Goal: Task Accomplishment & Management: Use online tool/utility

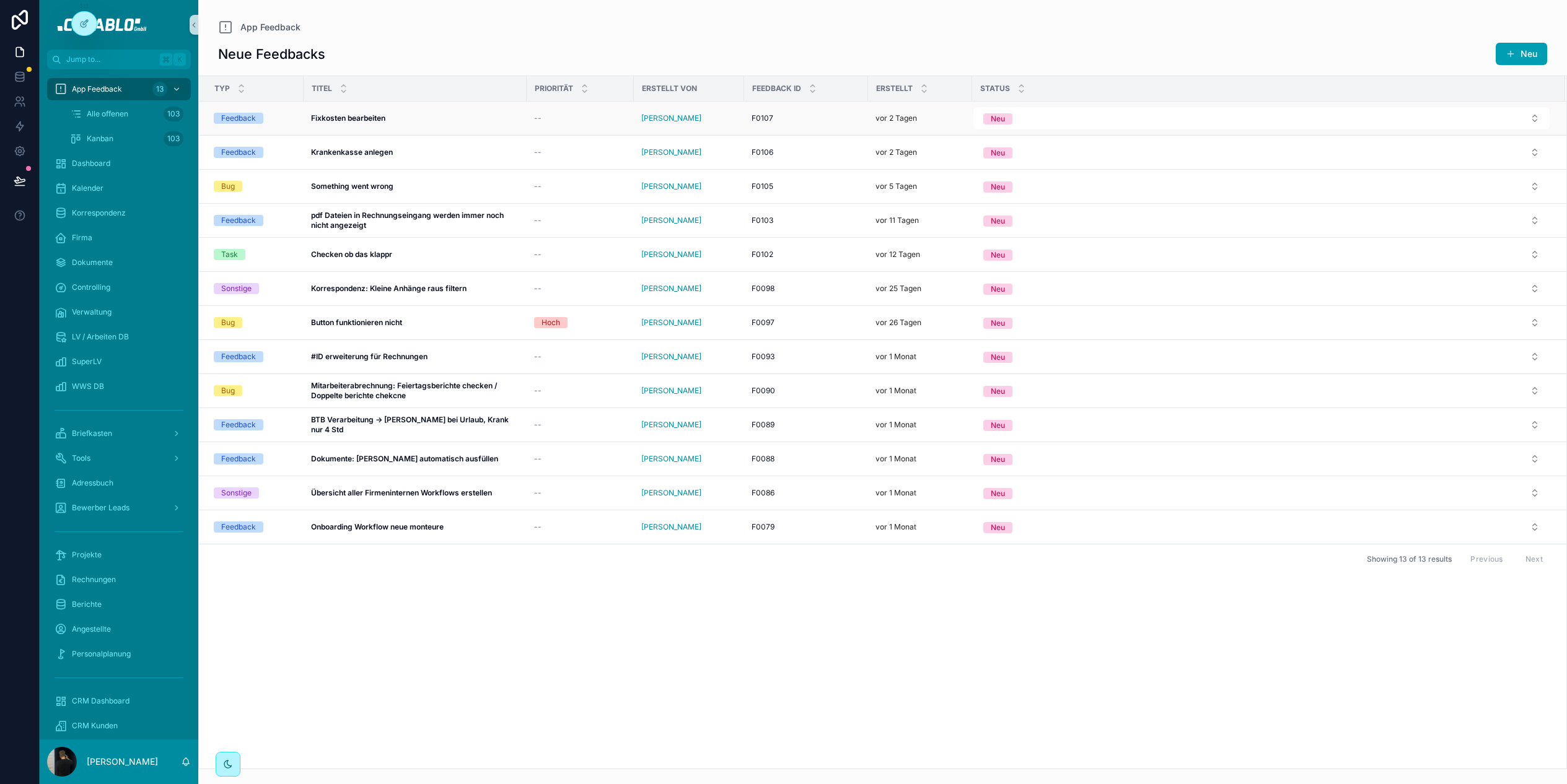
click at [392, 115] on div "Fixkosten bearbeiten Fixkosten bearbeiten" at bounding box center [416, 118] width 208 height 10
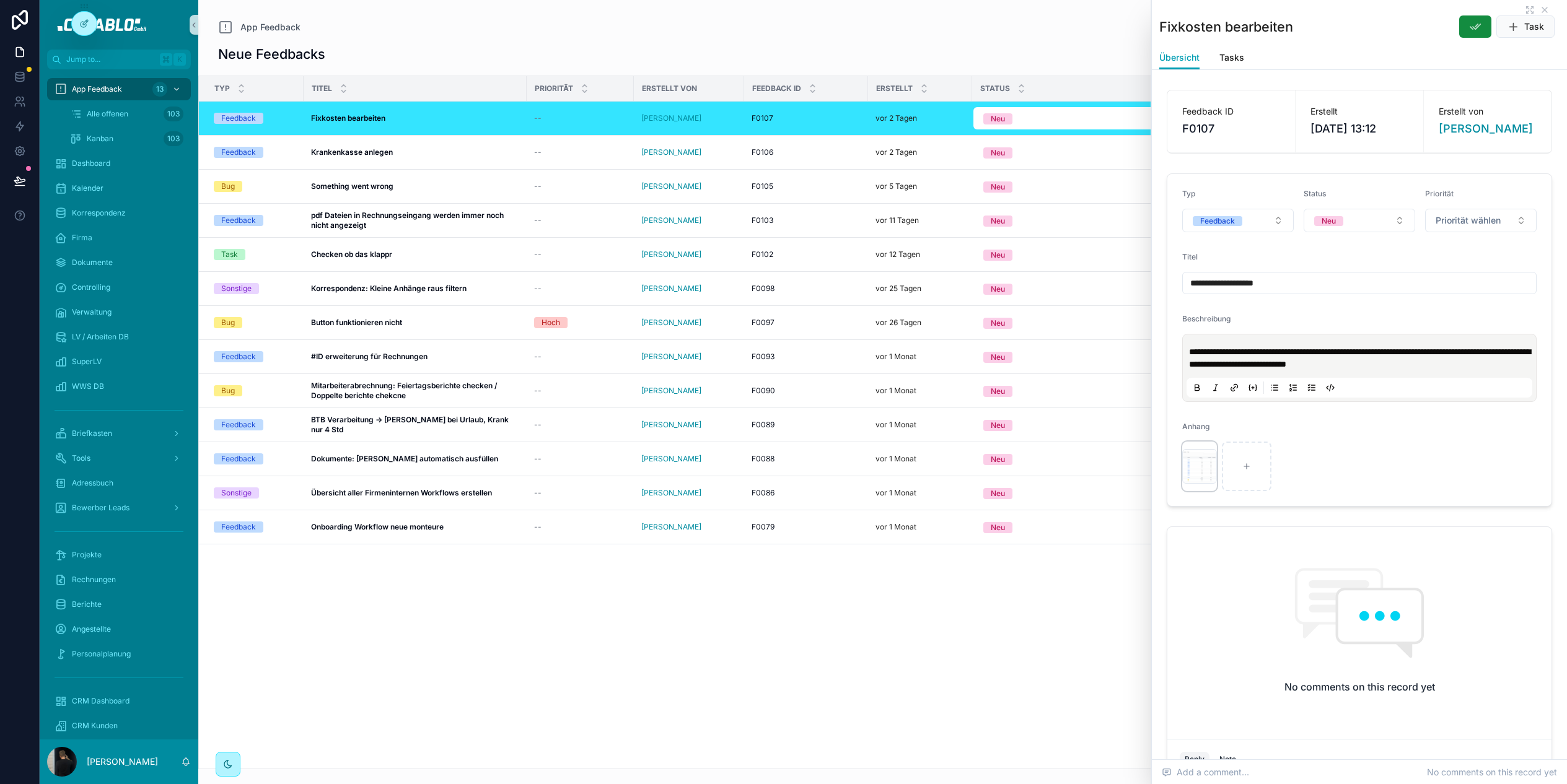
click at [1198, 469] on div "scrollable content" at bounding box center [1199, 466] width 35 height 35
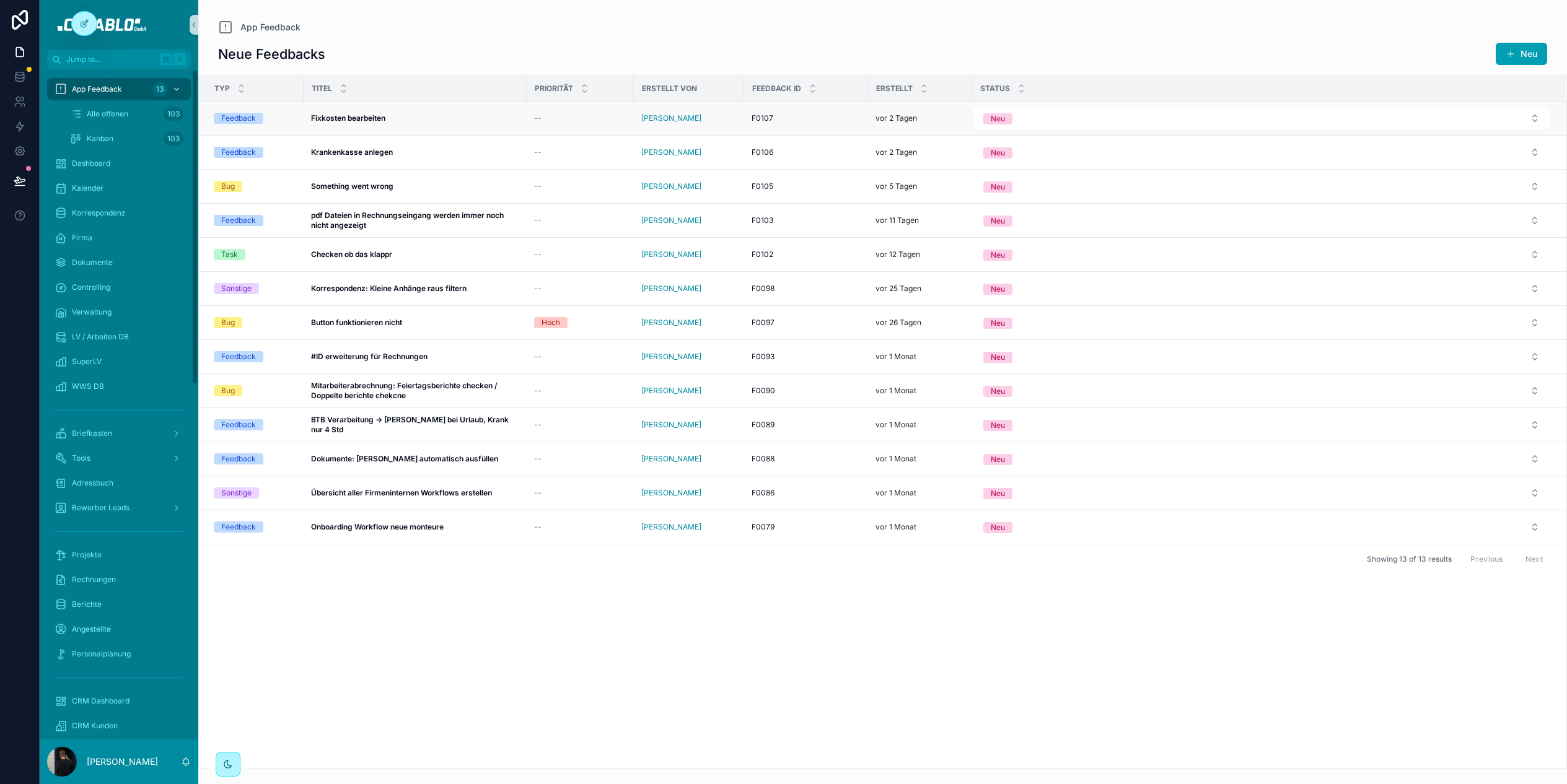
click at [450, 120] on div "Fixkosten bearbeiten Fixkosten bearbeiten" at bounding box center [416, 118] width 208 height 10
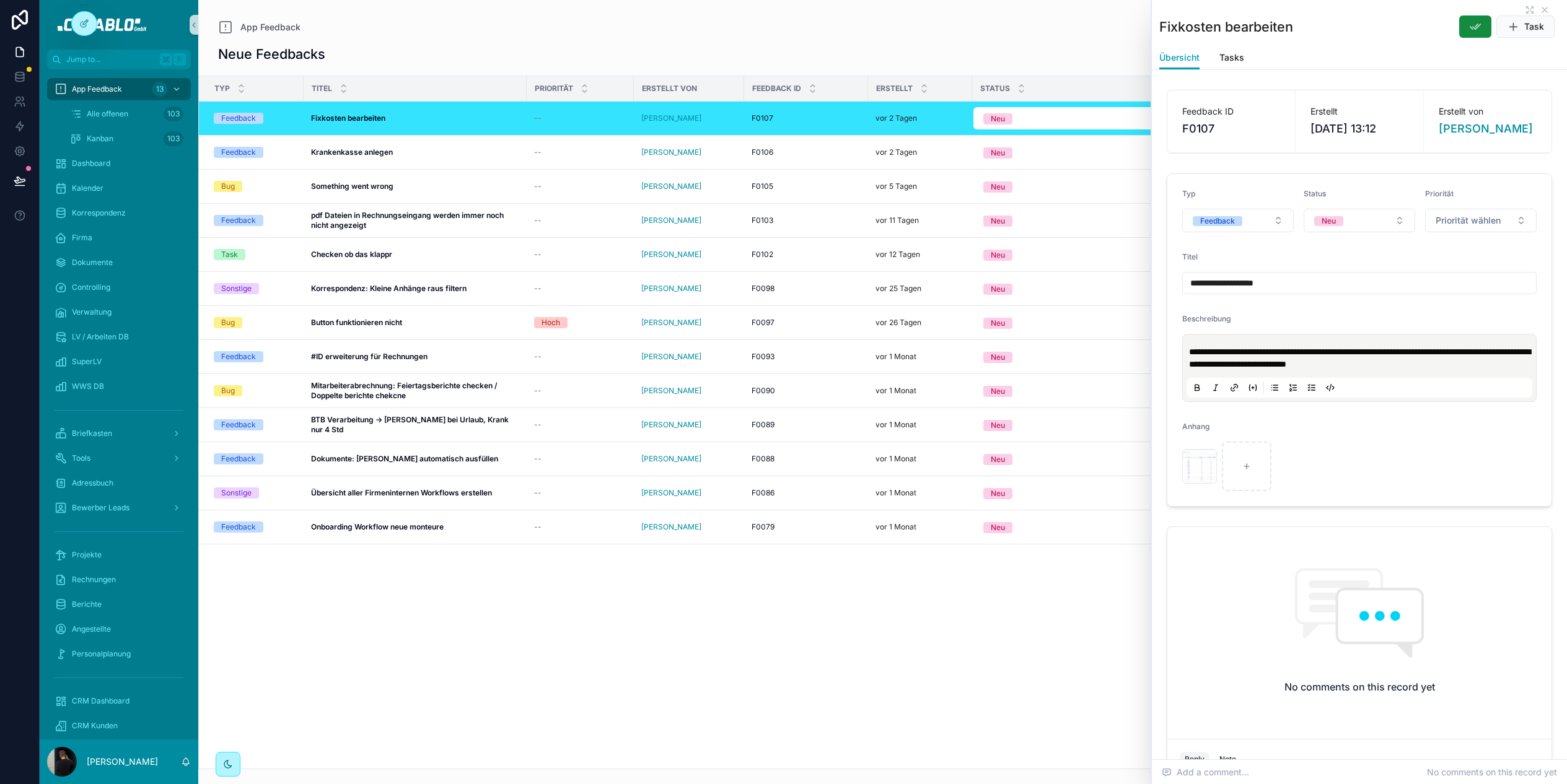
click at [1304, 354] on span "**********" at bounding box center [1360, 357] width 341 height 21
copy span "**********"
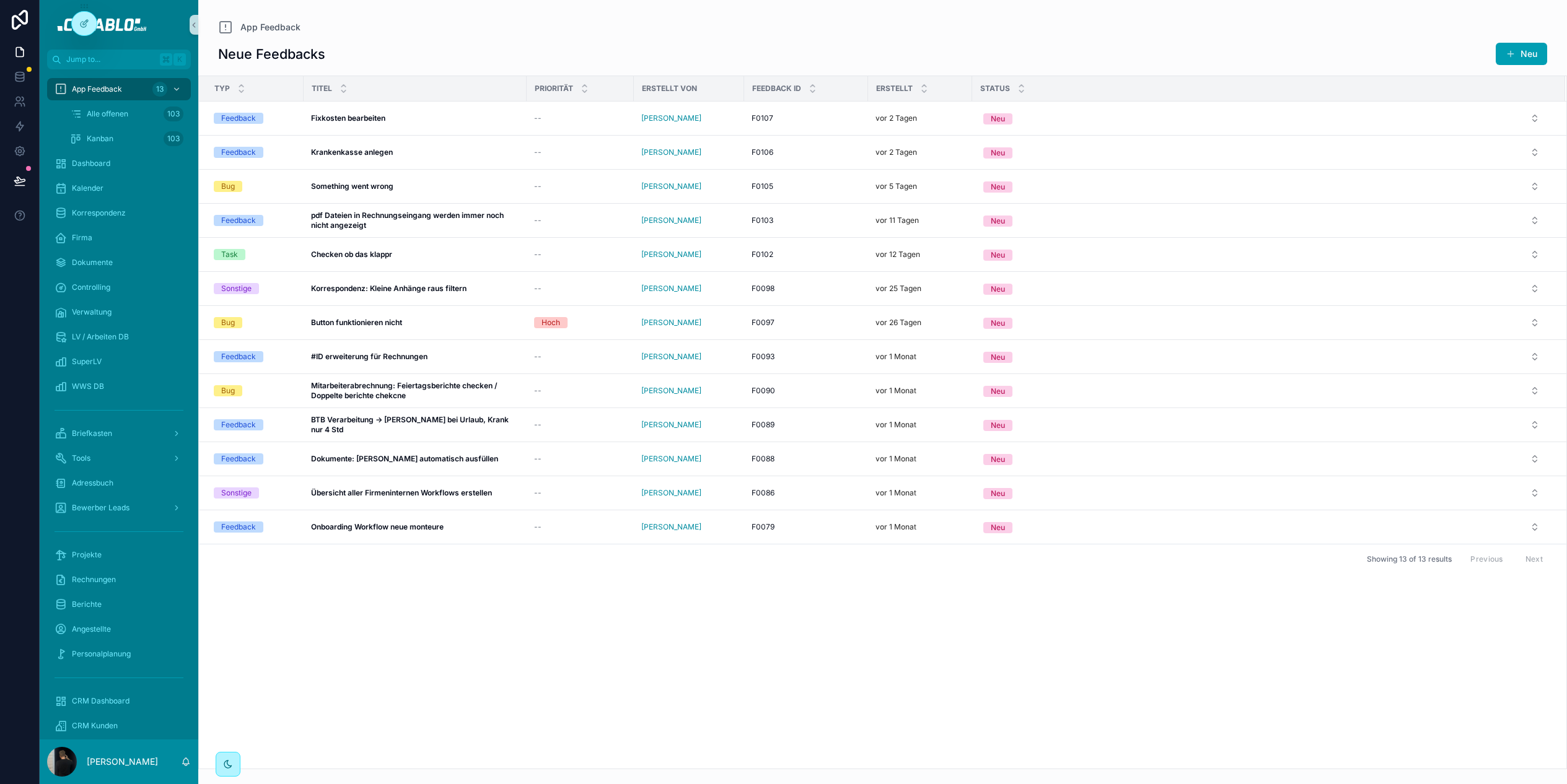
click at [476, 40] on div "Neue Feedbacks Neu Typ Titel Priorität Erstellt von Feedback ID Erstellt Status…" at bounding box center [883, 401] width 1369 height 734
drag, startPoint x: 351, startPoint y: 56, endPoint x: 210, endPoint y: 11, distance: 148.0
click at [210, 11] on div "App Feedback Neue Feedbacks Neu Typ Titel Priorität Erstellt von Feedback ID Er…" at bounding box center [883, 385] width 1369 height 769
click at [461, 56] on div "Neue Feedbacks Neu" at bounding box center [883, 54] width 1329 height 24
click at [626, 41] on div "Neue Feedbacks Neu Typ Titel Priorität Erstellt von Feedback ID Erstellt Status…" at bounding box center [883, 401] width 1369 height 734
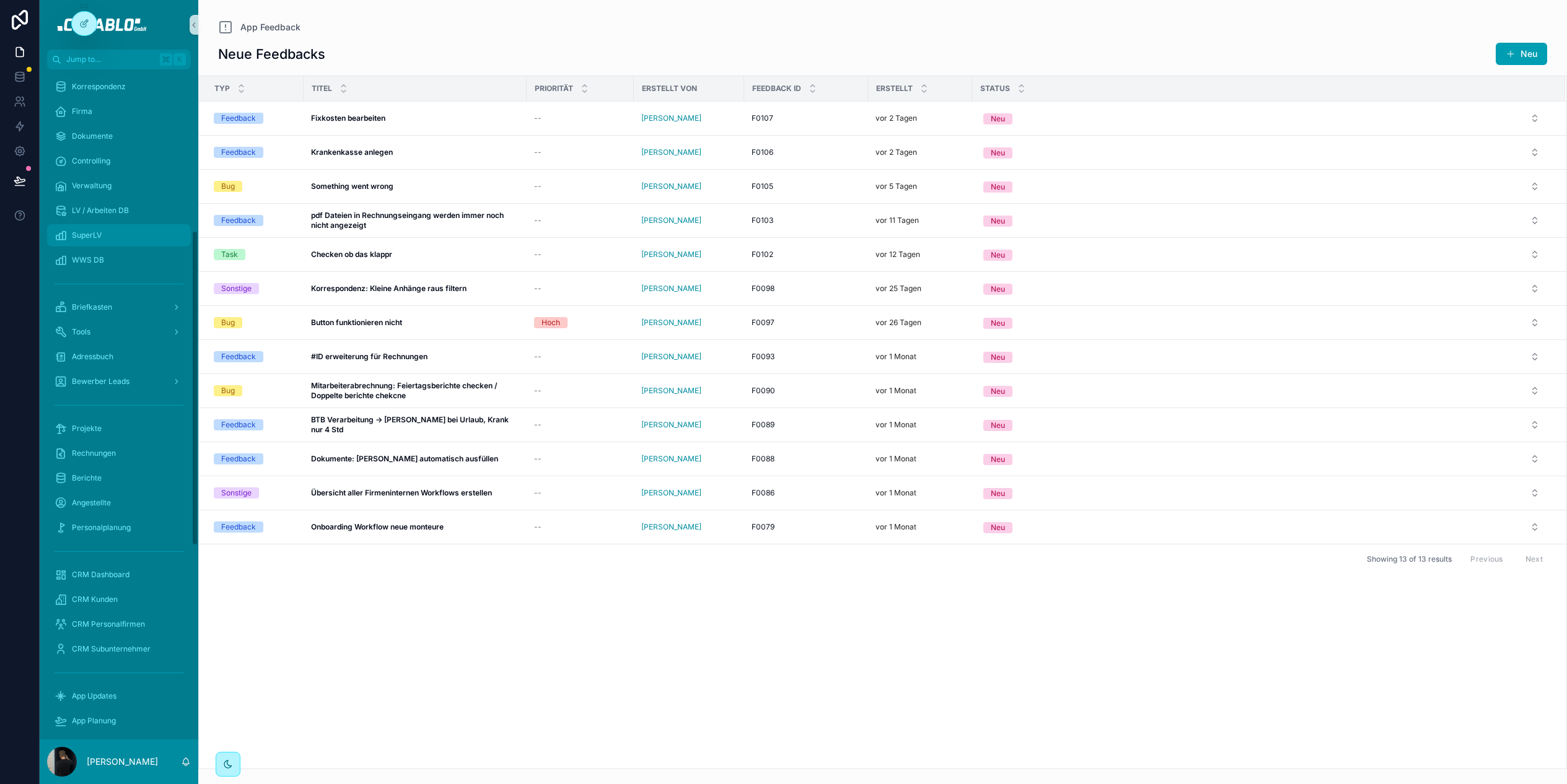
scroll to position [378, 0]
click at [284, 616] on div "Typ Titel Priorität Erstellt von Feedback ID Erstellt Status Feedback Fixkosten…" at bounding box center [882, 422] width 1367 height 692
click at [106, 262] on div "Startseite" at bounding box center [119, 259] width 129 height 20
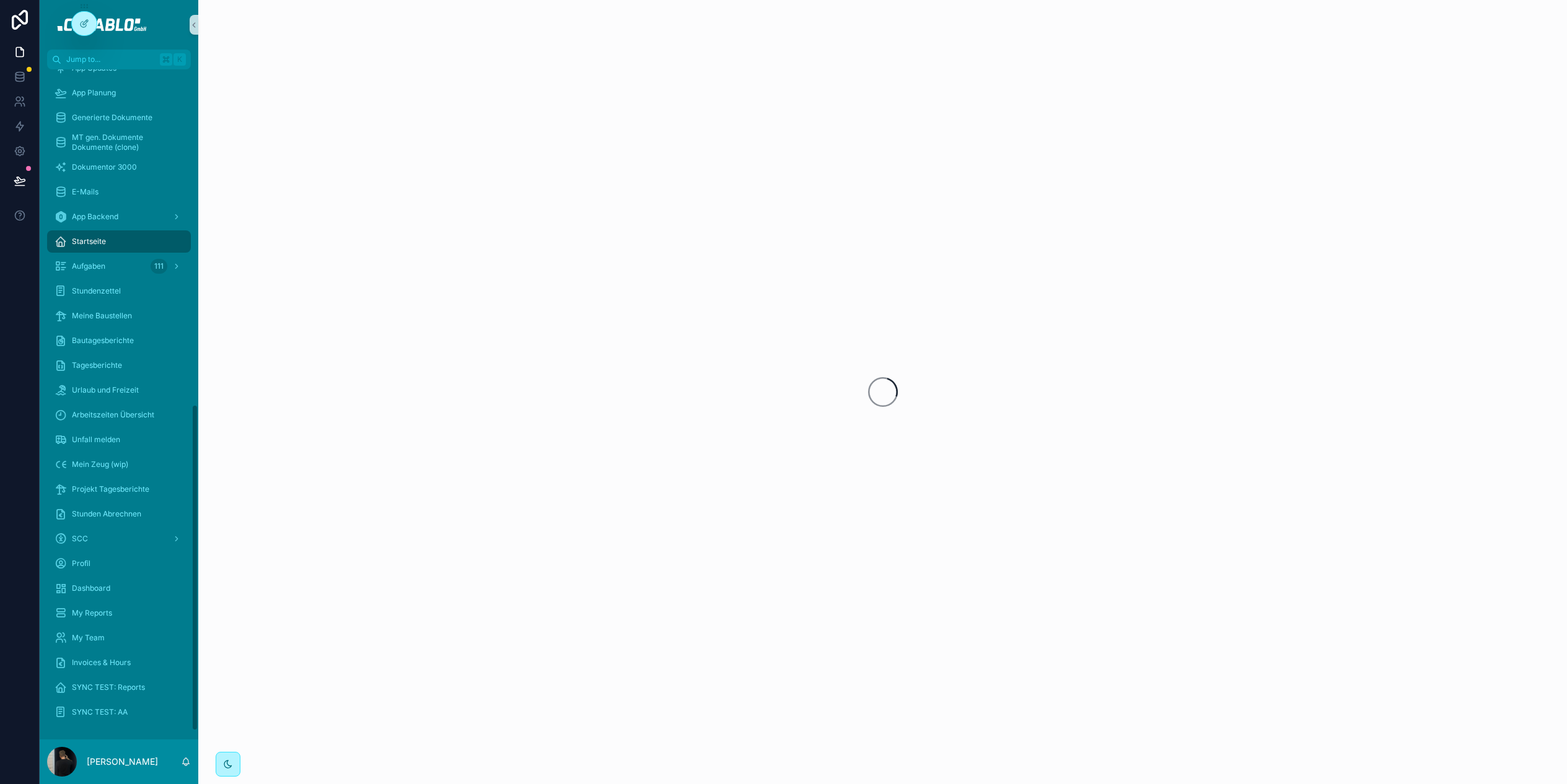
scroll to position [687, 0]
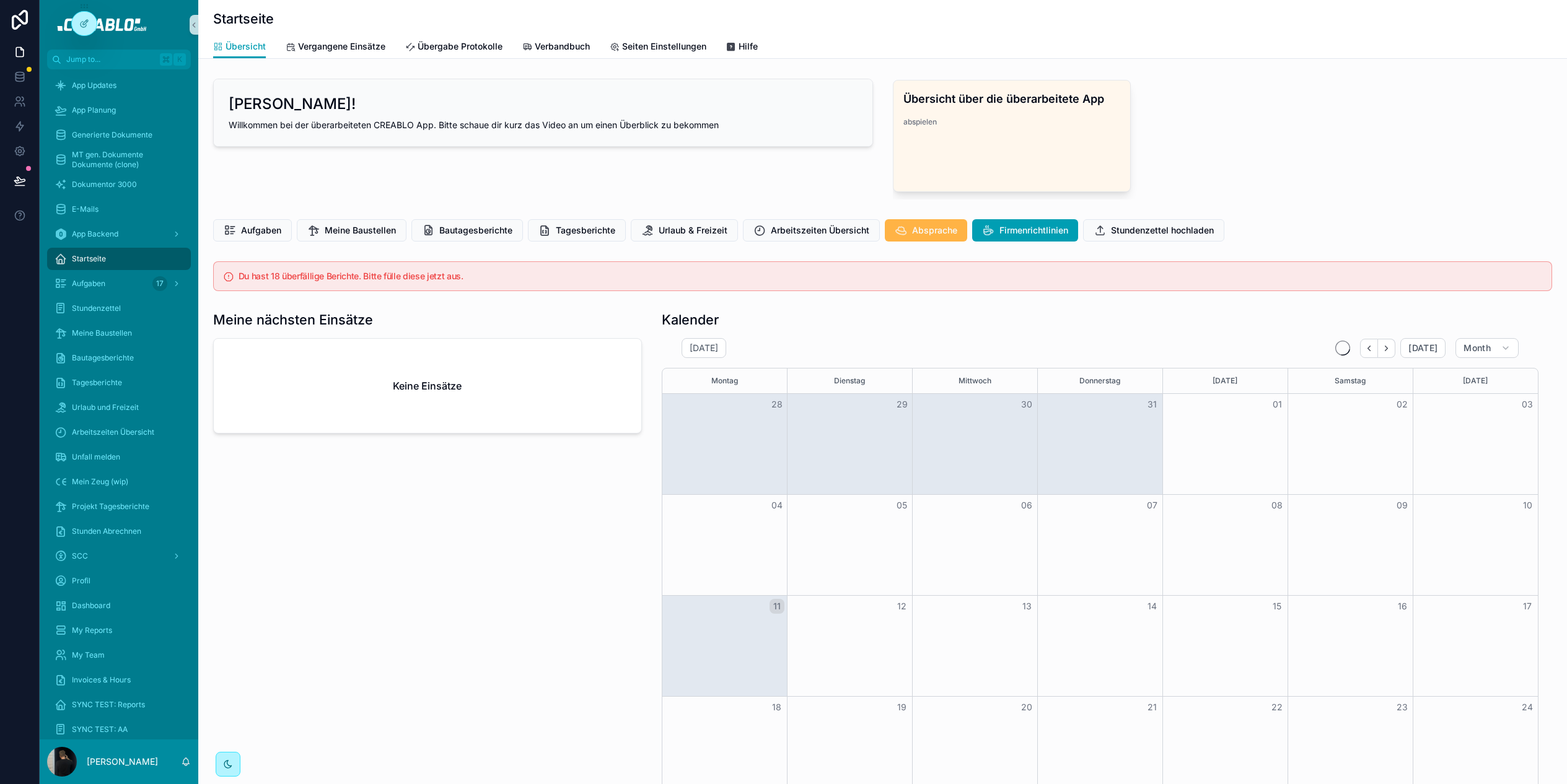
click at [898, 225] on icon "scrollable content" at bounding box center [901, 230] width 12 height 12
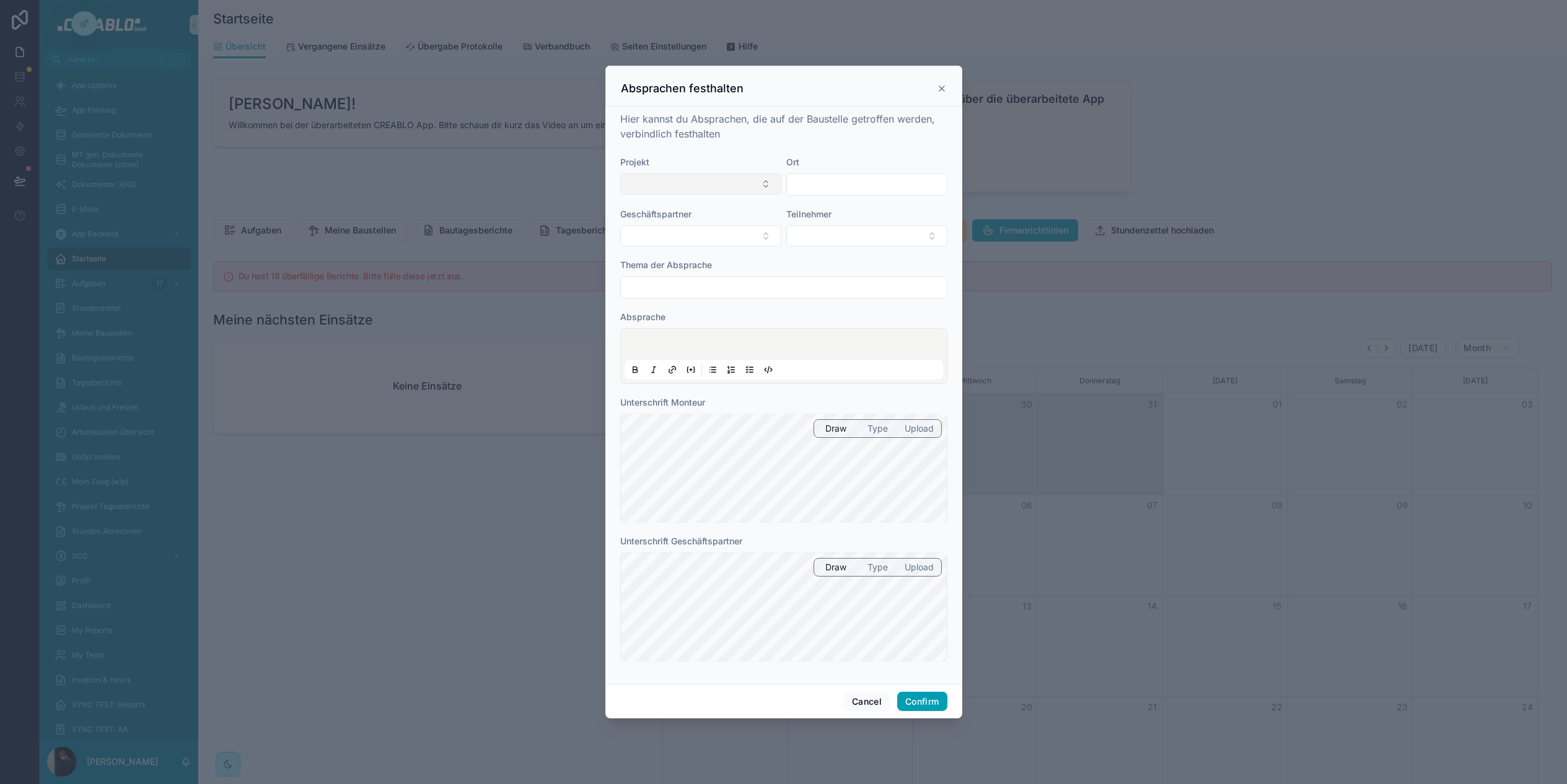
click at [698, 190] on button "Select Button" at bounding box center [700, 183] width 161 height 21
click at [689, 150] on div "Hier kannst du Absprachen, die auf der Baustelle getroffen werden, verbindlich …" at bounding box center [784, 392] width 327 height 562
click at [870, 237] on button "Select Button" at bounding box center [867, 235] width 161 height 21
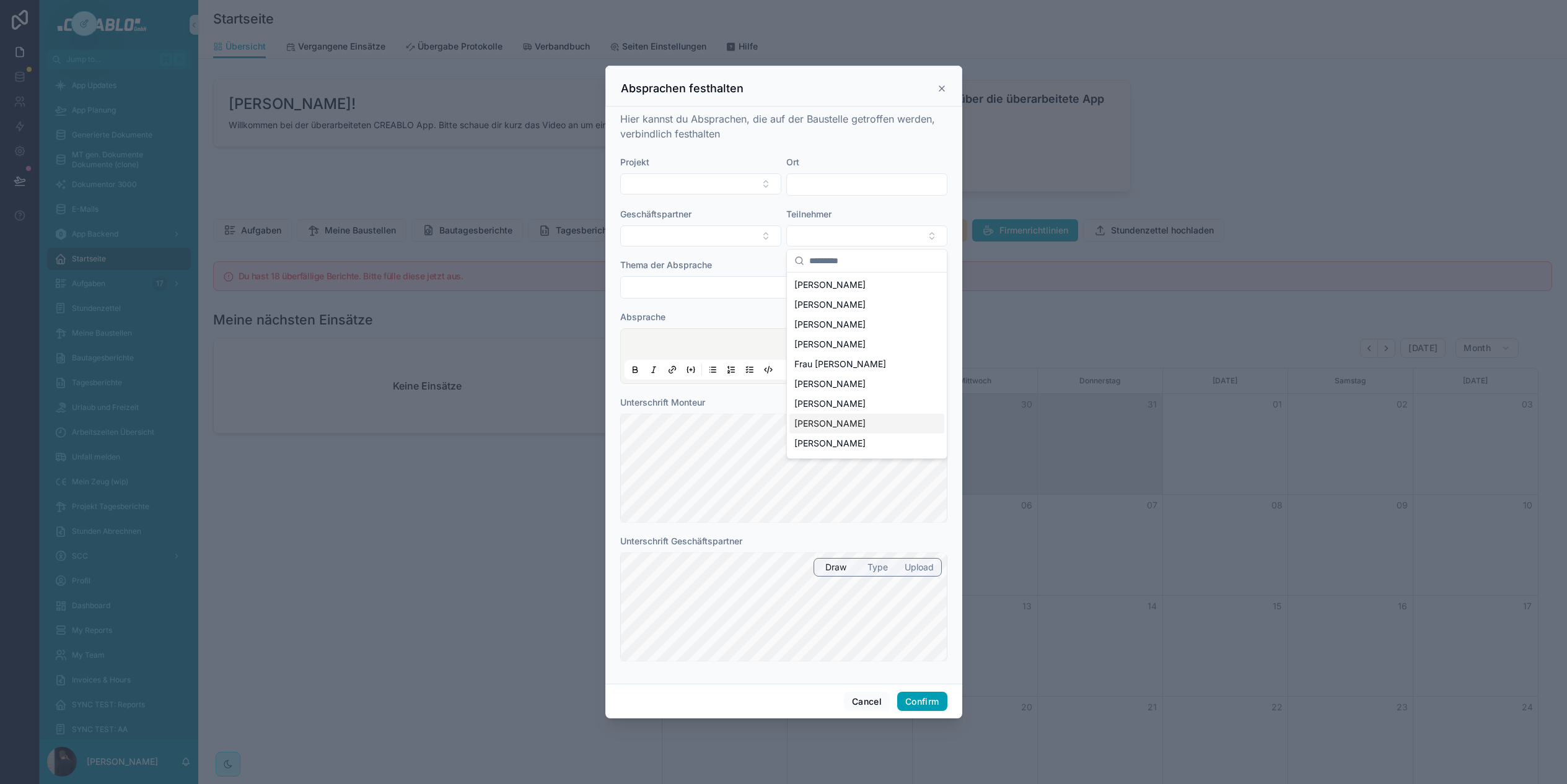
click at [737, 262] on div "Thema der Absprache" at bounding box center [784, 265] width 327 height 12
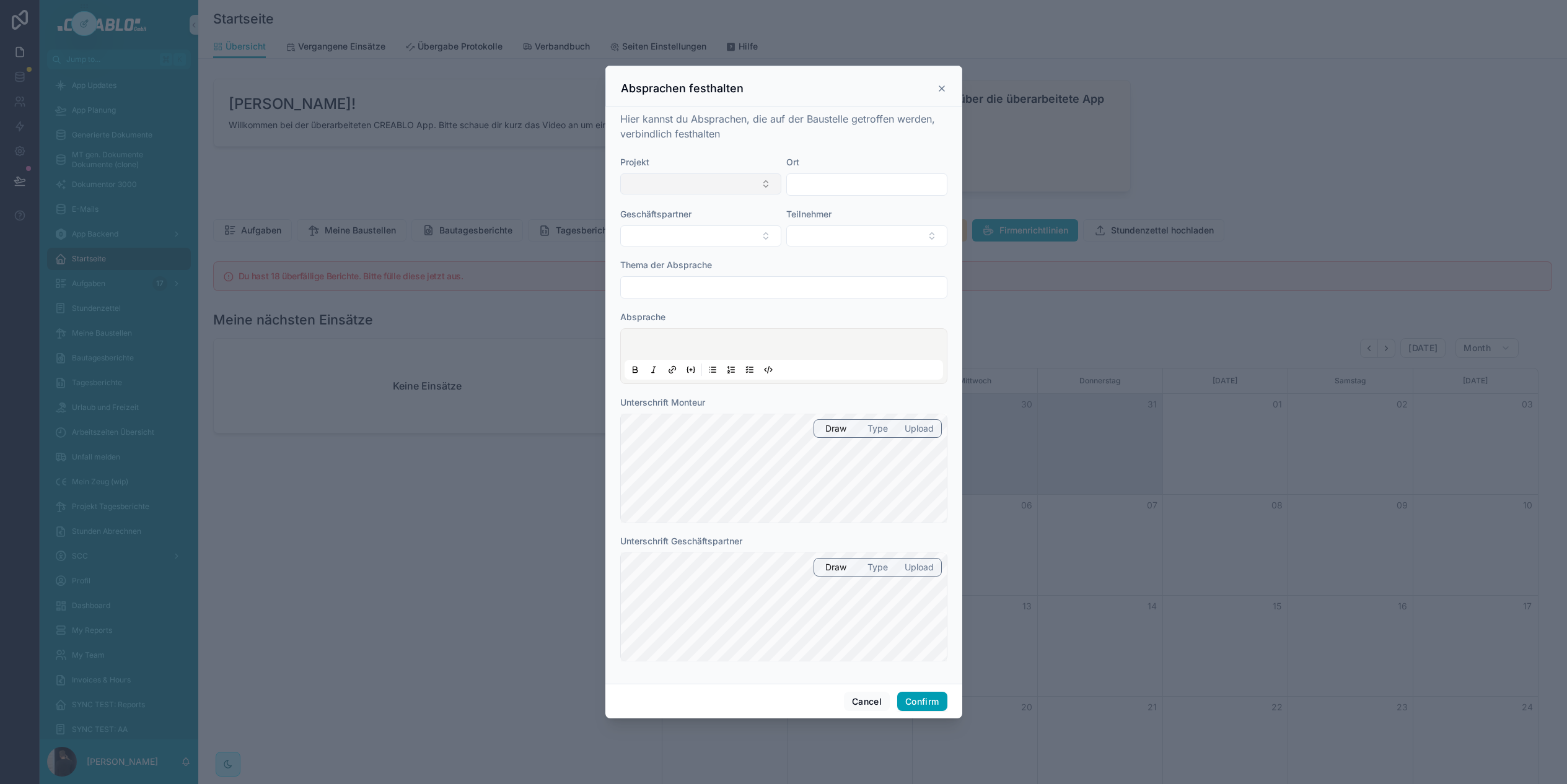
click at [651, 185] on button "Select Button" at bounding box center [700, 183] width 161 height 21
type input "****"
click at [672, 223] on div "Geschäftspartner" at bounding box center [700, 227] width 161 height 39
click at [712, 180] on button "Select Button" at bounding box center [700, 183] width 161 height 21
click at [947, 87] on div "Absprachen festhalten" at bounding box center [784, 85] width 357 height 41
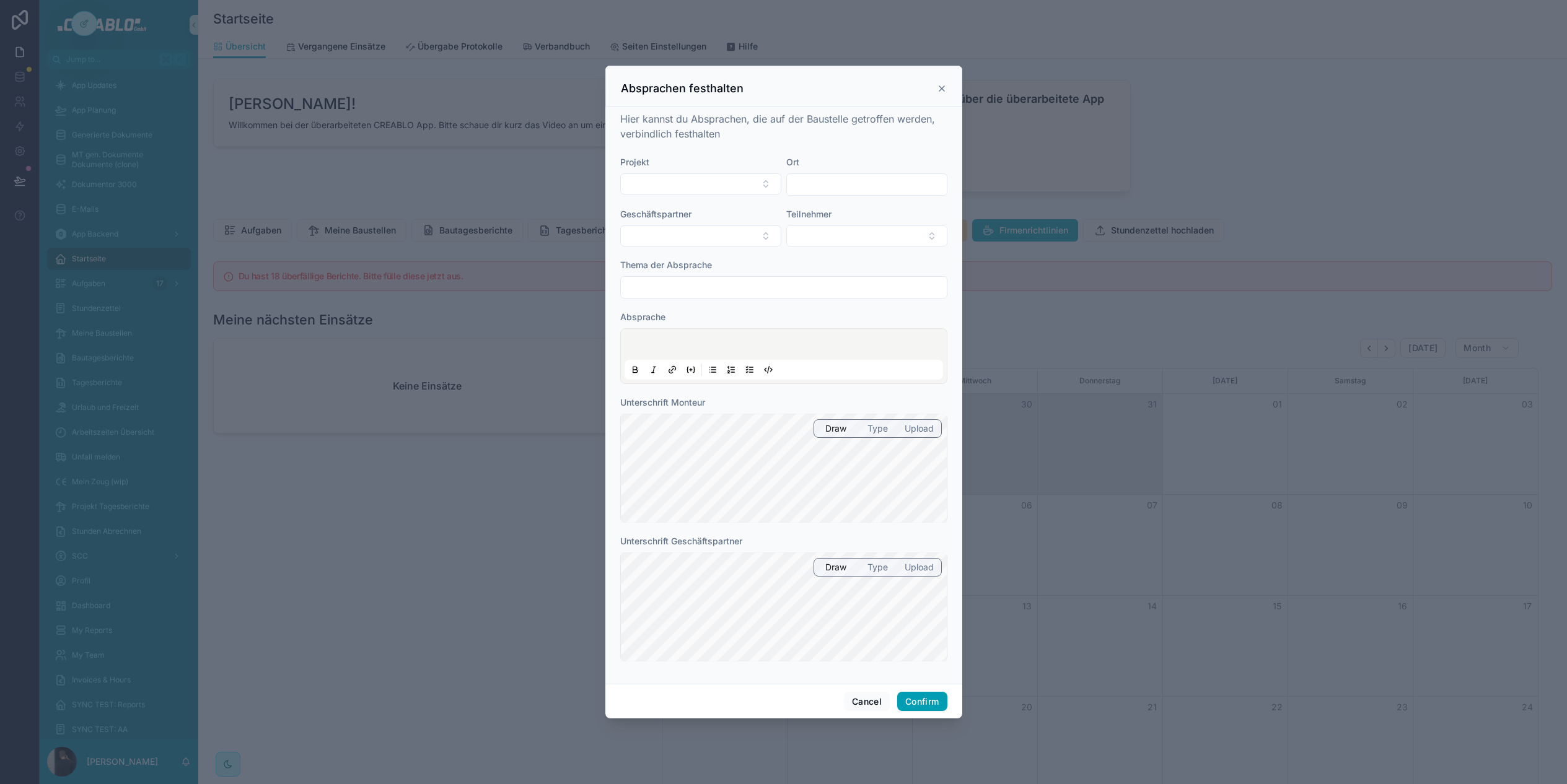
click at [940, 88] on icon at bounding box center [941, 88] width 10 height 10
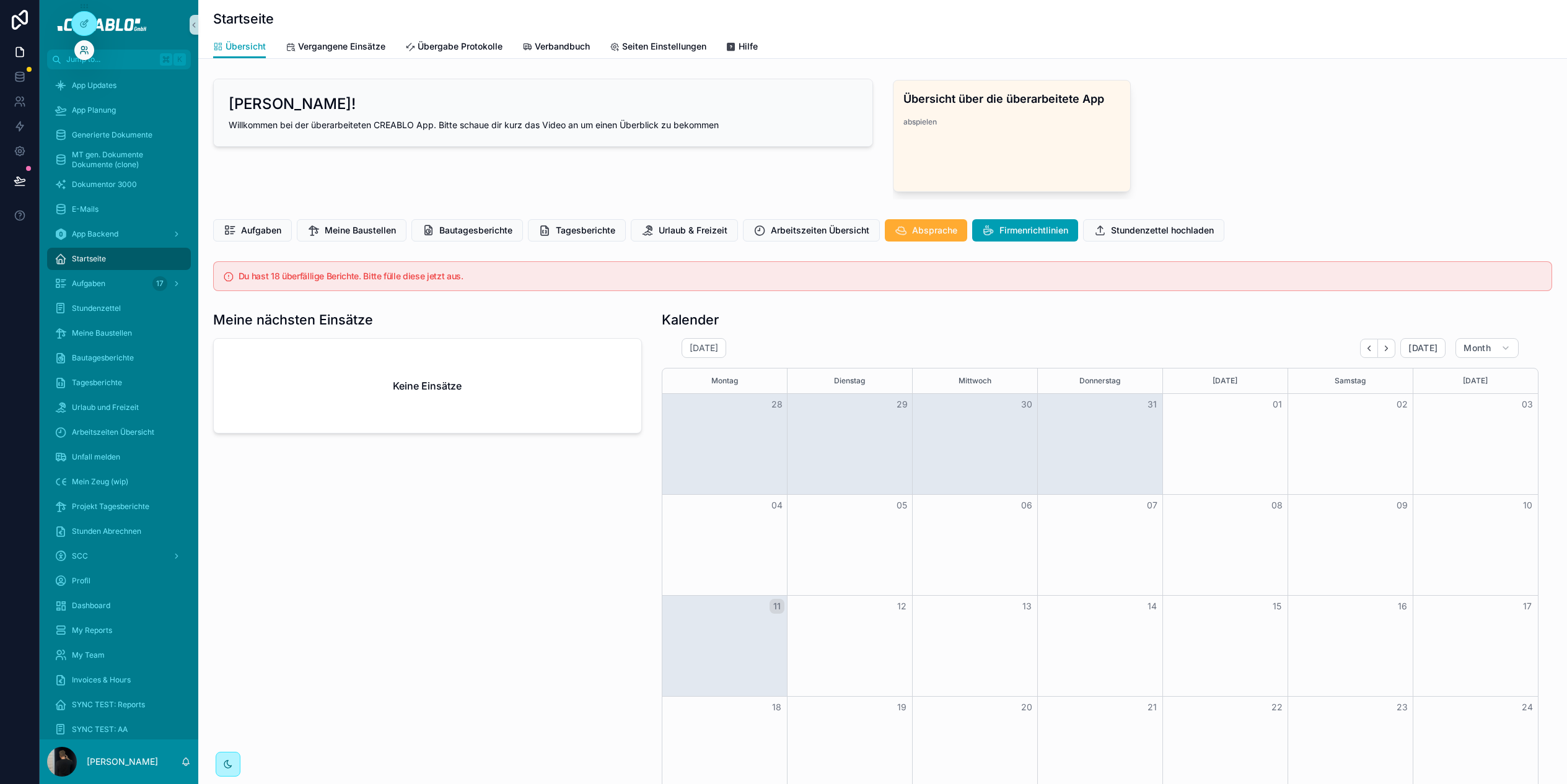
click at [85, 47] on icon at bounding box center [84, 51] width 10 height 10
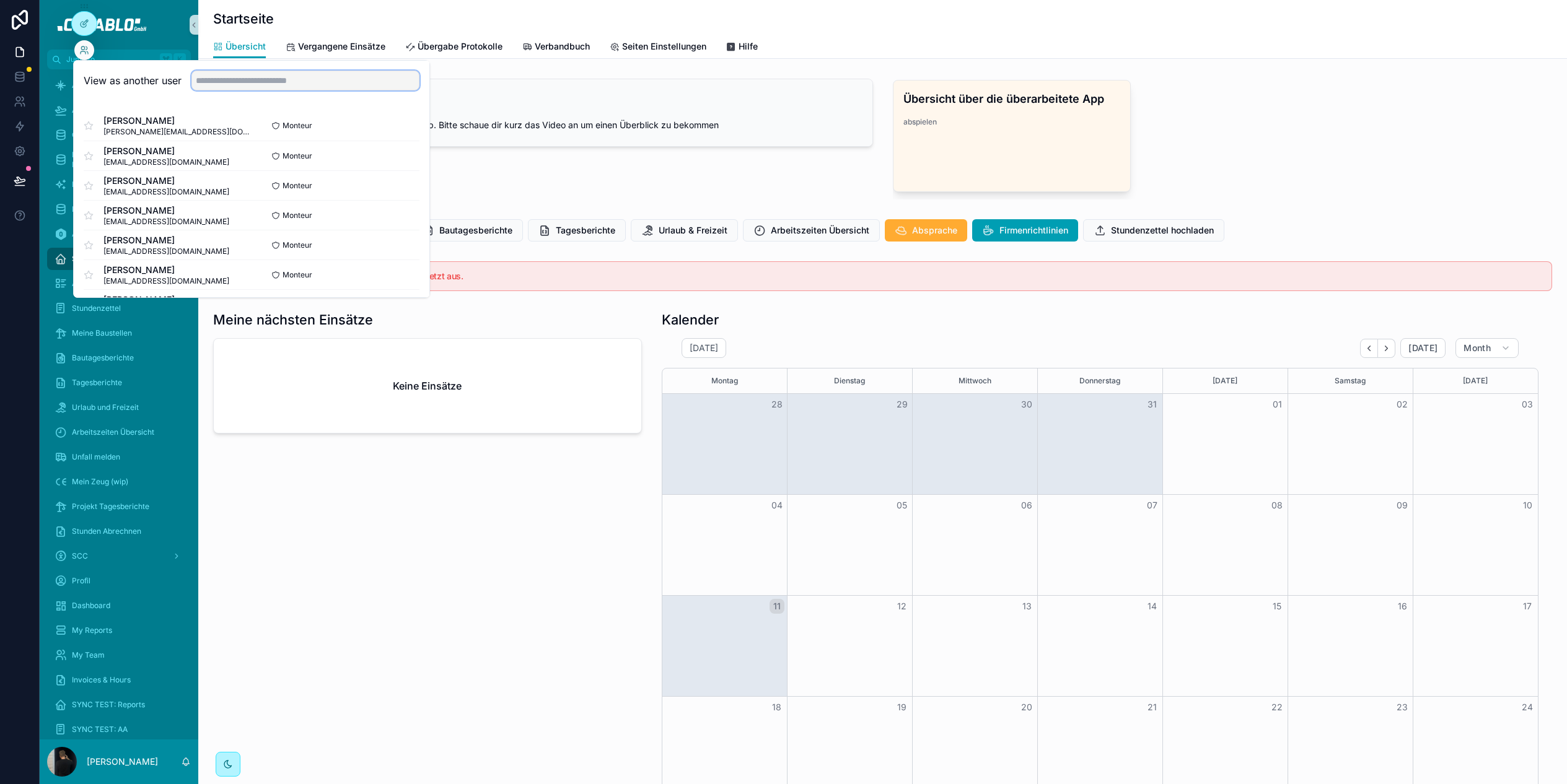
click at [253, 86] on input "text" at bounding box center [305, 80] width 228 height 20
type input "*"
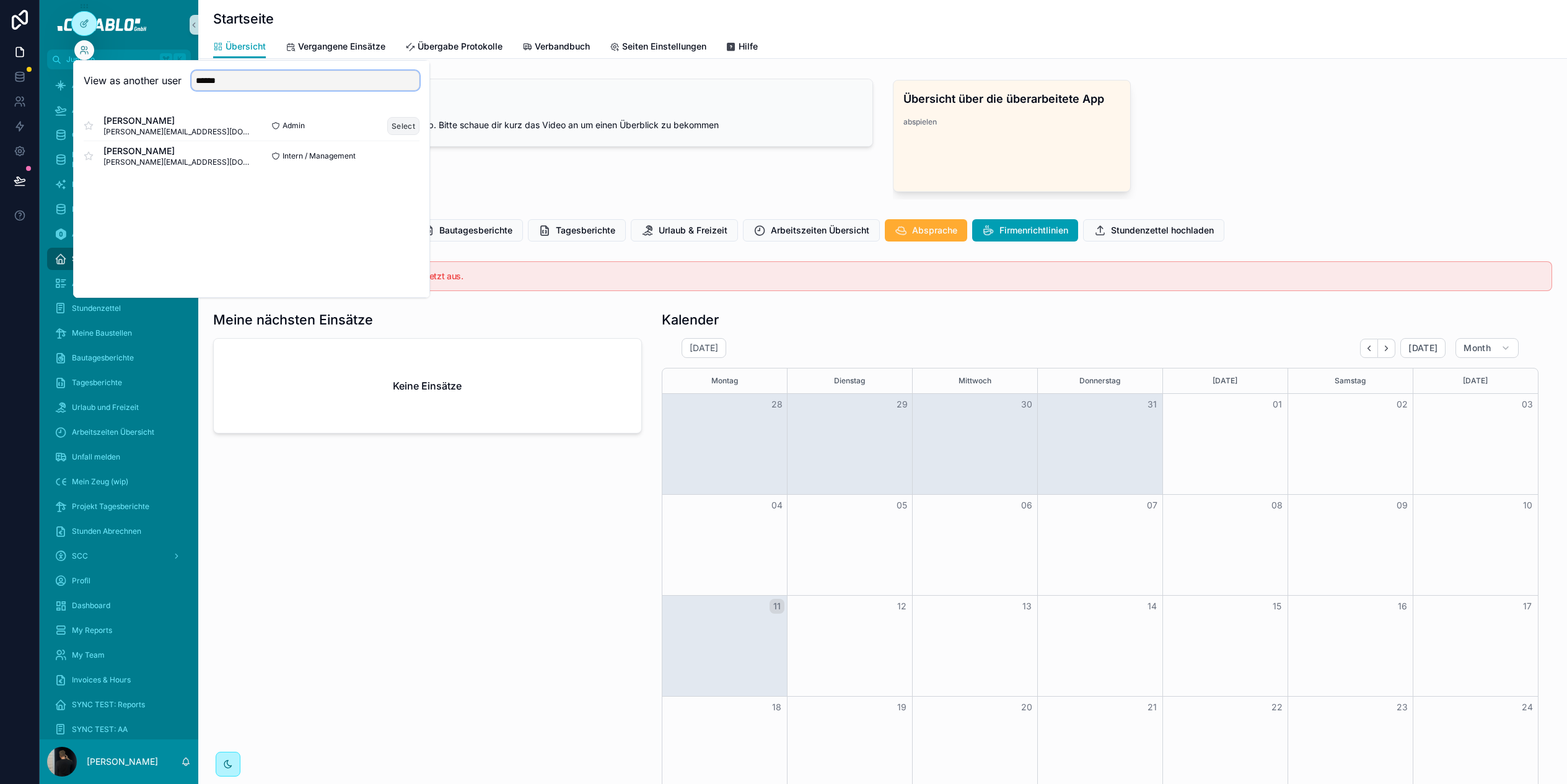
type input "******"
click at [406, 124] on button "Select" at bounding box center [403, 126] width 32 height 18
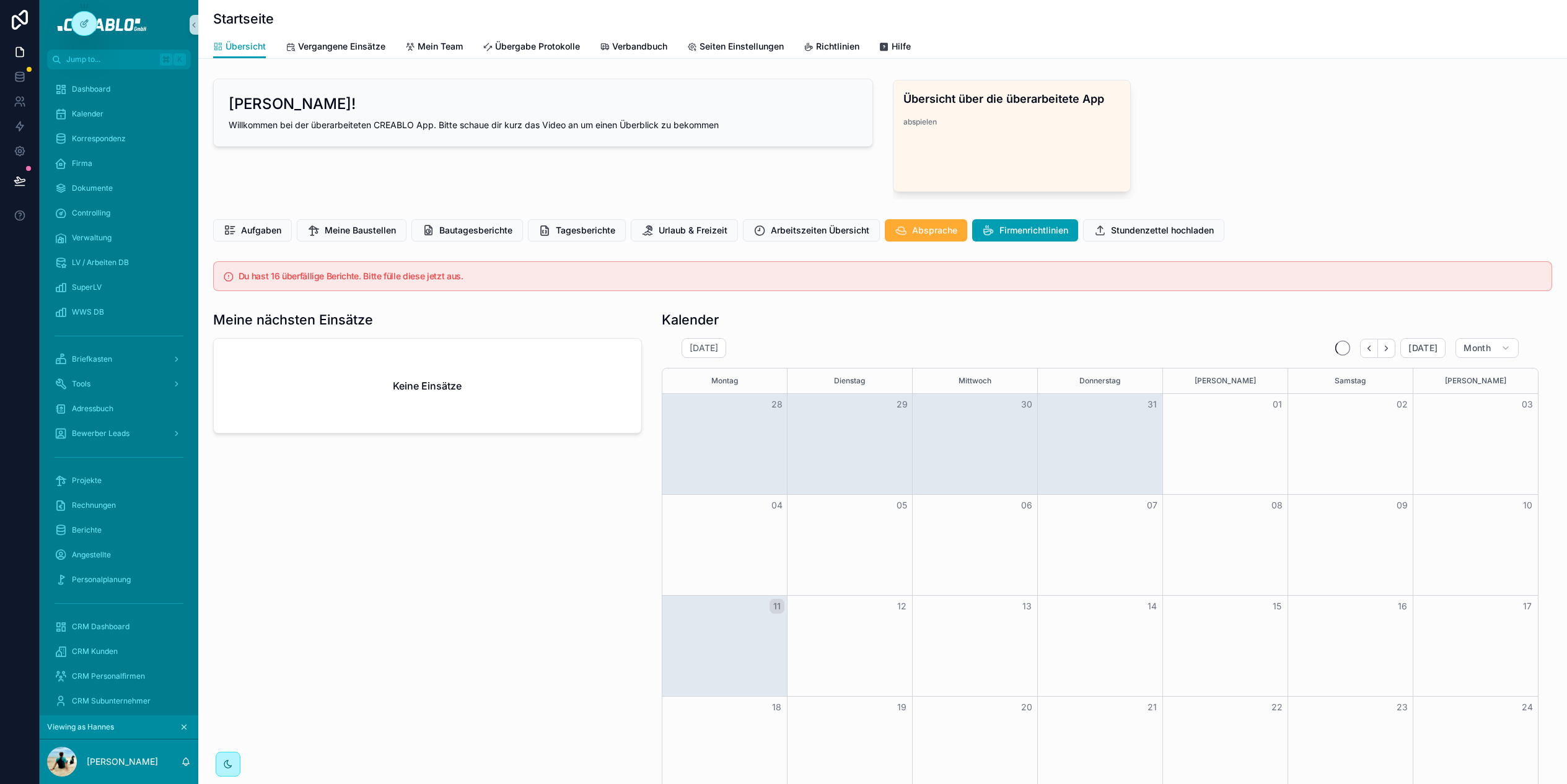
scroll to position [0, 1245]
click at [116, 205] on div "Controlling" at bounding box center [119, 213] width 129 height 20
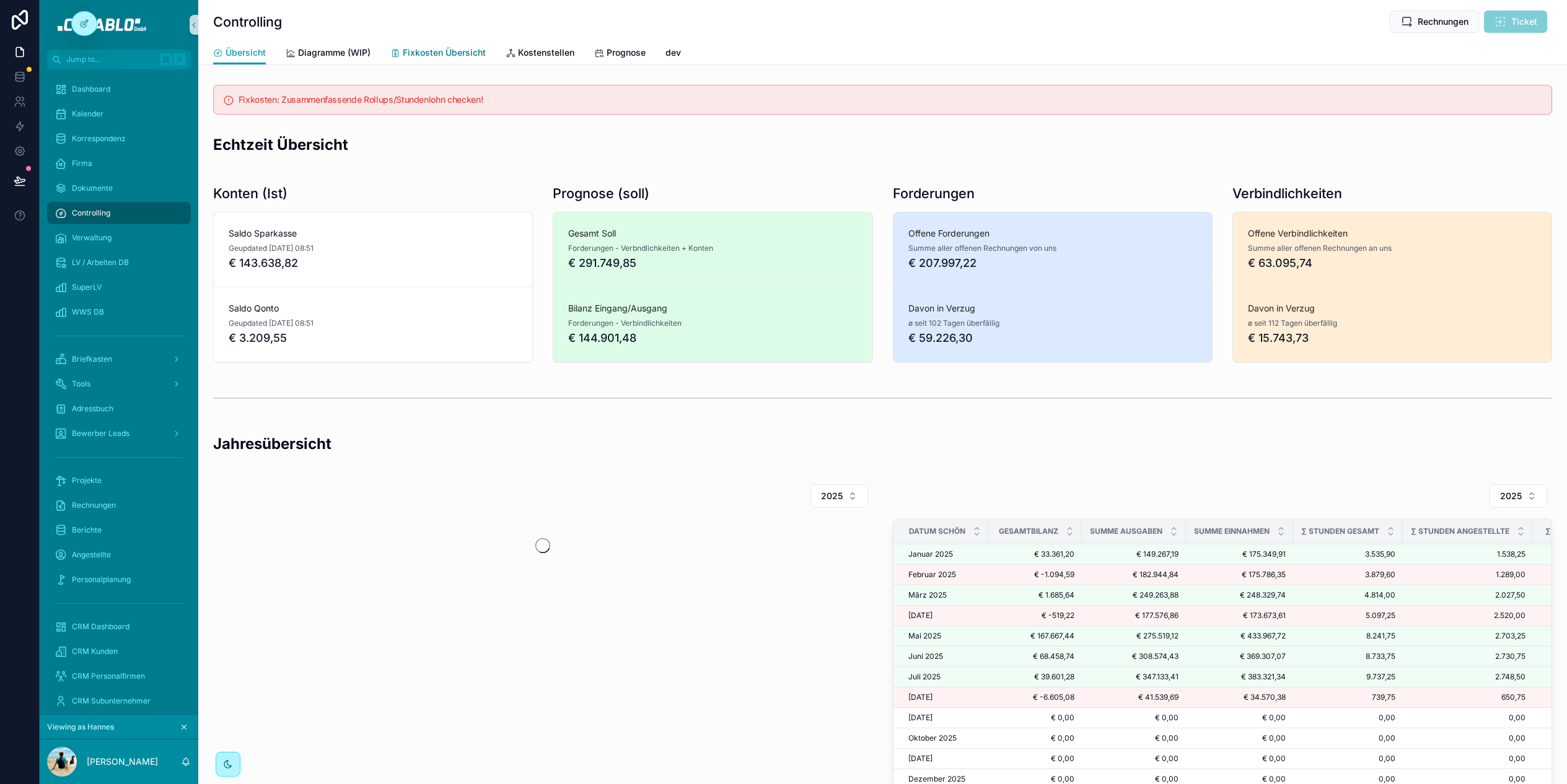
click at [439, 56] on span "Fixkosten Übersicht" at bounding box center [444, 53] width 83 height 12
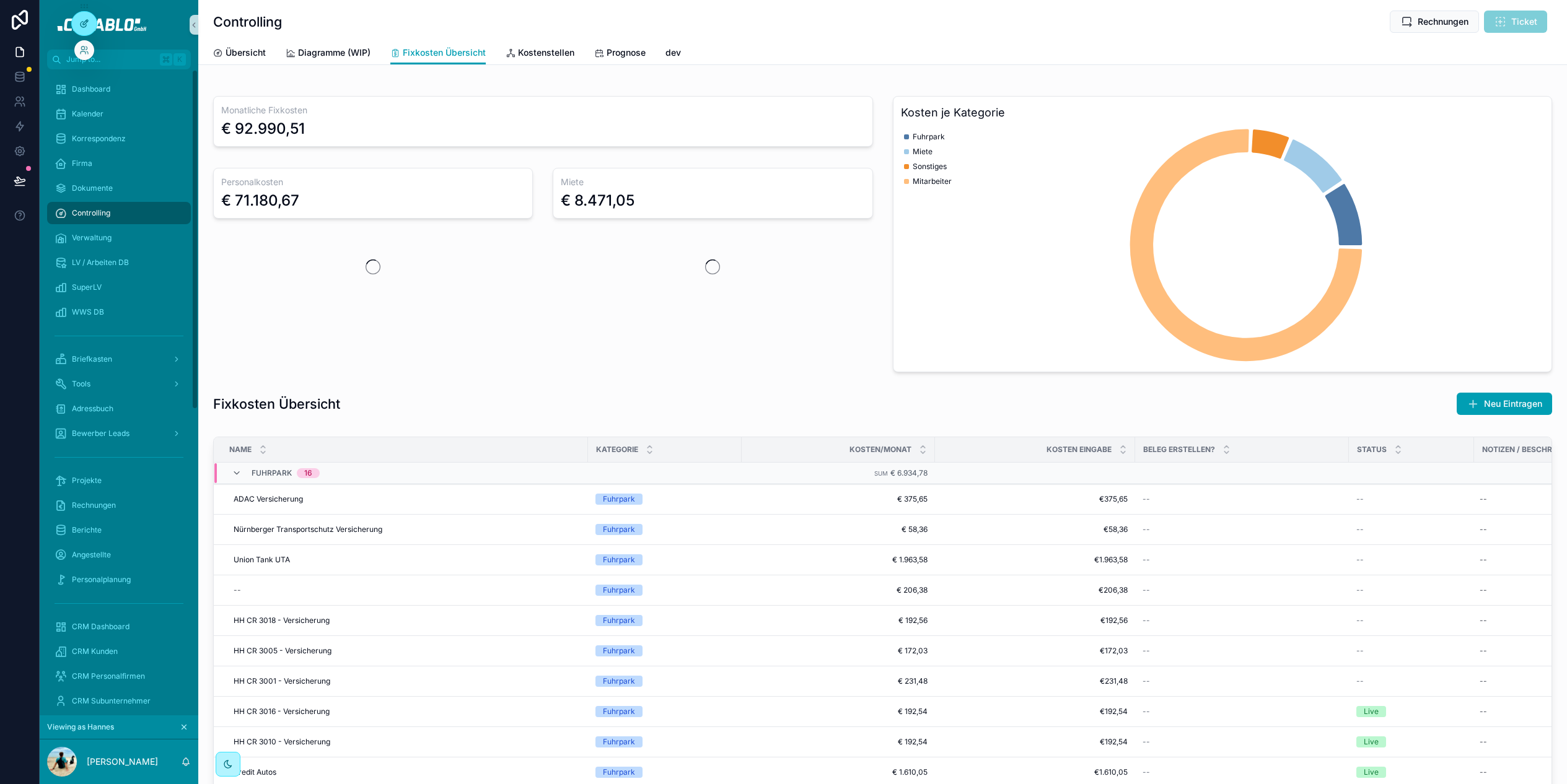
click at [87, 14] on div at bounding box center [83, 24] width 25 height 24
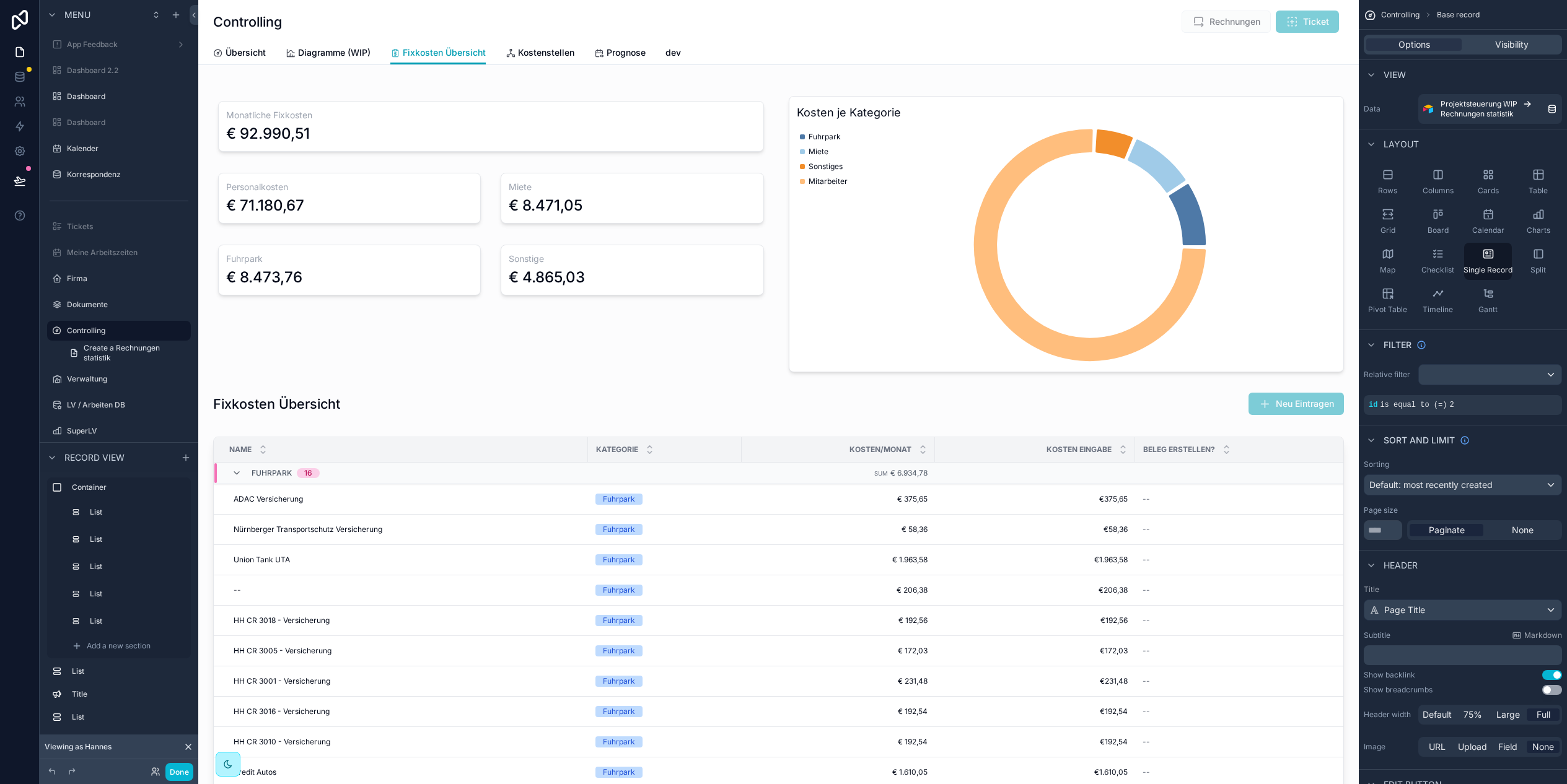
click at [605, 26] on div "Controlling Rechnungen Ticket" at bounding box center [779, 22] width 1131 height 24
click at [904, 209] on div "scrollable content" at bounding box center [1066, 229] width 575 height 297
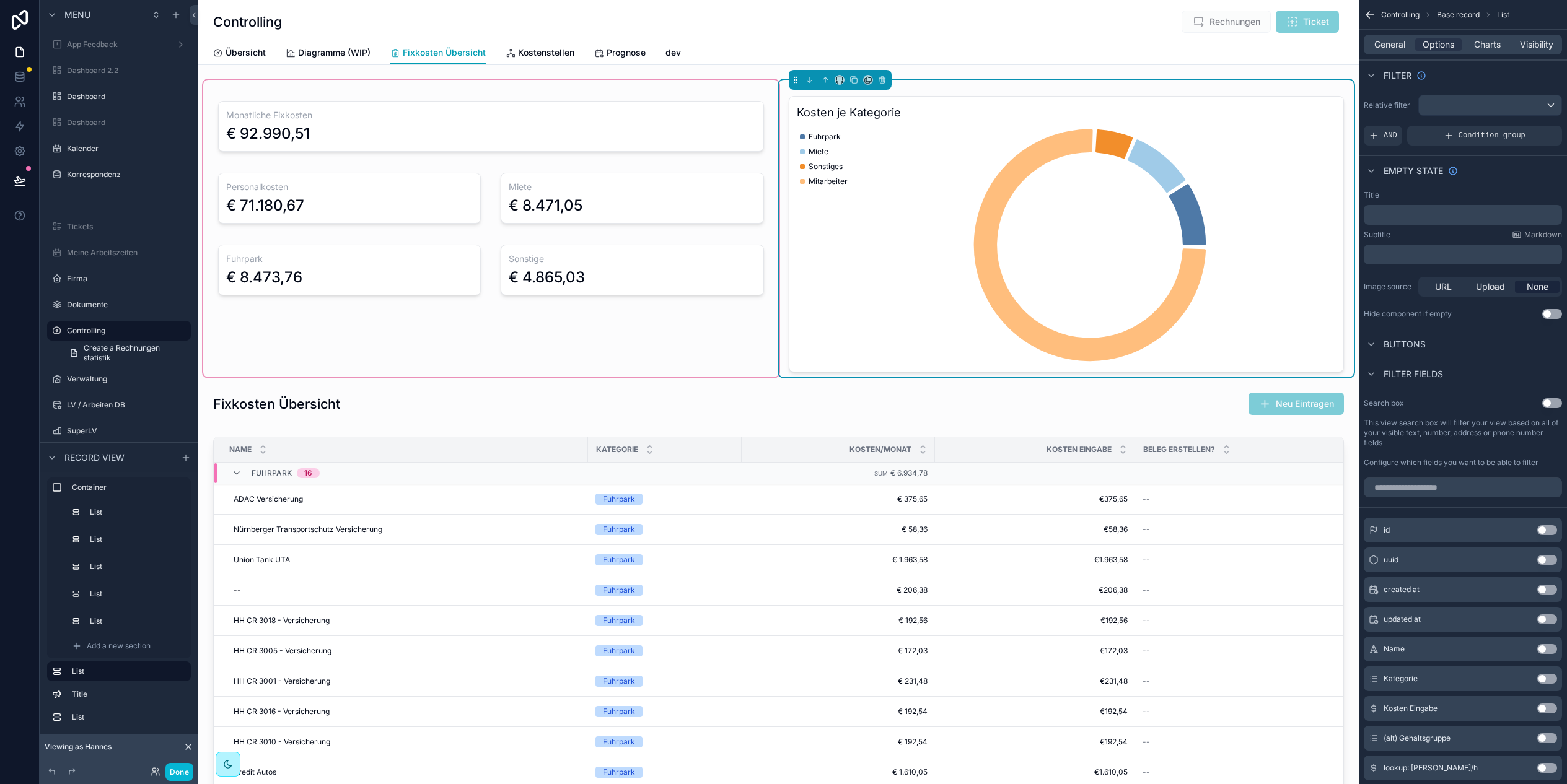
click at [341, 146] on div "scrollable content" at bounding box center [491, 229] width 575 height 297
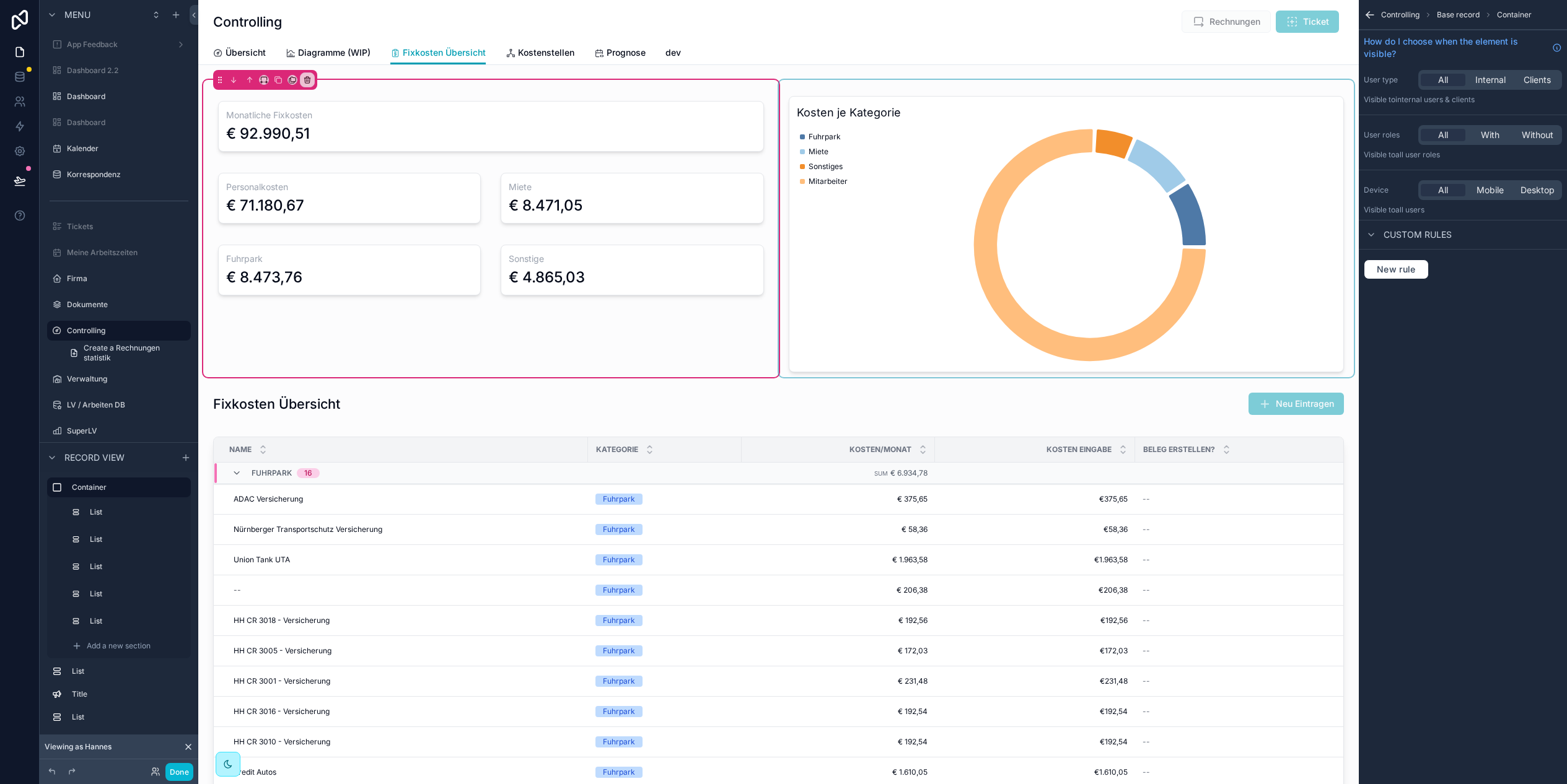
click at [1366, 16] on icon "scrollable content" at bounding box center [1370, 15] width 12 height 12
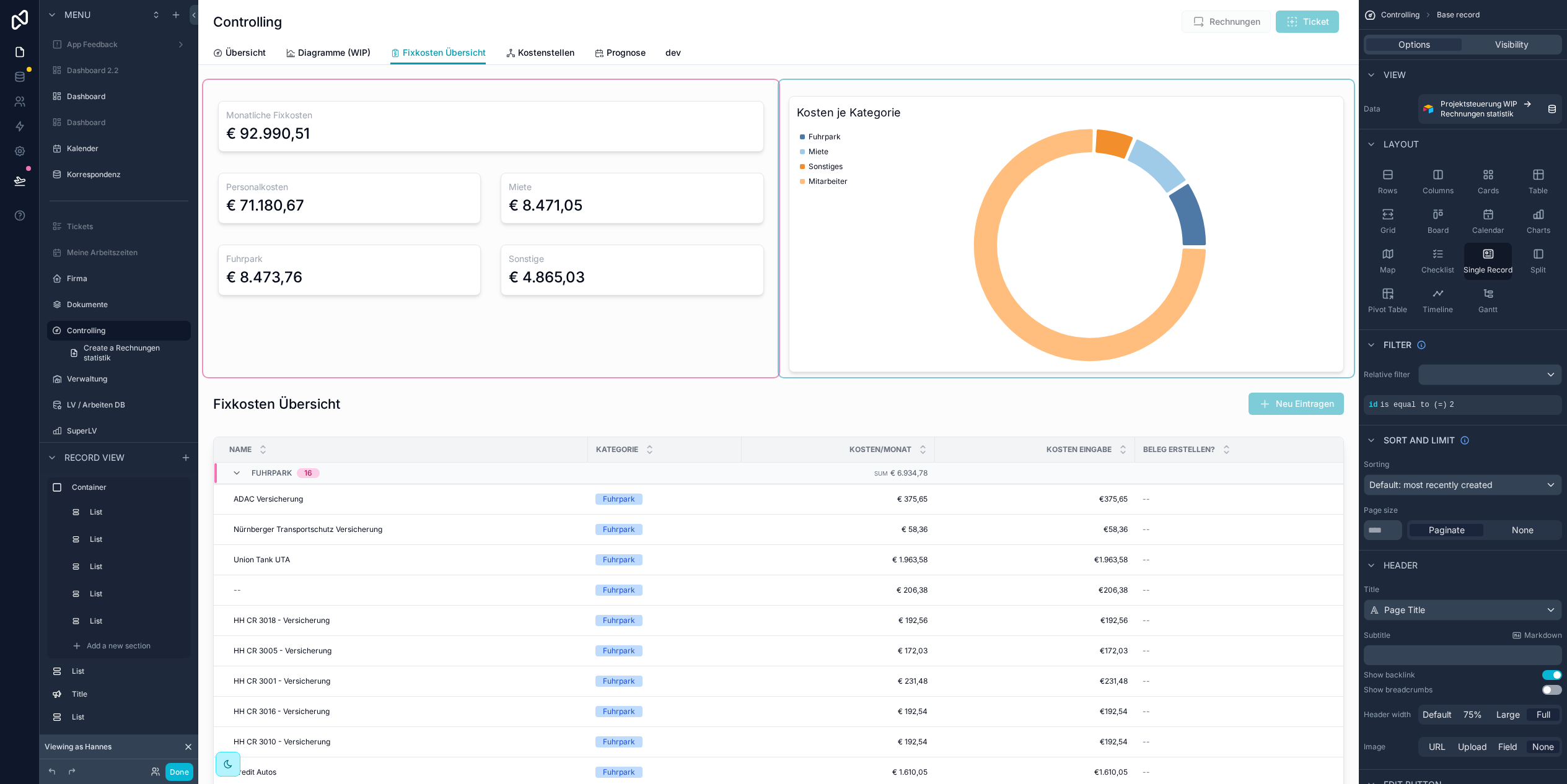
click at [464, 330] on div "scrollable content" at bounding box center [491, 229] width 575 height 297
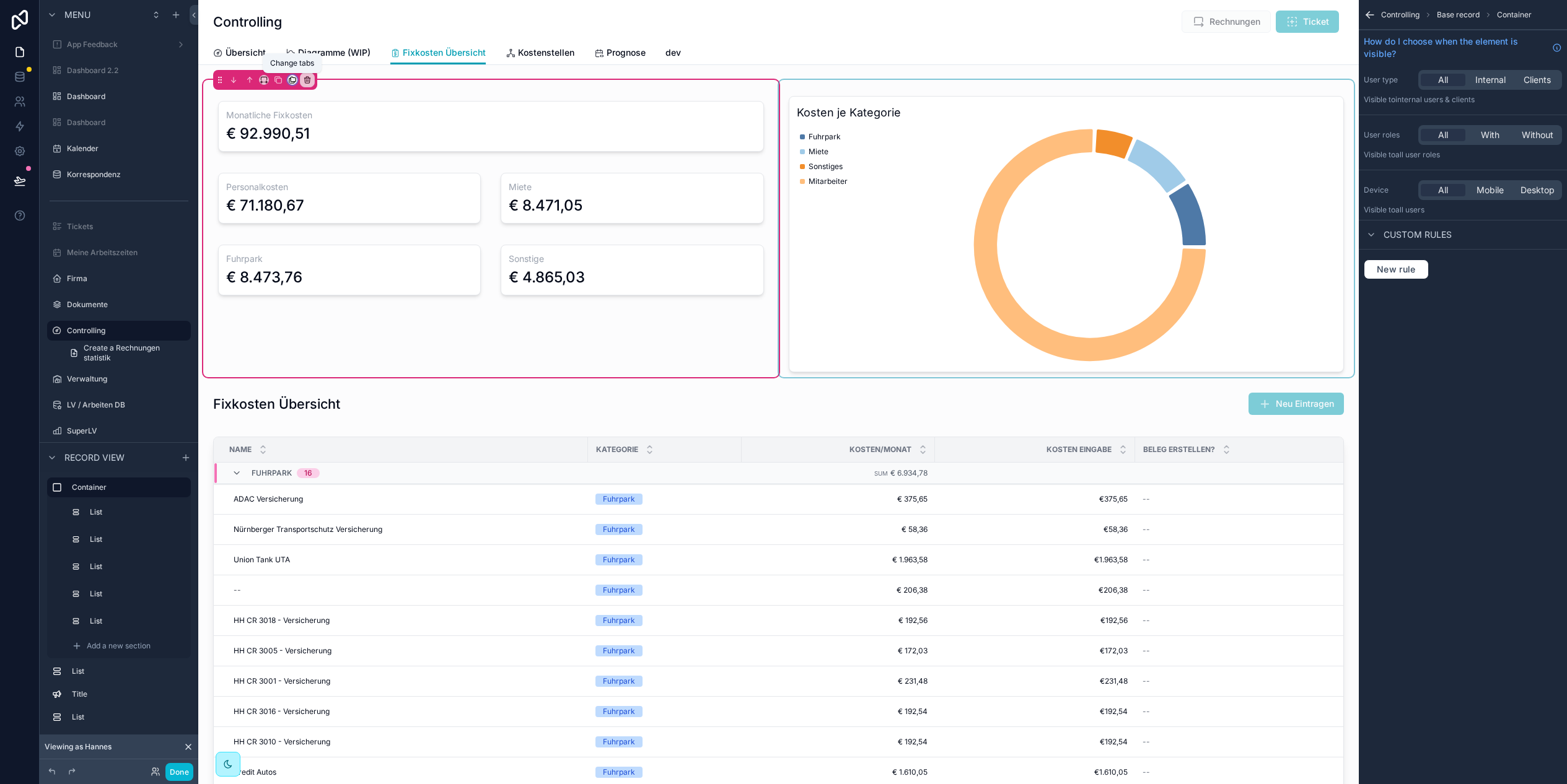
click at [290, 81] on icon "scrollable content" at bounding box center [292, 80] width 5 height 5
click at [259, 82] on div "scrollable content" at bounding box center [784, 392] width 1567 height 784
click at [261, 81] on icon "scrollable content" at bounding box center [261, 82] width 1 height 2
drag, startPoint x: 367, startPoint y: 82, endPoint x: 355, endPoint y: 82, distance: 12.0
click at [367, 82] on div "scrollable content" at bounding box center [784, 392] width 1567 height 784
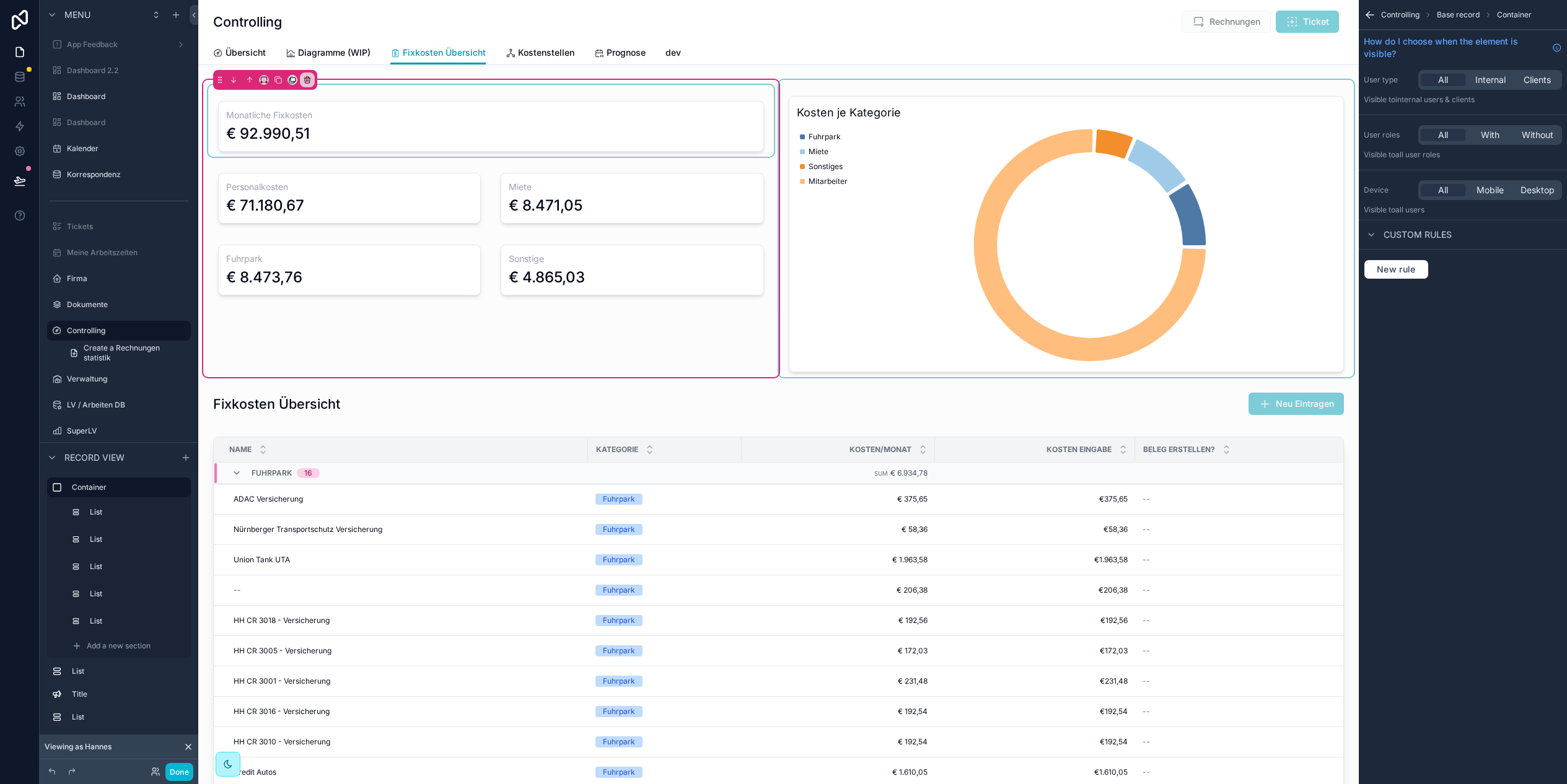
click at [610, 94] on div "scrollable content" at bounding box center [491, 121] width 565 height 71
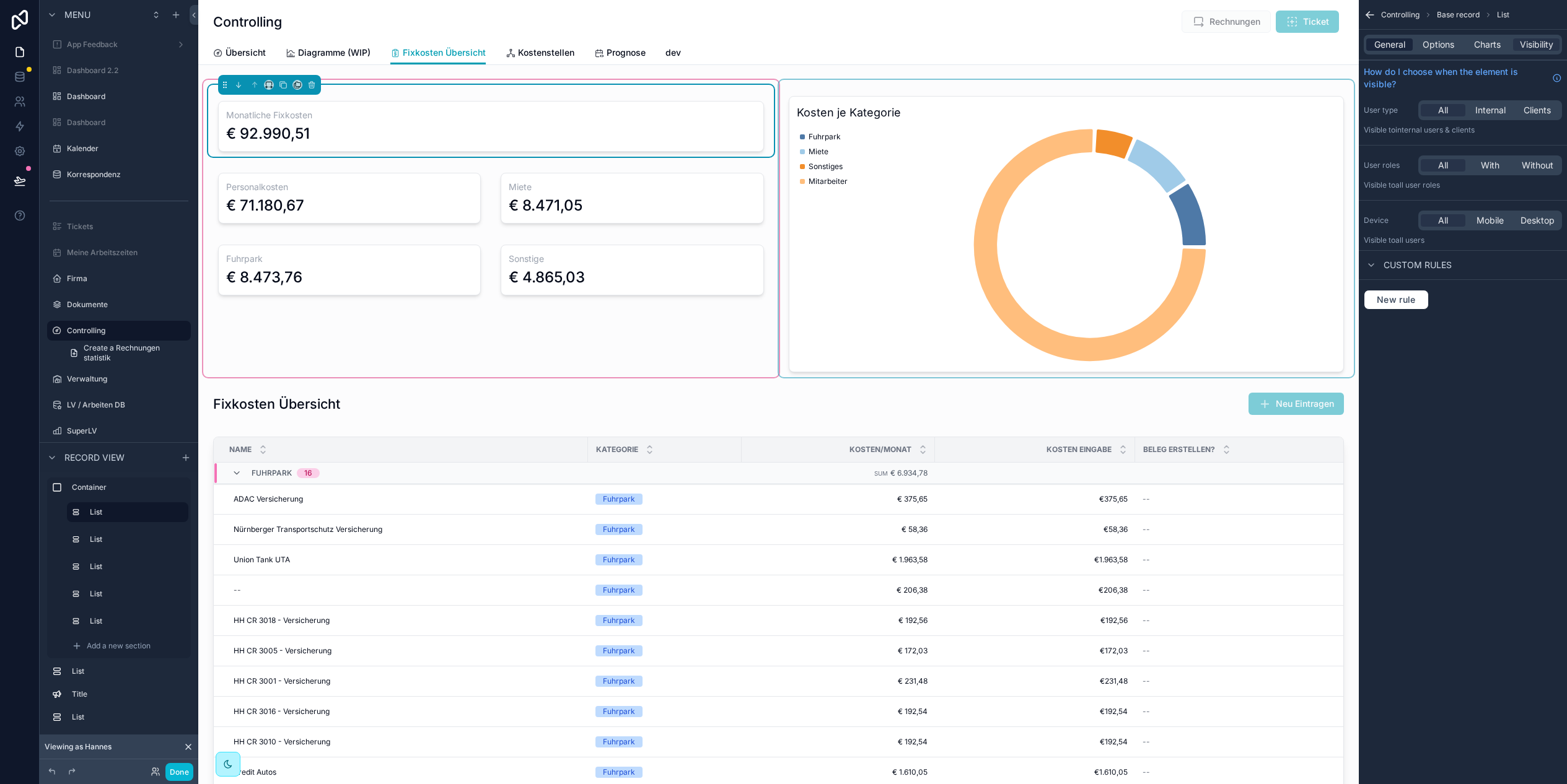
click at [1395, 47] on span "General" at bounding box center [1388, 45] width 31 height 12
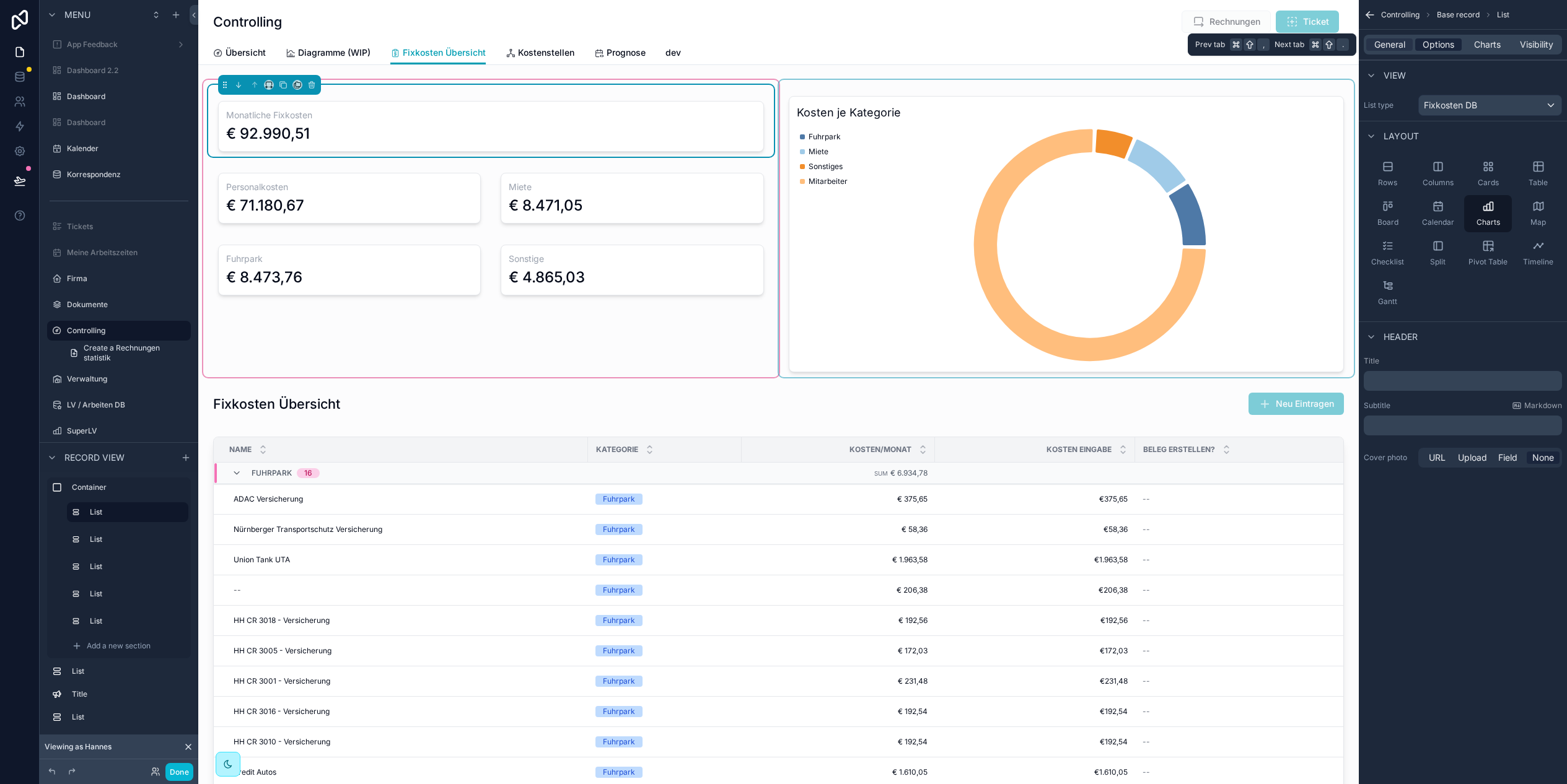
click at [1443, 47] on span "Options" at bounding box center [1438, 45] width 32 height 12
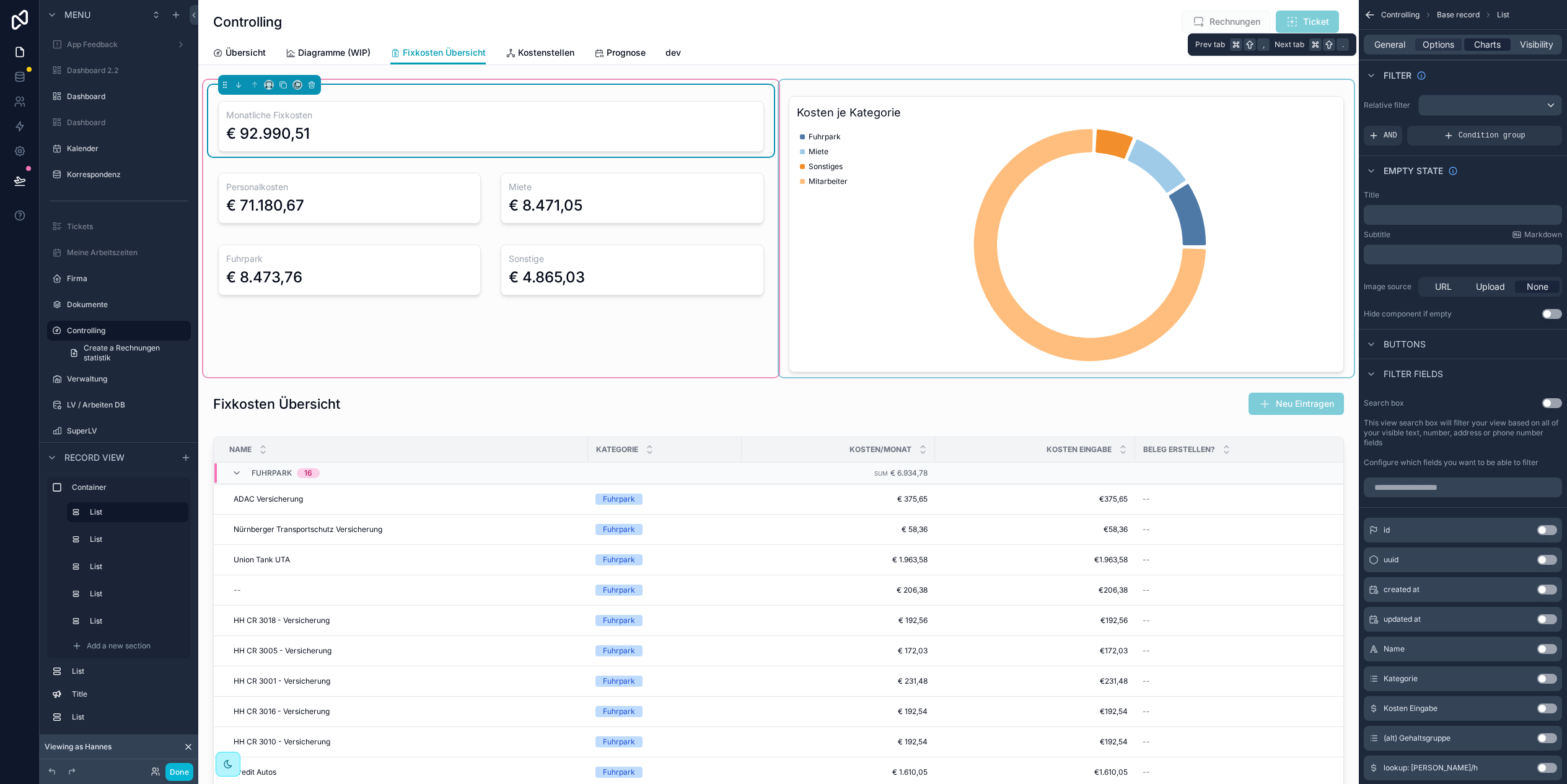
click at [1484, 49] on span "Charts" at bounding box center [1487, 45] width 27 height 12
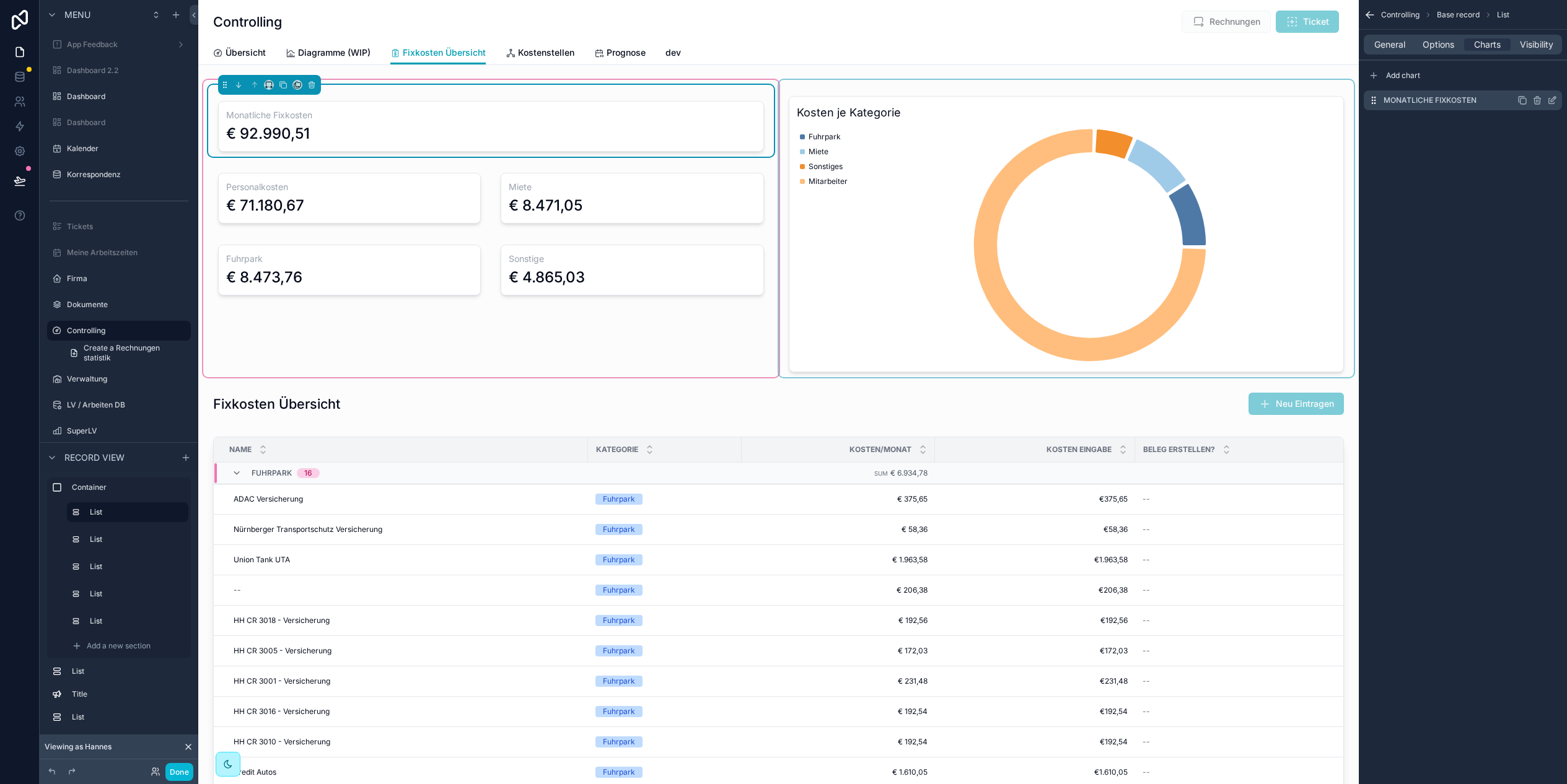
click at [1549, 104] on icon "scrollable content" at bounding box center [1552, 100] width 10 height 10
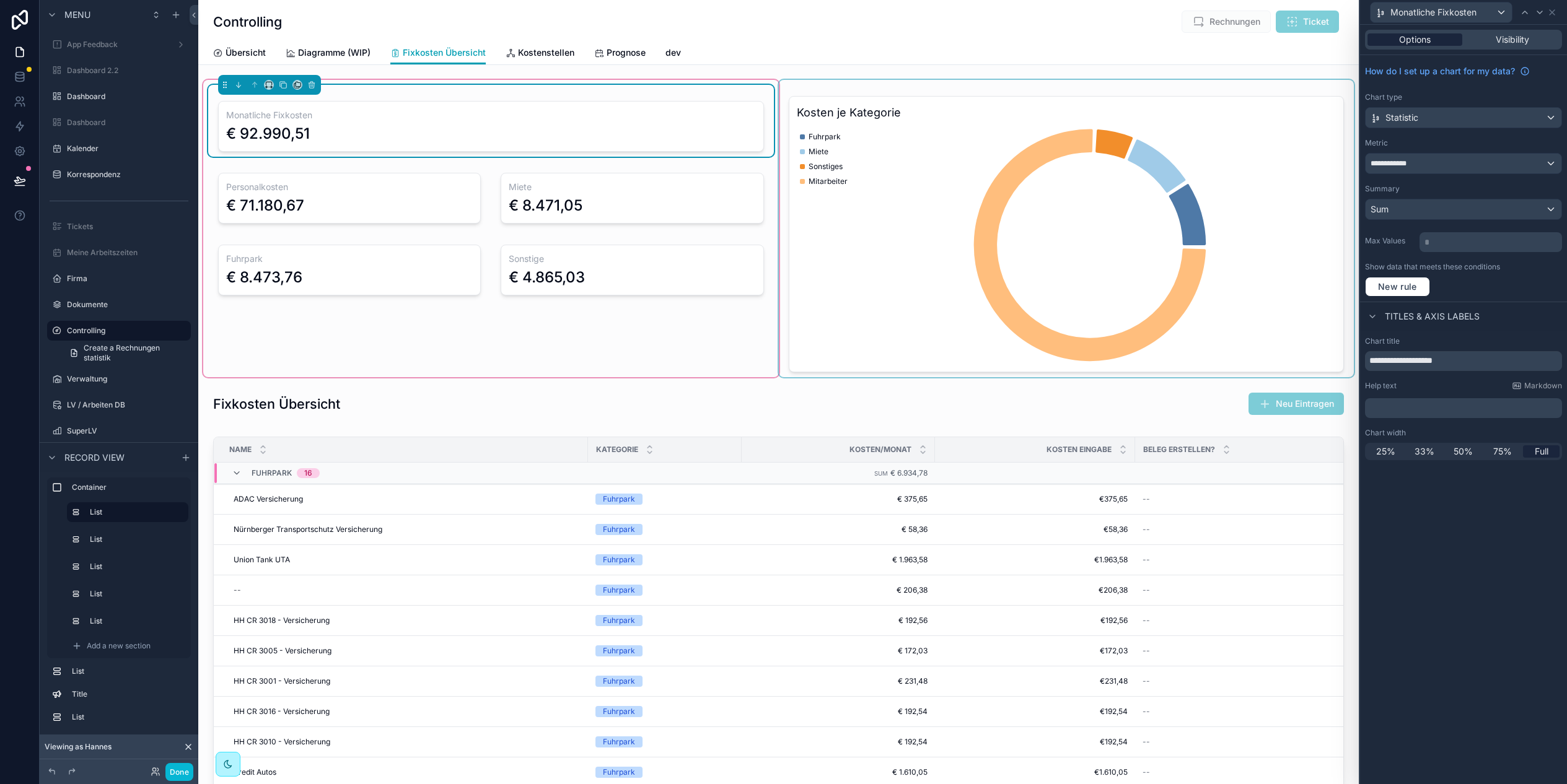
click at [1406, 36] on span "Options" at bounding box center [1414, 40] width 32 height 12
click at [433, 144] on div "Monatliche Fixkosten € 92.990,51" at bounding box center [491, 126] width 545 height 51
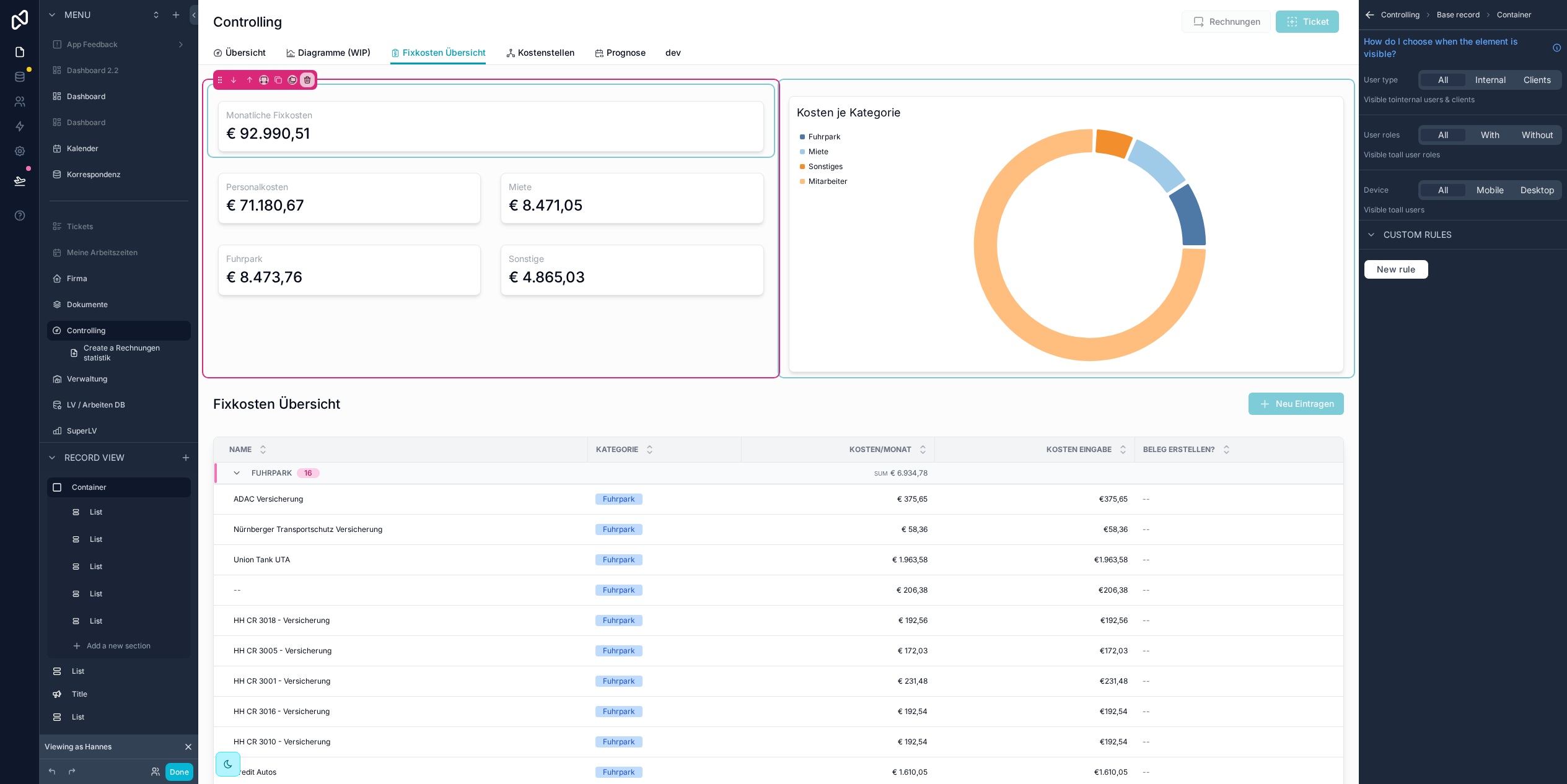
click at [558, 121] on div "scrollable content" at bounding box center [491, 121] width 565 height 71
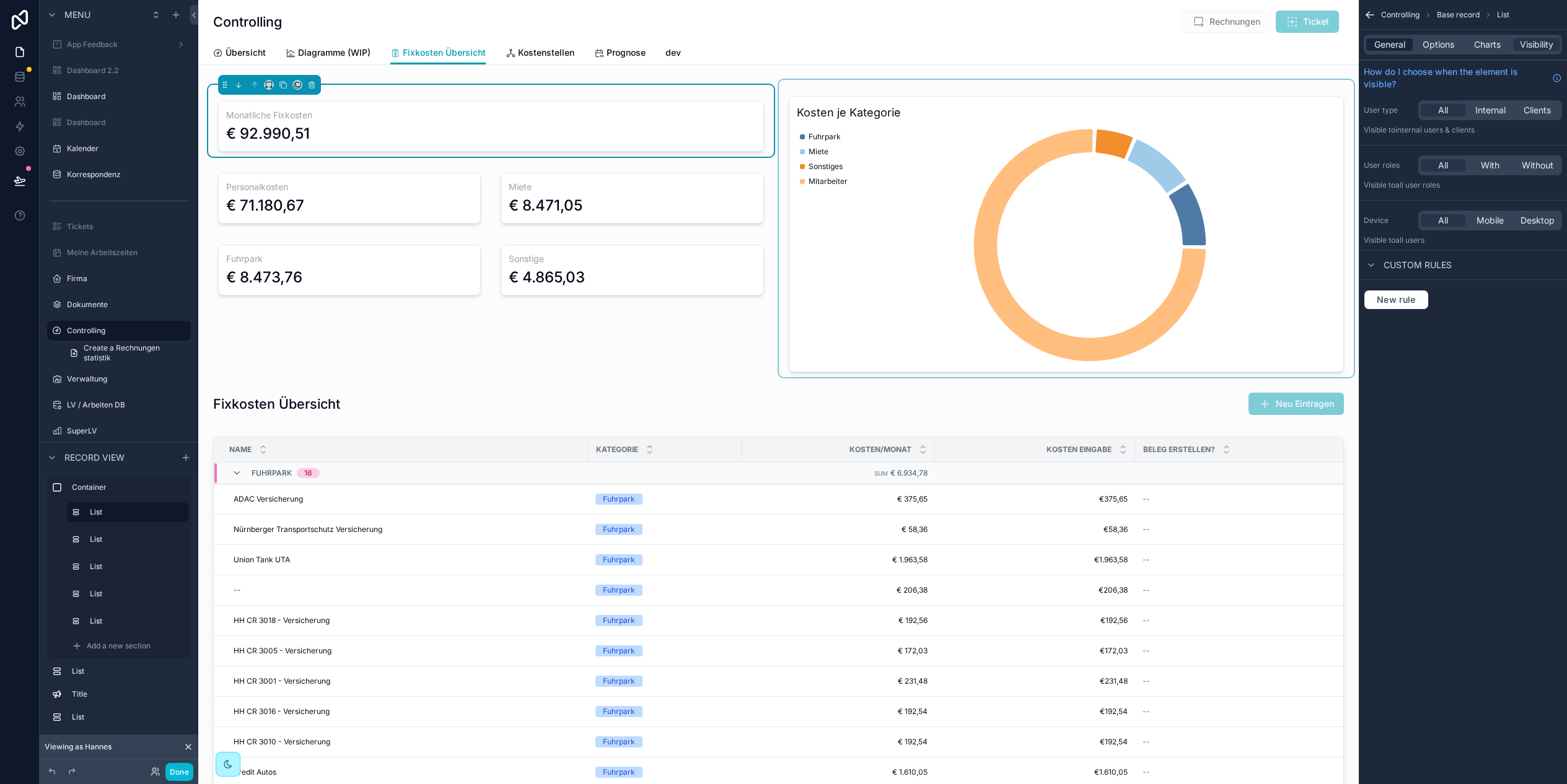
click at [1372, 46] on div "General" at bounding box center [1388, 45] width 47 height 12
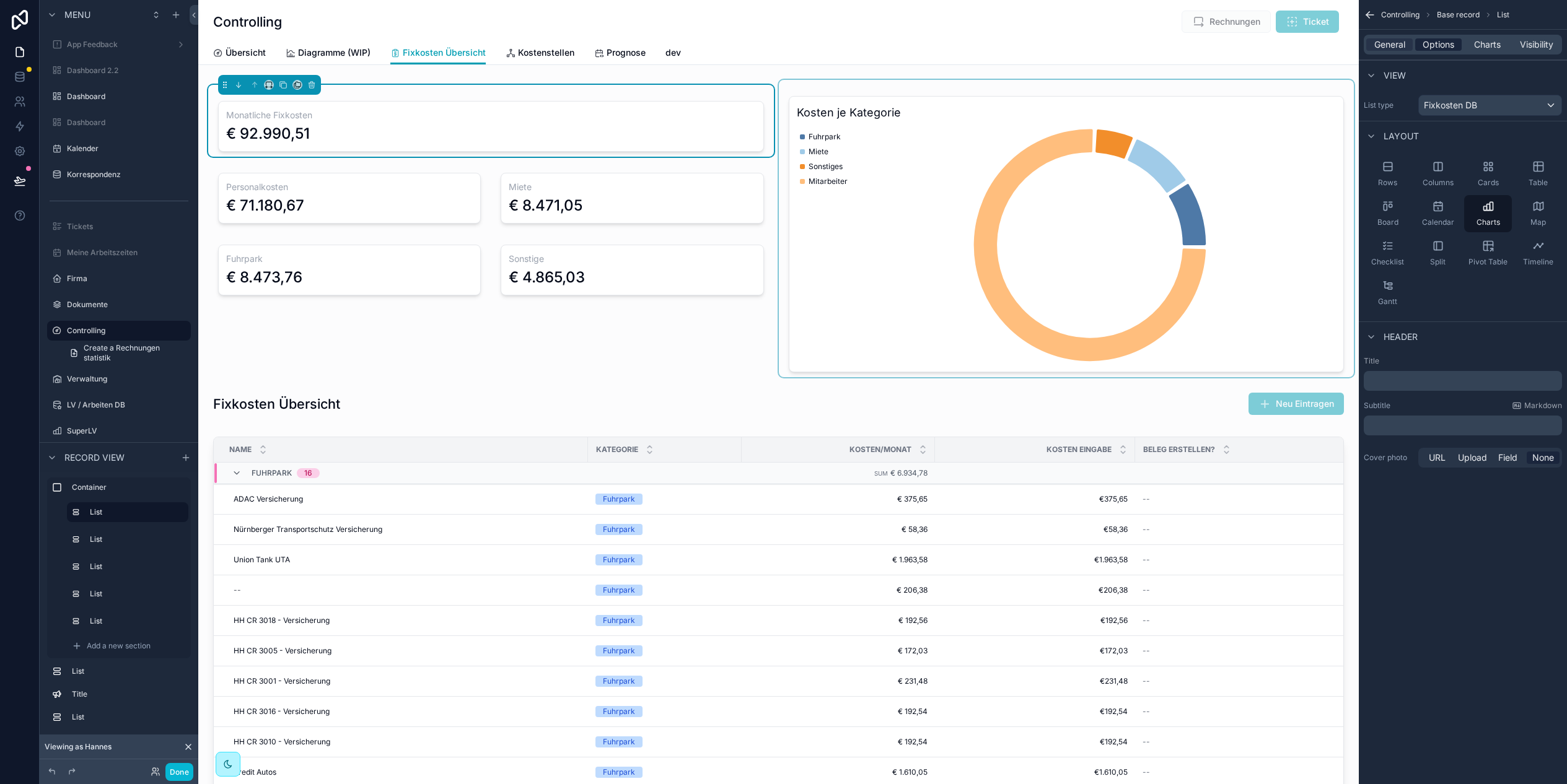
click at [1448, 45] on span "Options" at bounding box center [1438, 45] width 32 height 12
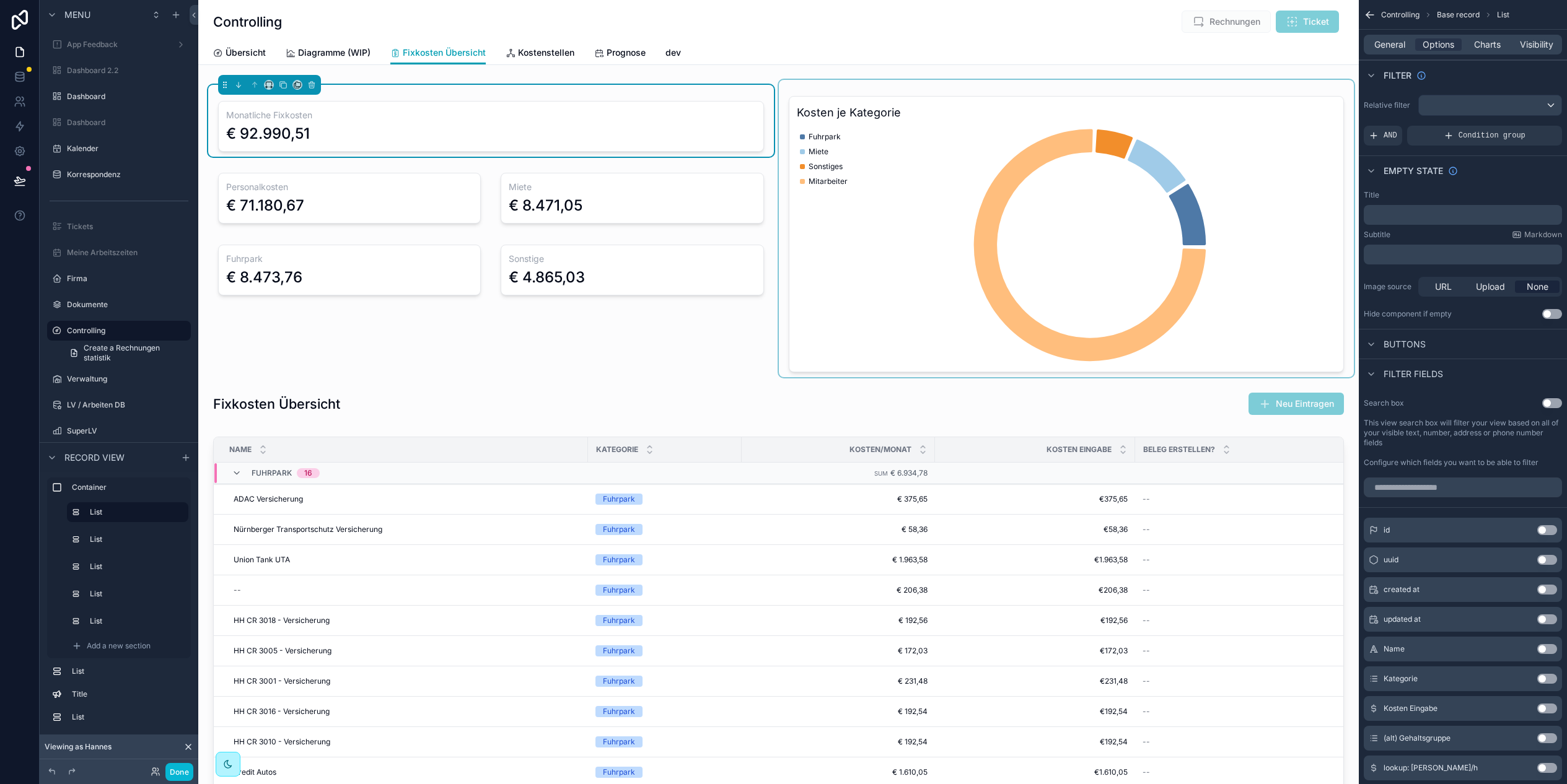
click at [651, 115] on h3 "Monatliche Fixkosten" at bounding box center [491, 115] width 530 height 12
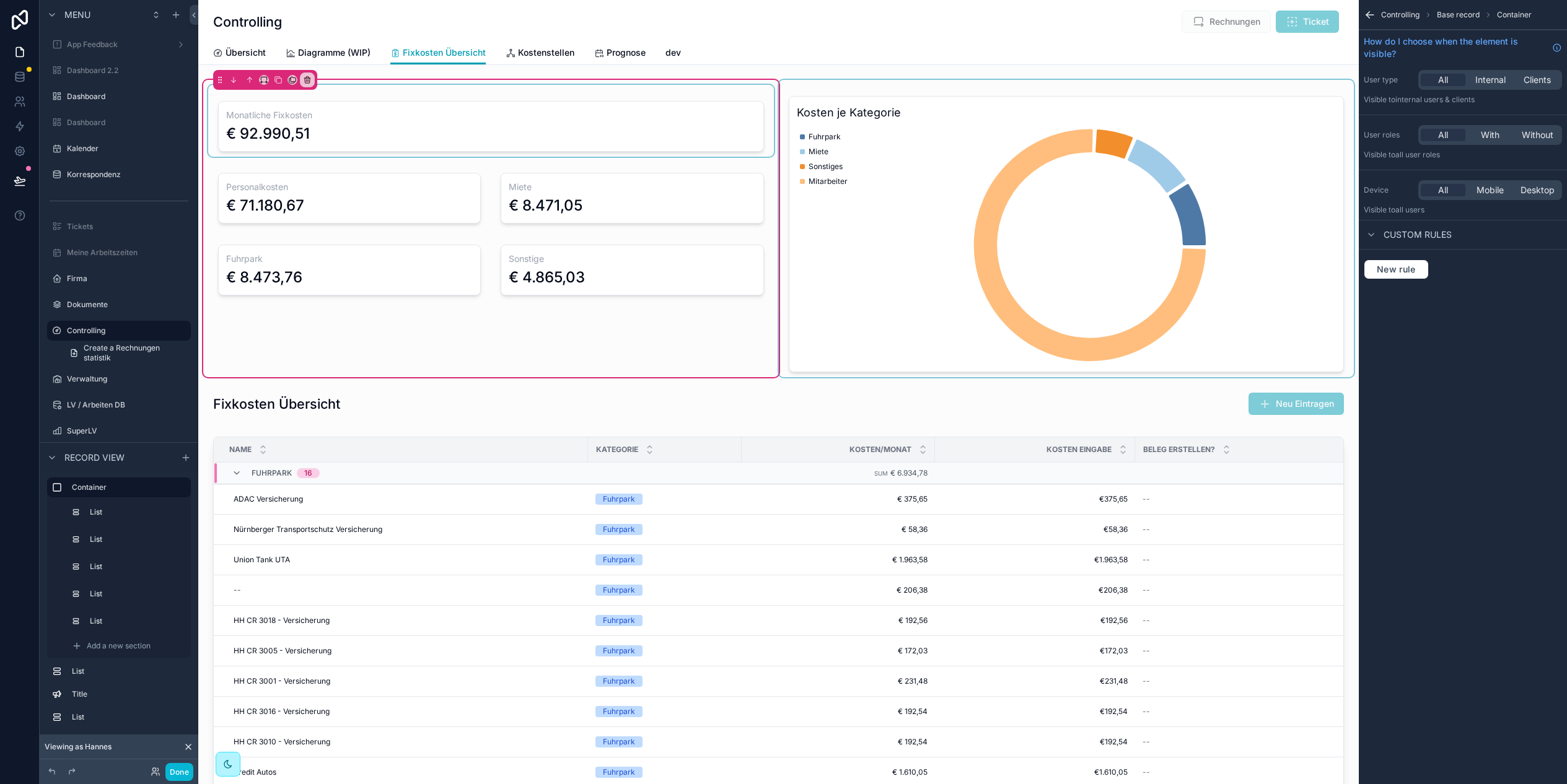
click at [452, 136] on div "scrollable content" at bounding box center [491, 121] width 565 height 71
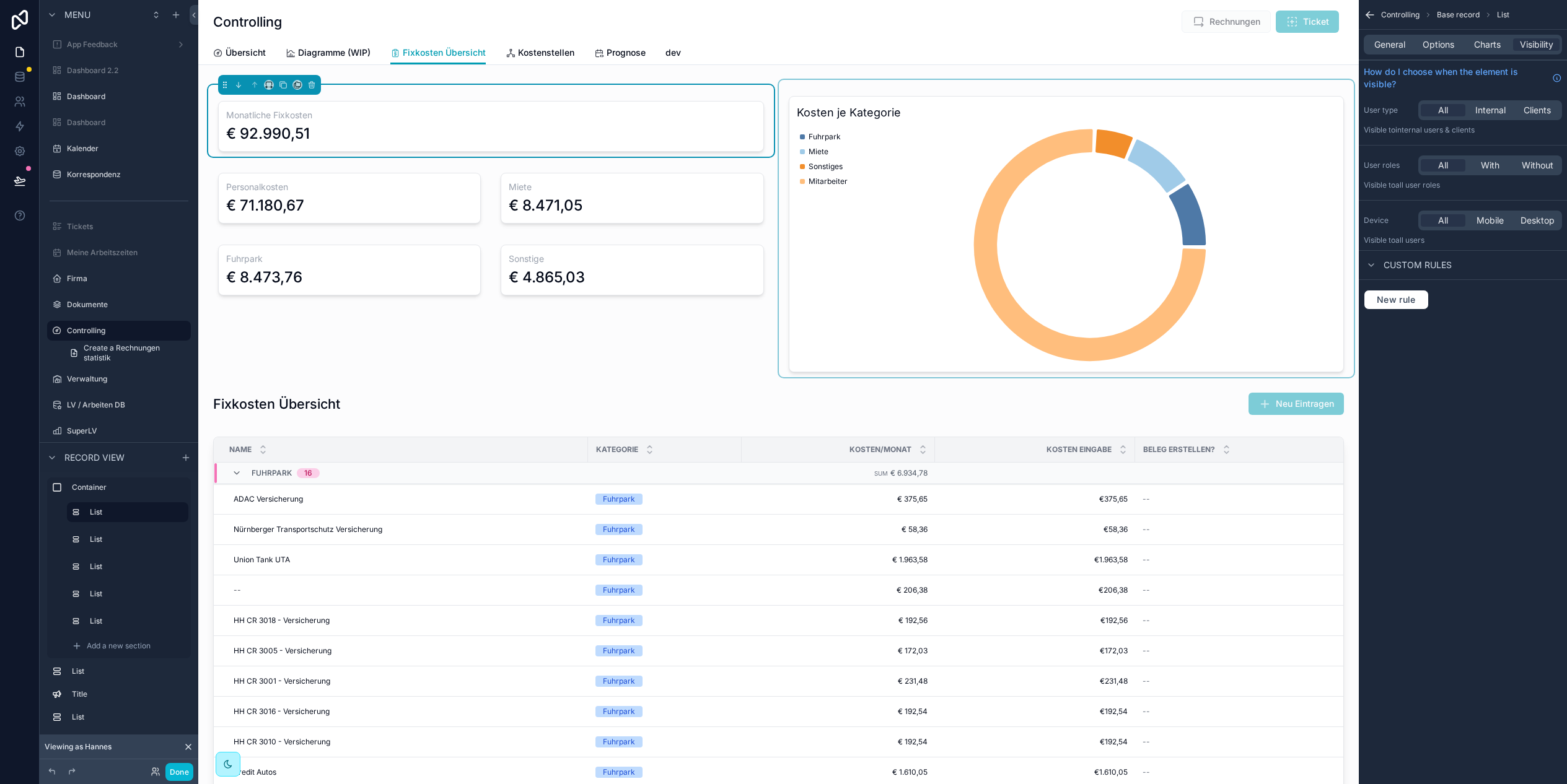
click at [1498, 37] on div "General Options Charts Visibility" at bounding box center [1463, 45] width 198 height 20
click at [1492, 45] on span "Charts" at bounding box center [1487, 45] width 27 height 12
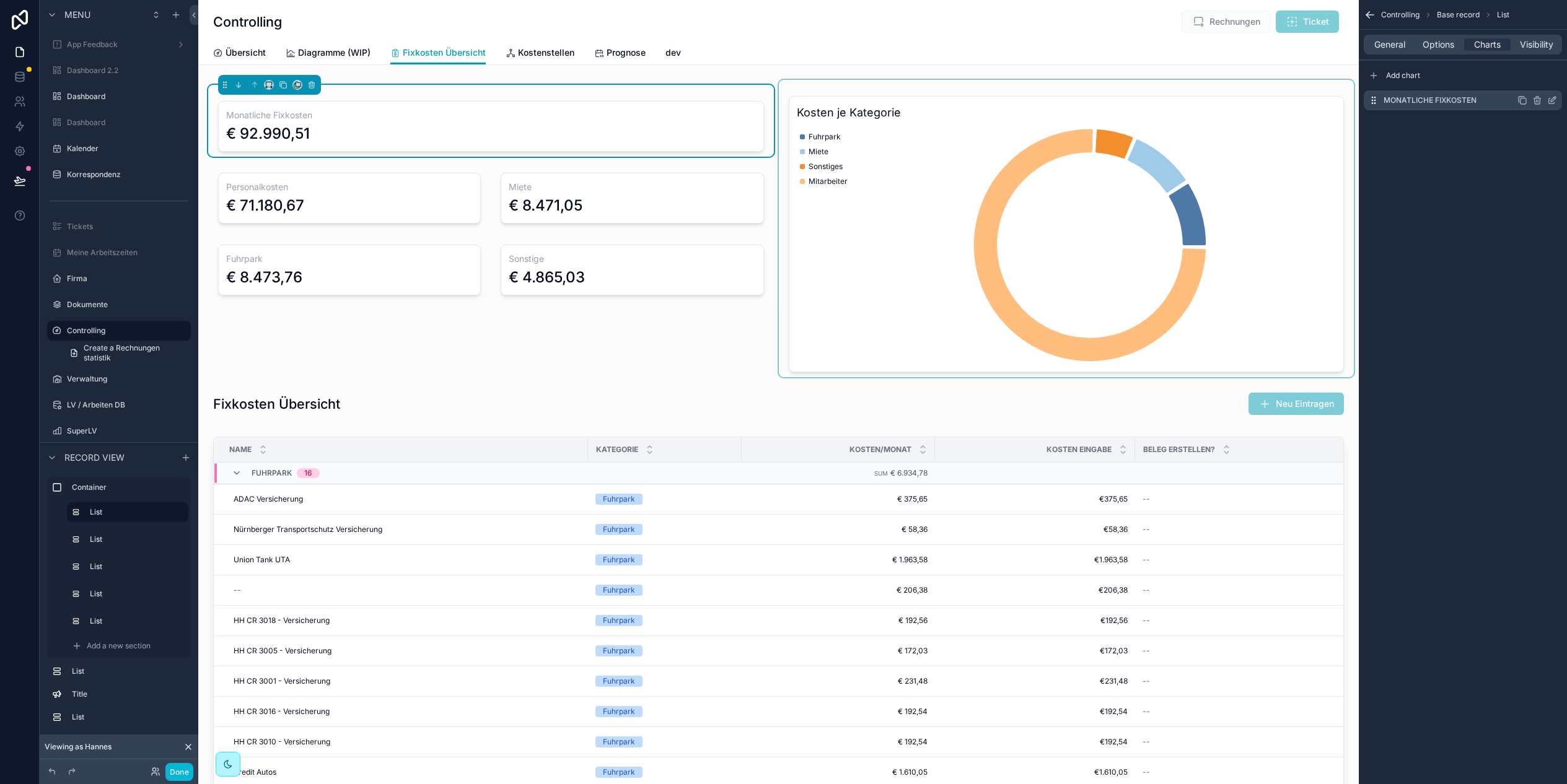
click at [1552, 103] on icon "scrollable content" at bounding box center [1552, 100] width 10 height 10
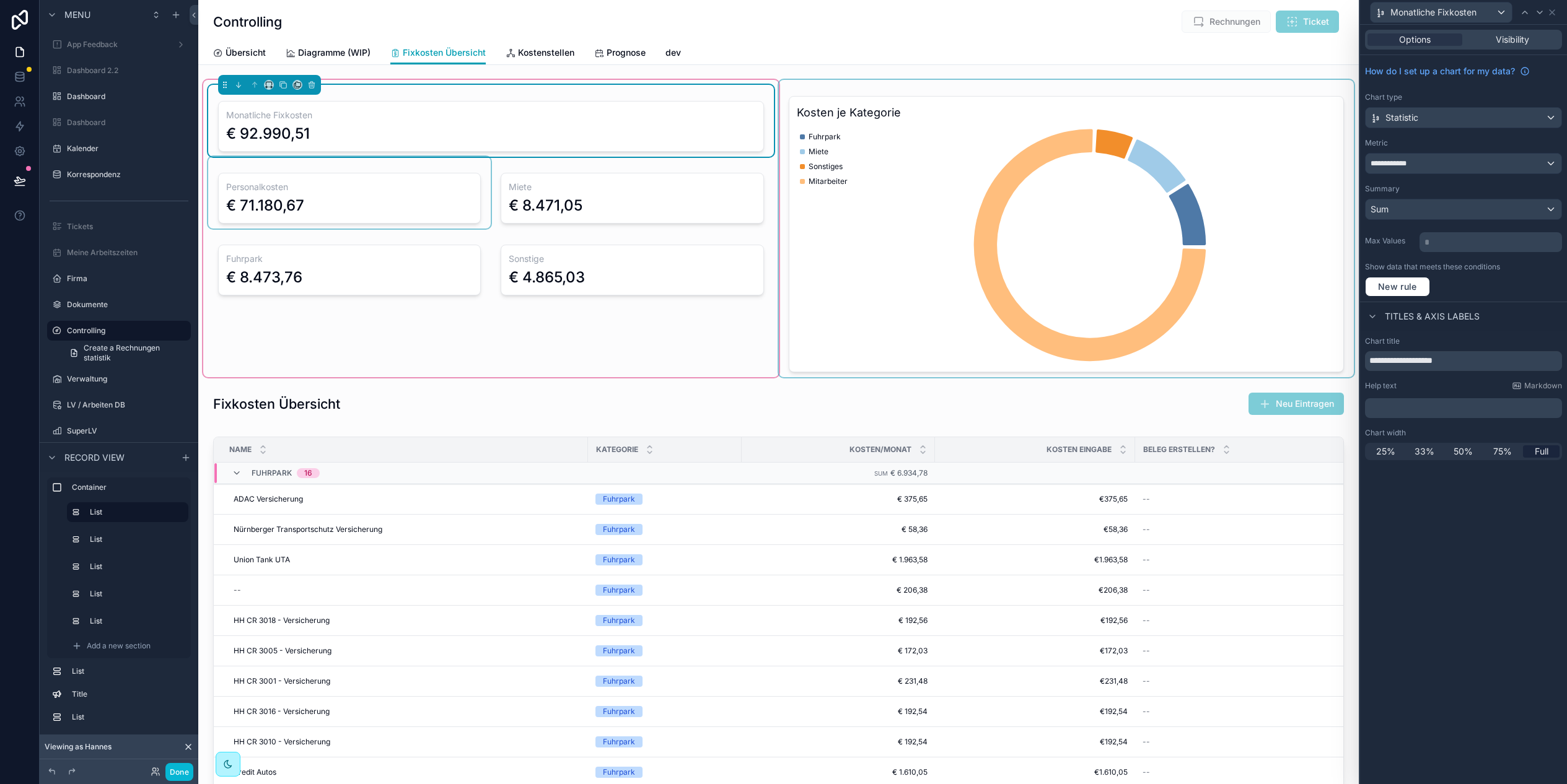
click at [407, 199] on div "scrollable content" at bounding box center [349, 192] width 283 height 71
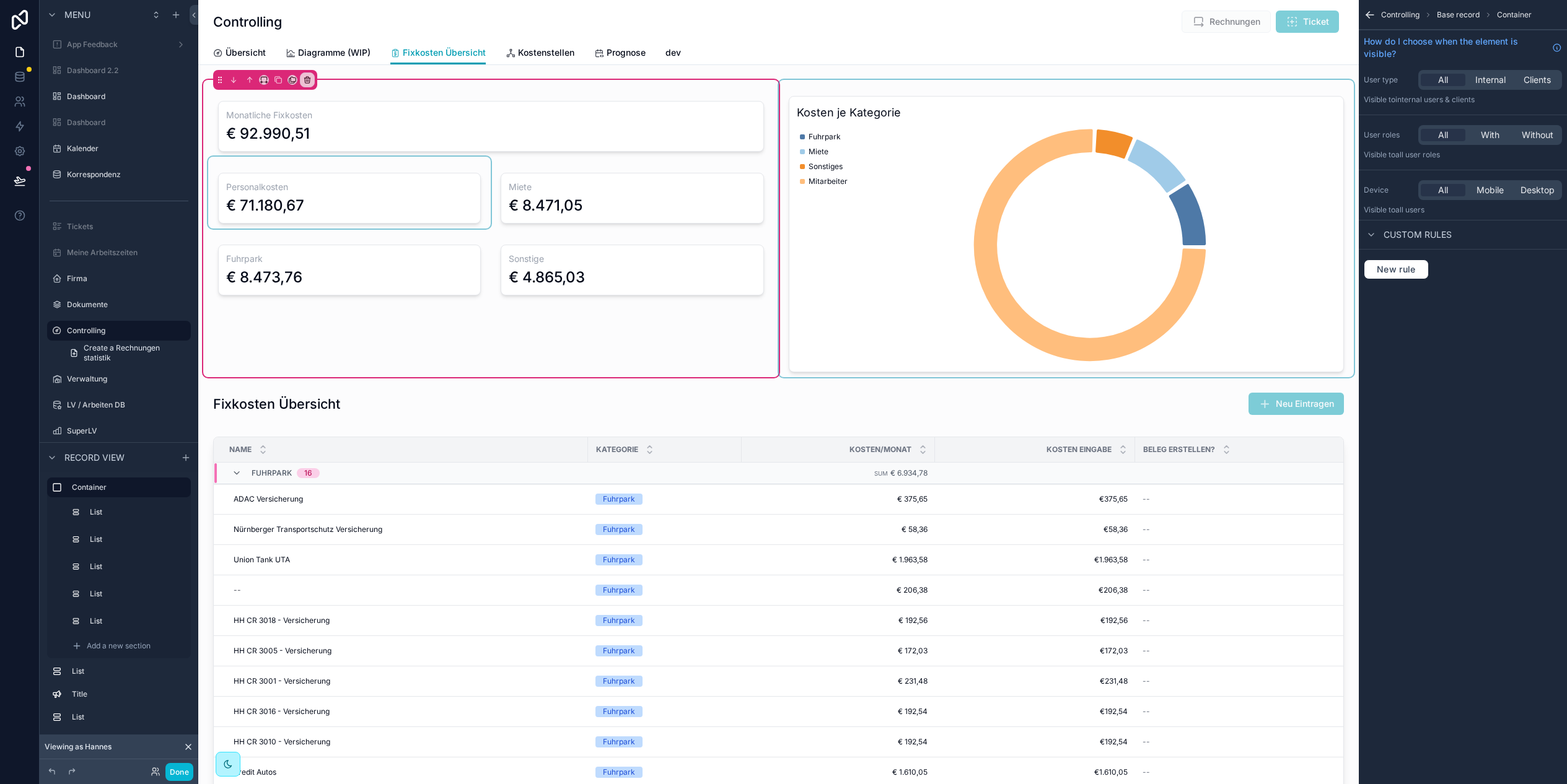
click at [474, 180] on div "scrollable content" at bounding box center [349, 192] width 283 height 71
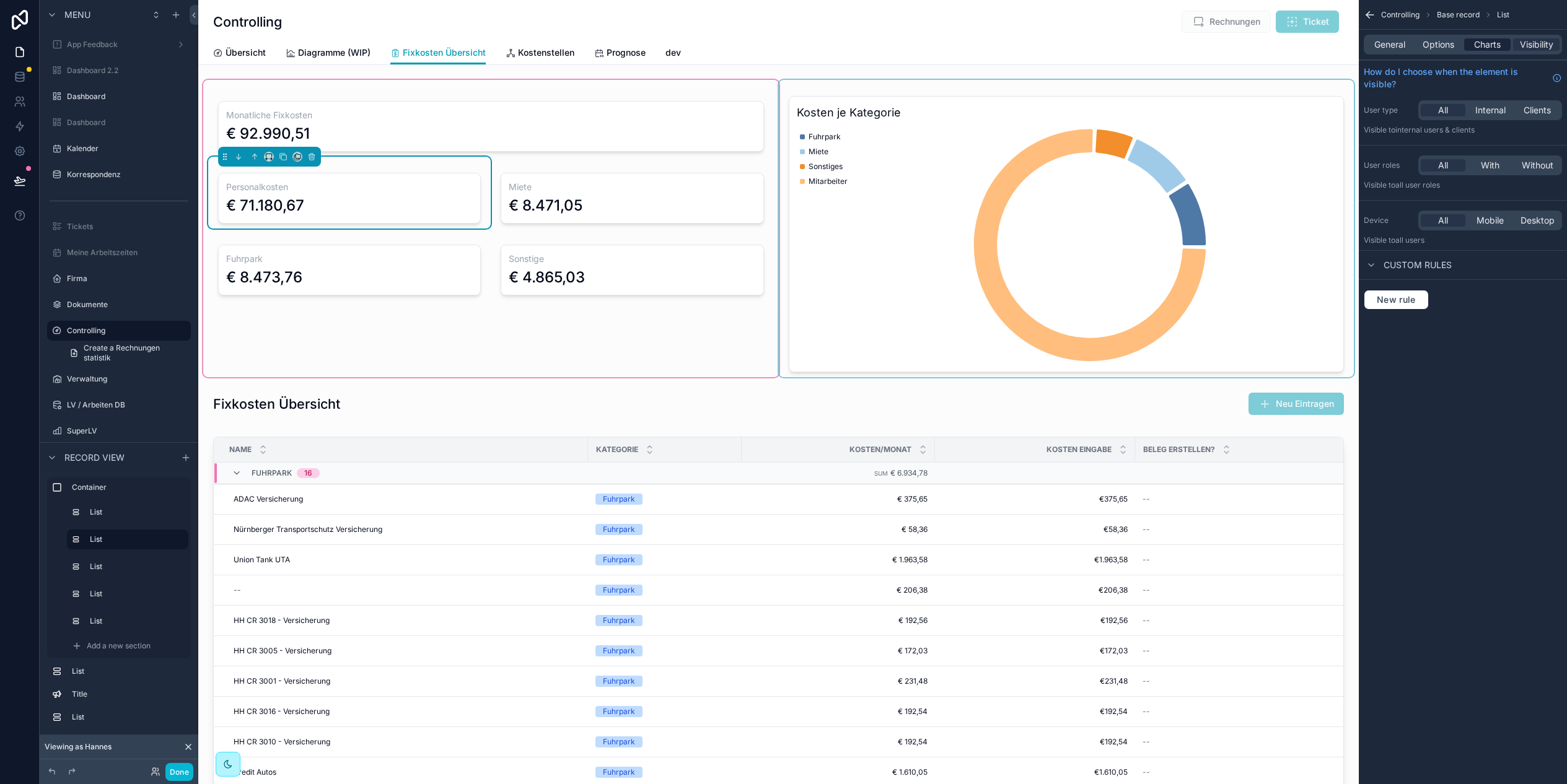
click at [1484, 39] on span "Charts" at bounding box center [1487, 45] width 27 height 12
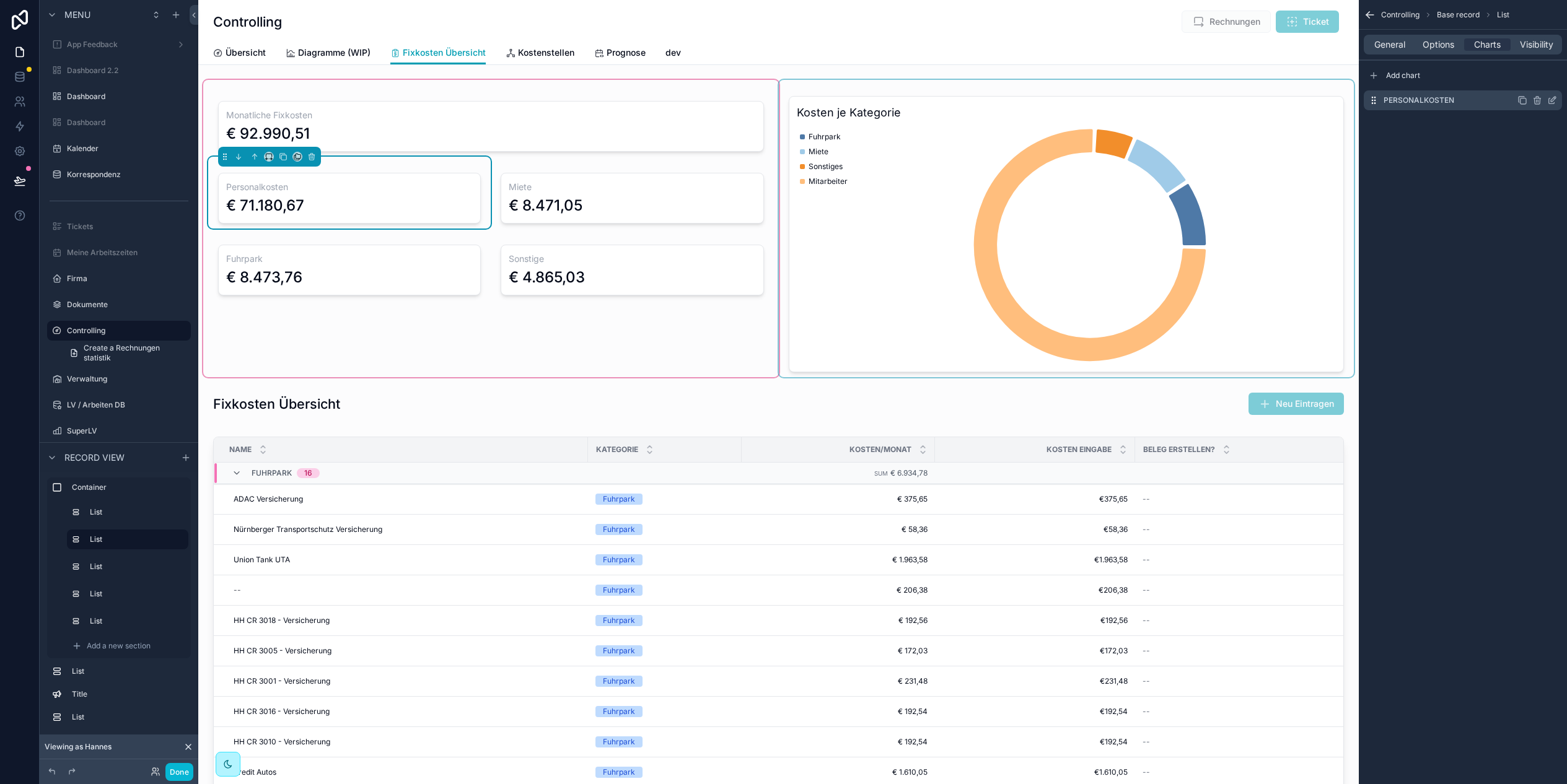
click at [1554, 101] on icon "scrollable content" at bounding box center [1552, 100] width 10 height 10
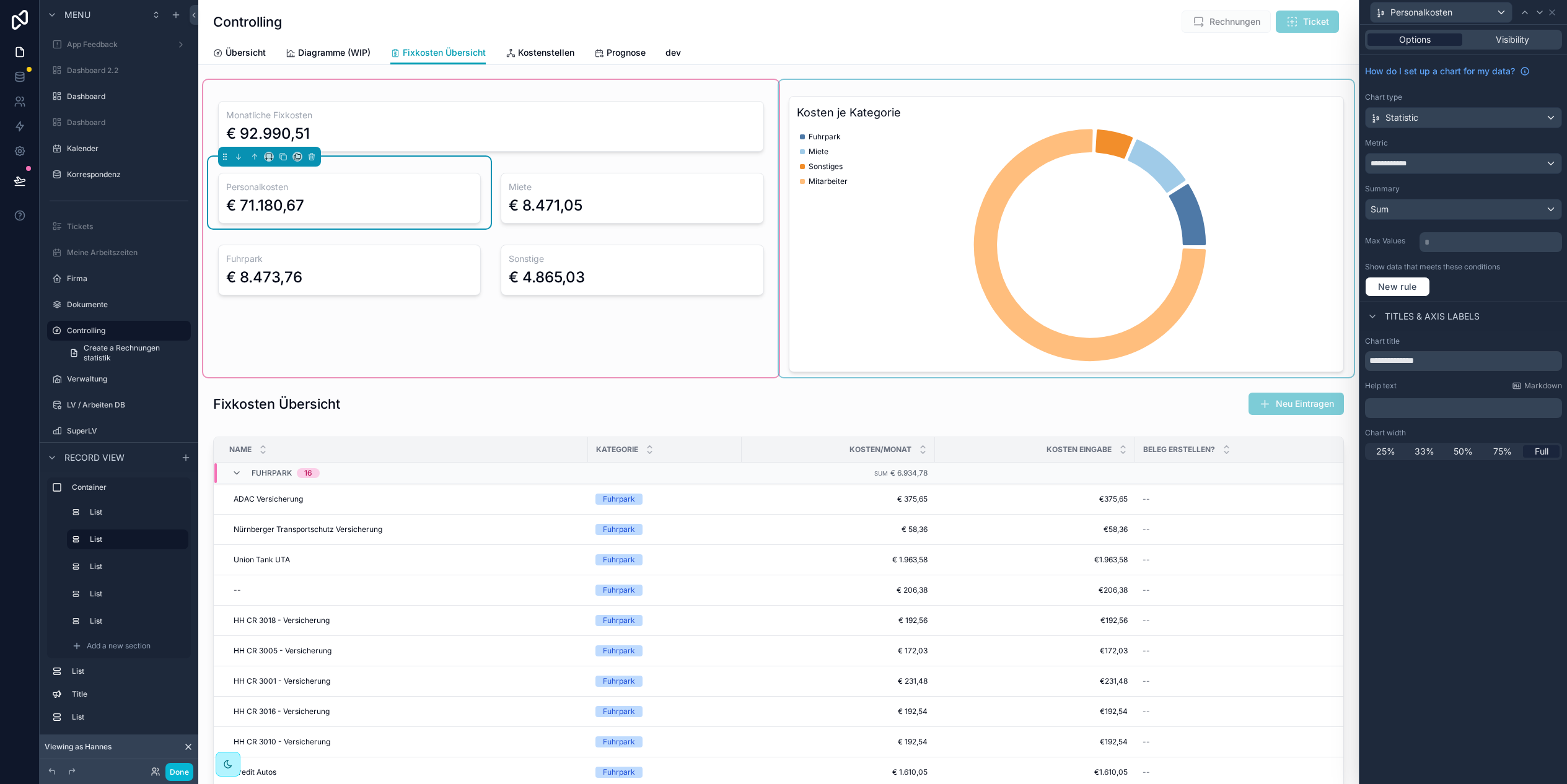
click at [1434, 37] on div "Options" at bounding box center [1414, 40] width 95 height 12
click at [452, 120] on div "scrollable content" at bounding box center [491, 121] width 565 height 71
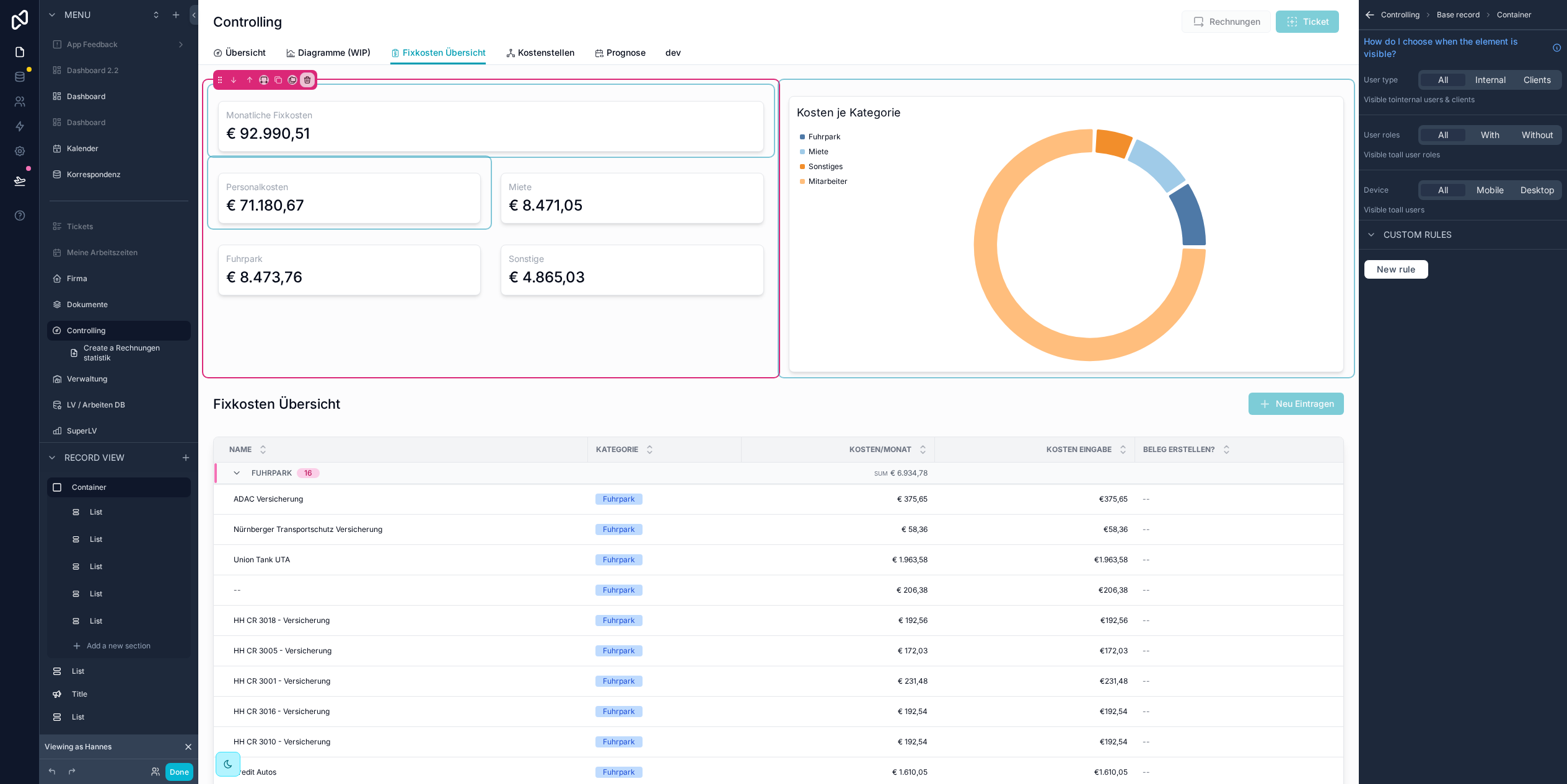
click at [516, 116] on div "scrollable content" at bounding box center [491, 121] width 565 height 71
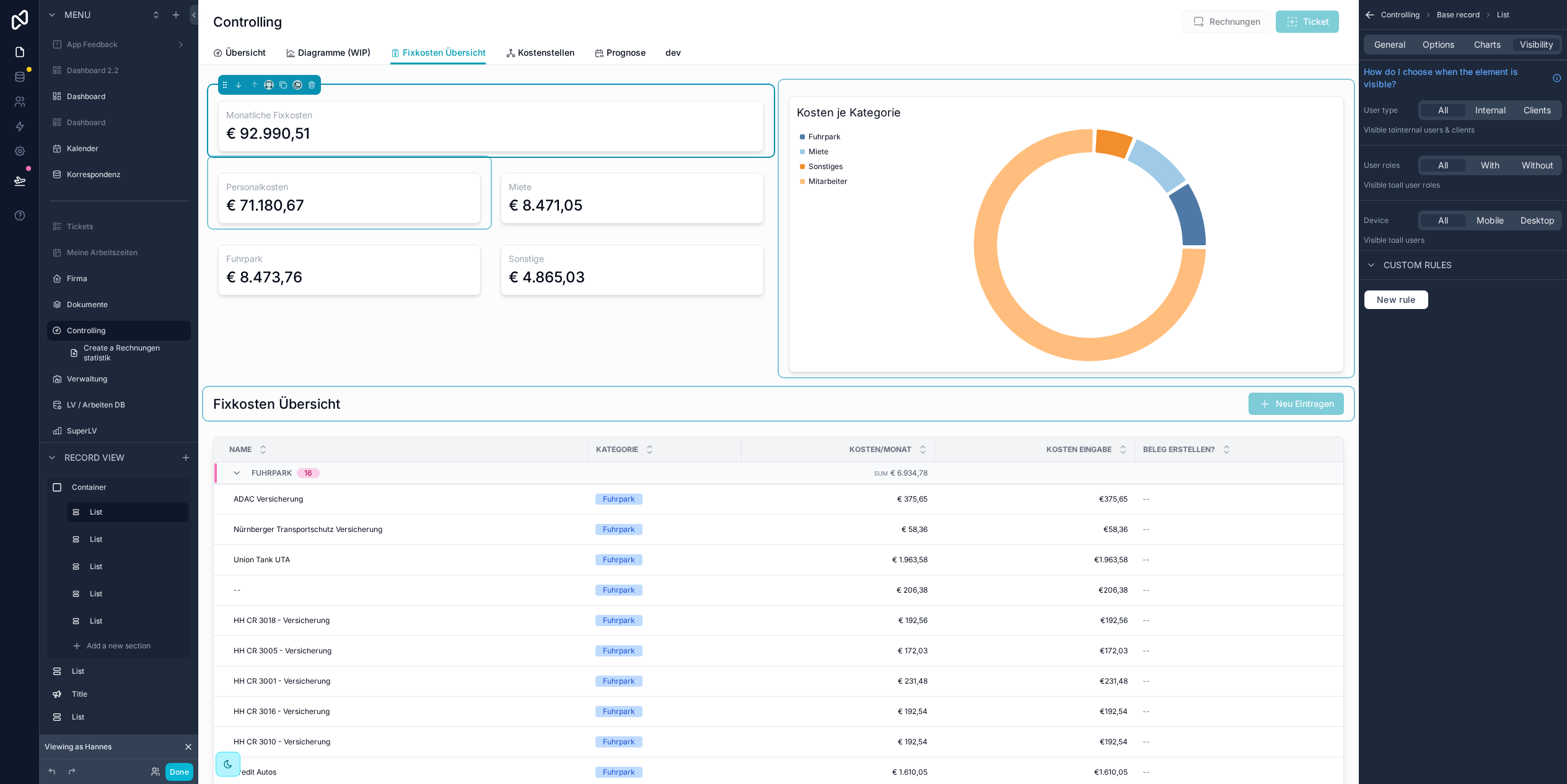
drag, startPoint x: 396, startPoint y: 396, endPoint x: 380, endPoint y: 418, distance: 27.2
click at [396, 396] on div "scrollable content" at bounding box center [779, 403] width 1150 height 34
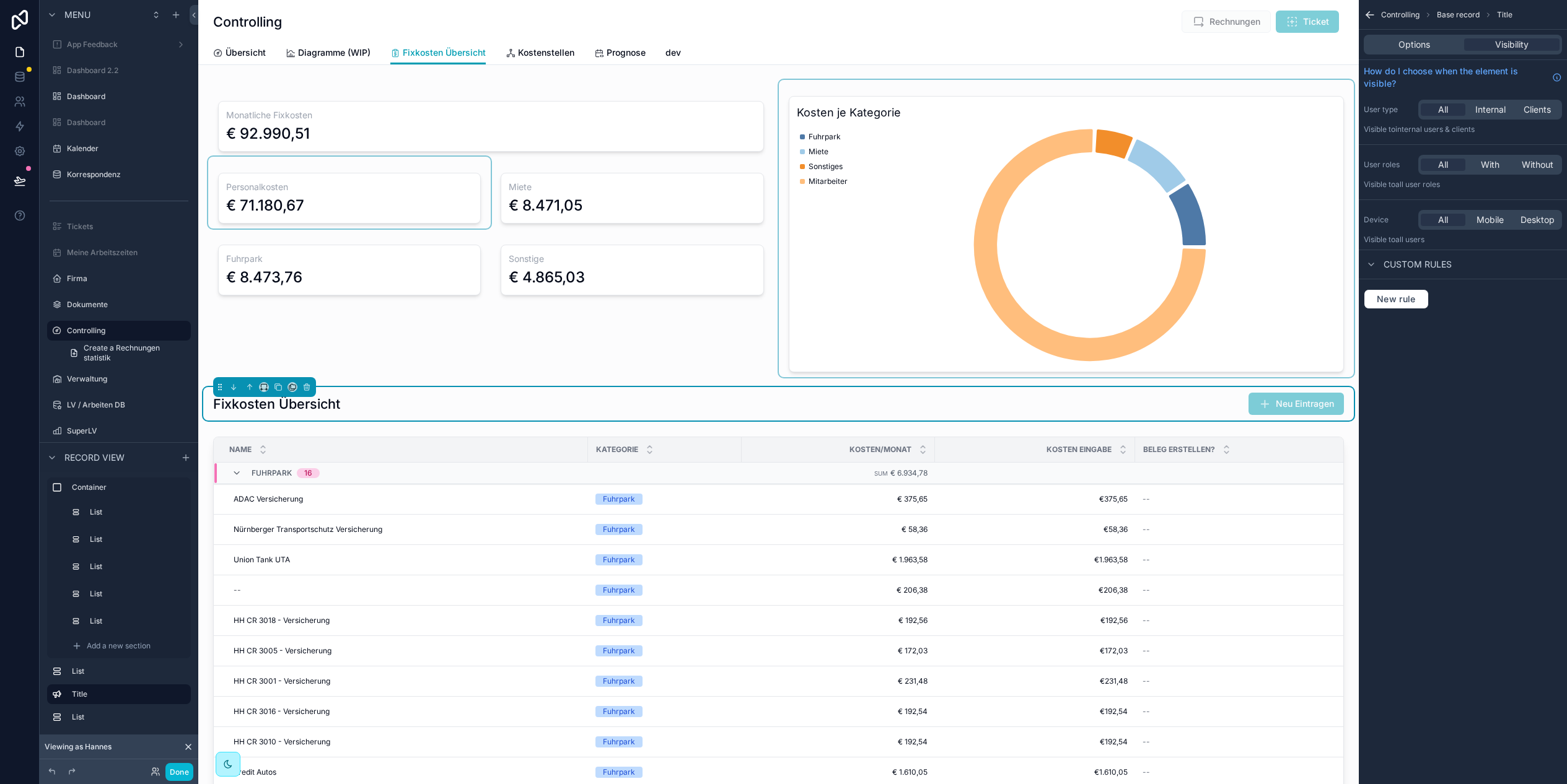
click at [81, 7] on div "Menu" at bounding box center [67, 14] width 46 height 15
click at [68, 17] on span "Menu" at bounding box center [77, 15] width 26 height 12
click at [100, 247] on label "Startseite" at bounding box center [116, 248] width 99 height 10
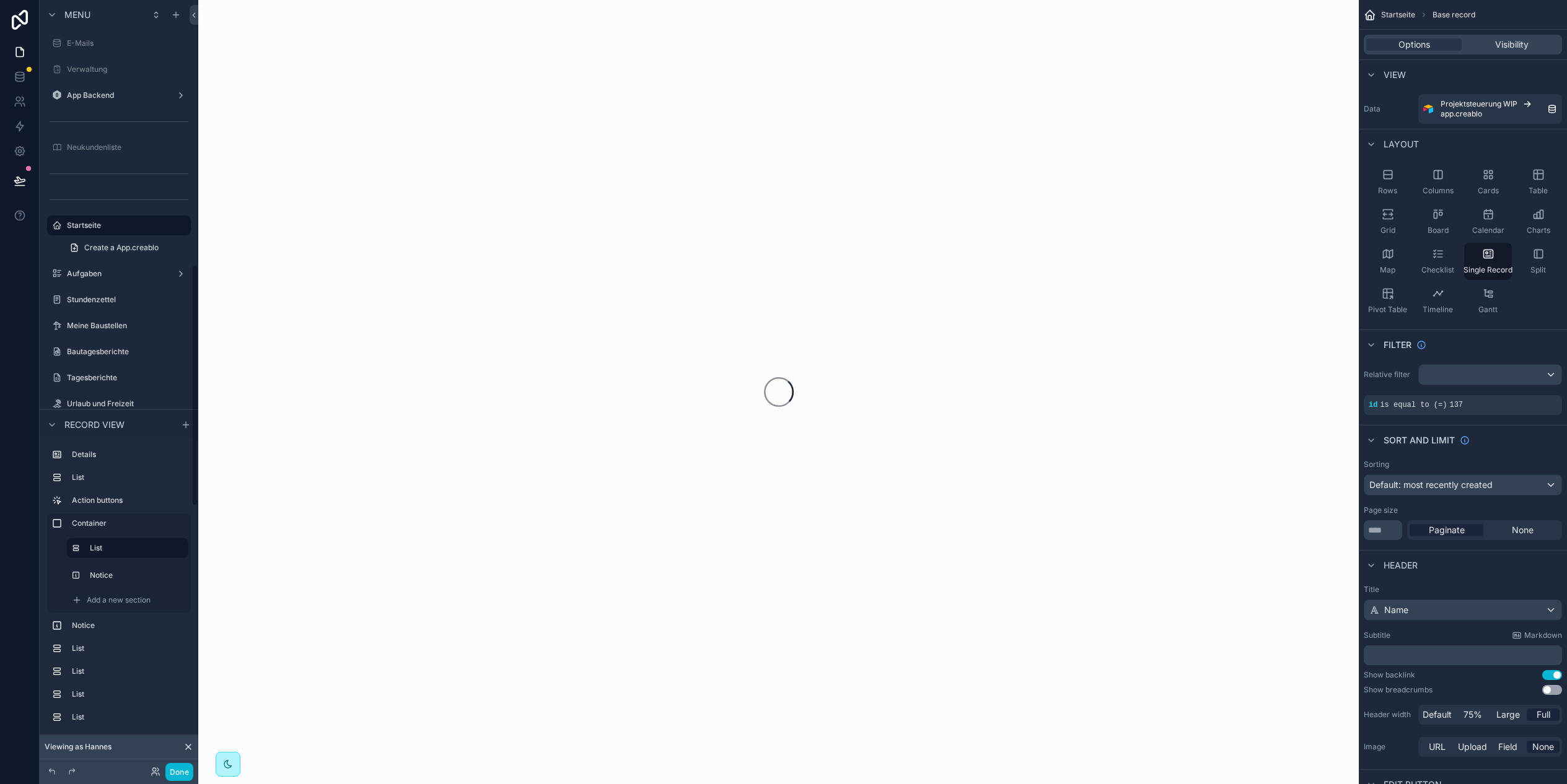
scroll to position [842, 0]
click at [184, 776] on button "Done" at bounding box center [180, 771] width 28 height 18
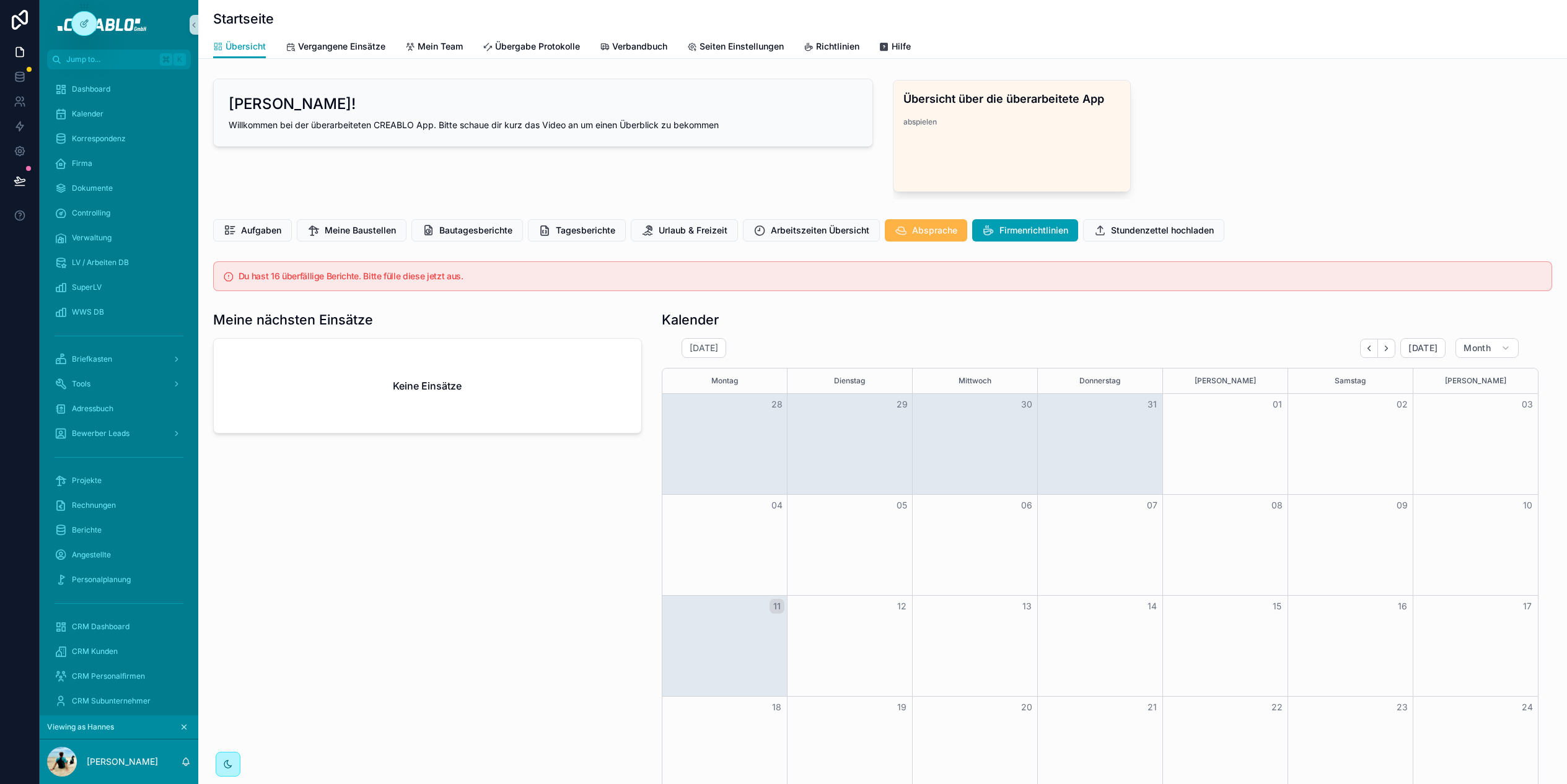
click at [911, 226] on span "Absprache" at bounding box center [934, 230] width 46 height 12
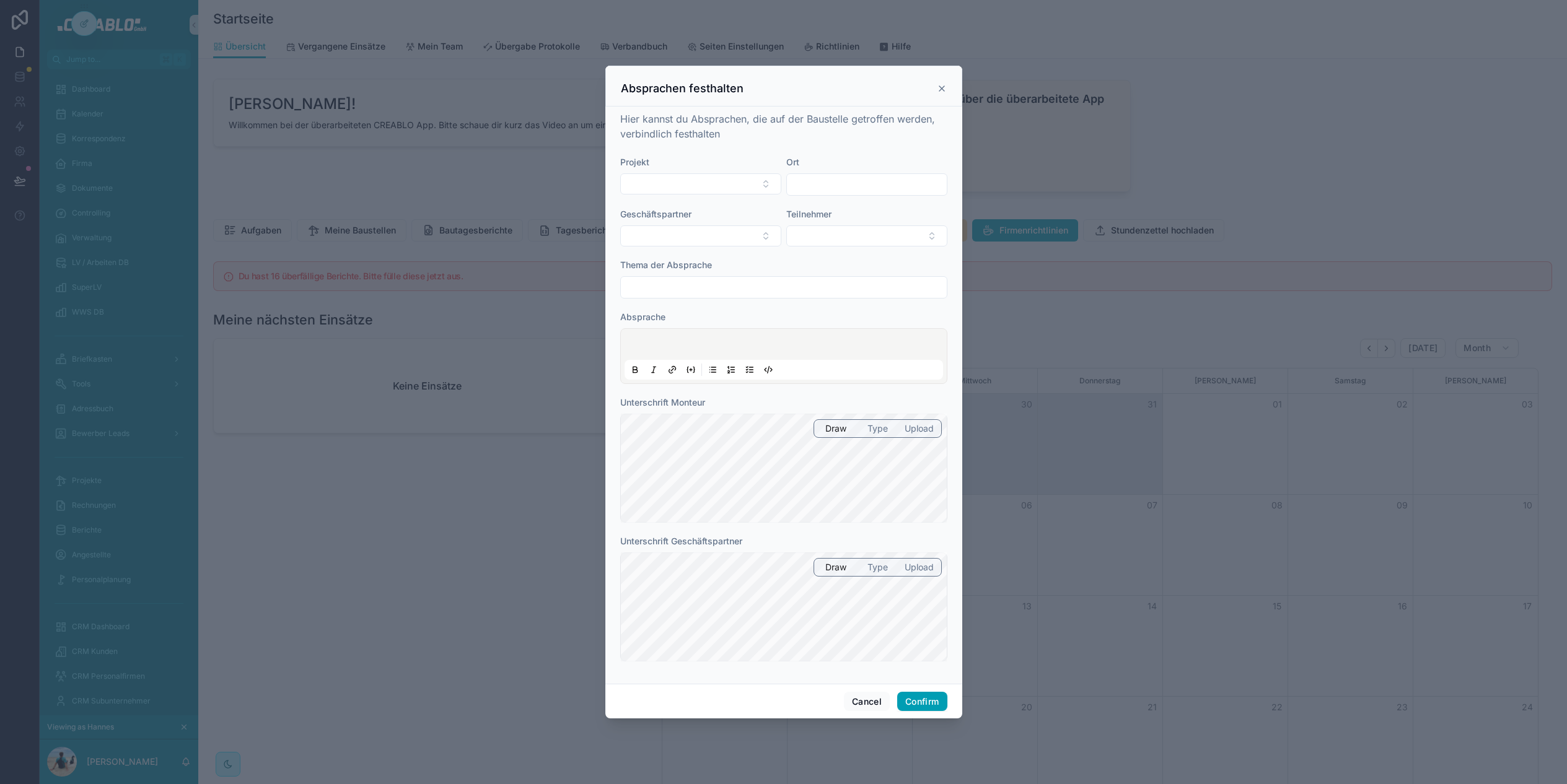
scroll to position [0, 1245]
click at [652, 174] on button "Select Button" at bounding box center [700, 183] width 161 height 21
click at [720, 183] on button "Select Button" at bounding box center [700, 183] width 161 height 21
click at [760, 184] on button "Select Button" at bounding box center [700, 183] width 161 height 21
click at [709, 210] on input "text" at bounding box center [707, 208] width 130 height 22
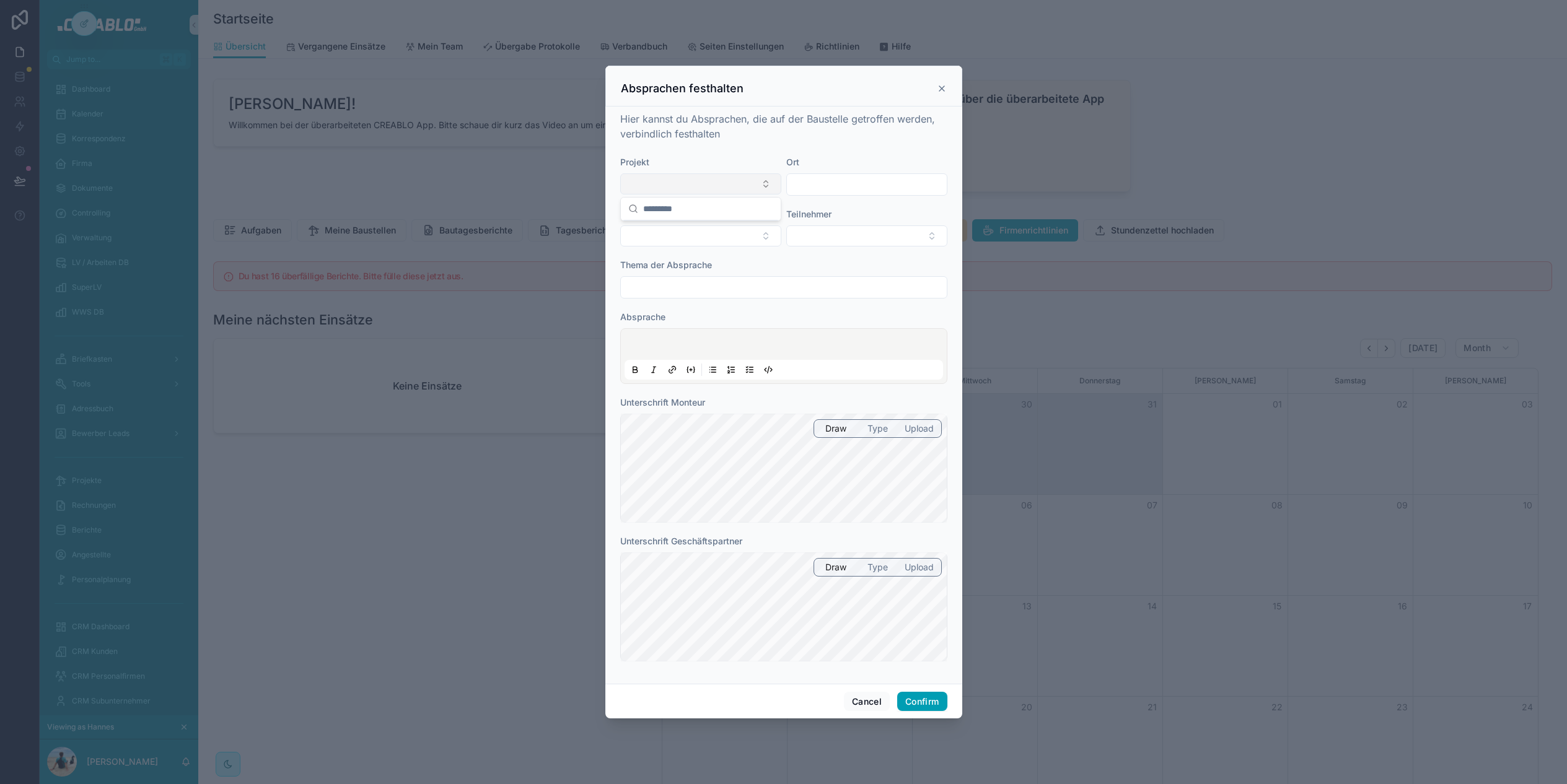
click at [744, 186] on button "Select Button" at bounding box center [700, 183] width 161 height 21
click at [768, 184] on button "Select Button" at bounding box center [700, 183] width 161 height 21
click at [762, 180] on button "Select Button" at bounding box center [700, 183] width 161 height 21
click at [864, 704] on button "Cancel" at bounding box center [867, 702] width 46 height 20
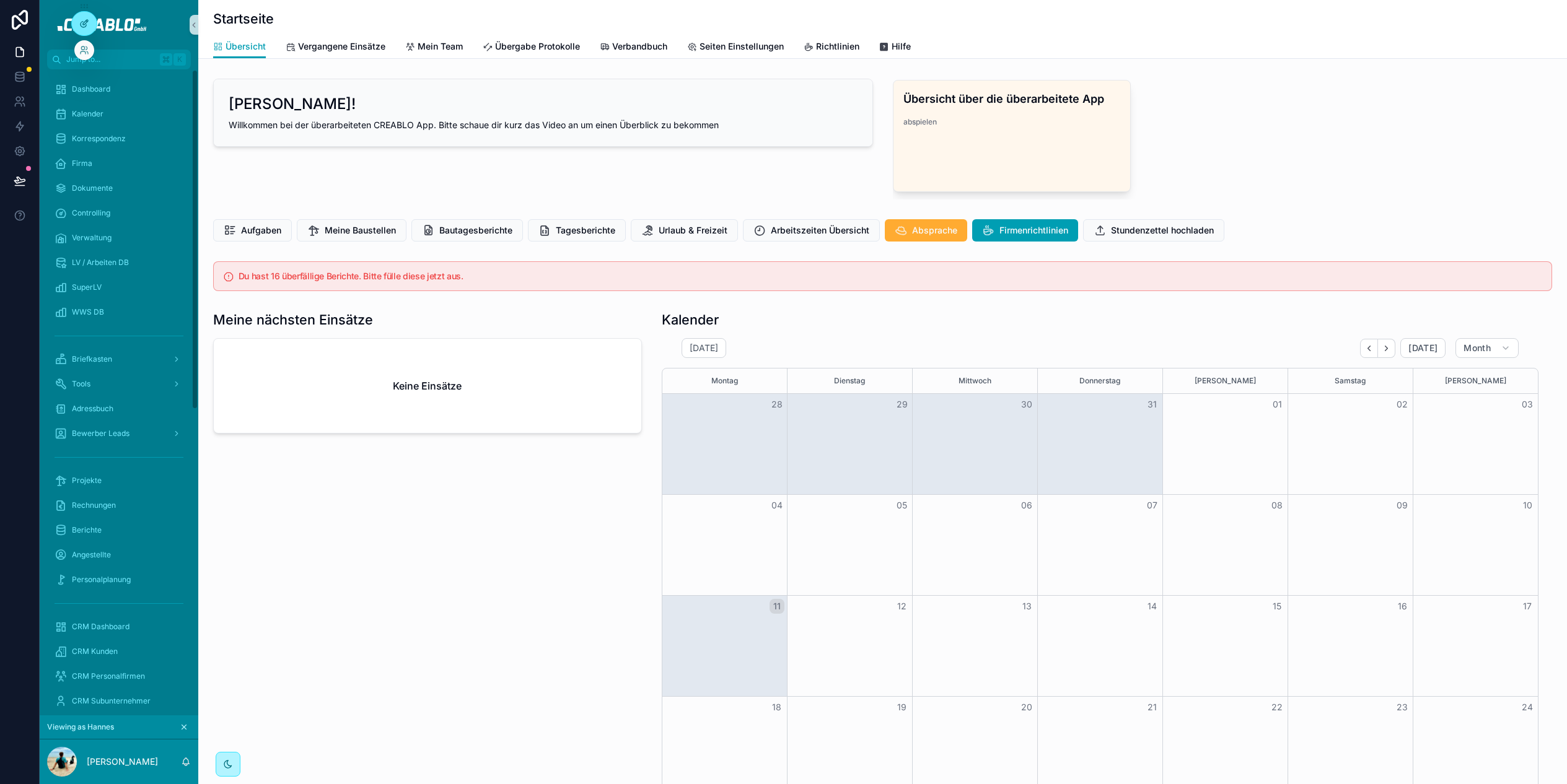
click at [85, 19] on icon at bounding box center [84, 24] width 10 height 10
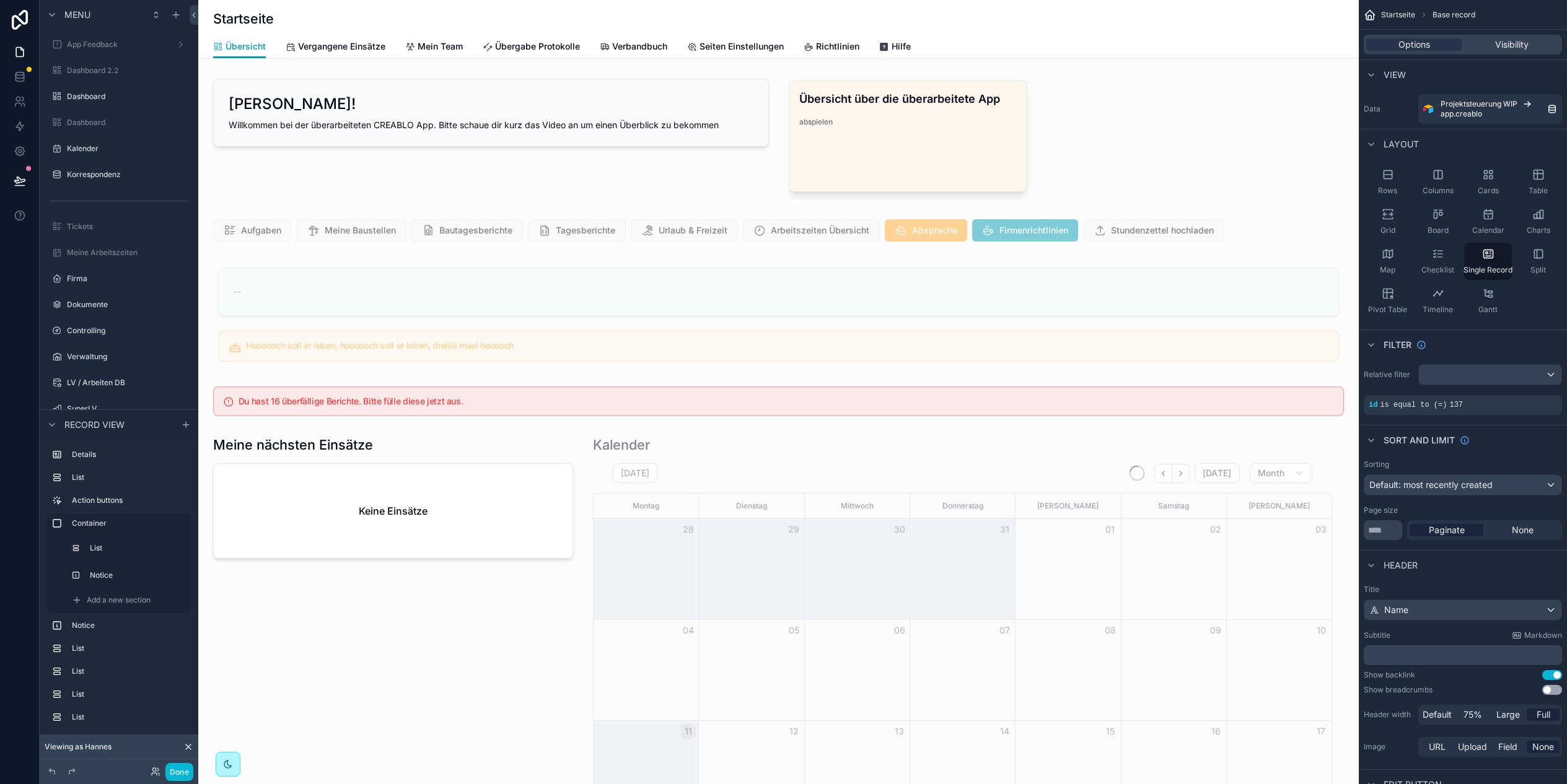
scroll to position [0, 1036]
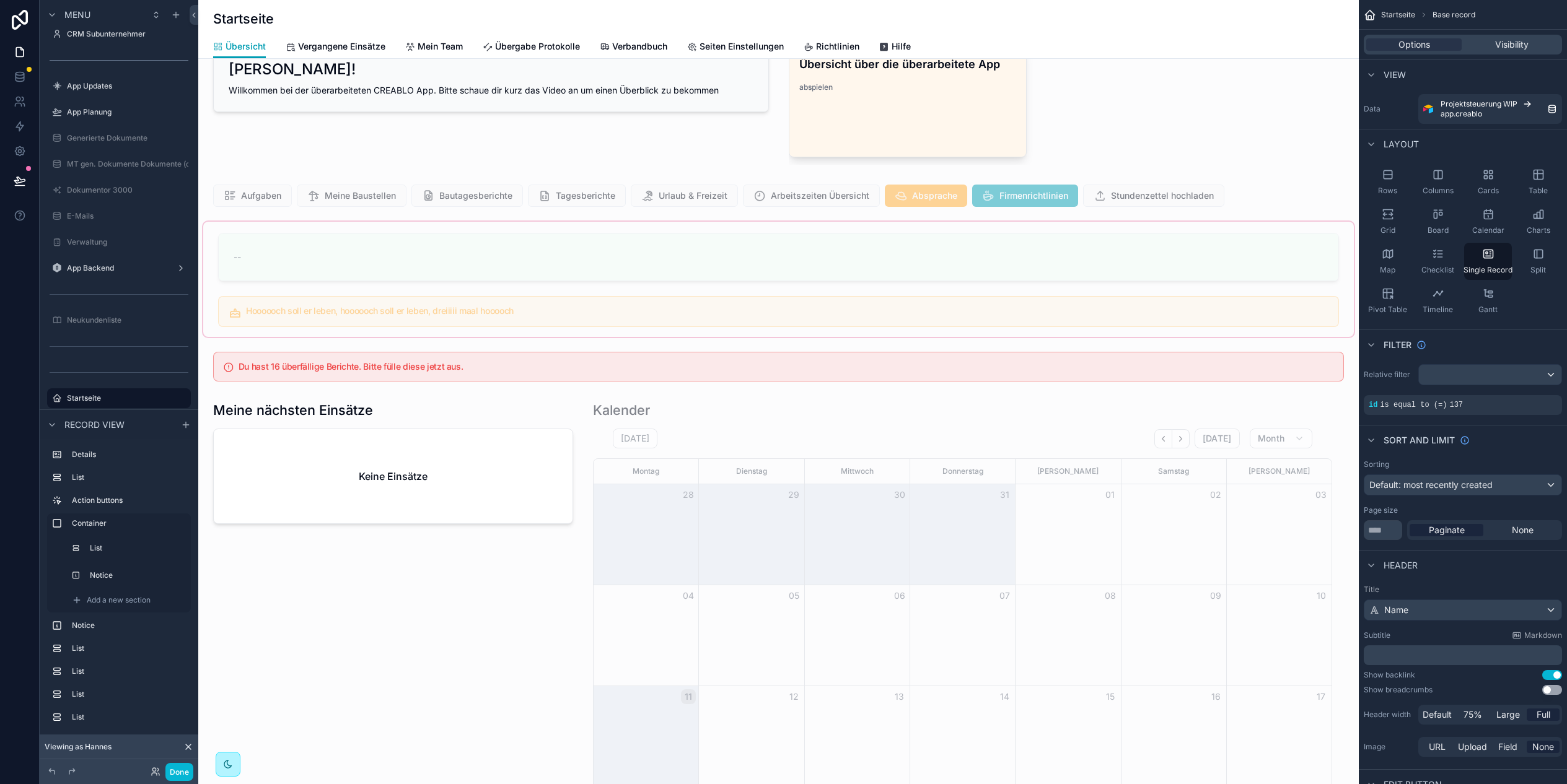
scroll to position [0, 0]
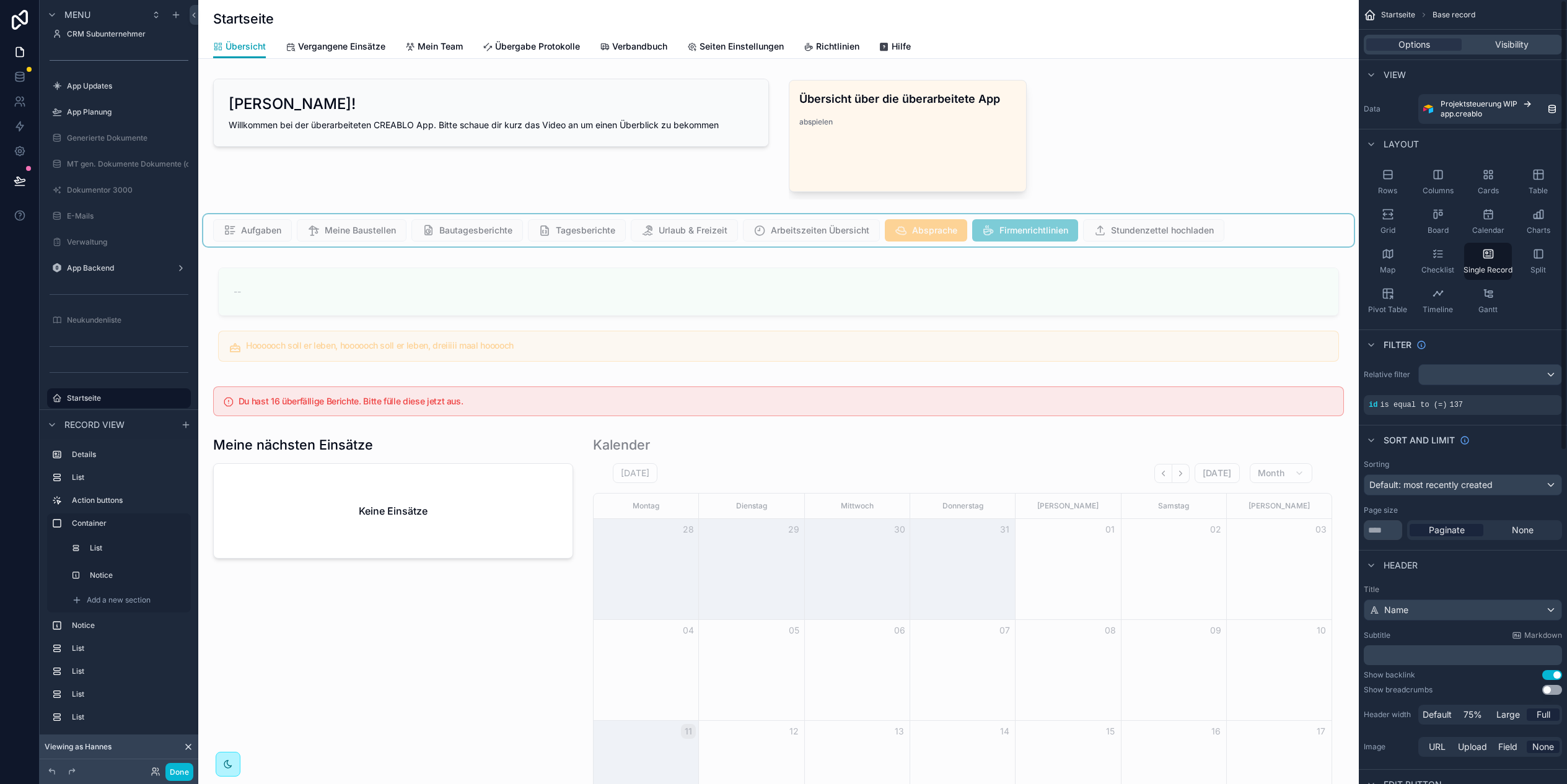
click at [1318, 220] on div "scrollable content" at bounding box center [779, 230] width 1150 height 32
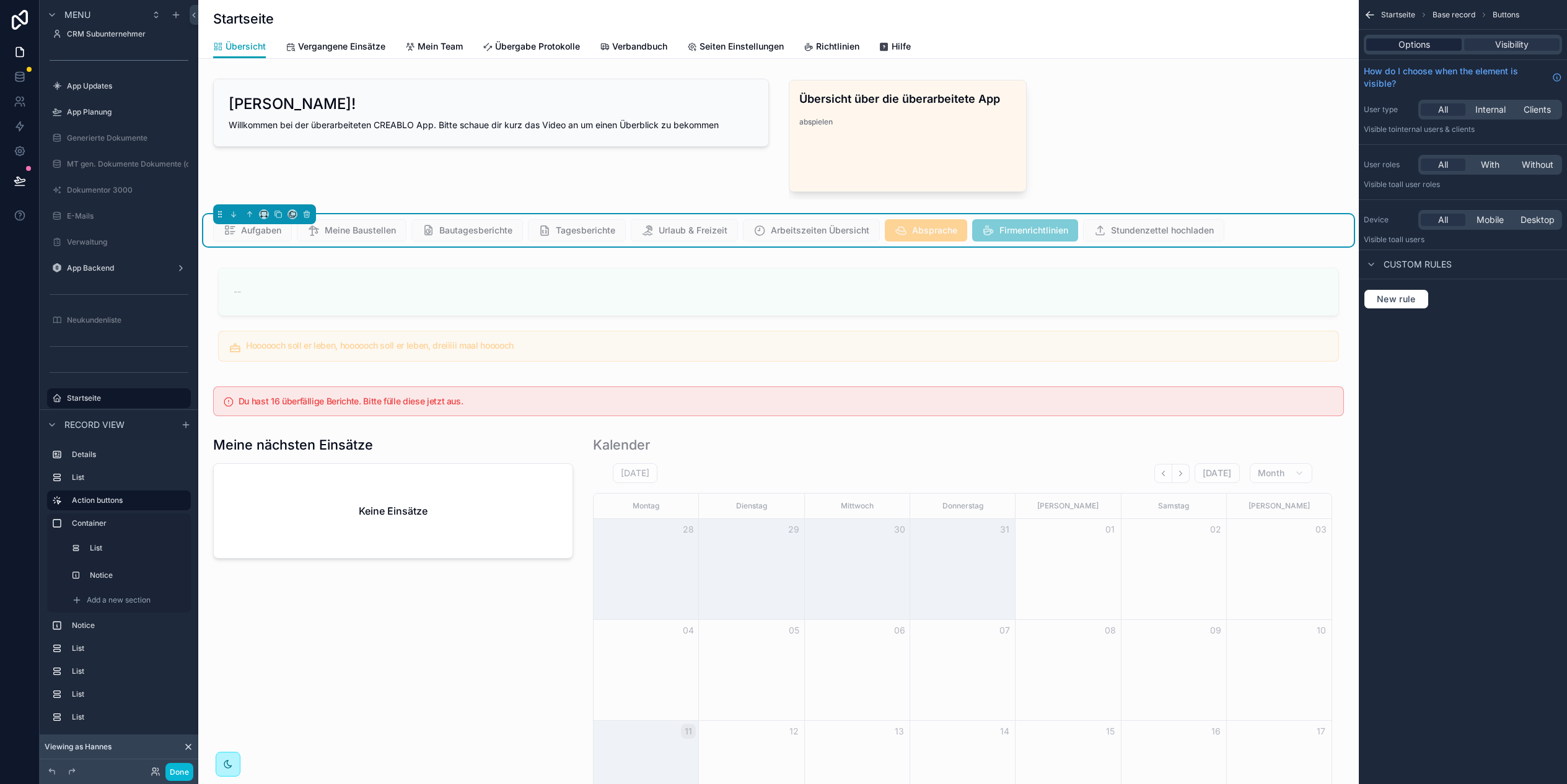
click at [1415, 49] on span "Options" at bounding box center [1414, 45] width 32 height 12
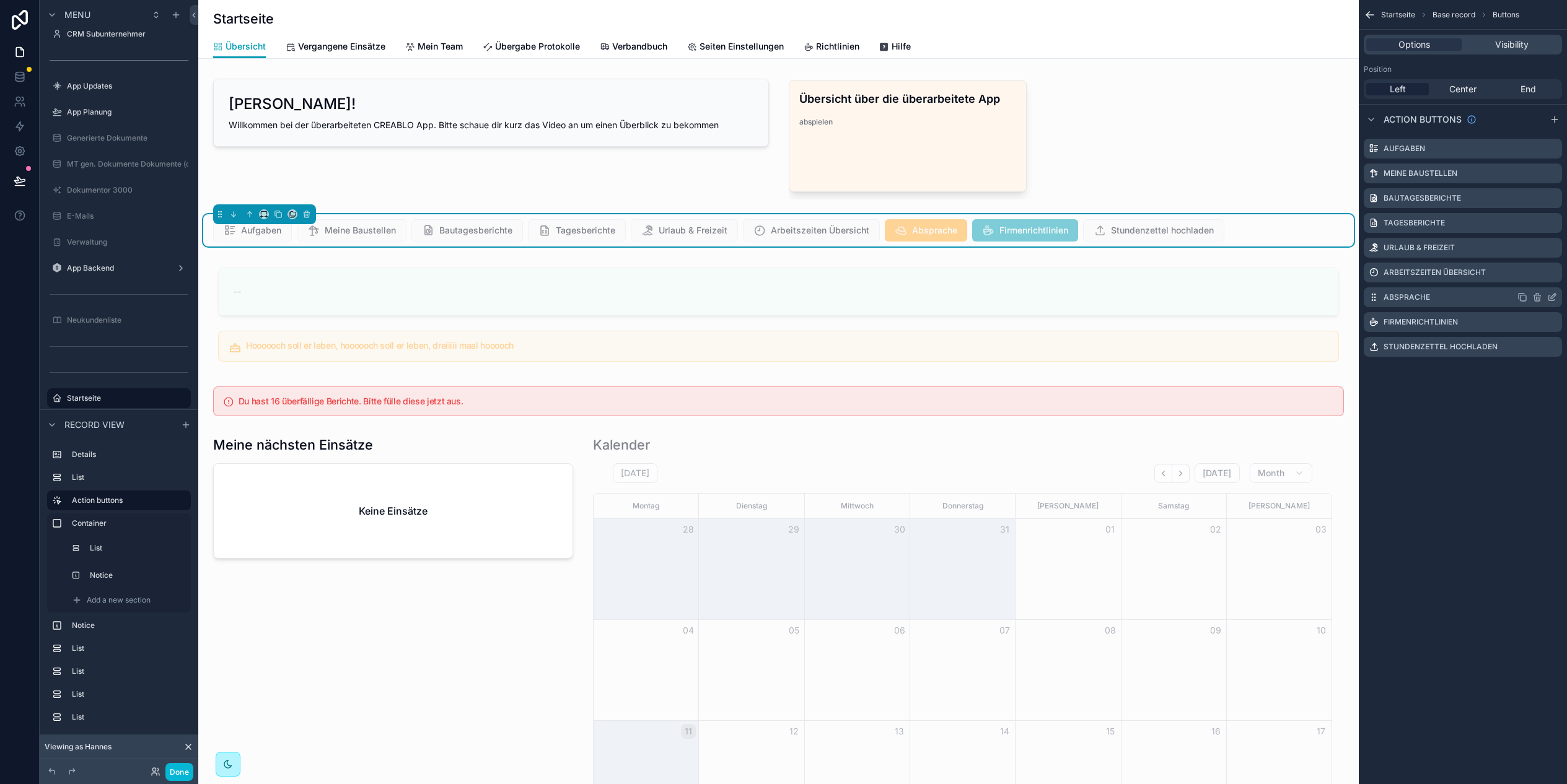
click at [1552, 297] on icon "scrollable content" at bounding box center [1552, 295] width 5 height 5
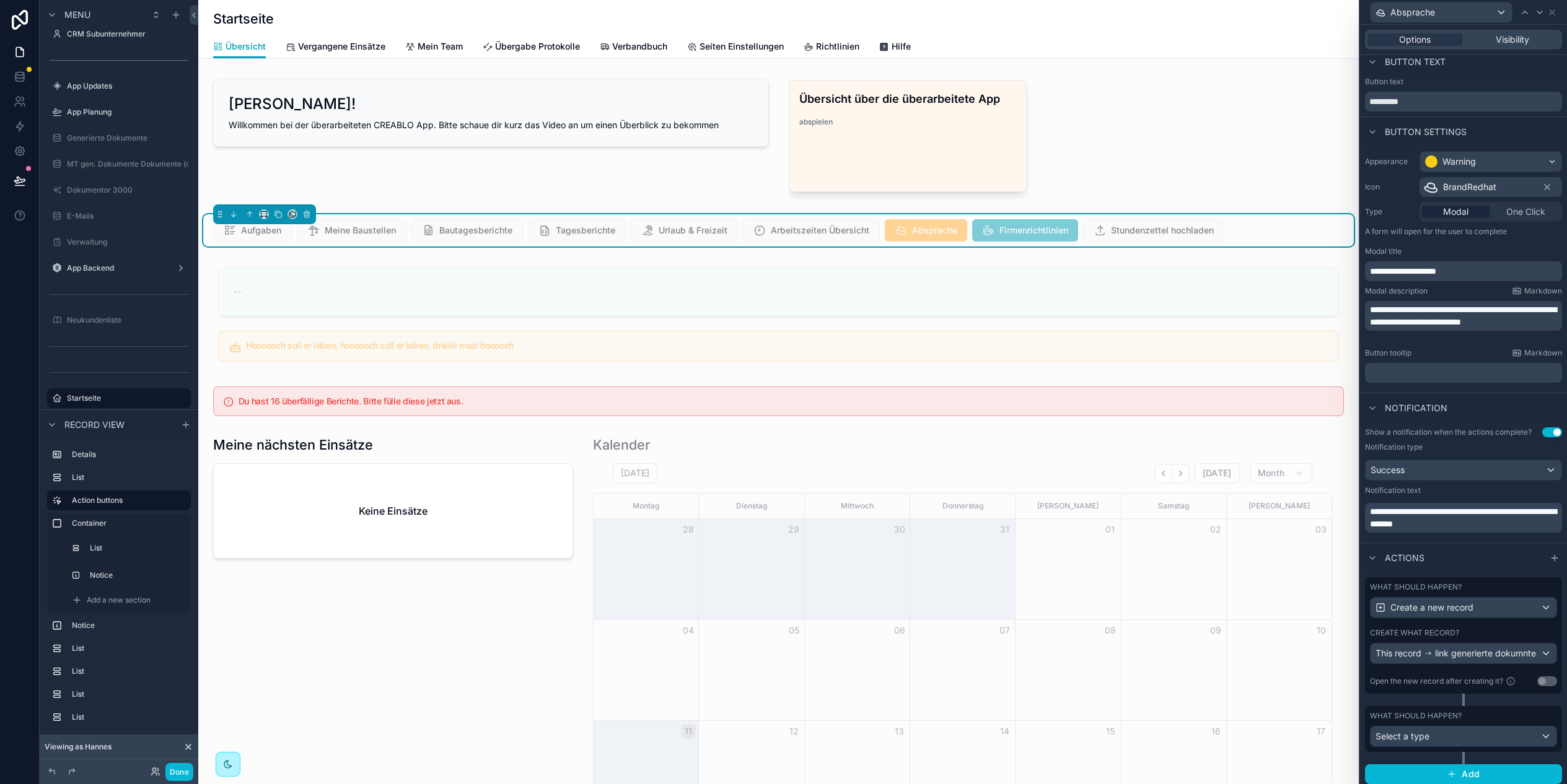
scroll to position [13, 0]
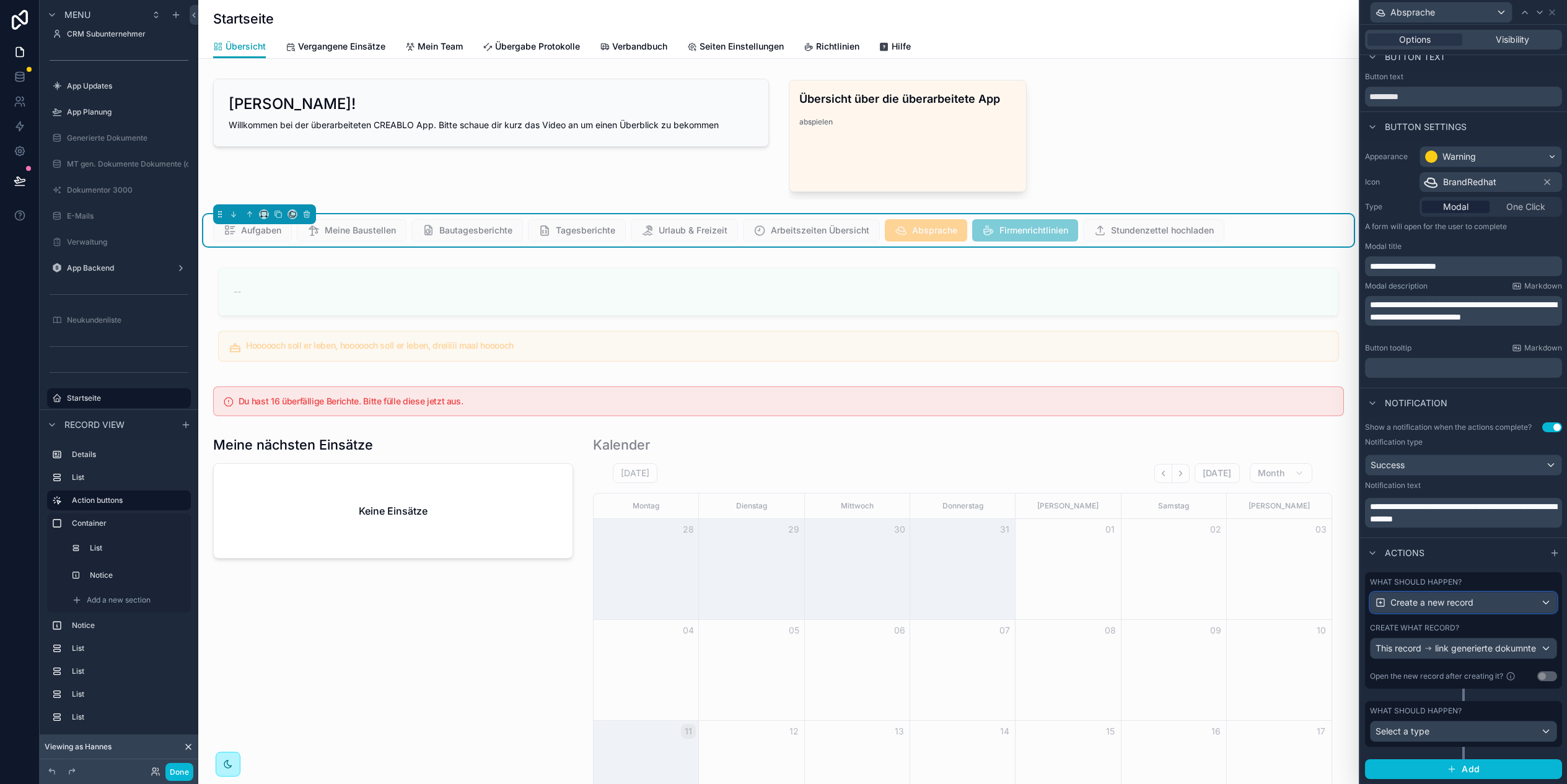
click at [1446, 601] on span "Create a new record" at bounding box center [1432, 602] width 83 height 12
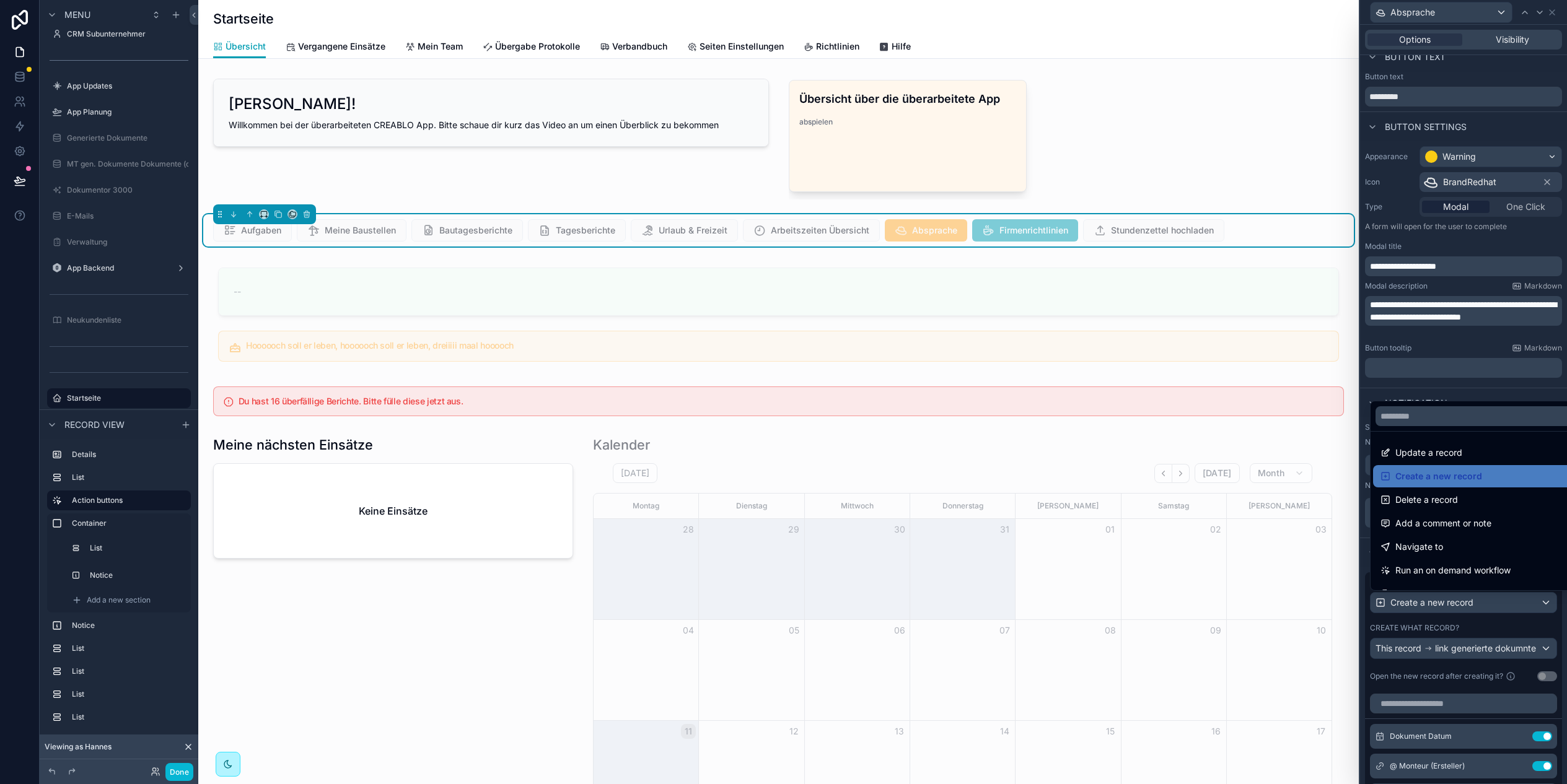
click at [1447, 600] on div at bounding box center [1463, 392] width 207 height 784
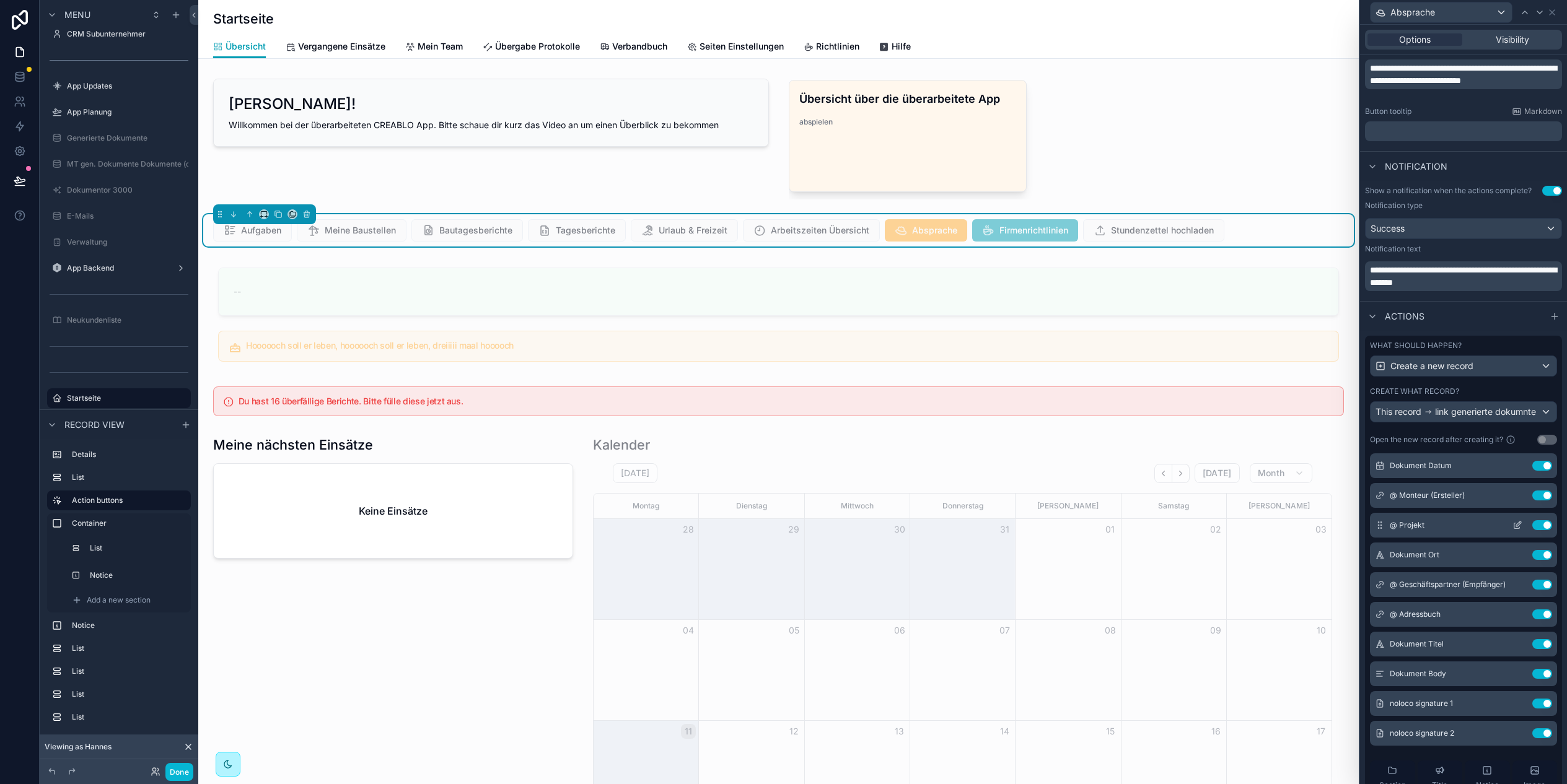
scroll to position [27, 0]
click at [1517, 533] on icon at bounding box center [1517, 532] width 10 height 10
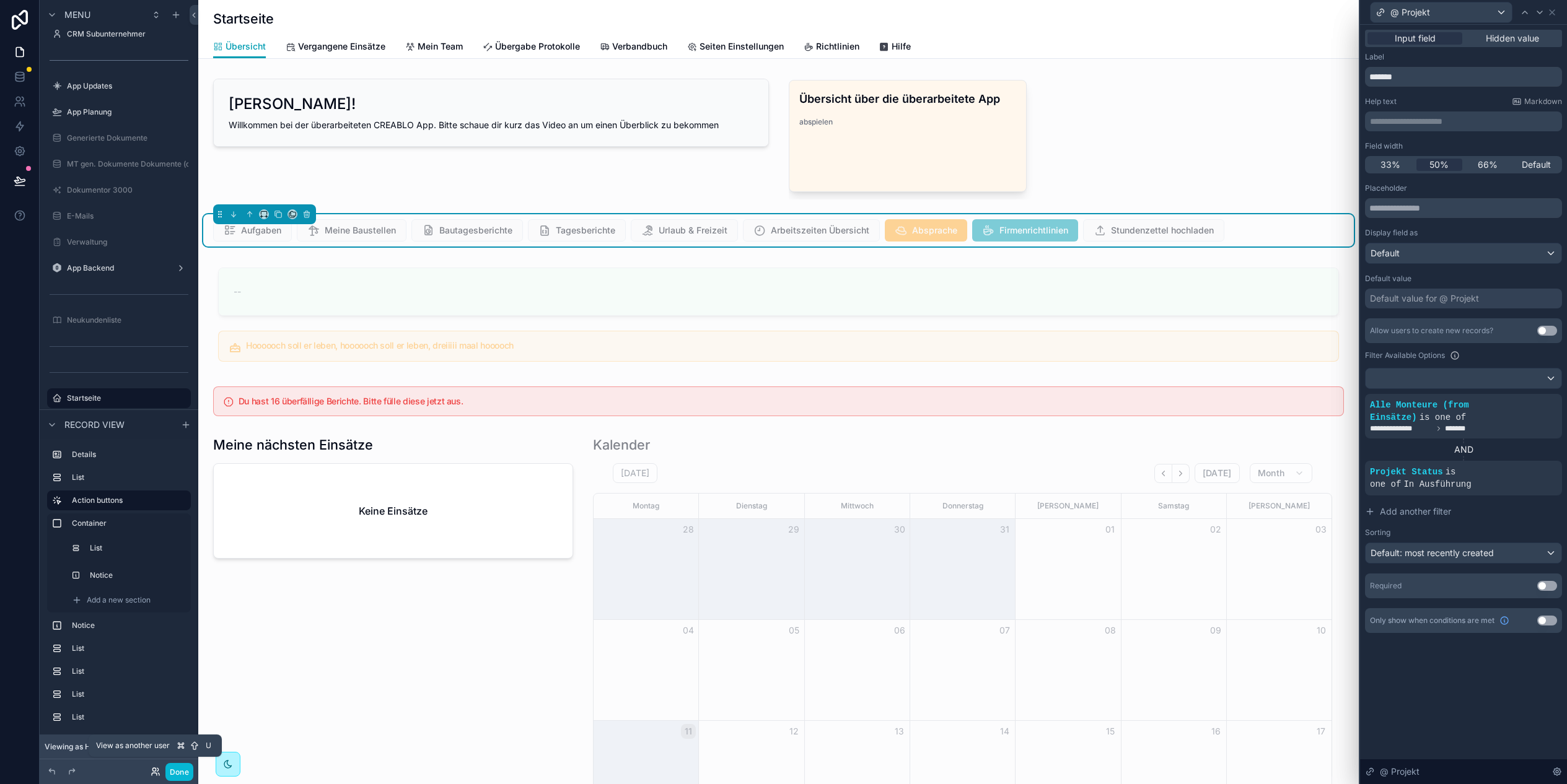
click at [156, 772] on icon at bounding box center [156, 771] width 10 height 10
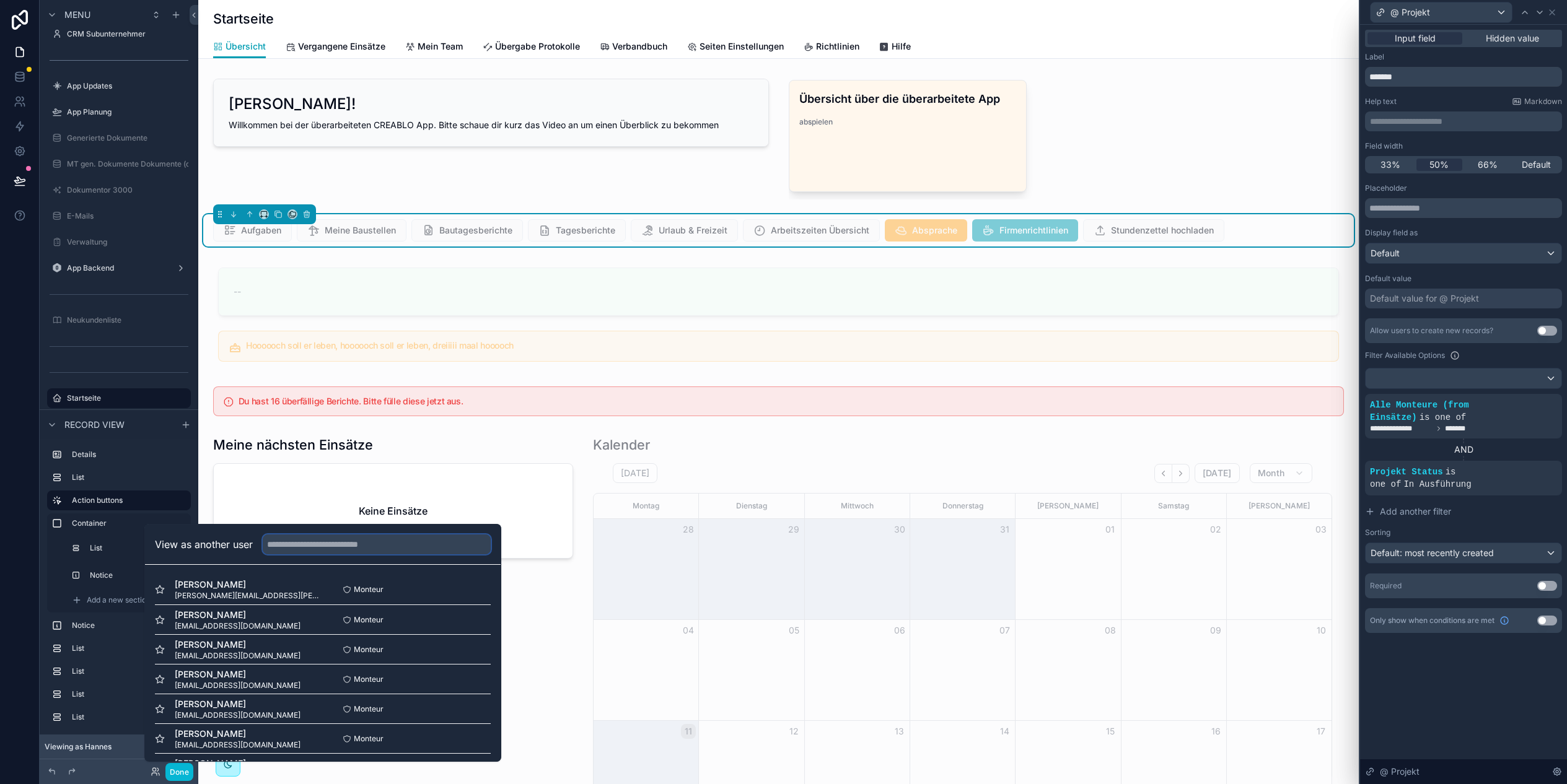
click at [292, 548] on input "text" at bounding box center [377, 544] width 228 height 20
type input "***"
click at [471, 710] on button "Select" at bounding box center [474, 709] width 32 height 18
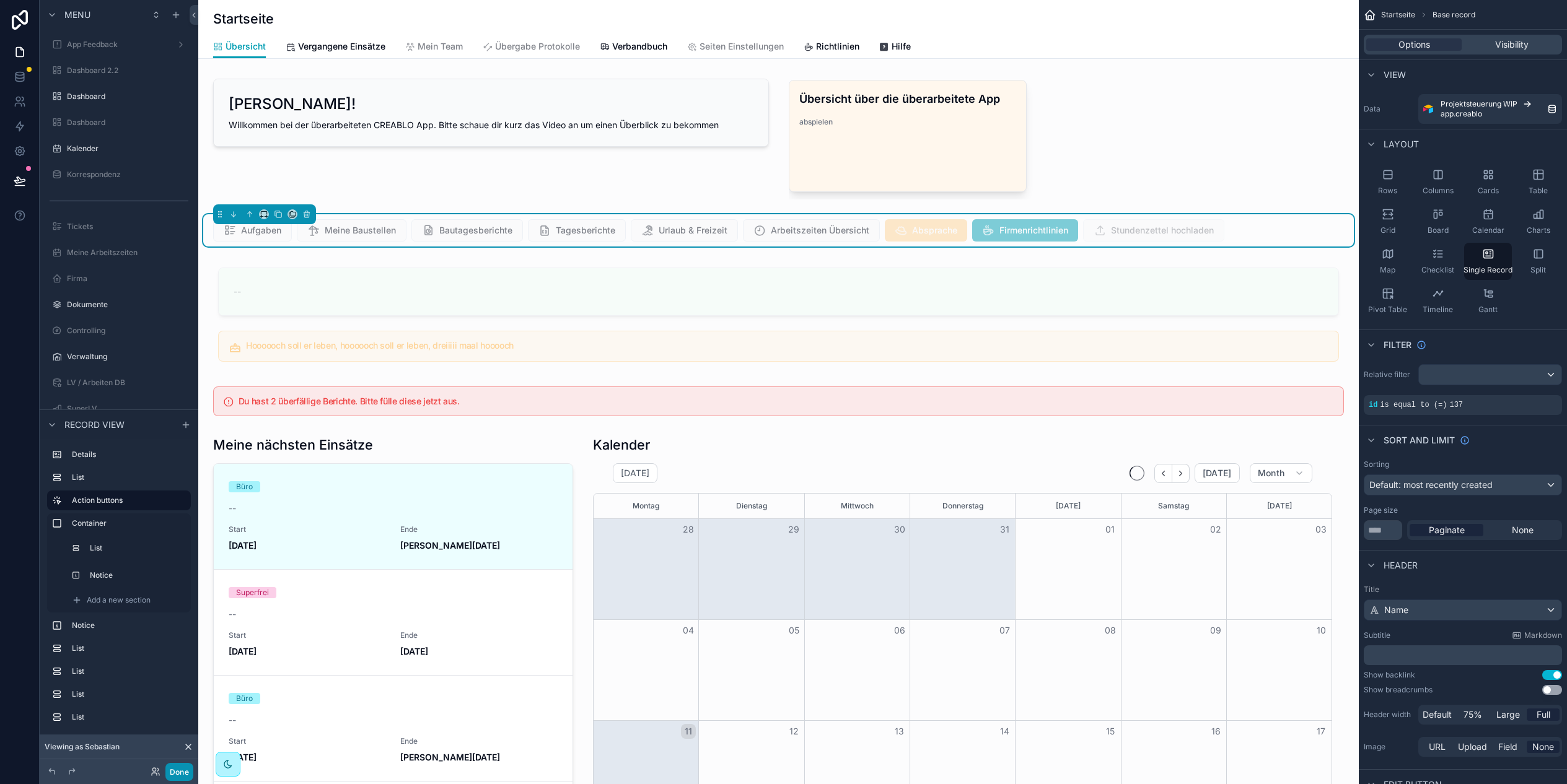
scroll to position [0, 1036]
click at [182, 776] on button "Done" at bounding box center [180, 771] width 28 height 18
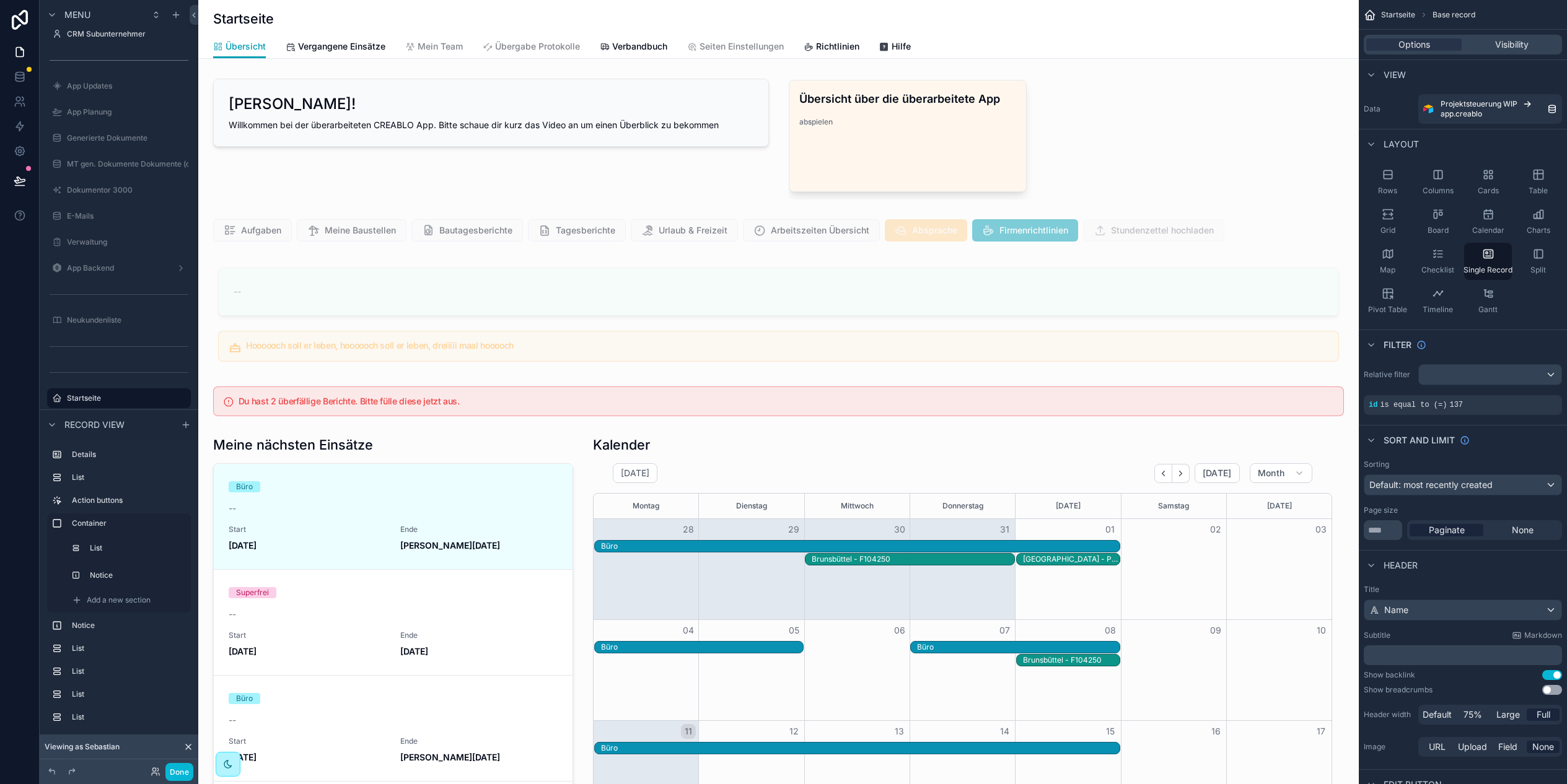
click at [1269, 231] on div "scrollable content" at bounding box center [779, 230] width 1150 height 32
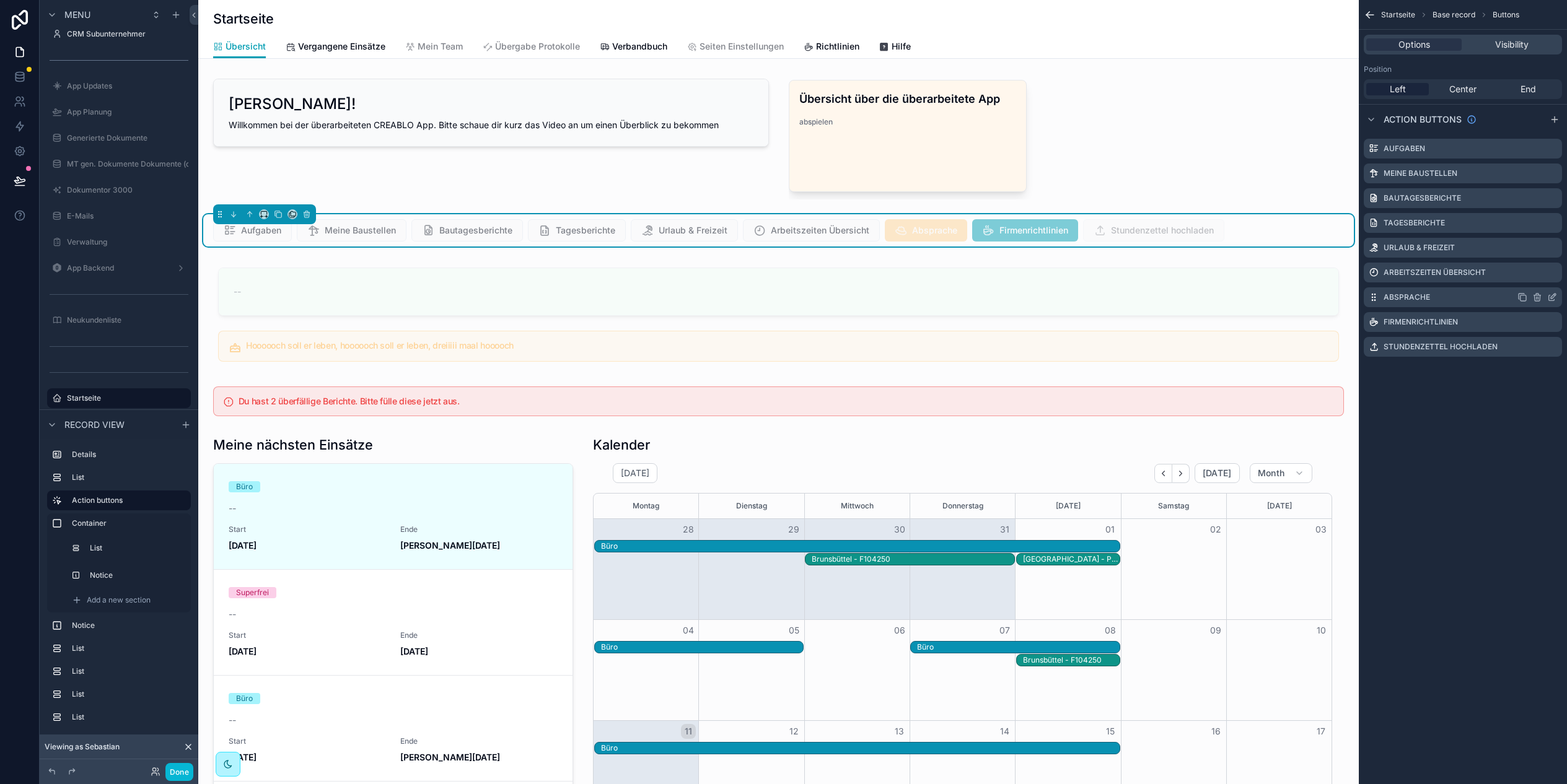
click at [1553, 301] on icon "scrollable content" at bounding box center [1552, 297] width 10 height 10
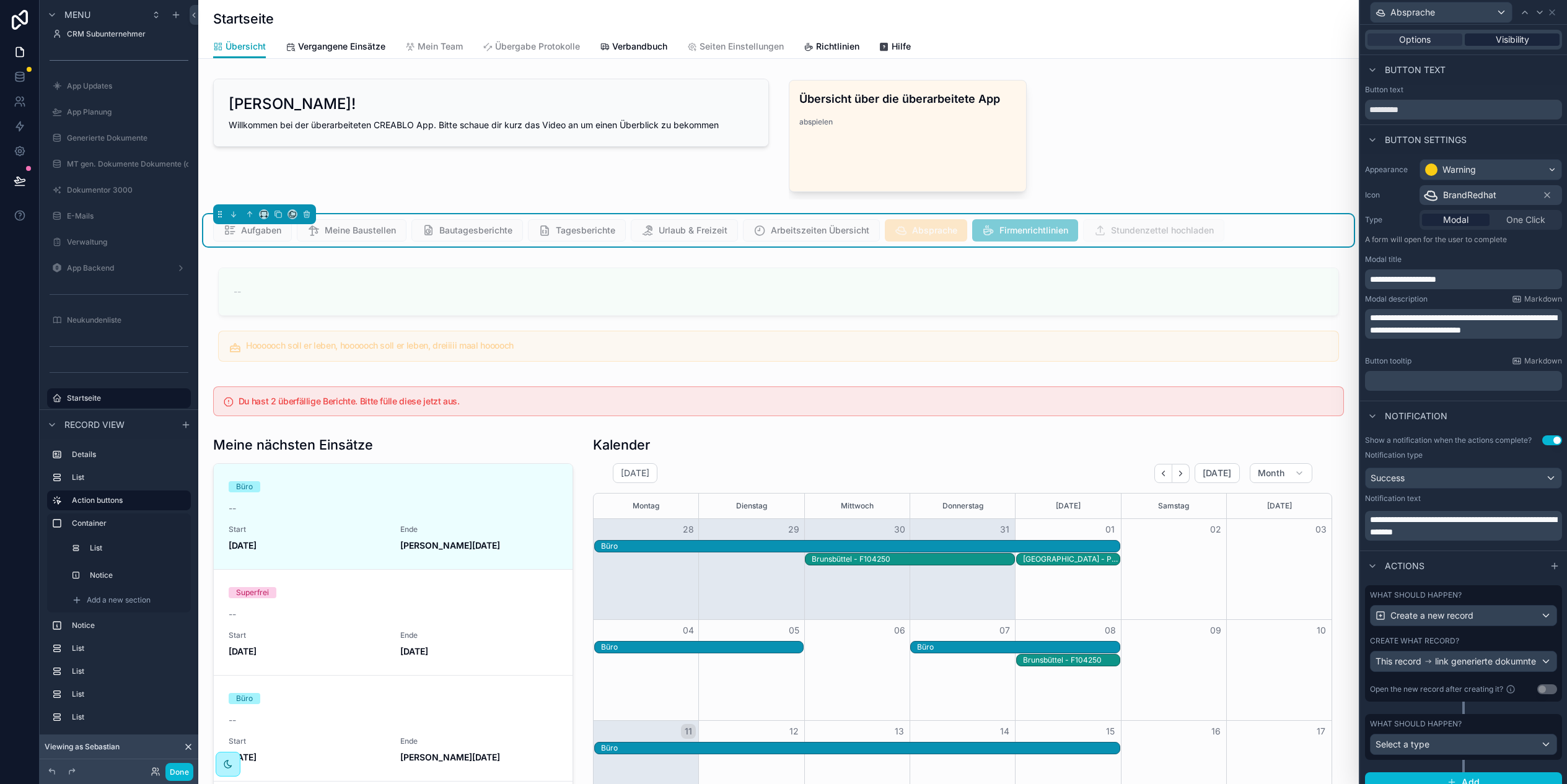
click at [1510, 42] on span "Visibility" at bounding box center [1512, 40] width 34 height 12
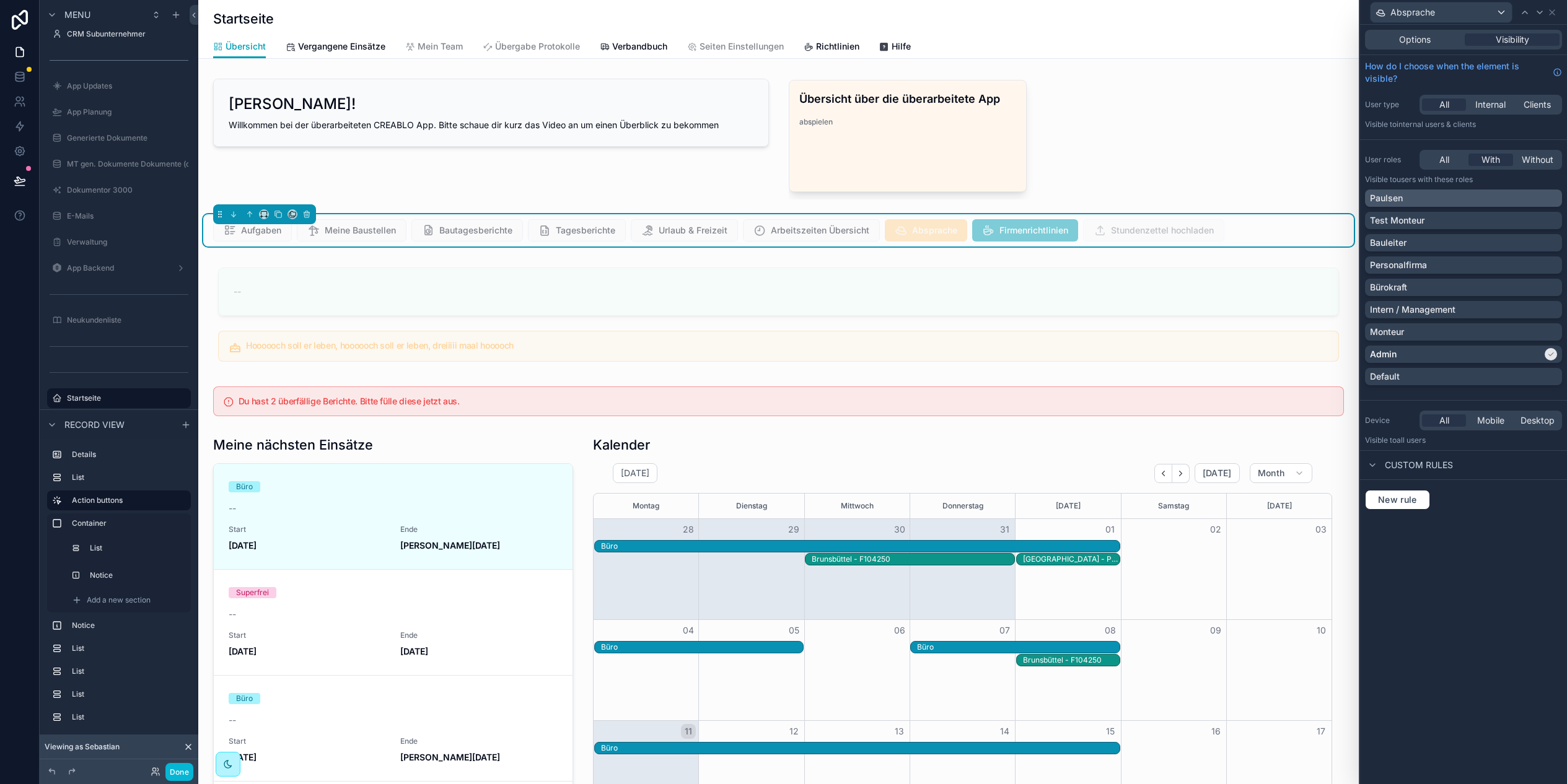
click at [1418, 197] on div "Paulsen" at bounding box center [1463, 198] width 187 height 12
click at [188, 772] on button "Done" at bounding box center [180, 771] width 28 height 18
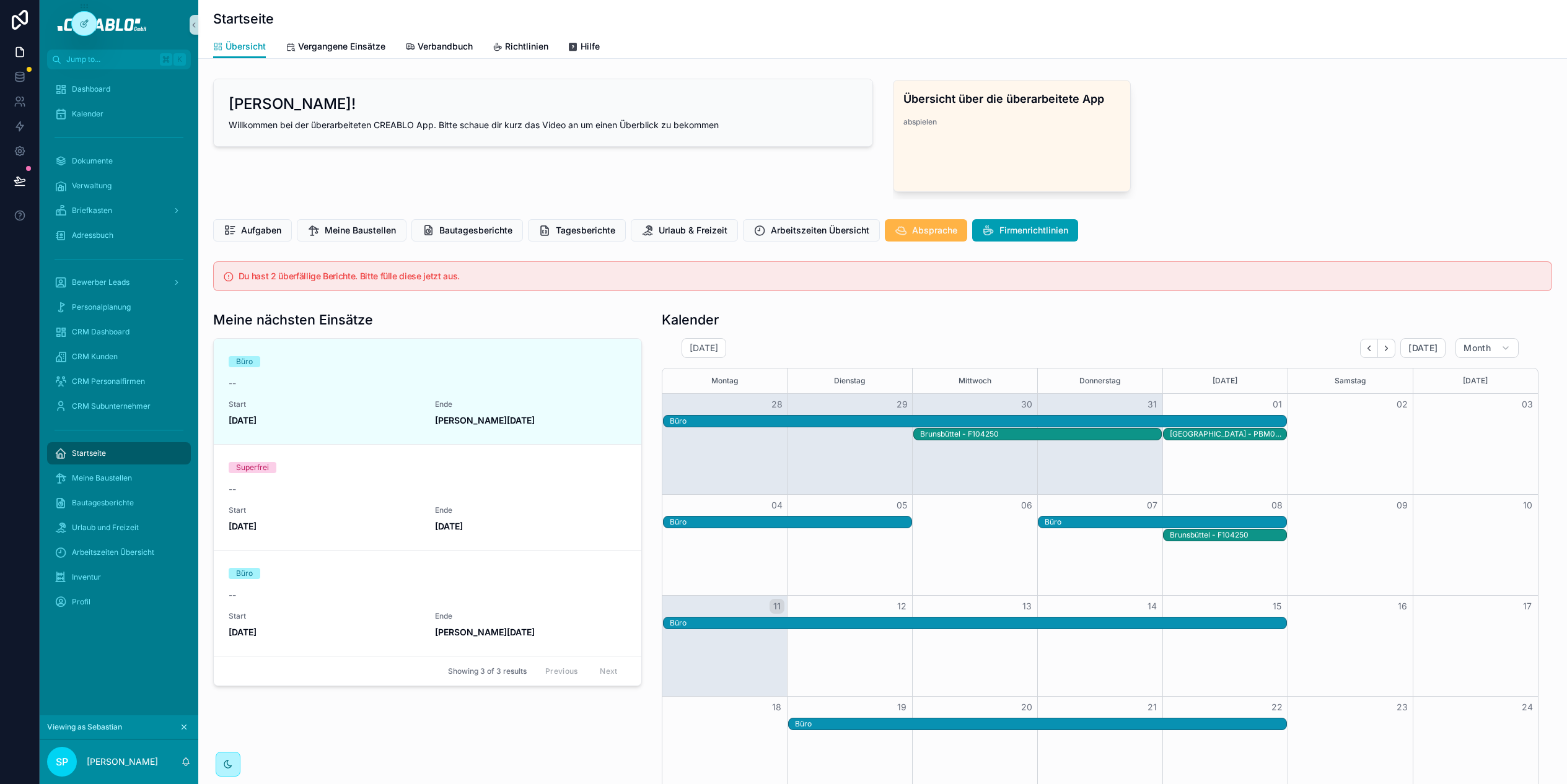
click at [915, 226] on span "Absprache" at bounding box center [934, 230] width 46 height 12
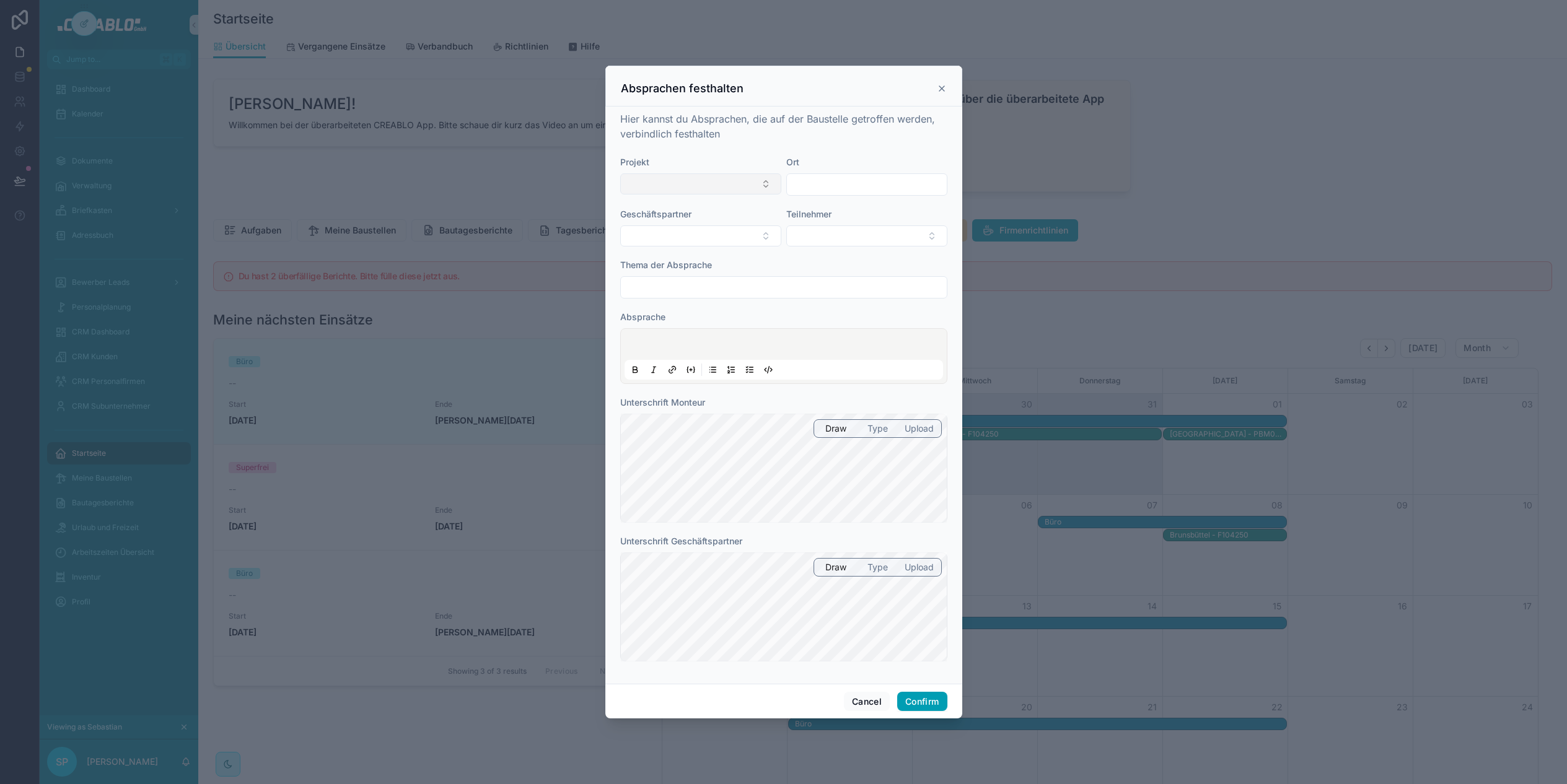
click at [681, 174] on button "Select Button" at bounding box center [700, 183] width 161 height 21
click at [763, 180] on button "Select Button" at bounding box center [700, 183] width 161 height 21
click at [944, 81] on div "Absprachen festhalten" at bounding box center [784, 88] width 326 height 15
click at [943, 93] on icon at bounding box center [941, 88] width 10 height 10
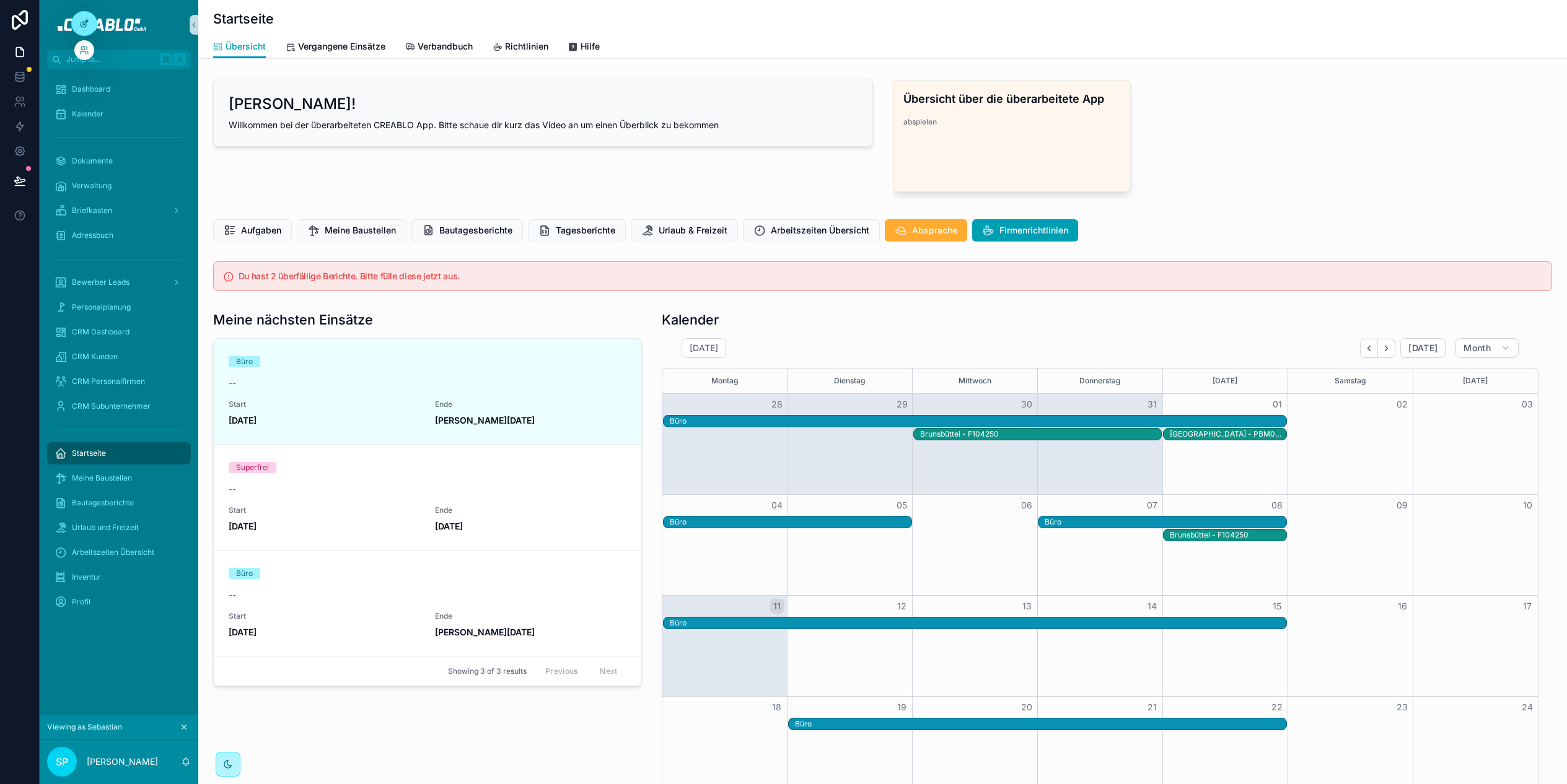
click at [79, 27] on icon at bounding box center [84, 24] width 10 height 10
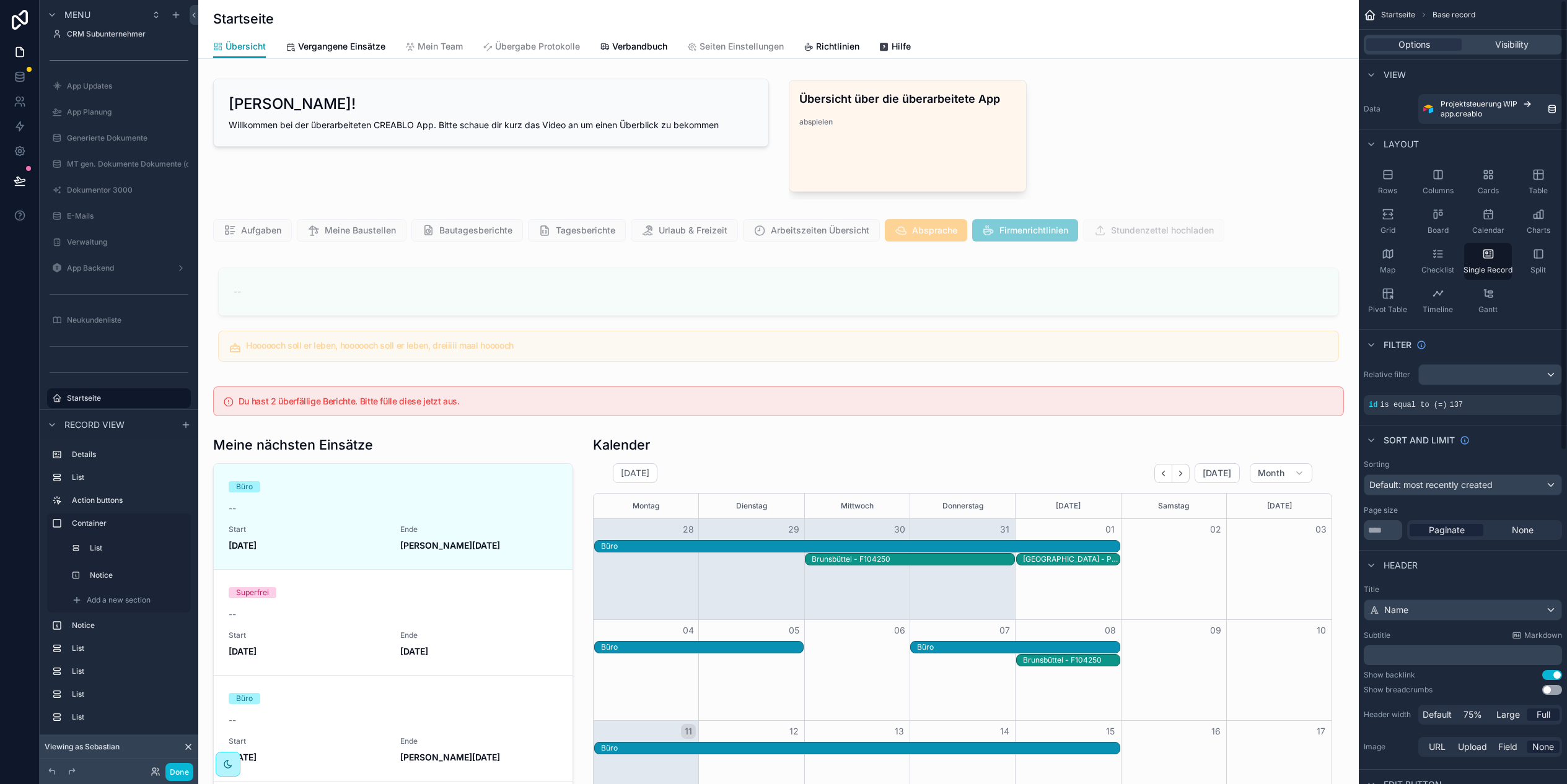
click at [1283, 223] on div "scrollable content" at bounding box center [779, 230] width 1150 height 32
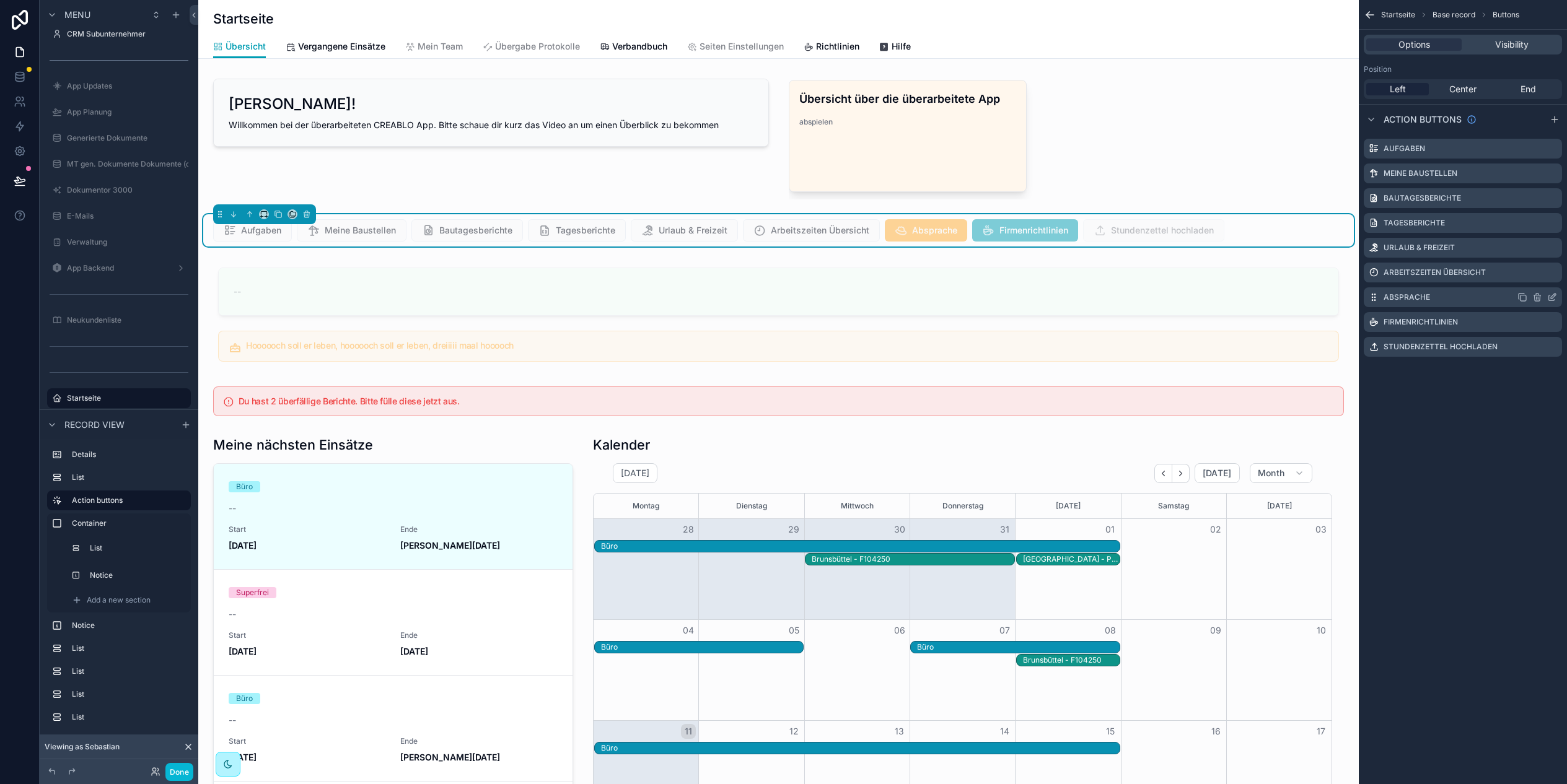
click at [1549, 301] on icon "scrollable content" at bounding box center [1552, 297] width 10 height 10
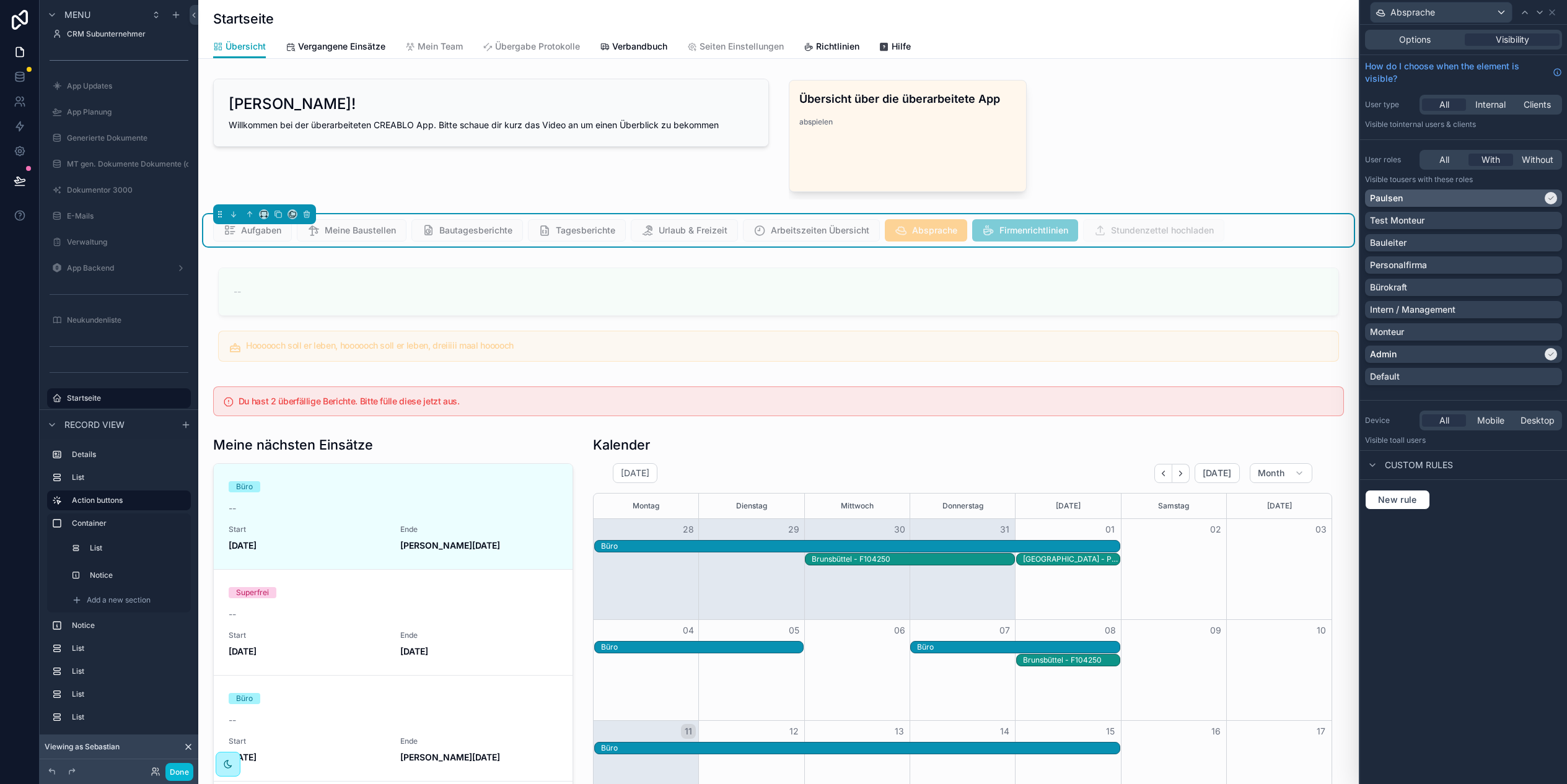
click at [1536, 202] on div "Paulsen" at bounding box center [1456, 198] width 173 height 12
click at [1309, 223] on div "Aufgaben Meine Baustellen Bautagesberichte Tagesberichte Urlaub & Freizeit Arbe…" at bounding box center [779, 230] width 1131 height 22
click at [1418, 35] on span "Options" at bounding box center [1414, 40] width 32 height 12
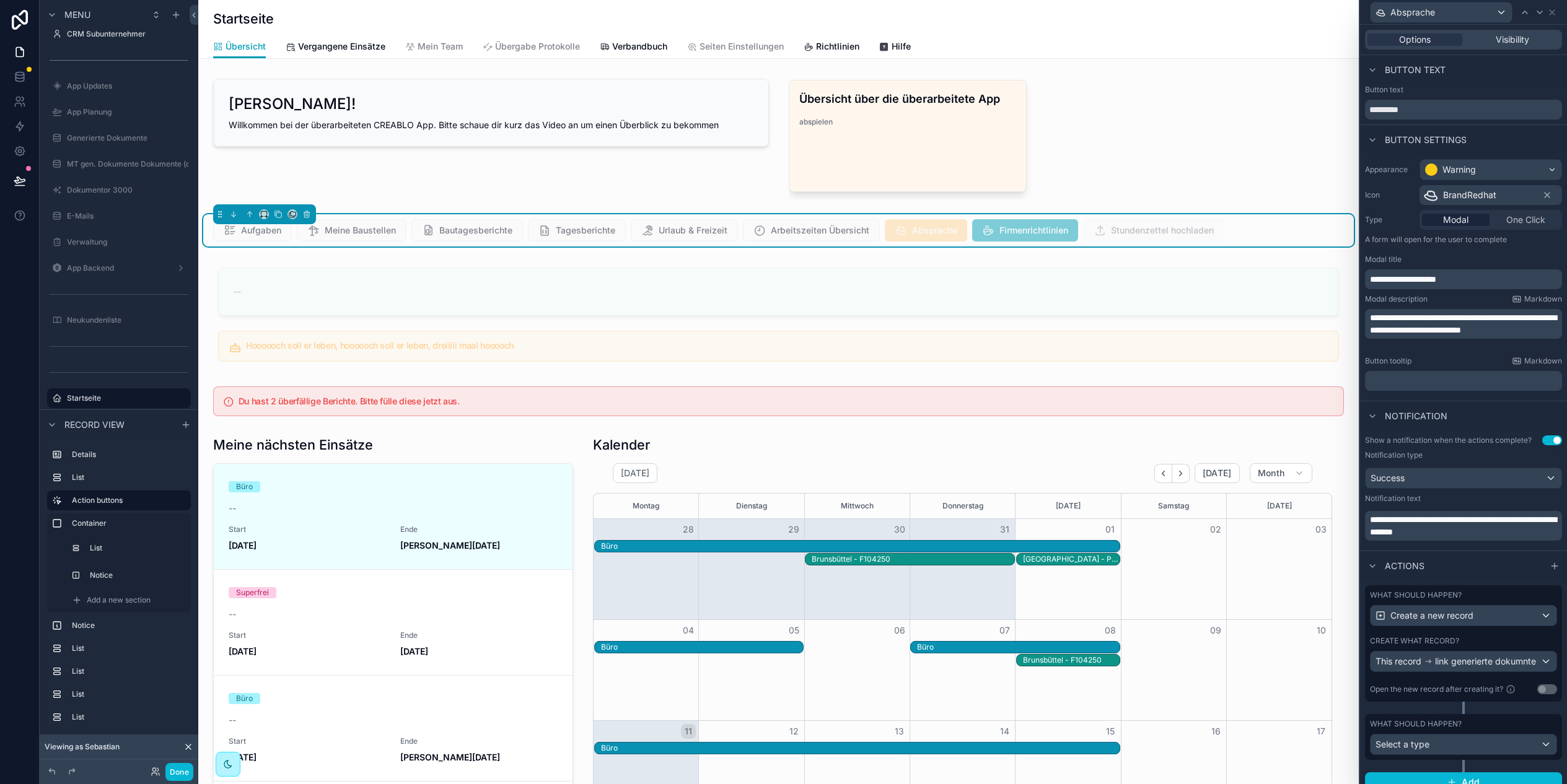
scroll to position [13, 0]
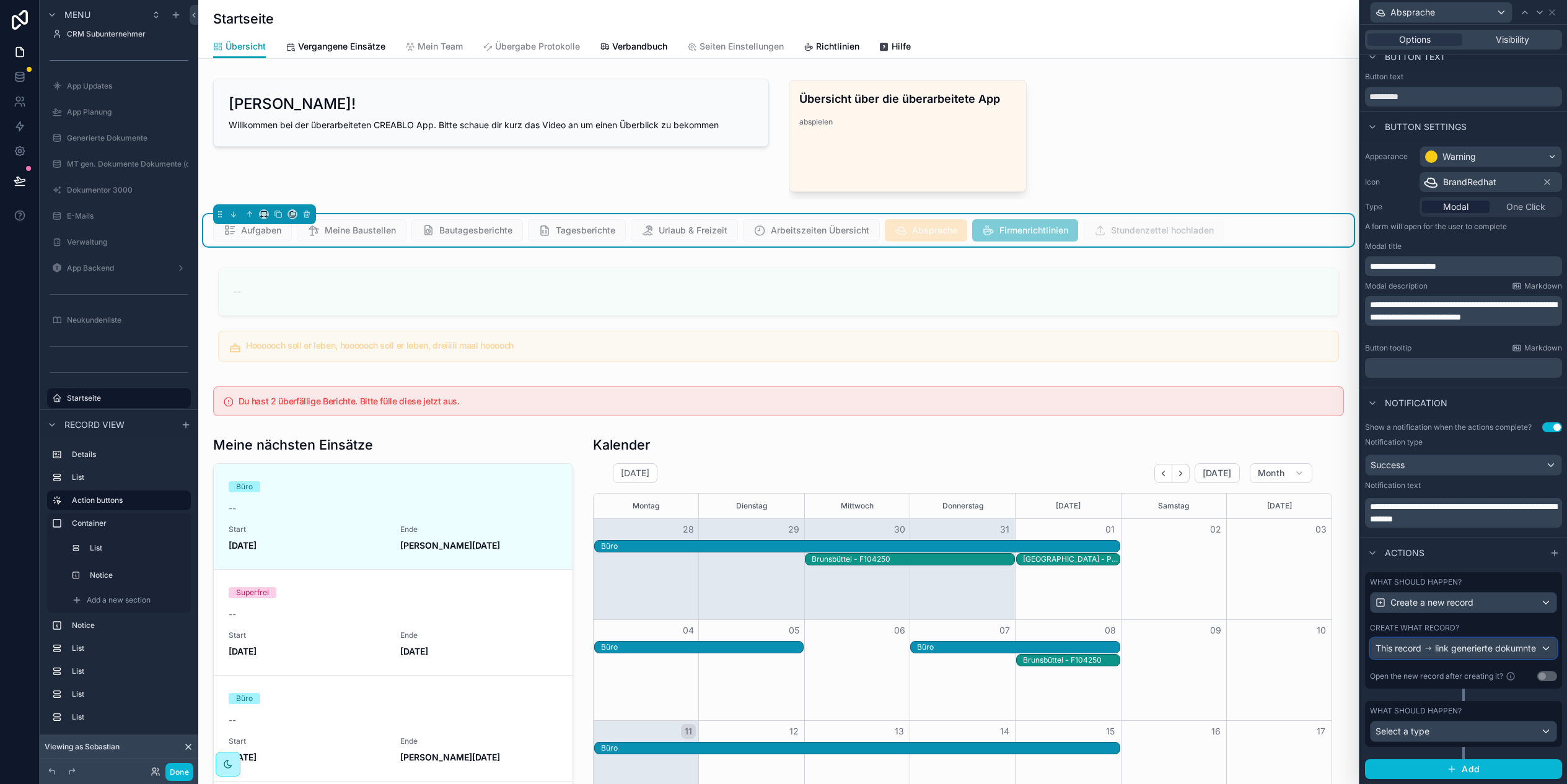
click at [1468, 642] on span "link generierte dokumnte" at bounding box center [1486, 648] width 101 height 12
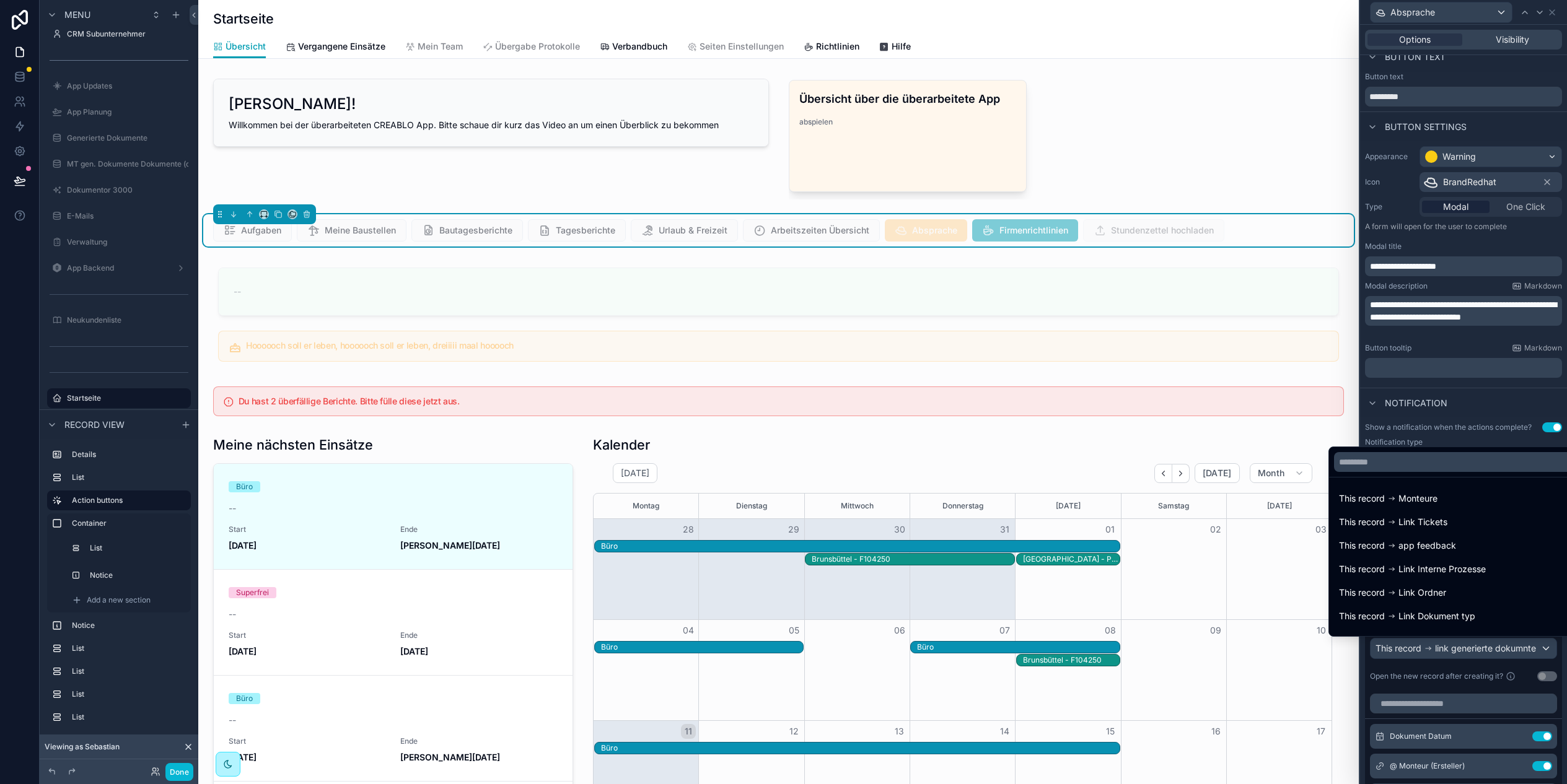
click at [1469, 642] on div at bounding box center [1463, 392] width 207 height 784
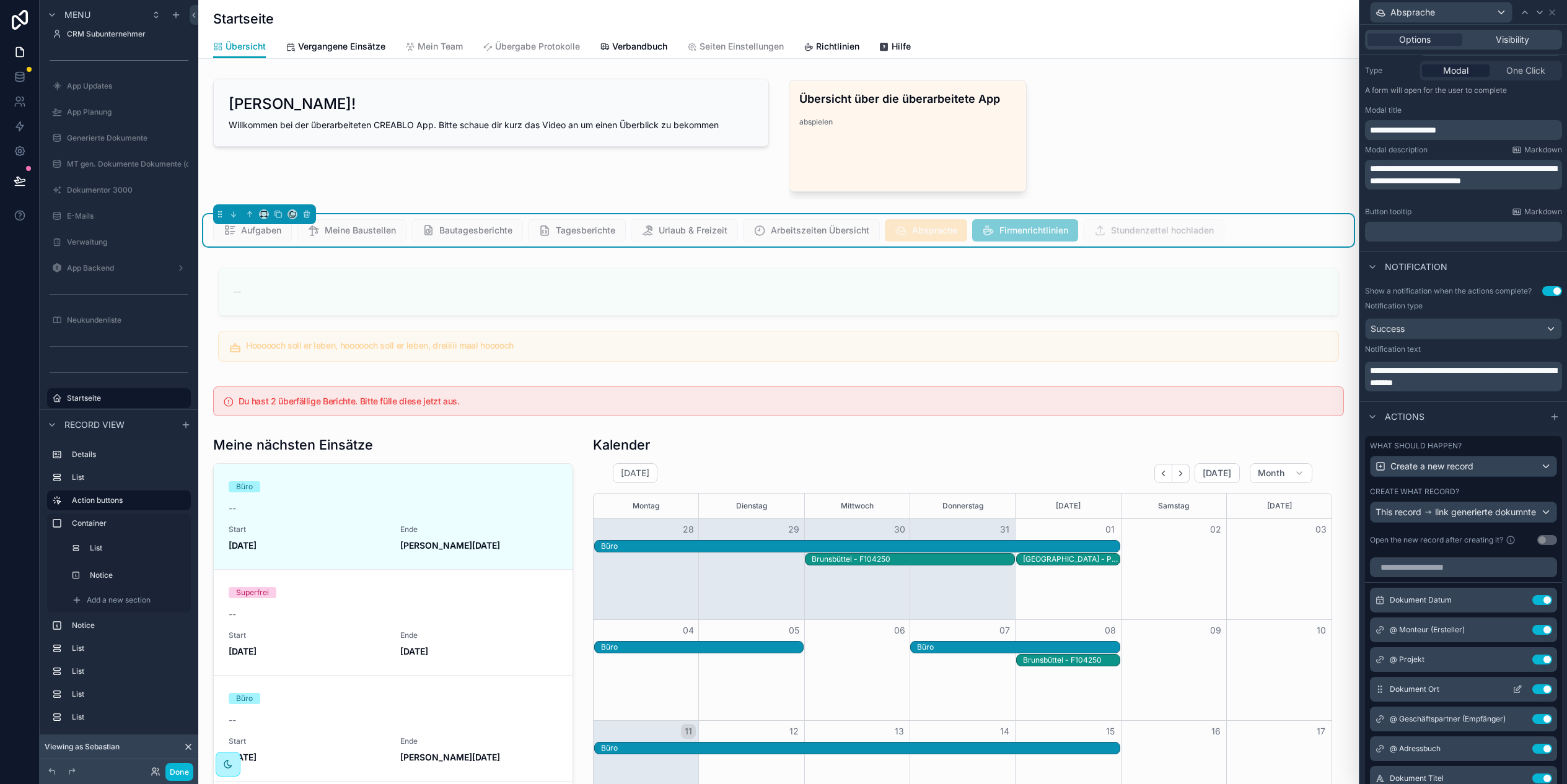
scroll to position [392, 0]
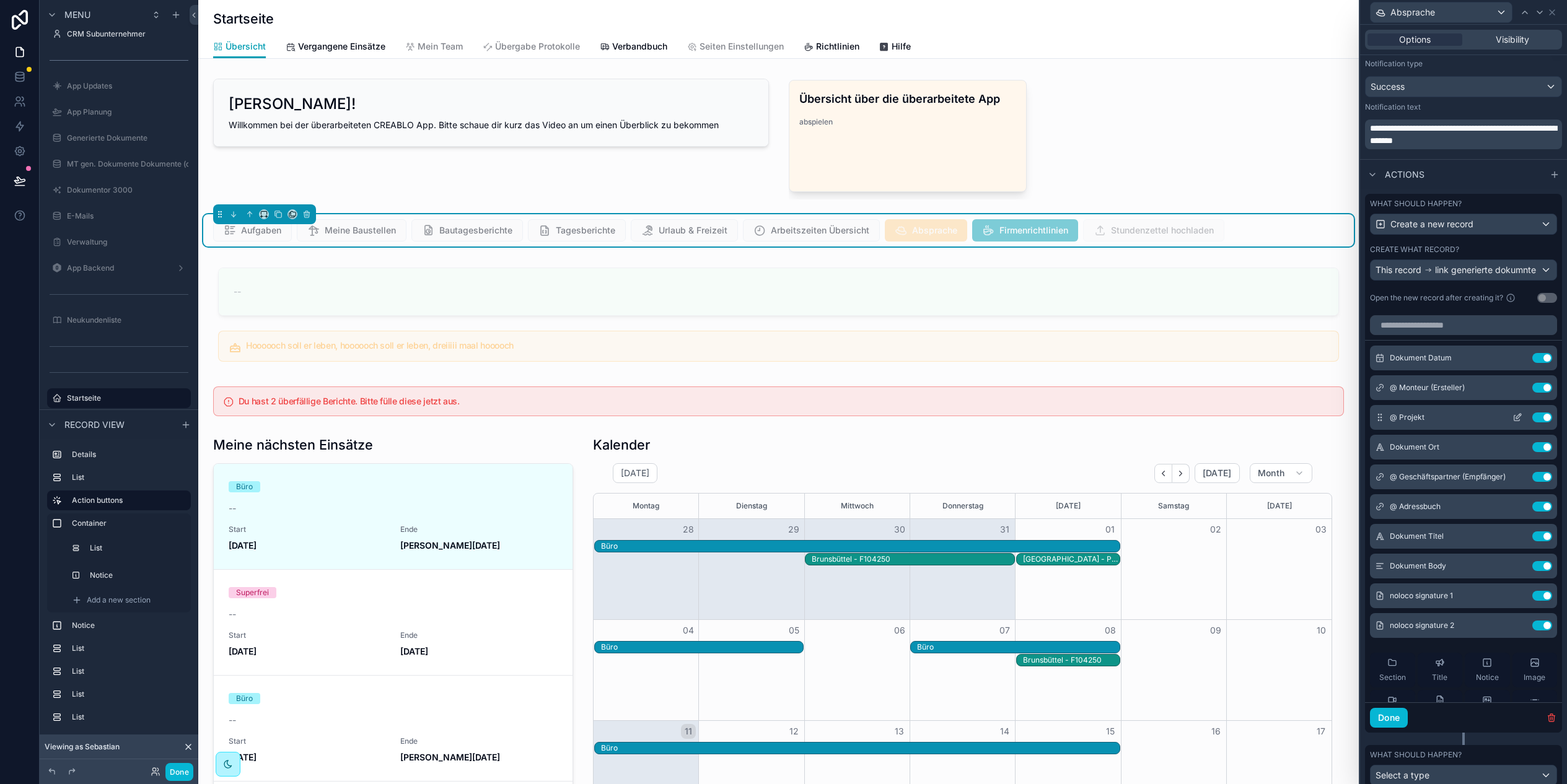
click at [1518, 417] on icon at bounding box center [1517, 417] width 10 height 10
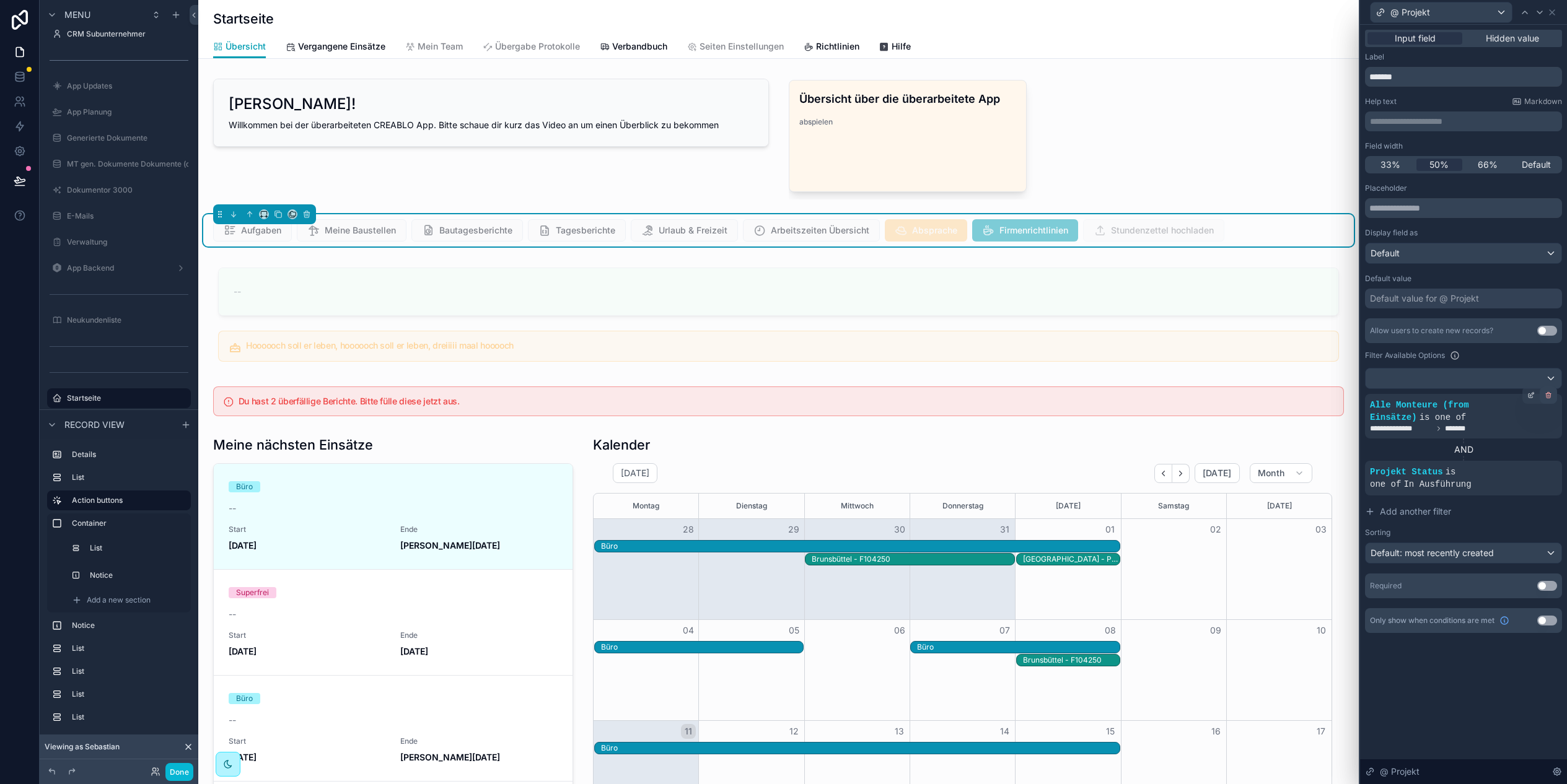
click at [1549, 396] on icon at bounding box center [1547, 394] width 7 height 7
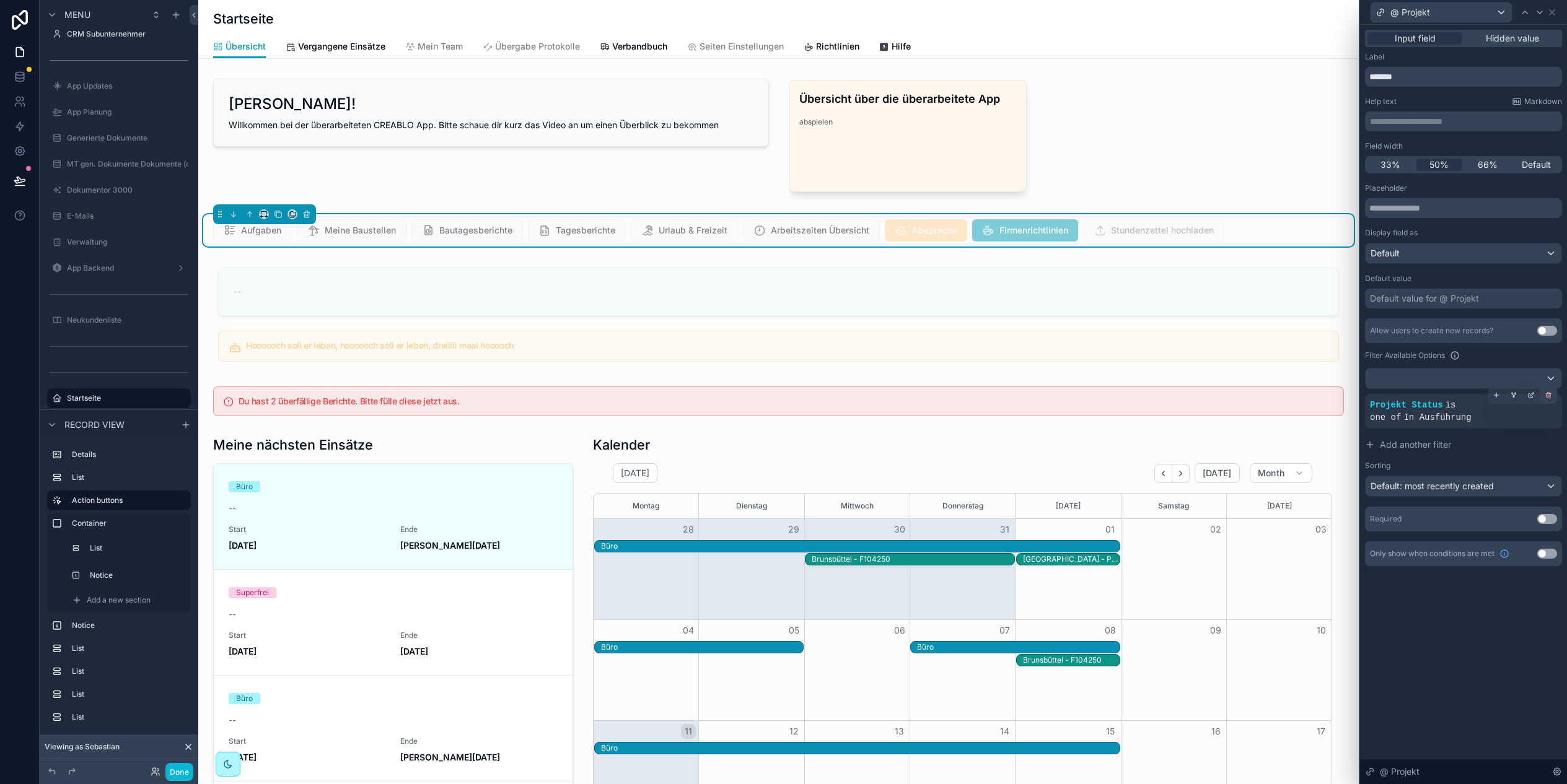
click at [1551, 399] on div at bounding box center [1547, 394] width 17 height 17
click at [187, 746] on icon at bounding box center [187, 746] width 5 height 5
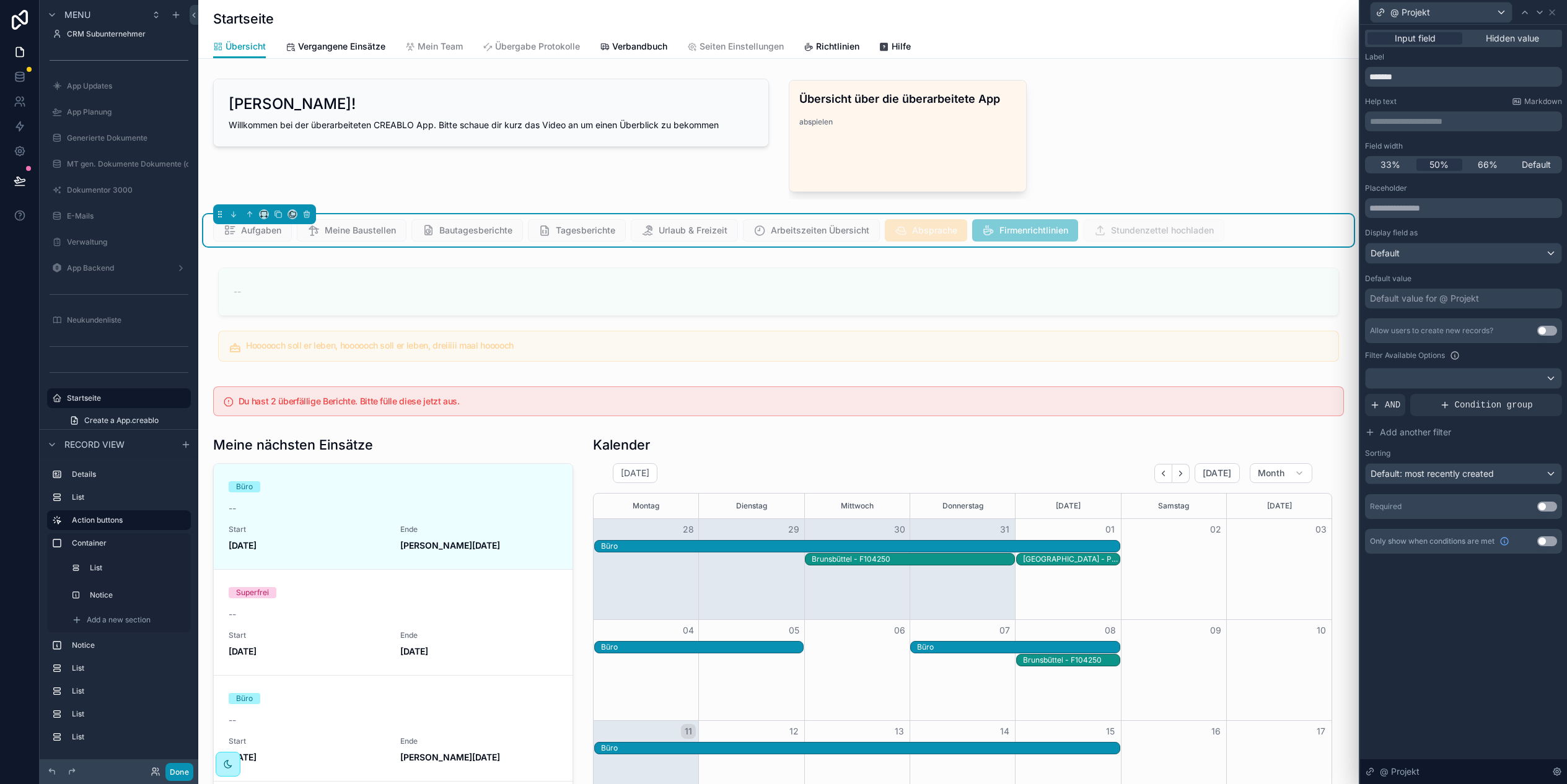
click at [180, 774] on button "Done" at bounding box center [180, 771] width 28 height 18
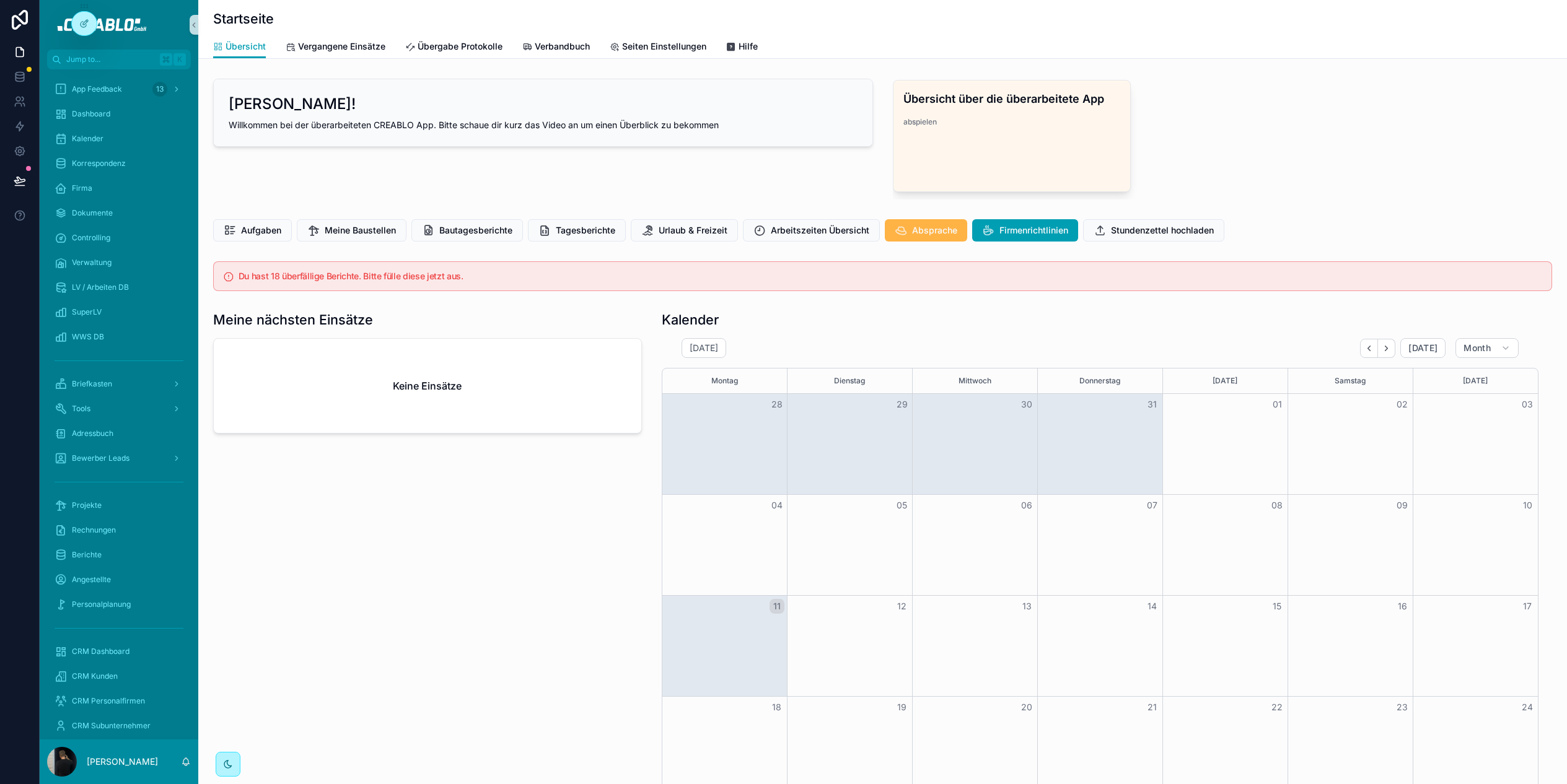
click at [904, 237] on button "Absprache" at bounding box center [925, 230] width 82 height 22
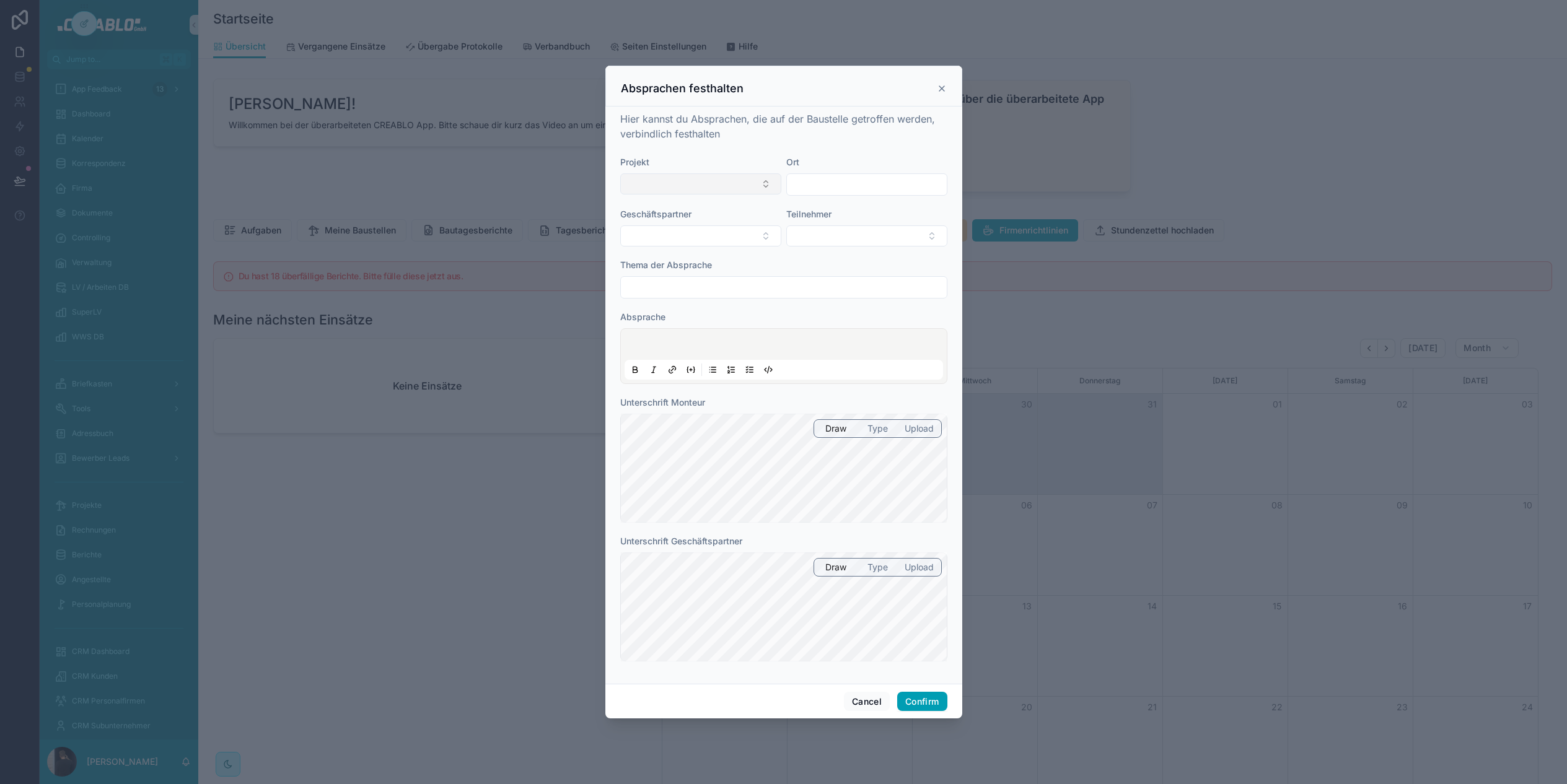
click at [707, 188] on button "Select Button" at bounding box center [700, 183] width 161 height 21
type input "****"
click at [687, 238] on span "06/25 Test Projekt - ID2024" at bounding box center [685, 233] width 115 height 12
click at [847, 182] on input "text" at bounding box center [866, 182] width 160 height 17
type input "*******"
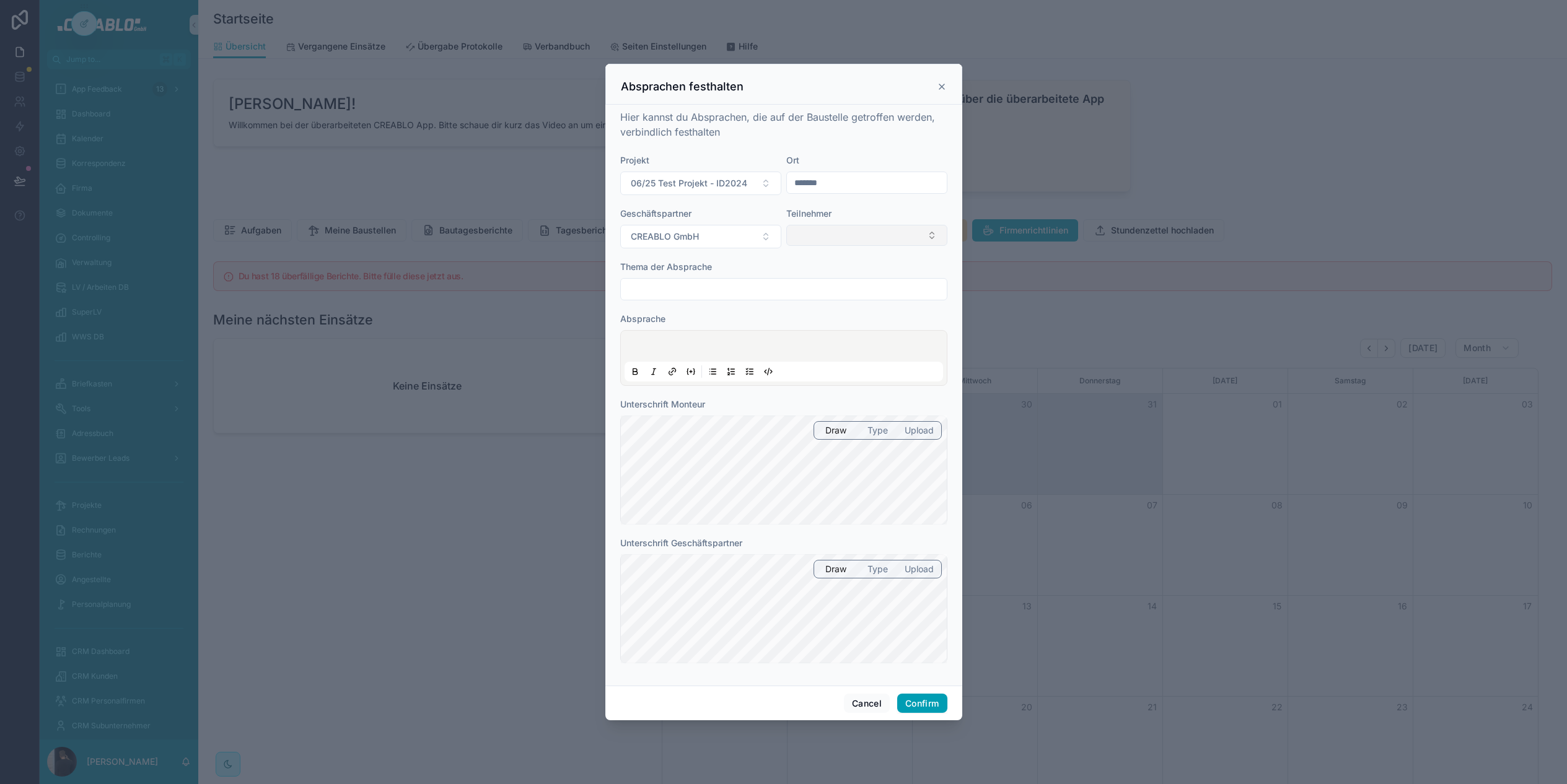
click at [875, 243] on button "Select Button" at bounding box center [867, 235] width 161 height 21
click at [731, 235] on button "CREABLO GmbH" at bounding box center [700, 237] width 161 height 24
click at [729, 187] on span "06/25 Test Projekt - ID2024" at bounding box center [688, 183] width 116 height 12
type input "****"
click at [732, 268] on div "05/02 Hörstel - ADHalle" at bounding box center [700, 278] width 155 height 20
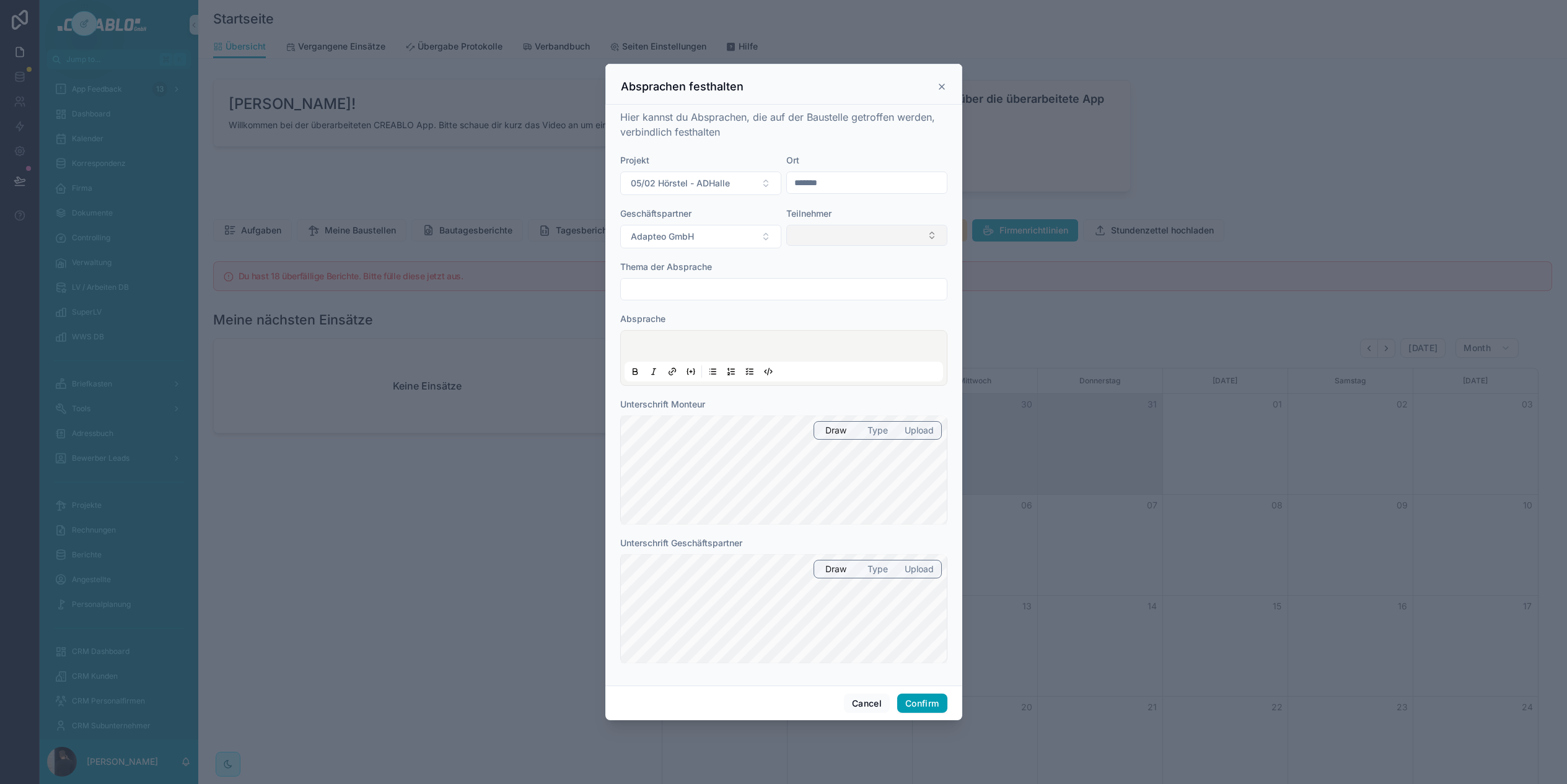
click at [825, 241] on button "Select Button" at bounding box center [867, 235] width 161 height 21
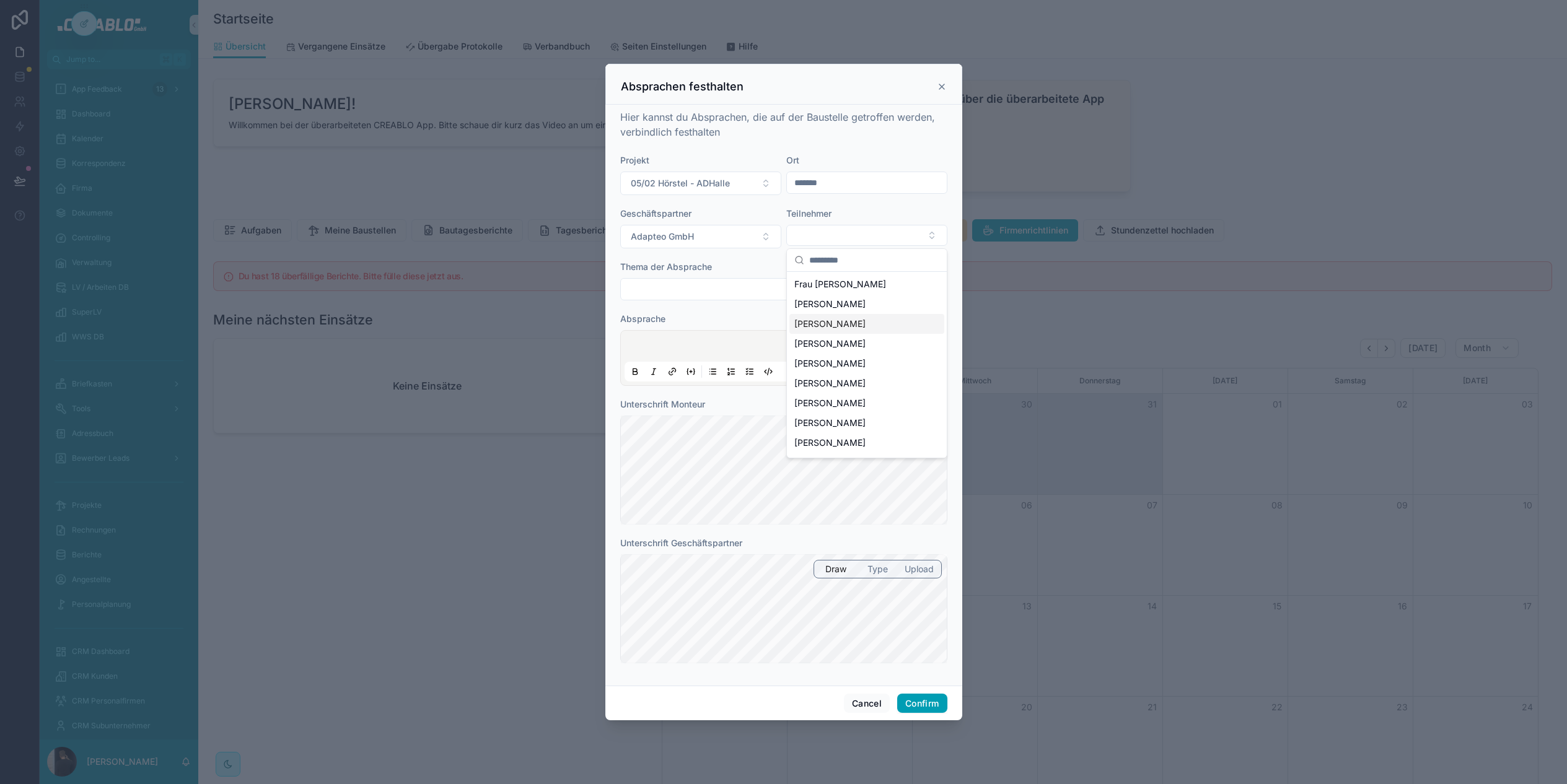
drag, startPoint x: 864, startPoint y: 322, endPoint x: 847, endPoint y: 322, distance: 17.0
click at [864, 322] on div "Herr Jens Müller" at bounding box center [867, 324] width 155 height 20
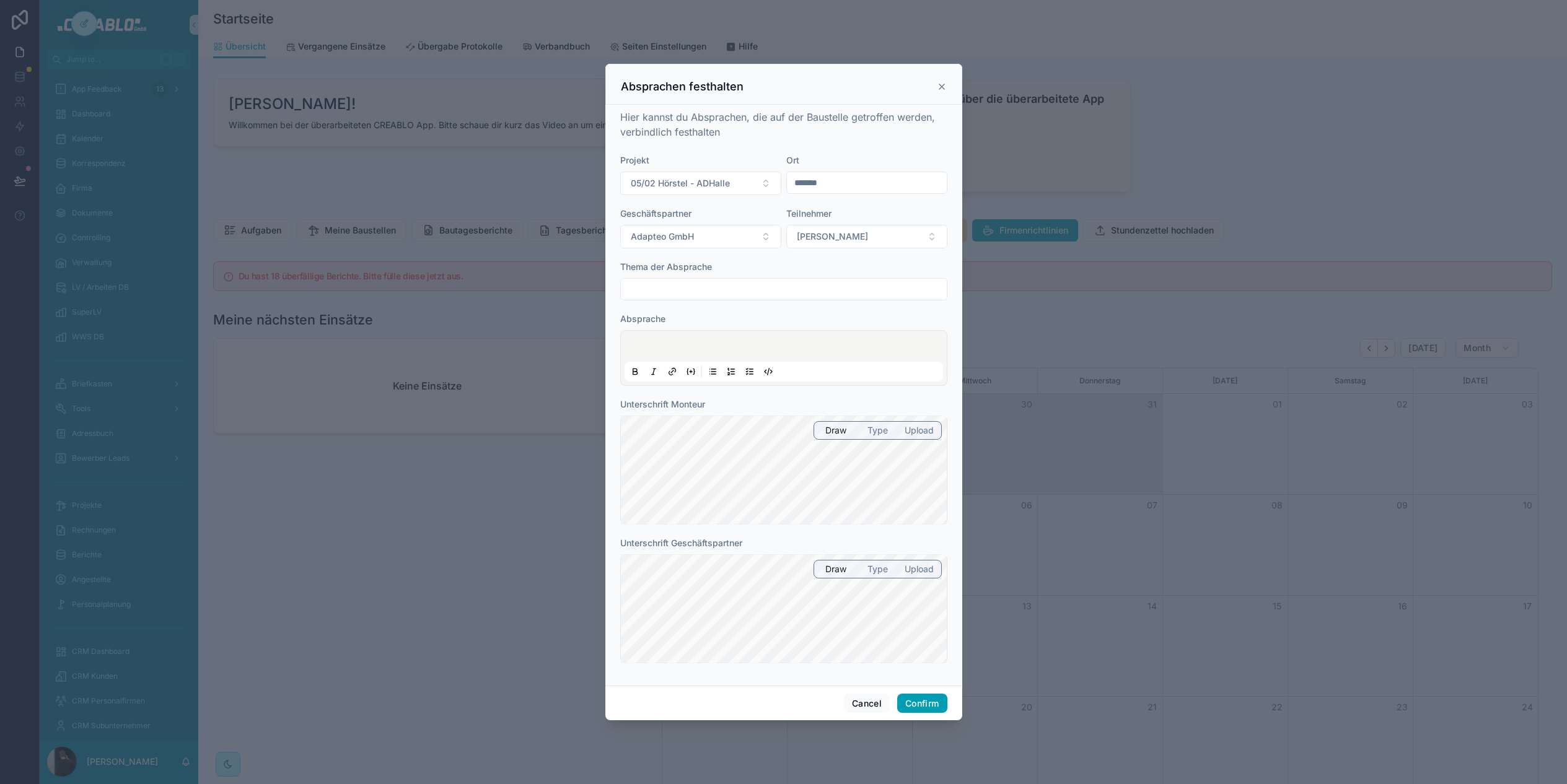
click at [694, 290] on input "text" at bounding box center [784, 288] width 326 height 17
click at [892, 225] on button "Herr Jens Müller" at bounding box center [867, 237] width 161 height 24
click at [714, 300] on form "Projekt 05/02 Hörstel - ADHalle Ort ******* Geschäftspartner Adapteo GmbH Teiln…" at bounding box center [784, 415] width 327 height 521
click at [938, 83] on icon at bounding box center [941, 86] width 10 height 10
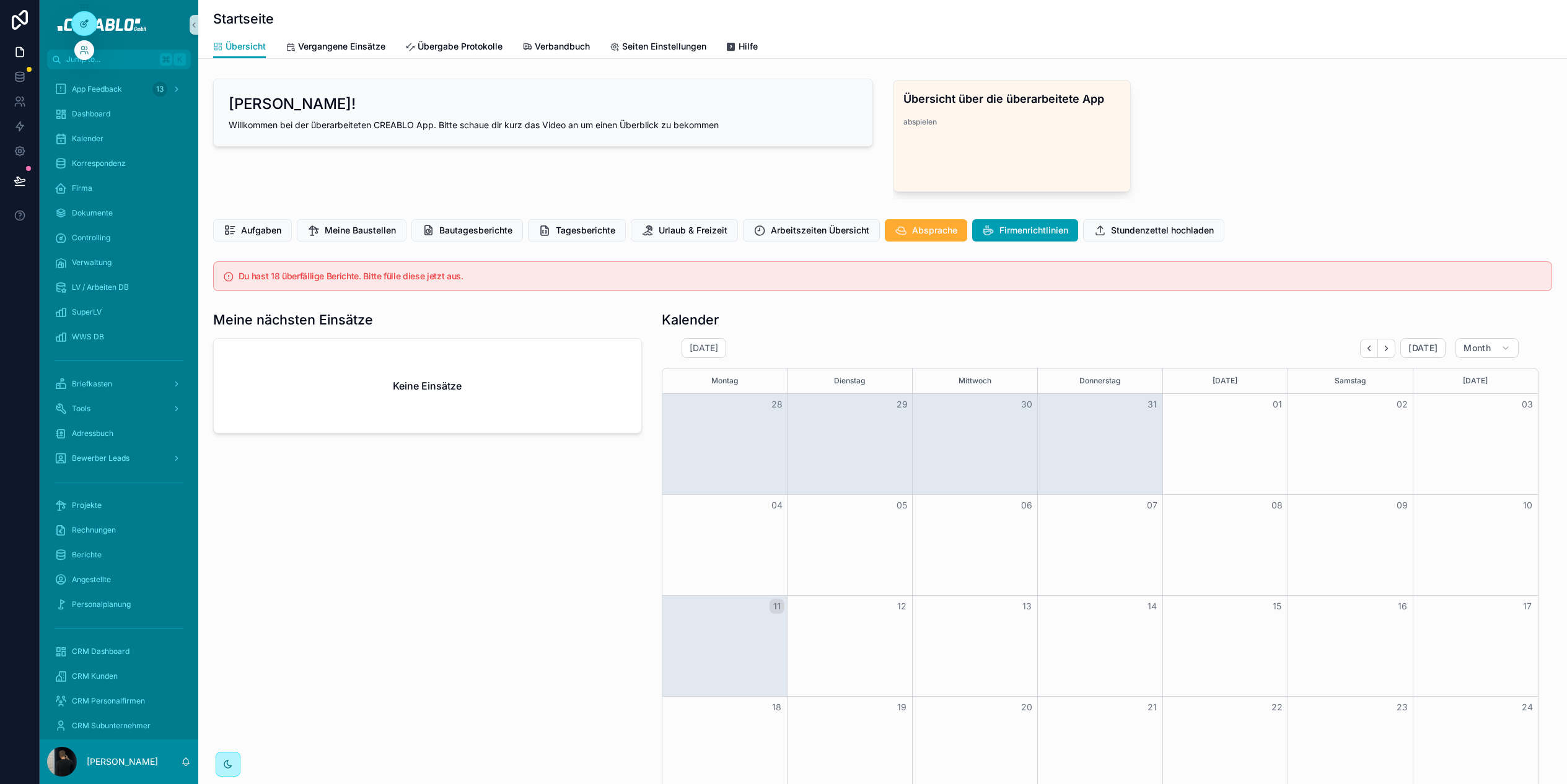
click at [83, 16] on div at bounding box center [83, 24] width 25 height 24
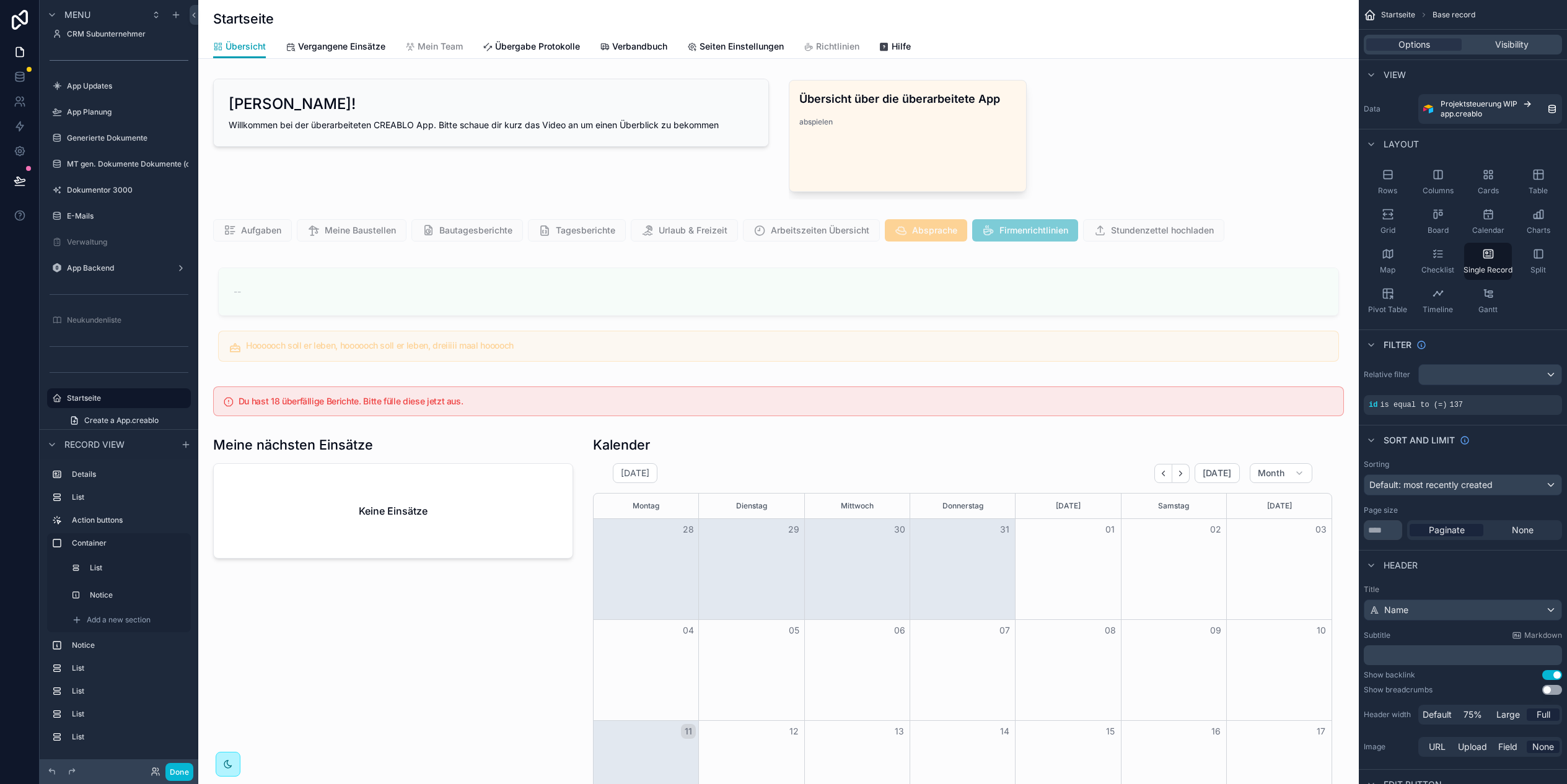
click at [1257, 238] on div "scrollable content" at bounding box center [779, 230] width 1150 height 32
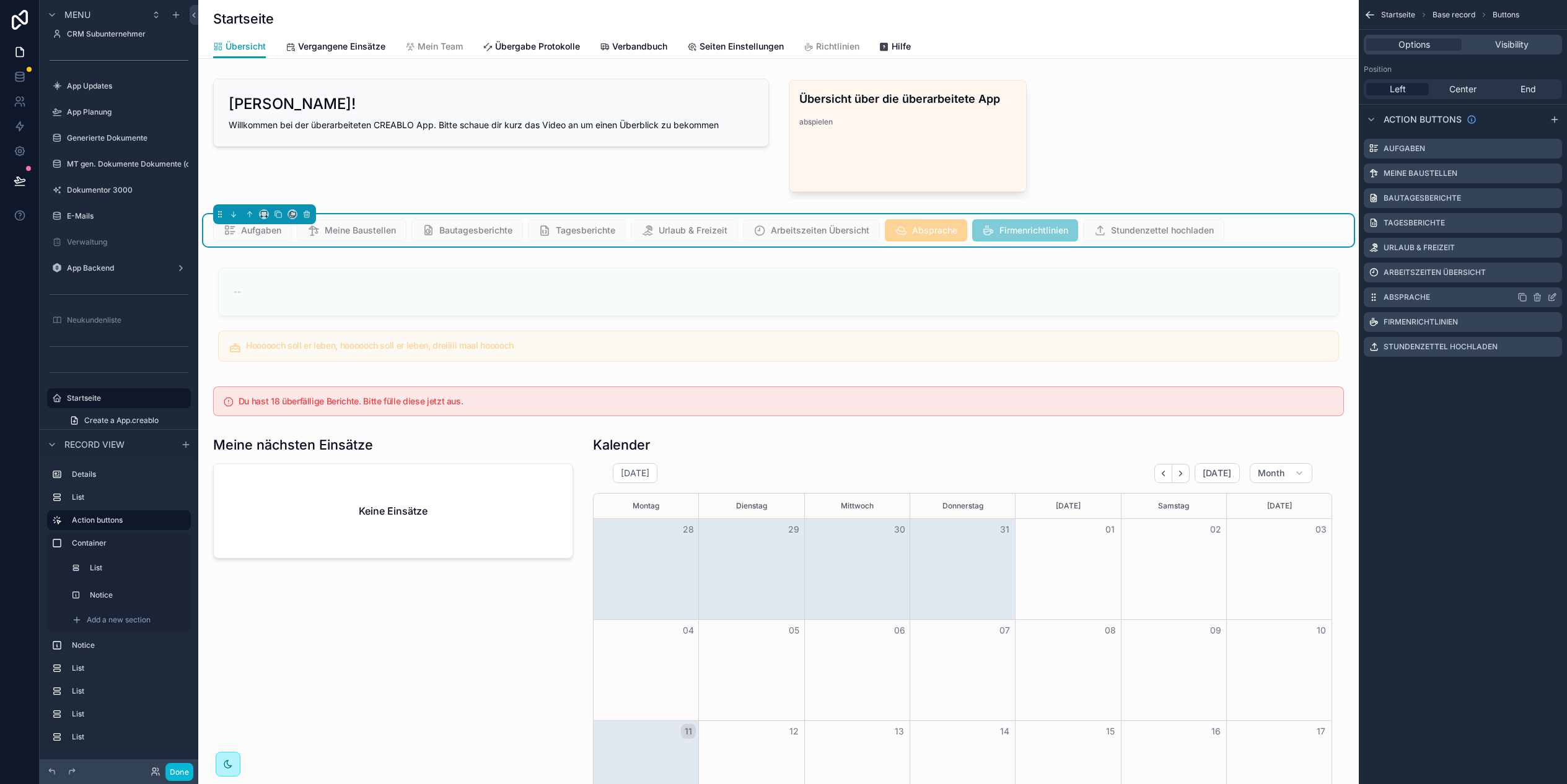
click at [1550, 296] on icon "scrollable content" at bounding box center [1552, 297] width 10 height 10
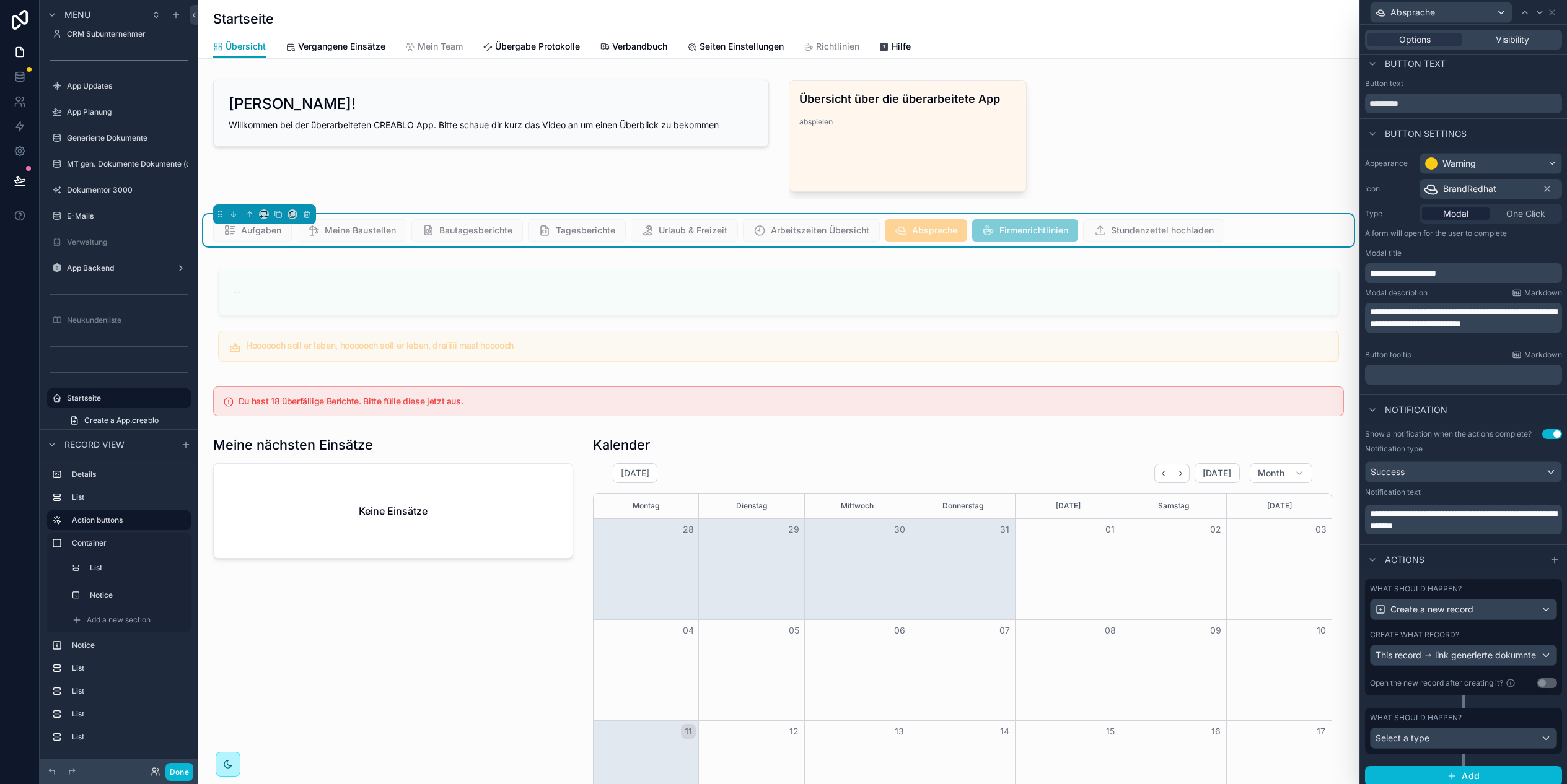
scroll to position [13, 0]
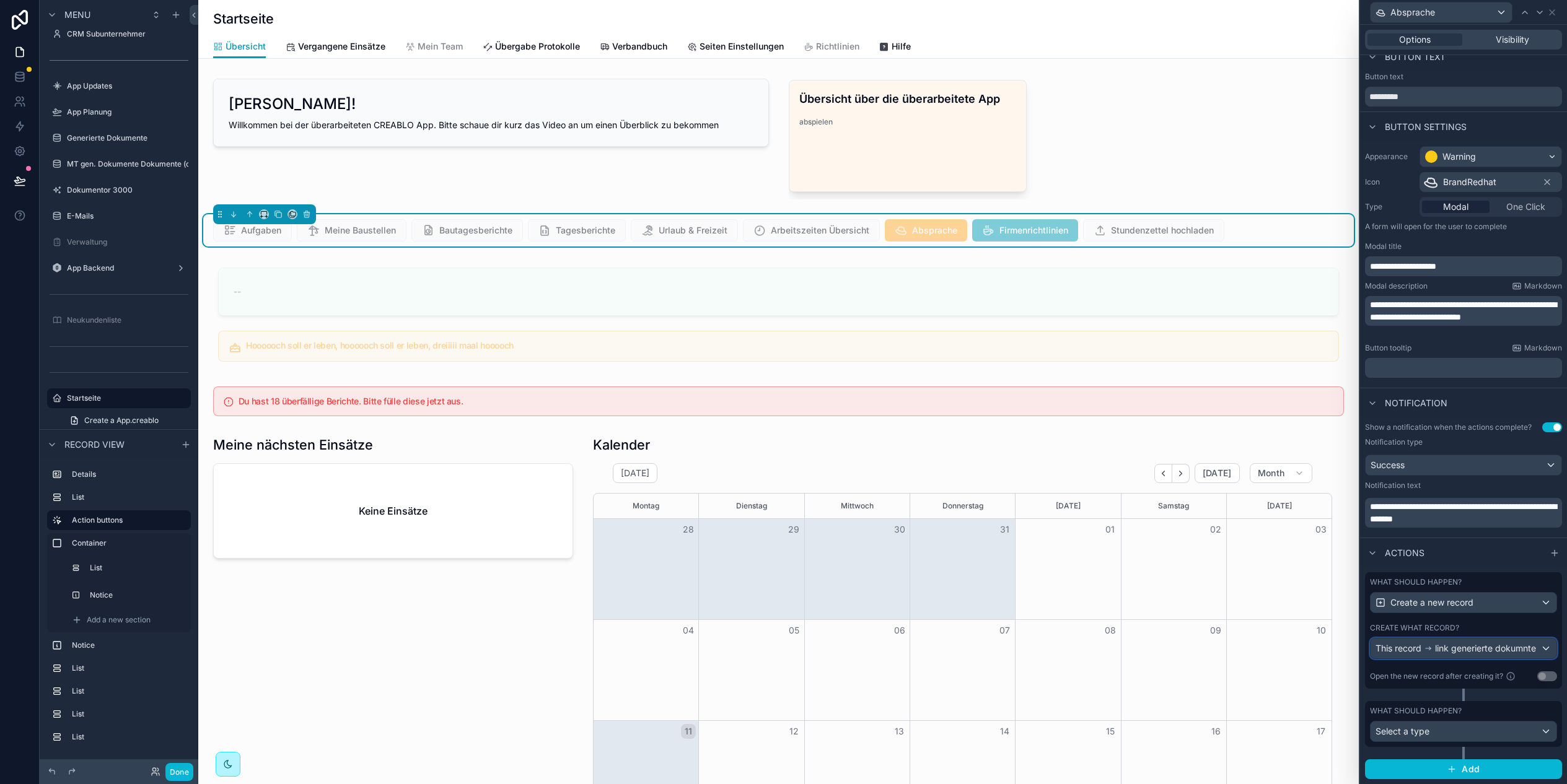
click at [1460, 644] on span "link generierte dokumnte" at bounding box center [1486, 648] width 101 height 12
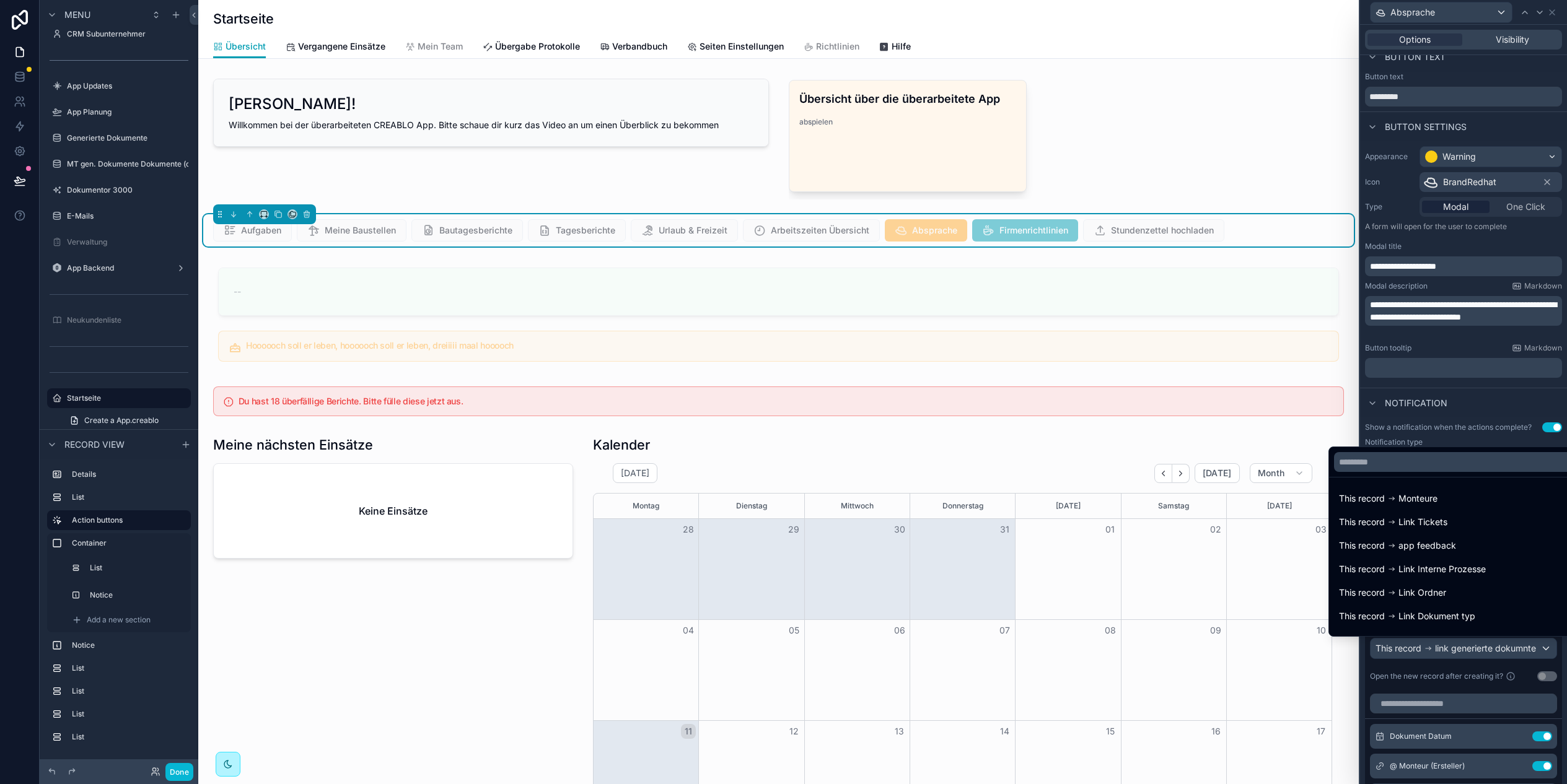
click at [1459, 642] on div at bounding box center [1463, 392] width 207 height 784
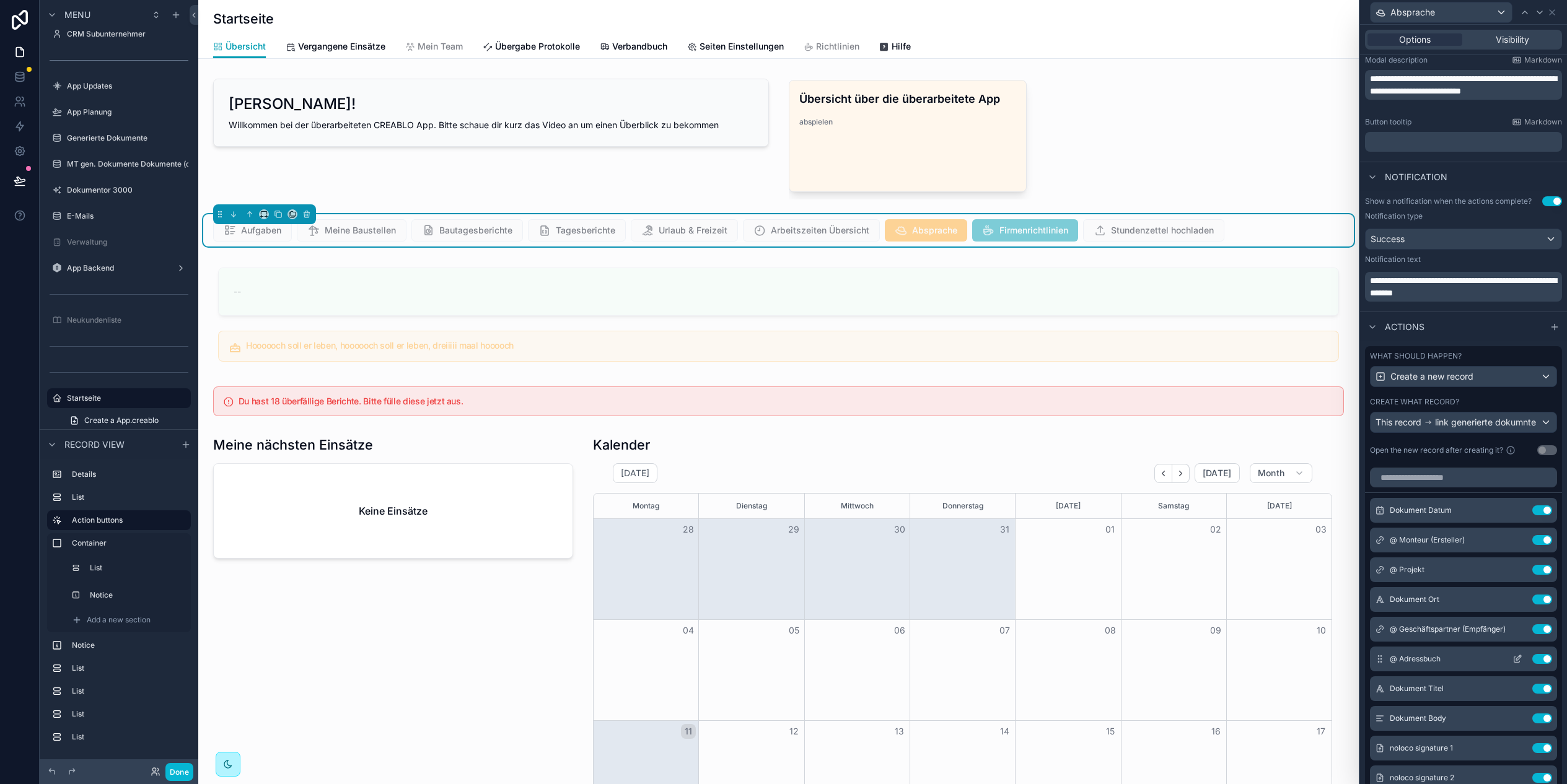
scroll to position [277, 0]
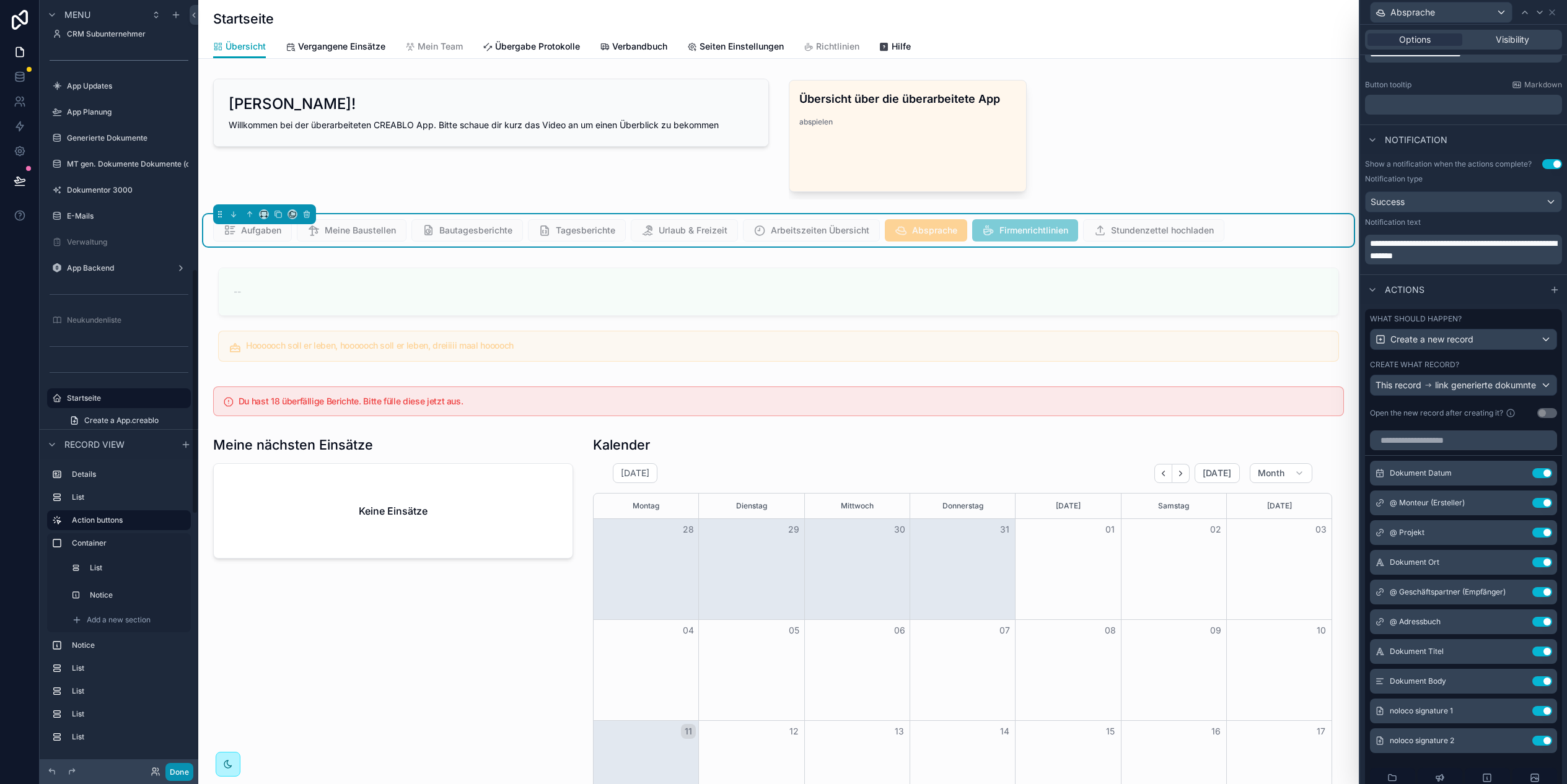
click at [178, 770] on button "Done" at bounding box center [180, 771] width 28 height 18
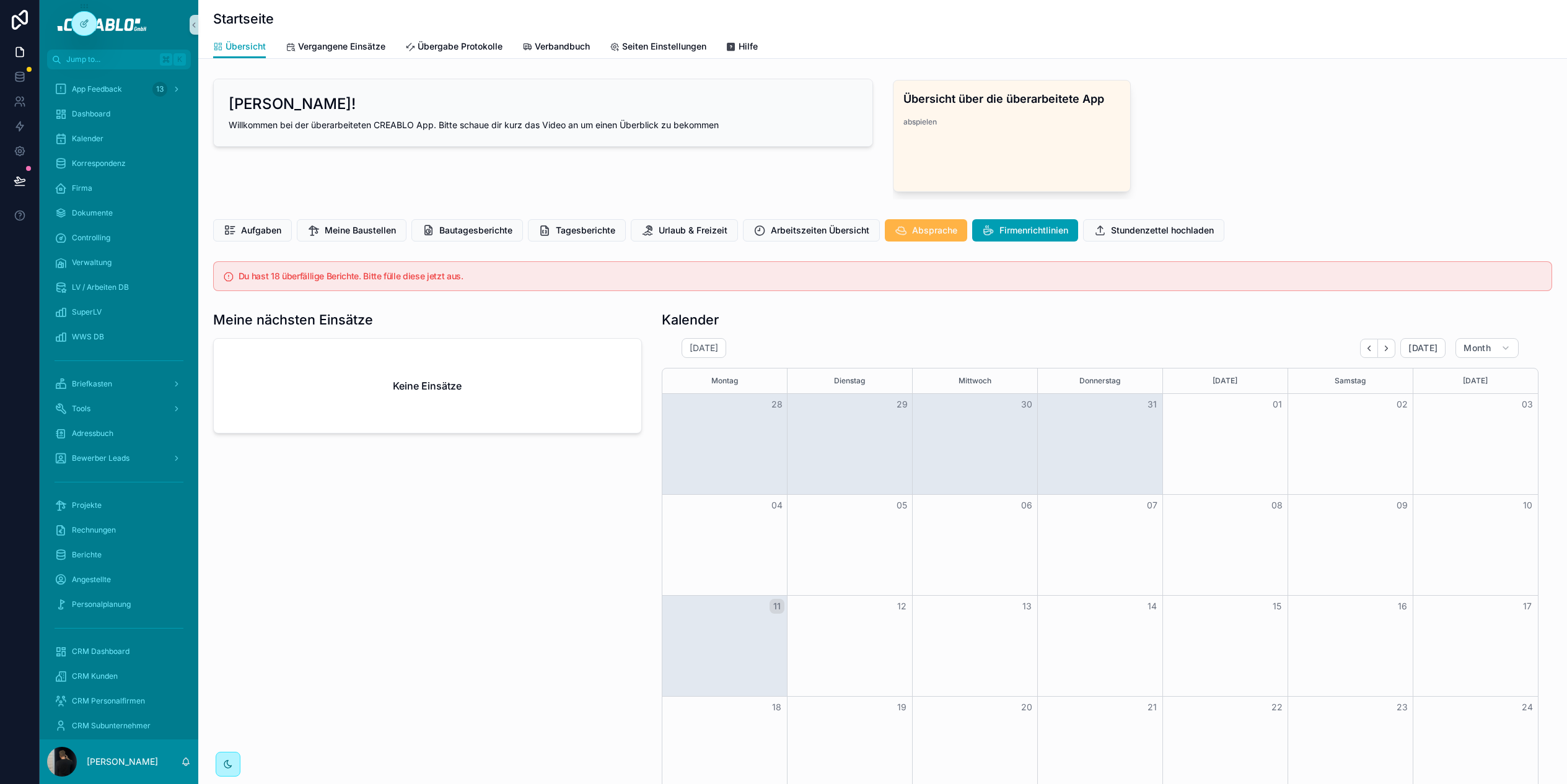
click at [918, 233] on span "Absprache" at bounding box center [934, 230] width 46 height 12
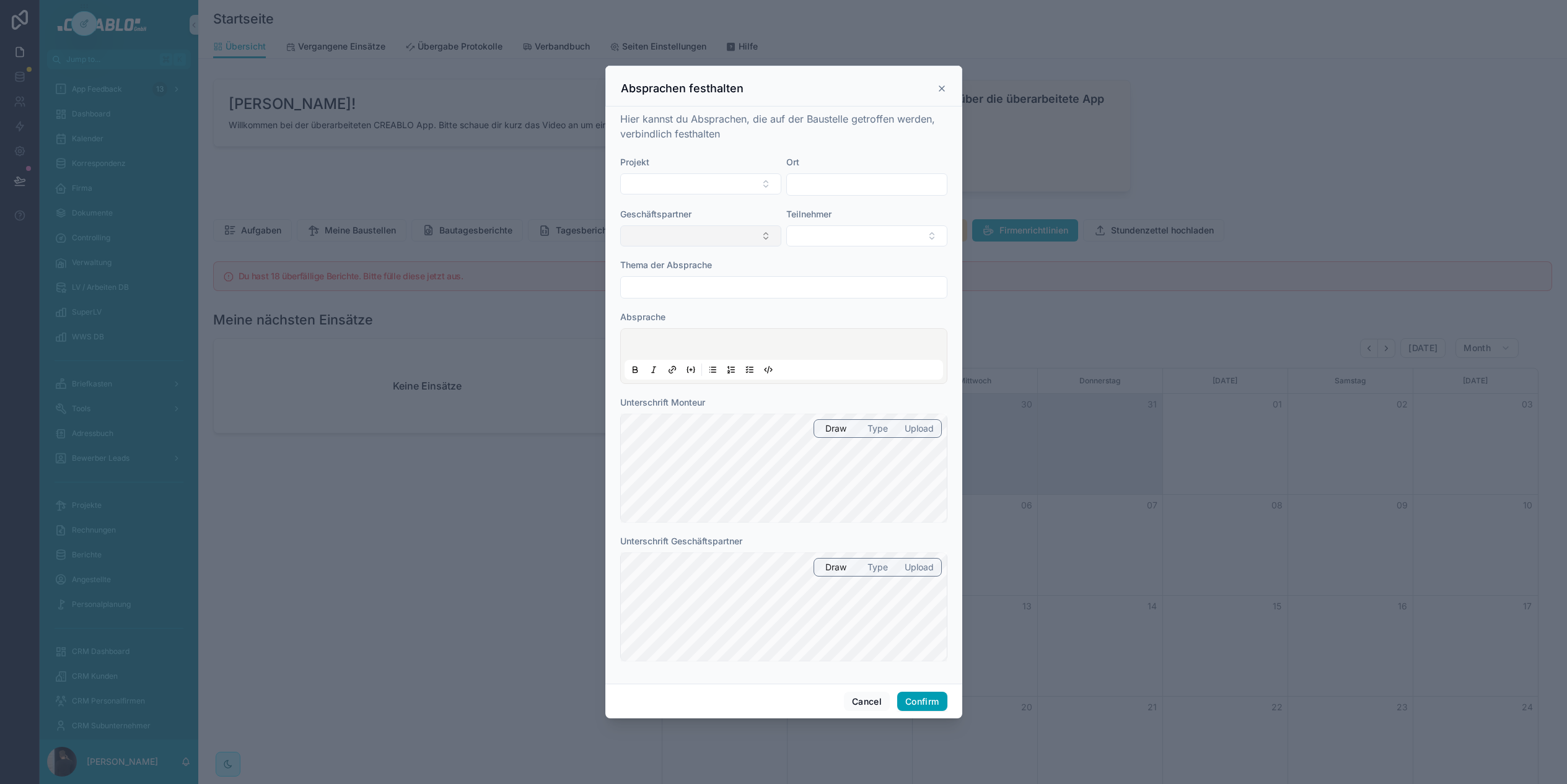
click at [692, 233] on button "Select Button" at bounding box center [700, 235] width 161 height 21
click at [691, 168] on div "Projekt" at bounding box center [700, 162] width 161 height 12
click at [689, 177] on button "Select Button" at bounding box center [700, 183] width 161 height 21
type input "****"
click at [678, 231] on span "06/25 Test Projekt - ID2024" at bounding box center [685, 233] width 115 height 12
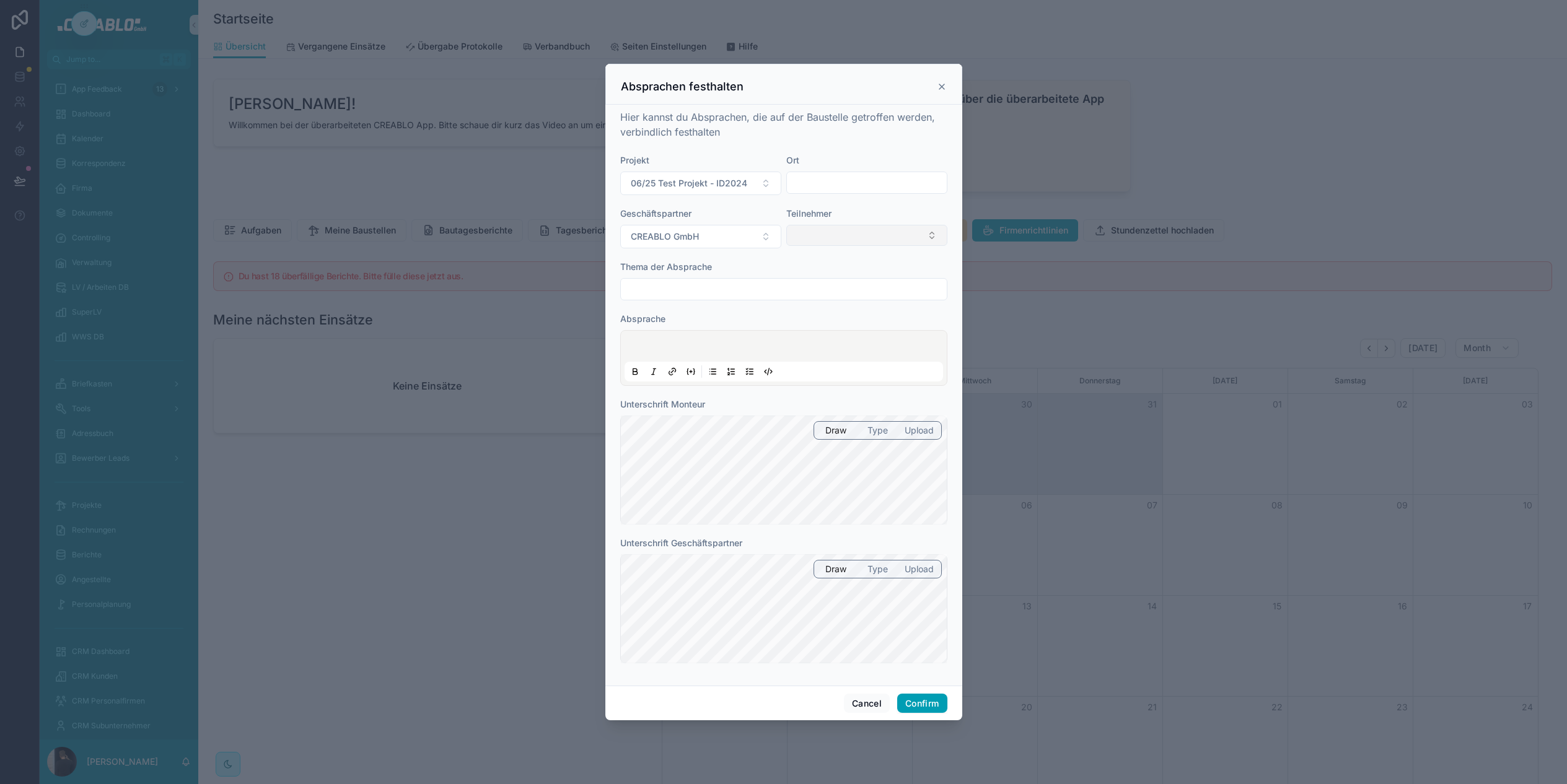
click at [830, 240] on button "Select Button" at bounding box center [867, 235] width 161 height 21
type input "**"
click at [829, 258] on input "**" at bounding box center [874, 260] width 130 height 22
click at [829, 260] on input "**" at bounding box center [874, 260] width 130 height 22
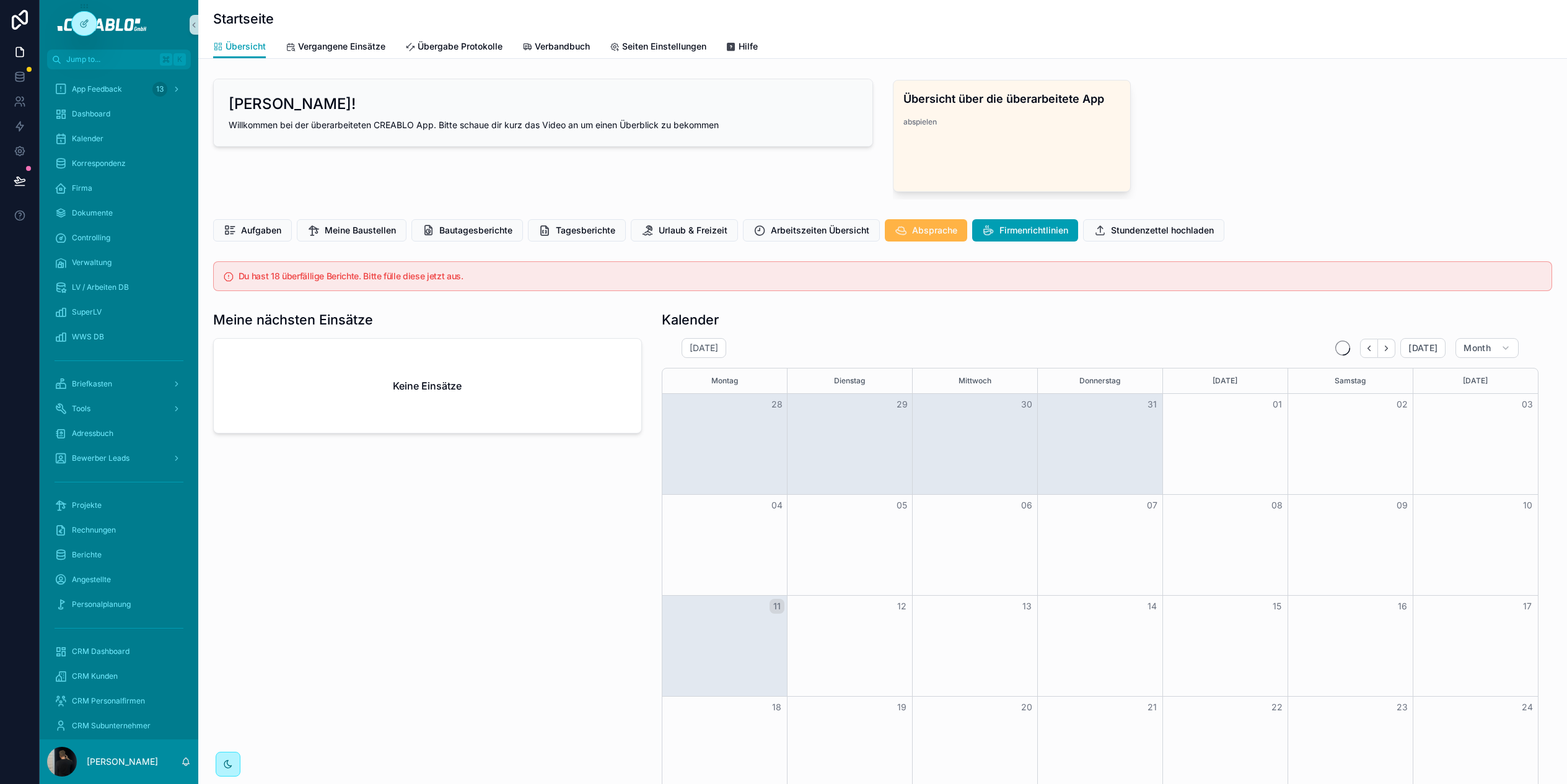
click at [923, 226] on span "Absprache" at bounding box center [934, 230] width 46 height 12
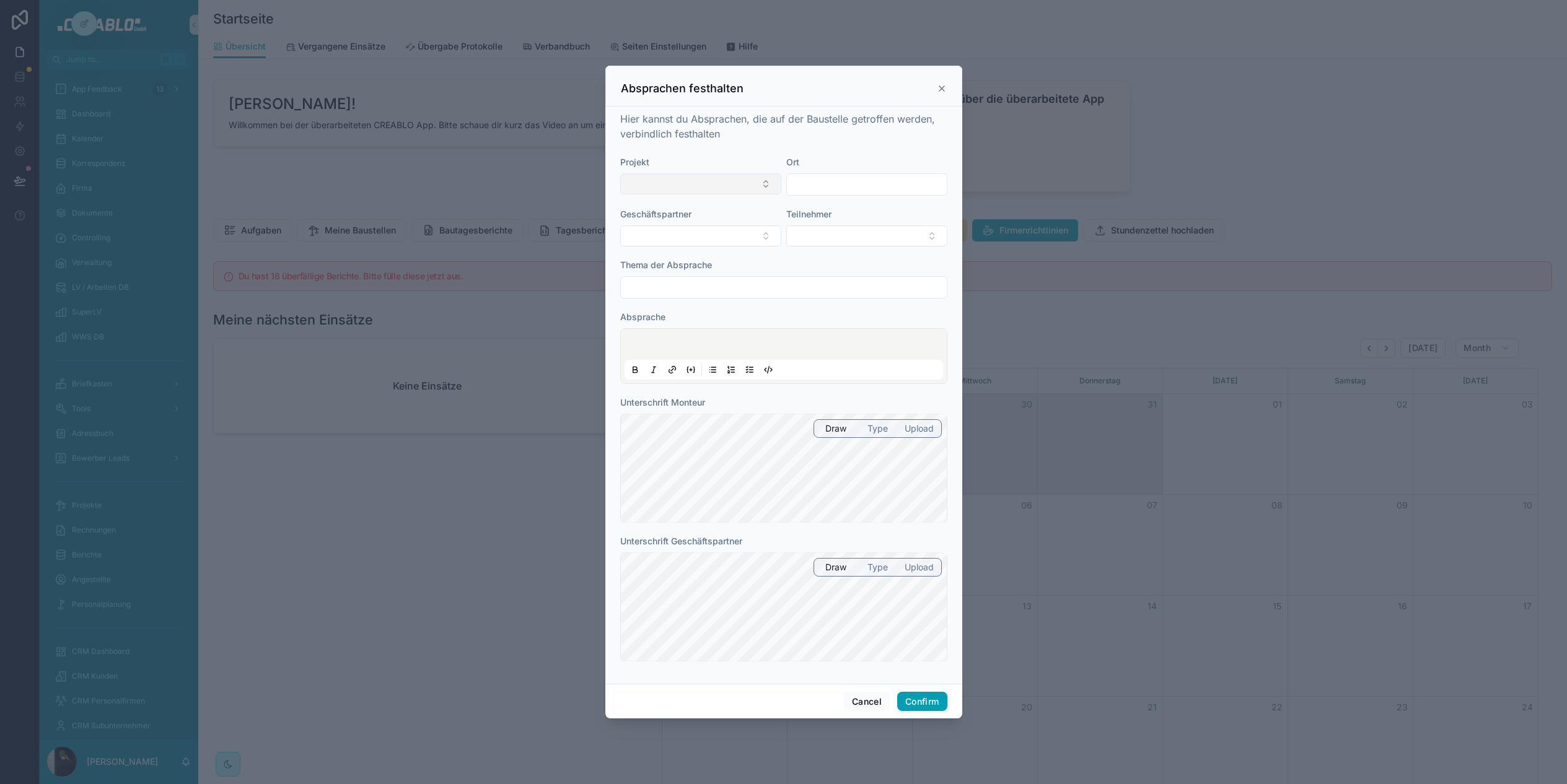
click at [691, 183] on button "Select Button" at bounding box center [700, 183] width 161 height 21
type input "****"
click at [687, 238] on span "06/25 Test Projekt - ID2024" at bounding box center [685, 233] width 115 height 12
click at [638, 232] on span "..." at bounding box center [634, 236] width 7 height 12
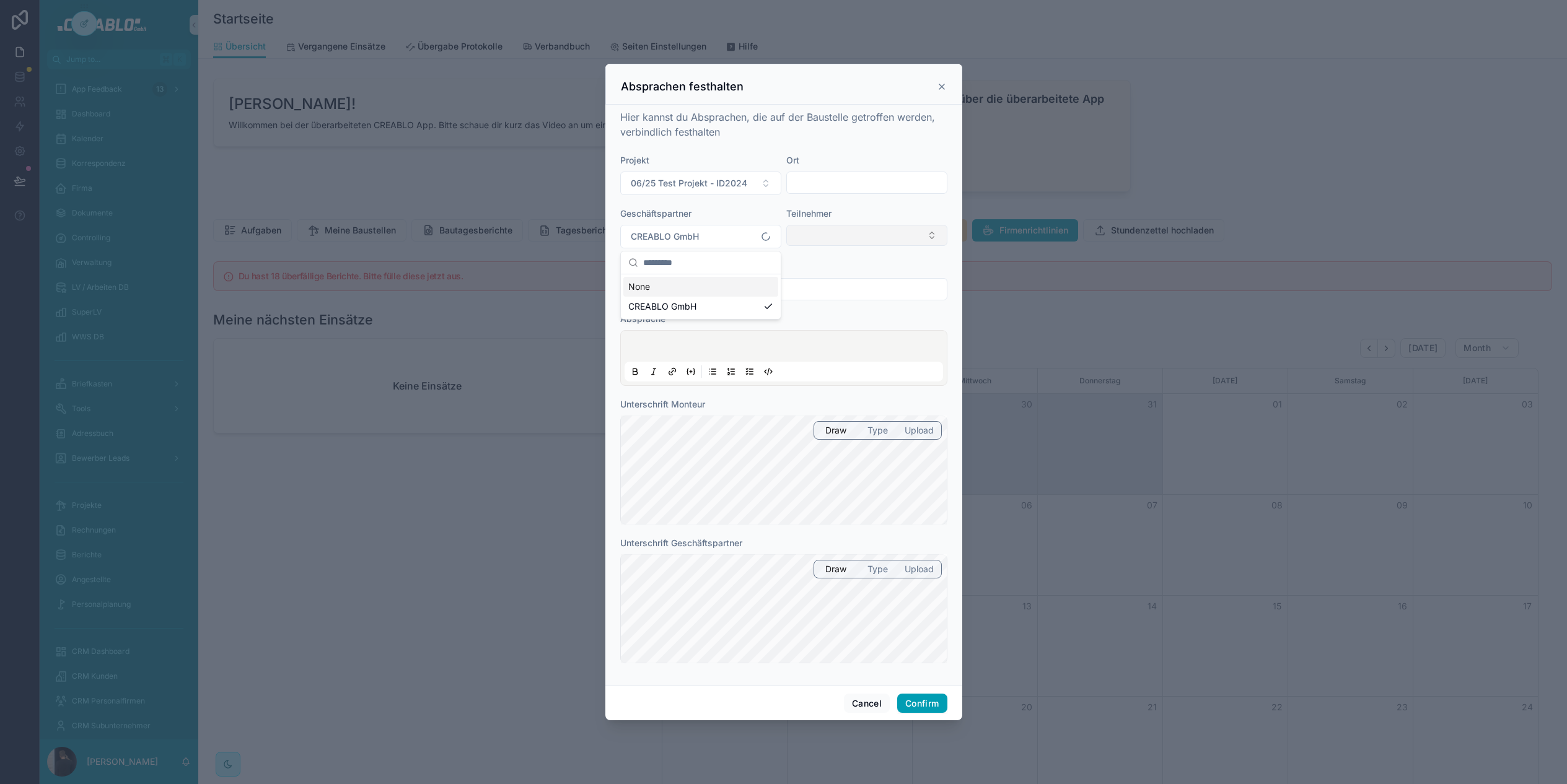
click at [826, 235] on button "Select Button" at bounding box center [867, 235] width 161 height 21
click at [897, 232] on button "Select Button" at bounding box center [867, 235] width 161 height 21
click at [686, 284] on input "text" at bounding box center [784, 288] width 326 height 17
type input "**********"
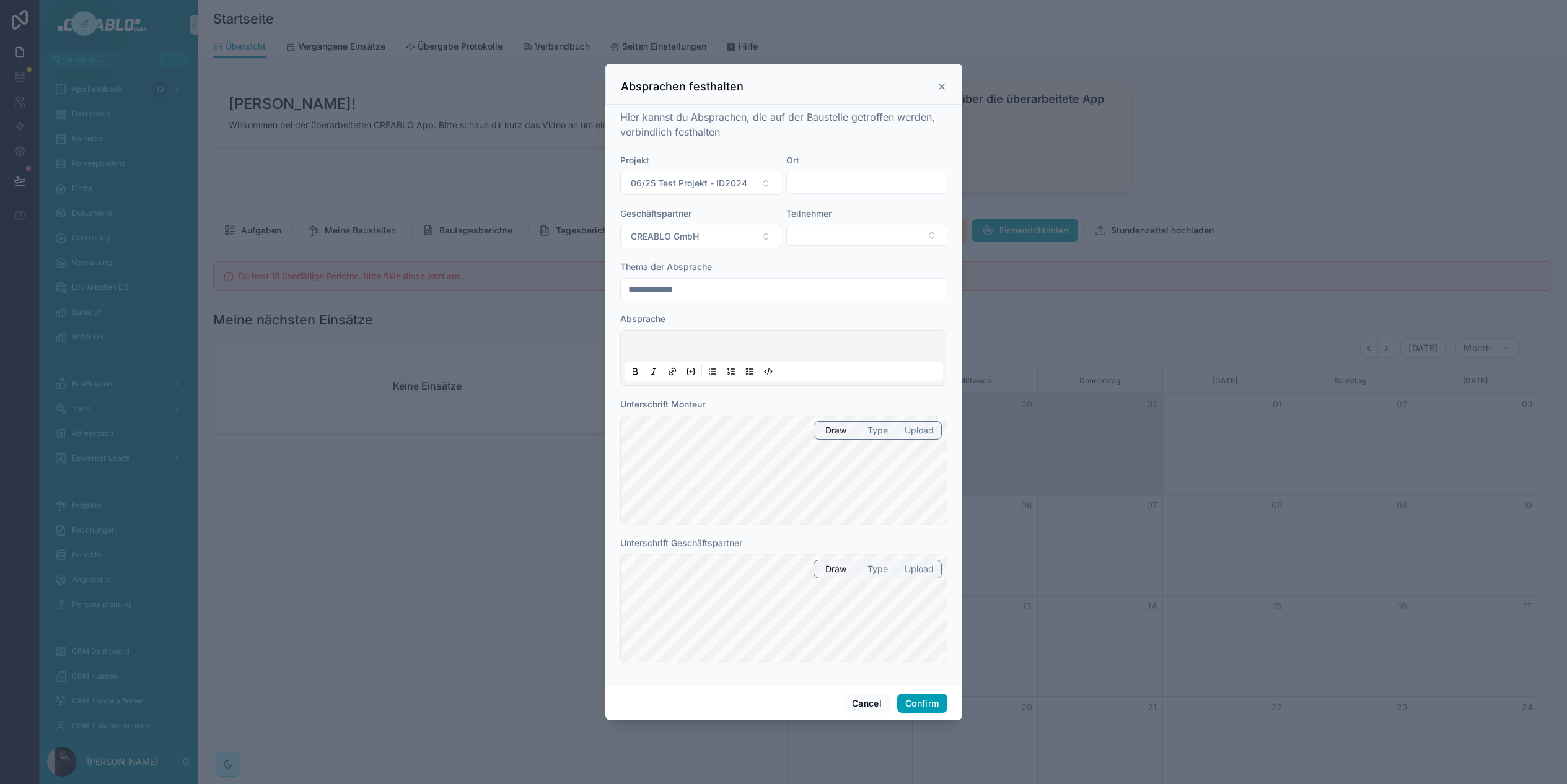
click at [679, 349] on p at bounding box center [785, 348] width 318 height 12
click at [879, 662] on form "**********" at bounding box center [784, 415] width 327 height 521
click at [933, 702] on button "Confirm" at bounding box center [921, 704] width 50 height 20
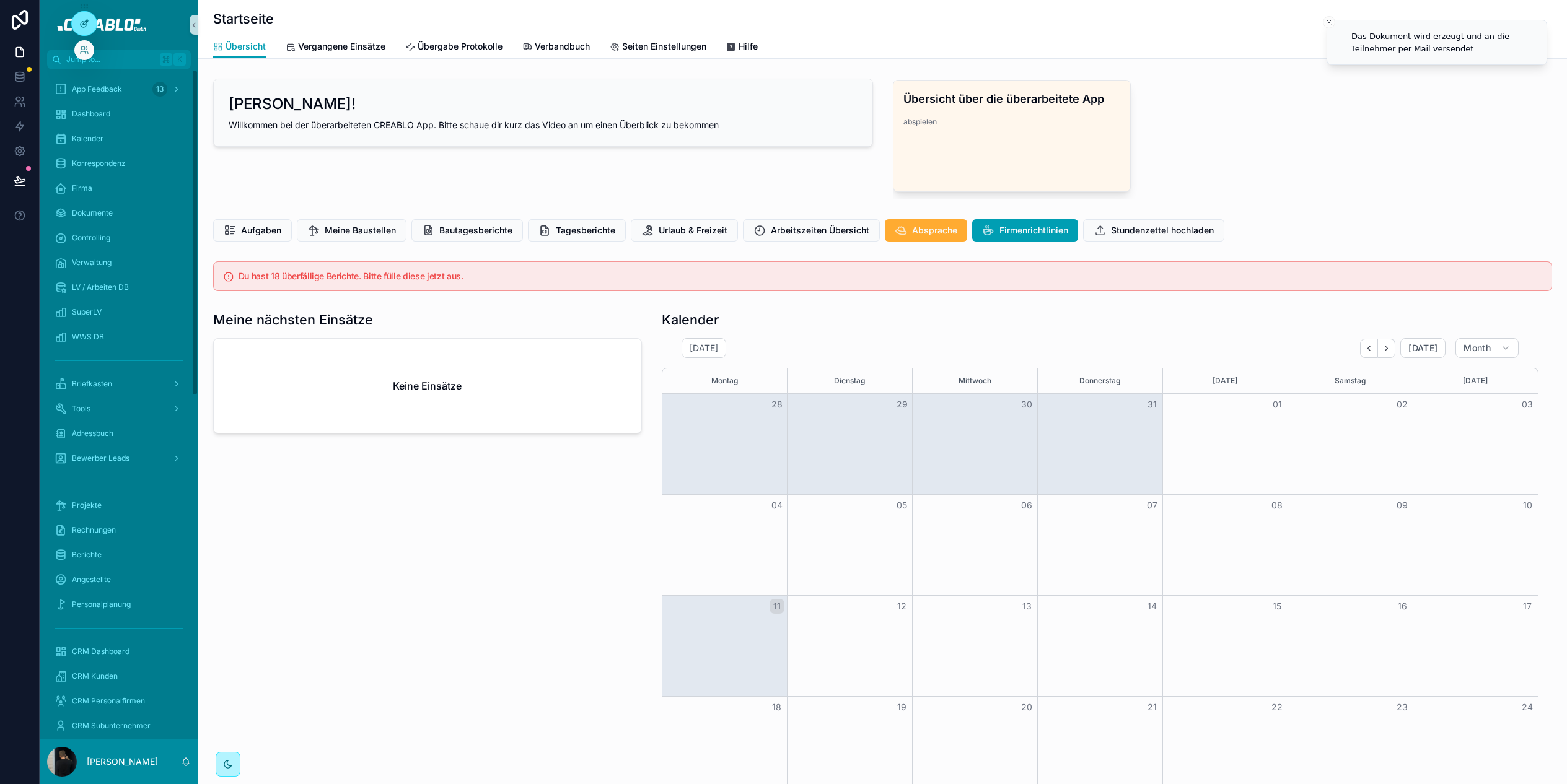
click at [82, 32] on div at bounding box center [83, 24] width 25 height 24
click at [1284, 228] on div "Aufgaben Meine Baustellen Bautagesberichte Tagesberichte Urlaub & Freizeit Arbe…" at bounding box center [883, 230] width 1339 height 22
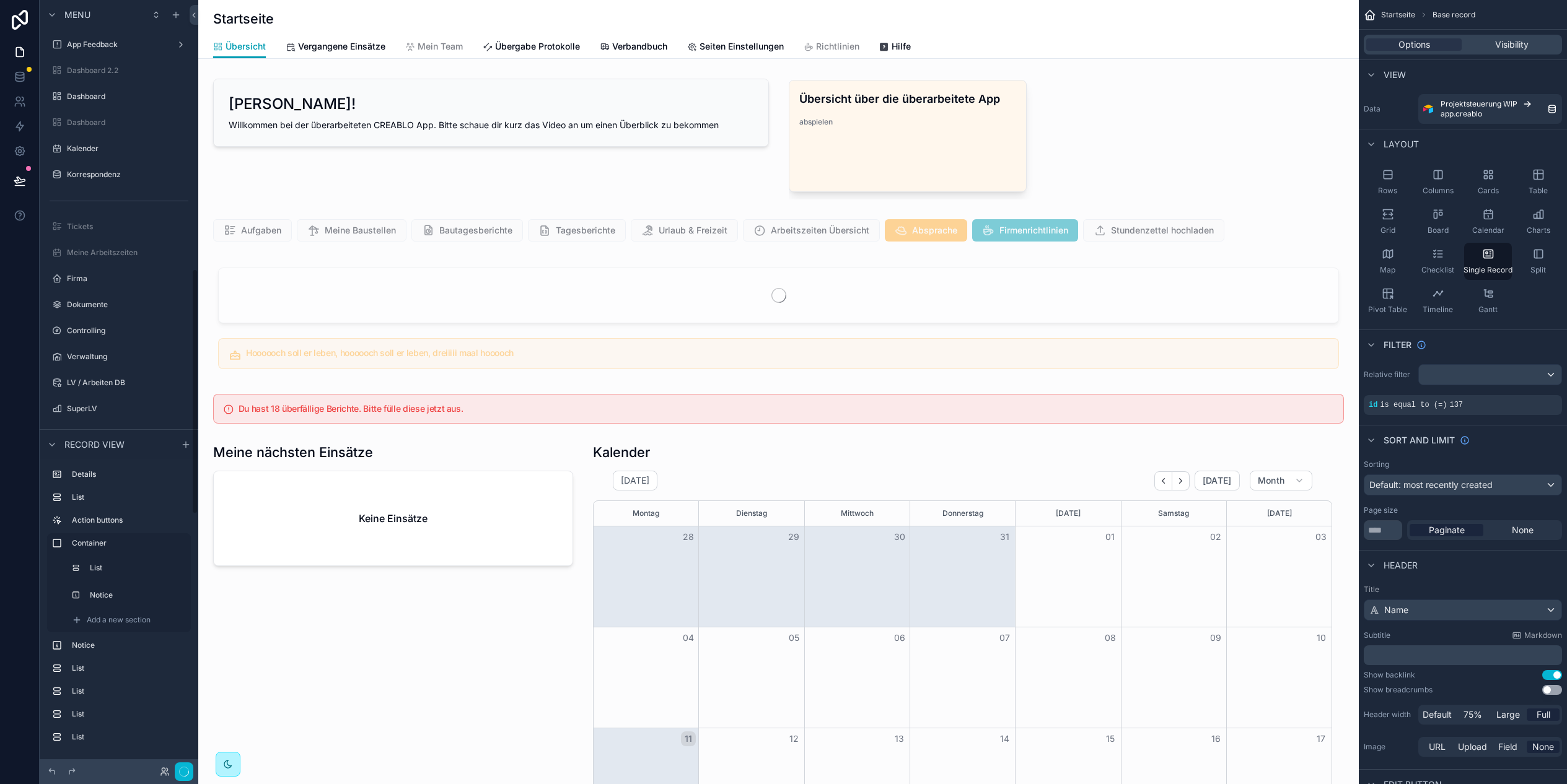
scroll to position [842, 0]
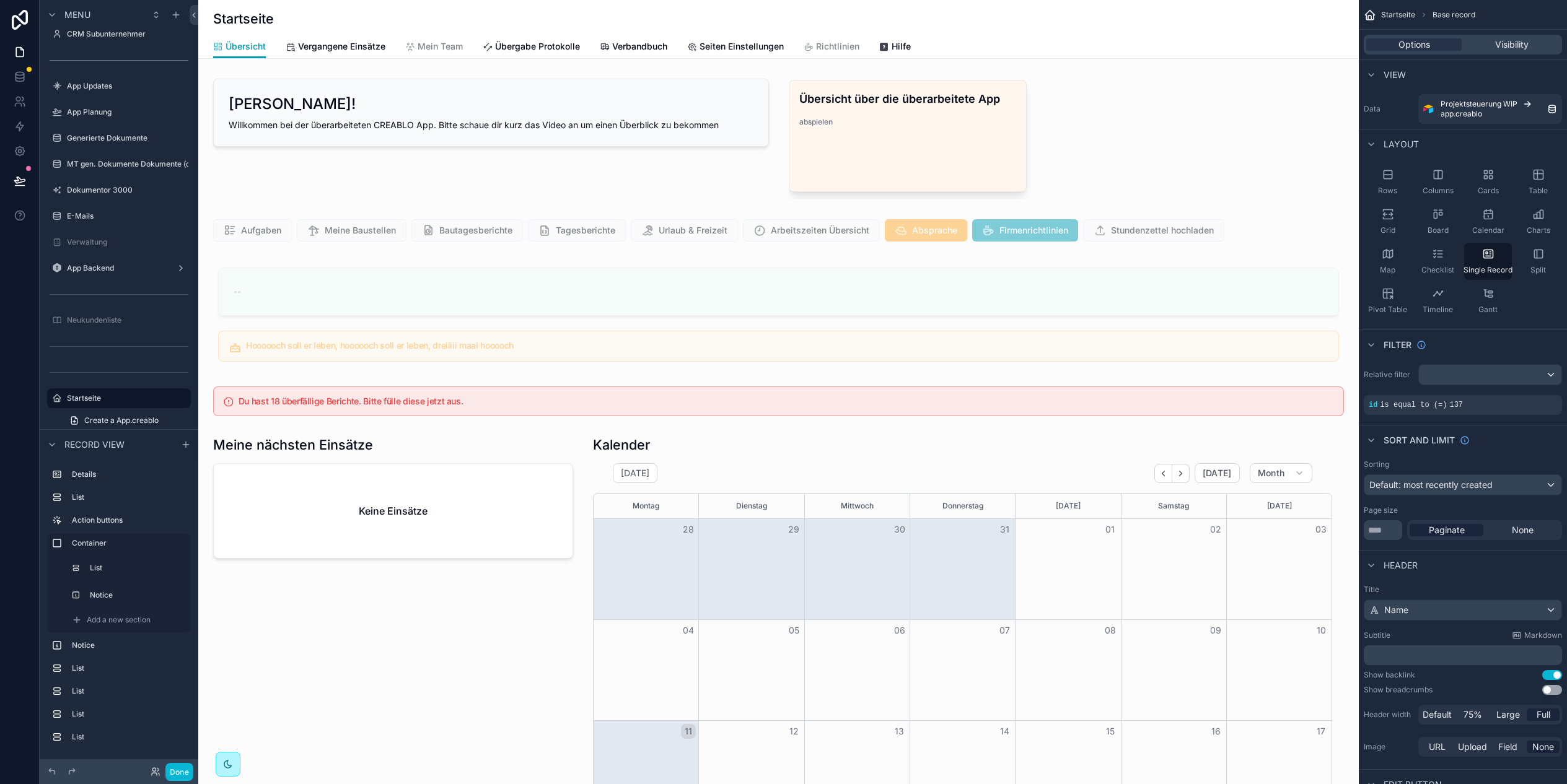
click at [1270, 232] on div "scrollable content" at bounding box center [779, 230] width 1150 height 32
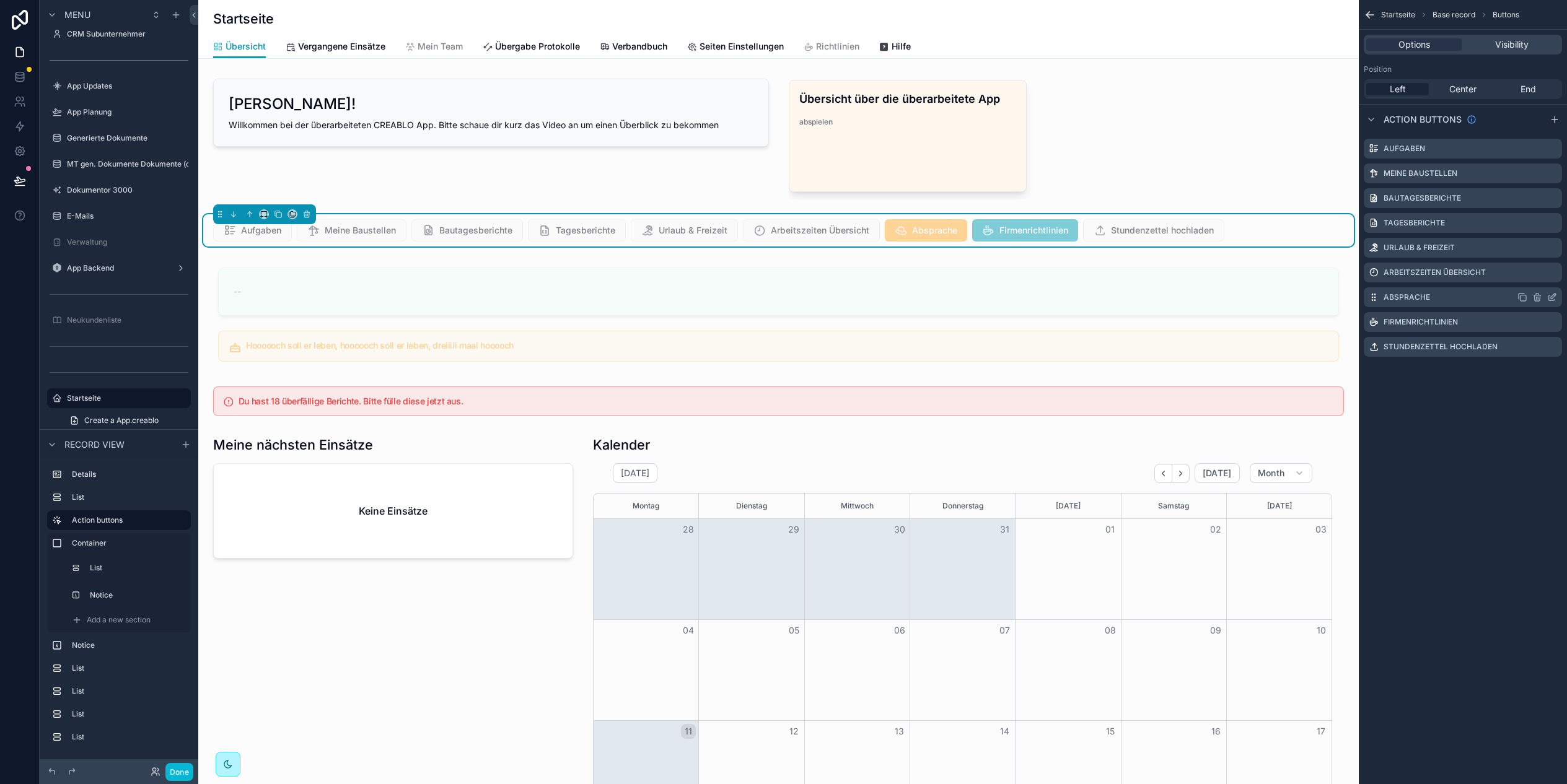
click at [1555, 295] on icon "scrollable content" at bounding box center [1553, 294] width 1 height 1
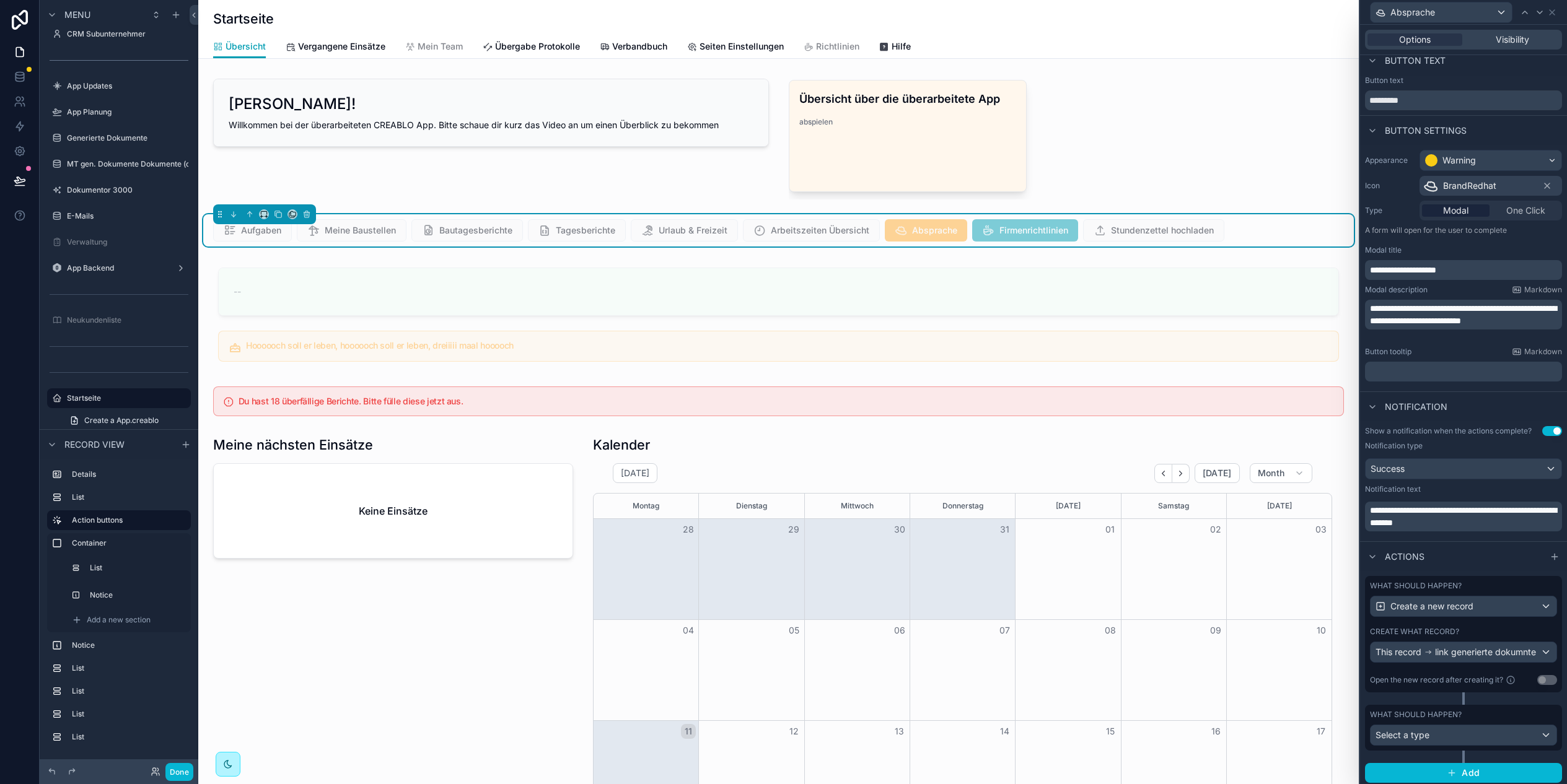
scroll to position [13, 0]
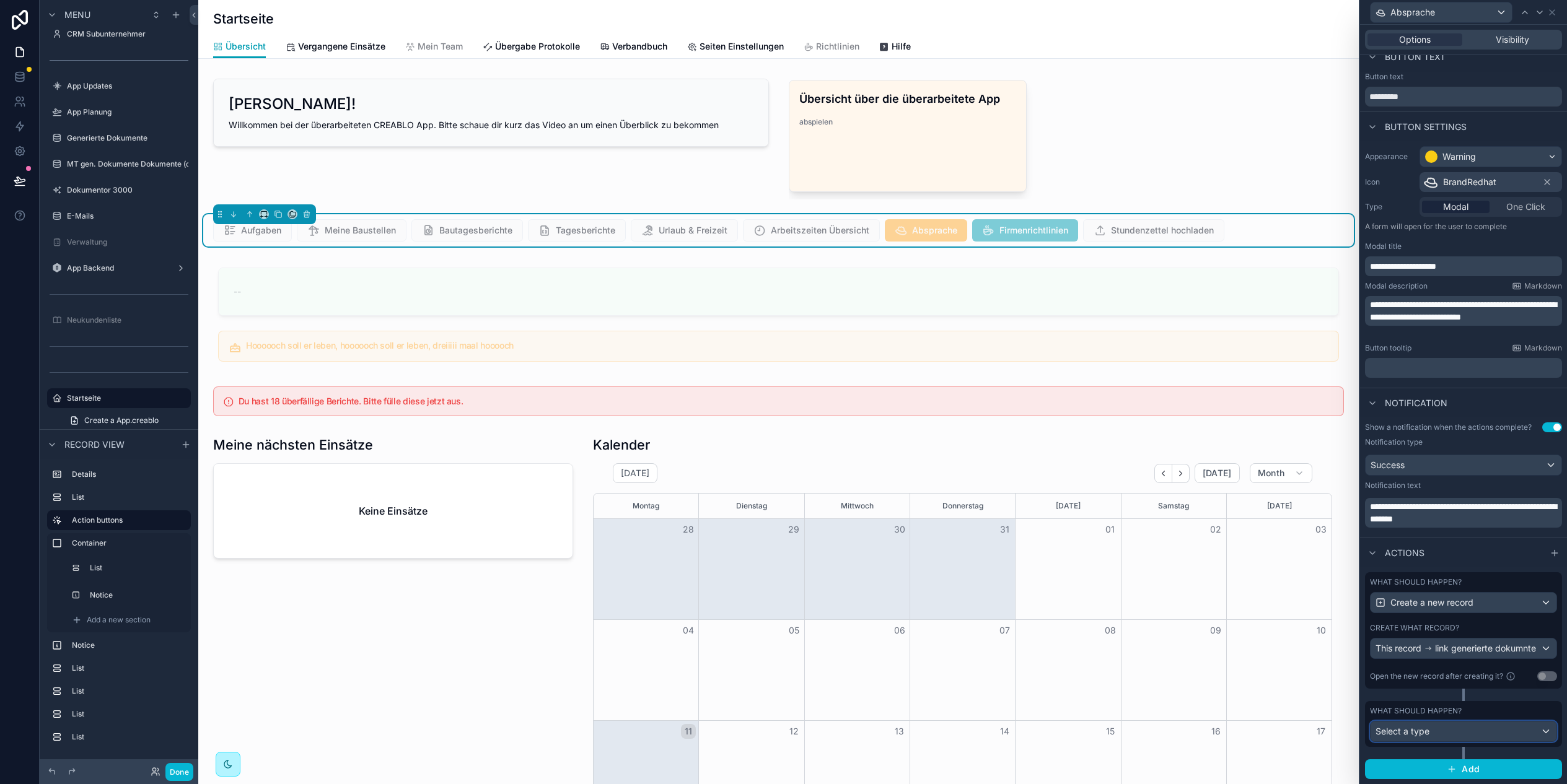
click at [1464, 728] on div "Select a type" at bounding box center [1463, 731] width 185 height 20
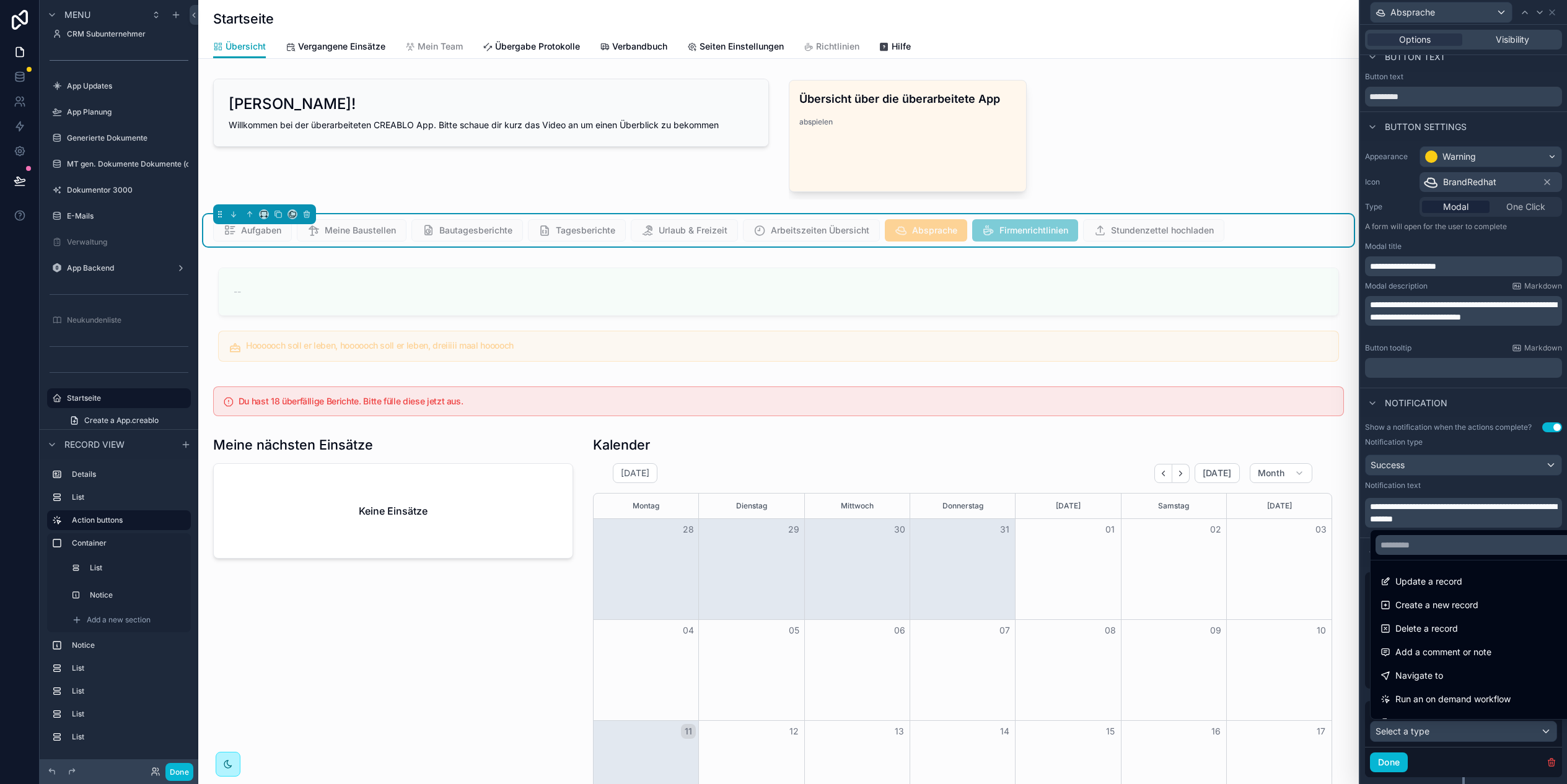
click at [1465, 728] on div at bounding box center [1463, 392] width 207 height 784
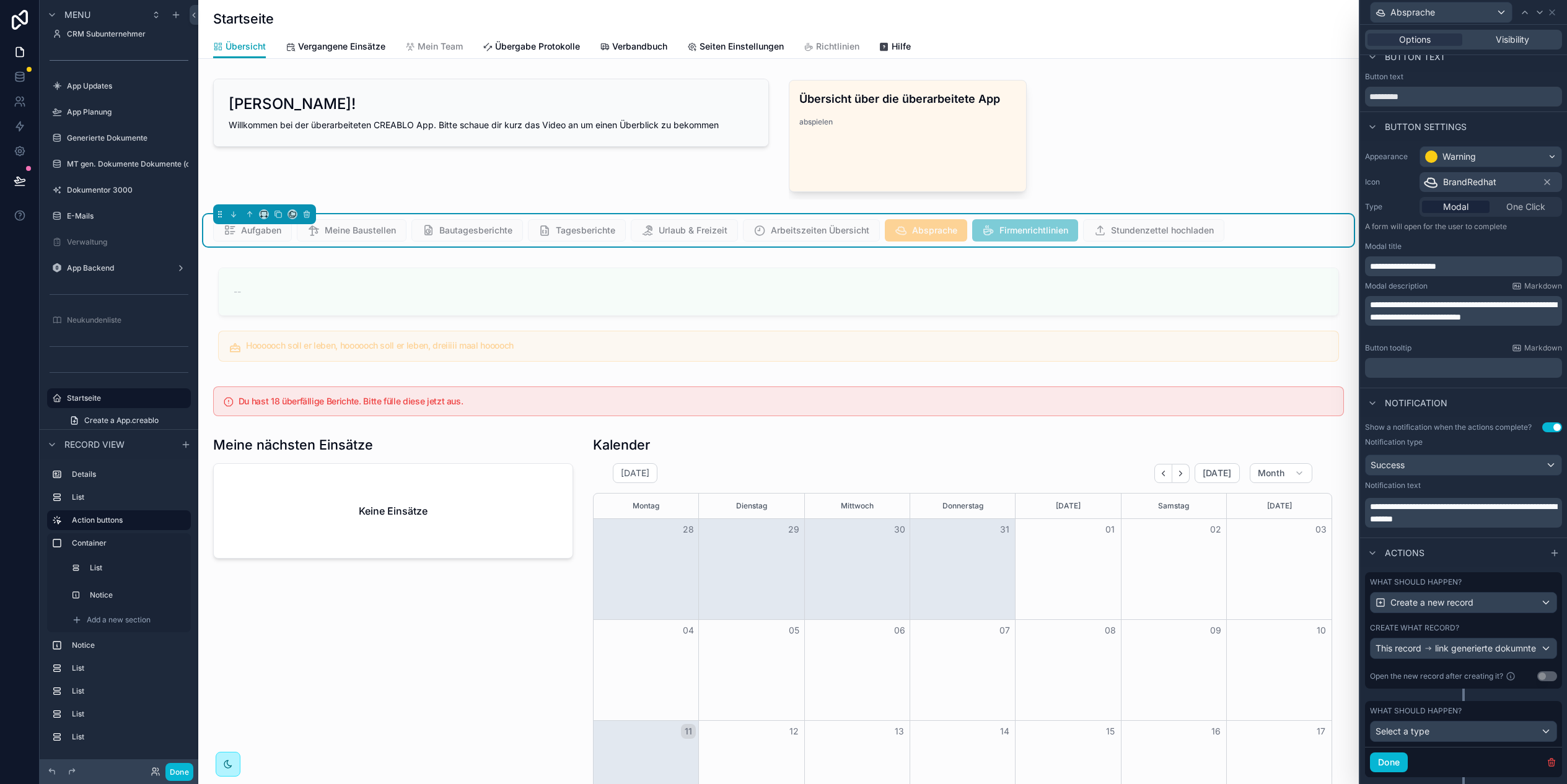
scroll to position [43, 0]
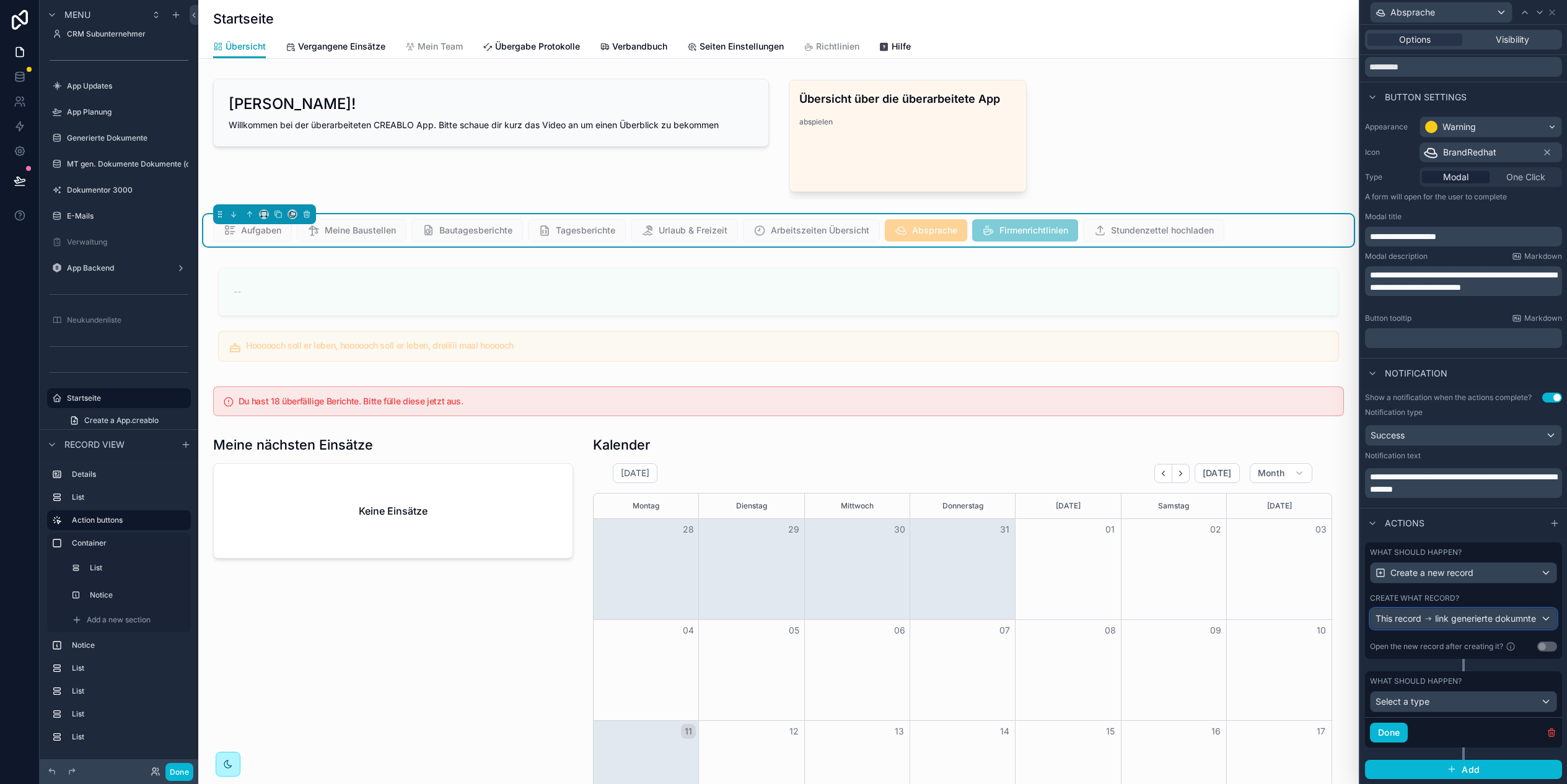
click at [1472, 622] on span "link generierte dokumnte" at bounding box center [1486, 618] width 101 height 12
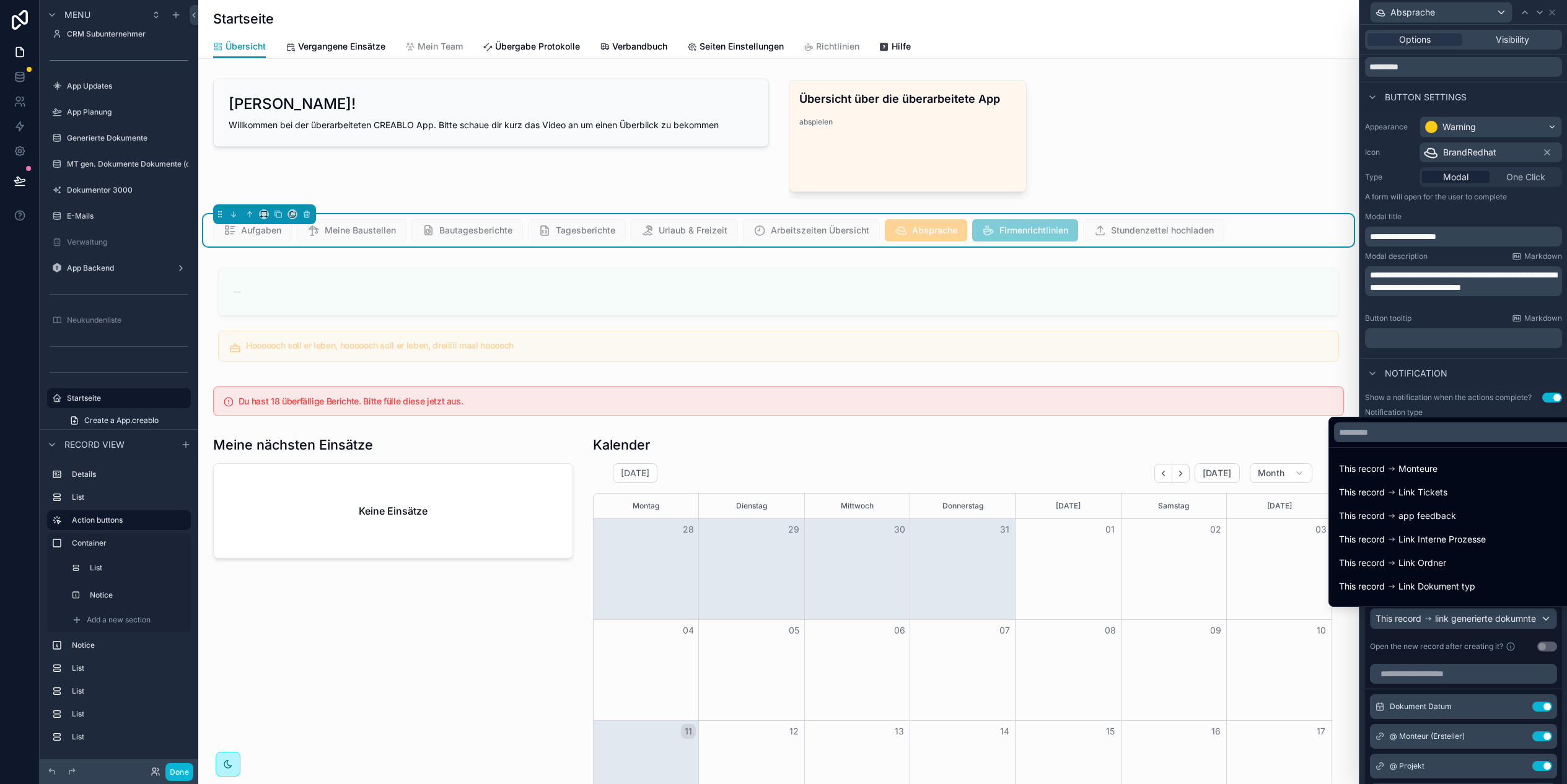
click at [1472, 622] on div at bounding box center [1463, 392] width 207 height 784
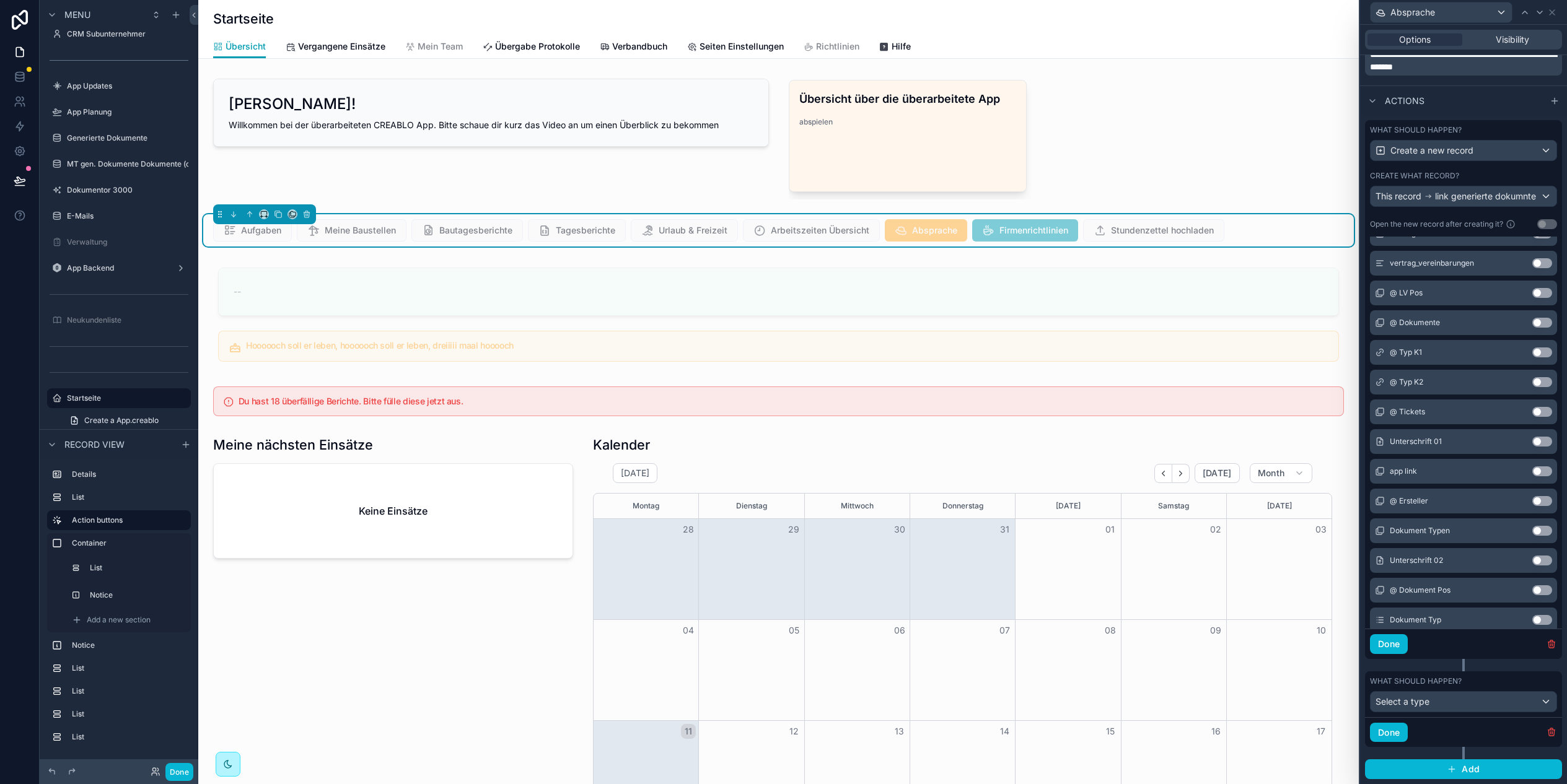
scroll to position [0, 1036]
click at [19, 127] on icon at bounding box center [20, 126] width 12 height 12
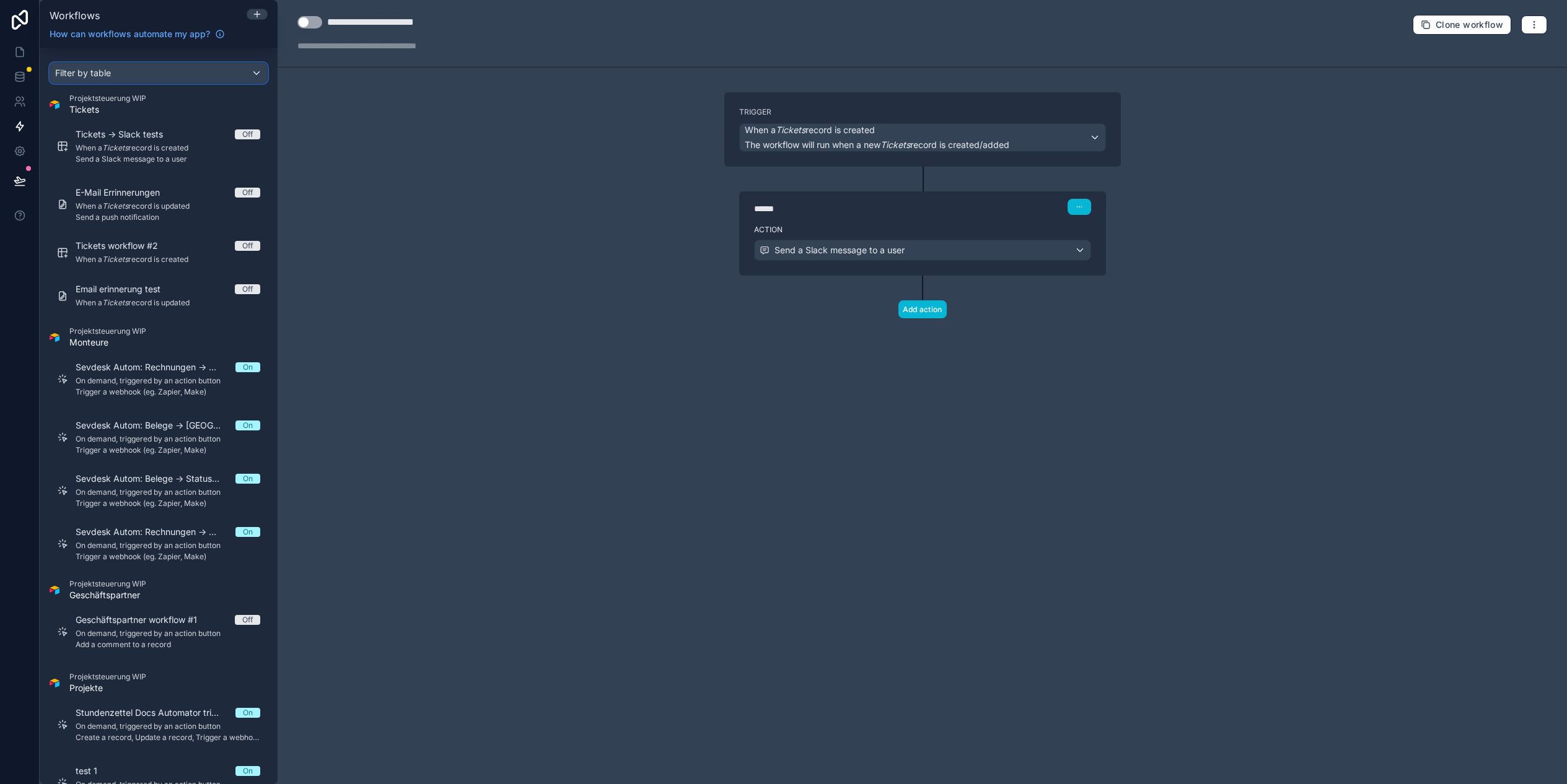
click at [131, 72] on div "Filter by table" at bounding box center [159, 73] width 217 height 20
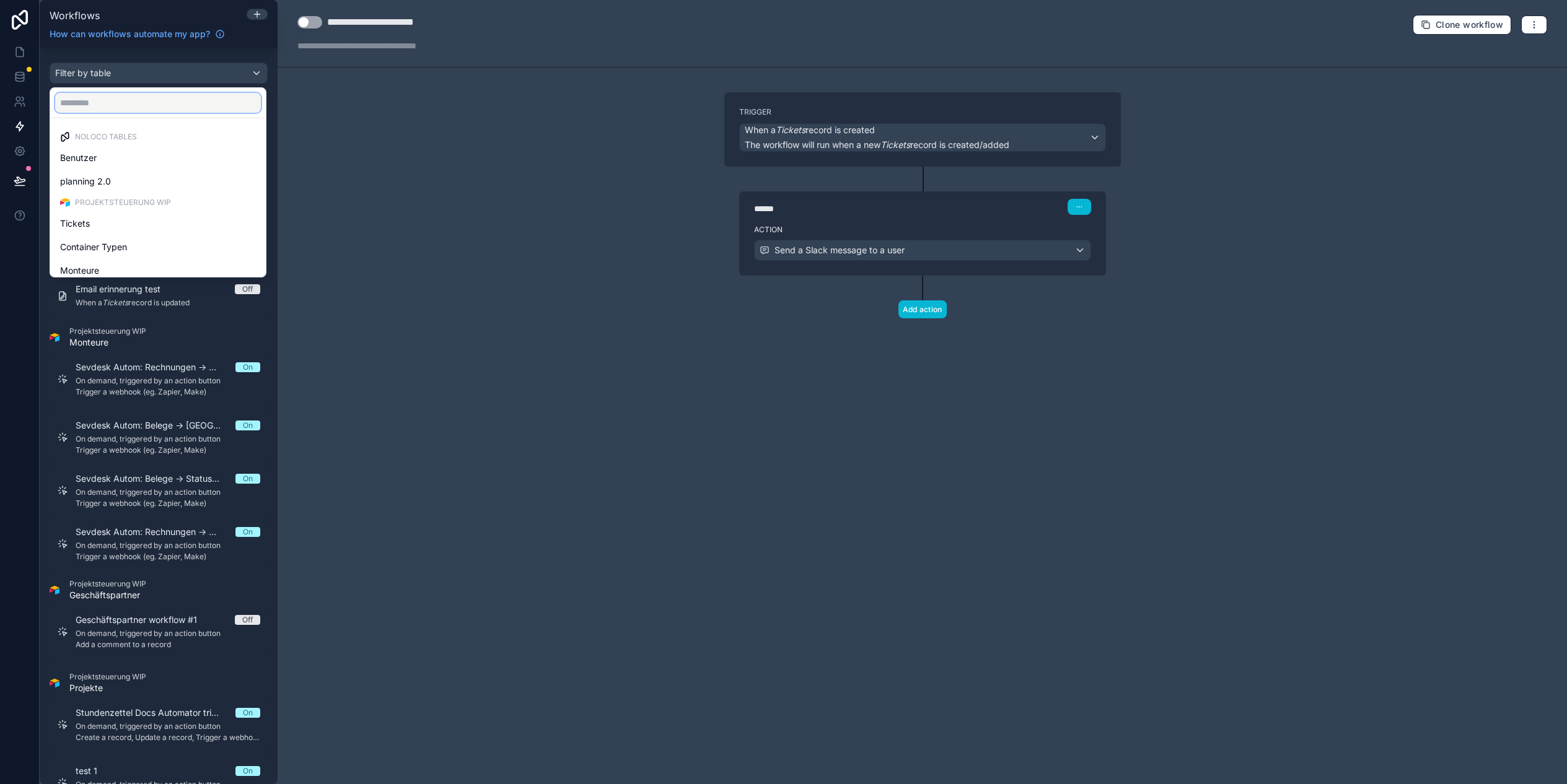
click at [96, 110] on input "text" at bounding box center [158, 103] width 205 height 20
click at [130, 47] on div "scrollable content" at bounding box center [784, 392] width 1567 height 784
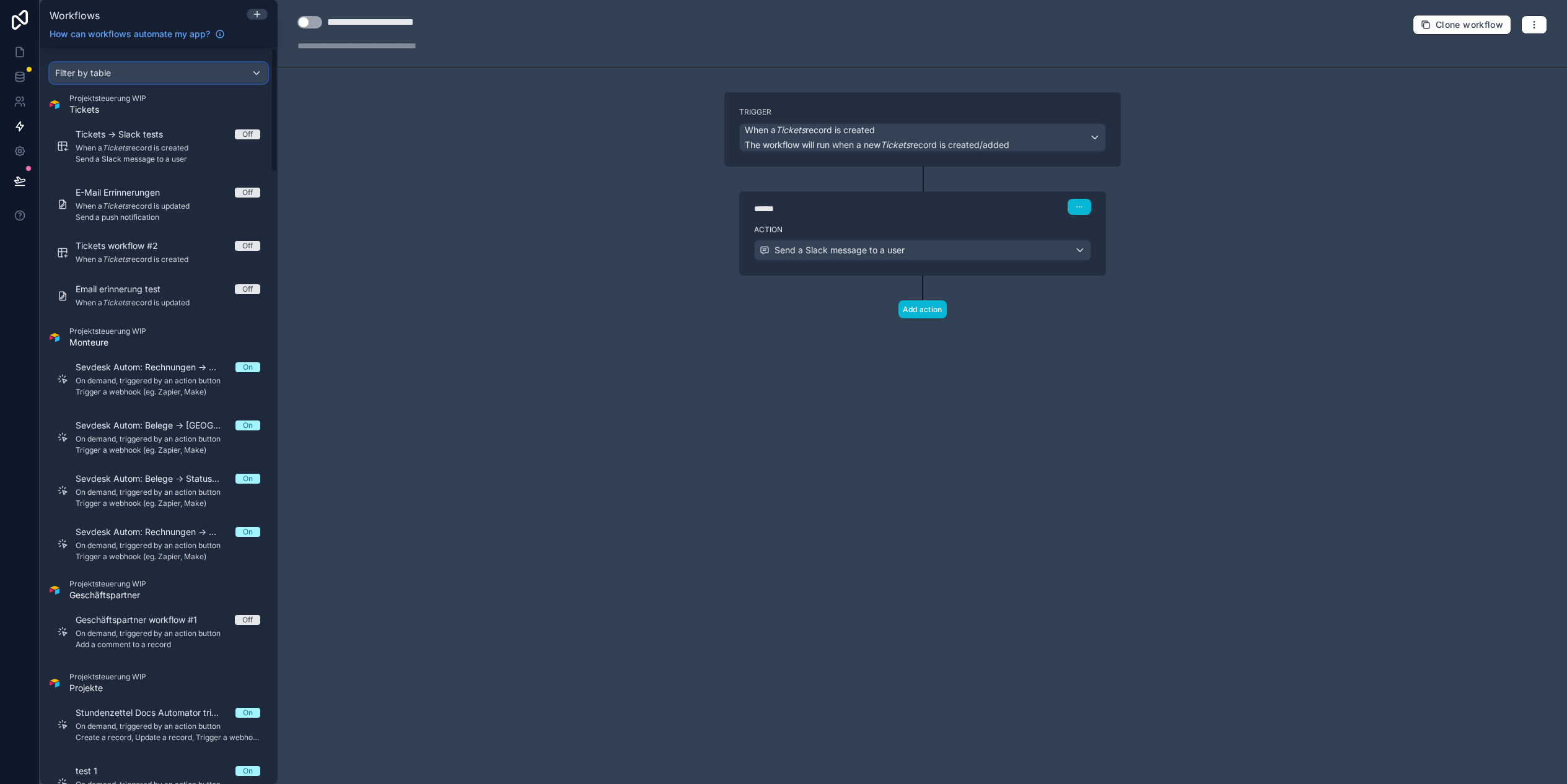
click at [123, 76] on div "Filter by table" at bounding box center [159, 73] width 217 height 20
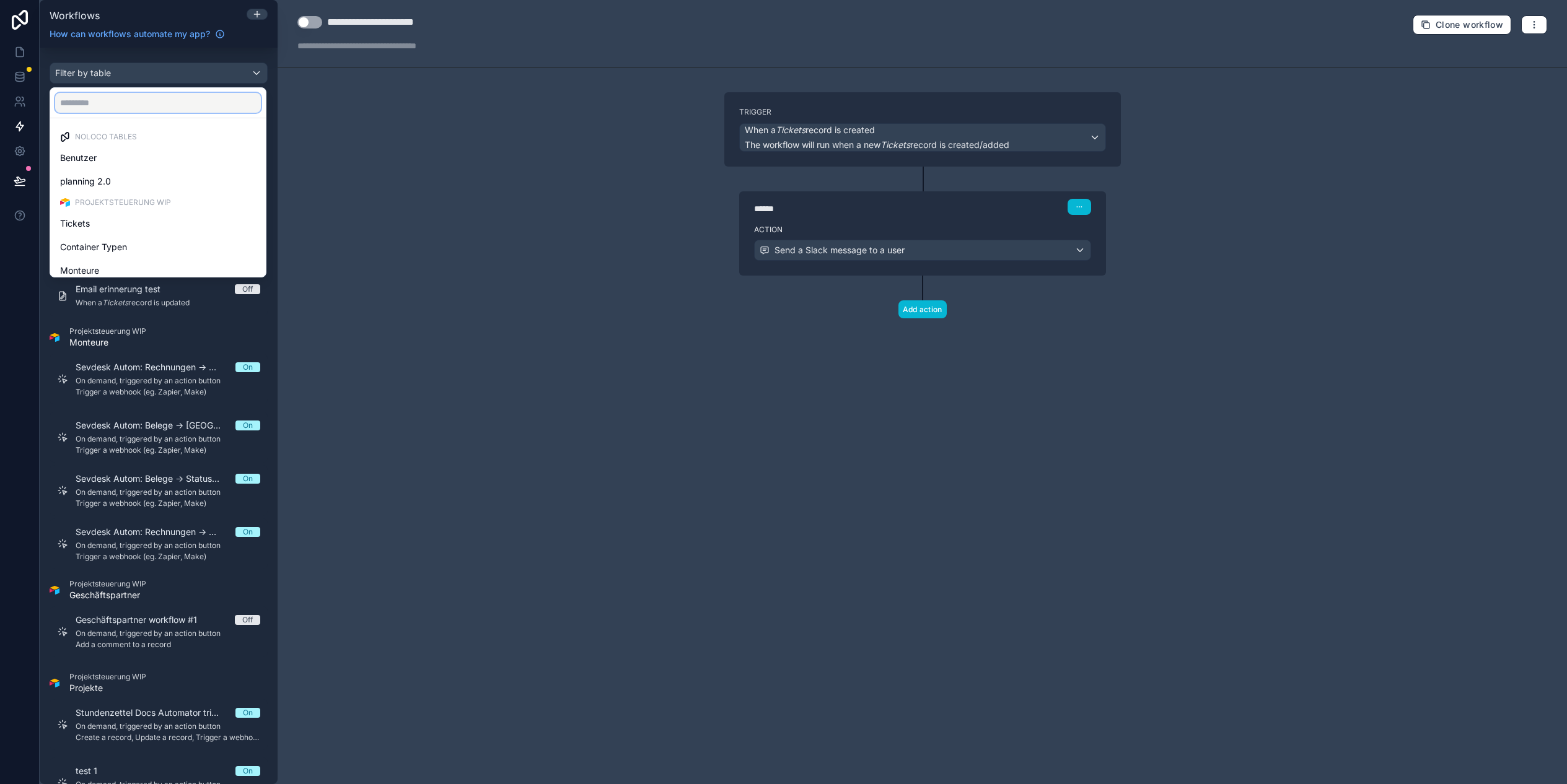
click at [99, 105] on input "text" at bounding box center [158, 103] width 205 height 20
type input "*"
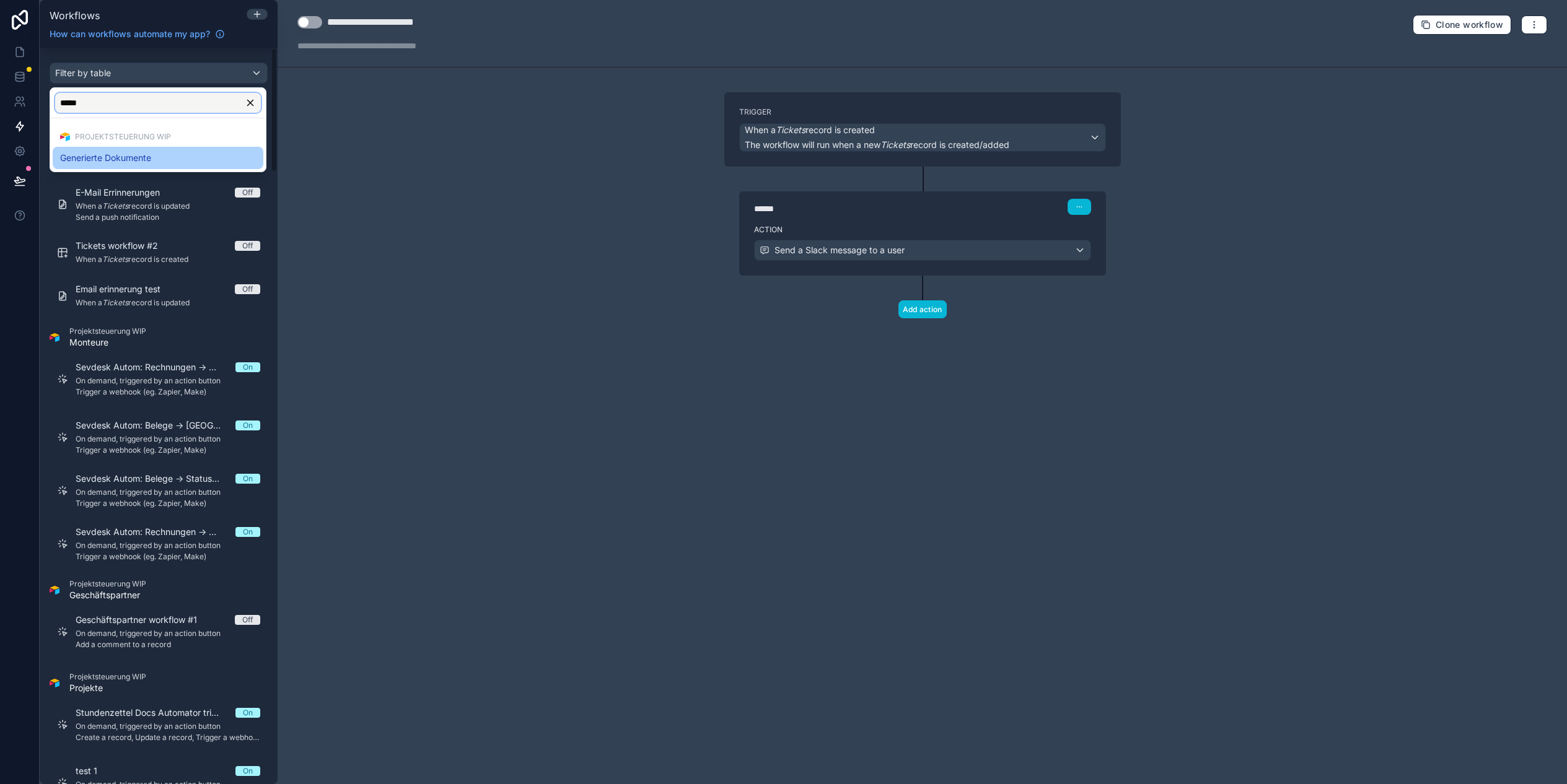
type input "*****"
click at [100, 161] on span "Generierte Dokumente" at bounding box center [106, 158] width 91 height 15
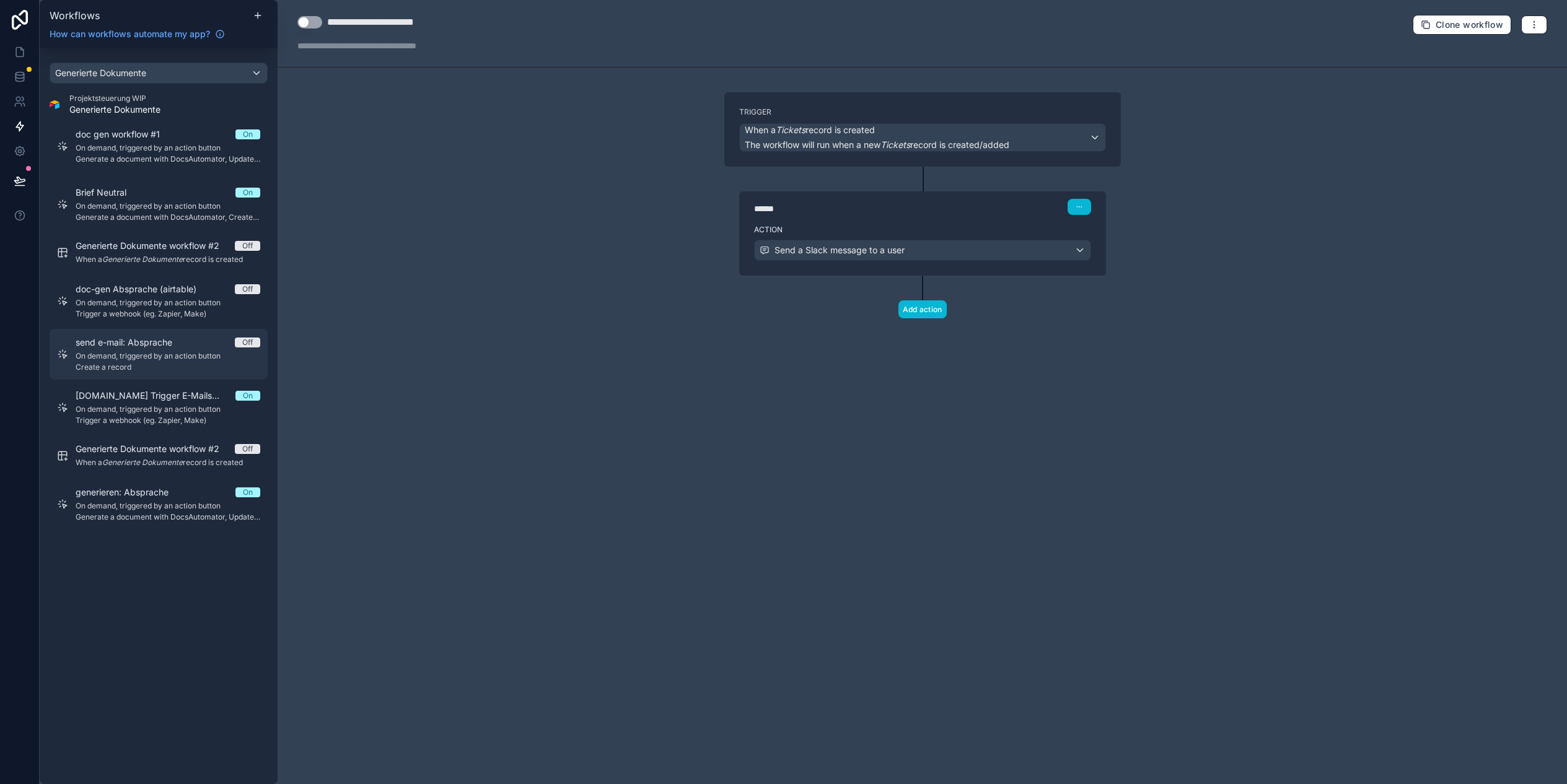
click at [147, 504] on span "On demand, triggered by an action button" at bounding box center [168, 505] width 184 height 10
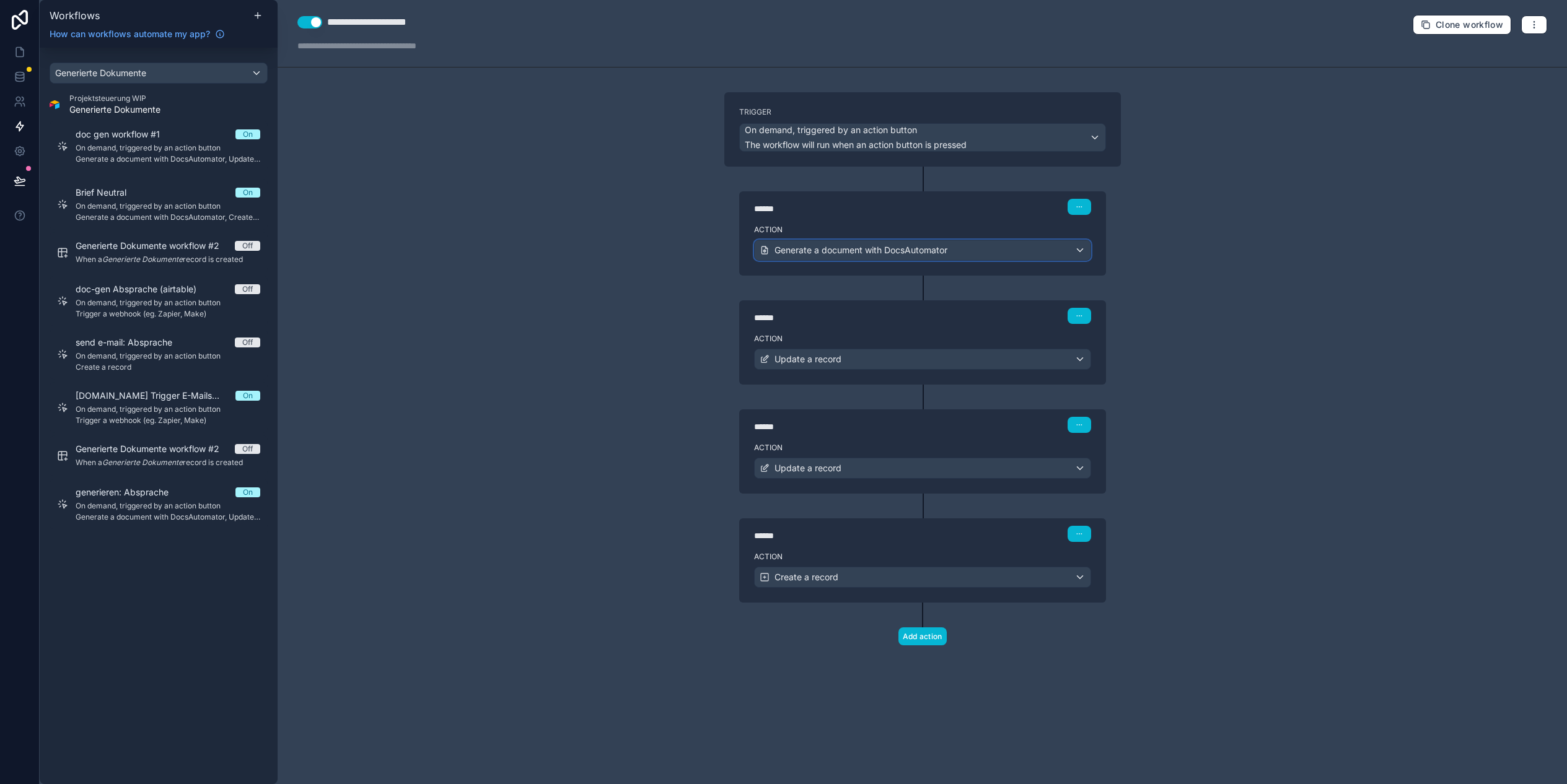
click at [849, 251] on span "Generate a document with DocsAutomator" at bounding box center [861, 250] width 173 height 12
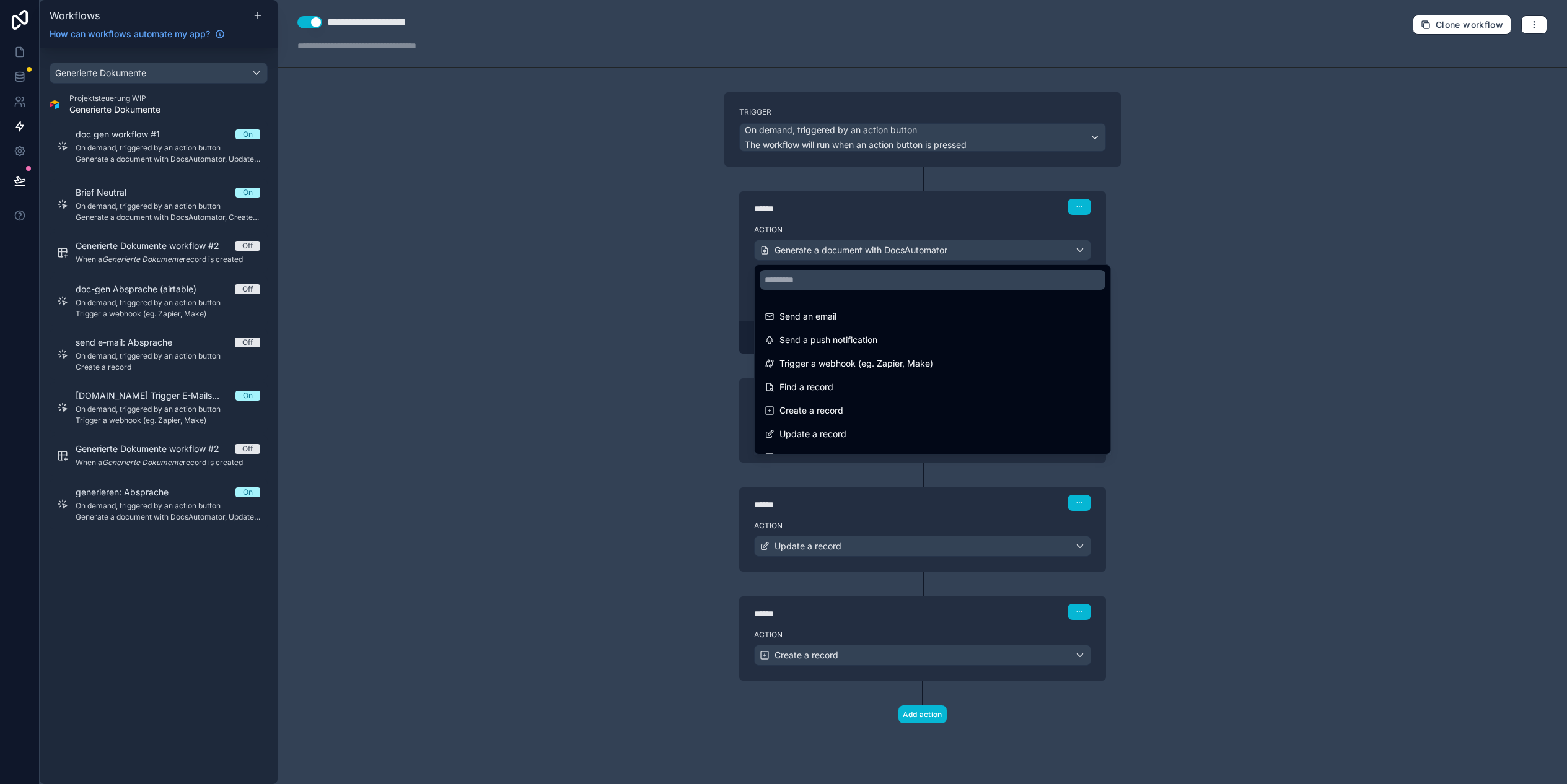
click at [688, 223] on div at bounding box center [784, 392] width 1567 height 784
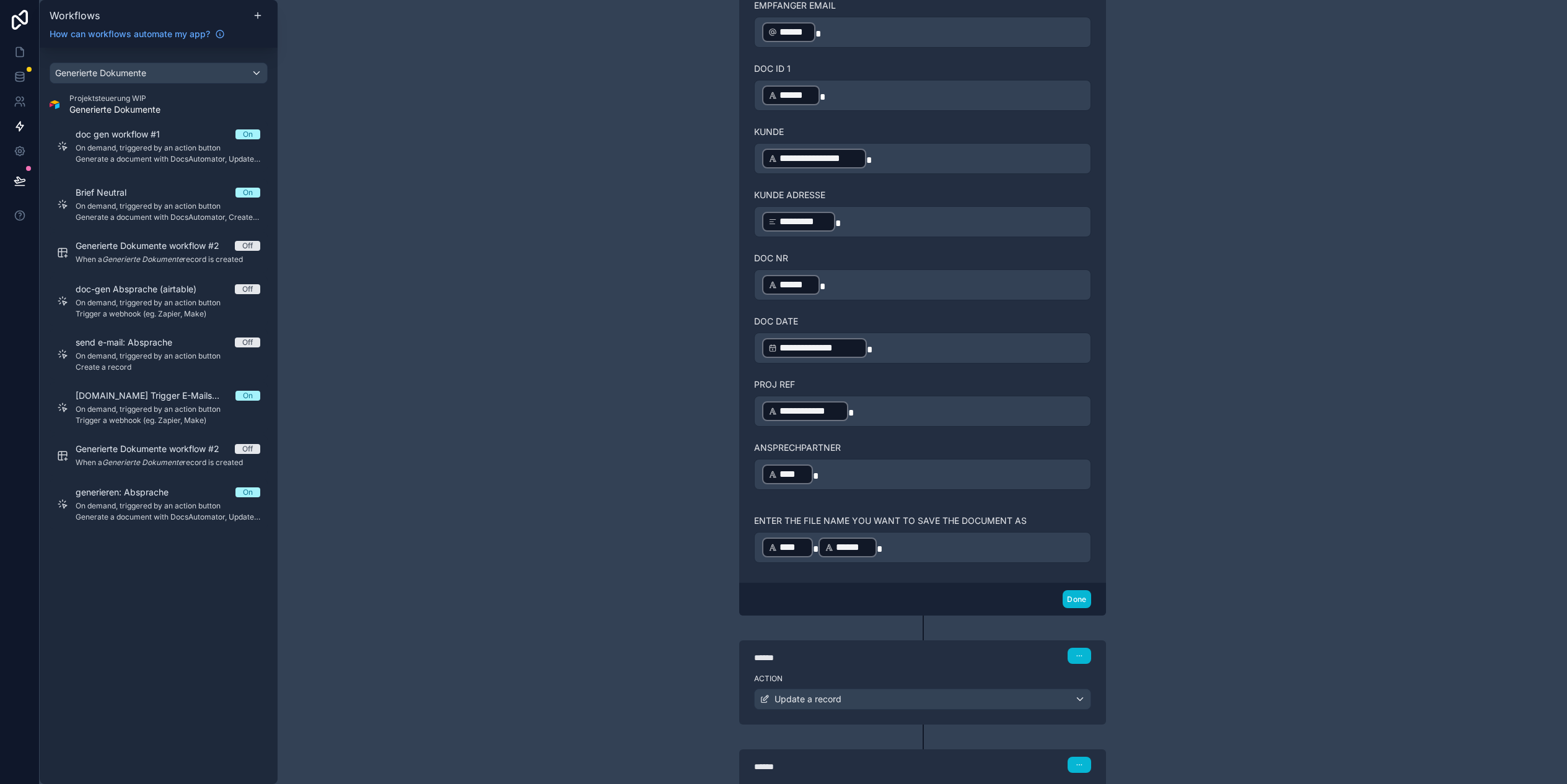
scroll to position [1174, 0]
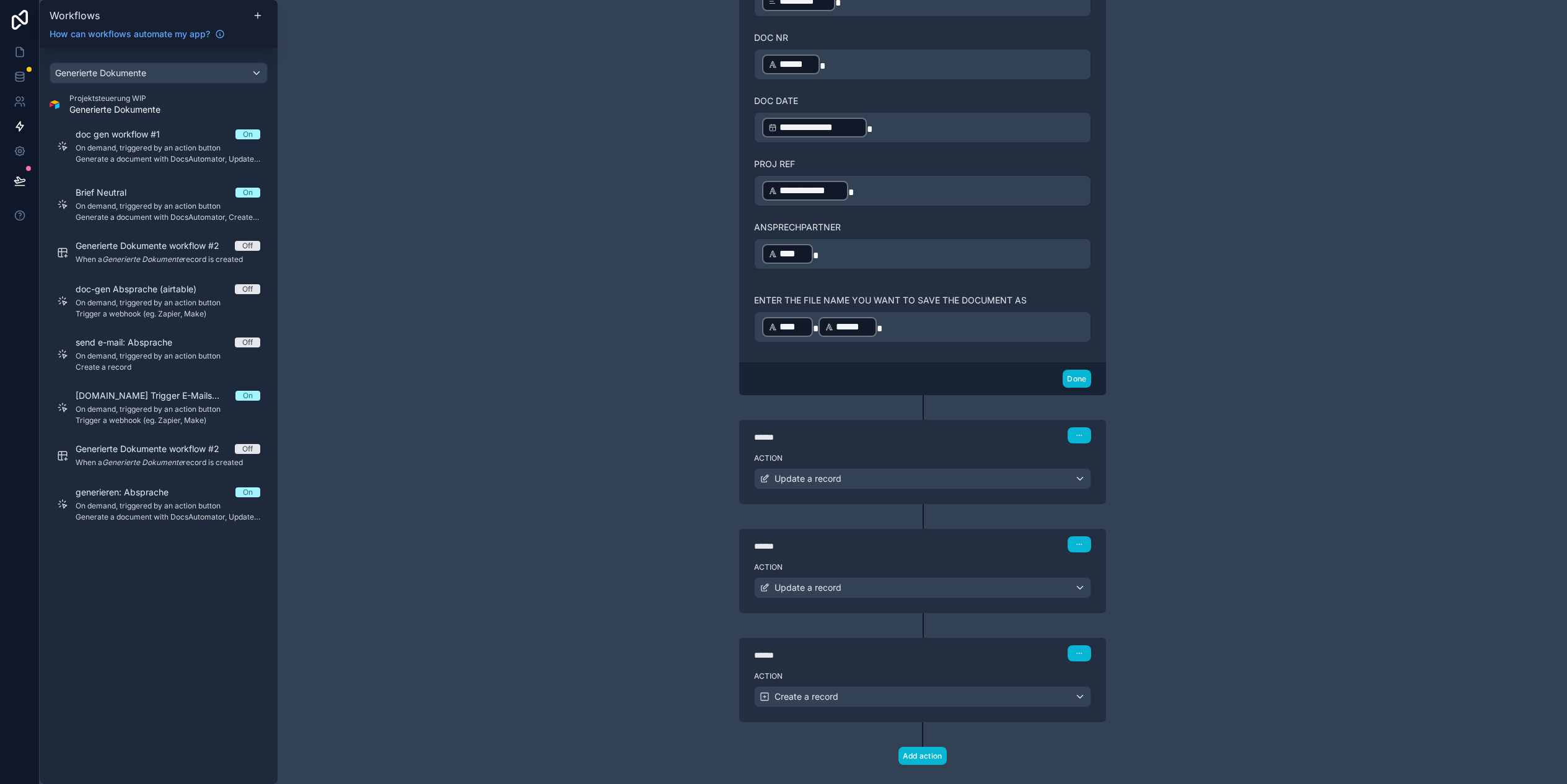
click at [652, 439] on div "**********" at bounding box center [922, 392] width 1289 height 784
click at [826, 484] on span "Update a record" at bounding box center [807, 479] width 66 height 12
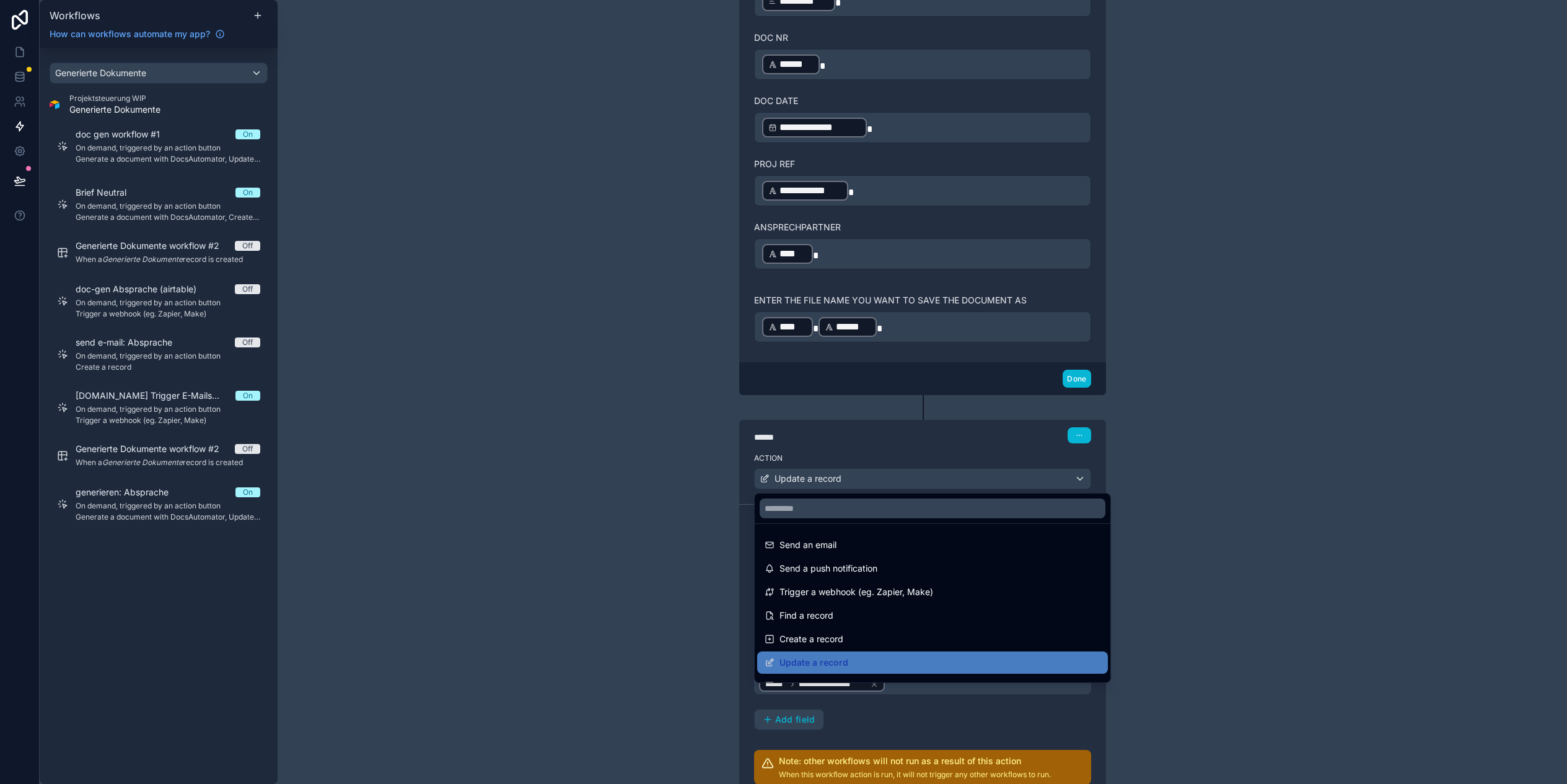
click at [603, 445] on div at bounding box center [784, 392] width 1567 height 784
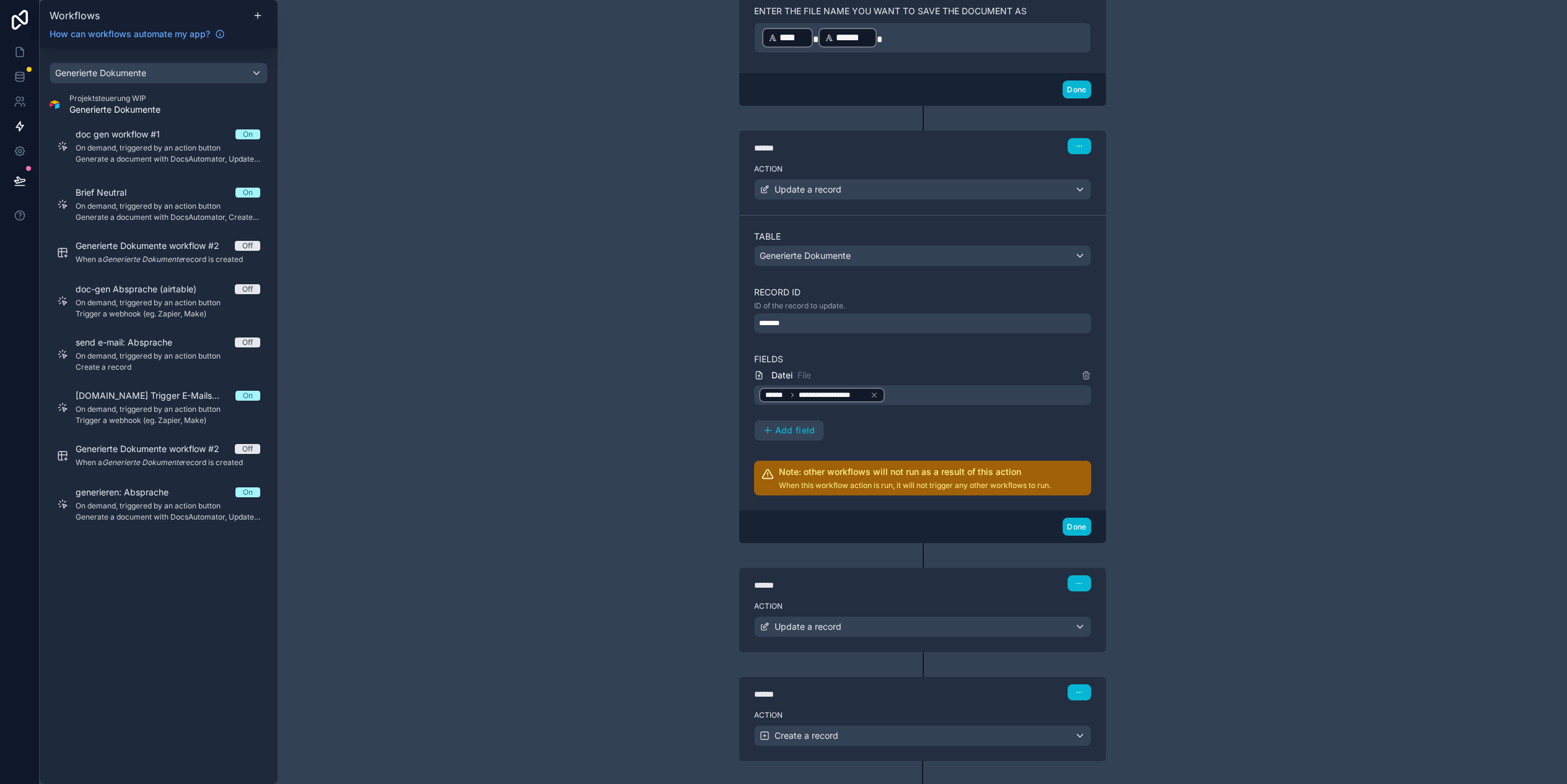
scroll to position [1465, 0]
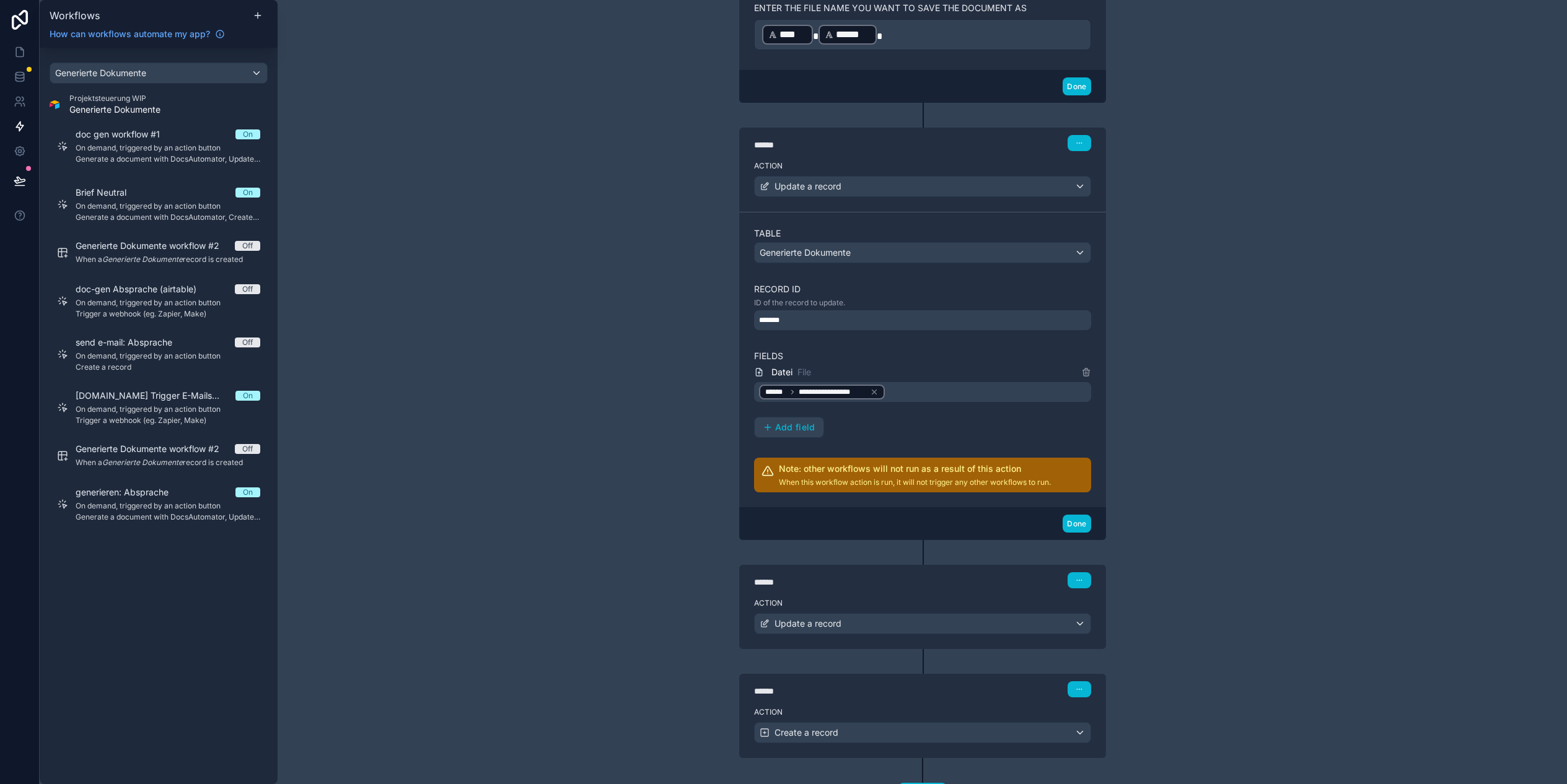
click at [931, 478] on p "When this workflow action is run, it will not trigger any other workflows to ru…" at bounding box center [914, 483] width 272 height 10
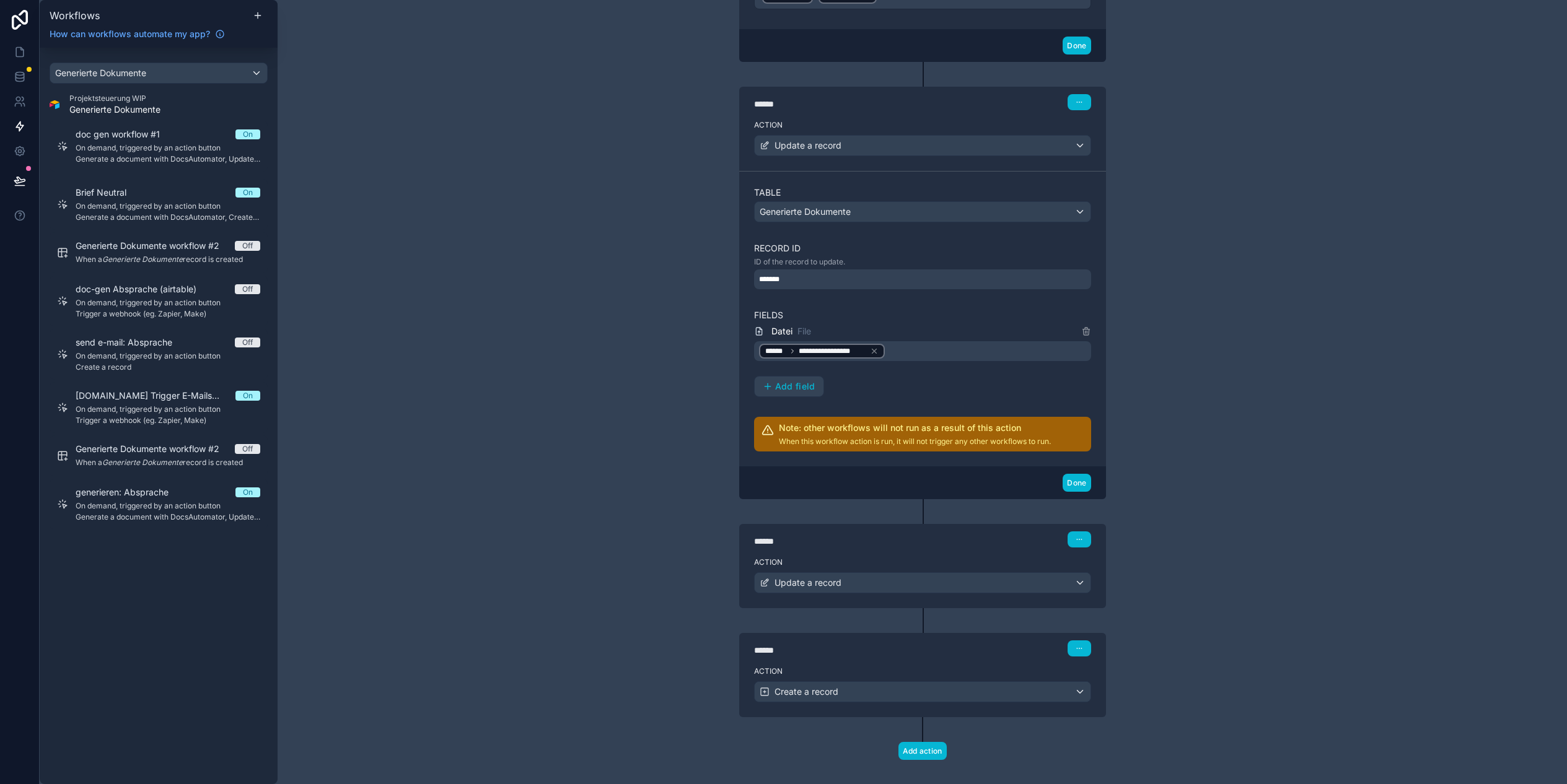
scroll to position [1521, 0]
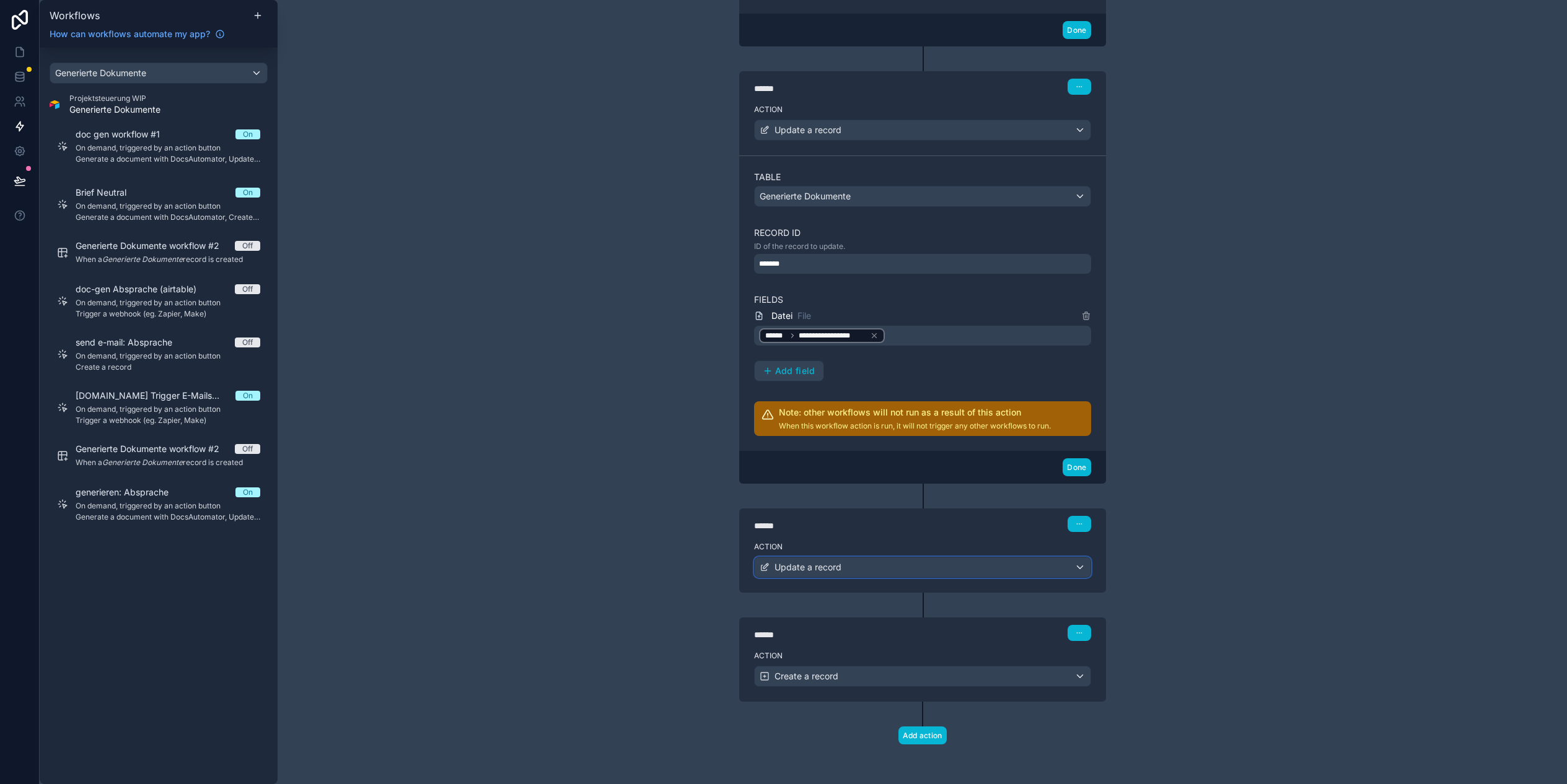
click at [914, 573] on div "Update a record" at bounding box center [922, 567] width 336 height 20
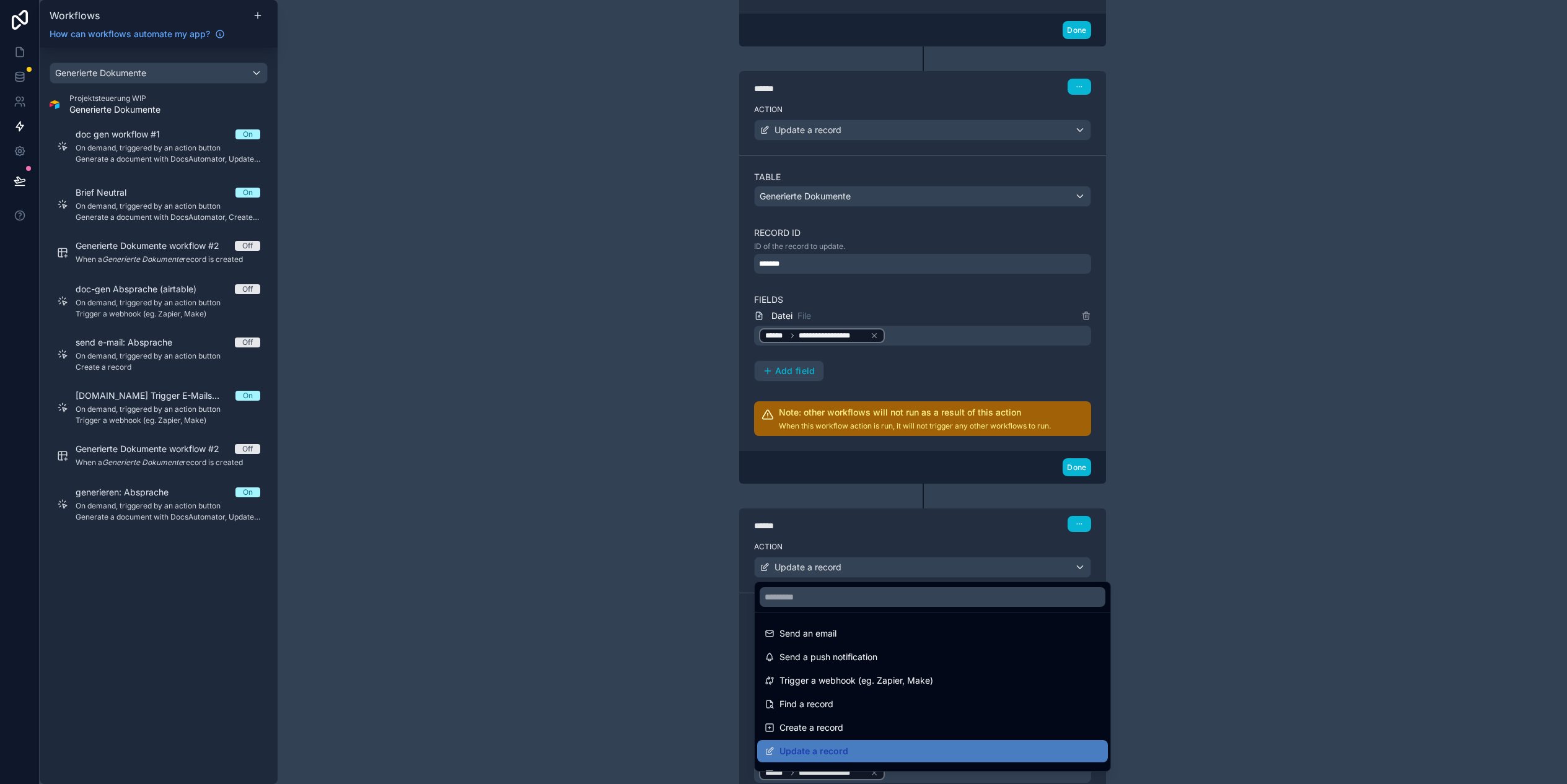
click at [651, 536] on div at bounding box center [784, 392] width 1567 height 784
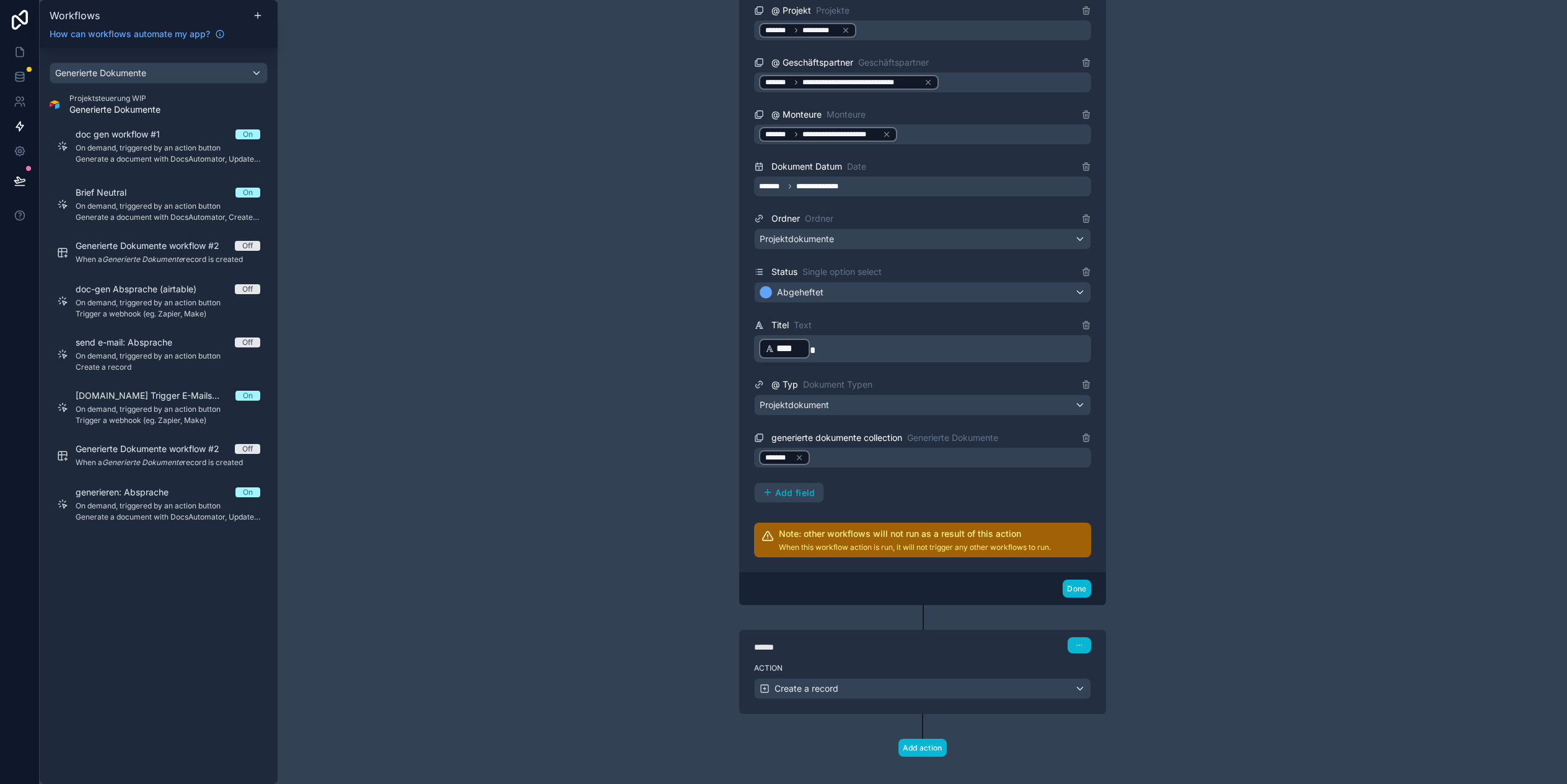
scroll to position [2328, 0]
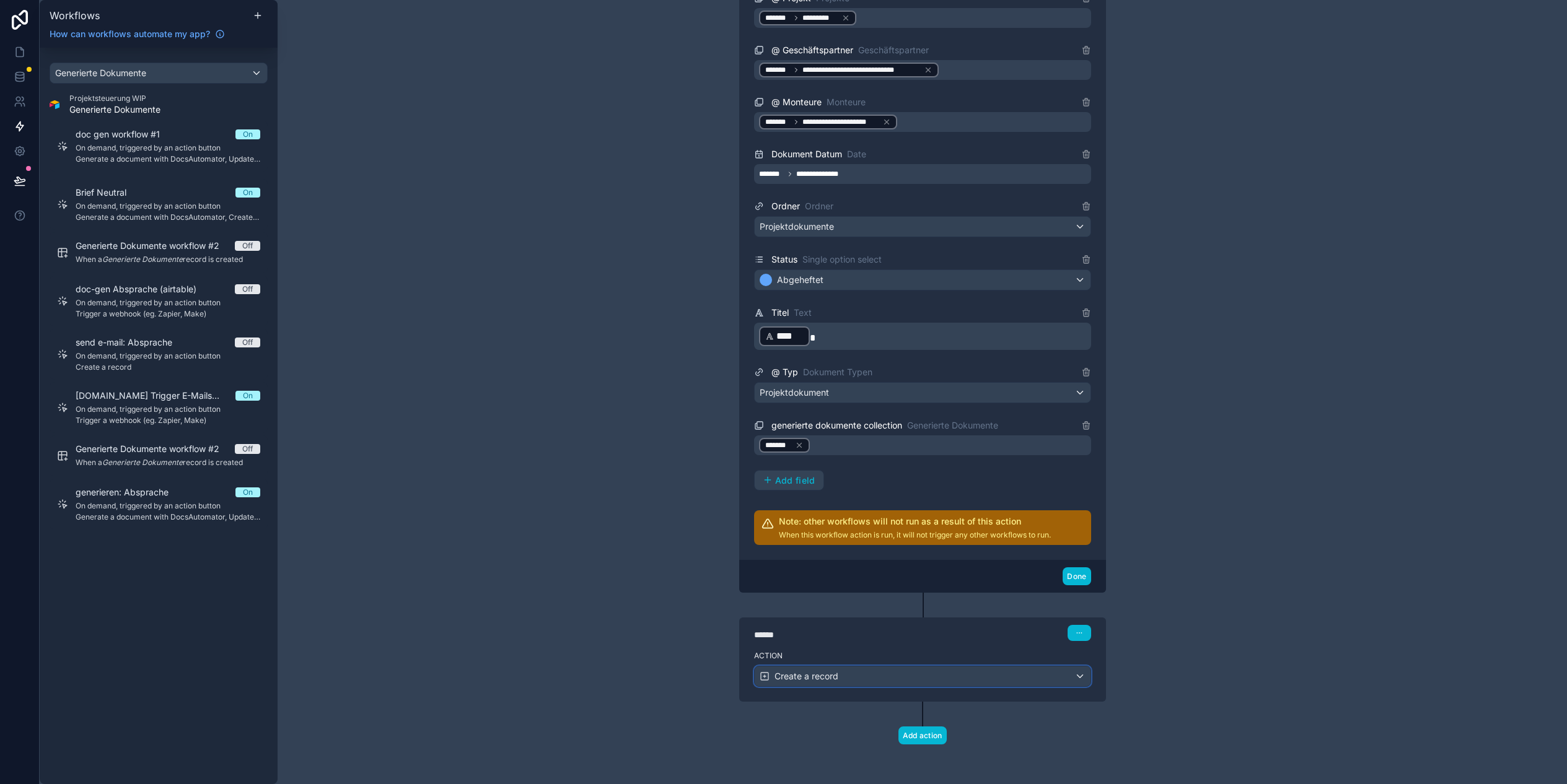
click at [874, 674] on div "Create a record" at bounding box center [922, 676] width 336 height 20
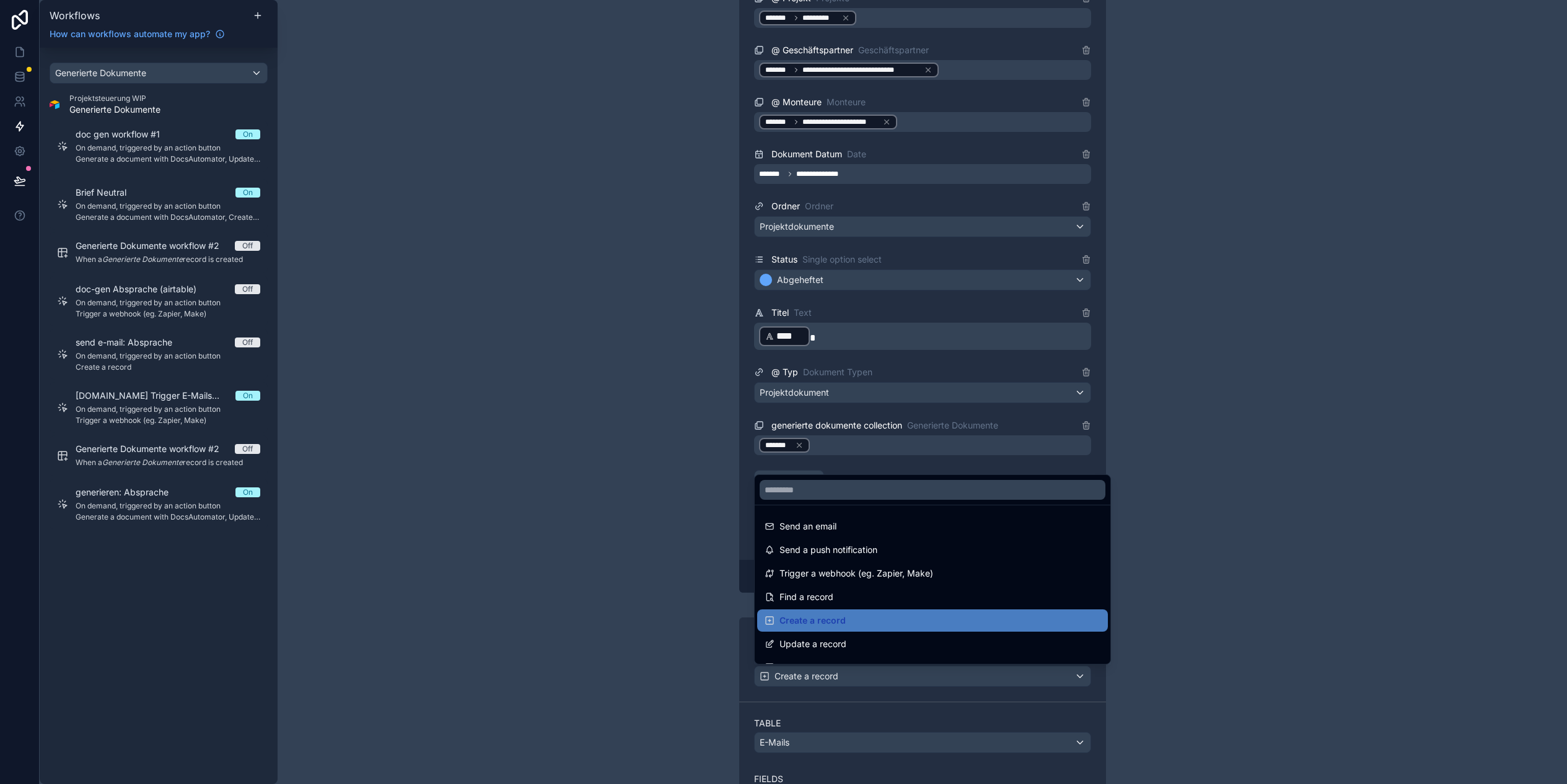
click at [585, 575] on div at bounding box center [784, 392] width 1567 height 784
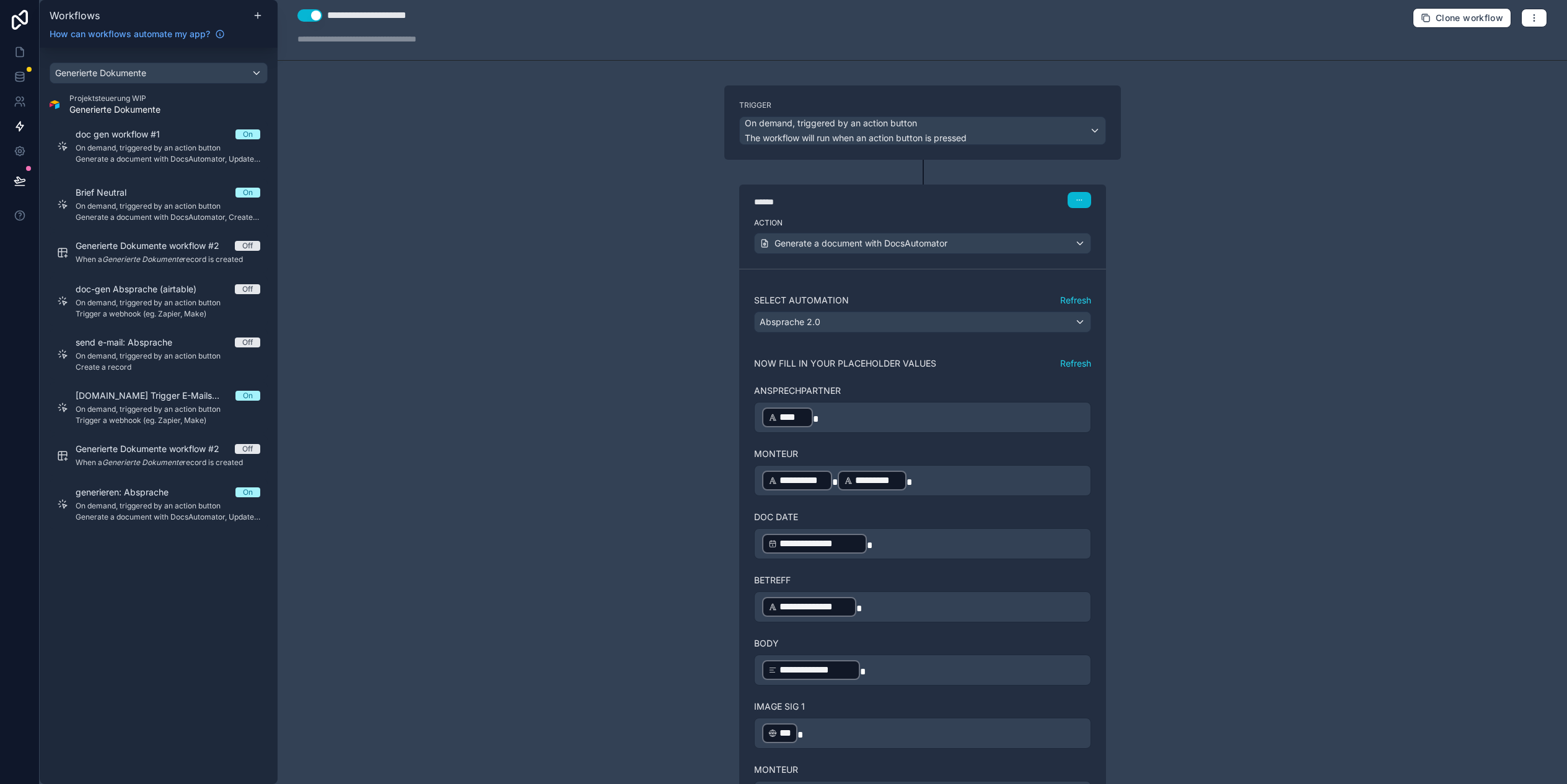
scroll to position [0, 0]
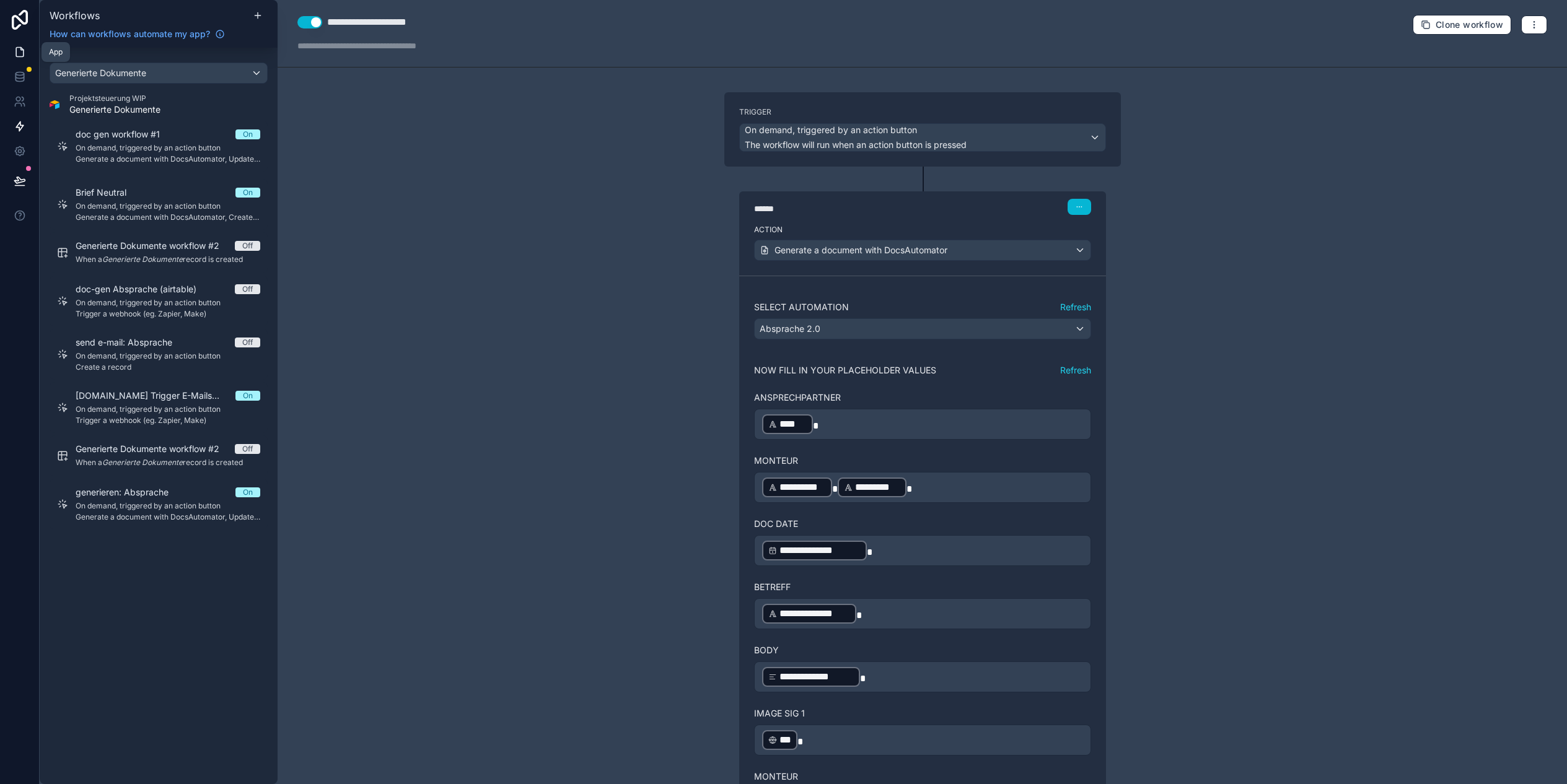
click at [12, 42] on link at bounding box center [19, 52] width 39 height 25
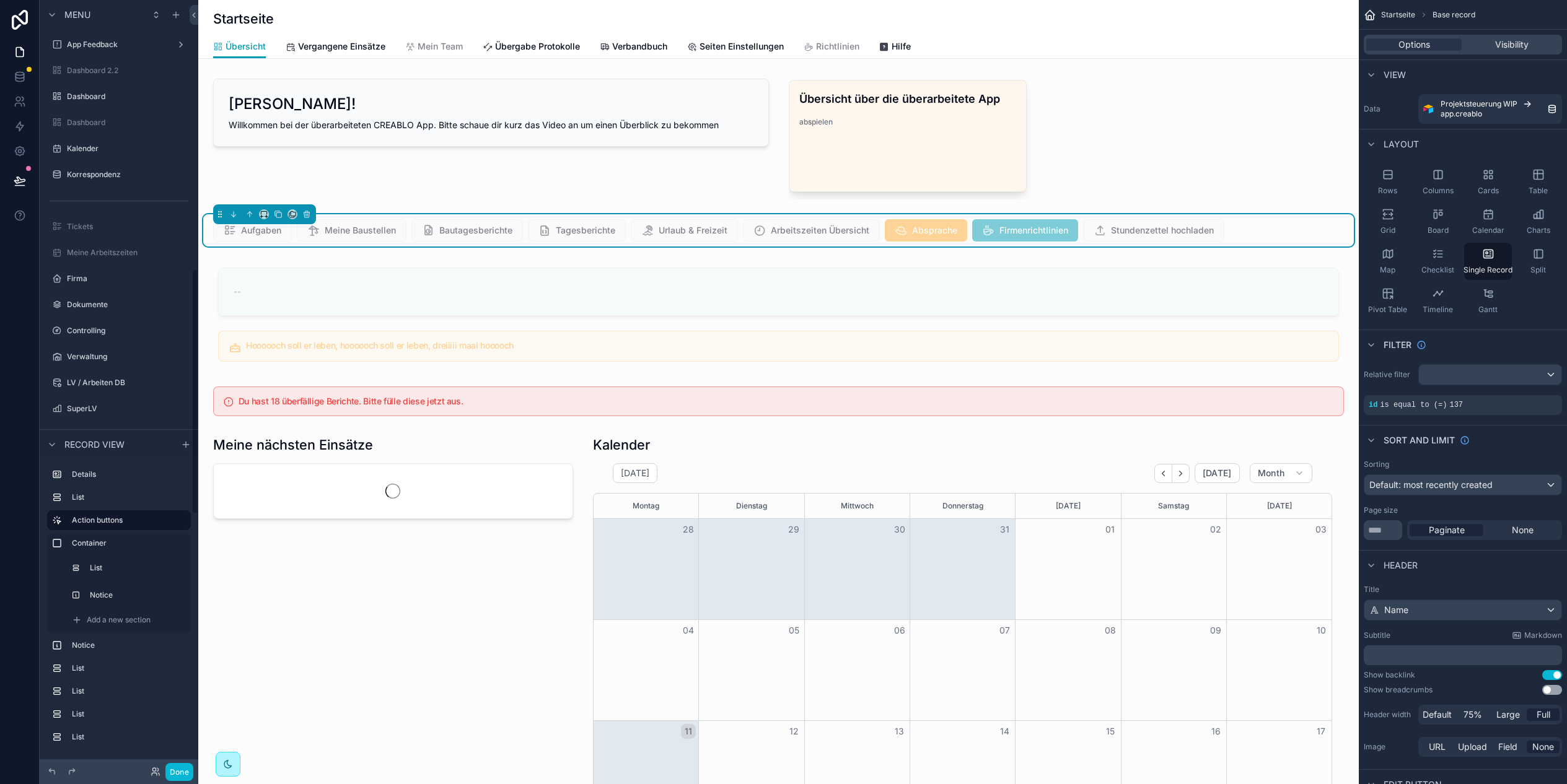
click at [1244, 232] on div "Aufgaben Meine Baustellen Bautagesberichte Tagesberichte Urlaub & Freizeit Arbe…" at bounding box center [779, 230] width 1131 height 22
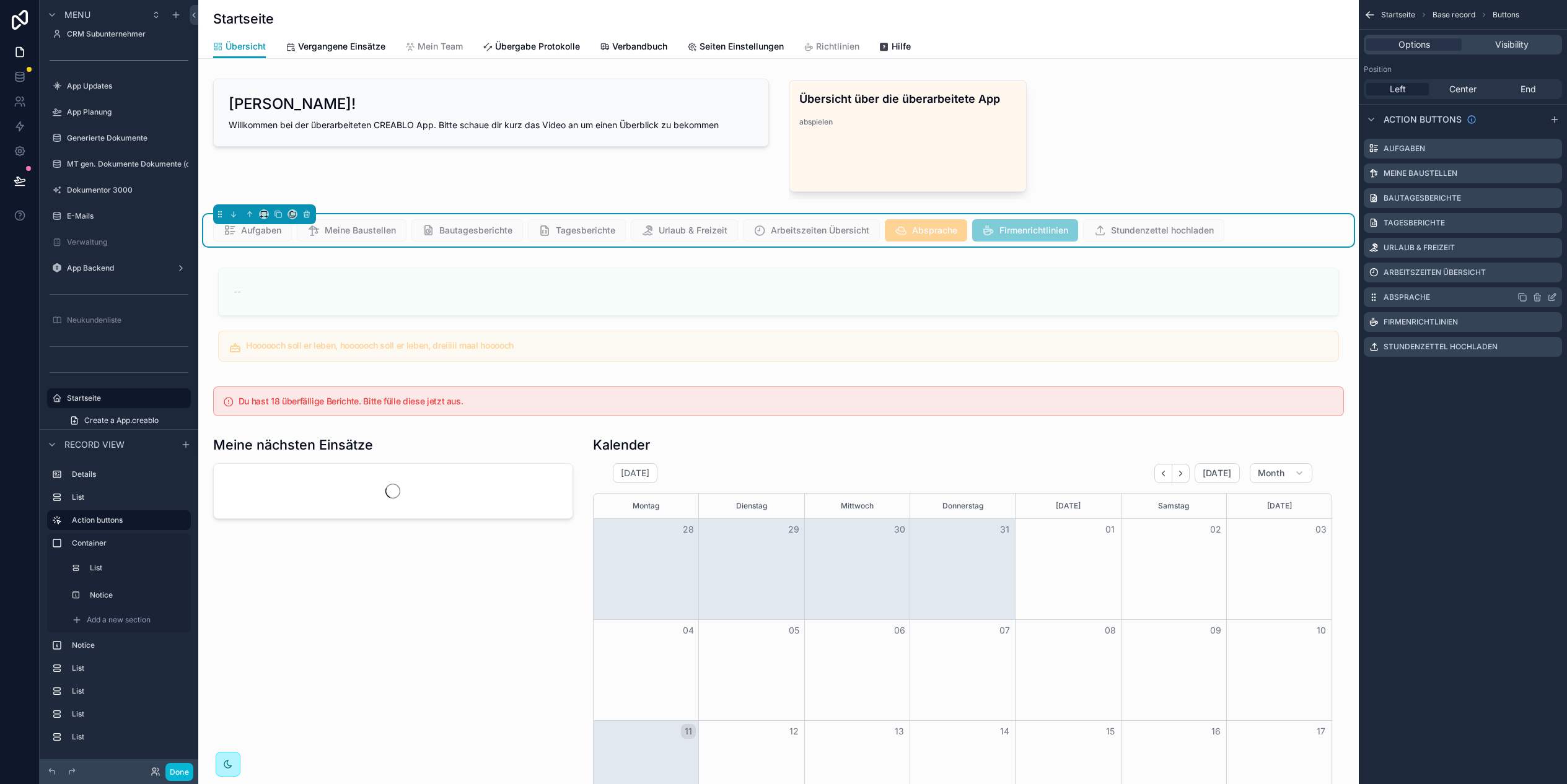
scroll to position [0, 1036]
click at [1552, 297] on icon "scrollable content" at bounding box center [1552, 295] width 5 height 5
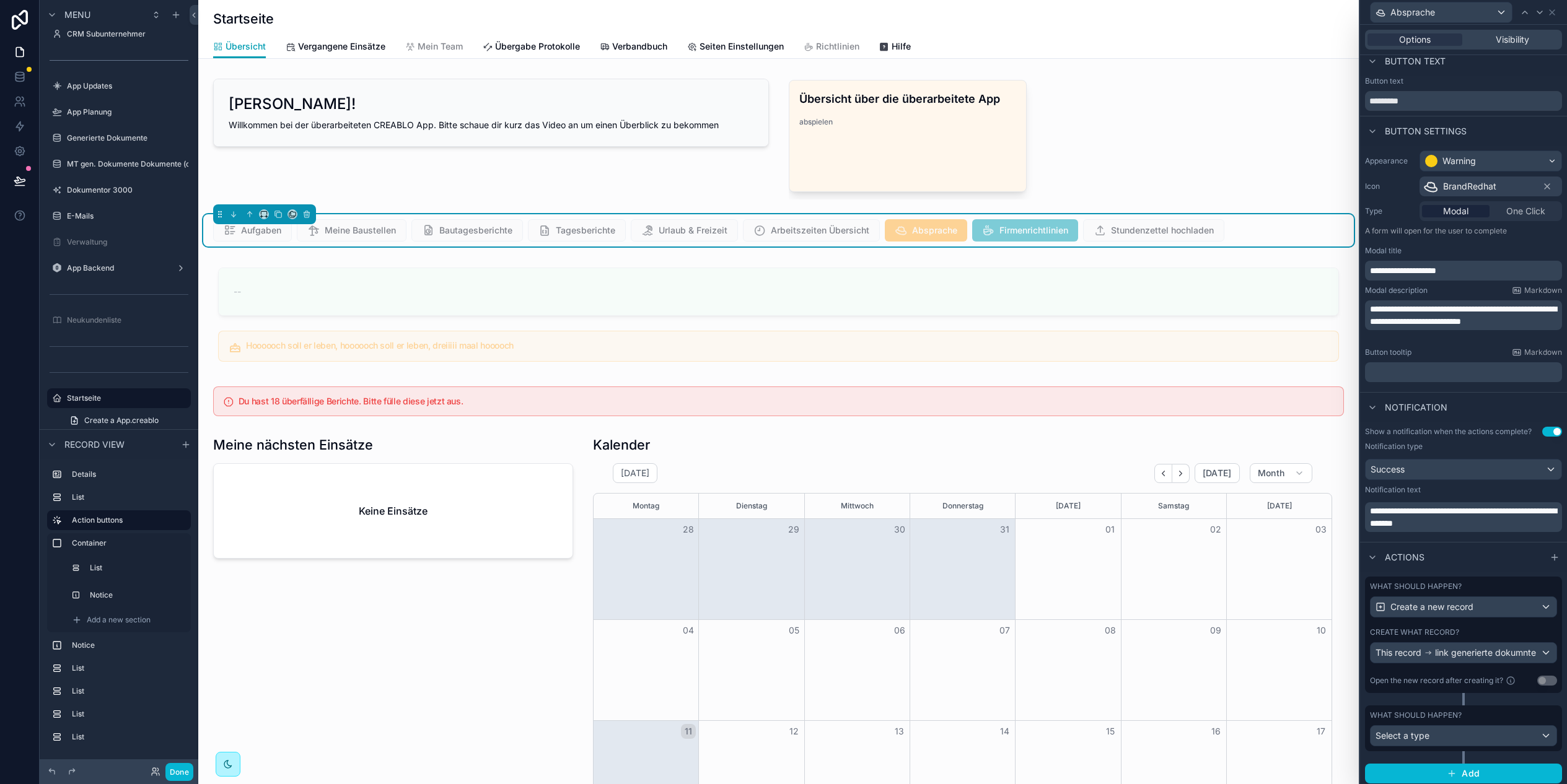
scroll to position [13, 0]
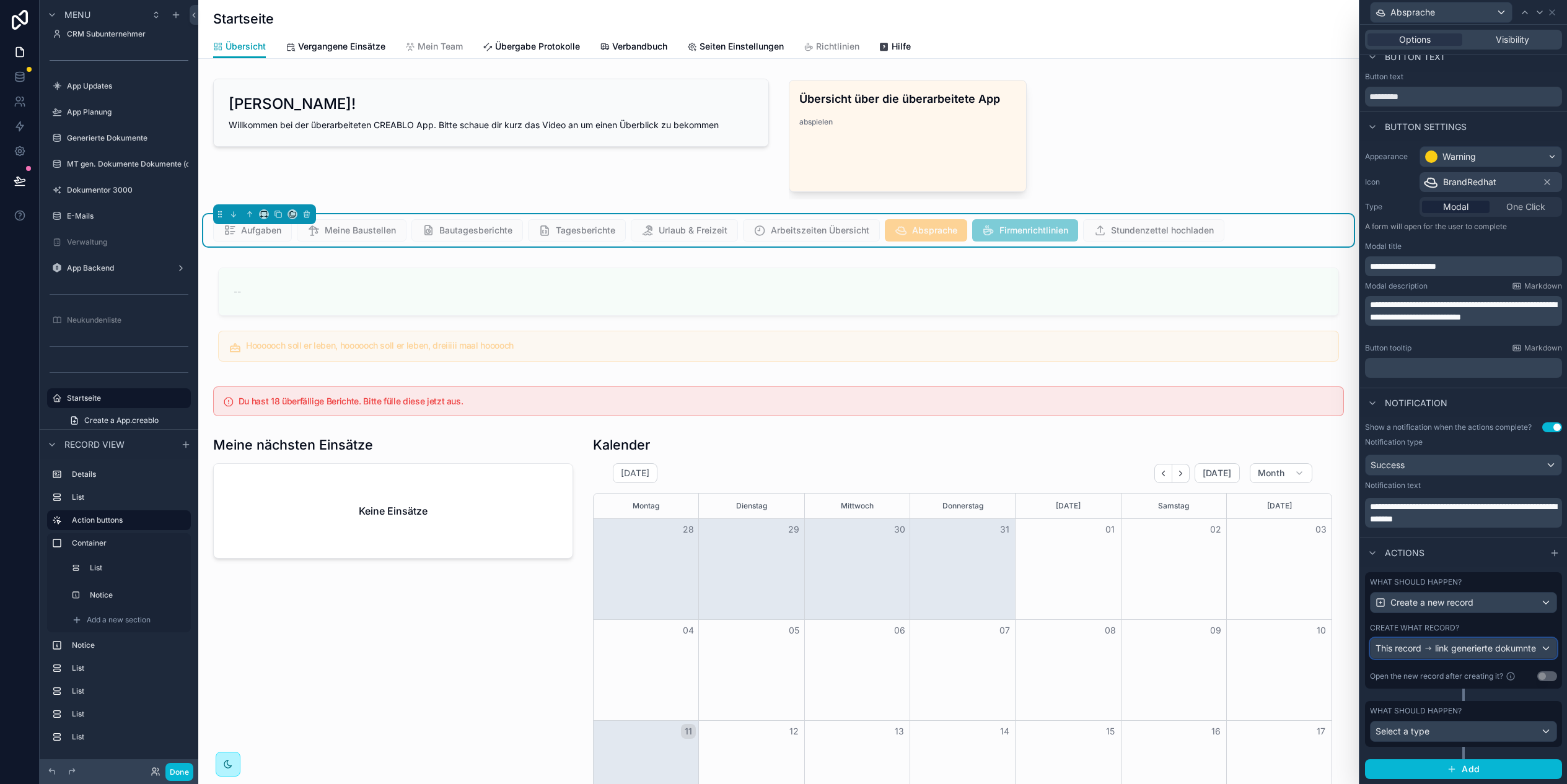
click at [1456, 644] on span "link generierte dokumnte" at bounding box center [1486, 648] width 101 height 12
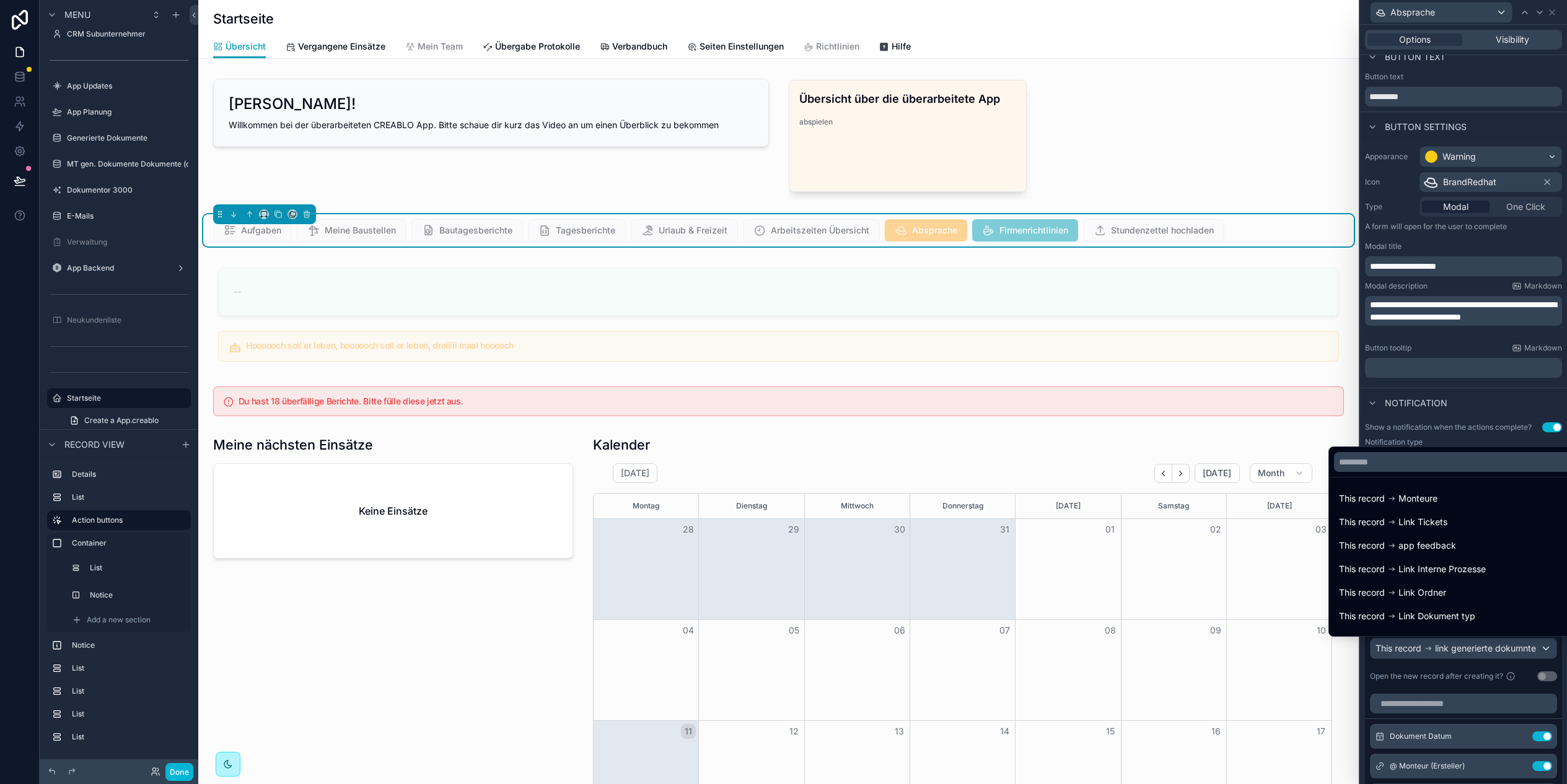
click at [1459, 644] on div at bounding box center [1463, 392] width 207 height 784
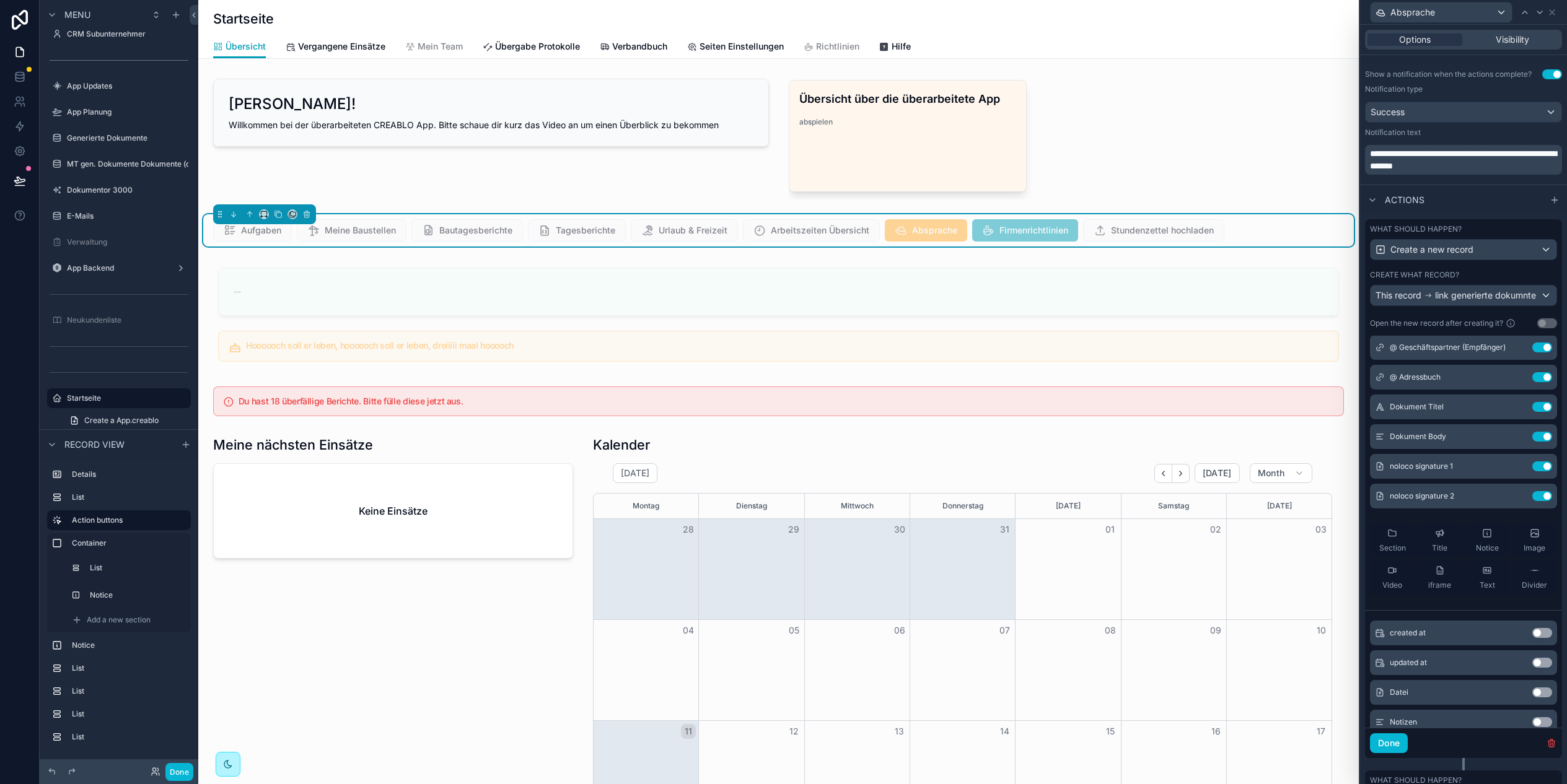
scroll to position [0, 0]
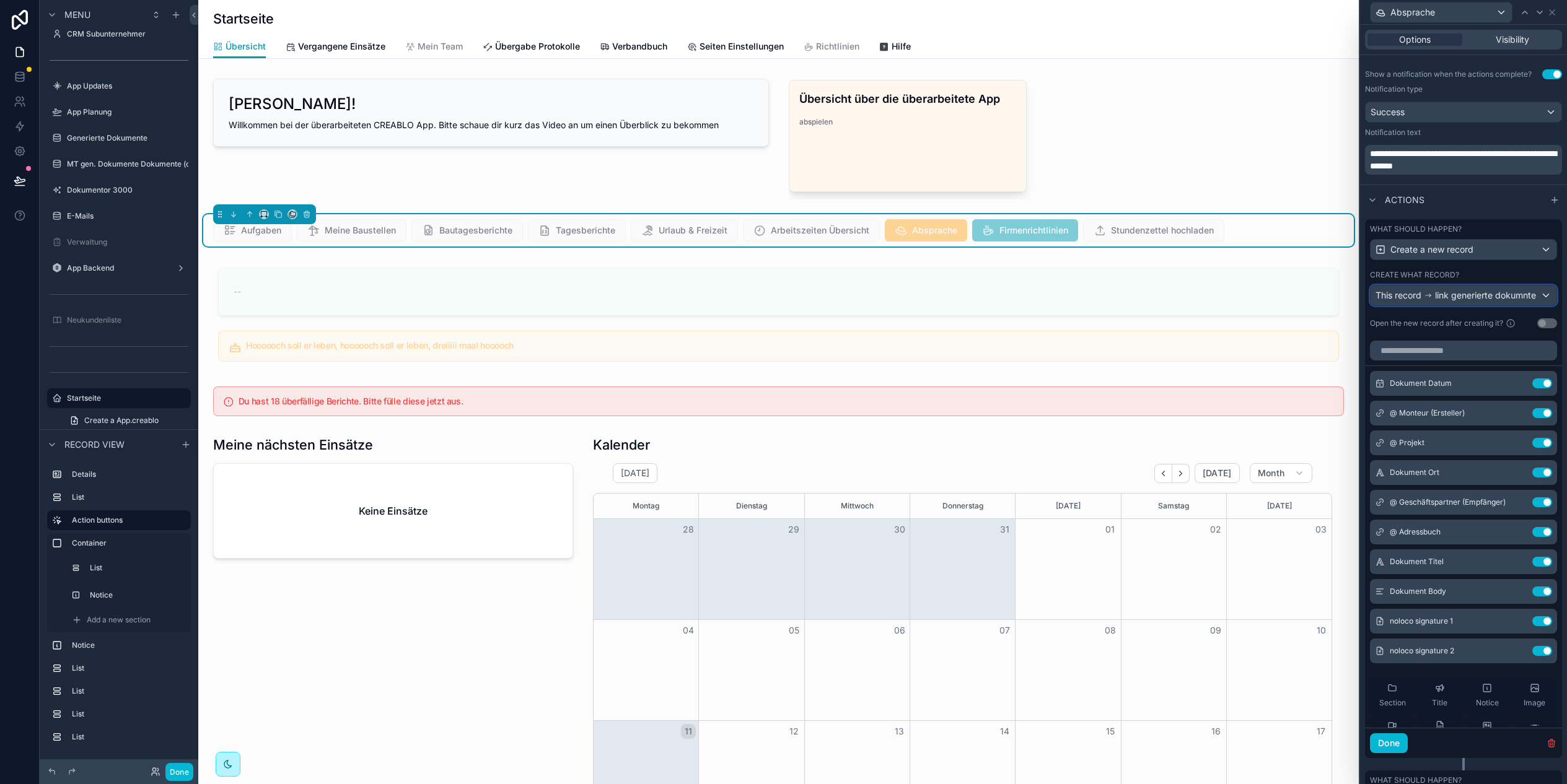
click at [1472, 297] on span "link generierte dokumnte" at bounding box center [1486, 295] width 101 height 12
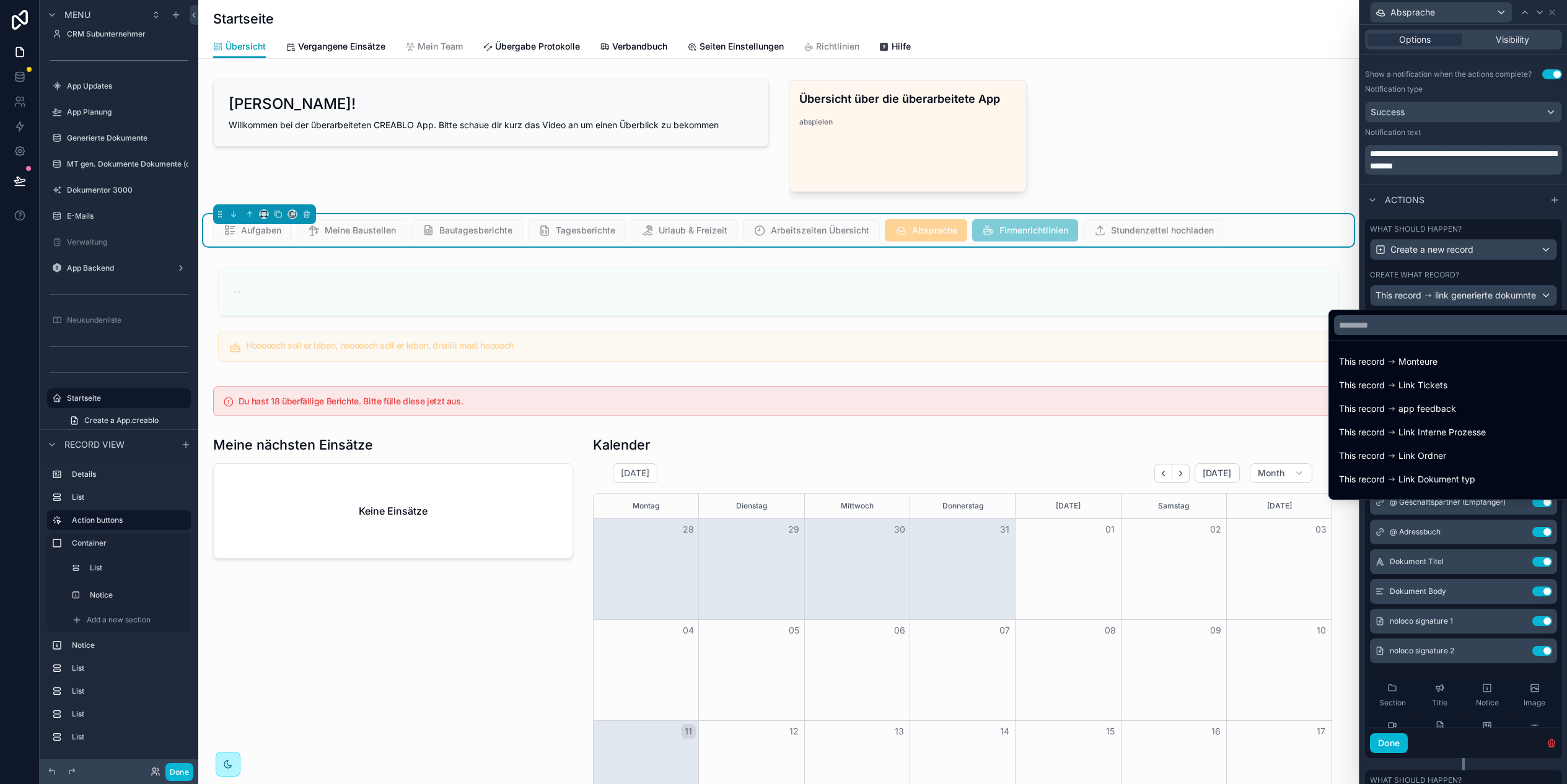
click at [1472, 297] on div at bounding box center [1463, 392] width 207 height 784
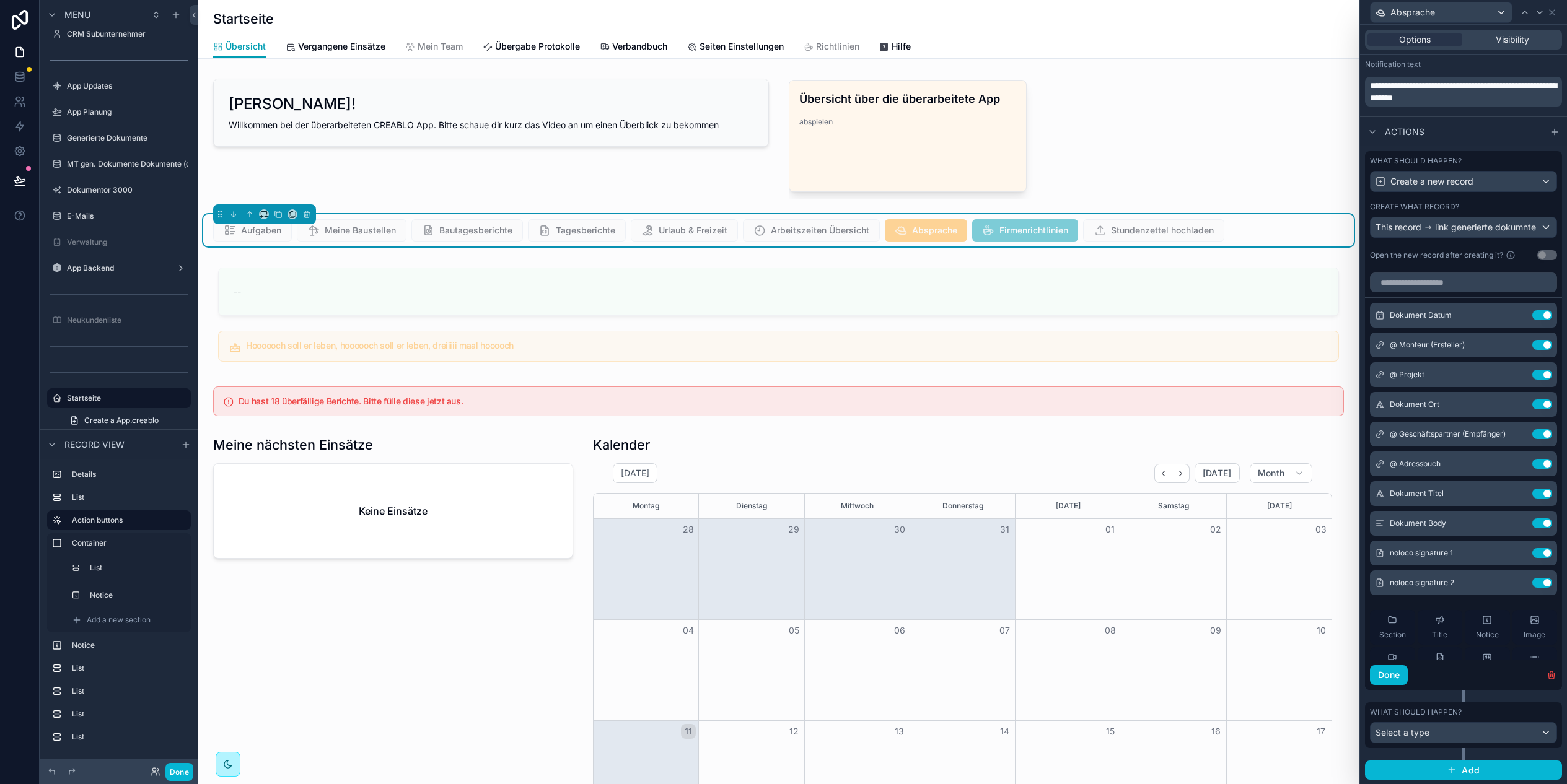
scroll to position [434, 0]
click at [1393, 673] on button "Done" at bounding box center [1388, 674] width 38 height 20
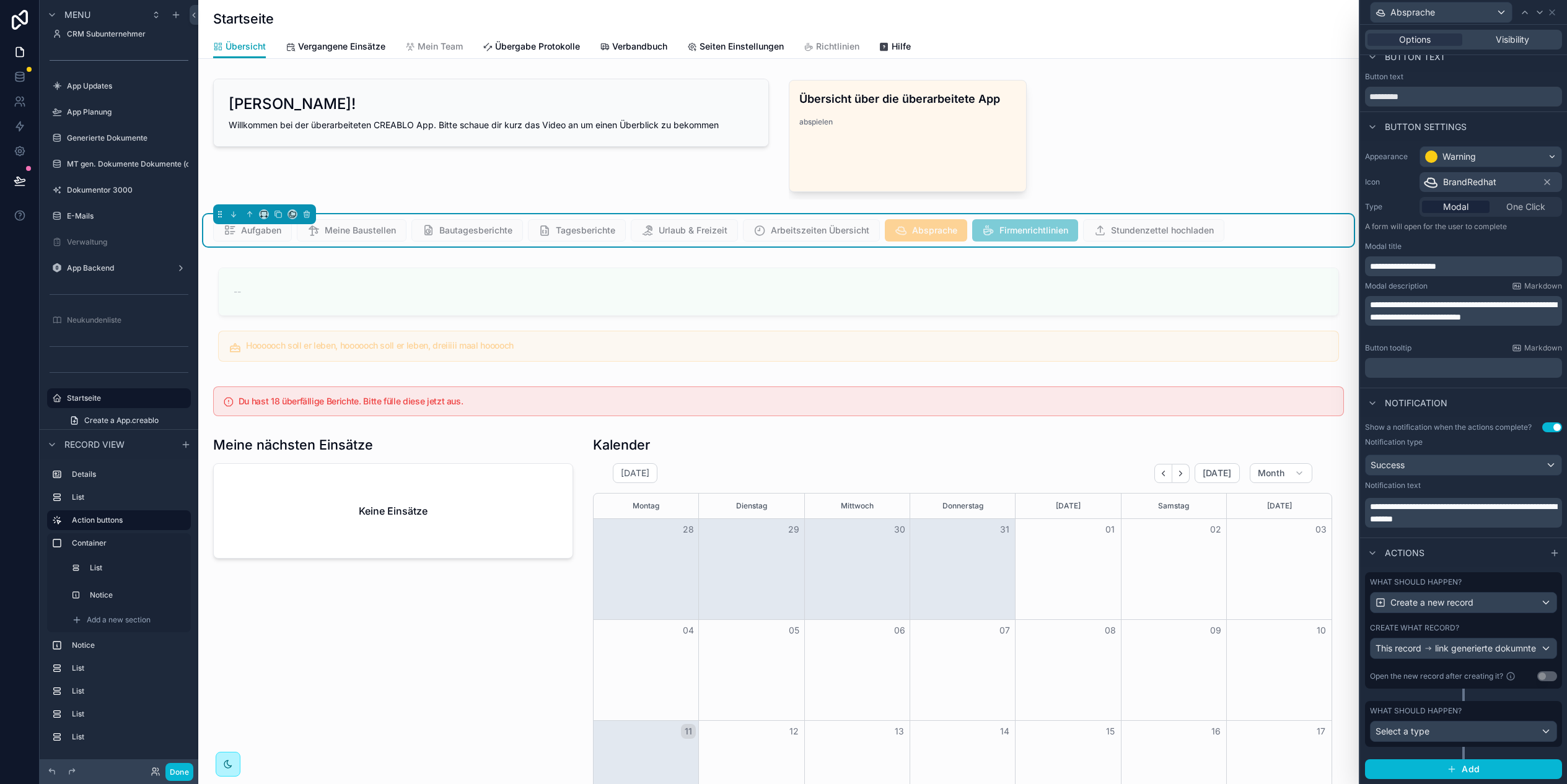
click at [1461, 717] on div "What should happen? Select a type" at bounding box center [1463, 724] width 187 height 36
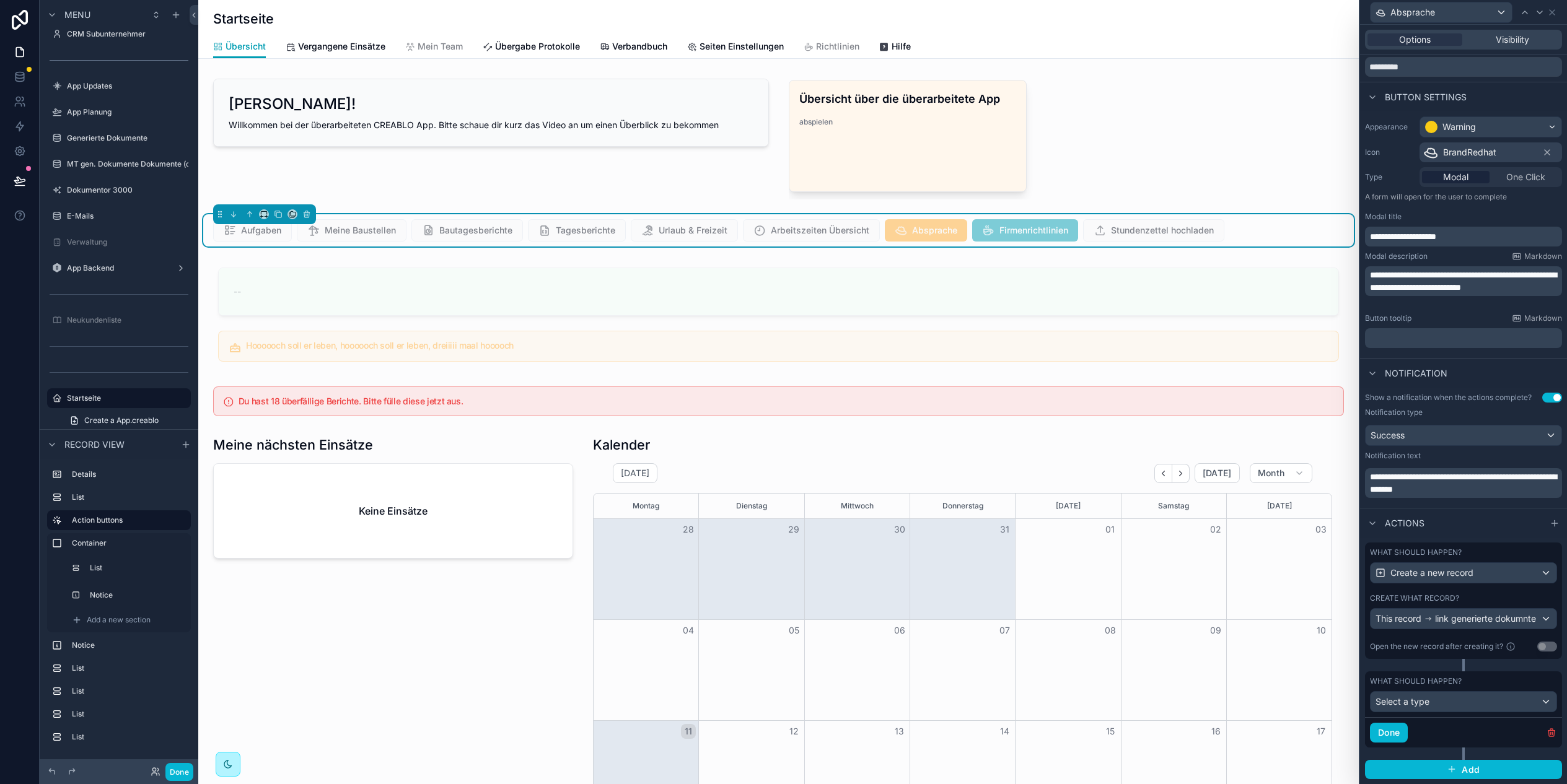
click at [1463, 726] on div "Done" at bounding box center [1463, 731] width 197 height 31
click at [1459, 696] on div "Select a type" at bounding box center [1463, 702] width 185 height 20
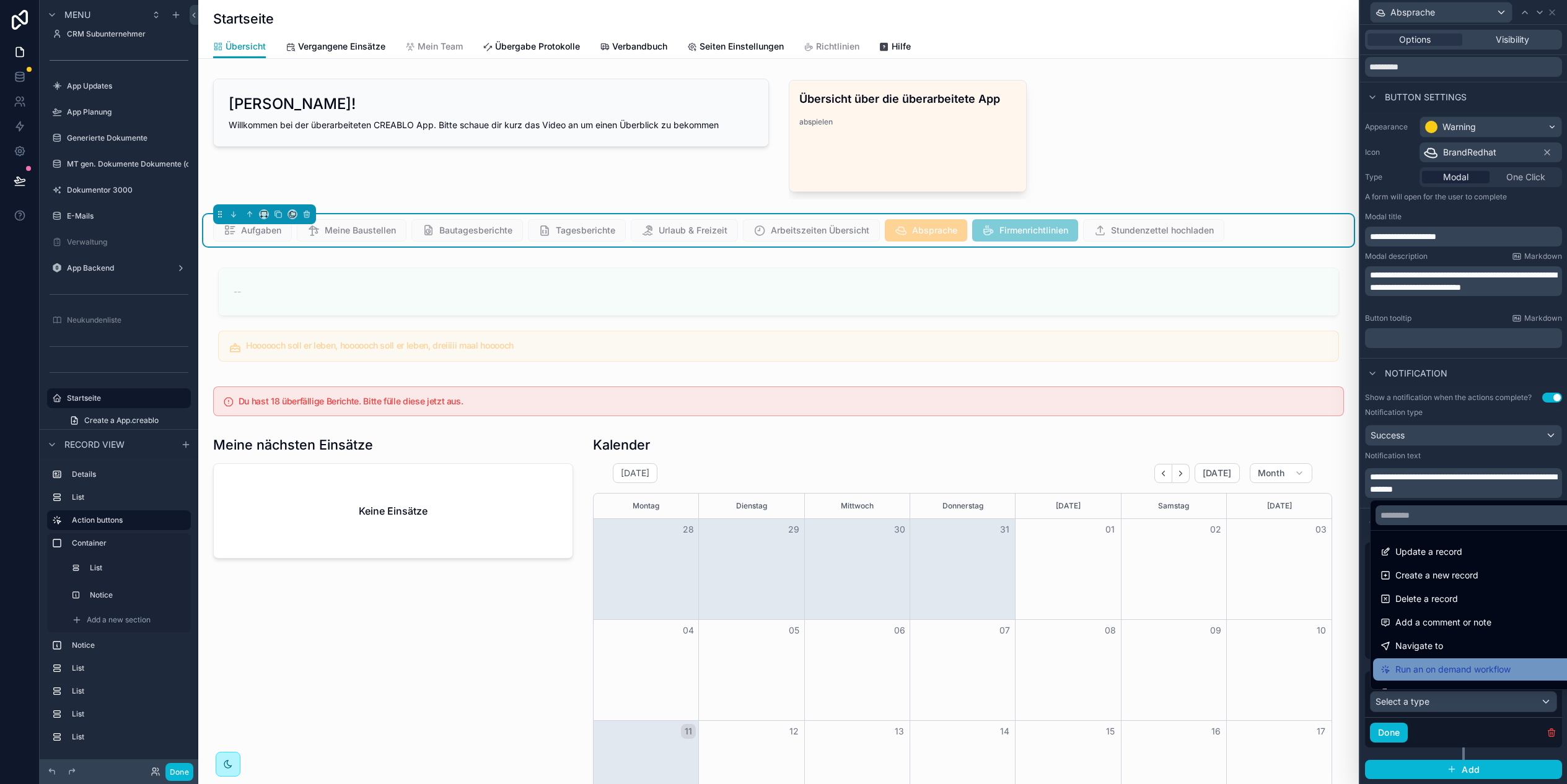
click at [1476, 669] on span "Run an on demand workflow" at bounding box center [1453, 669] width 115 height 15
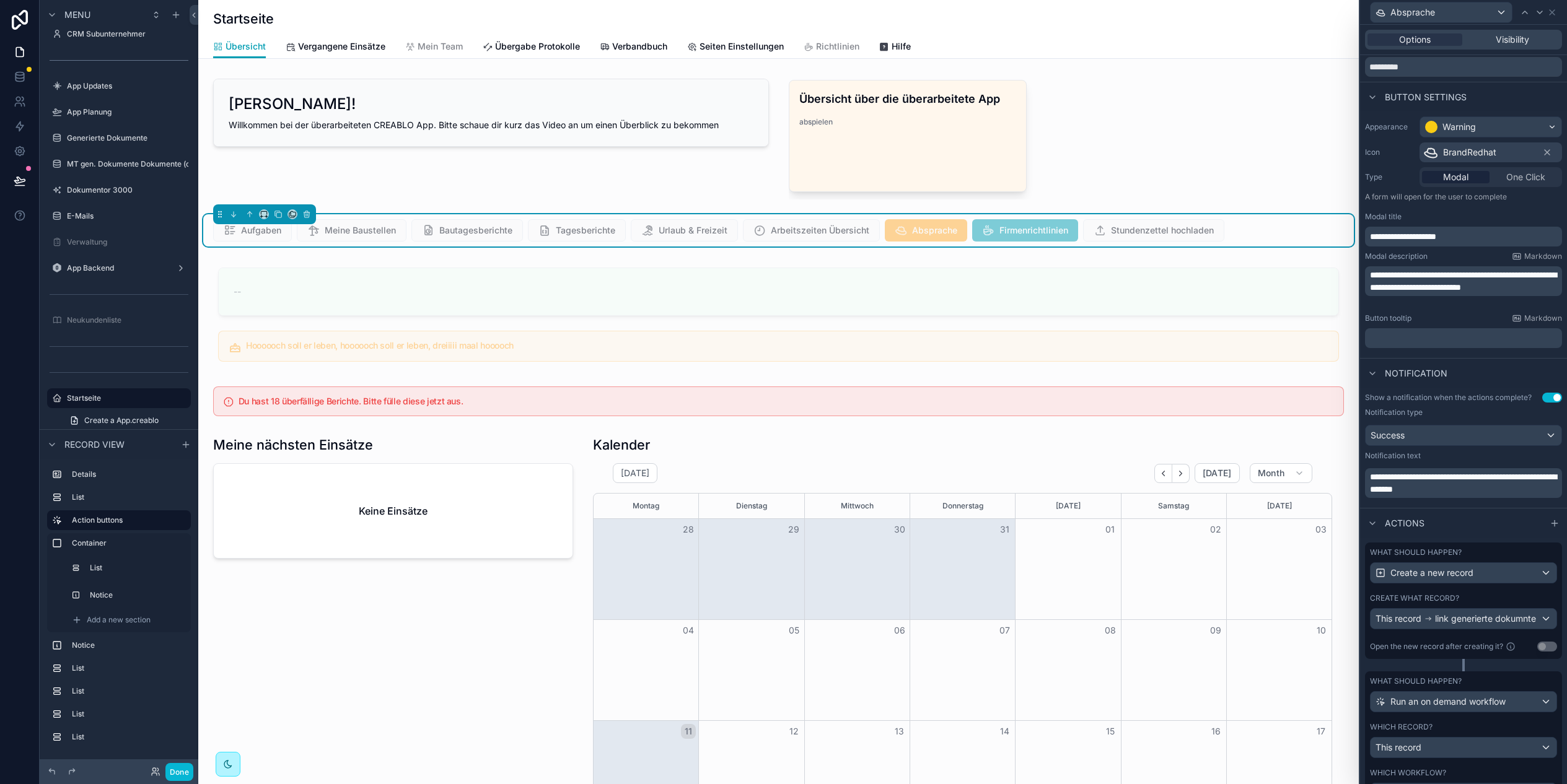
scroll to position [135, 0]
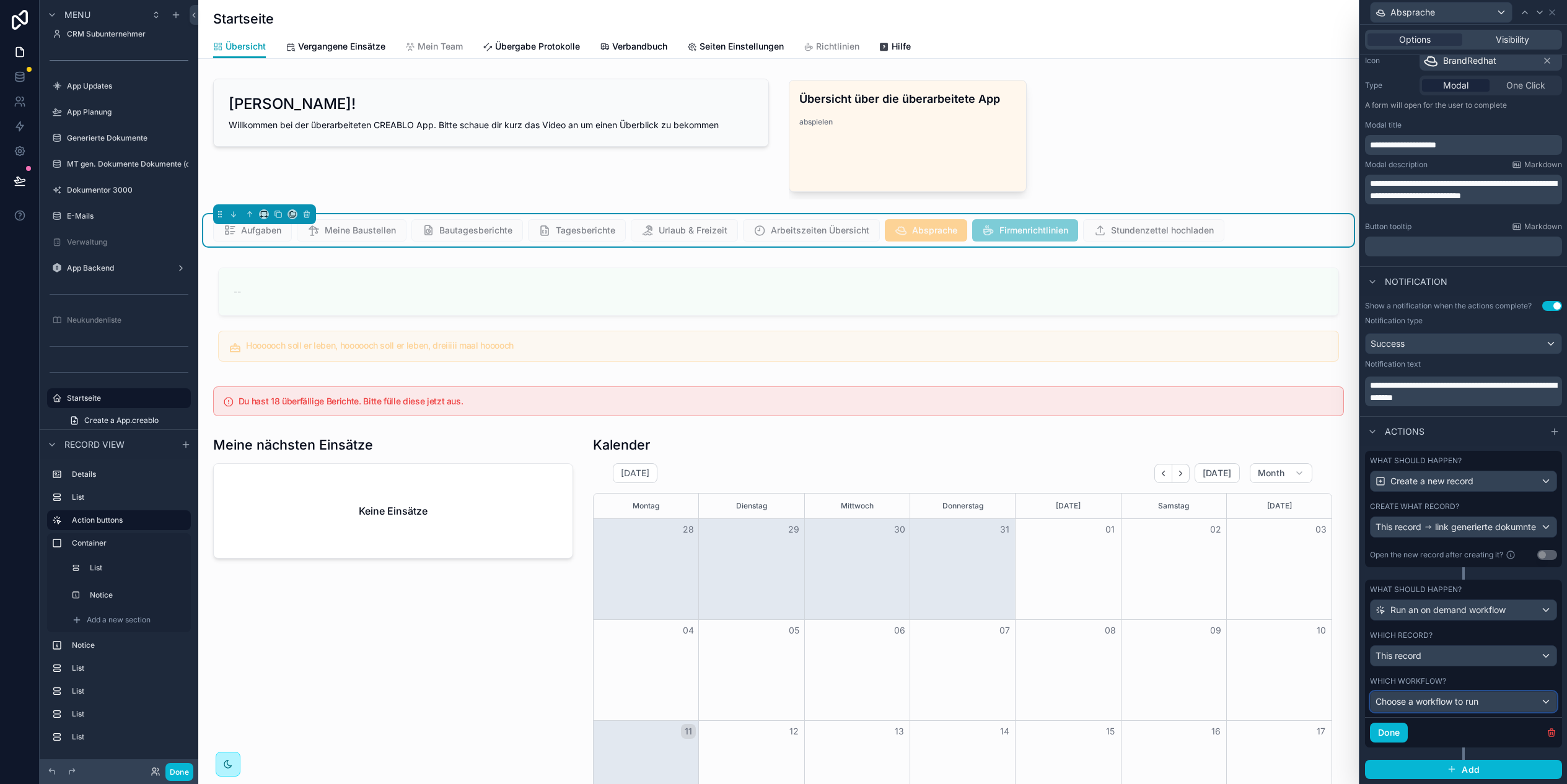
click at [1460, 702] on span "Choose a workflow to run" at bounding box center [1427, 701] width 103 height 11
click at [1509, 411] on div at bounding box center [1463, 392] width 207 height 784
click at [1438, 697] on span "Choose a workflow to run" at bounding box center [1427, 701] width 103 height 11
click at [1456, 687] on div at bounding box center [1463, 392] width 207 height 784
click at [1449, 654] on div "This record" at bounding box center [1463, 655] width 185 height 20
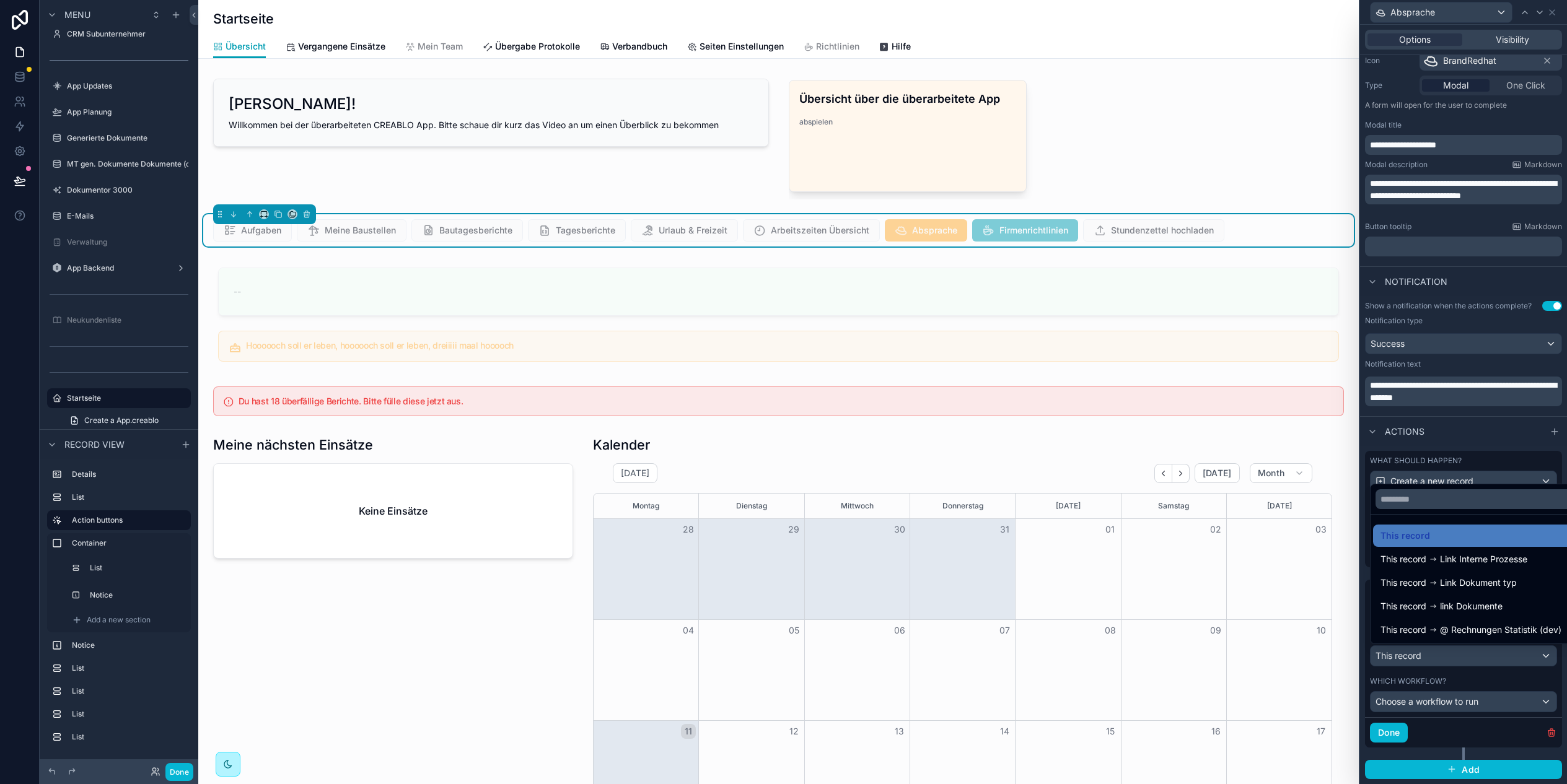
click at [1486, 685] on div at bounding box center [1463, 392] width 207 height 784
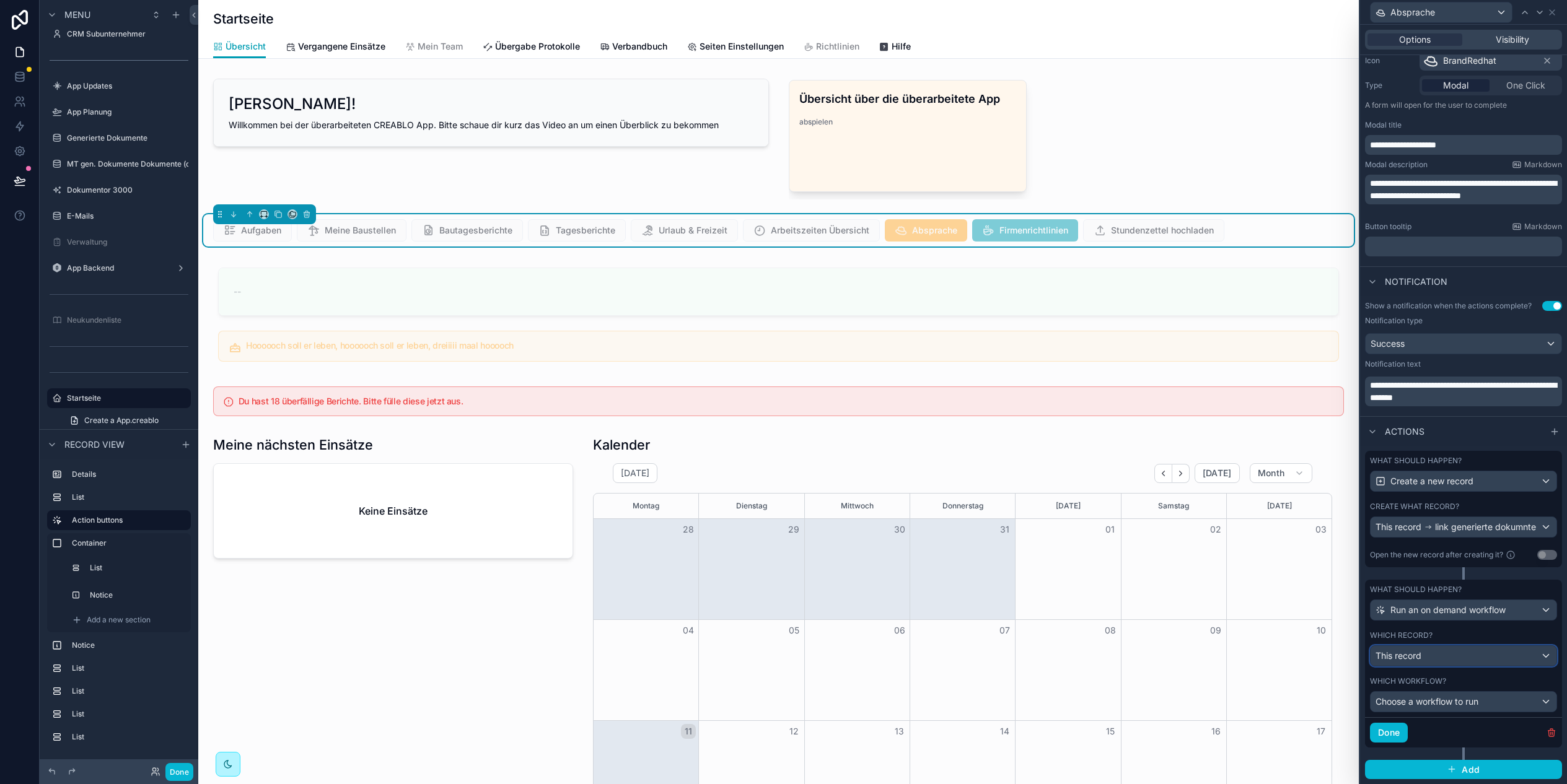
click at [1459, 656] on div "This record" at bounding box center [1463, 655] width 185 height 20
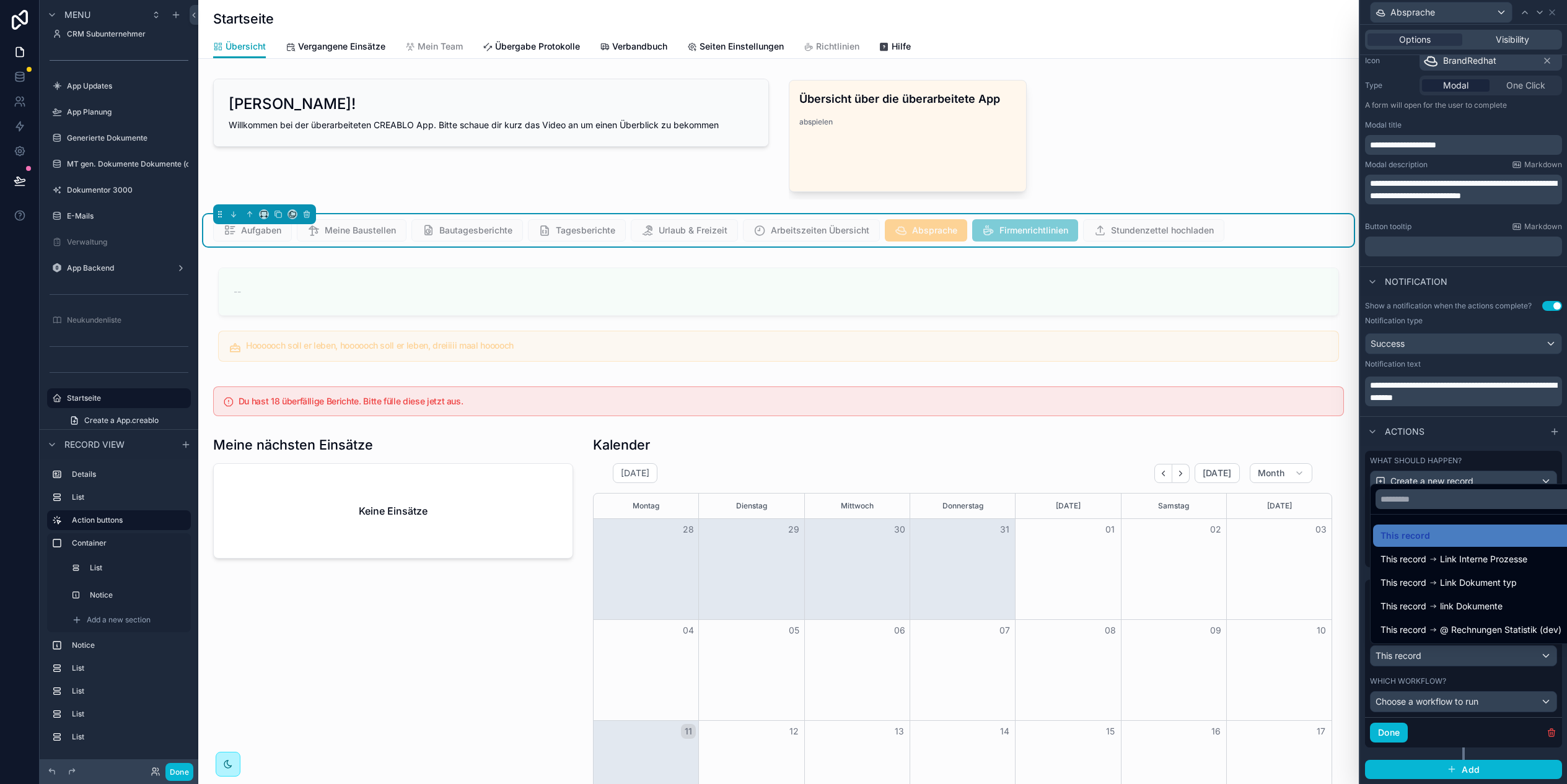
click at [1459, 657] on div at bounding box center [1463, 392] width 207 height 784
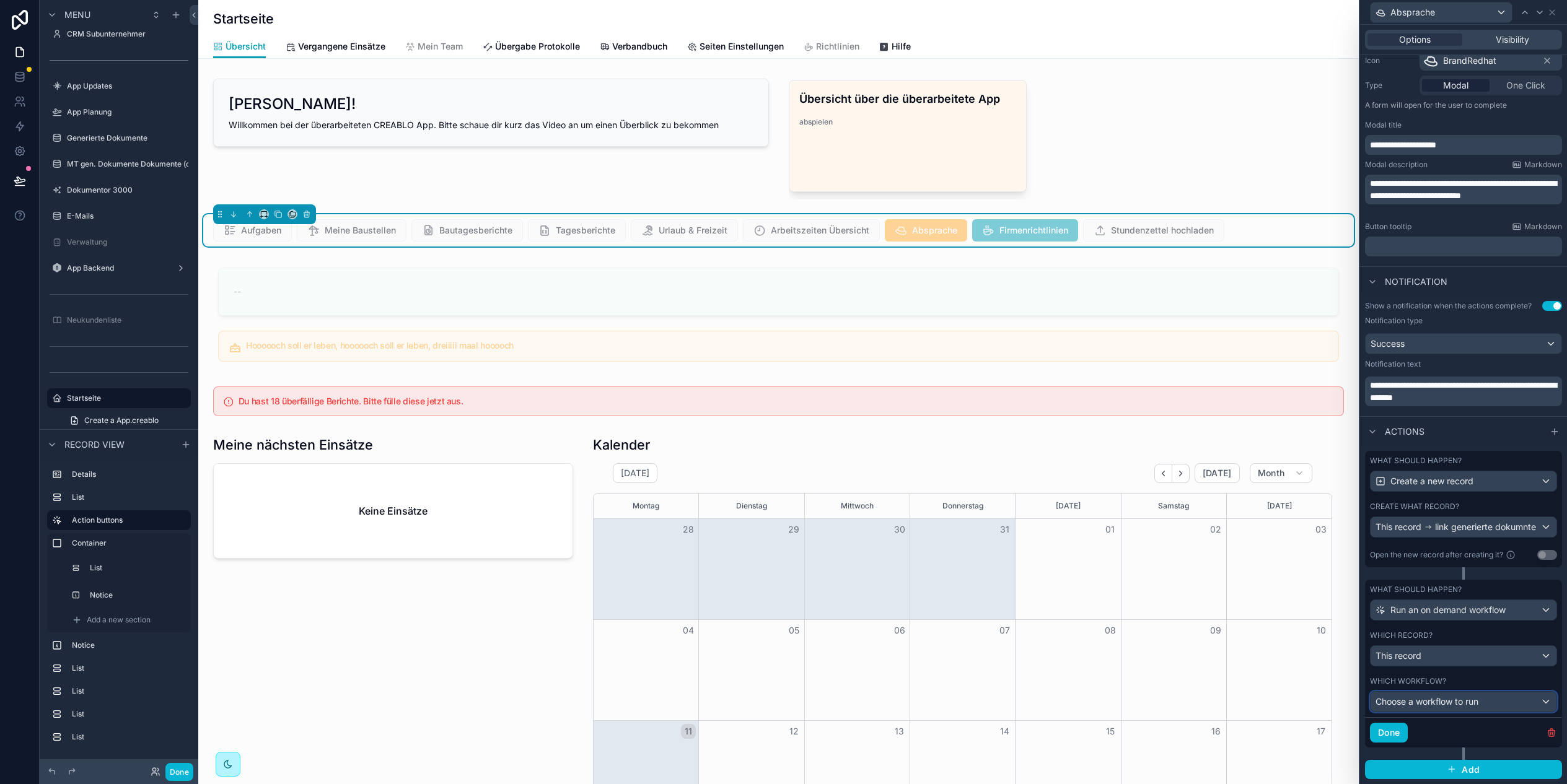
click at [1465, 708] on div "Choose a workflow to run" at bounding box center [1463, 702] width 185 height 20
click at [1465, 708] on div at bounding box center [1463, 392] width 207 height 784
click at [1557, 16] on div "Absprache" at bounding box center [1463, 12] width 197 height 24
click at [1555, 12] on icon at bounding box center [1552, 12] width 10 height 10
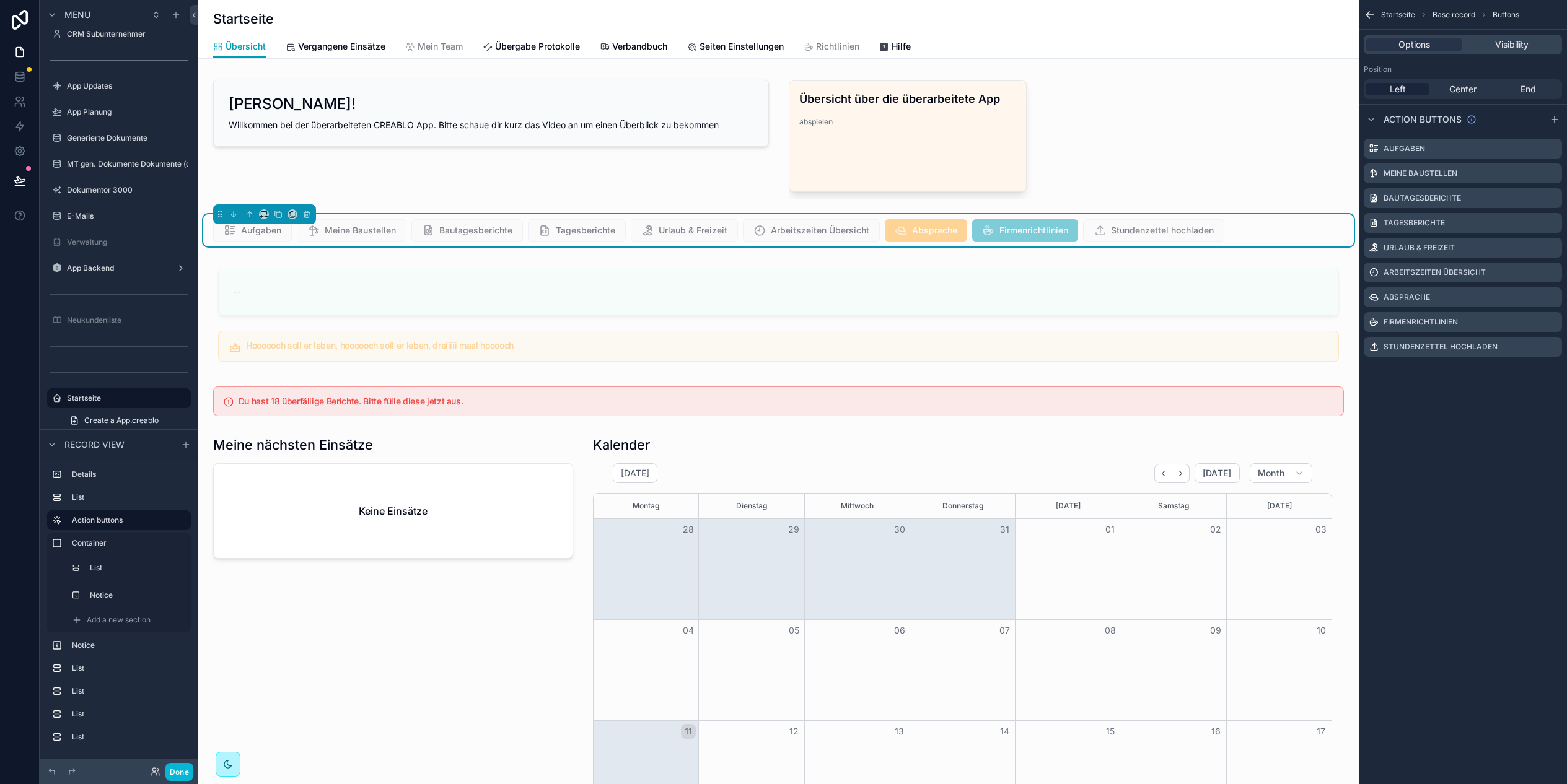
click at [1370, 16] on icon "scrollable content" at bounding box center [1370, 15] width 12 height 12
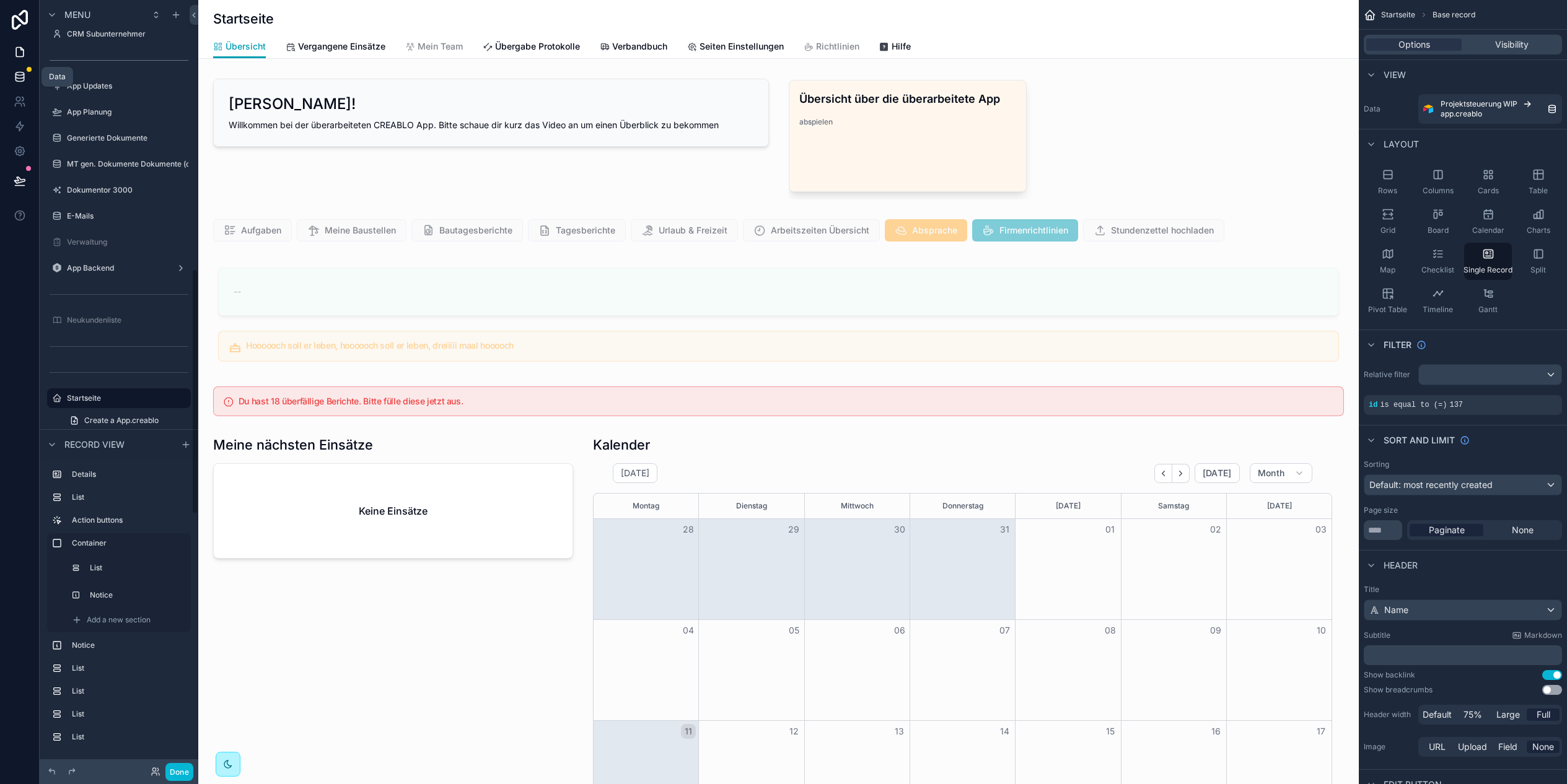
click at [24, 75] on icon at bounding box center [20, 76] width 12 height 12
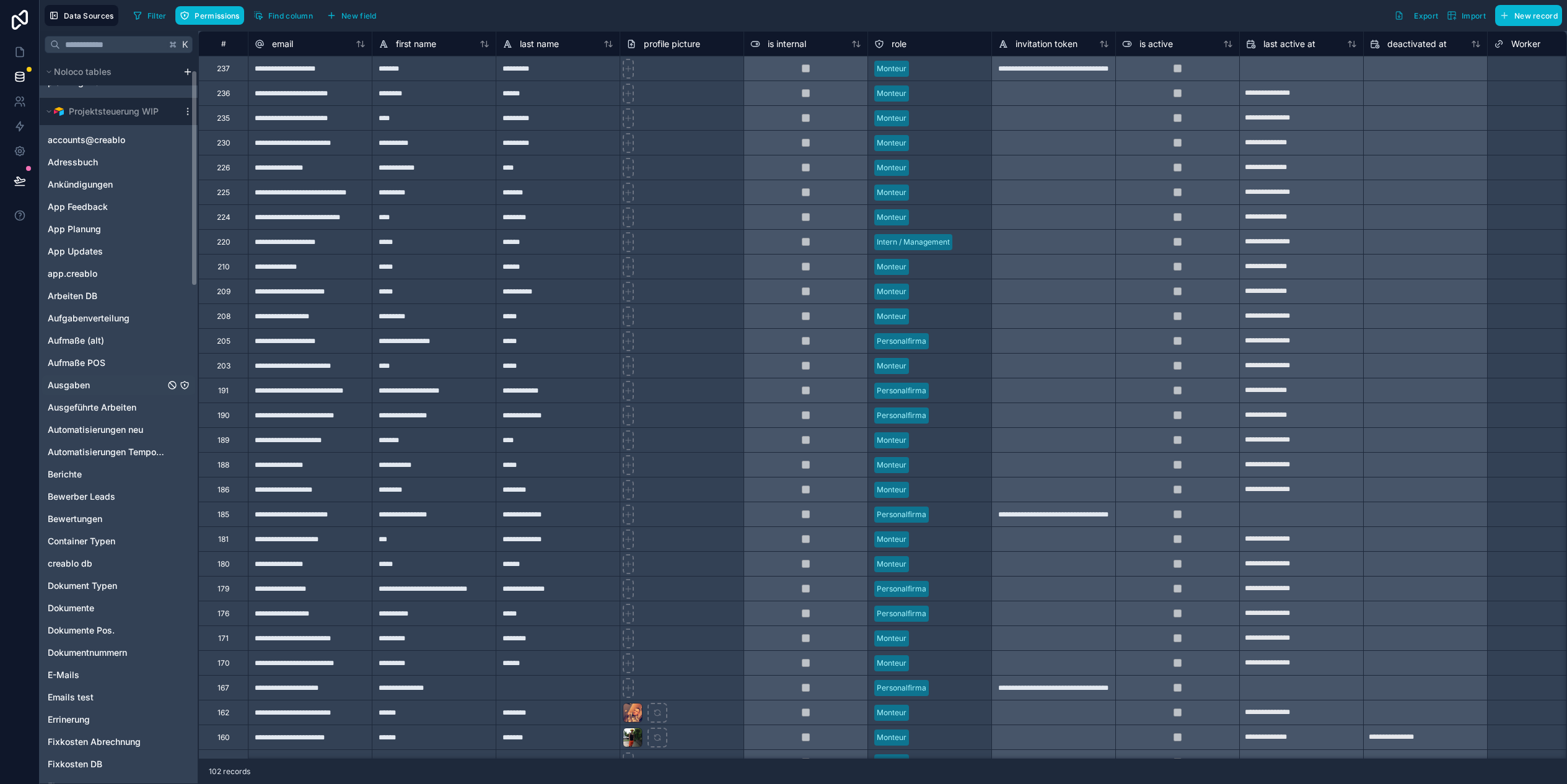
scroll to position [30, 0]
click at [98, 284] on div "app.creablo" at bounding box center [118, 284] width 153 height 20
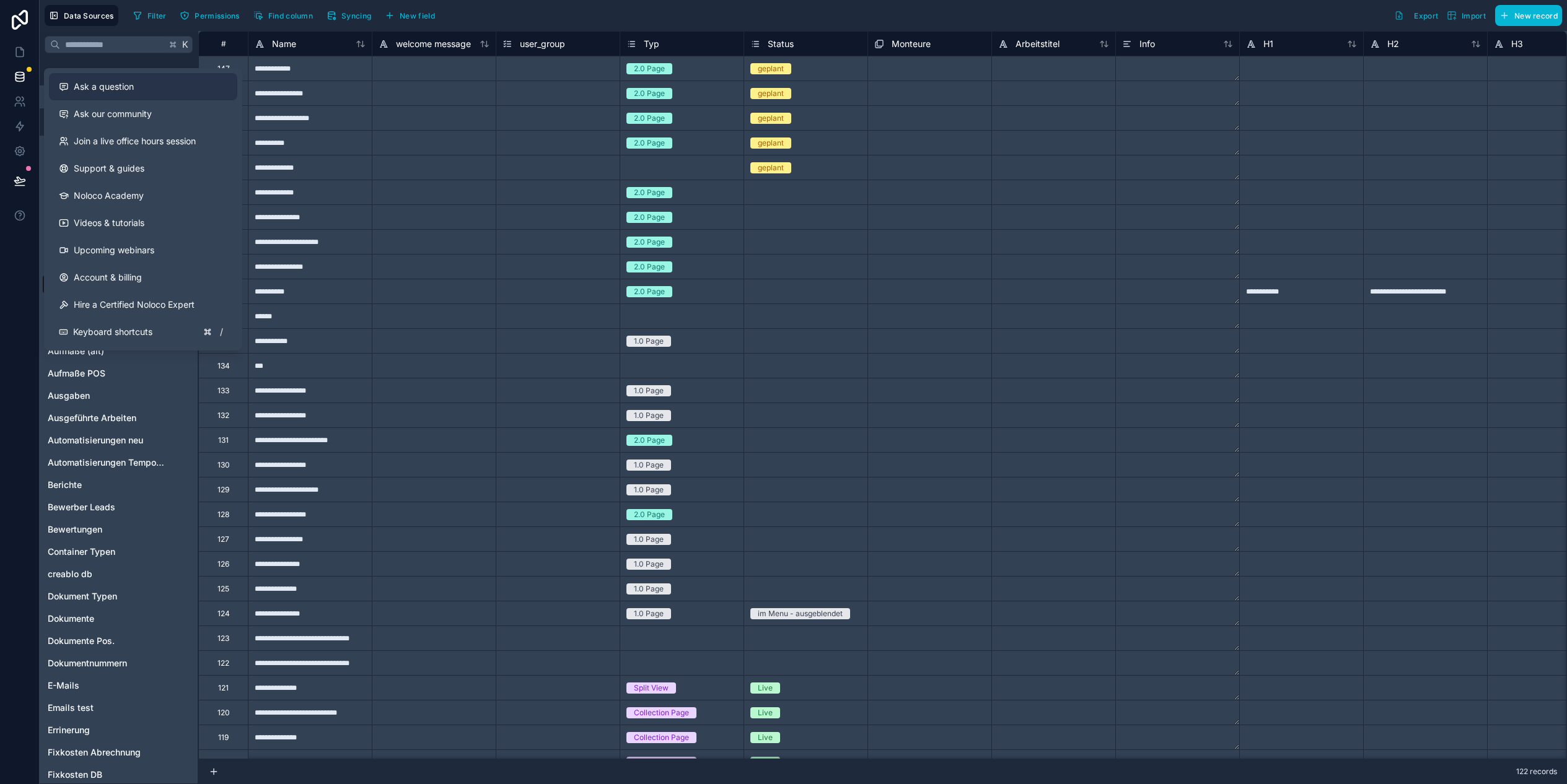
click at [151, 89] on div "Ask a question" at bounding box center [143, 86] width 169 height 12
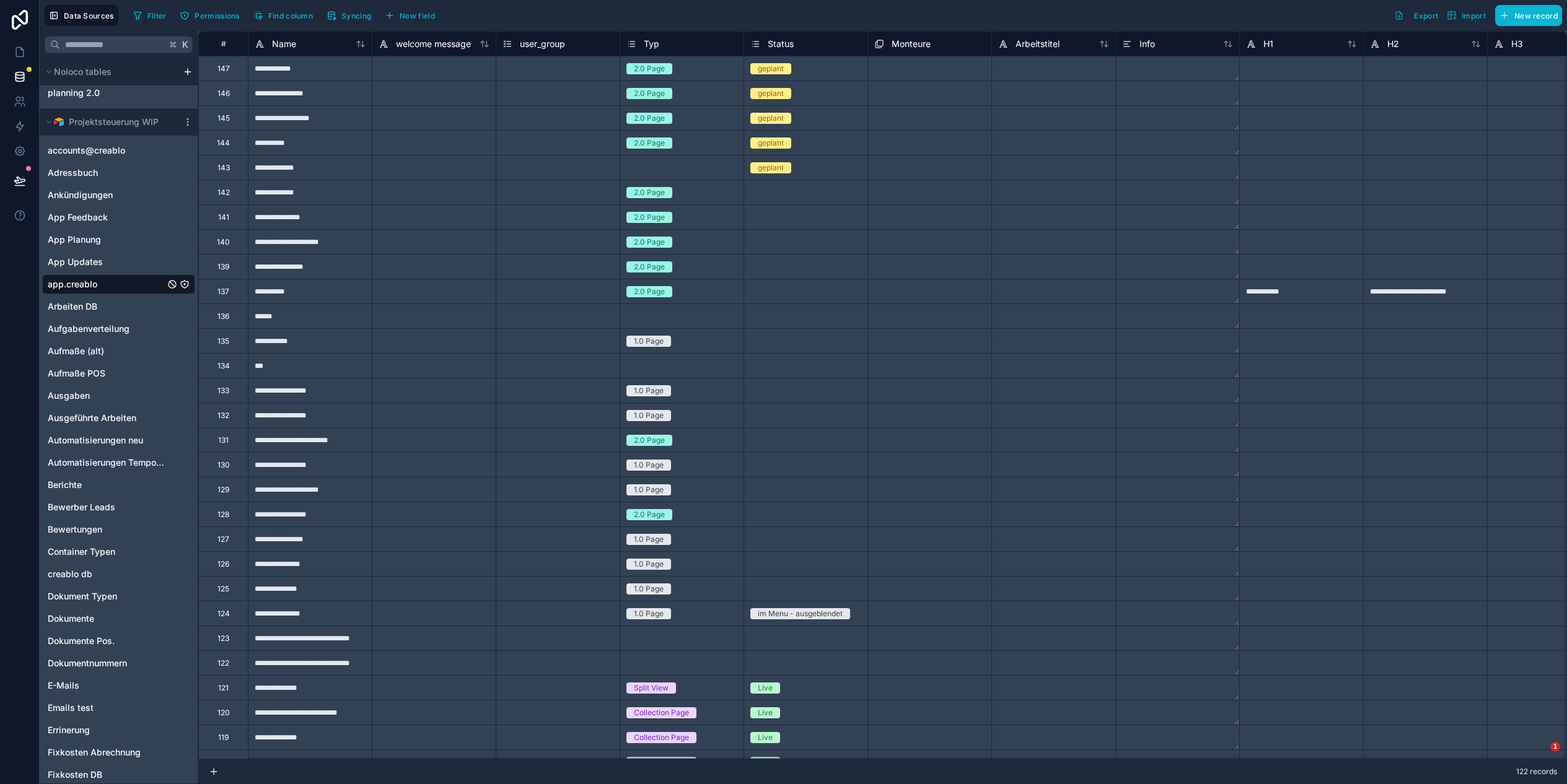
click at [453, 117] on div at bounding box center [433, 117] width 124 height 25
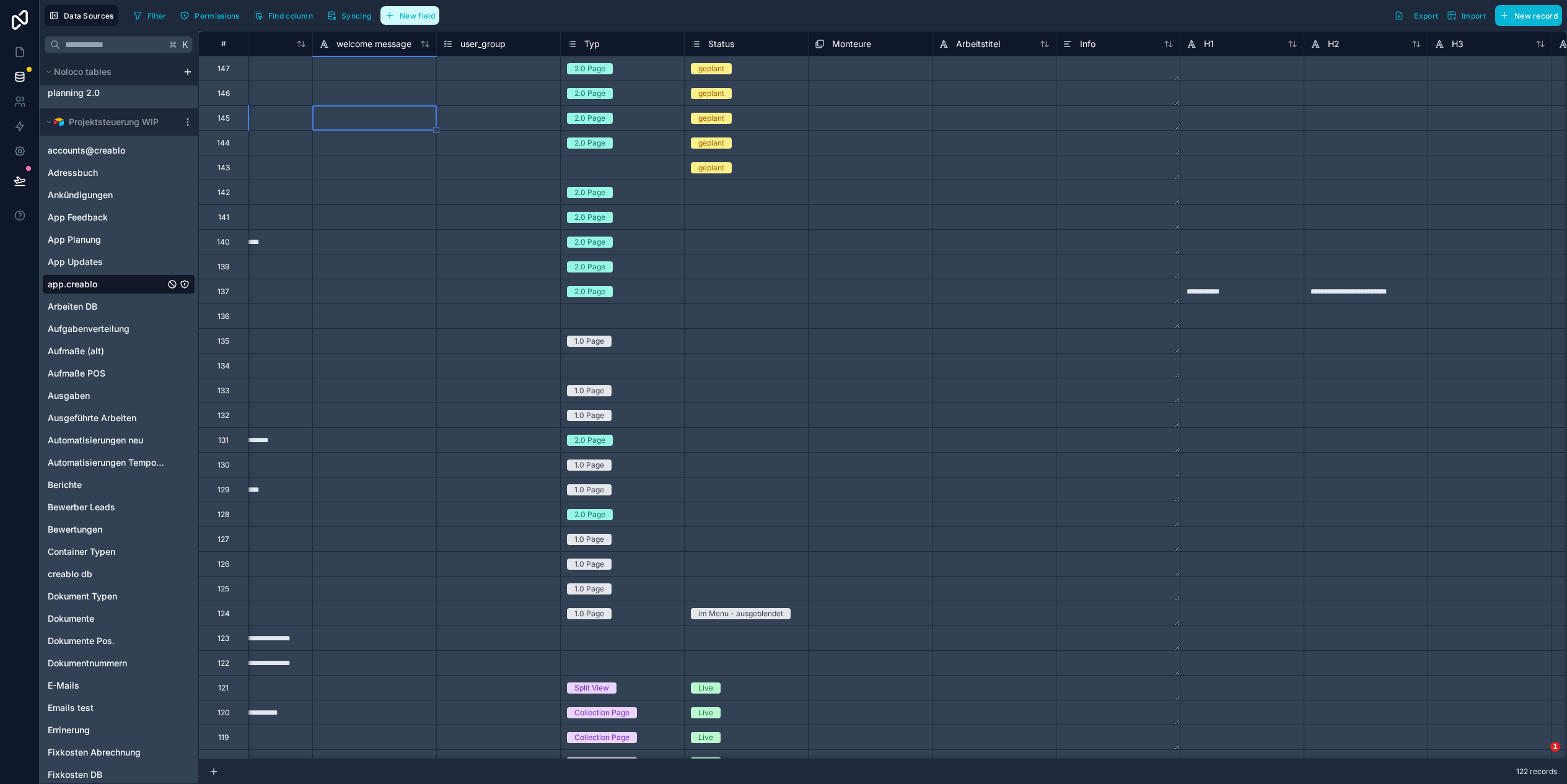
click at [425, 15] on span "New field" at bounding box center [418, 15] width 36 height 9
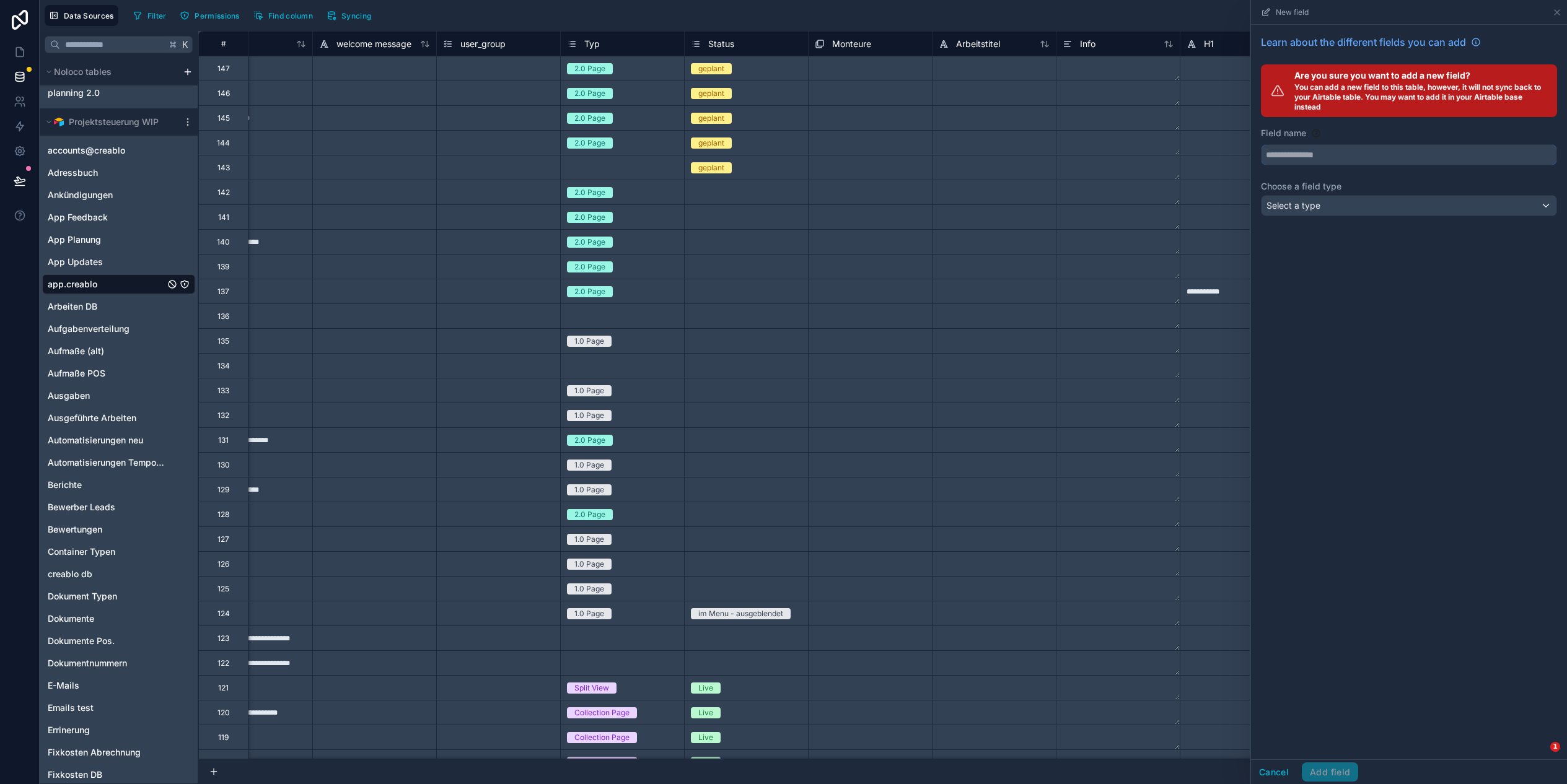
click at [1315, 156] on input "text" at bounding box center [1408, 155] width 295 height 20
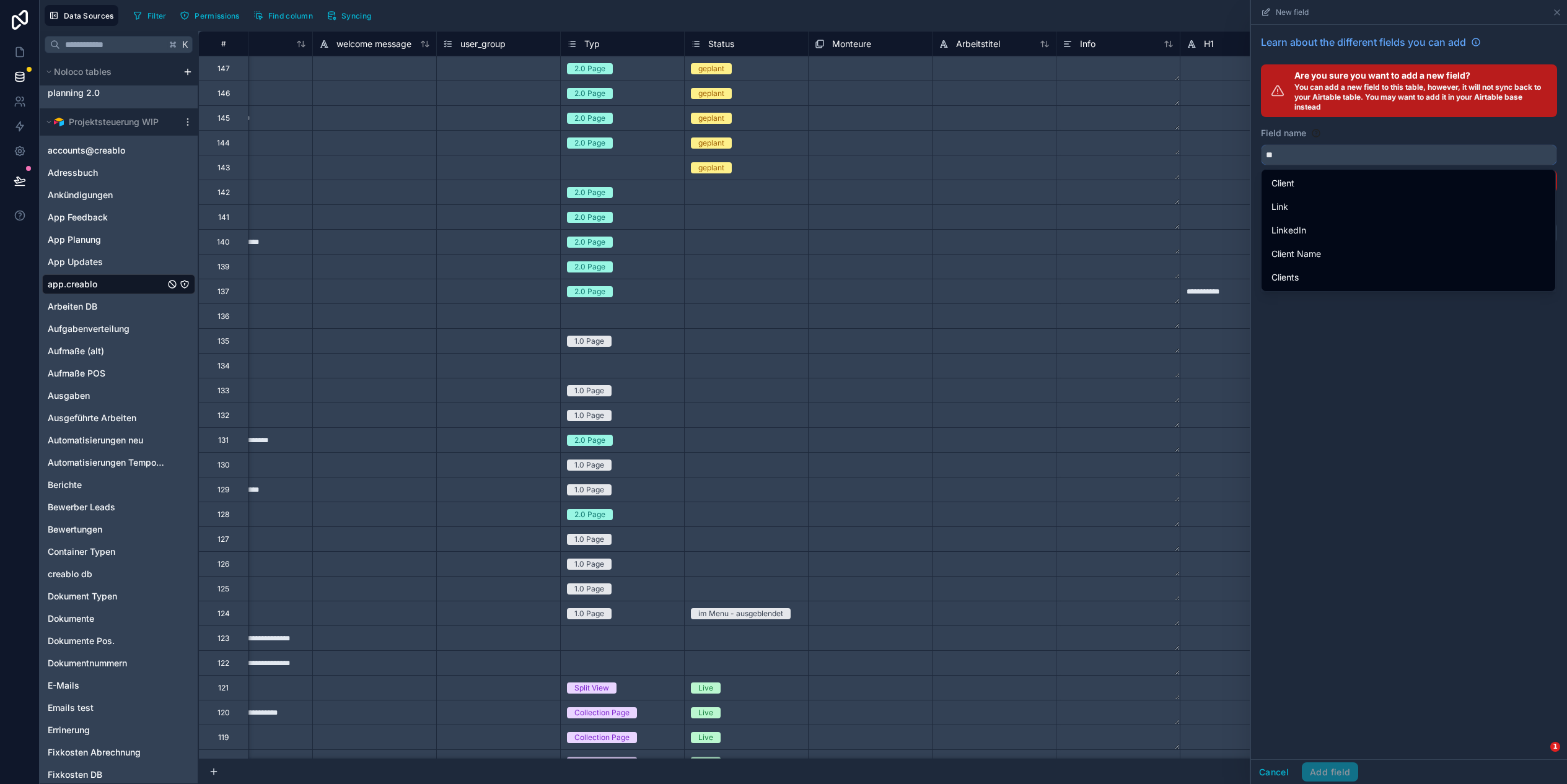
type input "*"
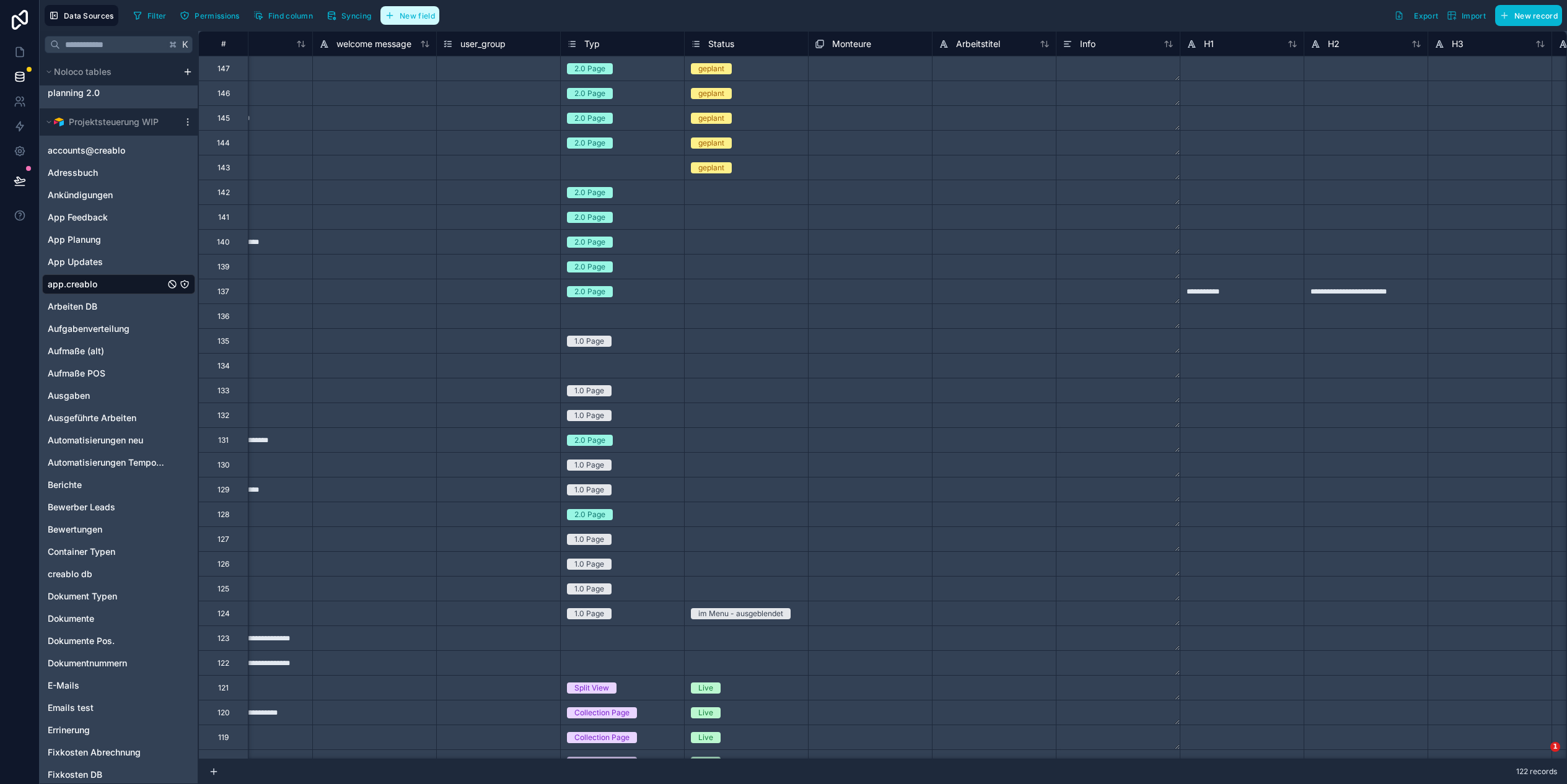
click at [434, 15] on span "New field" at bounding box center [418, 15] width 36 height 9
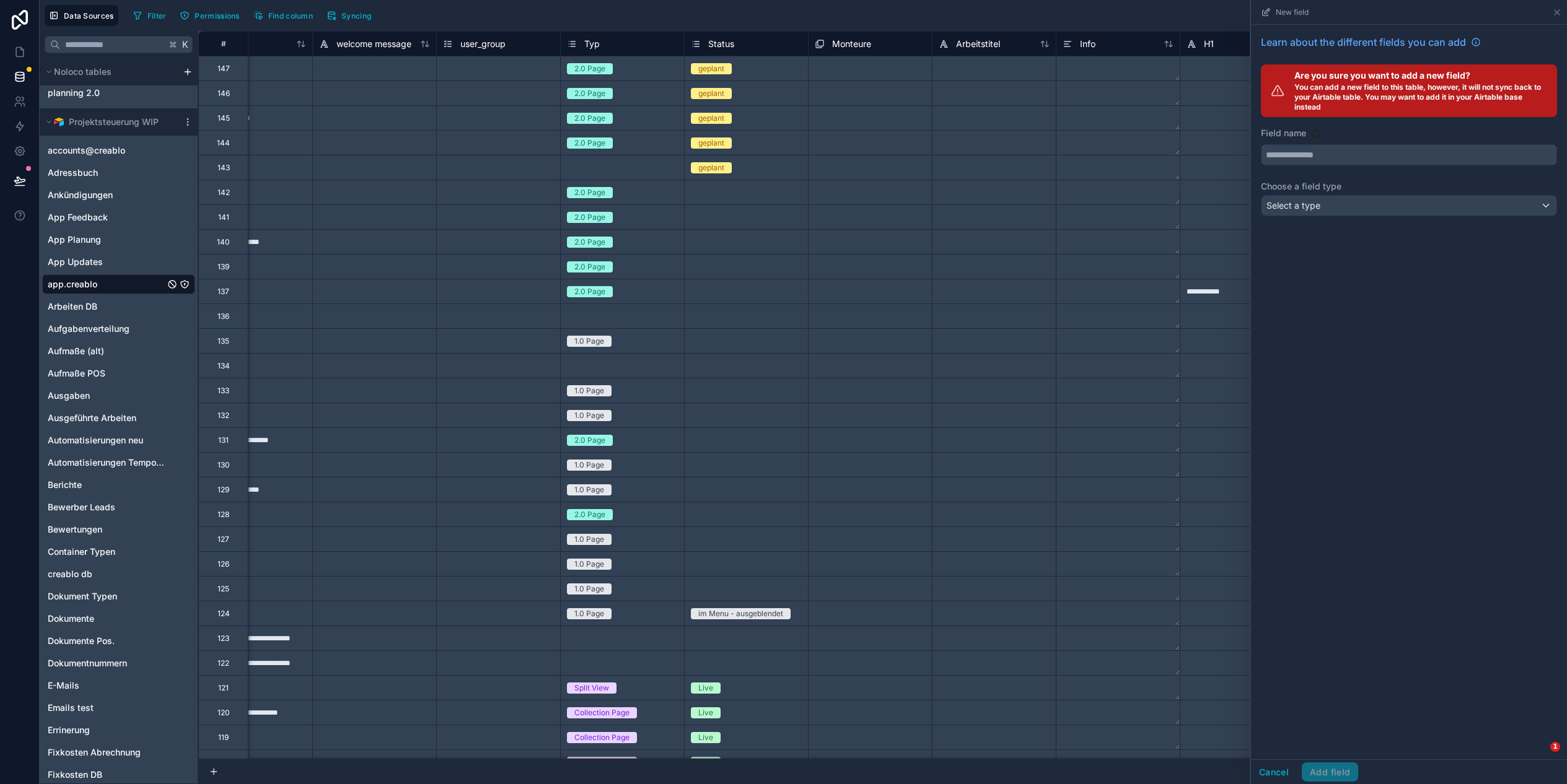
click at [1357, 155] on input "text" at bounding box center [1408, 155] width 295 height 20
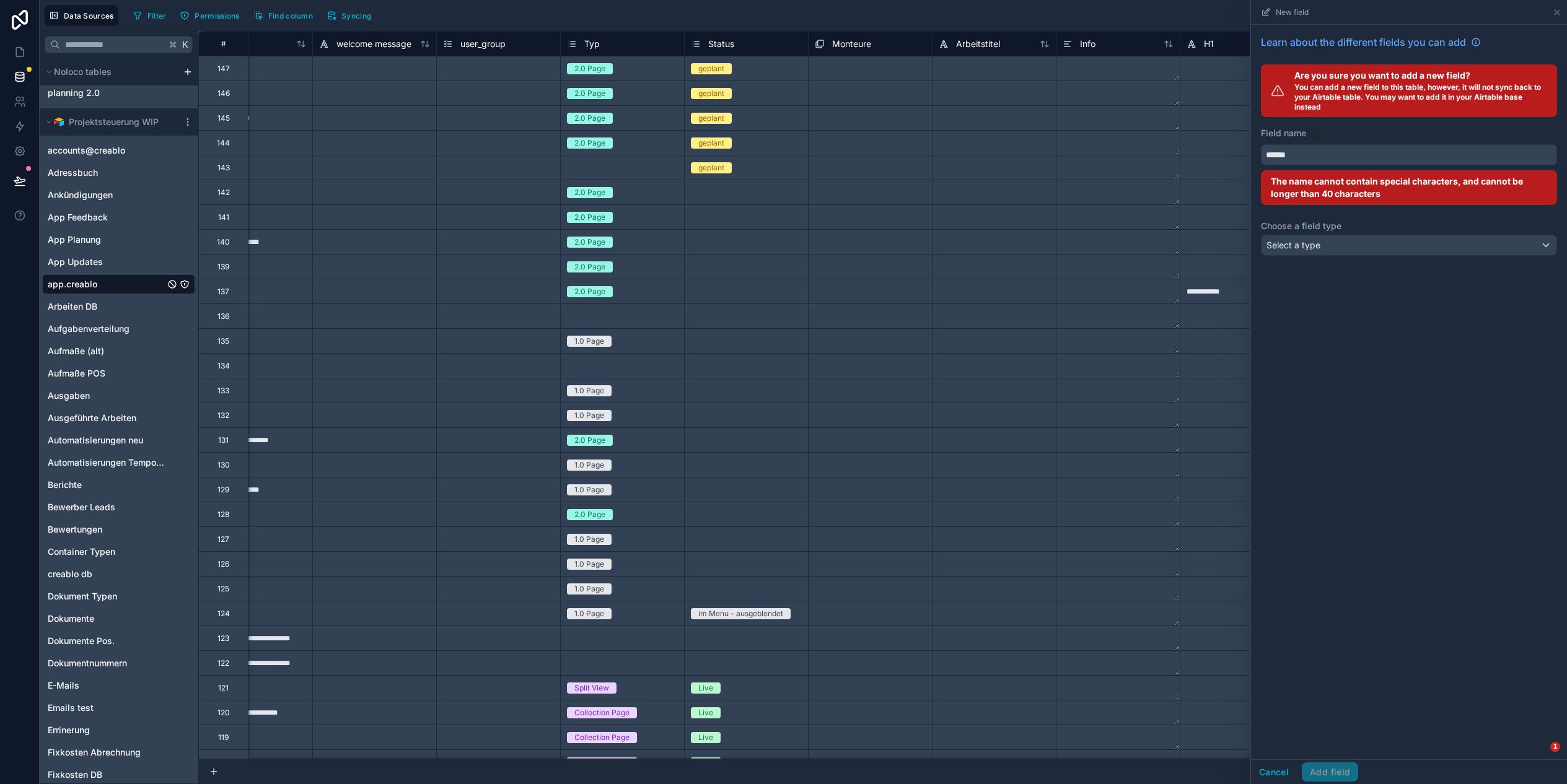
click at [1261, 145] on button "*****" at bounding box center [1408, 155] width 297 height 21
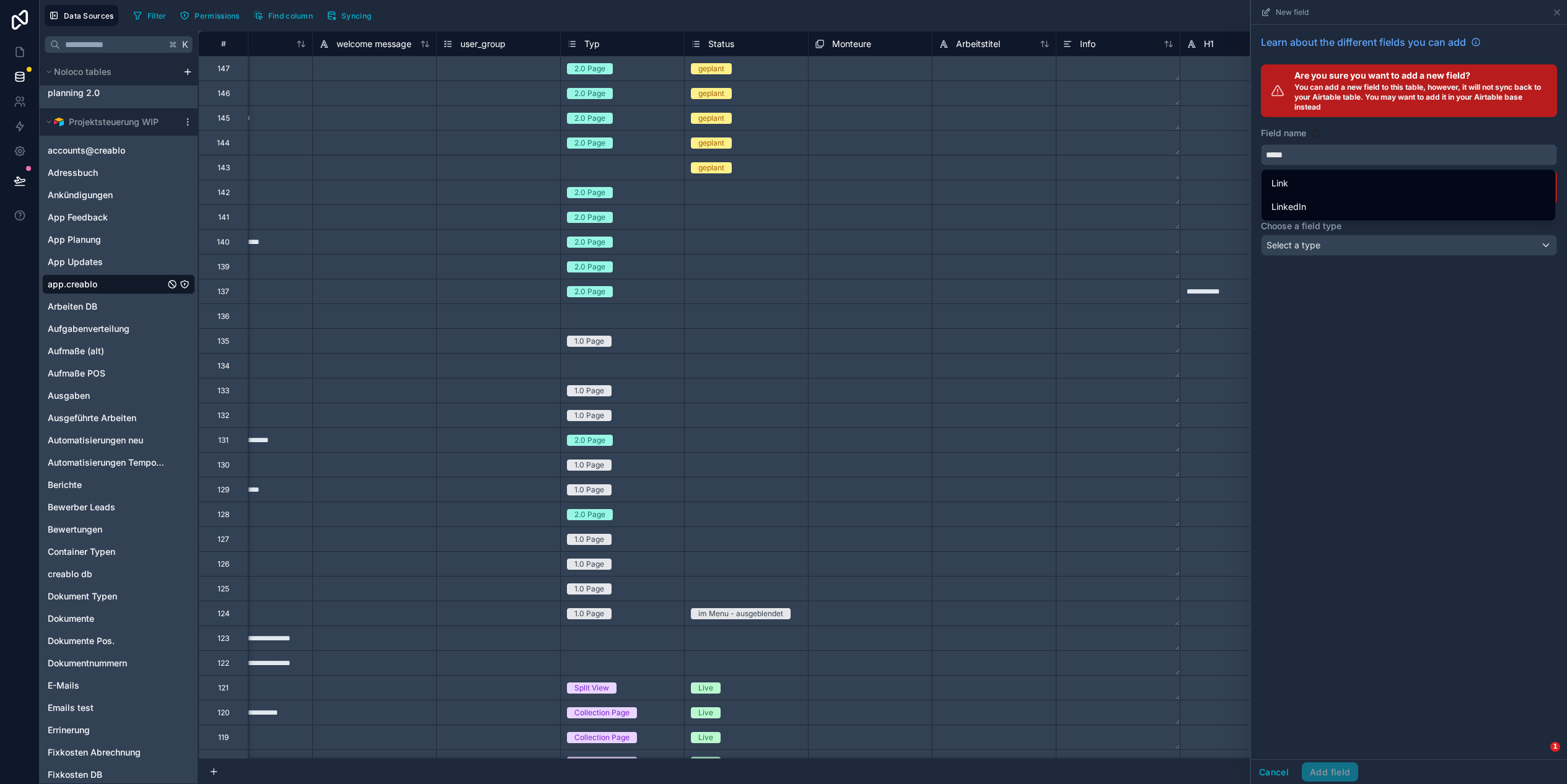
click at [1261, 145] on button "****" at bounding box center [1408, 155] width 297 height 21
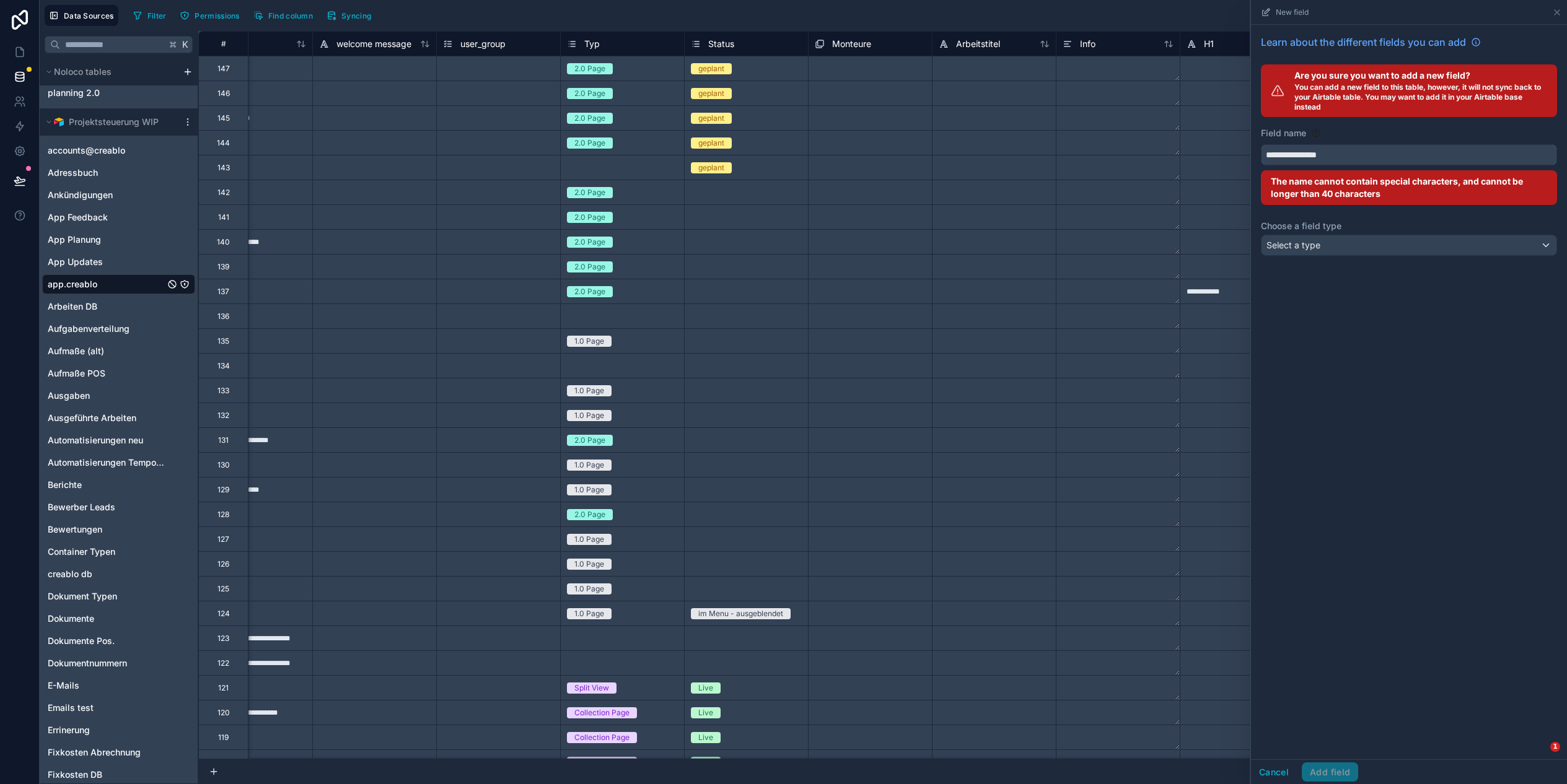
click at [1261, 145] on button "**********" at bounding box center [1408, 155] width 297 height 21
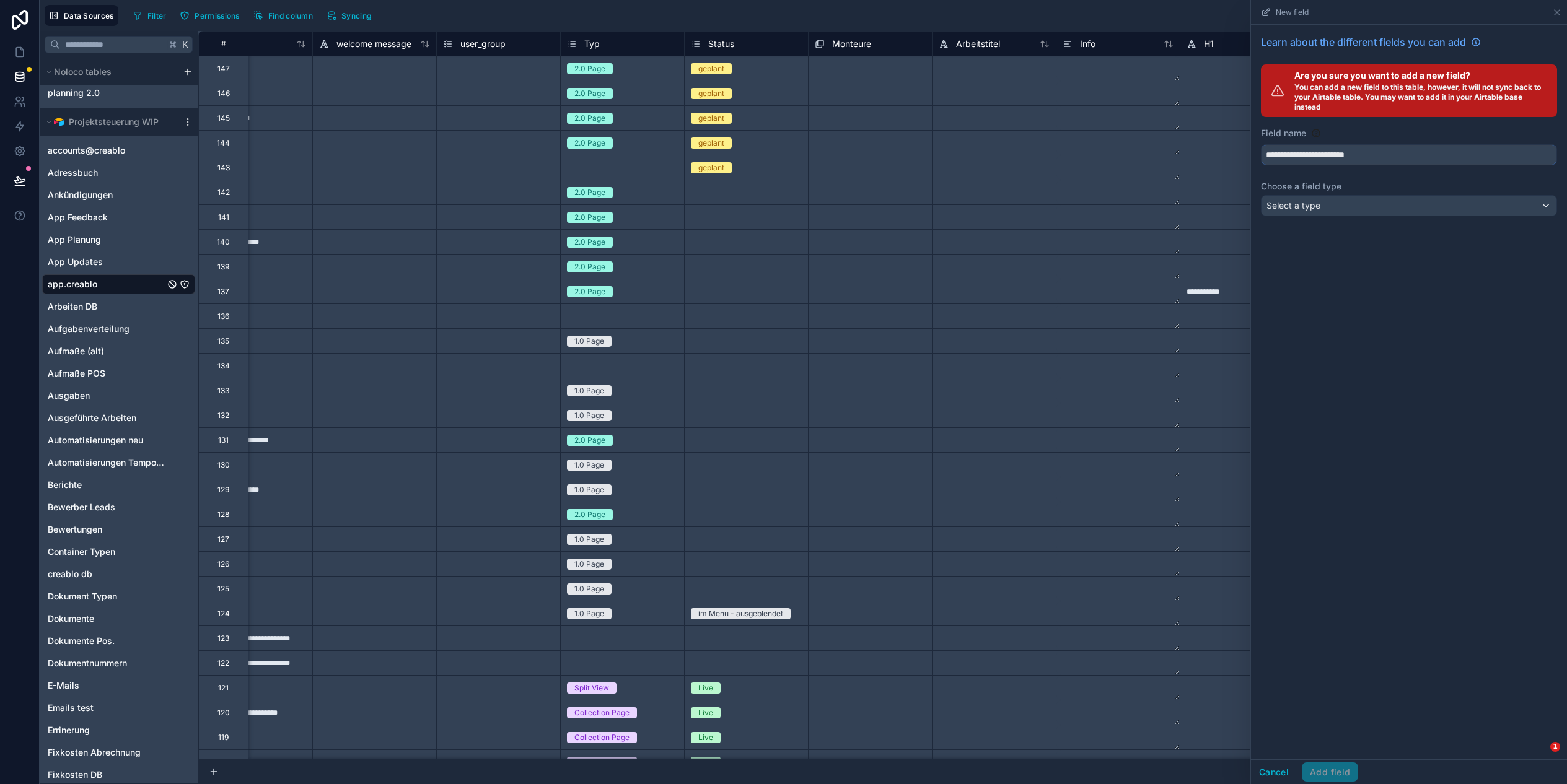
type input "**********"
click at [1372, 221] on div "**********" at bounding box center [1408, 128] width 316 height 206
click at [1373, 213] on div "Select a type" at bounding box center [1408, 205] width 295 height 20
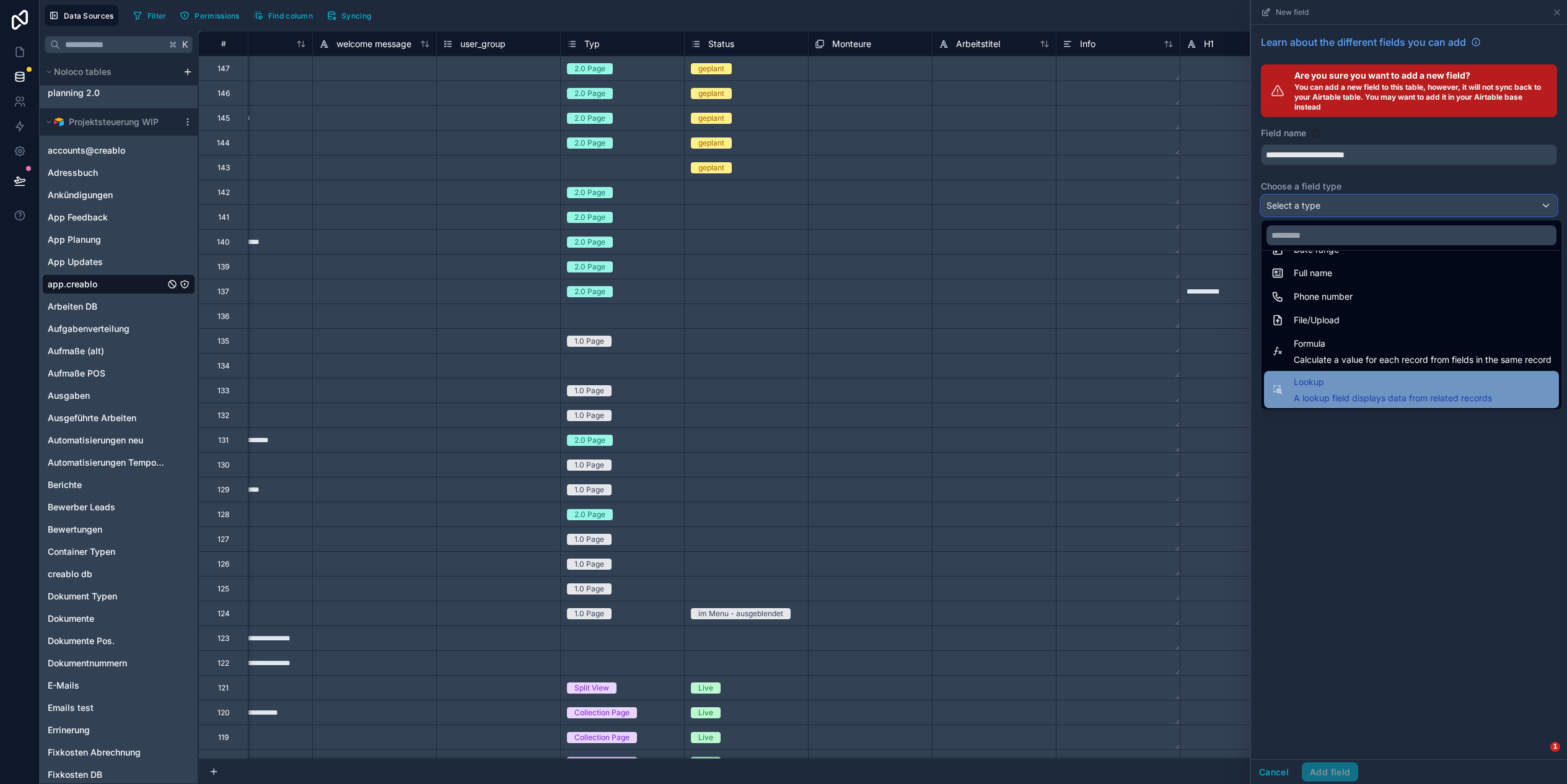
scroll to position [321, 0]
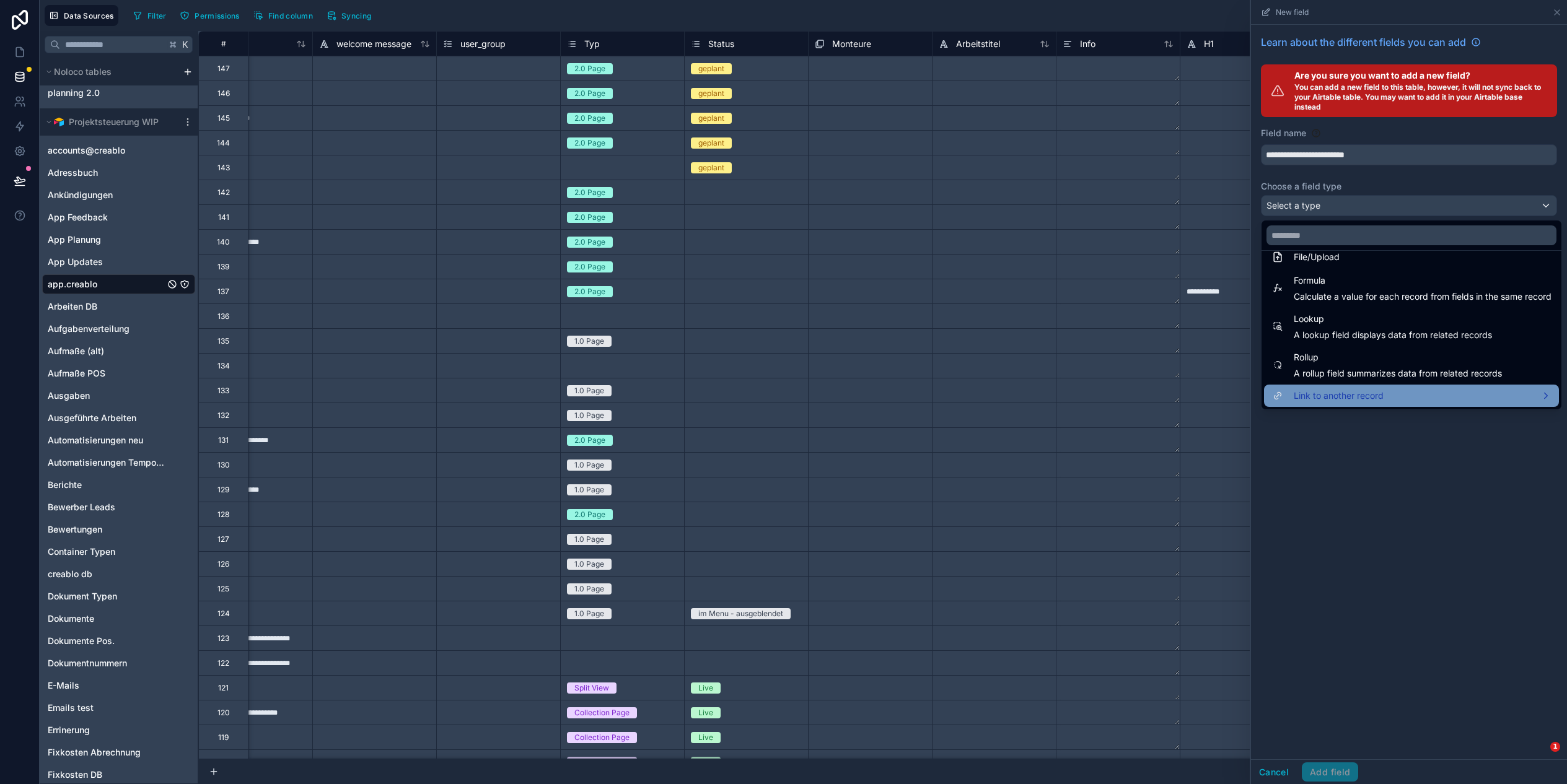
click at [1362, 385] on div "Link to another record" at bounding box center [1410, 395] width 295 height 22
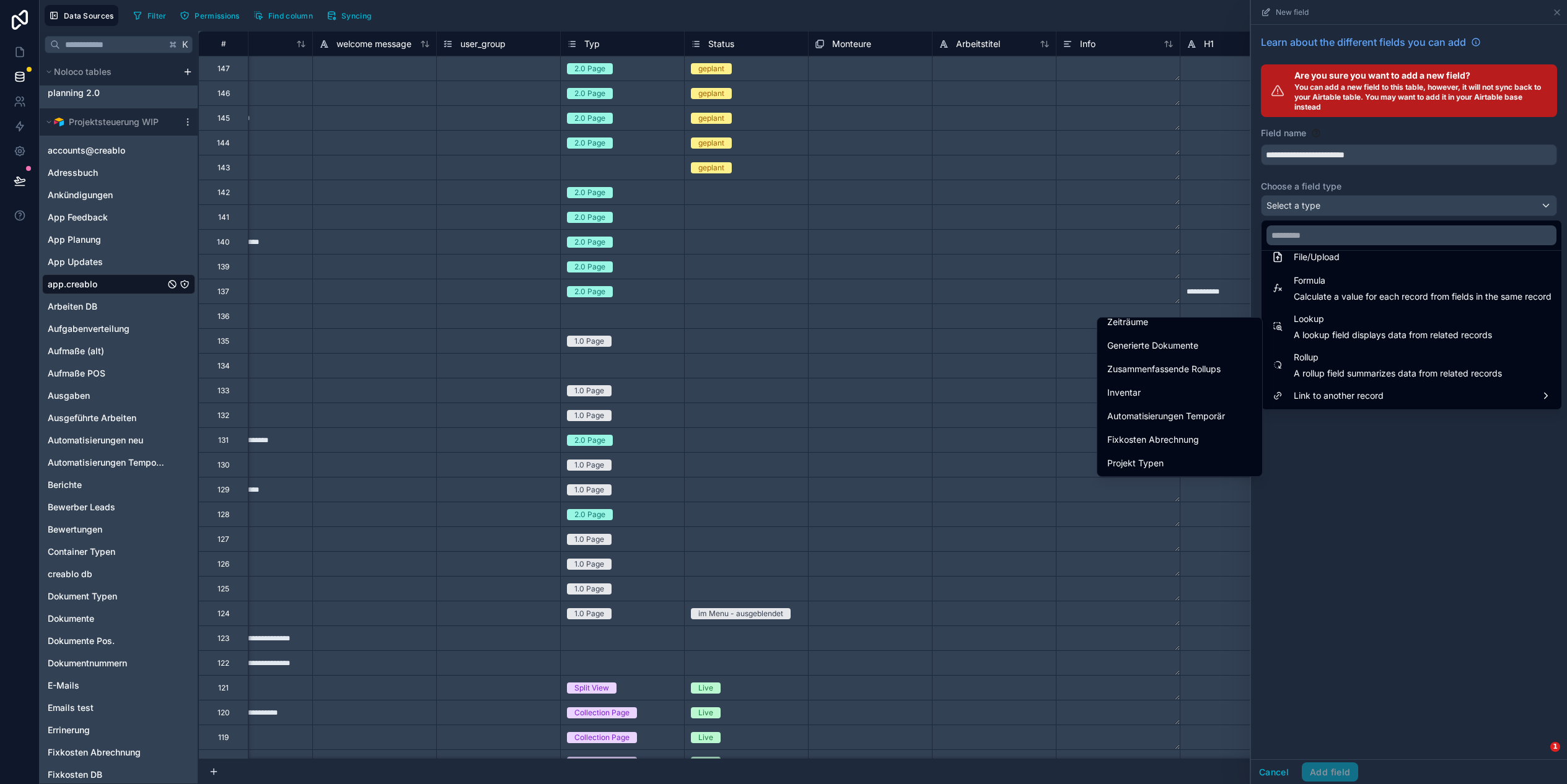
scroll to position [514, 0]
click at [1205, 337] on div "Generierte Dokumente" at bounding box center [1179, 348] width 160 height 22
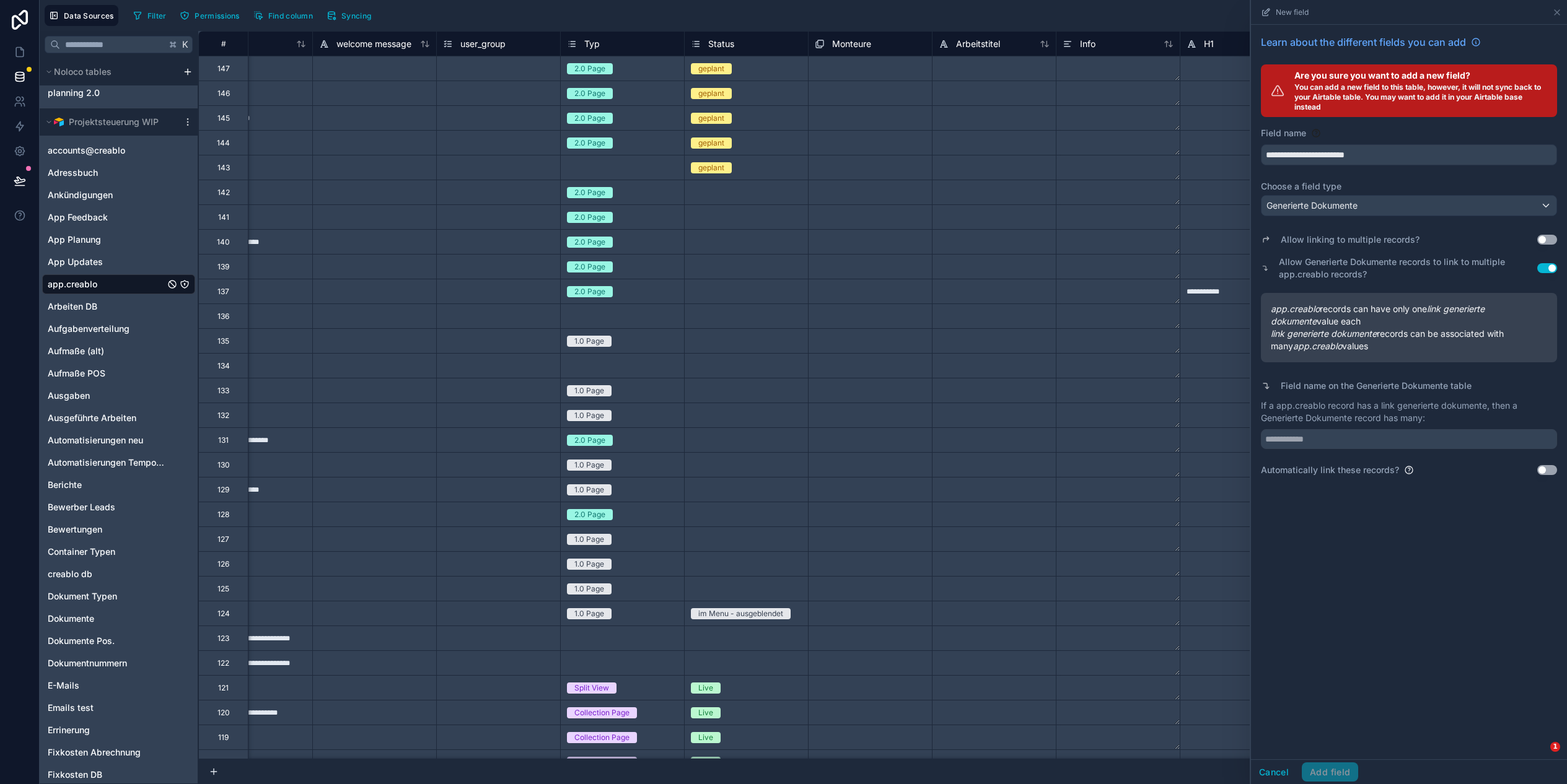
click at [1550, 468] on button "Use setting" at bounding box center [1547, 470] width 20 height 10
click at [1370, 434] on input "text" at bounding box center [1408, 439] width 297 height 20
type input "**********"
click at [1381, 687] on div "**********" at bounding box center [1408, 392] width 316 height 734
click at [1548, 242] on button "Use setting" at bounding box center [1547, 240] width 20 height 10
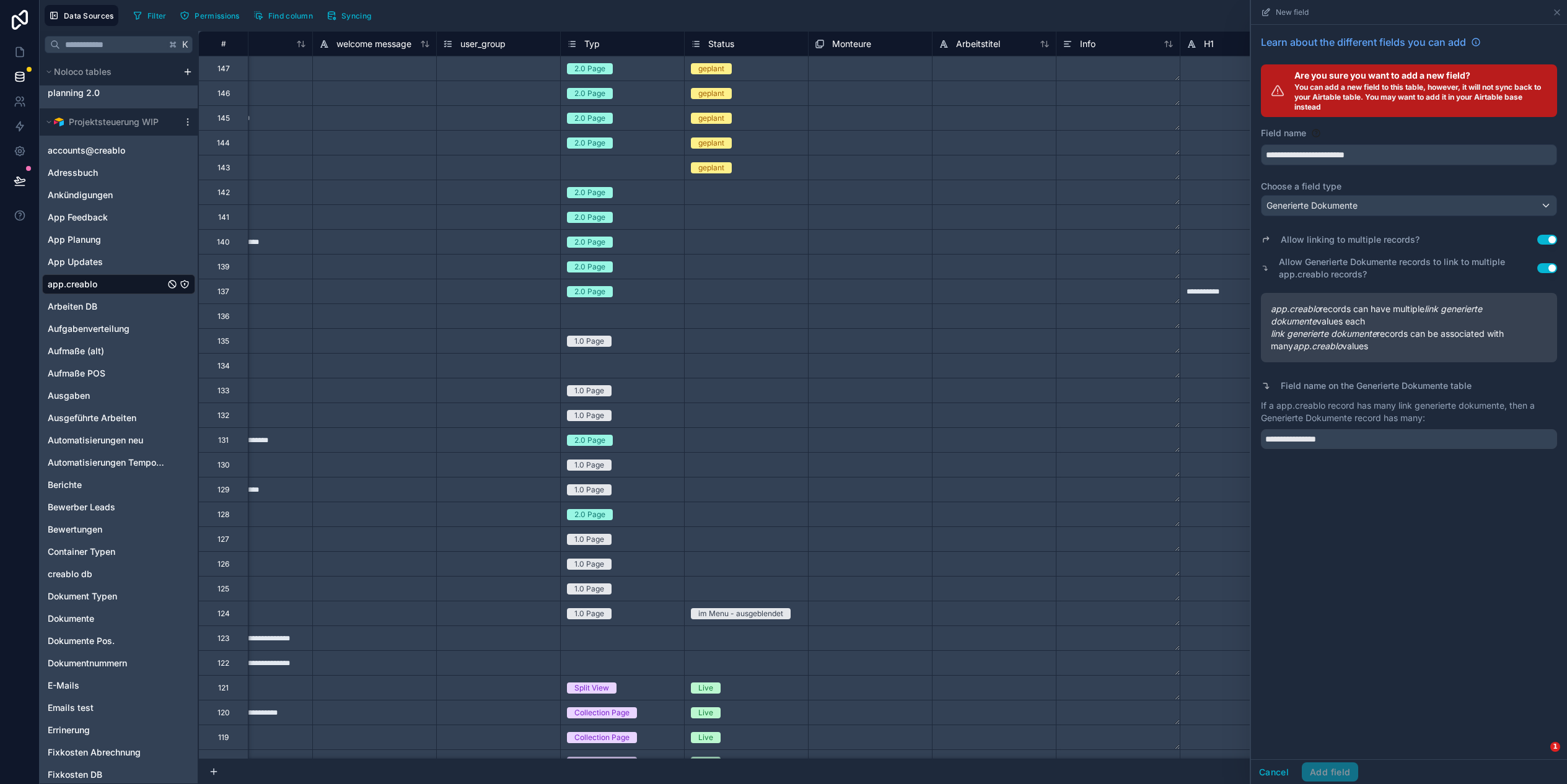
drag, startPoint x: 1336, startPoint y: 772, endPoint x: 1343, endPoint y: 753, distance: 20.2
click at [1336, 772] on div "Cancel Add field" at bounding box center [1304, 772] width 107 height 20
click at [1386, 448] on input "**********" at bounding box center [1408, 439] width 297 height 20
click at [1329, 767] on div "Cancel Add field" at bounding box center [1304, 772] width 107 height 20
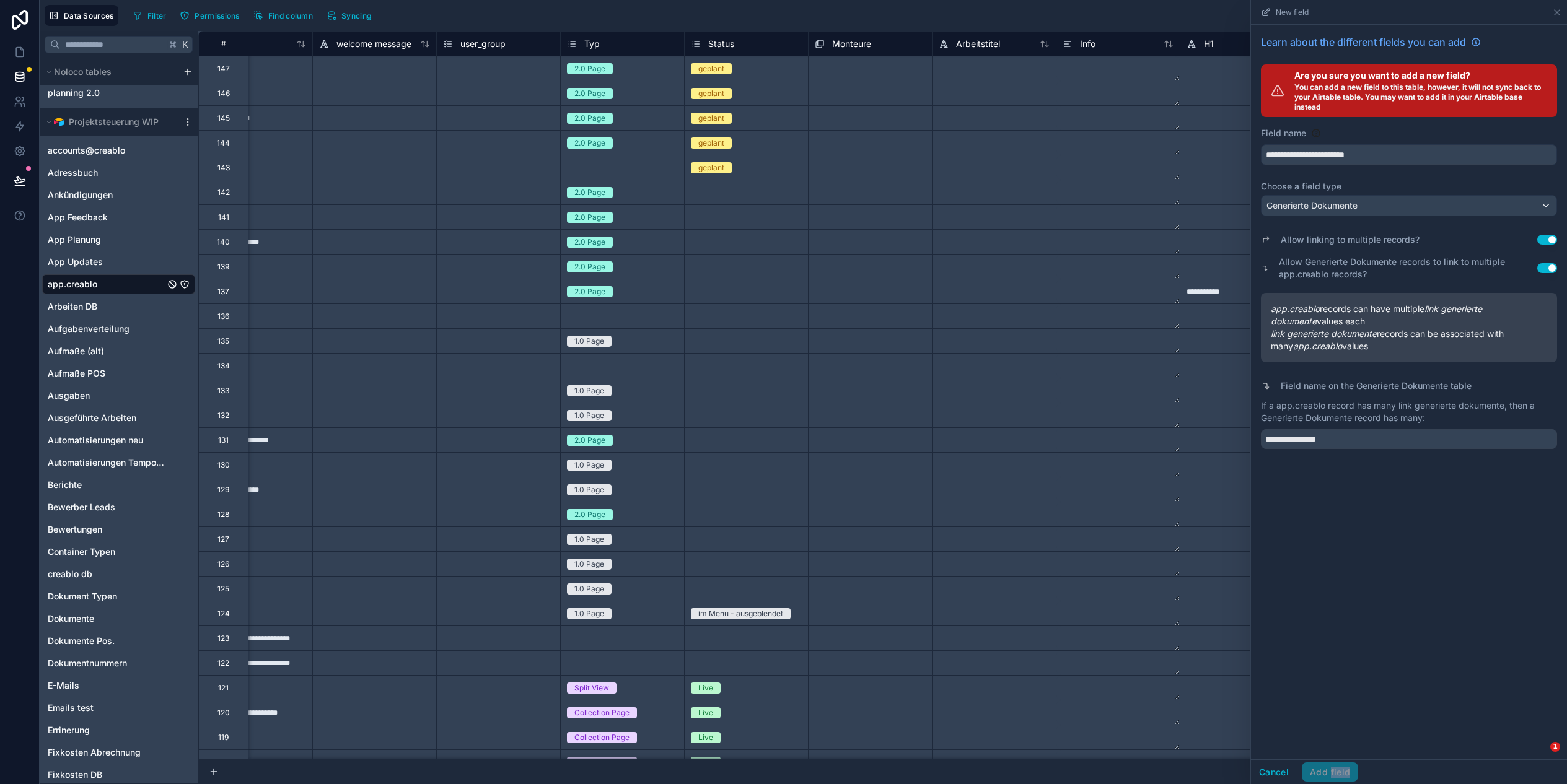
click at [1330, 767] on div "Cancel Add field" at bounding box center [1304, 772] width 107 height 20
click at [1357, 443] on input "**********" at bounding box center [1408, 439] width 297 height 20
drag, startPoint x: 1308, startPoint y: 441, endPoint x: 1188, endPoint y: 436, distance: 120.1
click at [1188, 436] on div "**********" at bounding box center [803, 392] width 1527 height 784
click at [1286, 524] on div "**********" at bounding box center [1408, 392] width 316 height 734
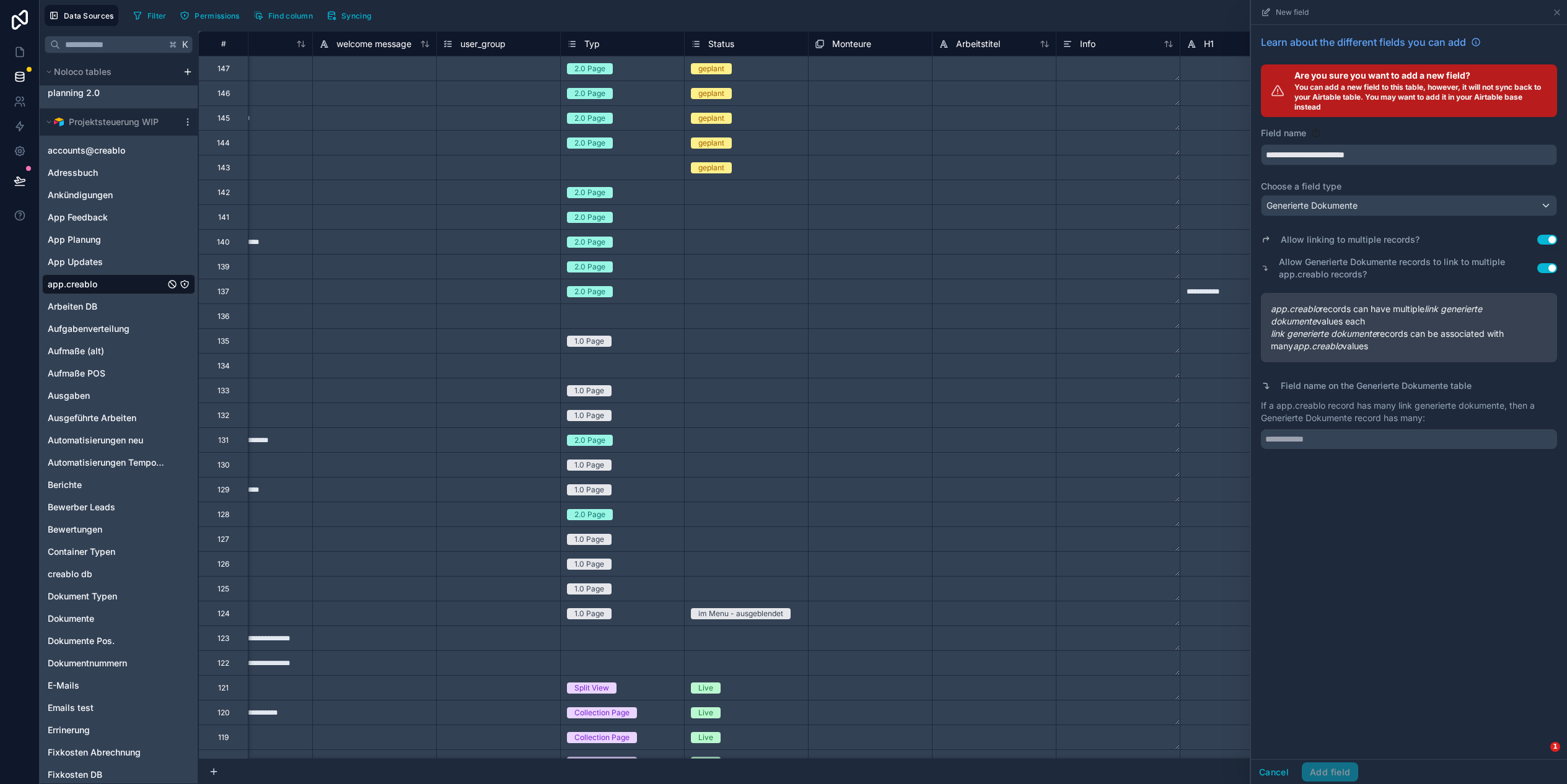
click at [1298, 449] on div "**********" at bounding box center [1408, 242] width 316 height 434
click at [1298, 444] on input "text" at bounding box center [1408, 439] width 297 height 20
type input "**********"
drag, startPoint x: 1485, startPoint y: 527, endPoint x: 1481, endPoint y: 515, distance: 12.6
click at [1485, 526] on div "**********" at bounding box center [1408, 392] width 316 height 734
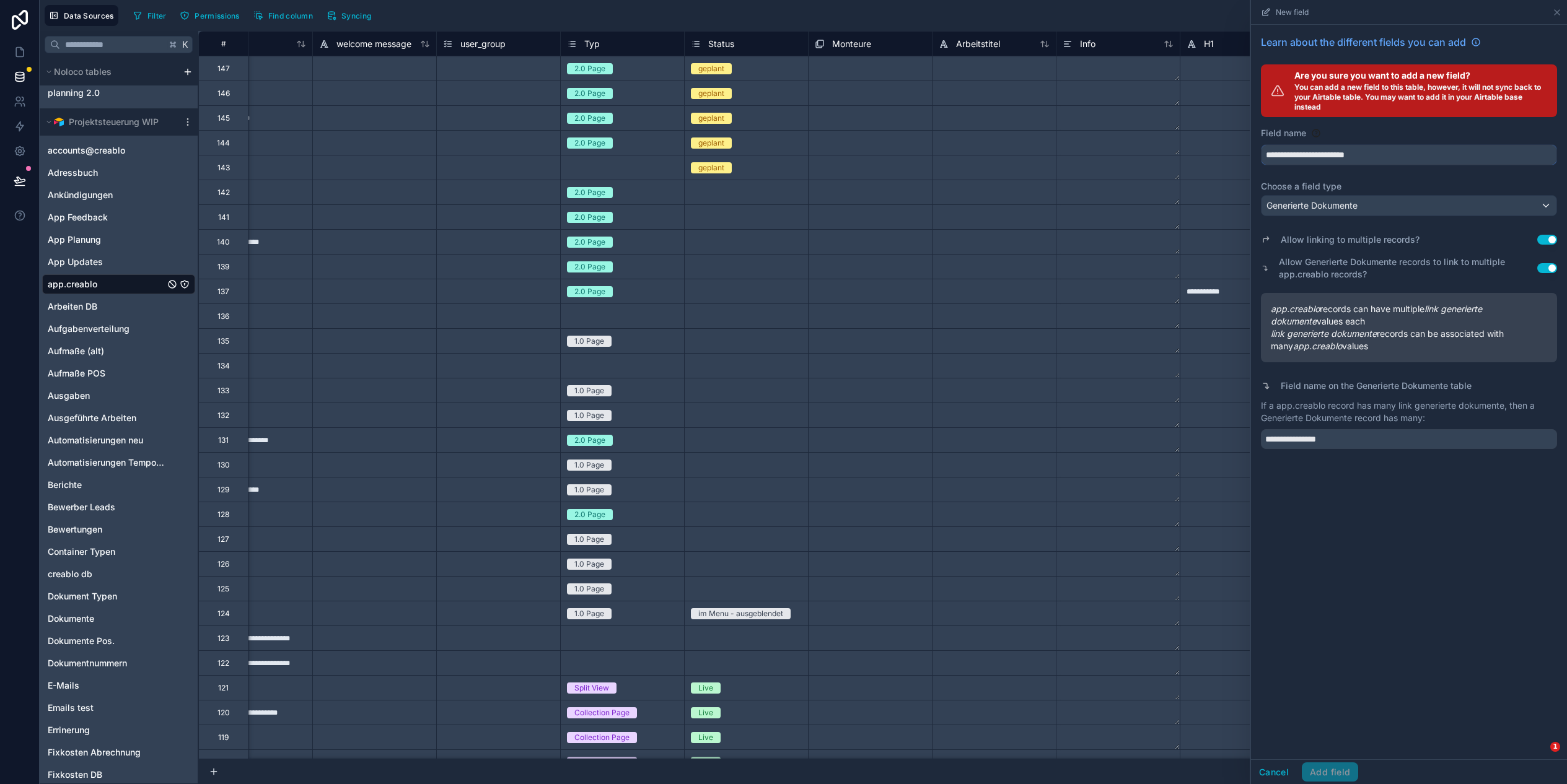
click at [1401, 159] on input "**********" at bounding box center [1408, 155] width 295 height 20
click at [1410, 575] on div "**********" at bounding box center [1408, 392] width 316 height 734
click at [1336, 772] on div "Cancel Add field" at bounding box center [1304, 772] width 107 height 20
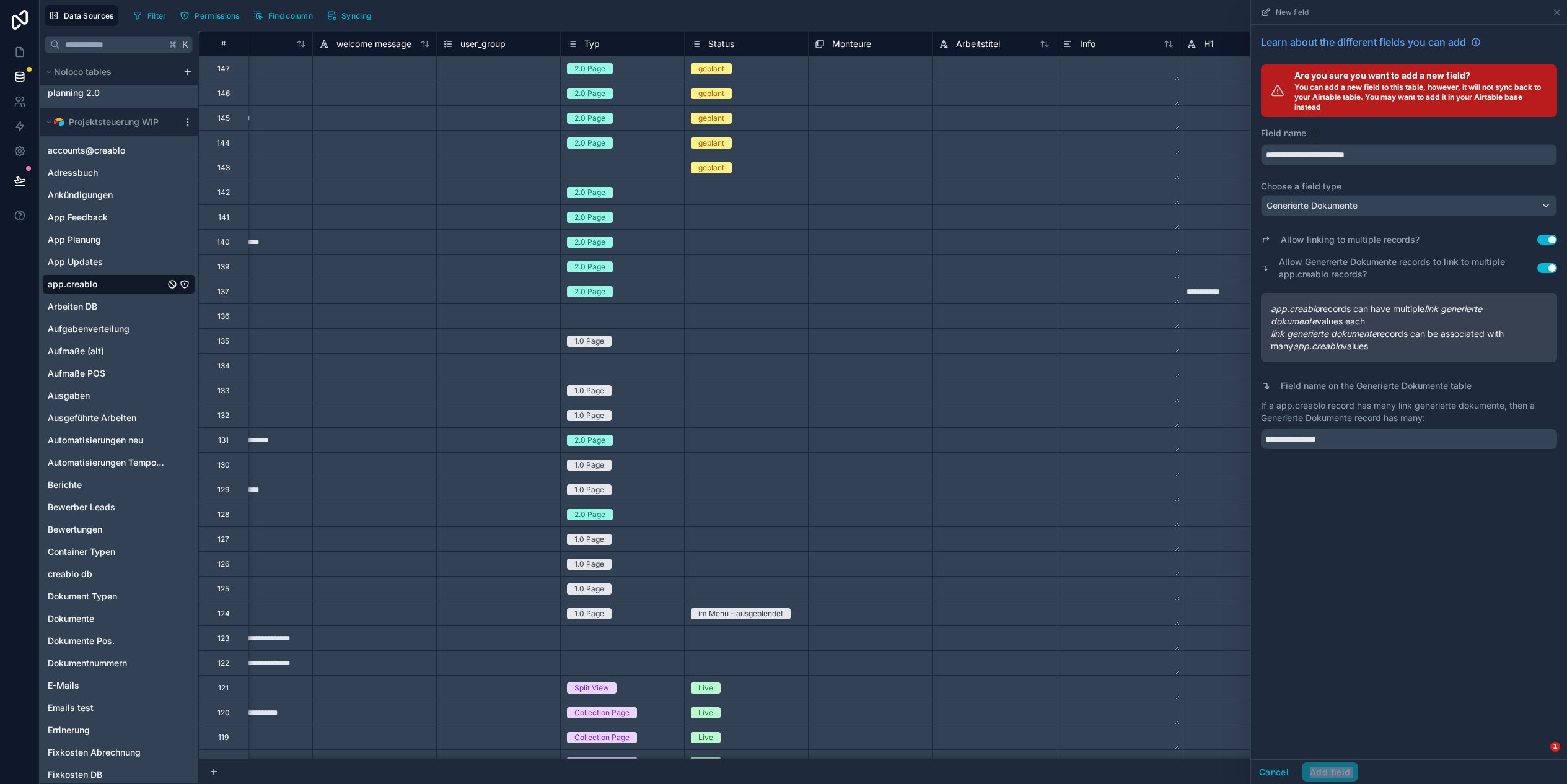
click at [1336, 772] on div "Cancel Add field" at bounding box center [1304, 772] width 107 height 20
click at [1543, 209] on div "Generierte Dokumente" at bounding box center [1408, 205] width 295 height 20
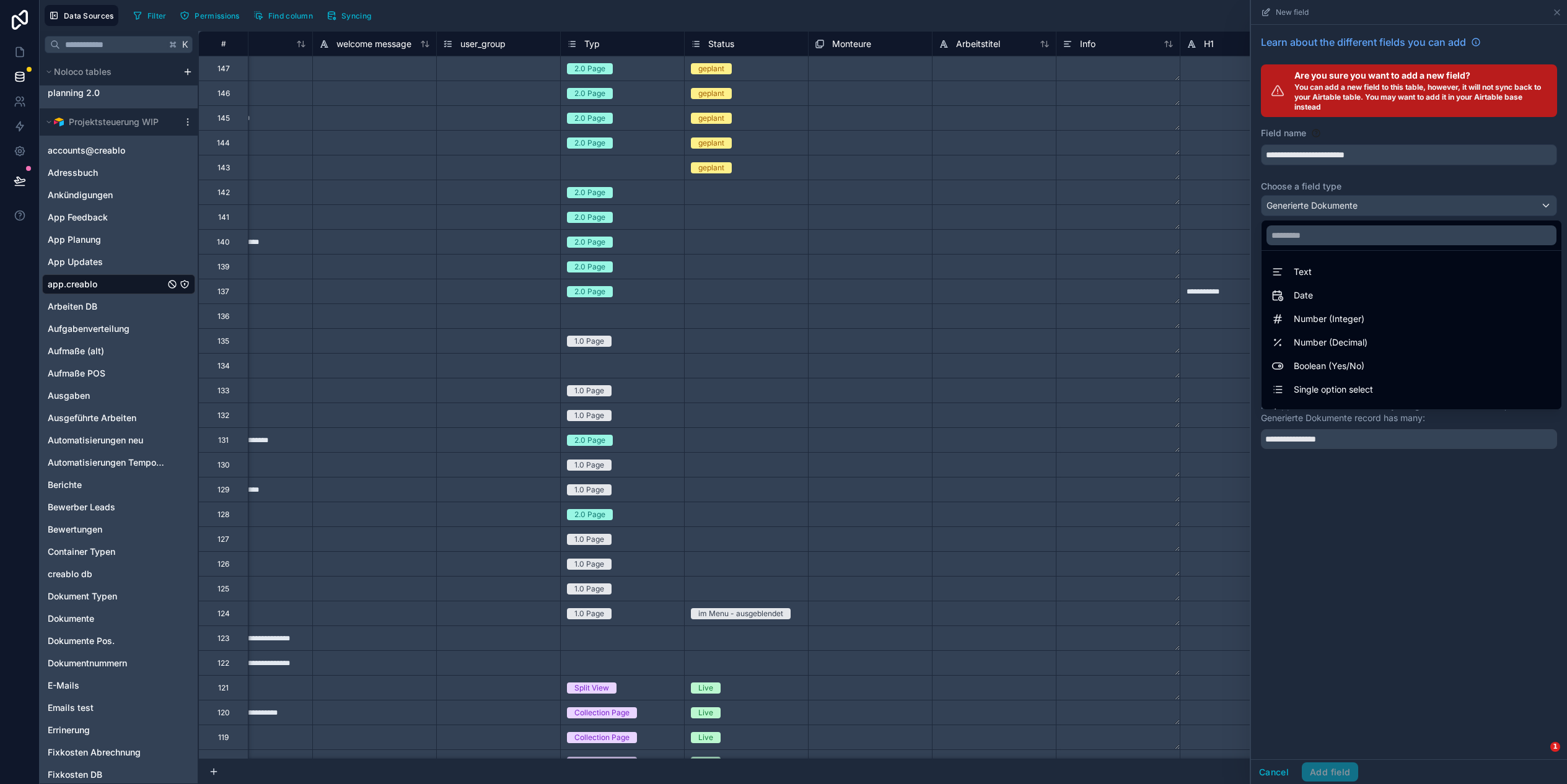
click at [1543, 209] on div at bounding box center [1408, 392] width 316 height 784
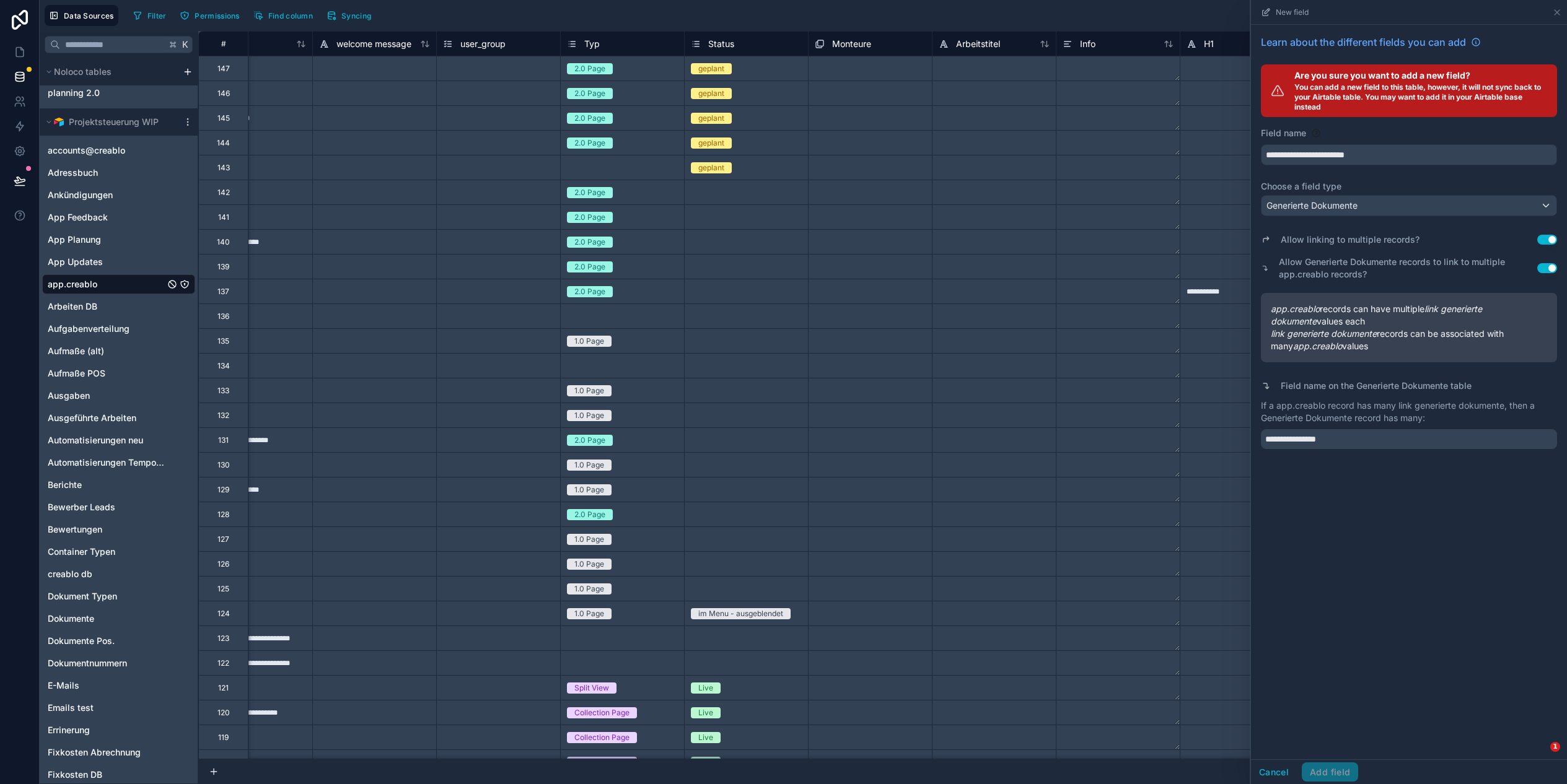
click at [1308, 501] on div "**********" at bounding box center [1408, 392] width 316 height 734
click at [1392, 207] on div "Generierte Dokumente" at bounding box center [1408, 205] width 295 height 20
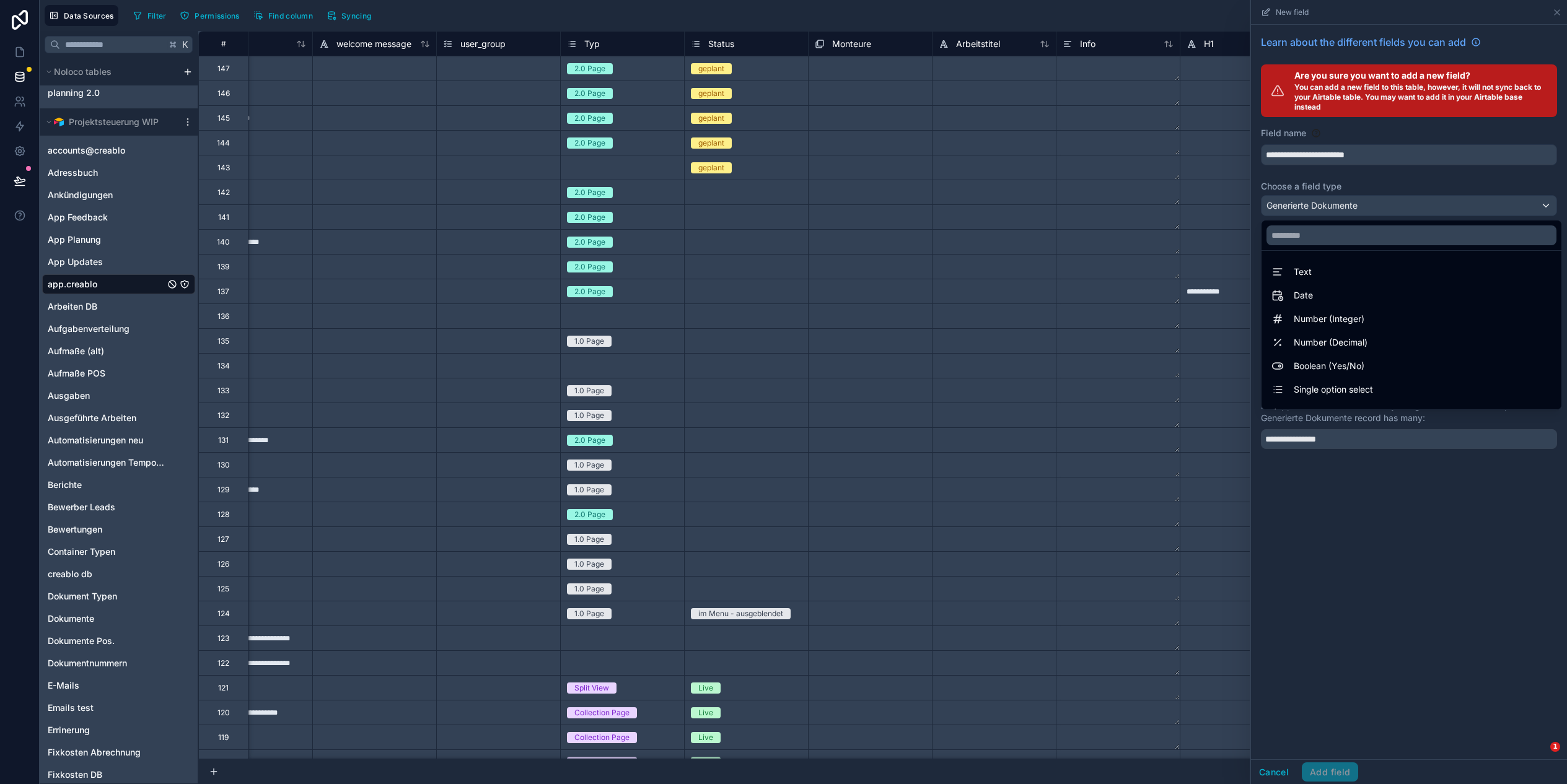
click at [1391, 206] on div at bounding box center [1408, 392] width 316 height 784
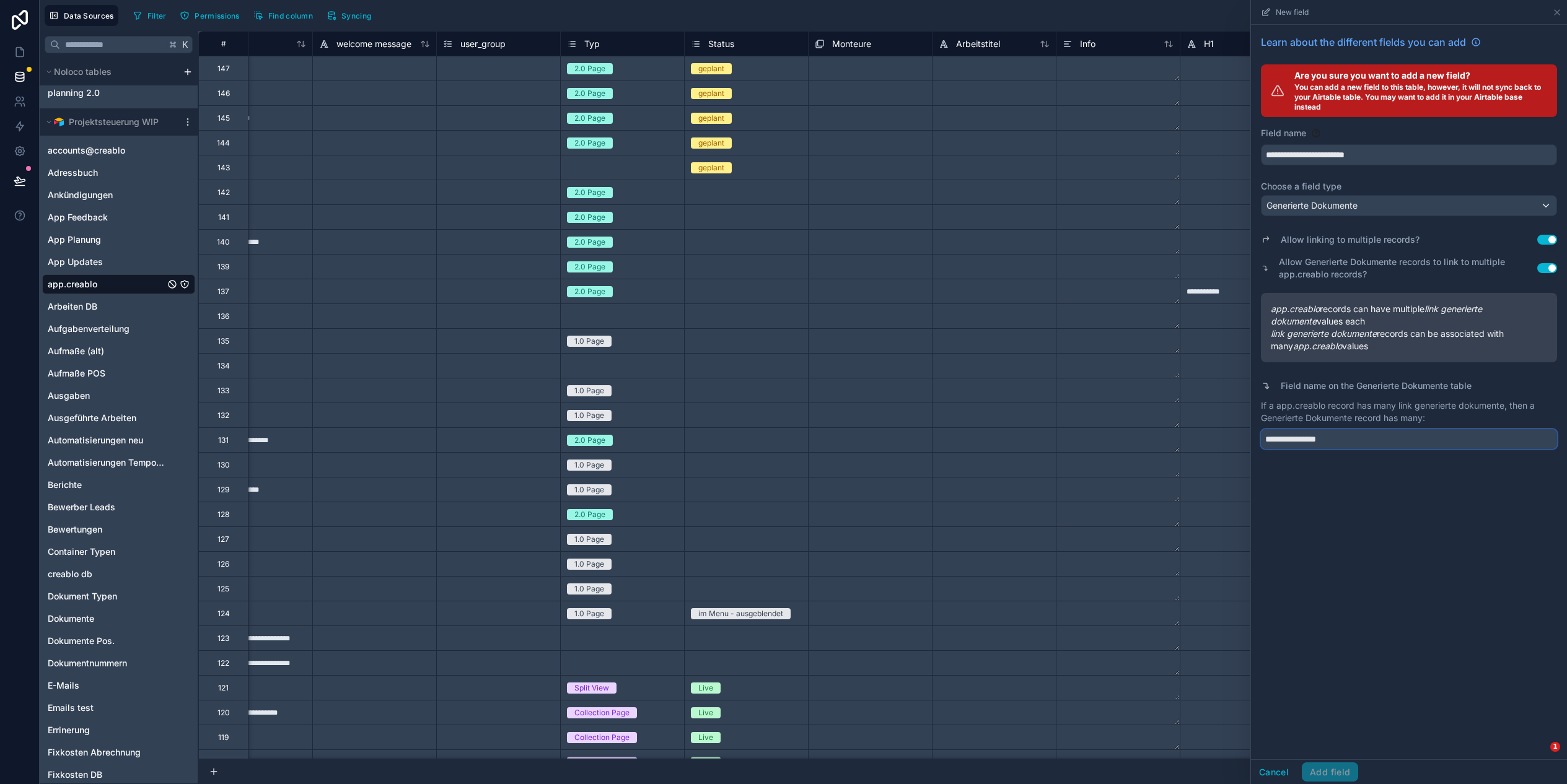
click at [1358, 441] on input "**********" at bounding box center [1408, 439] width 297 height 20
click at [1356, 440] on input "**********" at bounding box center [1408, 439] width 297 height 20
click at [1321, 762] on div "Cancel Add field" at bounding box center [1304, 772] width 107 height 20
click at [1324, 772] on div "Cancel Add field" at bounding box center [1304, 772] width 107 height 20
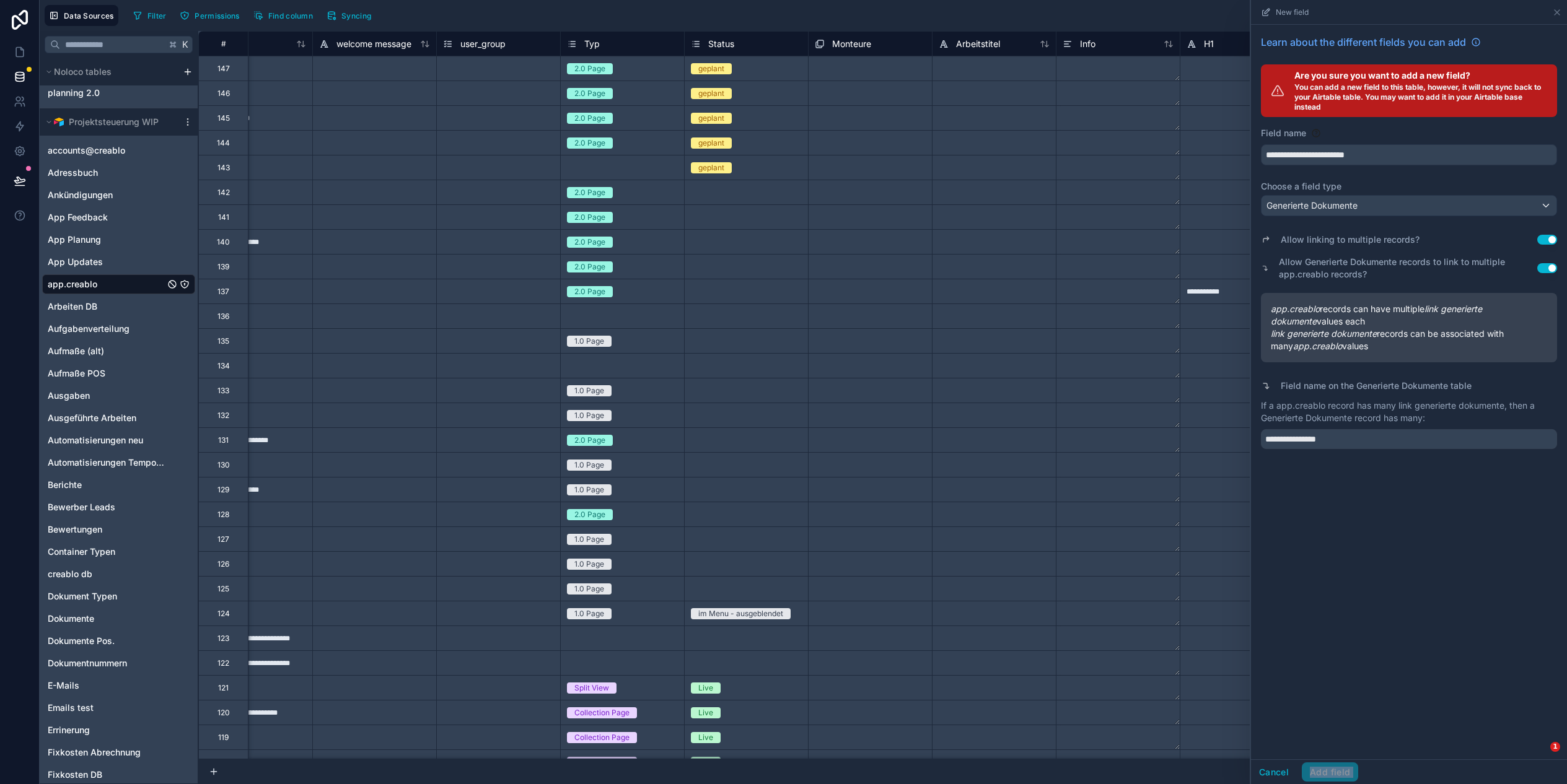
click at [1324, 772] on div "Cancel Add field" at bounding box center [1304, 772] width 107 height 20
click at [1324, 773] on div "Cancel Add field" at bounding box center [1304, 772] width 107 height 20
click at [1387, 146] on input "**********" at bounding box center [1408, 155] width 295 height 20
click at [1391, 152] on input "**********" at bounding box center [1408, 155] width 295 height 20
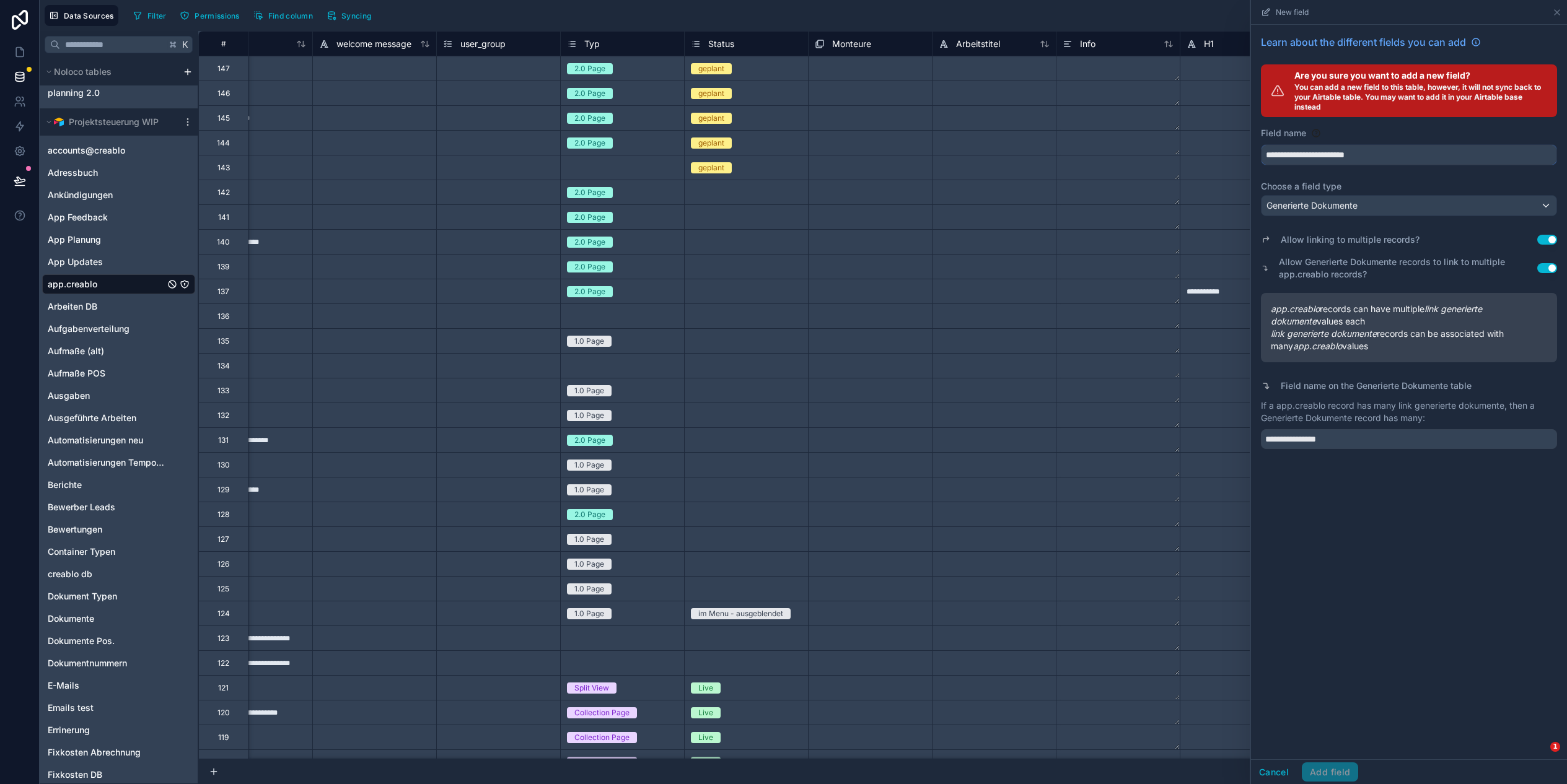
click at [1391, 152] on input "**********" at bounding box center [1408, 155] width 295 height 20
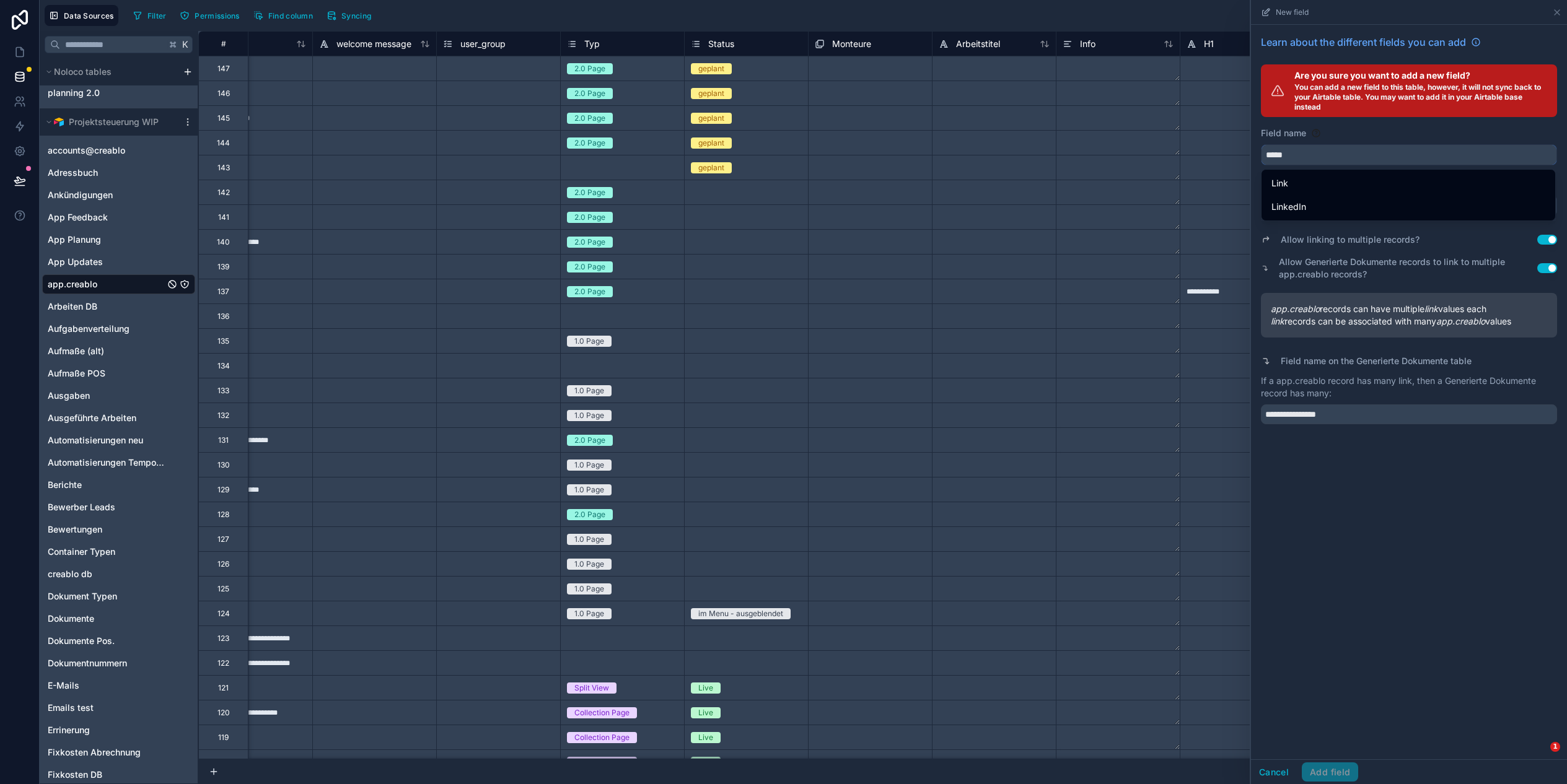
click at [1261, 145] on button "****" at bounding box center [1408, 155] width 297 height 21
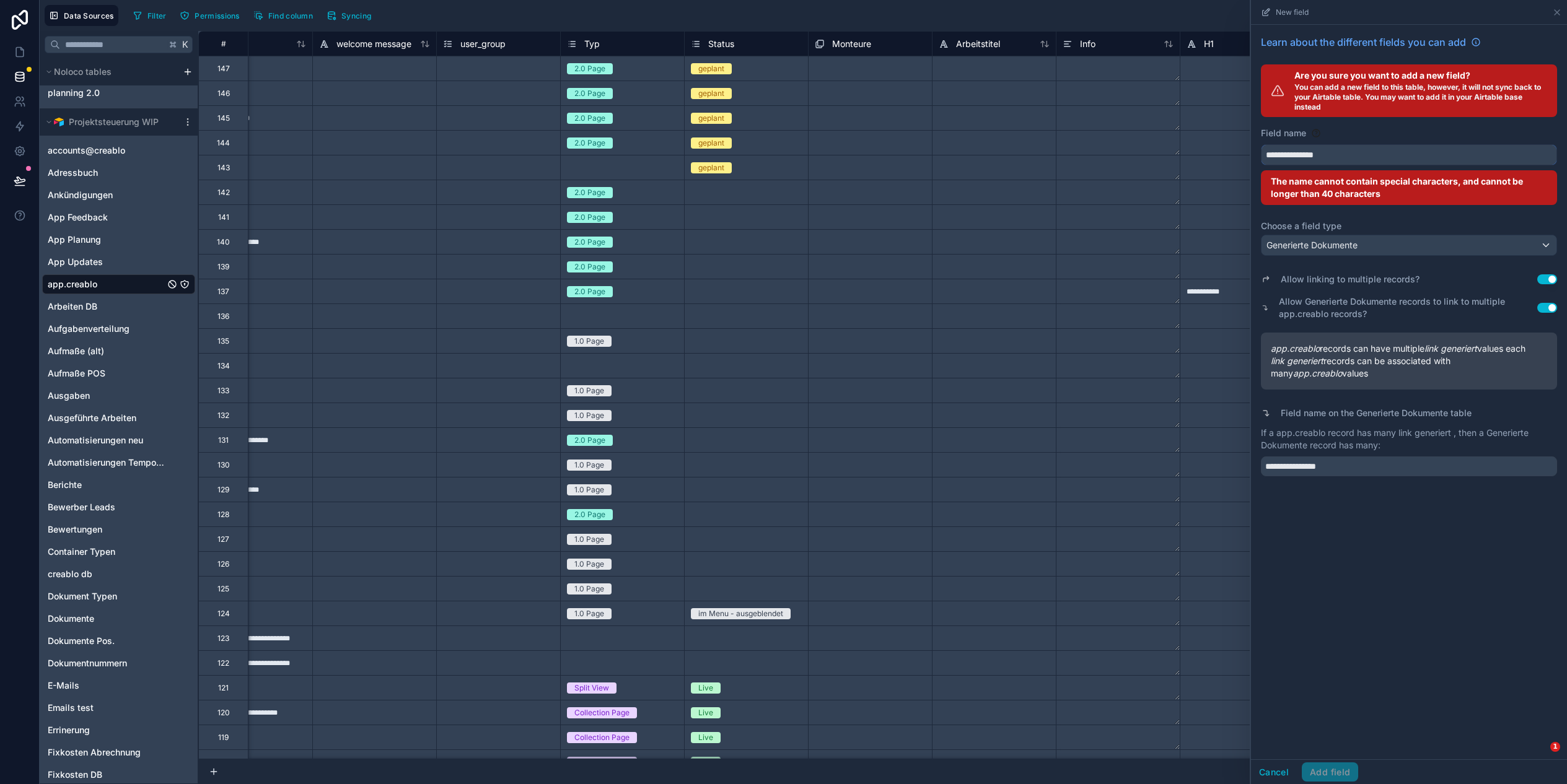
click at [1261, 145] on button "**********" at bounding box center [1408, 155] width 297 height 21
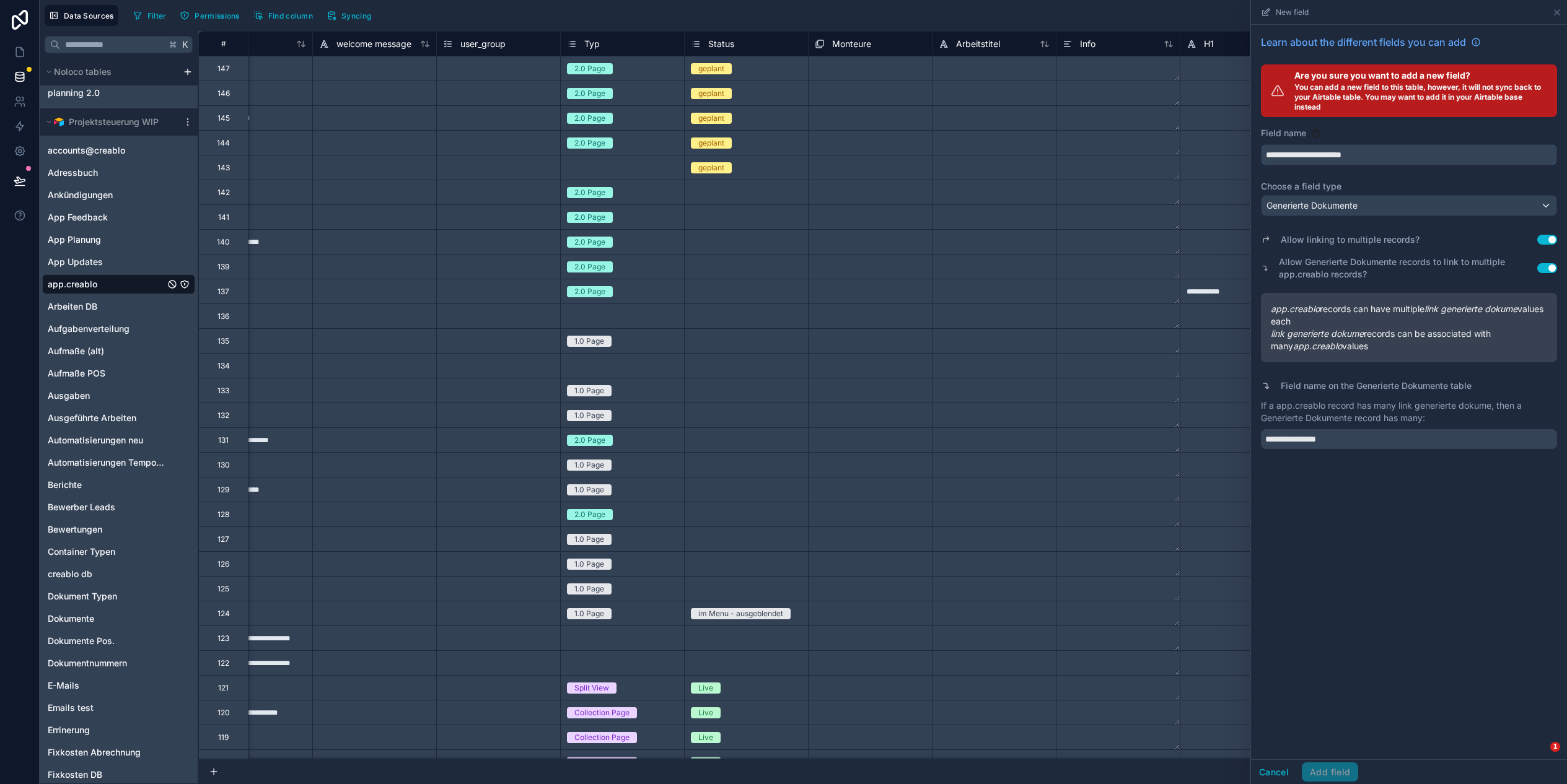
type input "**********"
click at [1354, 517] on div "**********" at bounding box center [1408, 392] width 316 height 734
click at [1547, 267] on button "Use setting" at bounding box center [1547, 268] width 20 height 10
click at [1549, 235] on button "Use setting" at bounding box center [1547, 240] width 20 height 10
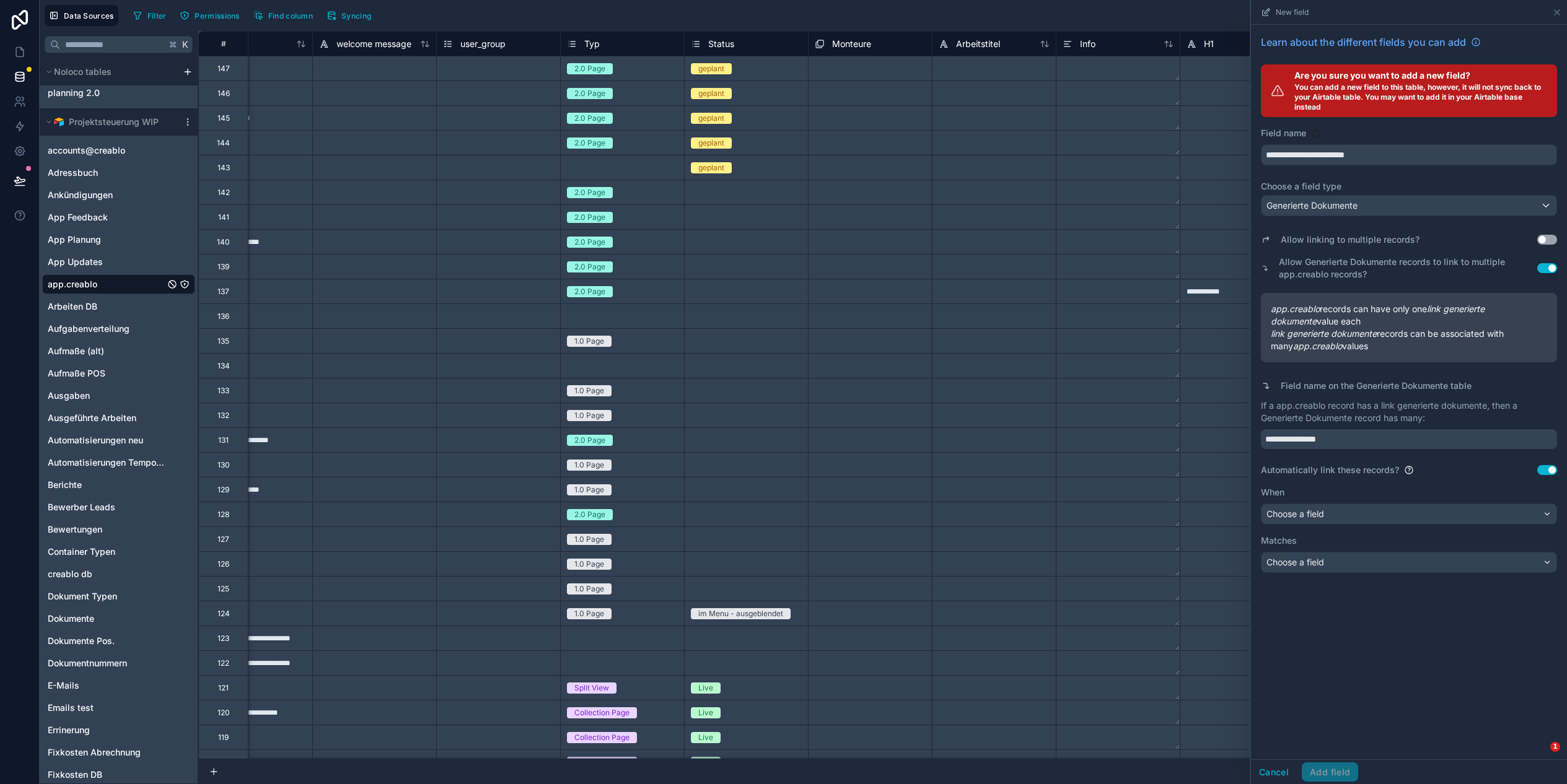
click at [1548, 236] on button "Use setting" at bounding box center [1547, 240] width 20 height 10
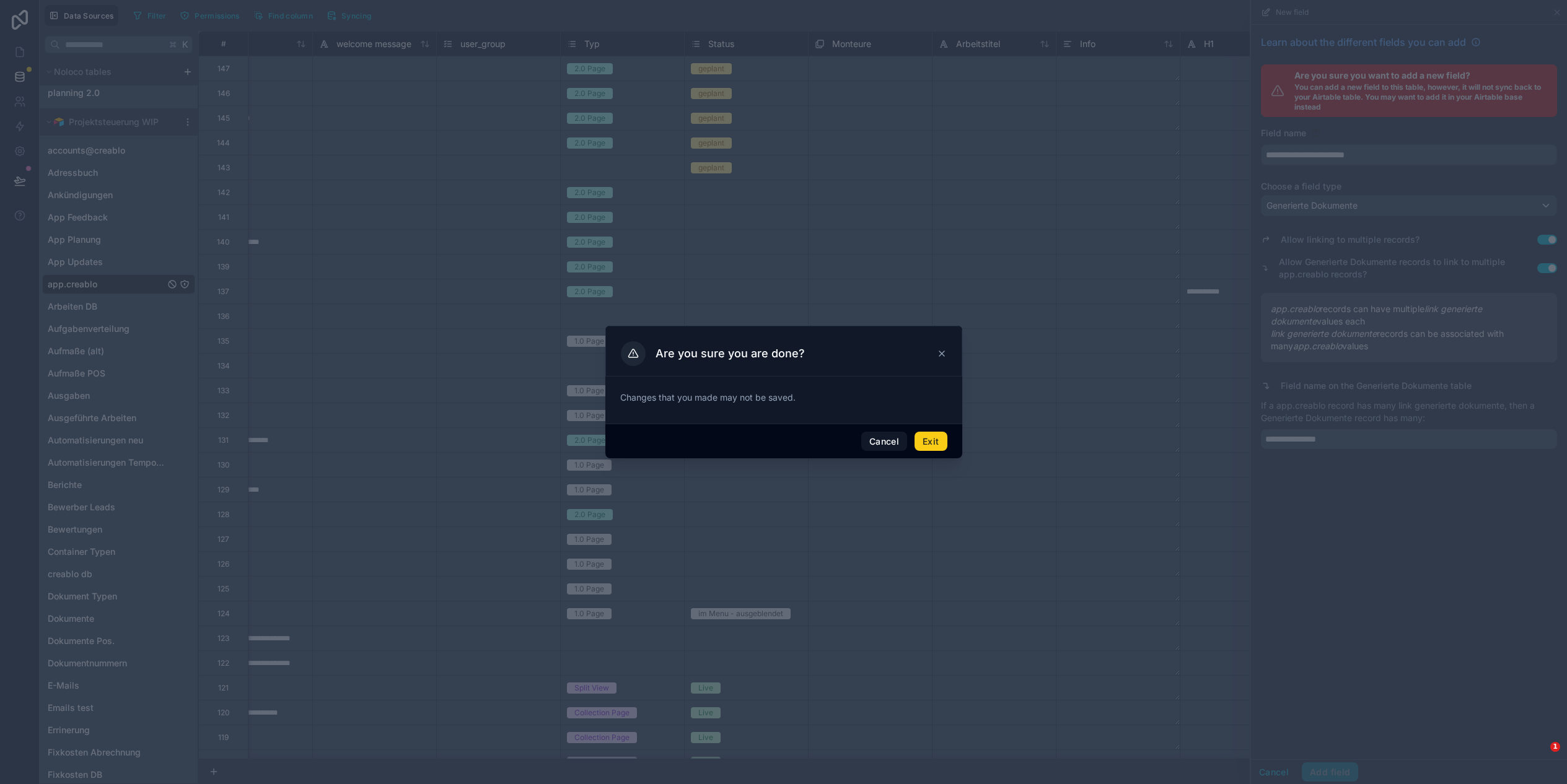
click at [938, 439] on button "Exit" at bounding box center [930, 441] width 32 height 20
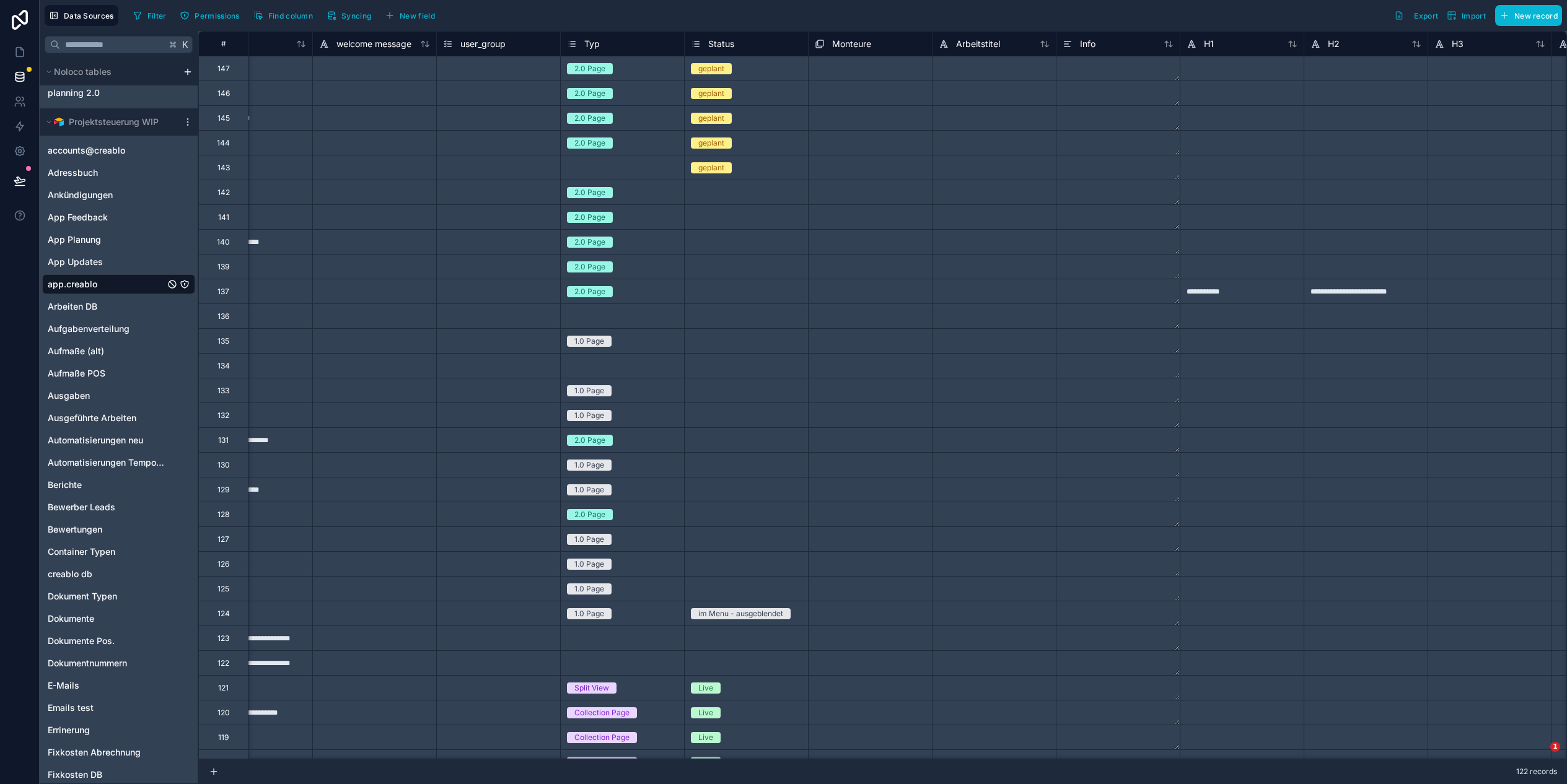
click at [423, 25] on div "Filter Permissions Find column Syncing New field" at bounding box center [286, 15] width 316 height 21
click at [424, 17] on span "New field" at bounding box center [418, 15] width 36 height 9
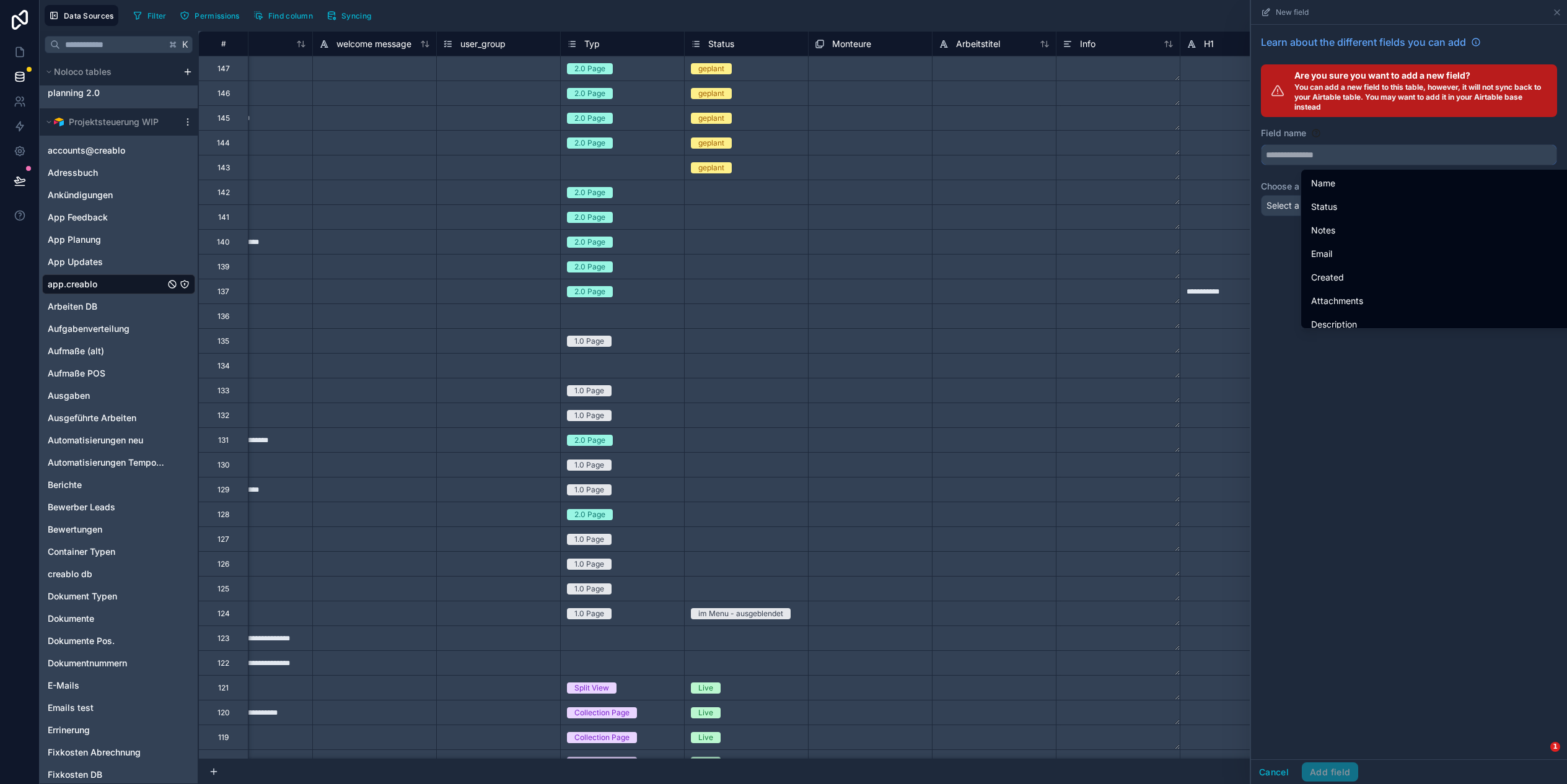
click at [1331, 150] on input "text" at bounding box center [1408, 155] width 295 height 20
click at [1373, 135] on div "Field name" at bounding box center [1408, 133] width 297 height 12
click at [1348, 162] on input "text" at bounding box center [1408, 155] width 295 height 20
click at [1362, 414] on div "Learn about the different fields you can add Are you sure you want to add a new…" at bounding box center [1408, 392] width 316 height 734
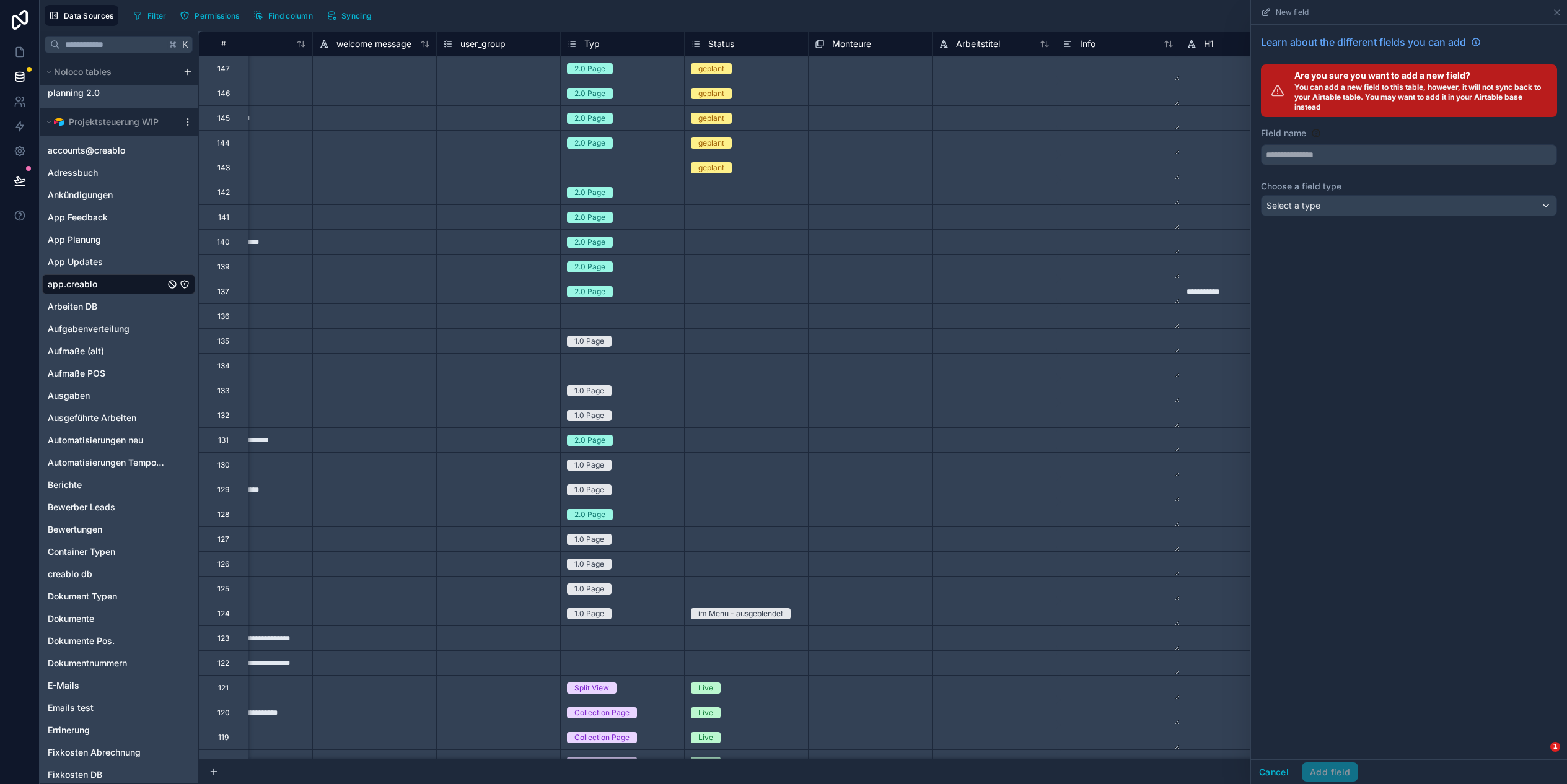
click at [1344, 216] on div "Learn about the different fields you can add Are you sure you want to add a new…" at bounding box center [1408, 128] width 316 height 206
click at [1344, 213] on div "Select a type" at bounding box center [1408, 205] width 295 height 20
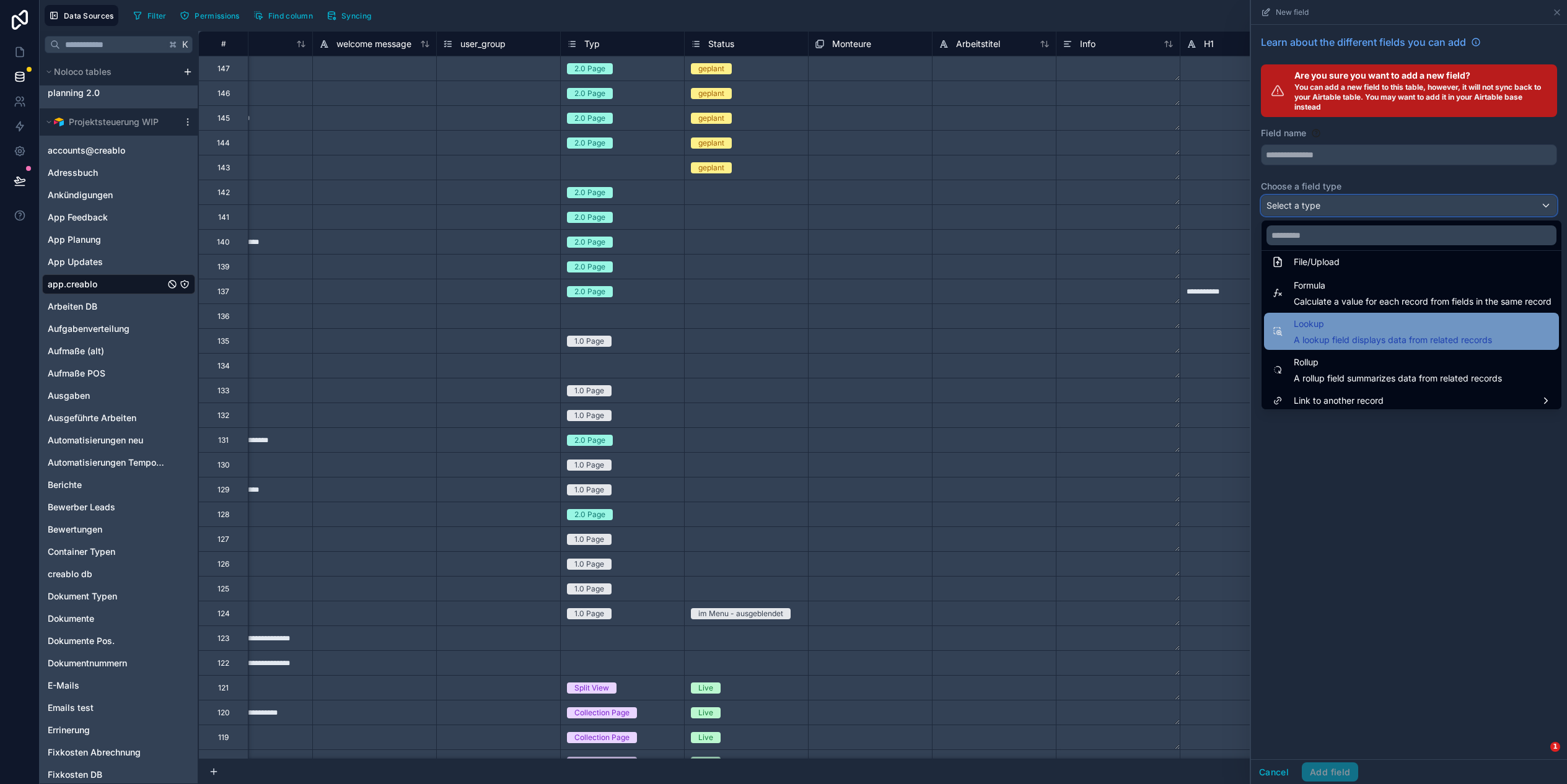
scroll to position [321, 0]
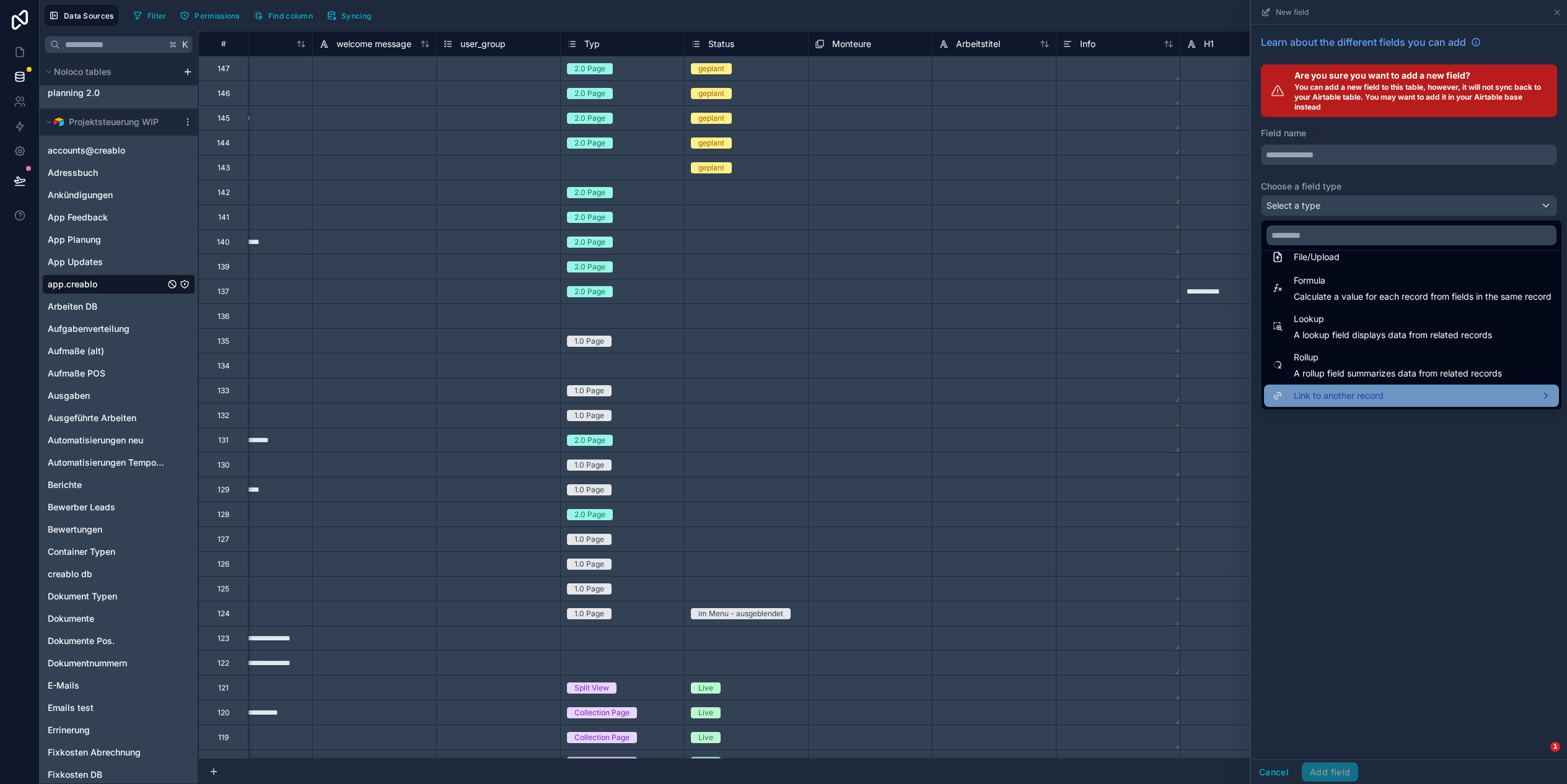
click at [1361, 391] on span "Link to another record" at bounding box center [1338, 395] width 90 height 15
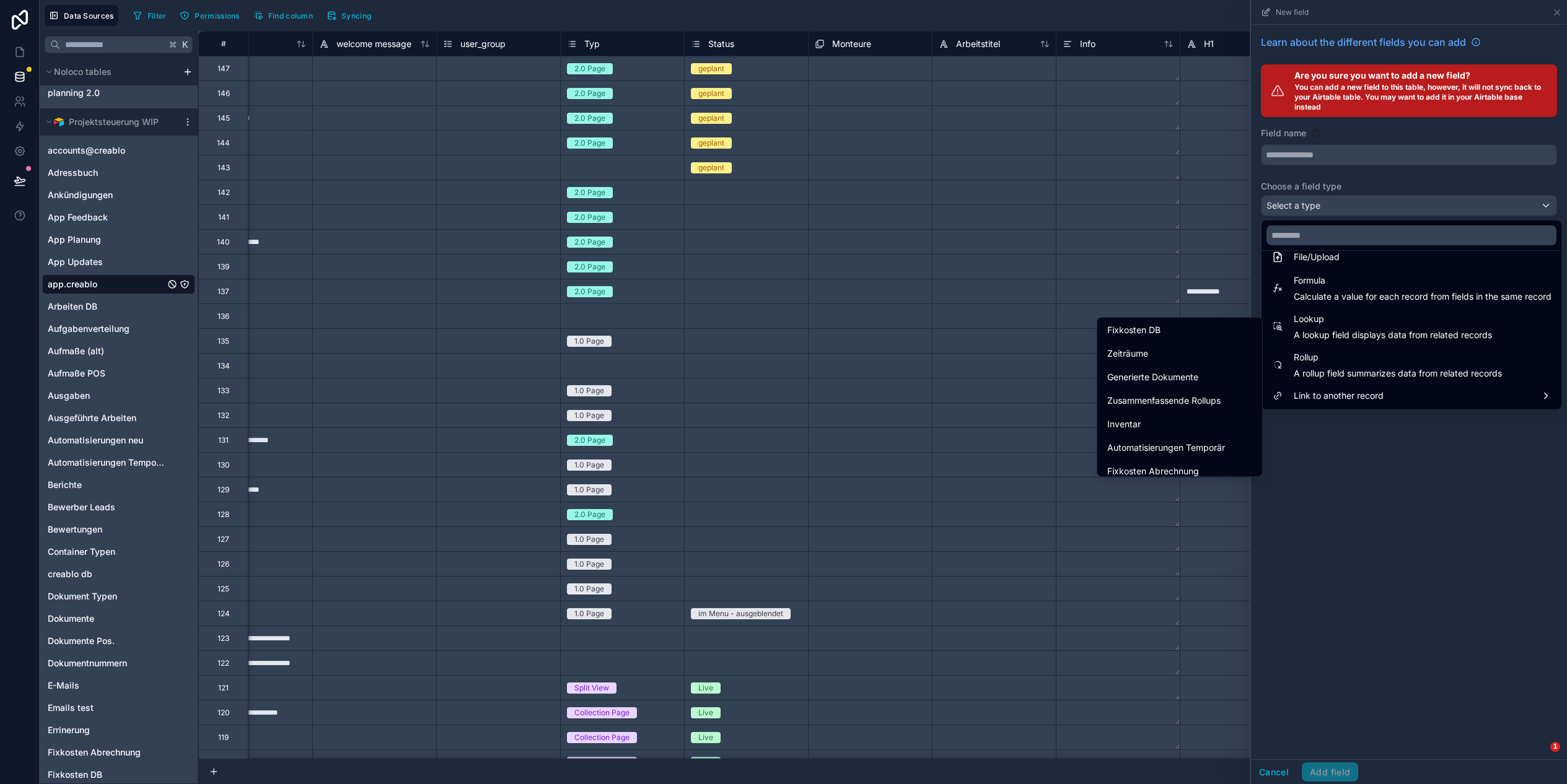
scroll to position [490, 0]
click at [1165, 380] on div "Generierte Dokumente" at bounding box center [1179, 373] width 160 height 22
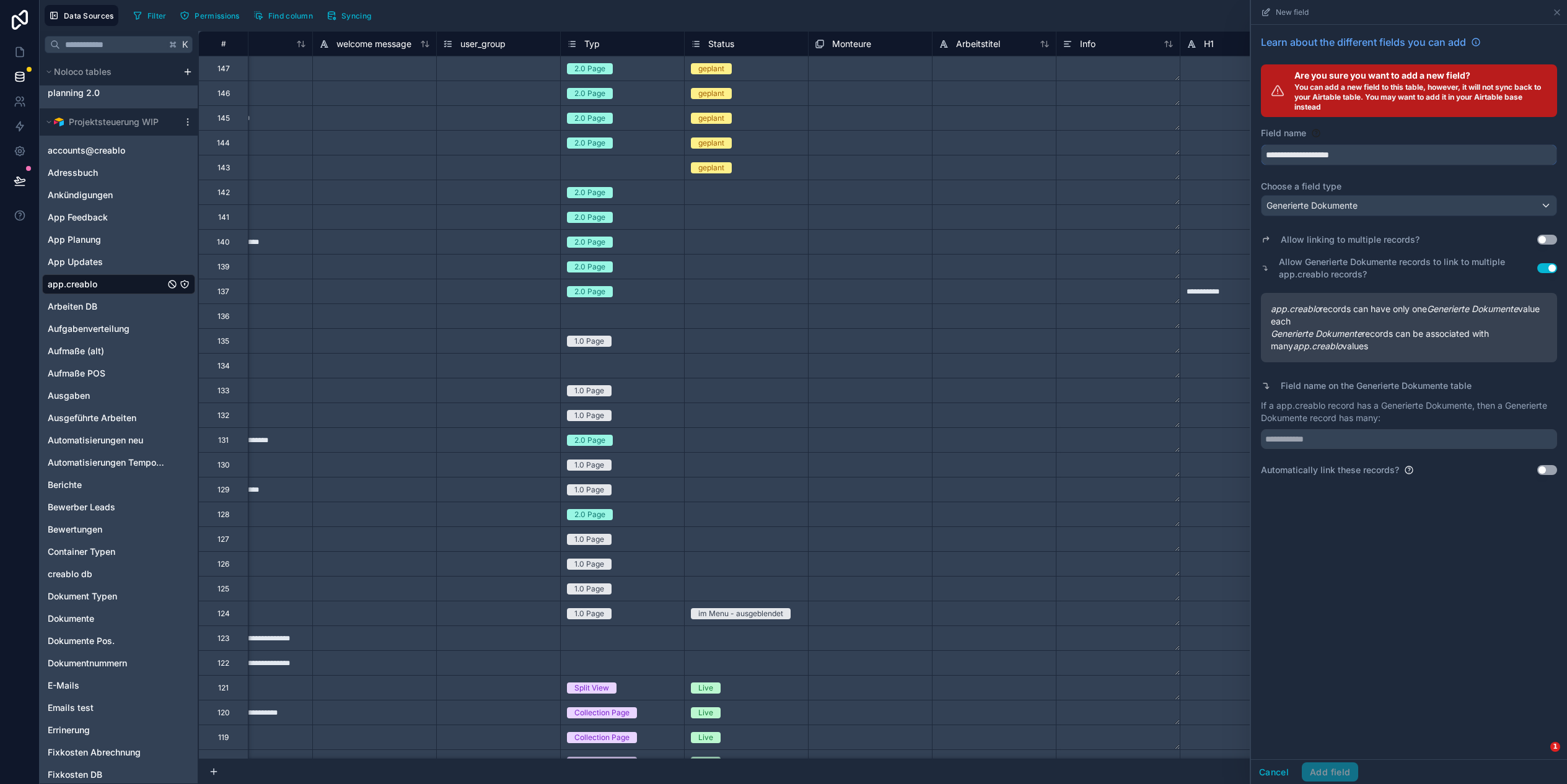
click at [1344, 163] on input "**********" at bounding box center [1408, 155] width 295 height 20
drag, startPoint x: 1373, startPoint y: 163, endPoint x: 1199, endPoint y: 156, distance: 174.1
click at [1199, 156] on div "**********" at bounding box center [803, 392] width 1527 height 784
click at [1261, 145] on button "**********" at bounding box center [1408, 155] width 297 height 21
type input "**********"
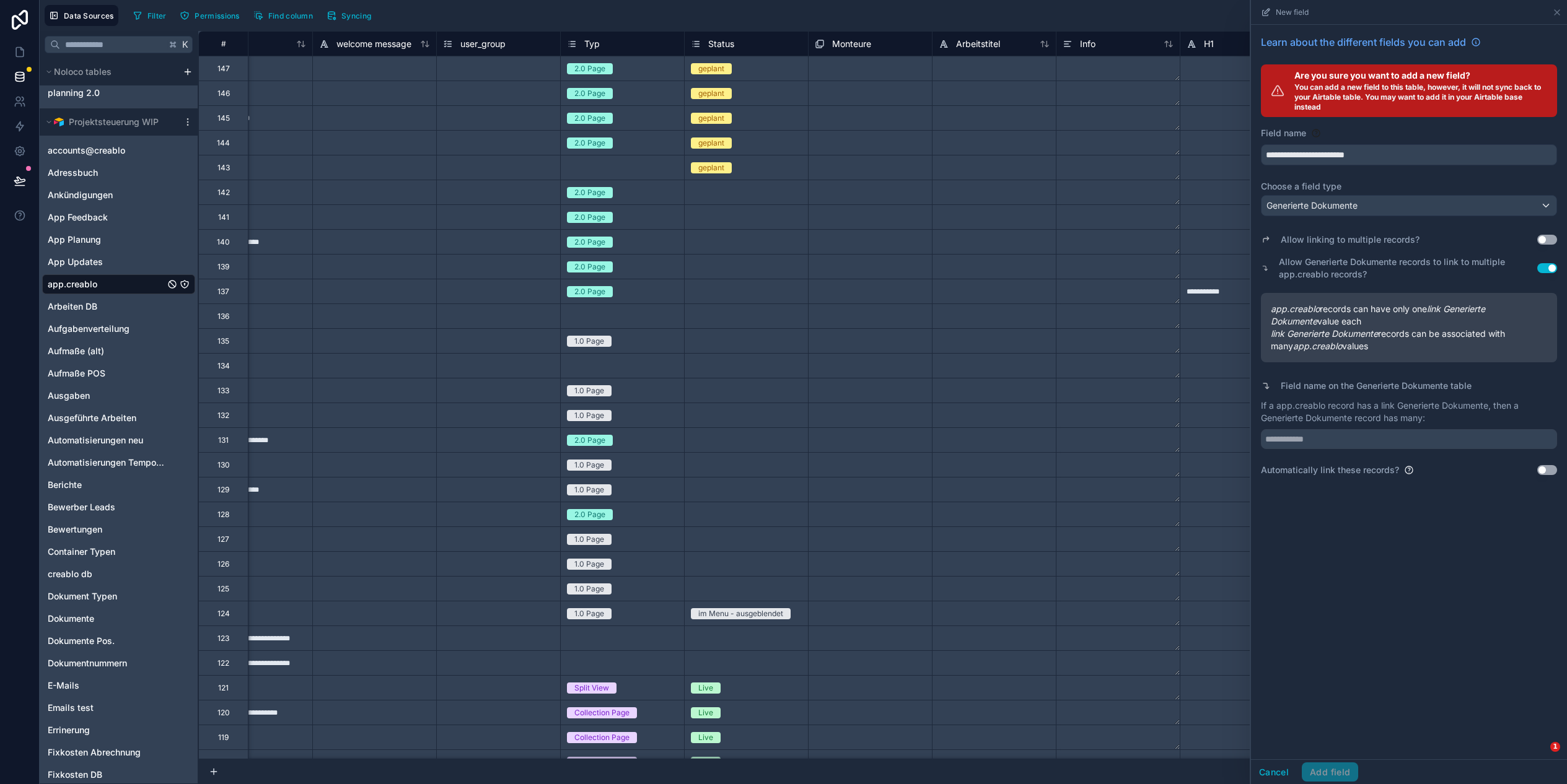
click at [1548, 238] on button "Use setting" at bounding box center [1547, 240] width 20 height 10
click at [1331, 433] on input "text" at bounding box center [1408, 439] width 297 height 20
type input "**********"
click at [1347, 767] on button "Add field" at bounding box center [1329, 772] width 57 height 20
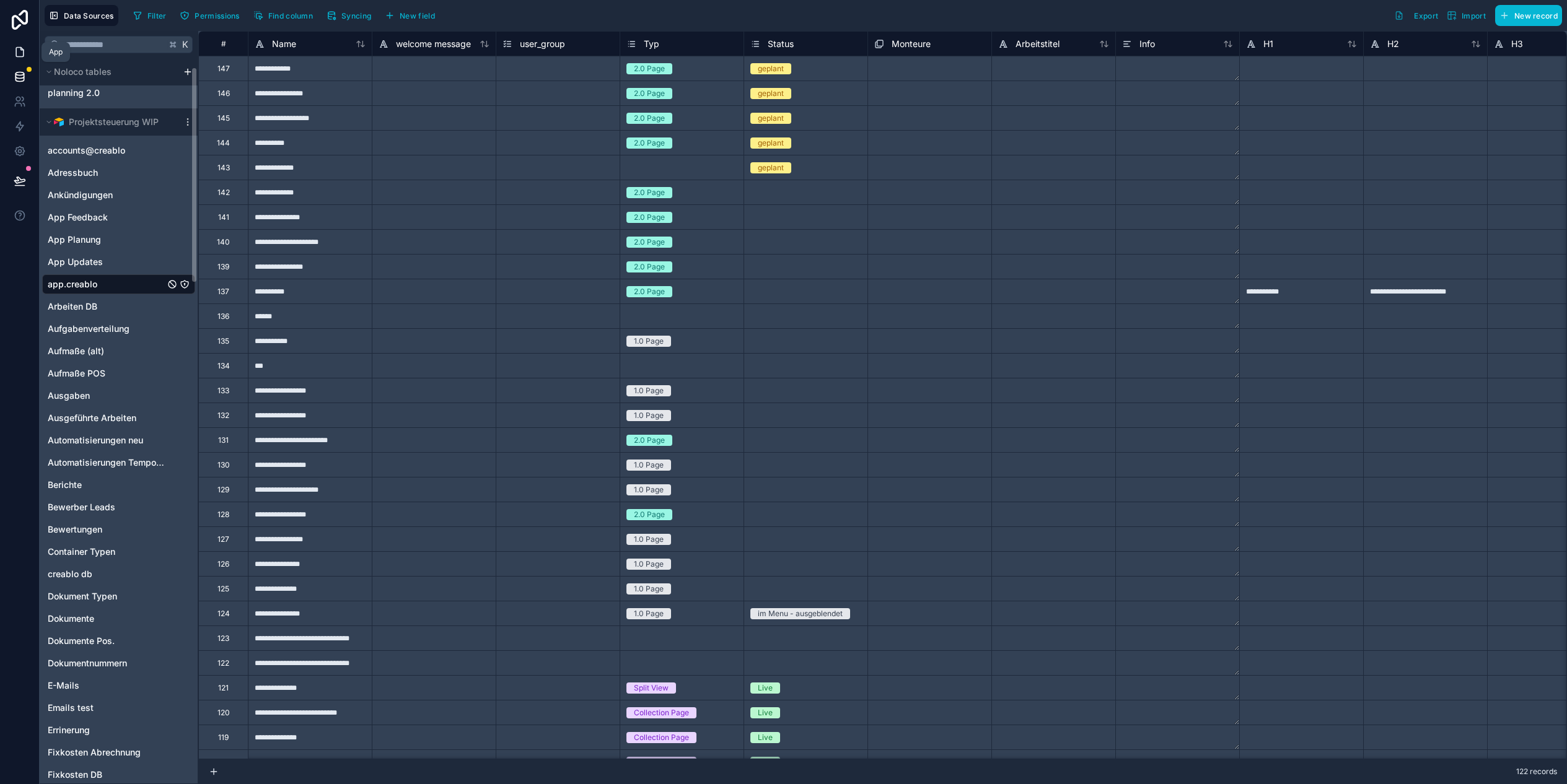
drag, startPoint x: 31, startPoint y: 45, endPoint x: 16, endPoint y: 47, distance: 15.1
click at [31, 45] on link at bounding box center [19, 52] width 39 height 25
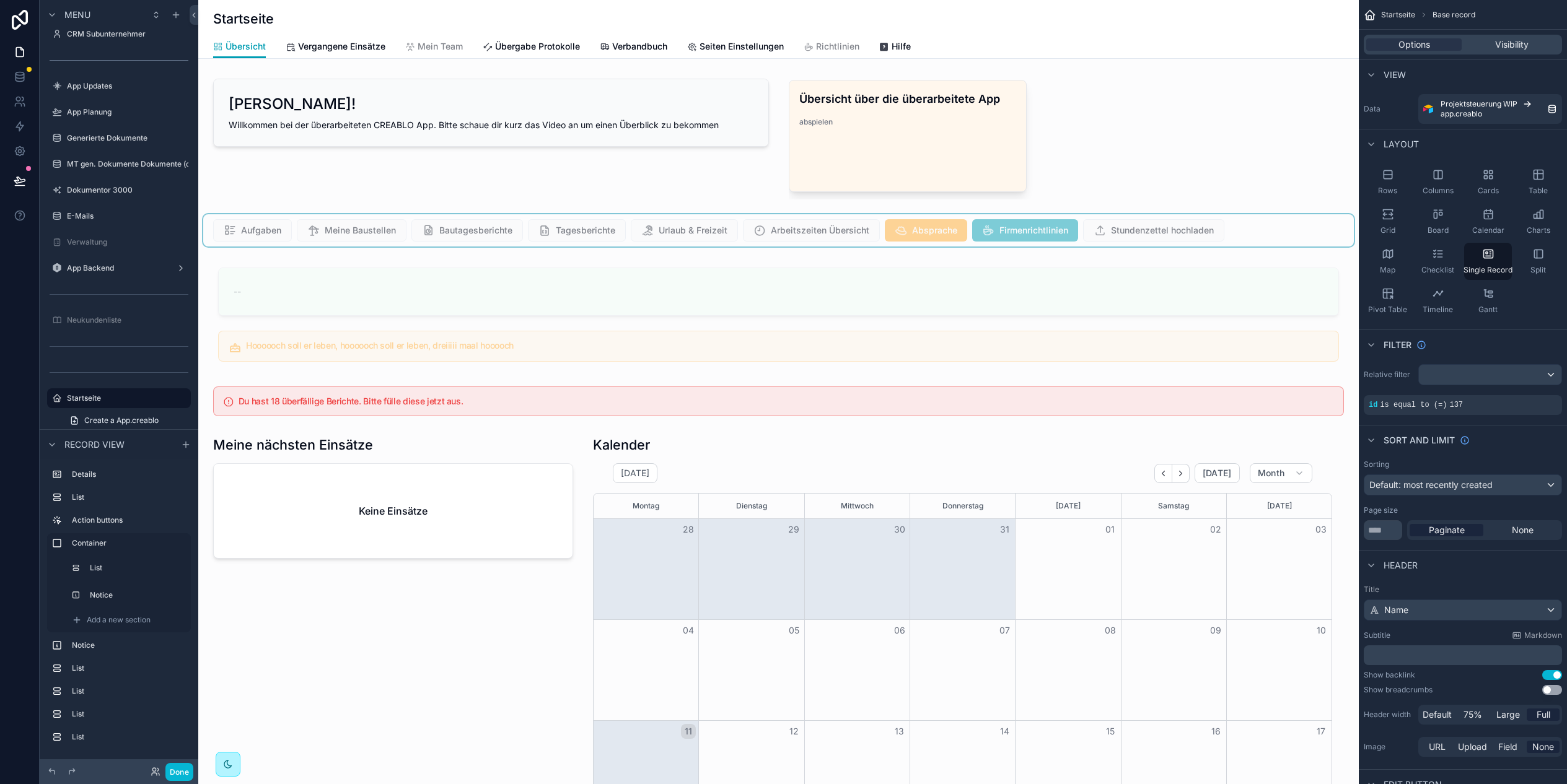
scroll to position [0, 1036]
click at [1269, 231] on div "scrollable content" at bounding box center [779, 230] width 1150 height 32
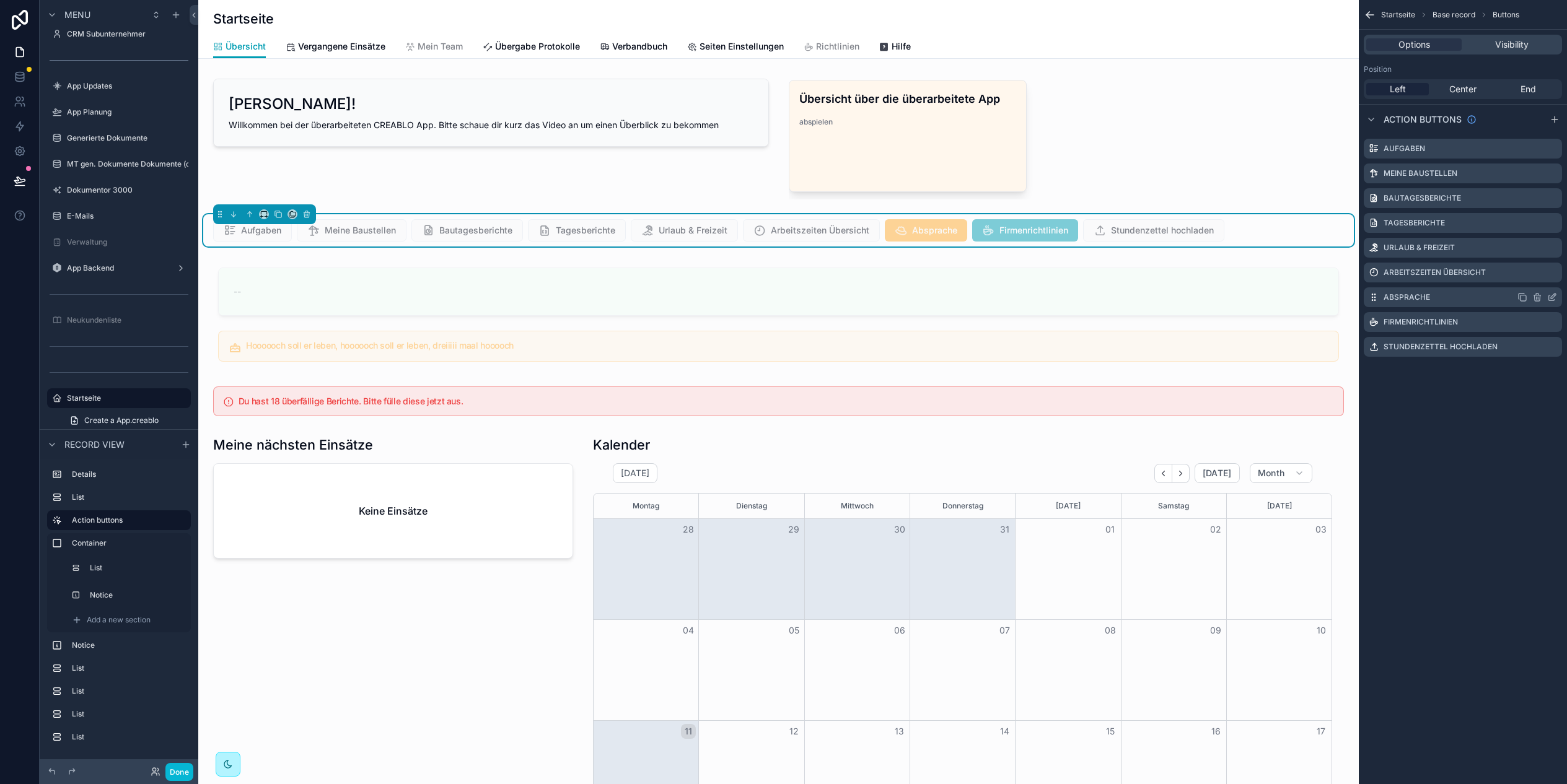
click at [1549, 300] on icon "scrollable content" at bounding box center [1551, 298] width 6 height 6
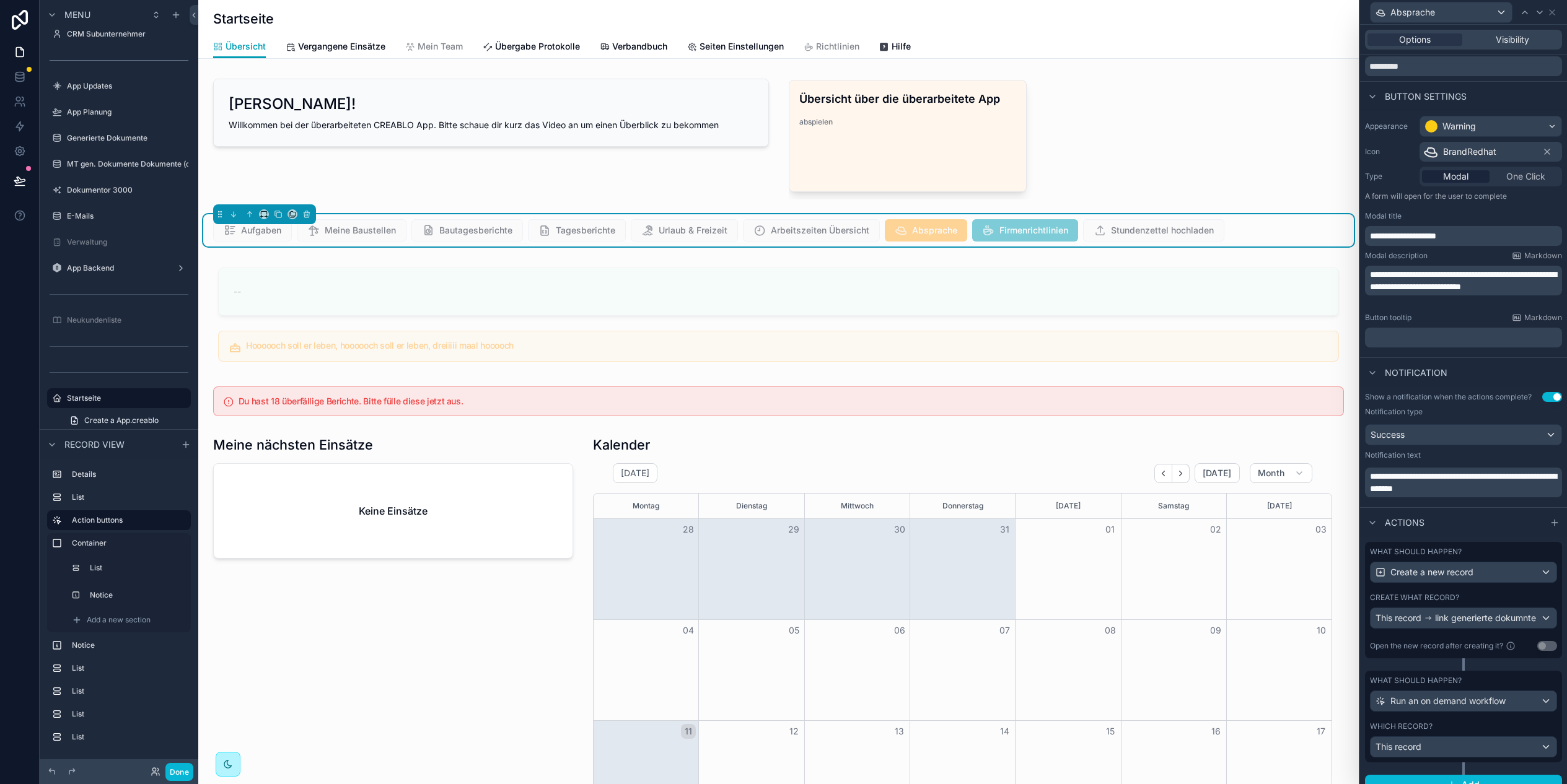
scroll to position [58, 0]
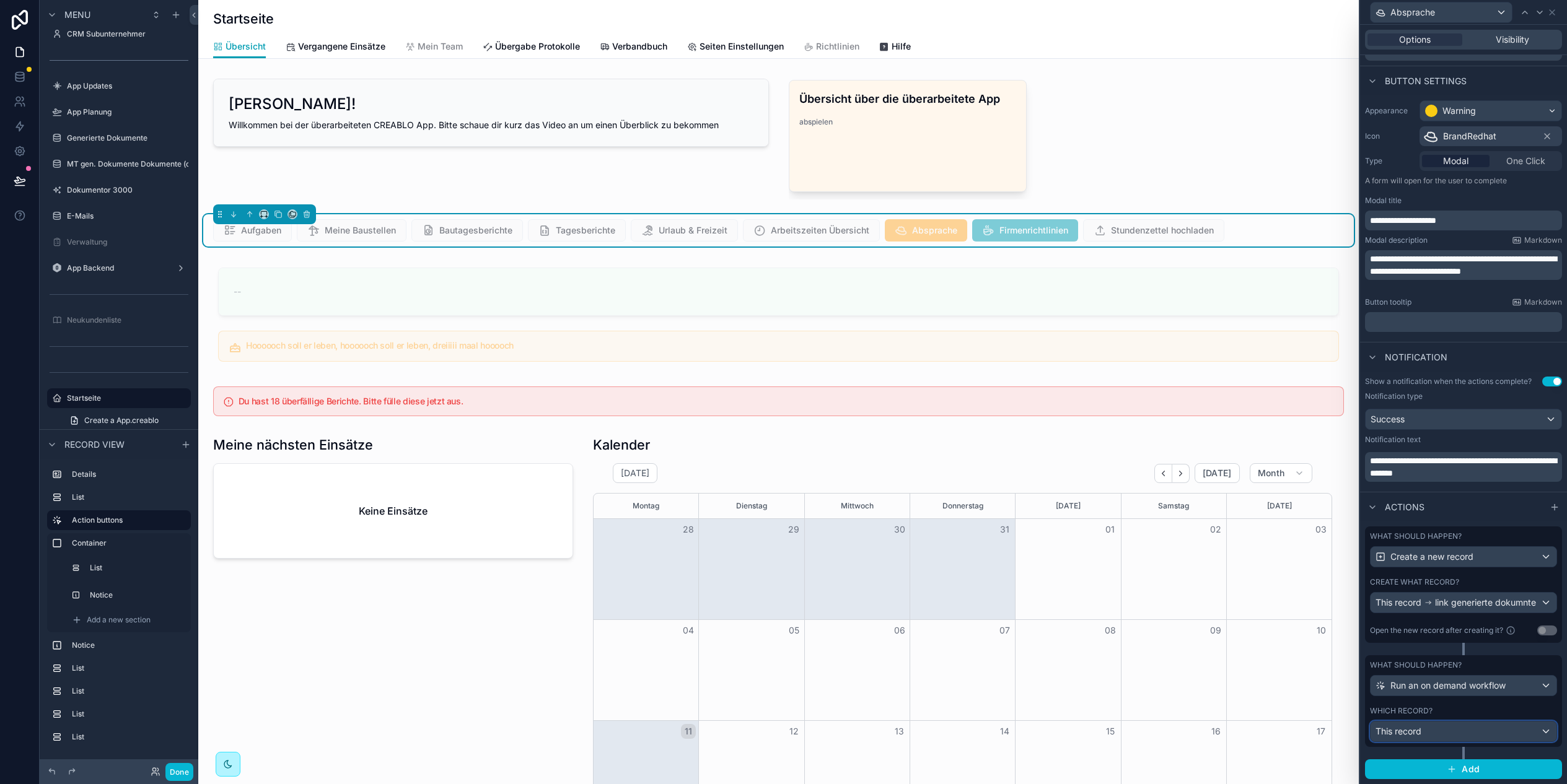
click at [1467, 730] on div "This record" at bounding box center [1463, 731] width 185 height 20
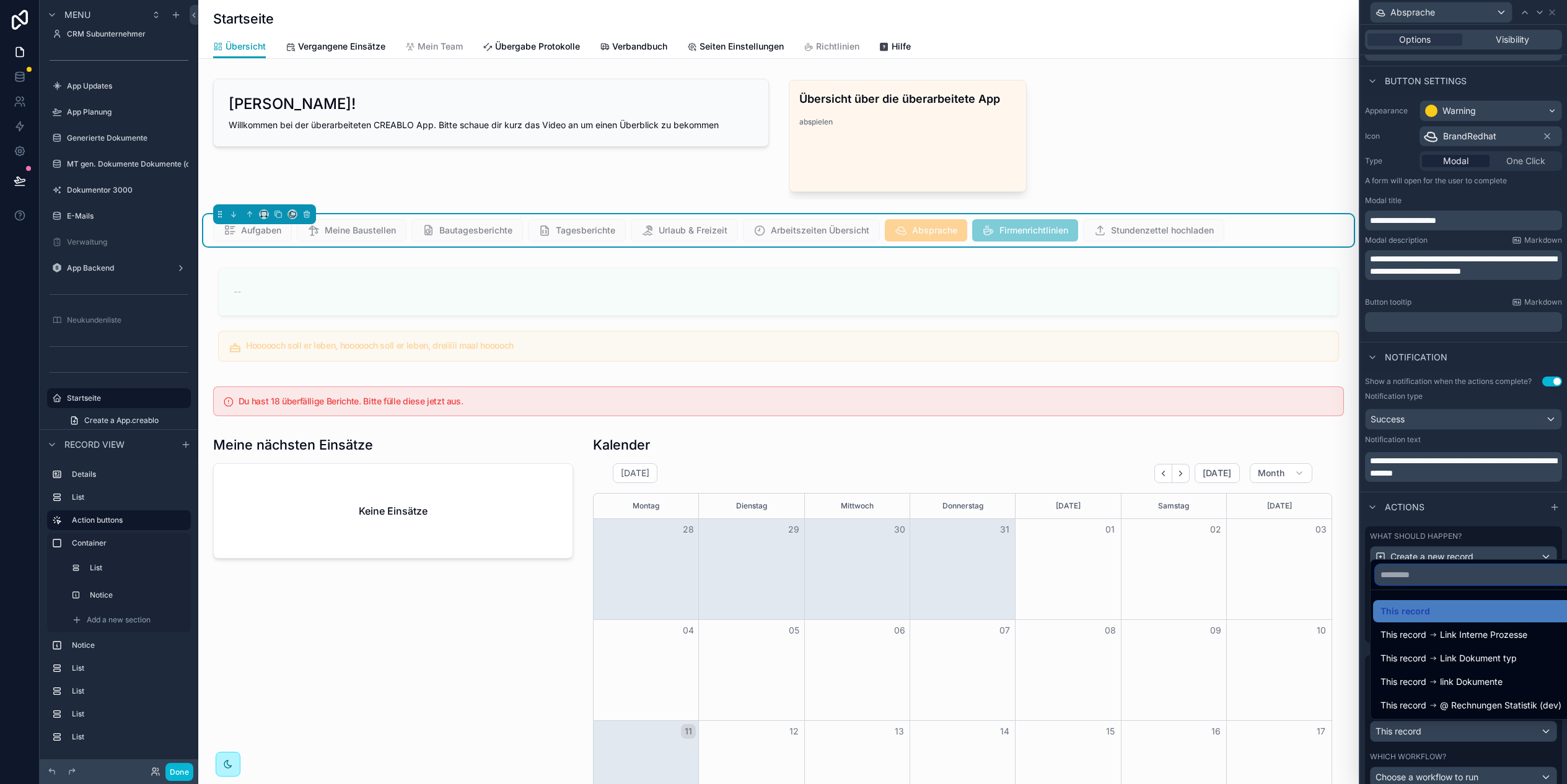
click at [1481, 566] on input "text" at bounding box center [1478, 575] width 204 height 20
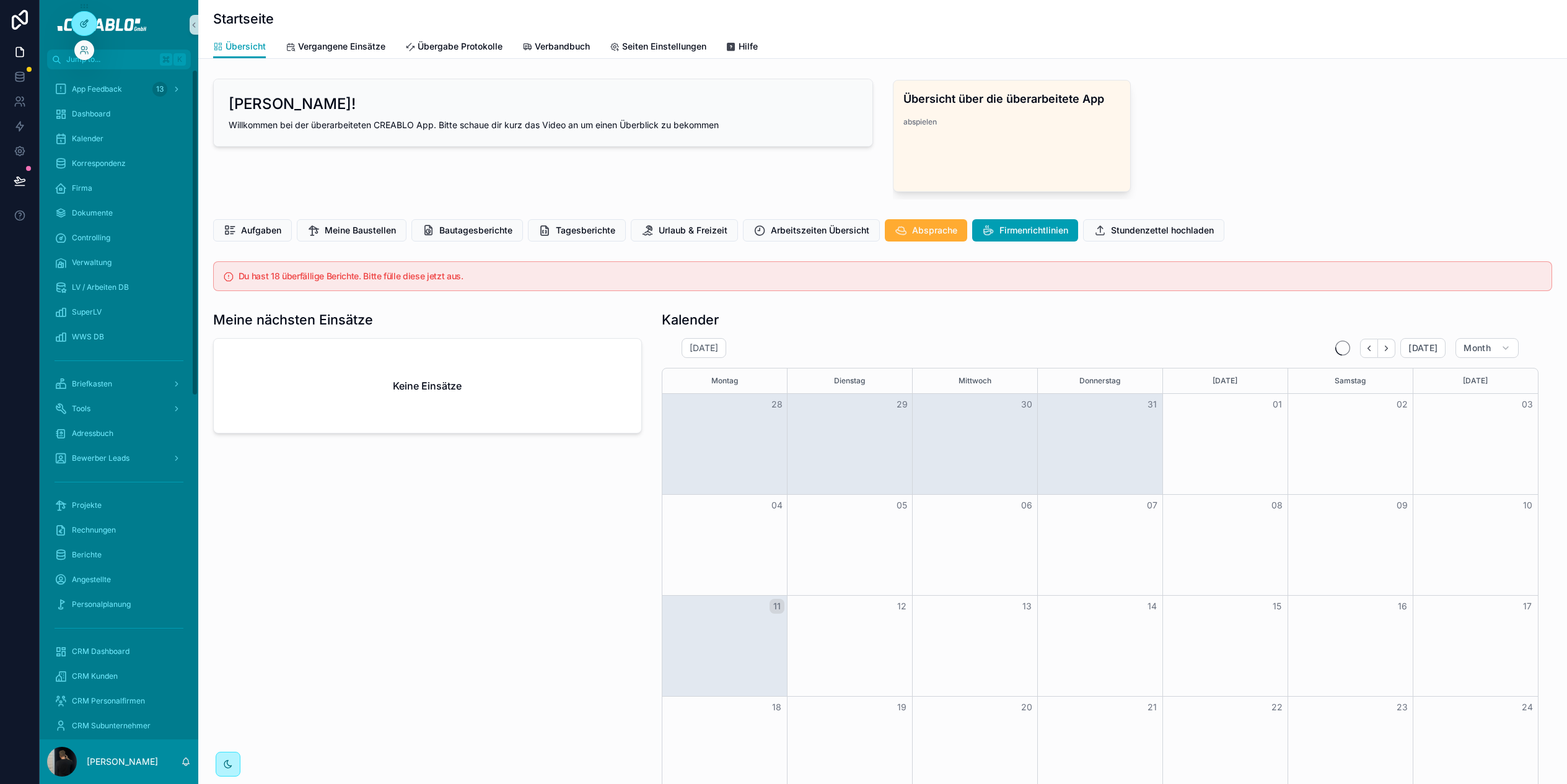
click at [80, 16] on div at bounding box center [83, 24] width 25 height 24
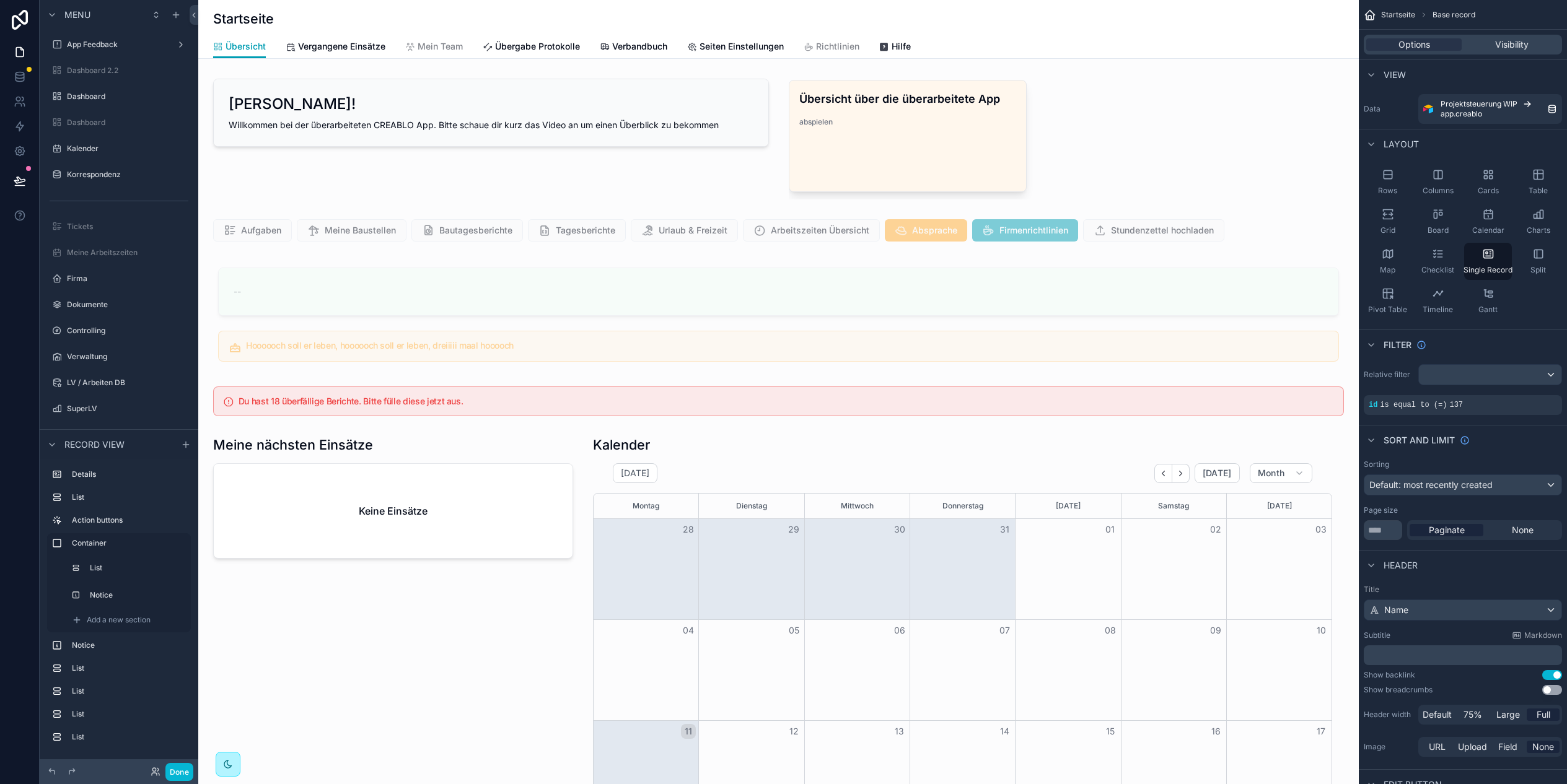
scroll to position [842, 0]
drag, startPoint x: 1271, startPoint y: 233, endPoint x: 1329, endPoint y: 238, distance: 58.2
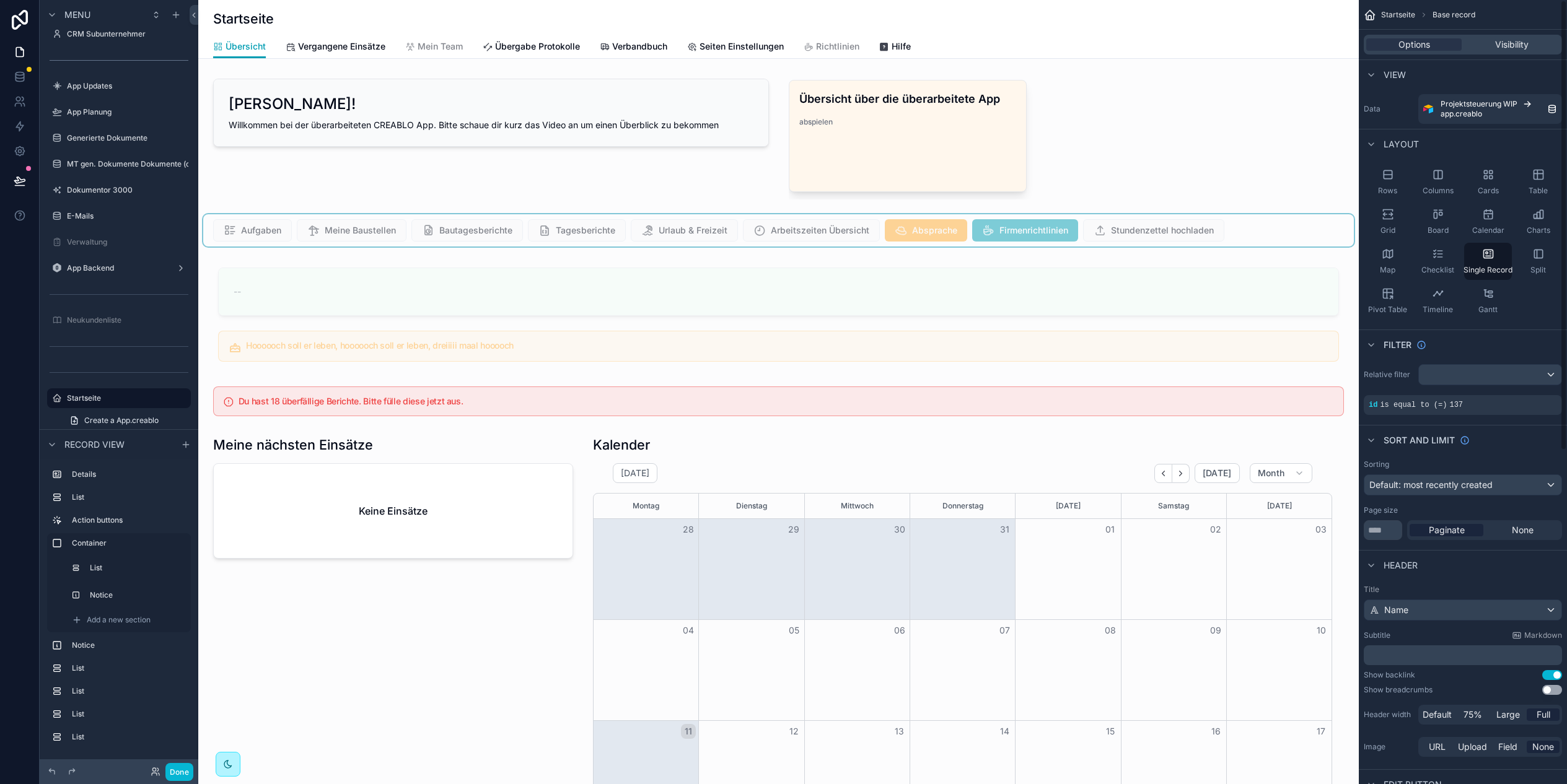
click at [1271, 233] on div "scrollable content" at bounding box center [779, 230] width 1150 height 32
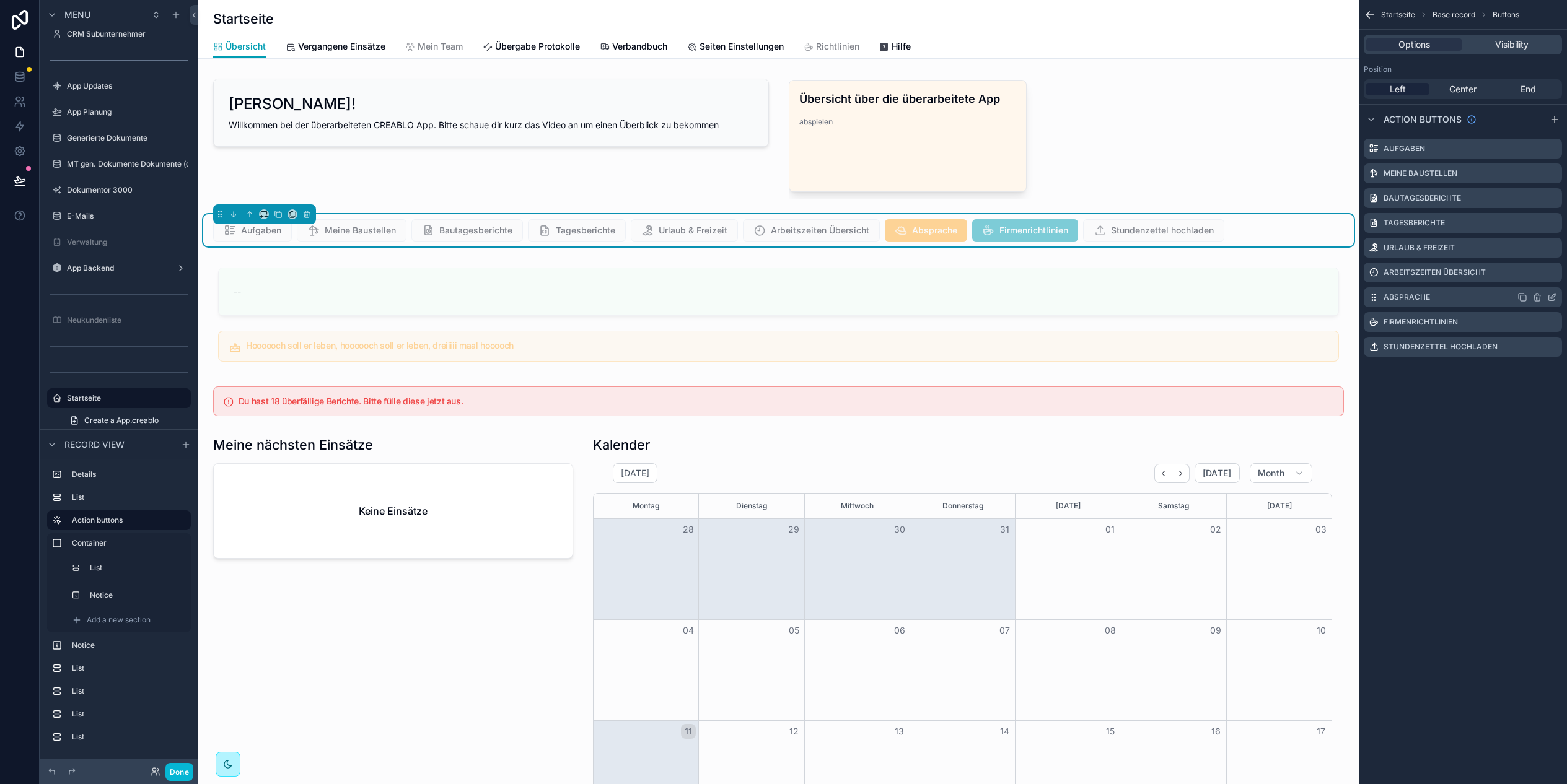
click at [1550, 297] on icon "scrollable content" at bounding box center [1552, 295] width 5 height 5
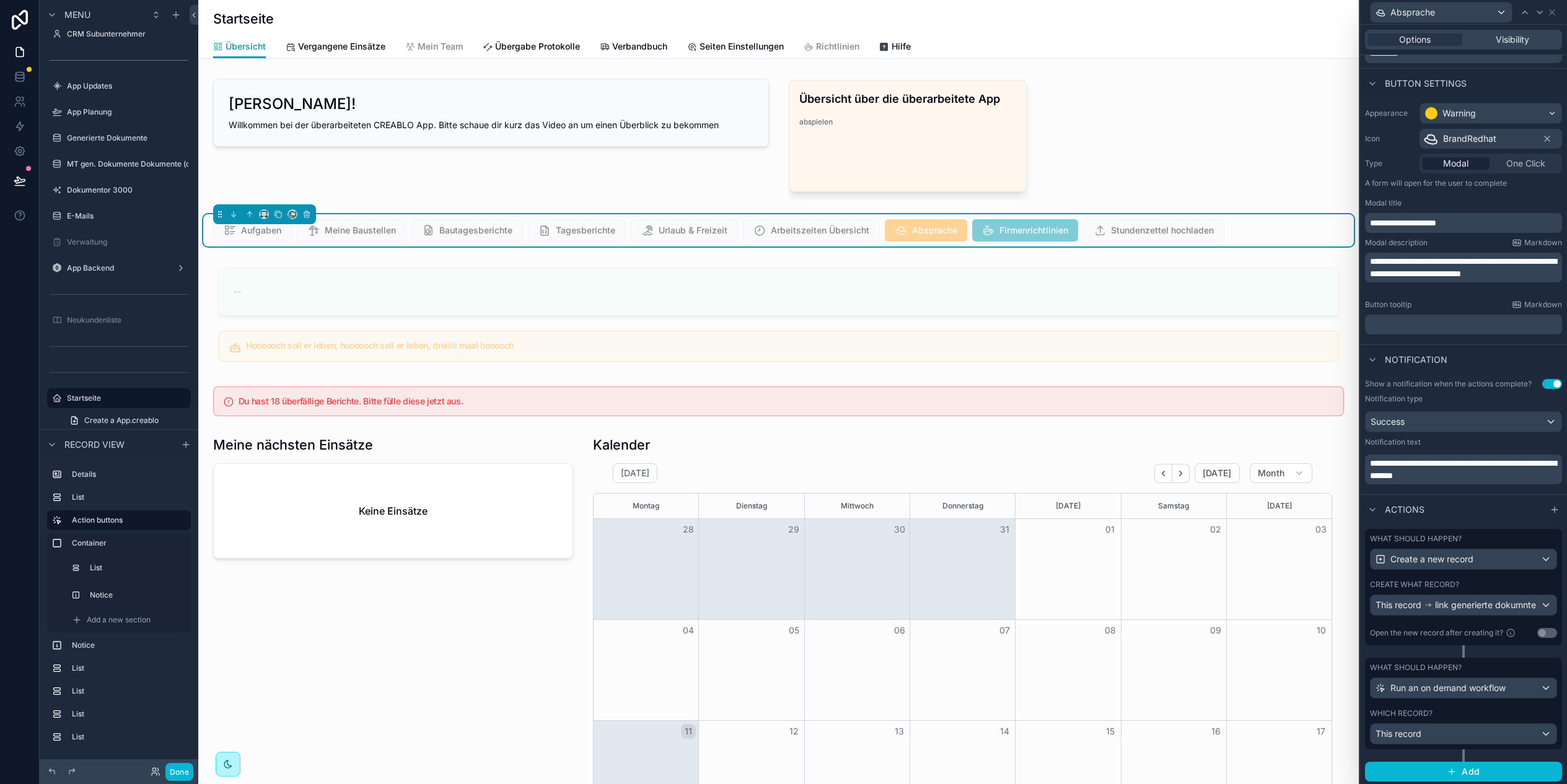
scroll to position [58, 0]
click at [1459, 730] on div "This record" at bounding box center [1463, 731] width 185 height 20
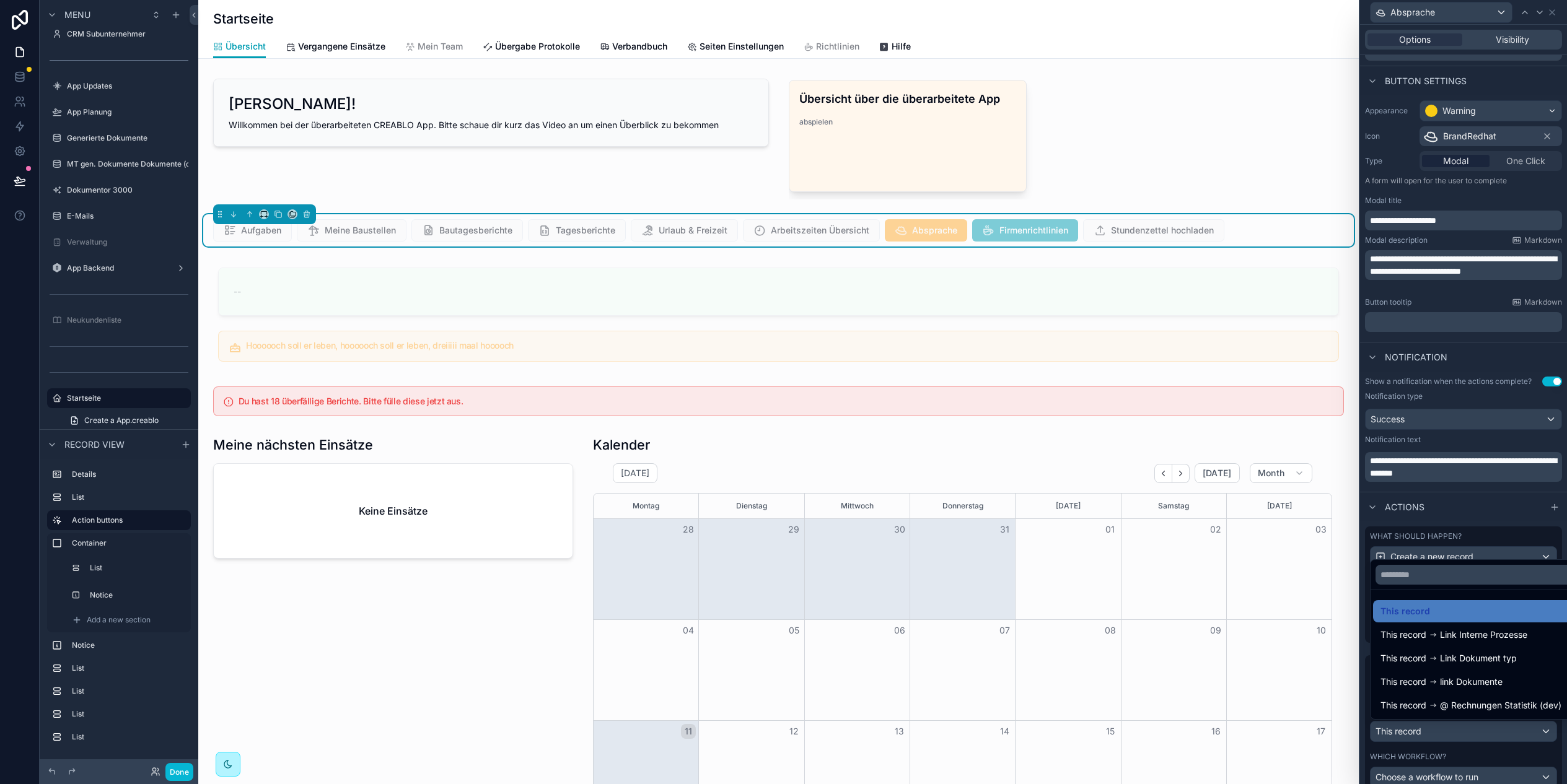
click at [1478, 734] on div at bounding box center [1463, 392] width 207 height 784
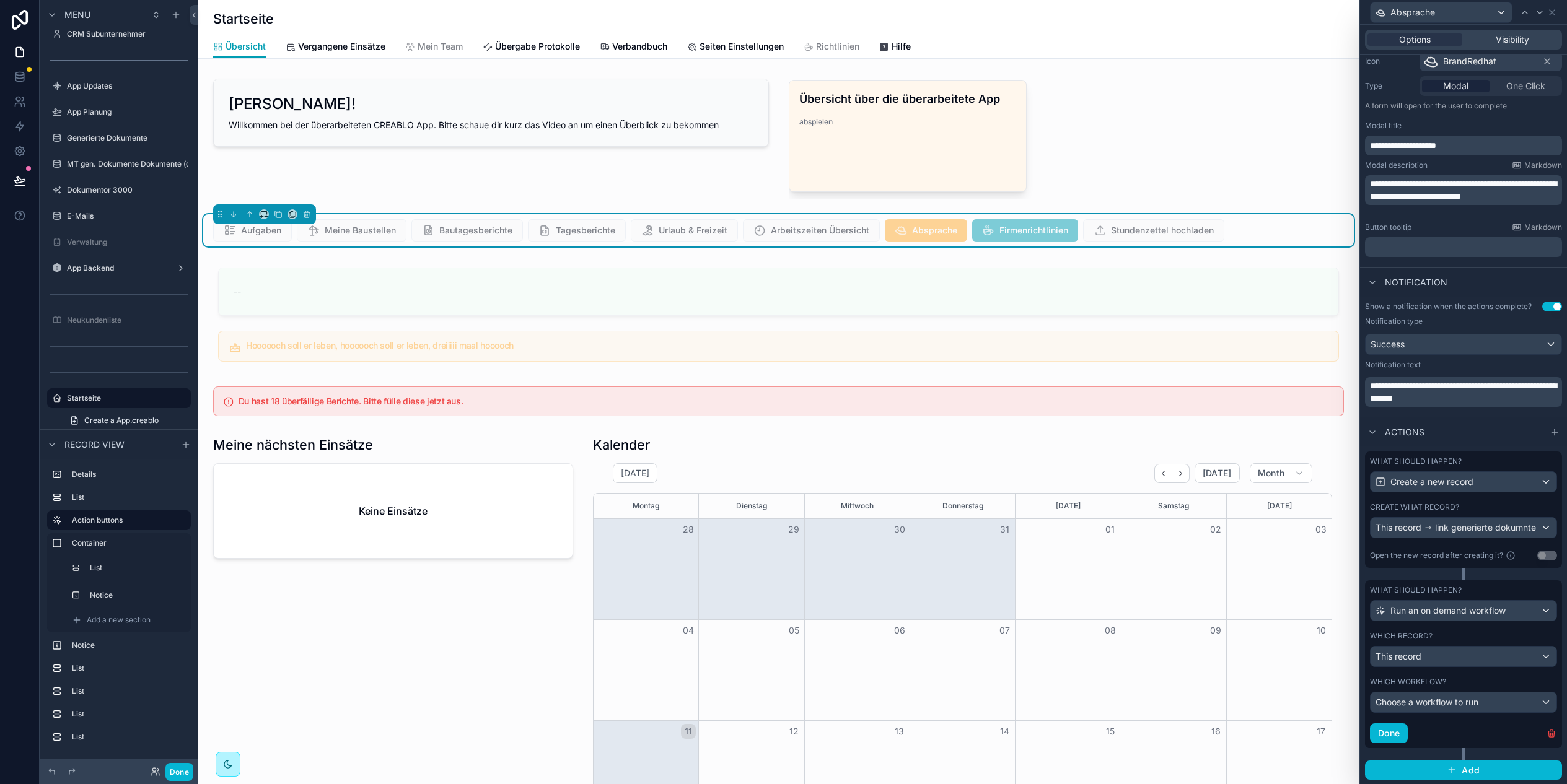
scroll to position [135, 0]
click at [1483, 660] on div "This record" at bounding box center [1463, 655] width 185 height 20
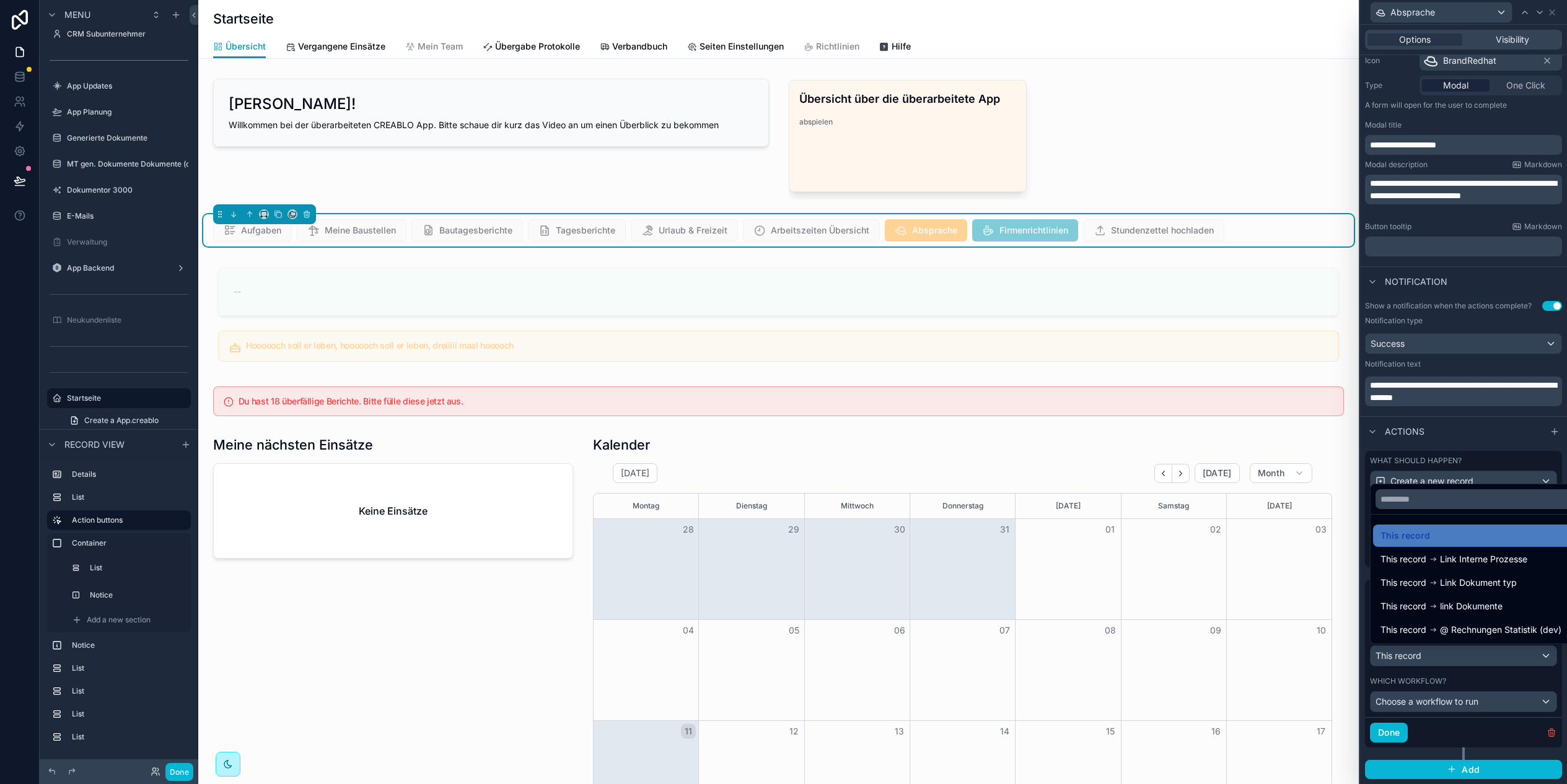
click at [1490, 657] on div at bounding box center [1463, 392] width 207 height 784
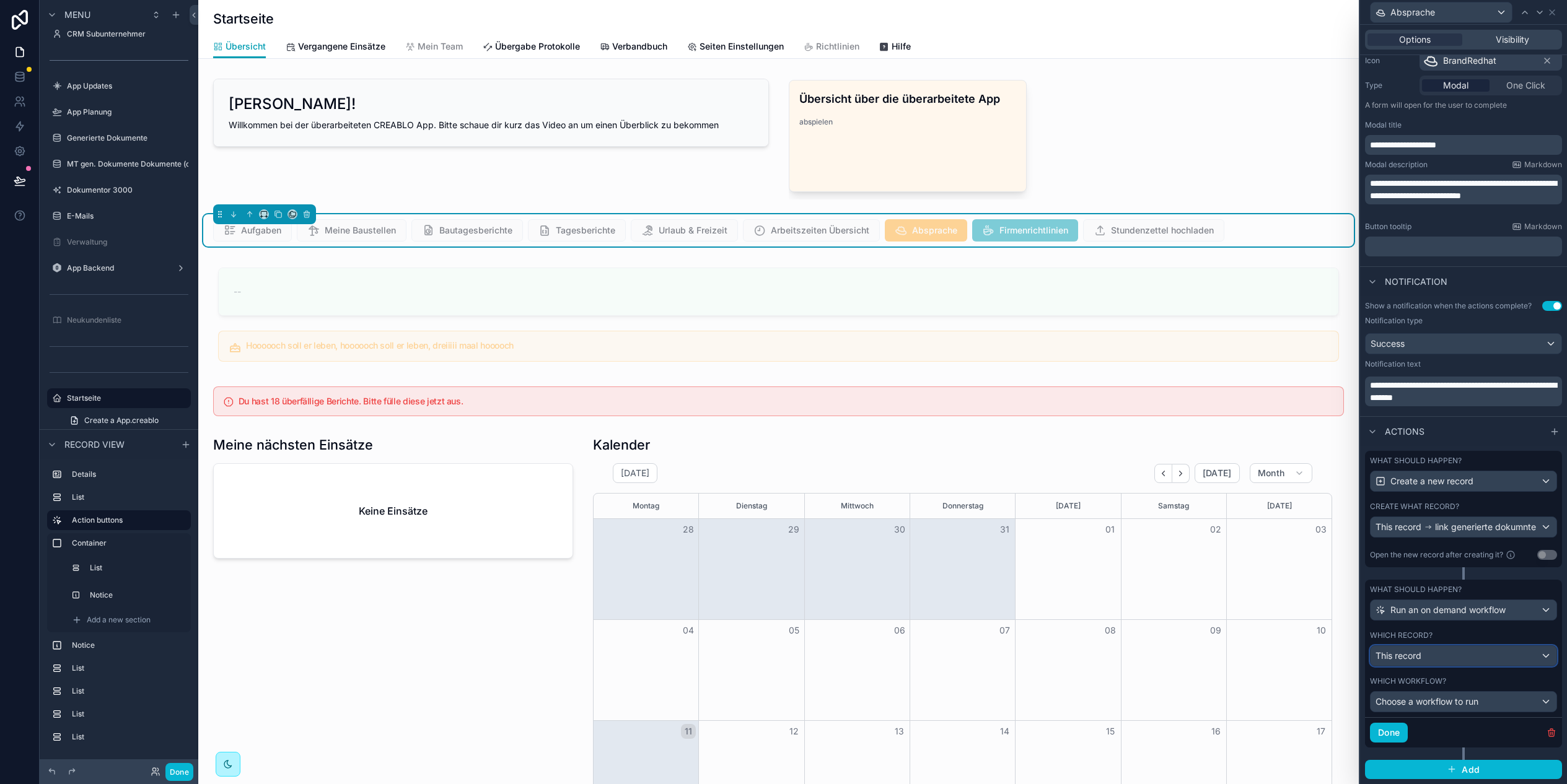
click at [1458, 655] on div "This record" at bounding box center [1463, 655] width 185 height 20
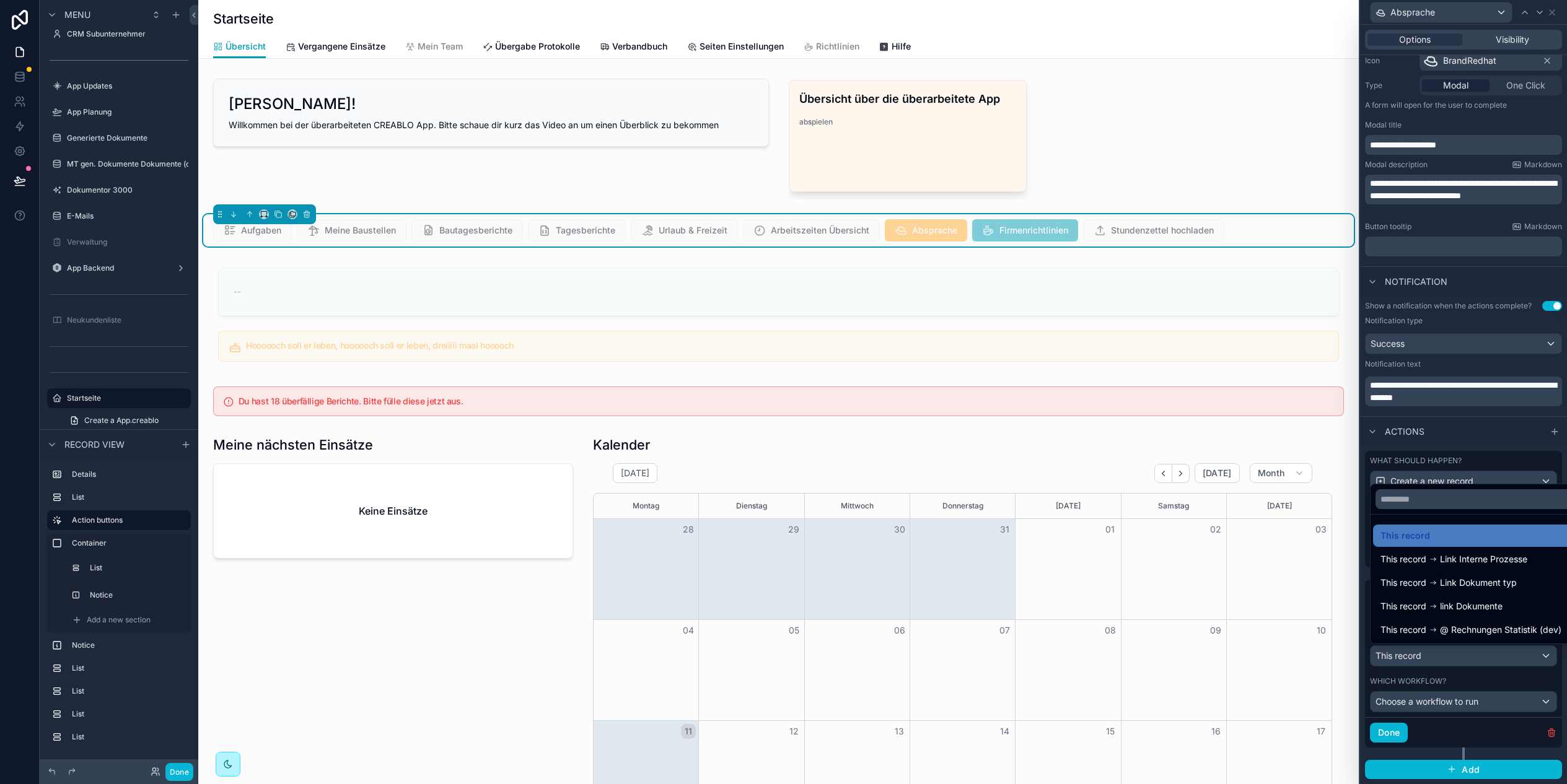
click at [1282, 225] on div "Aufgaben Meine Baustellen Bautagesberichte Tagesberichte Urlaub & Freizeit Arbe…" at bounding box center [779, 230] width 1131 height 22
click at [1553, 12] on div at bounding box center [1463, 392] width 207 height 784
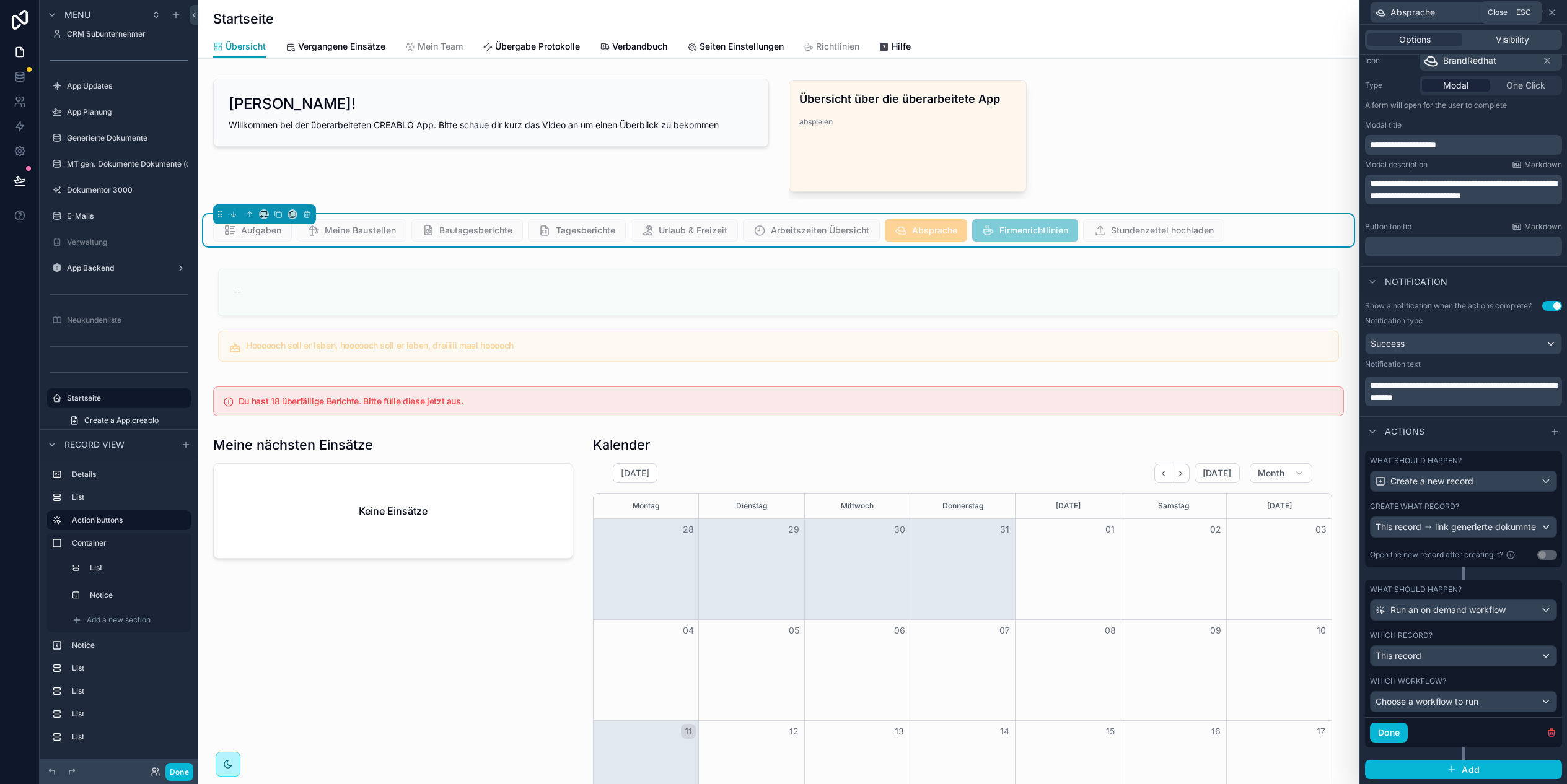
click at [1553, 14] on icon at bounding box center [1551, 12] width 5 height 5
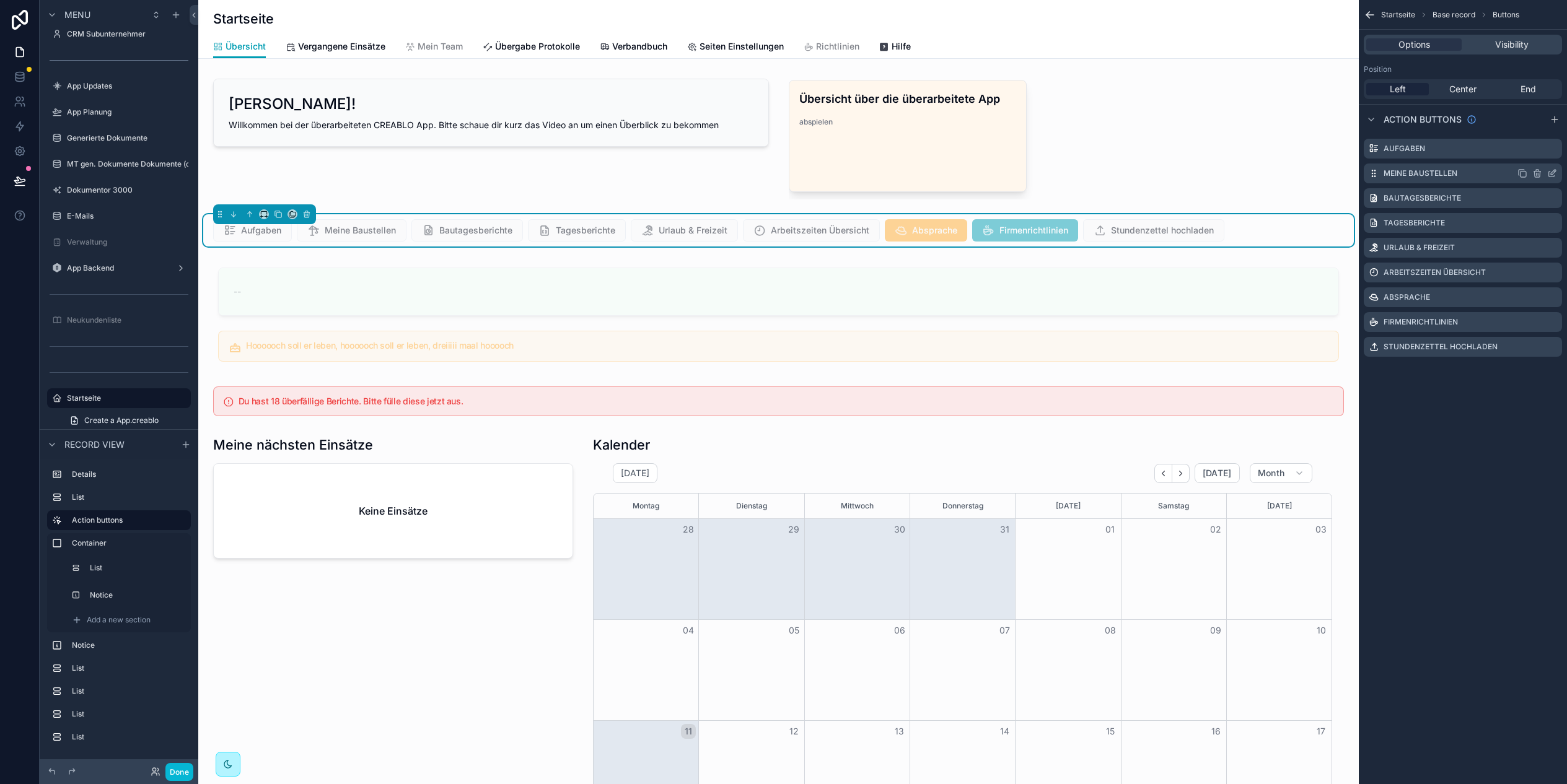
click at [1555, 171] on icon "scrollable content" at bounding box center [1552, 173] width 10 height 10
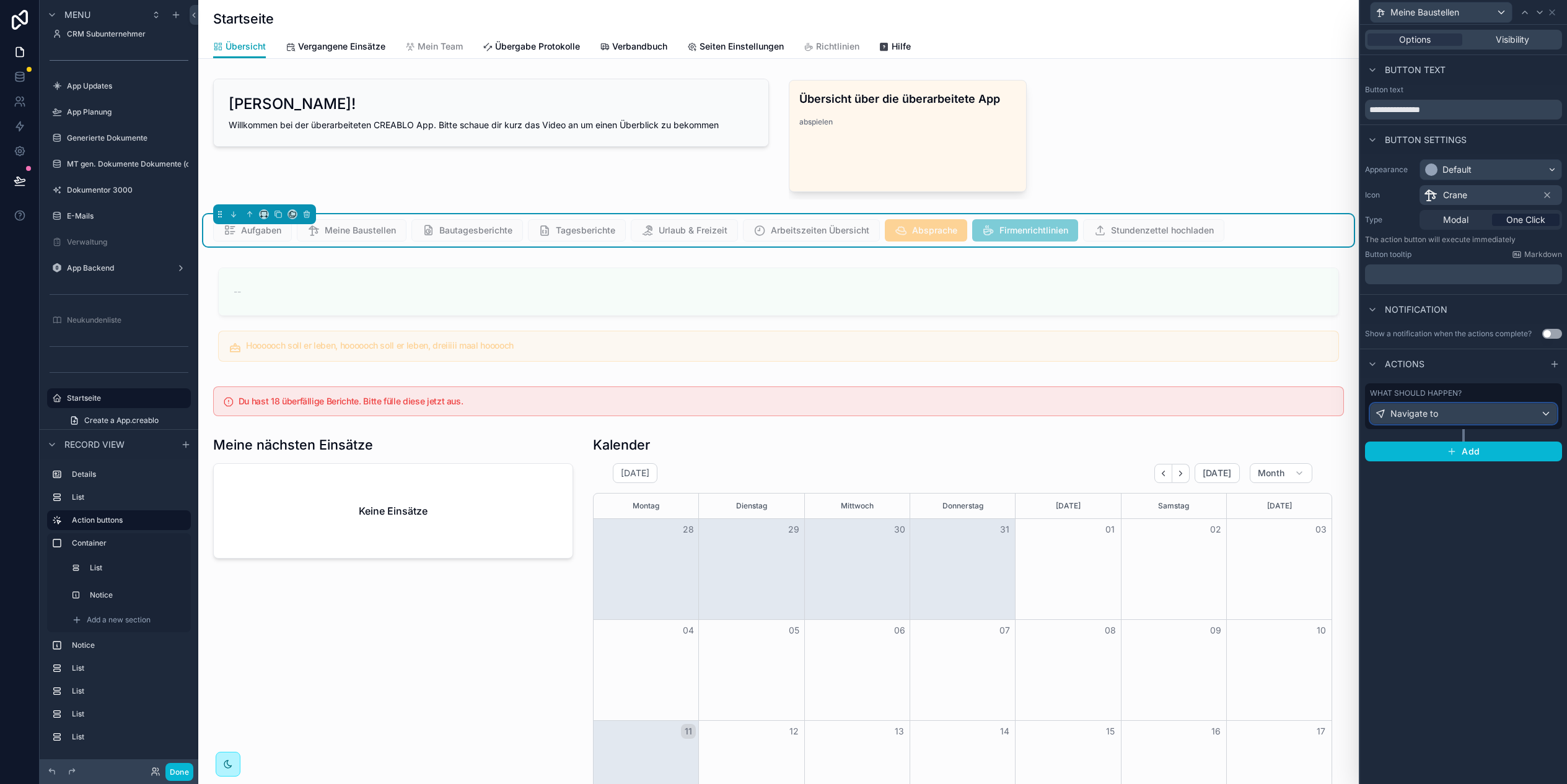
click at [1423, 414] on span "Navigate to" at bounding box center [1414, 413] width 48 height 12
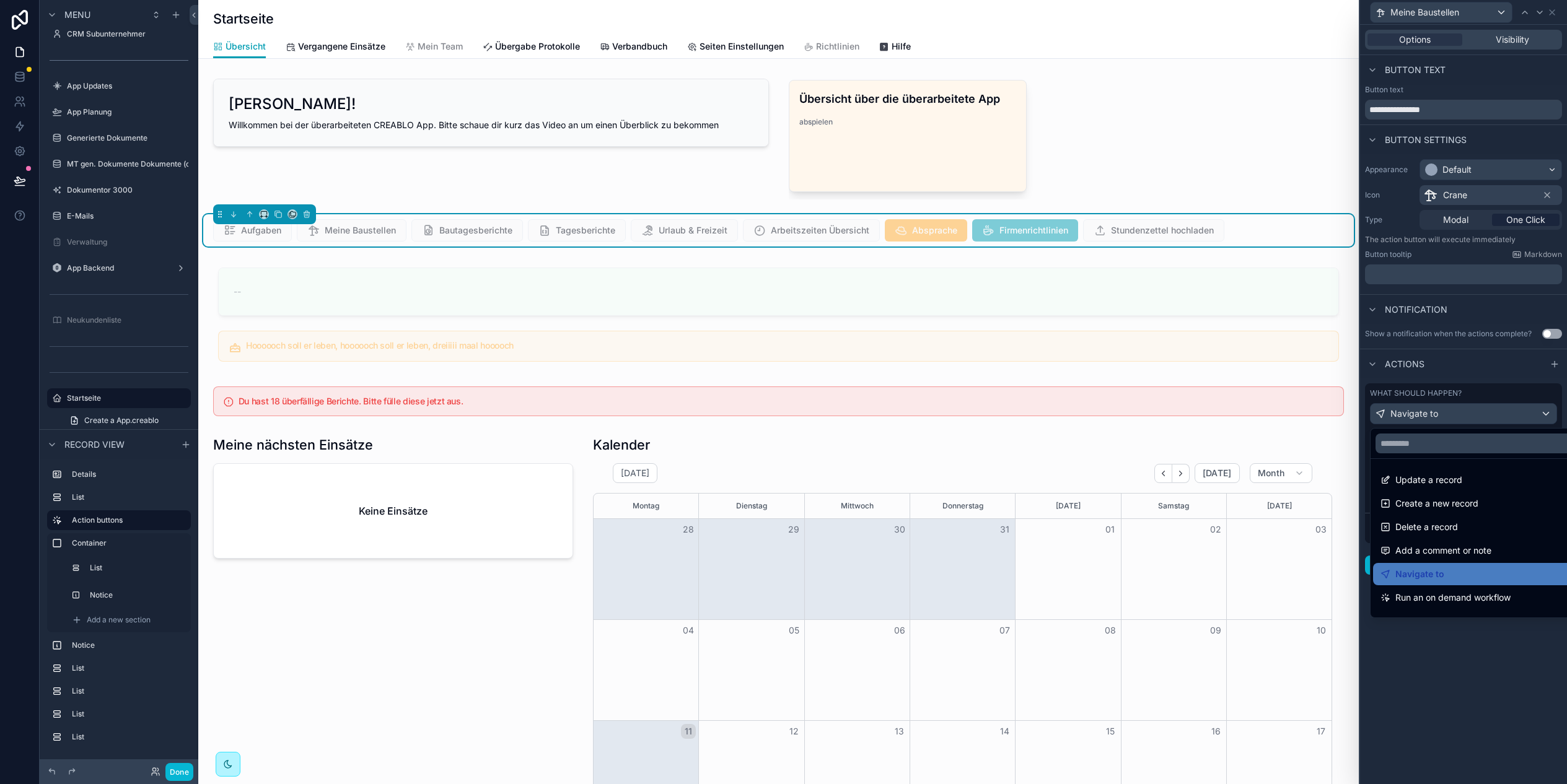
click at [1425, 402] on div at bounding box center [1463, 392] width 207 height 784
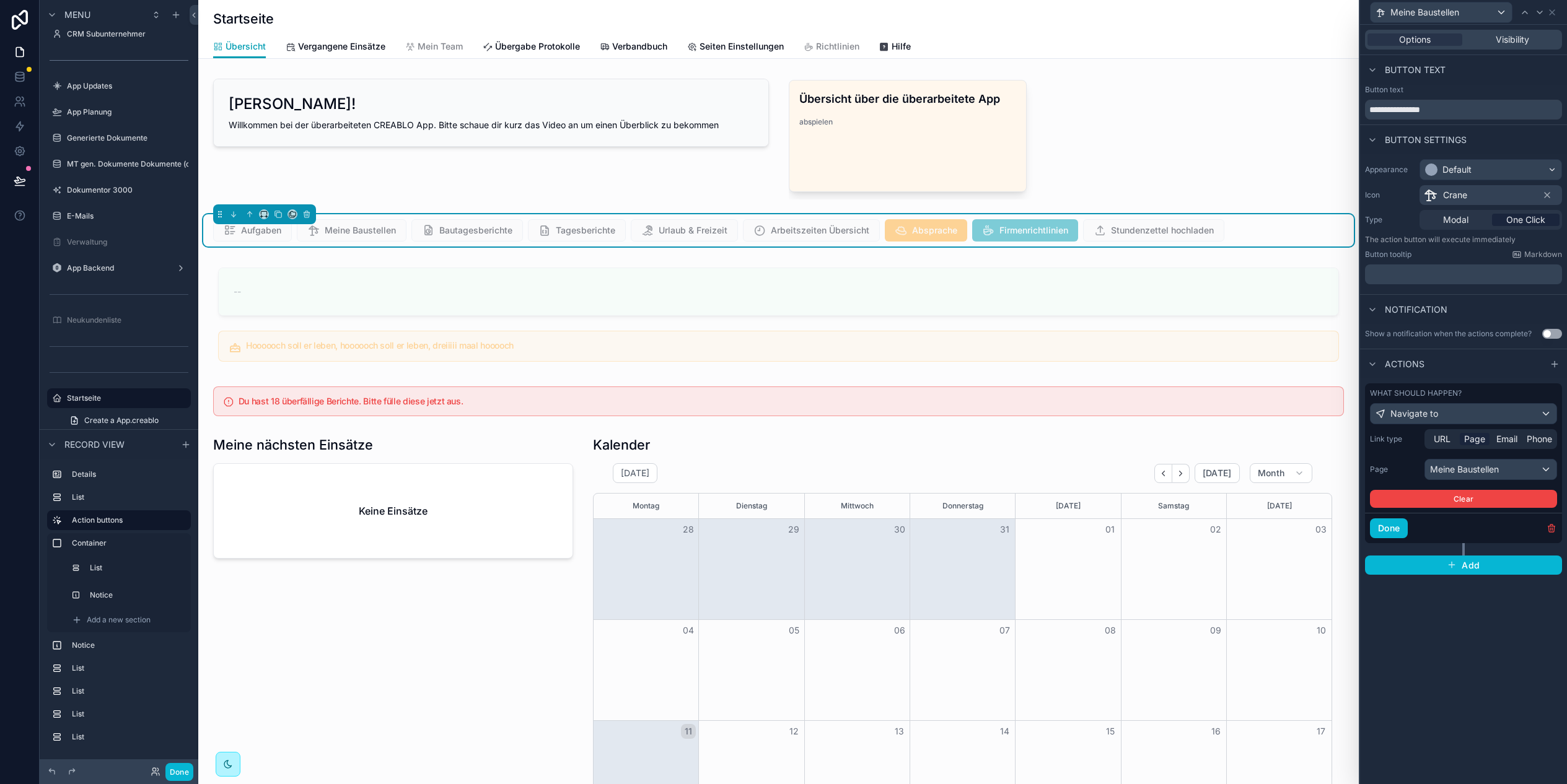
click at [1263, 235] on div "Aufgaben Meine Baustellen Bautagesberichte Tagesberichte Urlaub & Freizeit Arbe…" at bounding box center [779, 230] width 1131 height 22
click at [1553, 14] on icon at bounding box center [1552, 12] width 10 height 10
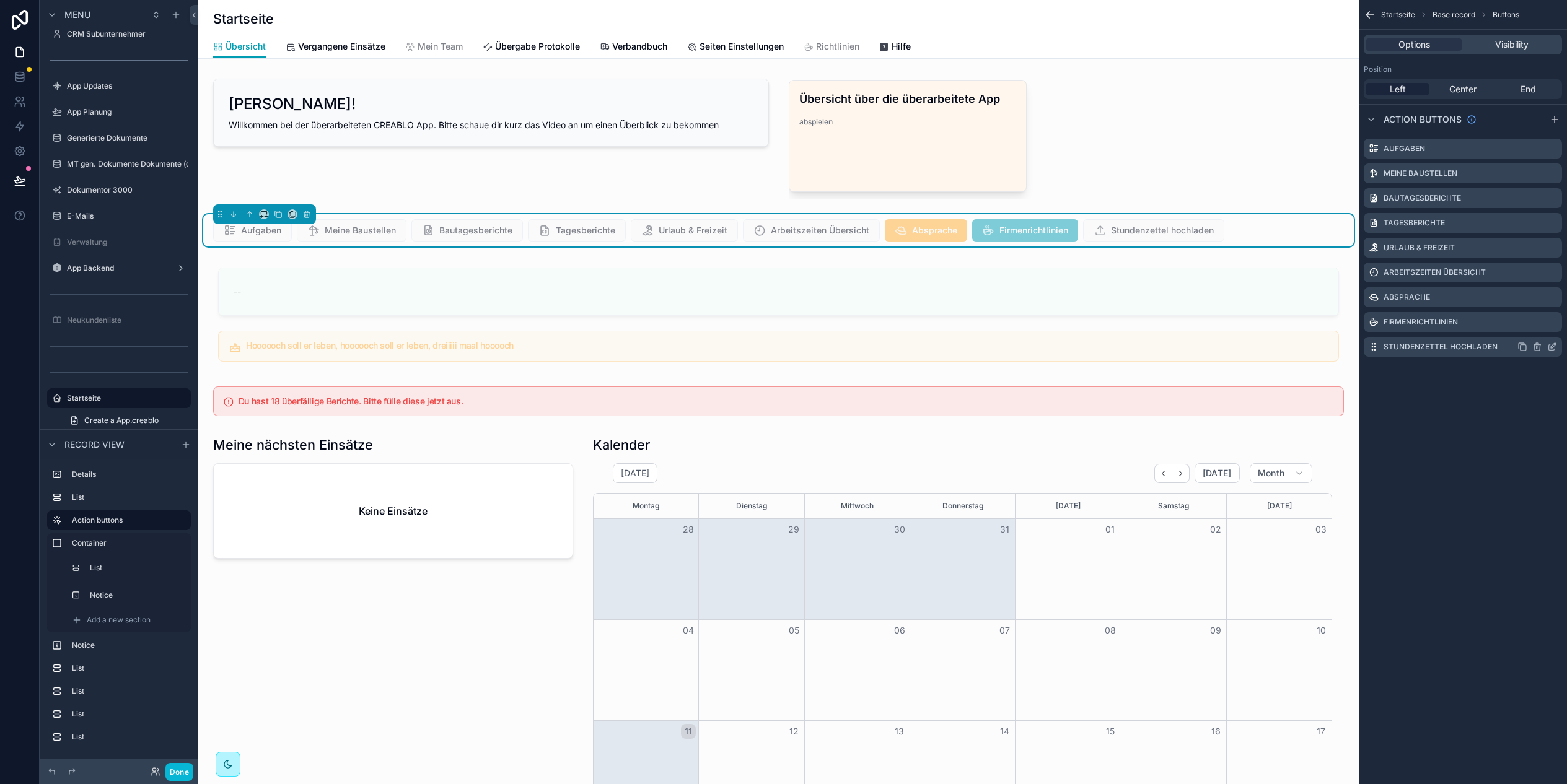
click at [1553, 347] on icon "scrollable content" at bounding box center [1552, 347] width 10 height 10
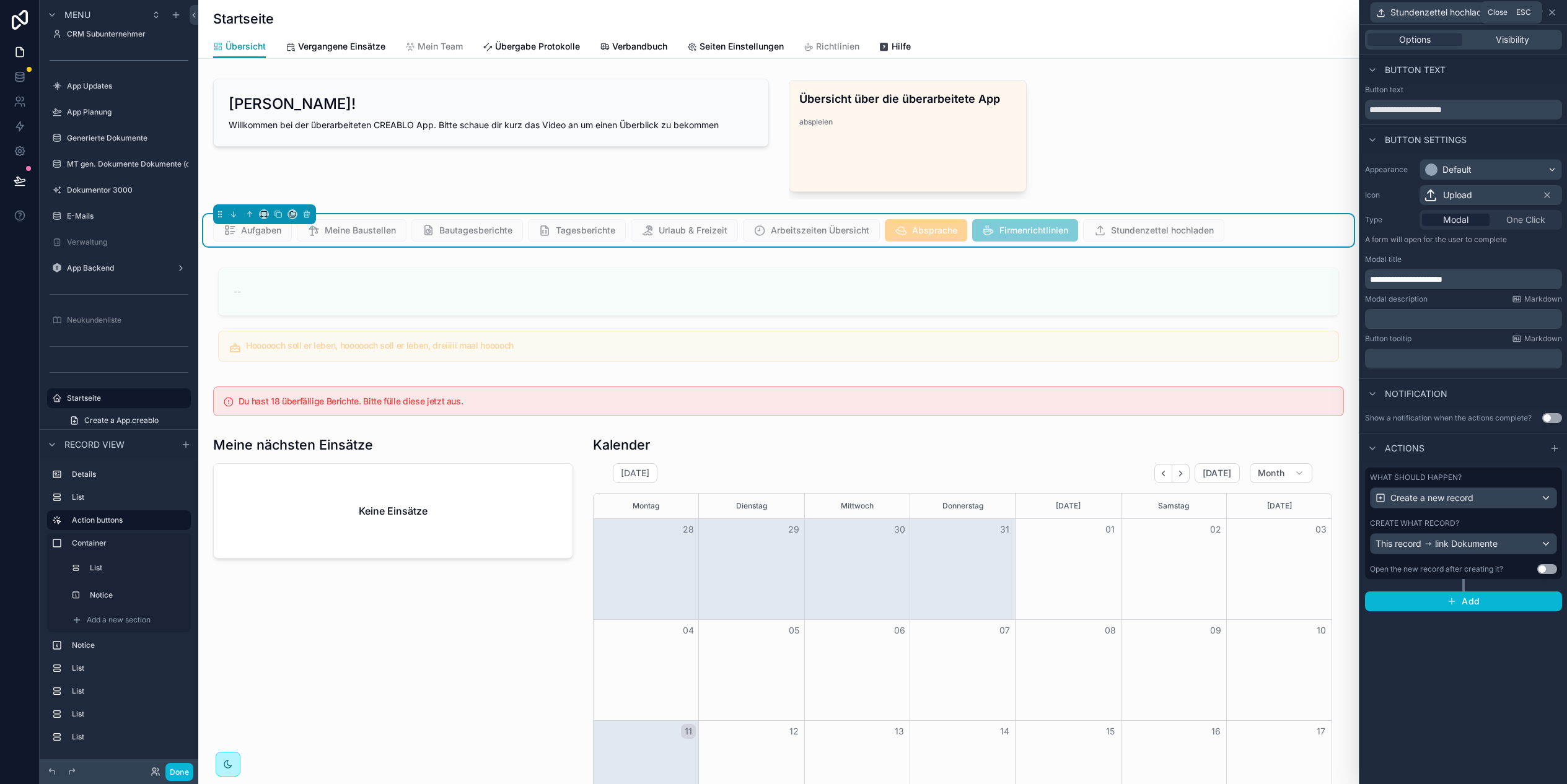
click at [1553, 12] on icon at bounding box center [1552, 12] width 10 height 10
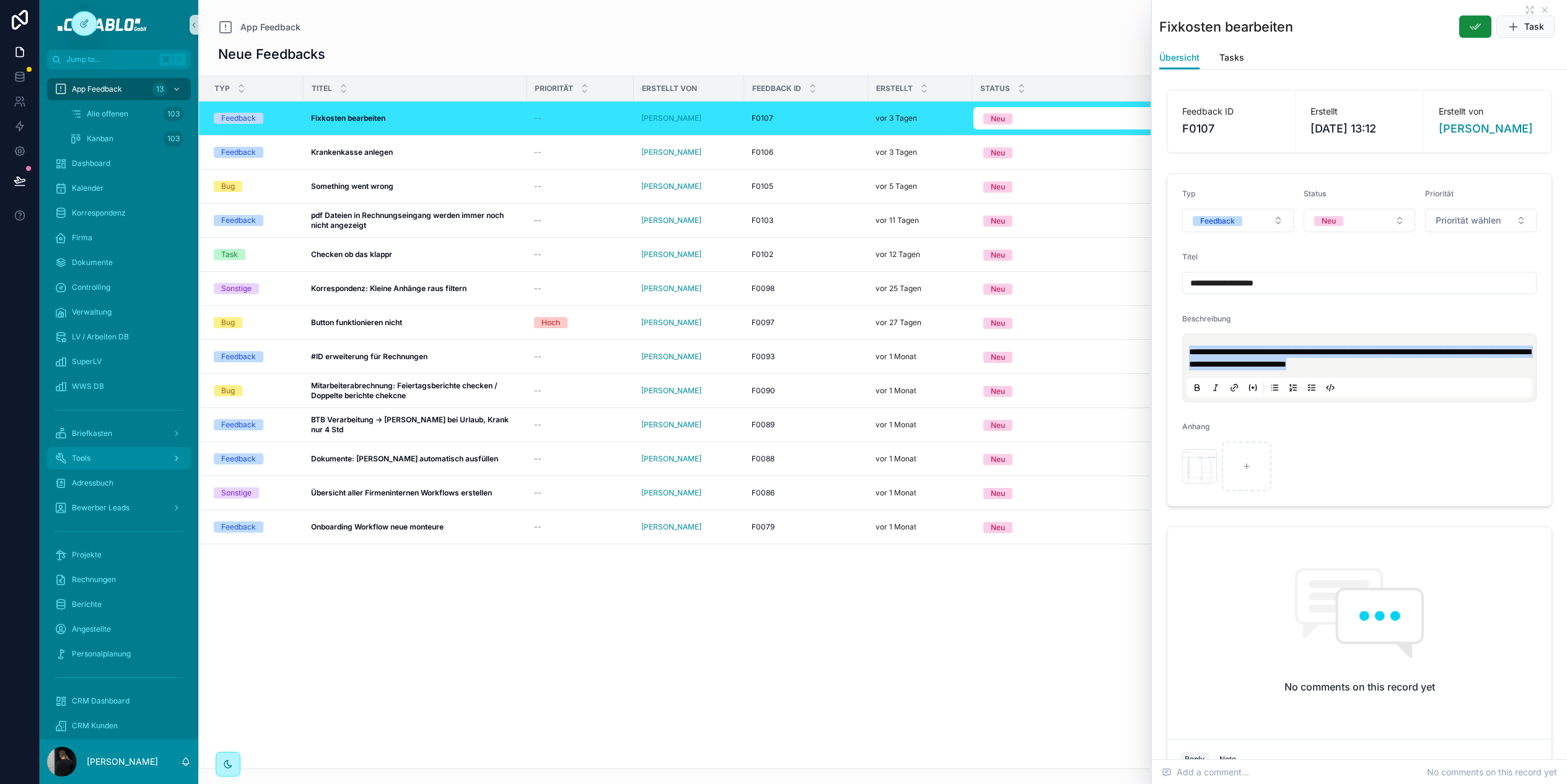
click at [110, 458] on div "Tools" at bounding box center [119, 458] width 129 height 20
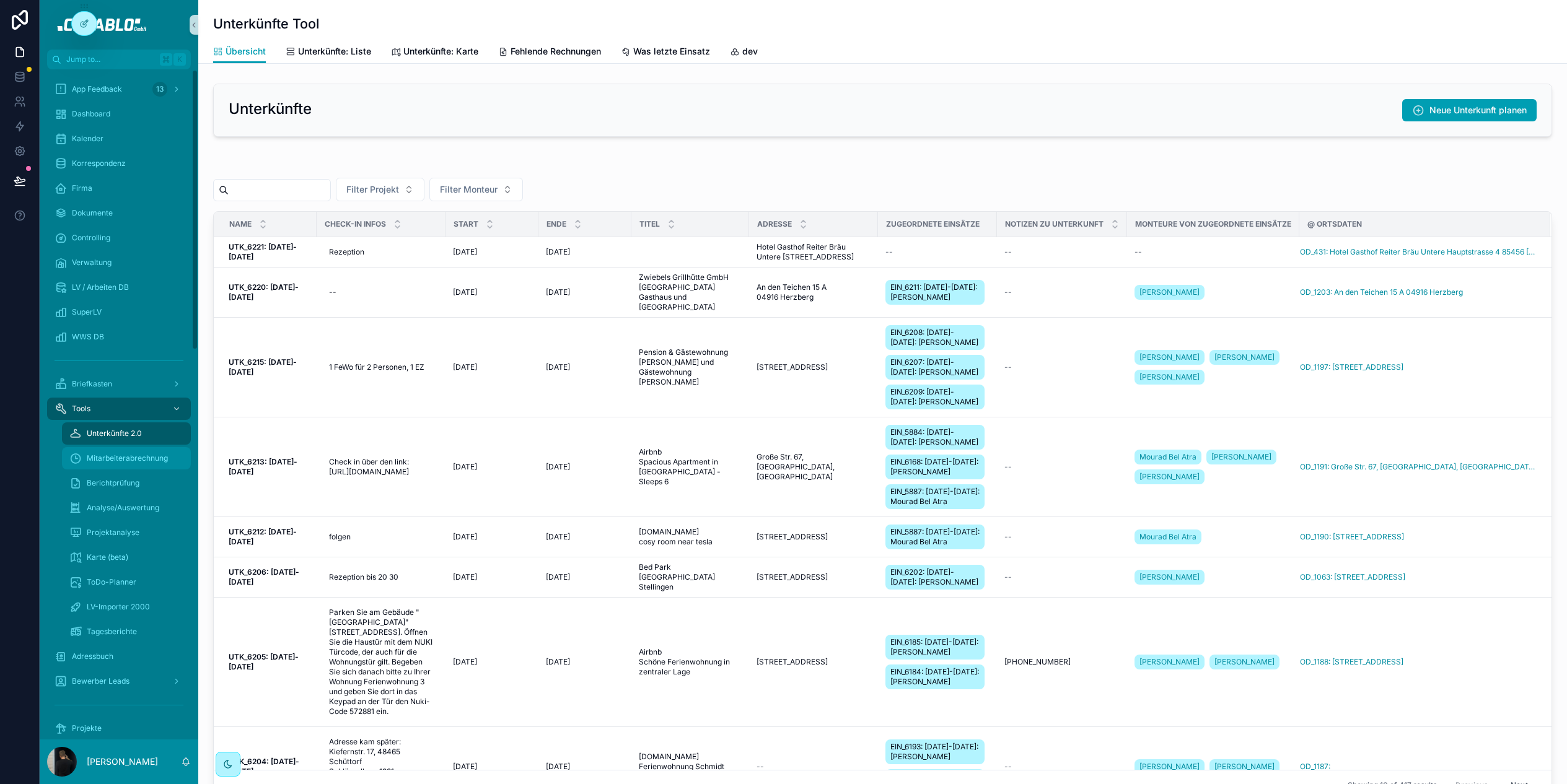
click at [139, 449] on div "Mitarbeiterabrechnung" at bounding box center [126, 458] width 114 height 20
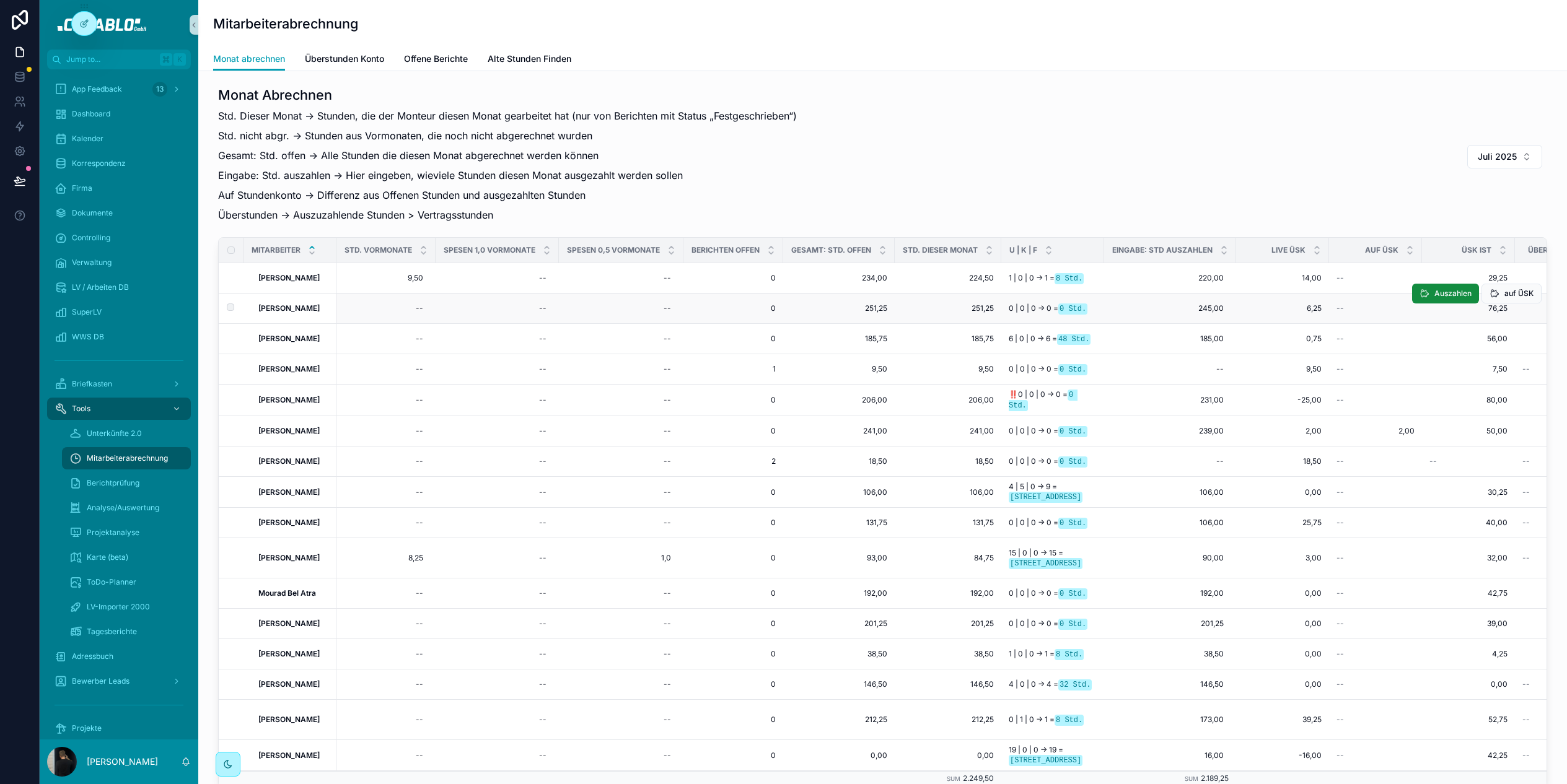
click at [285, 308] on strong "[PERSON_NAME]" at bounding box center [289, 307] width 61 height 9
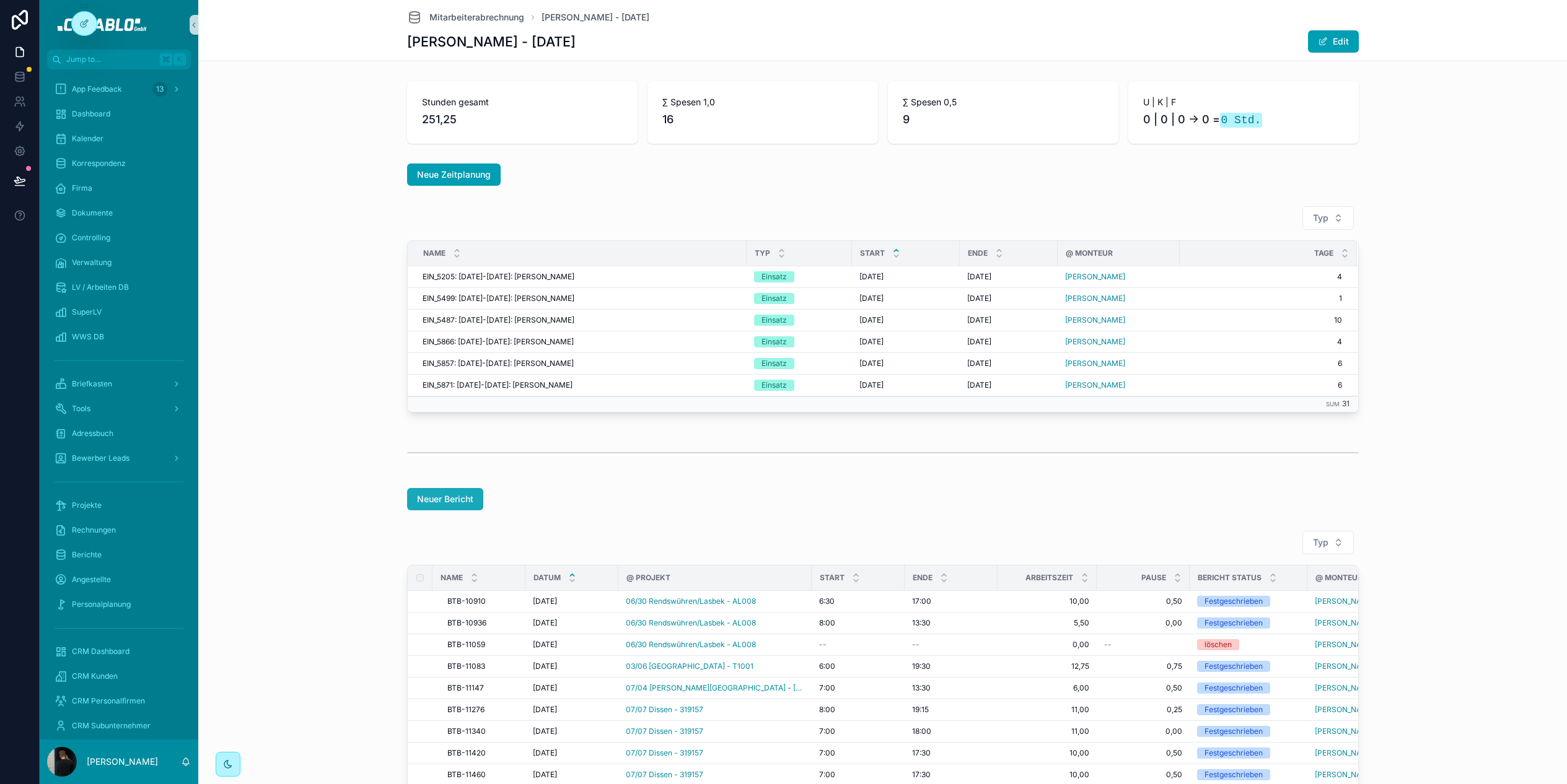
click at [436, 500] on span "Neuer Bericht" at bounding box center [444, 499] width 57 height 12
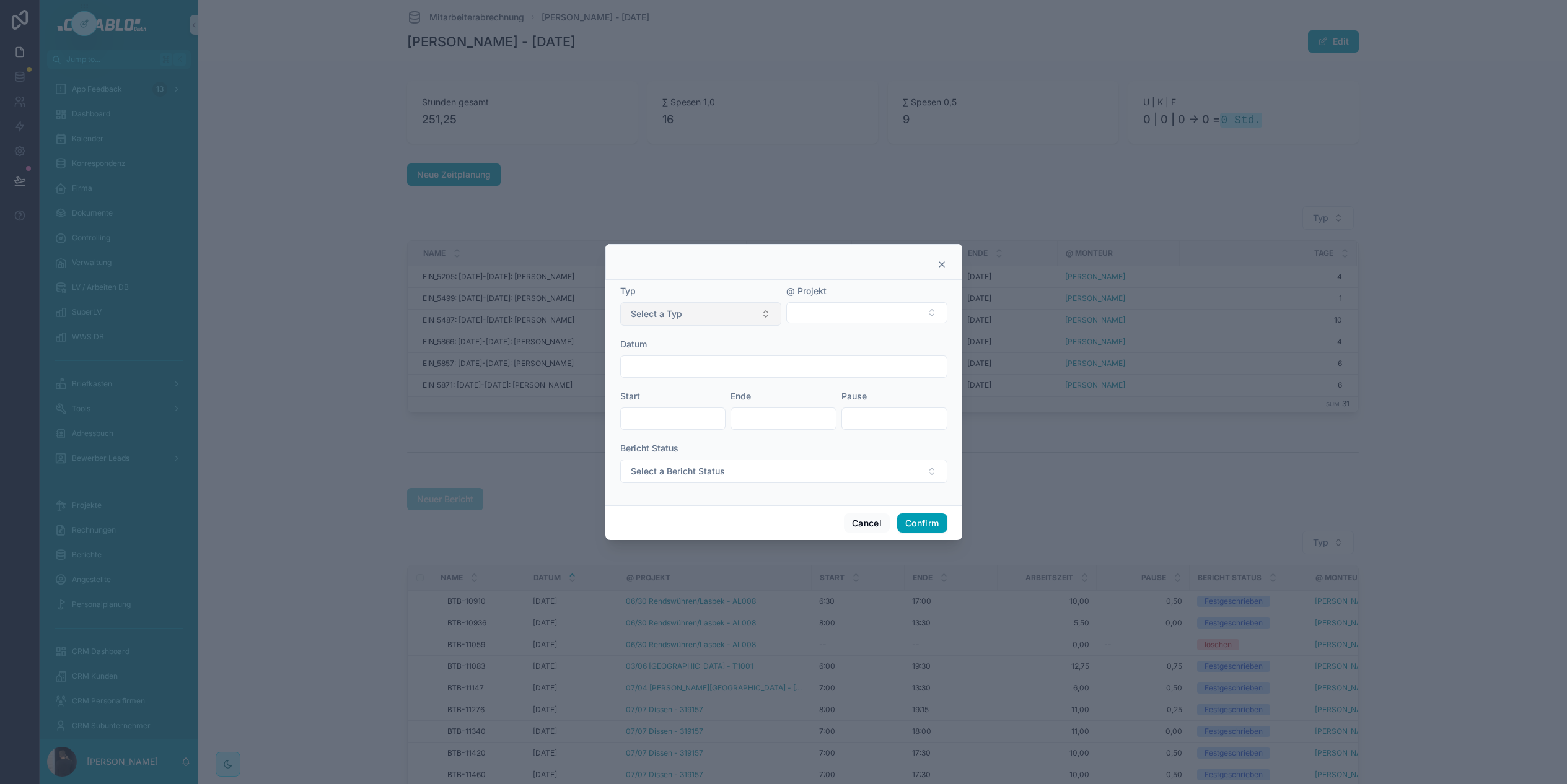
click at [718, 317] on button "Select a Typ" at bounding box center [700, 314] width 161 height 24
click at [670, 366] on div "Regulär" at bounding box center [700, 363] width 155 height 19
click at [820, 316] on button "Select Button" at bounding box center [867, 312] width 161 height 21
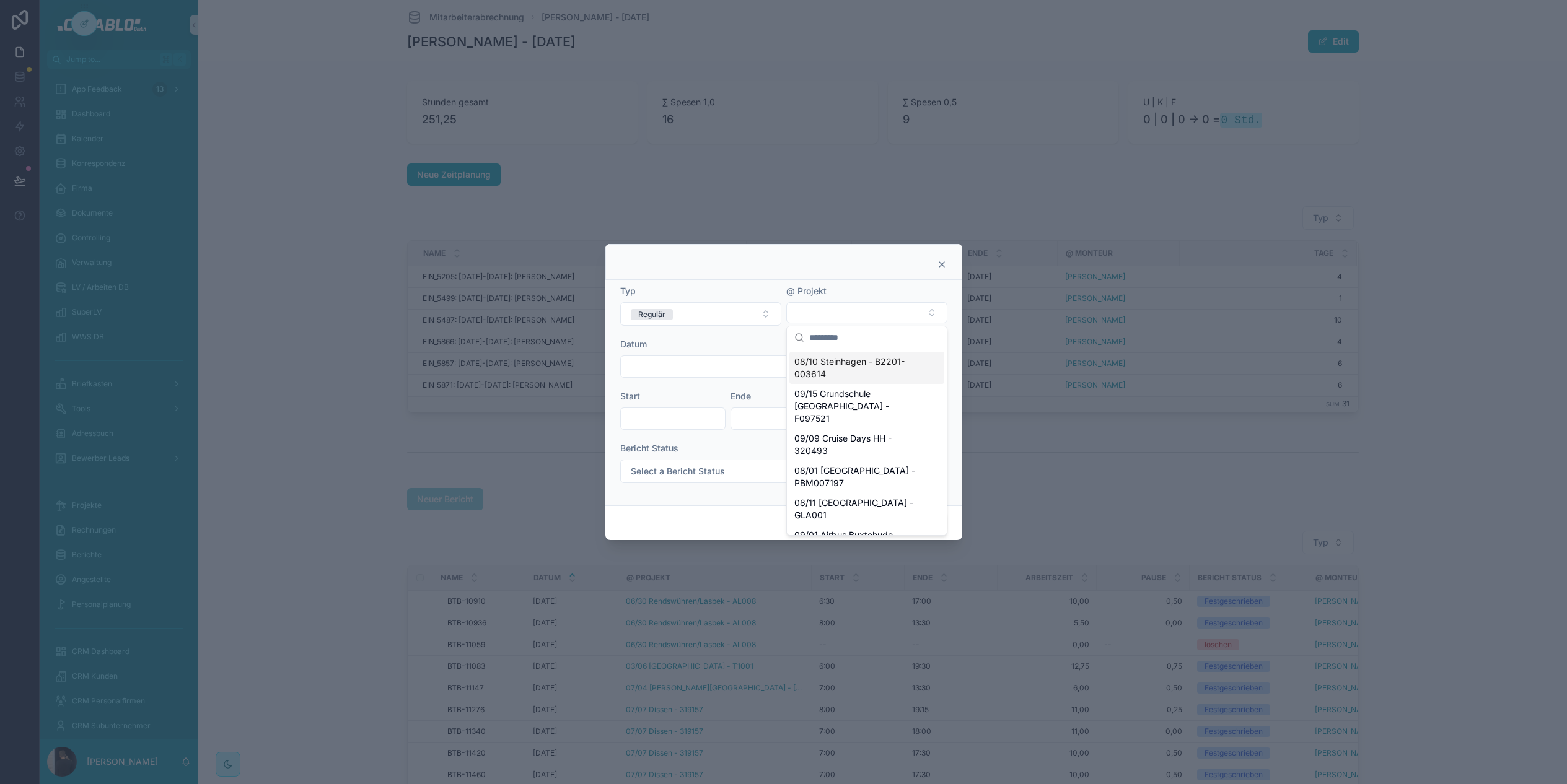
click at [851, 369] on span "08/10 Steinhagen - B2201-003614" at bounding box center [859, 368] width 130 height 25
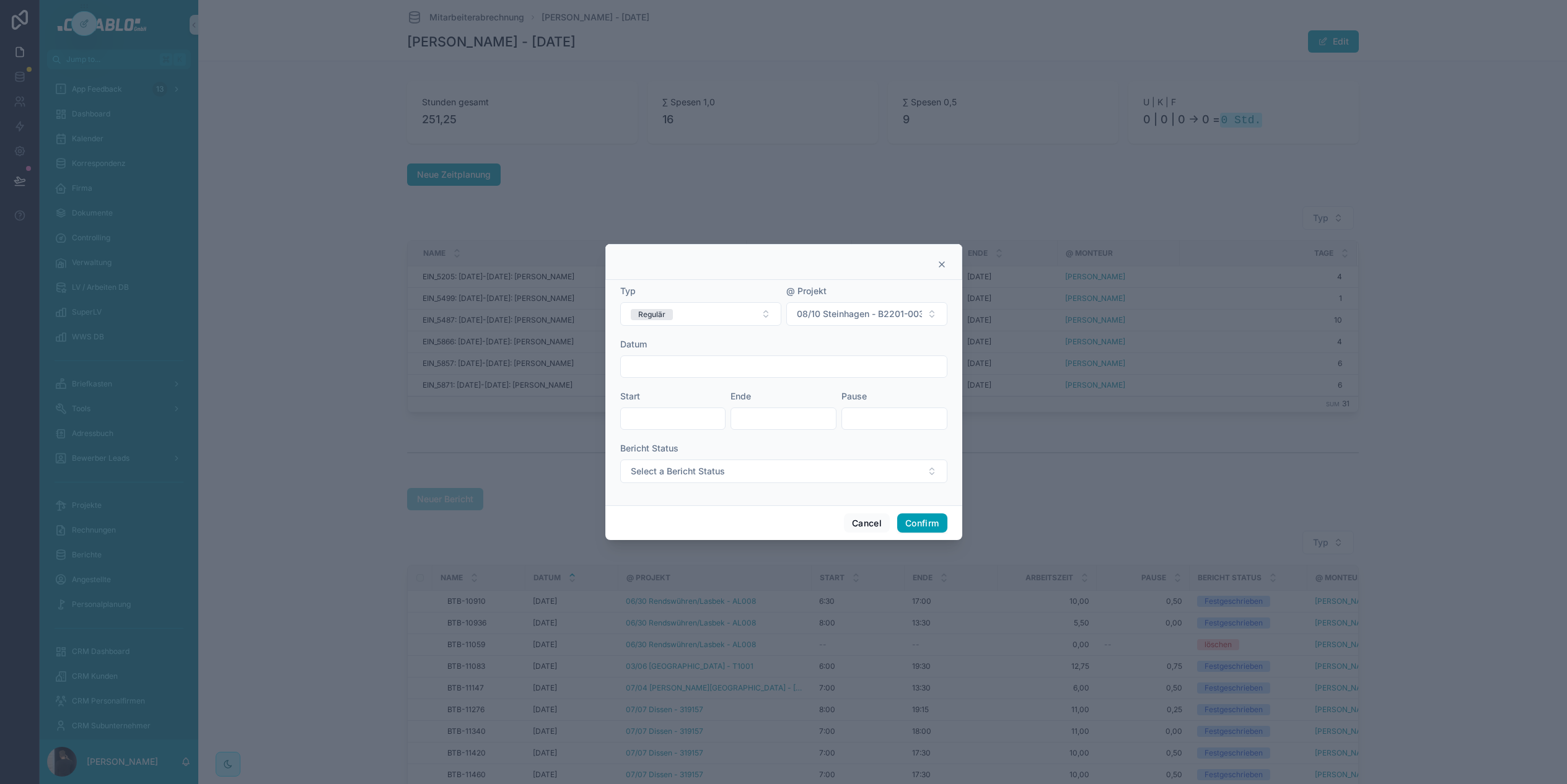
click at [671, 365] on input "text" at bounding box center [784, 366] width 326 height 17
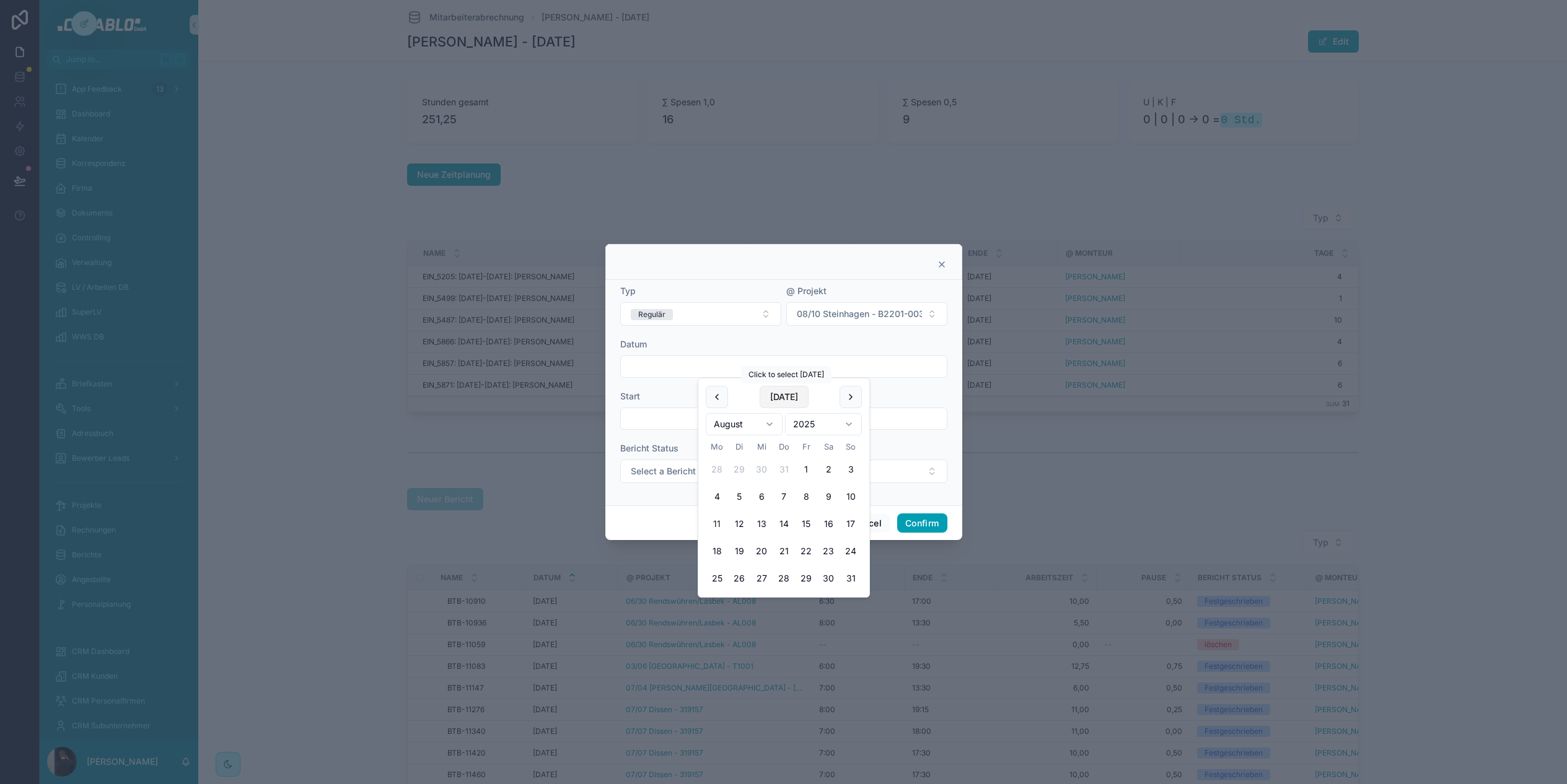
click at [784, 399] on button "[DATE]" at bounding box center [784, 396] width 49 height 22
type input "*********"
click at [663, 388] on form "Typ Regulär @ Projekt 08/10 Steinhagen - B2201-003614 Datum ********* Start End…" at bounding box center [784, 390] width 327 height 210
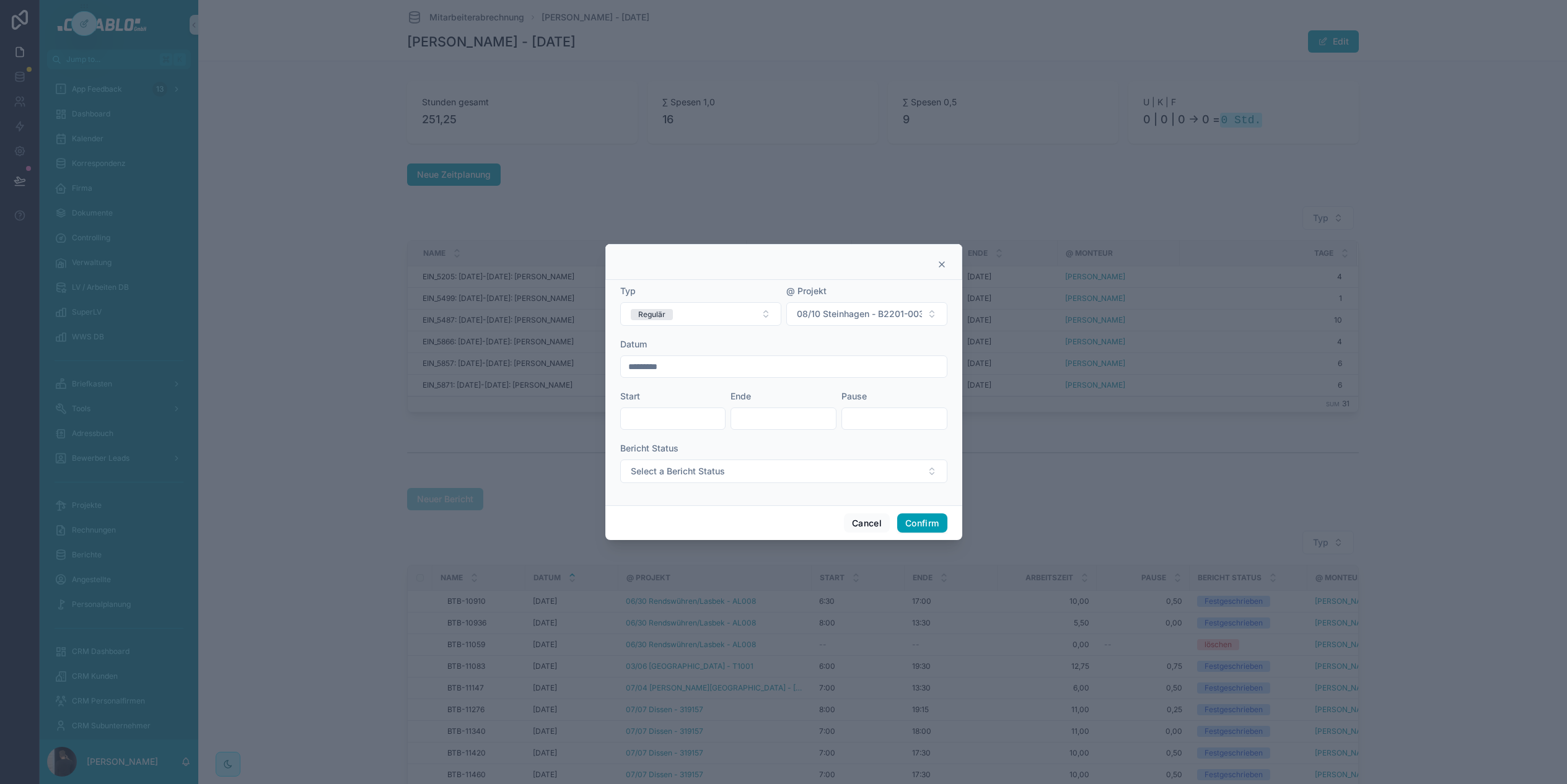
click at [661, 415] on input "text" at bounding box center [673, 417] width 105 height 17
click at [921, 521] on button "Confirm" at bounding box center [921, 523] width 50 height 20
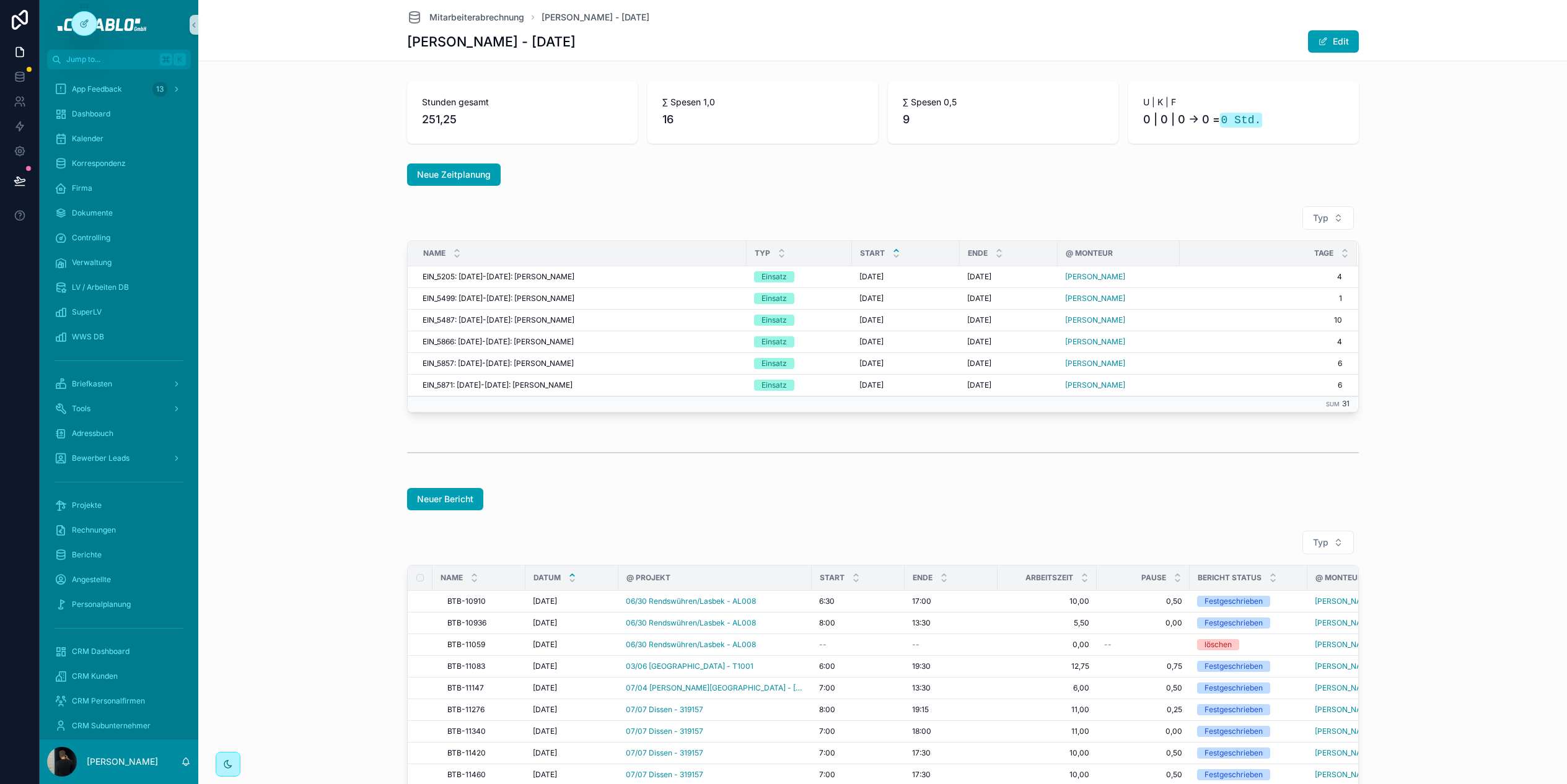
click at [542, 501] on div "Neuer Bericht" at bounding box center [882, 499] width 951 height 22
click at [71, 24] on div at bounding box center [83, 24] width 25 height 24
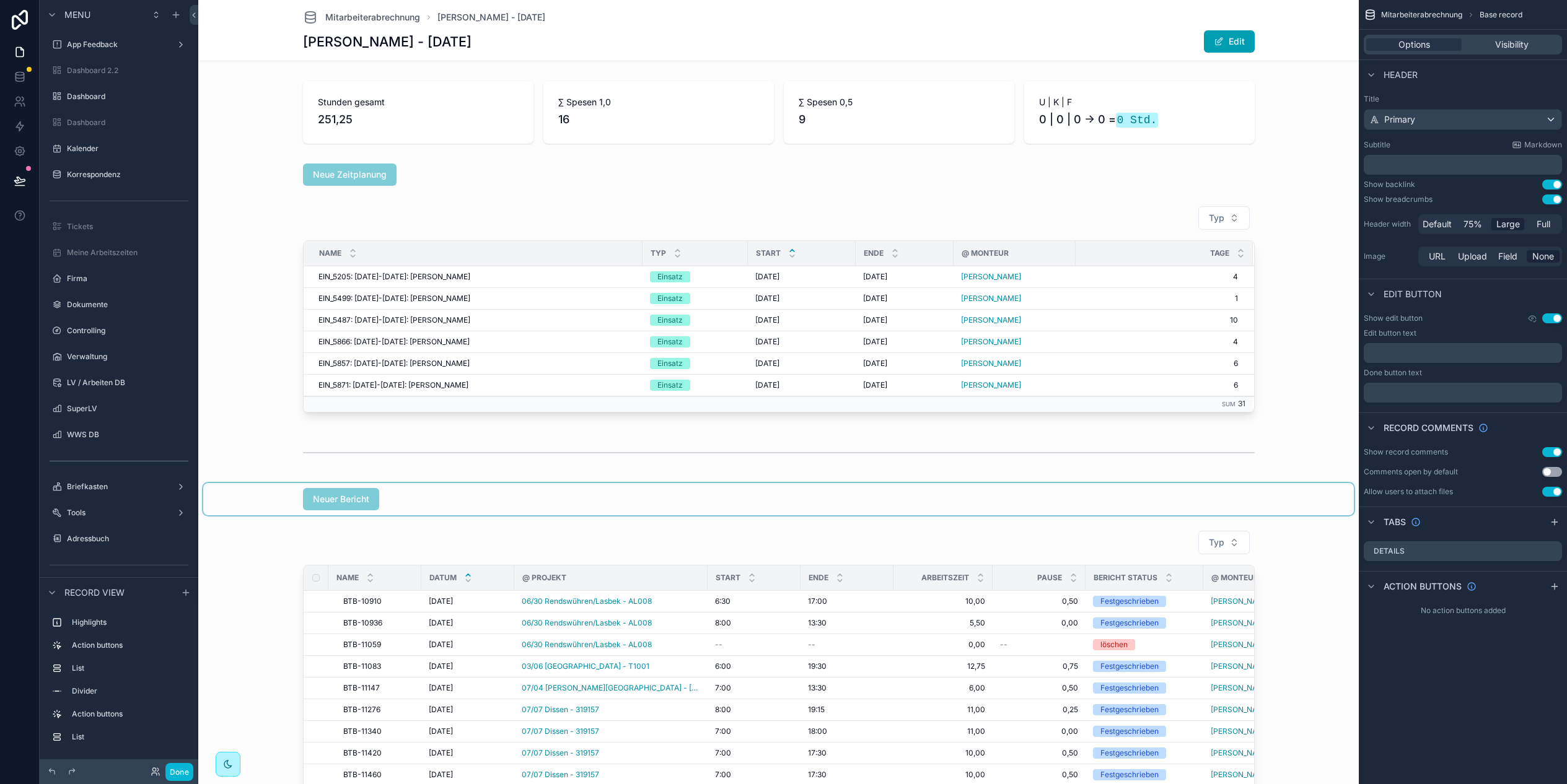
click at [489, 496] on div "scrollable content" at bounding box center [779, 499] width 1150 height 32
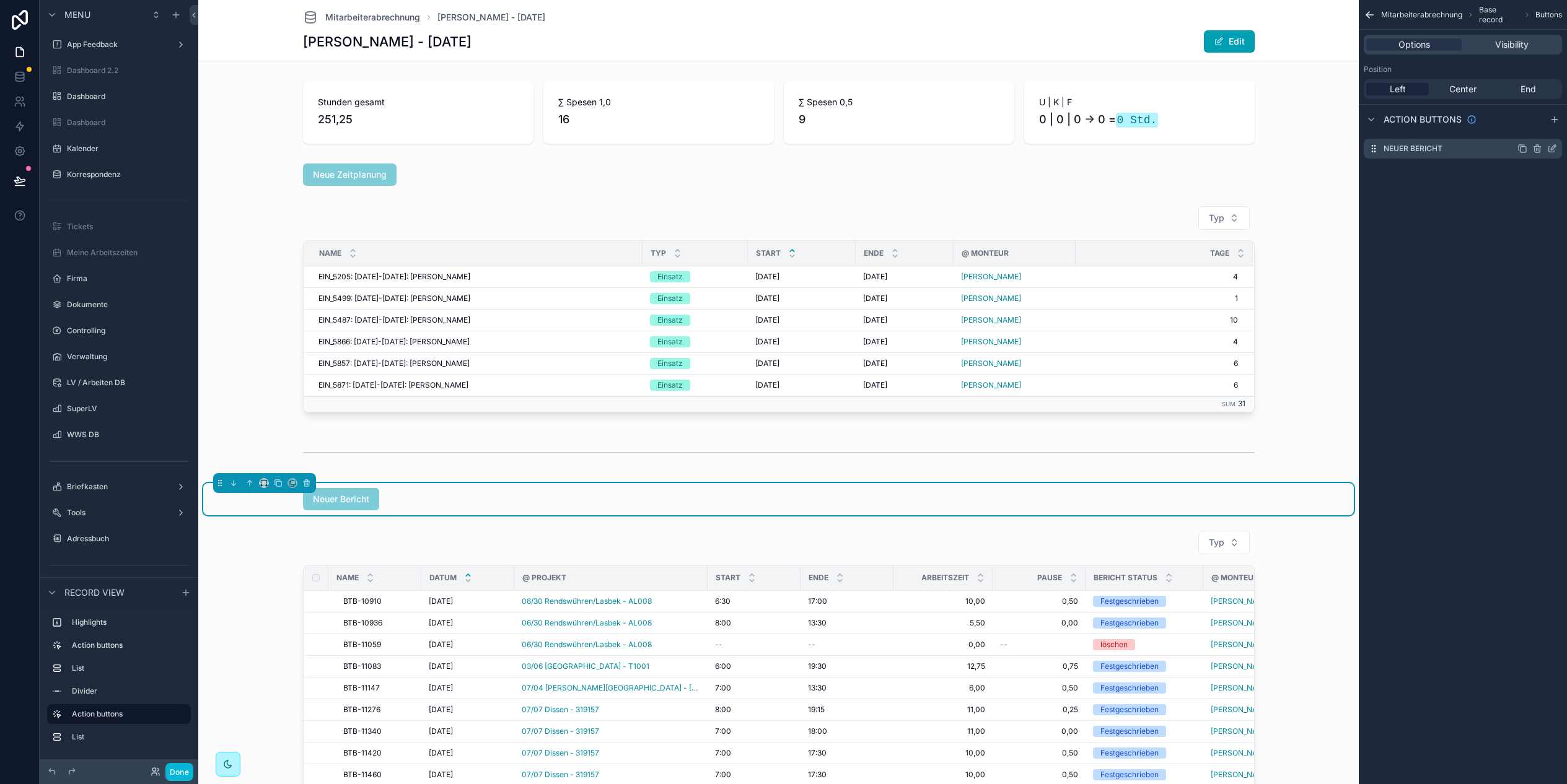
click at [1551, 146] on icon "scrollable content" at bounding box center [1552, 149] width 10 height 10
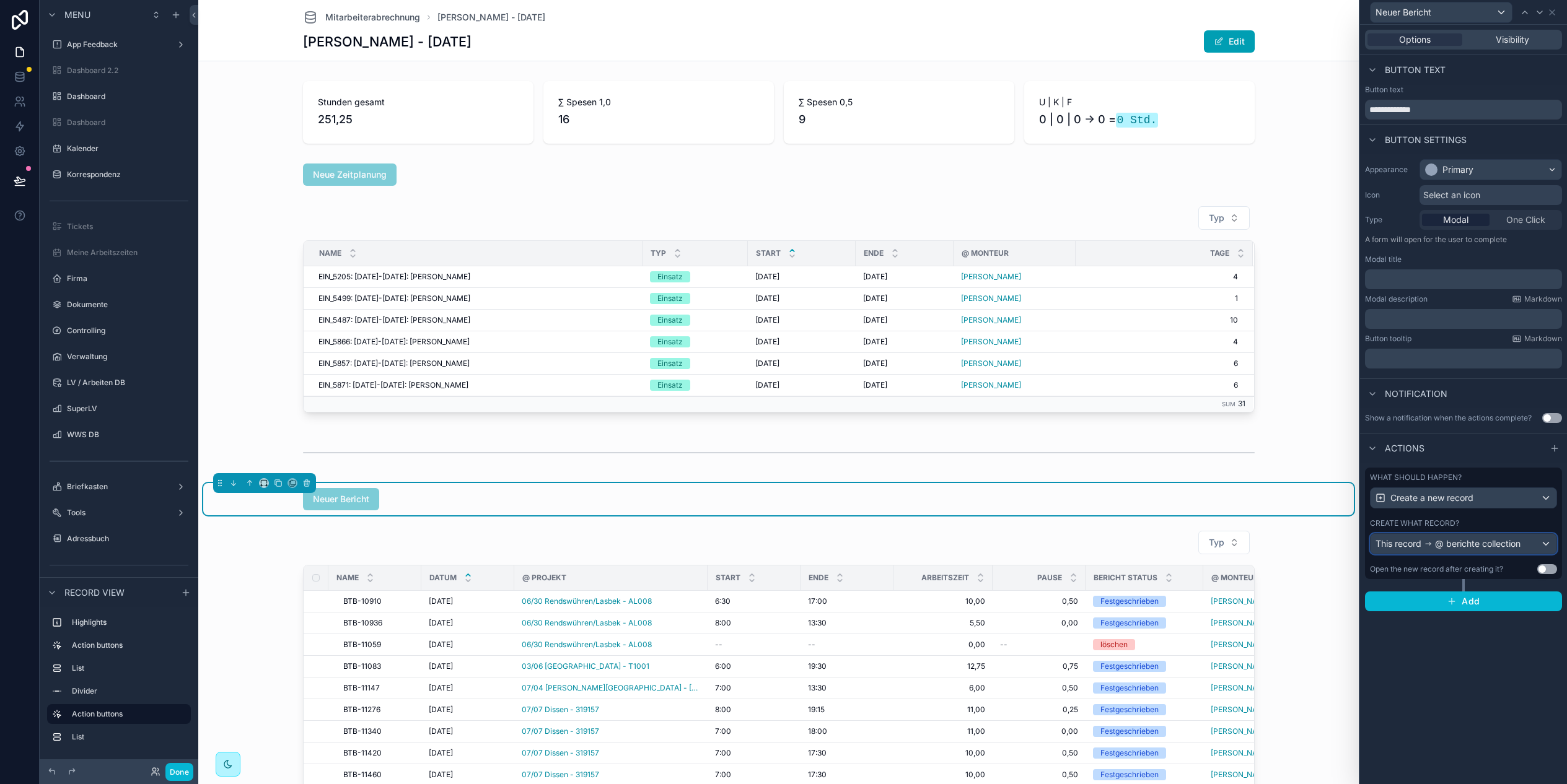
click at [1469, 548] on span "@ berichte collection" at bounding box center [1478, 543] width 85 height 12
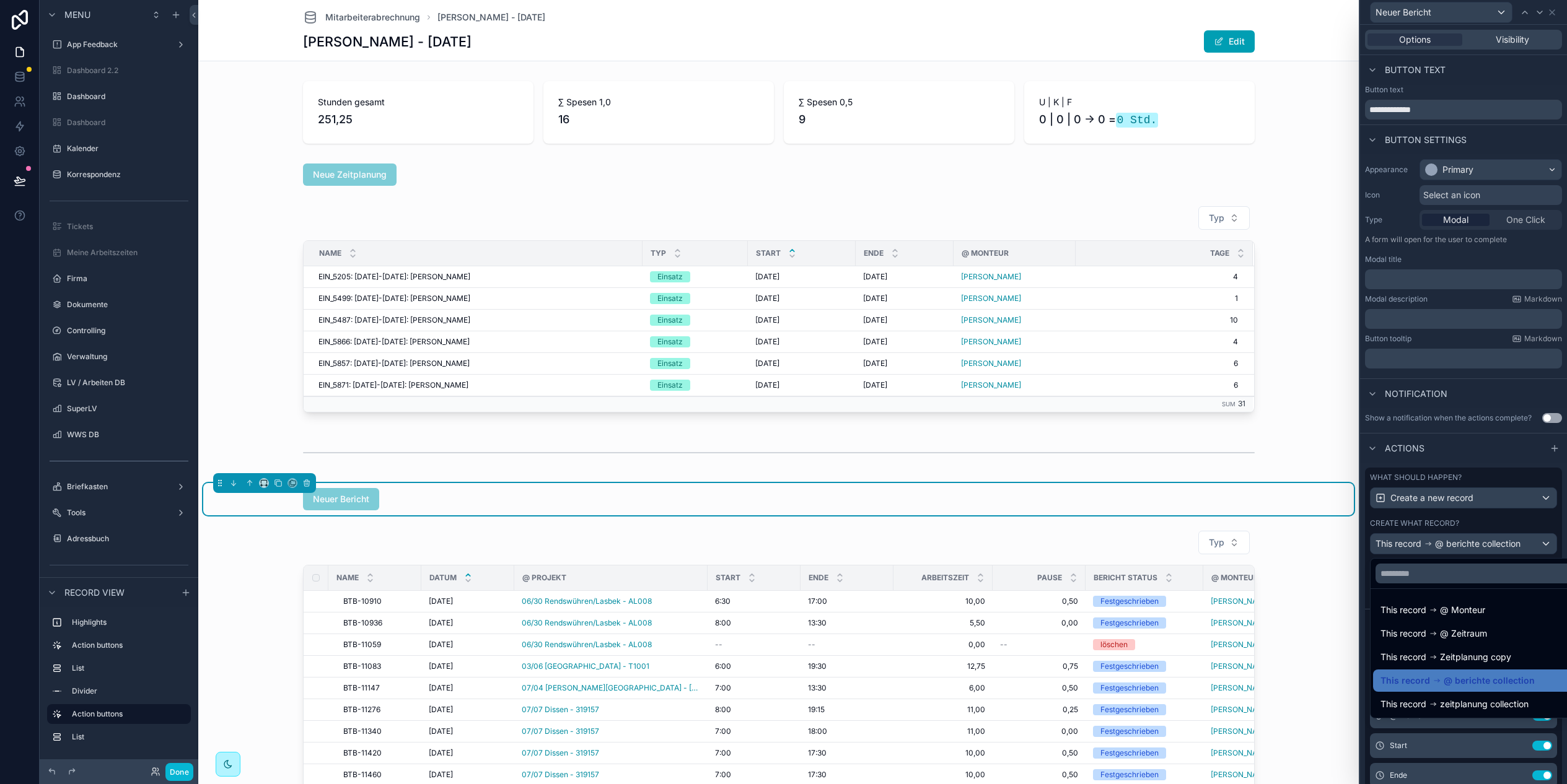
click at [1469, 547] on div at bounding box center [1463, 392] width 207 height 784
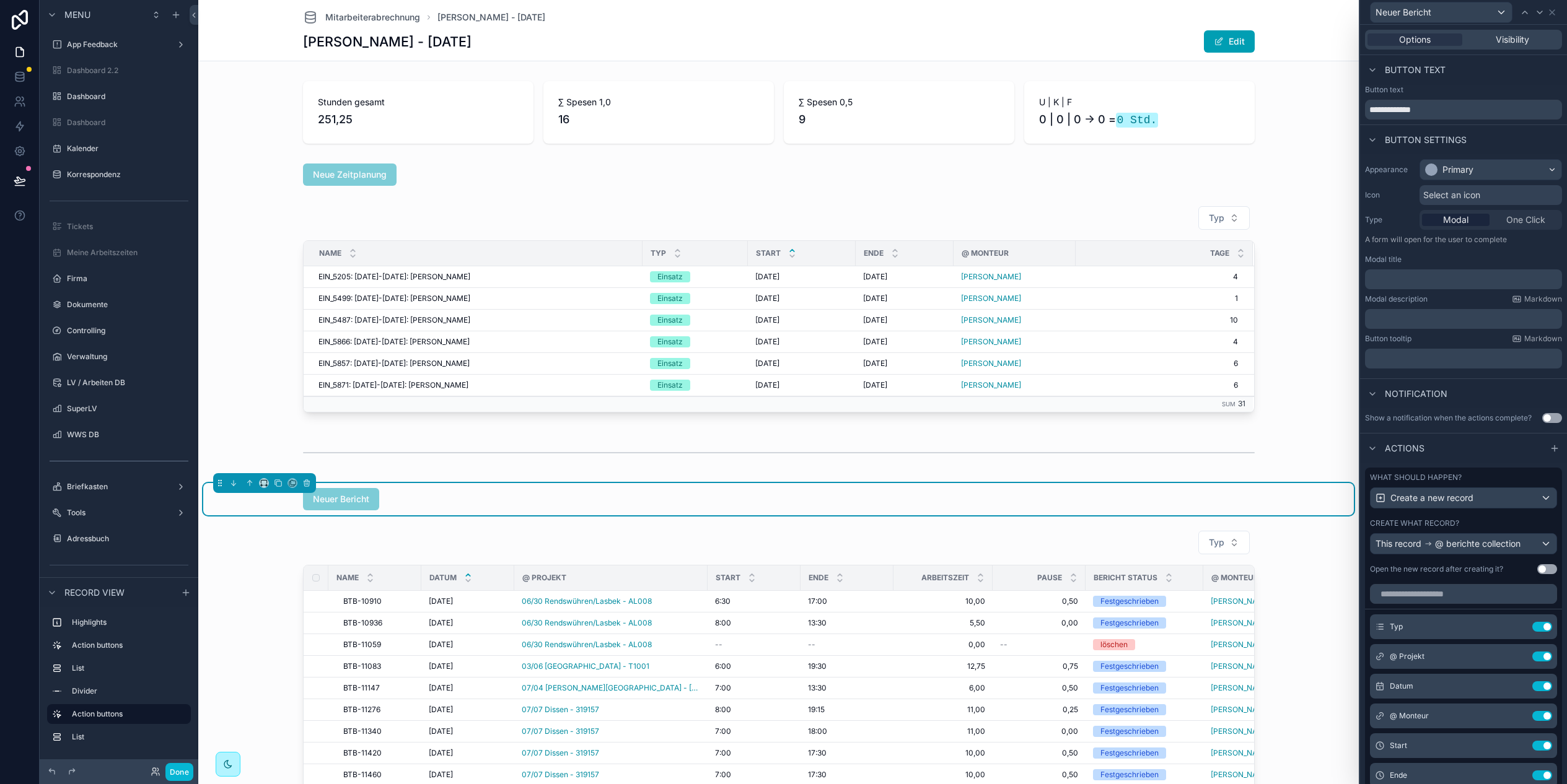
click at [1416, 285] on div "﻿" at bounding box center [1463, 280] width 197 height 20
click at [1417, 280] on p "﻿" at bounding box center [1464, 279] width 189 height 12
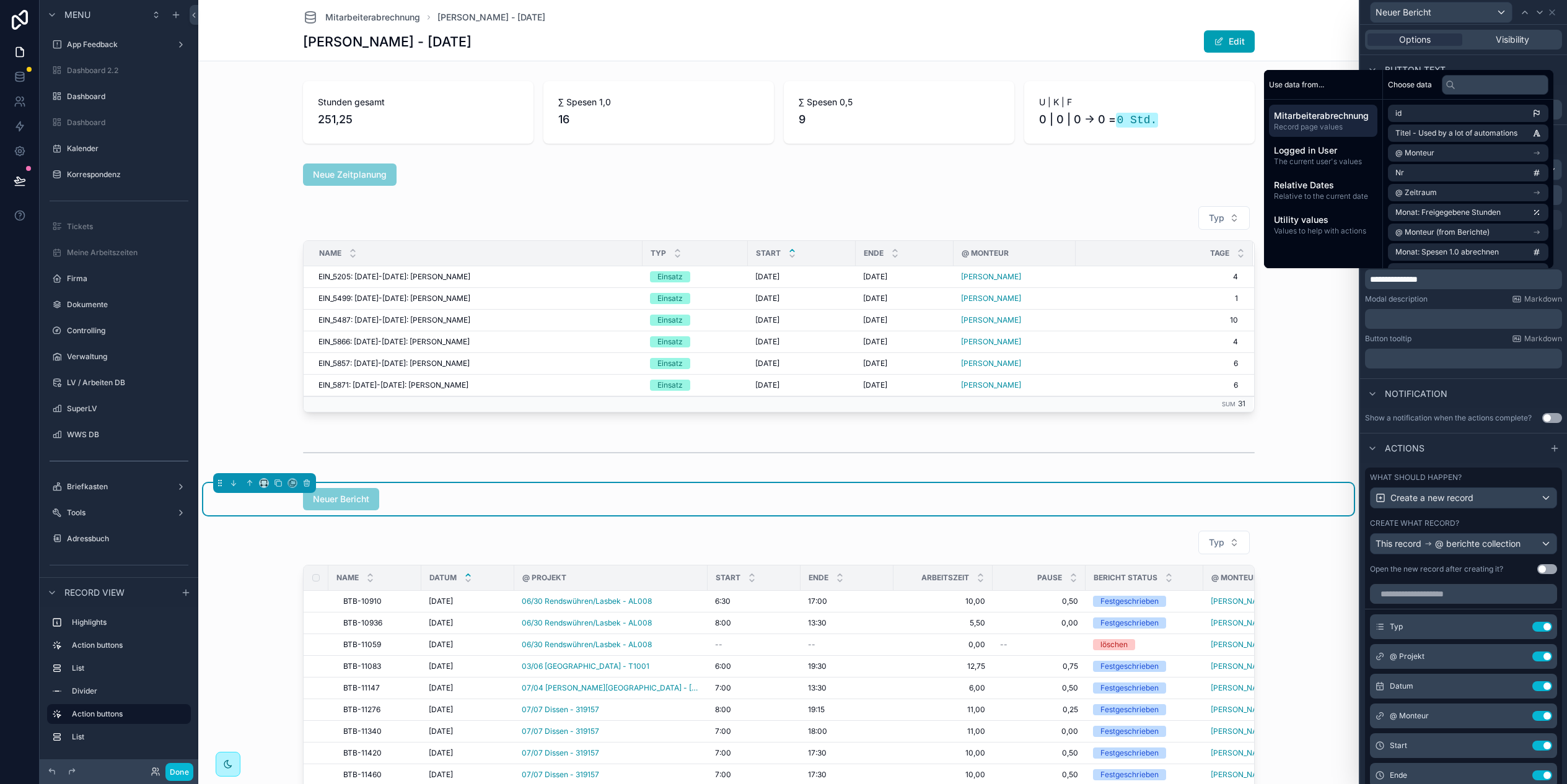
click at [1485, 376] on div "**********" at bounding box center [1463, 267] width 207 height 224
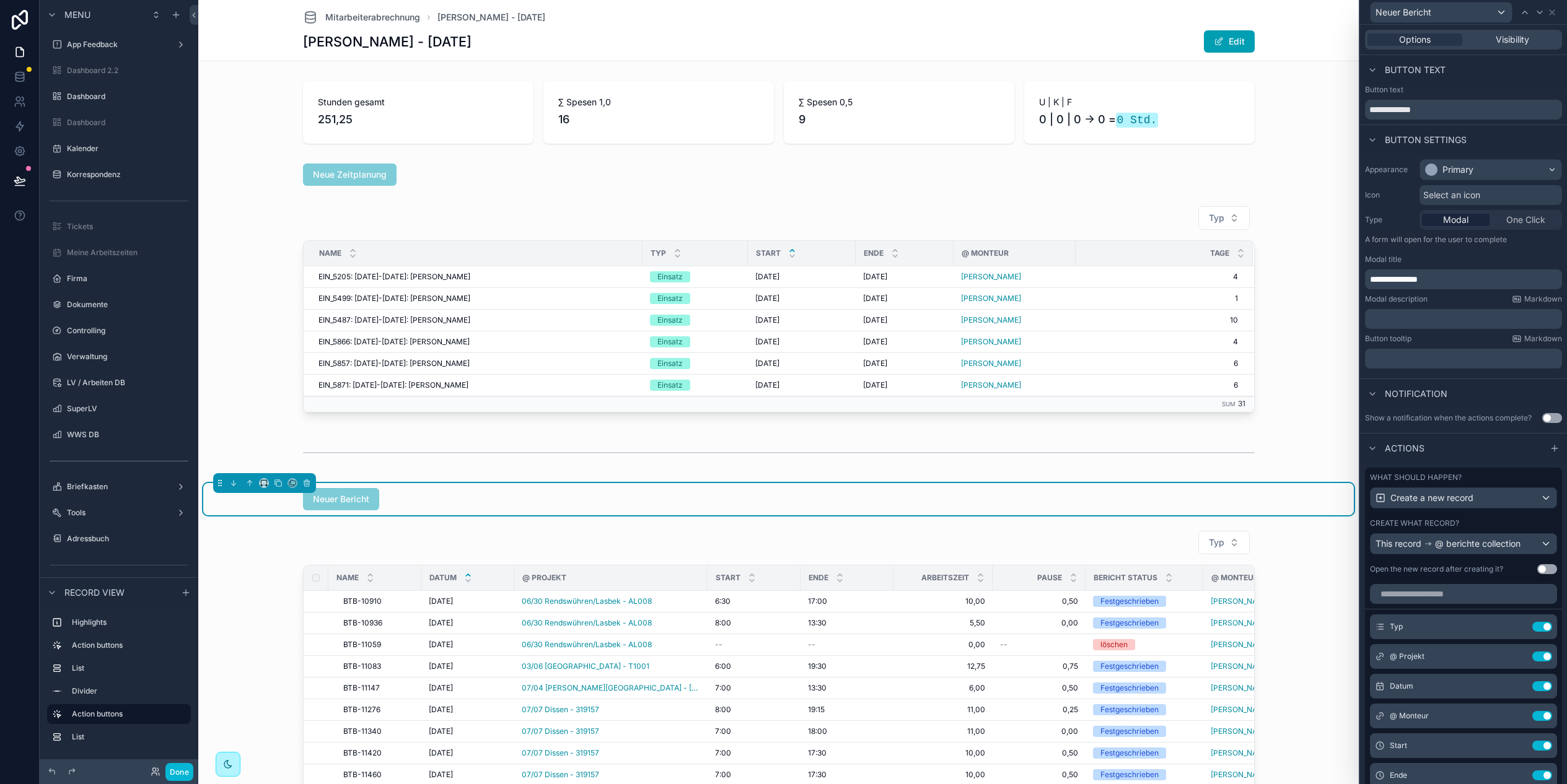
scroll to position [167, 0]
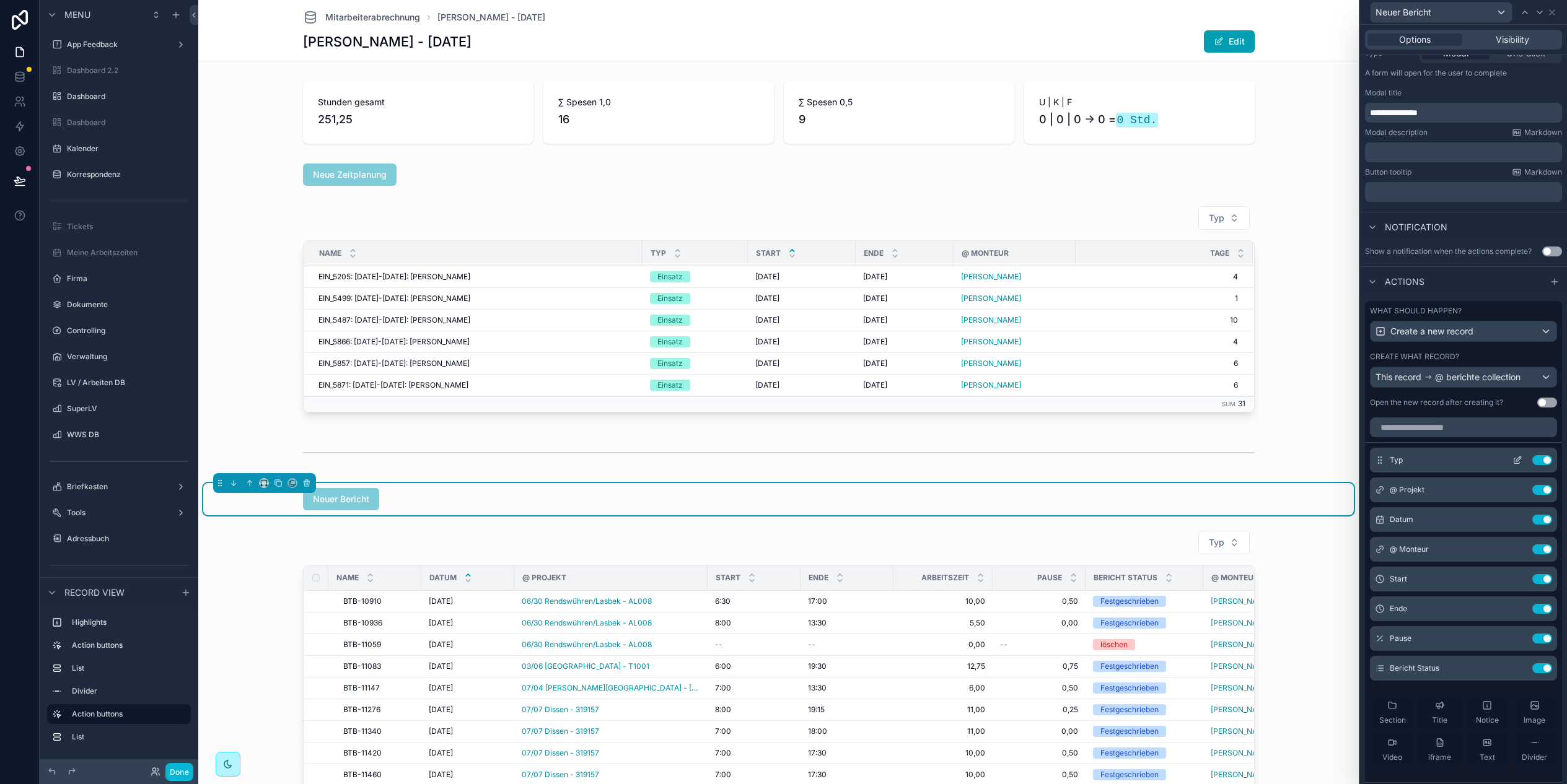
click at [1519, 459] on icon at bounding box center [1517, 458] width 5 height 5
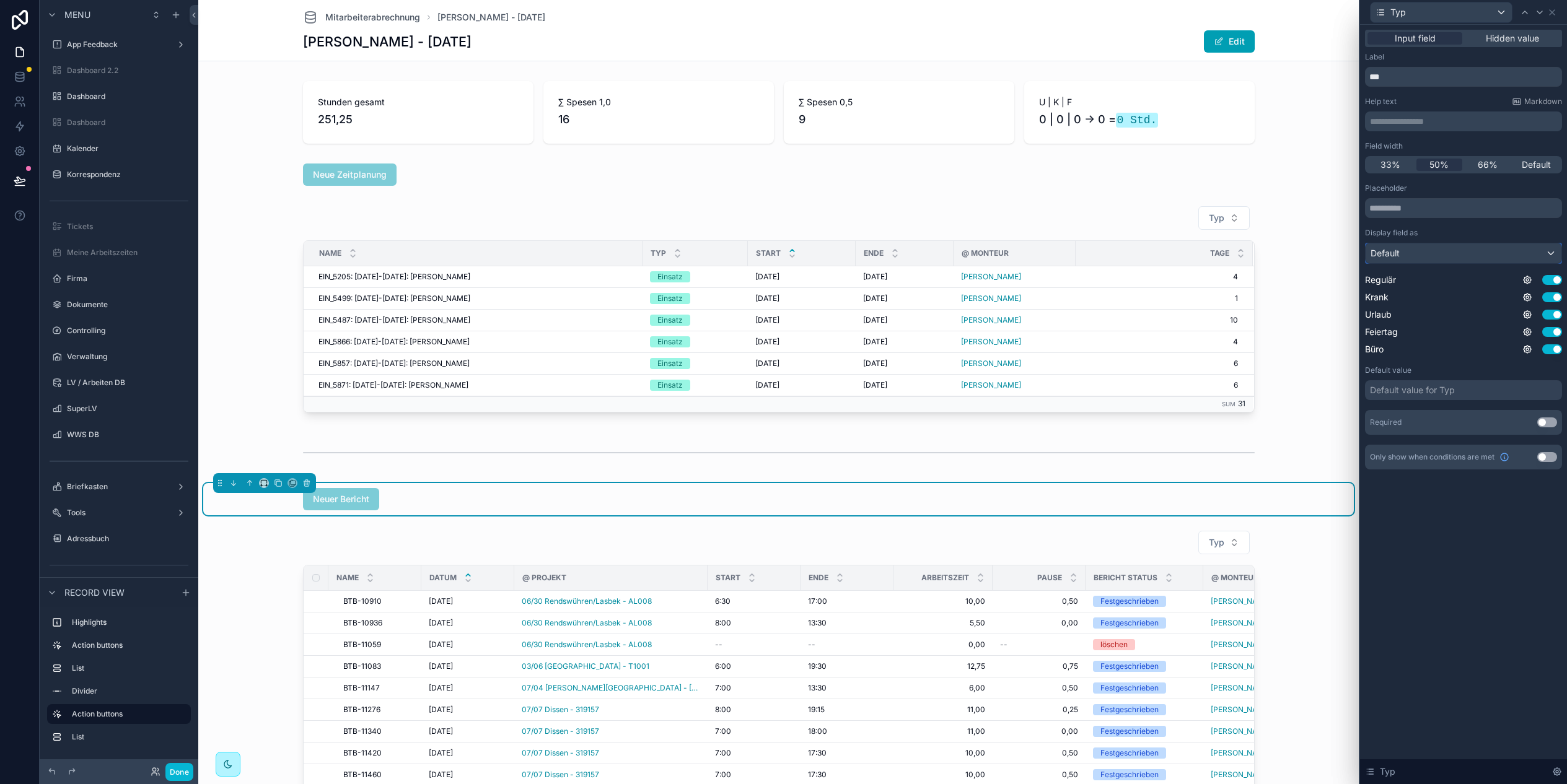
click at [1425, 255] on div "Default" at bounding box center [1463, 253] width 195 height 20
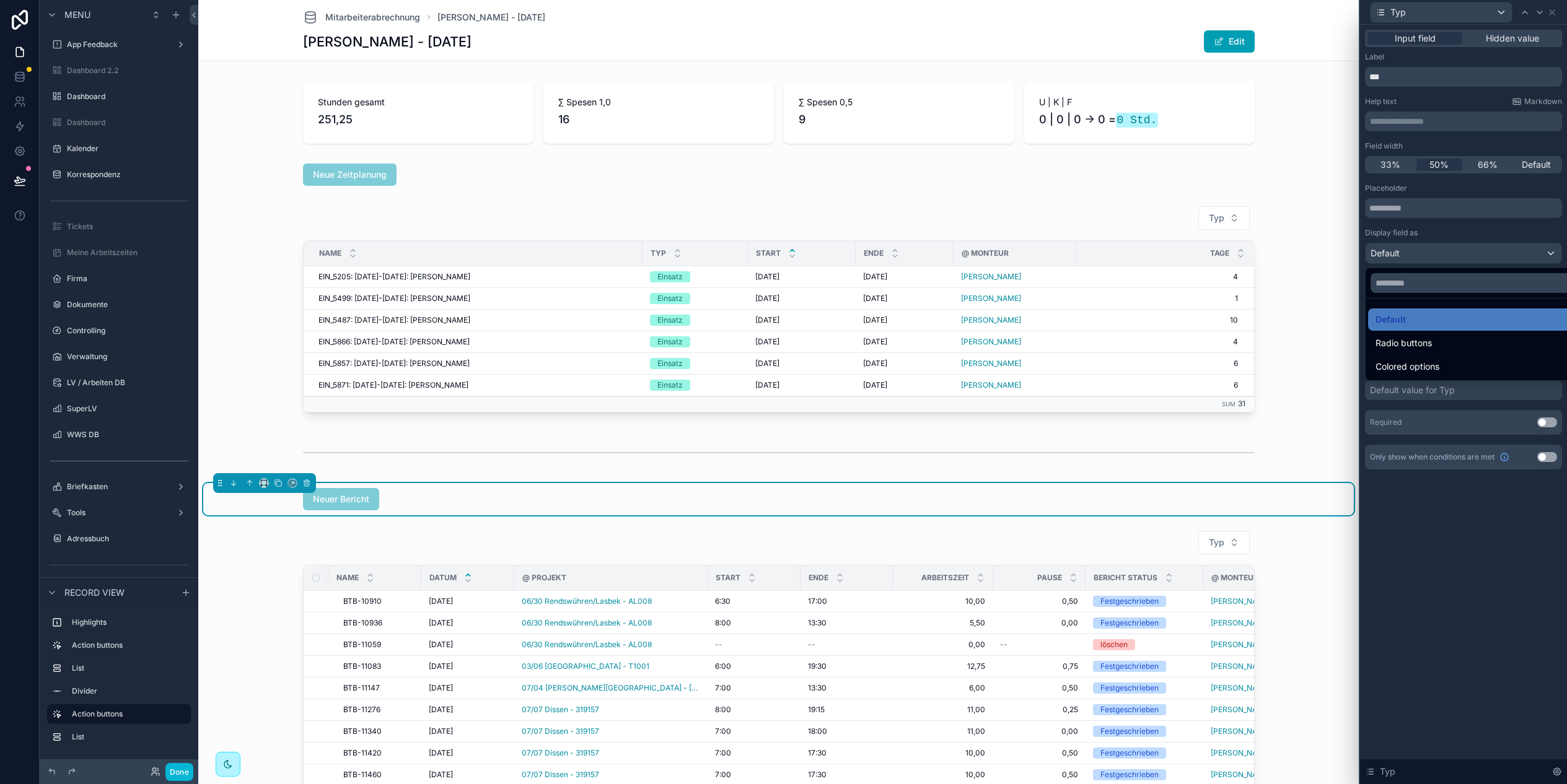
click at [1458, 346] on div "Radio buttons" at bounding box center [1478, 343] width 204 height 15
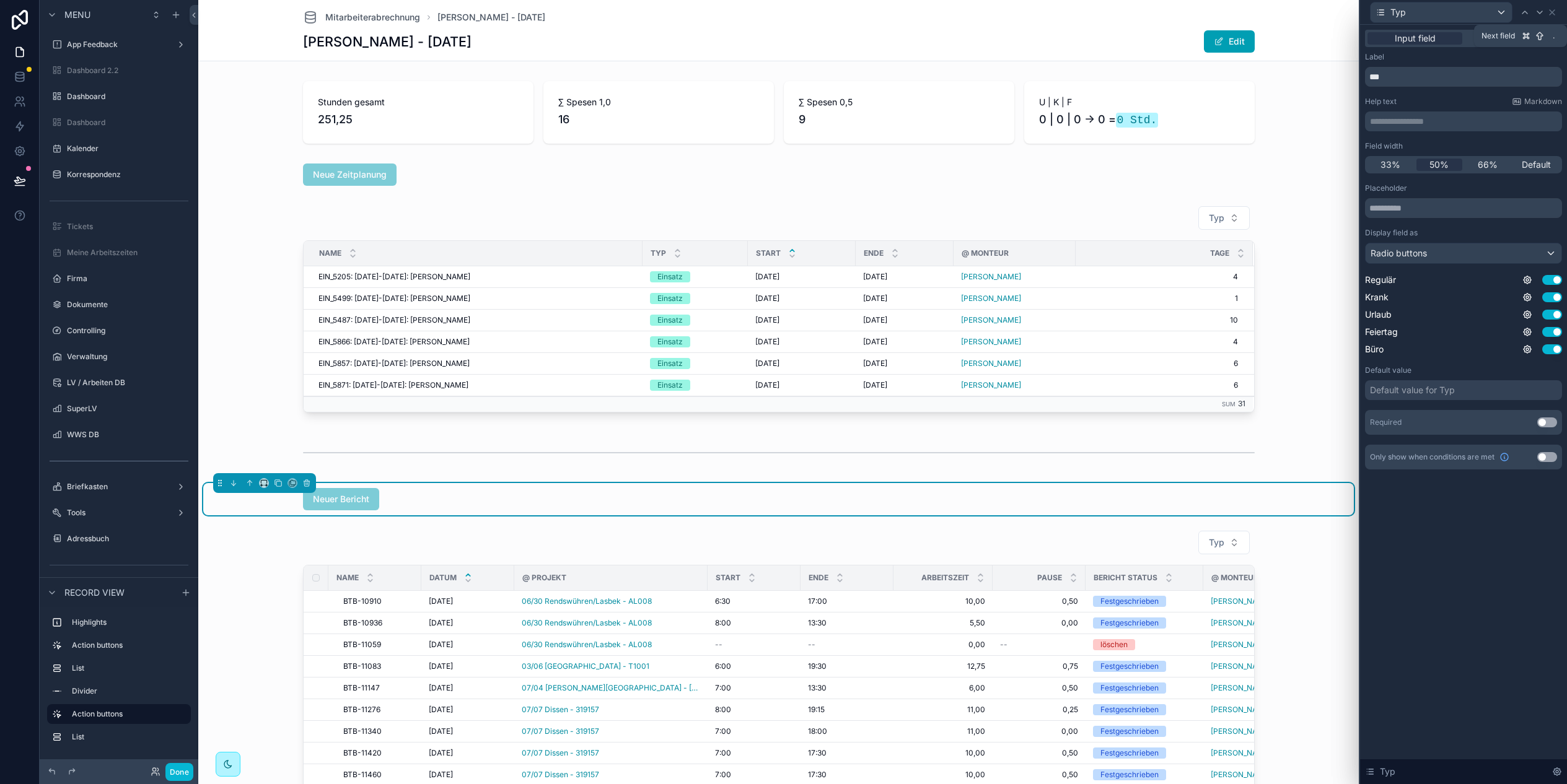
click at [1536, 11] on icon at bounding box center [1539, 12] width 10 height 10
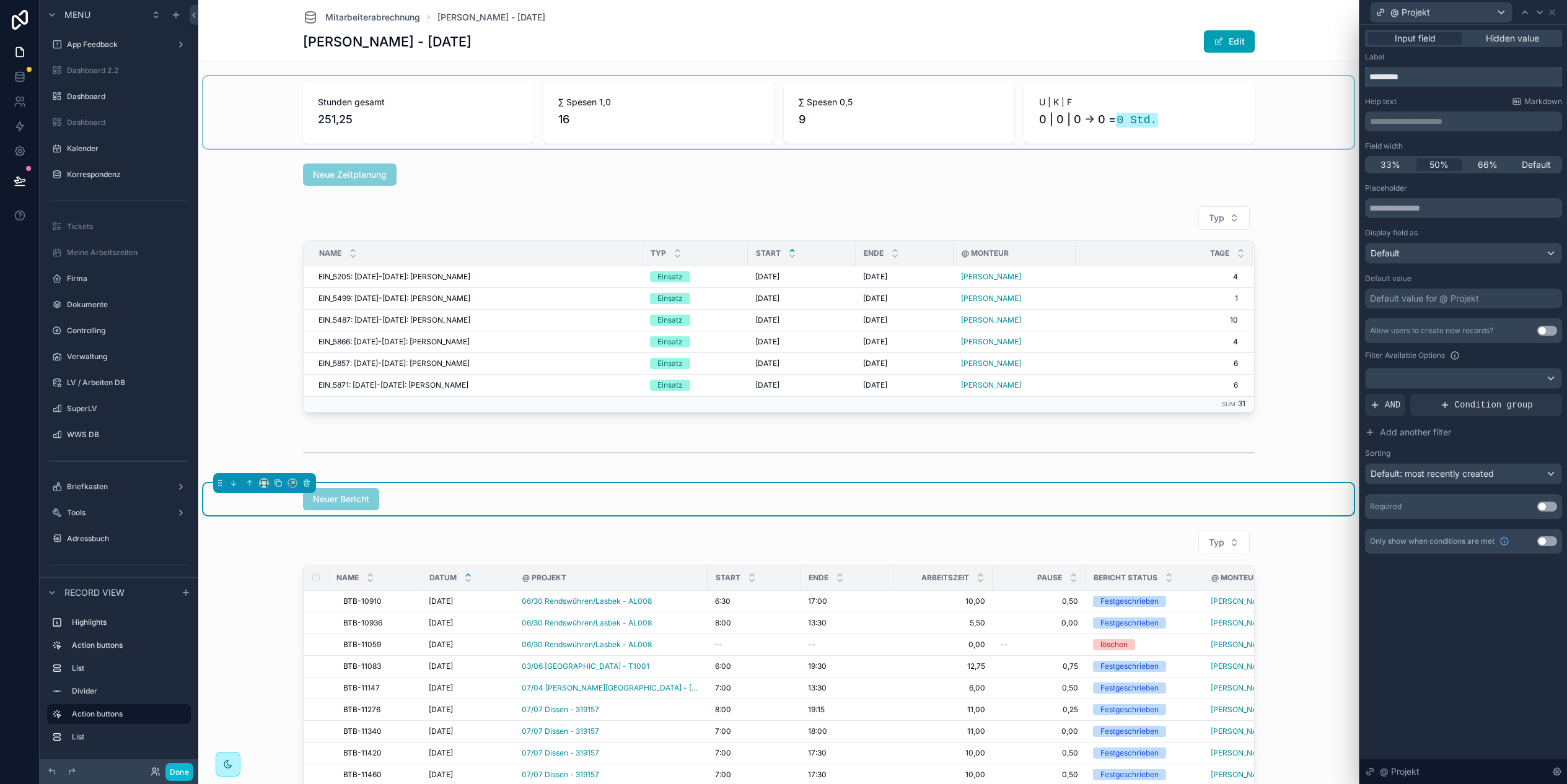
drag, startPoint x: 1382, startPoint y: 77, endPoint x: 1309, endPoint y: 79, distance: 73.0
click at [1309, 79] on div "**********" at bounding box center [784, 392] width 1567 height 784
type input "*******"
click at [1540, 13] on icon at bounding box center [1539, 12] width 10 height 10
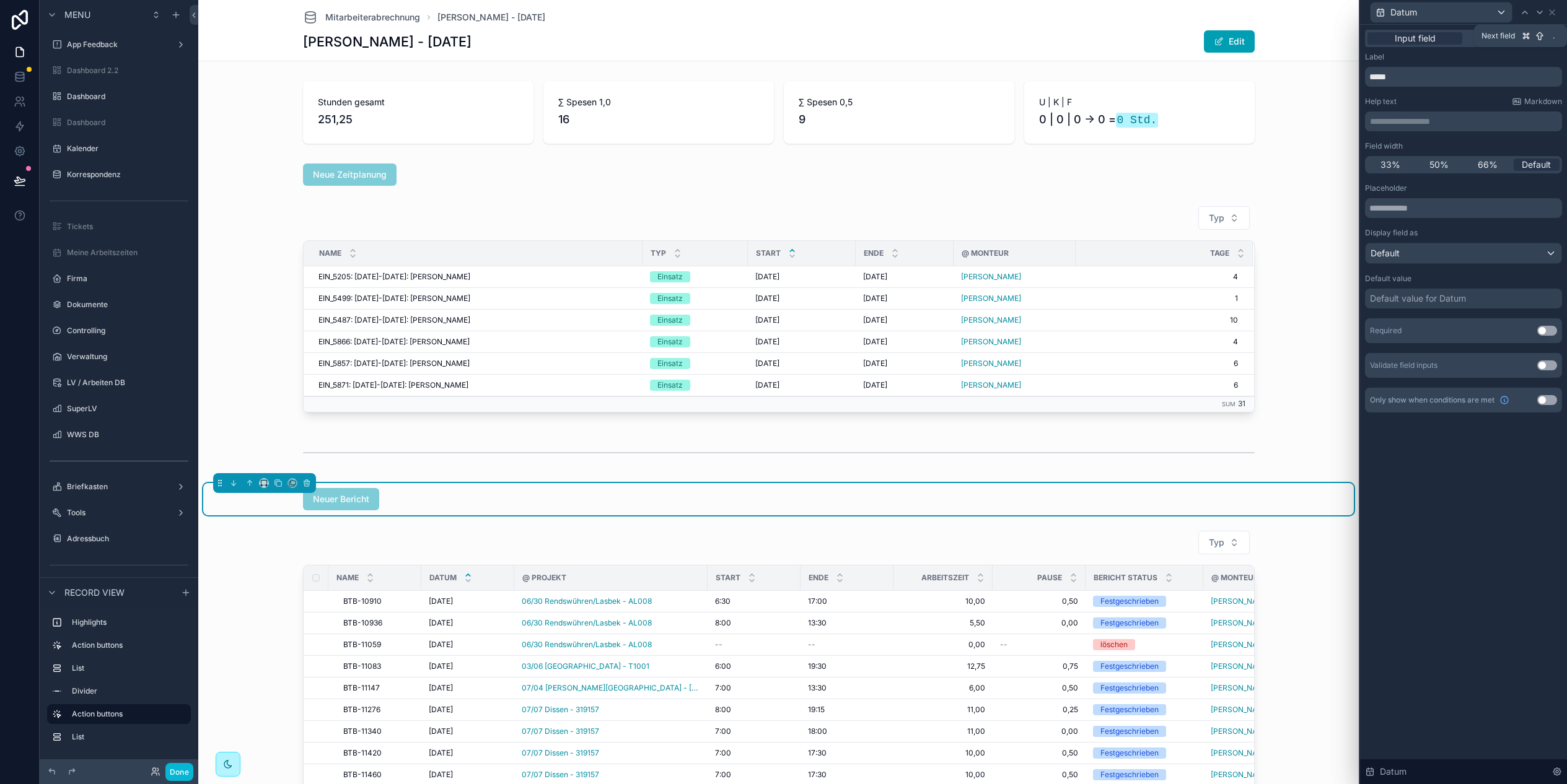
click at [1540, 13] on icon at bounding box center [1539, 12] width 10 height 10
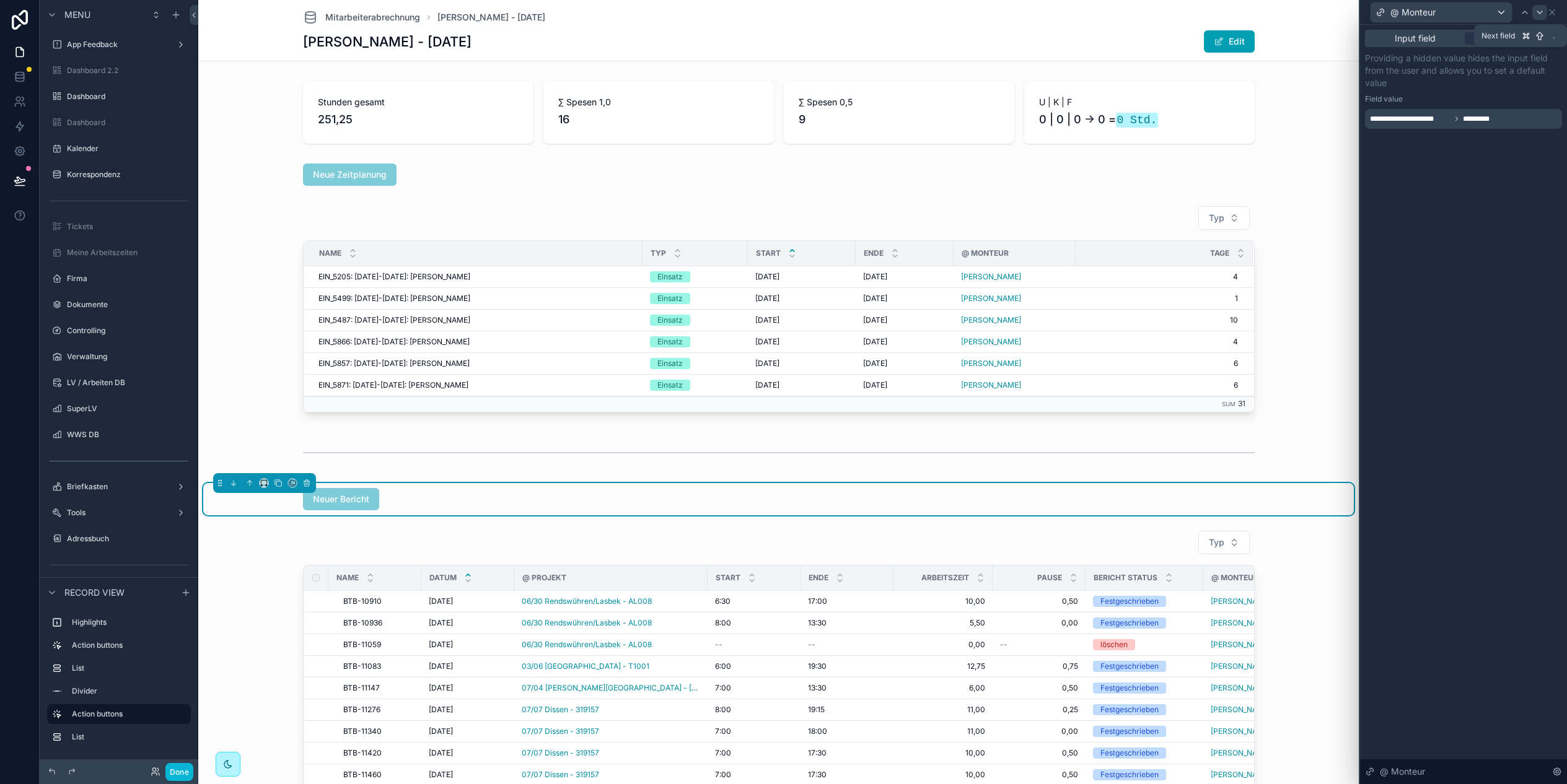
click at [1535, 12] on icon at bounding box center [1539, 12] width 10 height 10
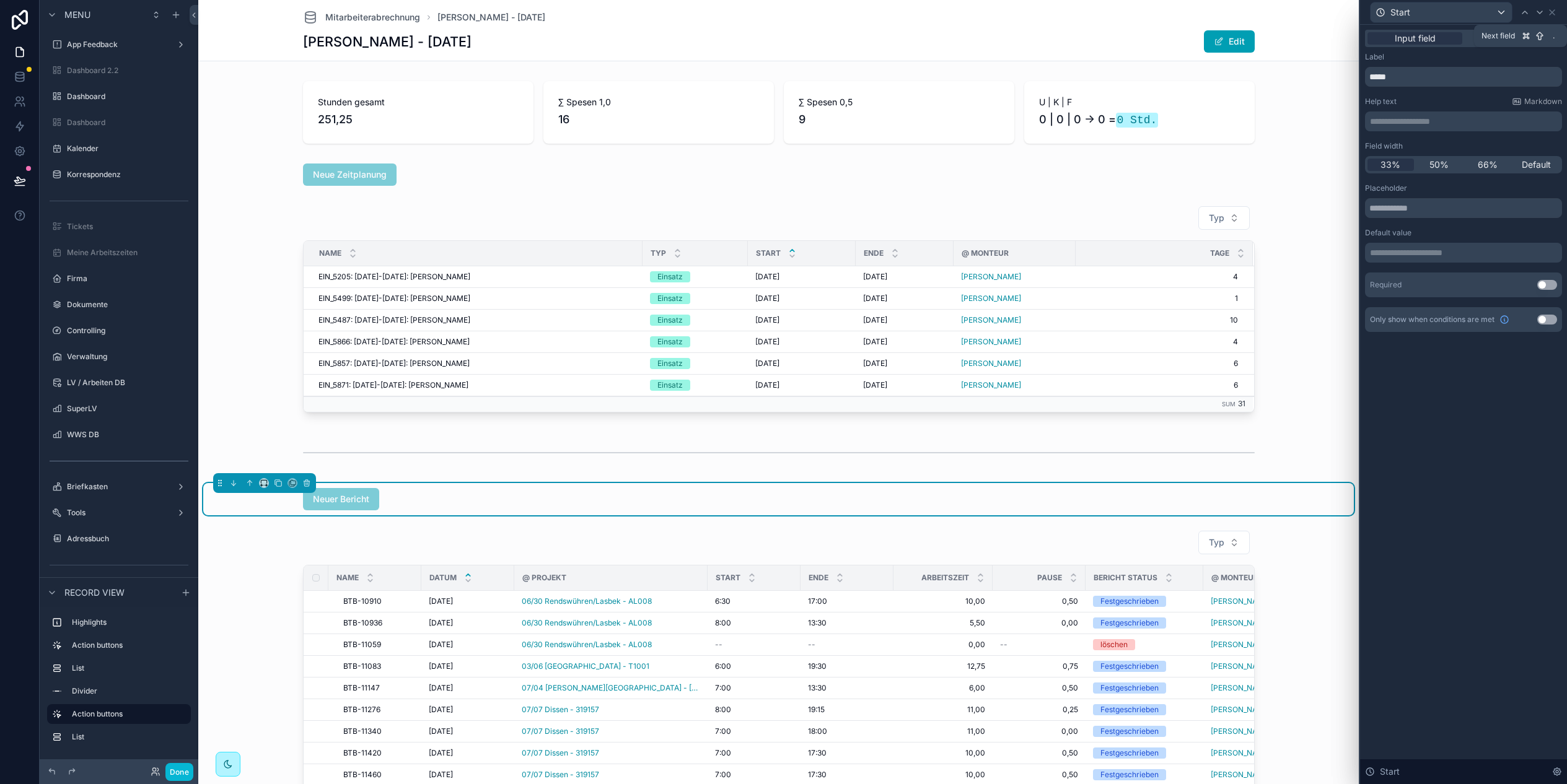
click at [1535, 12] on icon at bounding box center [1539, 12] width 10 height 10
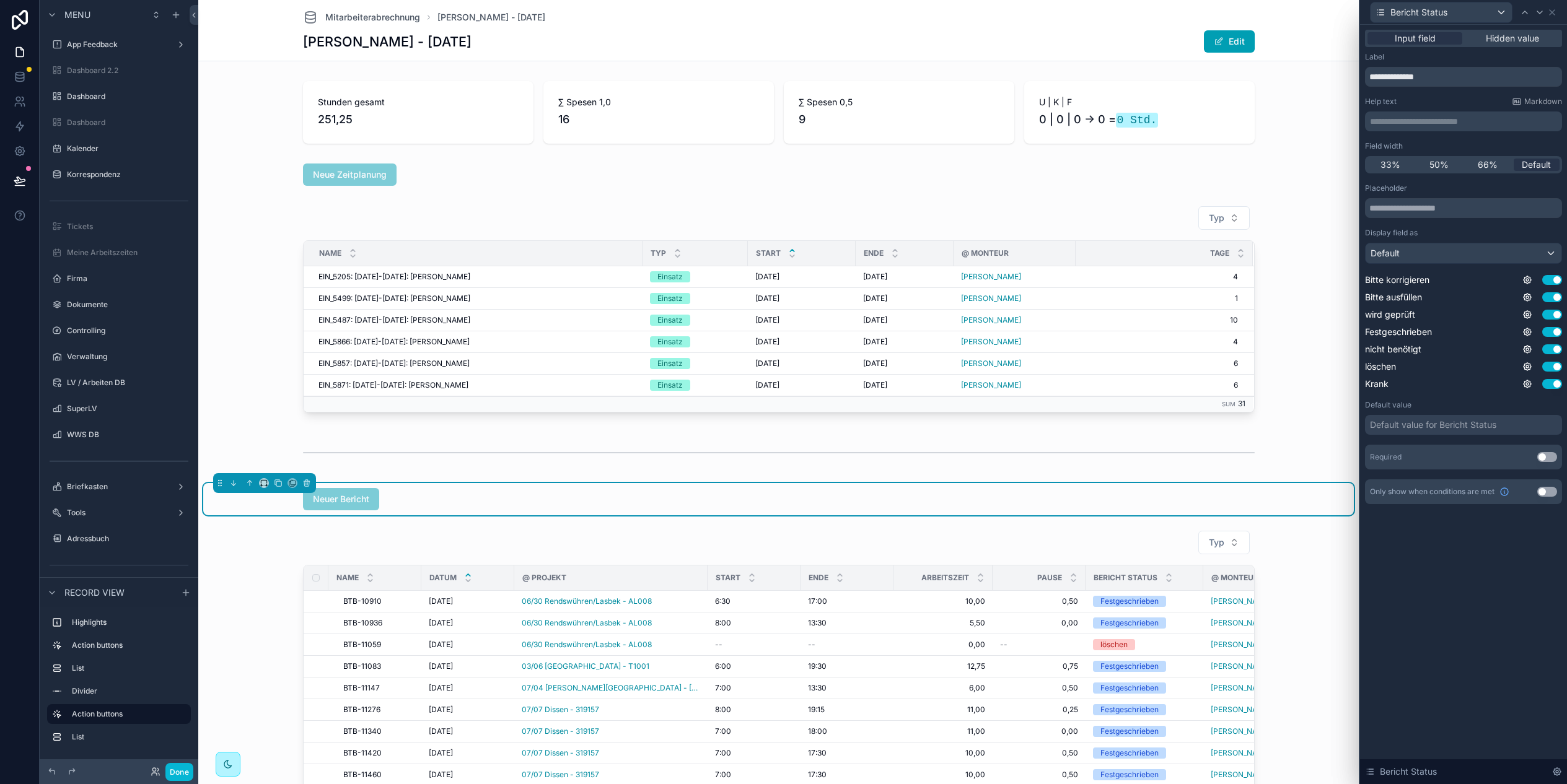
click at [1421, 426] on div "Default value for Bericht Status" at bounding box center [1432, 424] width 126 height 12
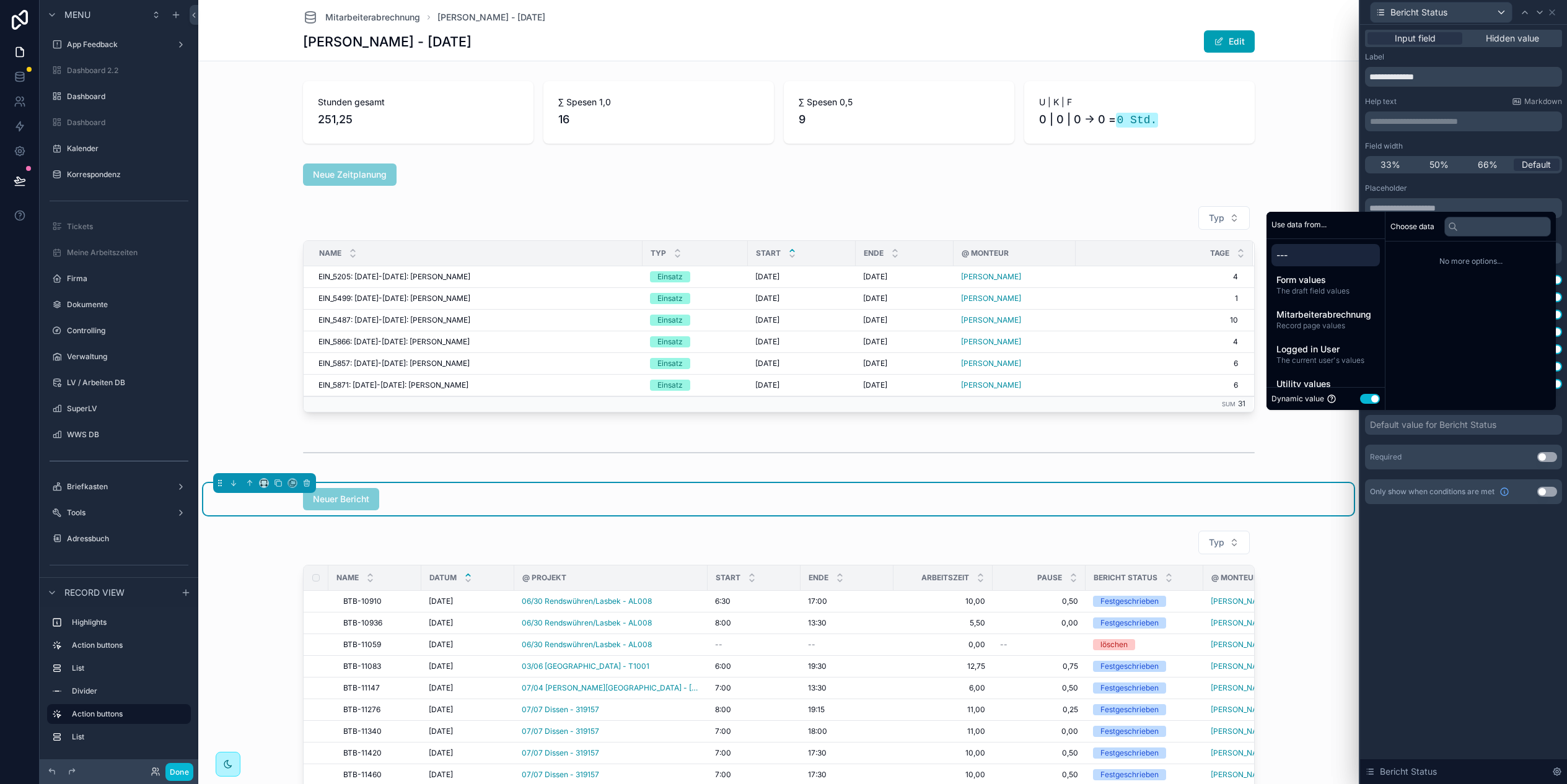
click at [1368, 399] on button "Use setting" at bounding box center [1370, 398] width 20 height 10
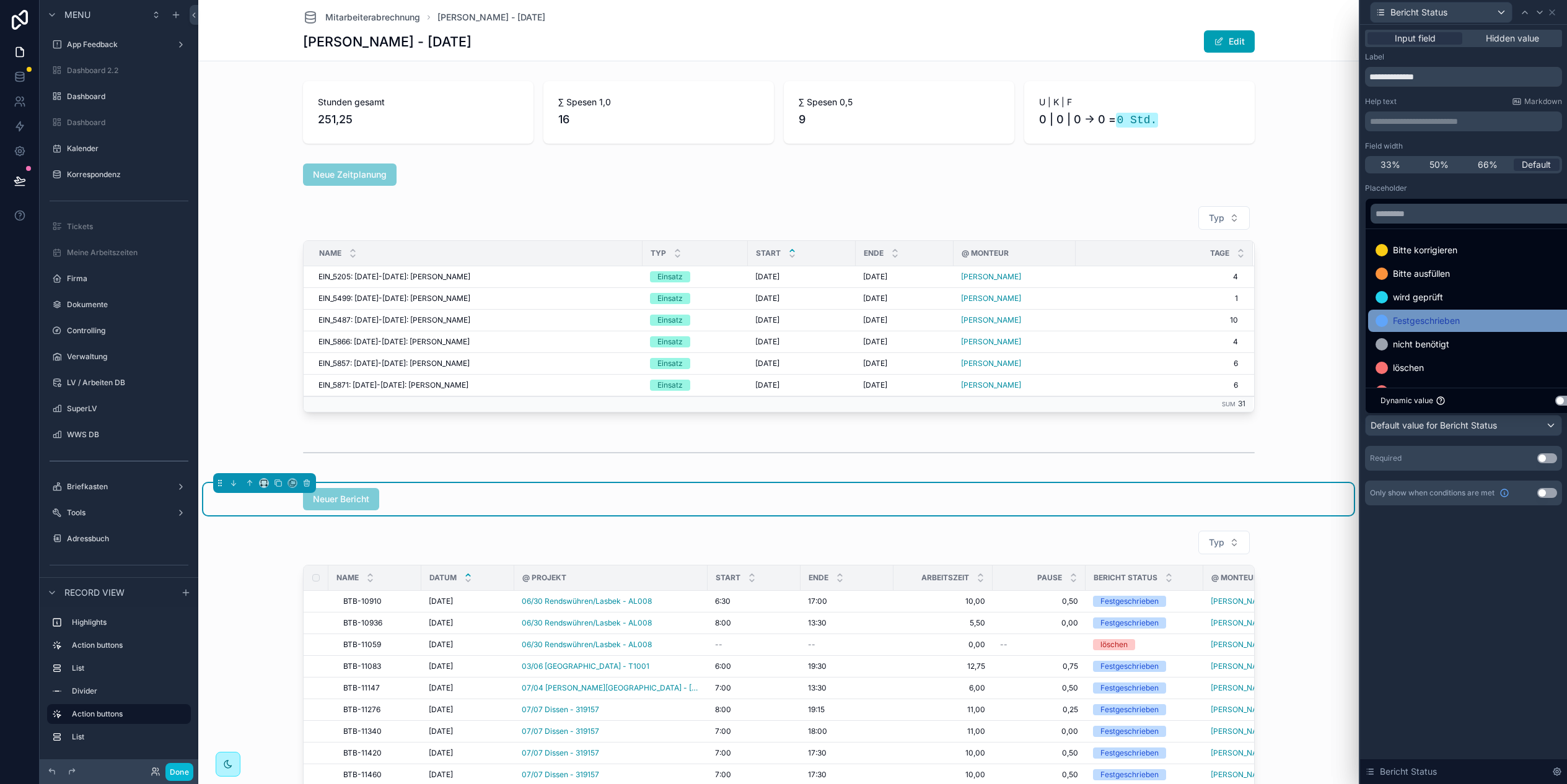
click at [1443, 316] on span "Festgeschrieben" at bounding box center [1425, 320] width 66 height 15
click at [1439, 615] on div "**********" at bounding box center [1463, 404] width 207 height 759
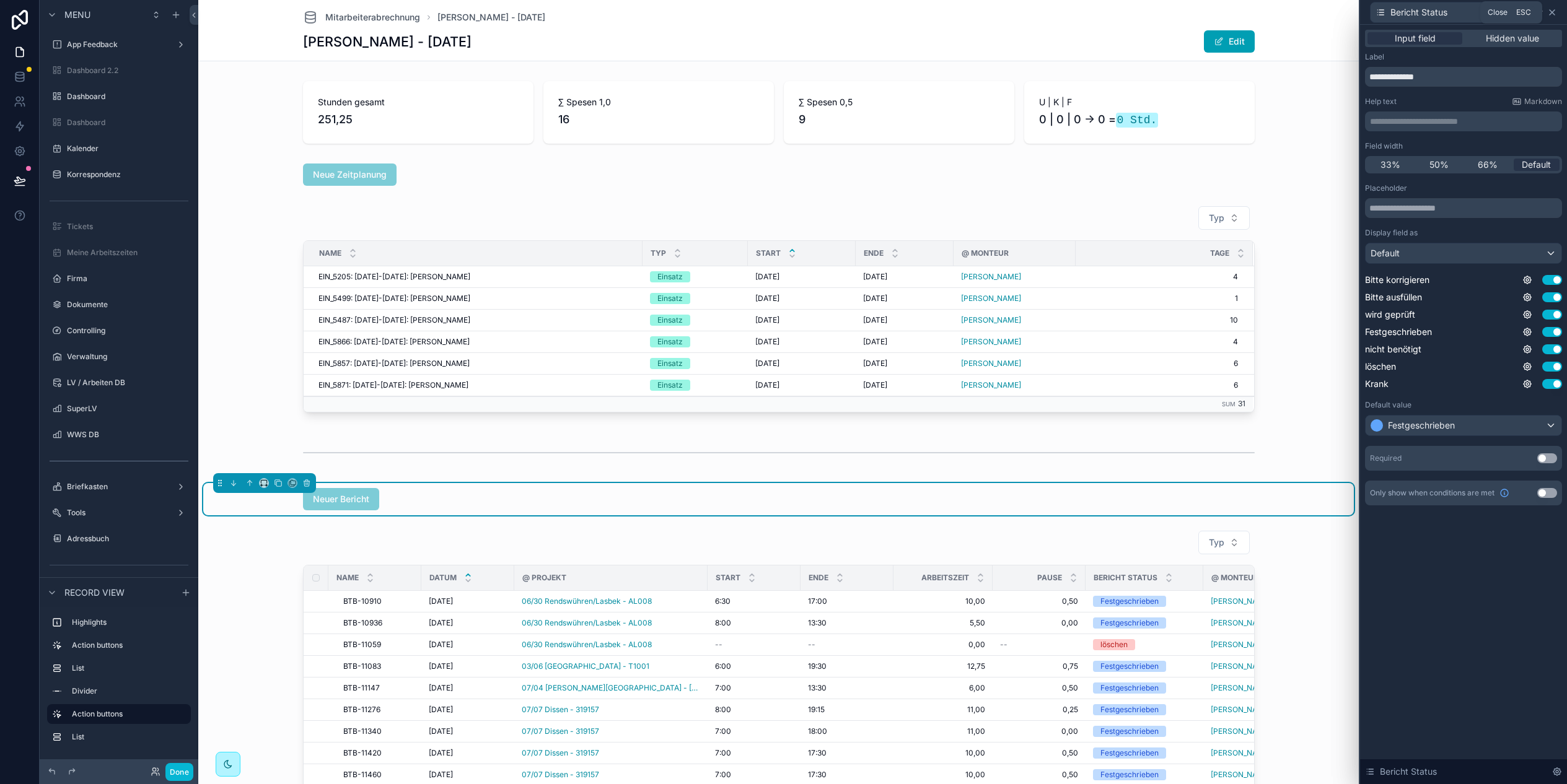
click at [1555, 9] on icon at bounding box center [1552, 12] width 10 height 10
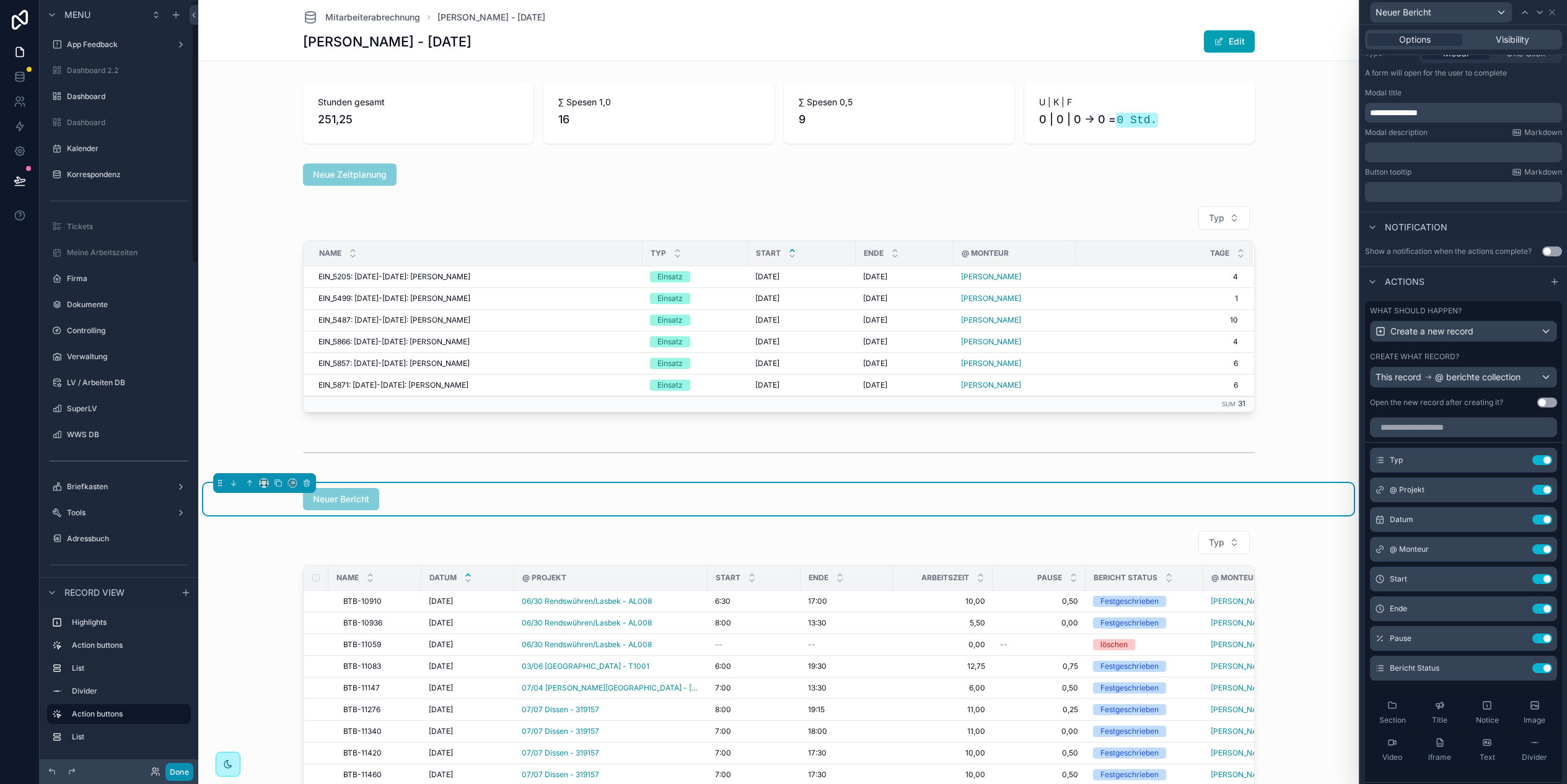
click at [176, 767] on button "Done" at bounding box center [180, 771] width 28 height 18
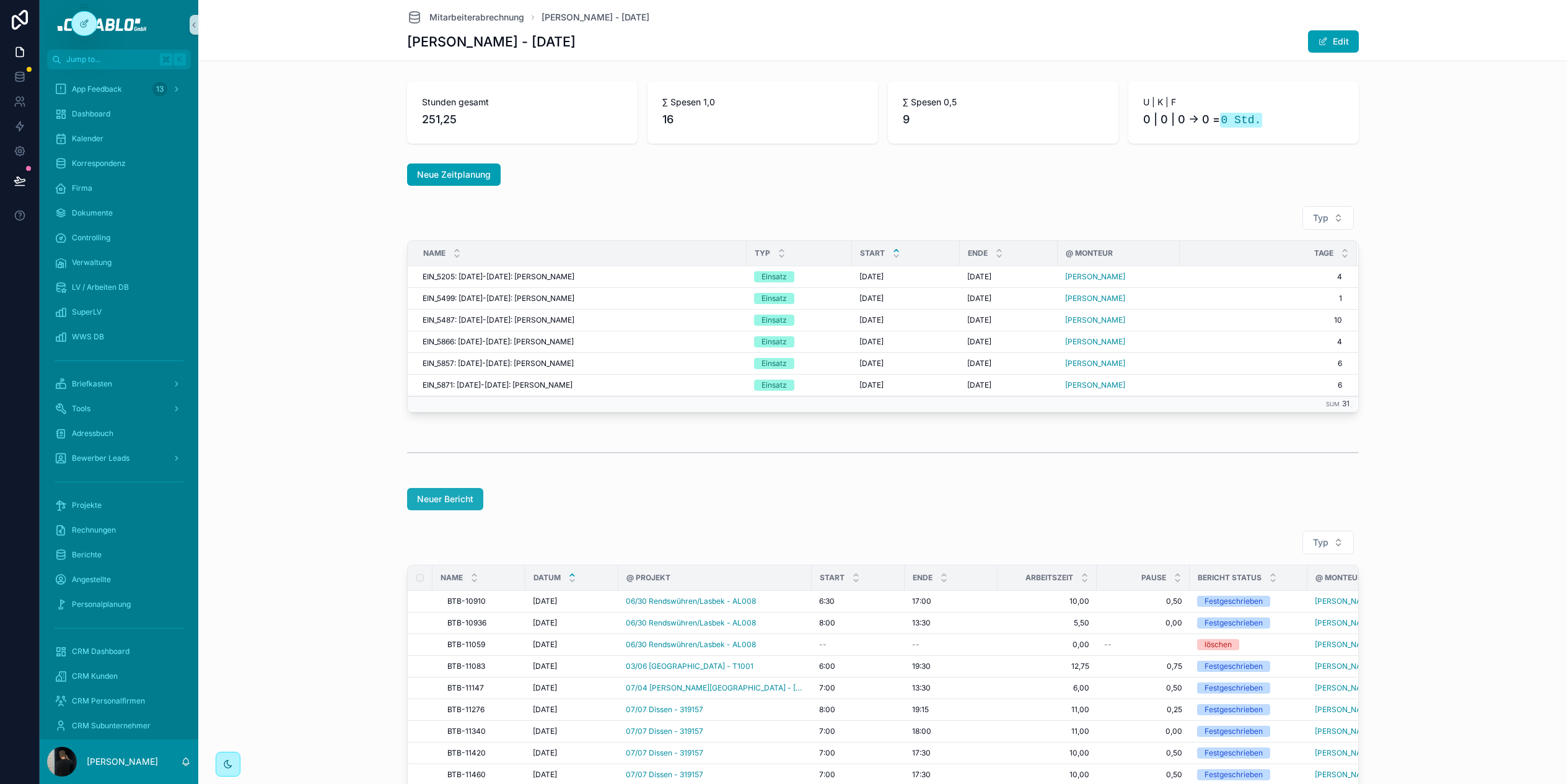
click at [456, 494] on span "Neuer Bericht" at bounding box center [444, 499] width 57 height 12
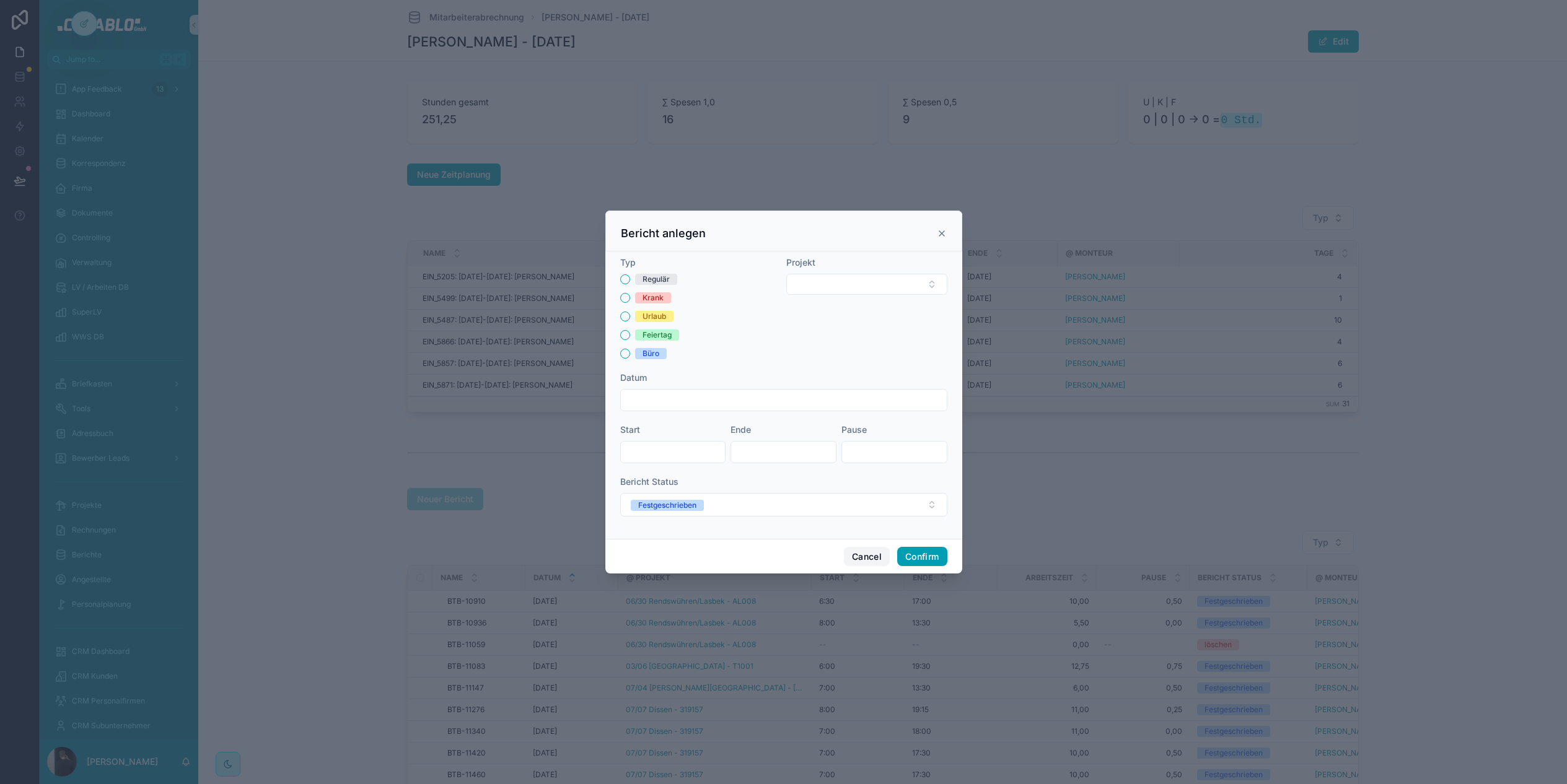
click at [863, 563] on button "Cancel" at bounding box center [867, 557] width 46 height 20
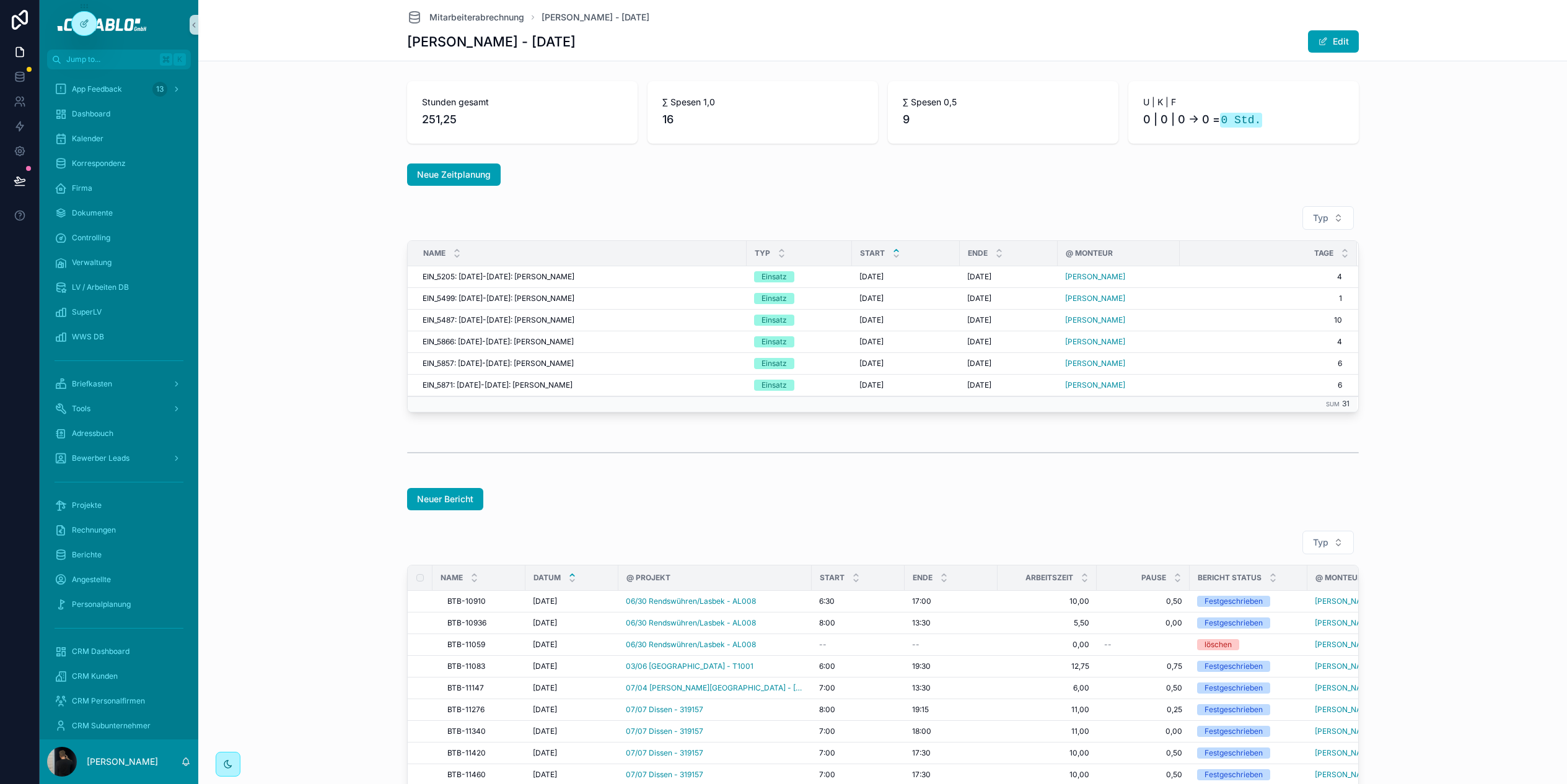
click at [316, 265] on div "Typ Name Typ Start Ende @ Monteur Tage EIN_5205: 30.06.25-03.07.25: Adnan Fakha…" at bounding box center [883, 311] width 1359 height 222
click at [133, 496] on div "App Updates" at bounding box center [119, 498] width 129 height 20
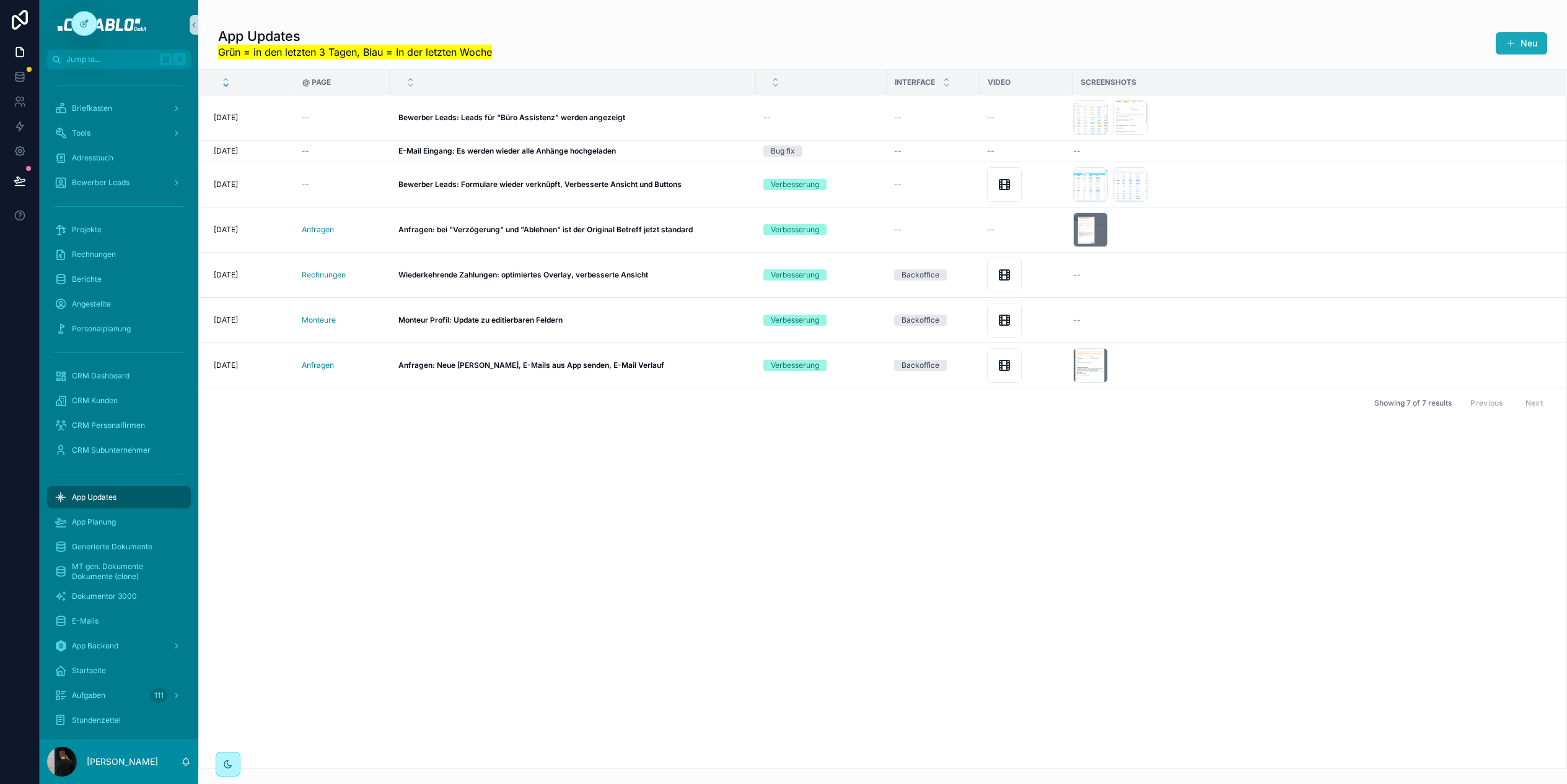
click at [1530, 44] on button "Neu" at bounding box center [1521, 43] width 52 height 22
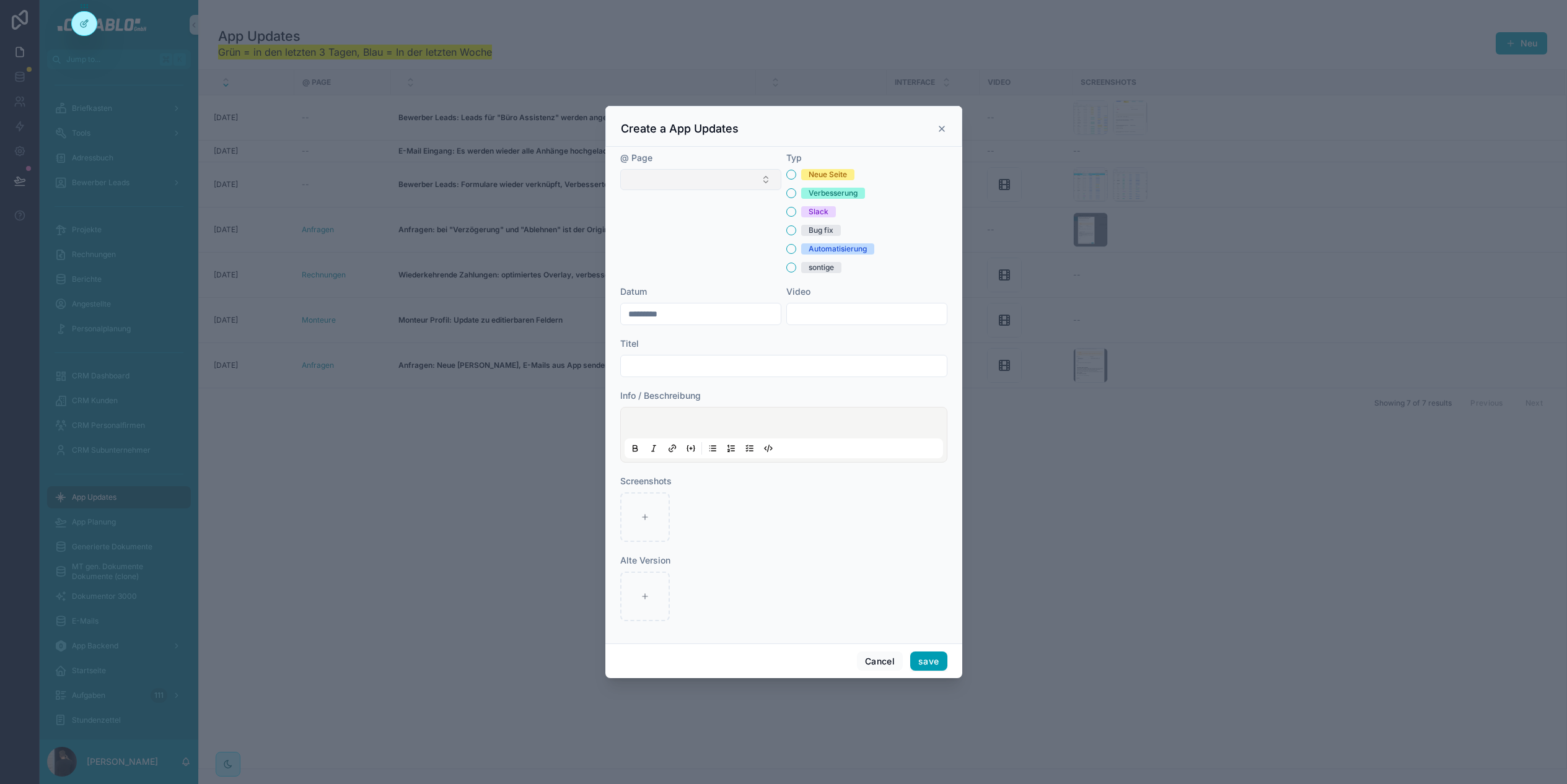
click at [686, 179] on button "Select Button" at bounding box center [700, 179] width 161 height 21
type input "*****"
click at [687, 226] on span "Mitarbeiterabrechnung" at bounding box center [674, 228] width 93 height 12
click at [793, 191] on button "Verbesserung" at bounding box center [791, 193] width 10 height 10
click at [673, 366] on input "scrollable content" at bounding box center [784, 365] width 326 height 17
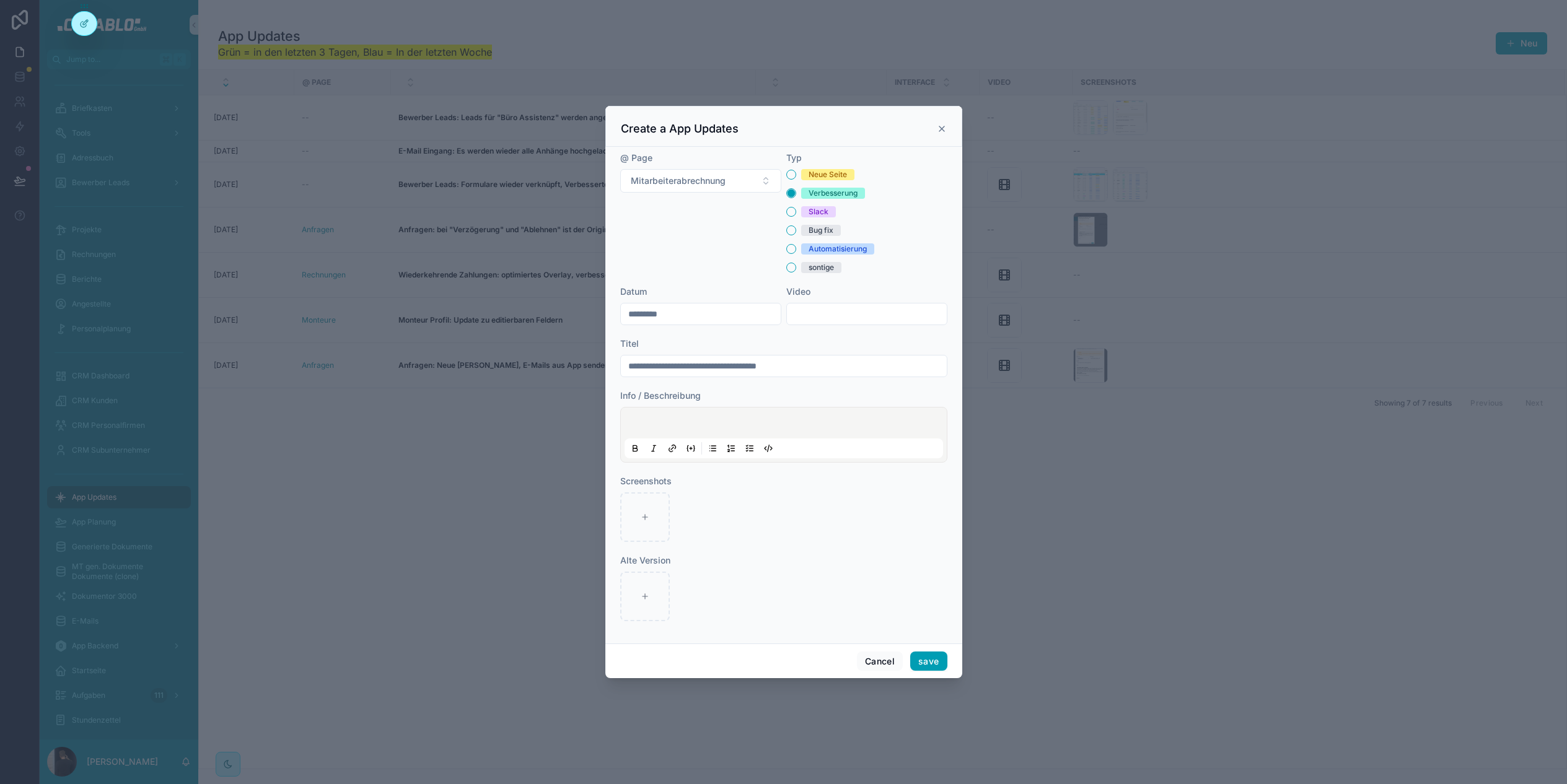
type input "**********"
click at [664, 412] on div "scrollable content" at bounding box center [784, 434] width 318 height 47
click at [664, 419] on p "scrollable content" at bounding box center [785, 424] width 318 height 12
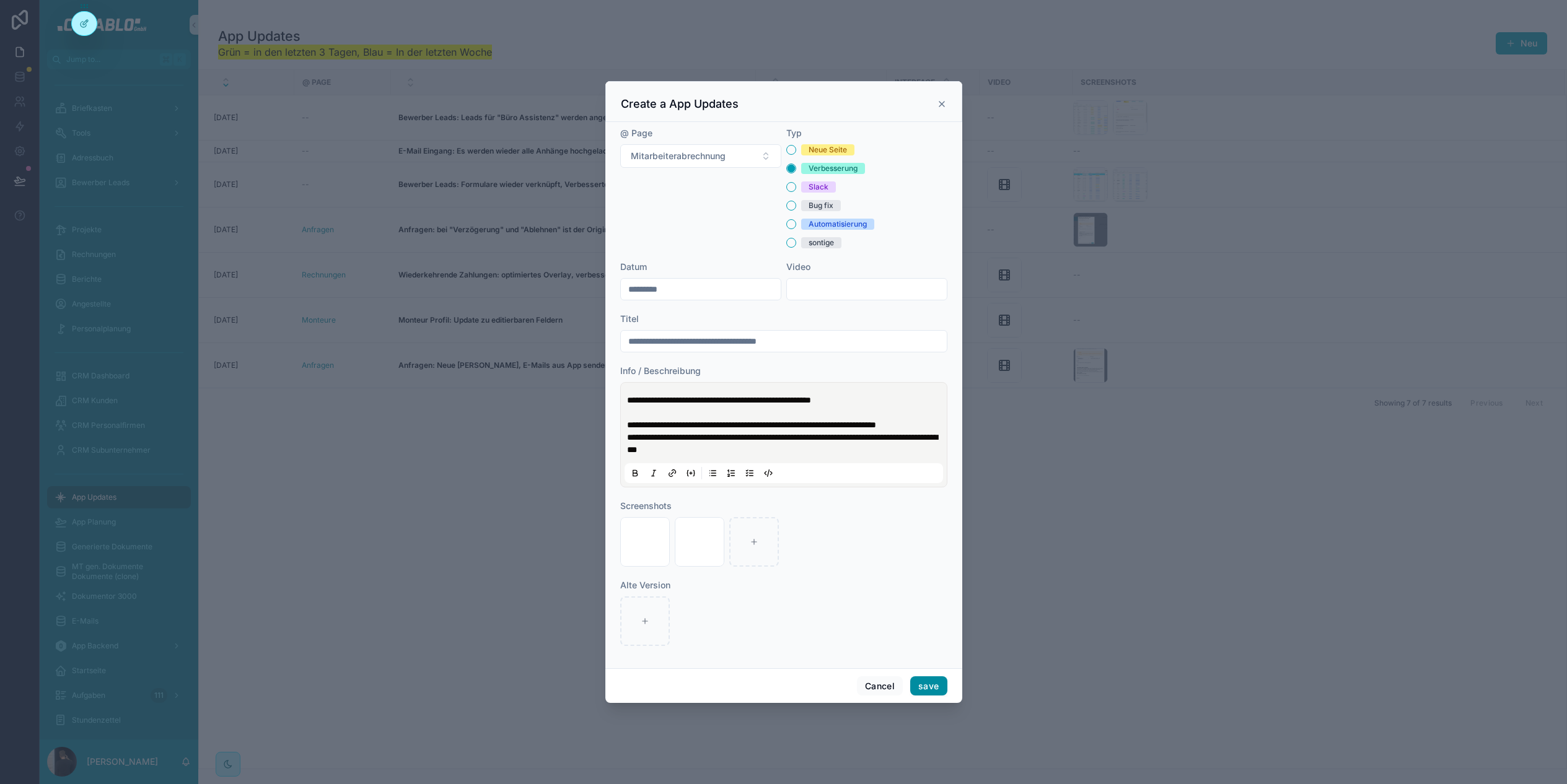
click at [930, 689] on button "save" at bounding box center [928, 686] width 37 height 20
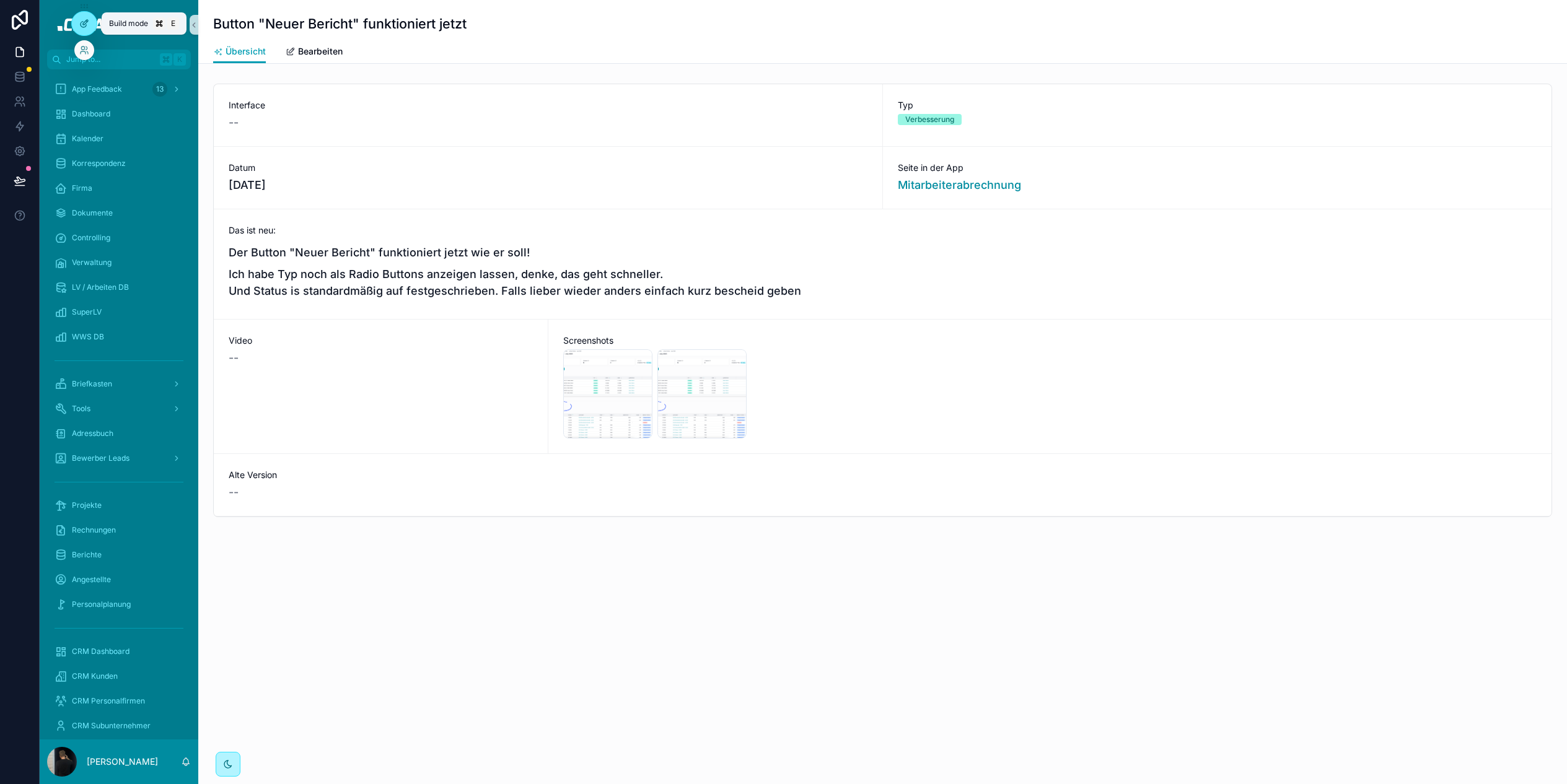
click at [87, 23] on icon at bounding box center [84, 24] width 10 height 10
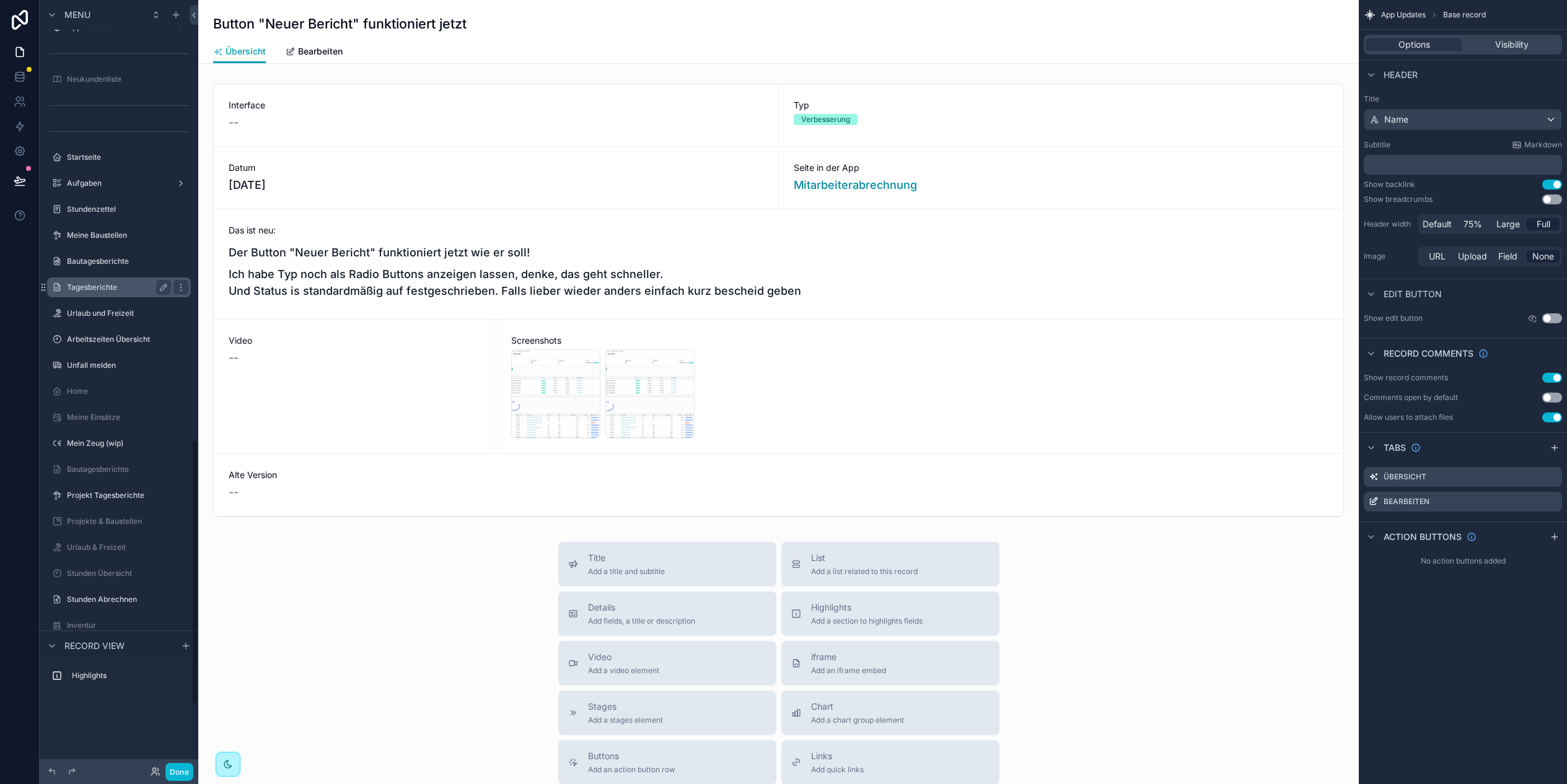
scroll to position [1052, 0]
click at [118, 275] on icon "scrollable content" at bounding box center [118, 273] width 11 height 11
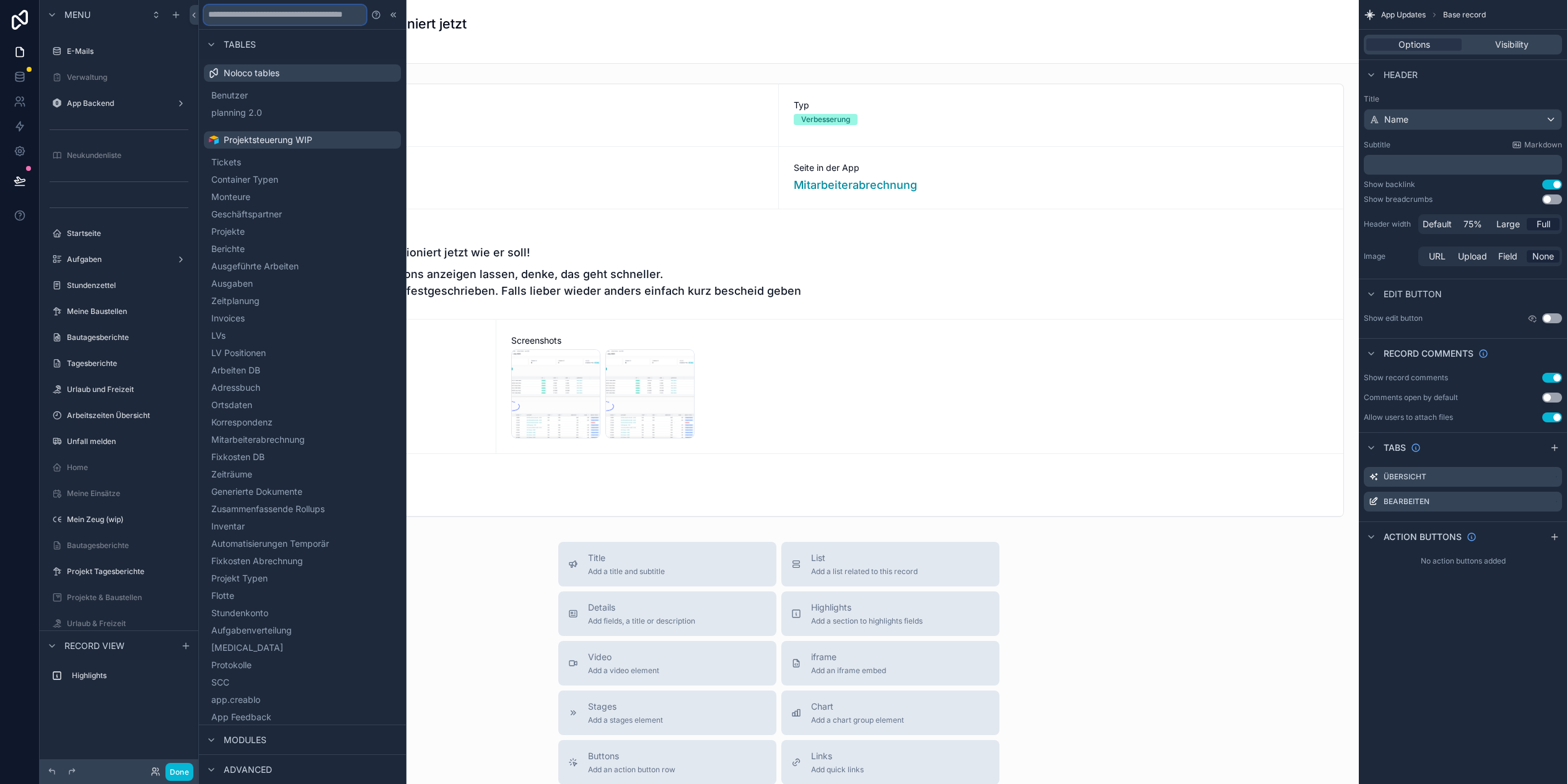
click at [273, 16] on input "text" at bounding box center [285, 15] width 163 height 20
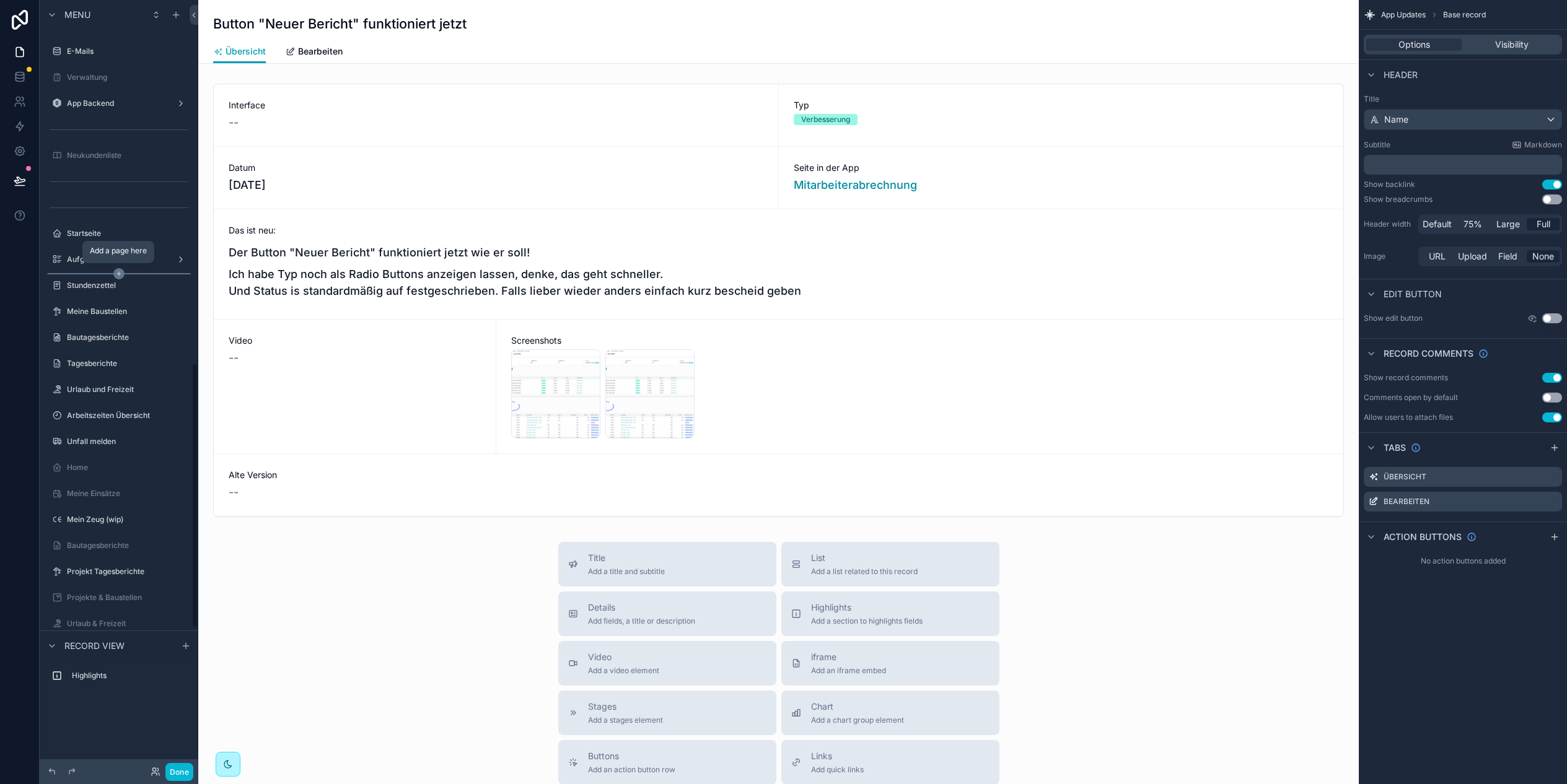
click at [116, 270] on icon "scrollable content" at bounding box center [118, 273] width 11 height 11
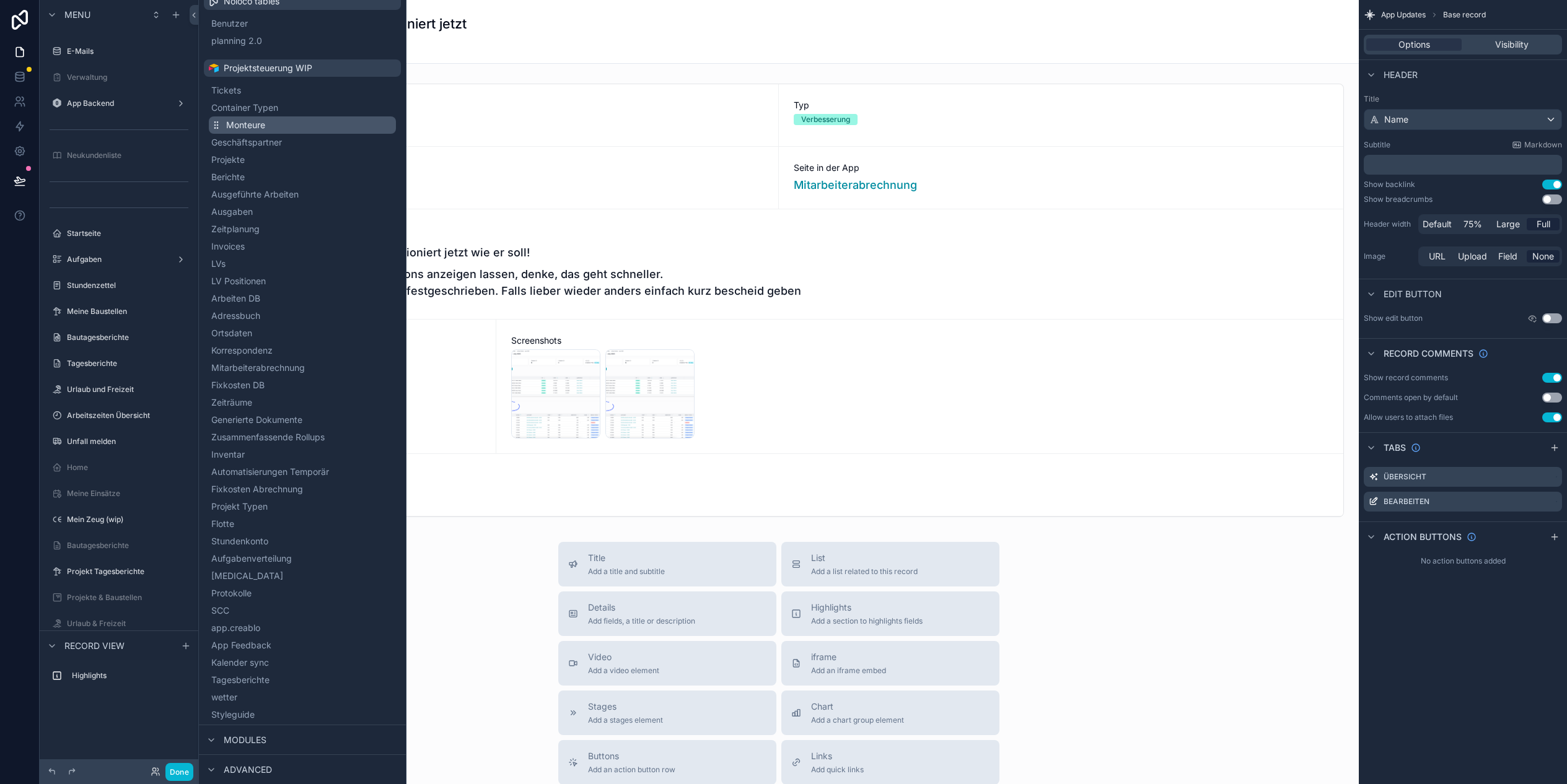
scroll to position [0, 0]
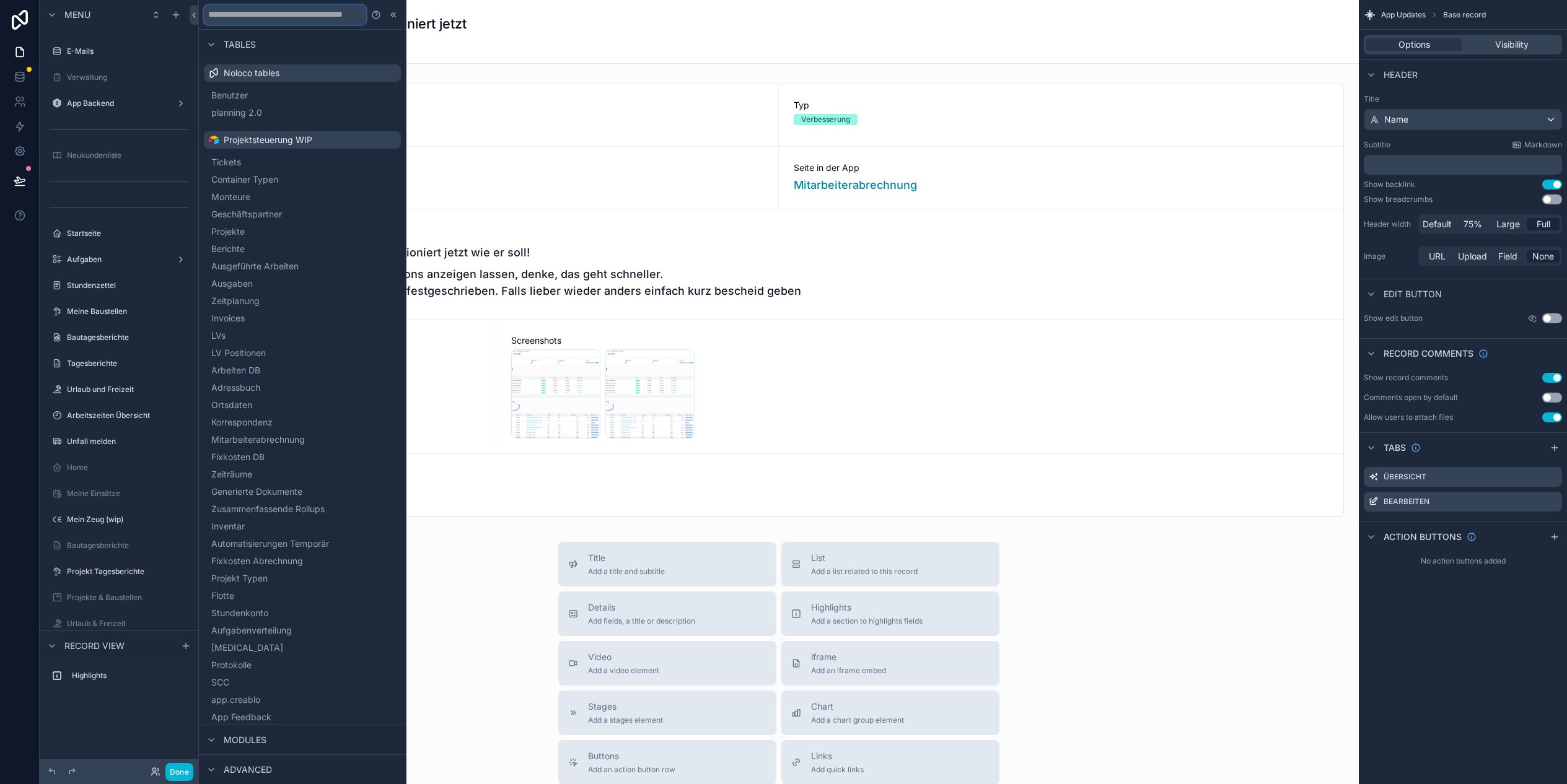
click at [287, 24] on input "text" at bounding box center [285, 15] width 163 height 20
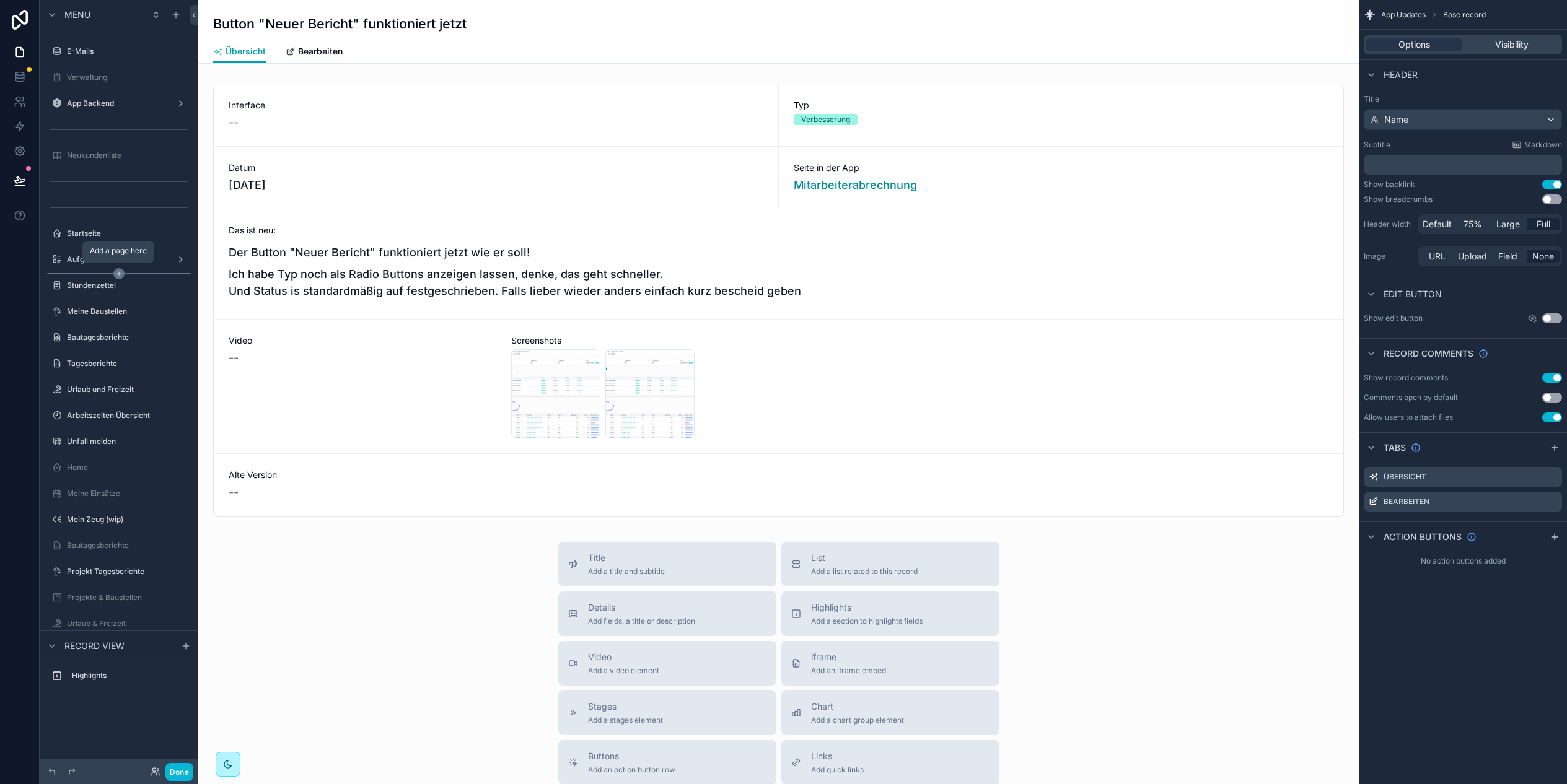
click at [118, 275] on icon "scrollable content" at bounding box center [118, 273] width 11 height 11
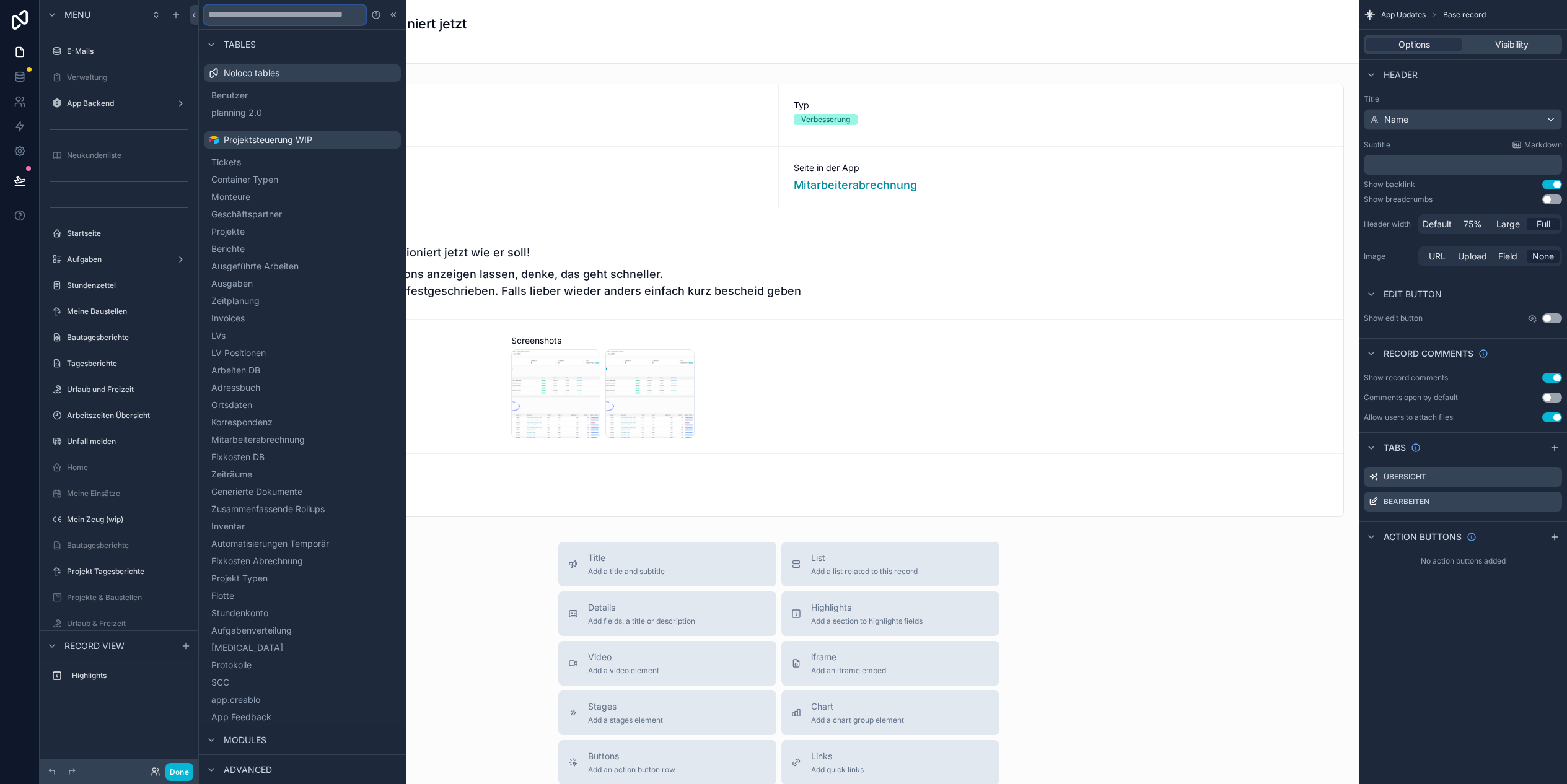
click at [250, 16] on input "text" at bounding box center [285, 15] width 163 height 20
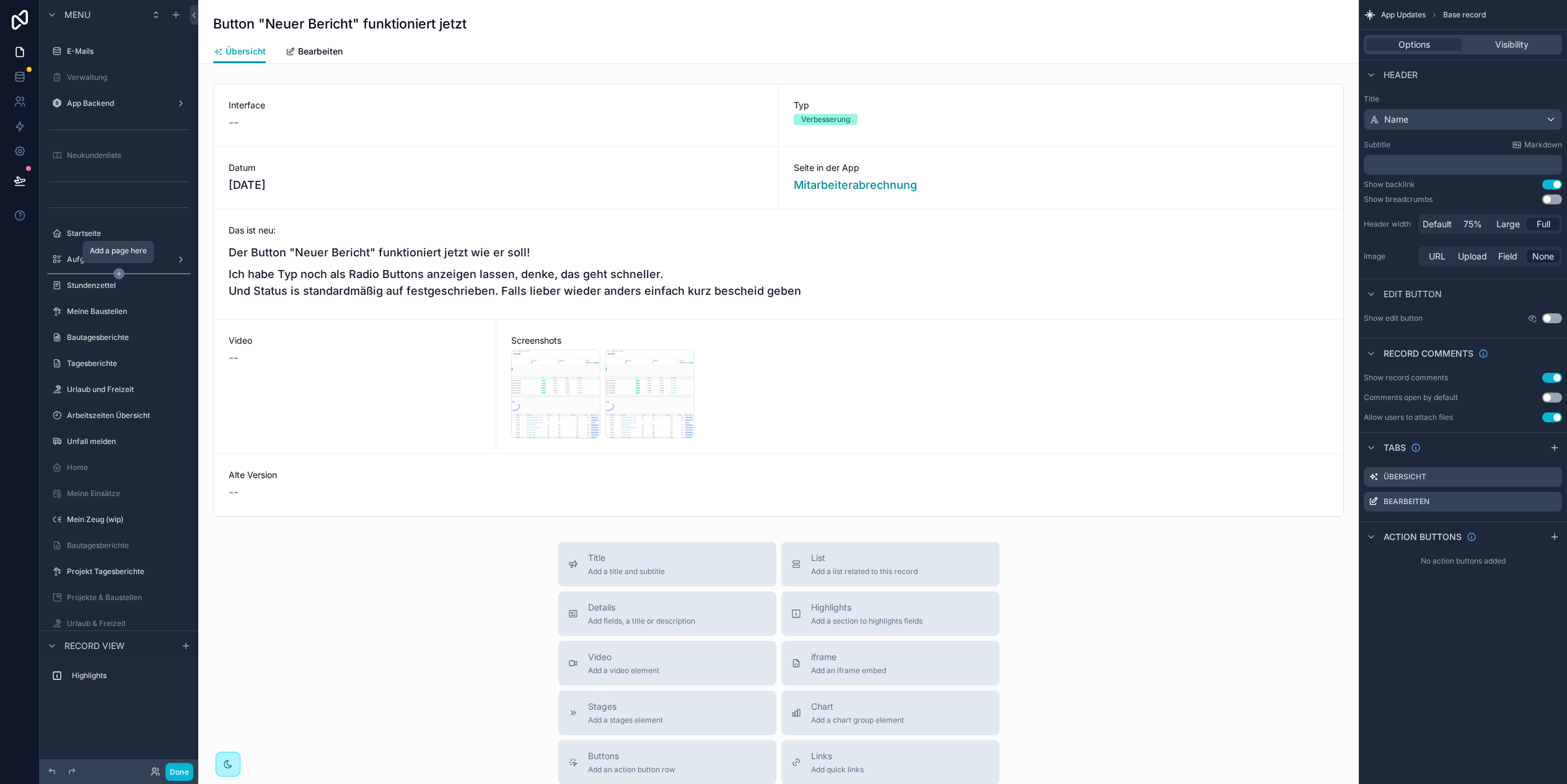
click at [115, 275] on icon "scrollable content" at bounding box center [118, 273] width 11 height 11
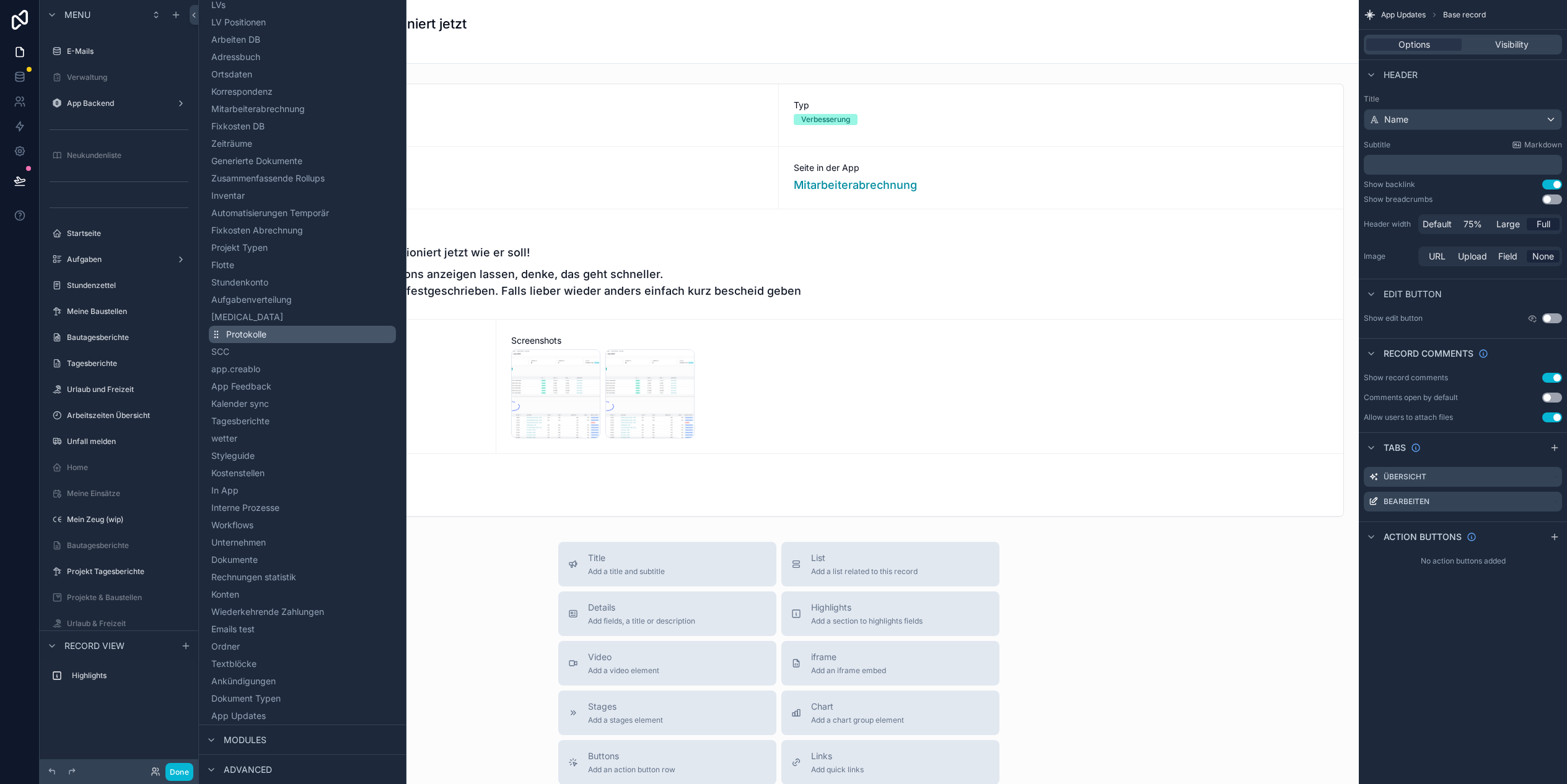
scroll to position [127, 0]
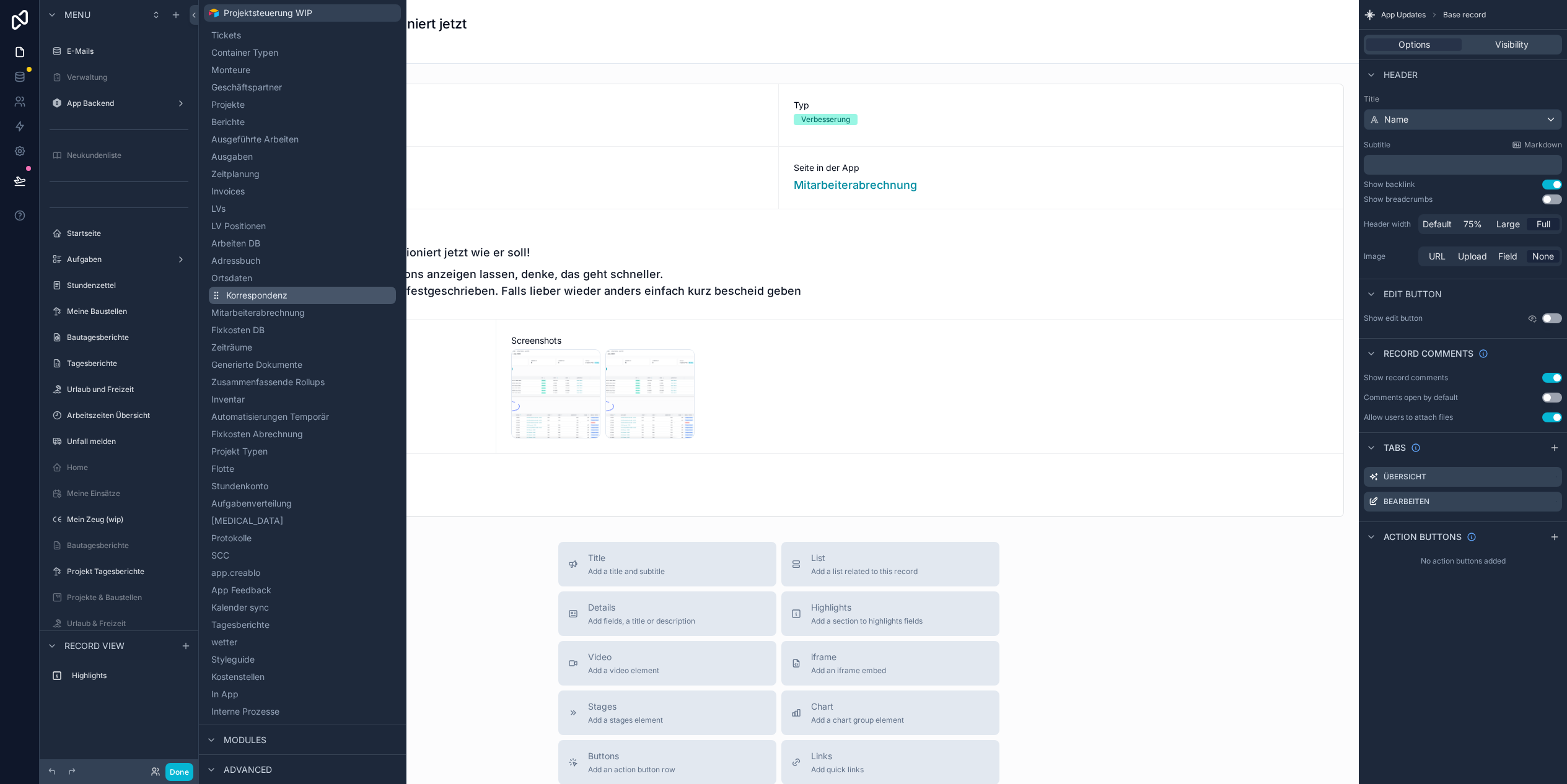
click at [293, 294] on button "Korrespondenz" at bounding box center [301, 294] width 187 height 17
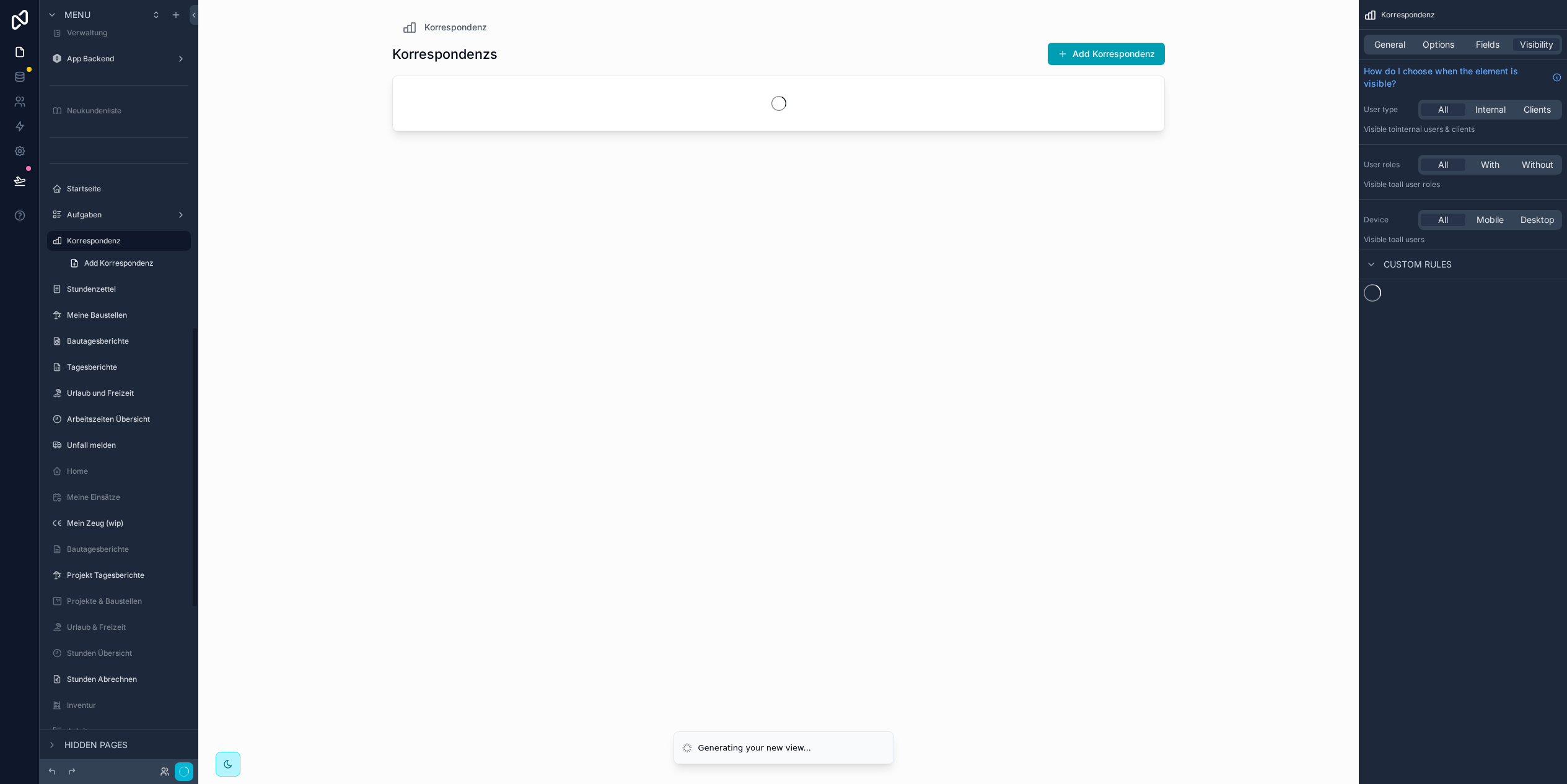
scroll to position [895, 0]
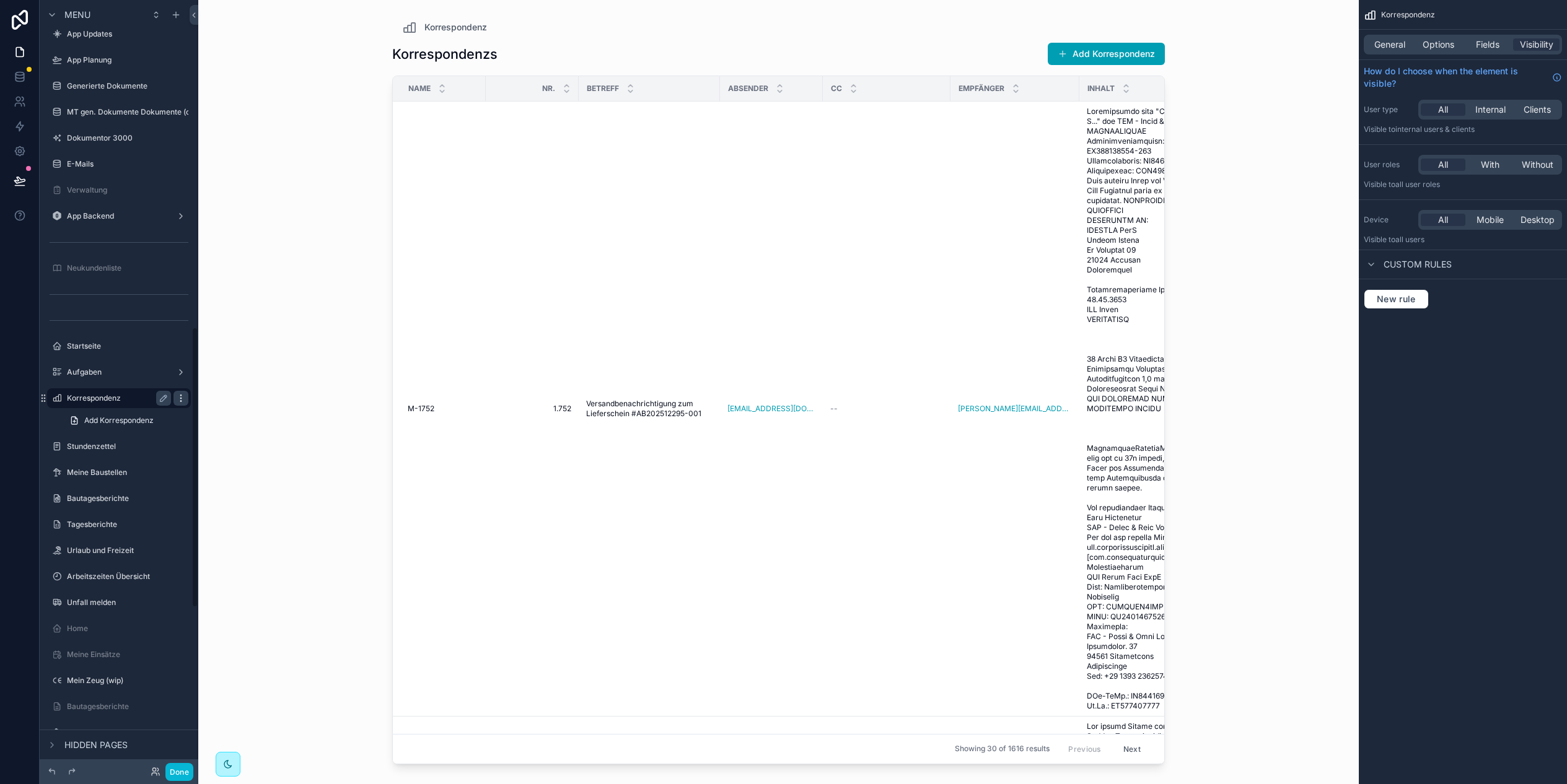
click at [180, 398] on icon "scrollable content" at bounding box center [181, 398] width 10 height 10
click at [451, 360] on div "scrollable content" at bounding box center [778, 385] width 792 height 769
click at [1390, 47] on span "General" at bounding box center [1388, 45] width 31 height 12
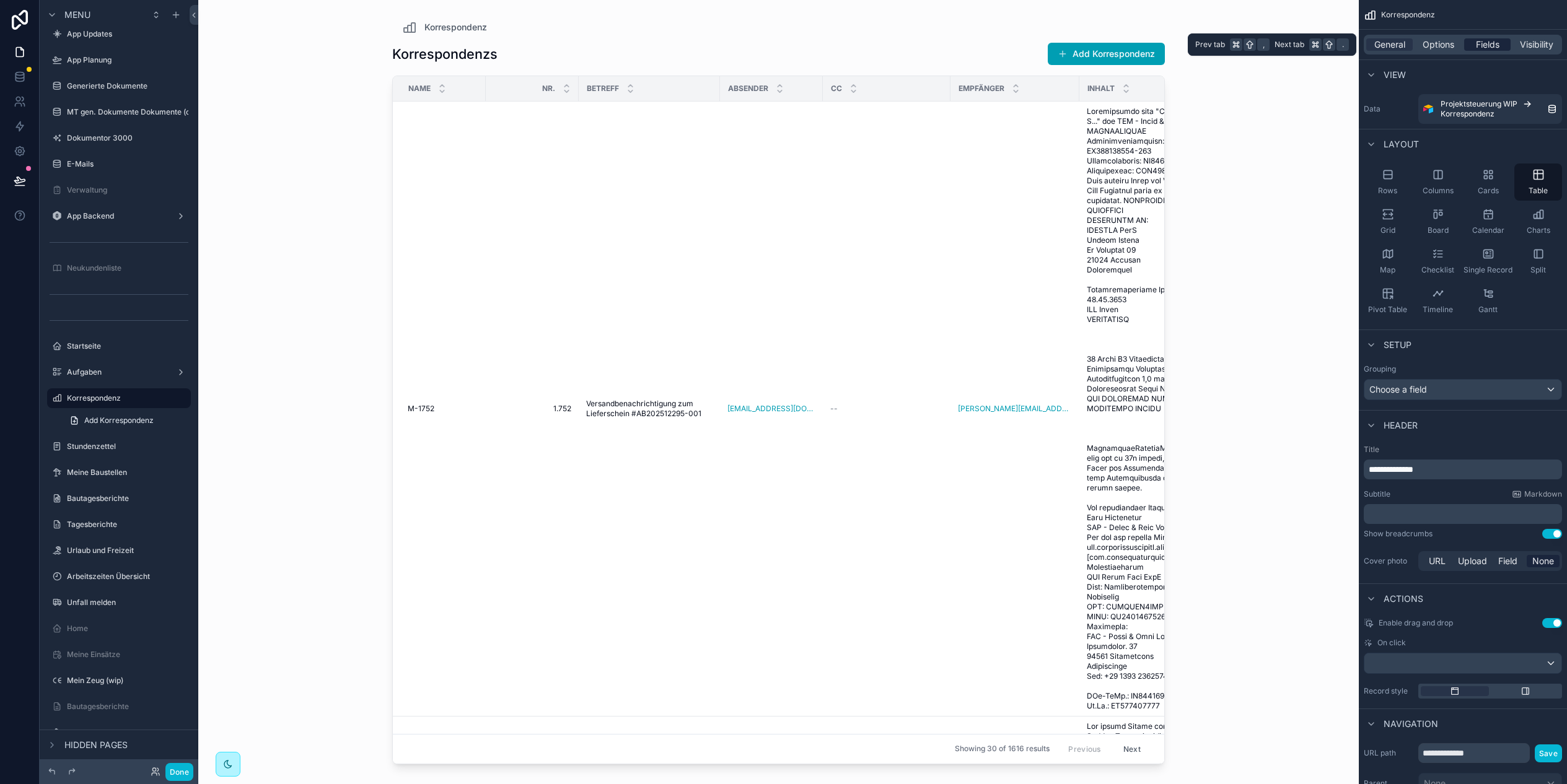
click at [1498, 47] on span "Fields" at bounding box center [1488, 45] width 24 height 12
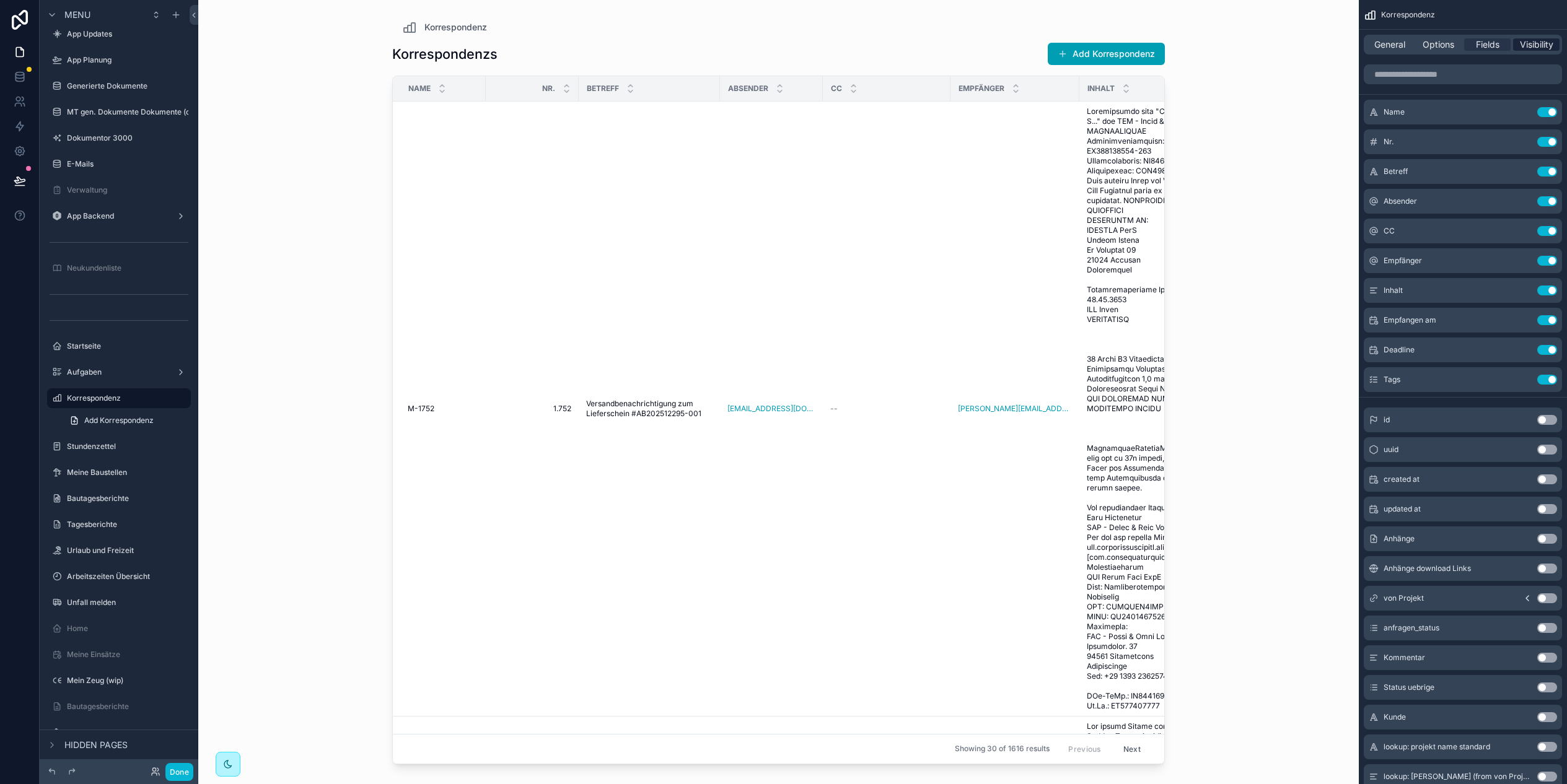
click at [1522, 46] on span "Visibility" at bounding box center [1536, 45] width 34 height 12
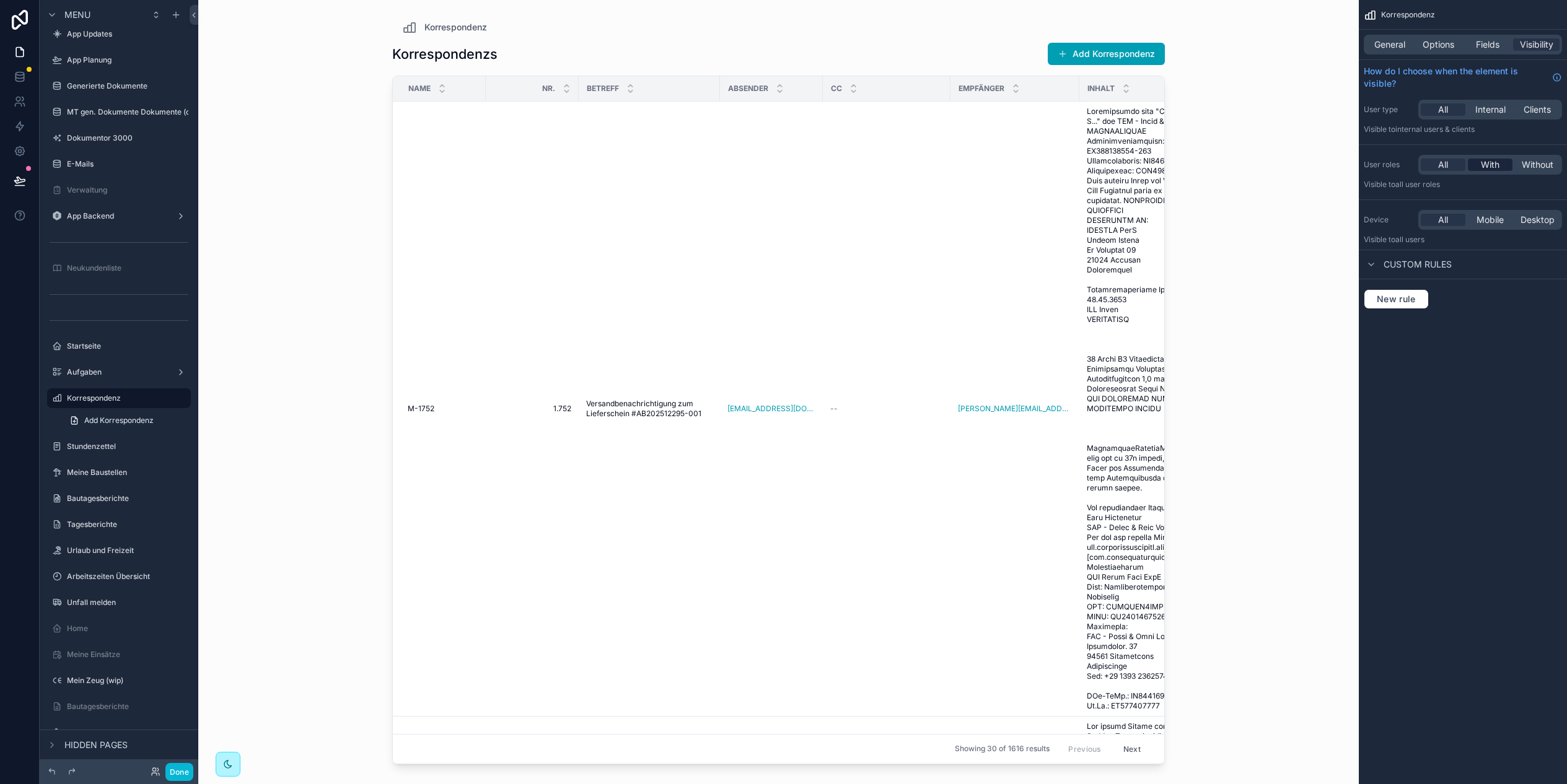
click at [1493, 169] on span "With" at bounding box center [1490, 165] width 19 height 12
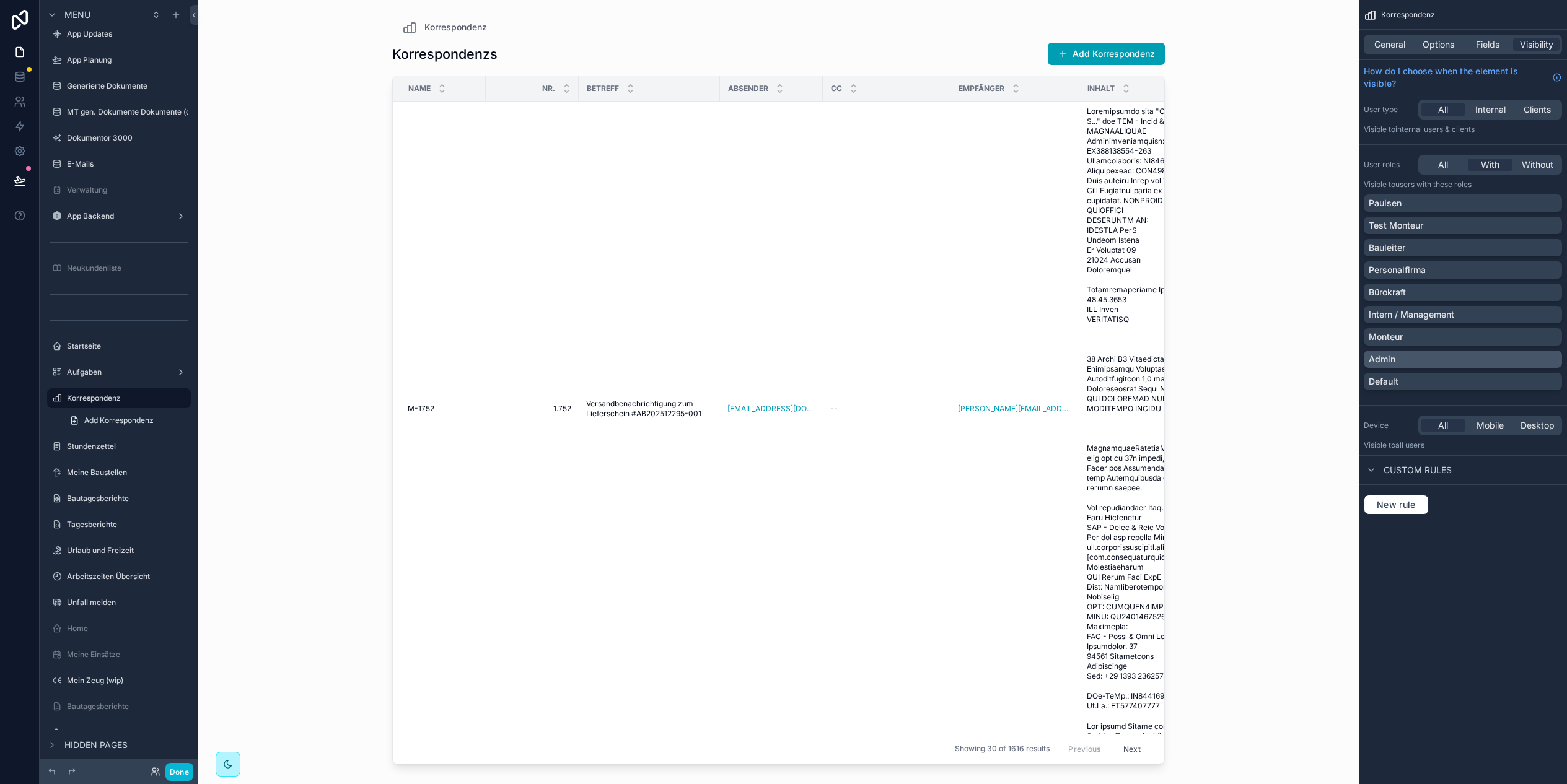
click at [1393, 367] on div "Admin" at bounding box center [1463, 359] width 198 height 17
click at [1400, 35] on div "General Options Fields Visibility" at bounding box center [1463, 45] width 198 height 20
click at [1398, 41] on span "General" at bounding box center [1388, 45] width 31 height 12
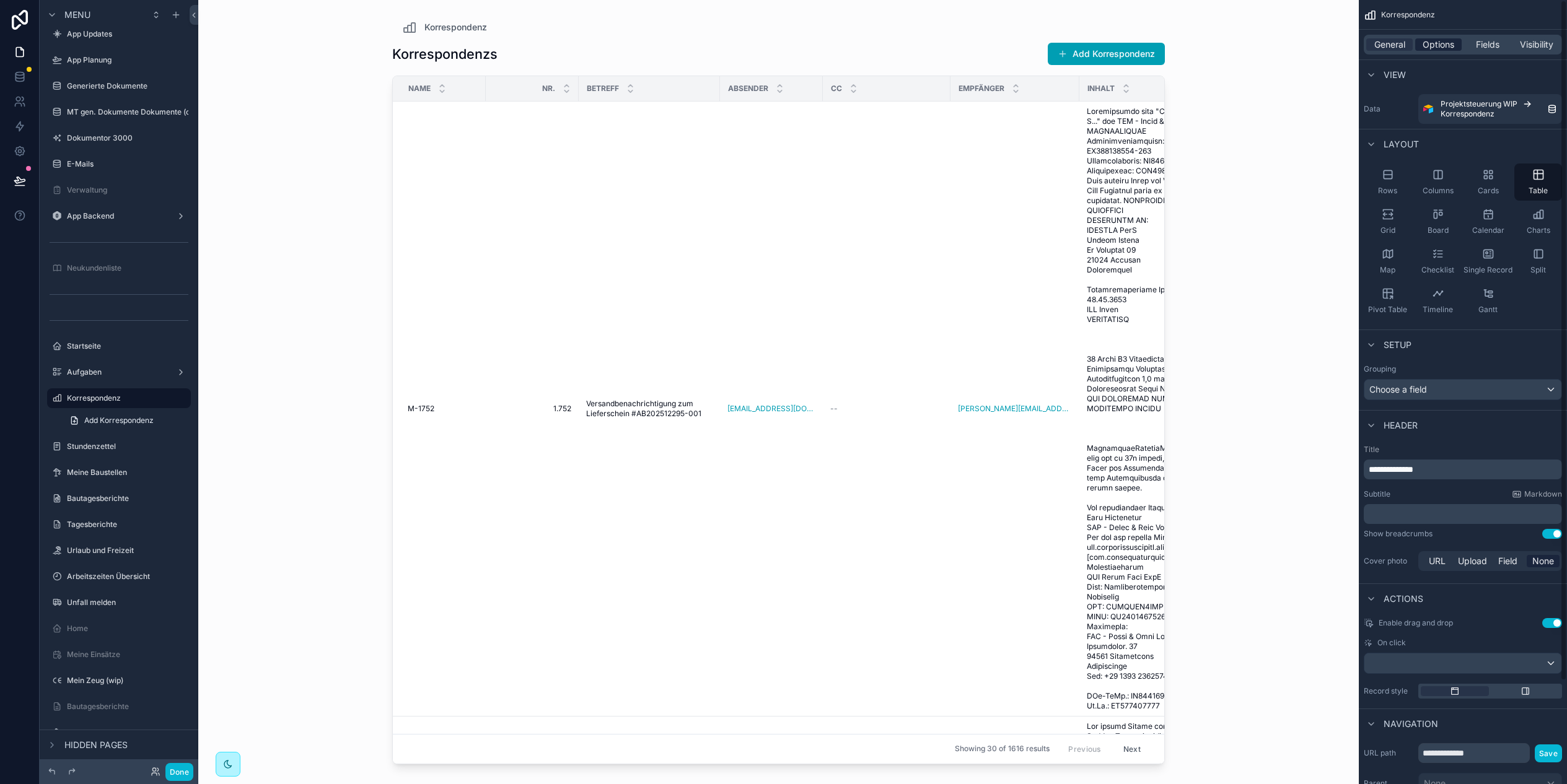
click at [1431, 49] on span "Options" at bounding box center [1438, 45] width 32 height 12
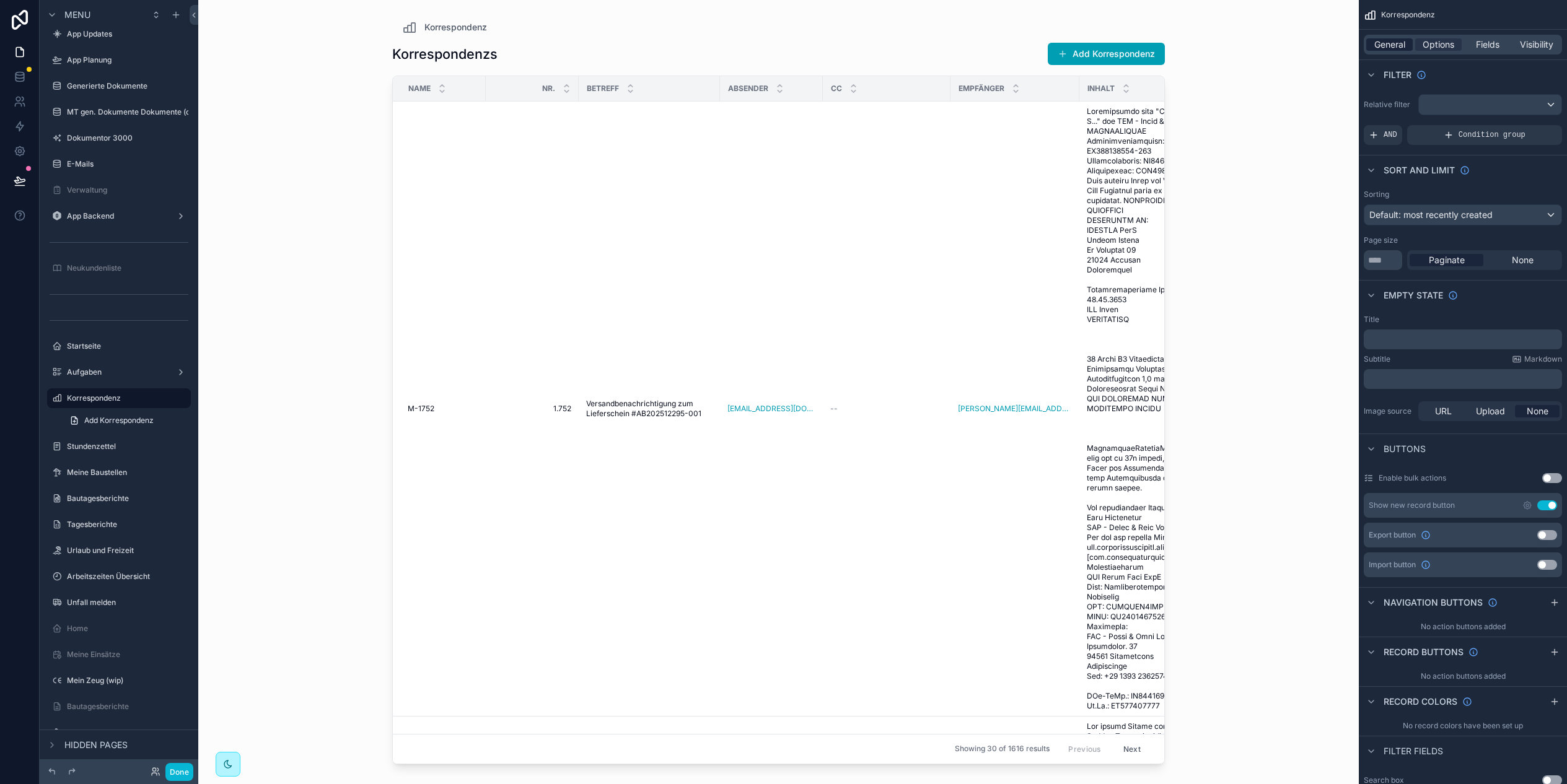
click at [1552, 507] on button "Use setting" at bounding box center [1547, 505] width 20 height 10
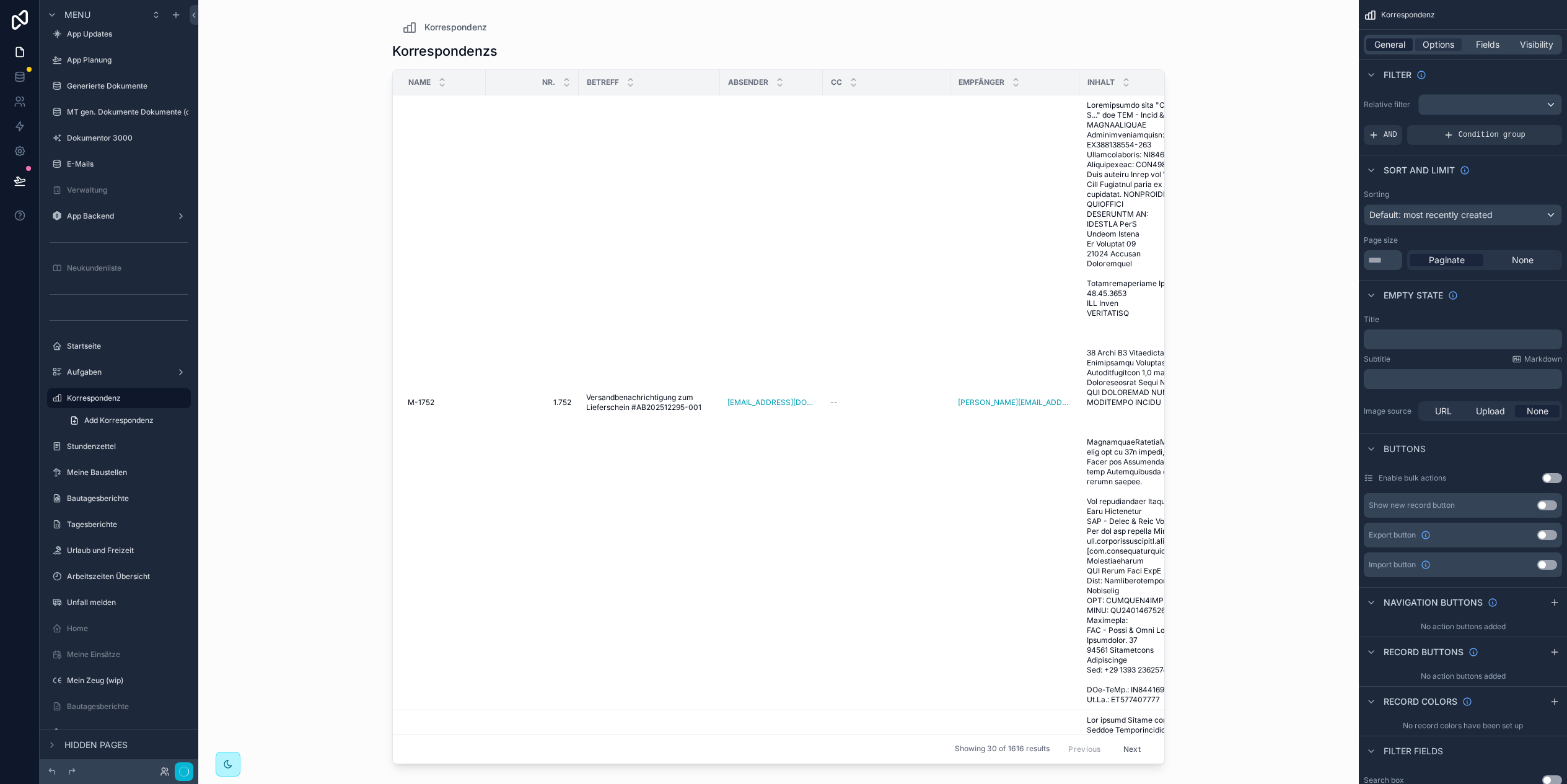
click at [1390, 41] on span "General" at bounding box center [1388, 45] width 31 height 12
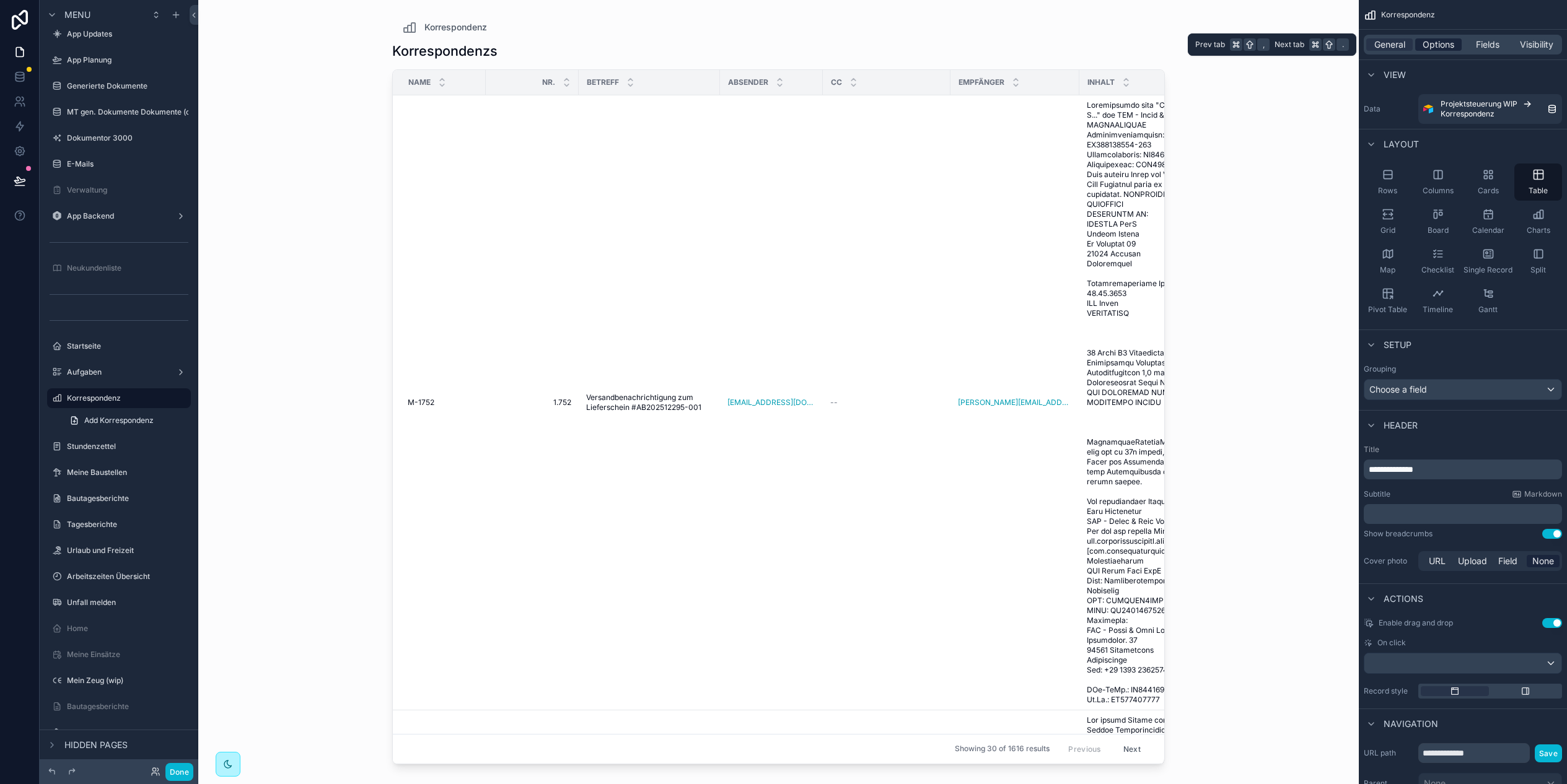
click at [1445, 43] on span "Options" at bounding box center [1438, 45] width 32 height 12
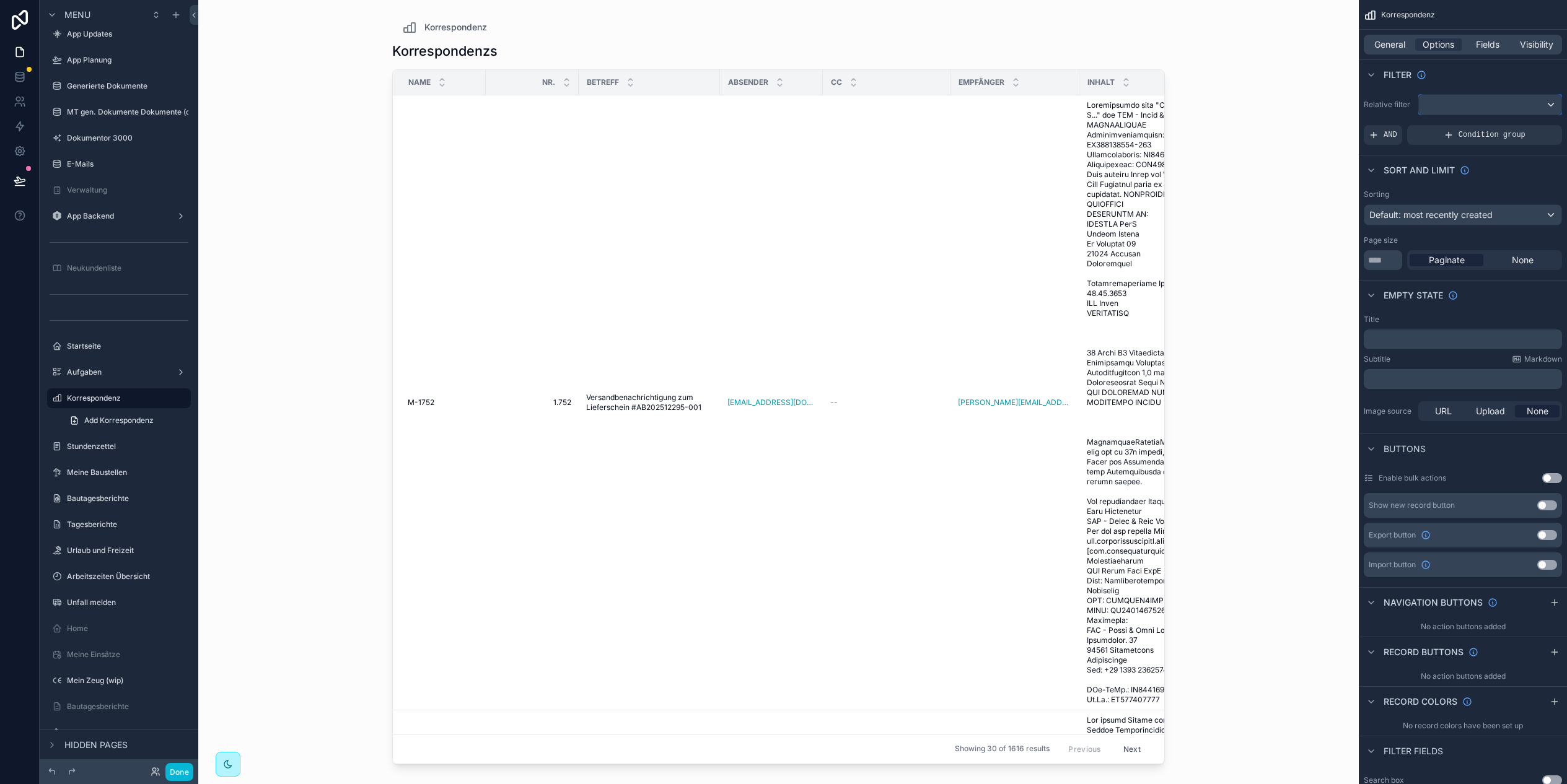
click at [1458, 107] on div "scrollable content" at bounding box center [1490, 105] width 143 height 20
click at [1367, 134] on div "scrollable content" at bounding box center [784, 392] width 1567 height 784
click at [1381, 132] on div "AND" at bounding box center [1383, 135] width 39 height 20
click at [1525, 124] on div "scrollable content" at bounding box center [1530, 126] width 17 height 17
click at [1259, 118] on span "Select a field" at bounding box center [1238, 116] width 53 height 11
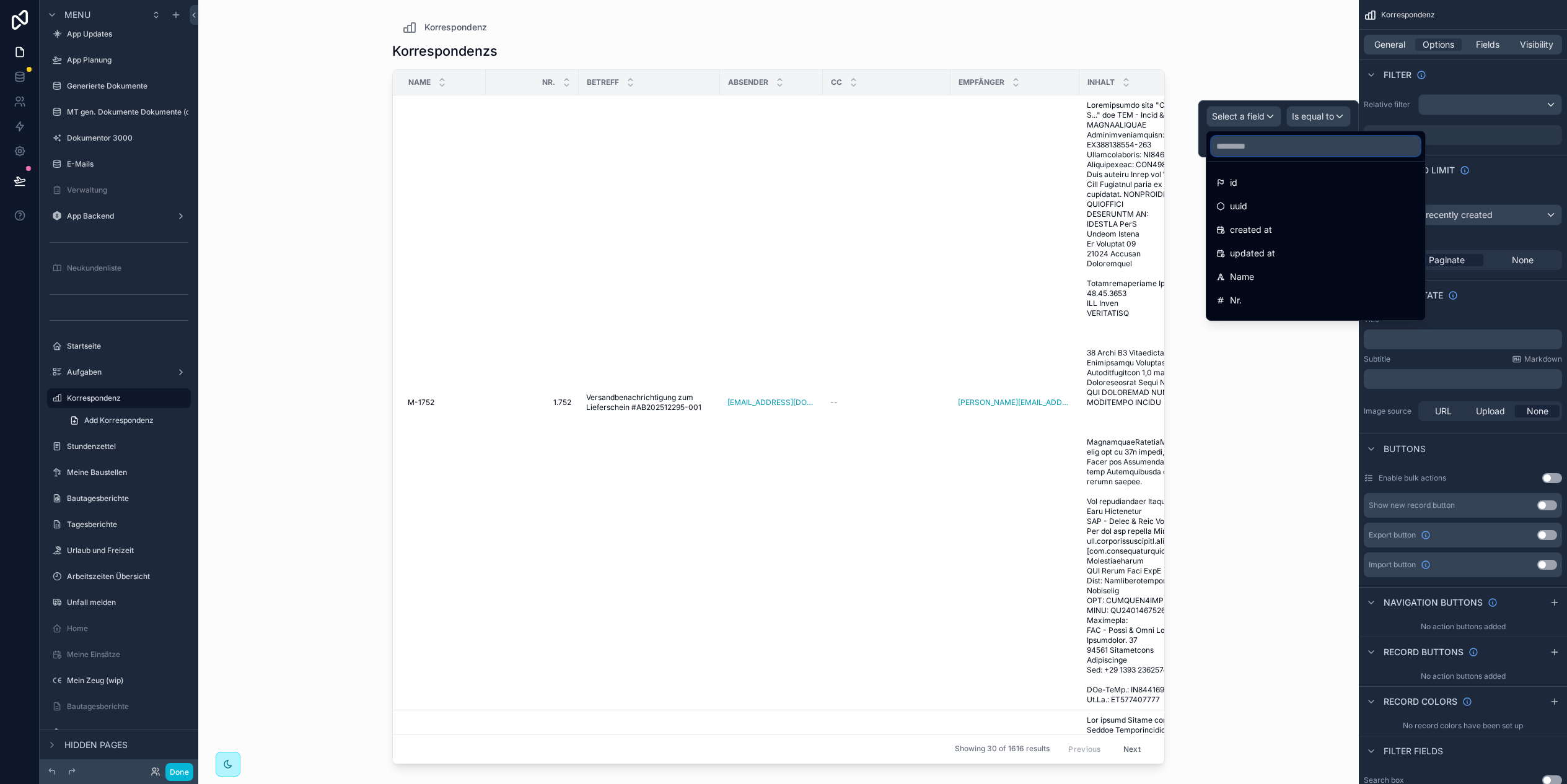
click at [1250, 150] on input "text" at bounding box center [1315, 146] width 208 height 20
type input "*"
drag, startPoint x: 409, startPoint y: 170, endPoint x: 399, endPoint y: 169, distance: 10.0
click at [407, 170] on td "M-1752 M-1752" at bounding box center [439, 402] width 93 height 615
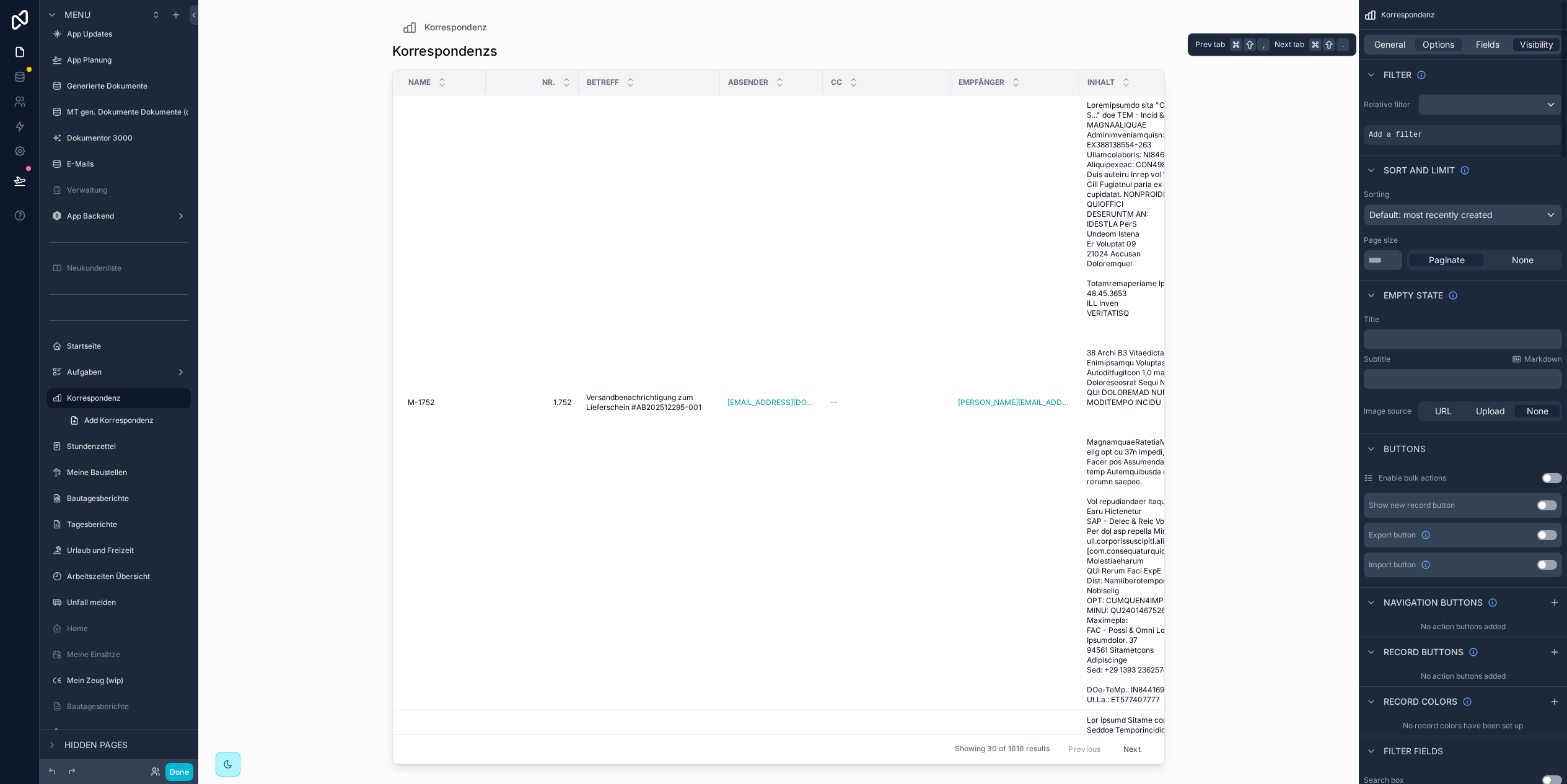
click at [1519, 44] on span "Visibility" at bounding box center [1536, 45] width 34 height 12
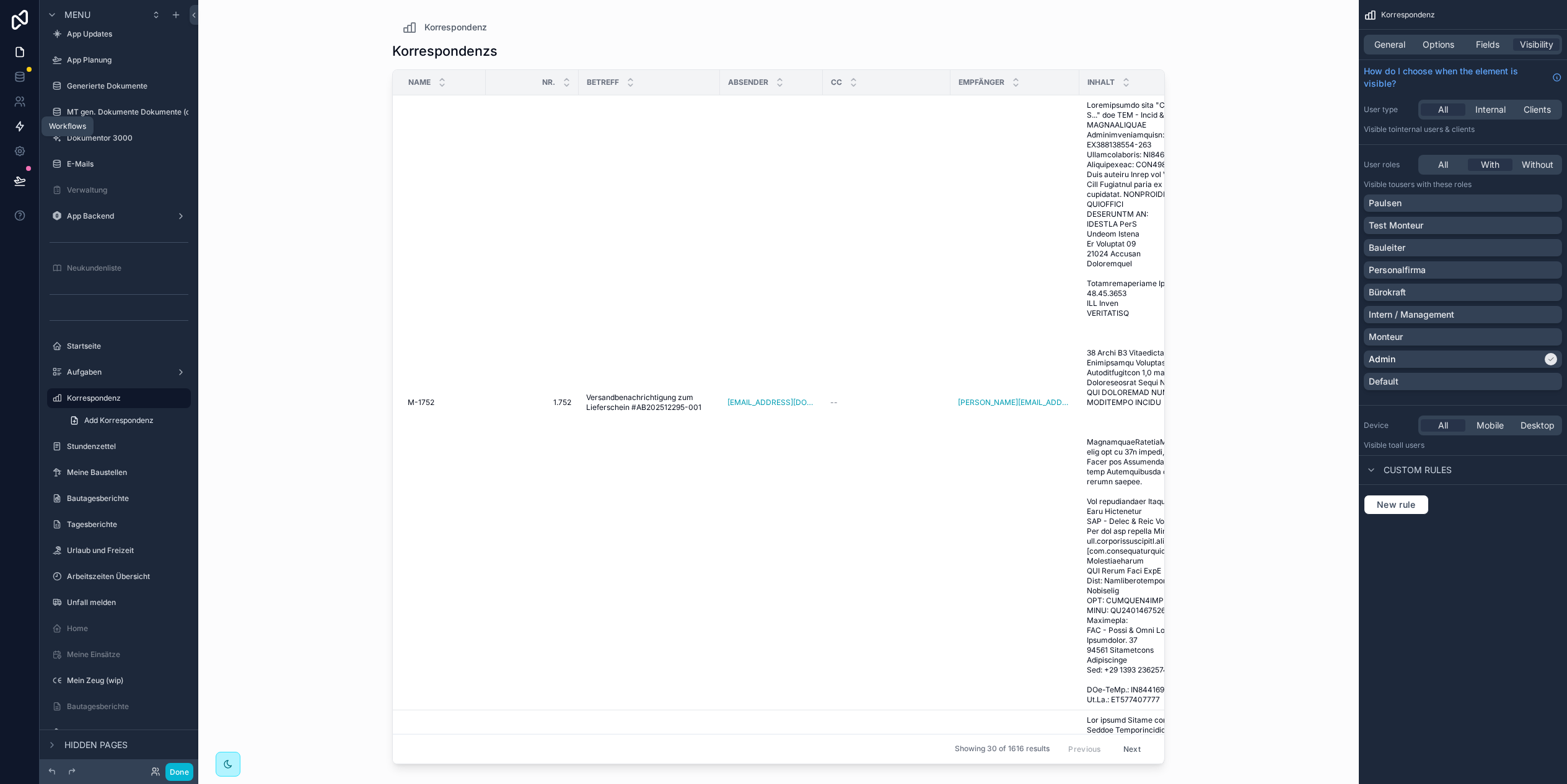
click at [27, 126] on link at bounding box center [19, 126] width 39 height 25
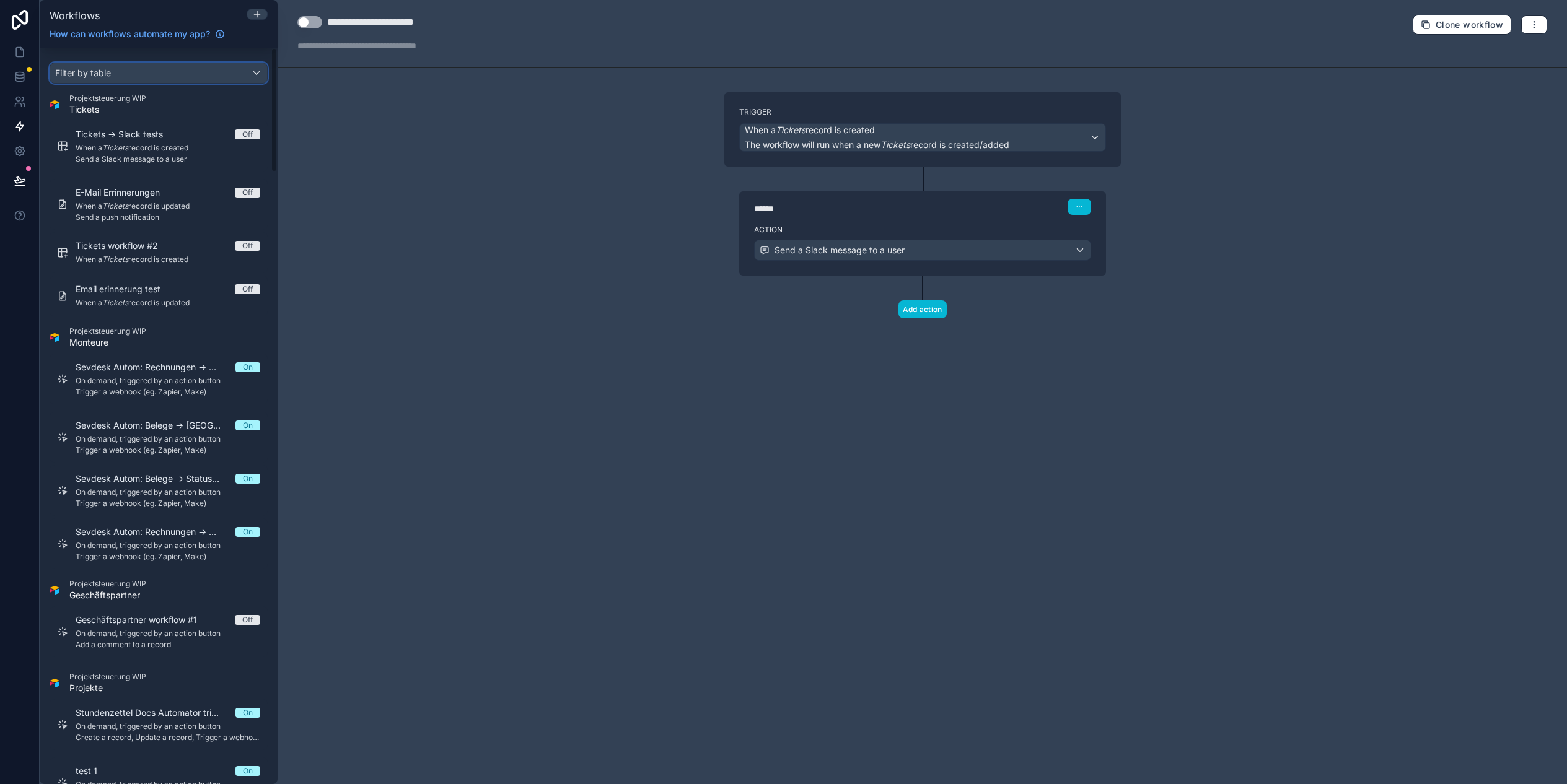
click at [169, 77] on div "Filter by table" at bounding box center [159, 73] width 217 height 20
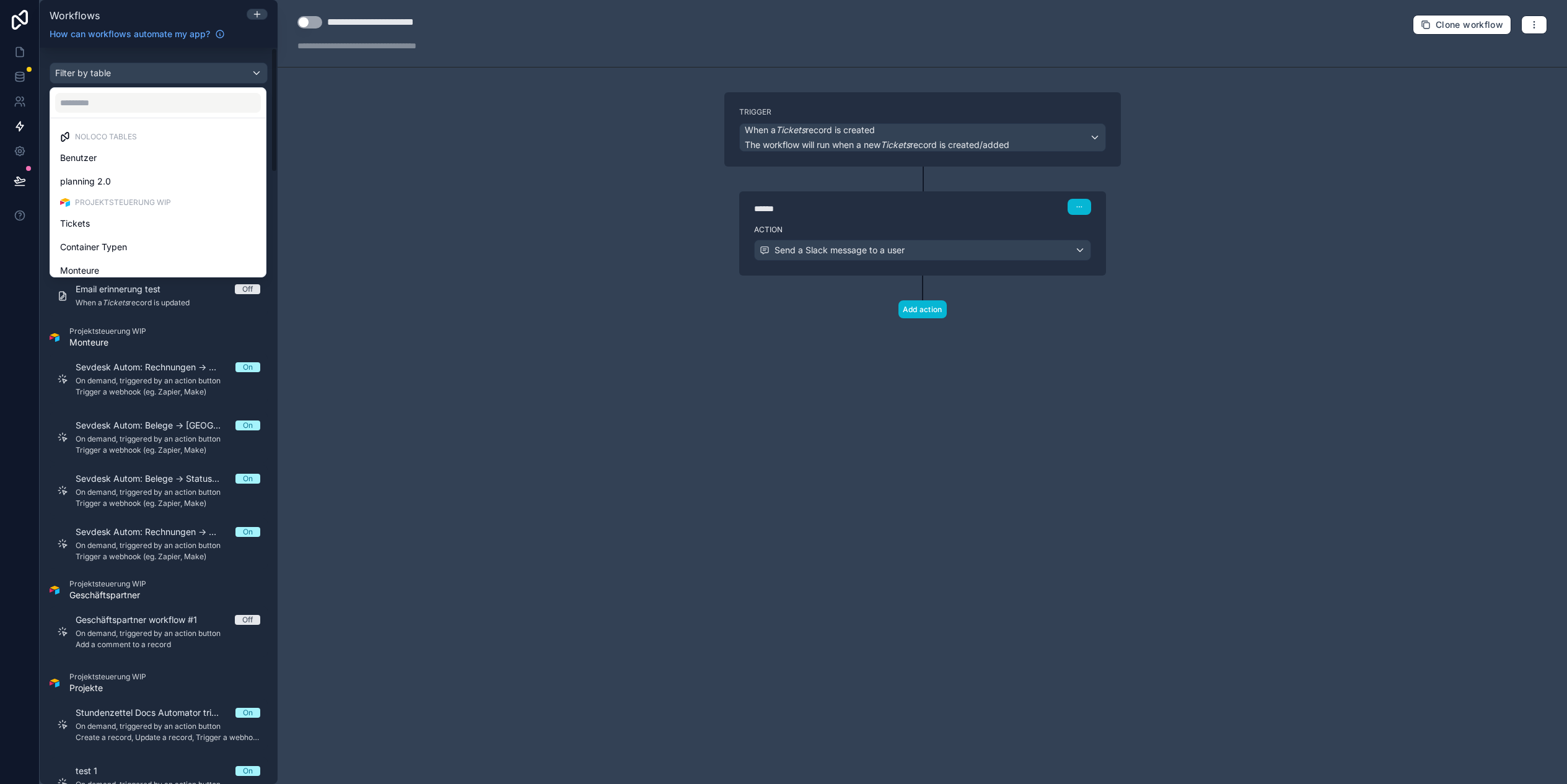
click at [383, 108] on div "scrollable content" at bounding box center [784, 392] width 1567 height 784
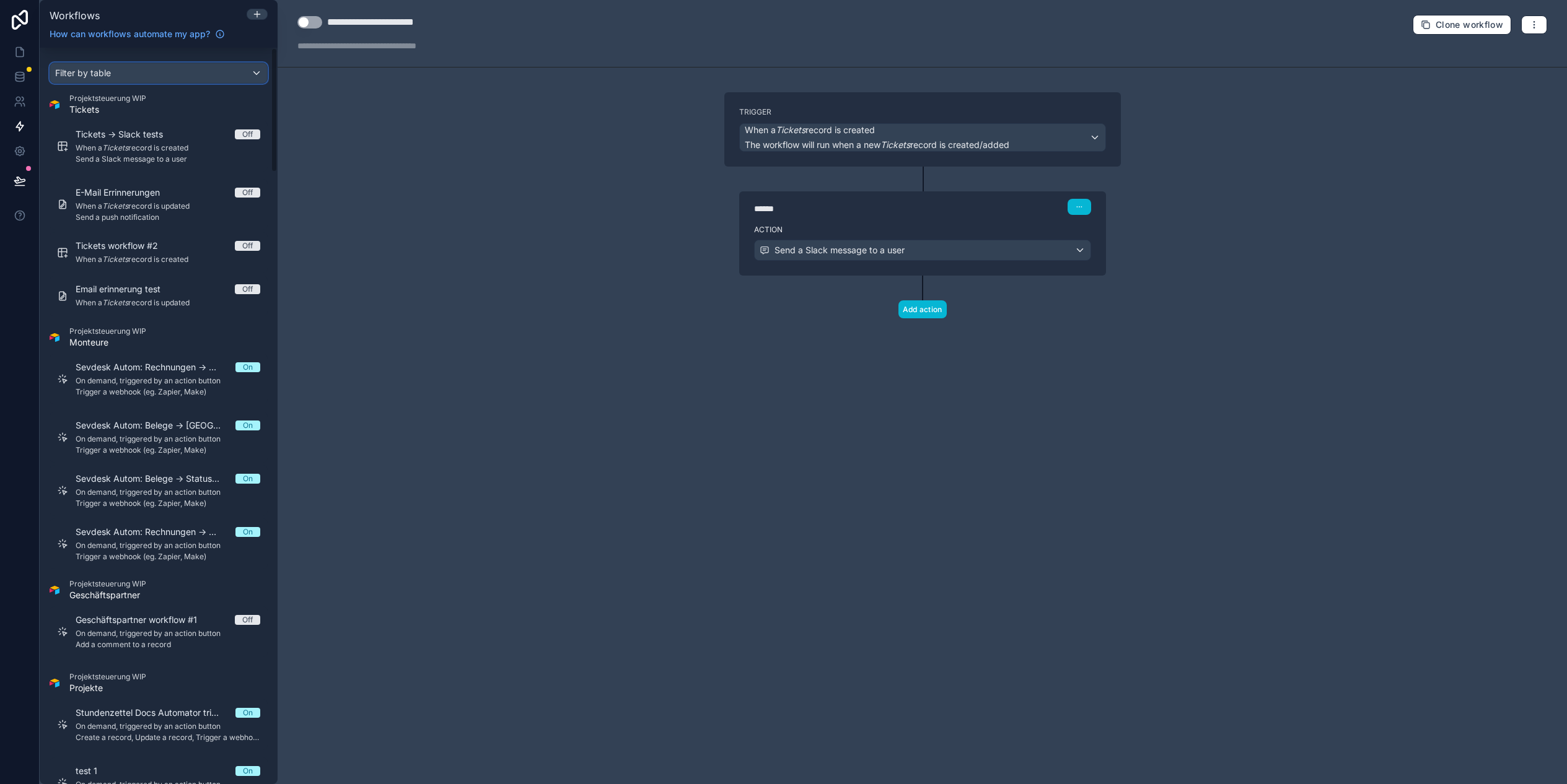
click at [138, 75] on div "Filter by table" at bounding box center [159, 73] width 217 height 20
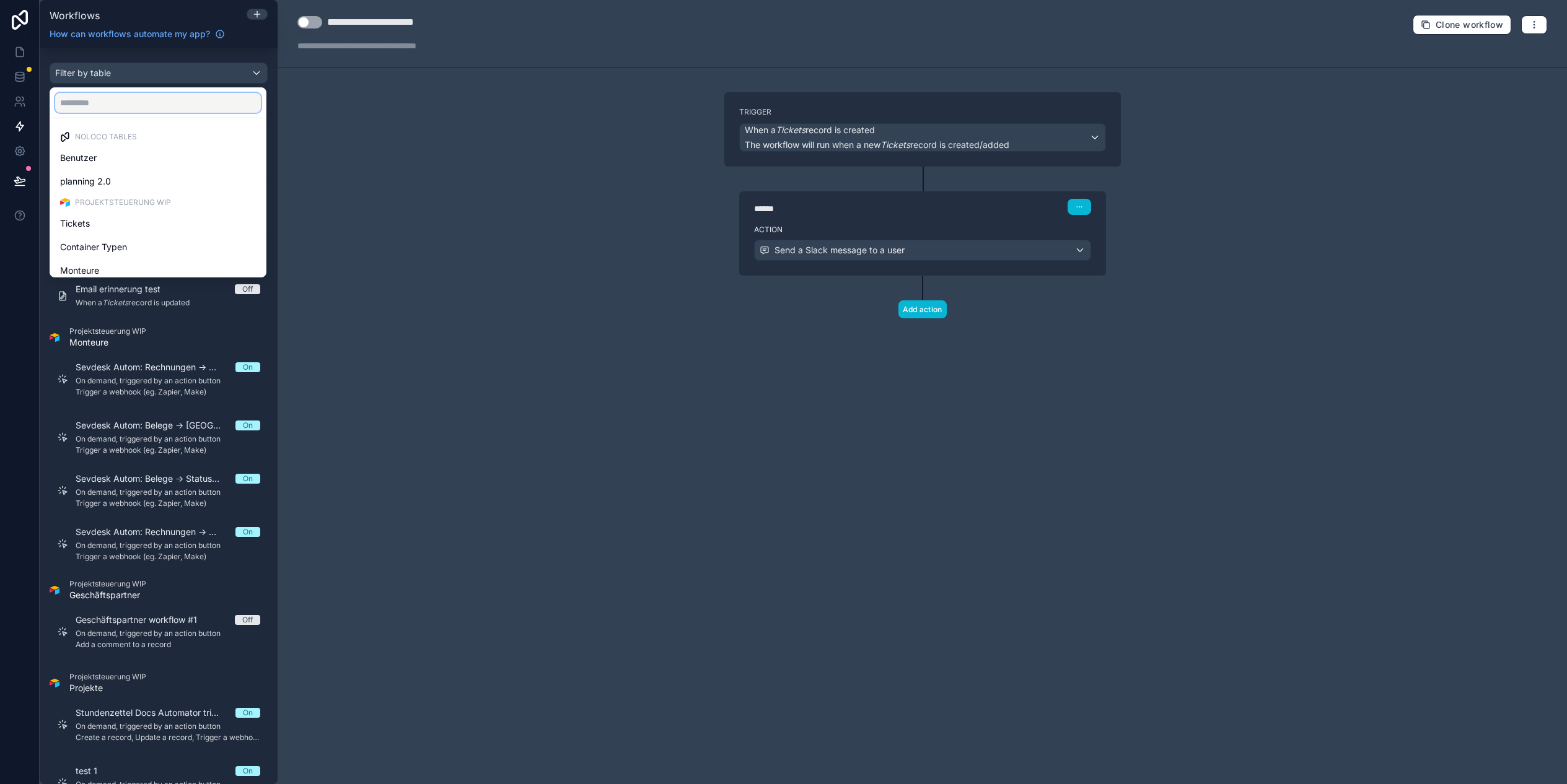
click at [113, 93] on input "text" at bounding box center [158, 103] width 205 height 20
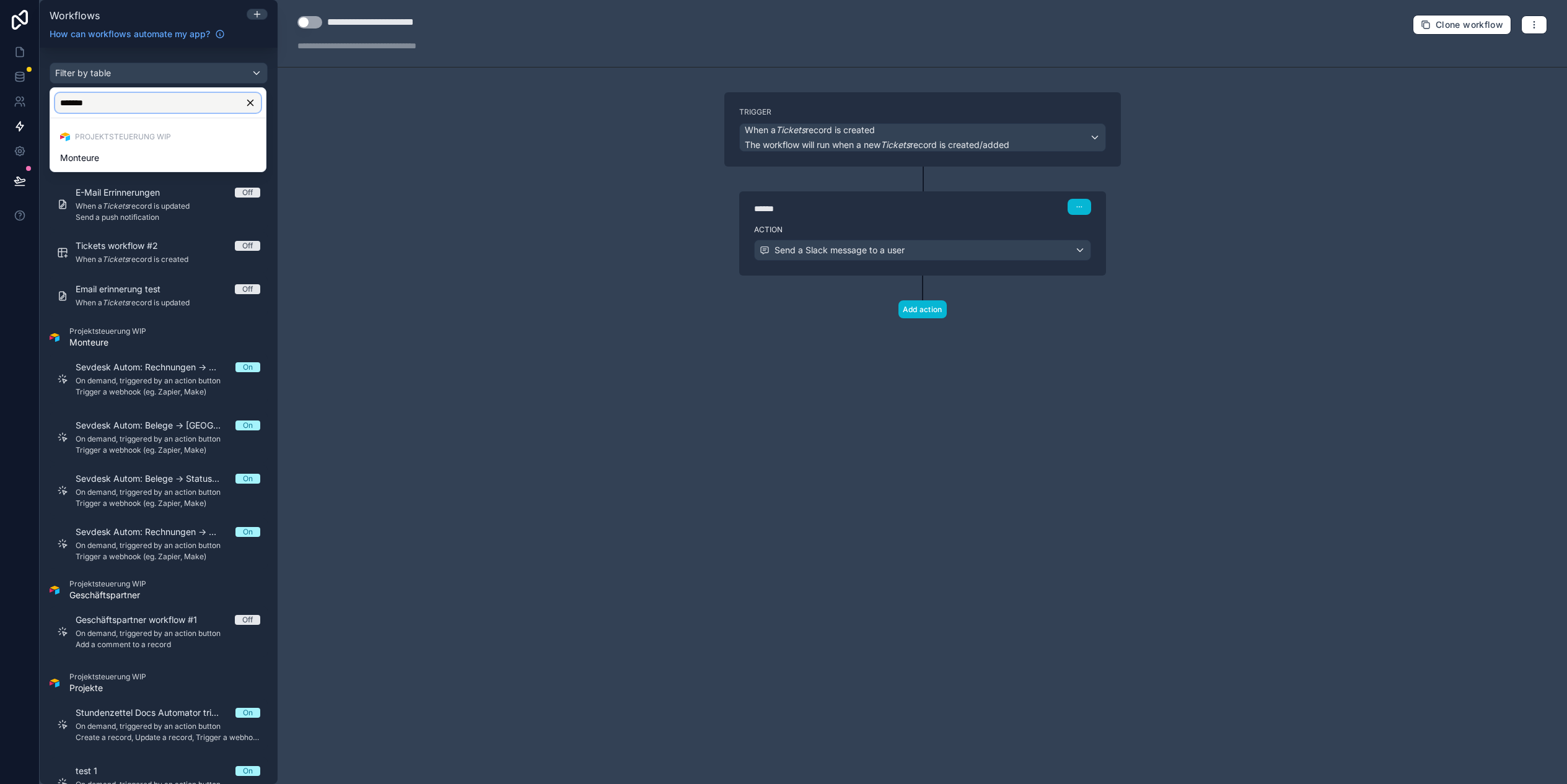
type input "********"
type input "*****"
click at [118, 158] on span "Generierte Dokumente" at bounding box center [106, 158] width 91 height 15
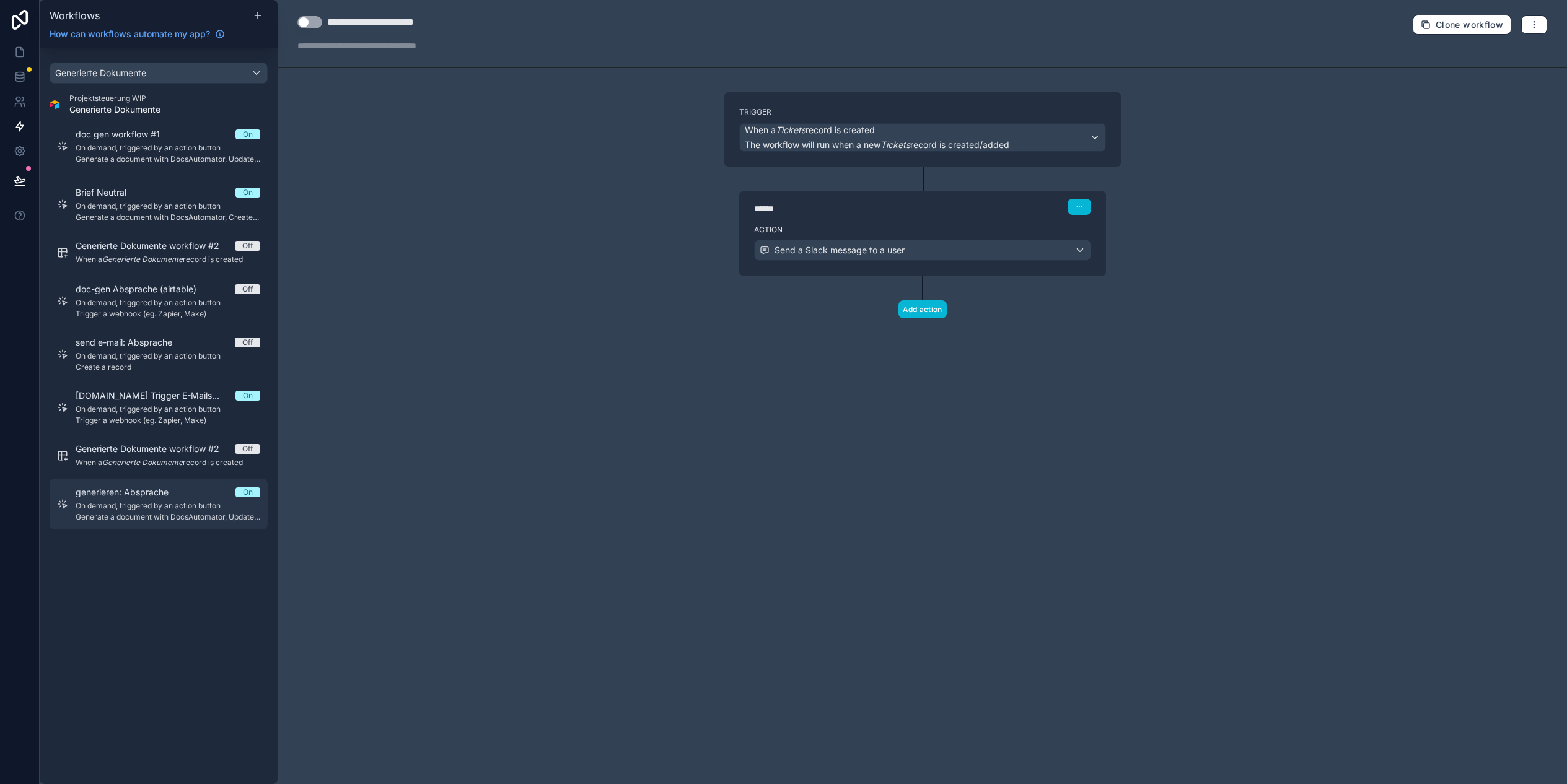
click at [138, 513] on span "Generate a document with DocsAutomator, Update a record, Update a record, Creat…" at bounding box center [168, 517] width 184 height 10
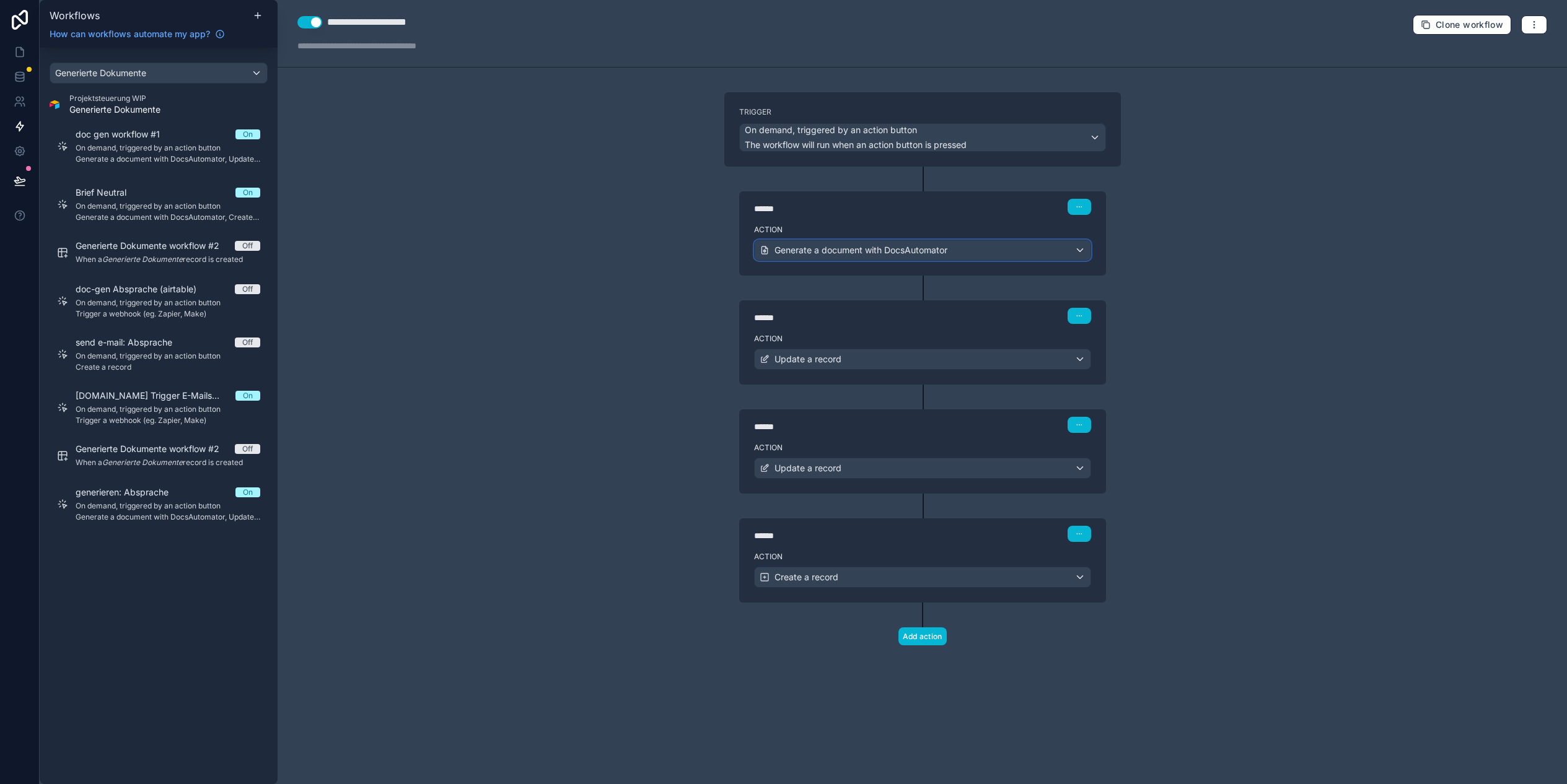
click at [880, 248] on span "Generate a document with DocsAutomator" at bounding box center [861, 250] width 173 height 12
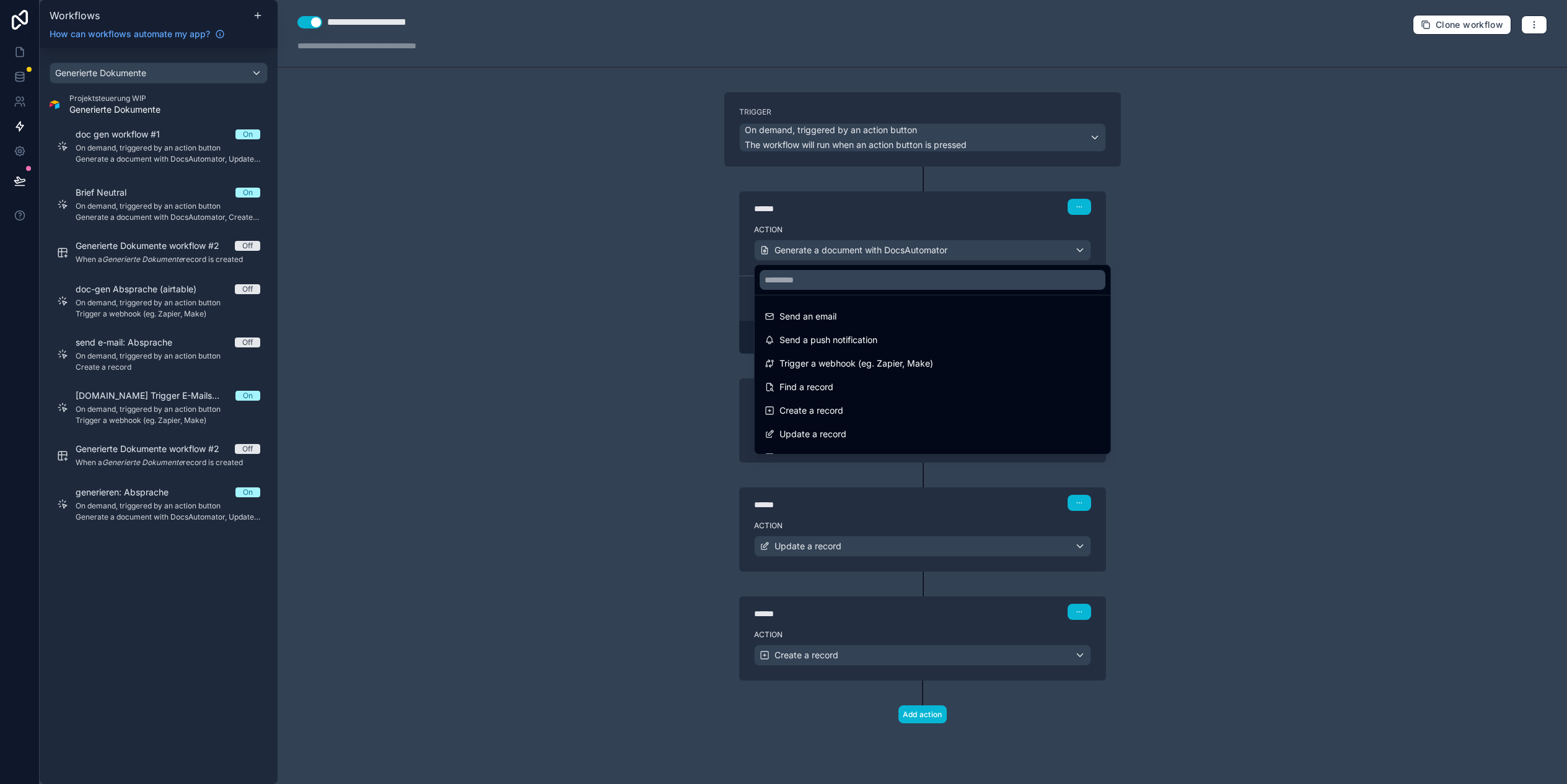
click at [700, 227] on div at bounding box center [784, 392] width 1567 height 784
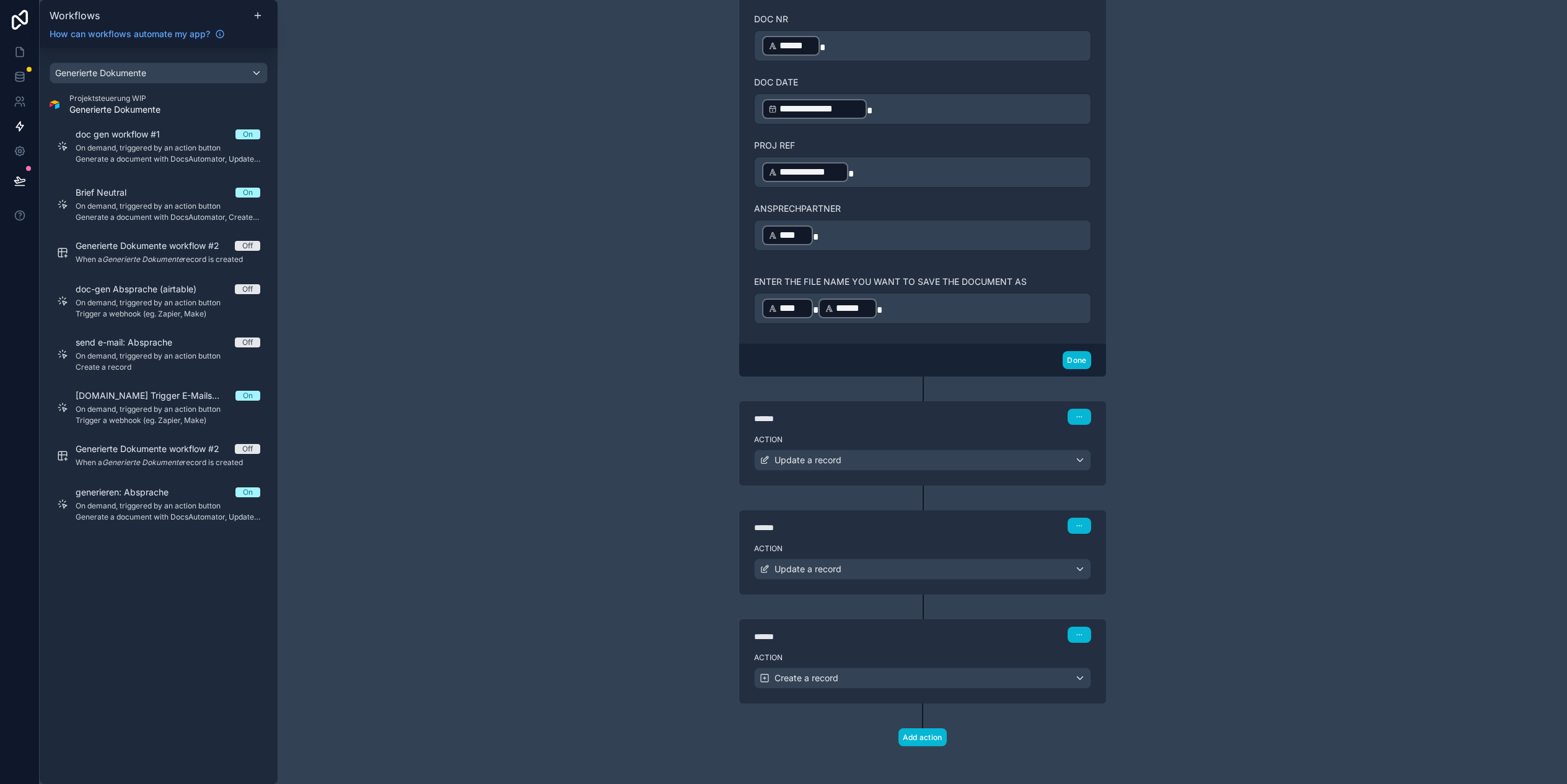
scroll to position [1191, 0]
click at [844, 455] on div "Update a record" at bounding box center [922, 461] width 336 height 20
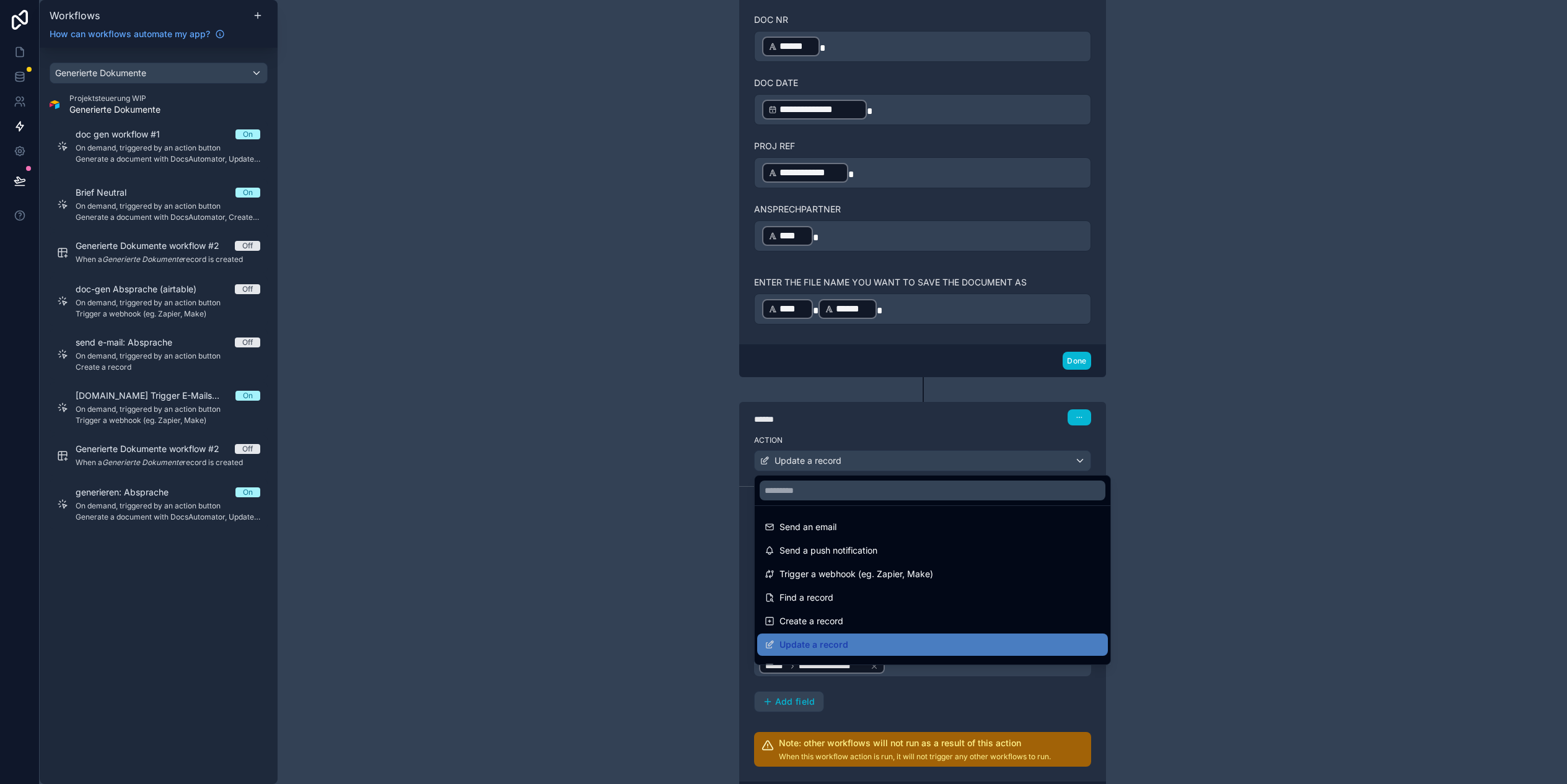
click at [623, 400] on div at bounding box center [784, 392] width 1567 height 784
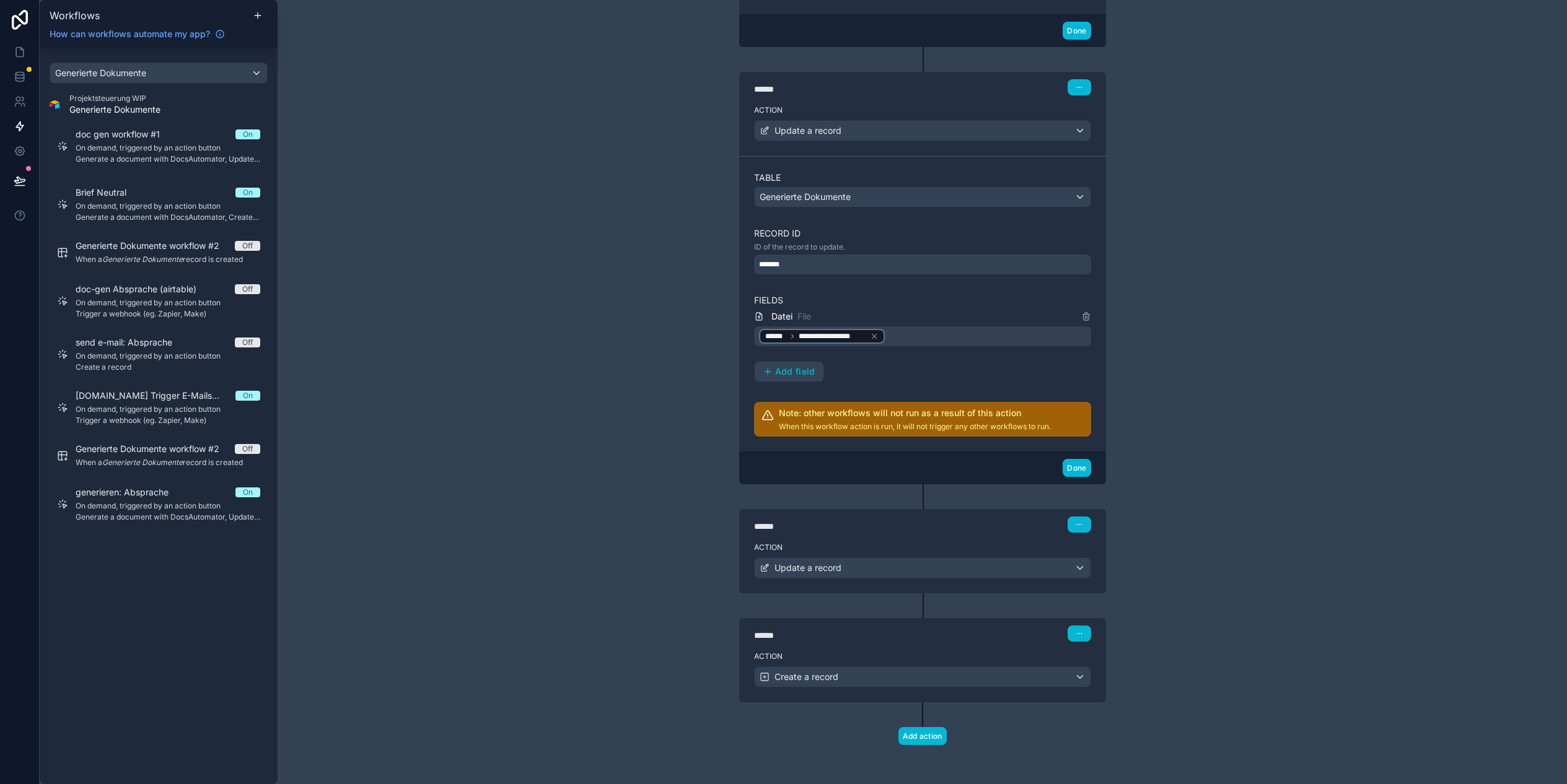
scroll to position [1518, 0]
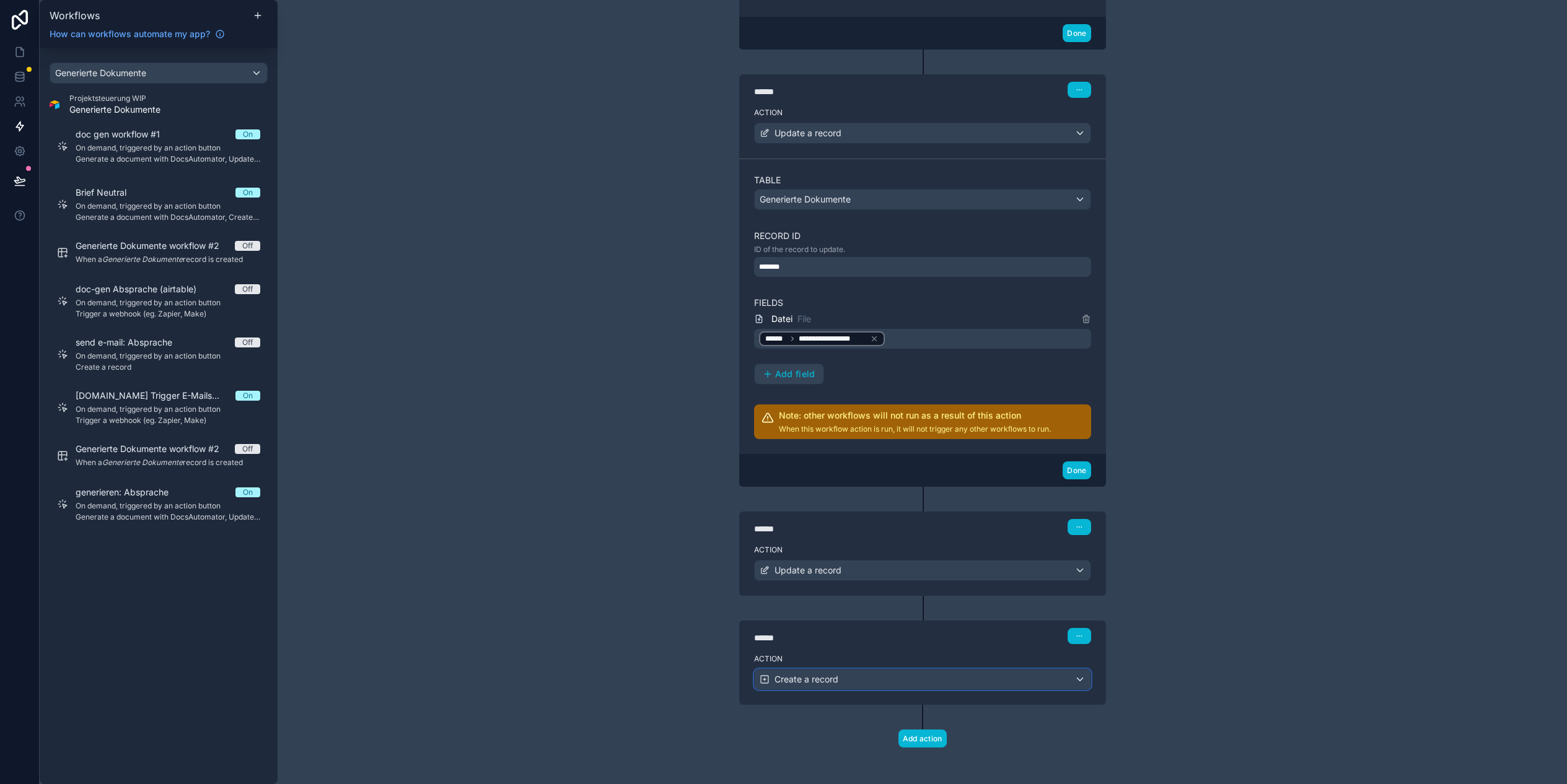
click at [864, 687] on div "Create a record" at bounding box center [922, 679] width 336 height 20
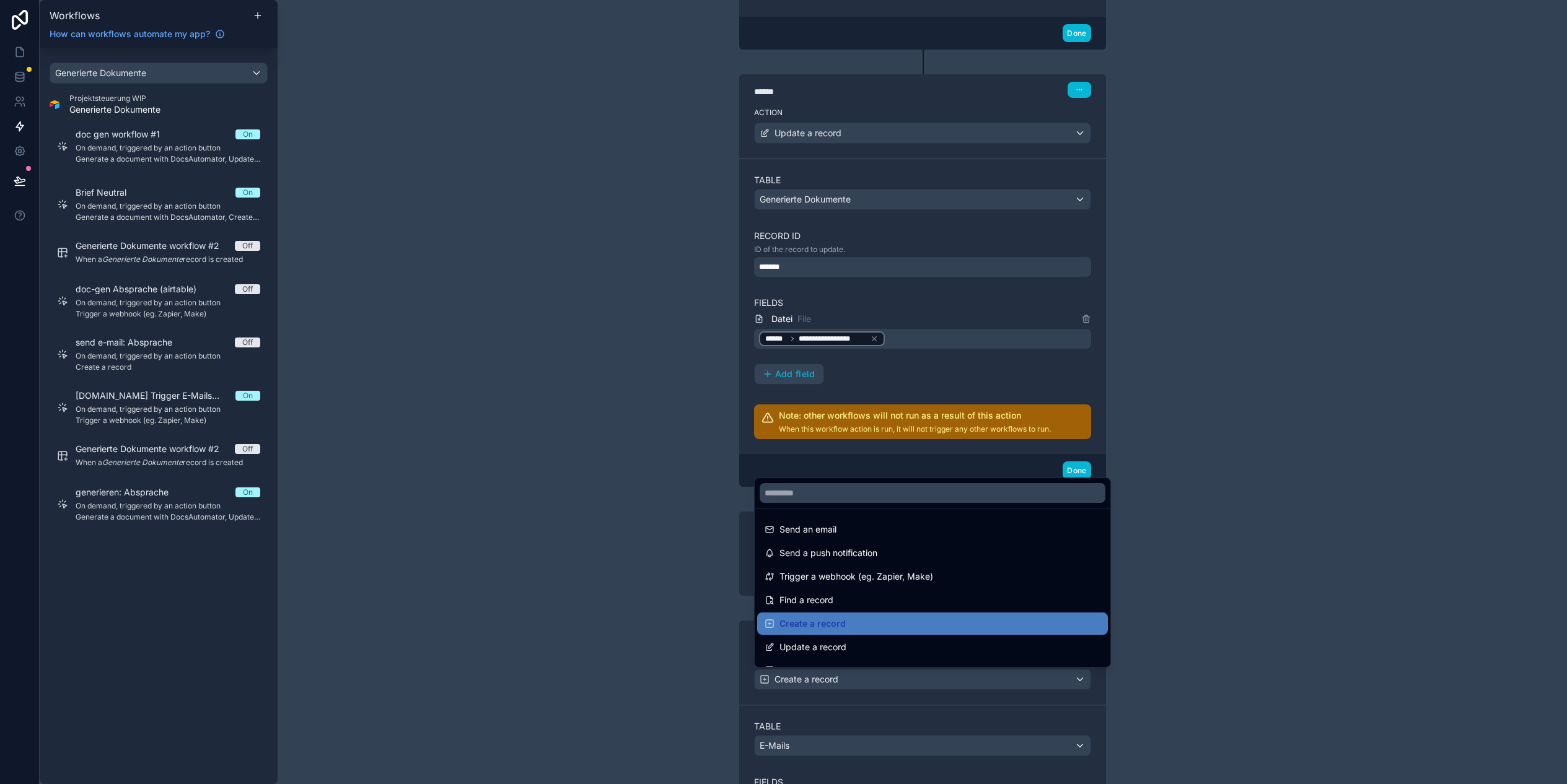
click at [583, 628] on div at bounding box center [784, 392] width 1567 height 784
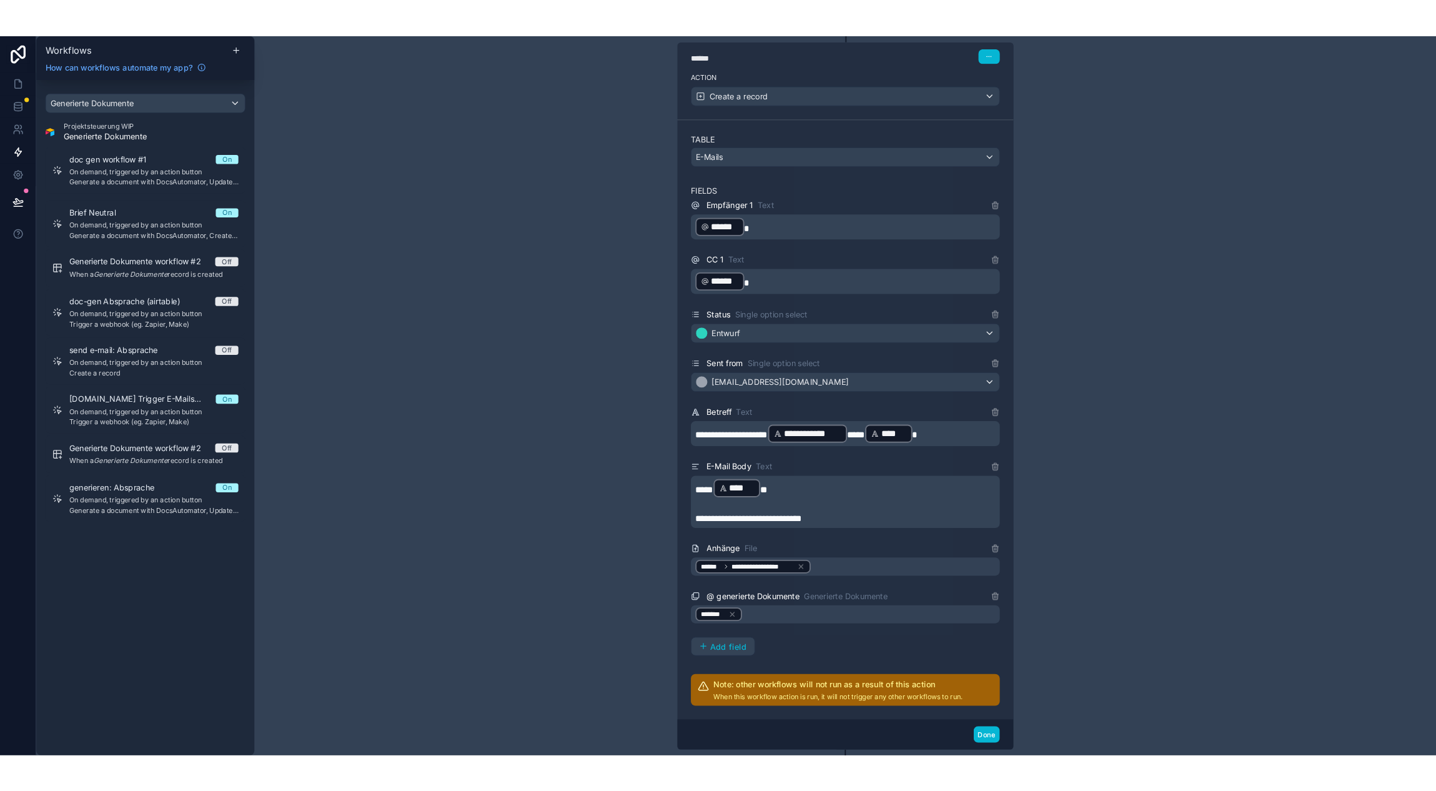
scroll to position [2140, 0]
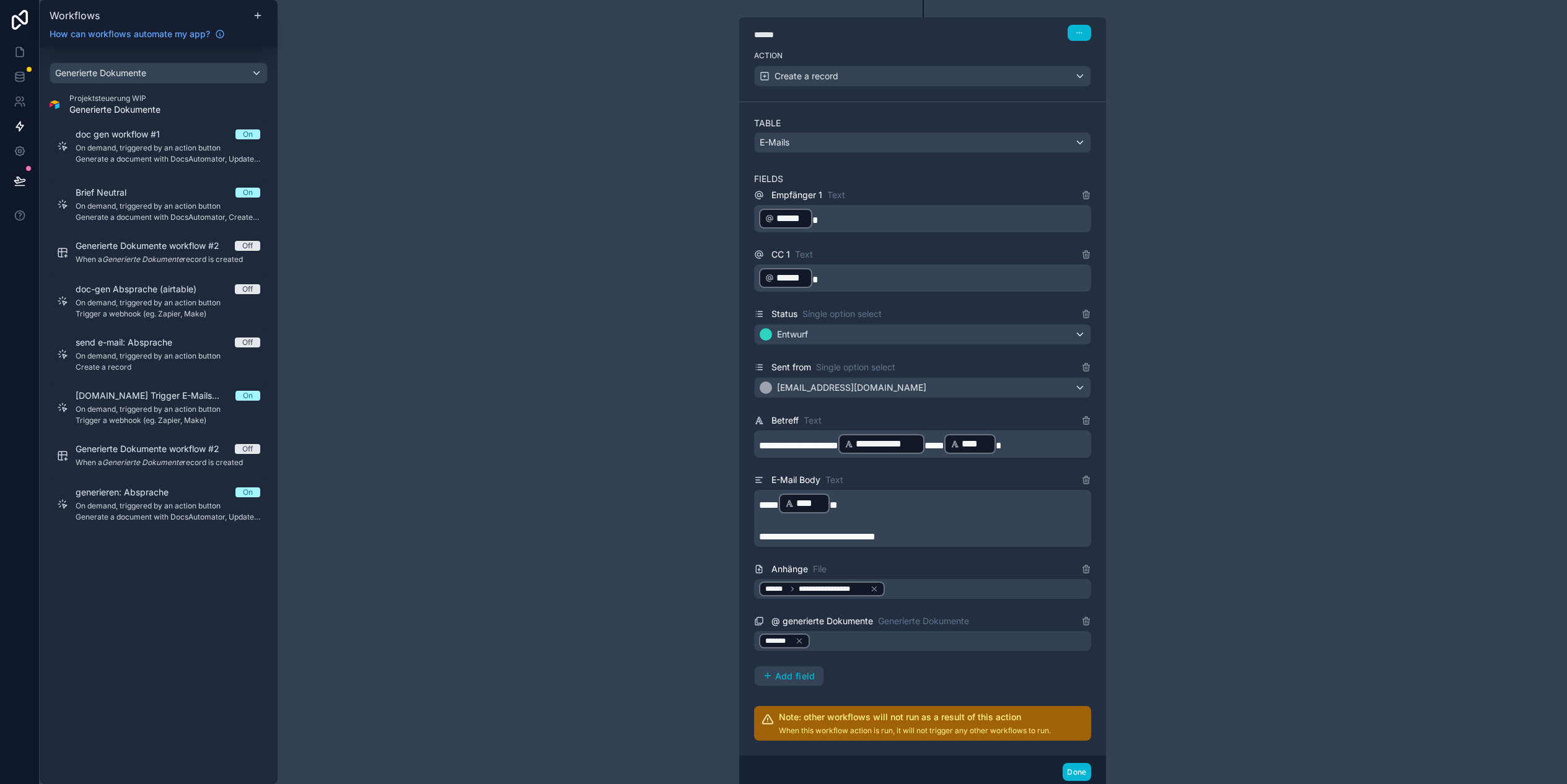
click at [767, 687] on div "**********" at bounding box center [922, 429] width 337 height 624
click at [766, 682] on button "Add field" at bounding box center [788, 676] width 68 height 20
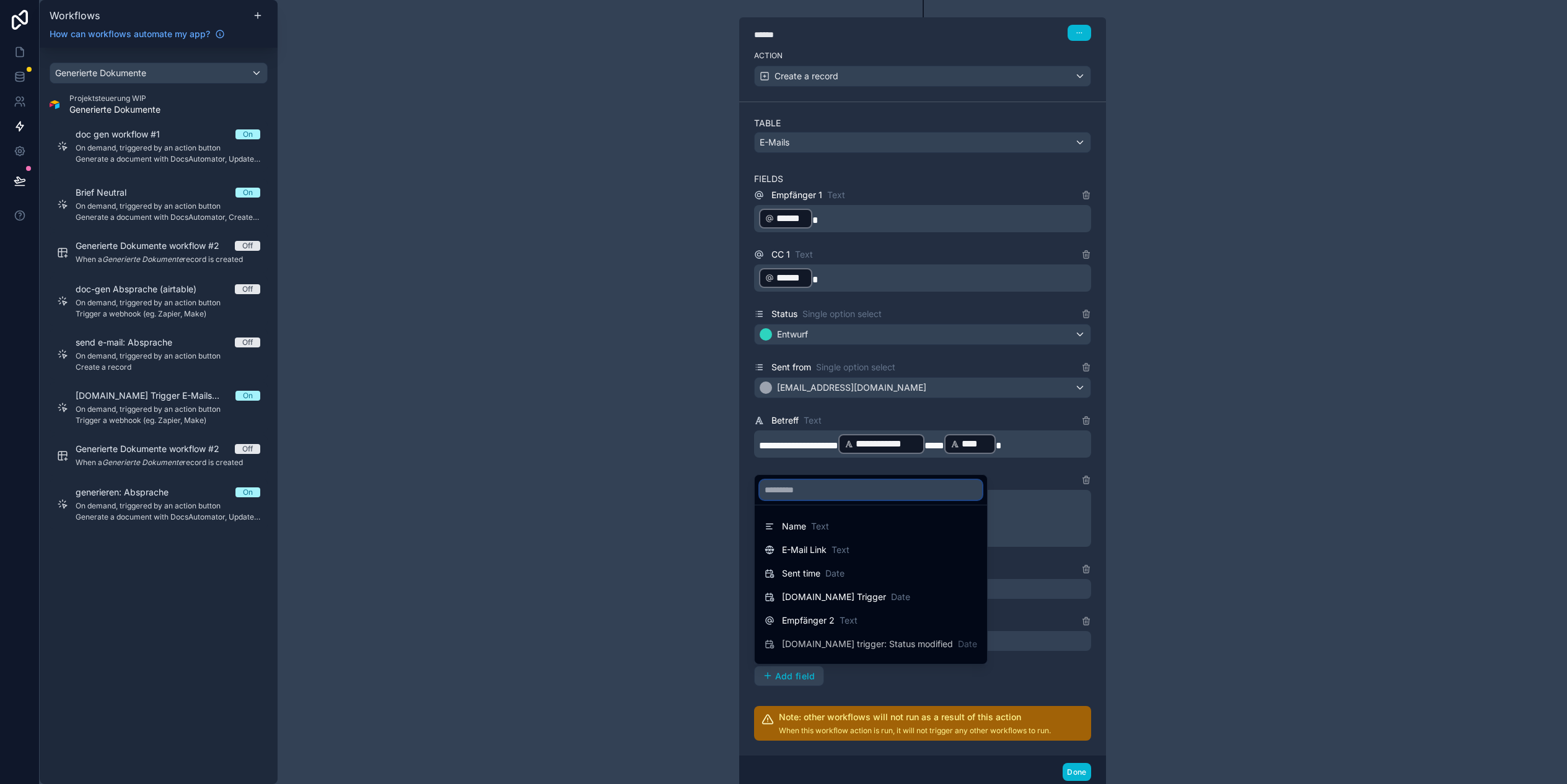
click at [772, 484] on input "text" at bounding box center [871, 490] width 222 height 20
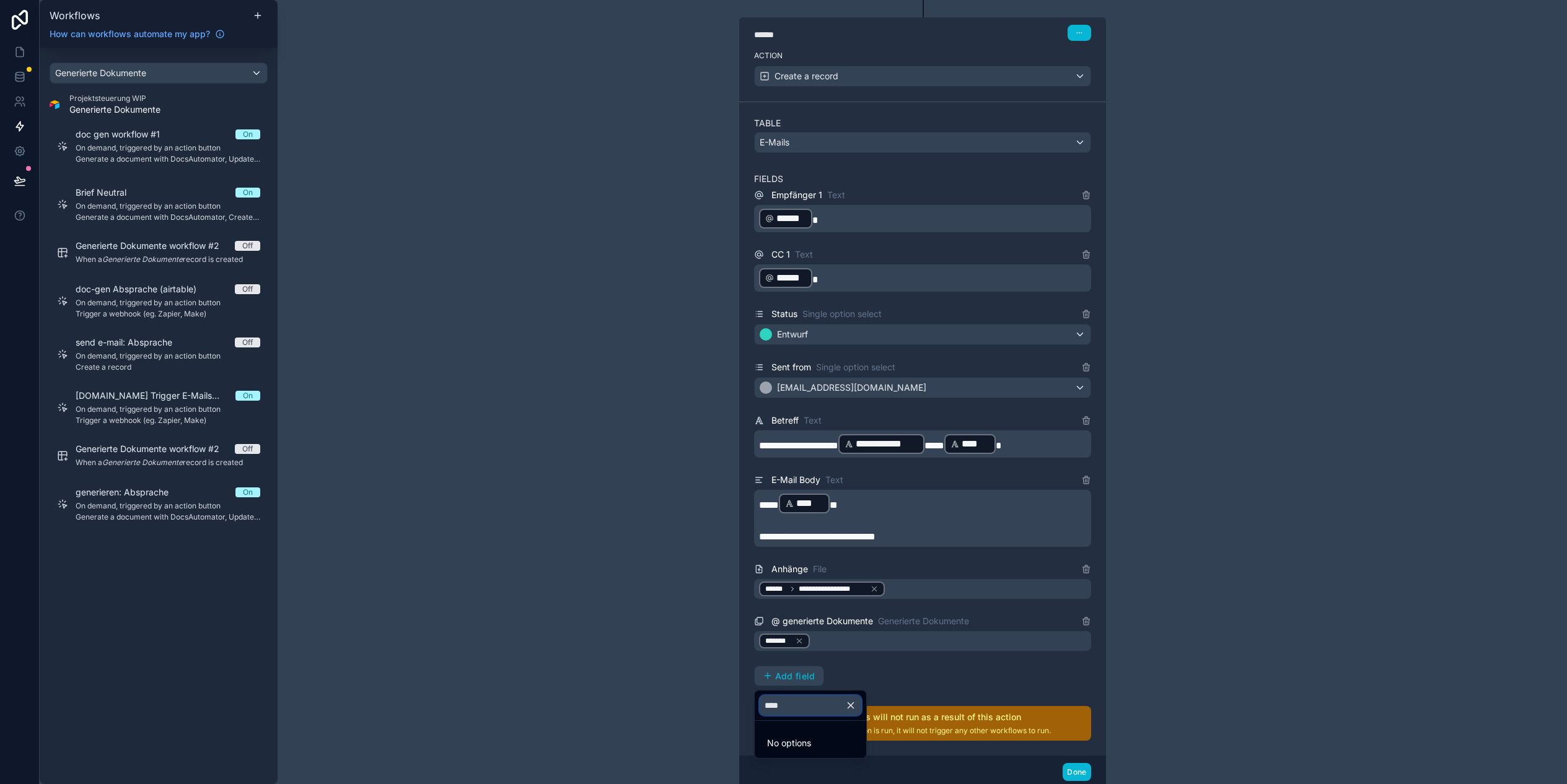
type input "***"
click at [794, 712] on input "***" at bounding box center [810, 705] width 101 height 20
click at [795, 712] on input "***" at bounding box center [810, 705] width 101 height 20
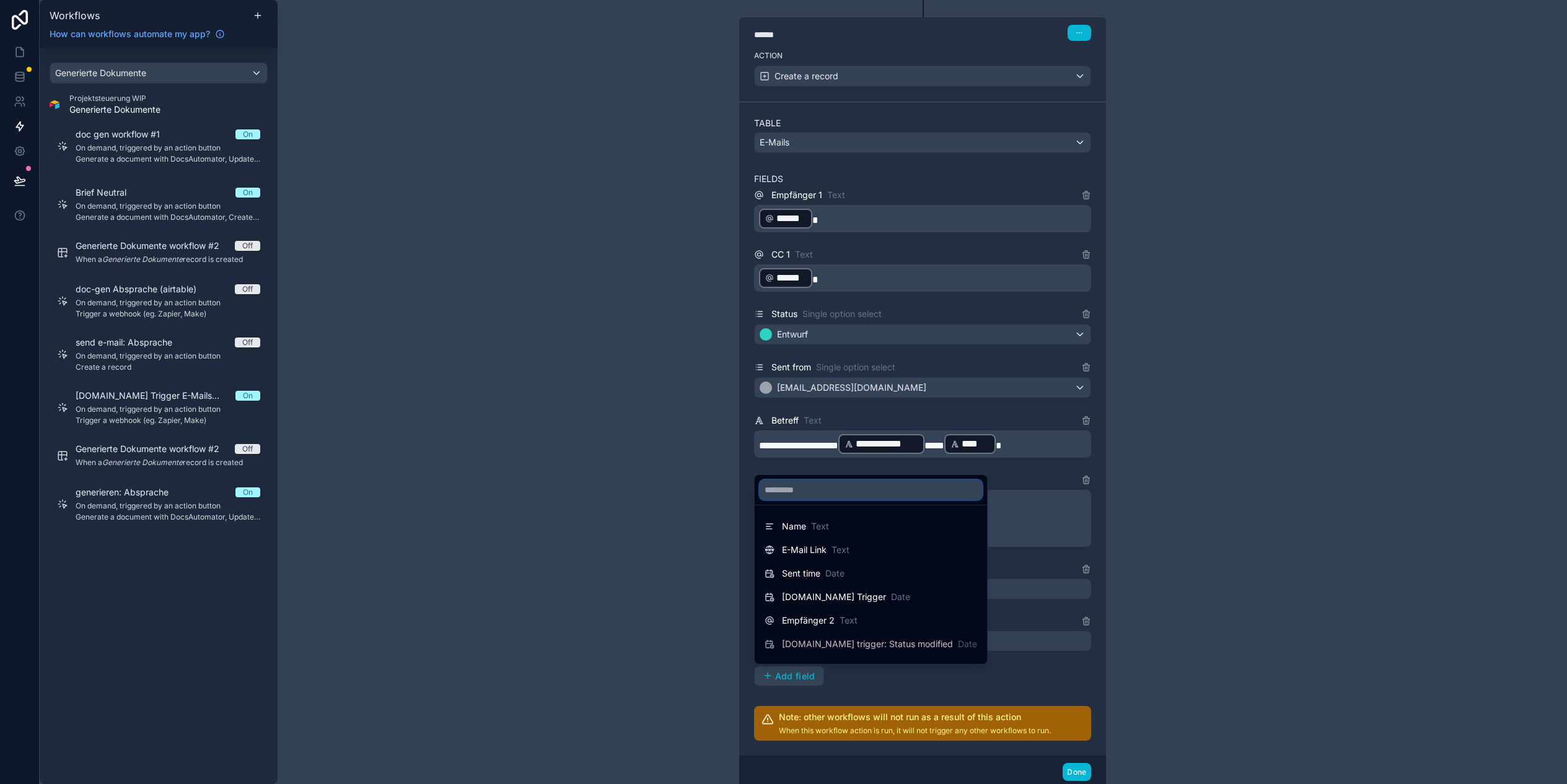
type input "*"
click at [536, 351] on div at bounding box center [784, 392] width 1567 height 784
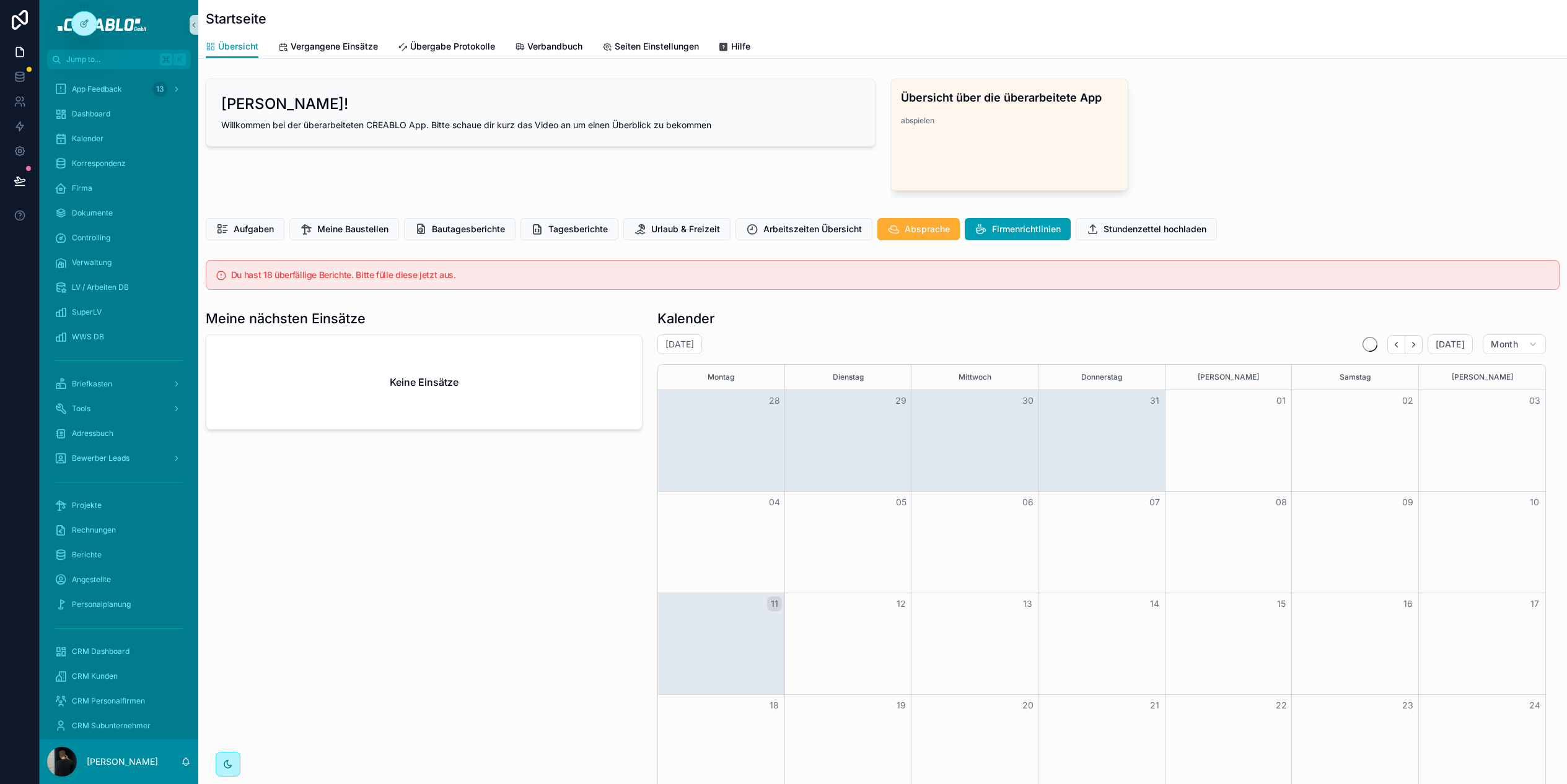
click at [1309, 225] on div "Aufgaben Meine Baustellen Bautagesberichte Tagesberichte Urlaub & Freizeit Arbe…" at bounding box center [882, 229] width 1354 height 22
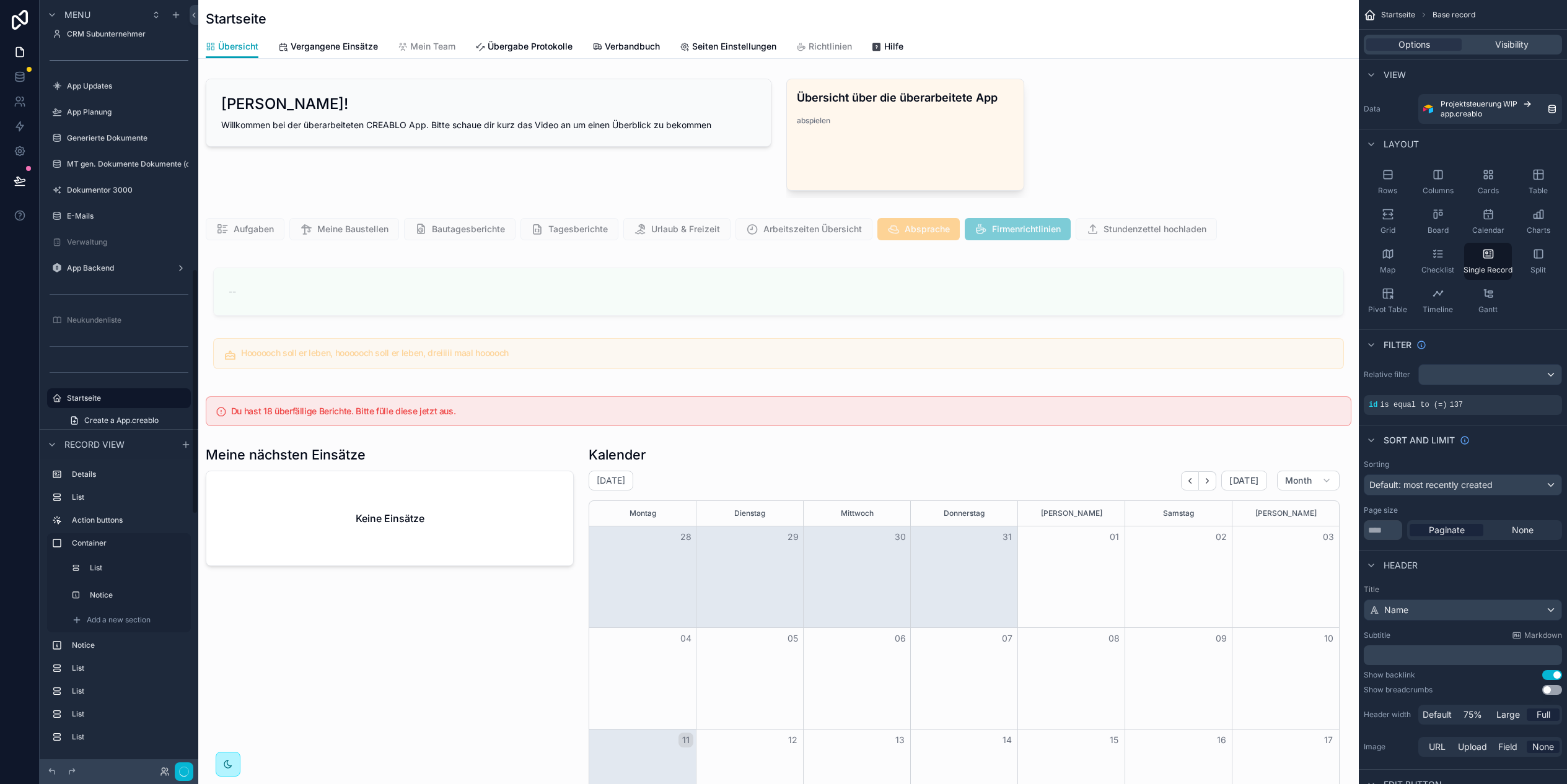
scroll to position [0, 1051]
click at [1278, 231] on div "scrollable content" at bounding box center [779, 229] width 1160 height 32
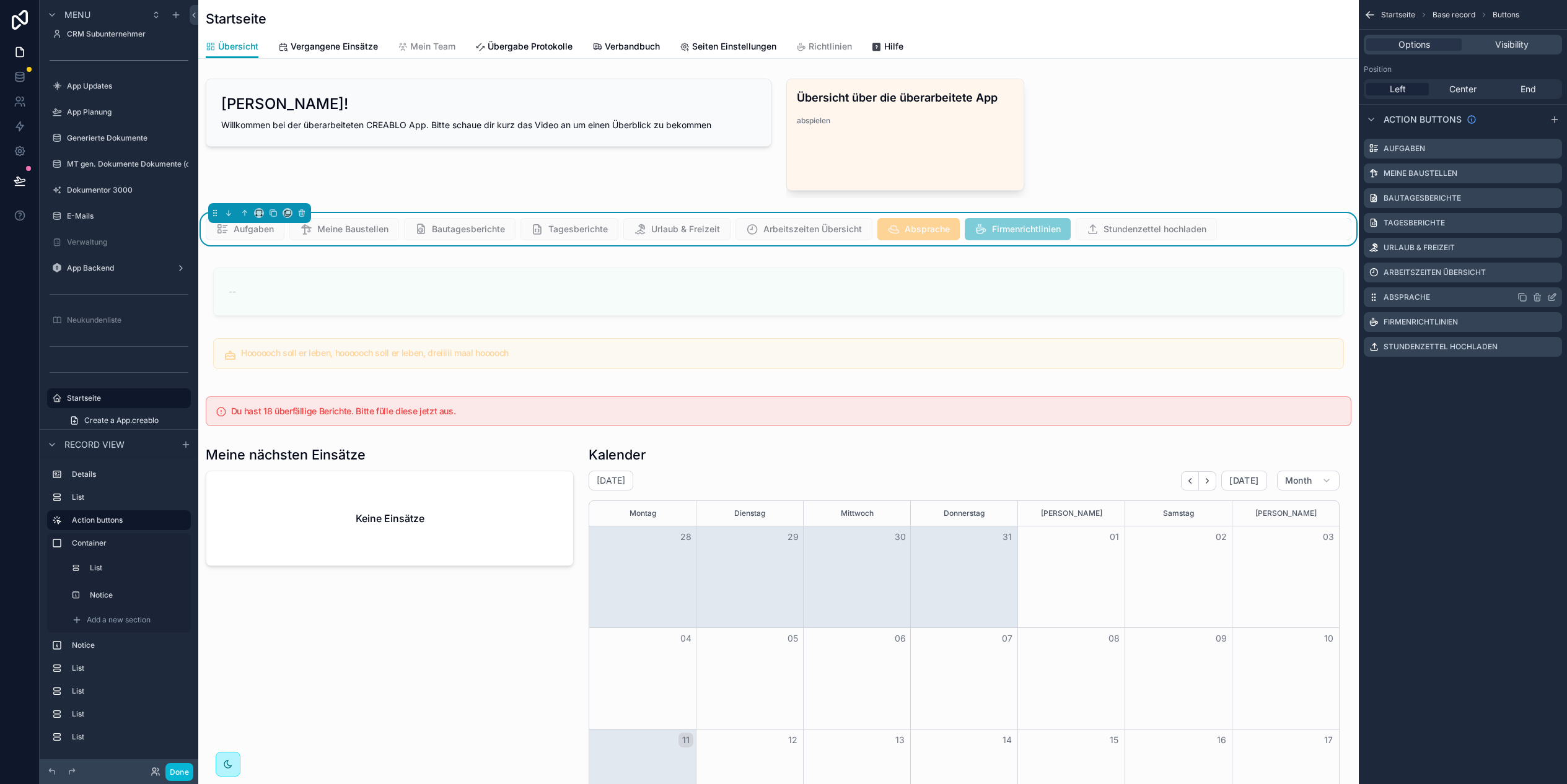
click at [1548, 296] on icon "scrollable content" at bounding box center [1551, 298] width 6 height 6
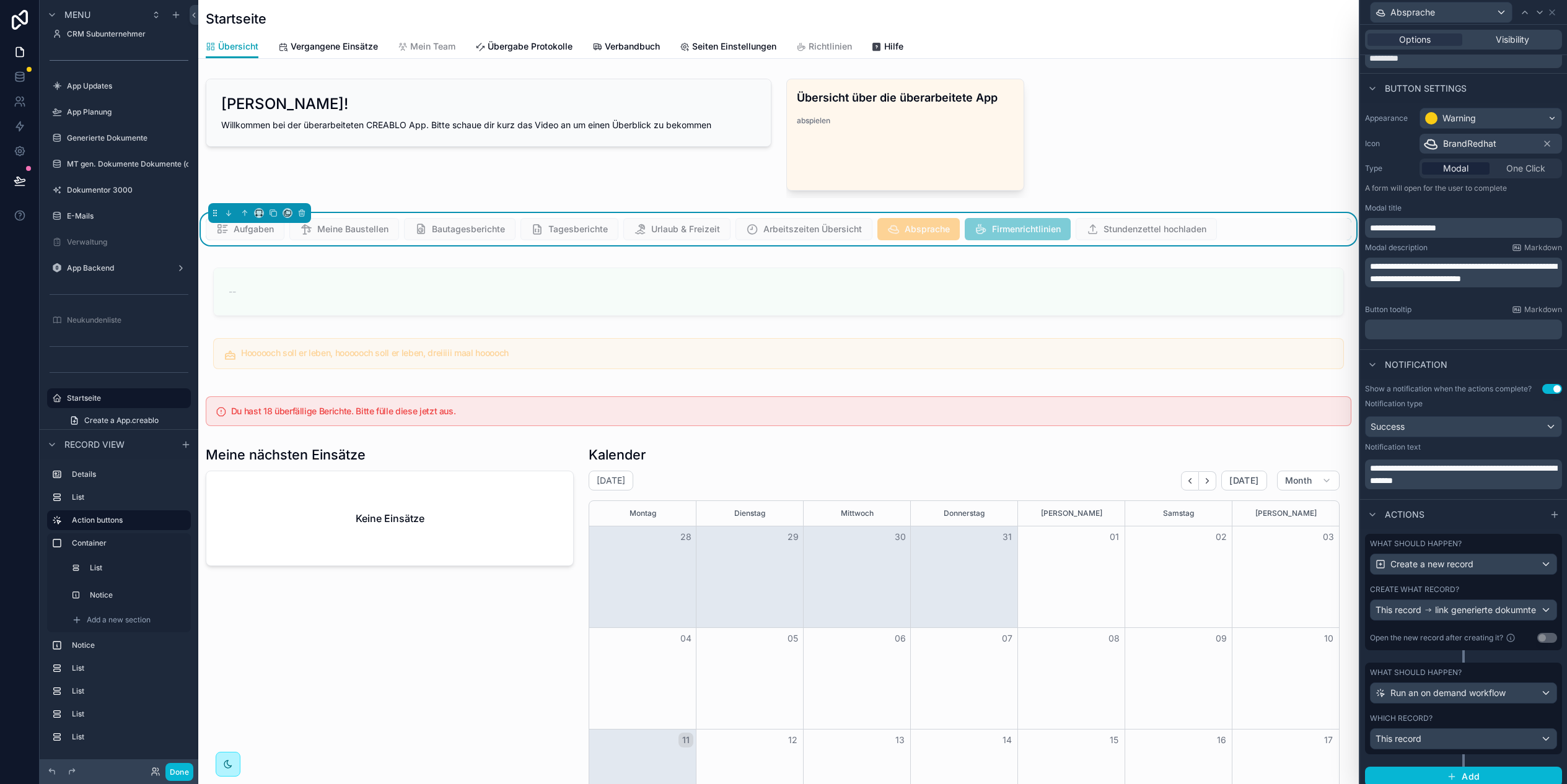
scroll to position [58, 0]
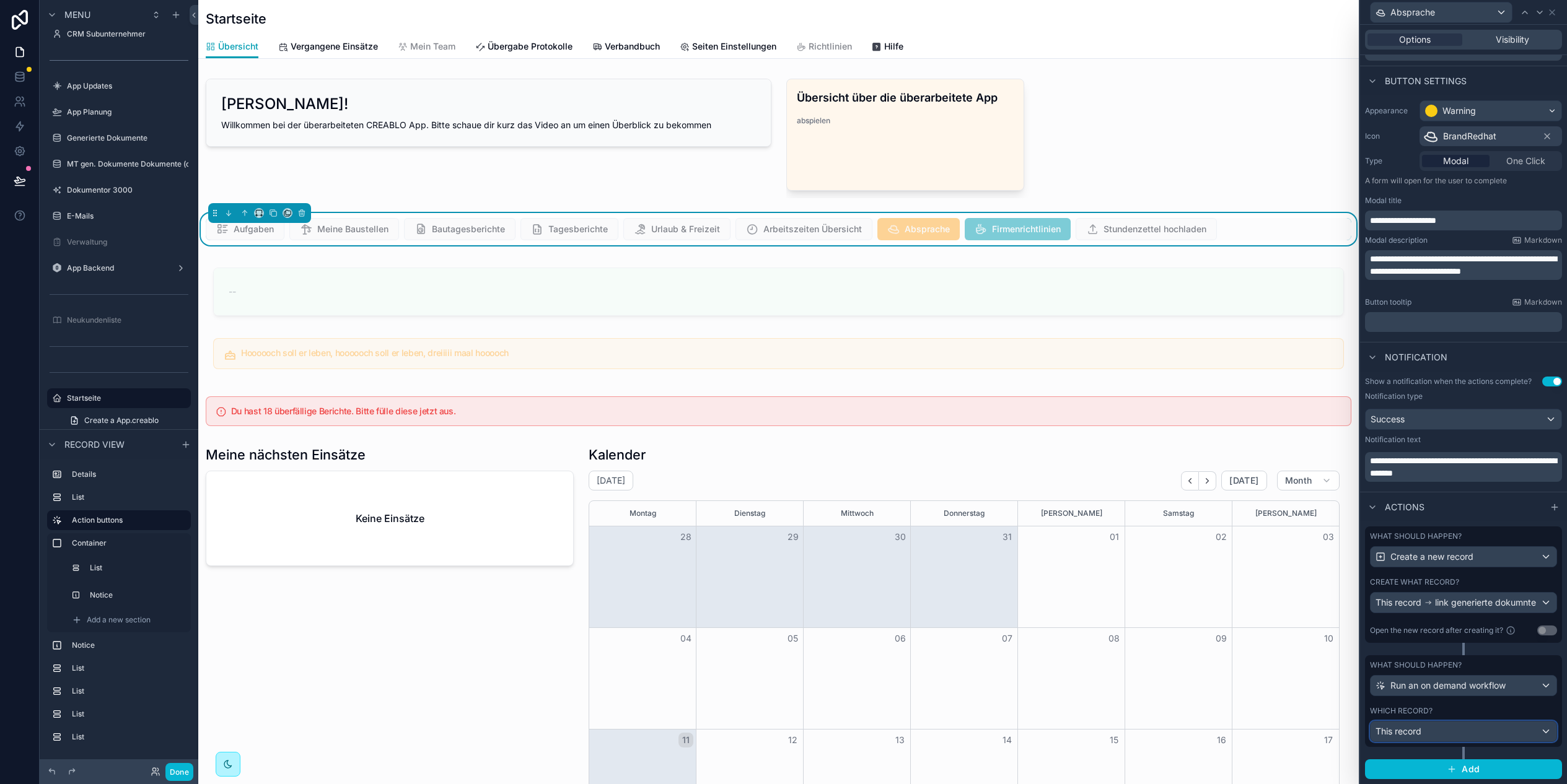
click at [1472, 731] on div "This record" at bounding box center [1463, 731] width 185 height 20
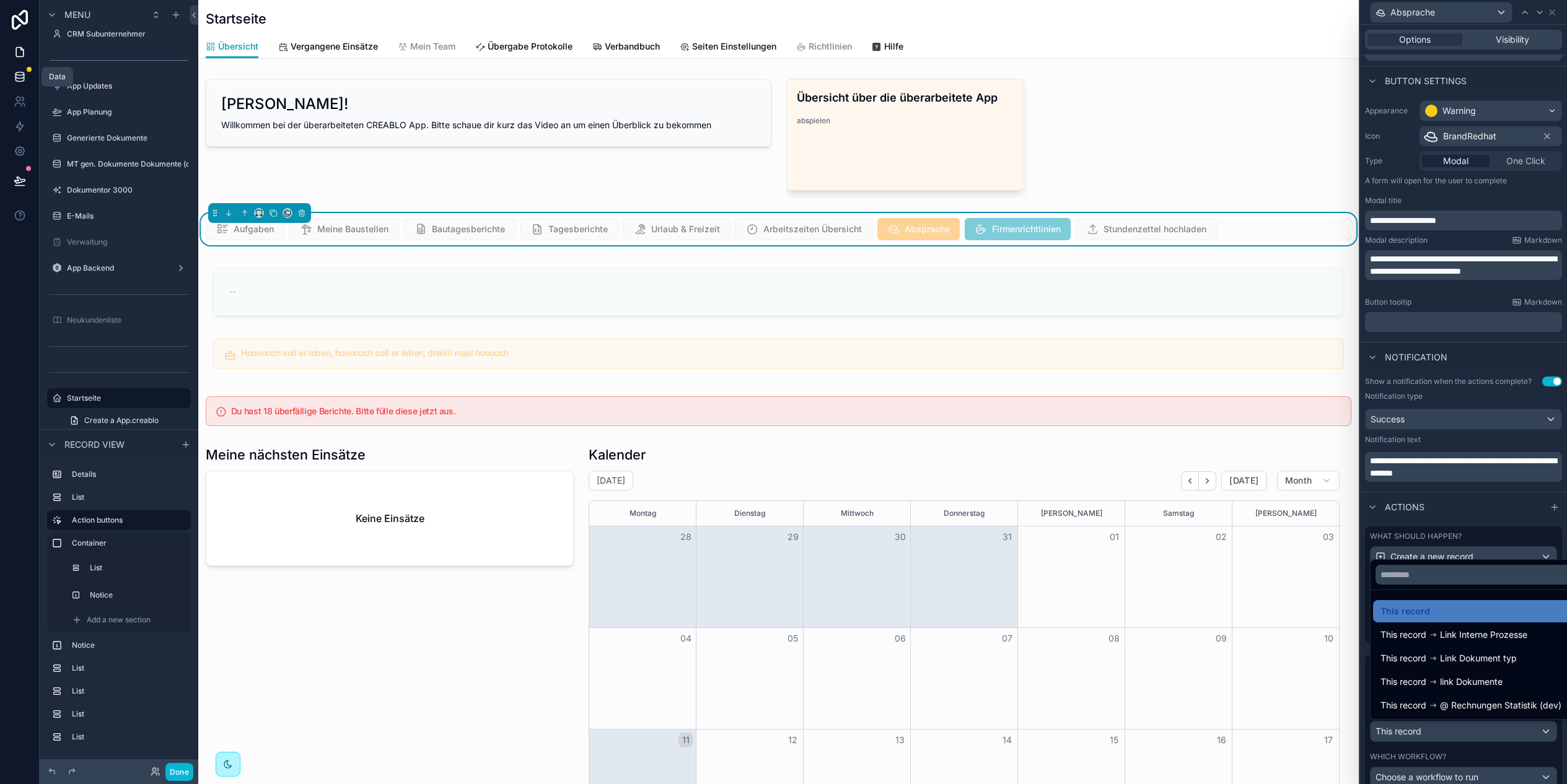
click at [23, 78] on icon at bounding box center [20, 78] width 8 height 5
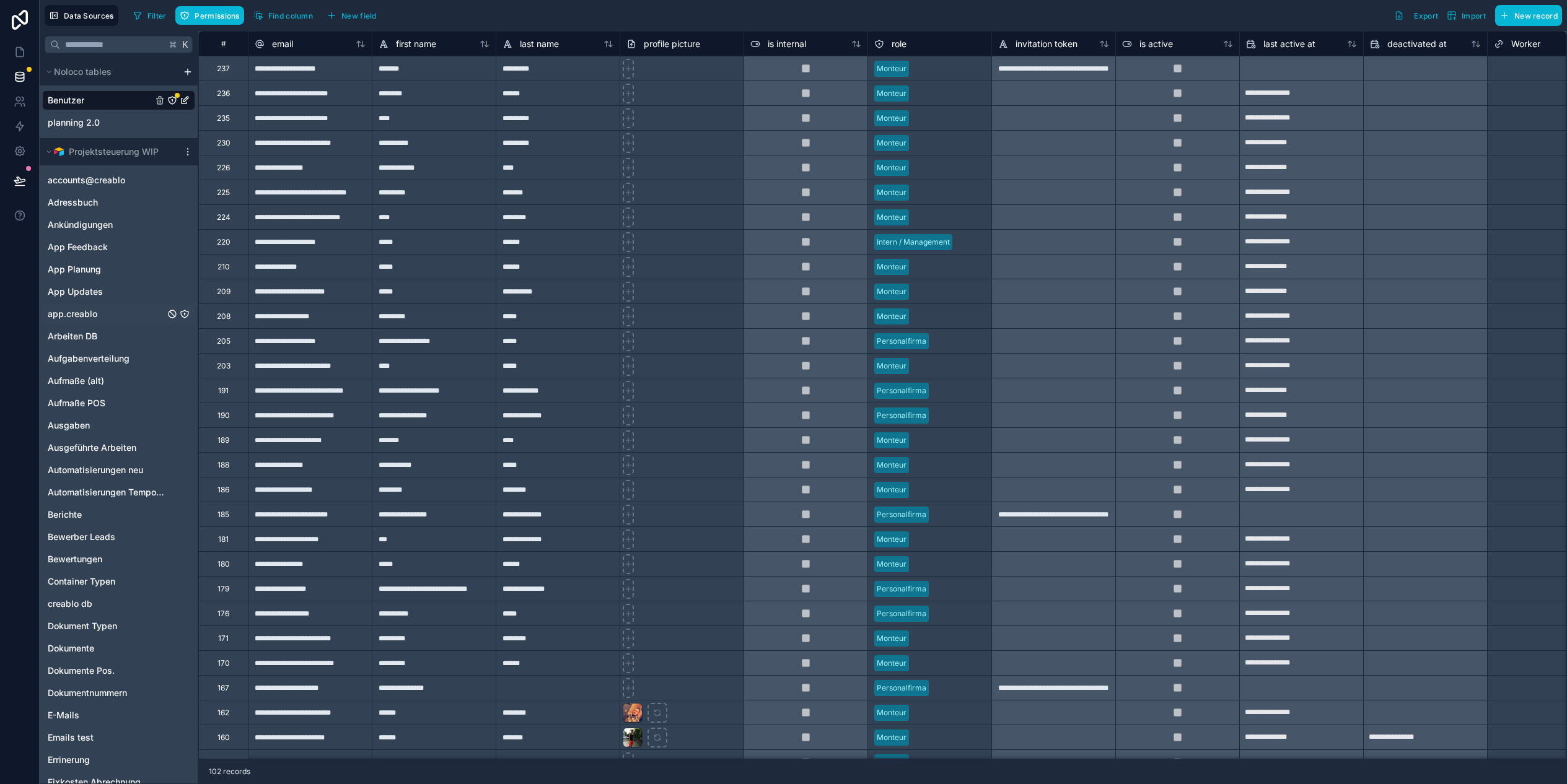
click at [107, 314] on div "app.creablo" at bounding box center [118, 314] width 153 height 20
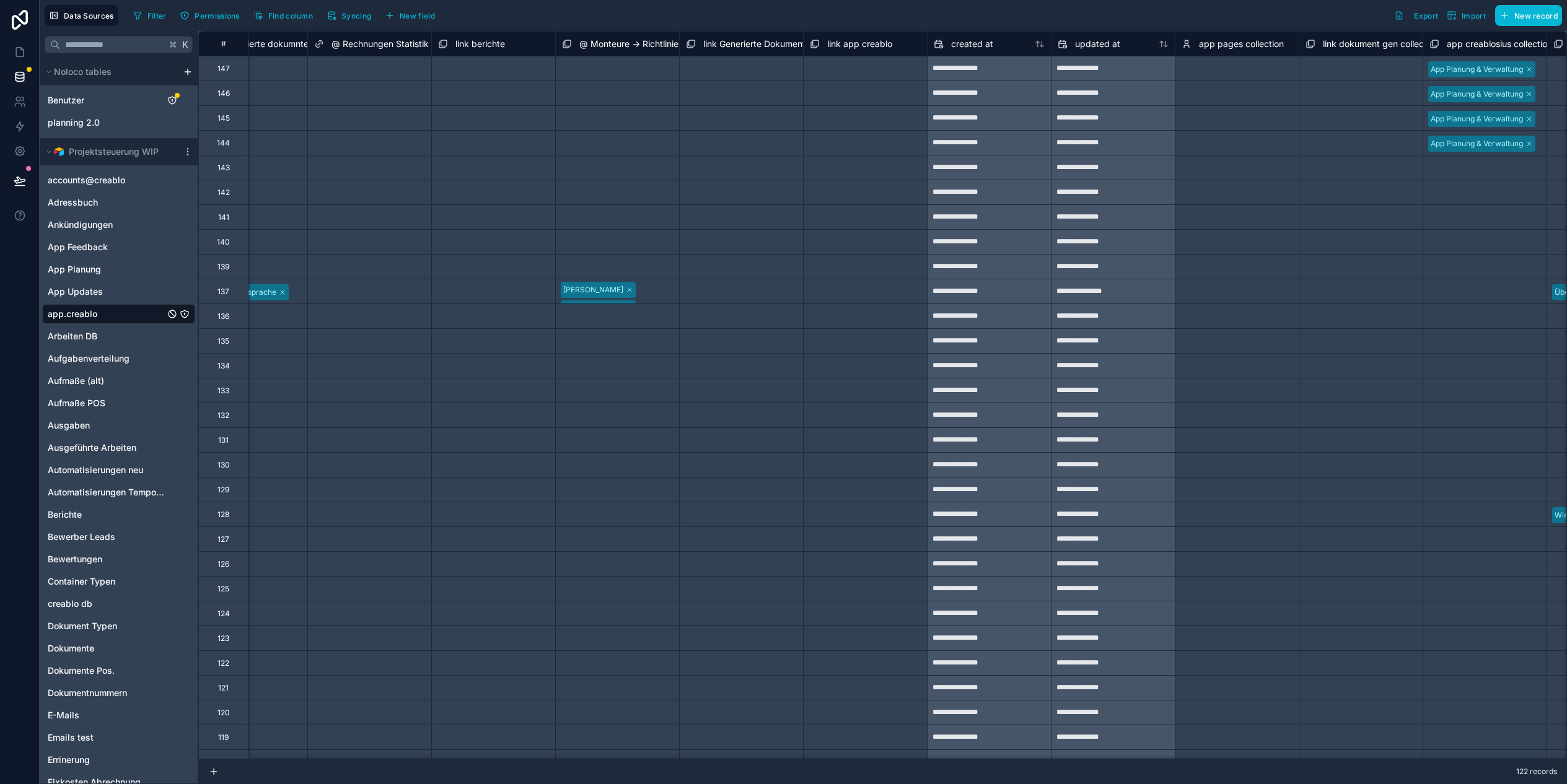
scroll to position [0, 8240]
click at [804, 46] on div "link app creablo" at bounding box center [866, 43] width 124 height 25
click at [801, 44] on span "link Generierte Dokumente" at bounding box center [758, 44] width 107 height 12
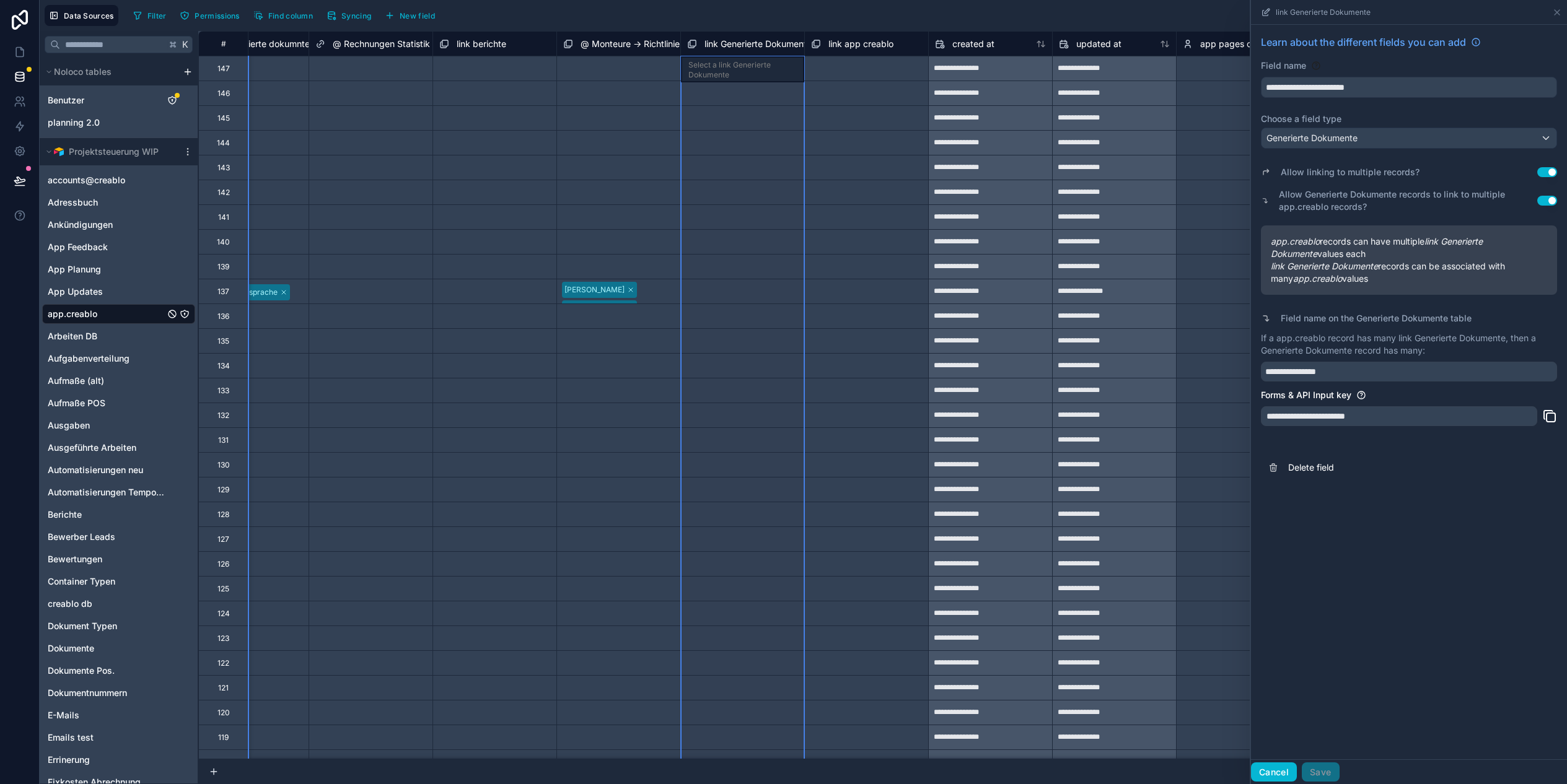
click at [1256, 764] on button "Cancel" at bounding box center [1273, 772] width 46 height 20
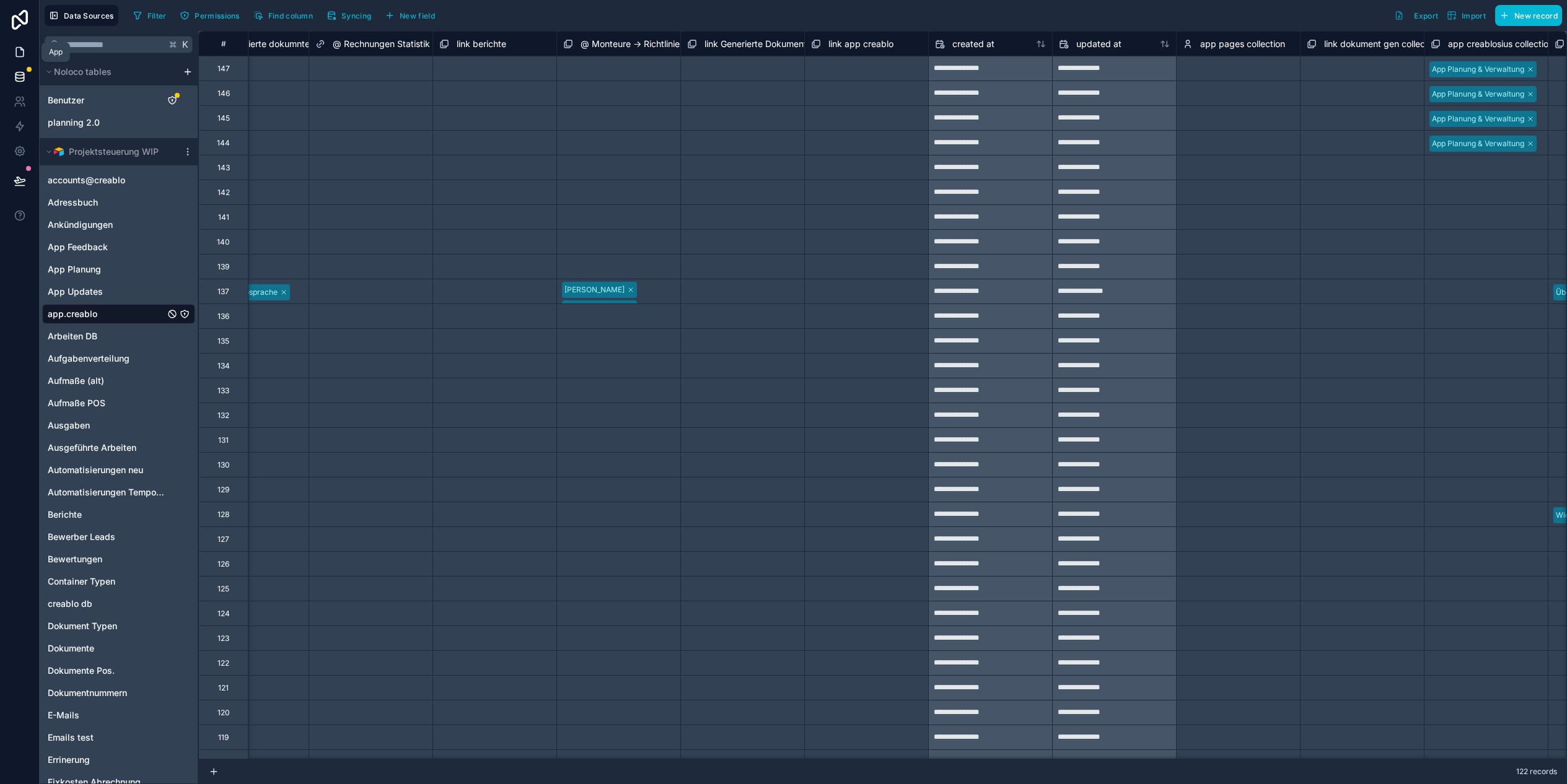
click at [10, 49] on link at bounding box center [19, 52] width 39 height 25
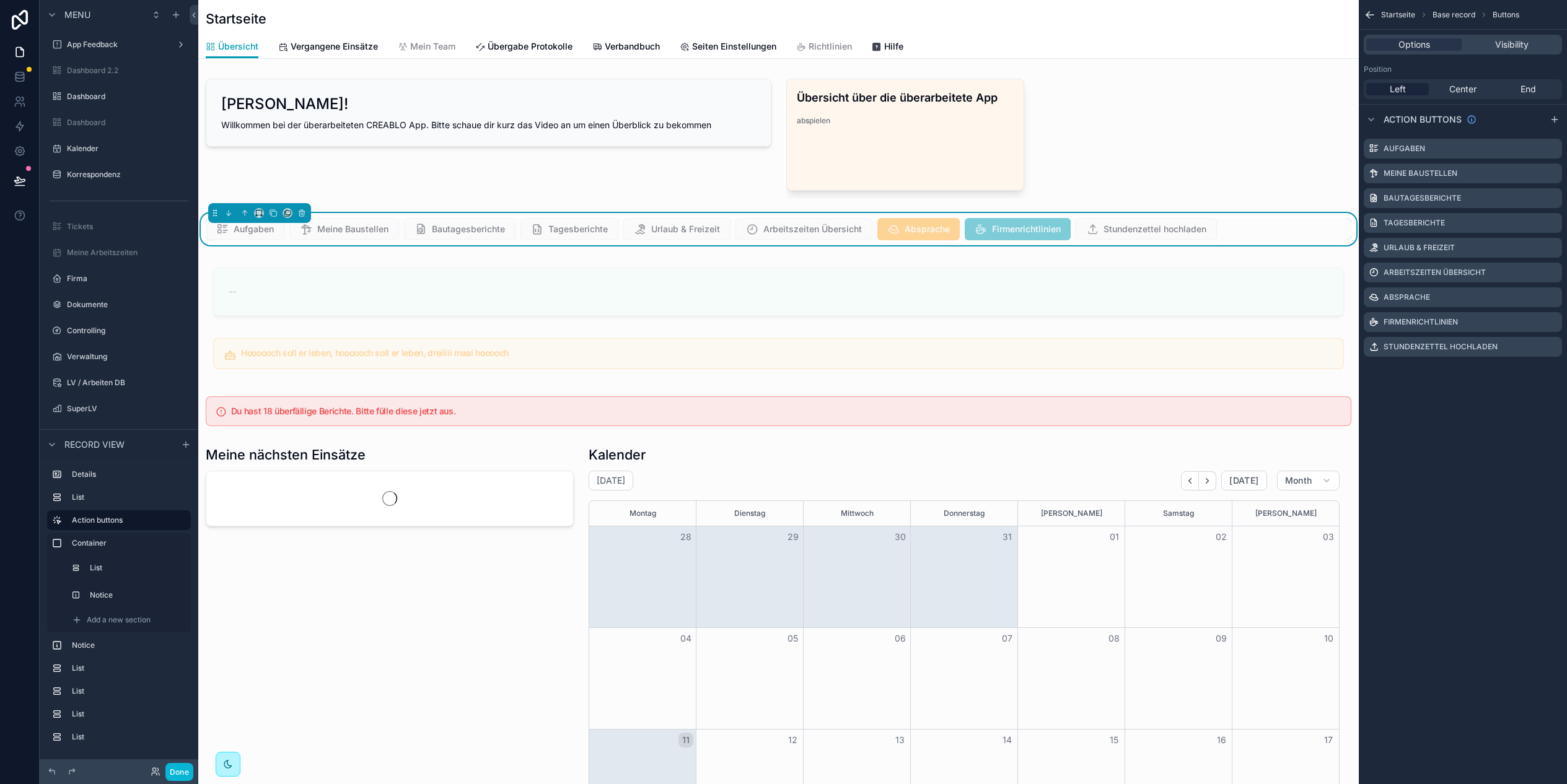
scroll to position [842, 0]
click at [1446, 153] on div "Aufgaben" at bounding box center [1463, 149] width 198 height 20
click at [1547, 298] on icon "scrollable content" at bounding box center [1552, 297] width 10 height 10
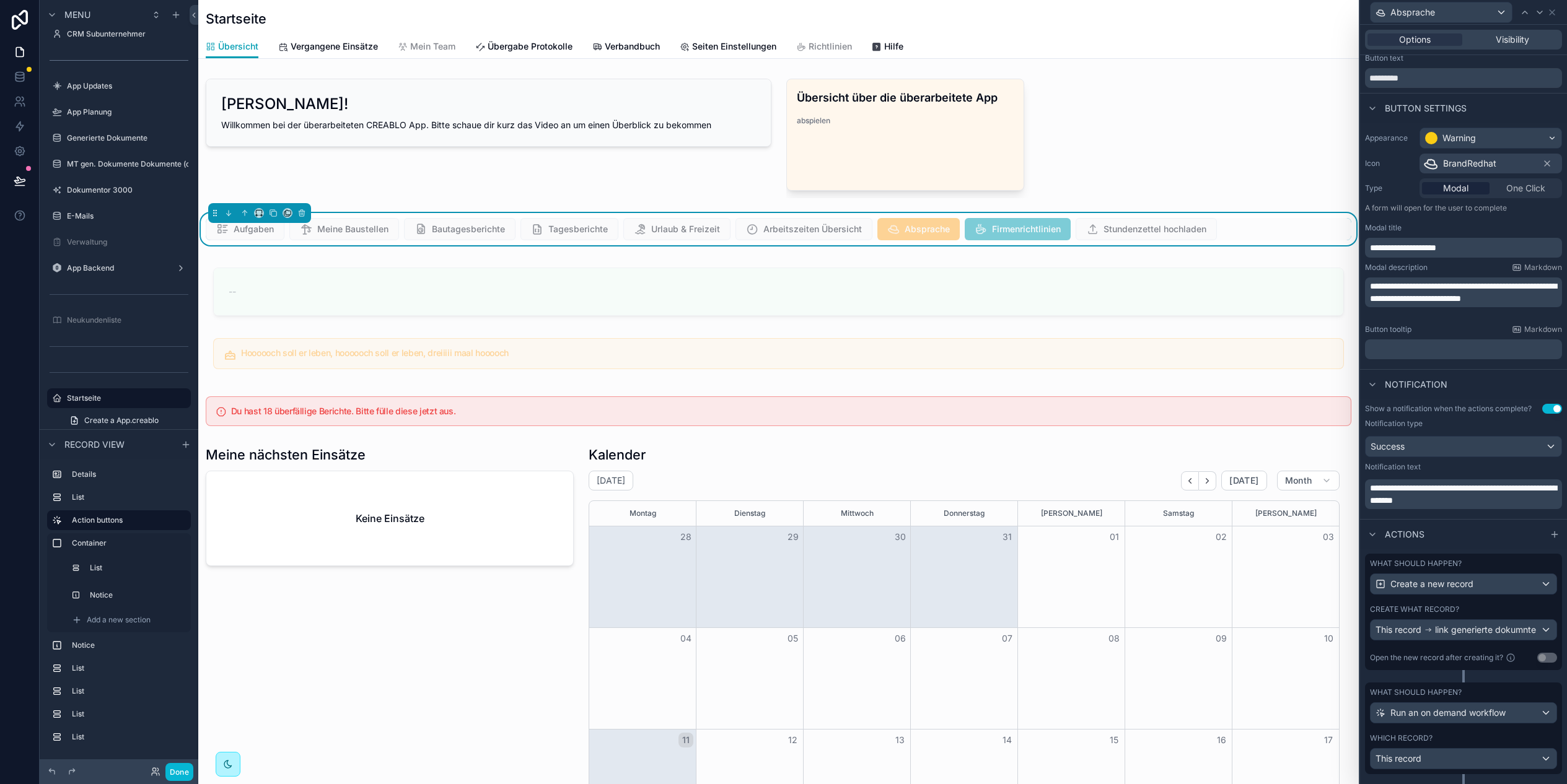
scroll to position [58, 0]
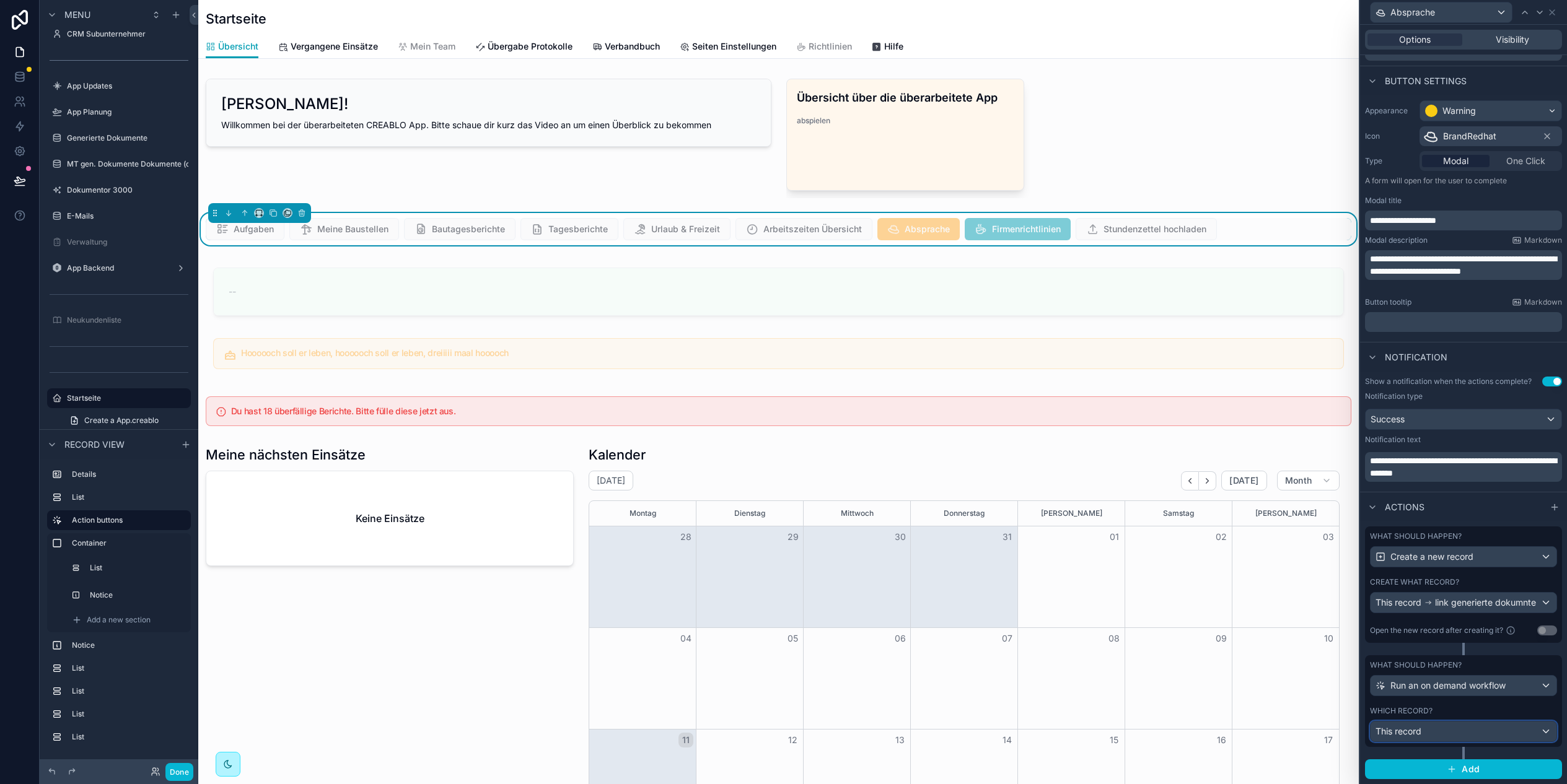
click at [1453, 728] on div "This record" at bounding box center [1463, 731] width 185 height 20
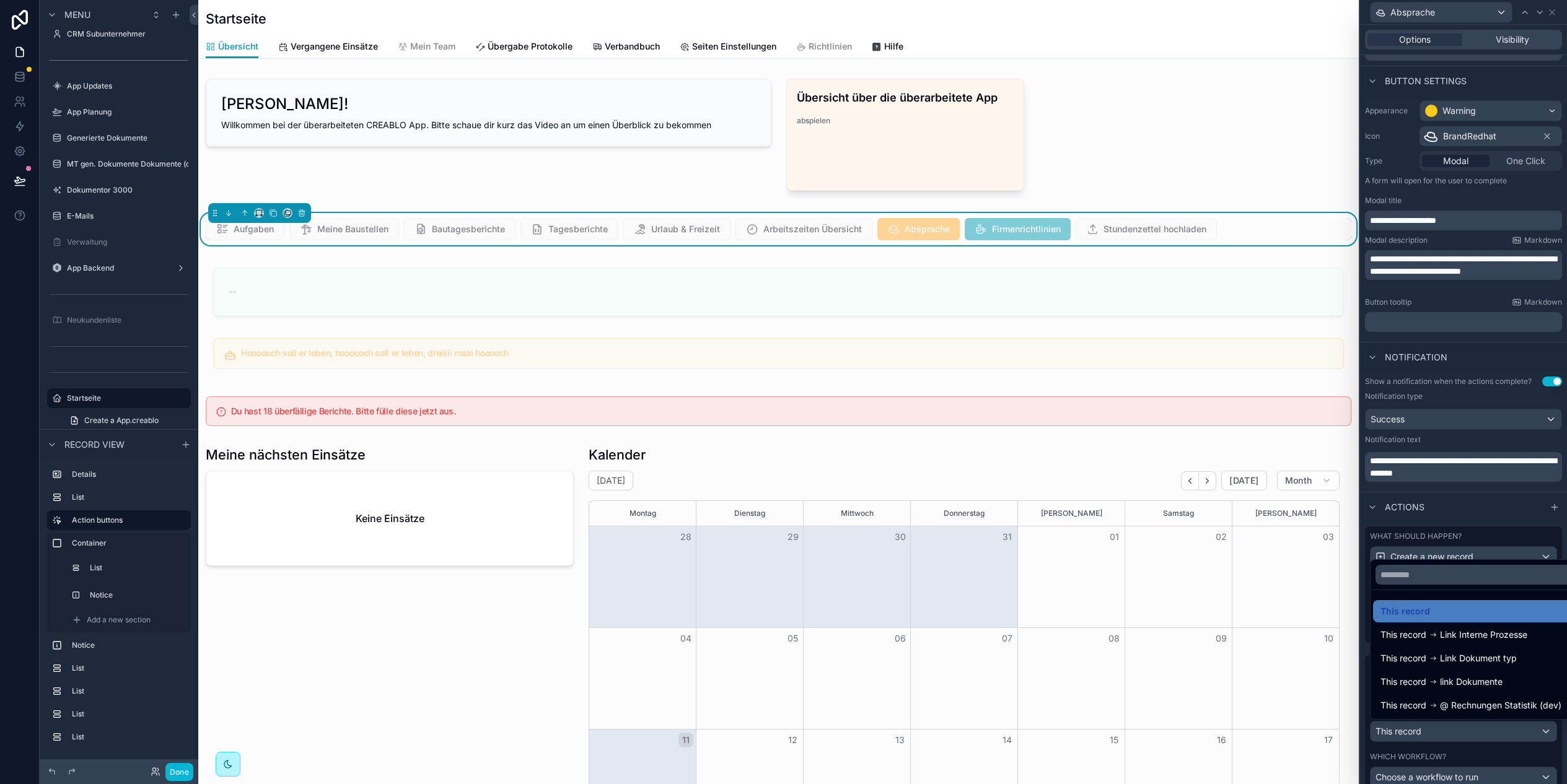
click at [1370, 630] on div "This record This record Link Interne Prozesse This record Link Dokument typ Thi…" at bounding box center [1477, 639] width 215 height 161
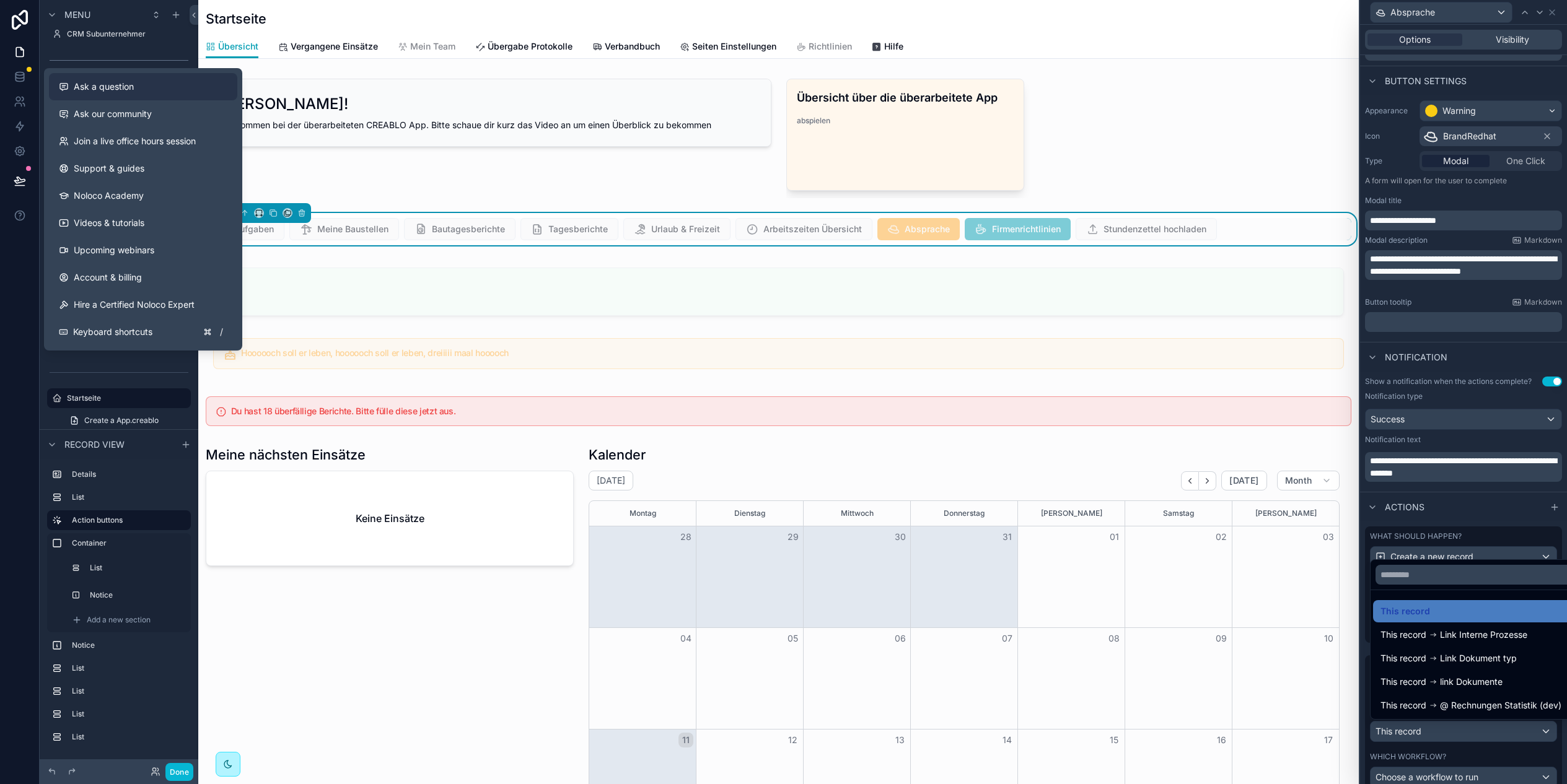
click at [130, 88] on span "Ask a question" at bounding box center [103, 86] width 60 height 12
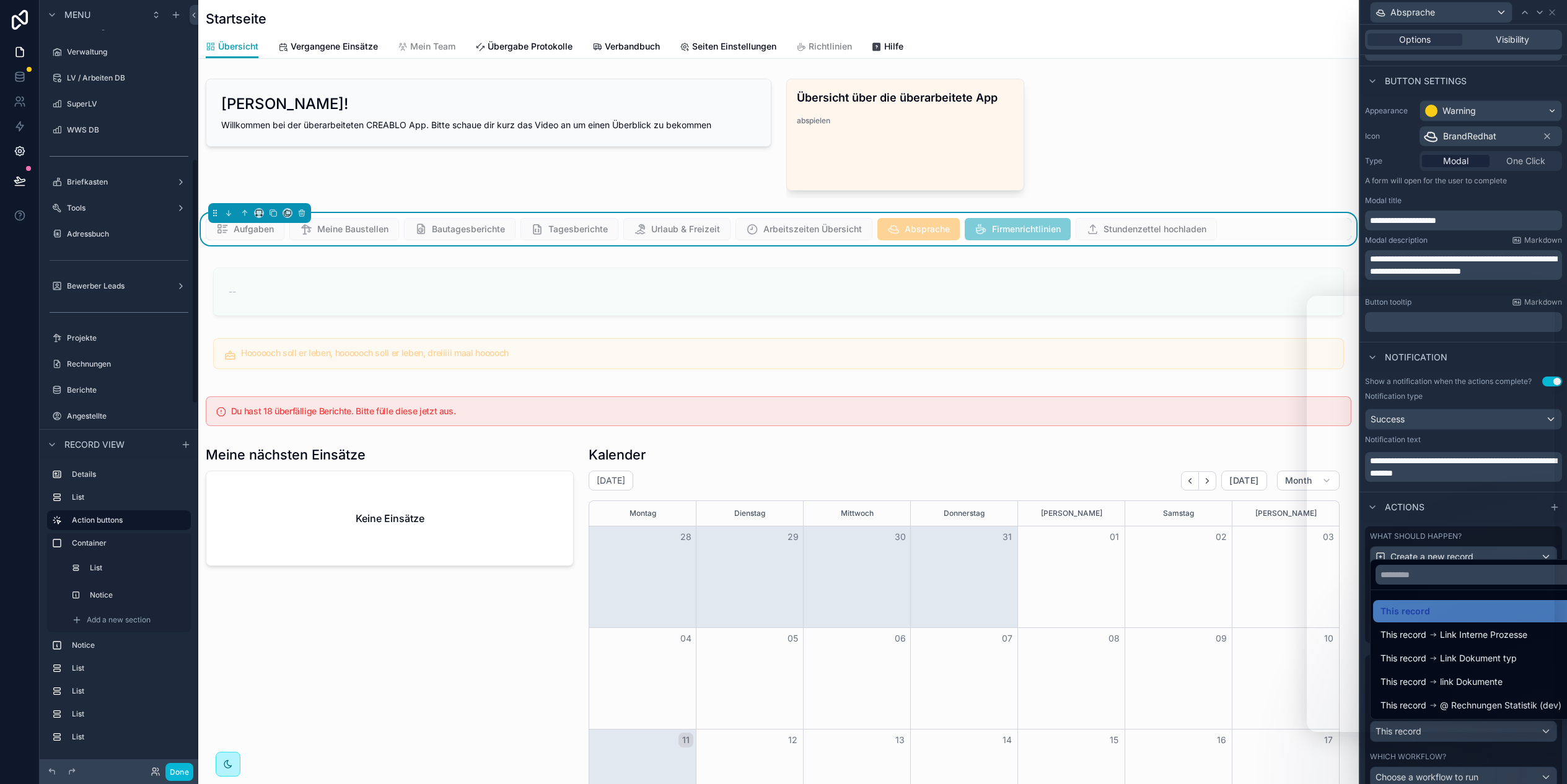
scroll to position [88, 0]
click at [1184, 135] on div "scrollable content" at bounding box center [1068, 138] width 580 height 130
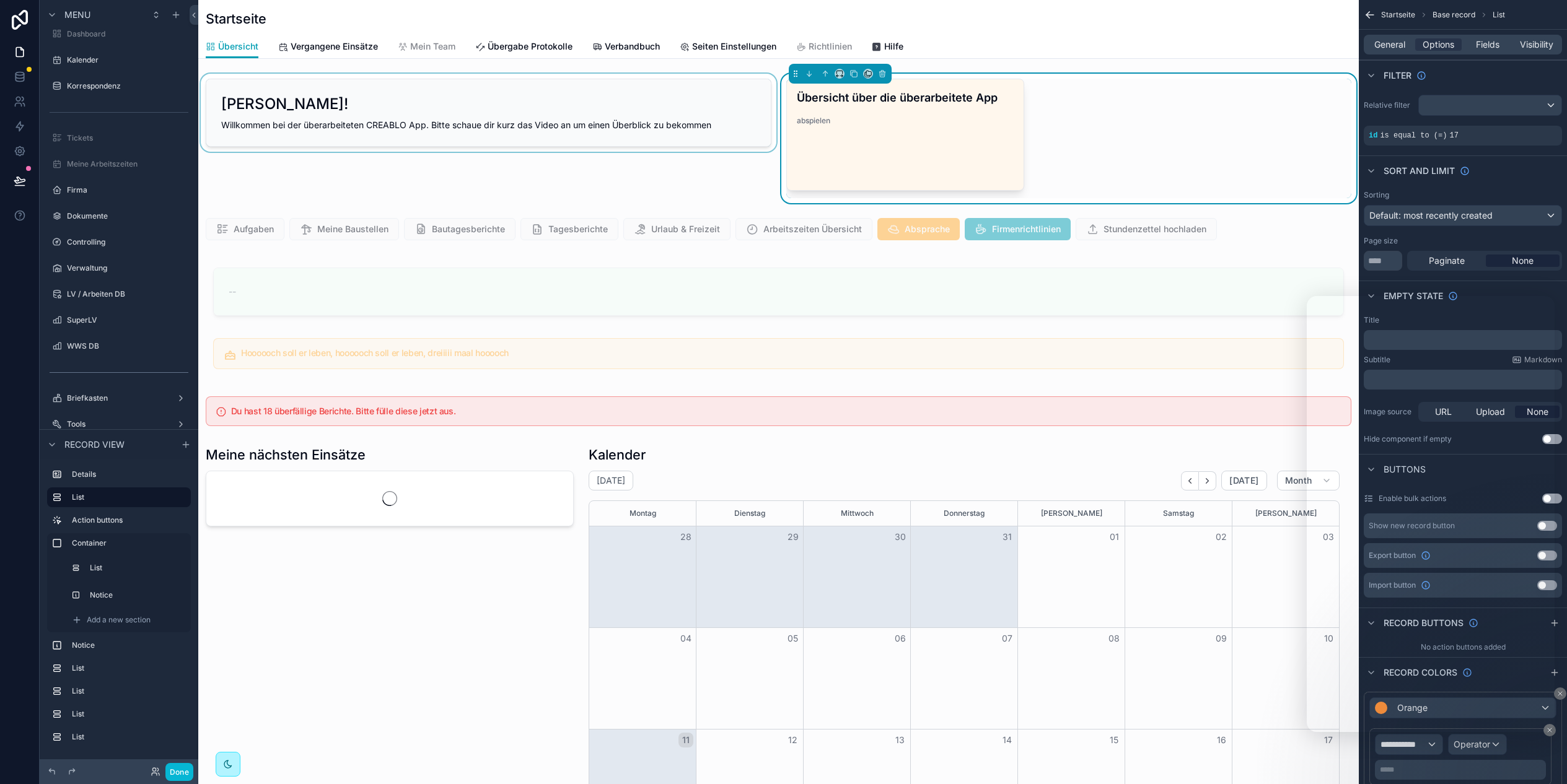
click at [655, 153] on div "scrollable content" at bounding box center [488, 138] width 580 height 130
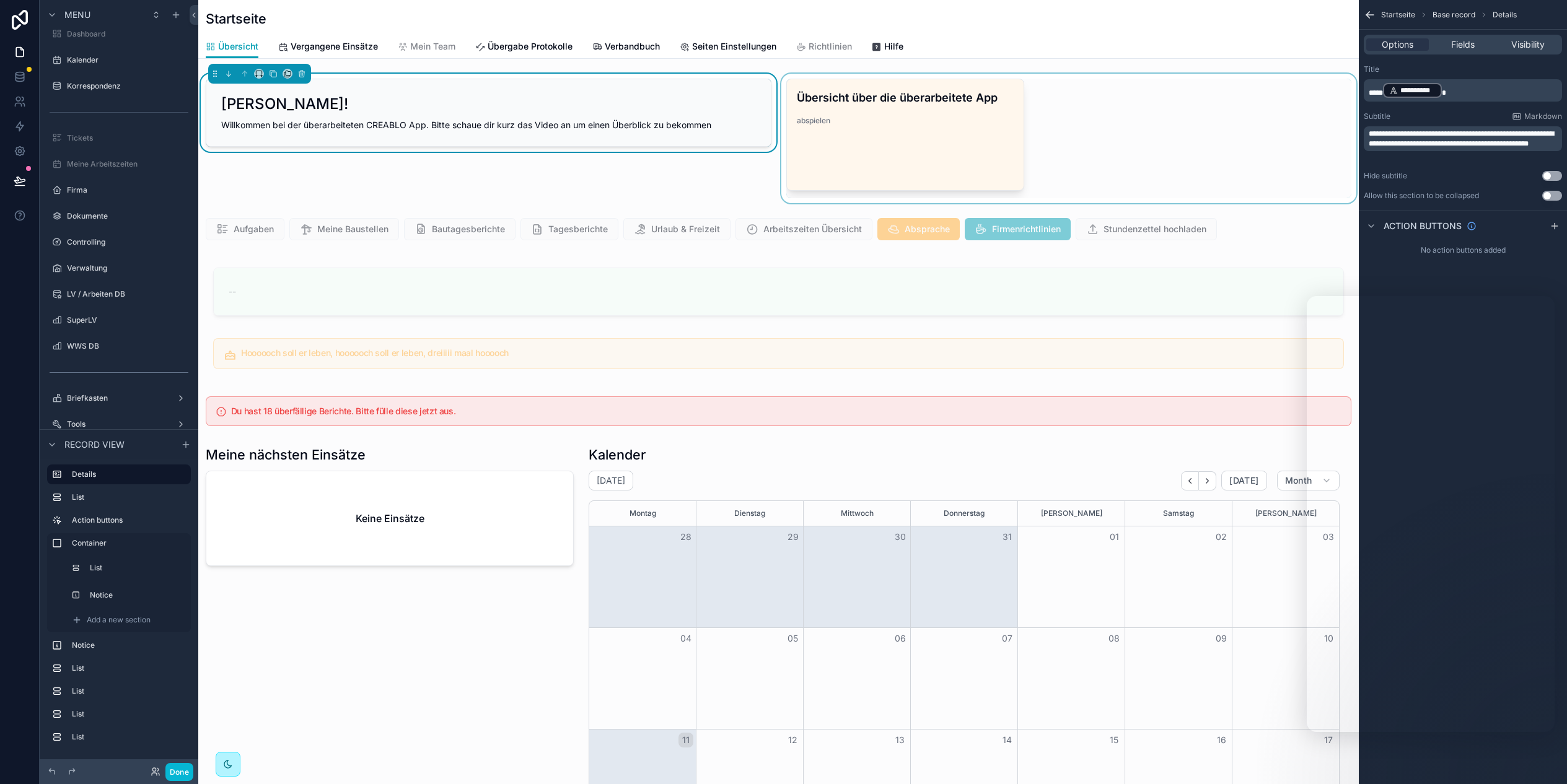
click at [120, 419] on div "Tools" at bounding box center [118, 424] width 104 height 10
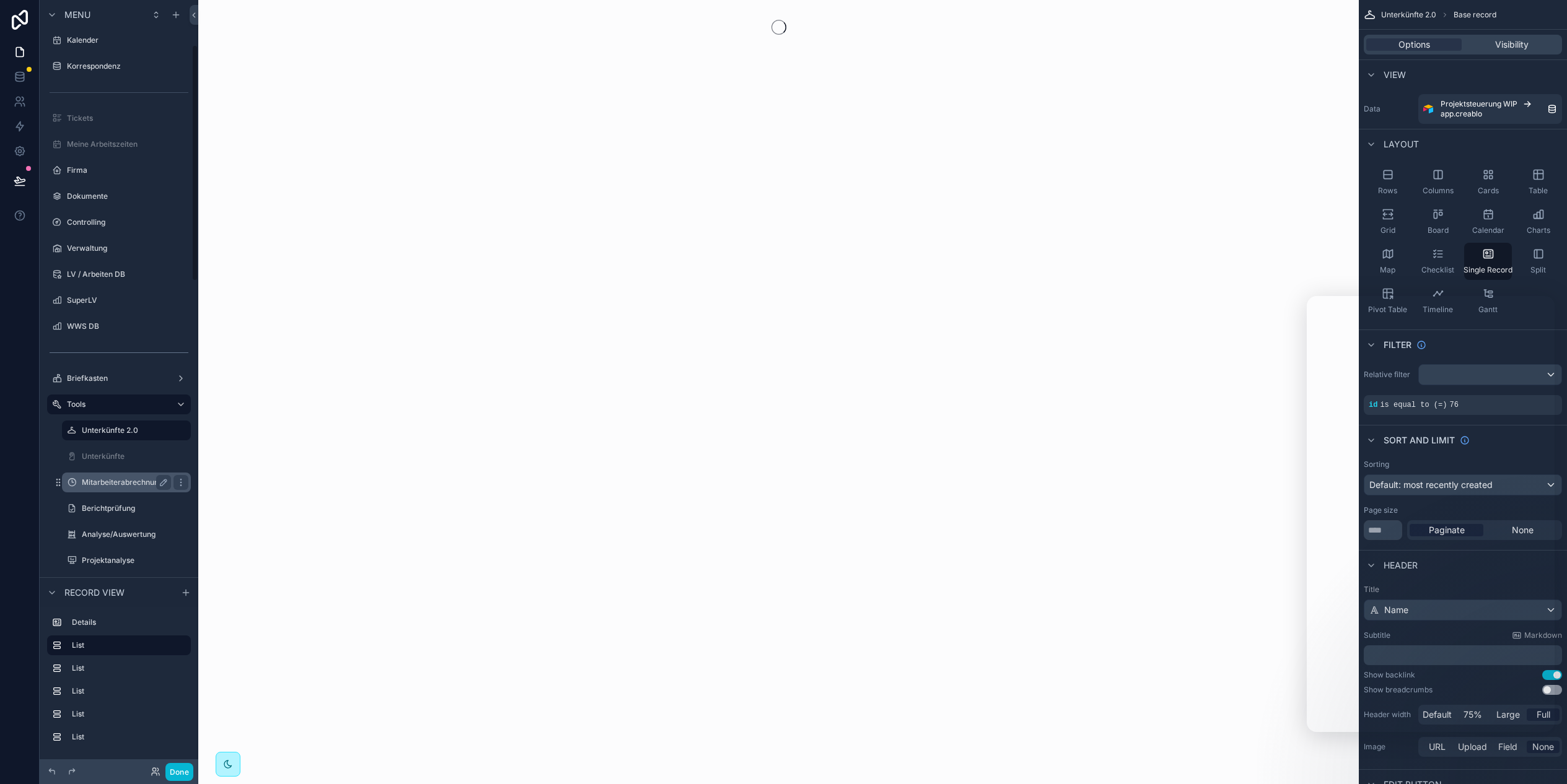
scroll to position [146, 0]
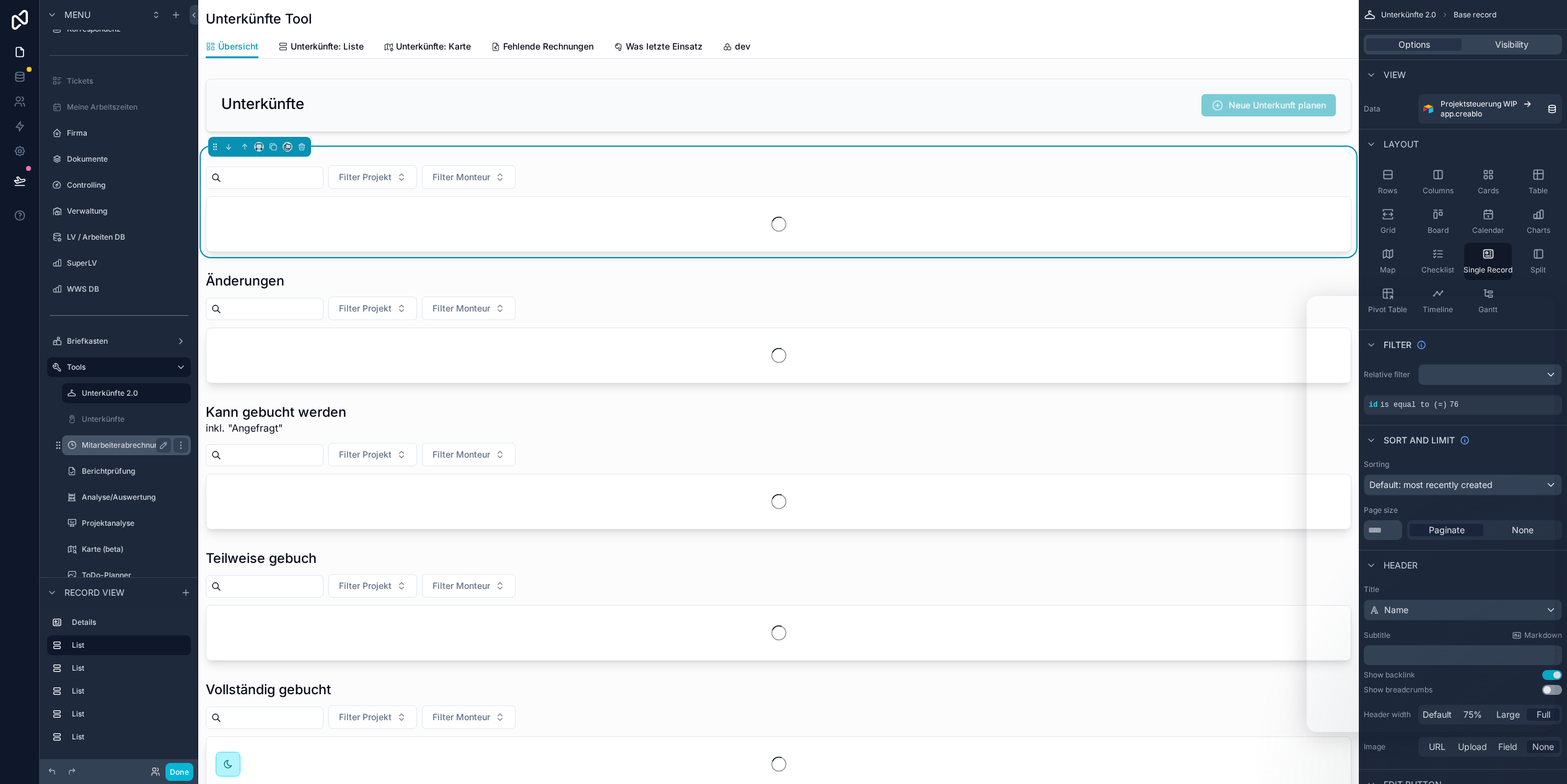
click at [124, 446] on label "Mitarbeiterabrechnung" at bounding box center [123, 445] width 84 height 10
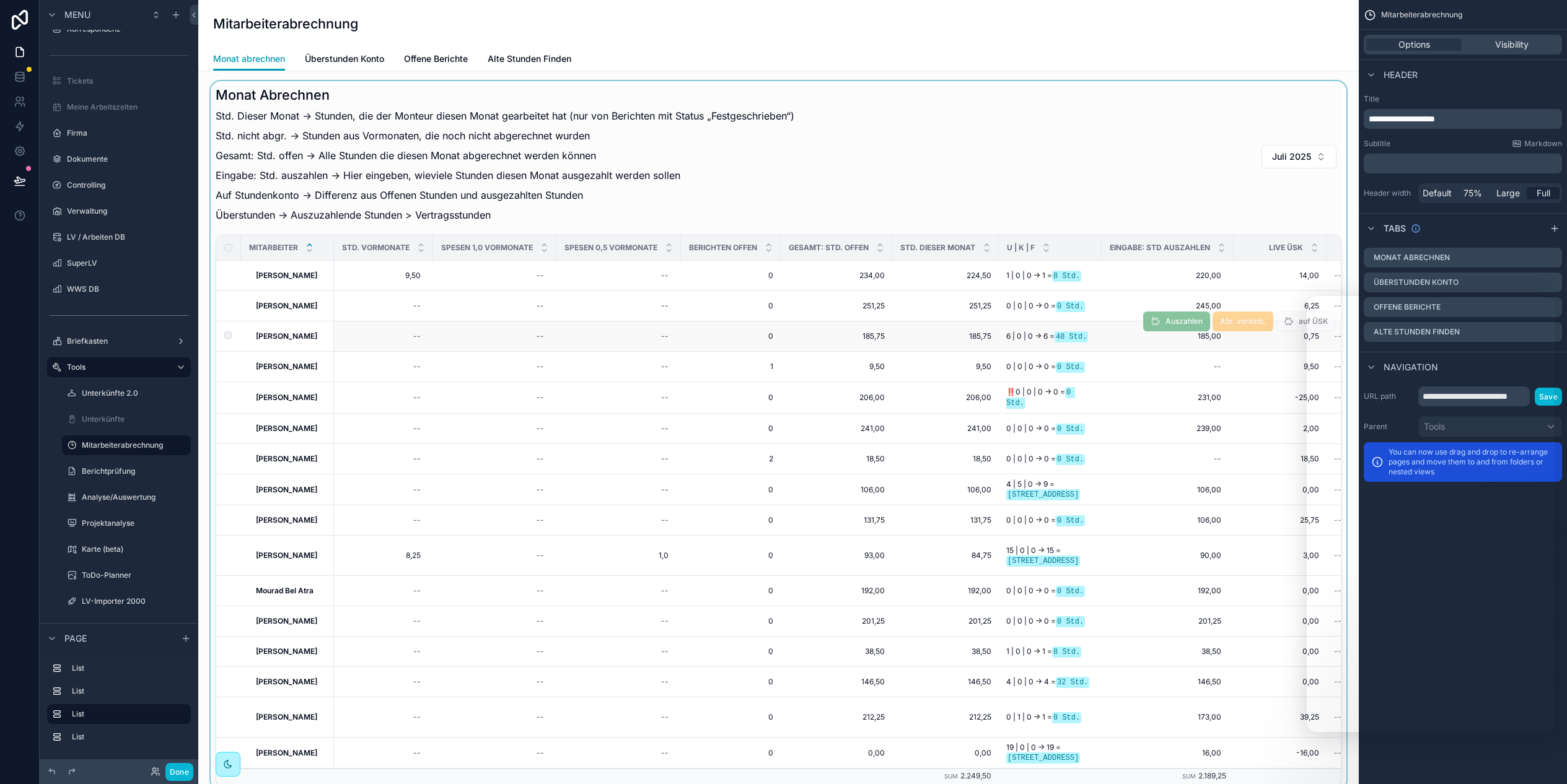
scroll to position [2, 0]
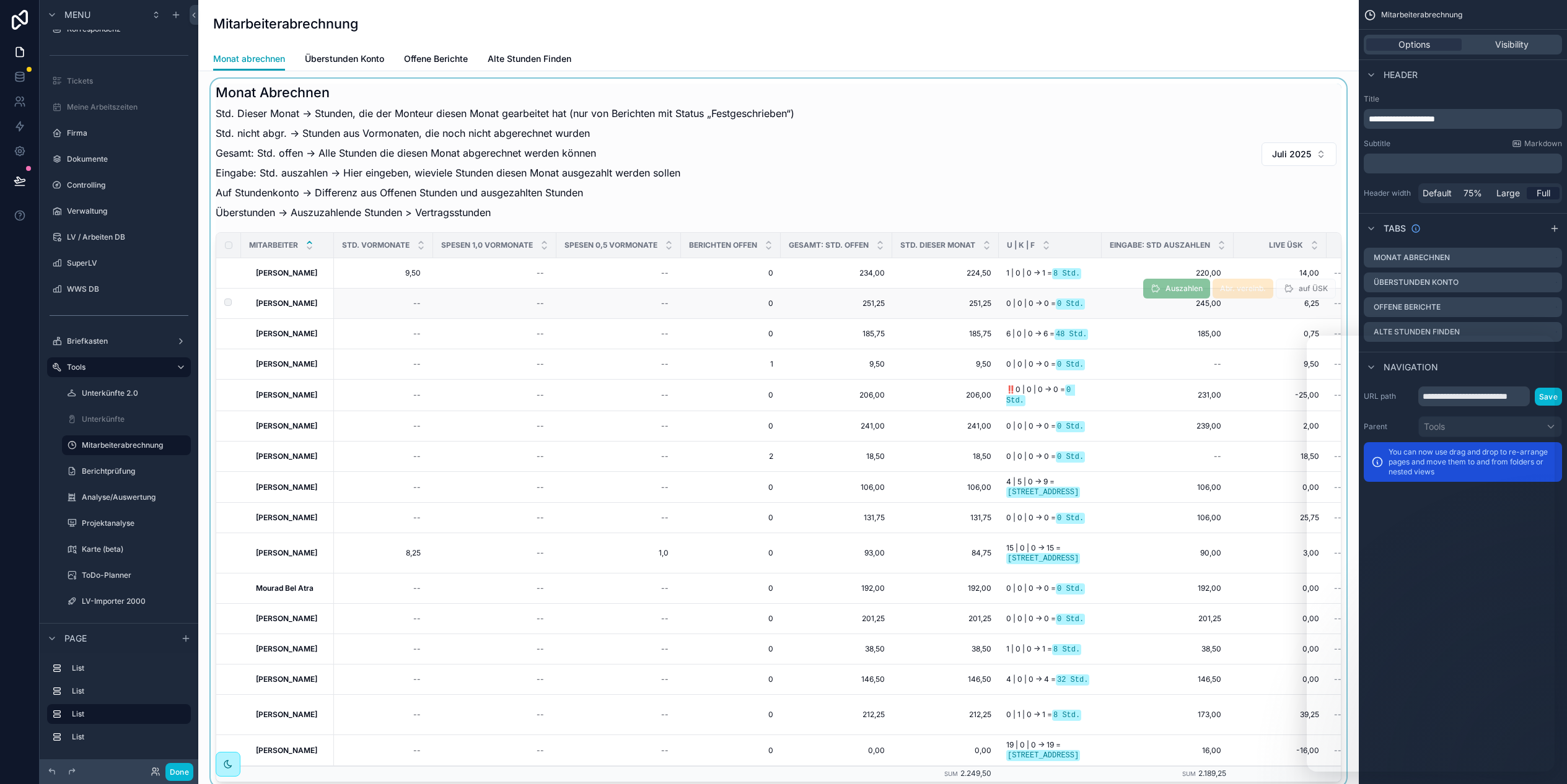
click at [298, 301] on strong "[PERSON_NAME]" at bounding box center [287, 302] width 61 height 9
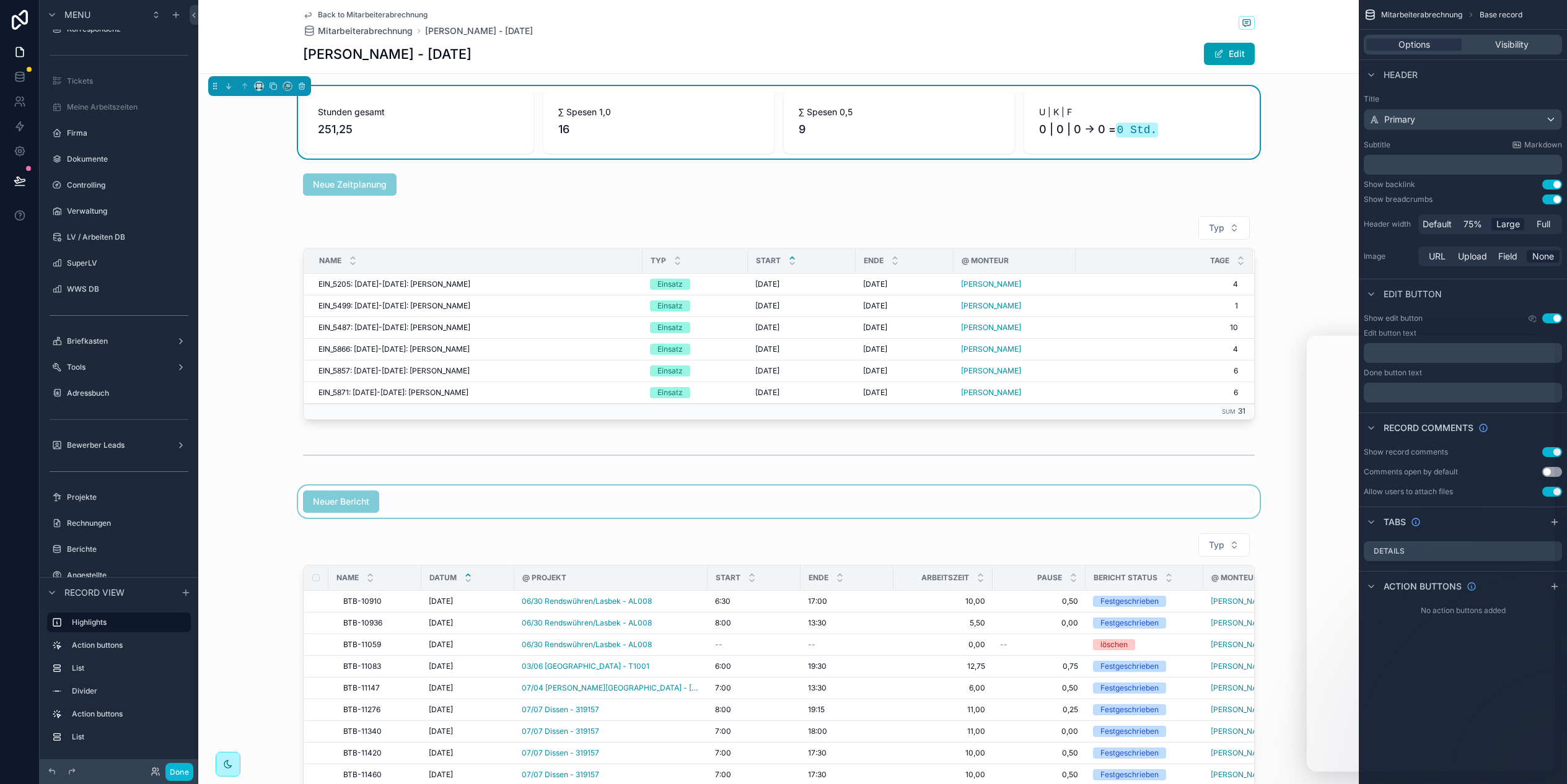
click at [459, 513] on div "scrollable content" at bounding box center [779, 502] width 1160 height 32
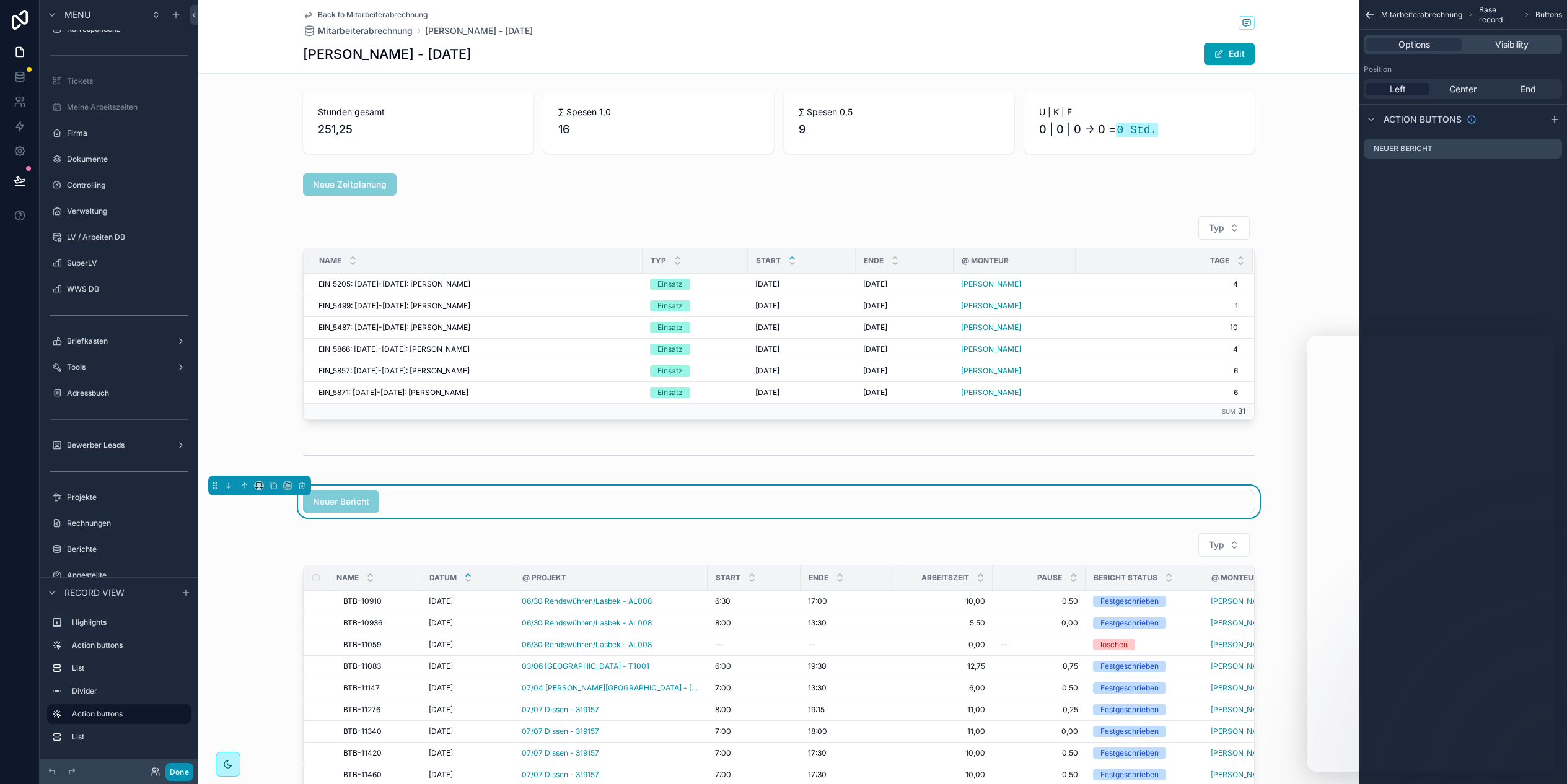
click at [186, 769] on button "Done" at bounding box center [180, 771] width 28 height 18
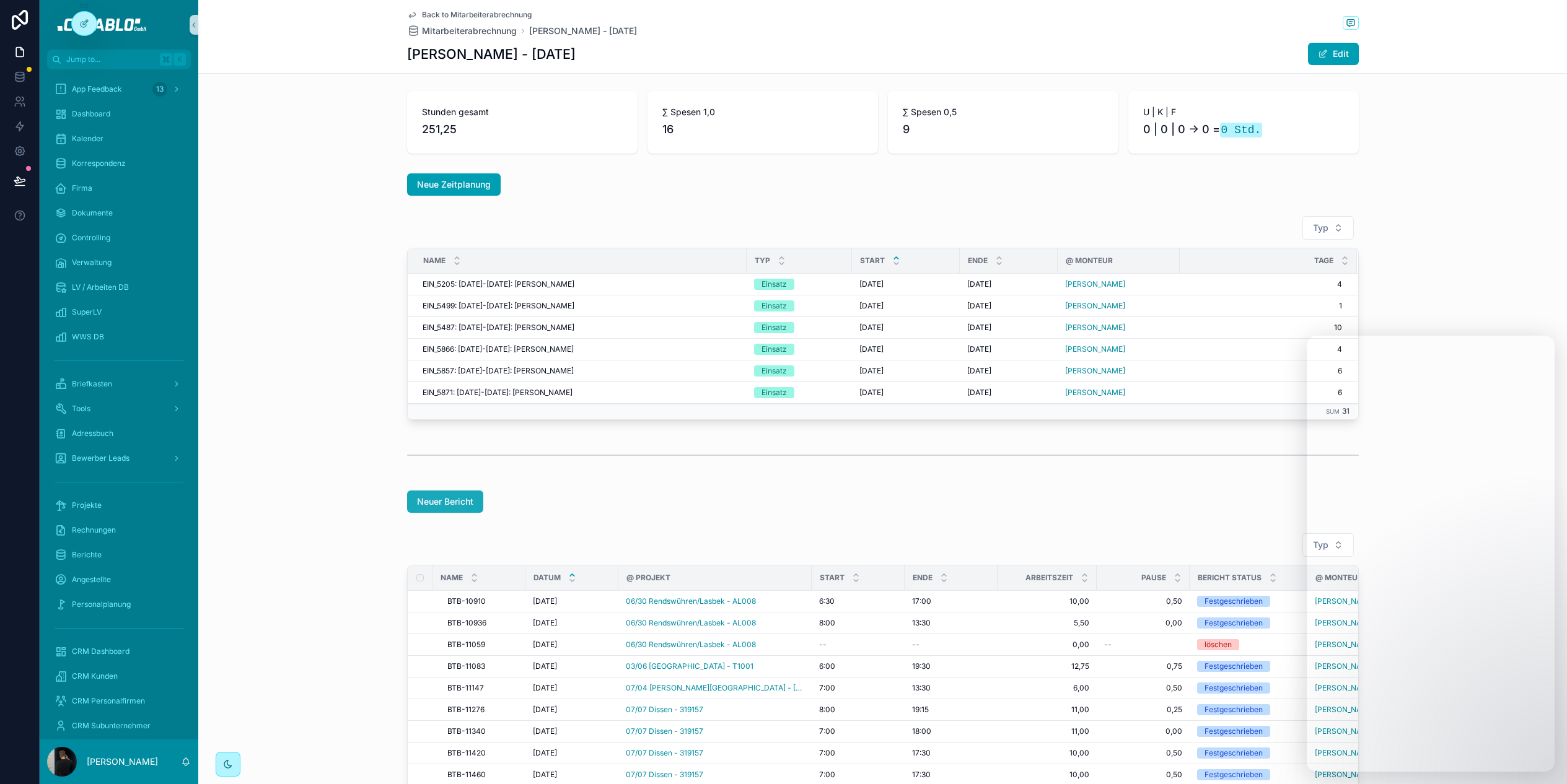
click at [424, 500] on span "Neuer Bericht" at bounding box center [444, 502] width 57 height 12
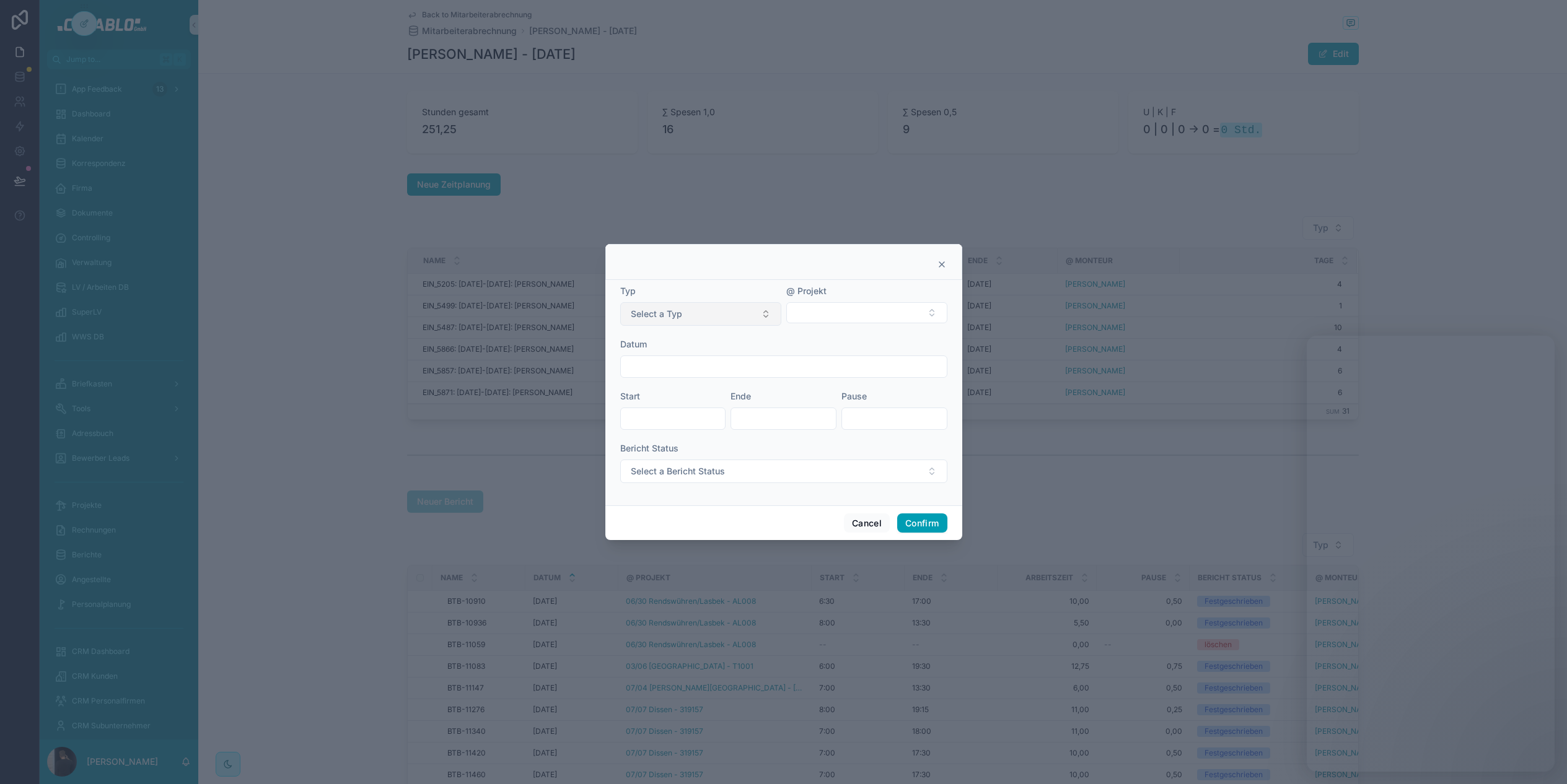
click at [732, 313] on button "Select a Typ" at bounding box center [700, 314] width 161 height 24
click at [670, 364] on div "Regulär" at bounding box center [700, 363] width 155 height 19
click at [919, 523] on button "Confirm" at bounding box center [921, 523] width 50 height 20
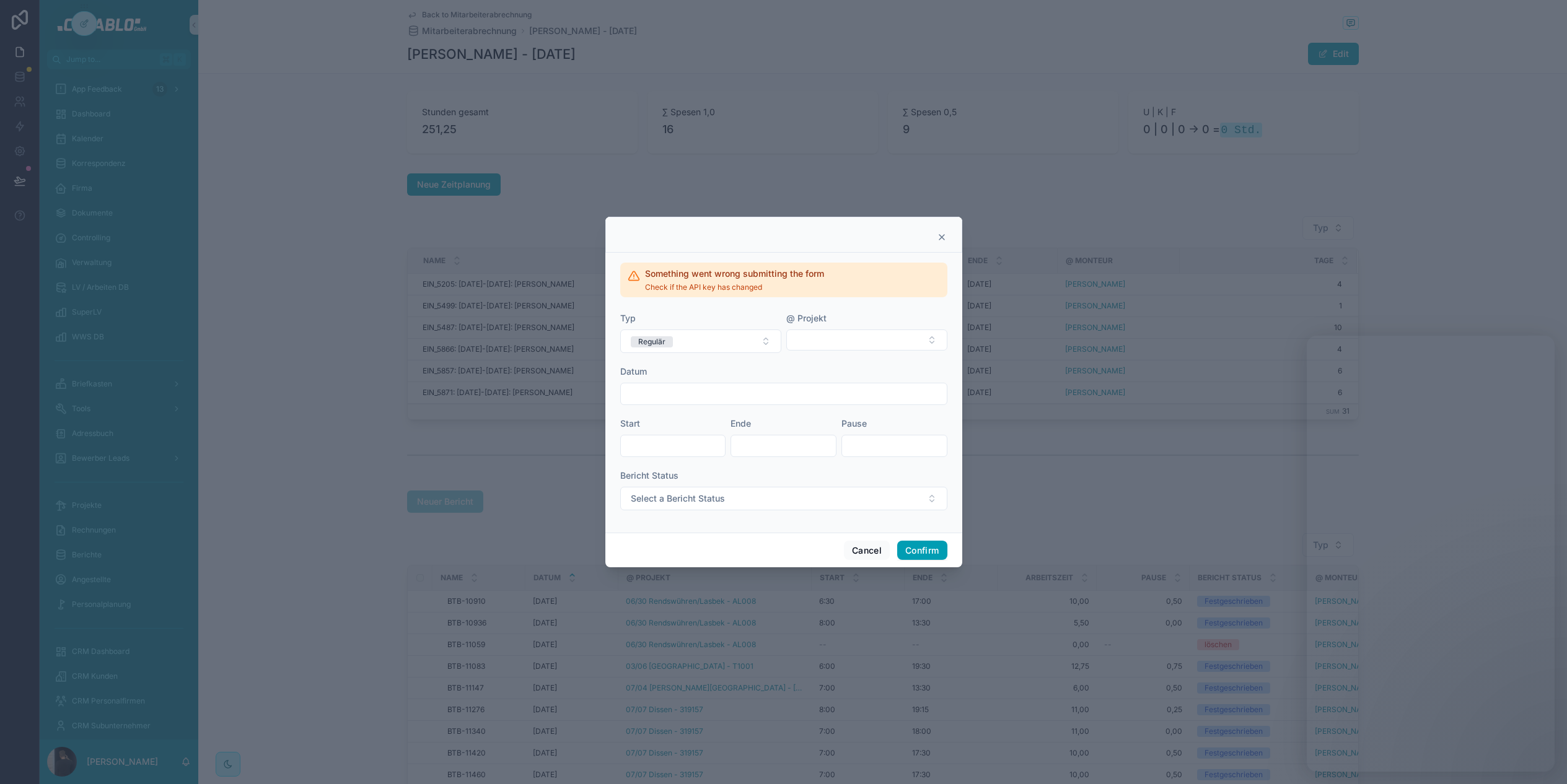
drag, startPoint x: 940, startPoint y: 237, endPoint x: 920, endPoint y: 245, distance: 21.5
click at [940, 237] on icon at bounding box center [941, 237] width 10 height 10
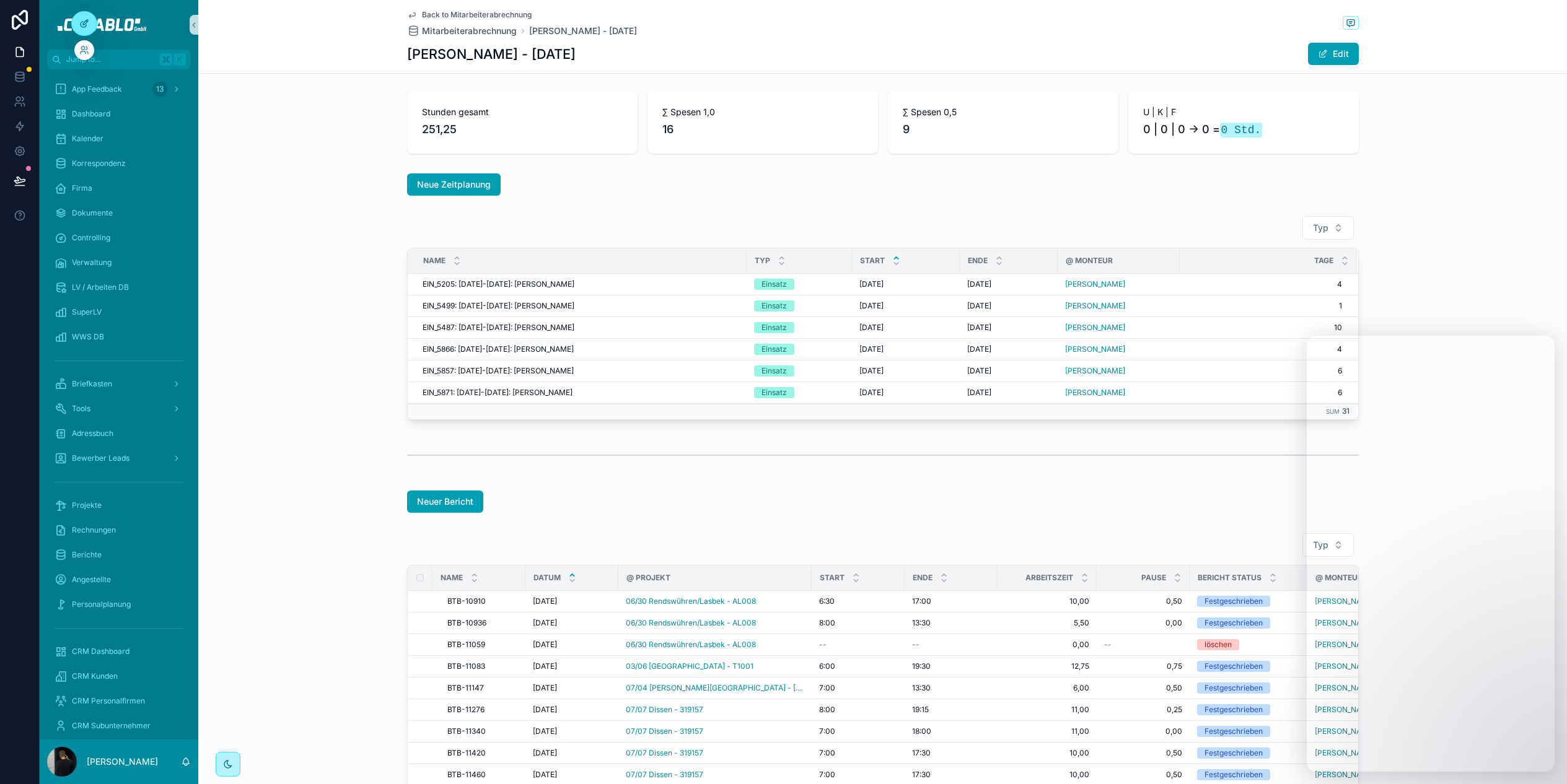
click at [77, 25] on div at bounding box center [83, 24] width 25 height 24
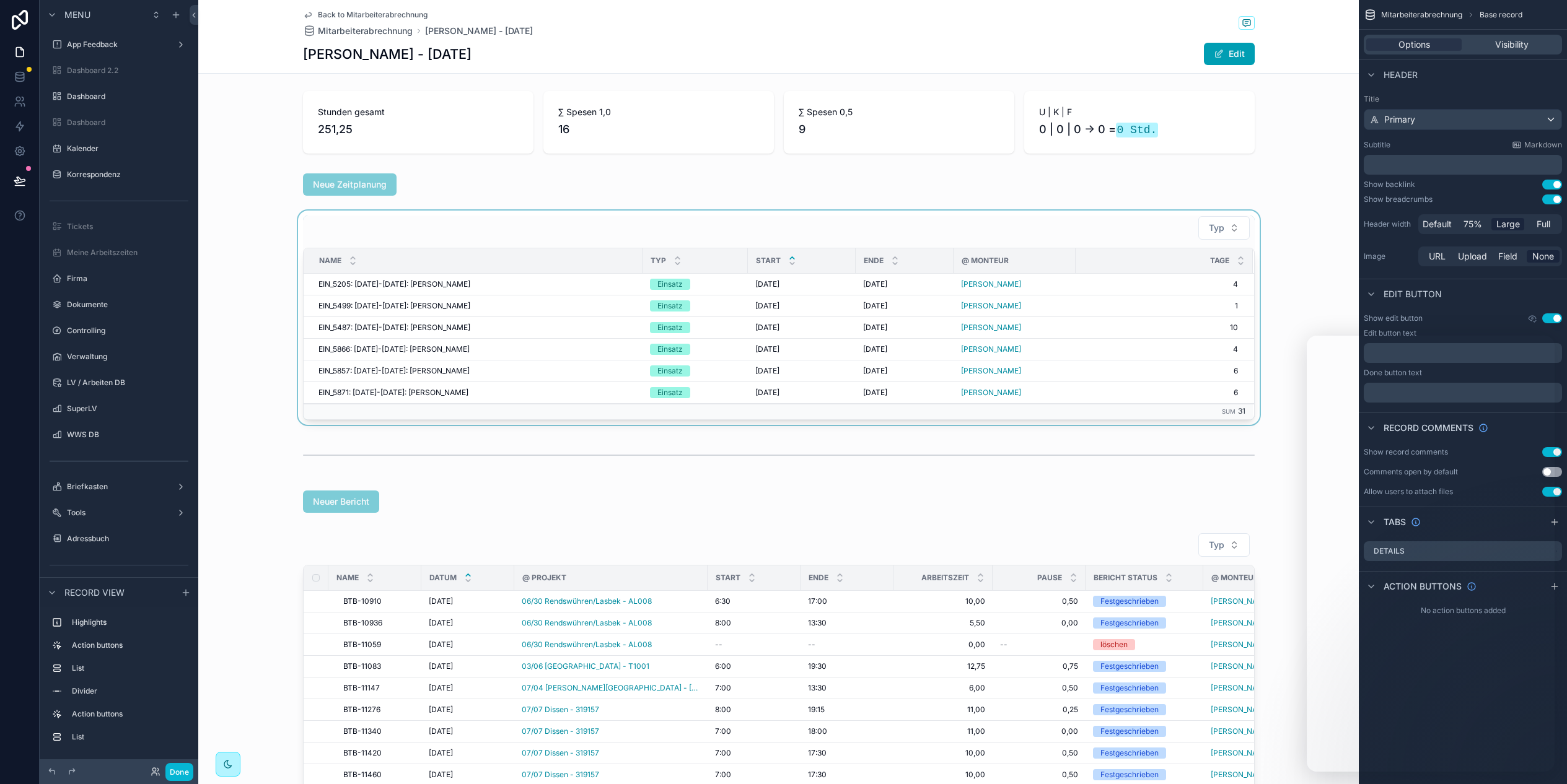
click at [223, 232] on div "scrollable content" at bounding box center [779, 317] width 1160 height 214
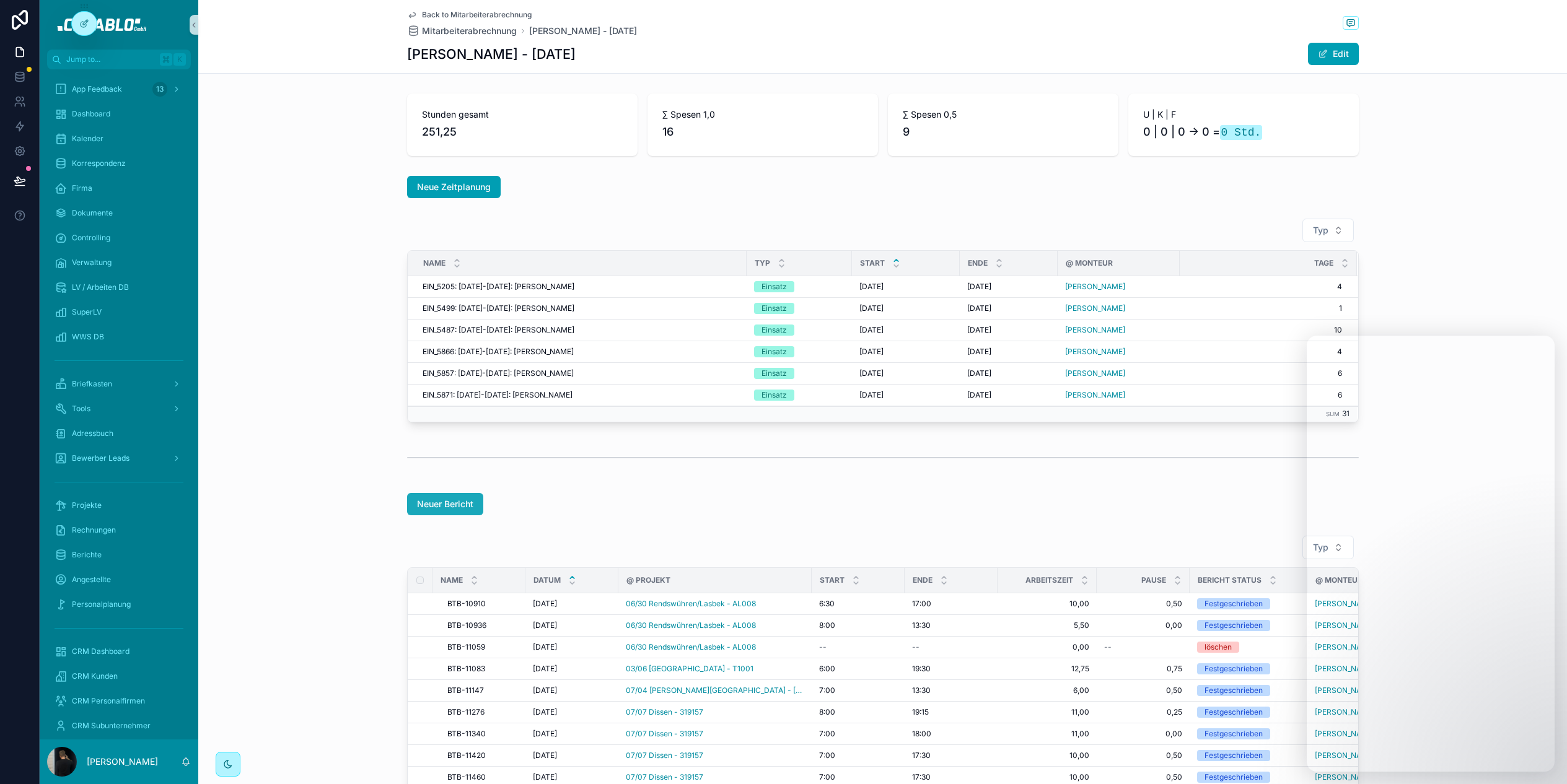
click at [436, 505] on span "Neuer Bericht" at bounding box center [444, 504] width 57 height 12
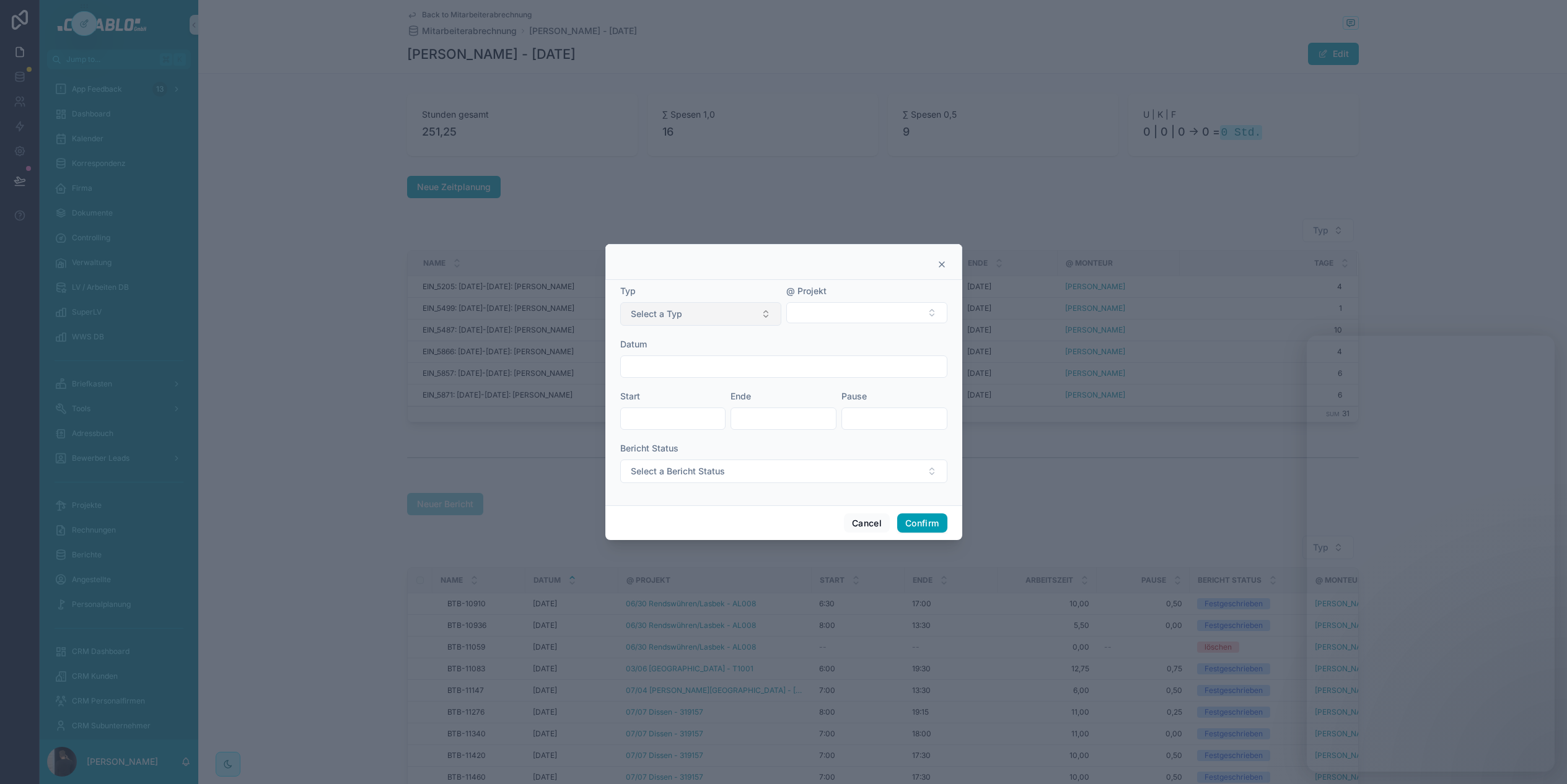
click at [727, 319] on button "Select a Typ" at bounding box center [700, 314] width 161 height 24
click at [680, 400] on div "Urlaub" at bounding box center [700, 400] width 155 height 19
click at [914, 525] on button "Confirm" at bounding box center [921, 523] width 50 height 20
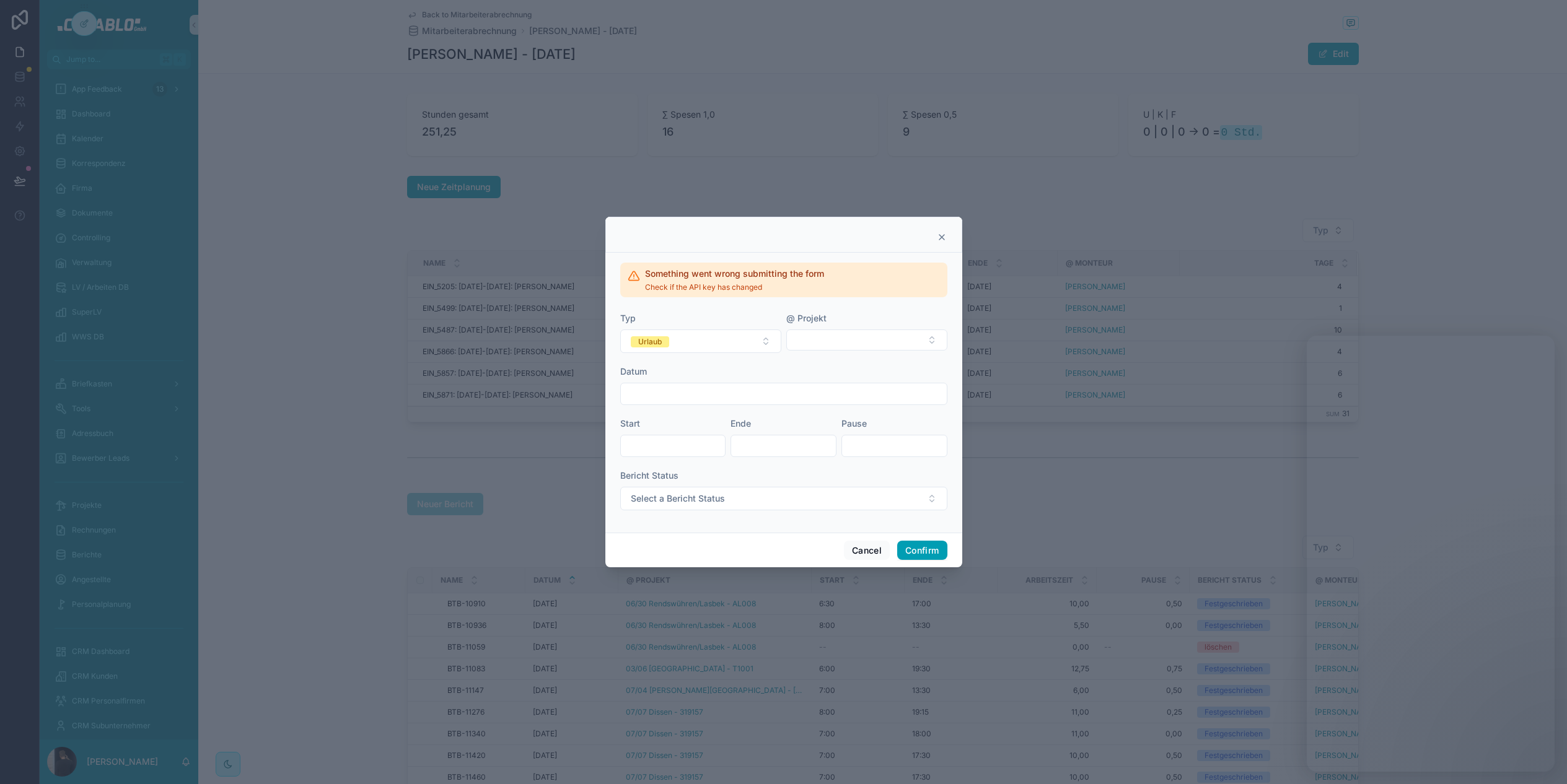
click at [941, 235] on icon at bounding box center [941, 237] width 5 height 5
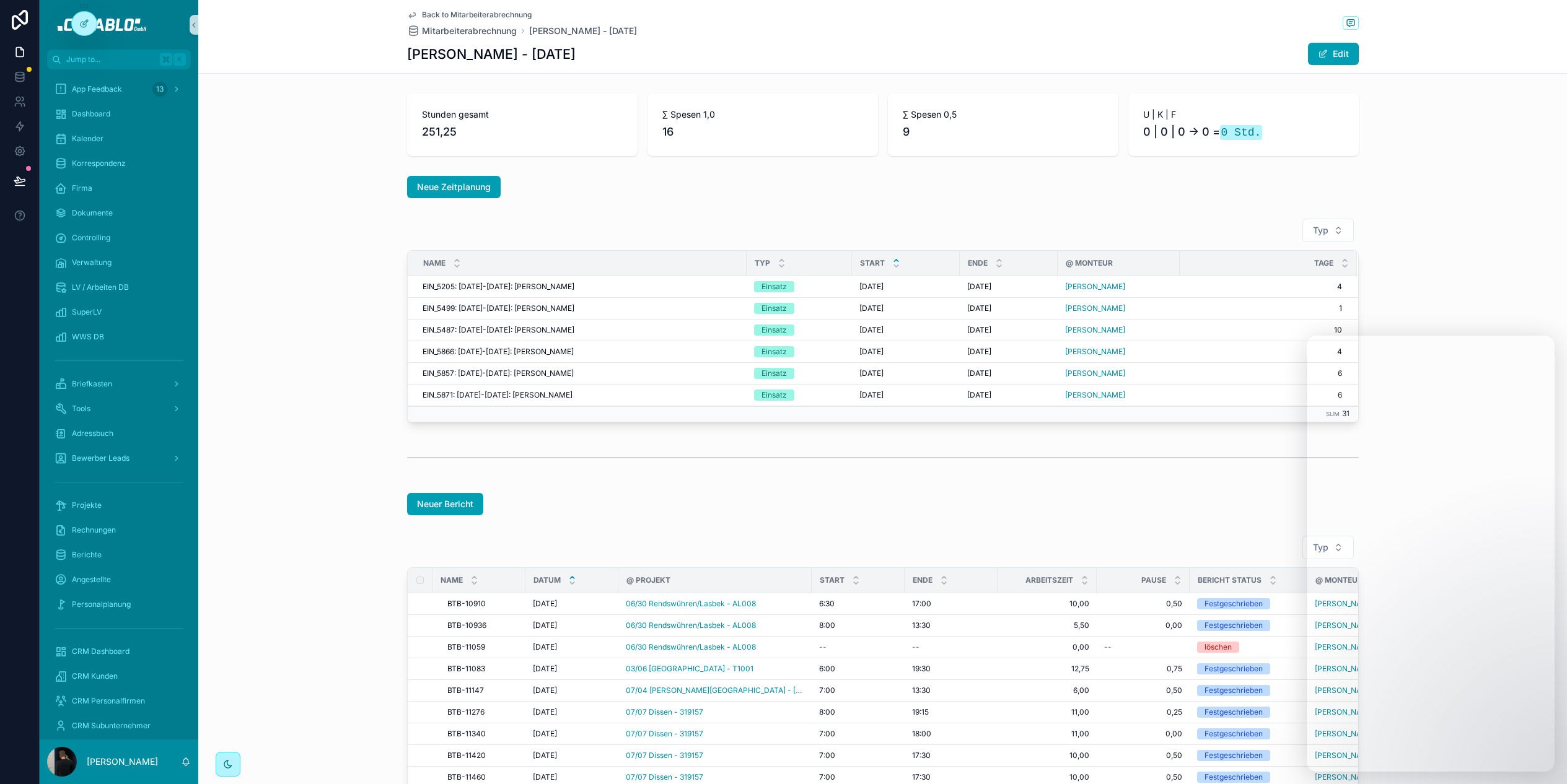
click at [341, 369] on div "Typ Name Typ Start Ende @ Monteur Tage EIN_5205: [DATE]-[DATE]: [PERSON_NAME] E…" at bounding box center [883, 320] width 1369 height 214
click at [456, 504] on span "Neuer Bericht" at bounding box center [444, 504] width 57 height 12
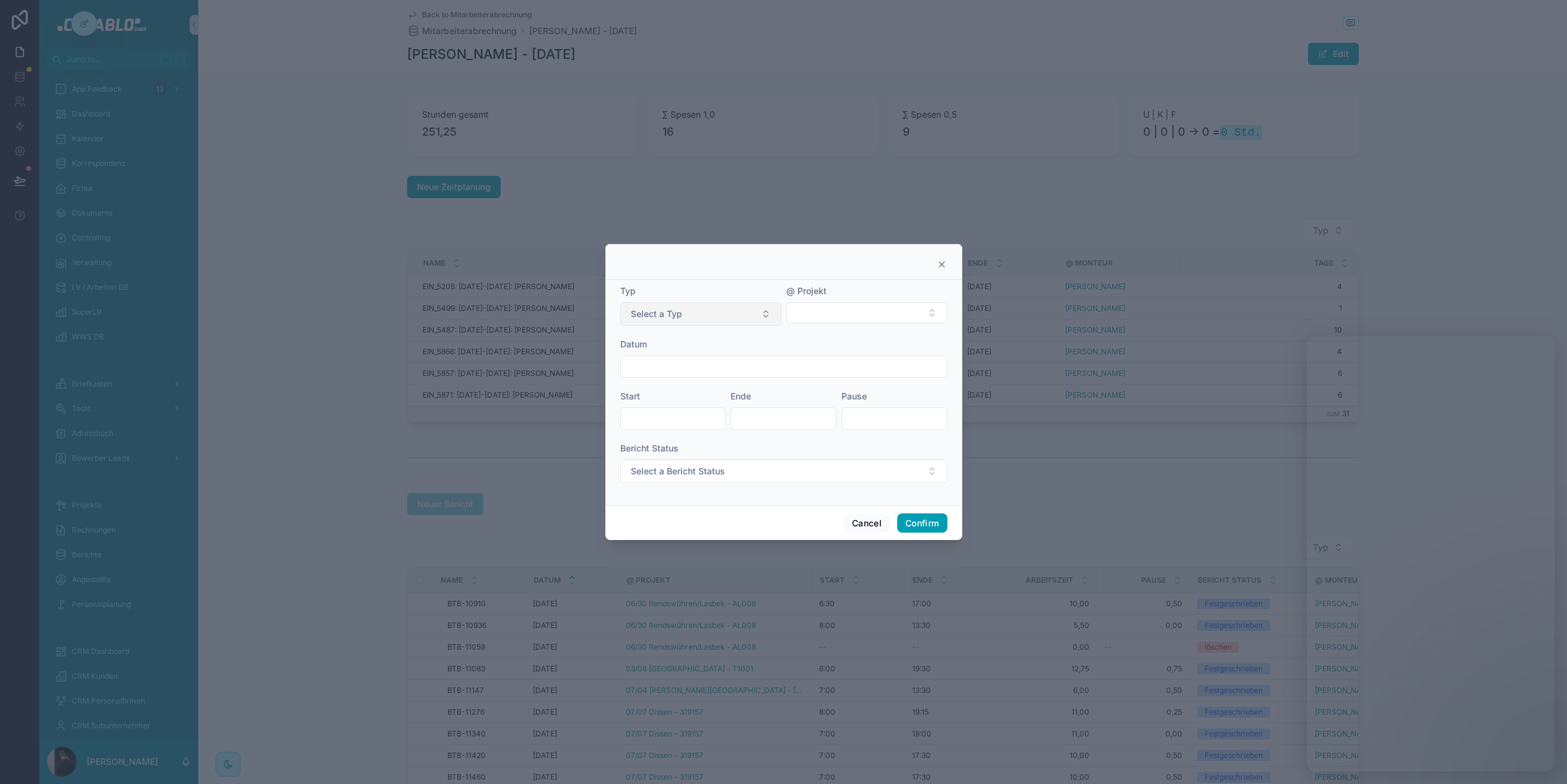
click at [748, 312] on button "Select a Typ" at bounding box center [700, 314] width 161 height 24
click at [691, 376] on div "Krank" at bounding box center [700, 382] width 155 height 19
click at [911, 525] on button "Confirm" at bounding box center [921, 523] width 50 height 20
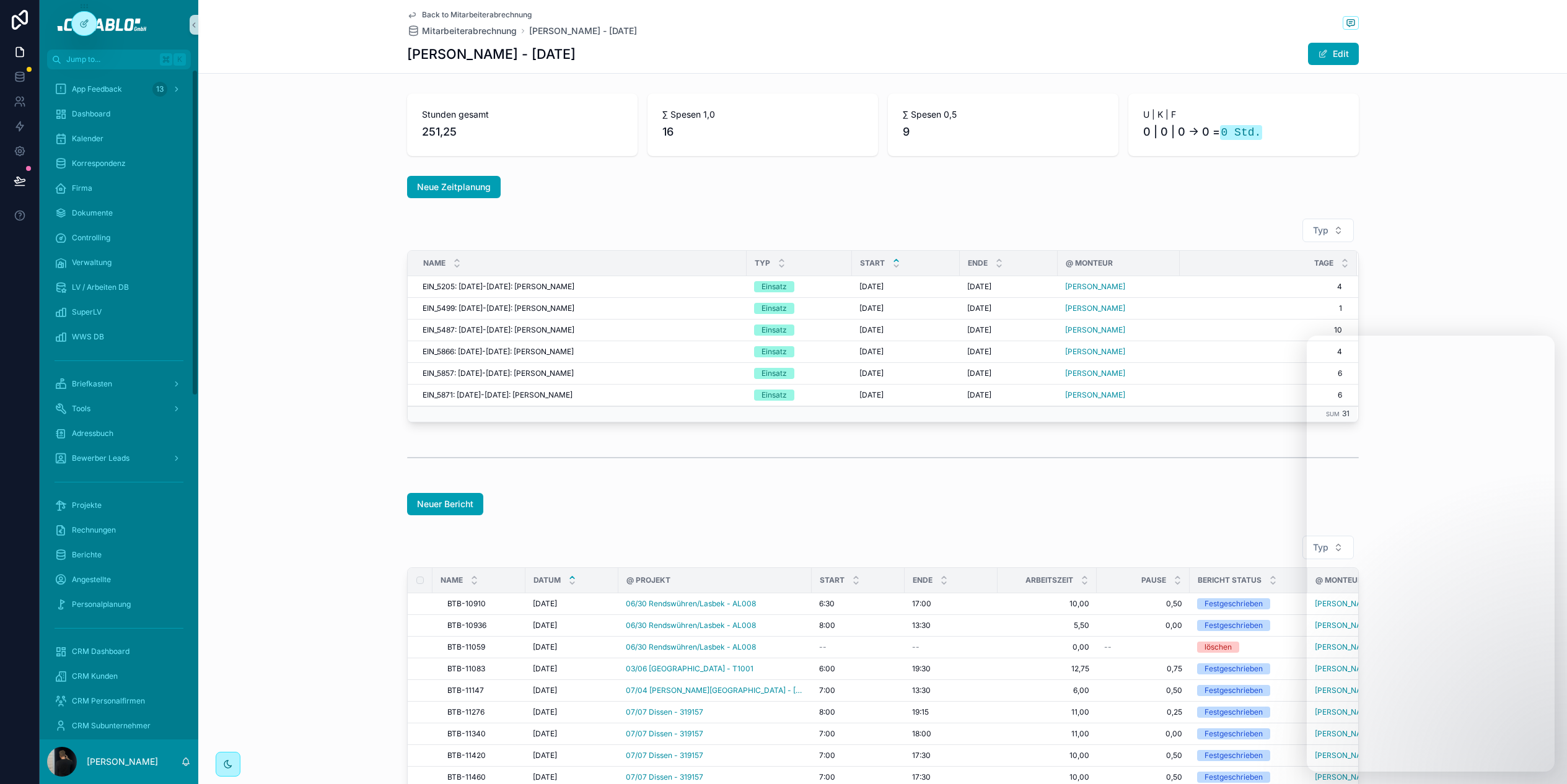
click at [936, 182] on div "Neue Zeitplanung" at bounding box center [882, 186] width 951 height 22
click at [83, 26] on icon at bounding box center [84, 24] width 10 height 10
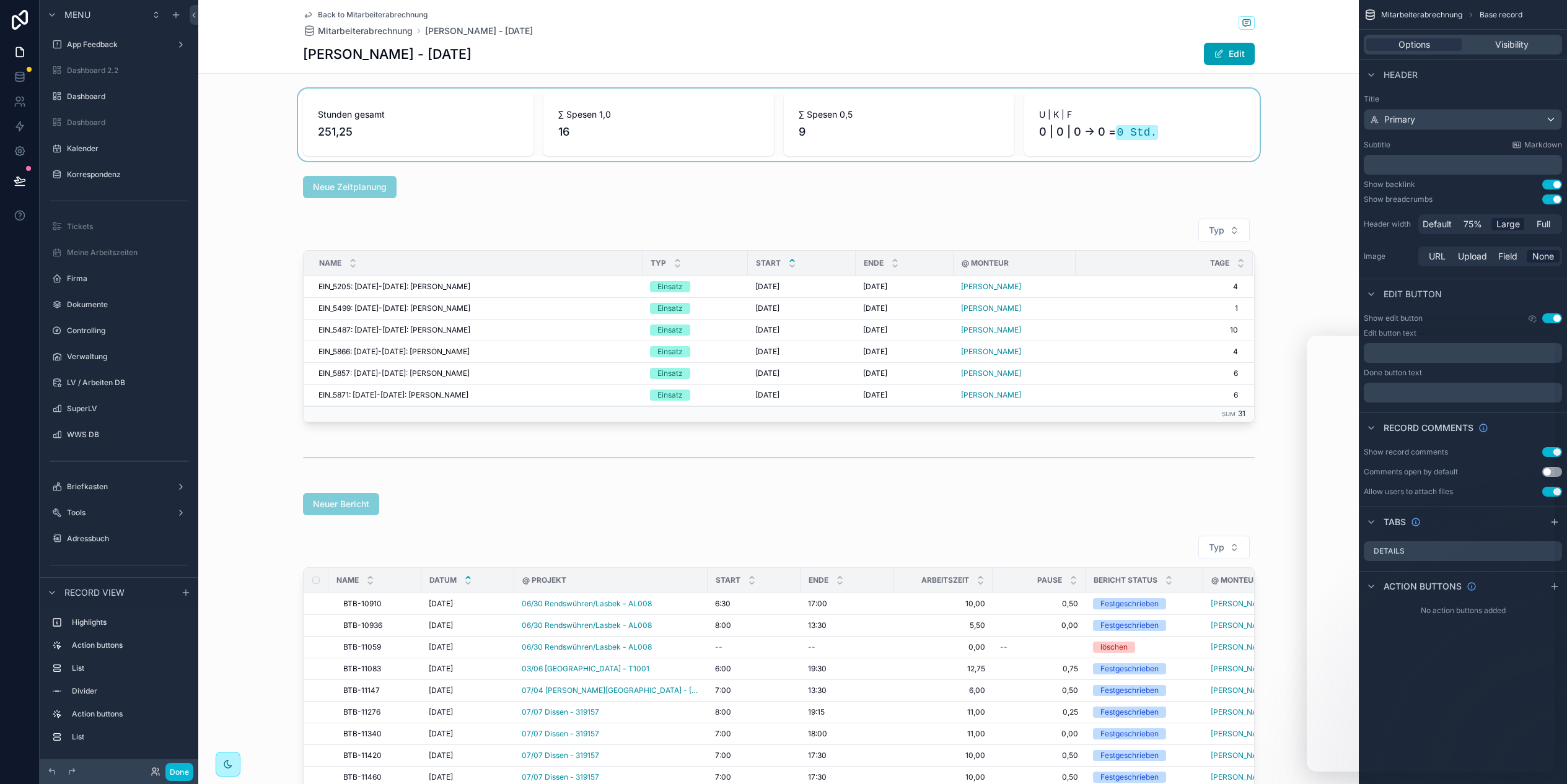
click at [233, 110] on div "scrollable content" at bounding box center [779, 124] width 1160 height 72
click at [24, 52] on icon at bounding box center [20, 52] width 12 height 12
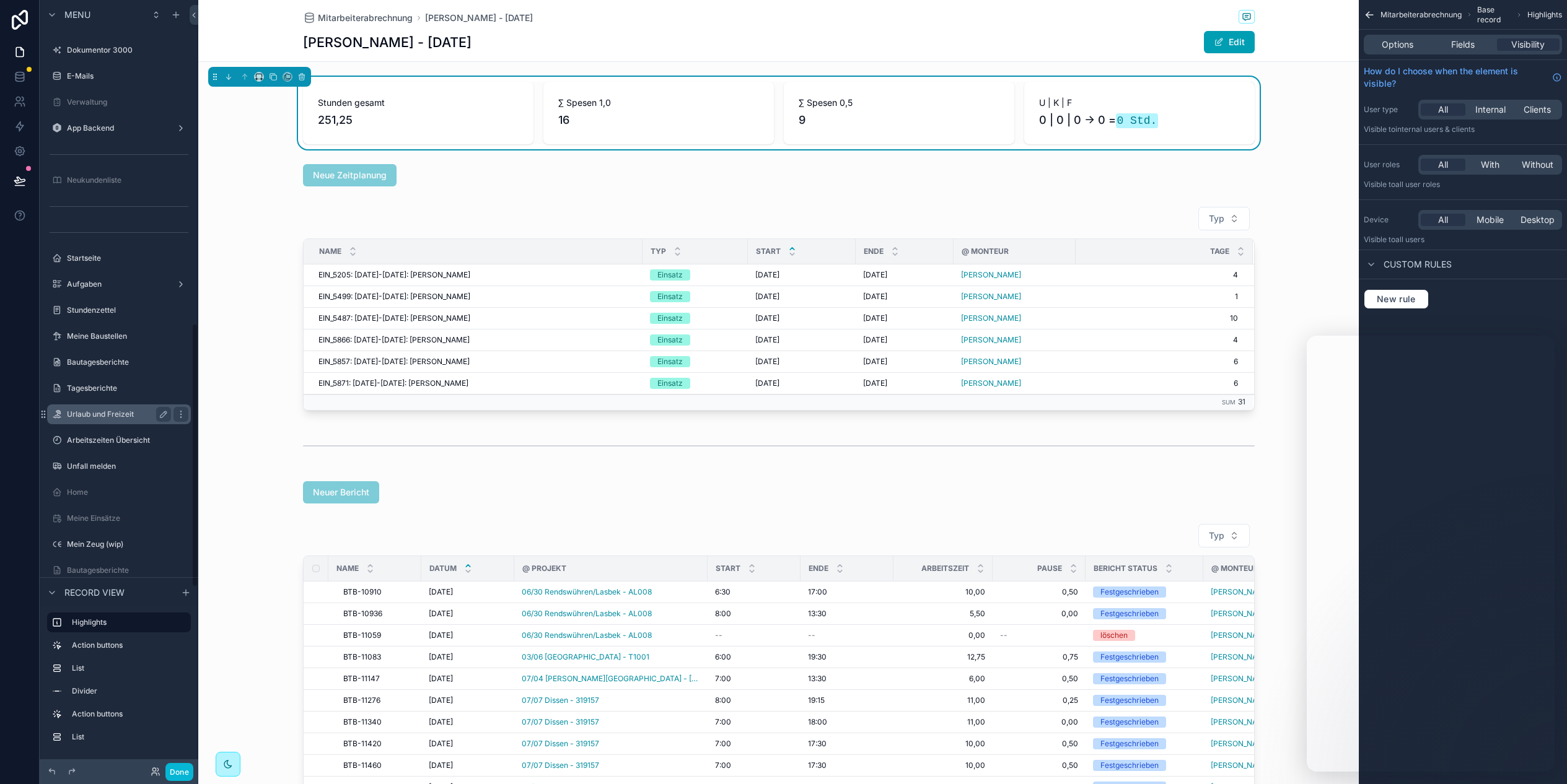
scroll to position [1095, 0]
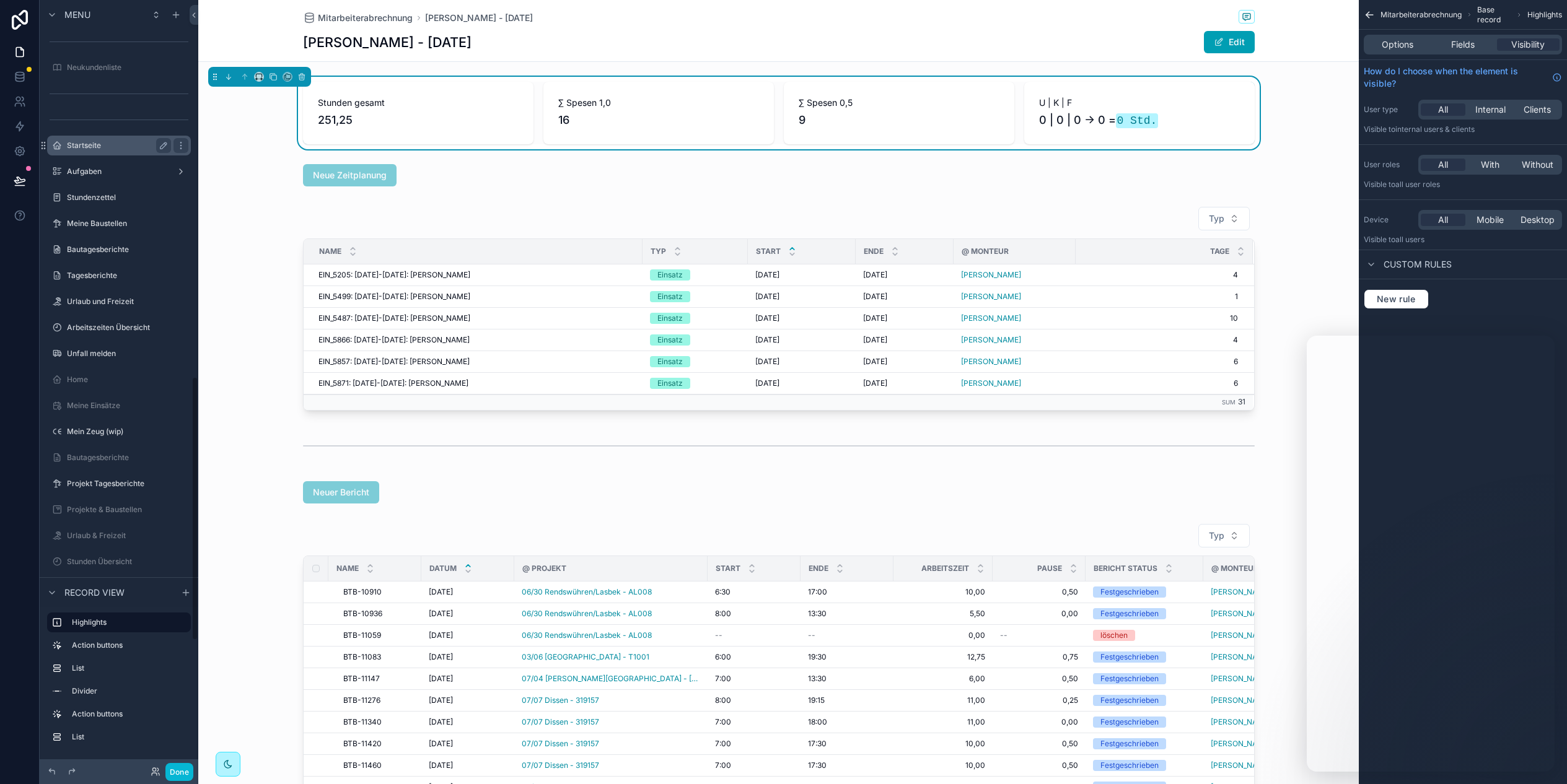
click at [99, 143] on label "Startseite" at bounding box center [116, 146] width 99 height 10
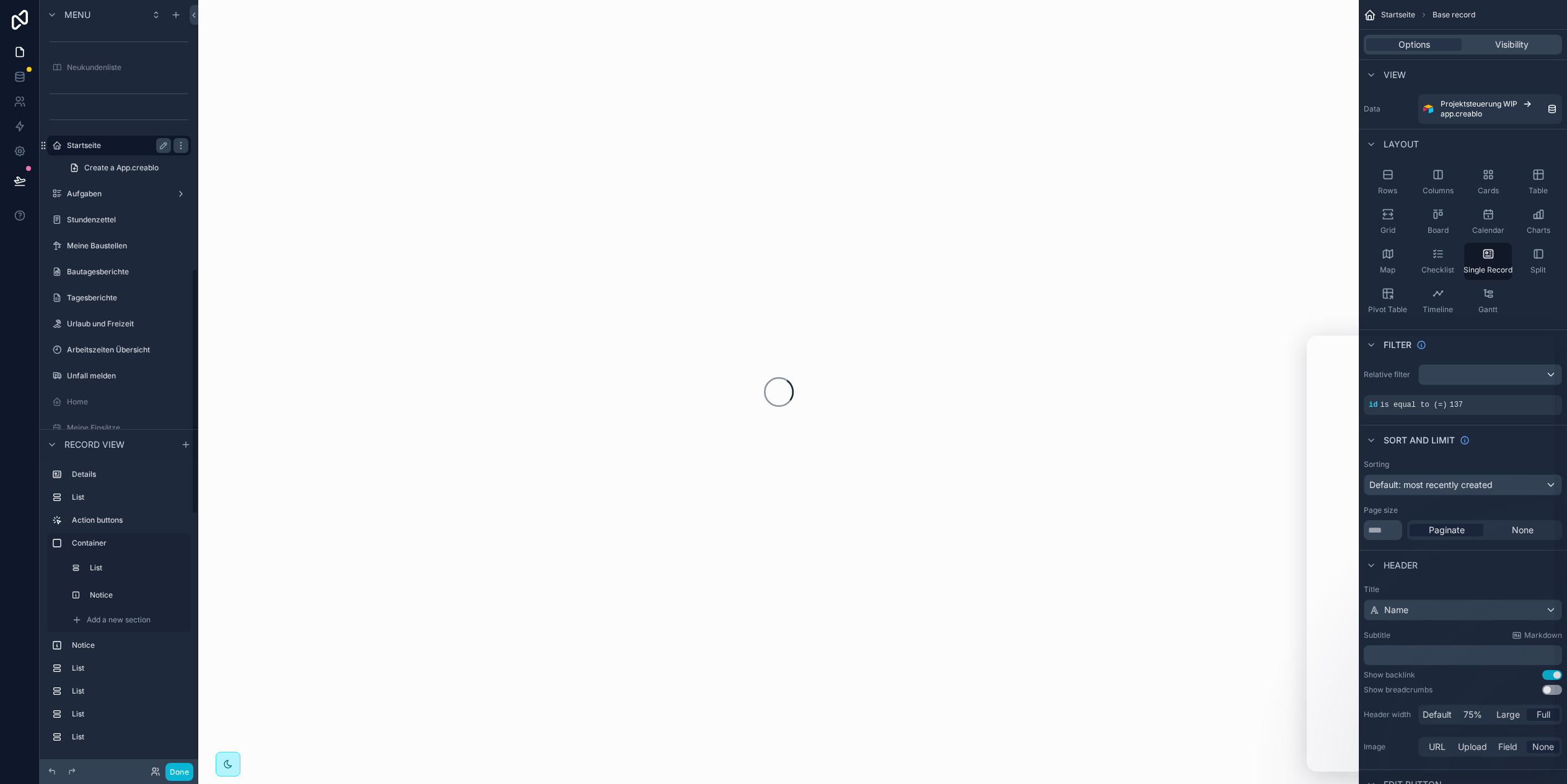
scroll to position [842, 0]
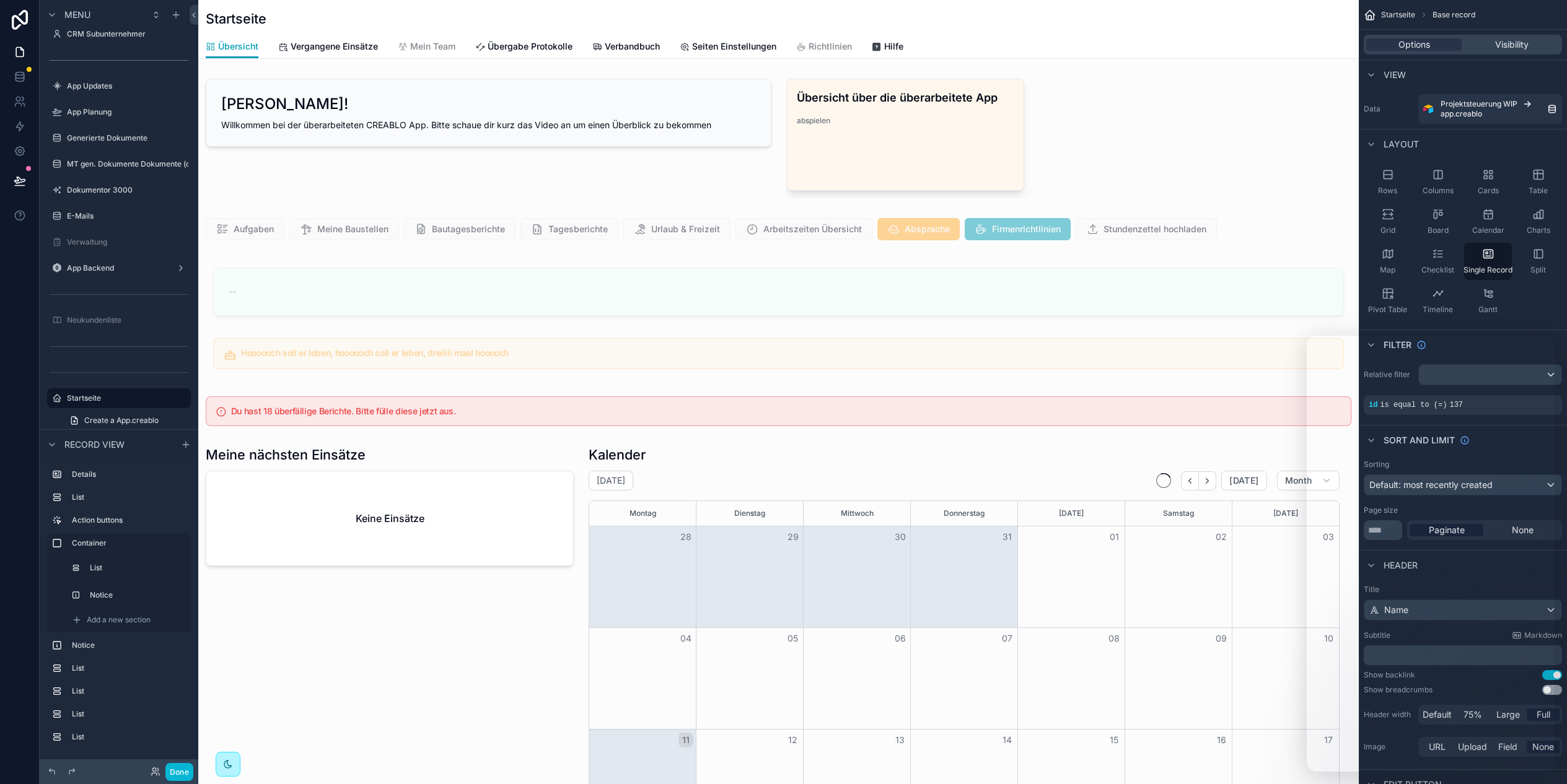
scroll to position [0, 1051]
click at [1277, 225] on div "scrollable content" at bounding box center [779, 229] width 1160 height 32
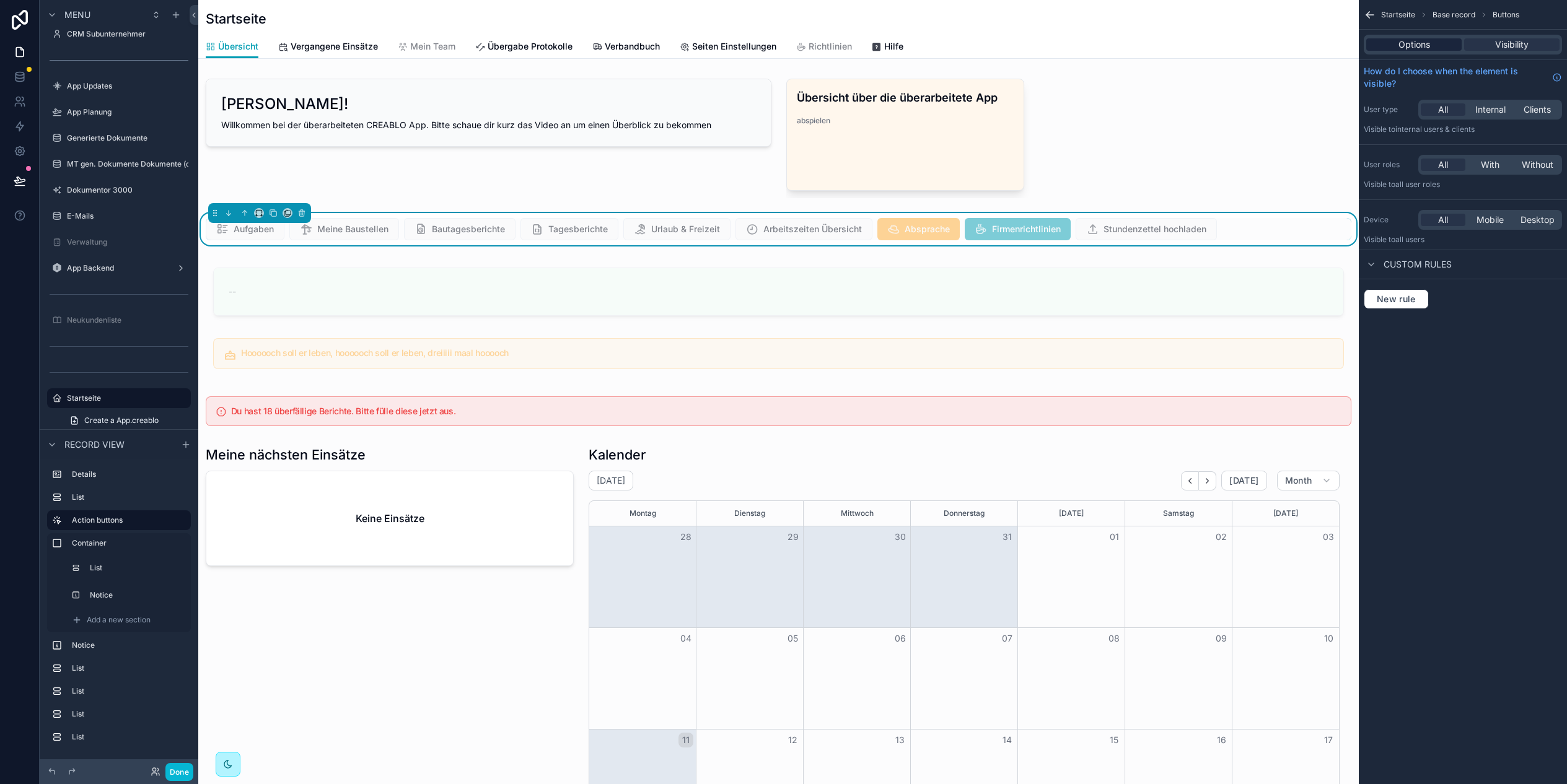
click at [1413, 40] on span "Options" at bounding box center [1414, 45] width 32 height 12
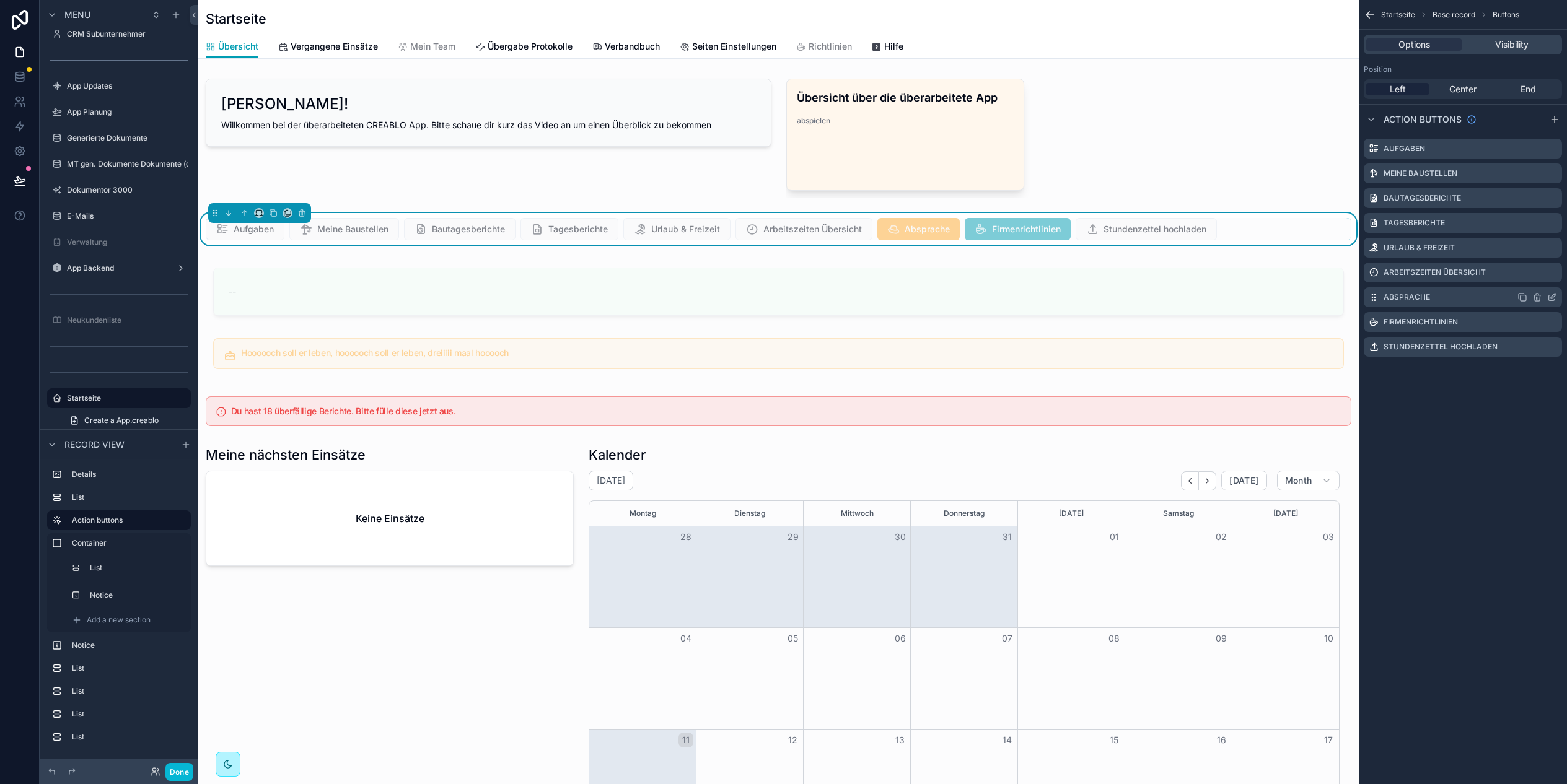
click at [1555, 296] on icon "scrollable content" at bounding box center [1552, 297] width 10 height 10
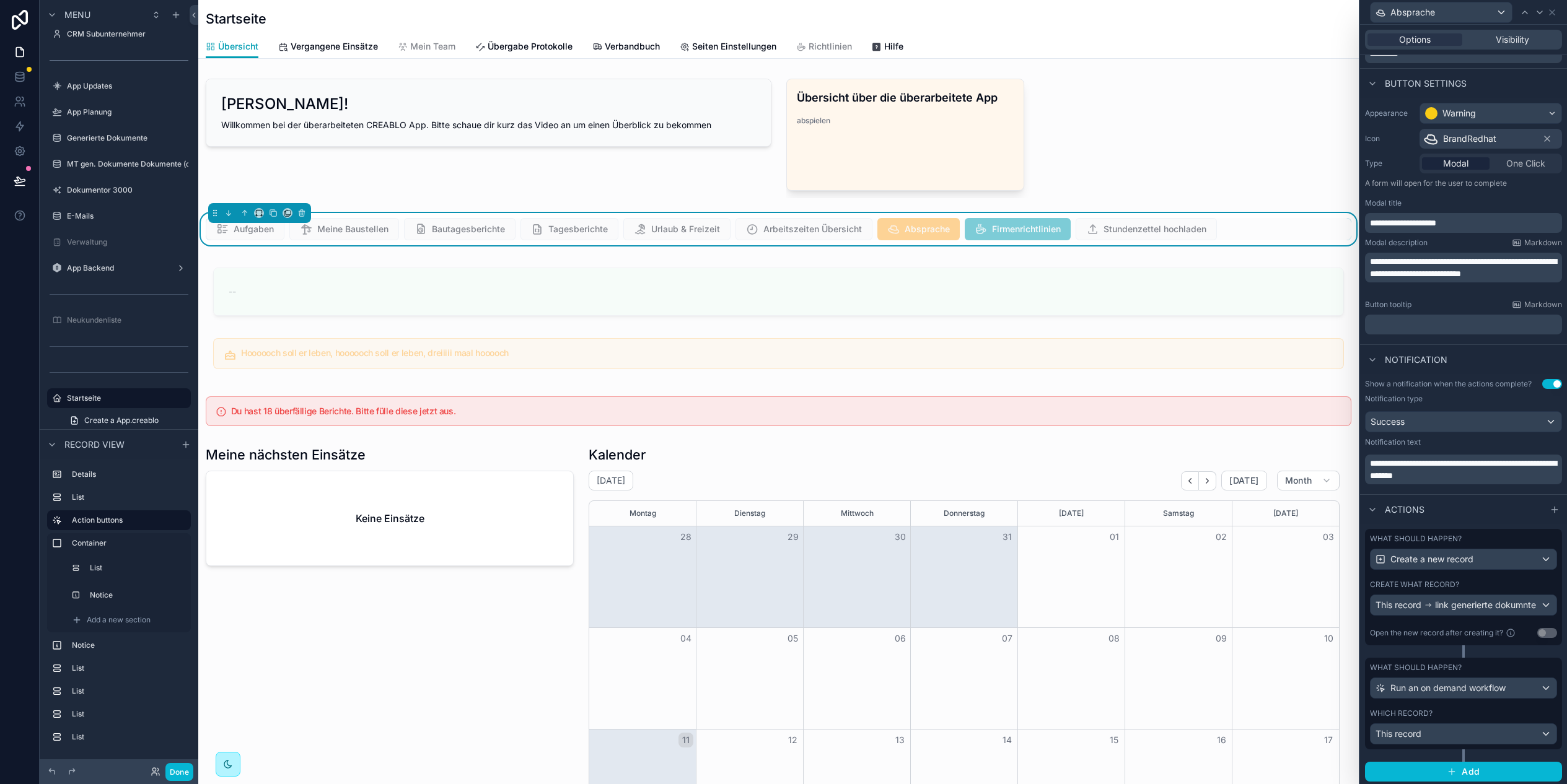
scroll to position [58, 0]
click at [1446, 731] on div "This record" at bounding box center [1463, 731] width 185 height 20
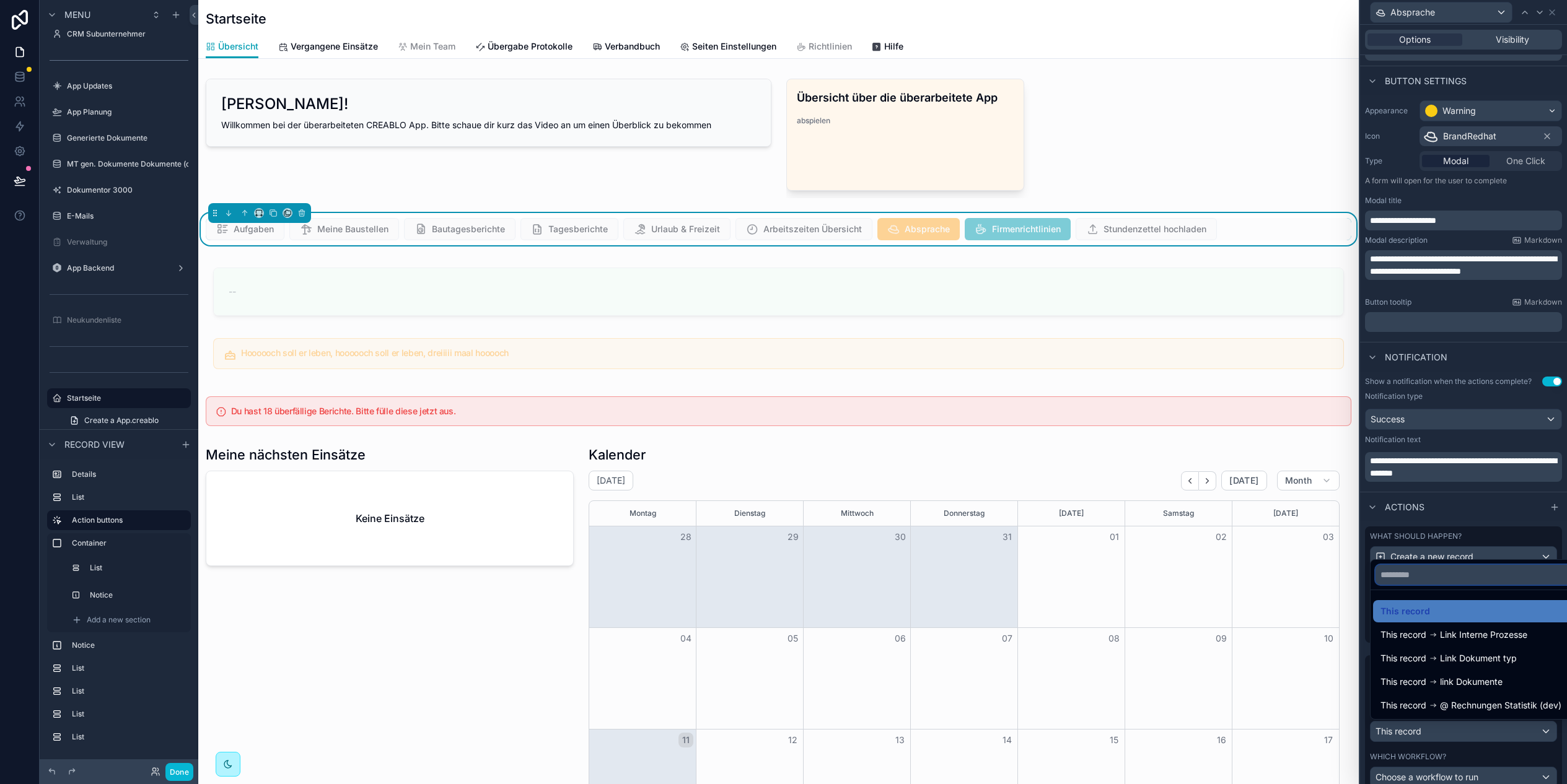
click at [1431, 569] on input "text" at bounding box center [1478, 575] width 204 height 20
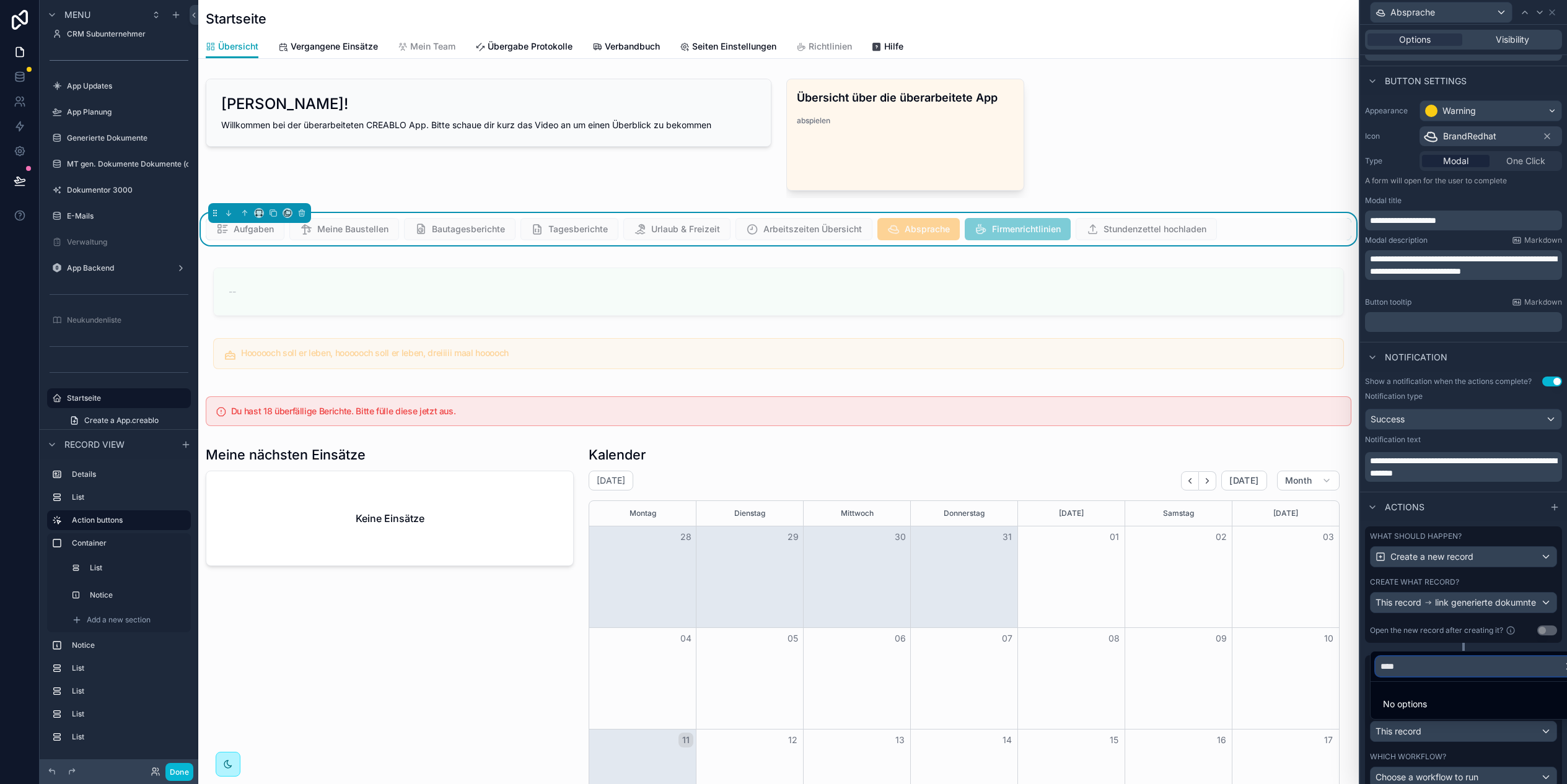
type input "*****"
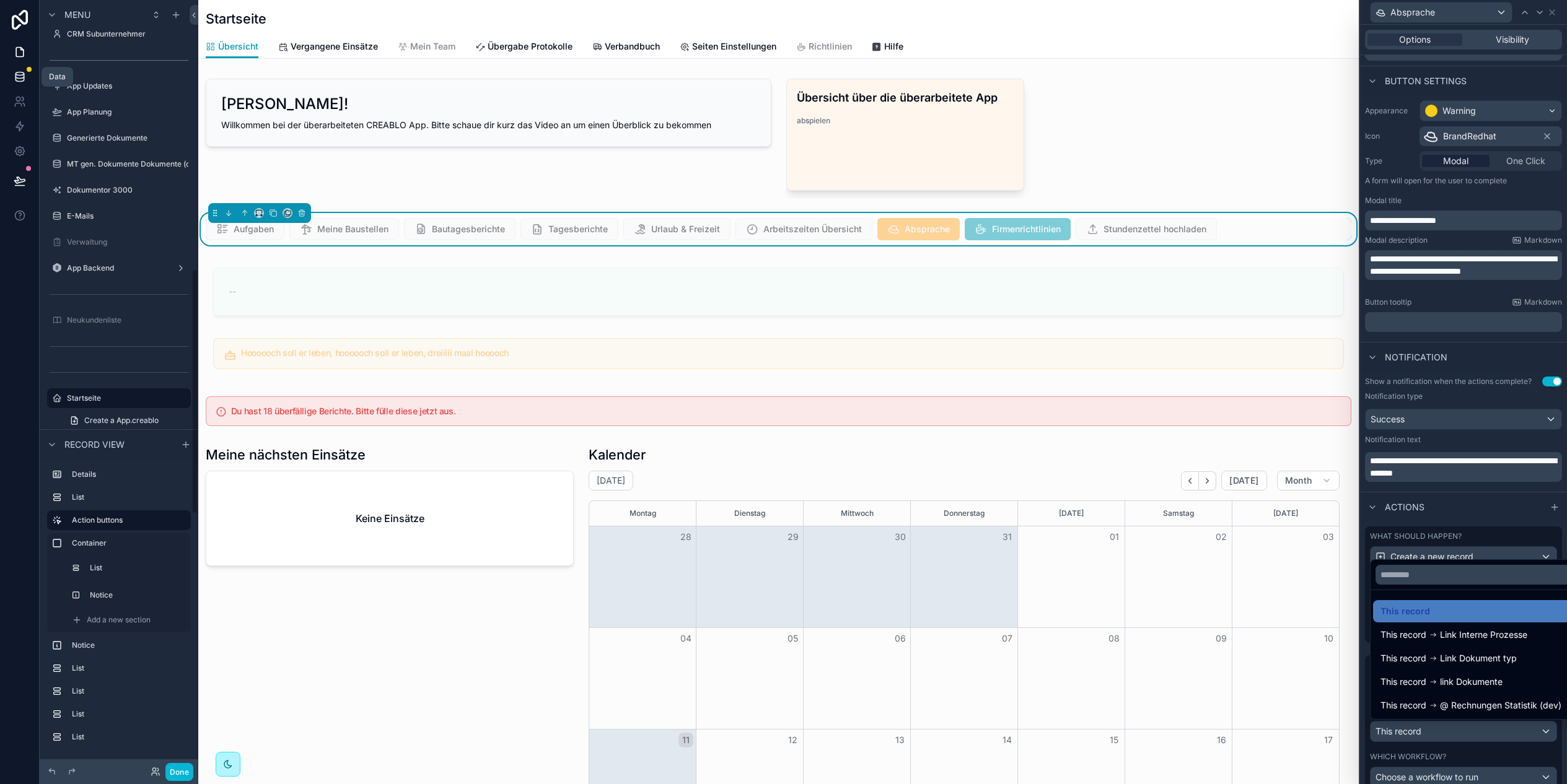
click at [21, 70] on icon at bounding box center [20, 76] width 12 height 12
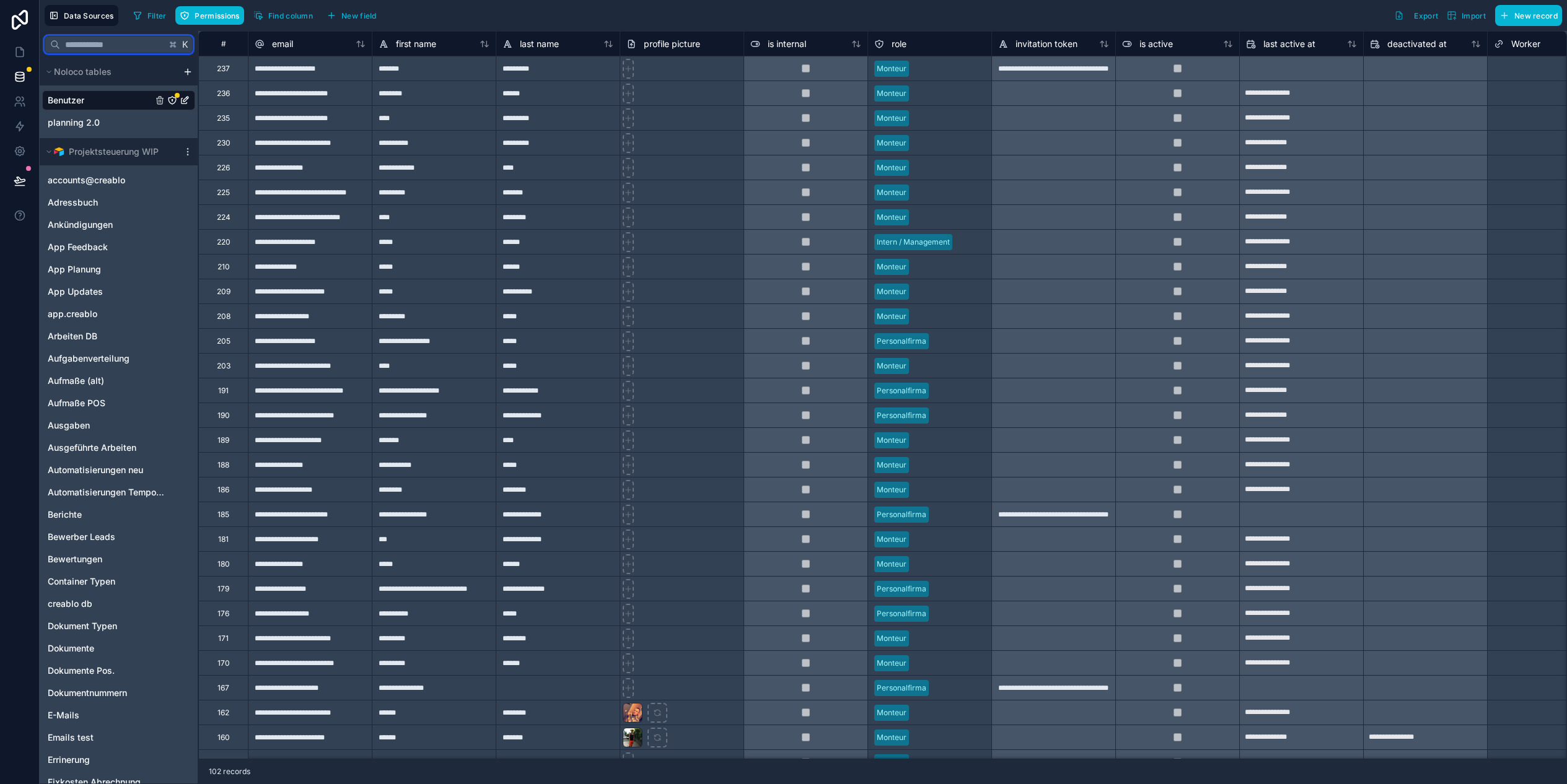
click at [98, 43] on input "text" at bounding box center [113, 45] width 106 height 22
click at [92, 314] on span "app.creablo" at bounding box center [72, 313] width 50 height 12
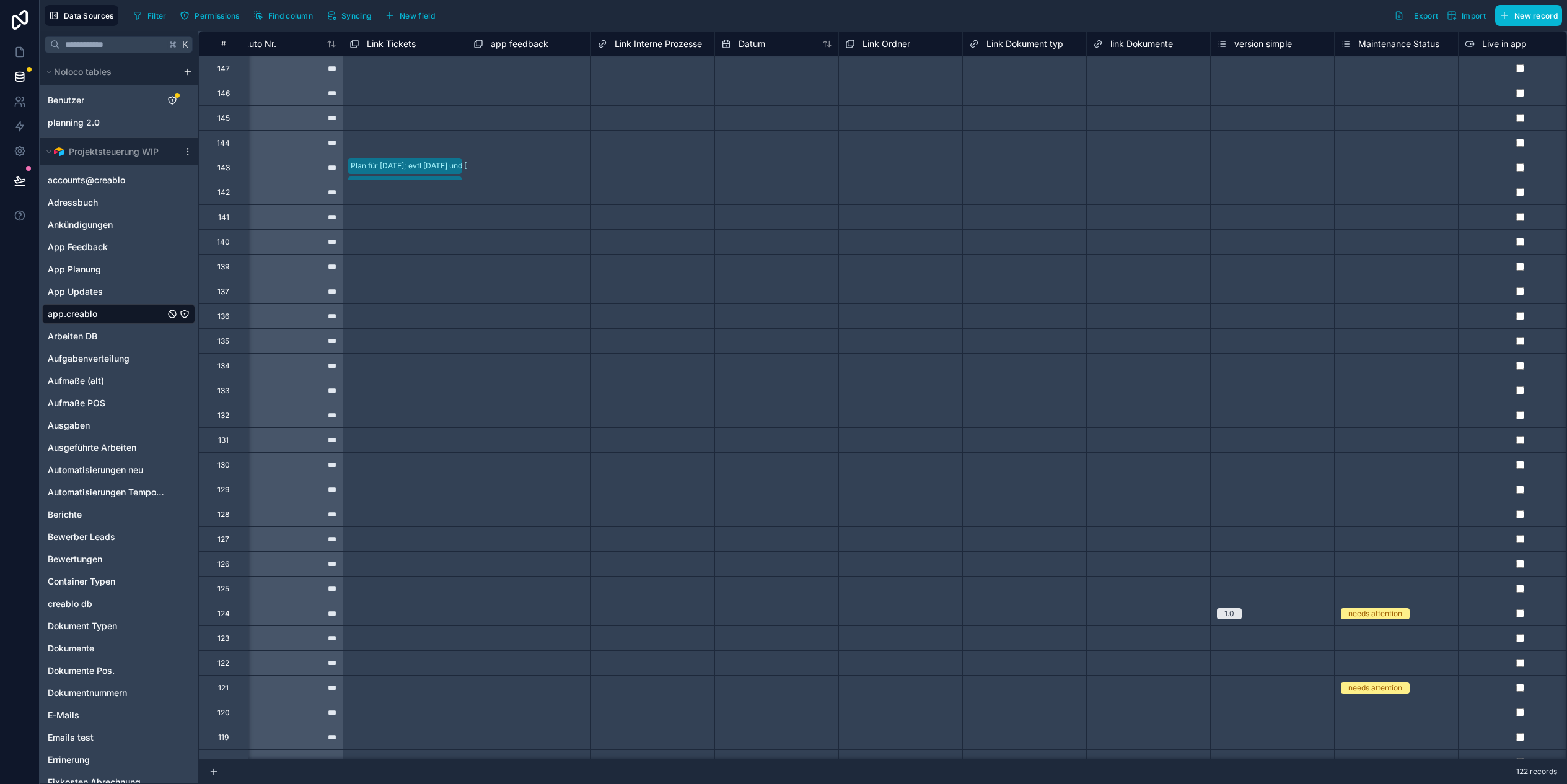
scroll to position [0, 4859]
click at [1021, 47] on span "Link Dokument typ" at bounding box center [1025, 44] width 76 height 12
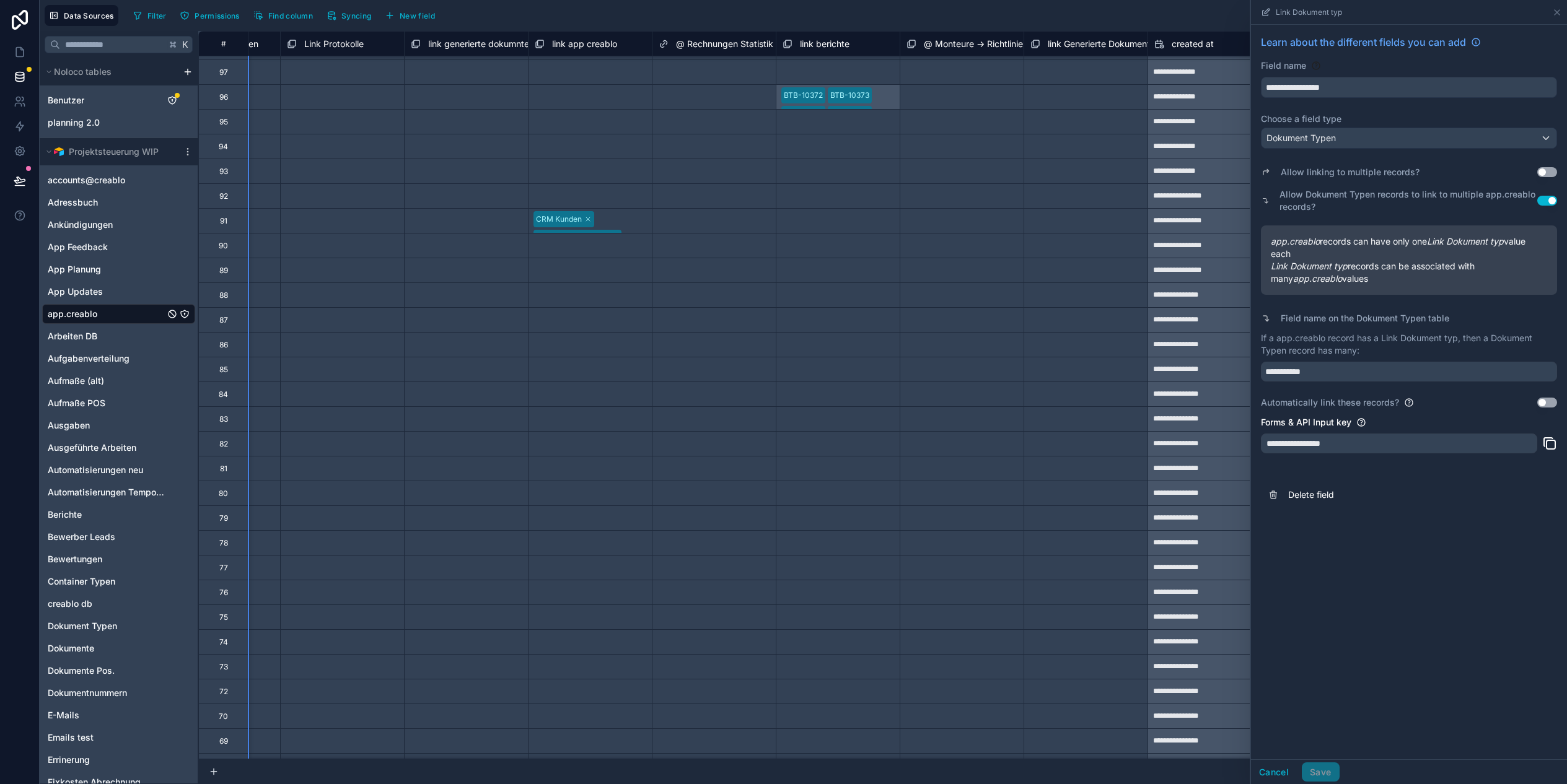
scroll to position [1160, 8025]
click at [468, 44] on span "link generierte dokumnte" at bounding box center [474, 44] width 101 height 12
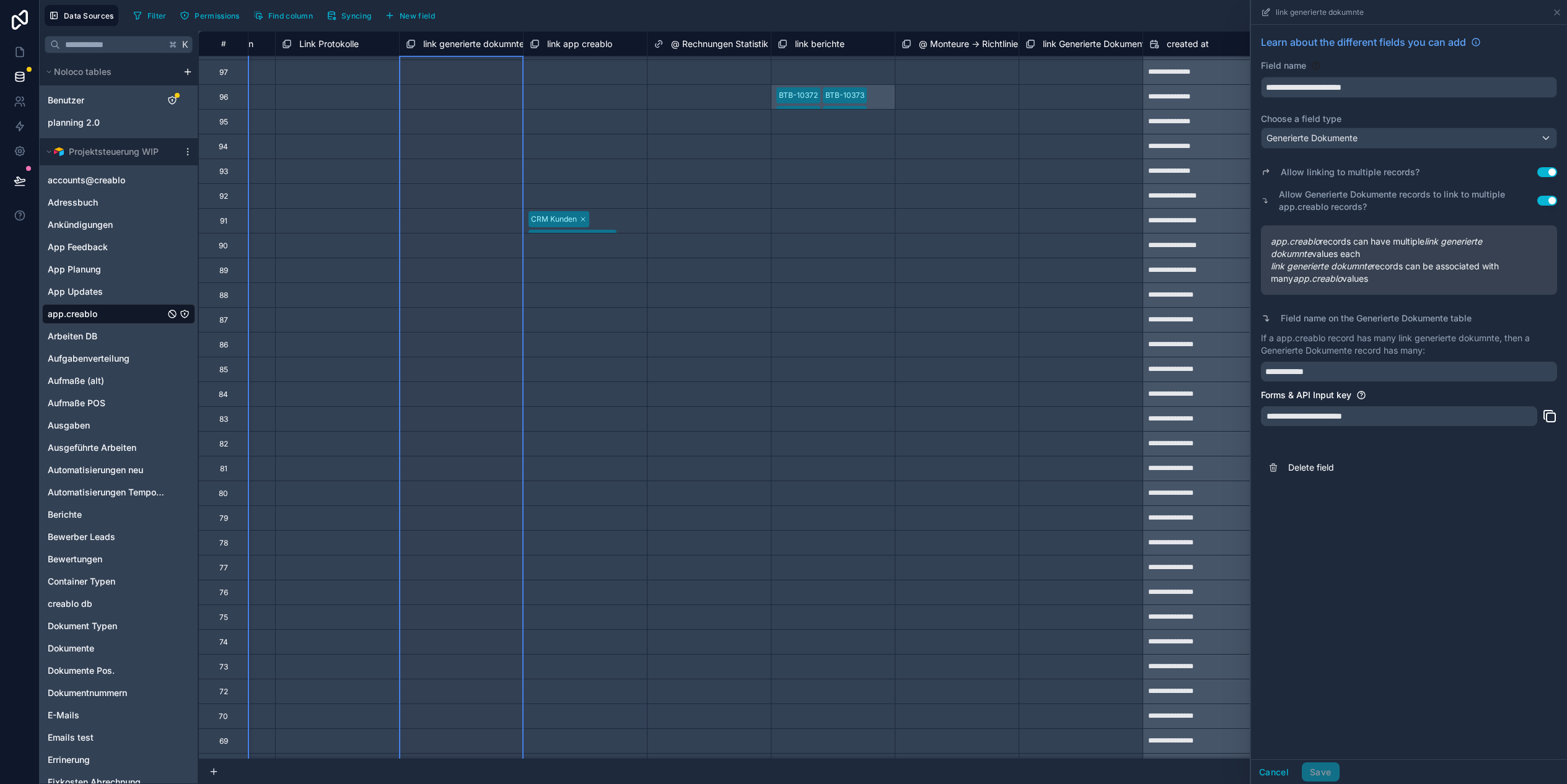
click at [439, 44] on span "link generierte dokumnte" at bounding box center [474, 44] width 101 height 12
click at [23, 50] on icon at bounding box center [19, 52] width 7 height 9
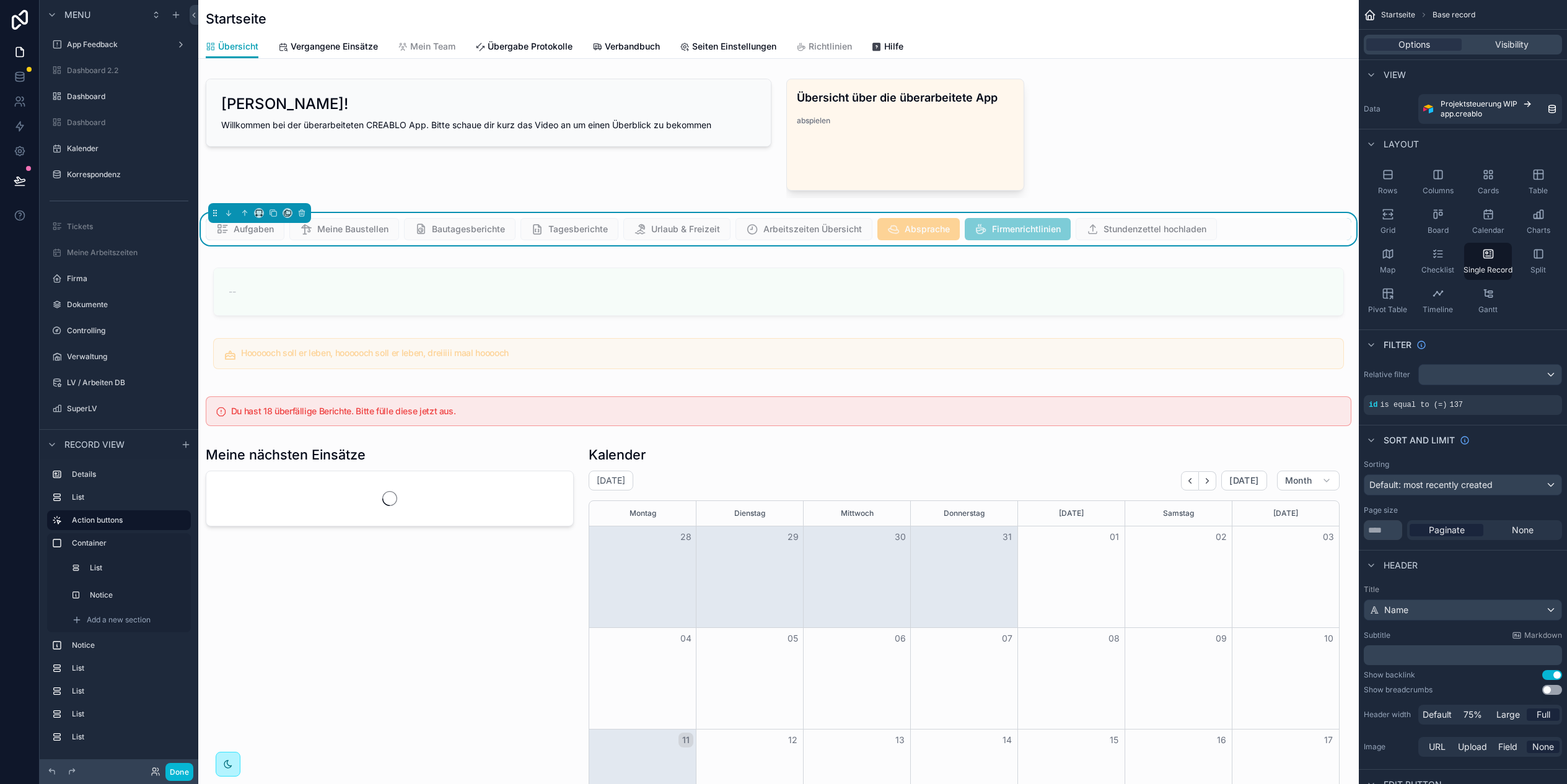
click at [1256, 230] on div "Aufgaben Meine Baustellen Bautagesberichte Tagesberichte Urlaub & Freizeit Arbe…" at bounding box center [778, 229] width 1145 height 22
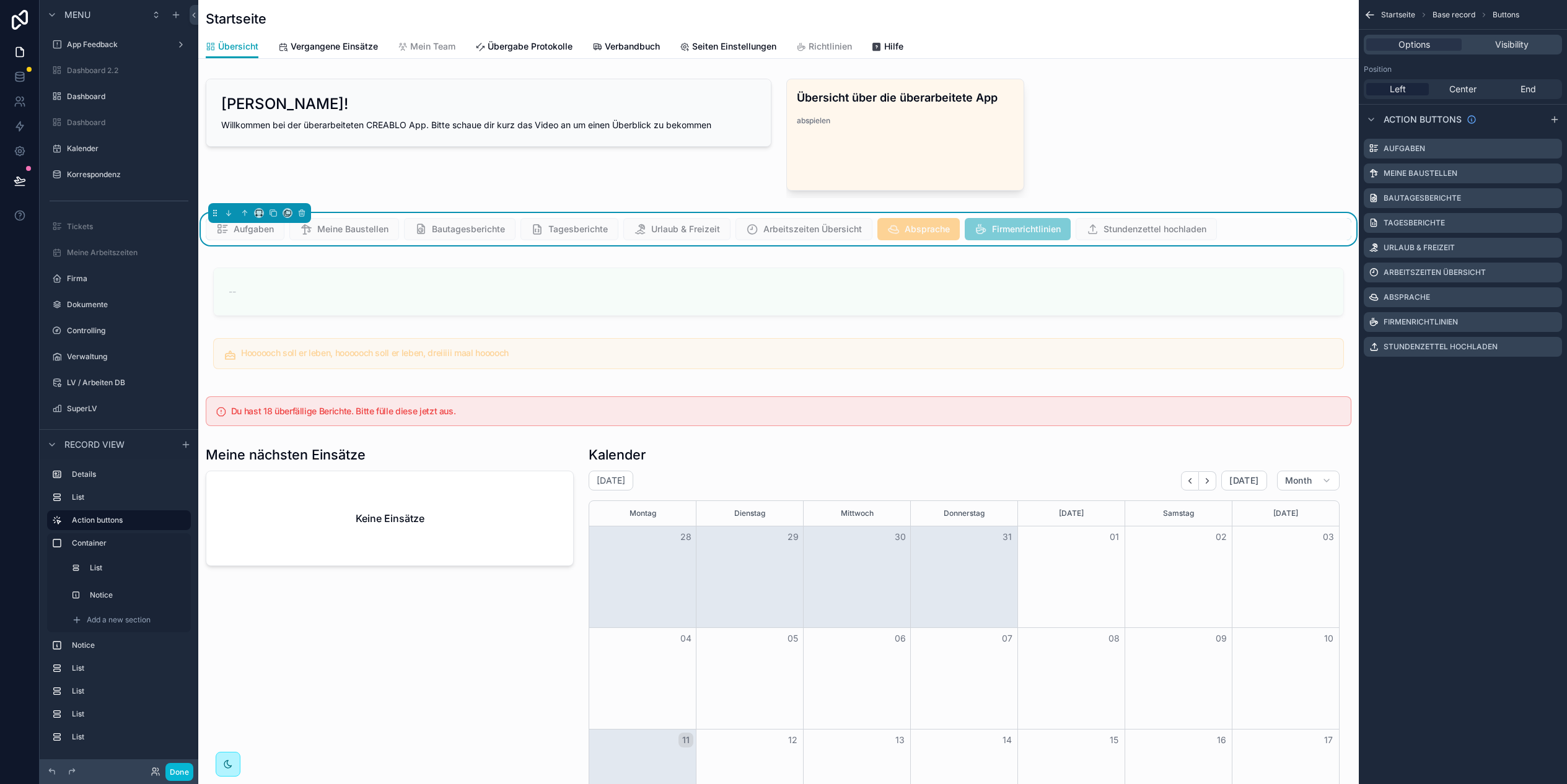
scroll to position [842, 0]
click at [1264, 233] on div "Aufgaben Meine Baustellen Bautagesberichte Tagesberichte Urlaub & Freizeit Arbe…" at bounding box center [778, 229] width 1145 height 22
click at [1551, 299] on icon "scrollable content" at bounding box center [1552, 297] width 10 height 10
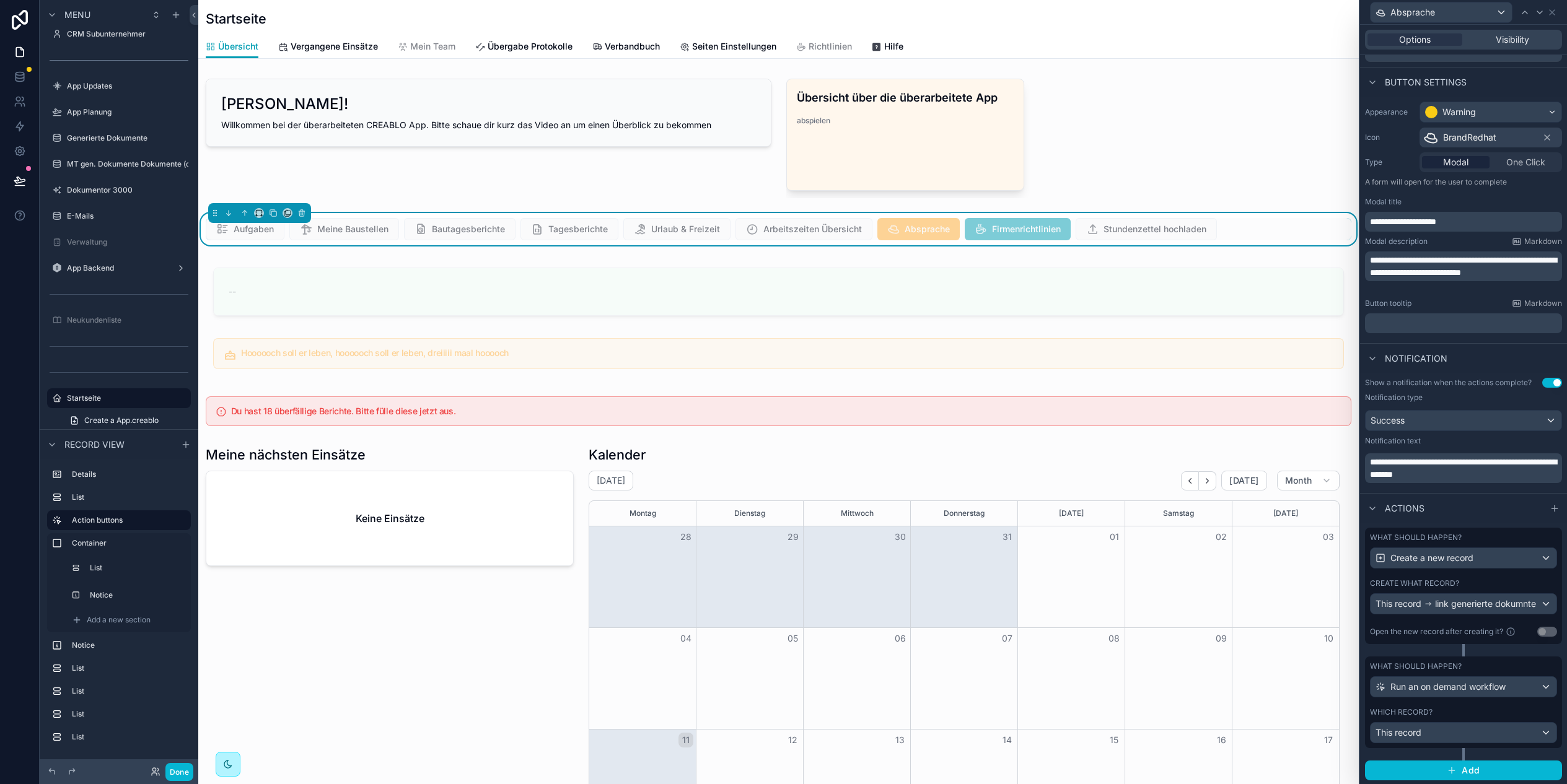
scroll to position [58, 0]
click at [1467, 733] on div "This record" at bounding box center [1463, 731] width 185 height 20
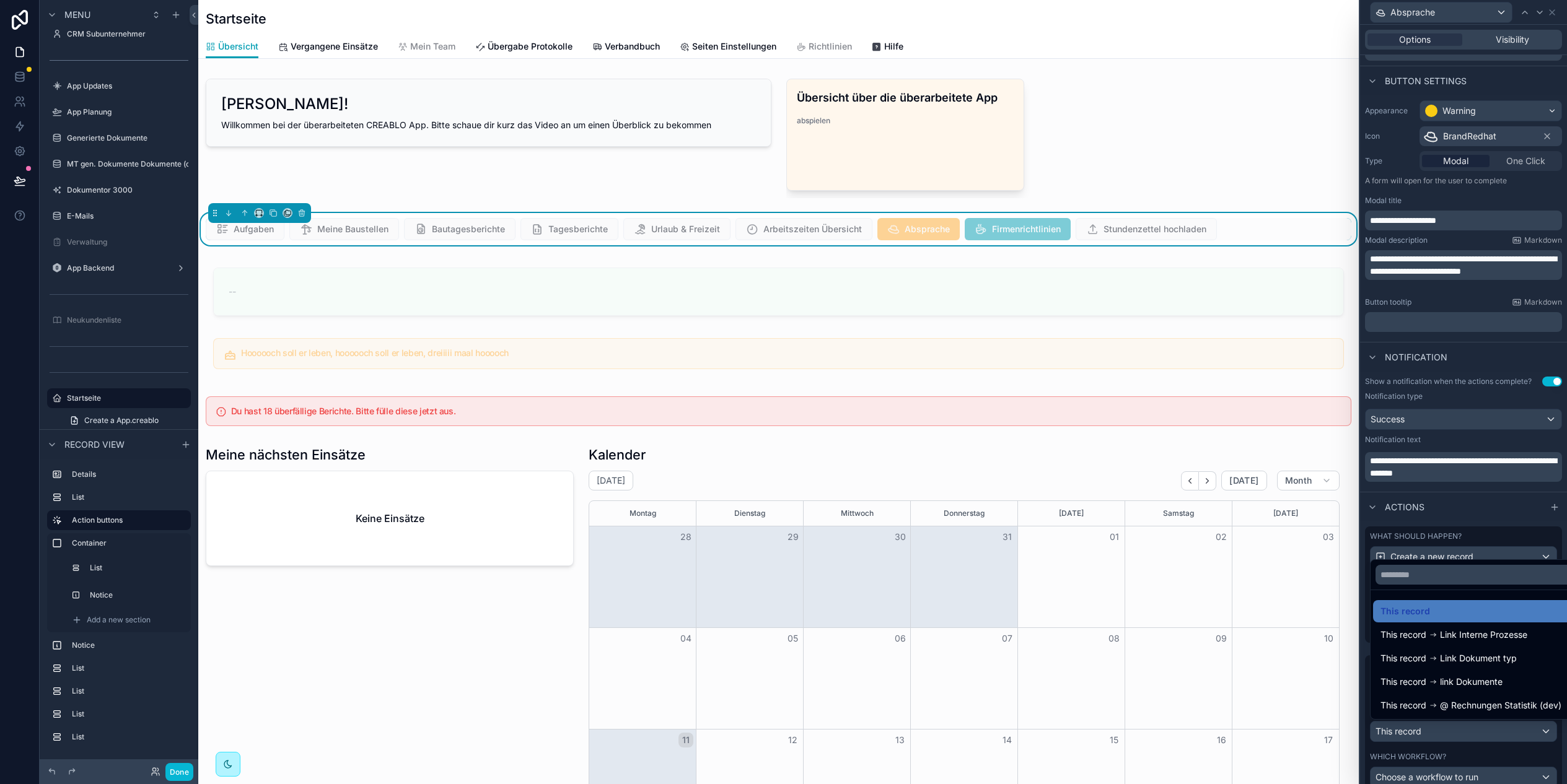
click at [1469, 730] on div at bounding box center [1463, 392] width 207 height 784
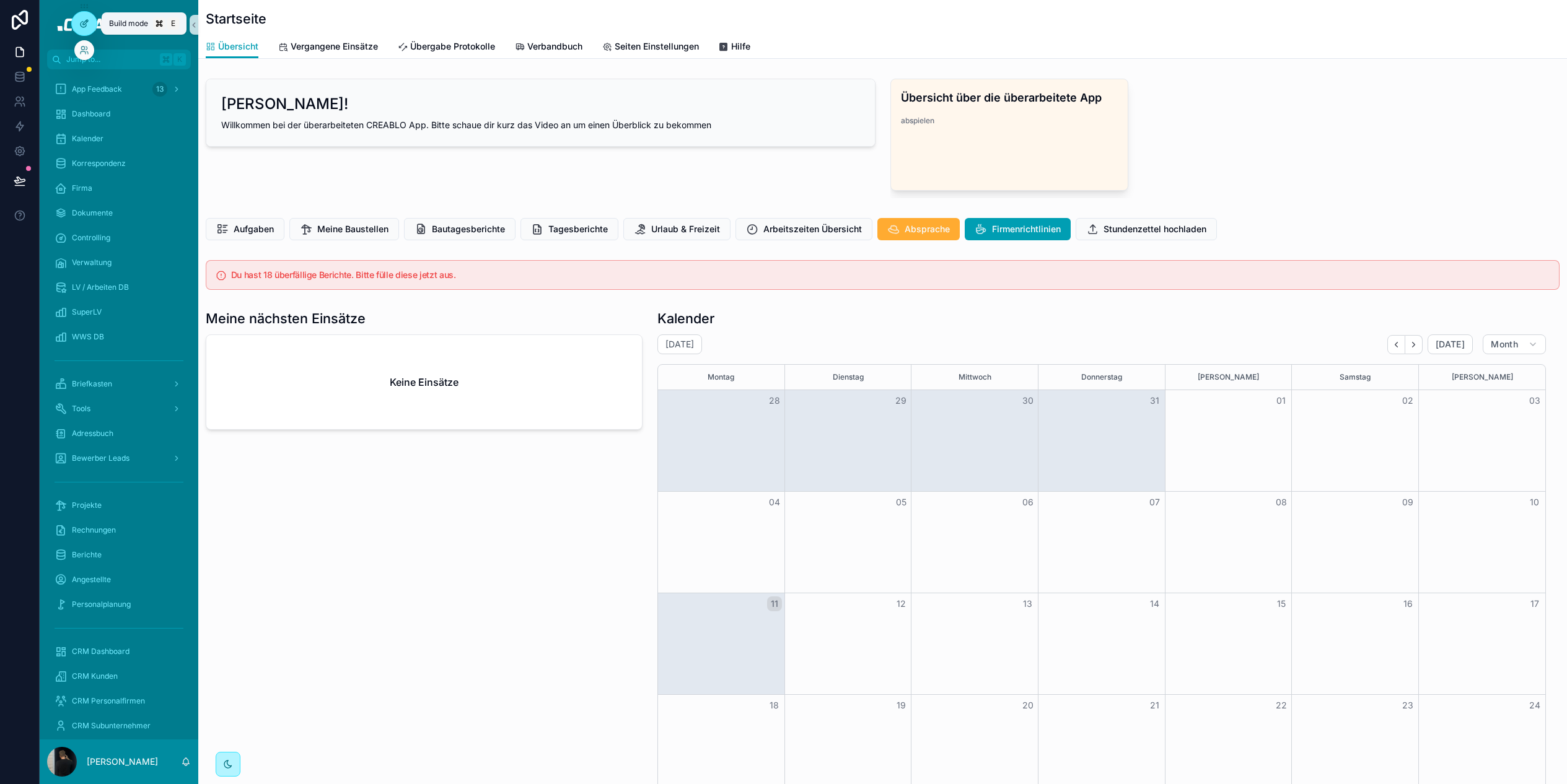
click at [85, 22] on icon at bounding box center [85, 22] width 5 height 5
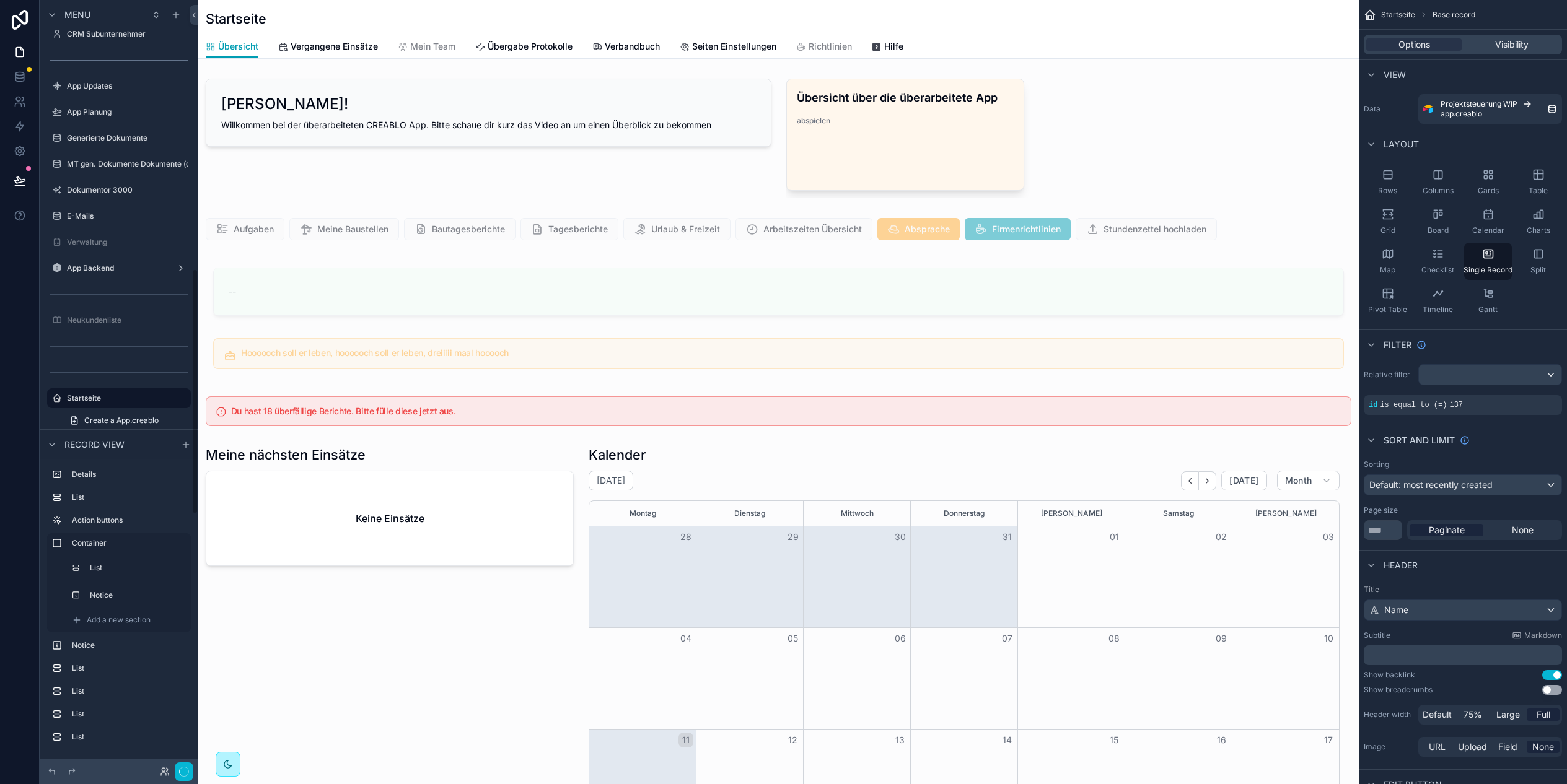
scroll to position [0, 1051]
click at [1288, 225] on div "scrollable content" at bounding box center [779, 229] width 1160 height 32
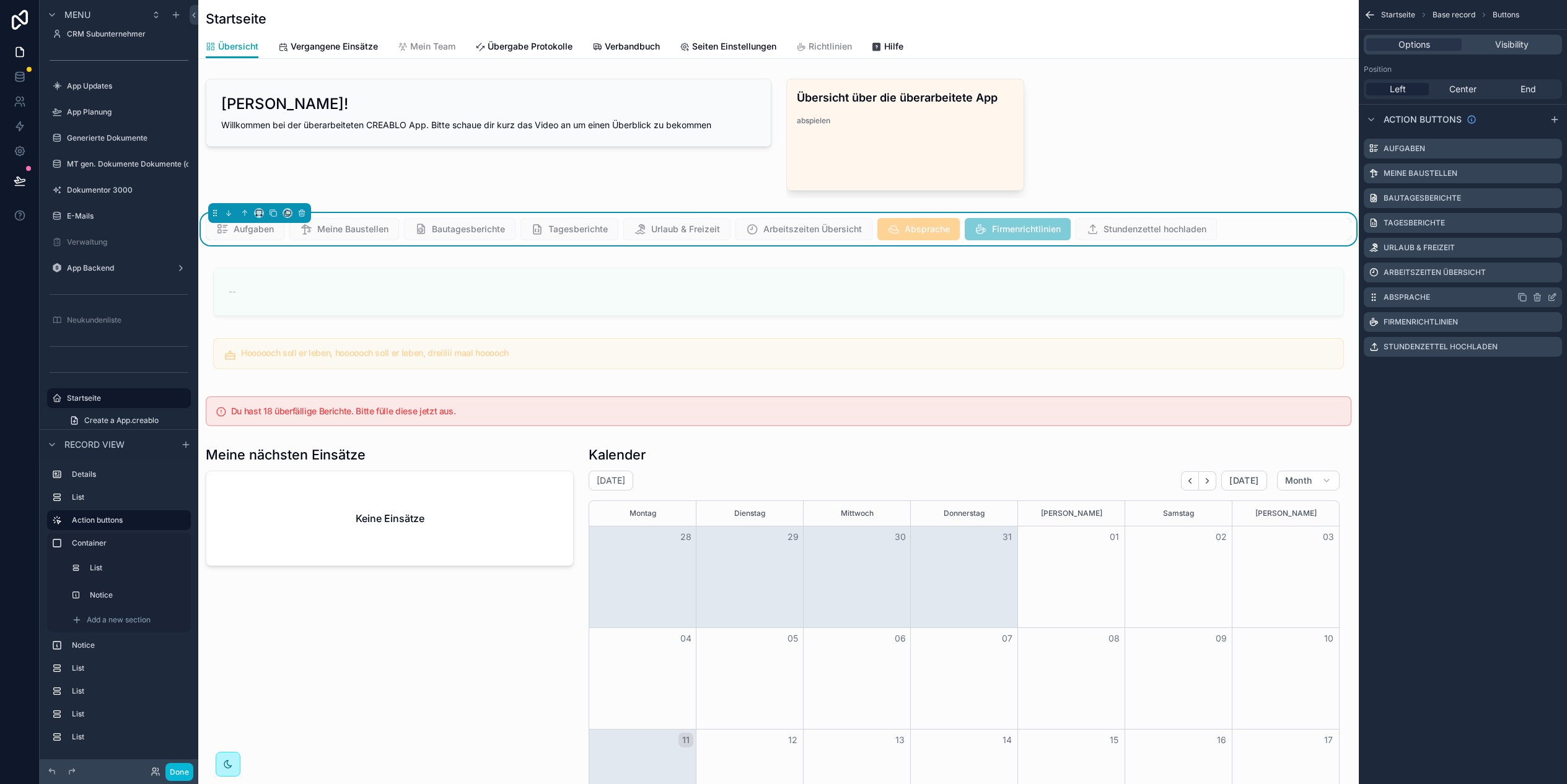
click at [1552, 297] on icon "scrollable content" at bounding box center [1552, 297] width 10 height 10
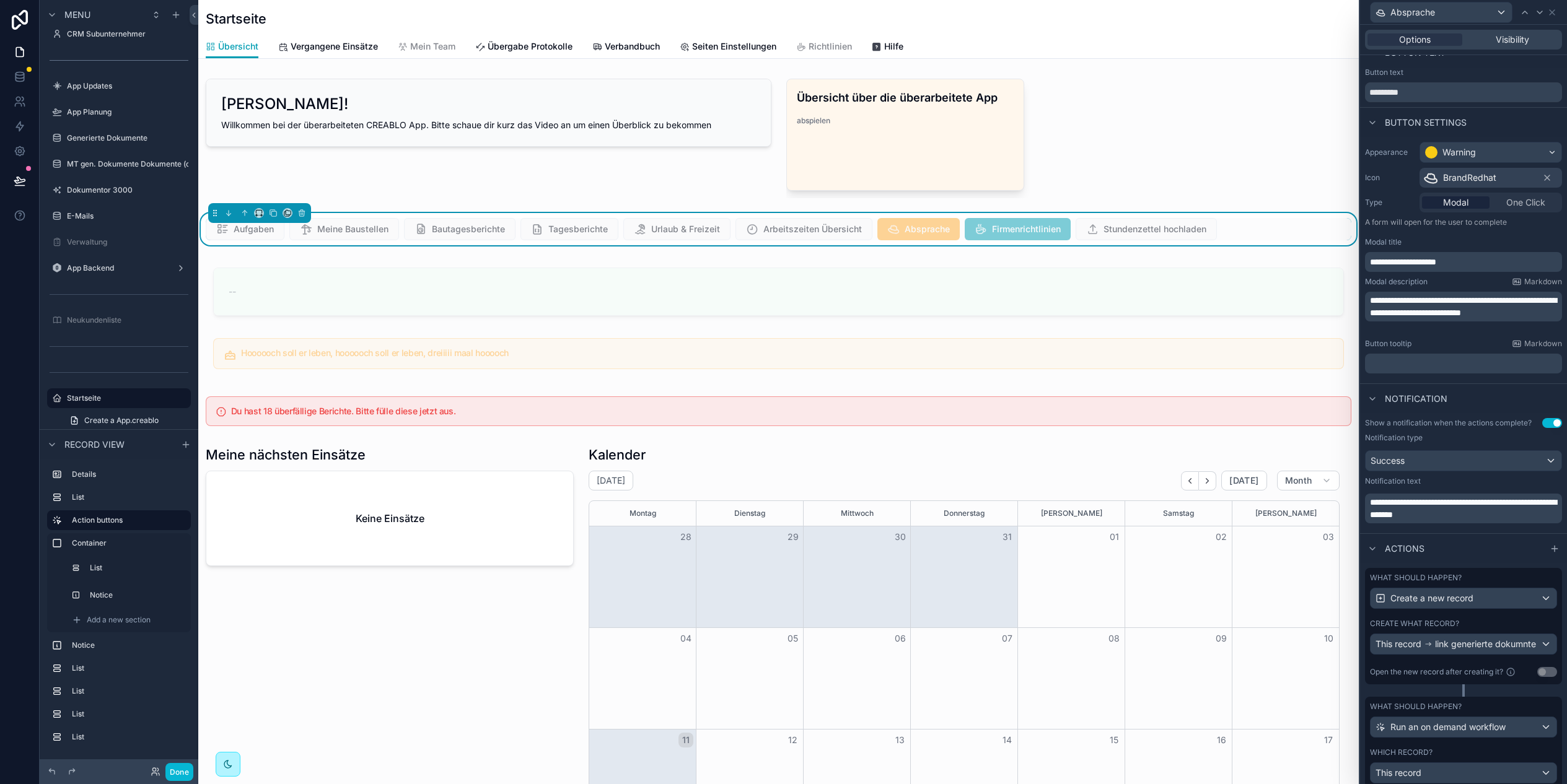
scroll to position [58, 0]
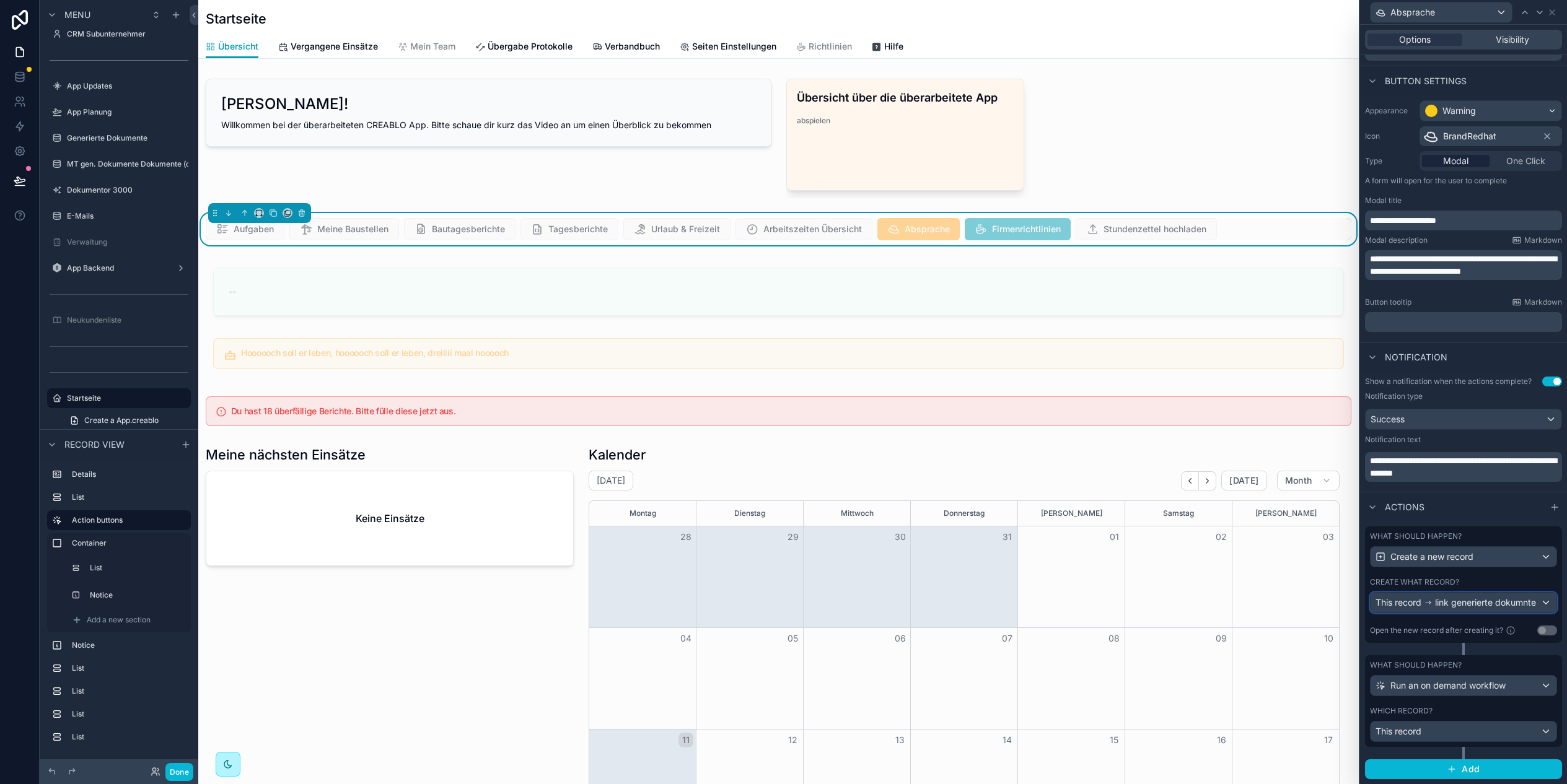
click at [1462, 603] on span "link generierte dokumnte" at bounding box center [1486, 602] width 101 height 12
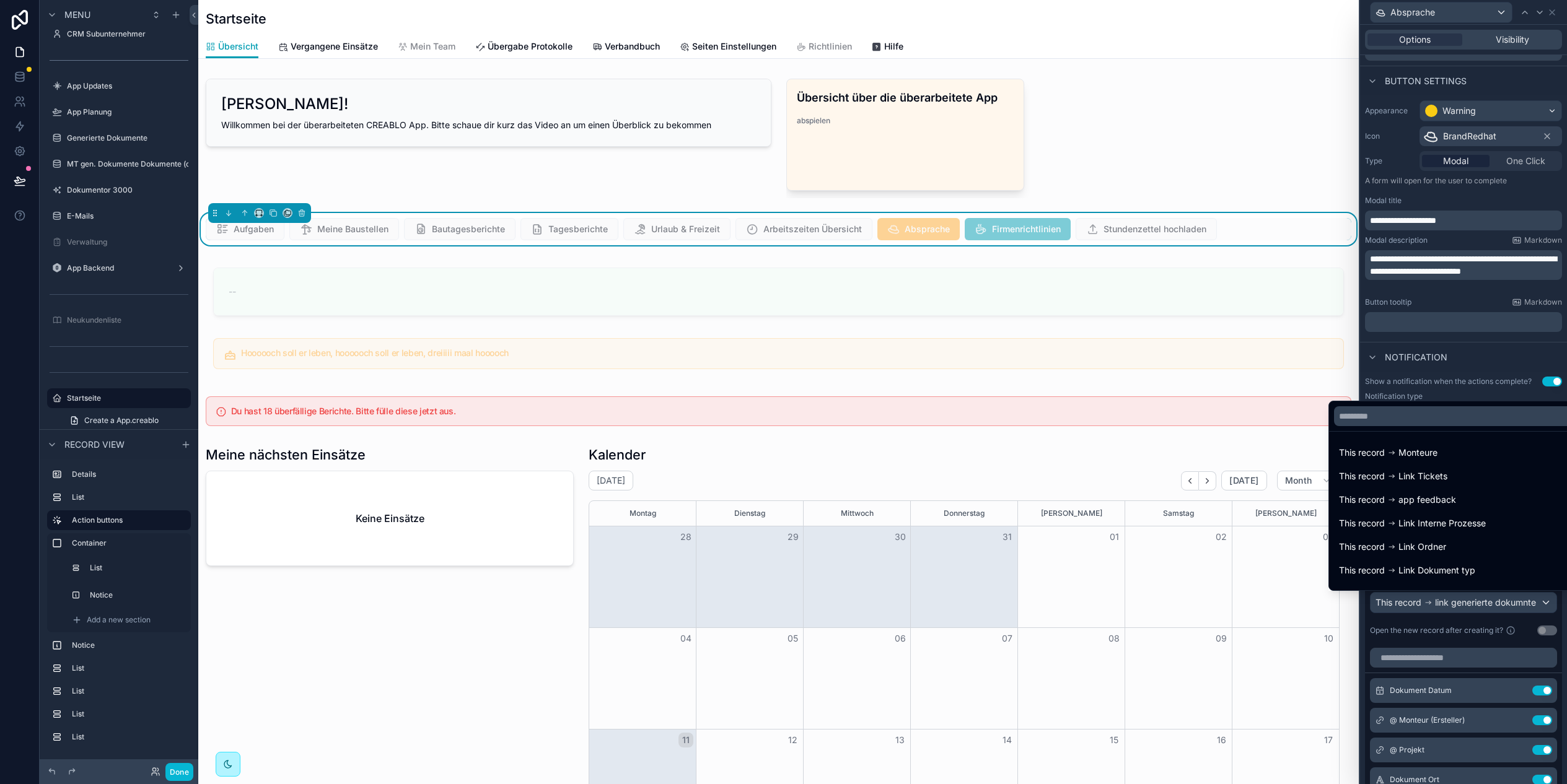
click at [1462, 603] on div at bounding box center [1463, 392] width 207 height 784
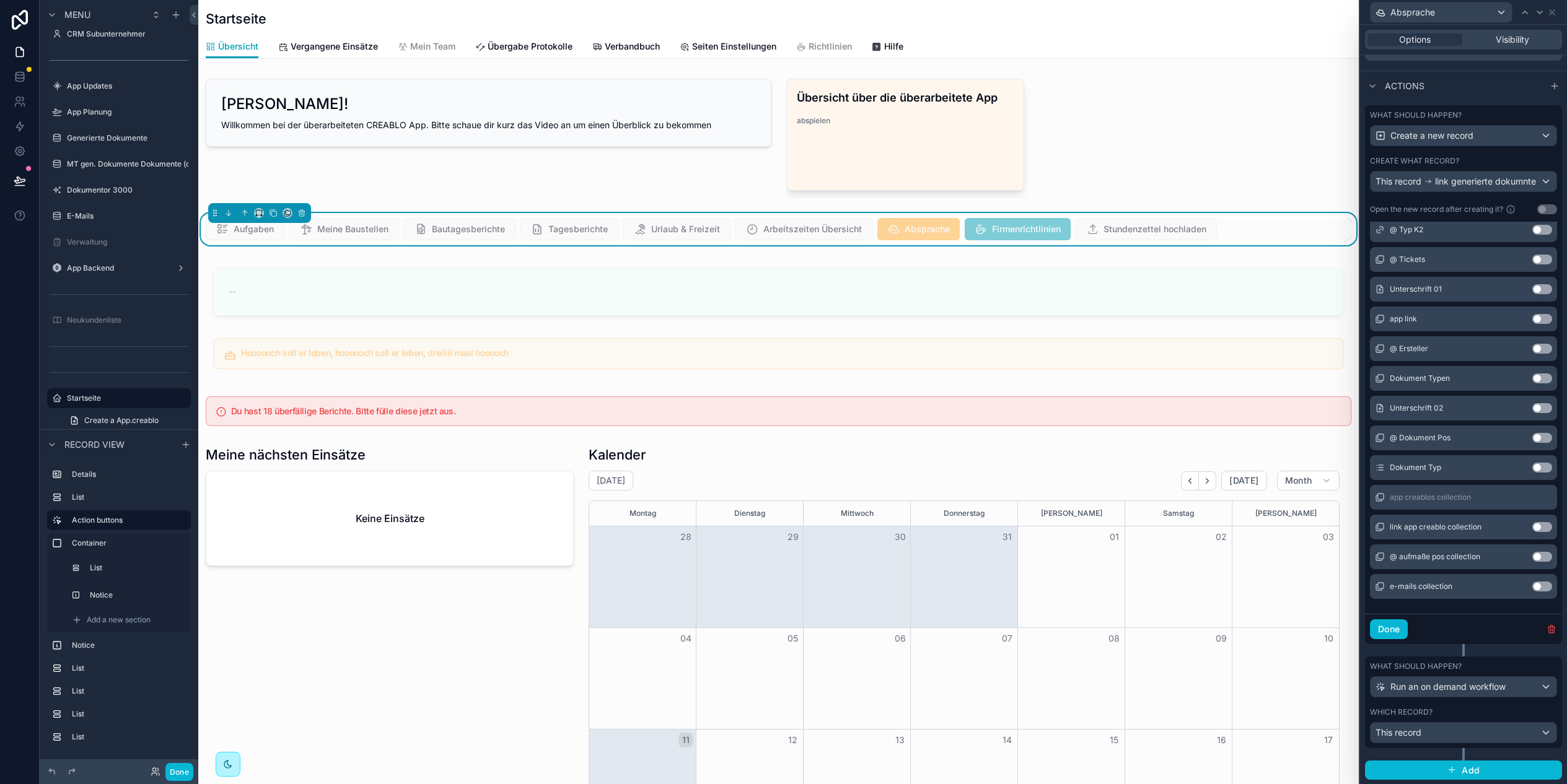
scroll to position [481, 0]
click at [1452, 736] on div "This record" at bounding box center [1463, 731] width 185 height 20
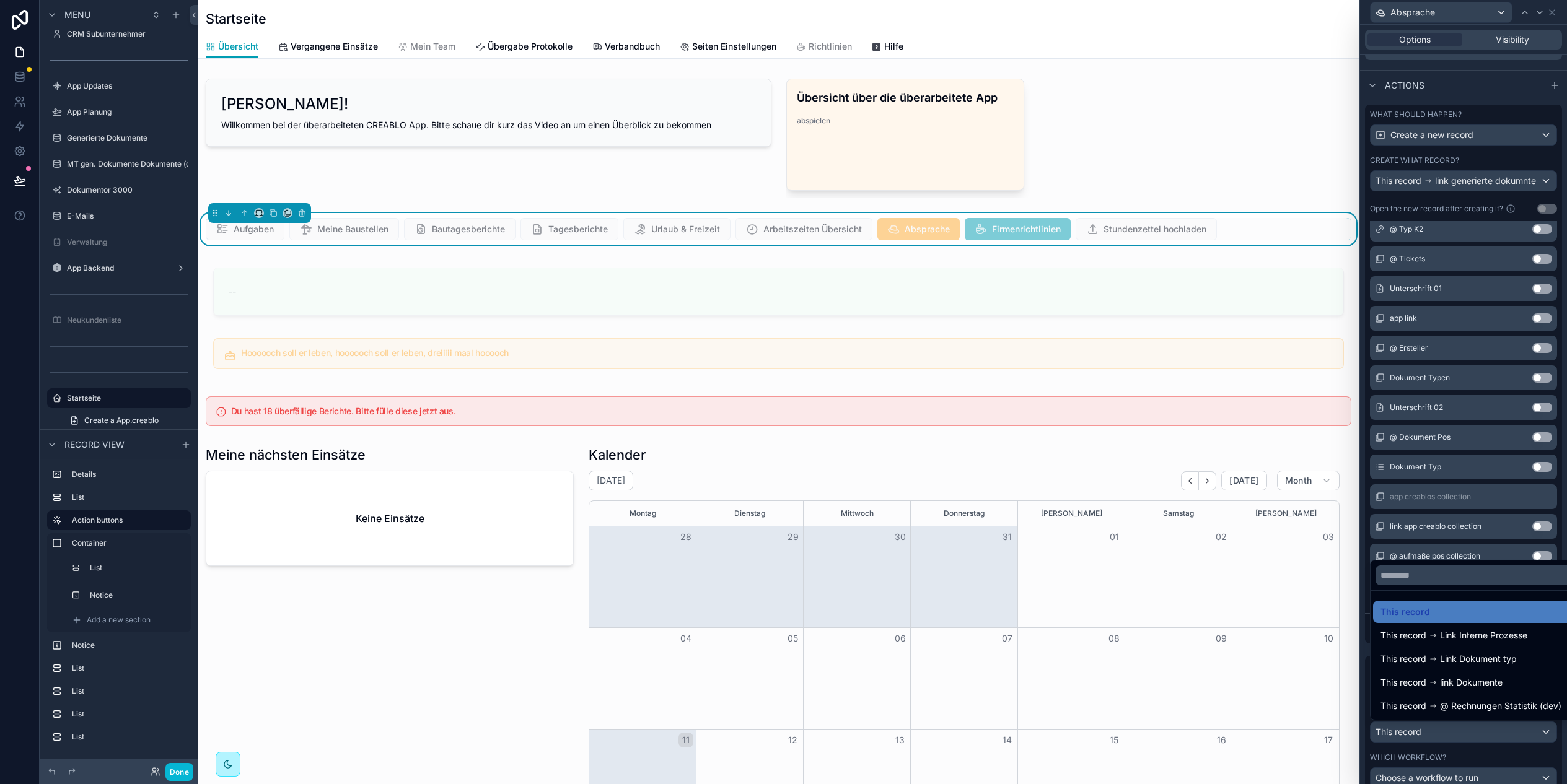
click at [1468, 754] on div at bounding box center [1463, 392] width 207 height 784
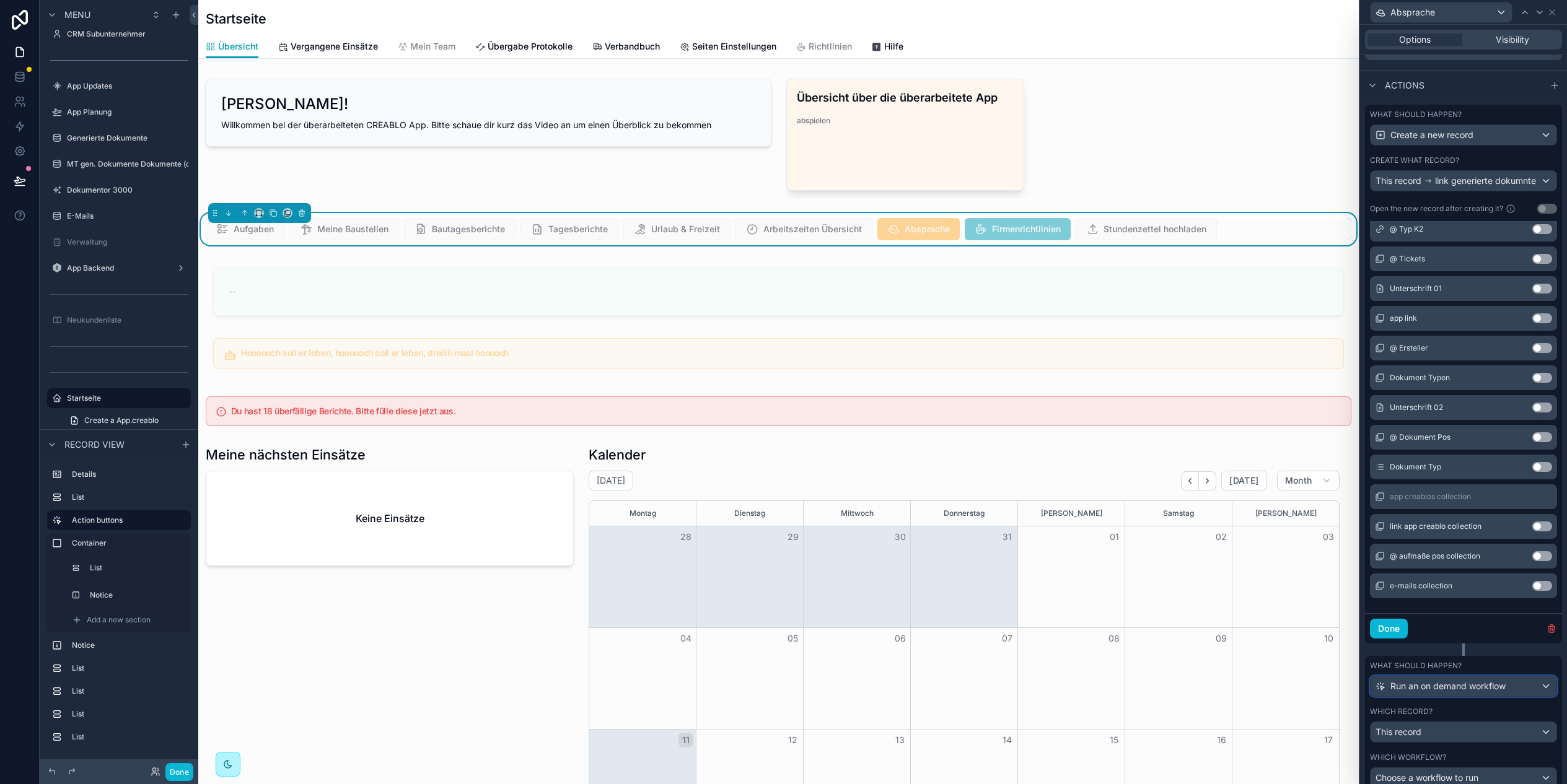
click at [1461, 689] on span "Run an on demand workflow" at bounding box center [1448, 686] width 115 height 12
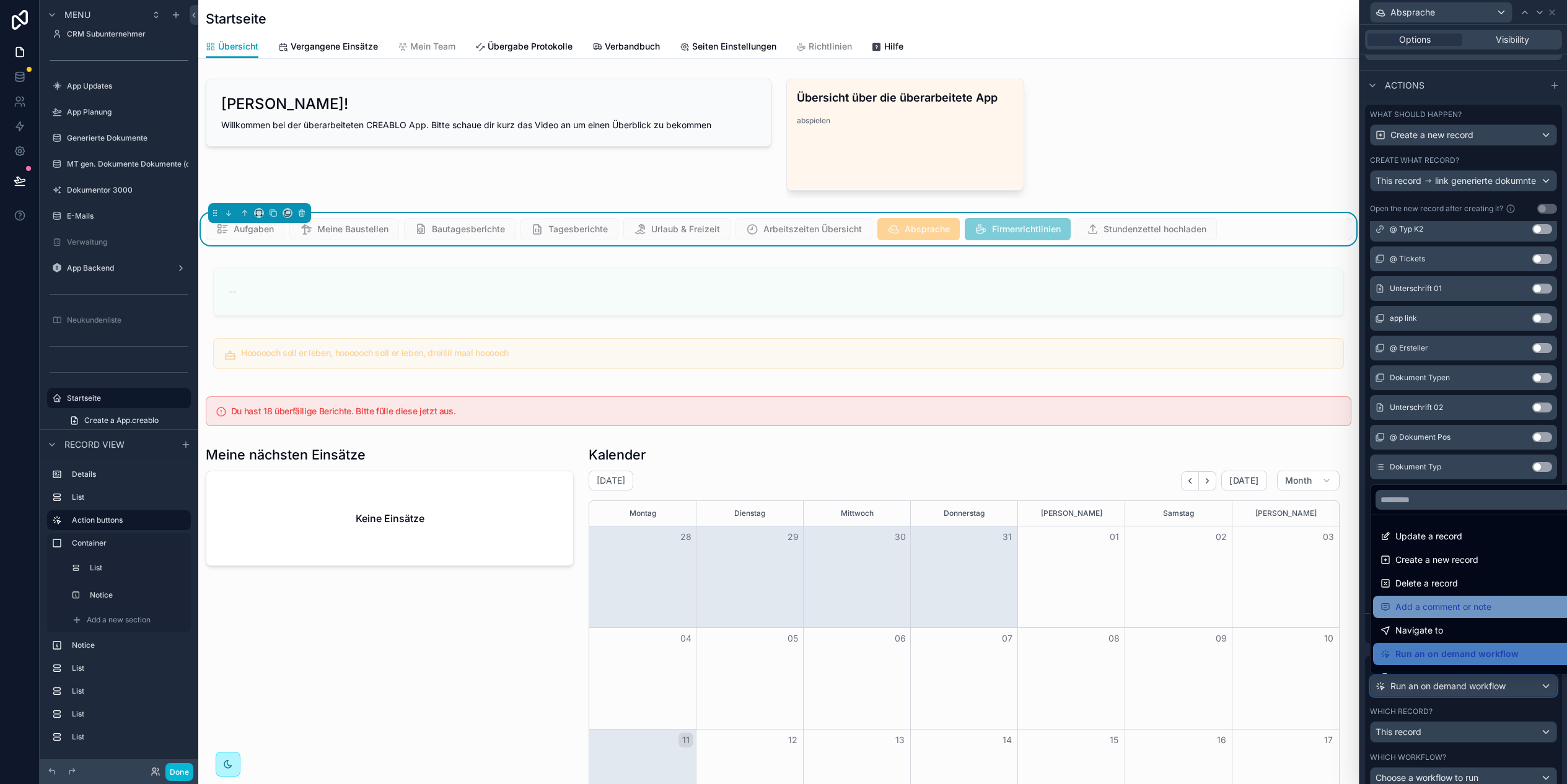
scroll to position [88, 0]
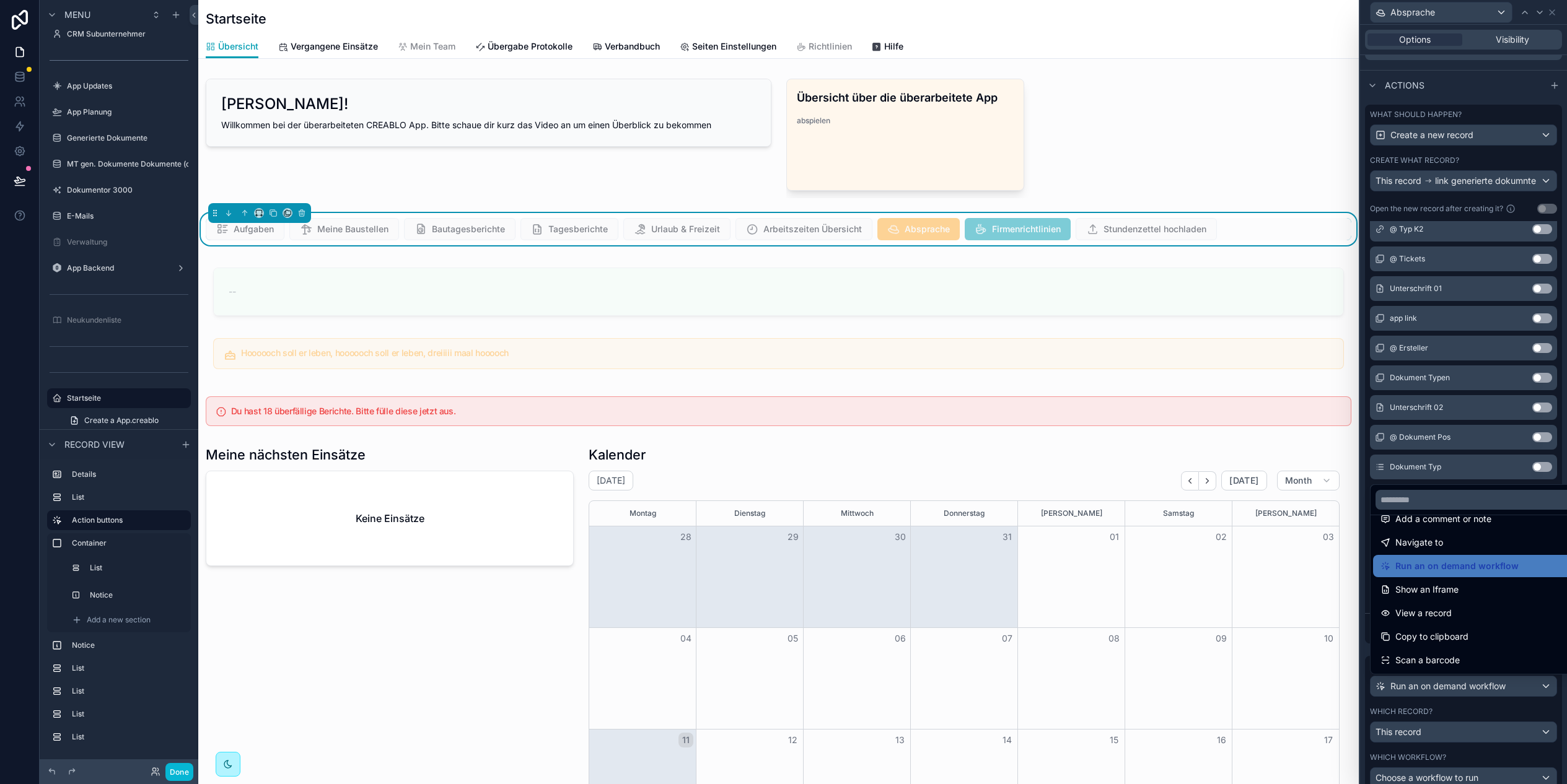
click at [1481, 699] on div at bounding box center [1463, 392] width 207 height 784
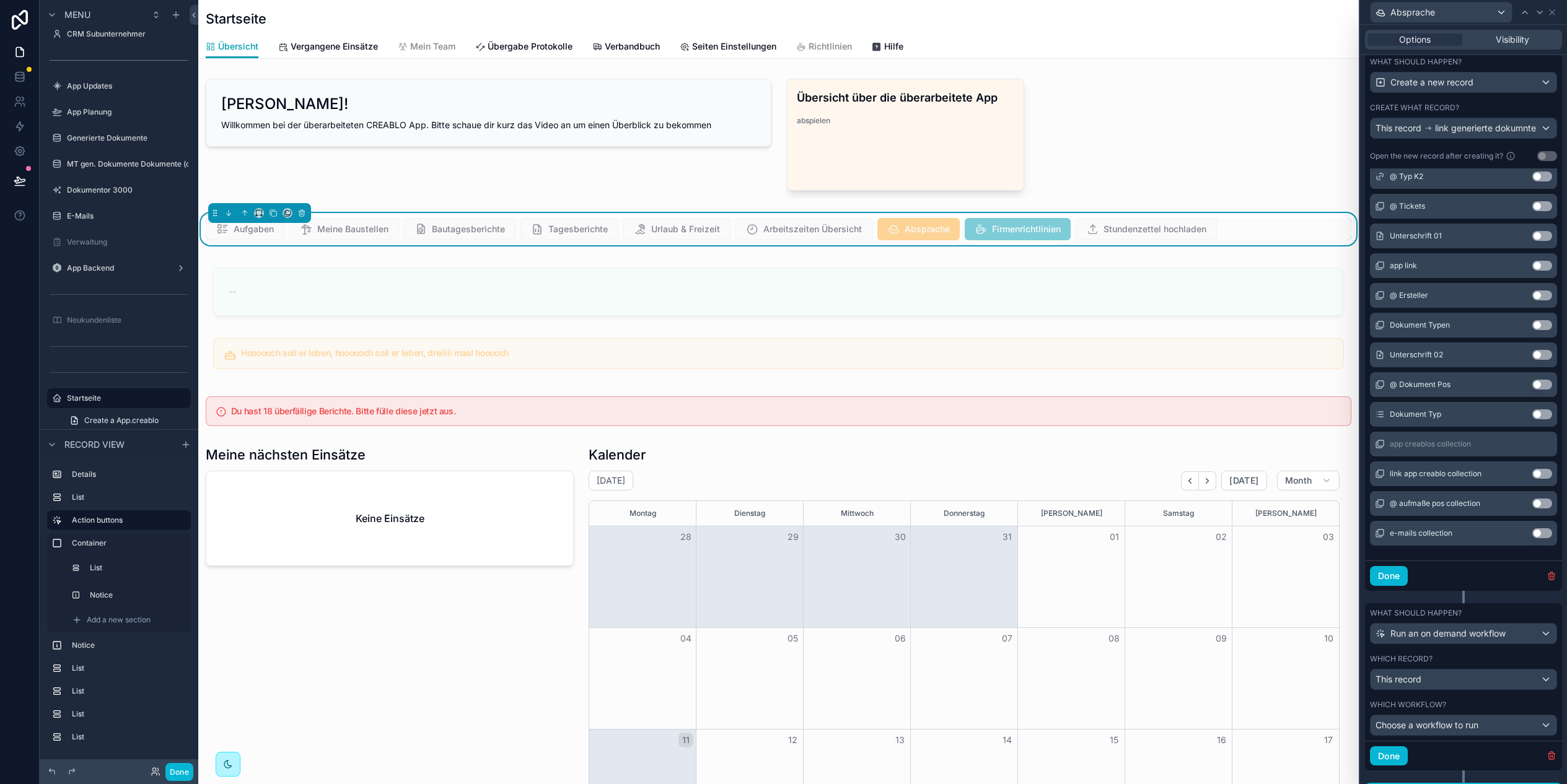
scroll to position [520, 0]
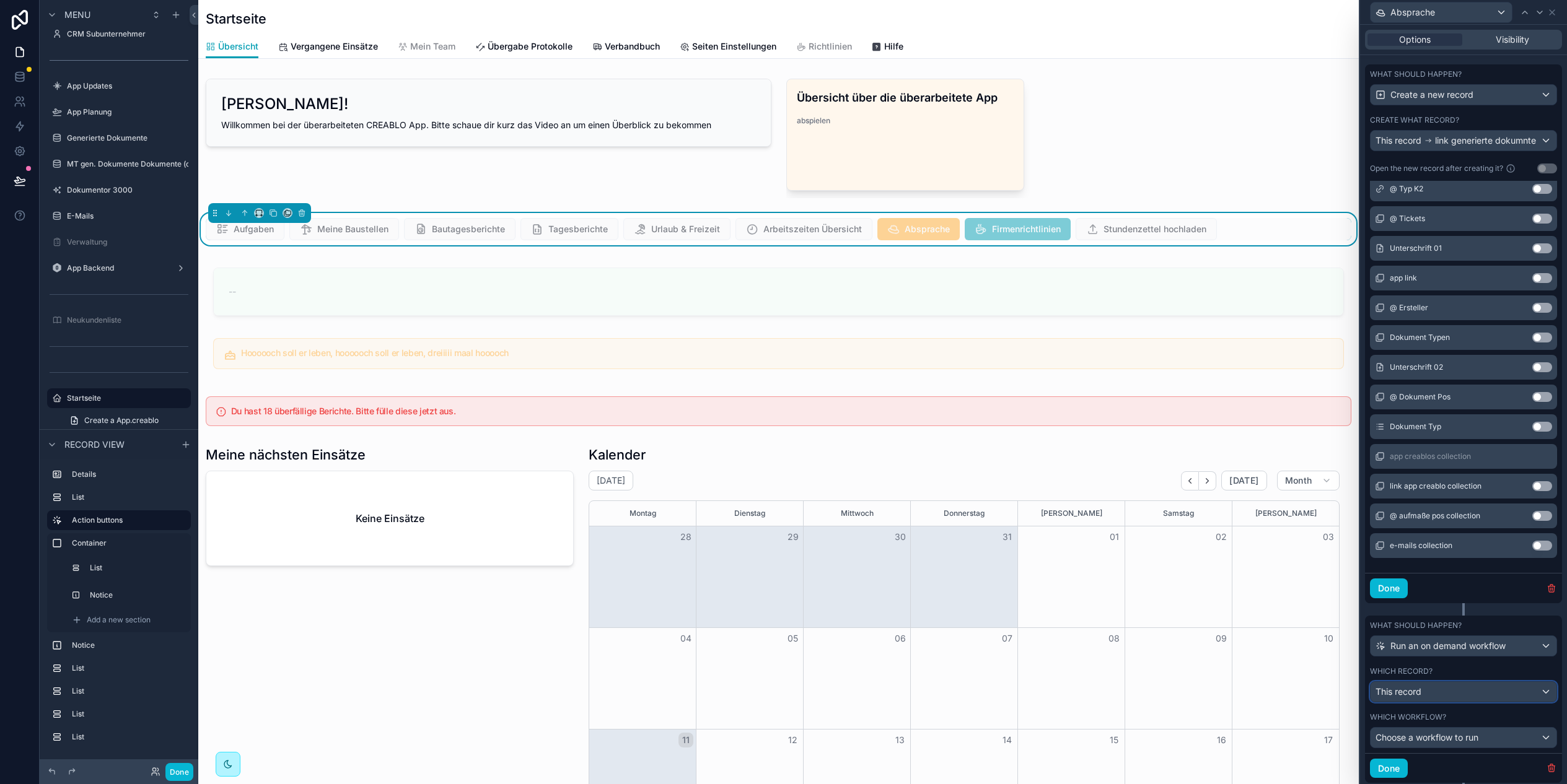
click at [1458, 687] on div "This record" at bounding box center [1463, 692] width 185 height 20
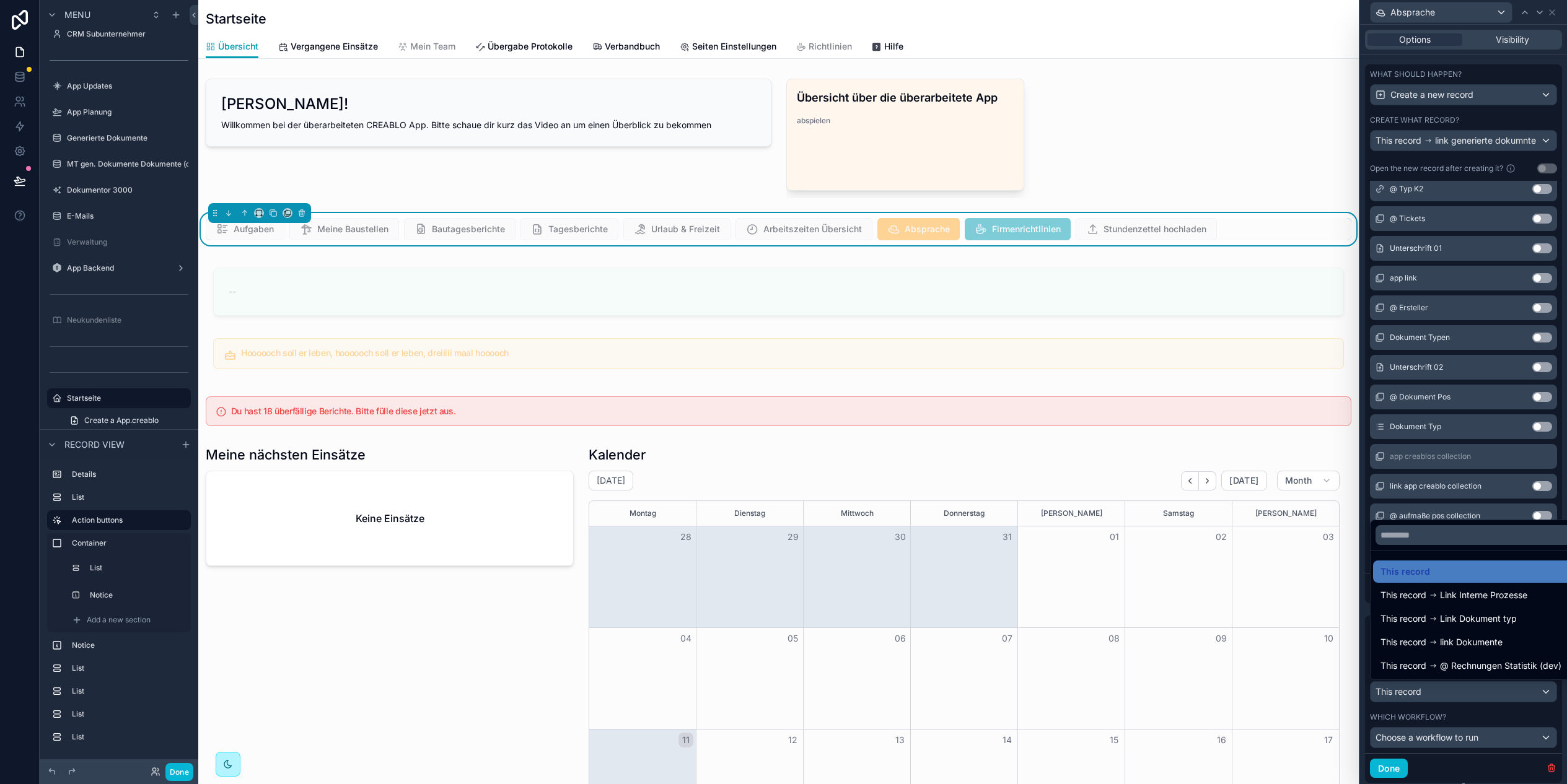
click at [1483, 709] on div at bounding box center [1463, 392] width 207 height 784
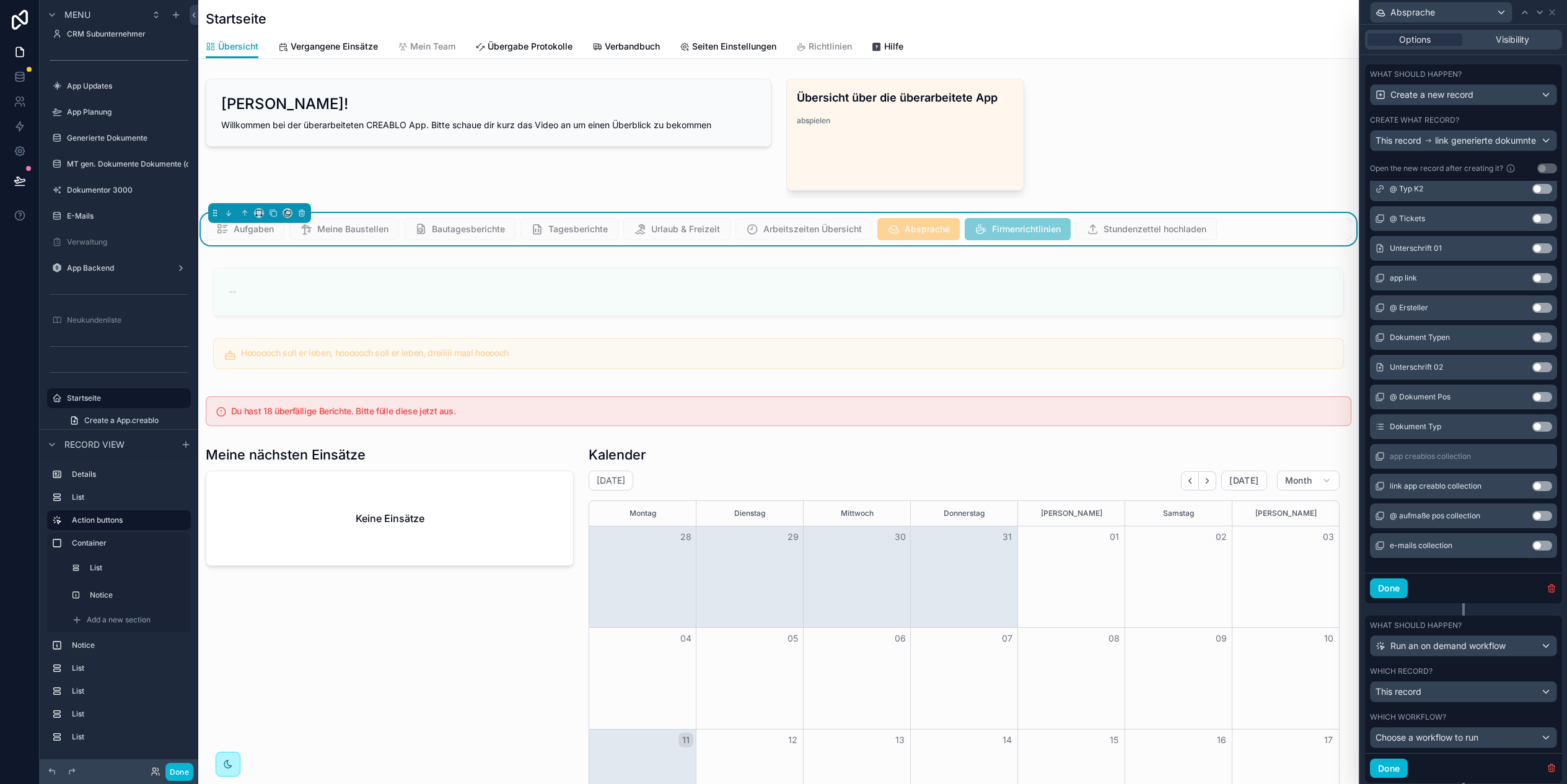
click at [1461, 703] on div "What should happen? Run an on demand workflow Which record? This record" at bounding box center [1463, 661] width 197 height 91
click at [1460, 696] on div "This record" at bounding box center [1463, 692] width 185 height 20
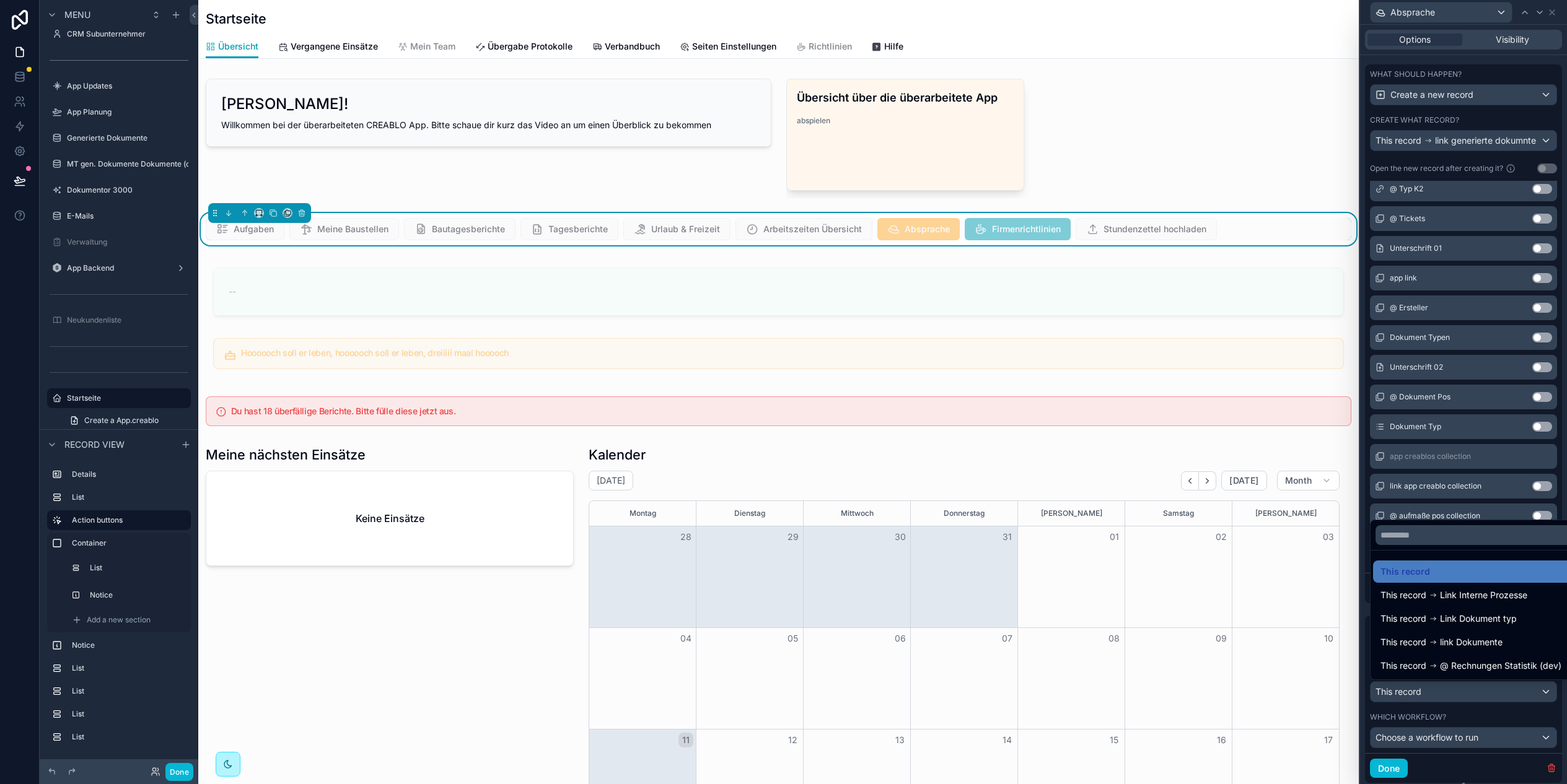
click at [1464, 715] on div at bounding box center [1463, 392] width 207 height 784
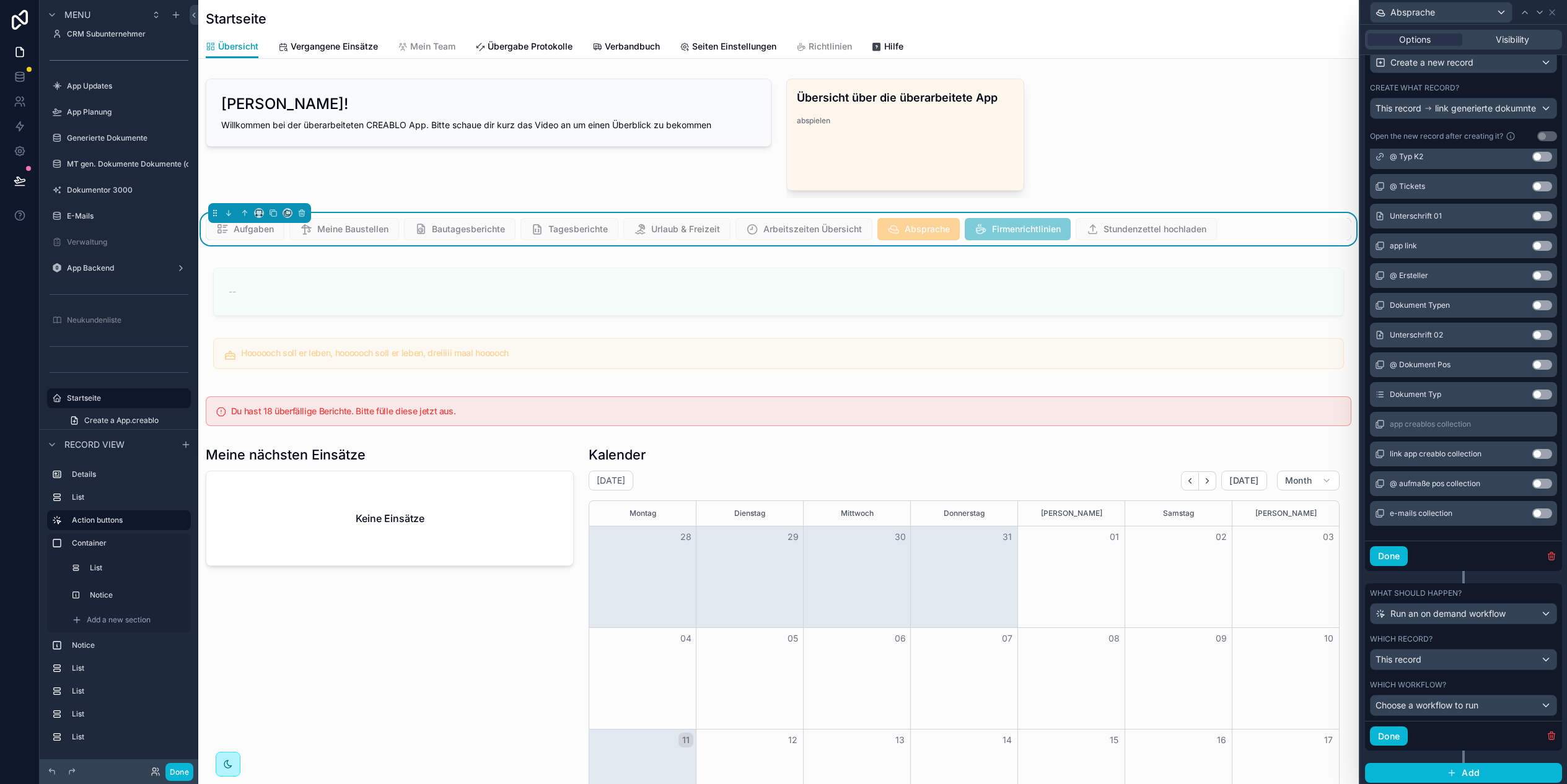
scroll to position [557, 0]
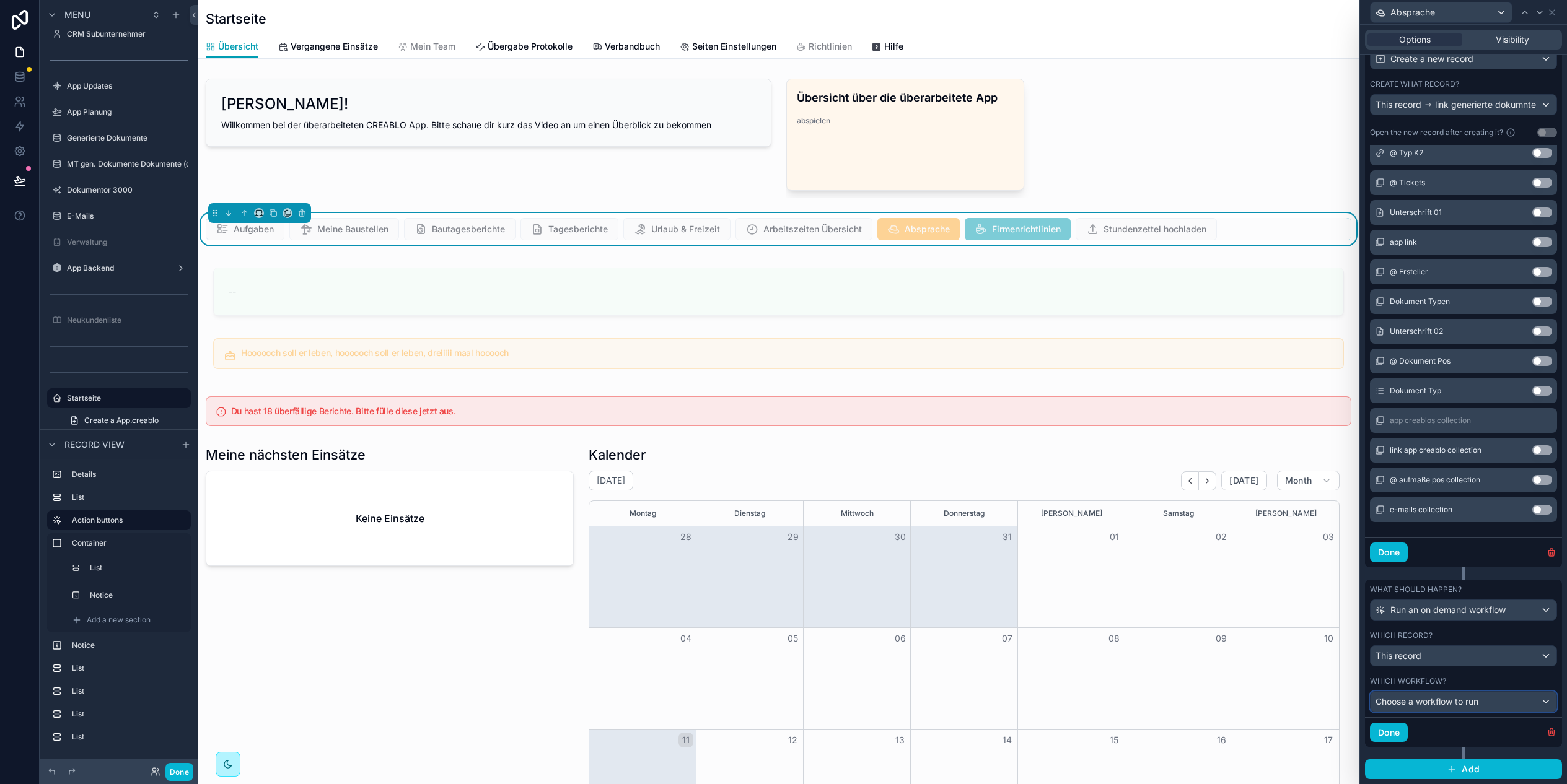
click at [1455, 708] on div "Choose a workflow to run" at bounding box center [1463, 702] width 185 height 20
click at [1425, 668] on div at bounding box center [1463, 392] width 207 height 784
click at [1453, 709] on div "Choose a workflow to run" at bounding box center [1463, 702] width 185 height 20
click at [1453, 686] on div at bounding box center [1463, 392] width 207 height 784
click at [1444, 655] on div "This record" at bounding box center [1463, 655] width 185 height 20
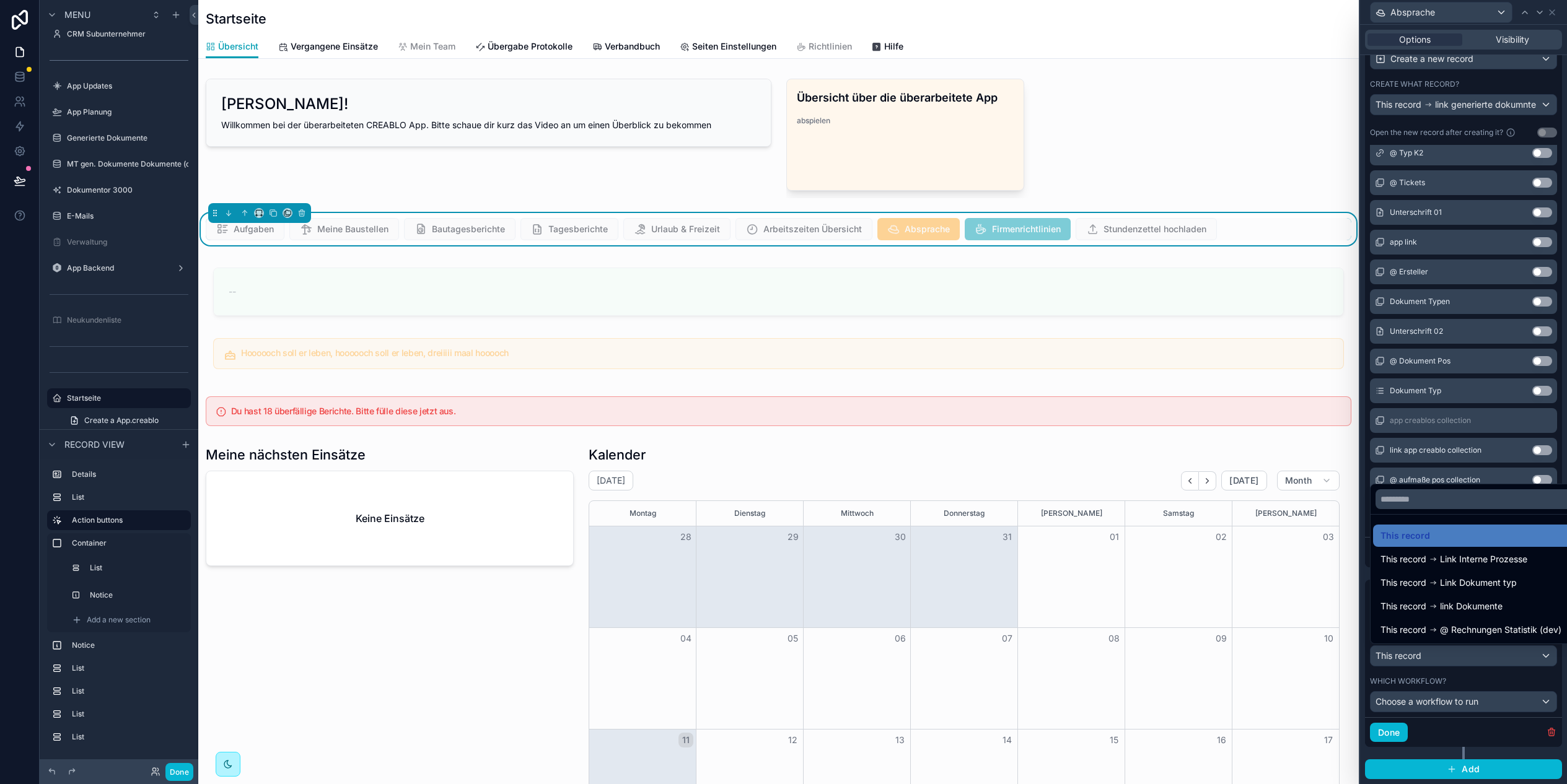
click at [1465, 669] on div at bounding box center [1463, 392] width 207 height 784
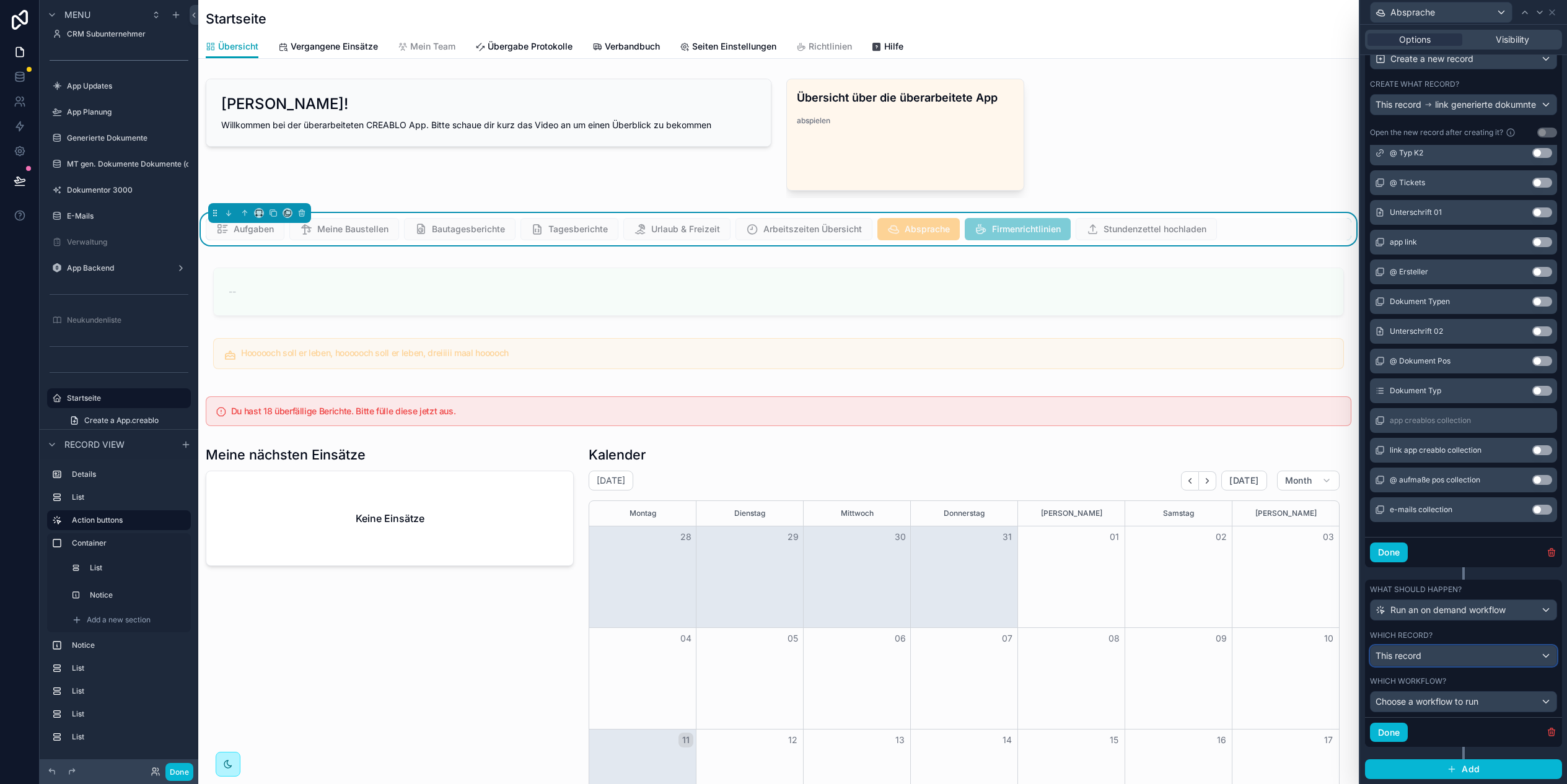
click at [1460, 659] on div "This record" at bounding box center [1463, 655] width 185 height 20
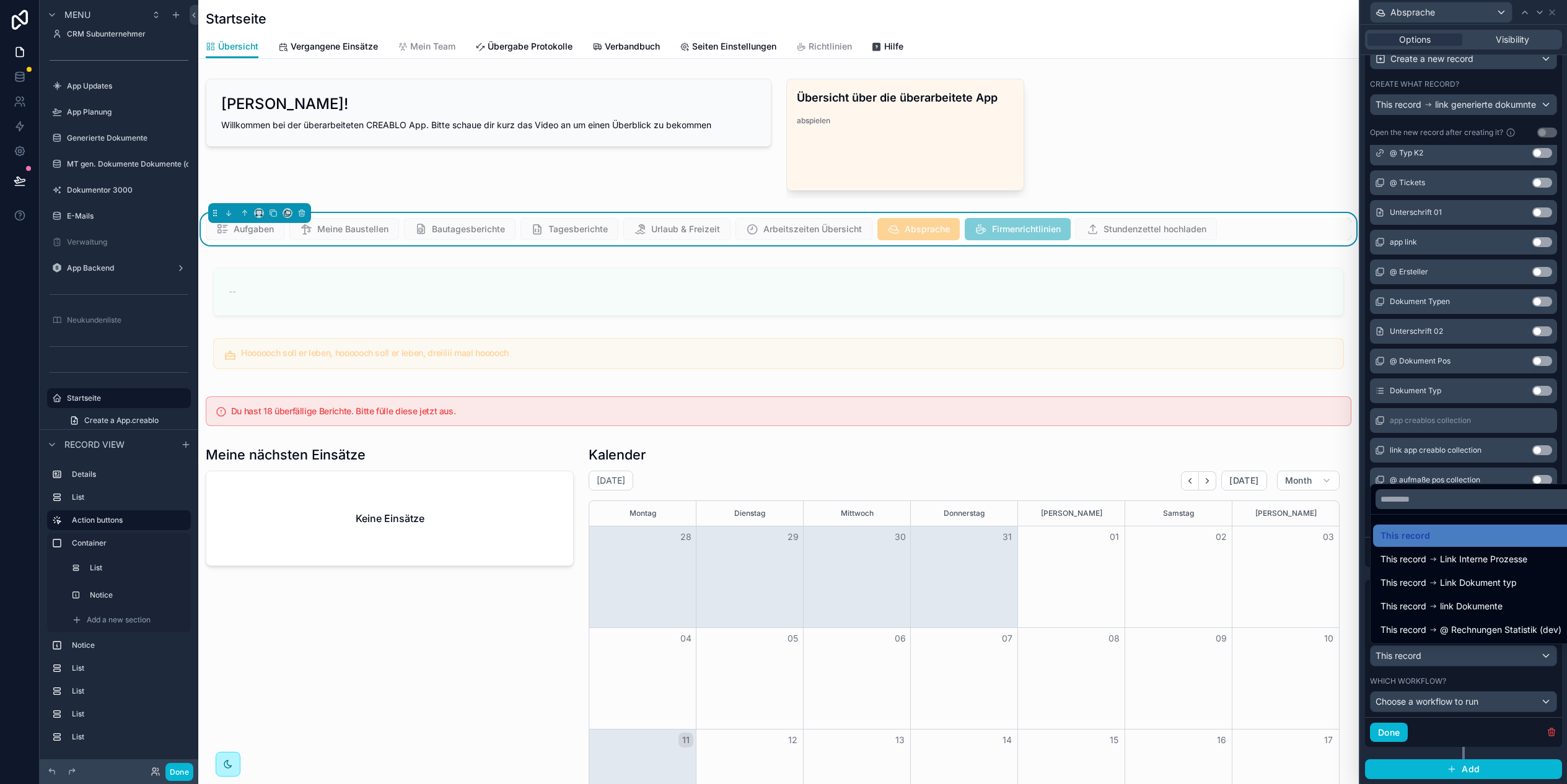
click at [1460, 659] on div at bounding box center [1463, 392] width 207 height 784
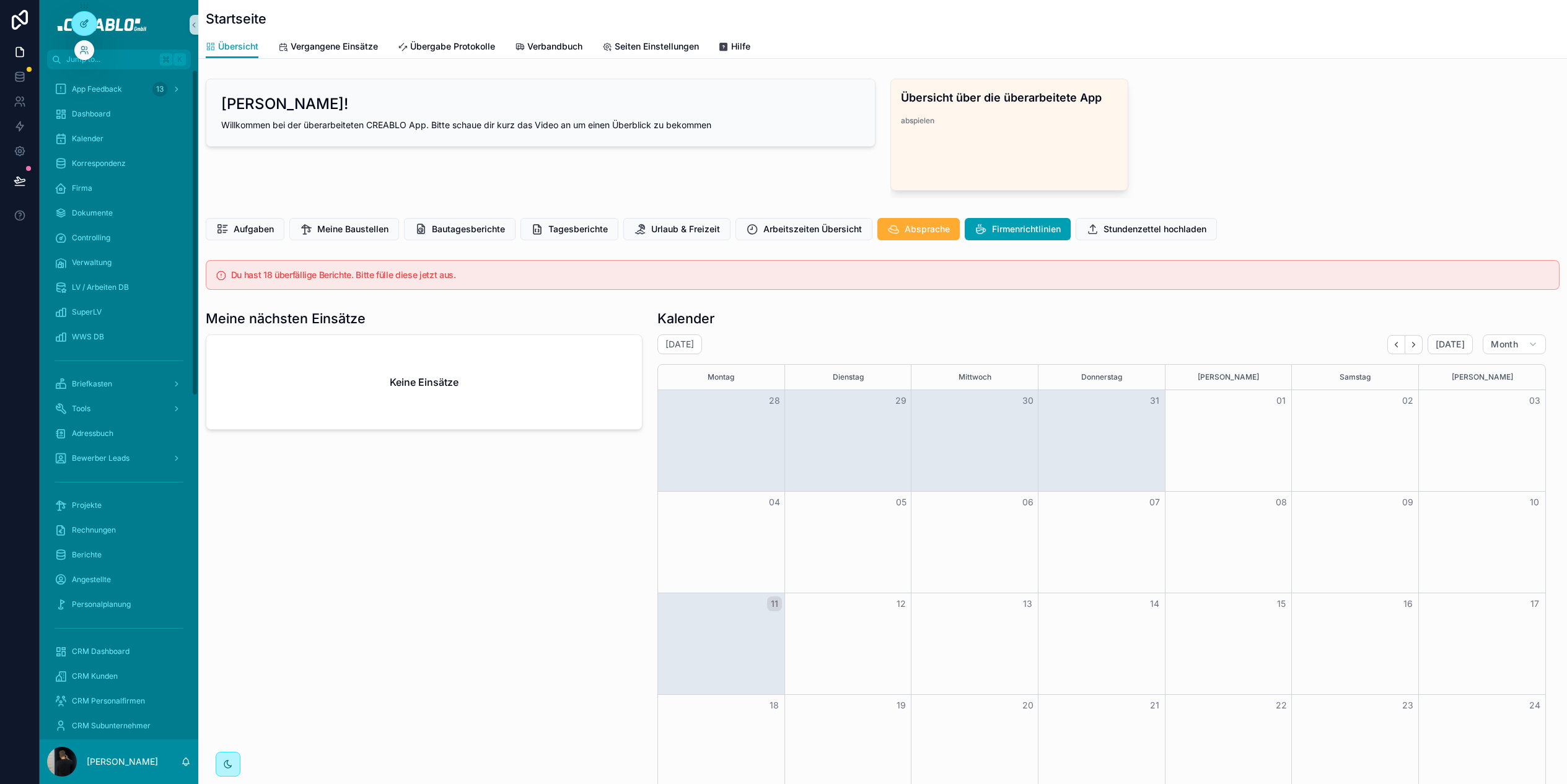
click at [82, 19] on icon at bounding box center [84, 24] width 10 height 10
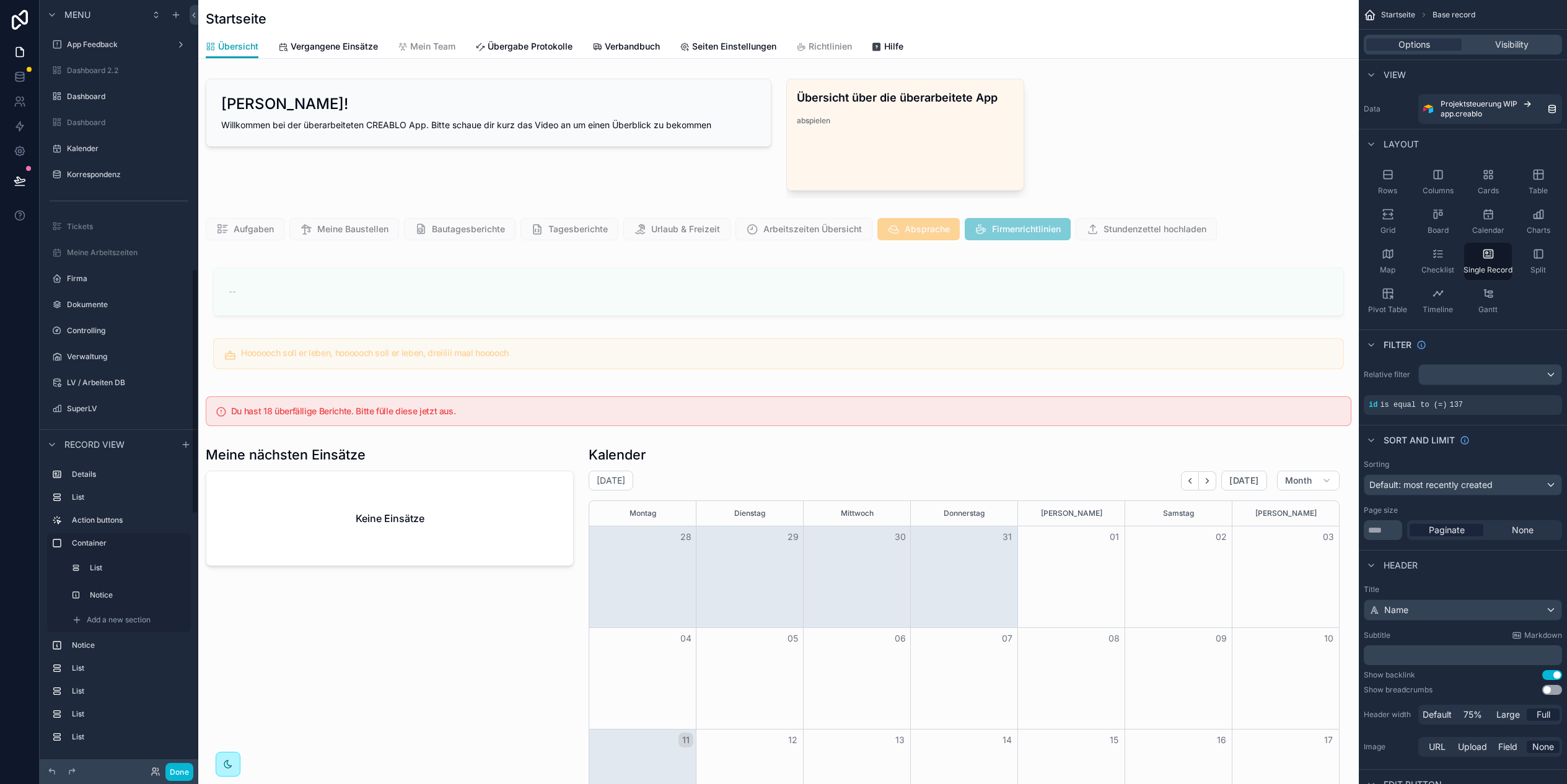
scroll to position [0, 1051]
click at [1278, 236] on div "scrollable content" at bounding box center [779, 229] width 1160 height 32
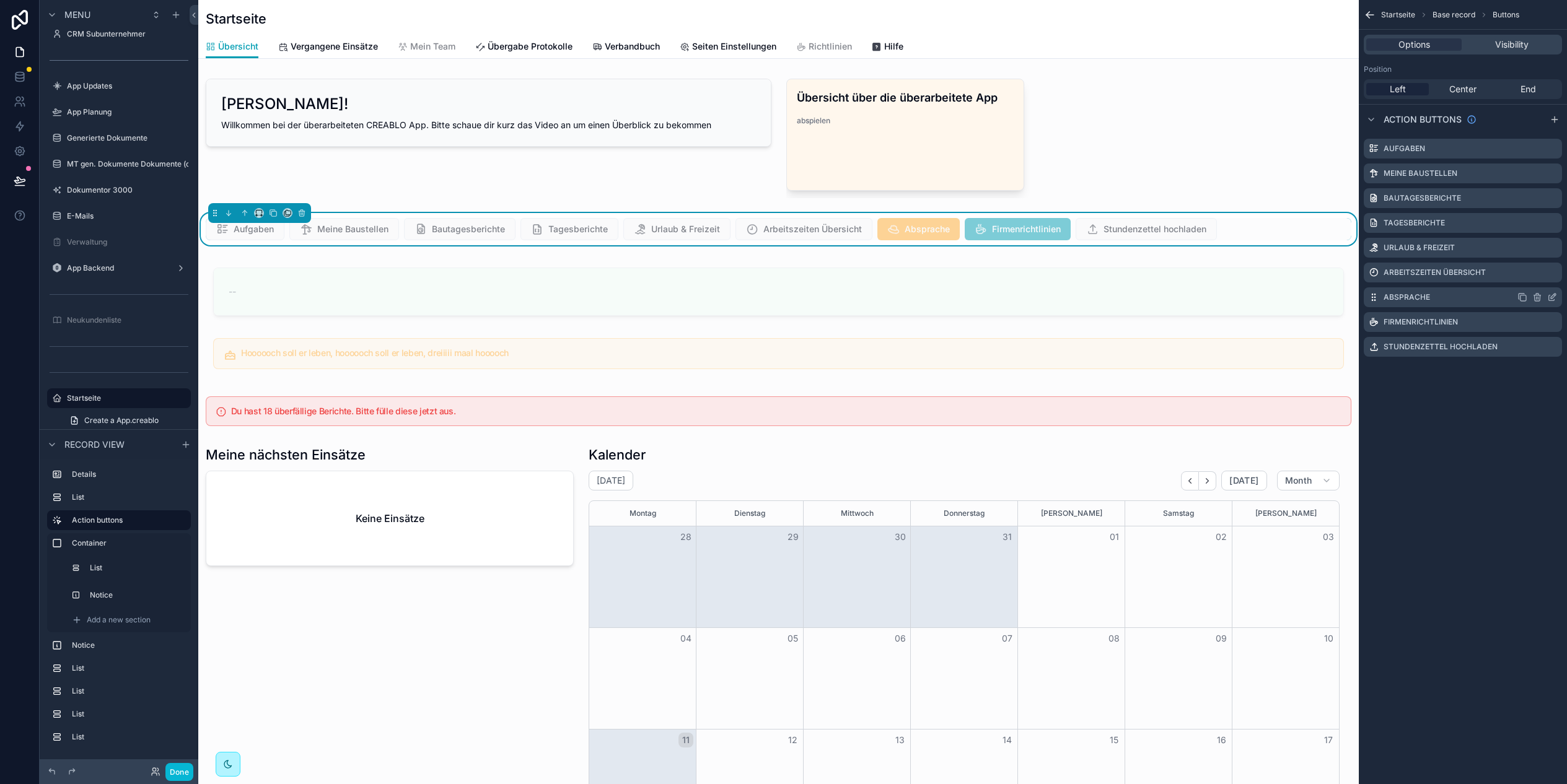
click at [1552, 297] on icon "scrollable content" at bounding box center [1552, 297] width 10 height 10
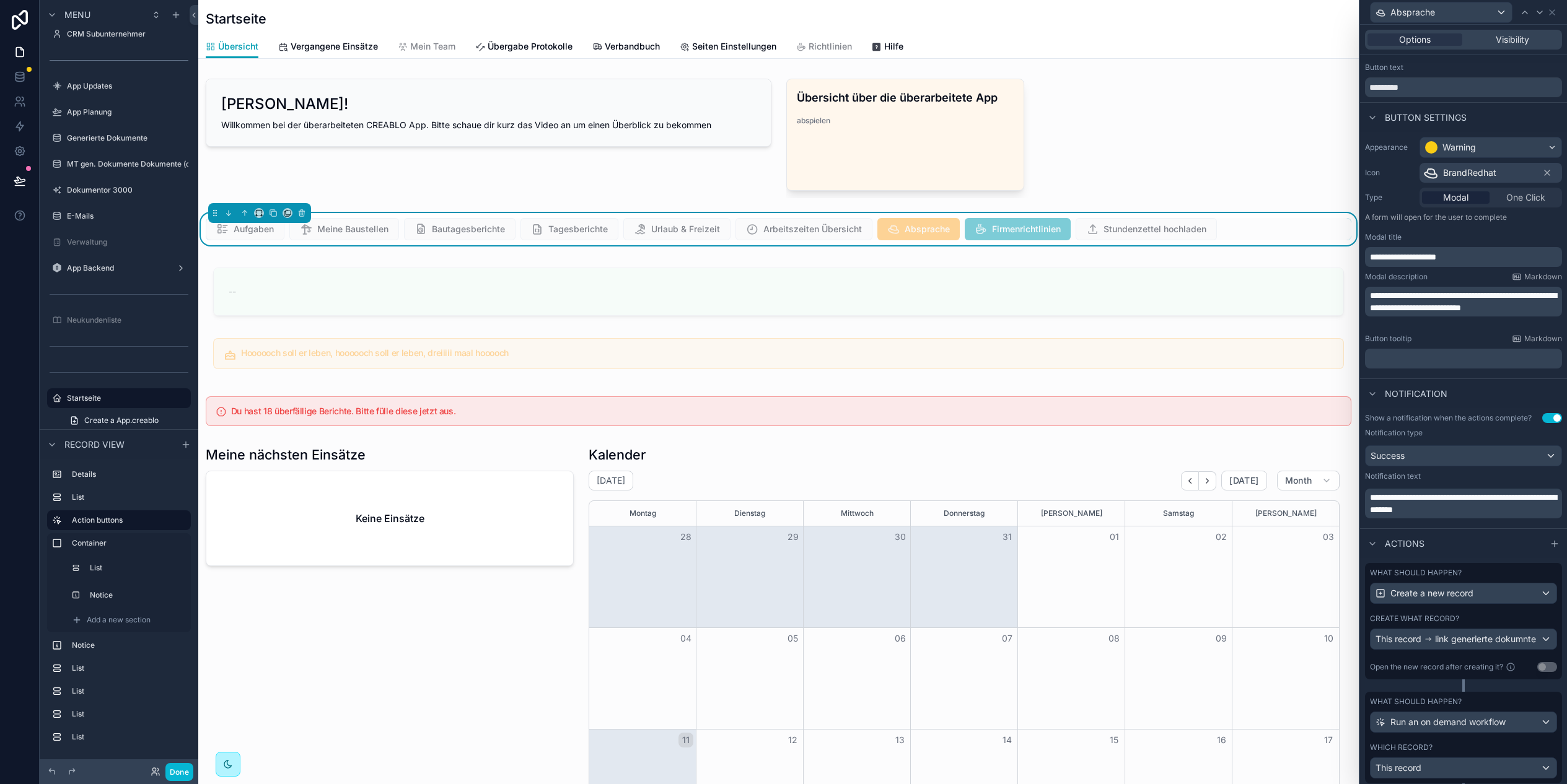
scroll to position [58, 0]
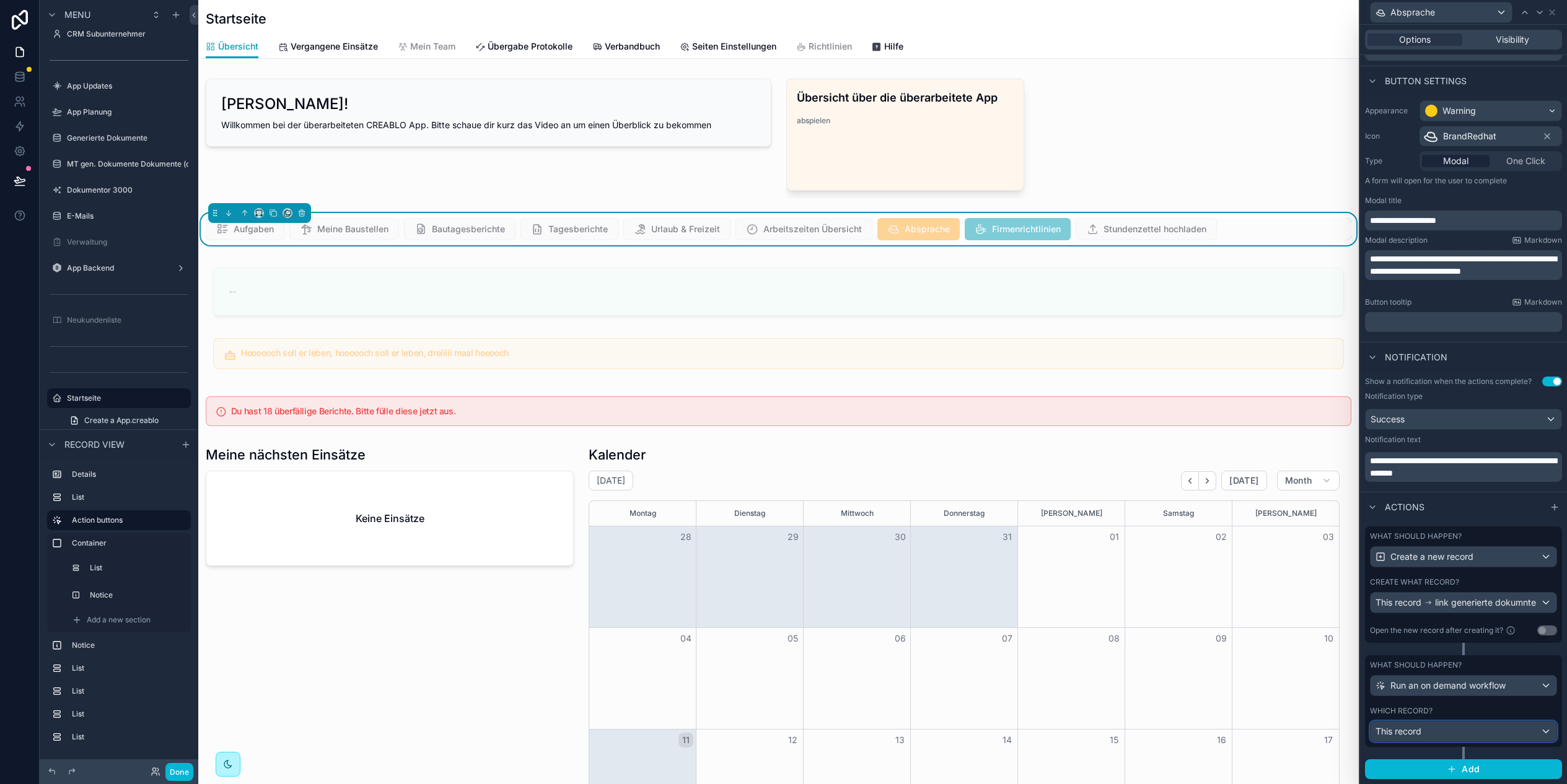
click at [1460, 724] on div "This record" at bounding box center [1463, 731] width 185 height 20
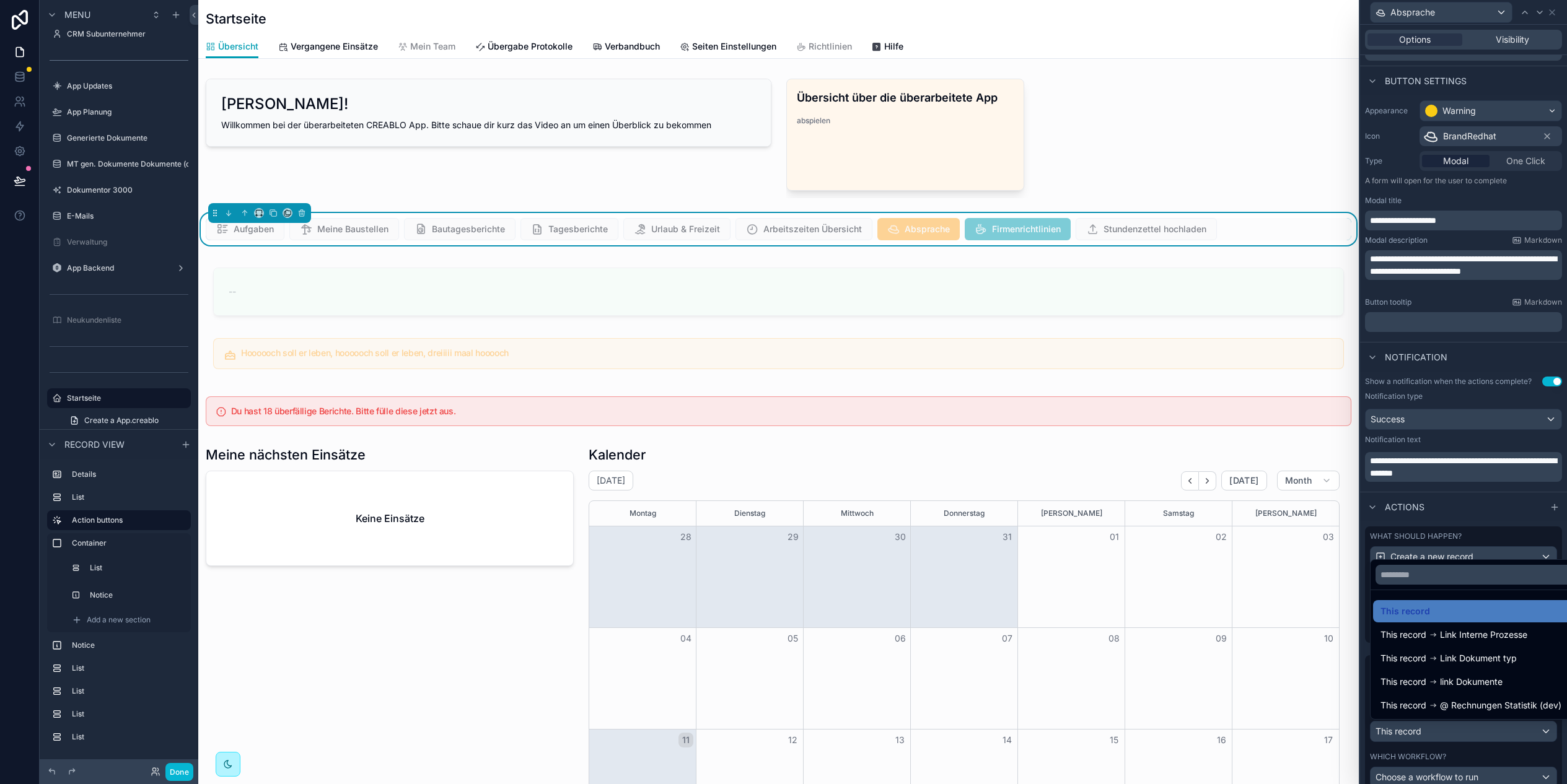
click at [1462, 723] on div at bounding box center [1463, 392] width 207 height 784
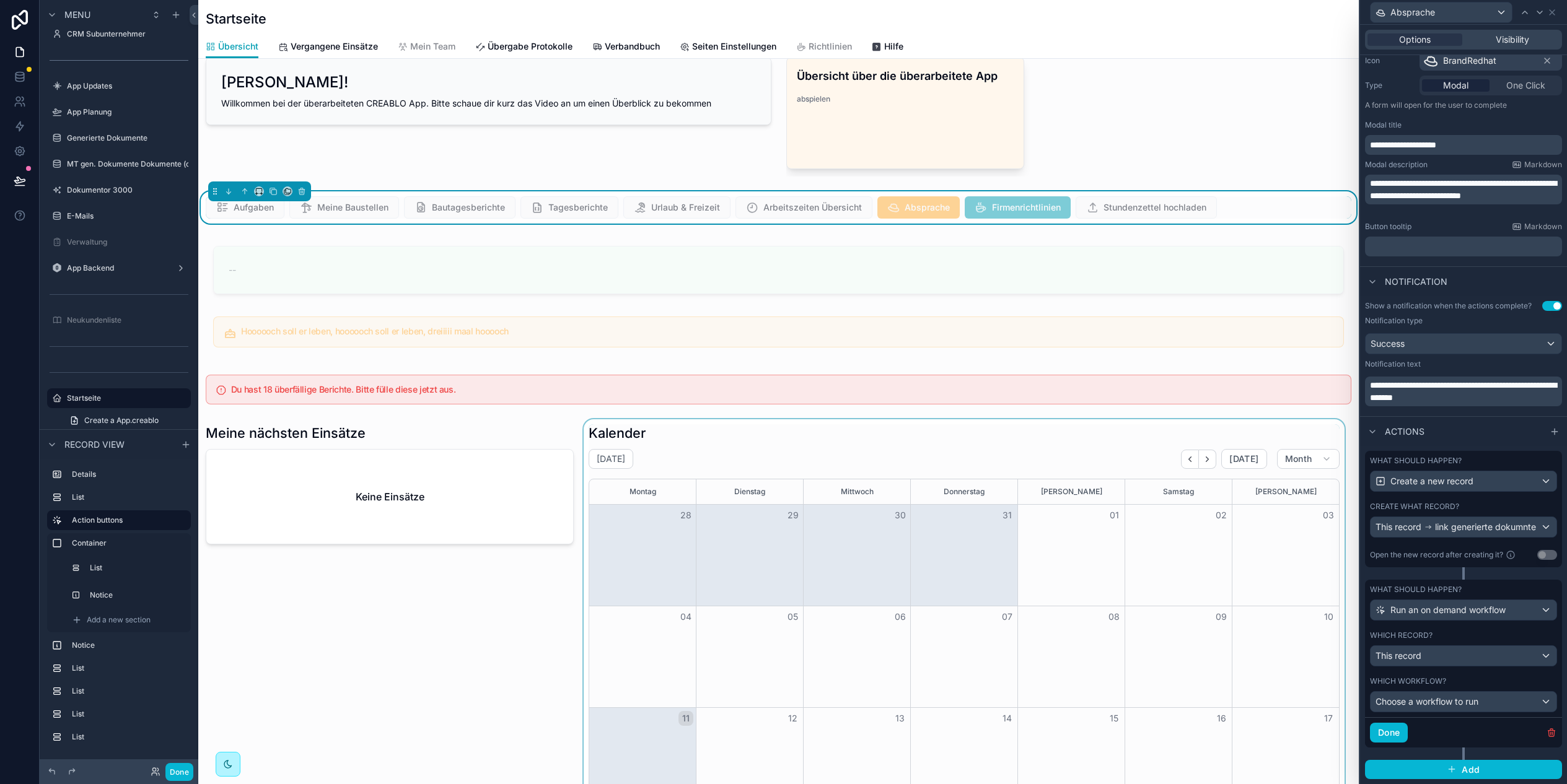
scroll to position [60, 0]
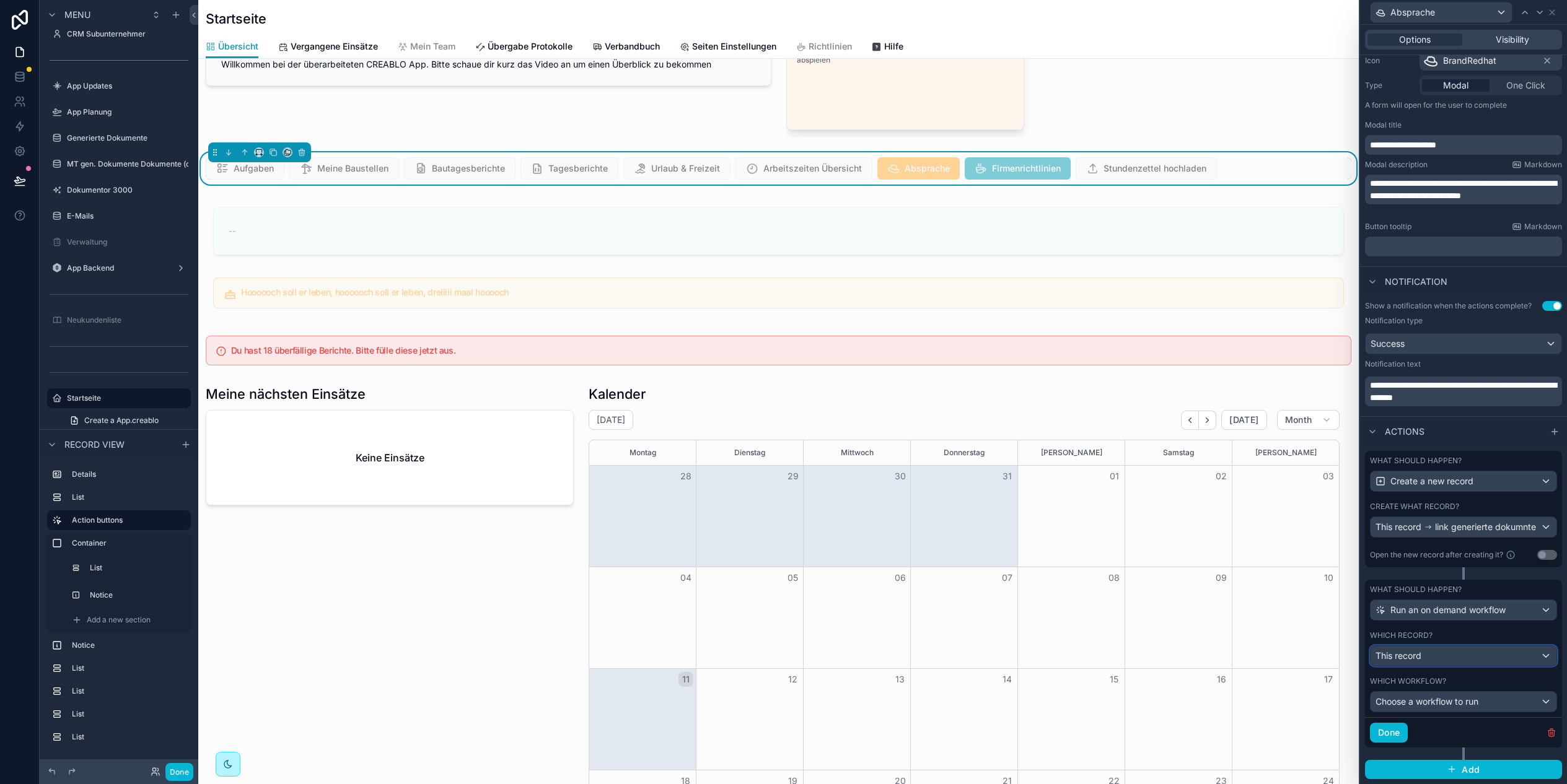
click at [1459, 652] on div "This record" at bounding box center [1463, 655] width 185 height 20
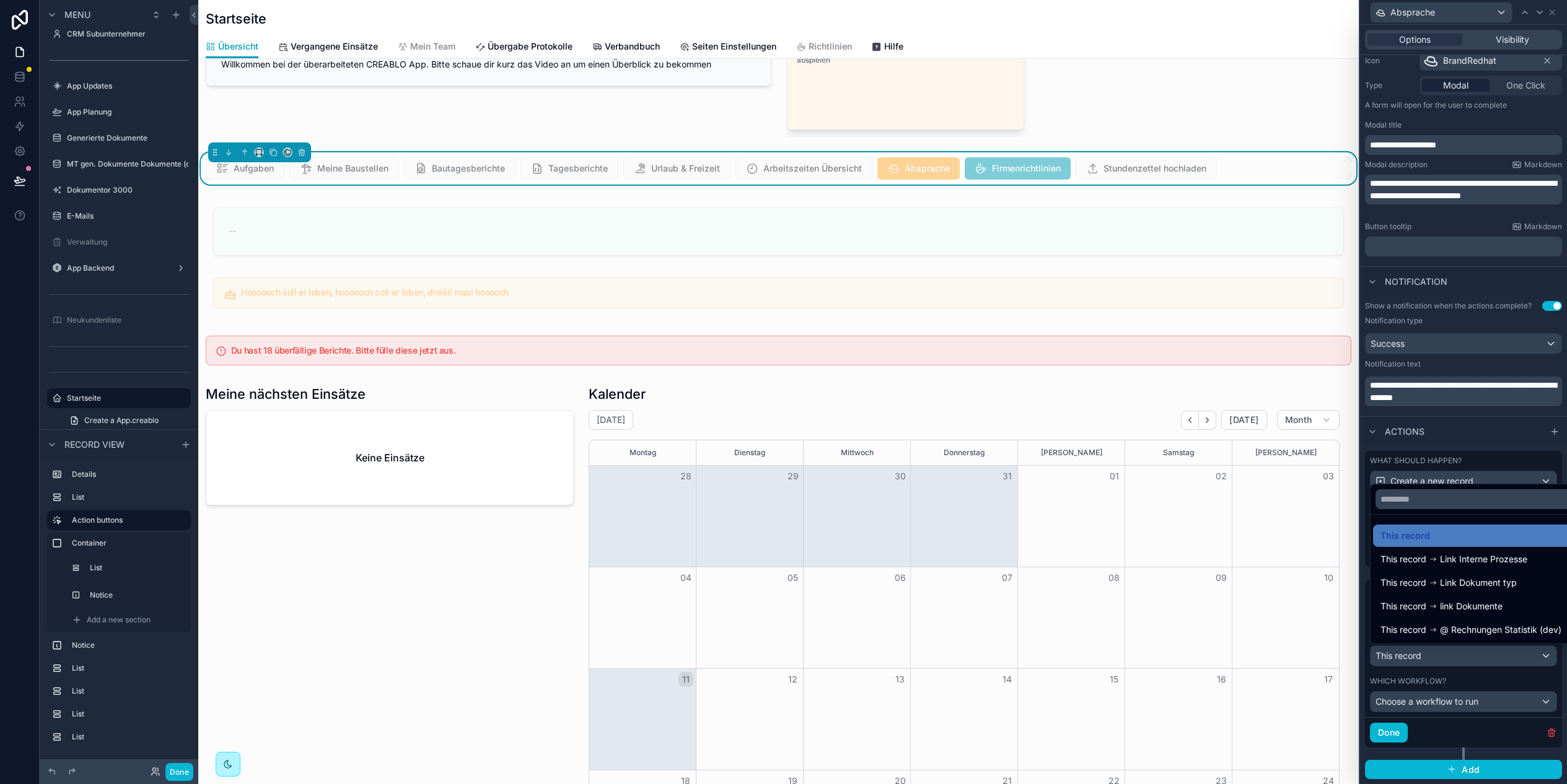
click at [1460, 652] on div at bounding box center [1463, 392] width 207 height 784
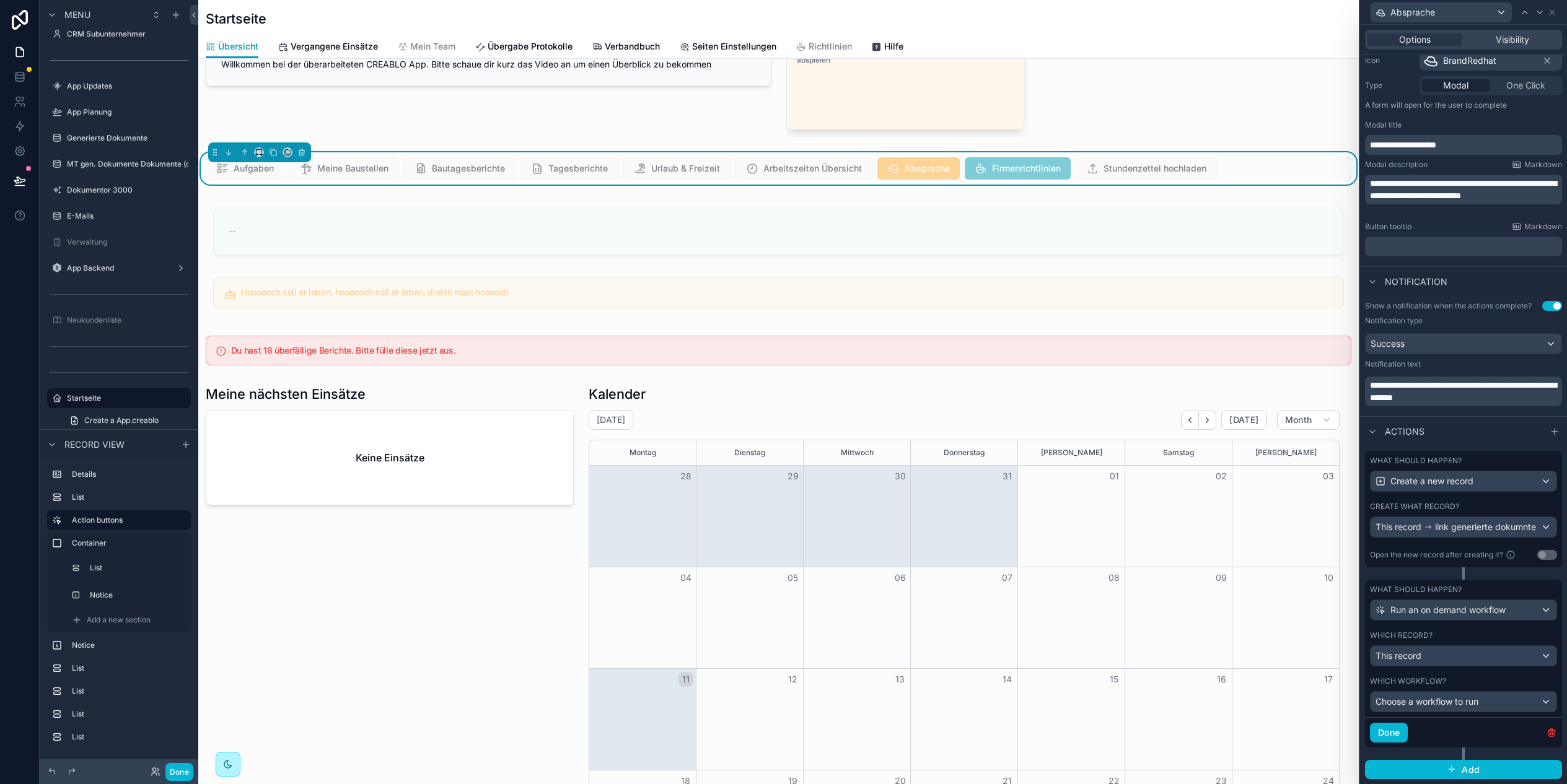
click at [1433, 640] on div "Which record? This record" at bounding box center [1463, 648] width 187 height 36
click at [1440, 650] on div "This record" at bounding box center [1463, 655] width 185 height 20
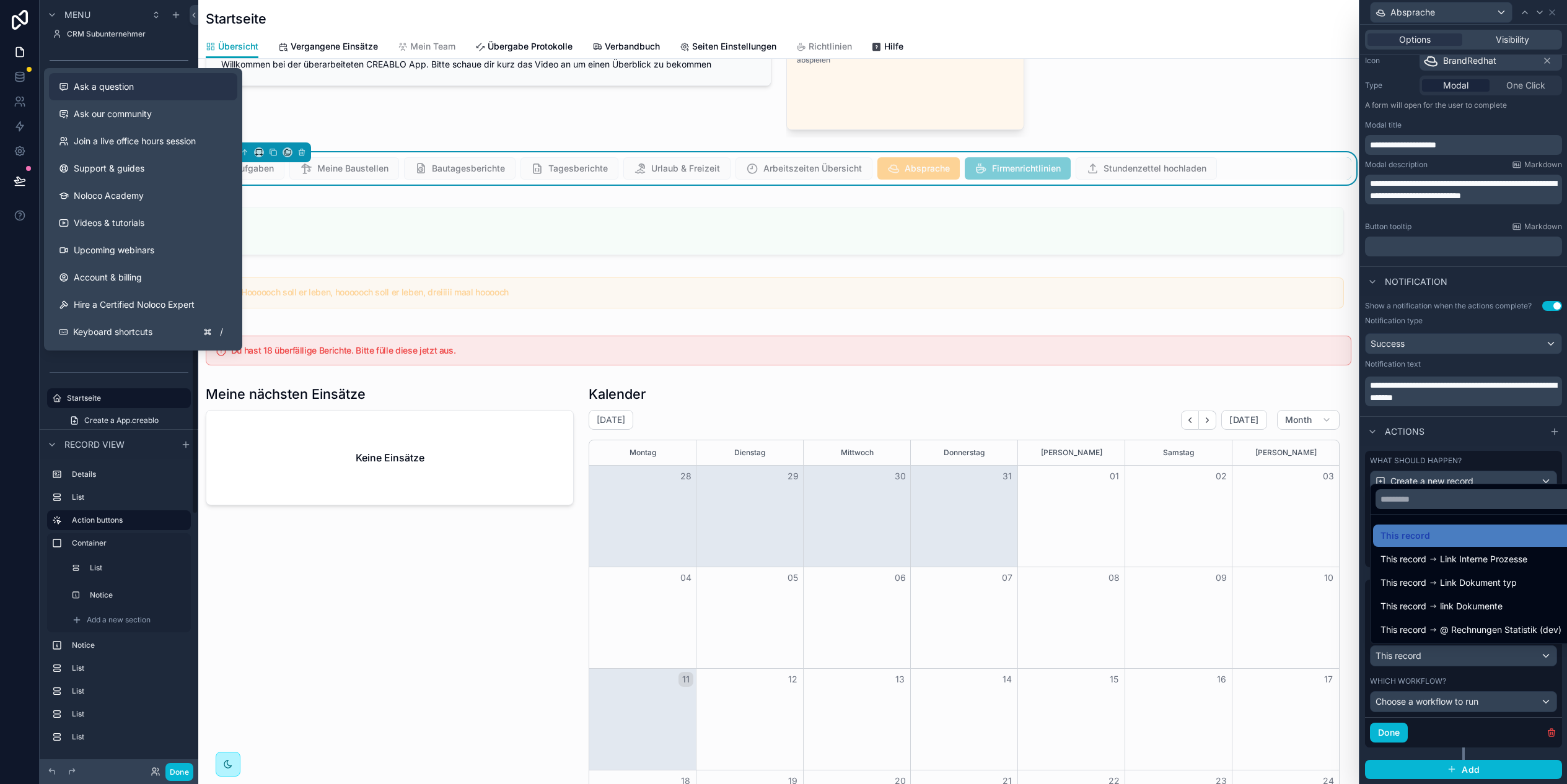
click at [140, 73] on button "Ask a question" at bounding box center [143, 86] width 188 height 27
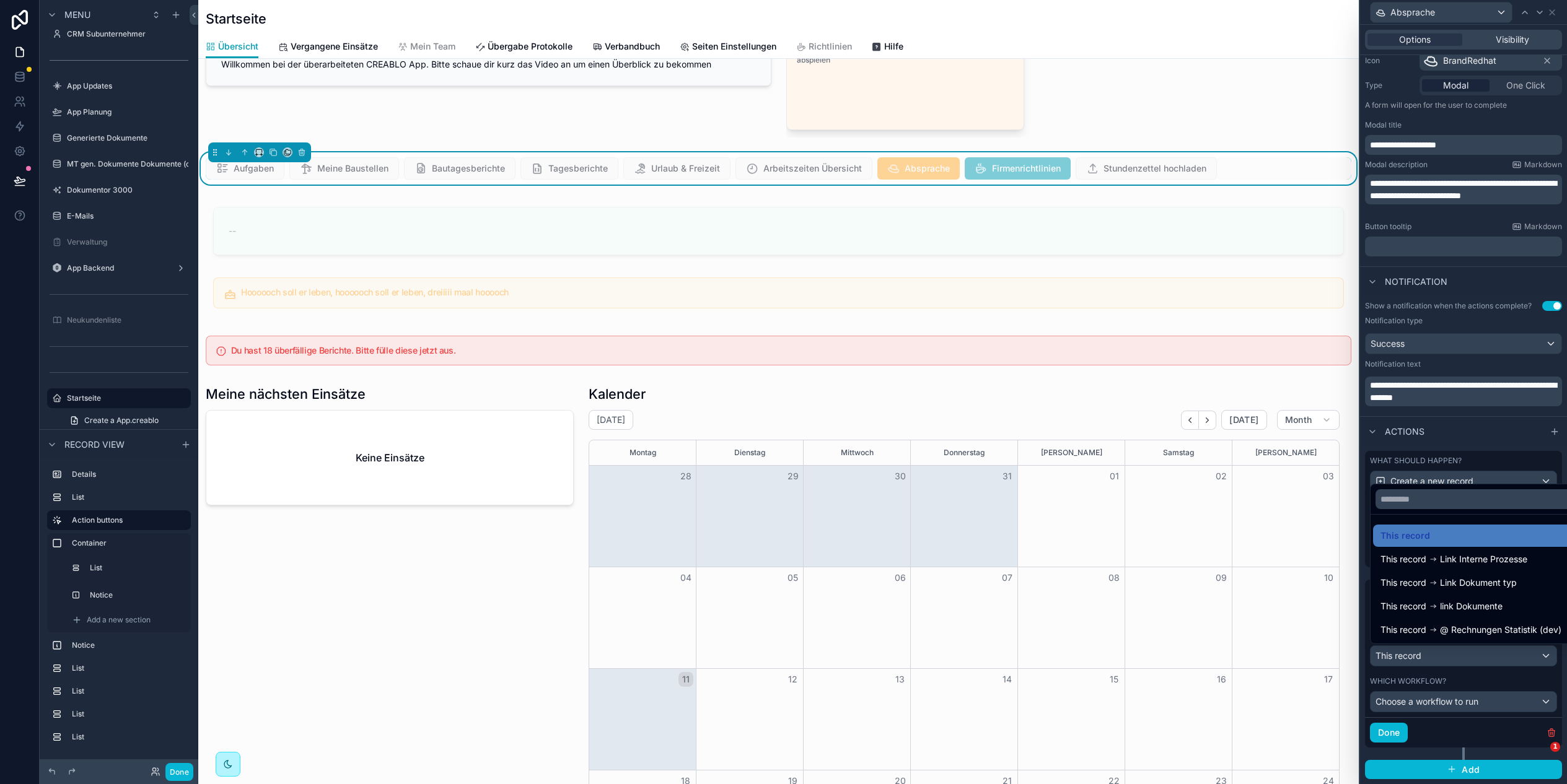
click at [1438, 687] on div at bounding box center [1463, 392] width 207 height 784
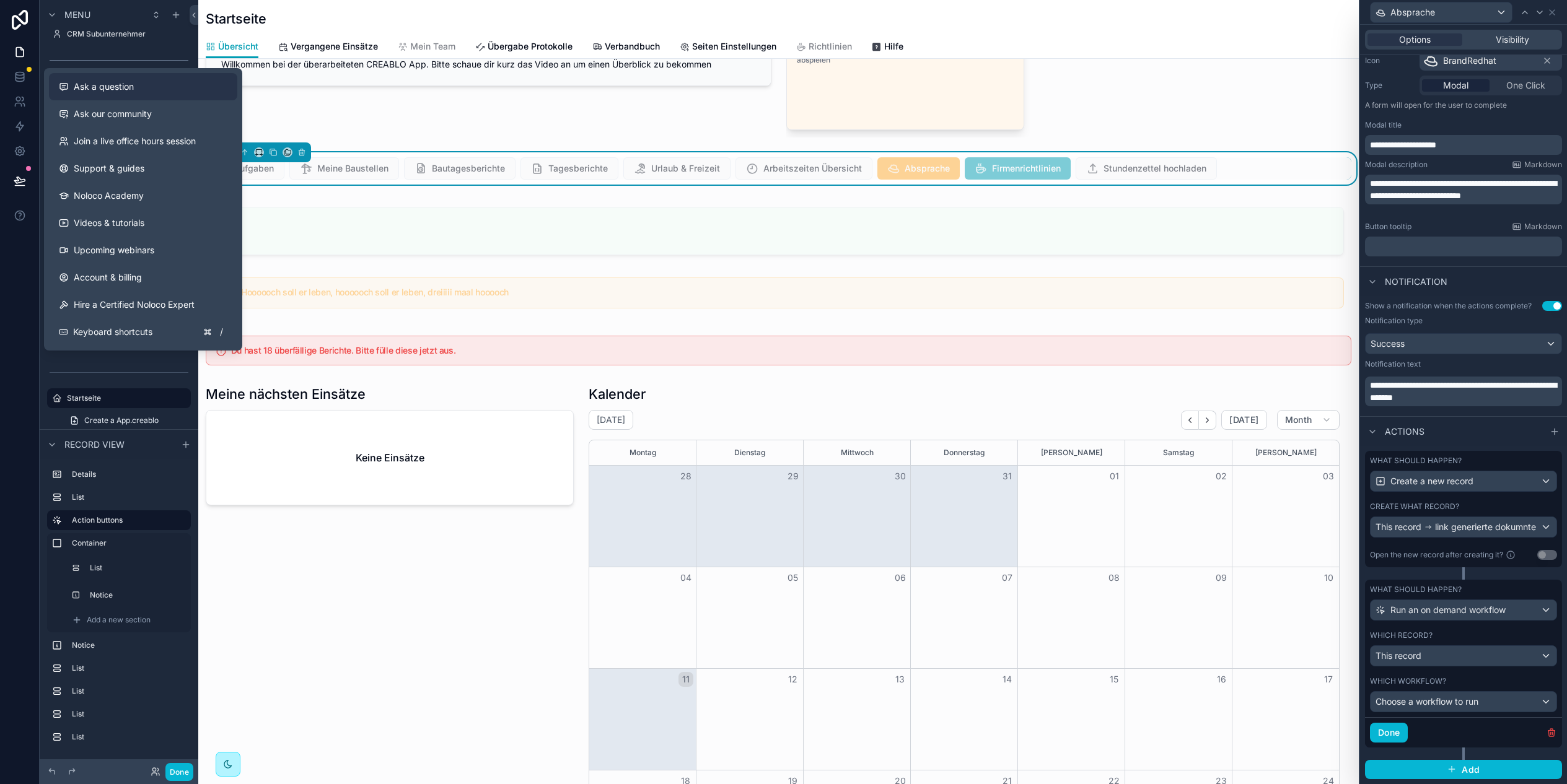
click at [126, 80] on span "Ask a question" at bounding box center [103, 86] width 60 height 12
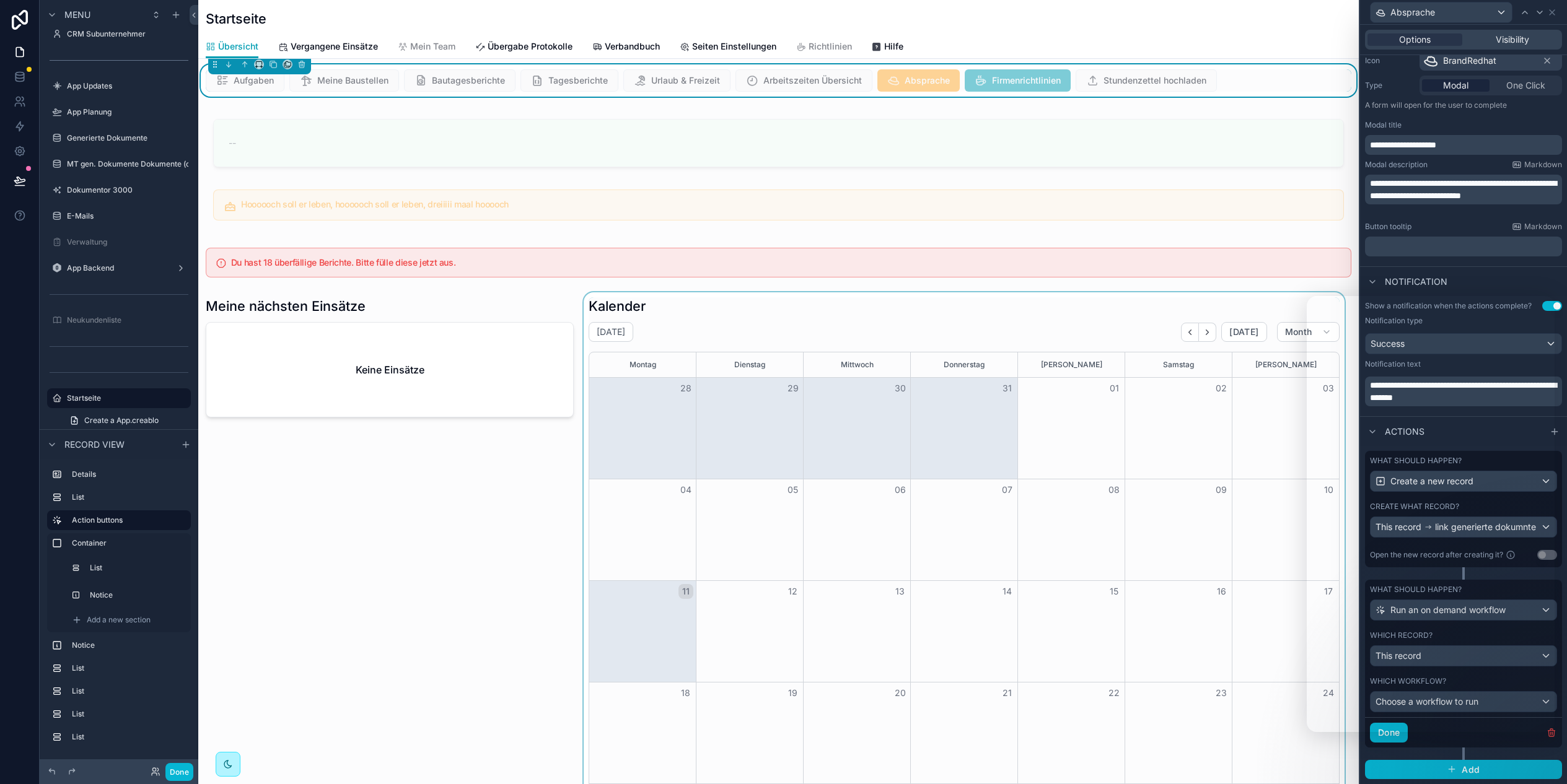
scroll to position [223, 0]
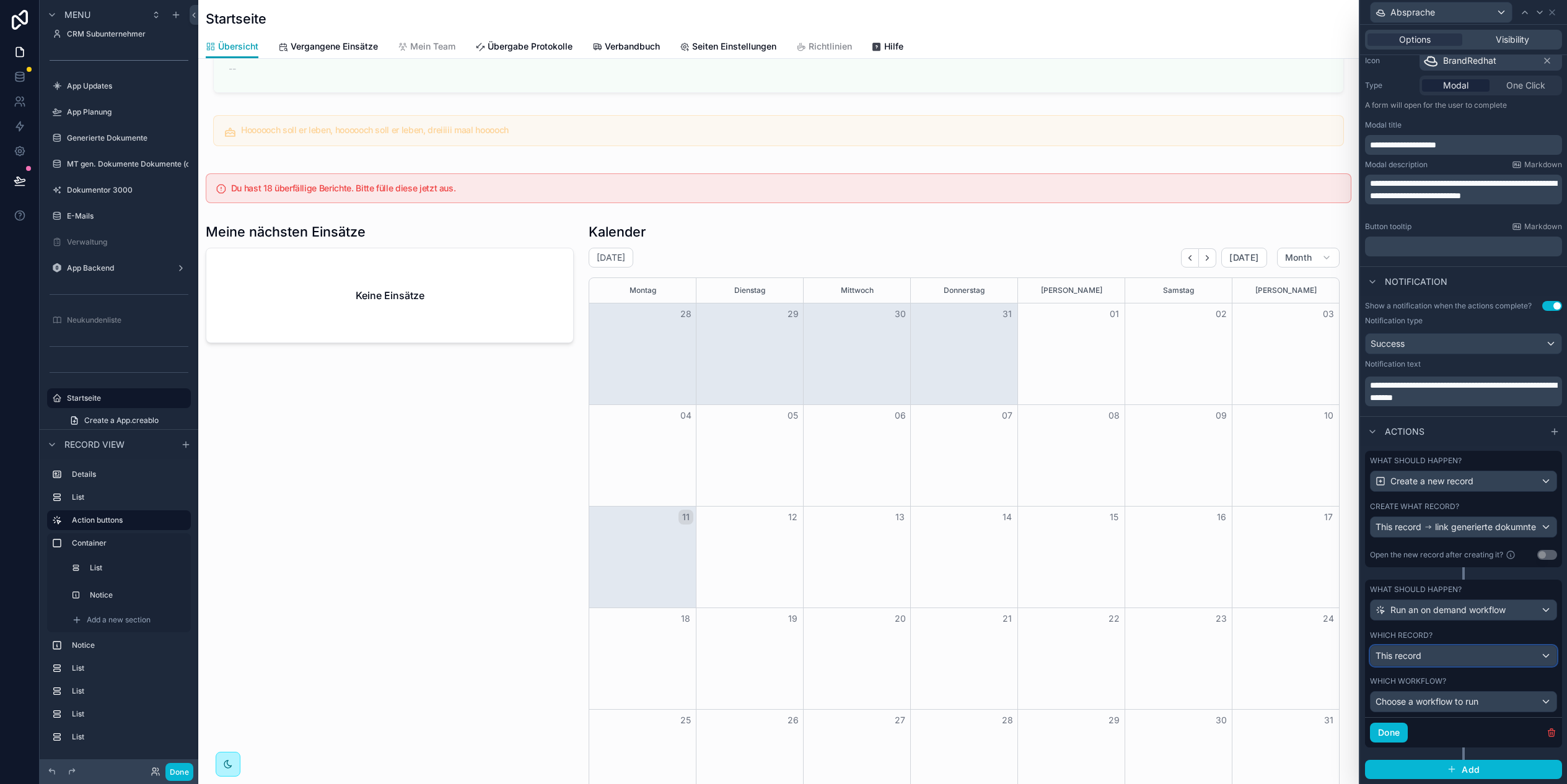
click at [1460, 662] on div "This record" at bounding box center [1463, 655] width 185 height 20
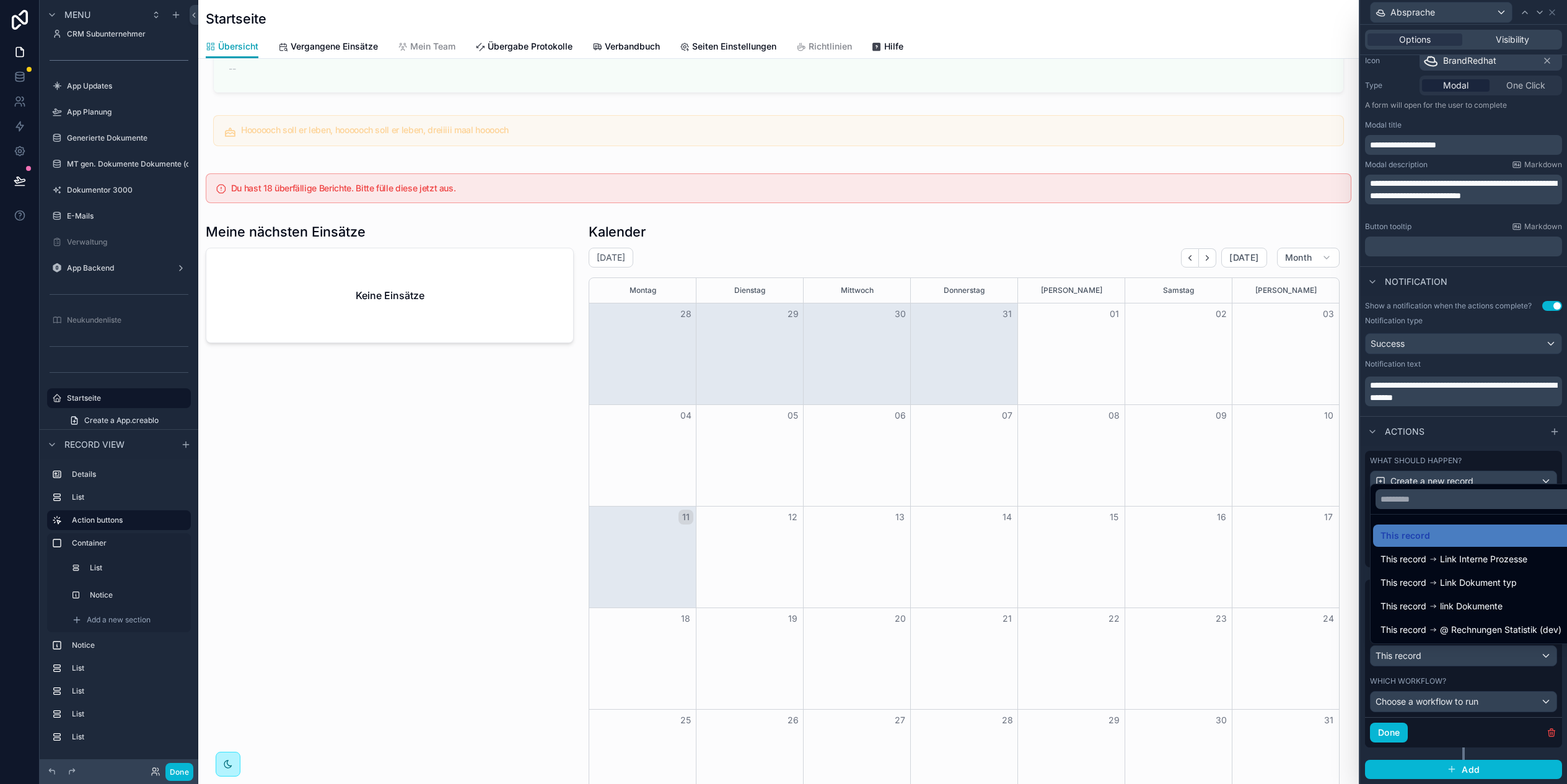
click at [1473, 674] on div at bounding box center [1463, 392] width 207 height 784
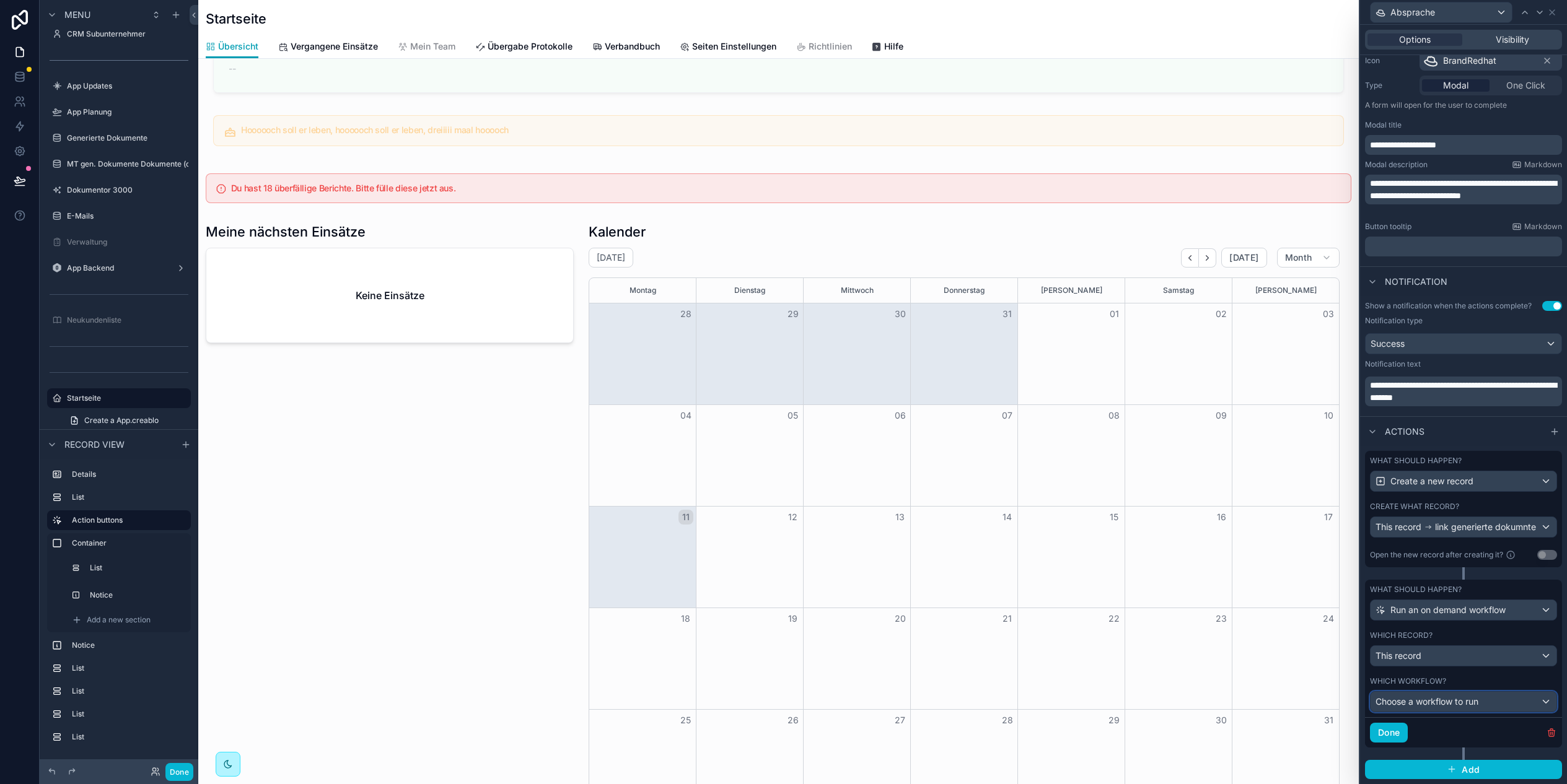
click at [1490, 709] on div "Choose a workflow to run" at bounding box center [1463, 702] width 185 height 20
click at [1488, 702] on div at bounding box center [1463, 392] width 207 height 784
click at [1471, 657] on div "This record" at bounding box center [1463, 655] width 185 height 20
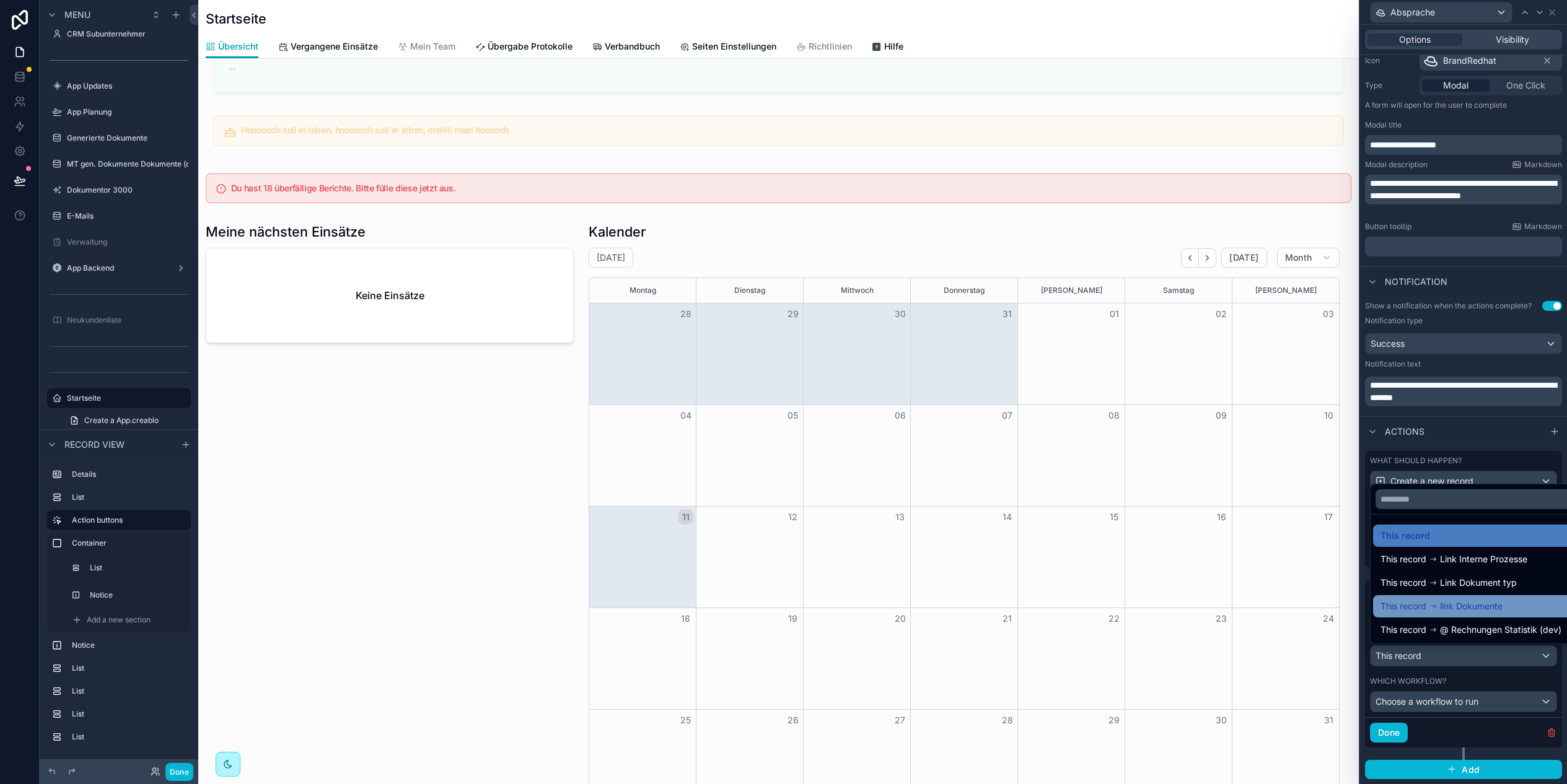
click at [1482, 608] on span "link Dokumente" at bounding box center [1471, 606] width 62 height 15
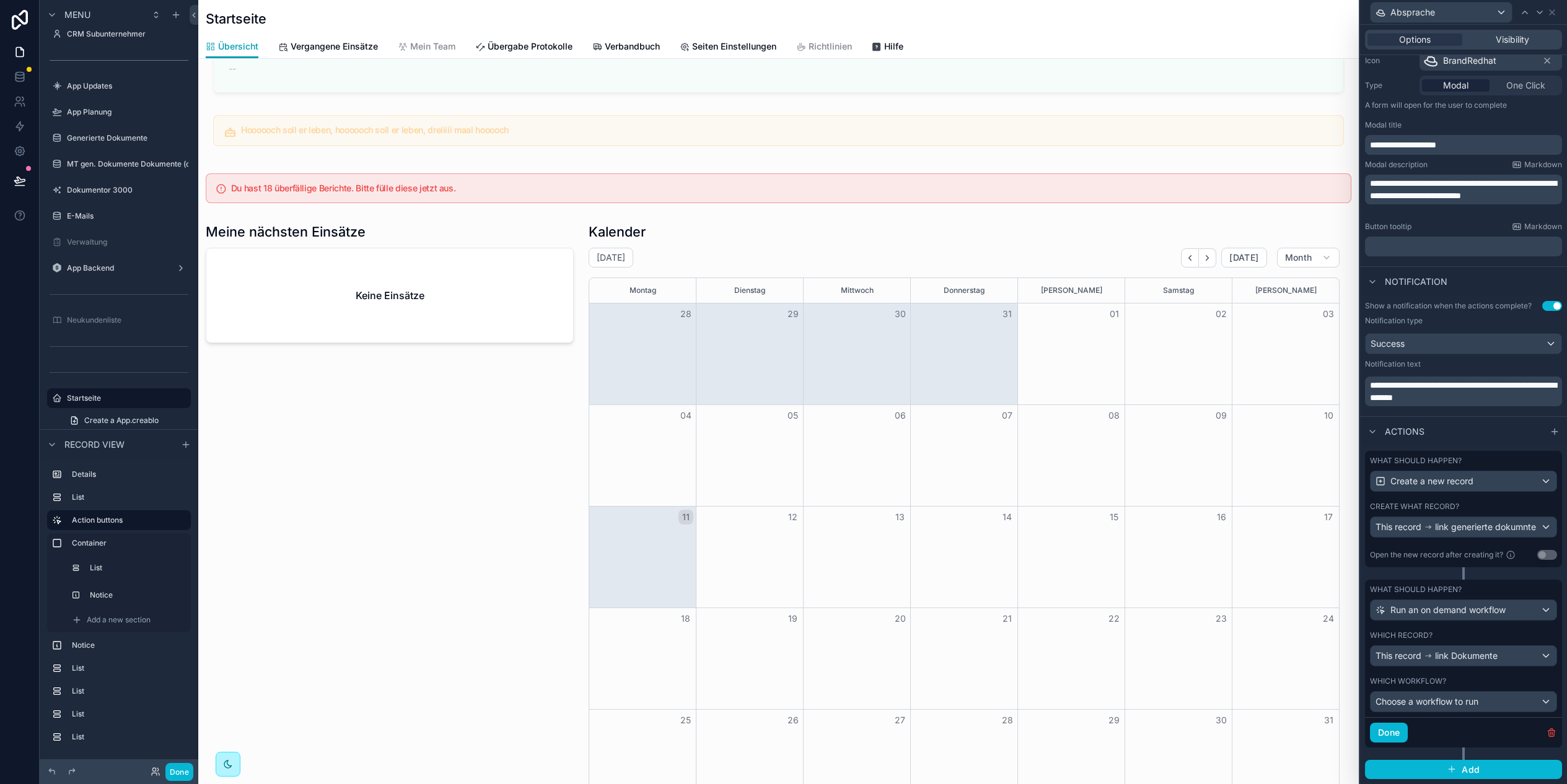
scroll to position [0, 1051]
click at [1495, 705] on div "Choose a workflow to run" at bounding box center [1463, 702] width 185 height 20
click at [1493, 697] on div at bounding box center [1463, 392] width 207 height 784
click at [1481, 657] on span "link Dokumente" at bounding box center [1466, 655] width 62 height 12
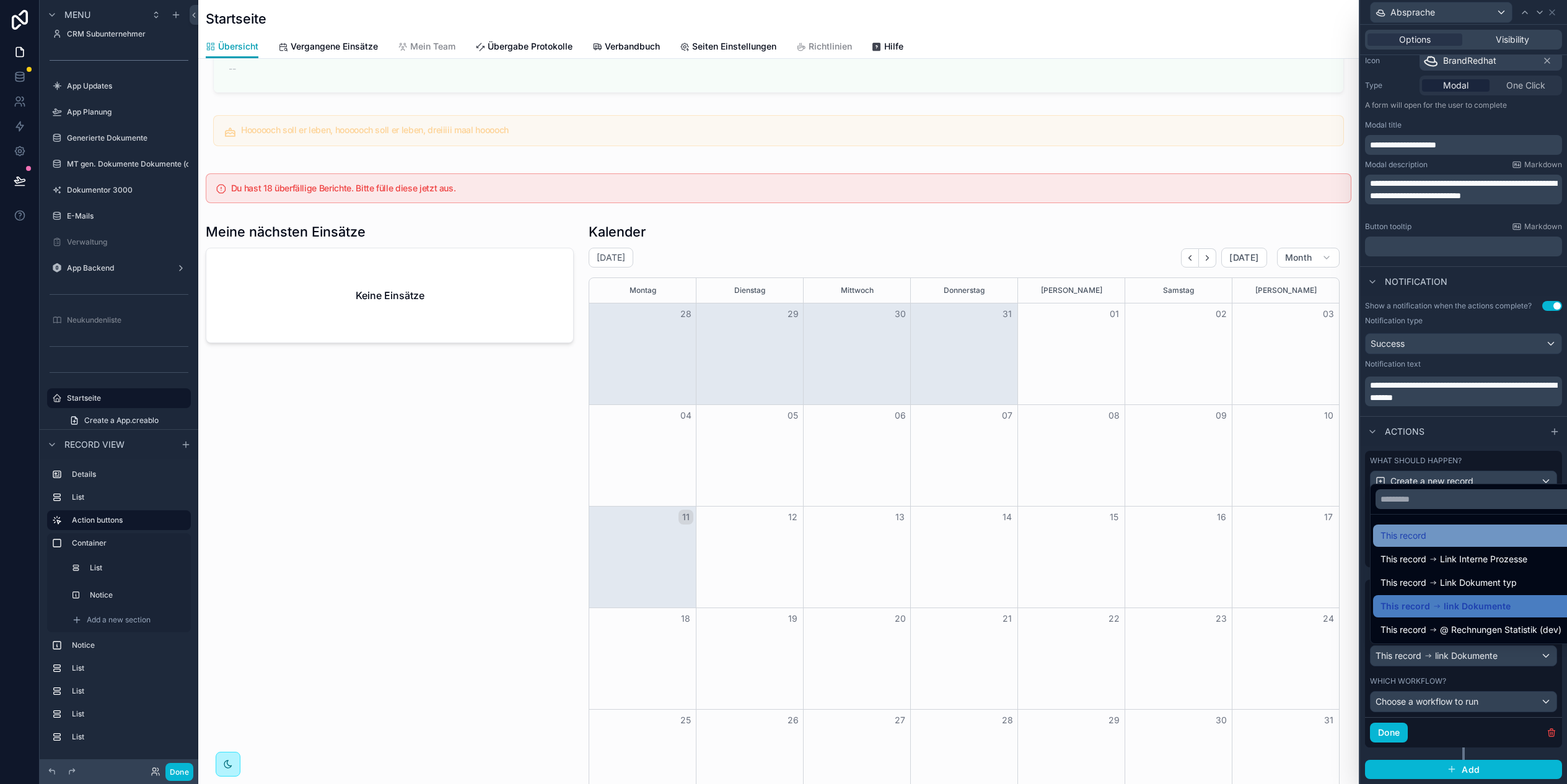
click at [1425, 532] on span "This record" at bounding box center [1403, 535] width 46 height 15
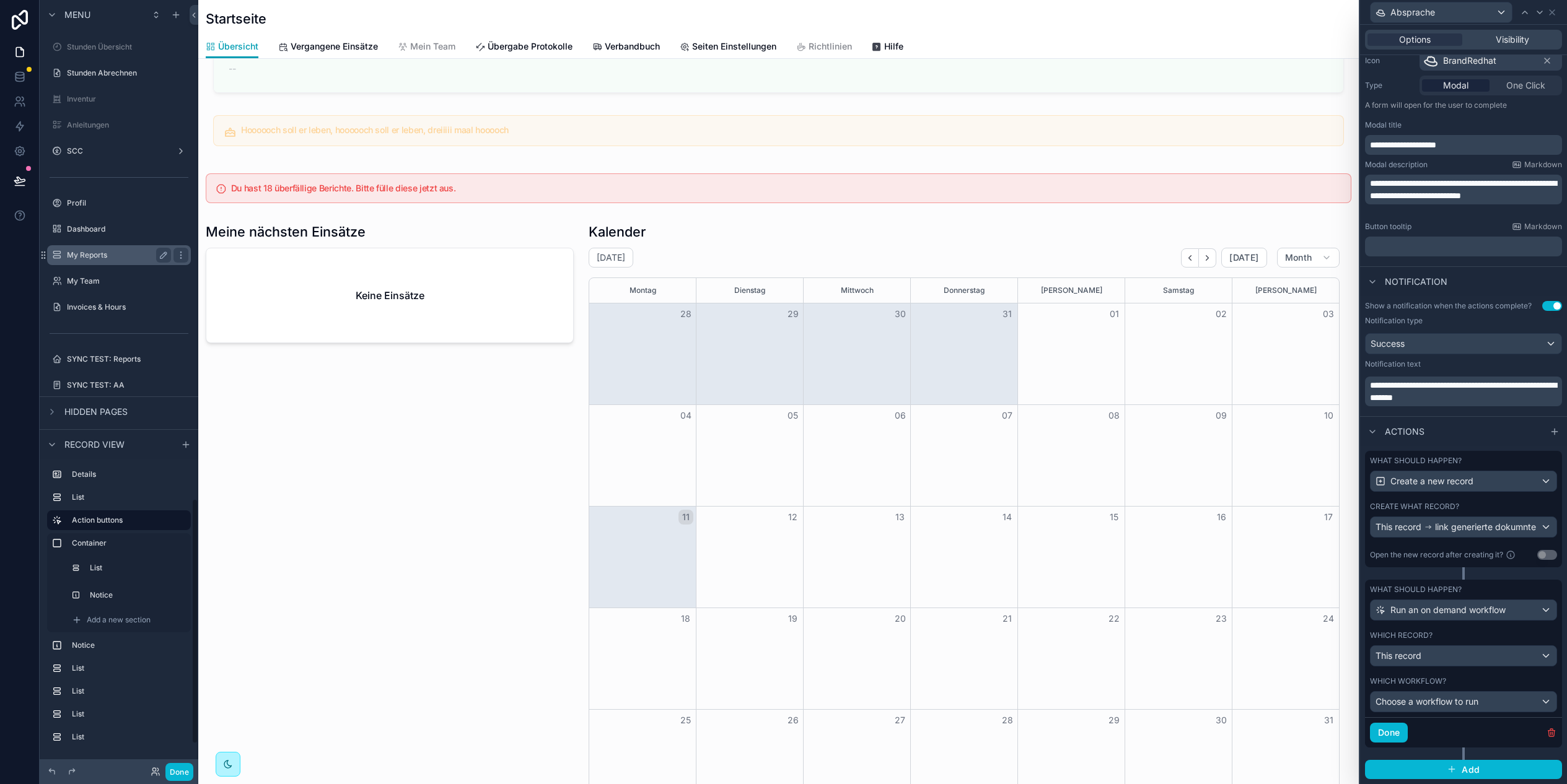
scroll to position [1638, 0]
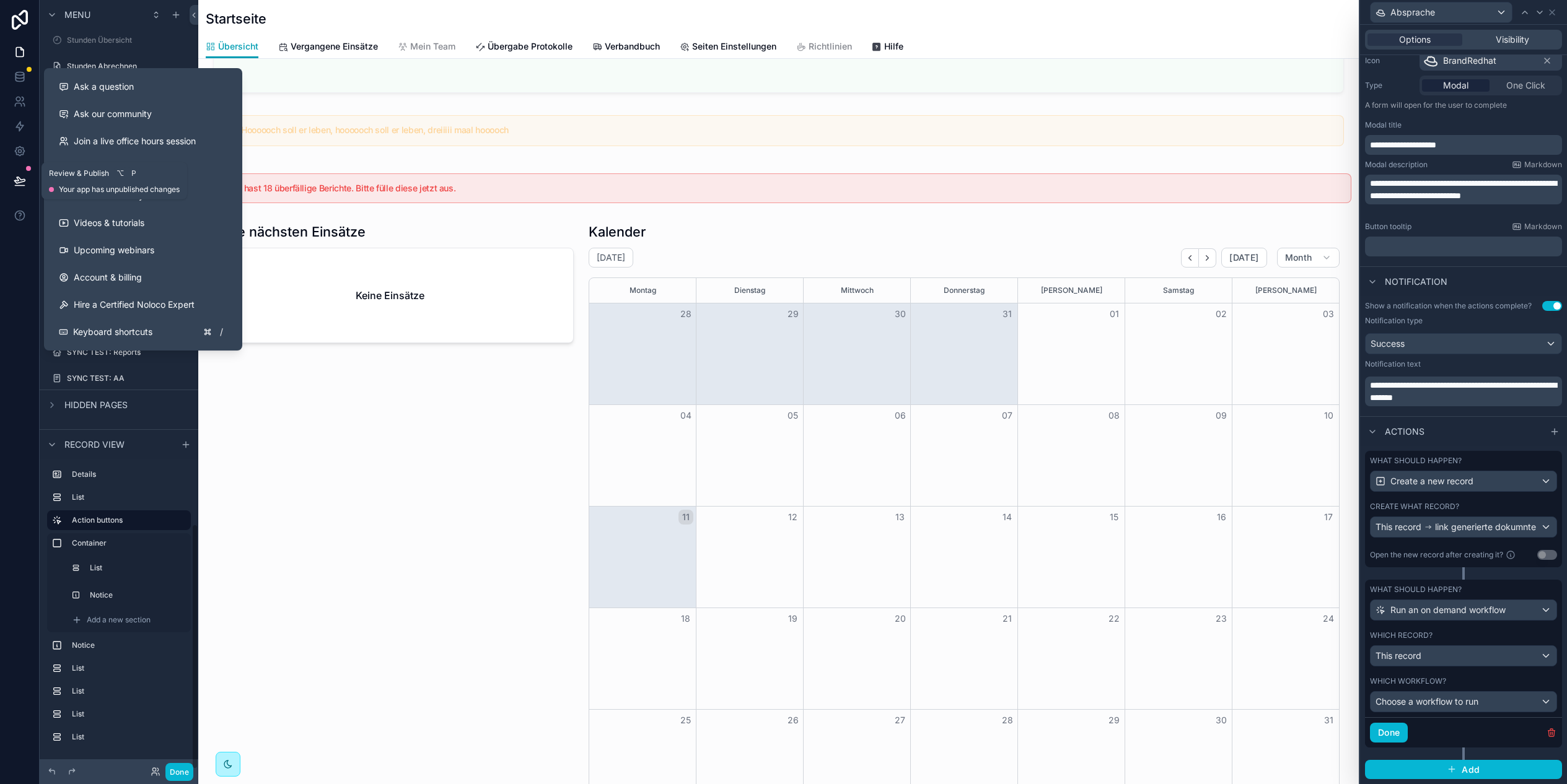
click at [19, 177] on icon at bounding box center [19, 180] width 11 height 6
click at [23, 209] on icon at bounding box center [20, 215] width 12 height 12
click at [137, 91] on div "Ask a question" at bounding box center [143, 86] width 169 height 12
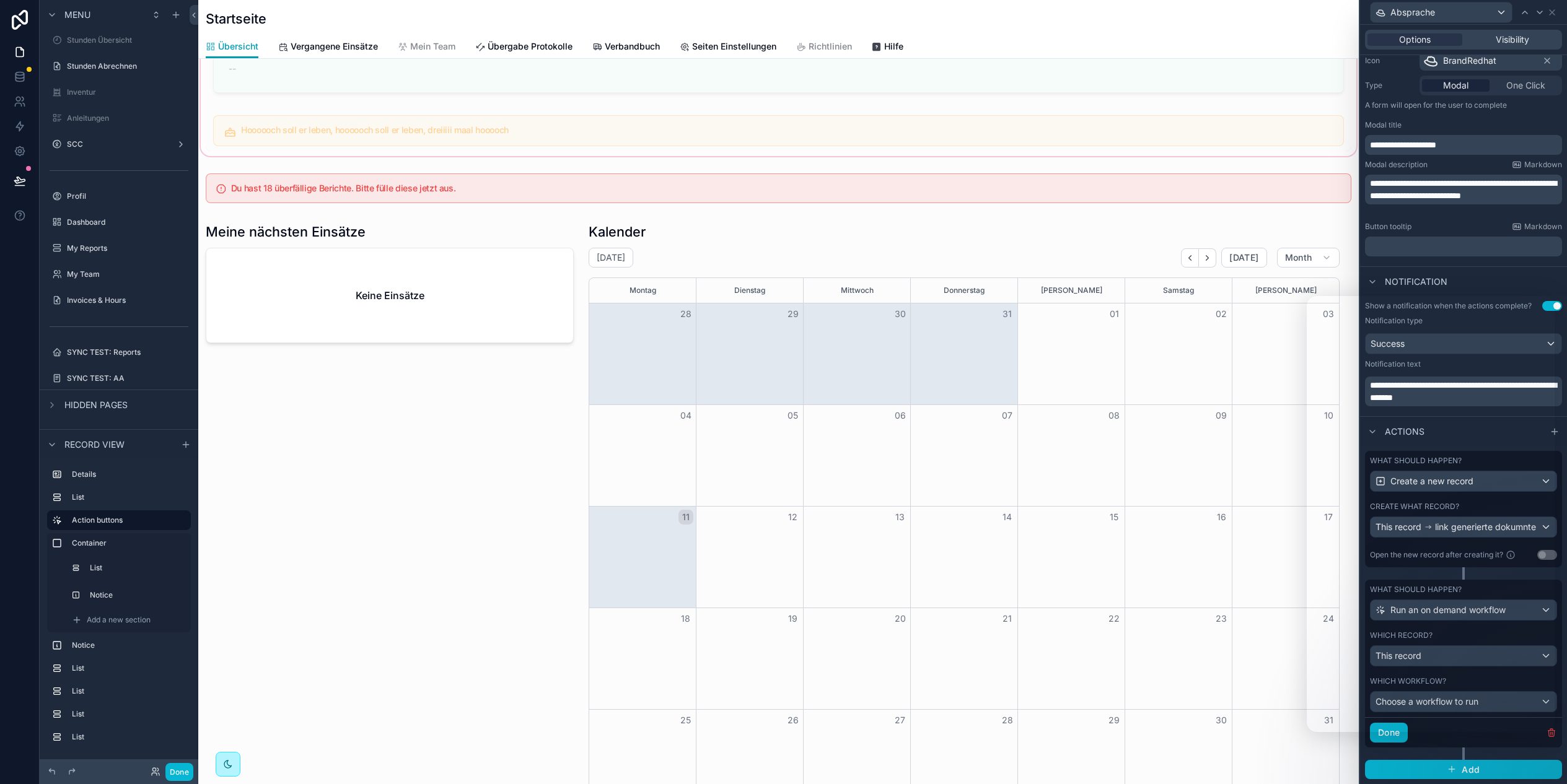
click at [618, 151] on div "scrollable content" at bounding box center [779, 94] width 1160 height 126
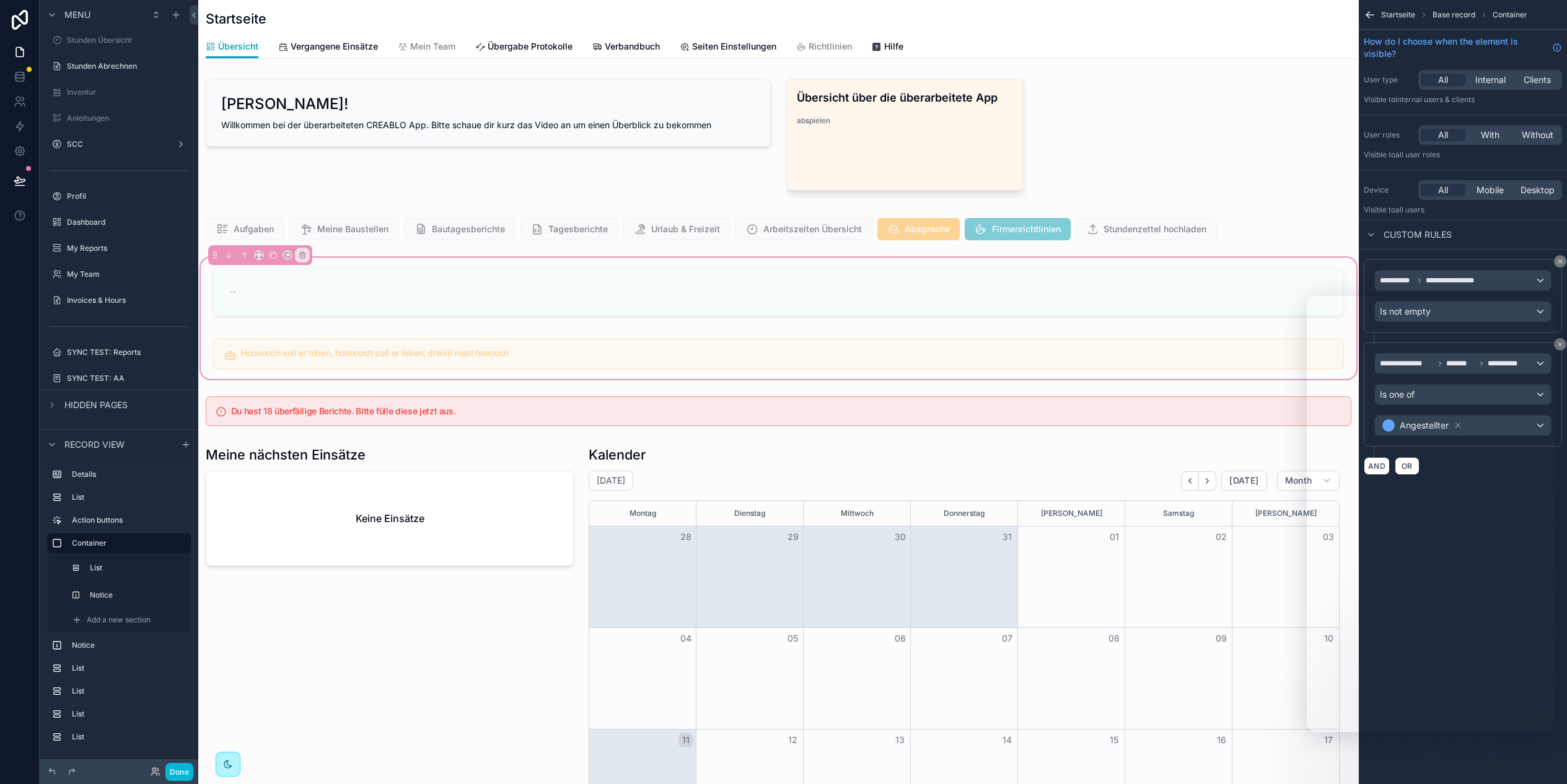
click at [1262, 240] on div "scrollable content" at bounding box center [779, 229] width 1160 height 32
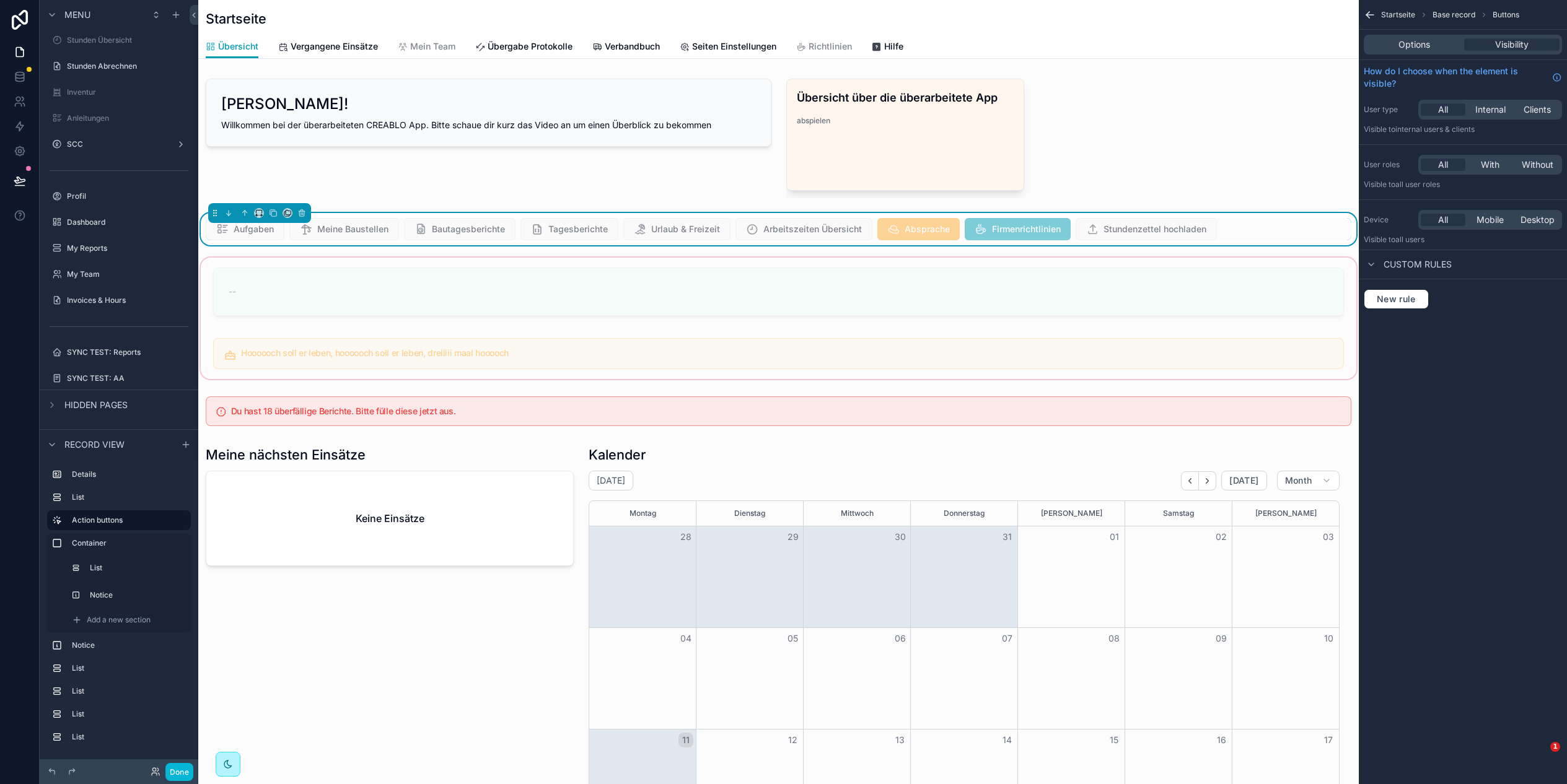
click at [1251, 236] on div "Aufgaben Meine Baustellen Bautagesberichte Tagesberichte Urlaub & Freizeit Arbe…" at bounding box center [778, 229] width 1145 height 22
click at [1425, 44] on span "Options" at bounding box center [1414, 45] width 32 height 12
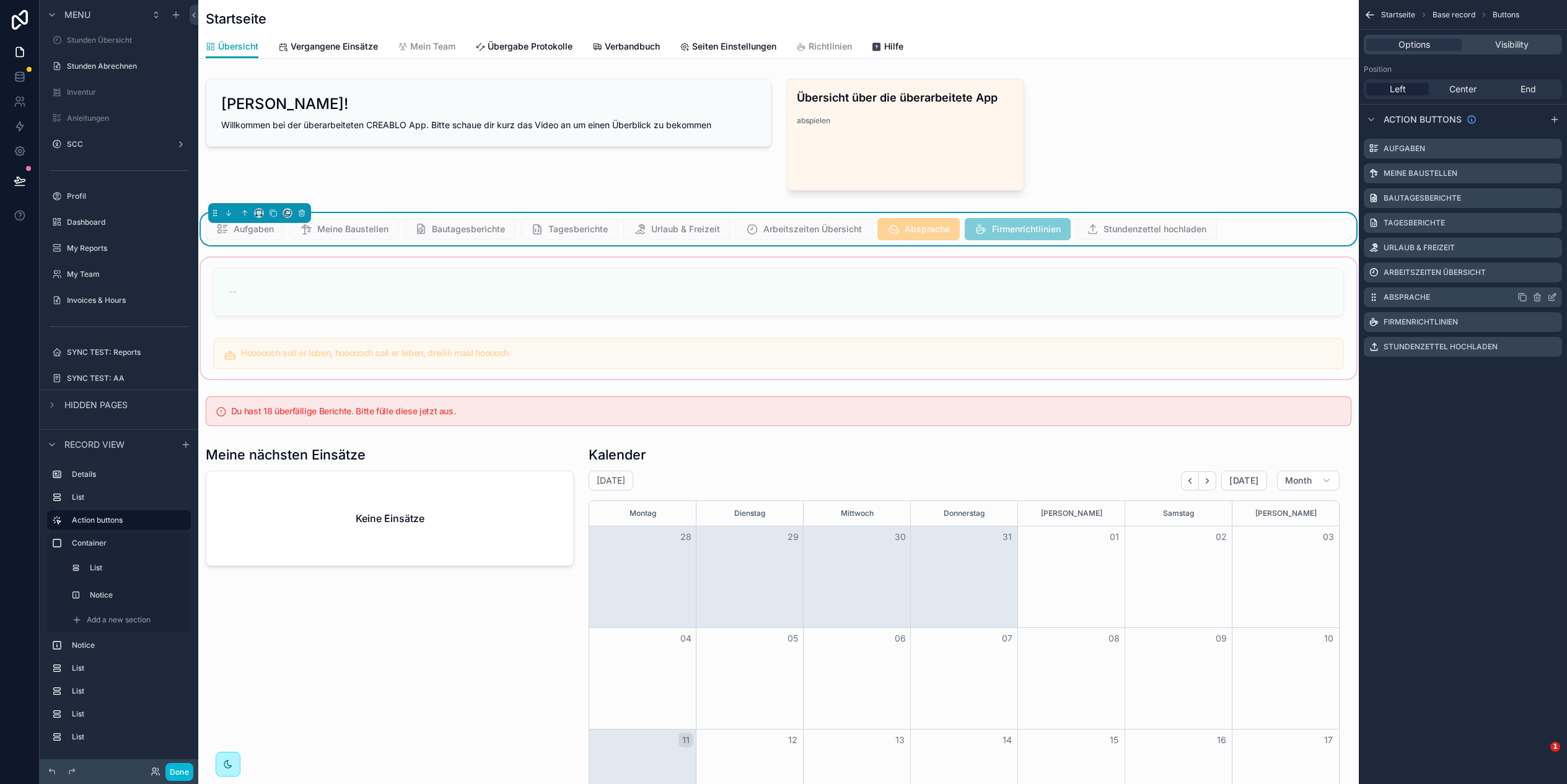
click at [1554, 298] on icon "scrollable content" at bounding box center [1552, 297] width 10 height 10
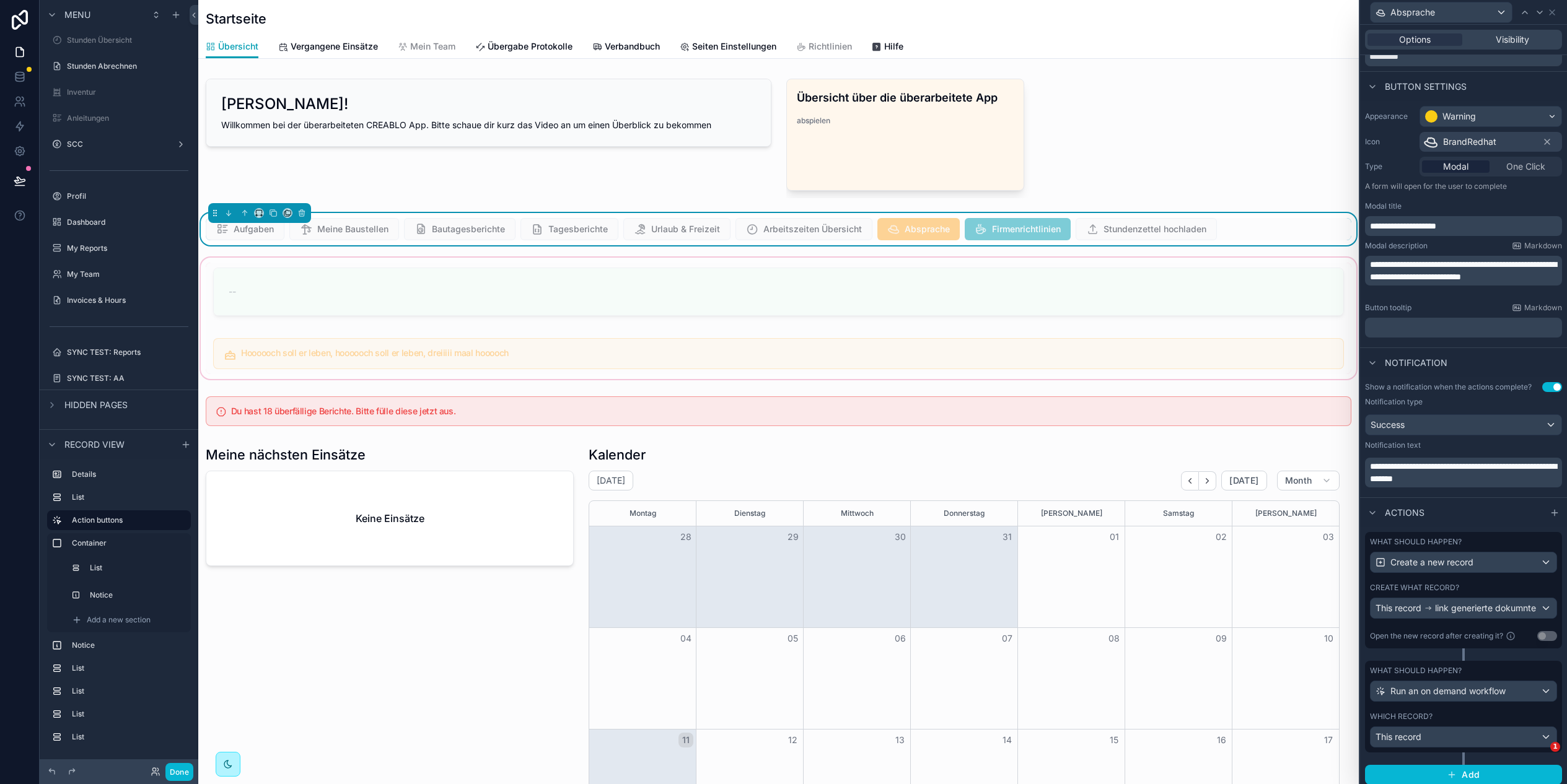
scroll to position [58, 0]
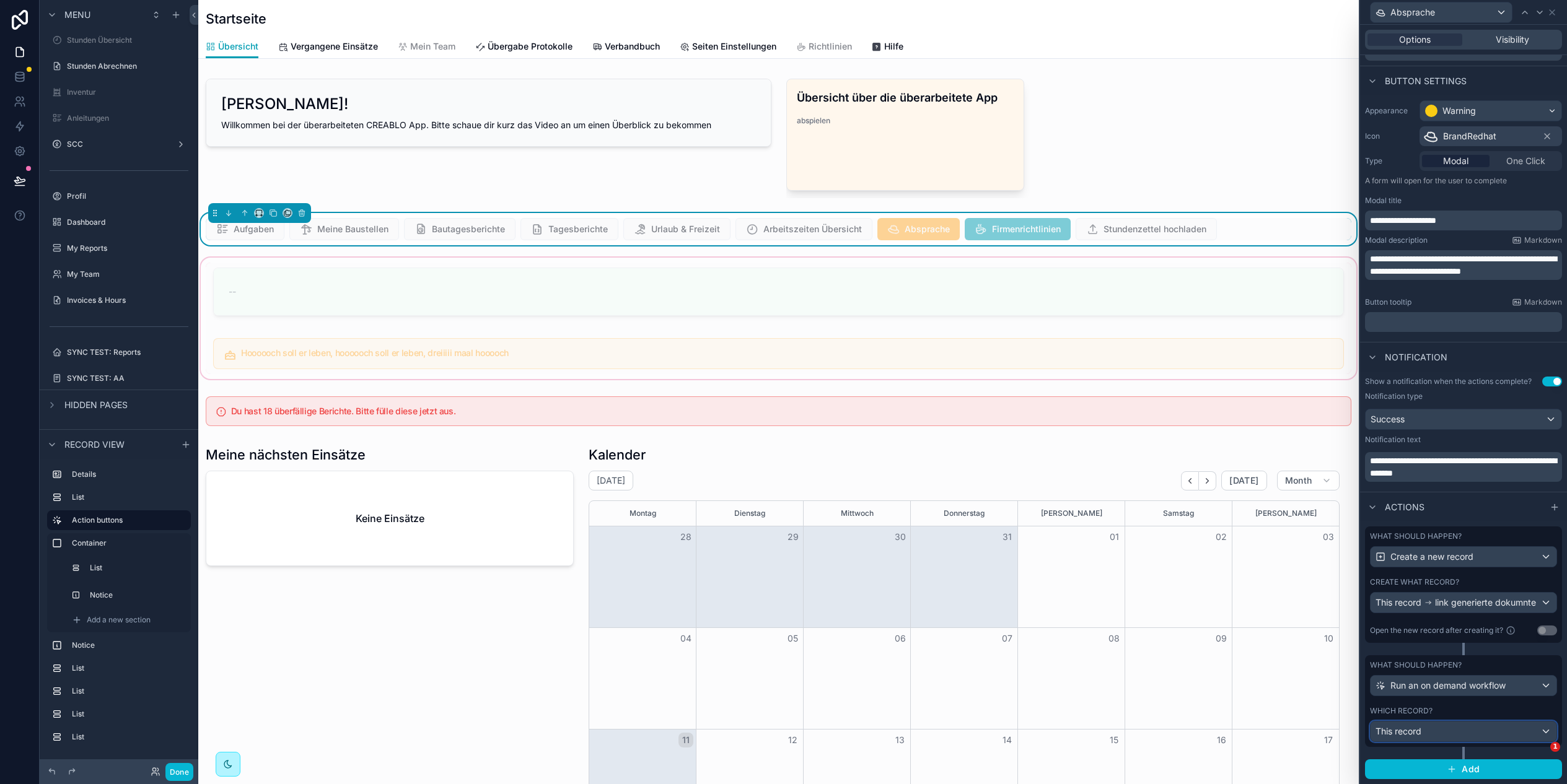
click at [1450, 731] on div "This record" at bounding box center [1463, 731] width 185 height 20
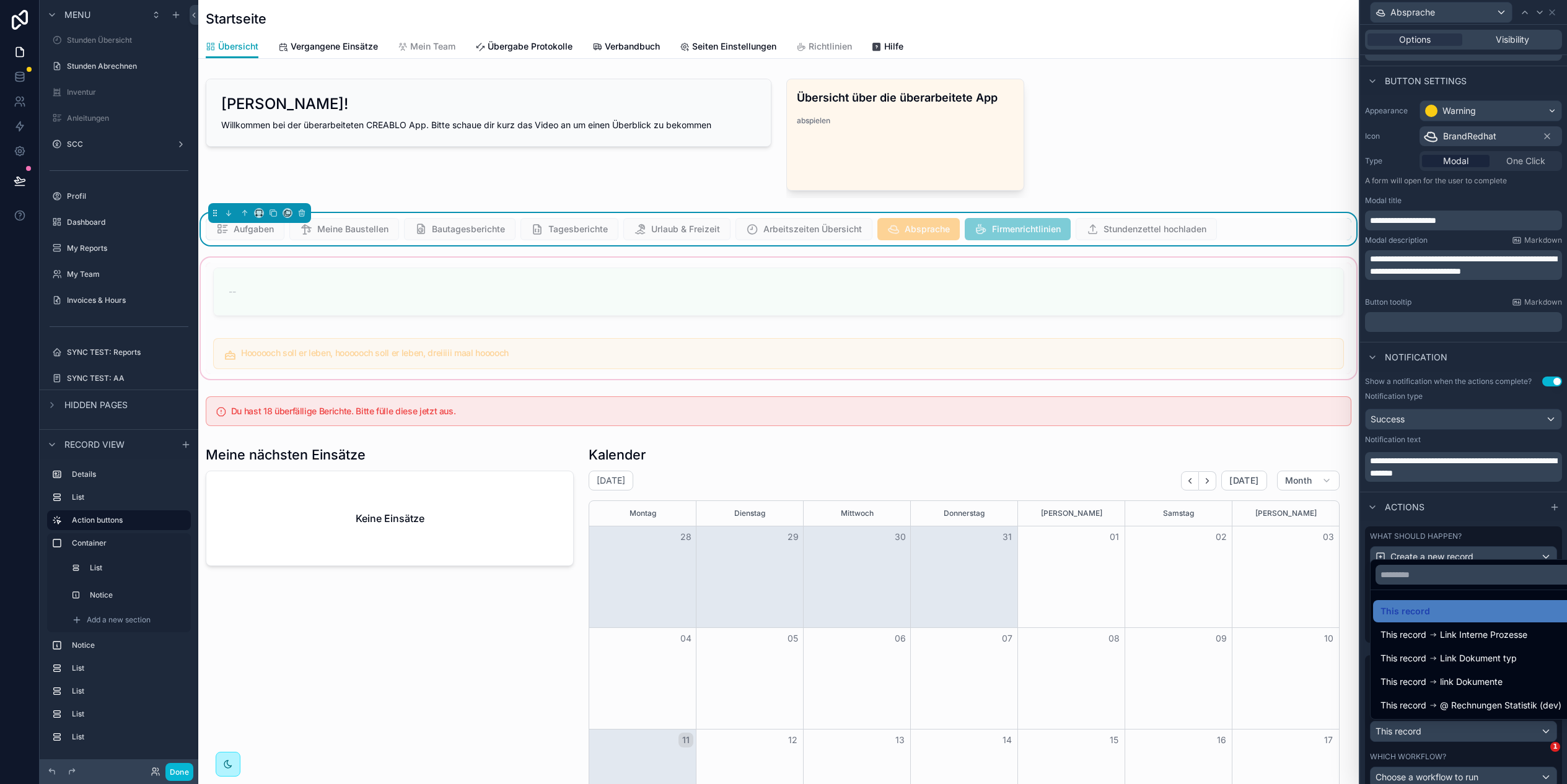
click at [1469, 727] on div at bounding box center [1463, 392] width 207 height 784
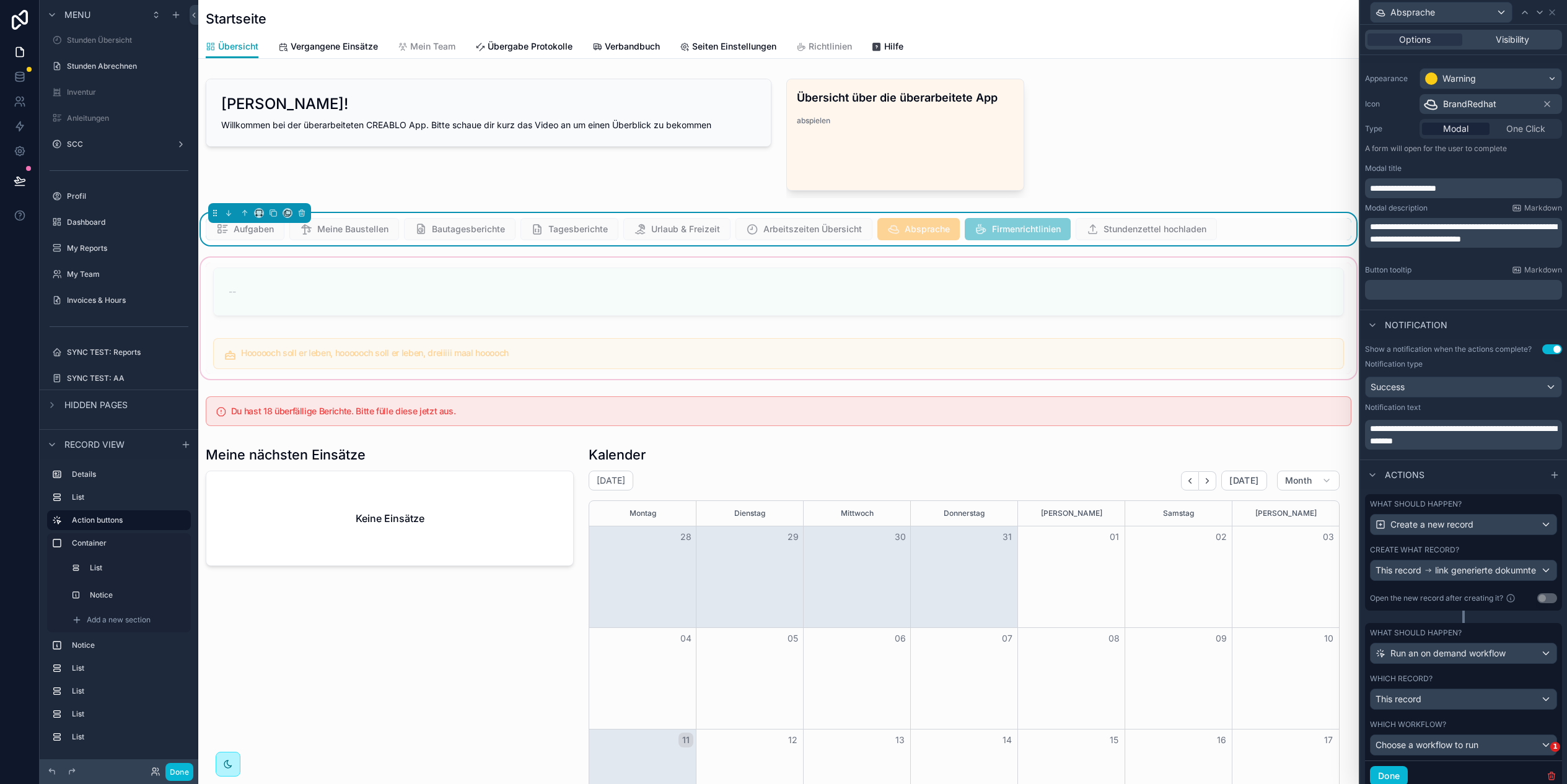
scroll to position [135, 0]
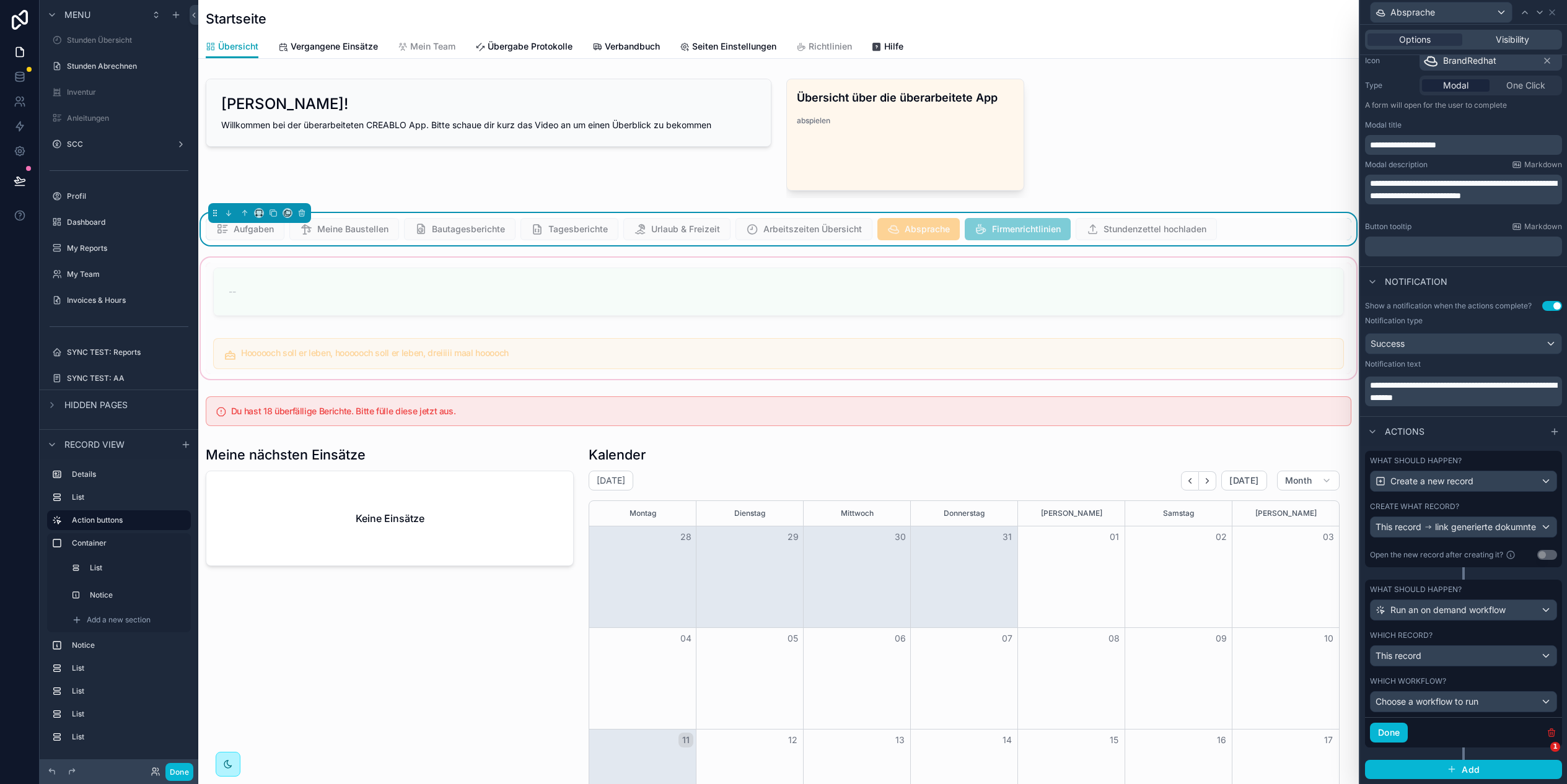
click at [1550, 729] on icon "button" at bounding box center [1551, 729] width 2 height 2
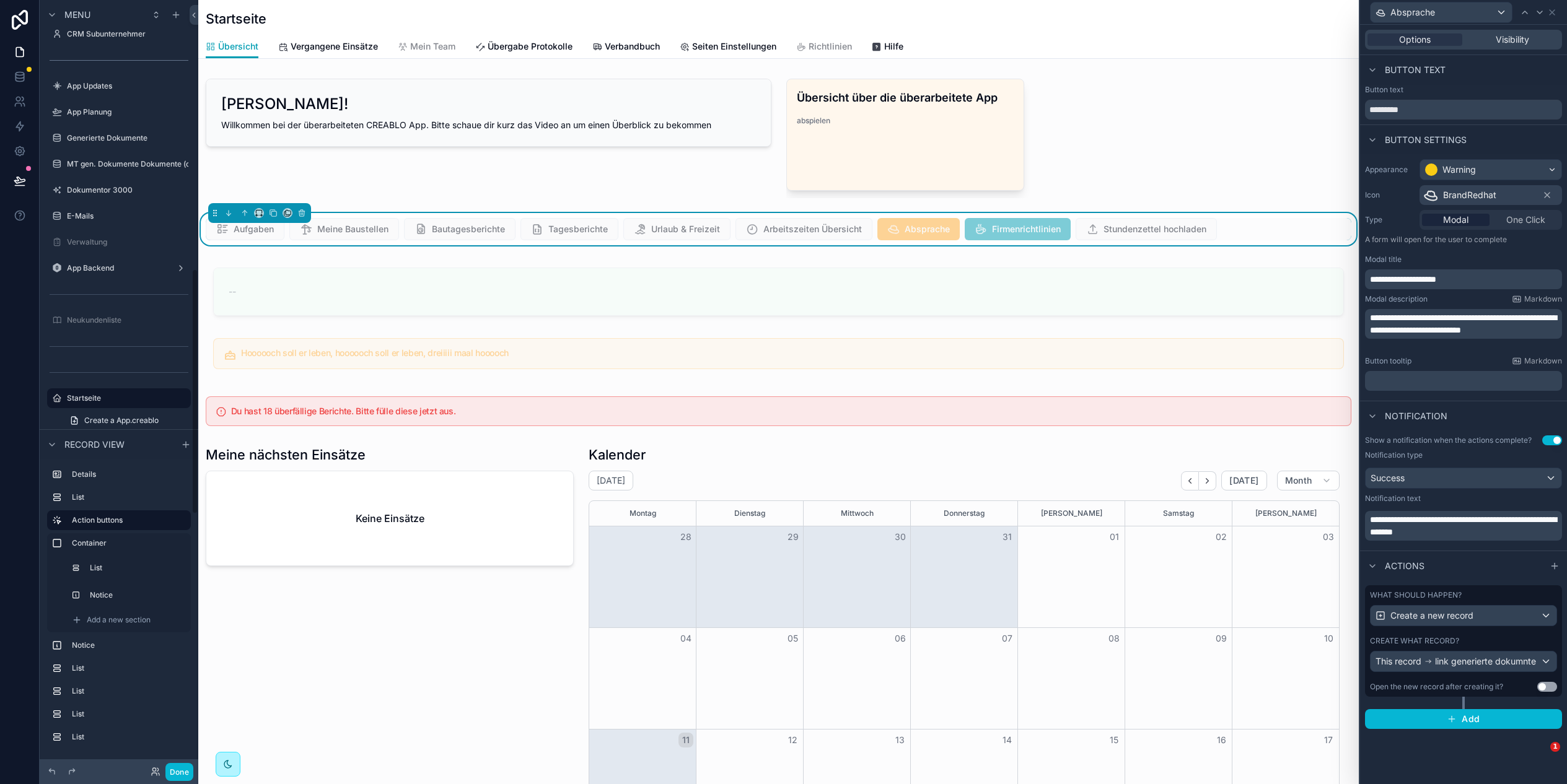
scroll to position [0, 1051]
click at [1474, 717] on span "Add" at bounding box center [1470, 719] width 18 height 11
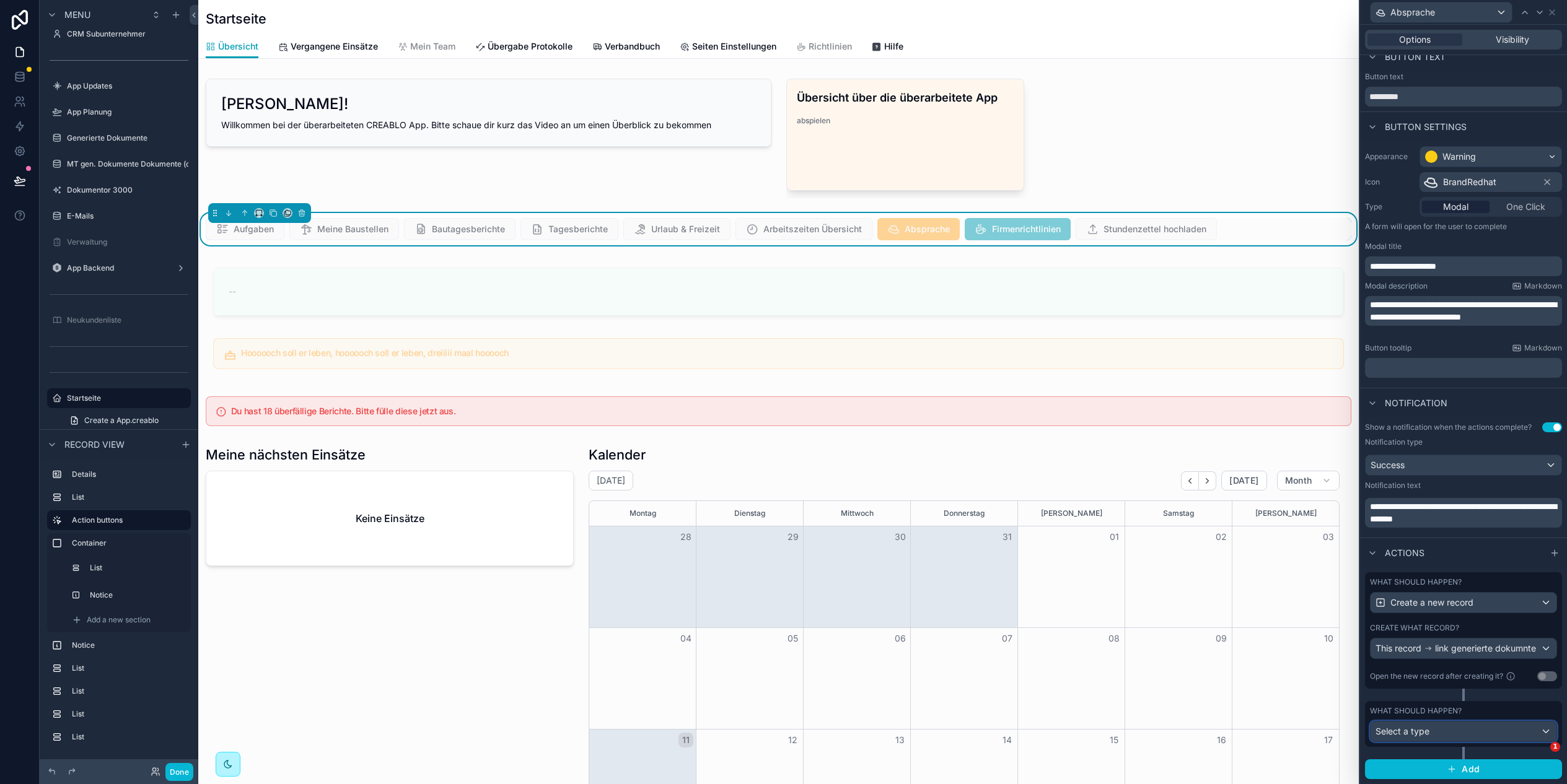
click at [1438, 739] on div "Select a type" at bounding box center [1463, 731] width 185 height 20
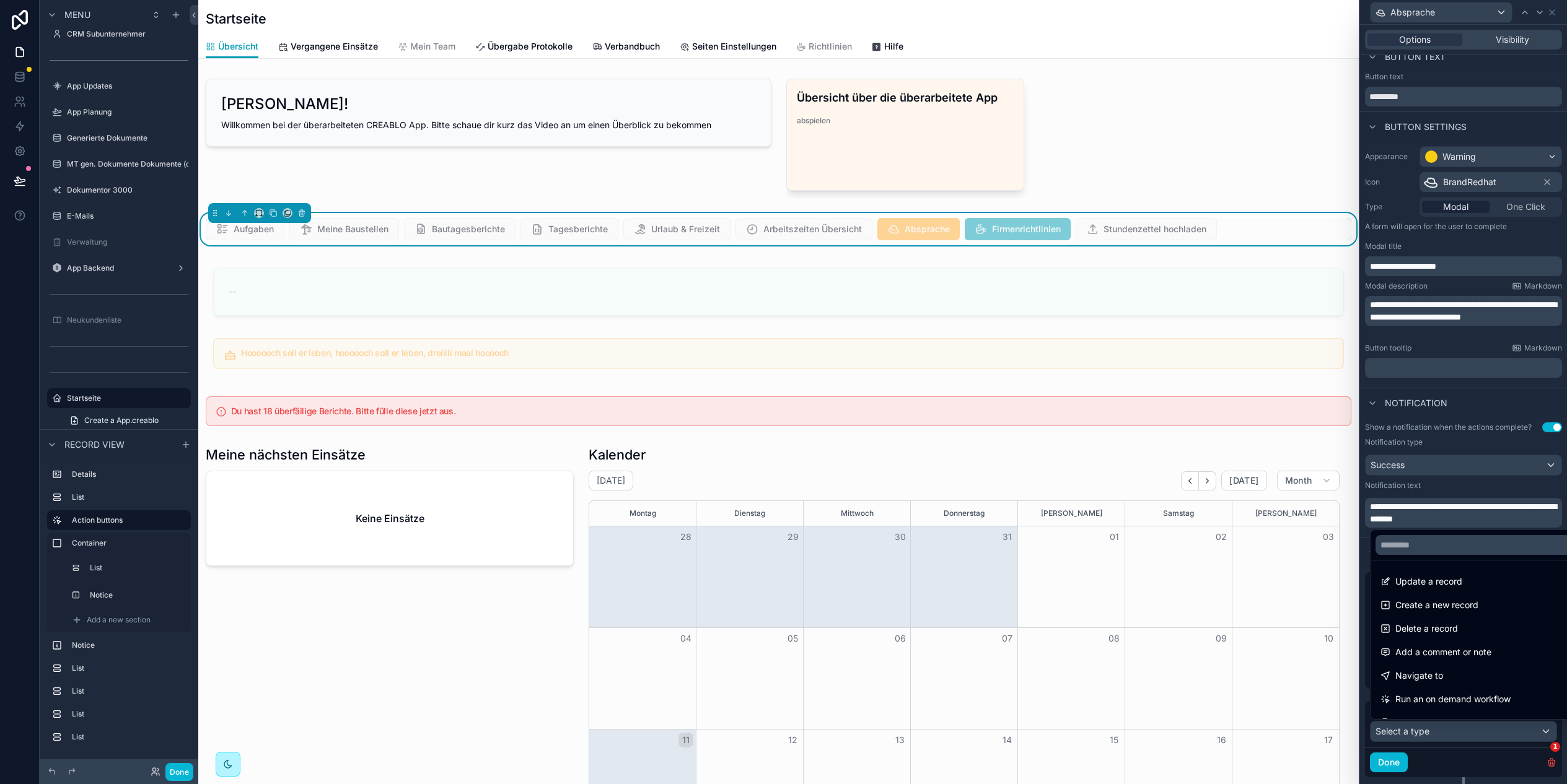
click at [1489, 692] on span "Run an on demand workflow" at bounding box center [1453, 699] width 115 height 15
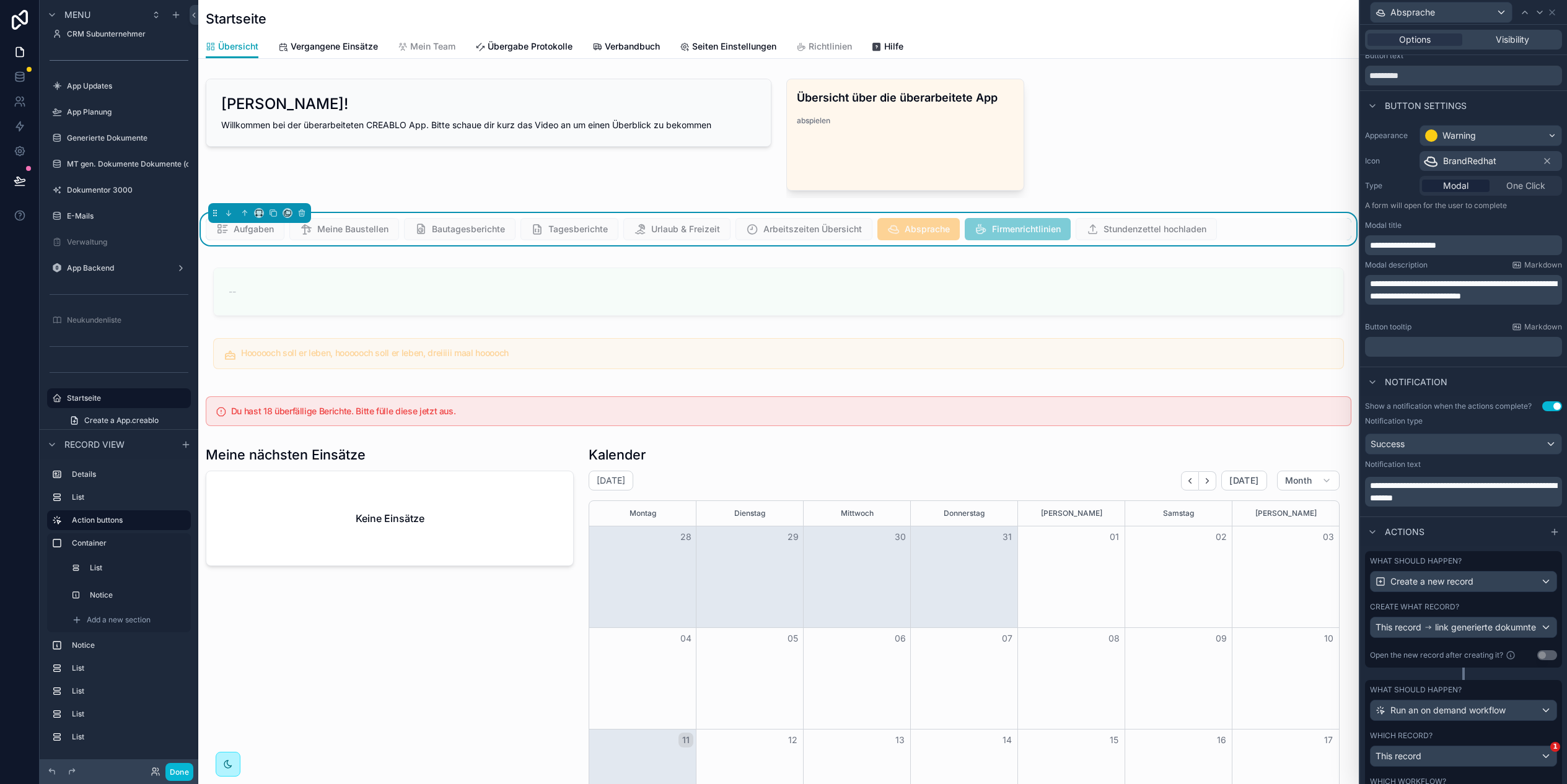
scroll to position [135, 0]
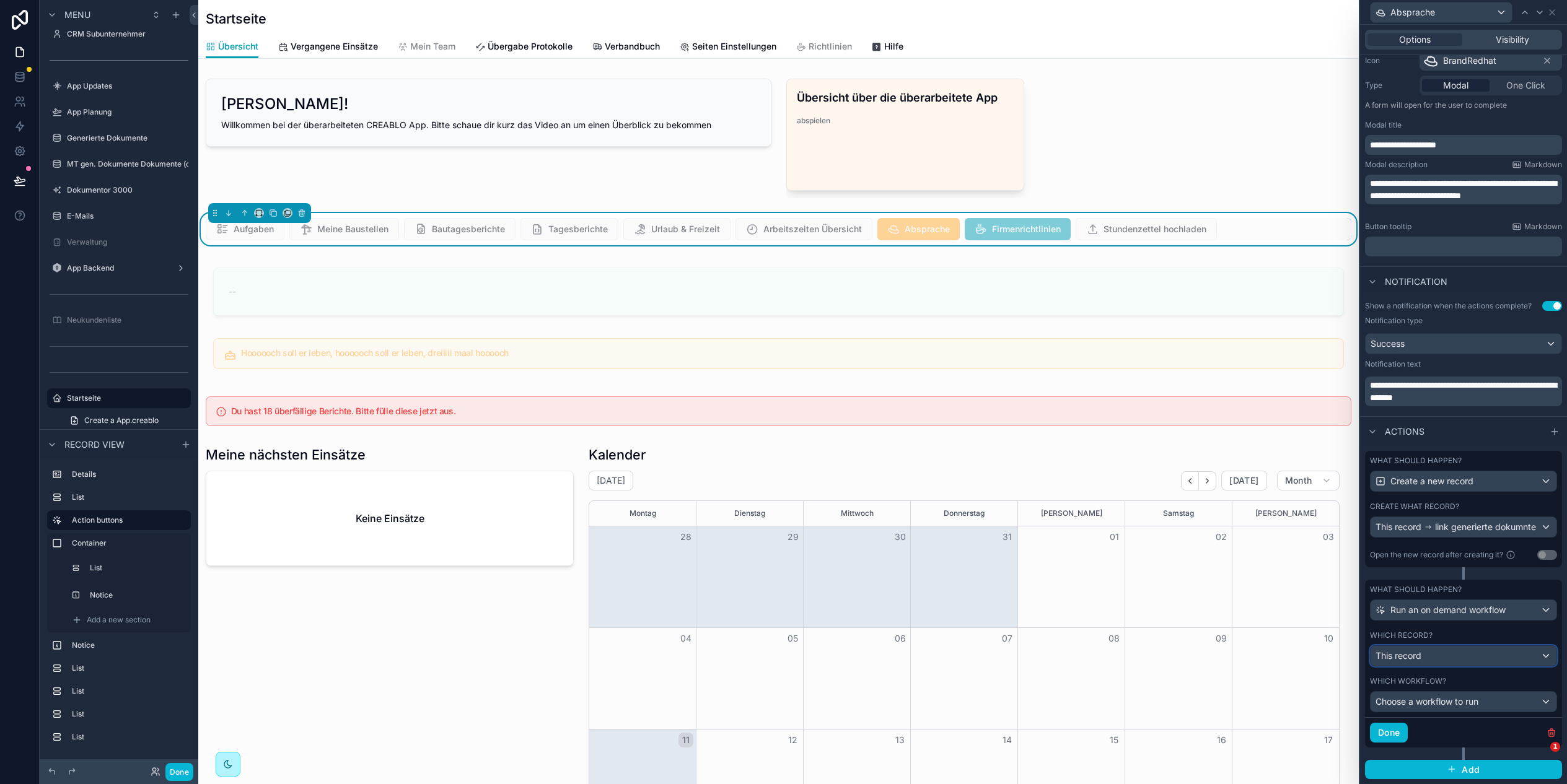
click at [1445, 654] on div "This record" at bounding box center [1463, 655] width 185 height 20
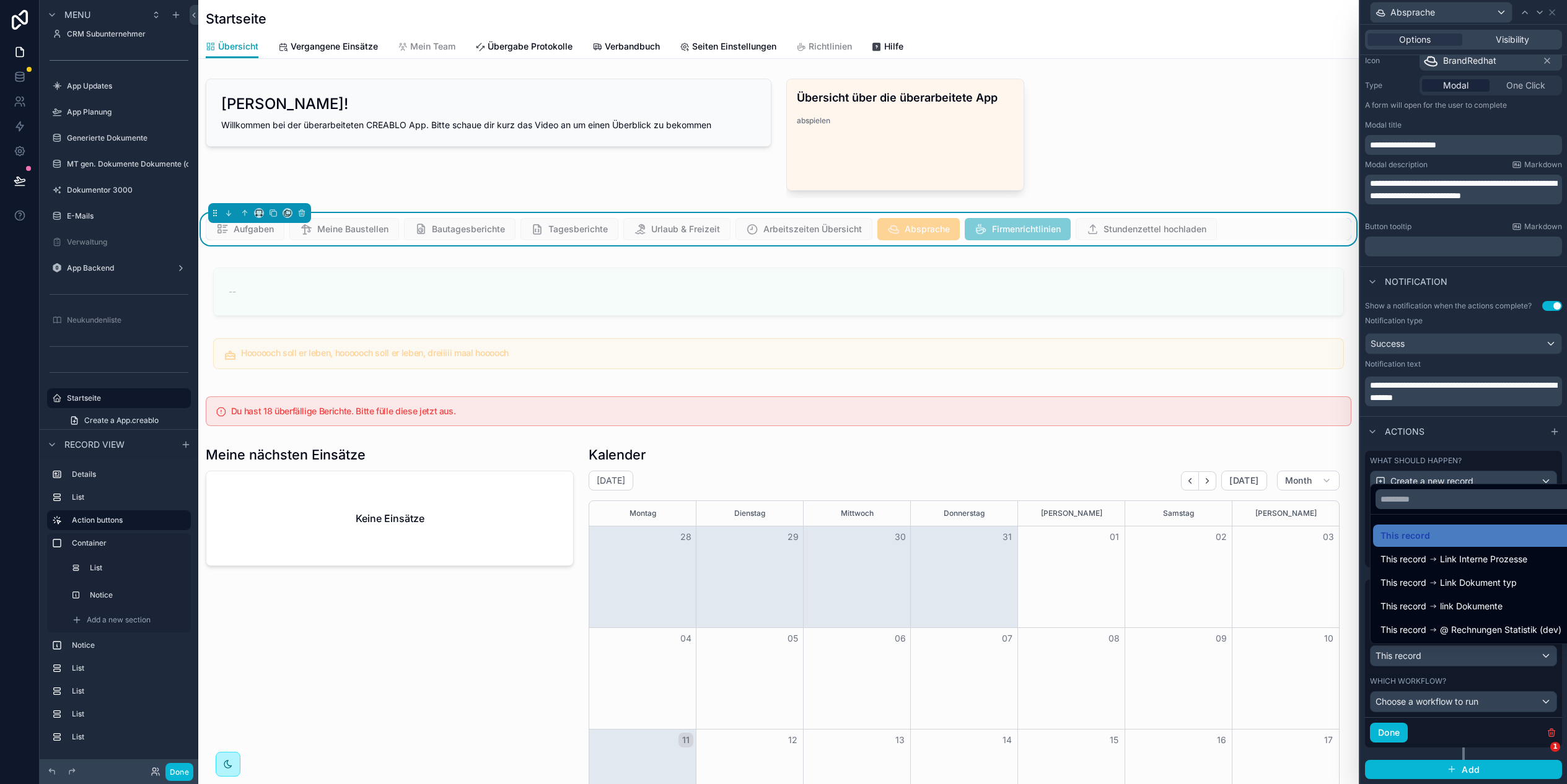
click at [1462, 704] on div at bounding box center [1463, 392] width 207 height 784
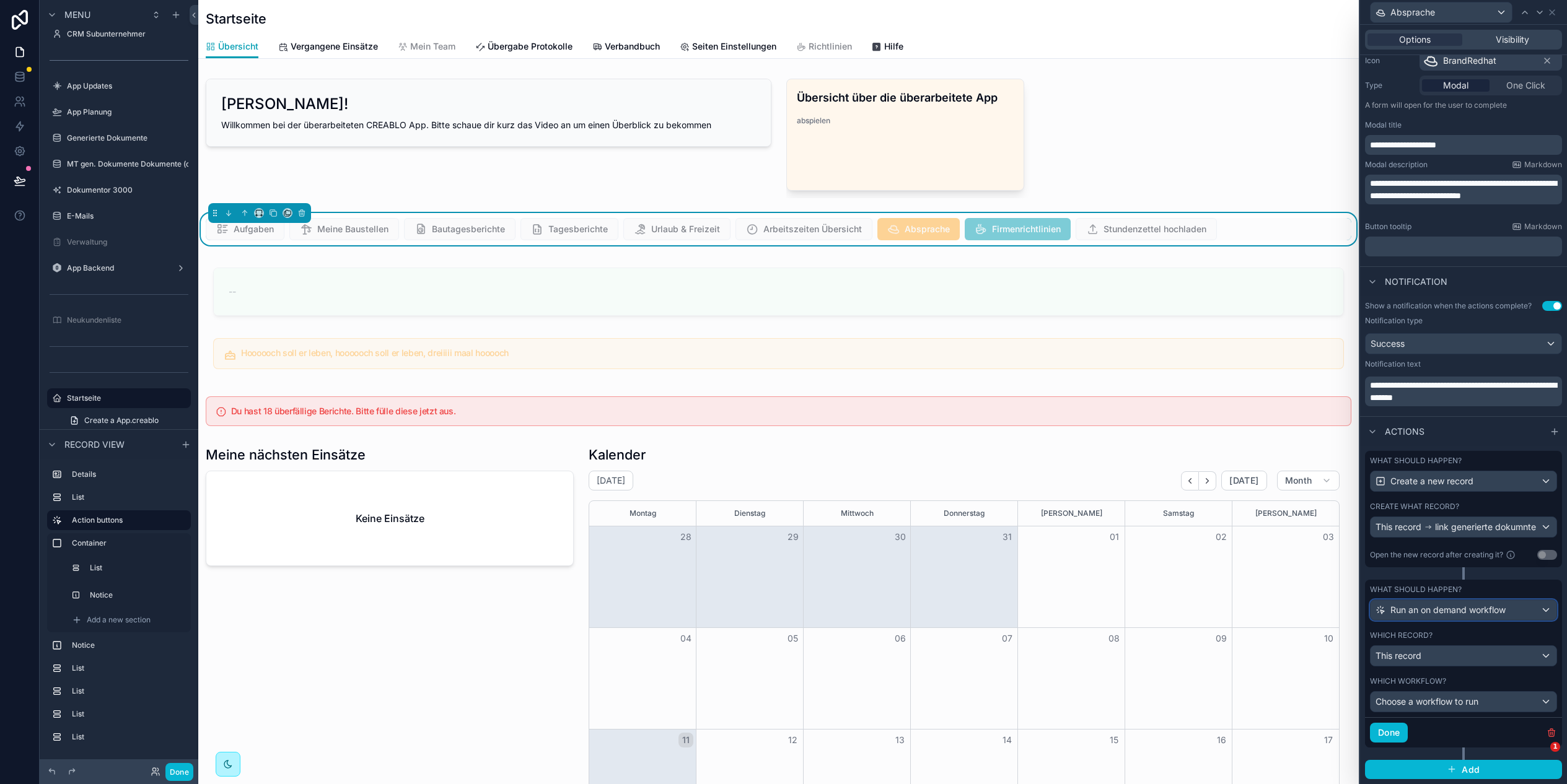
click at [1453, 615] on span "Run an on demand workflow" at bounding box center [1448, 610] width 115 height 12
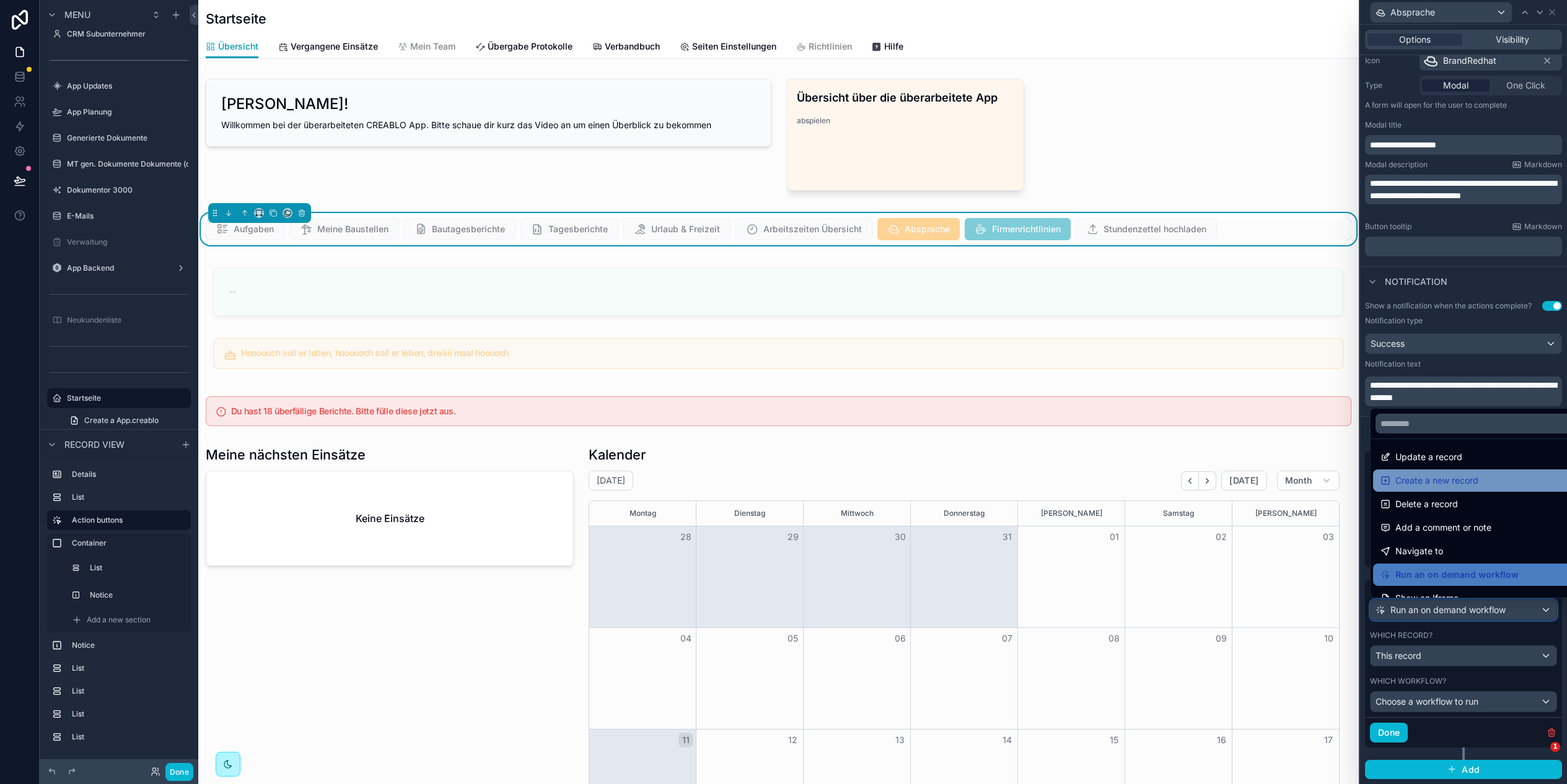
scroll to position [0, 0]
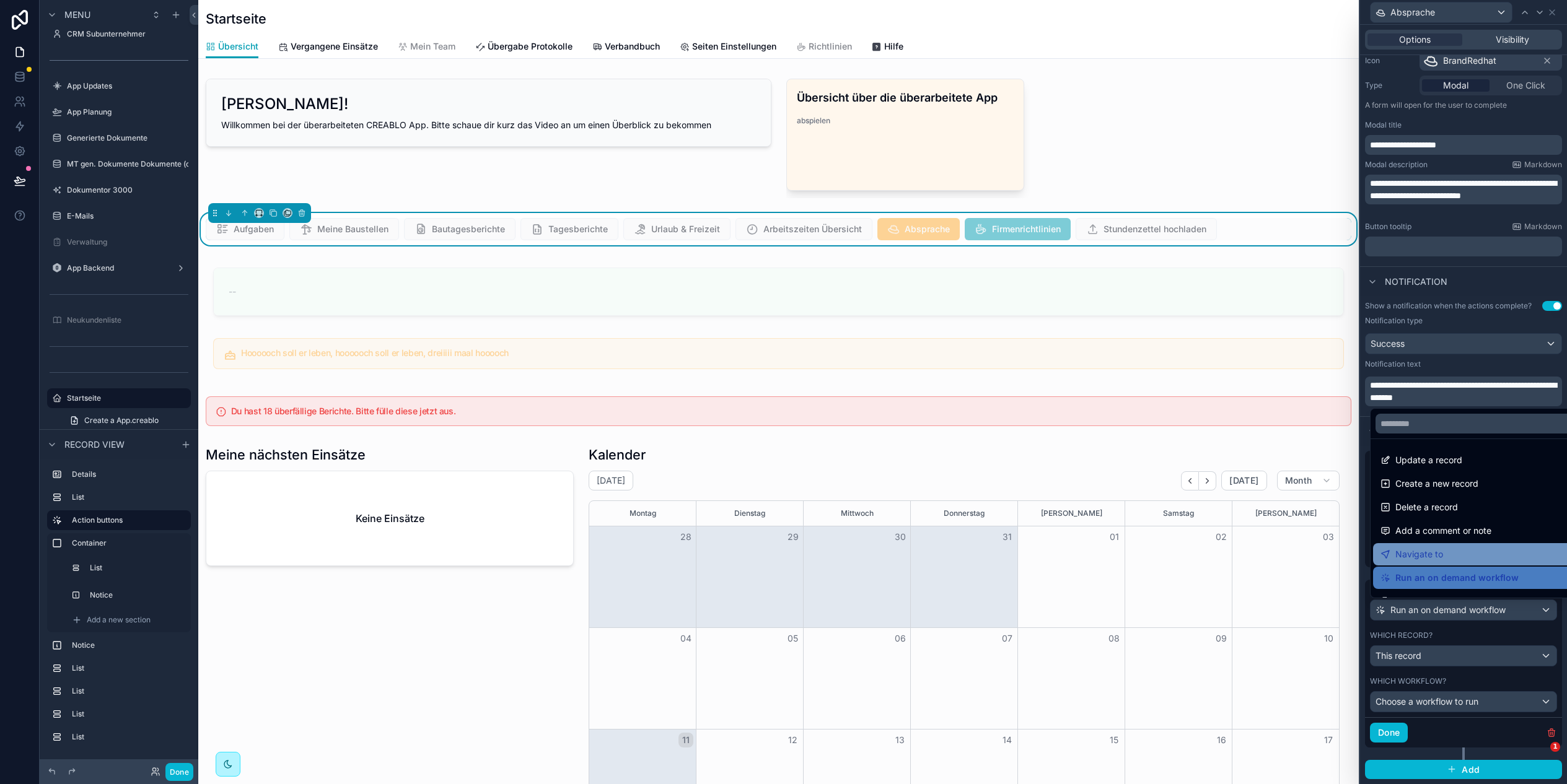
click at [1468, 550] on div "Navigate to" at bounding box center [1478, 554] width 194 height 15
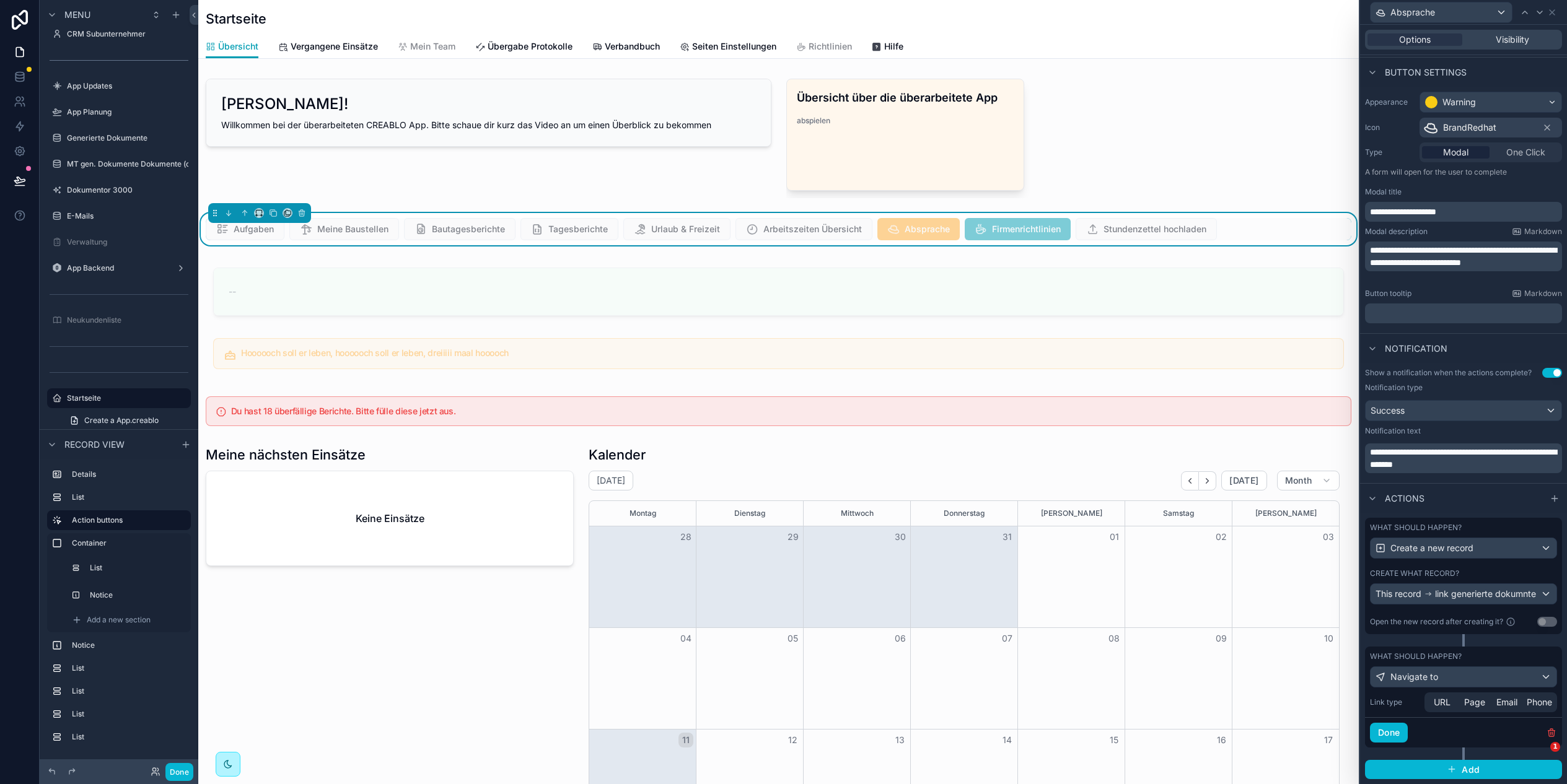
scroll to position [0, 1051]
click at [1448, 675] on div "Navigate to" at bounding box center [1463, 677] width 185 height 20
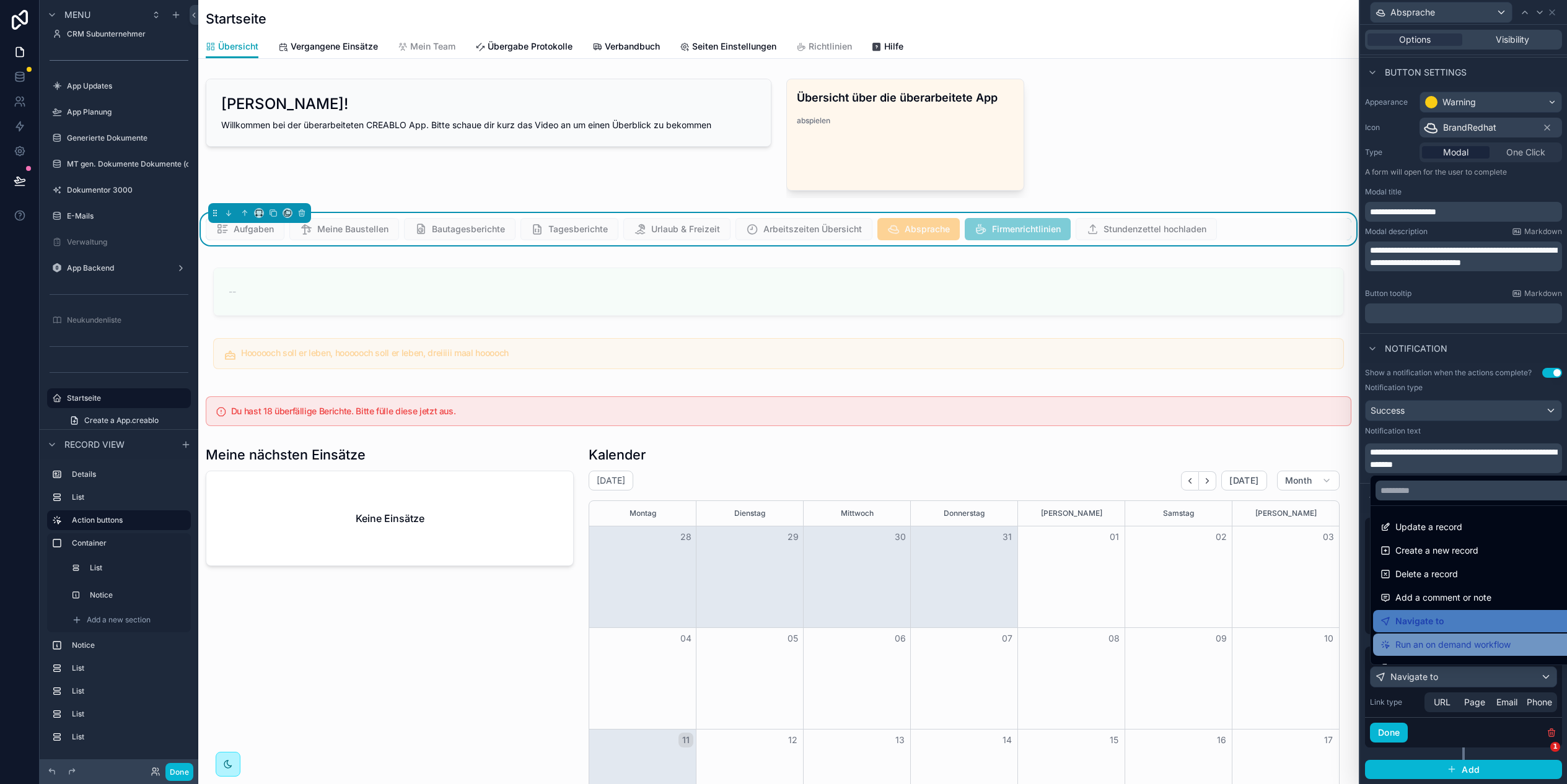
click at [1461, 647] on span "Run an on demand workflow" at bounding box center [1453, 644] width 115 height 15
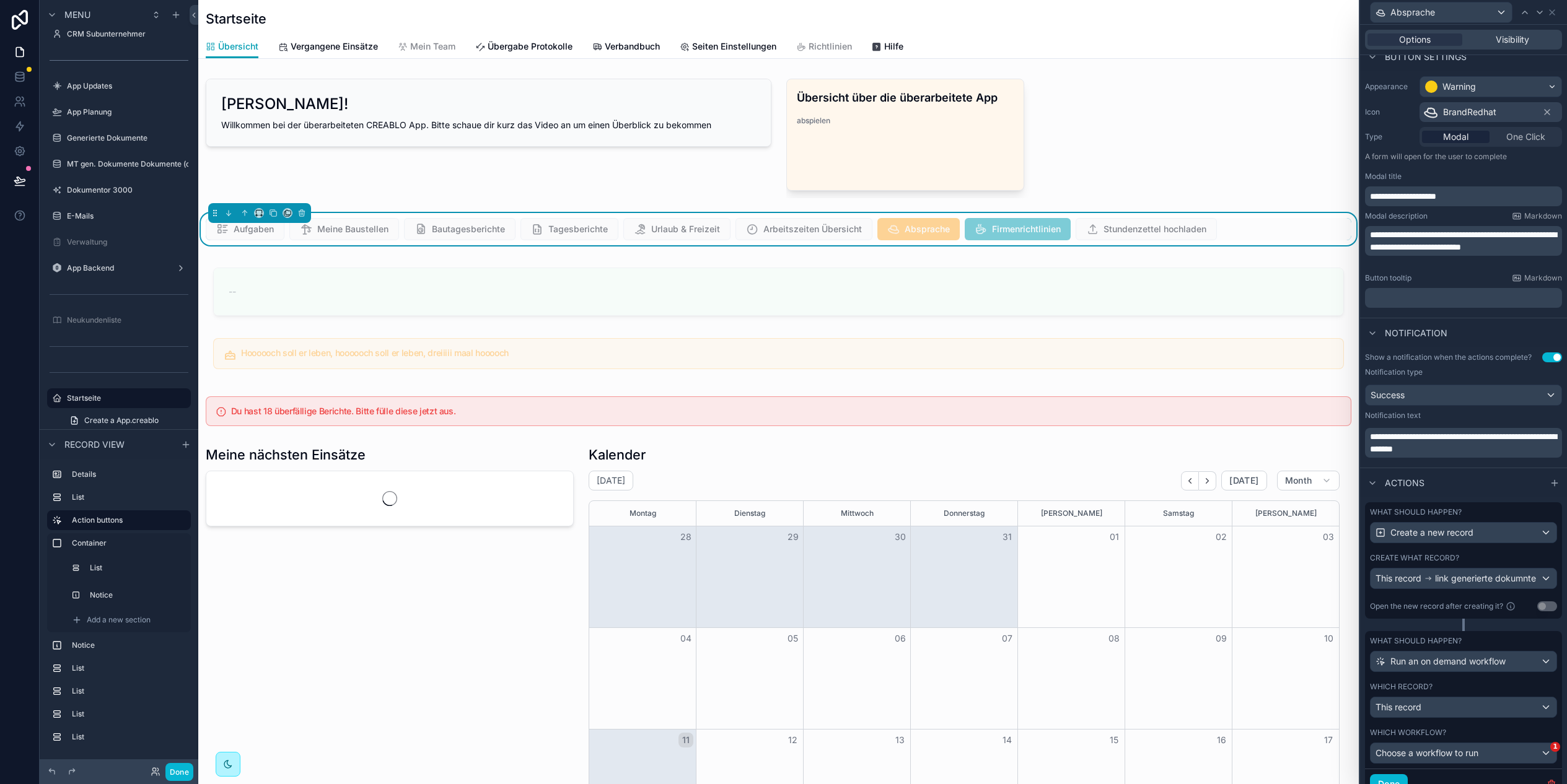
scroll to position [135, 0]
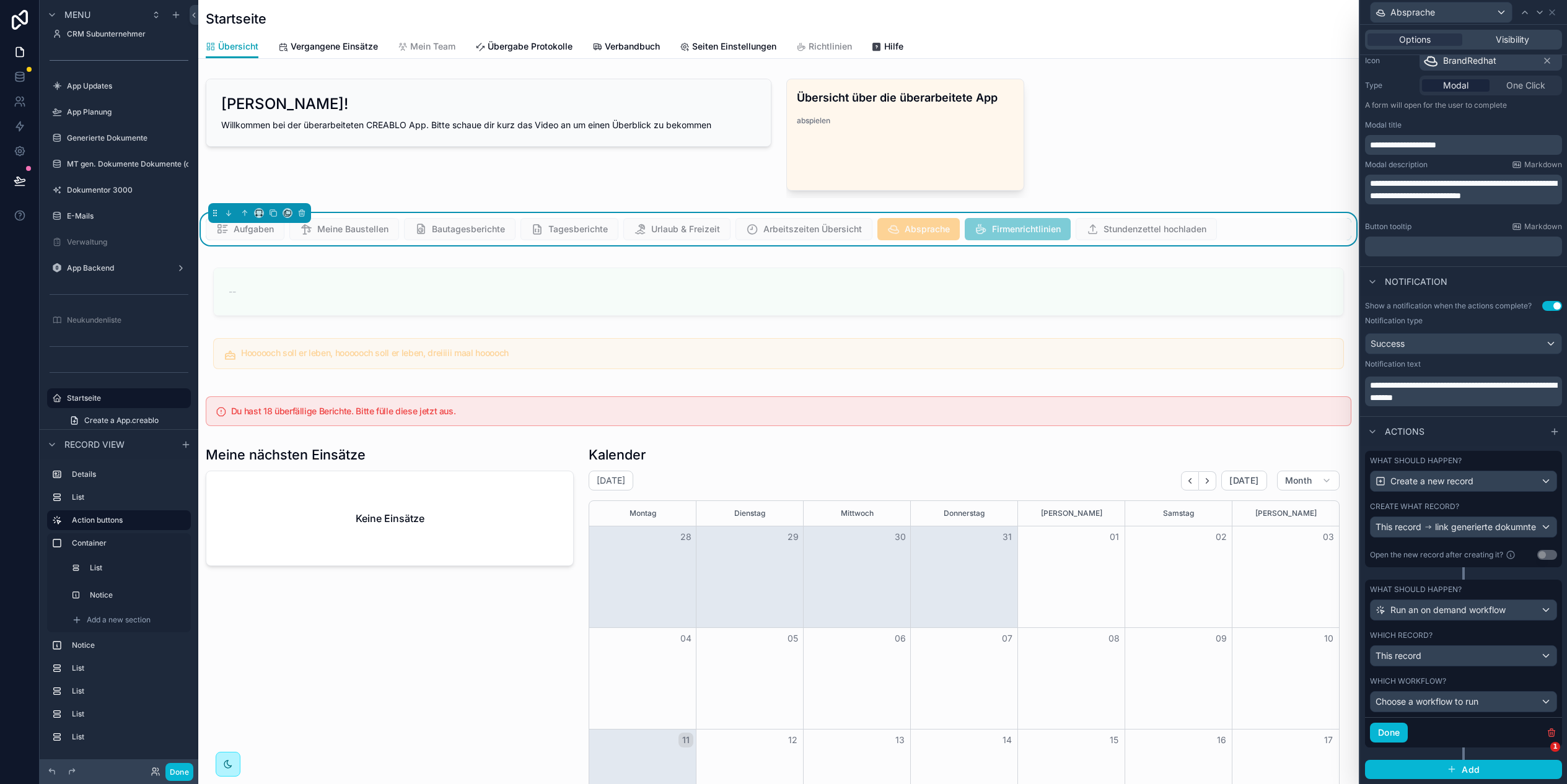
click at [1468, 434] on div "Actions" at bounding box center [1463, 431] width 207 height 30
click at [1441, 572] on div "What should happen? Create a new record Create what record? This record link ge…" at bounding box center [1463, 515] width 197 height 129
click at [1457, 696] on span "Choose a workflow to run" at bounding box center [1427, 701] width 103 height 11
click at [1458, 695] on div at bounding box center [1463, 392] width 207 height 784
click at [1478, 703] on span "Choose a workflow to run" at bounding box center [1427, 701] width 103 height 11
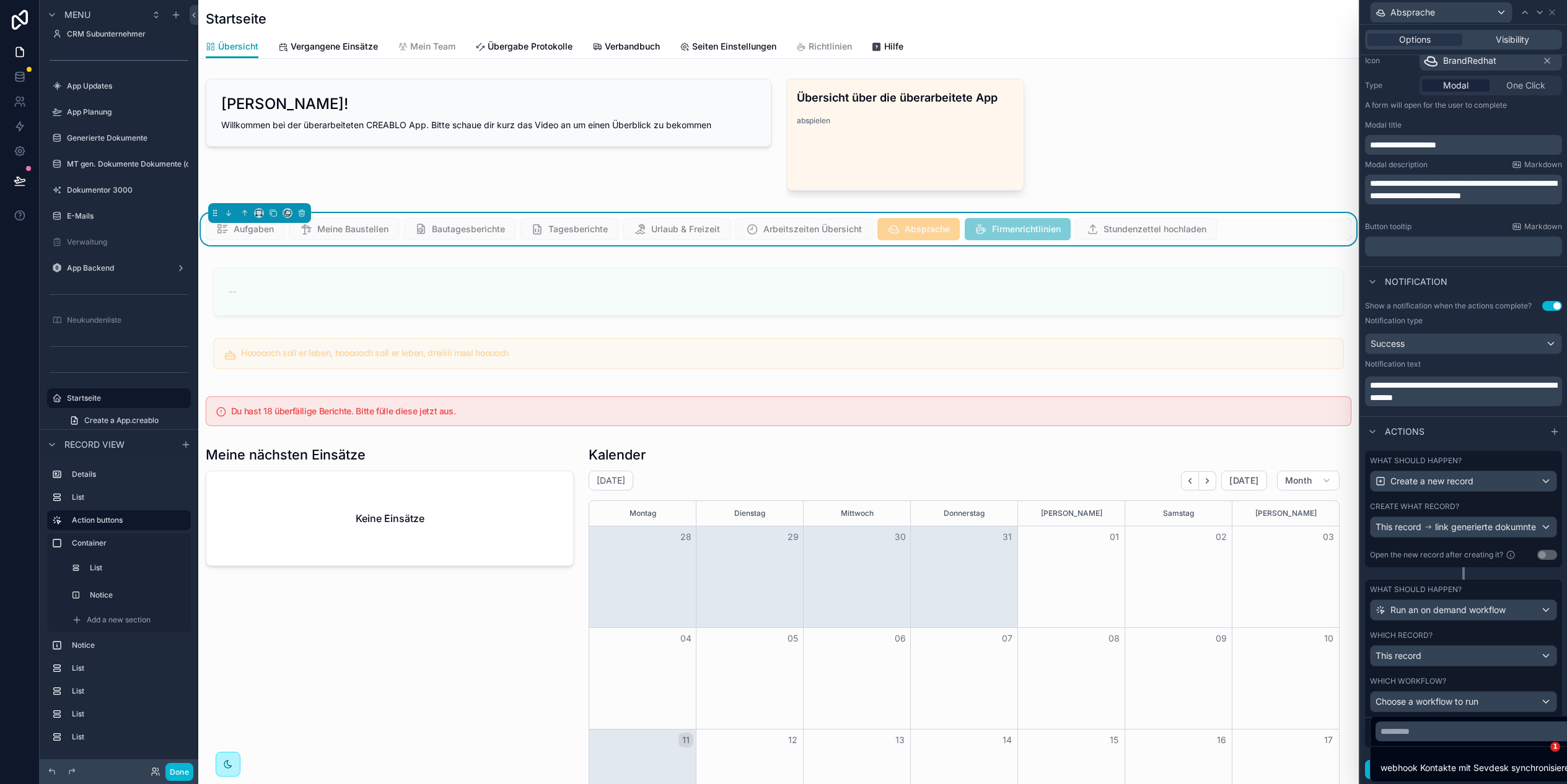
click at [1480, 703] on div at bounding box center [1463, 392] width 207 height 784
click at [1465, 655] on div "This record" at bounding box center [1463, 655] width 185 height 20
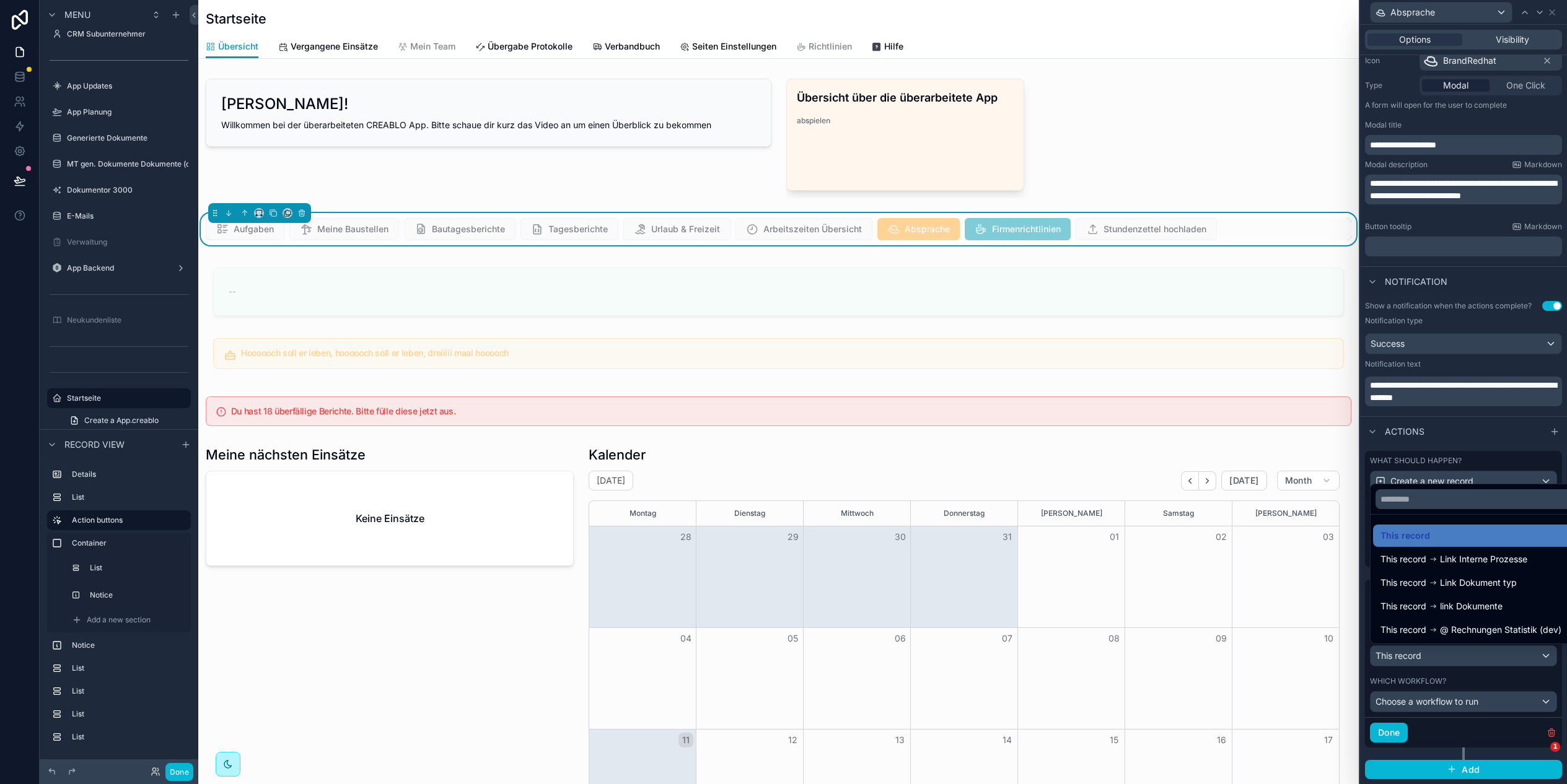
click at [1496, 675] on div at bounding box center [1463, 392] width 207 height 784
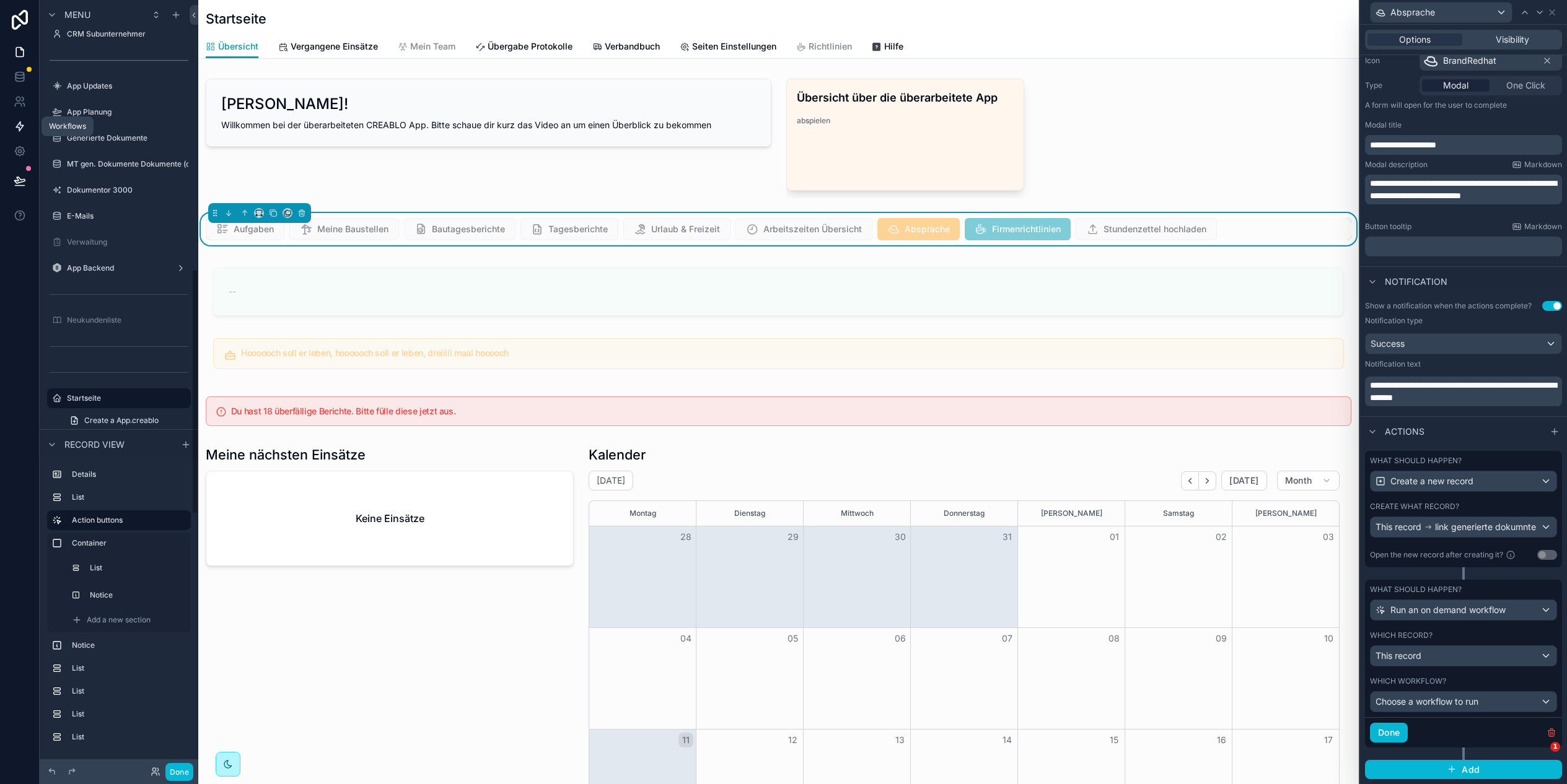
click at [20, 127] on icon at bounding box center [20, 126] width 12 height 12
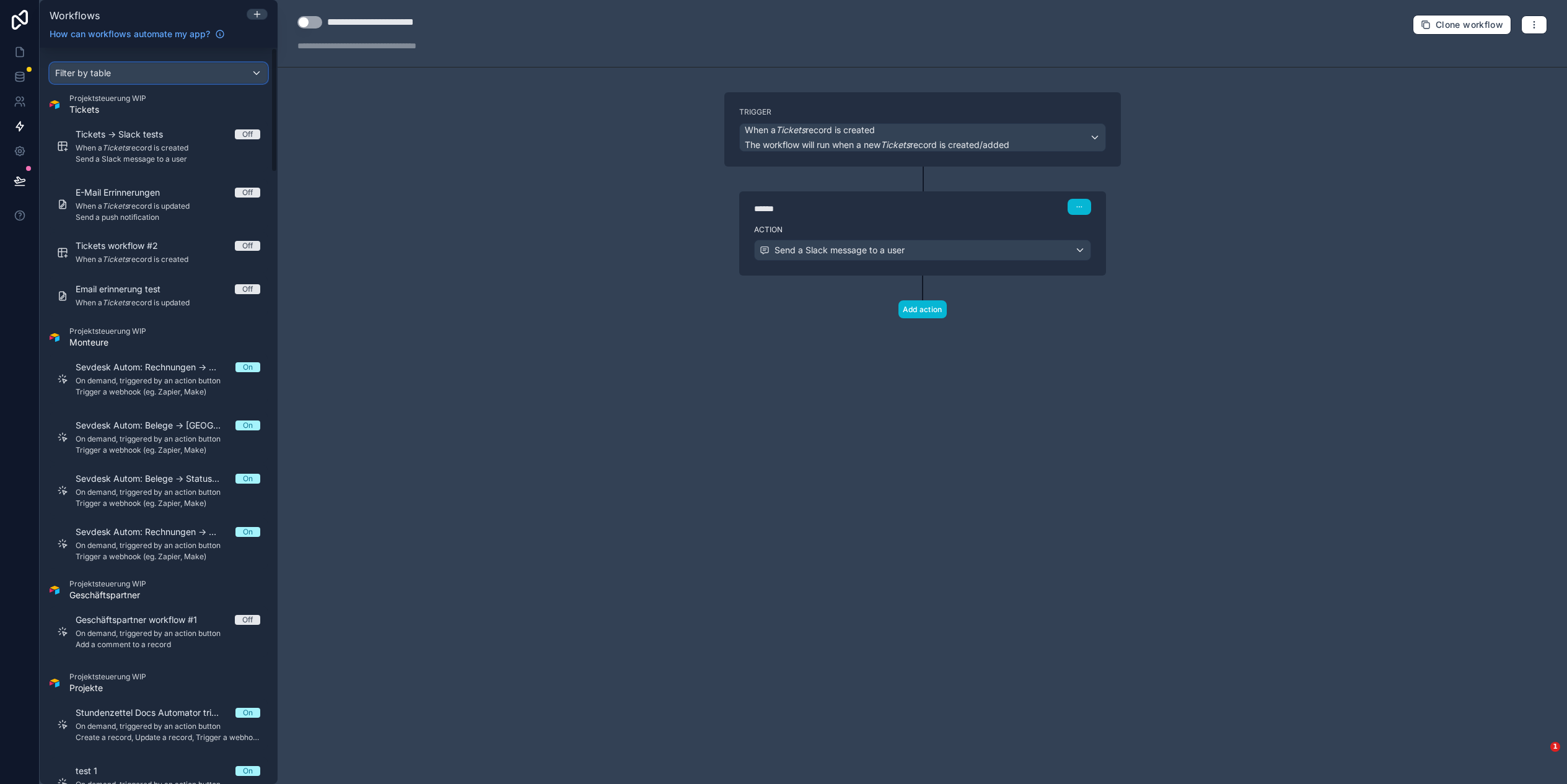
click at [175, 78] on div "Filter by table" at bounding box center [159, 73] width 217 height 20
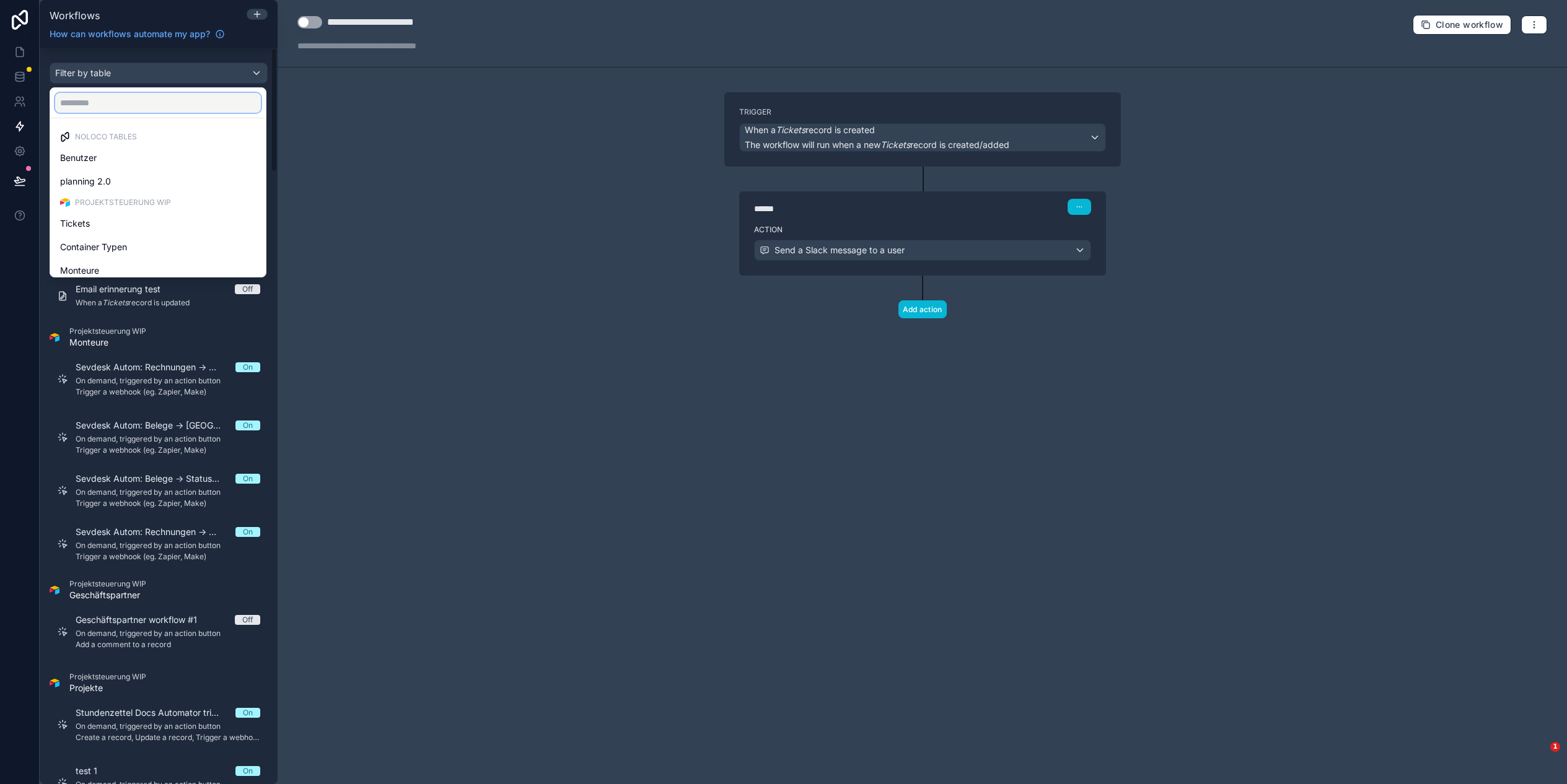
click at [195, 96] on input "text" at bounding box center [158, 103] width 205 height 20
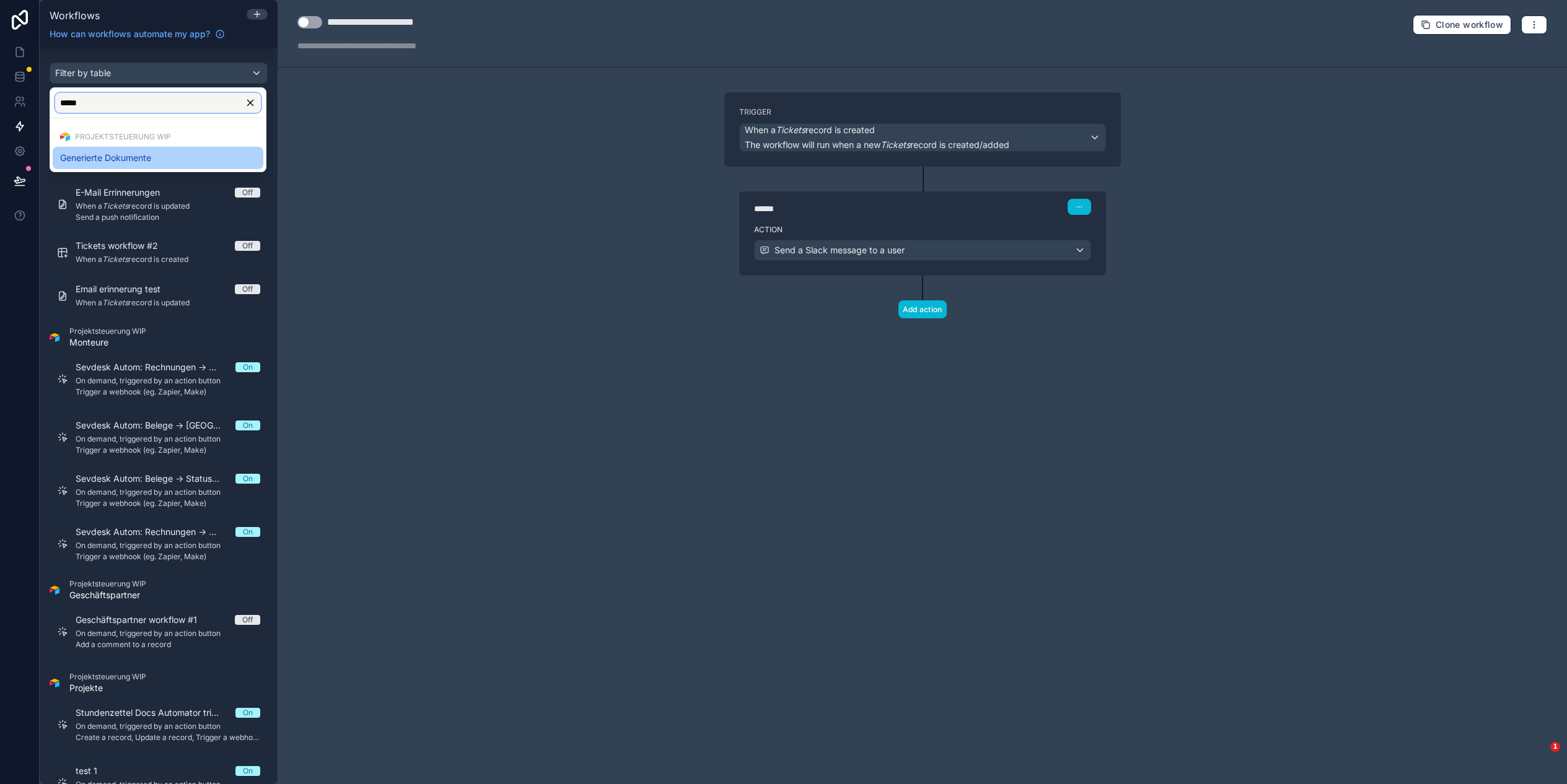
type input "*****"
click at [156, 156] on div "Generierte Dokumente" at bounding box center [158, 158] width 195 height 15
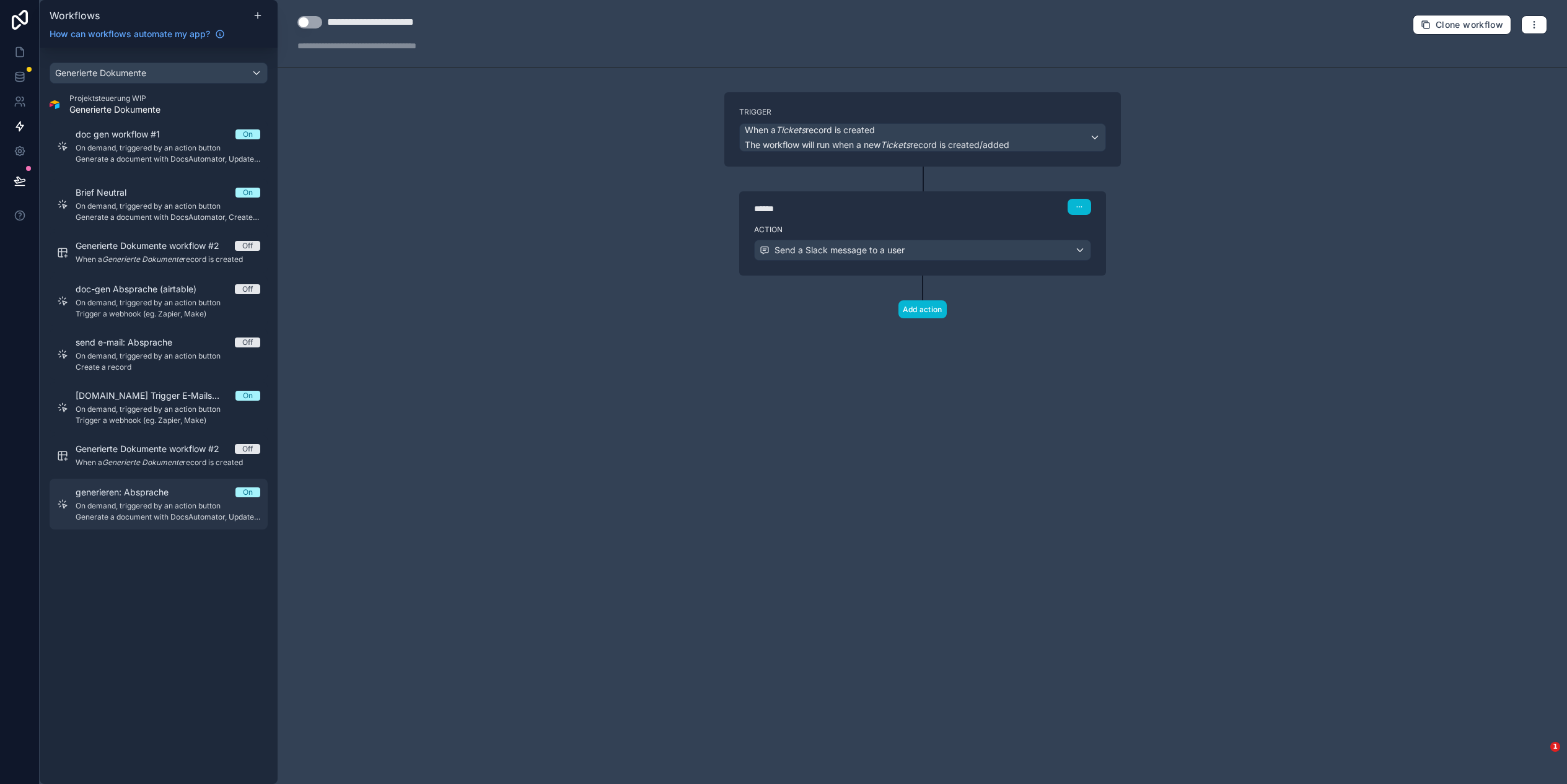
click at [113, 498] on span "generieren: Absprache" at bounding box center [129, 492] width 108 height 12
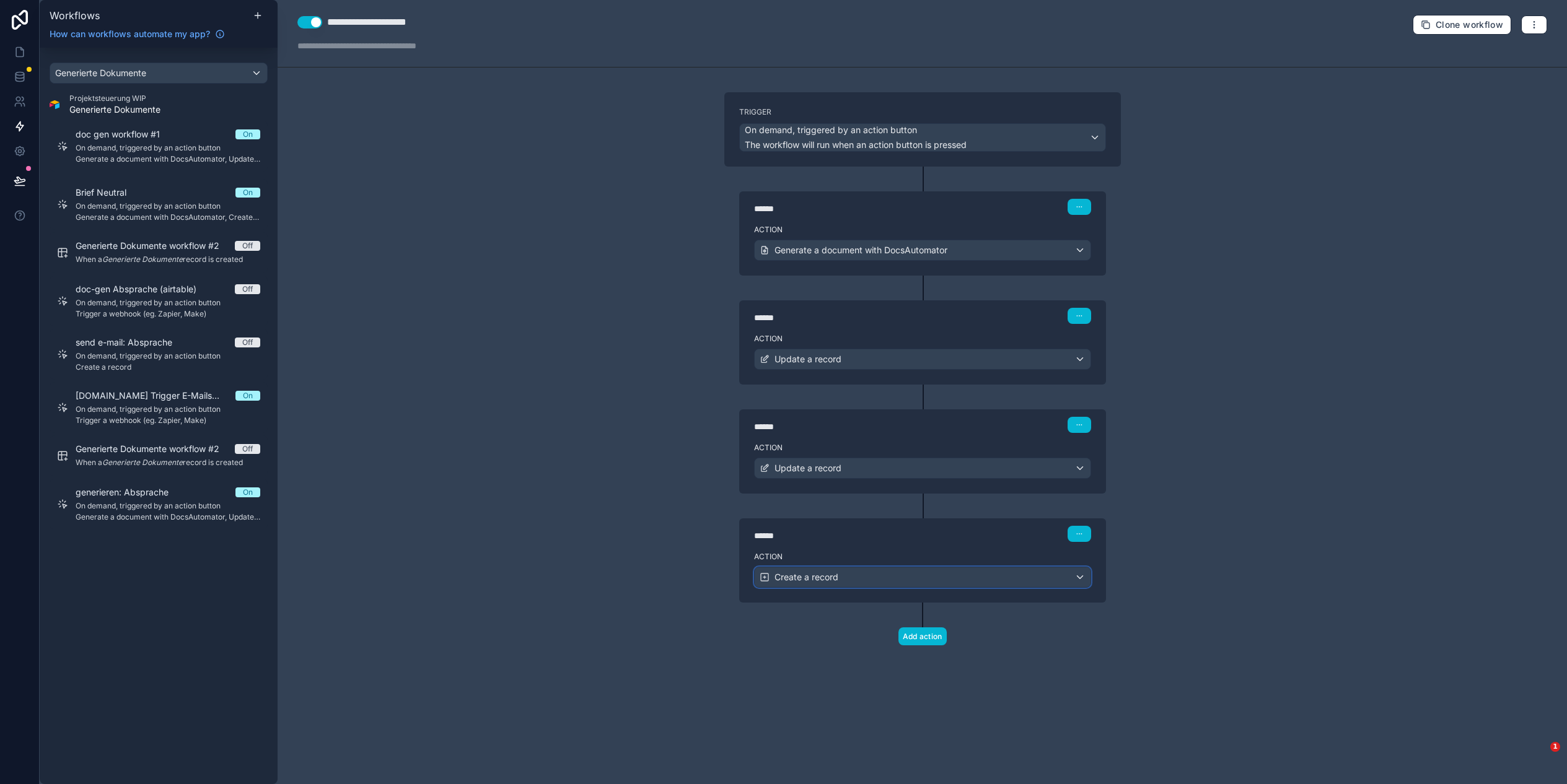
click at [925, 585] on div "Create a record" at bounding box center [922, 577] width 336 height 20
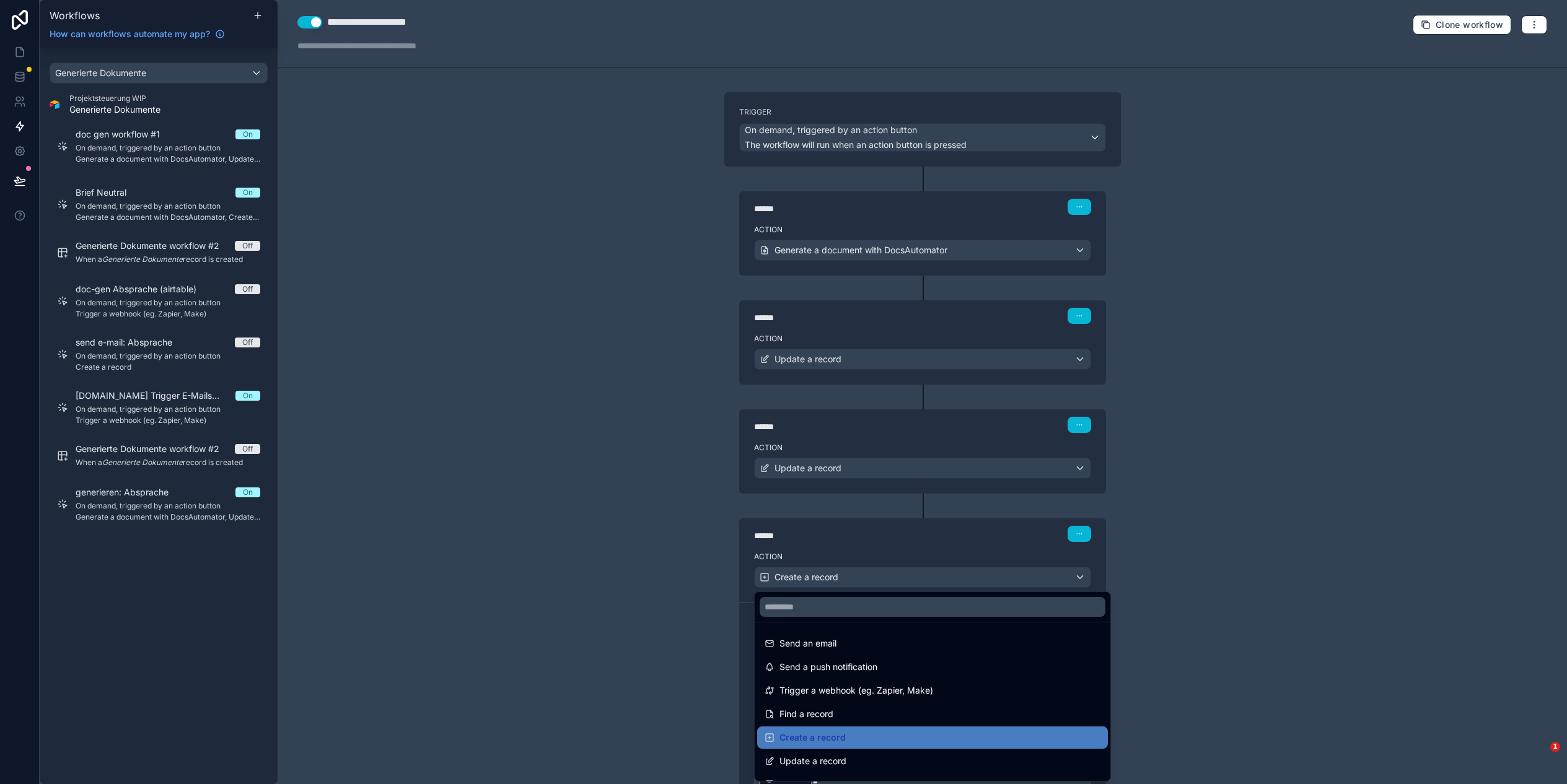
click at [656, 547] on div at bounding box center [784, 392] width 1567 height 784
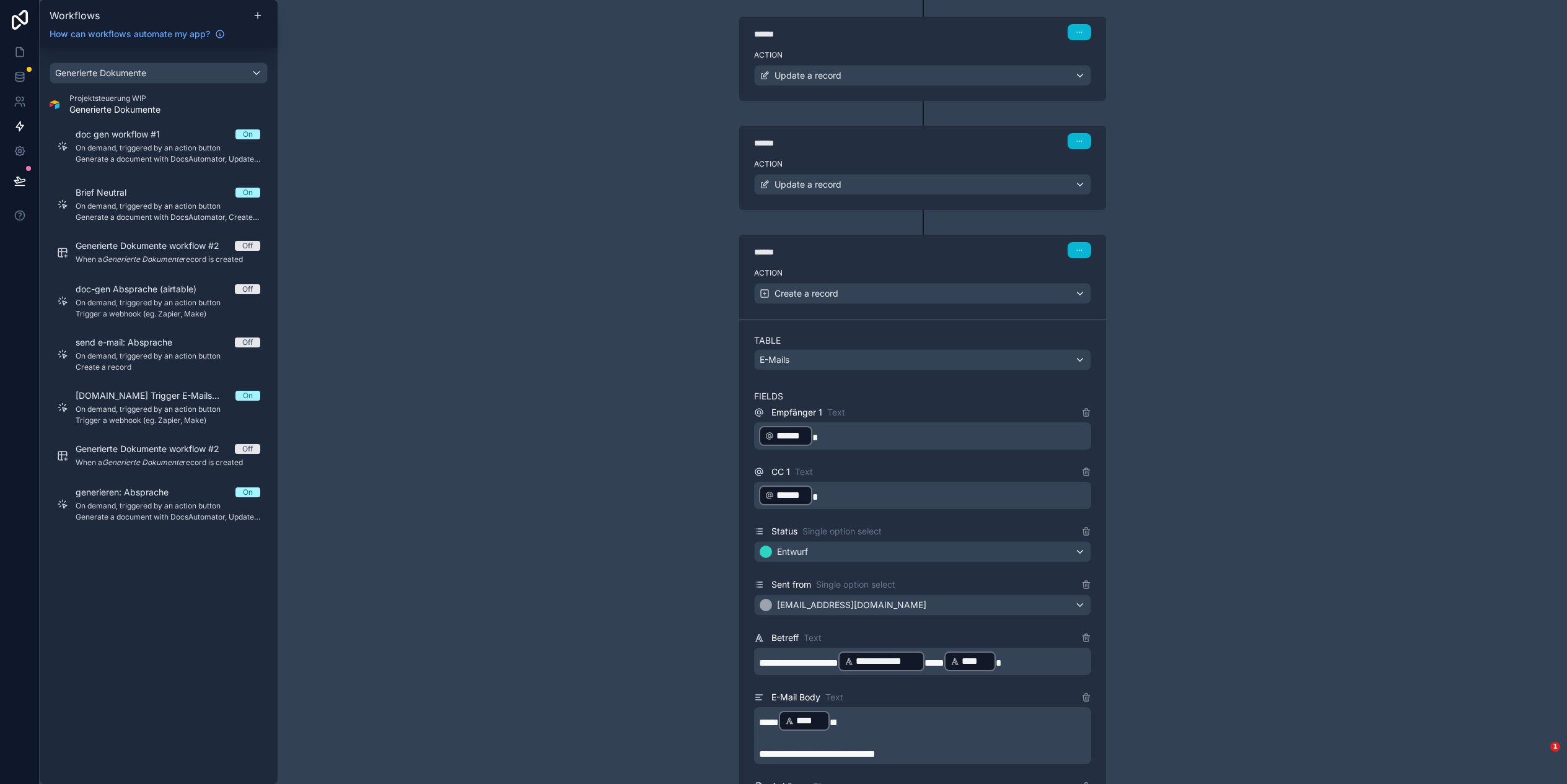
scroll to position [258, 0]
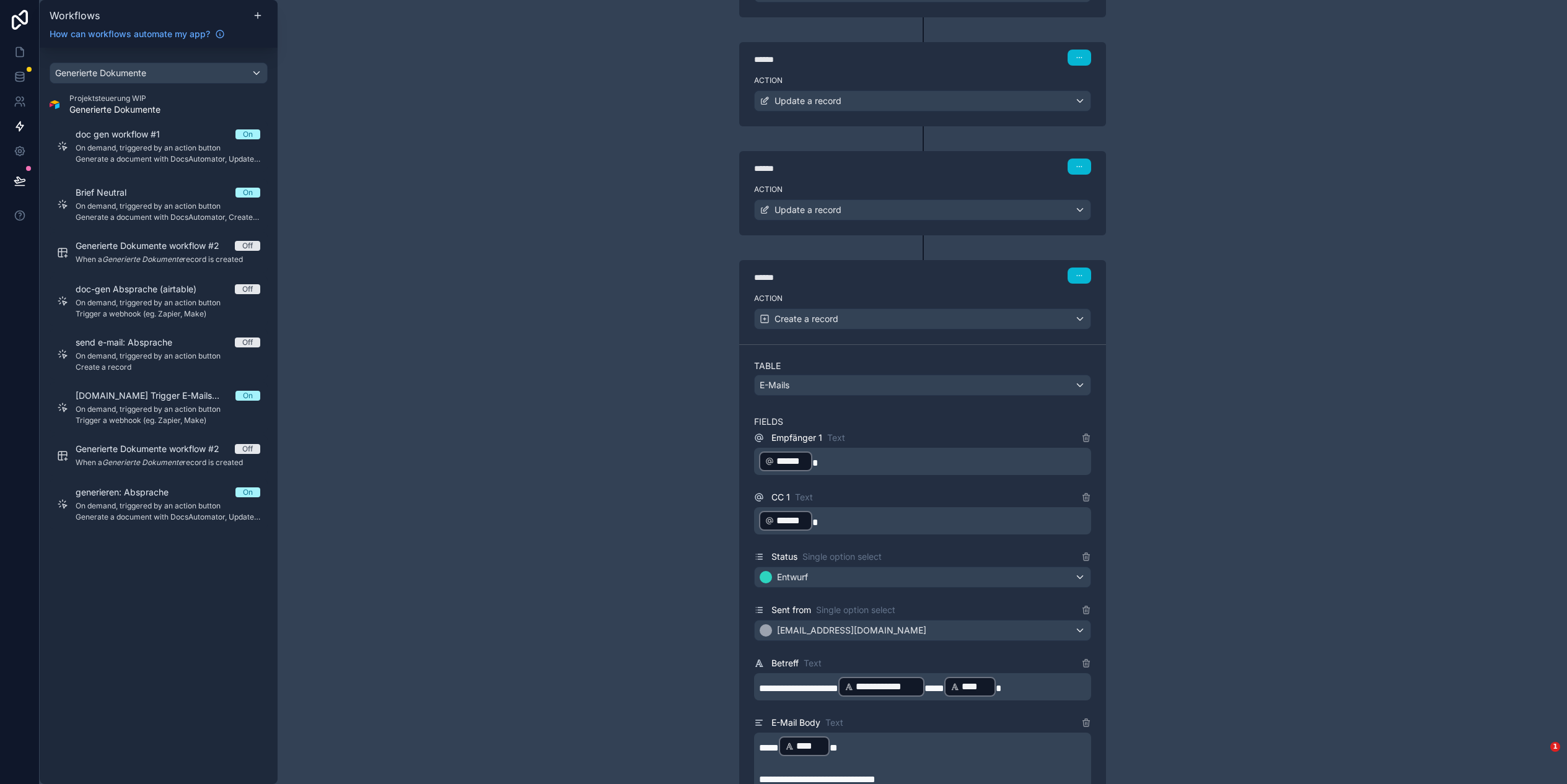
click at [656, 363] on div "**********" at bounding box center [922, 392] width 1289 height 784
click at [1070, 273] on button "button" at bounding box center [1079, 276] width 24 height 16
click at [614, 287] on div "**********" at bounding box center [922, 392] width 1289 height 784
click at [826, 377] on div "E-Mails" at bounding box center [922, 386] width 336 height 20
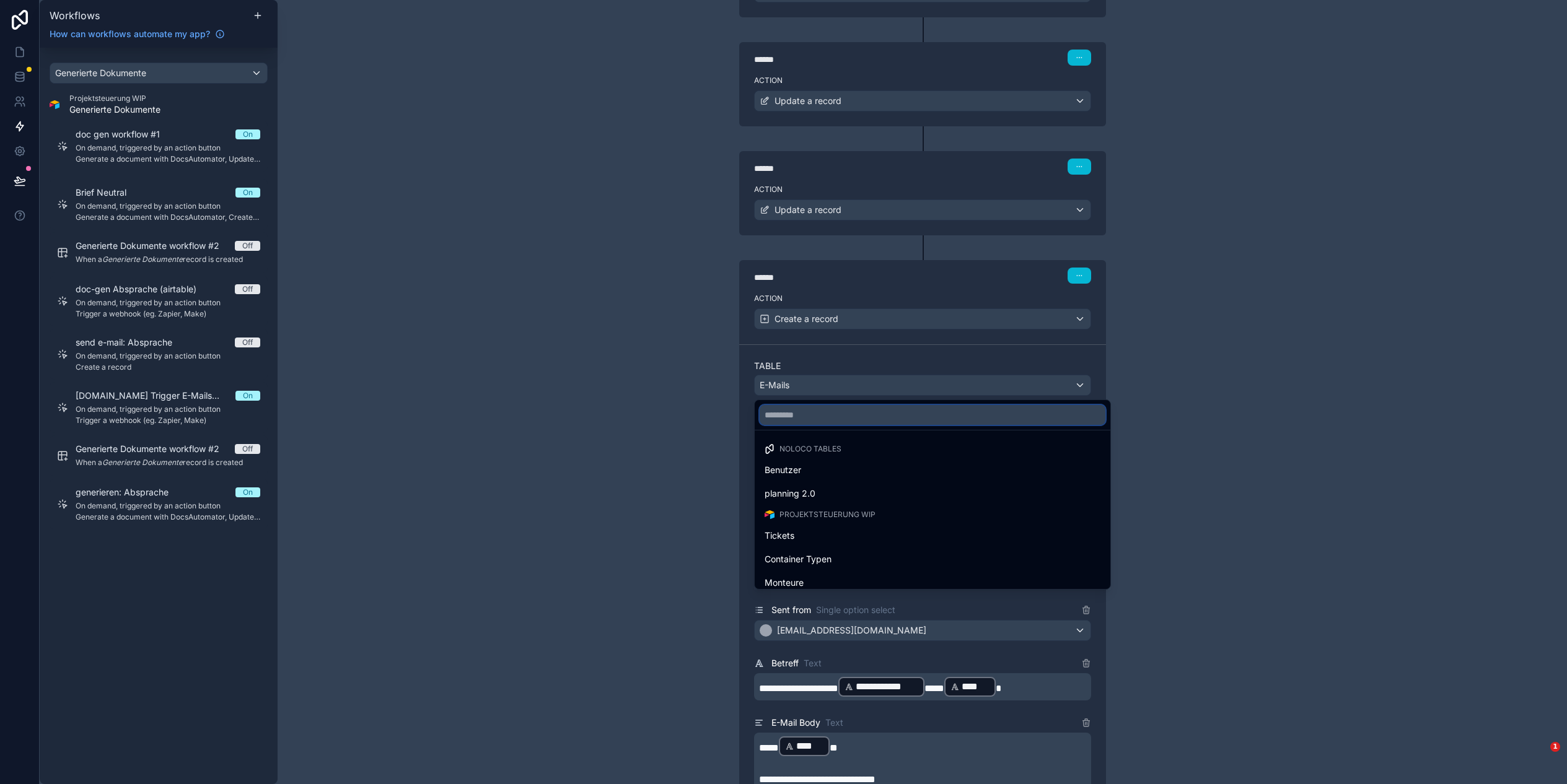
click at [848, 407] on input "text" at bounding box center [932, 414] width 346 height 20
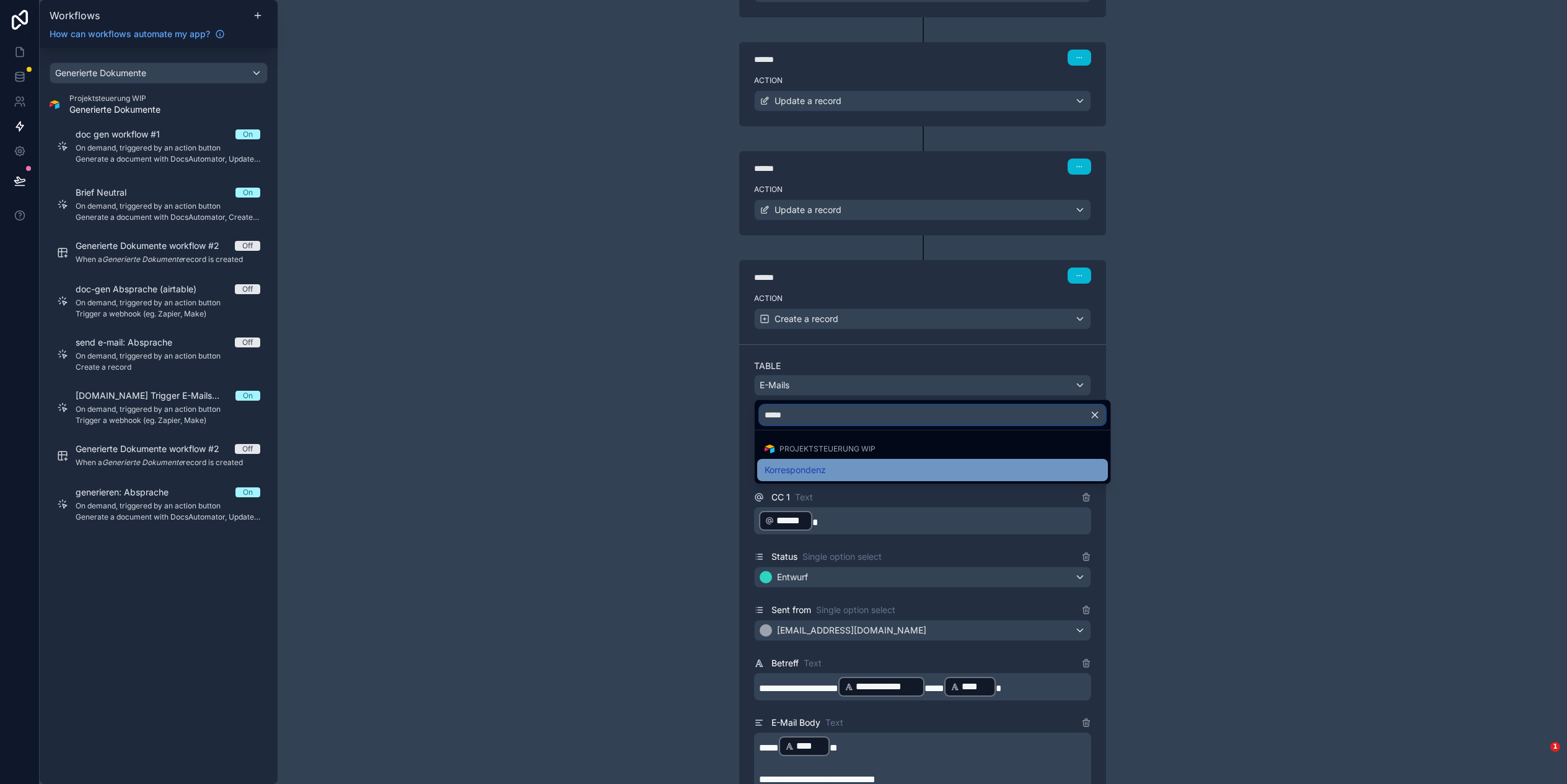
type input "*****"
click at [806, 470] on span "Korrespondenz" at bounding box center [795, 470] width 61 height 15
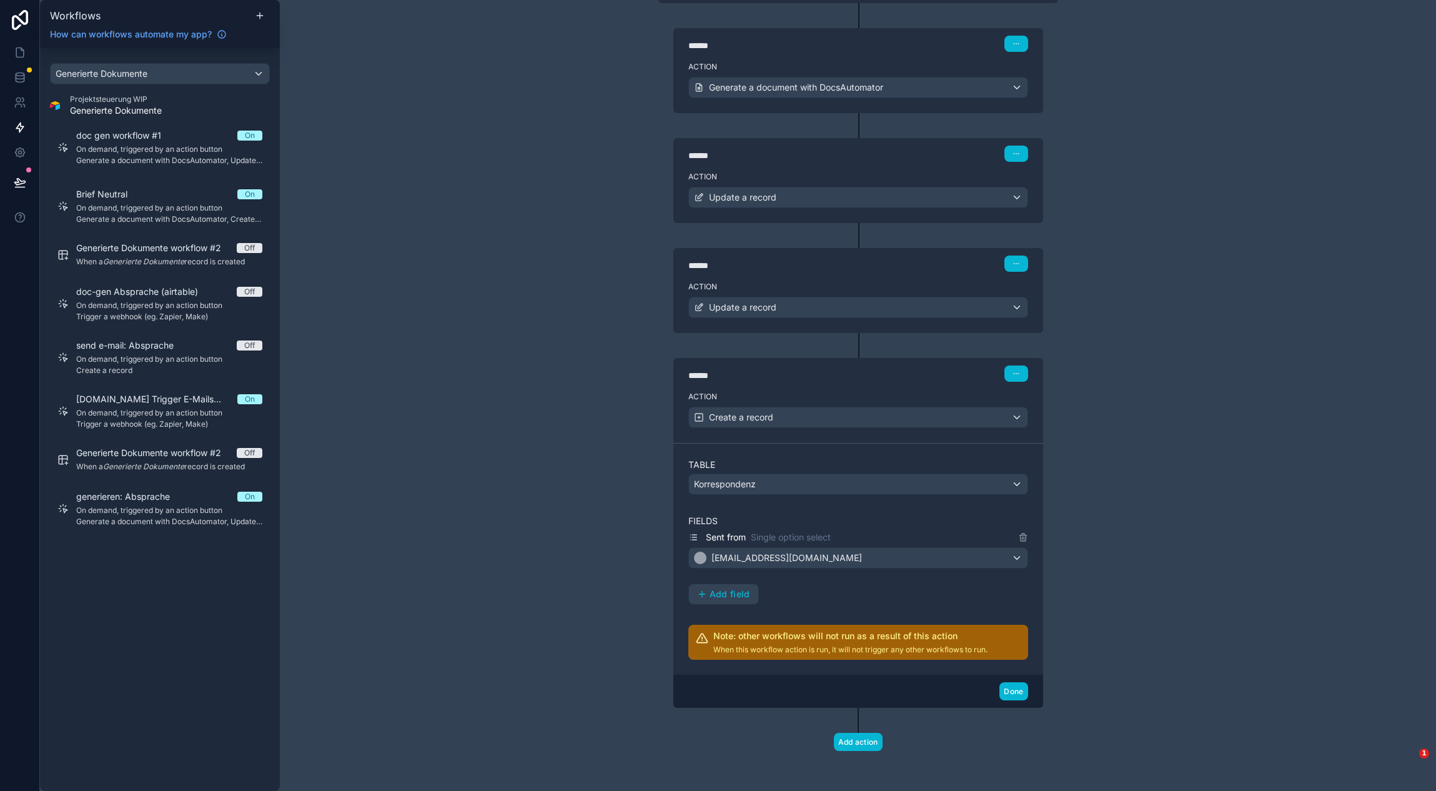
scroll to position [162, 0]
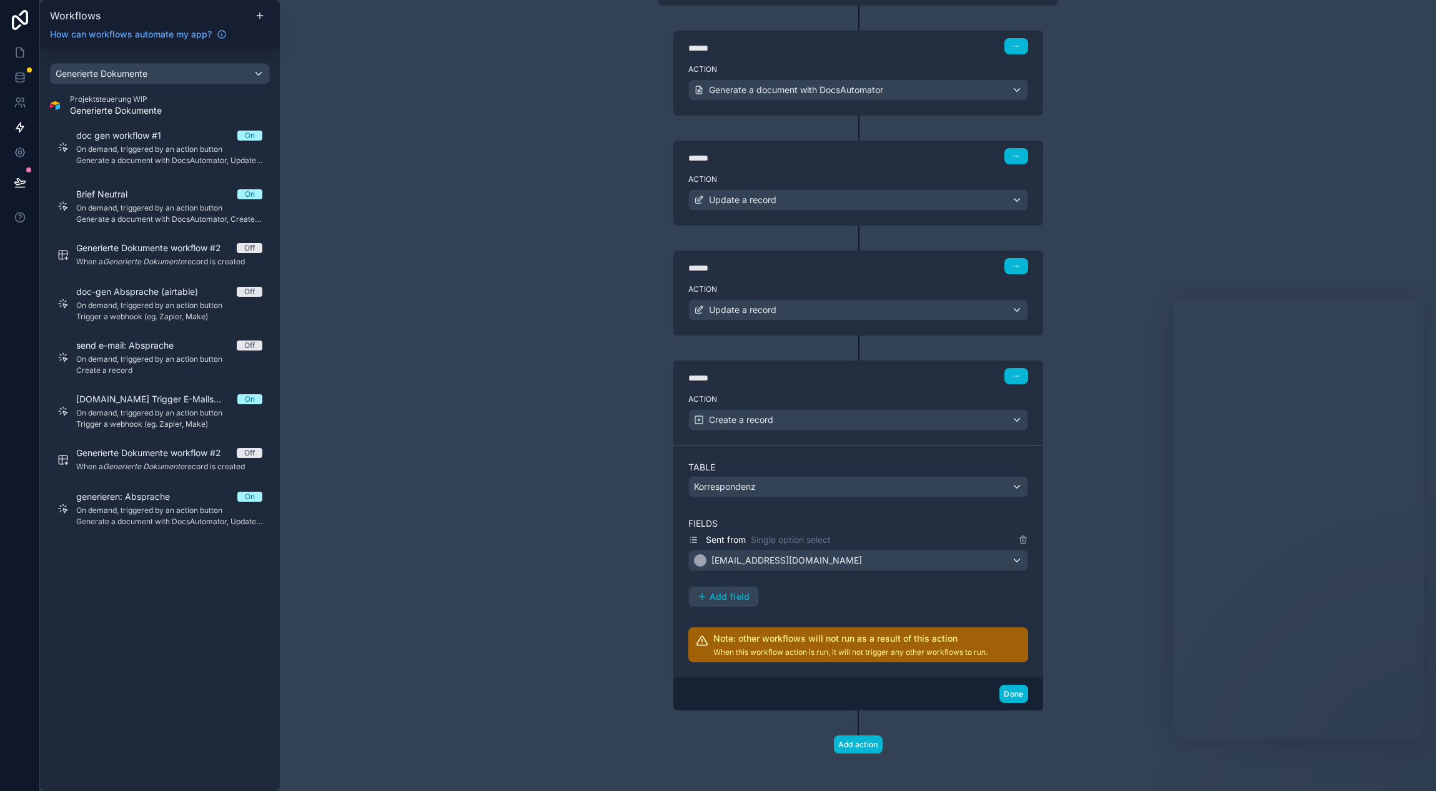
click at [1417, 786] on div "**********" at bounding box center [858, 395] width 1156 height 791
click at [725, 598] on span "Add field" at bounding box center [730, 596] width 41 height 11
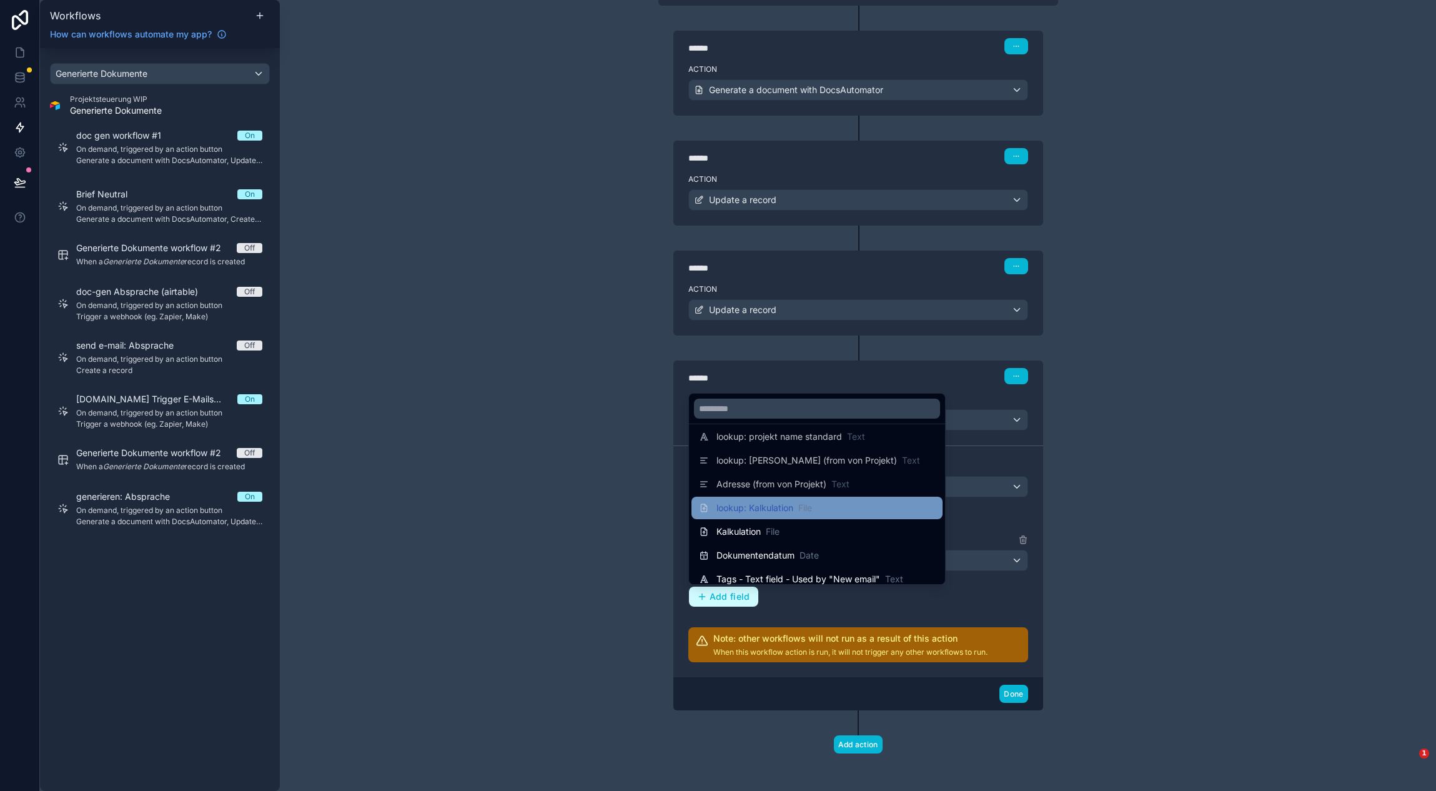
scroll to position [0, 0]
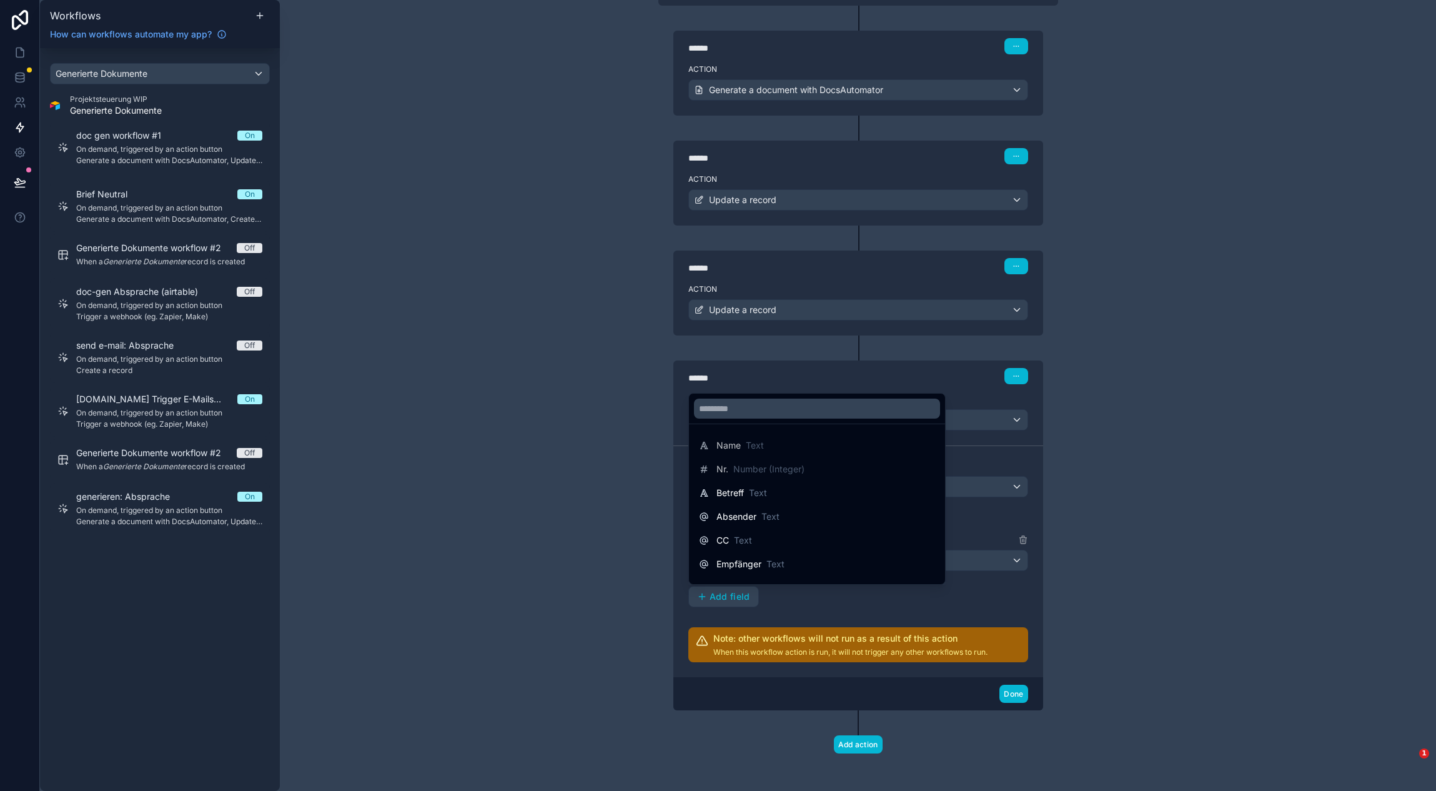
click at [767, 418] on div at bounding box center [817, 408] width 256 height 30
click at [766, 416] on input "text" at bounding box center [817, 408] width 246 height 20
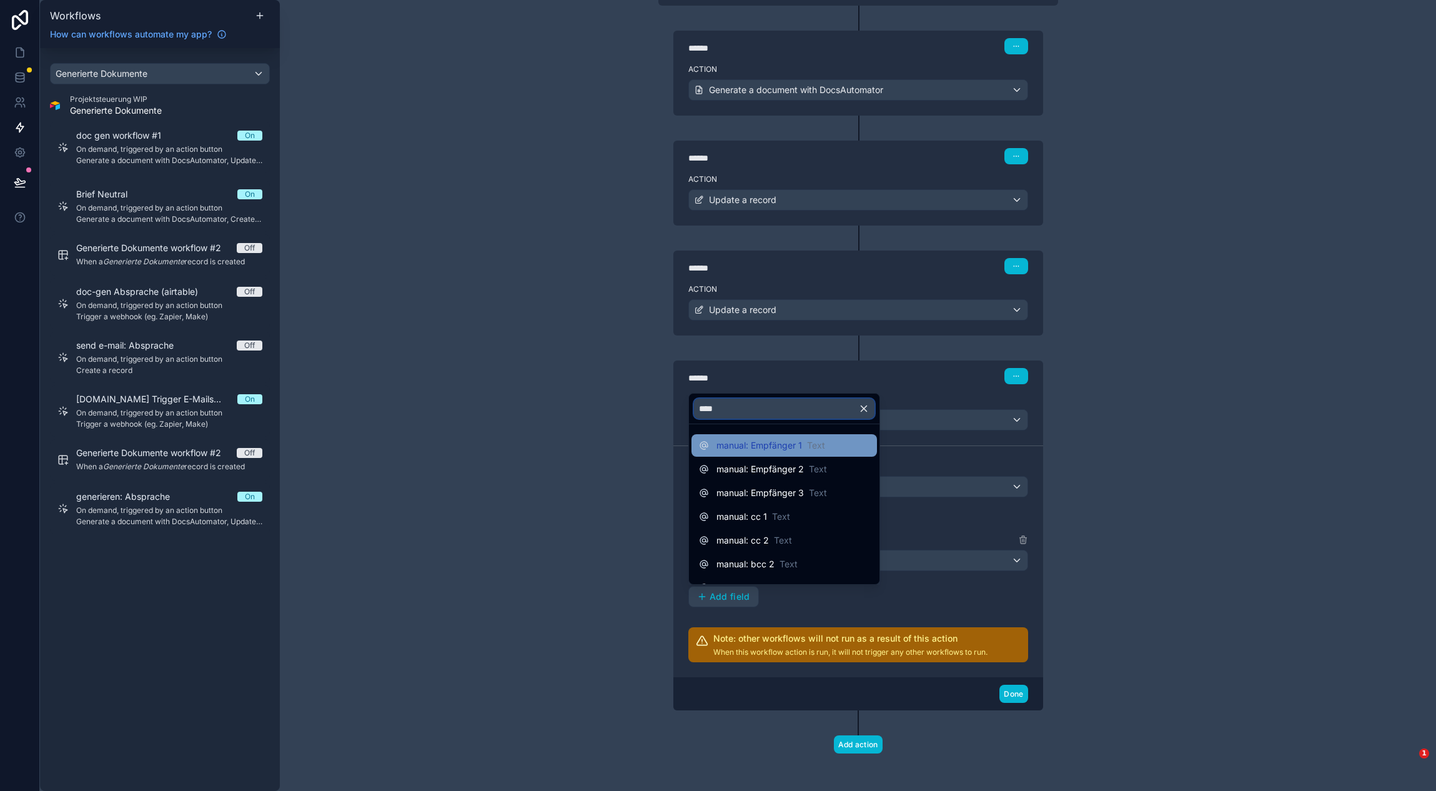
type input "****"
click at [719, 442] on span "manual: Empfänger 1" at bounding box center [759, 445] width 86 height 12
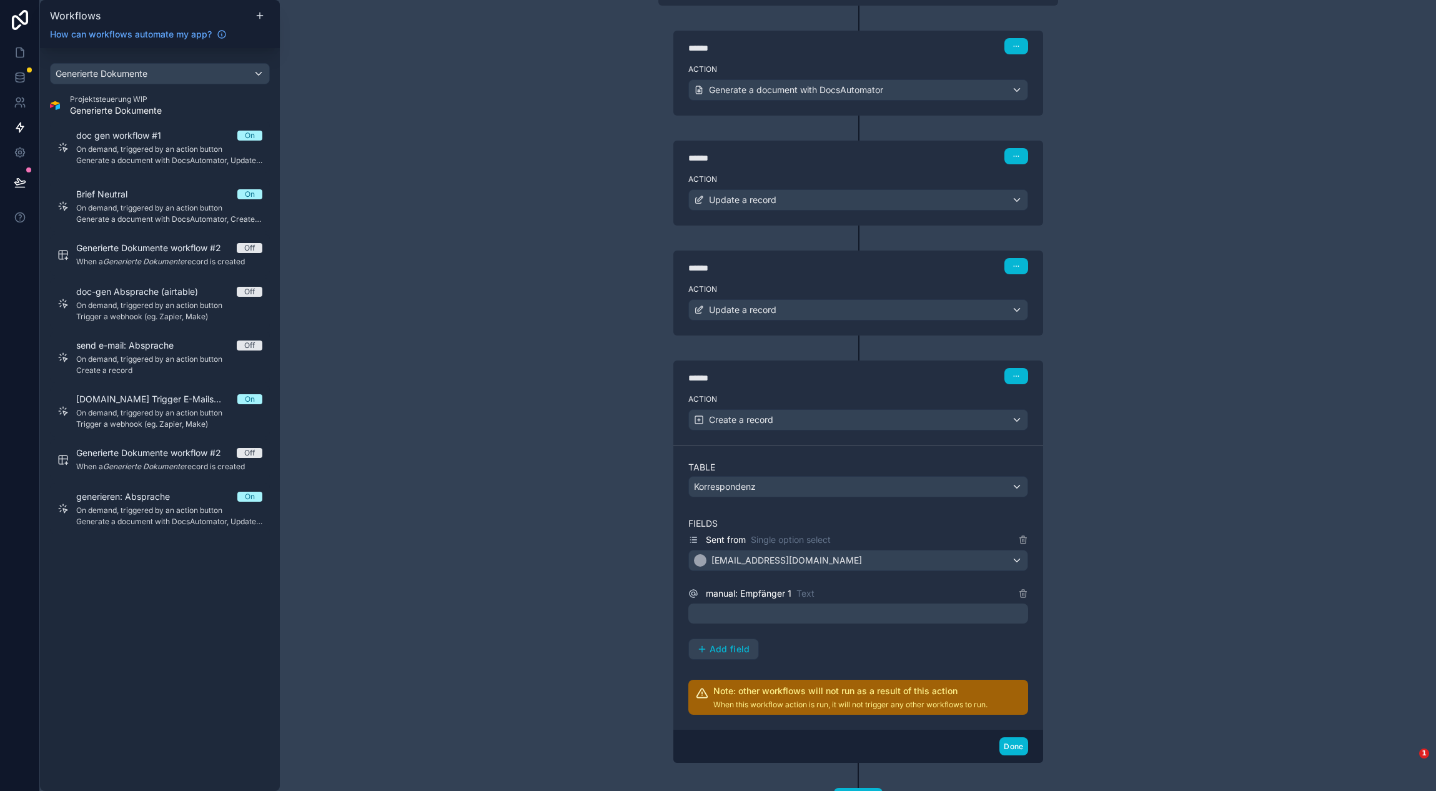
click at [756, 589] on span "manual: Empfänger 1" at bounding box center [749, 593] width 86 height 12
click at [743, 615] on p "﻿" at bounding box center [859, 613] width 332 height 15
click at [625, 605] on div "**********" at bounding box center [858, 395] width 1156 height 791
click at [735, 613] on p "﻿" at bounding box center [859, 613] width 332 height 15
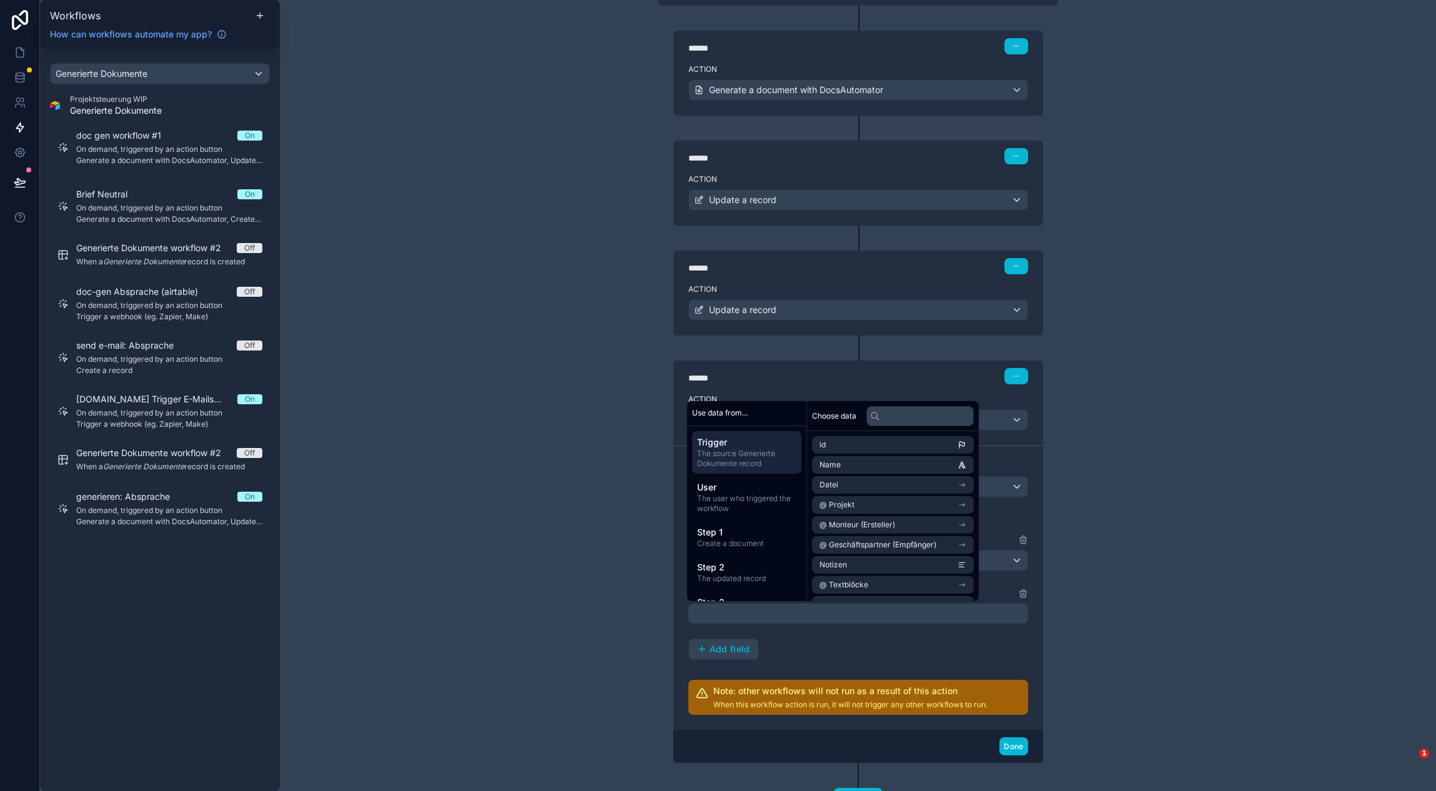
click at [650, 601] on div "Trigger On demand, triggered by an action button The workflow will run when an …" at bounding box center [858, 388] width 420 height 915
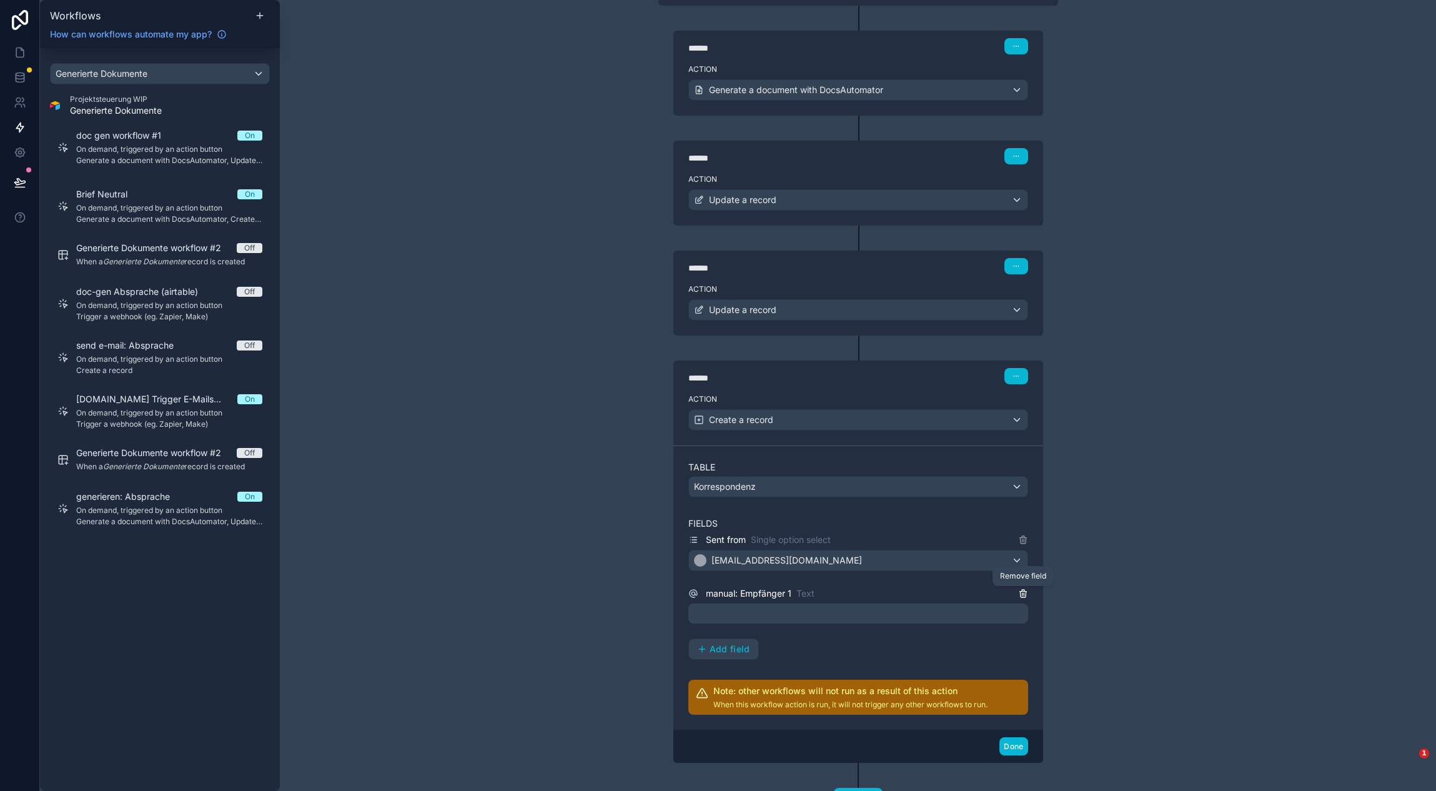
click at [1022, 595] on icon at bounding box center [1023, 593] width 10 height 10
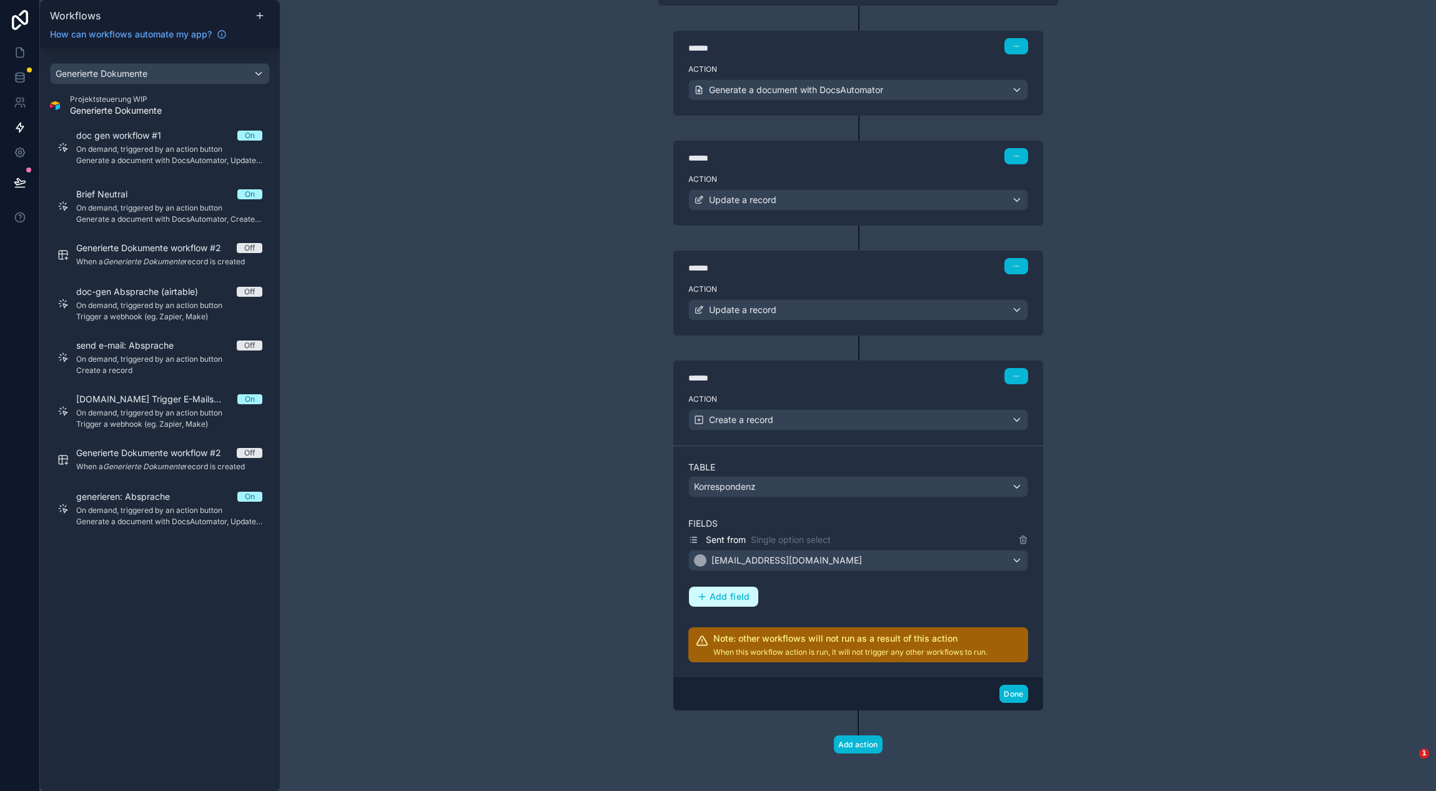
click at [721, 597] on span "Add field" at bounding box center [730, 596] width 41 height 11
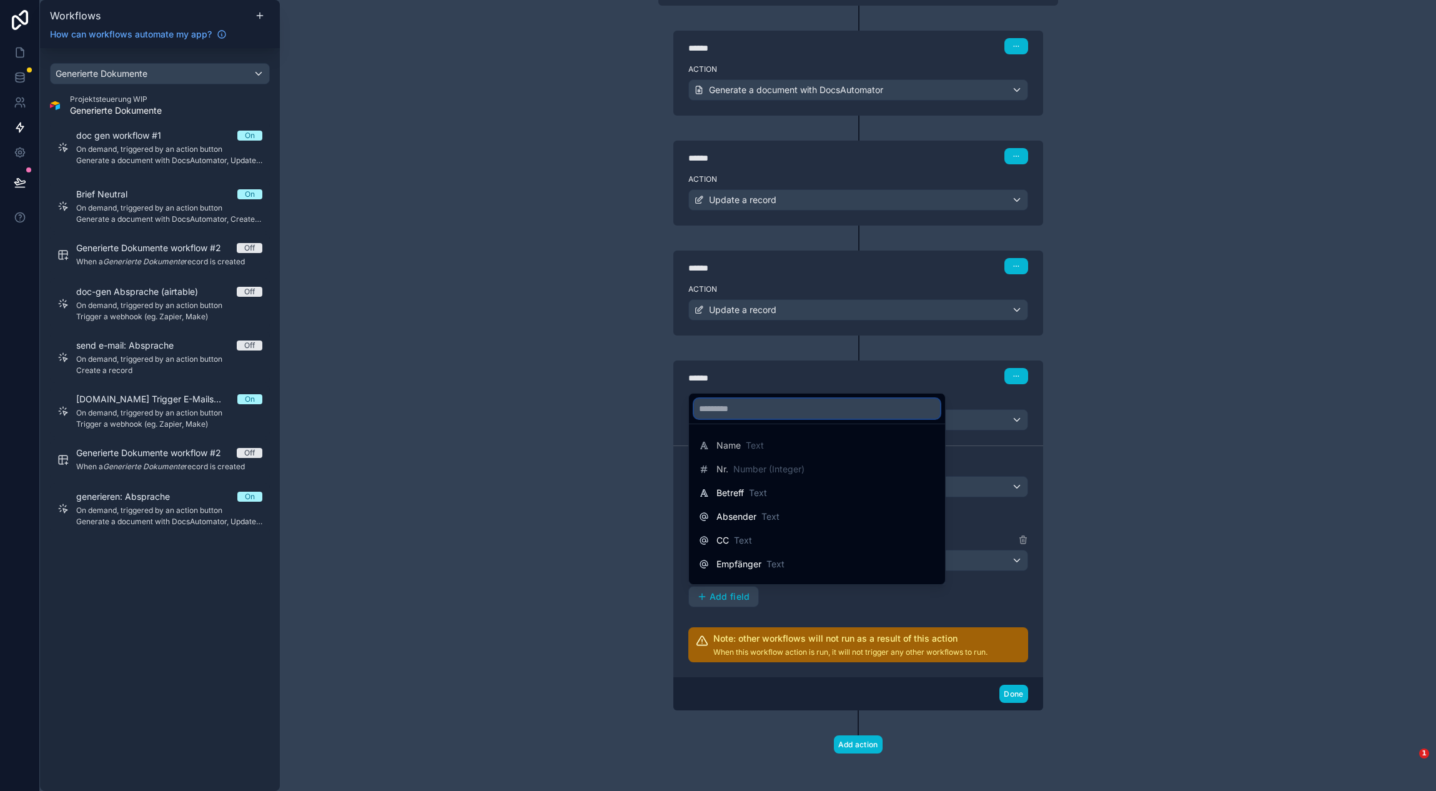
click at [794, 415] on input "text" at bounding box center [817, 408] width 246 height 20
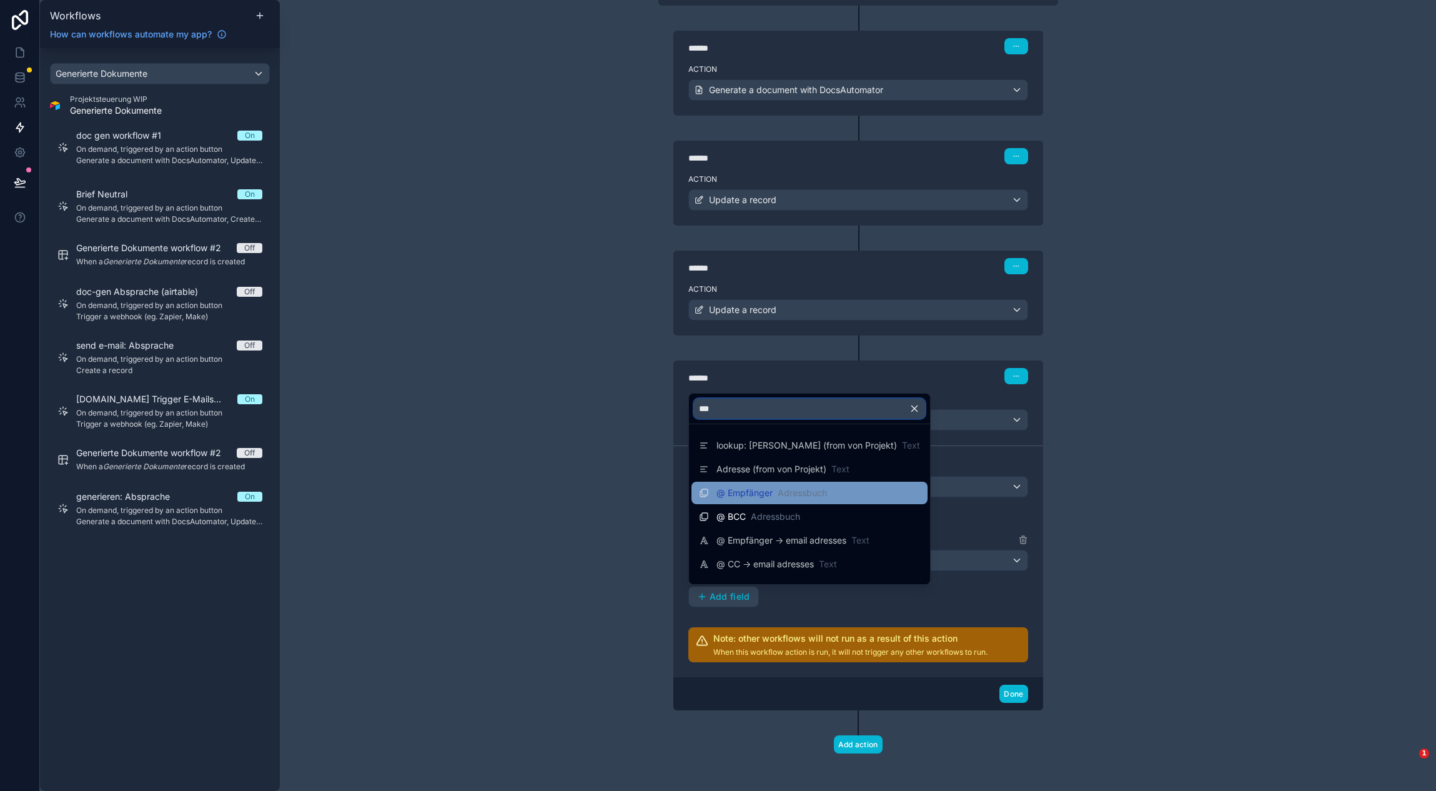
type input "***"
click at [867, 487] on div "@ Empfänger Adressbuch" at bounding box center [809, 492] width 221 height 15
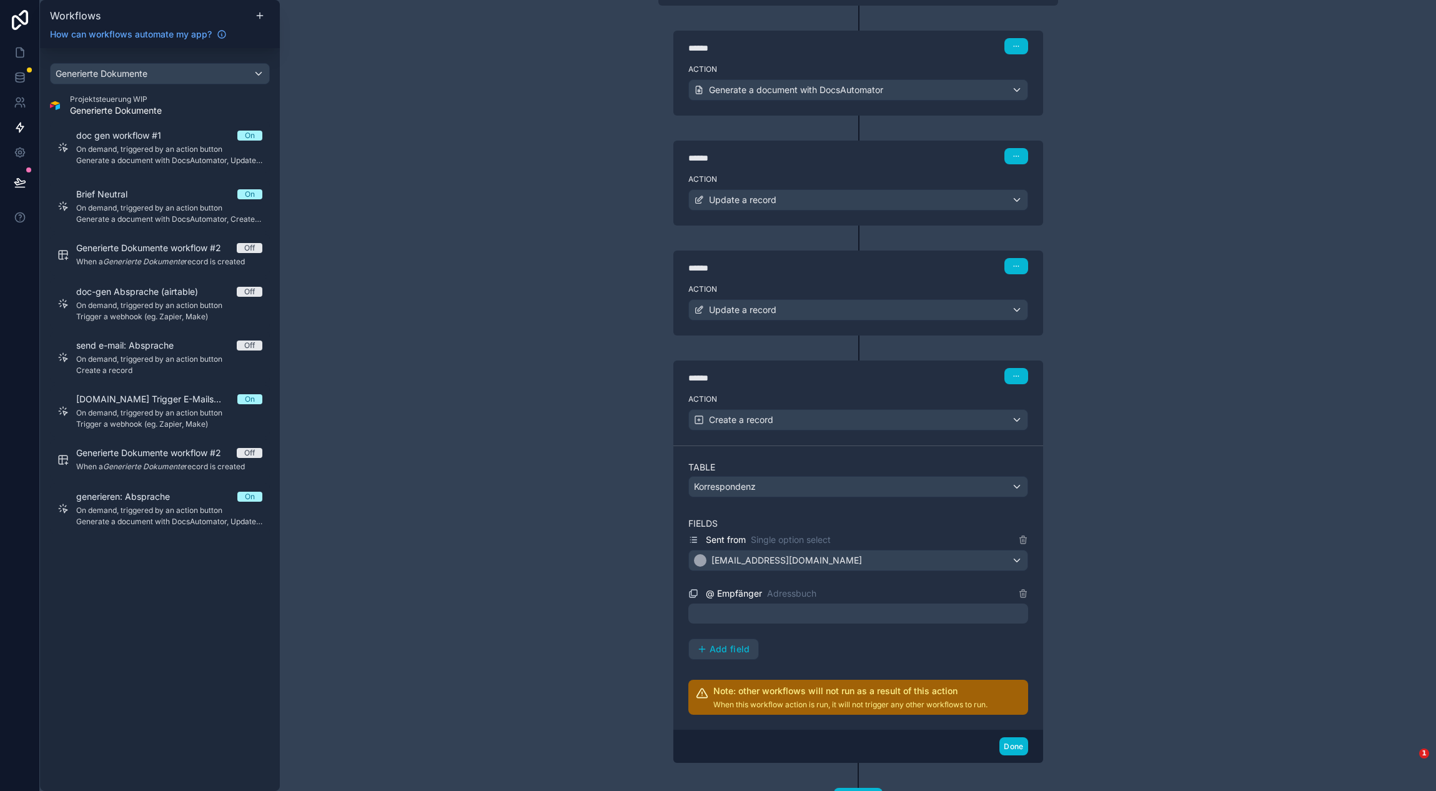
click at [756, 614] on div at bounding box center [858, 613] width 340 height 20
click at [609, 580] on div "**********" at bounding box center [858, 395] width 1156 height 791
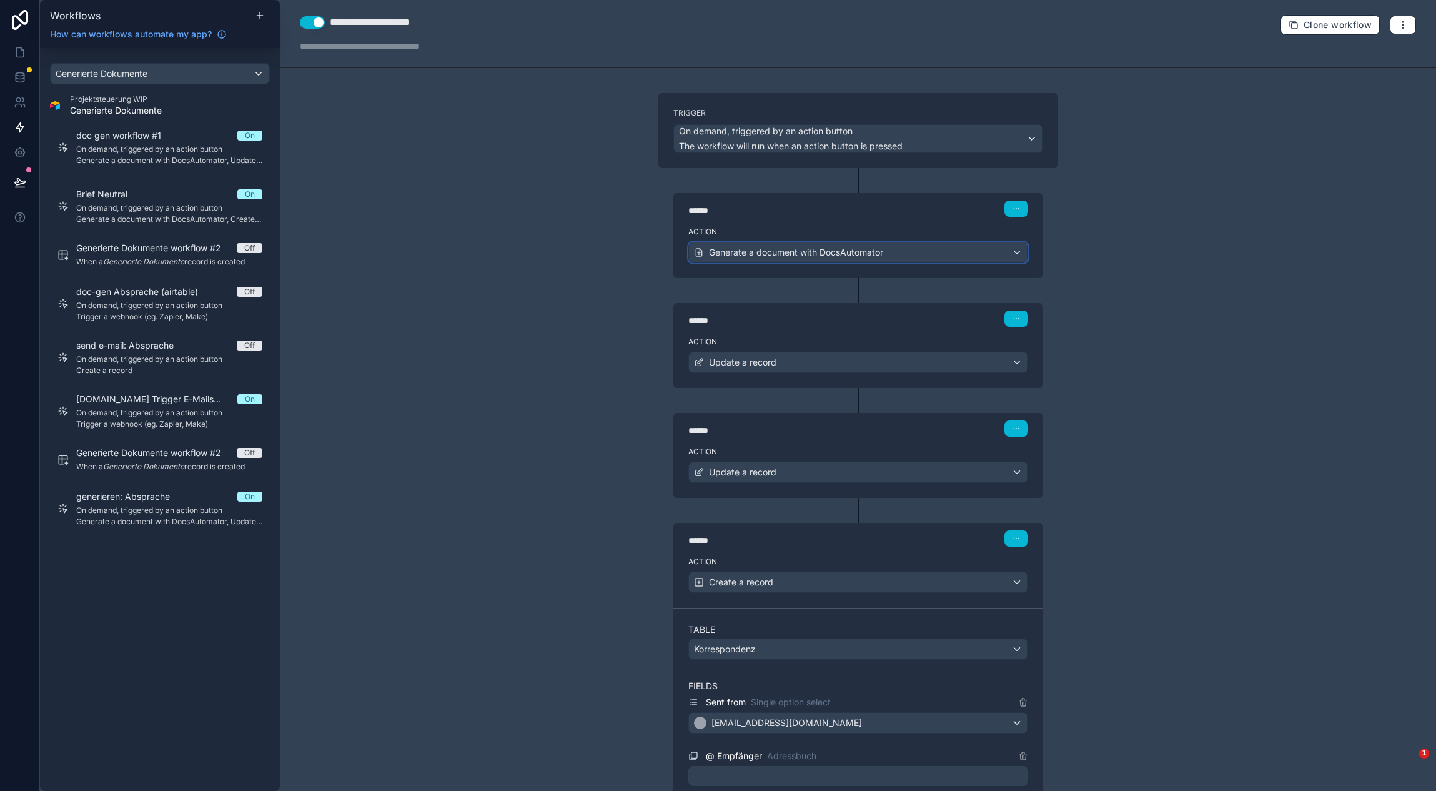
click at [776, 252] on span "Generate a document with DocsAutomator" at bounding box center [796, 252] width 174 height 12
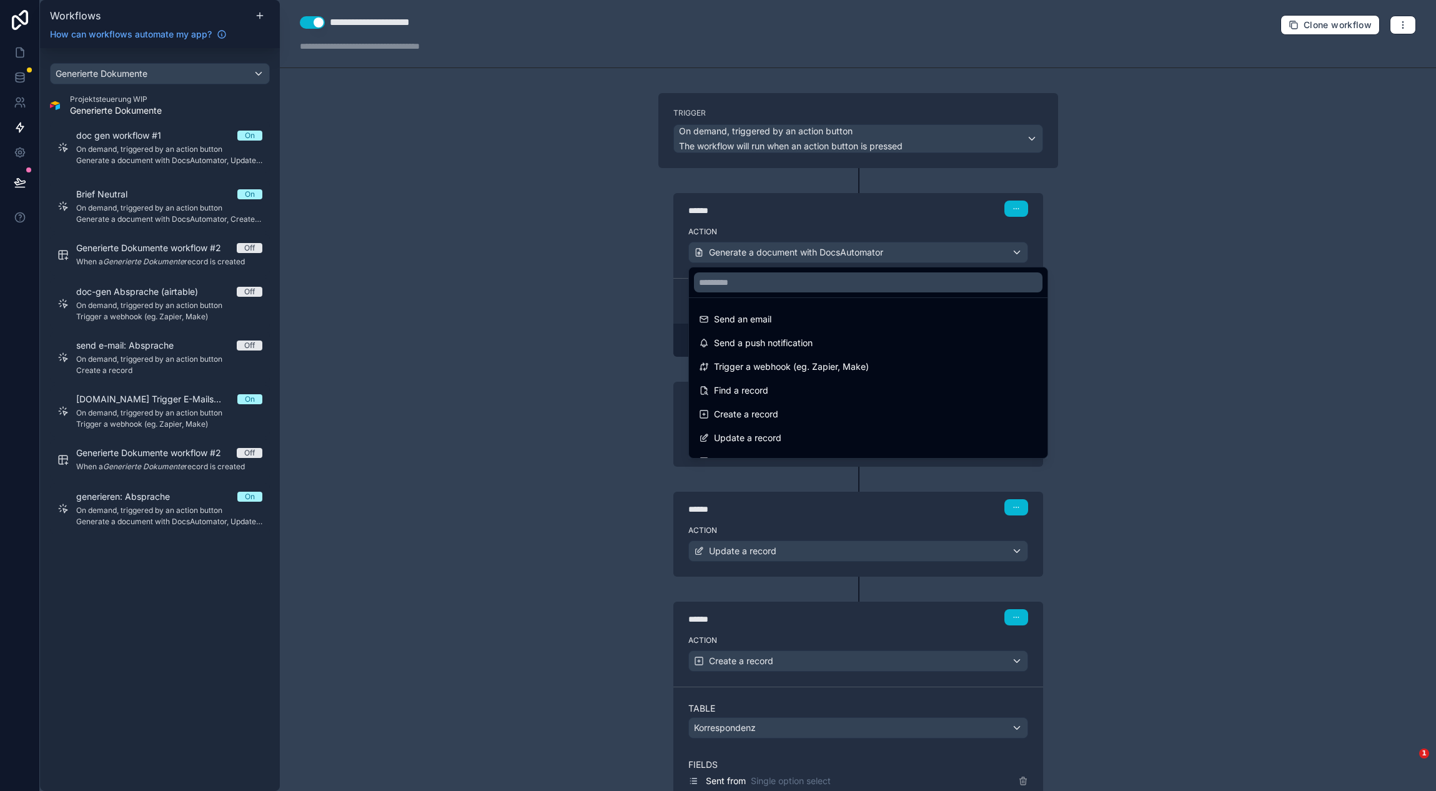
click at [706, 244] on div at bounding box center [718, 395] width 1436 height 791
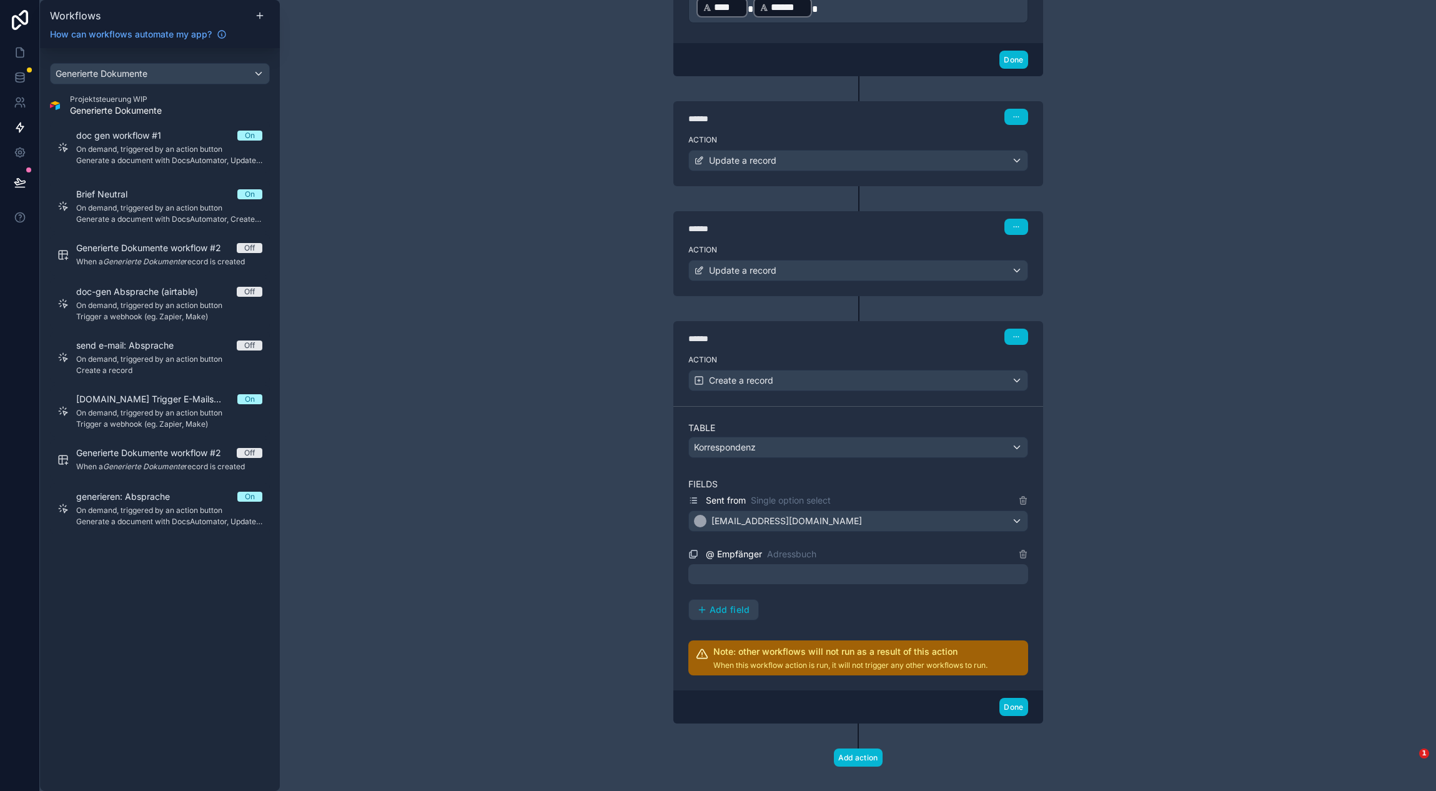
scroll to position [1505, 0]
click at [791, 571] on div at bounding box center [858, 575] width 340 height 20
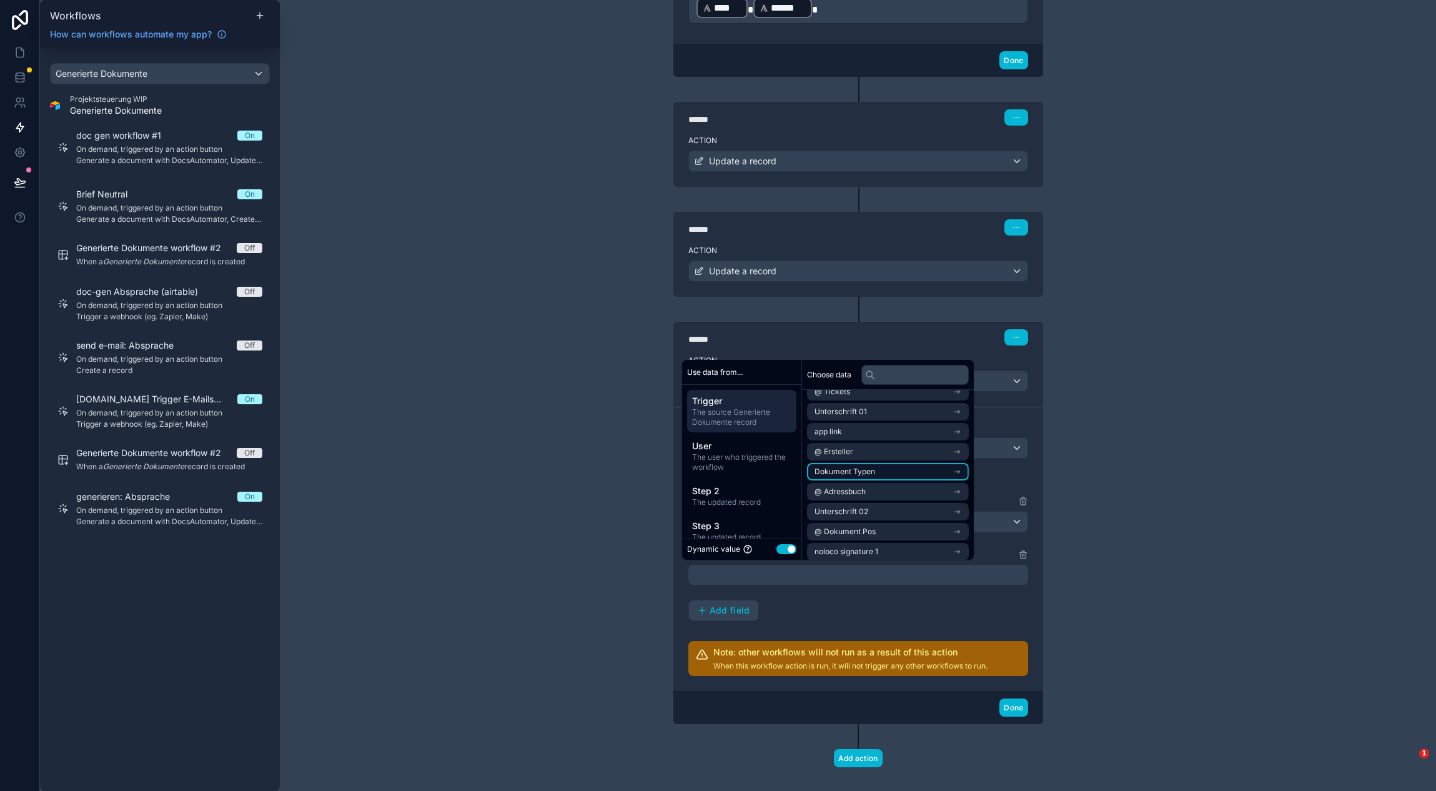
scroll to position [213, 0]
click at [938, 493] on li "@ Adressbuch" at bounding box center [888, 490] width 162 height 17
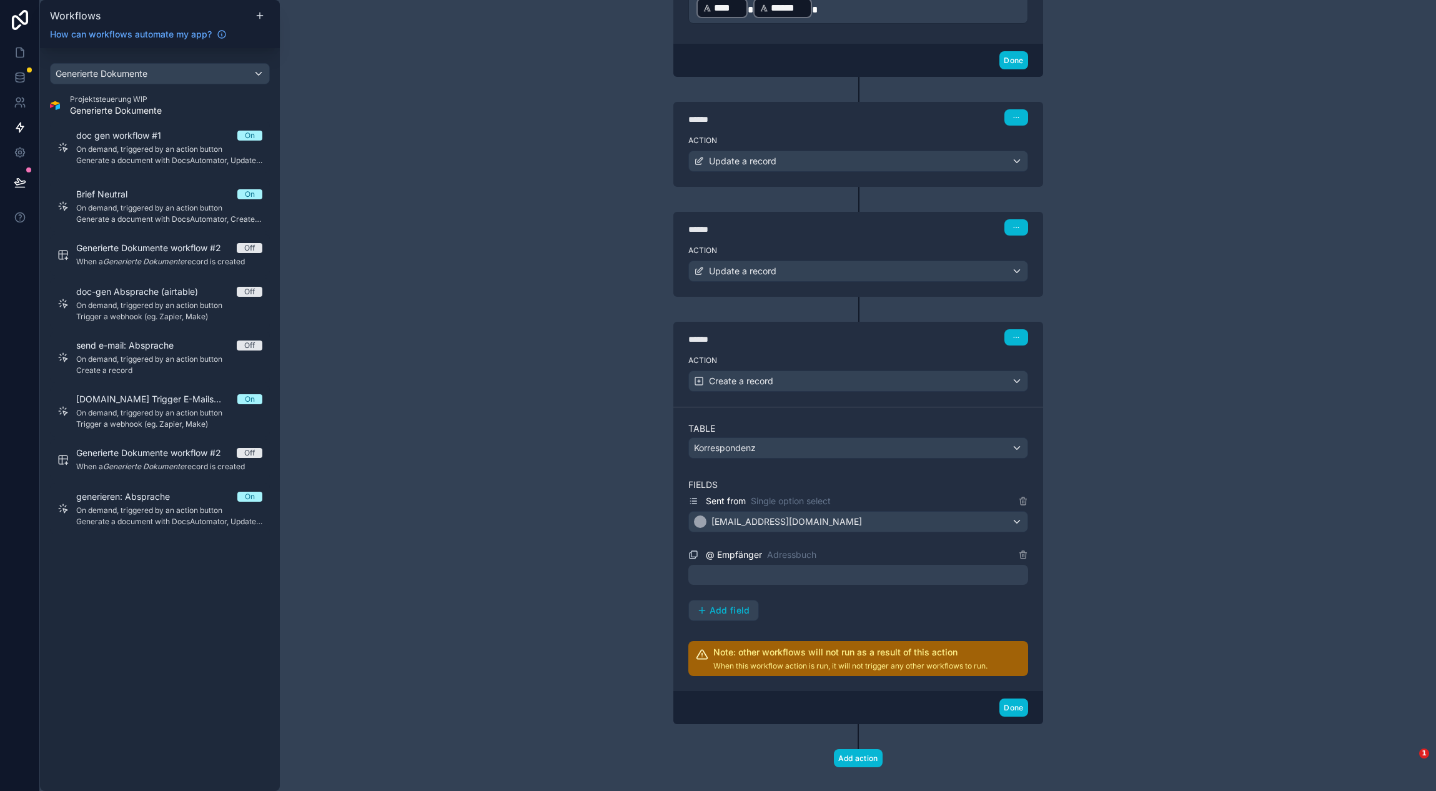
click at [1026, 556] on icon at bounding box center [1023, 555] width 10 height 10
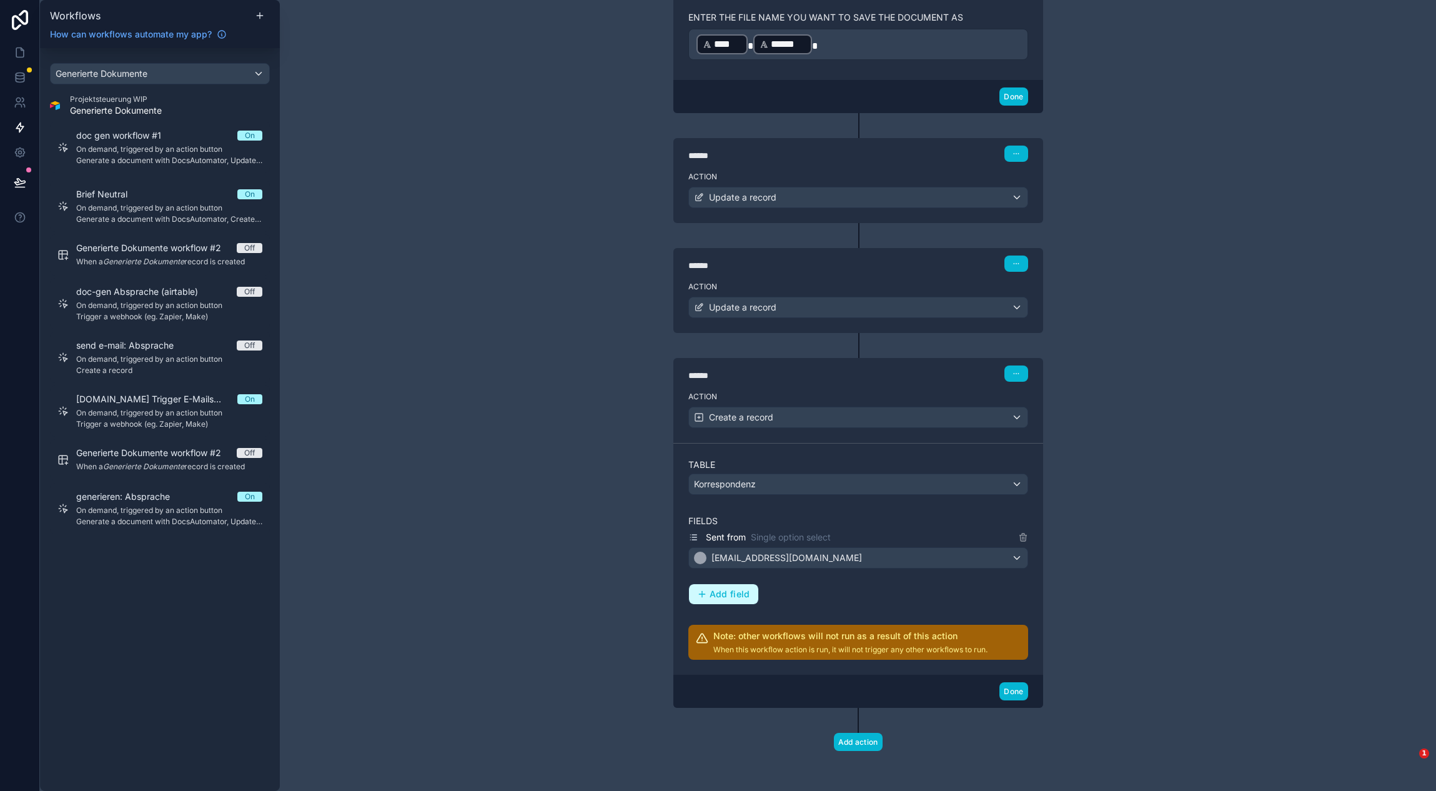
scroll to position [1469, 0]
click at [728, 590] on span "Add field" at bounding box center [730, 593] width 41 height 11
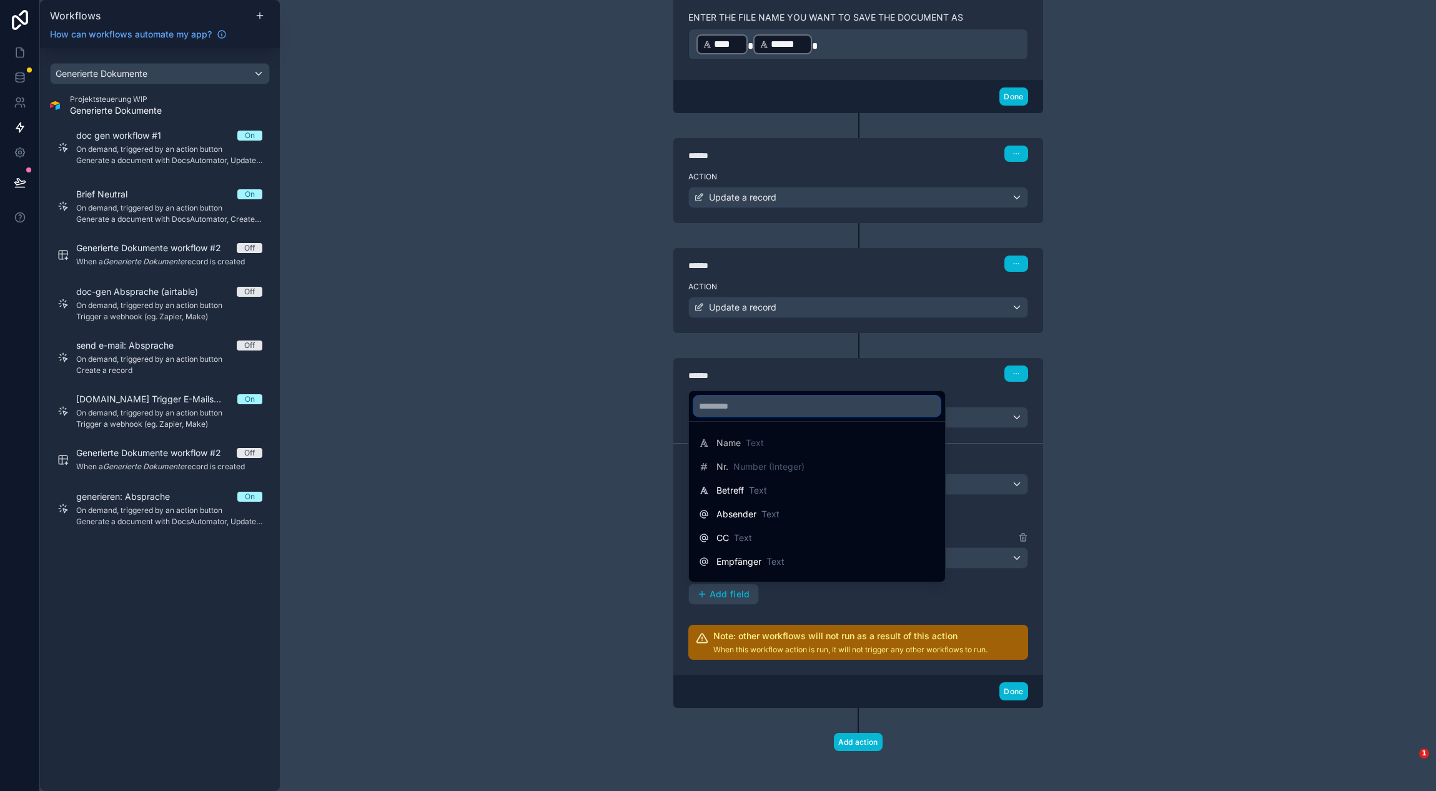
click at [787, 404] on input "text" at bounding box center [817, 406] width 246 height 20
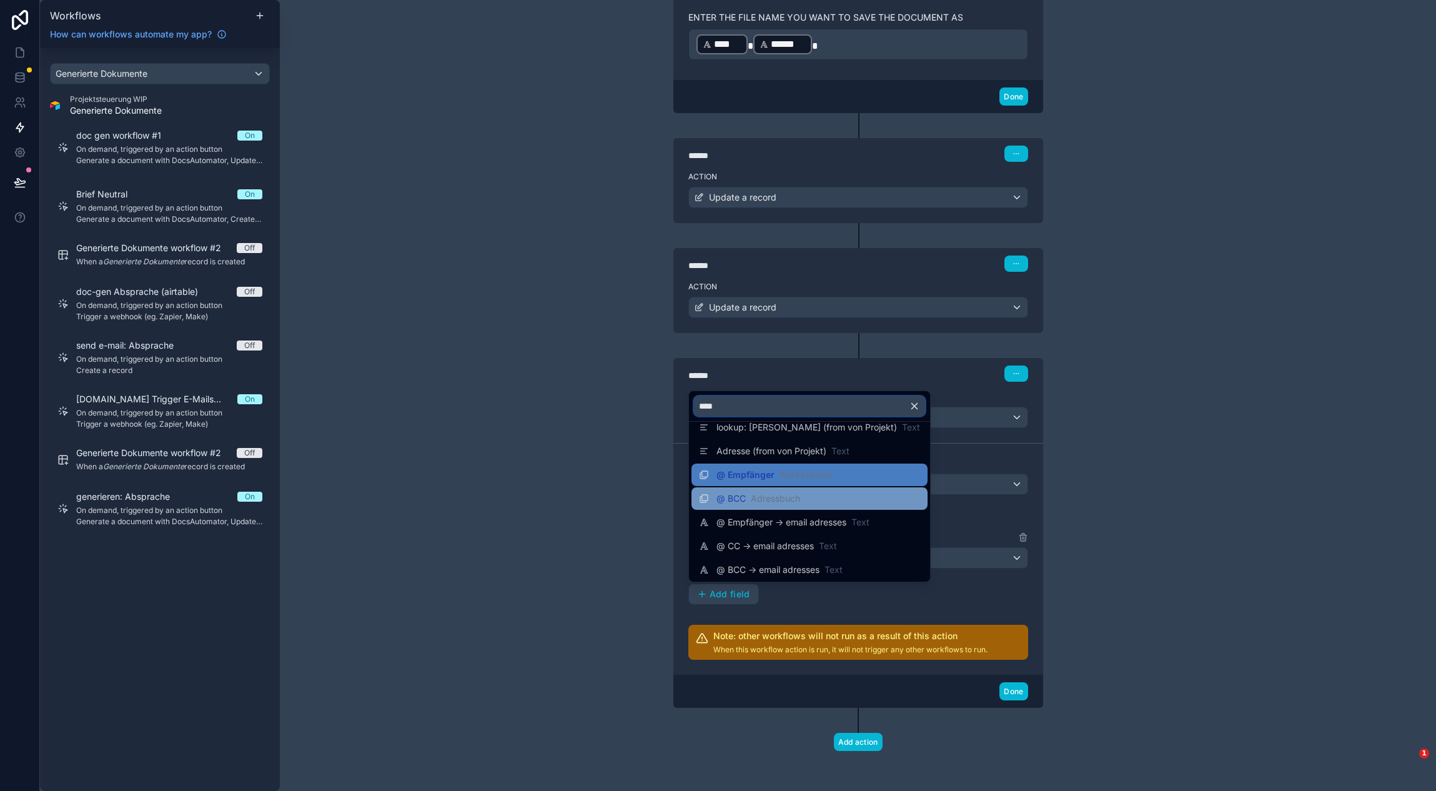
scroll to position [17, 0]
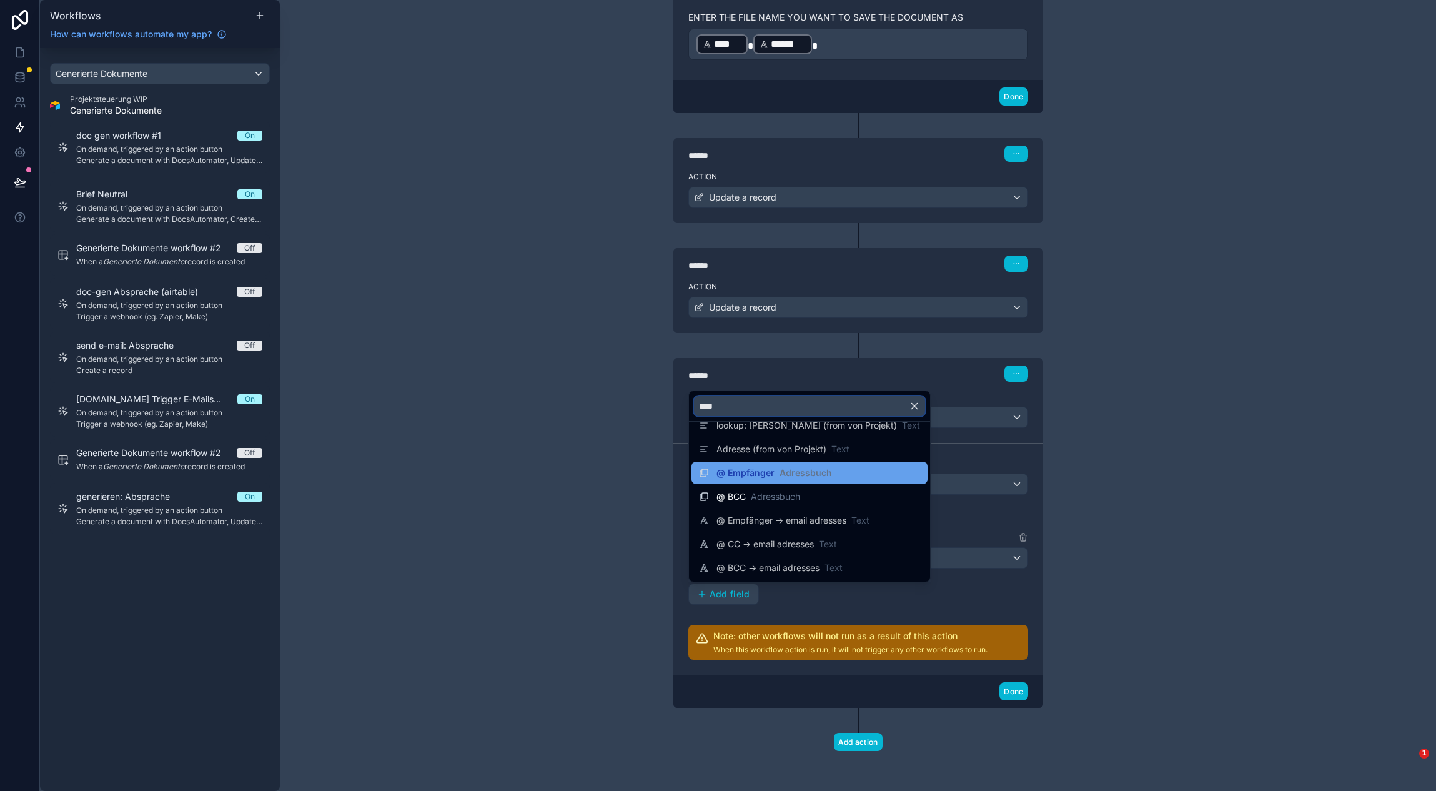
type input "****"
click at [864, 472] on div "@ Empfänger Adressbuch" at bounding box center [809, 472] width 221 height 15
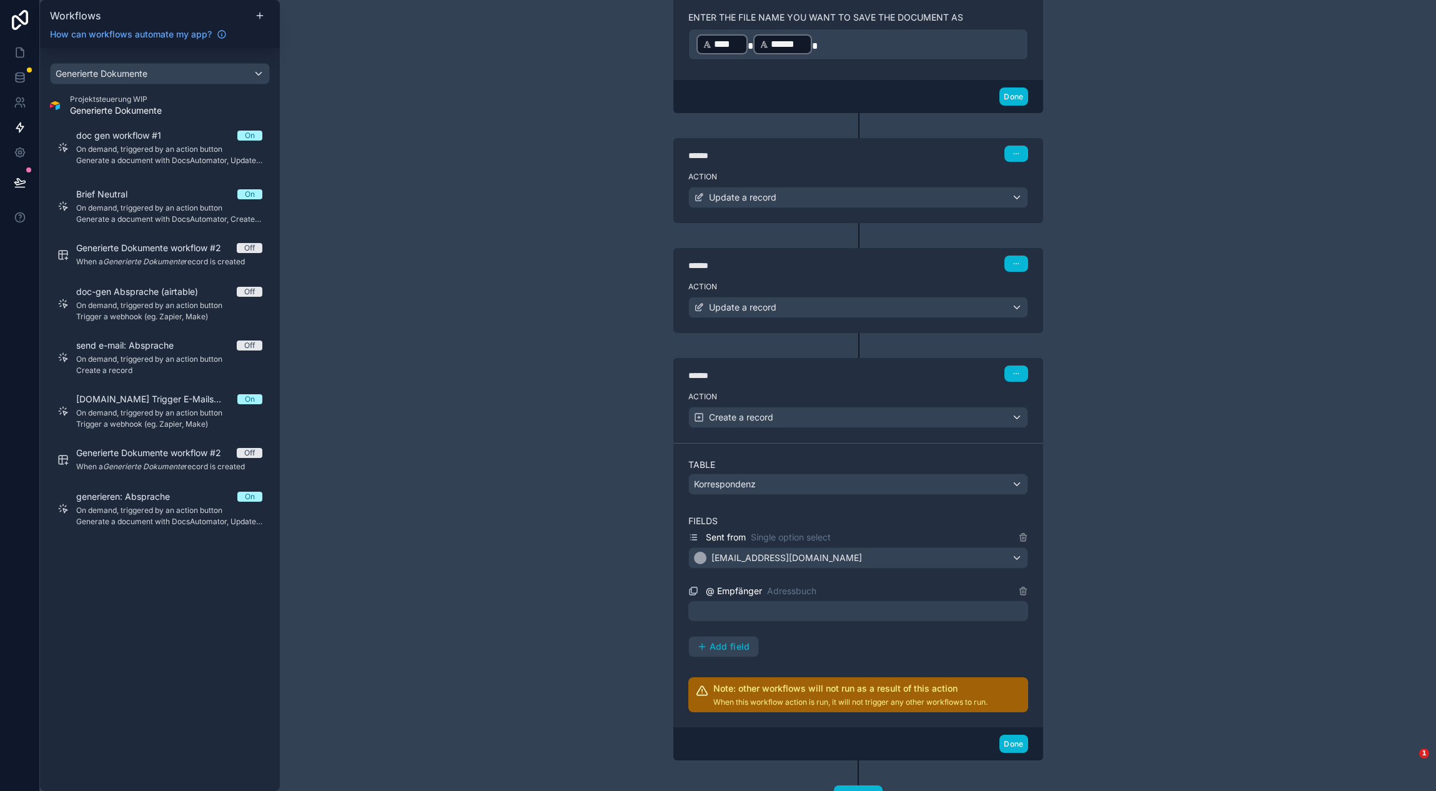
click at [933, 615] on div at bounding box center [858, 611] width 340 height 20
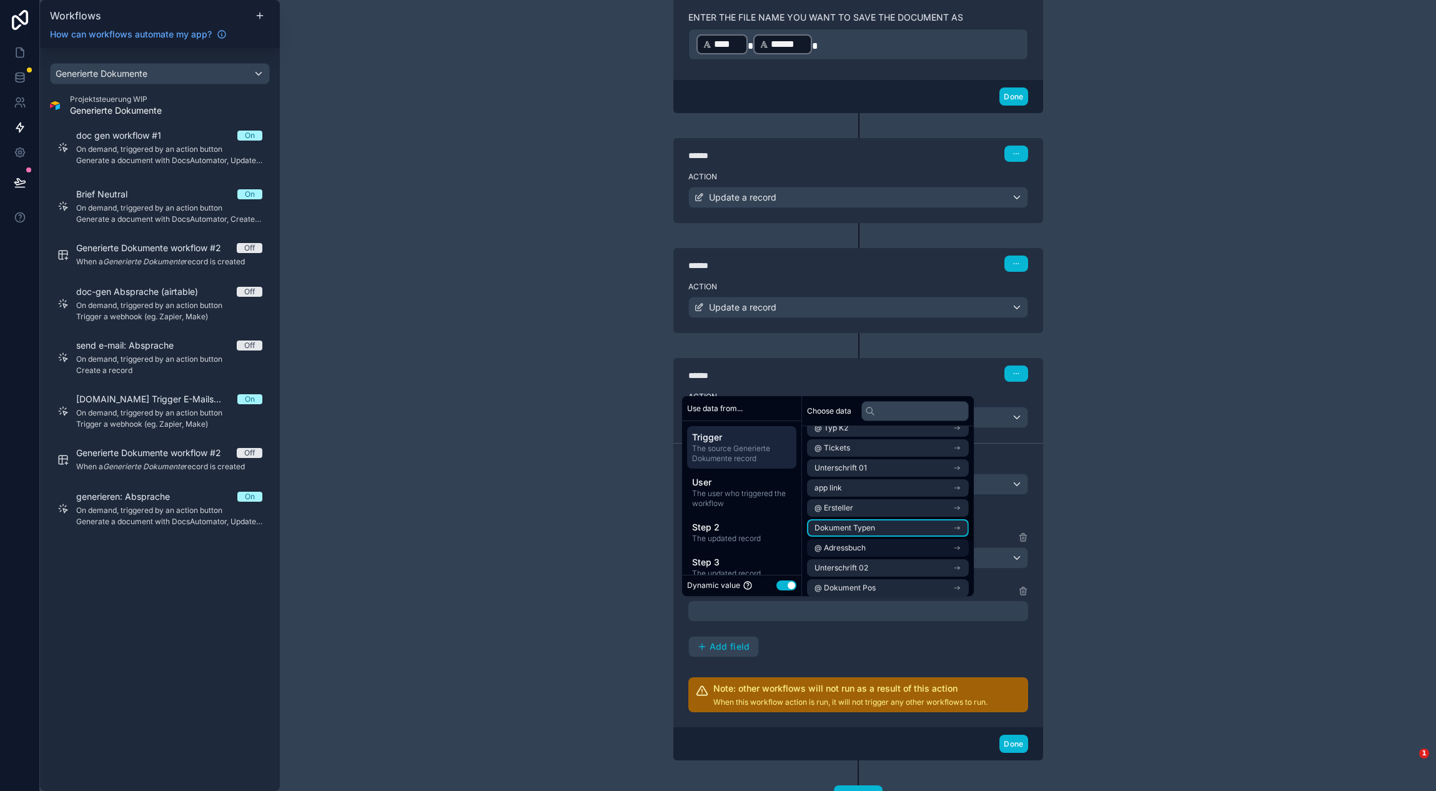
scroll to position [191, 0]
click at [892, 550] on li "@ Adressbuch" at bounding box center [888, 548] width 162 height 17
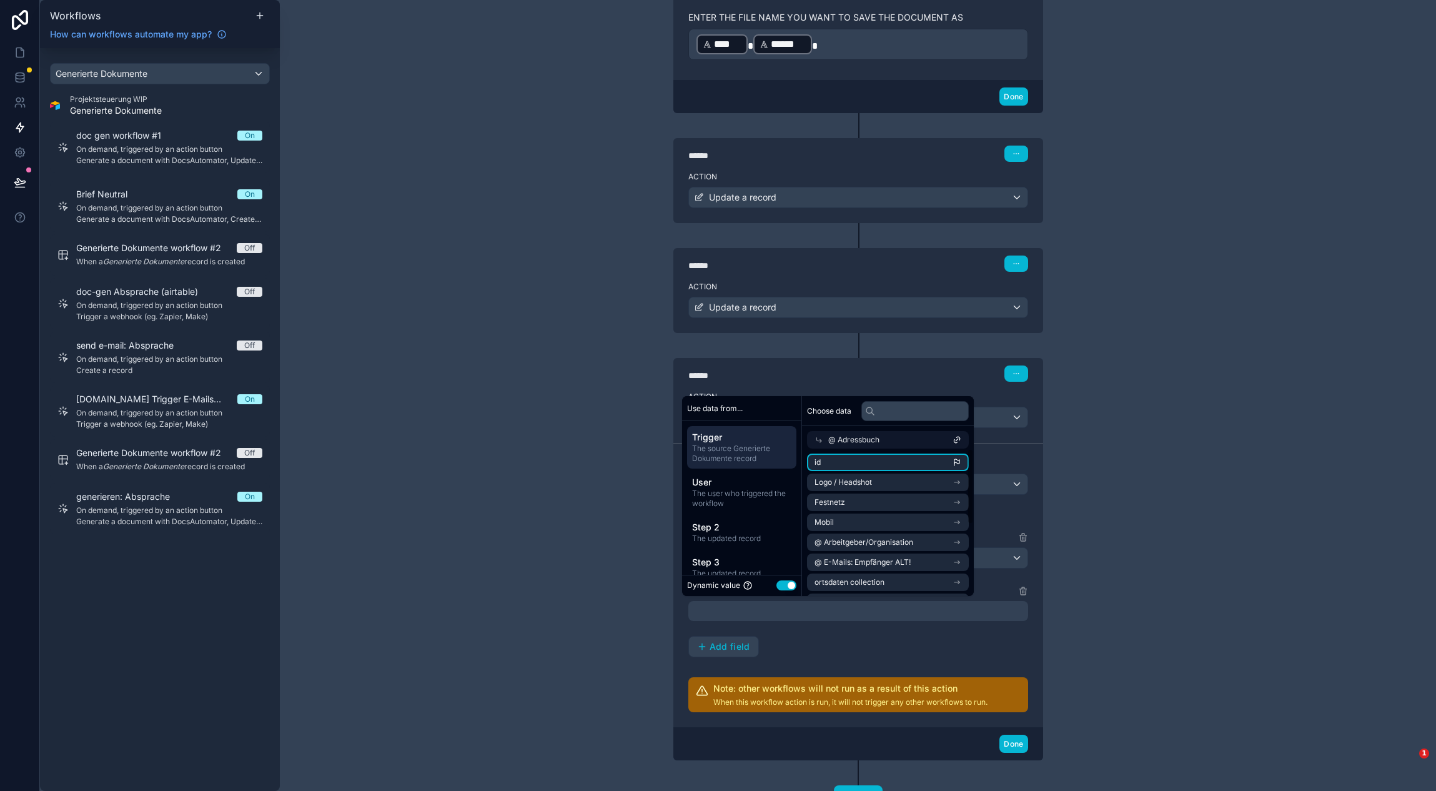
click at [878, 460] on li "id" at bounding box center [888, 461] width 162 height 17
click at [590, 502] on div "**********" at bounding box center [858, 395] width 1156 height 791
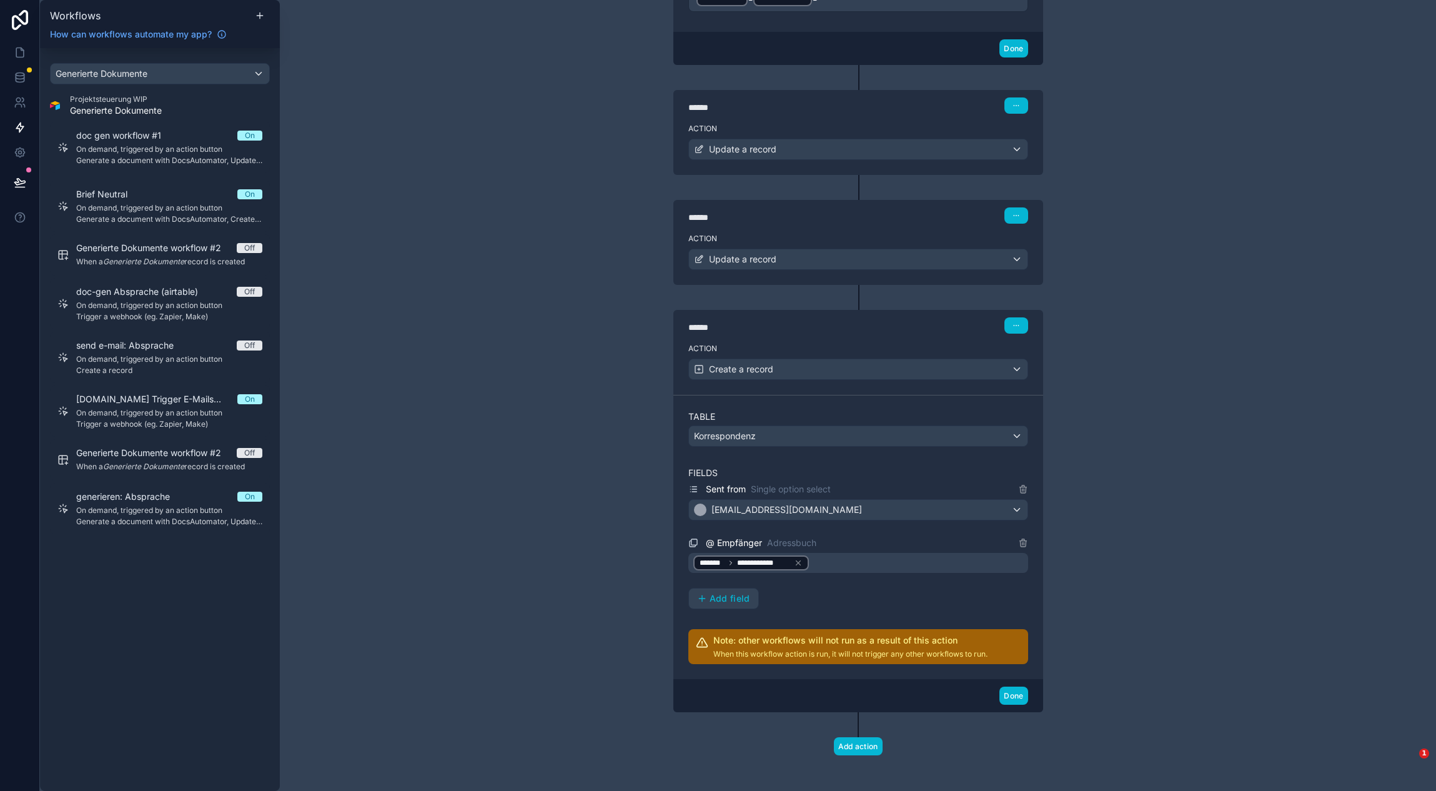
scroll to position [1521, 0]
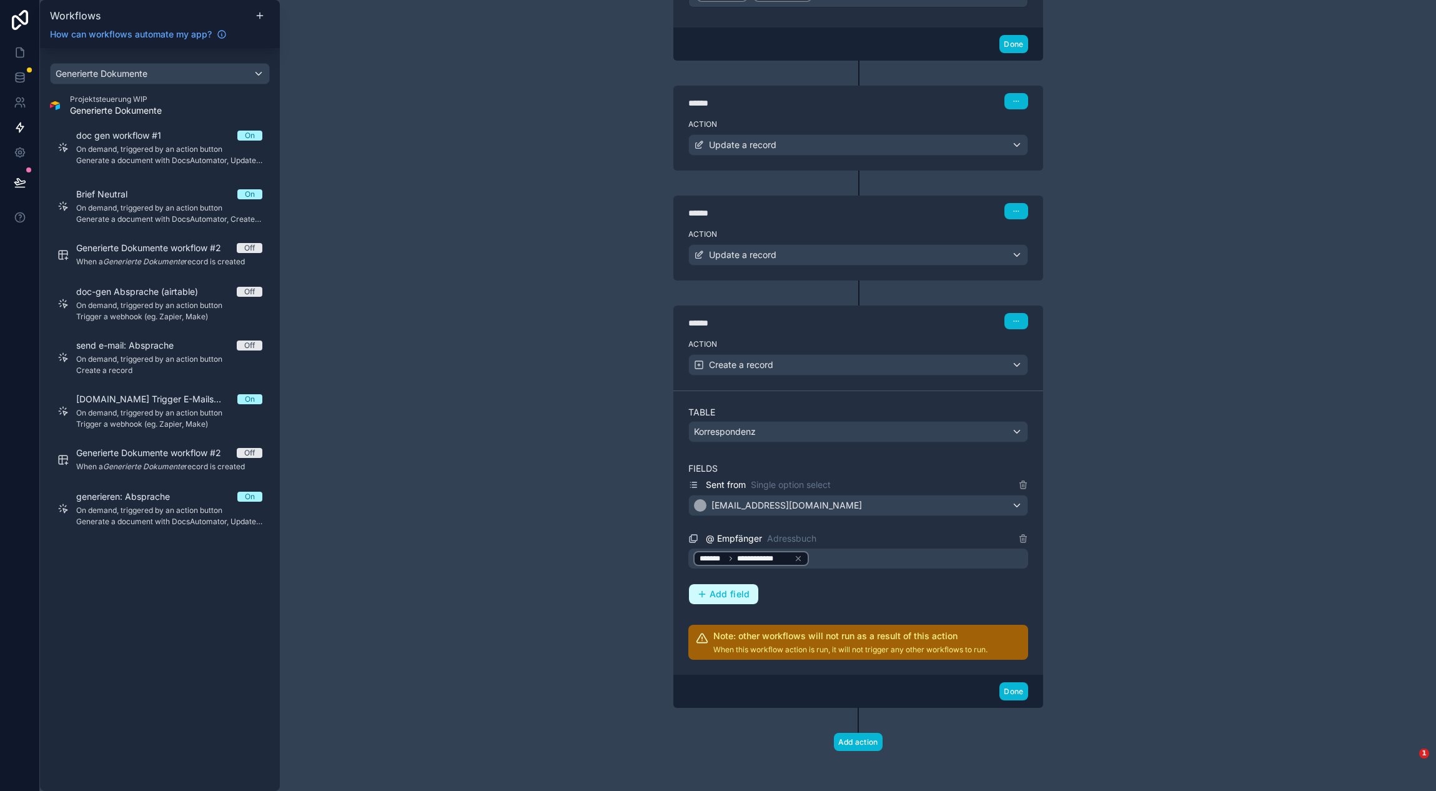
click at [734, 602] on button "Add field" at bounding box center [723, 594] width 69 height 20
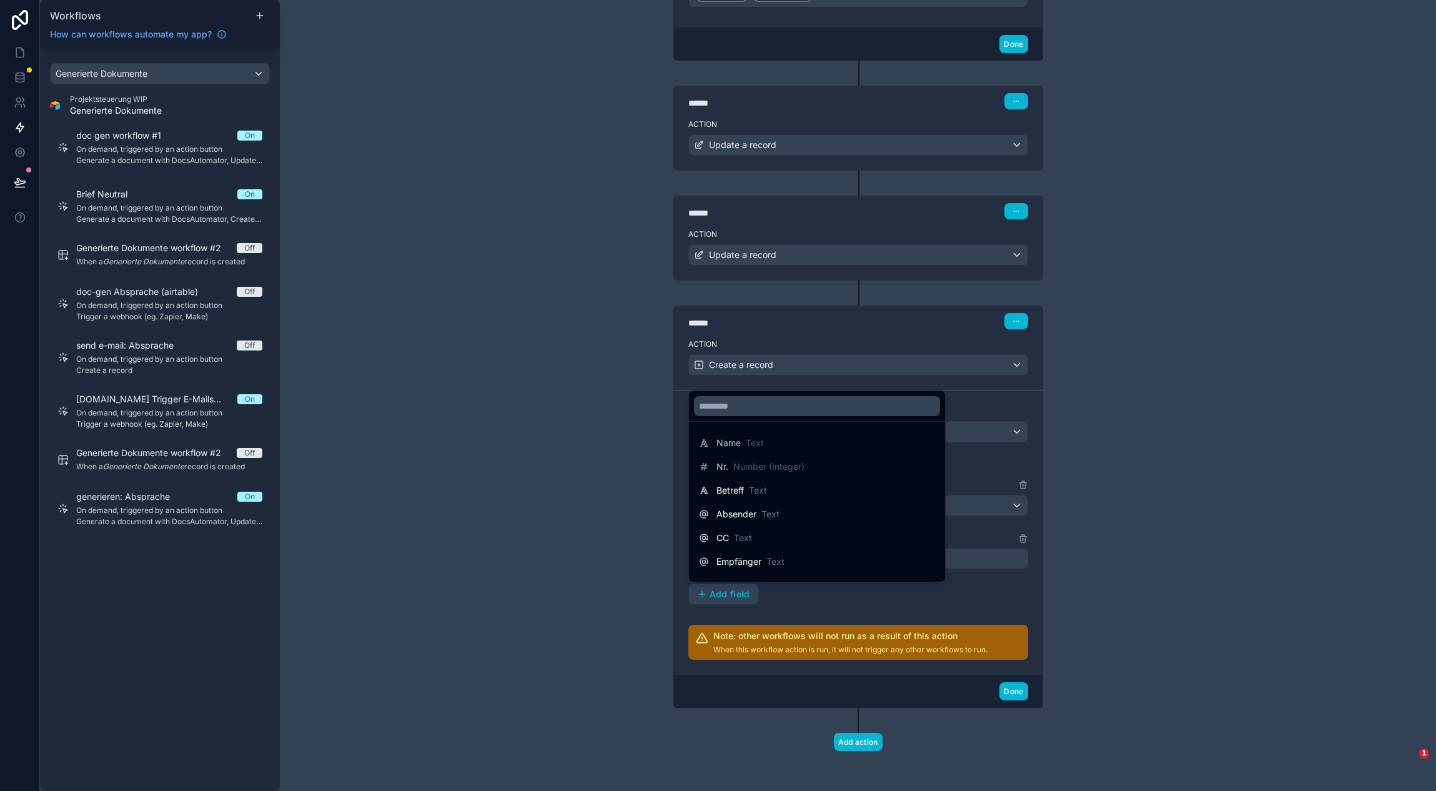
click at [626, 511] on div at bounding box center [718, 395] width 1436 height 791
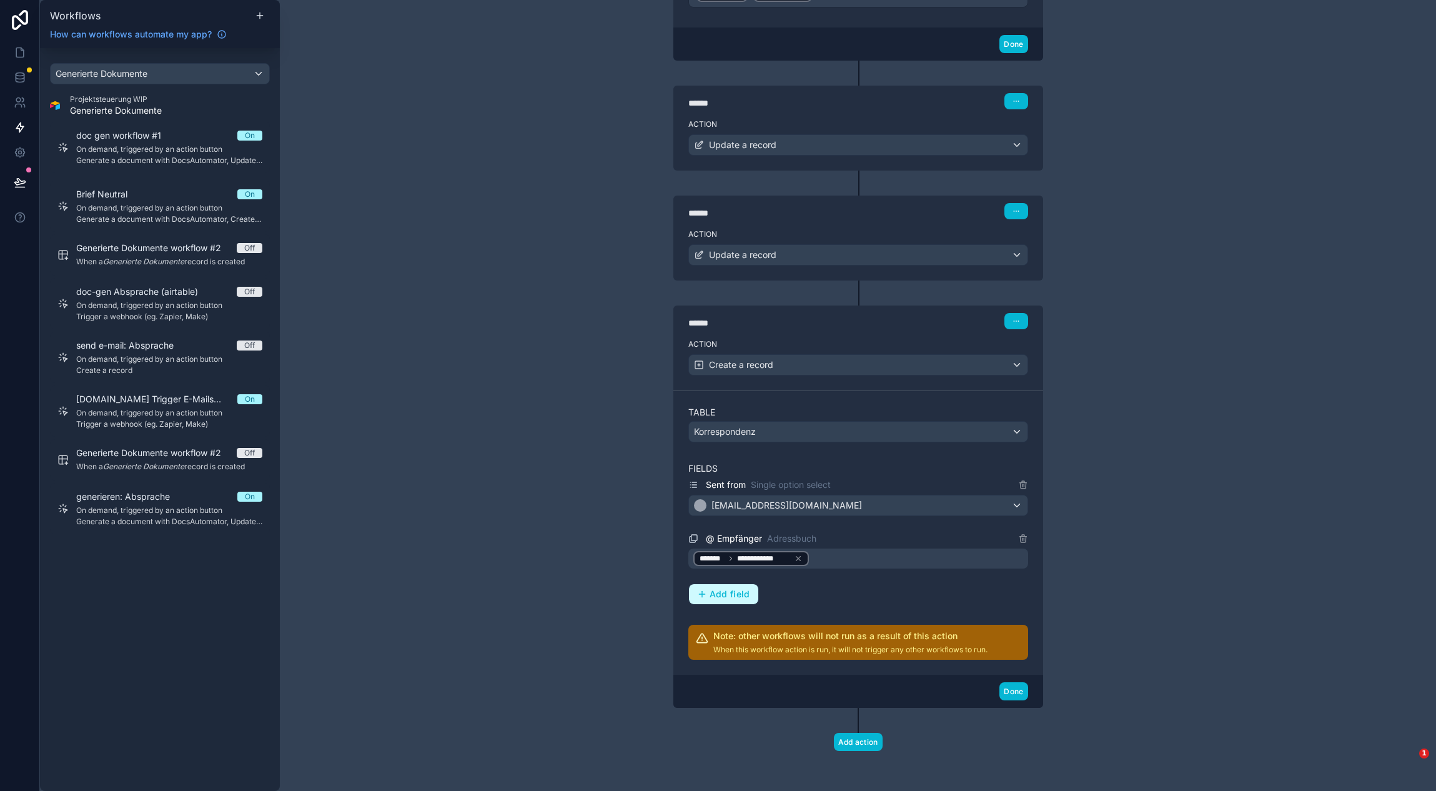
click at [724, 595] on span "Add field" at bounding box center [730, 593] width 41 height 11
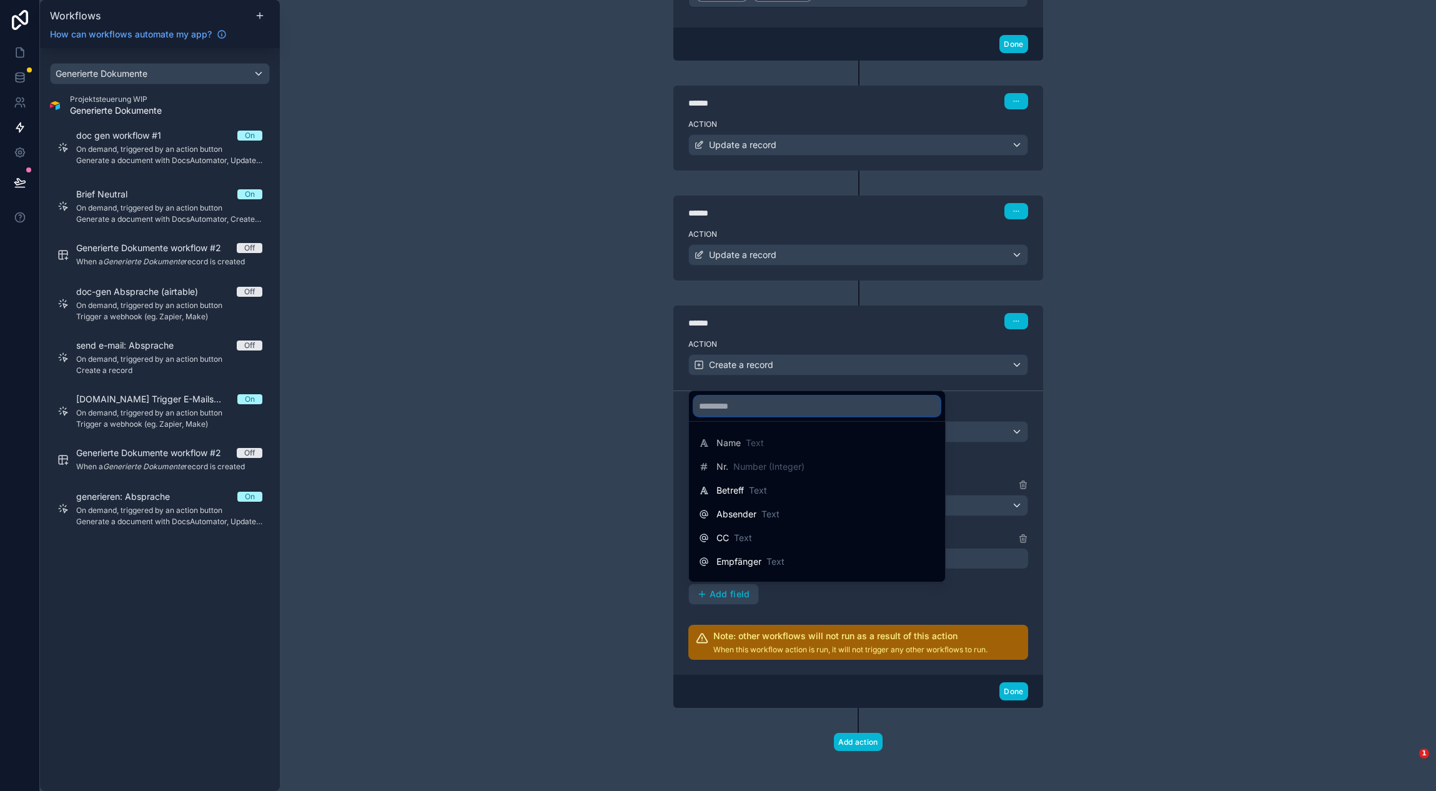
click at [758, 404] on input "text" at bounding box center [817, 406] width 246 height 20
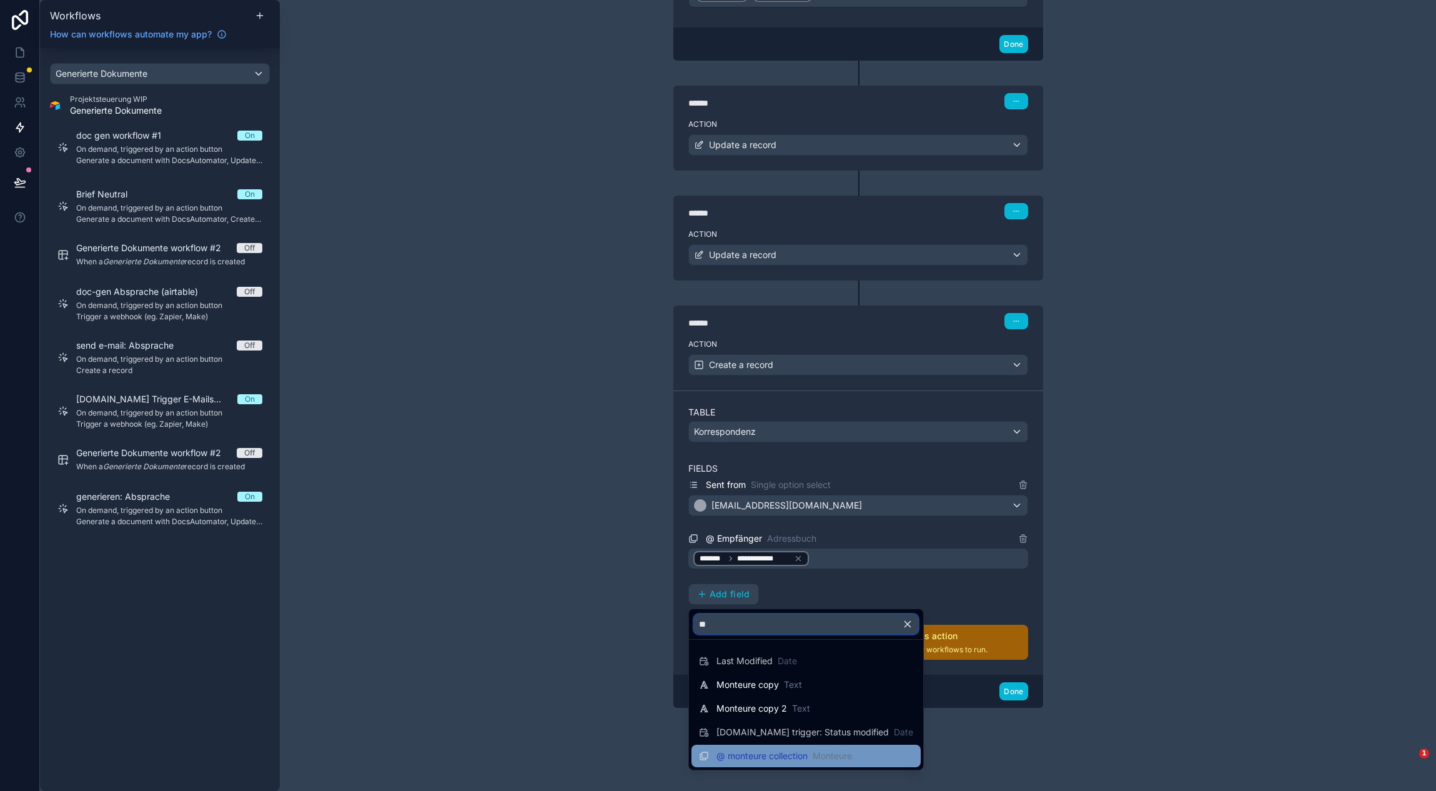
scroll to position [0, 0]
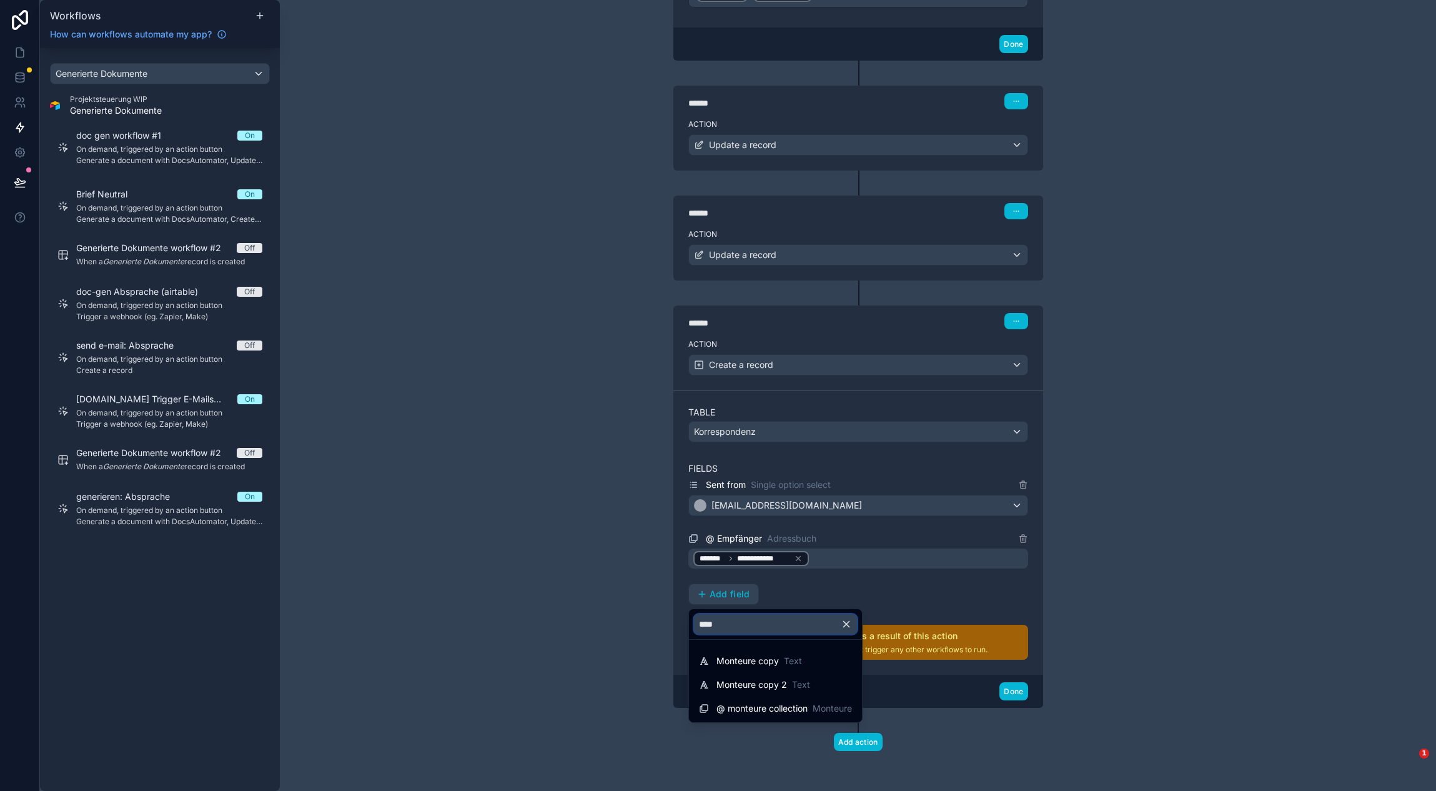
type input "****"
click at [768, 712] on span "@ monteure collection" at bounding box center [761, 708] width 91 height 12
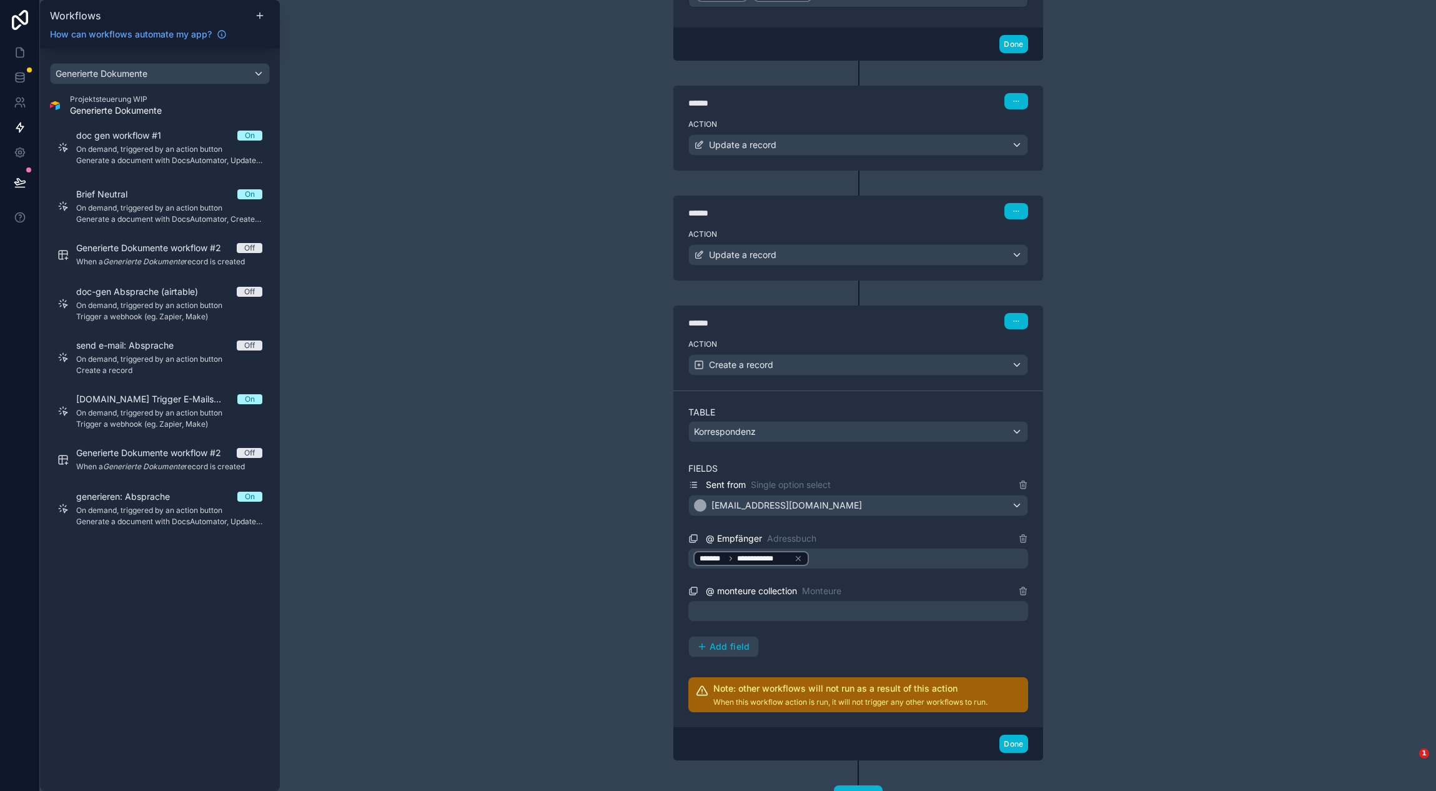
click at [749, 613] on div at bounding box center [858, 611] width 340 height 20
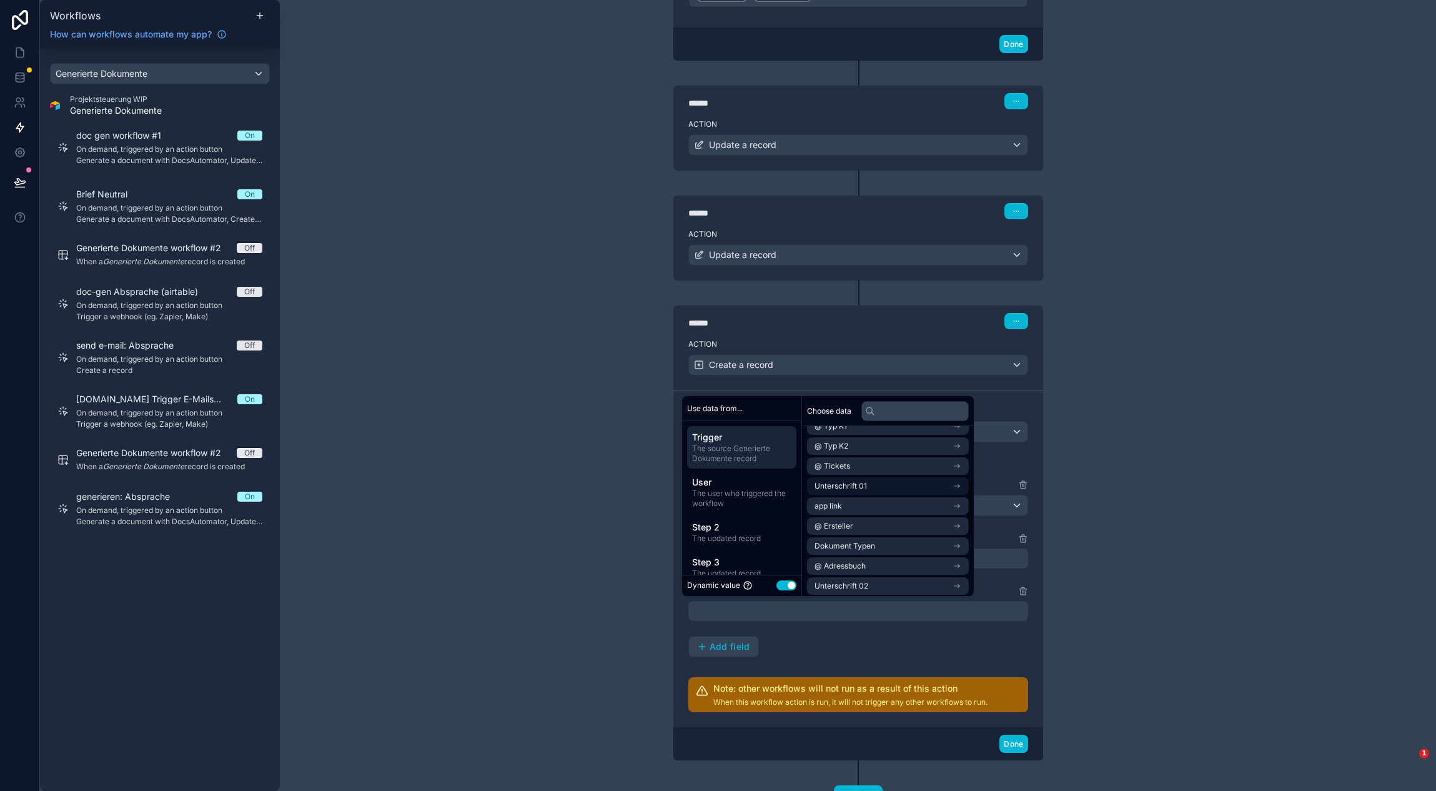
scroll to position [176, 0]
click at [879, 522] on li "@ Ersteller" at bounding box center [888, 523] width 162 height 17
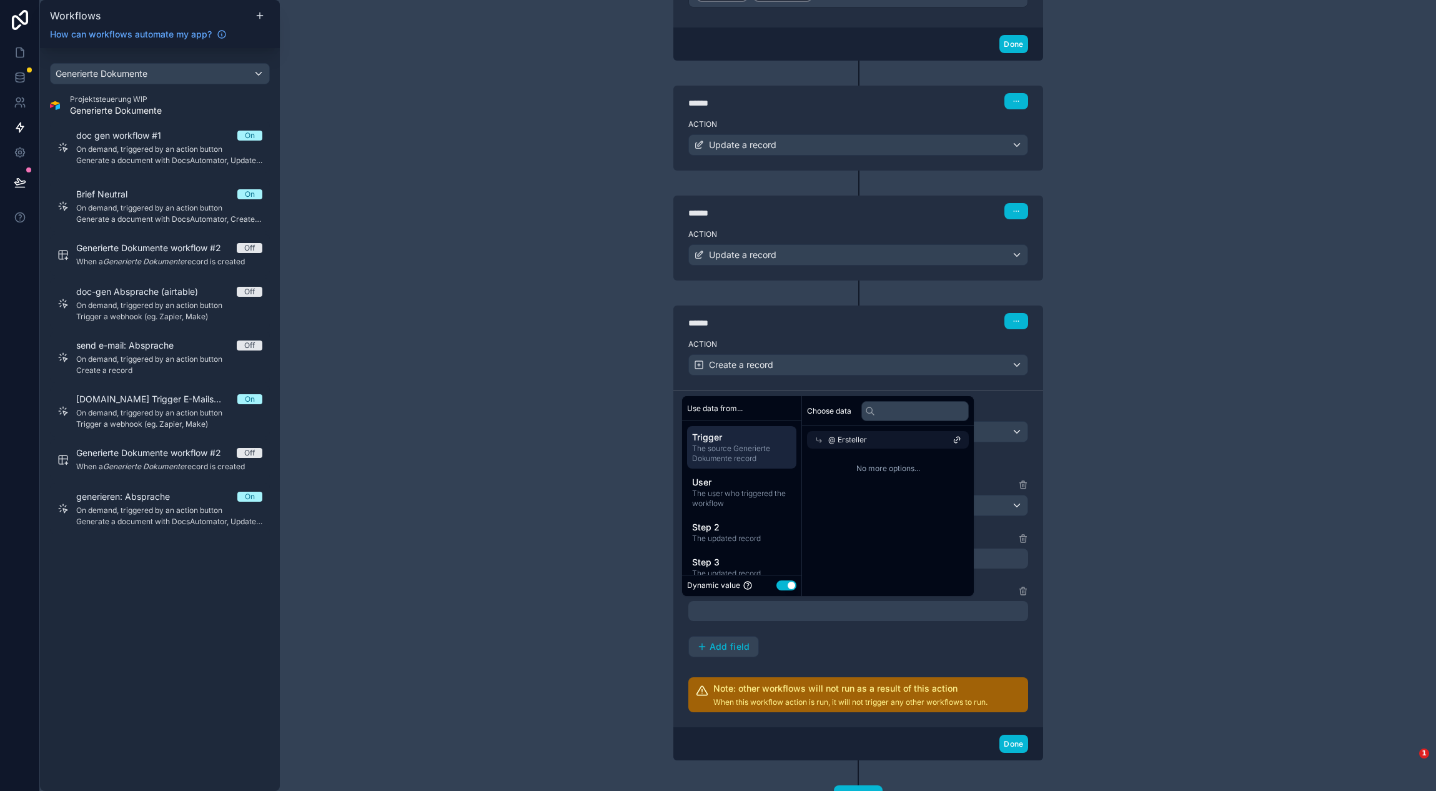
click at [848, 447] on div "Choose data @ Ersteller No more options..." at bounding box center [888, 496] width 172 height 200
click at [713, 451] on span "The source Generierte Dokumente record" at bounding box center [741, 453] width 99 height 20
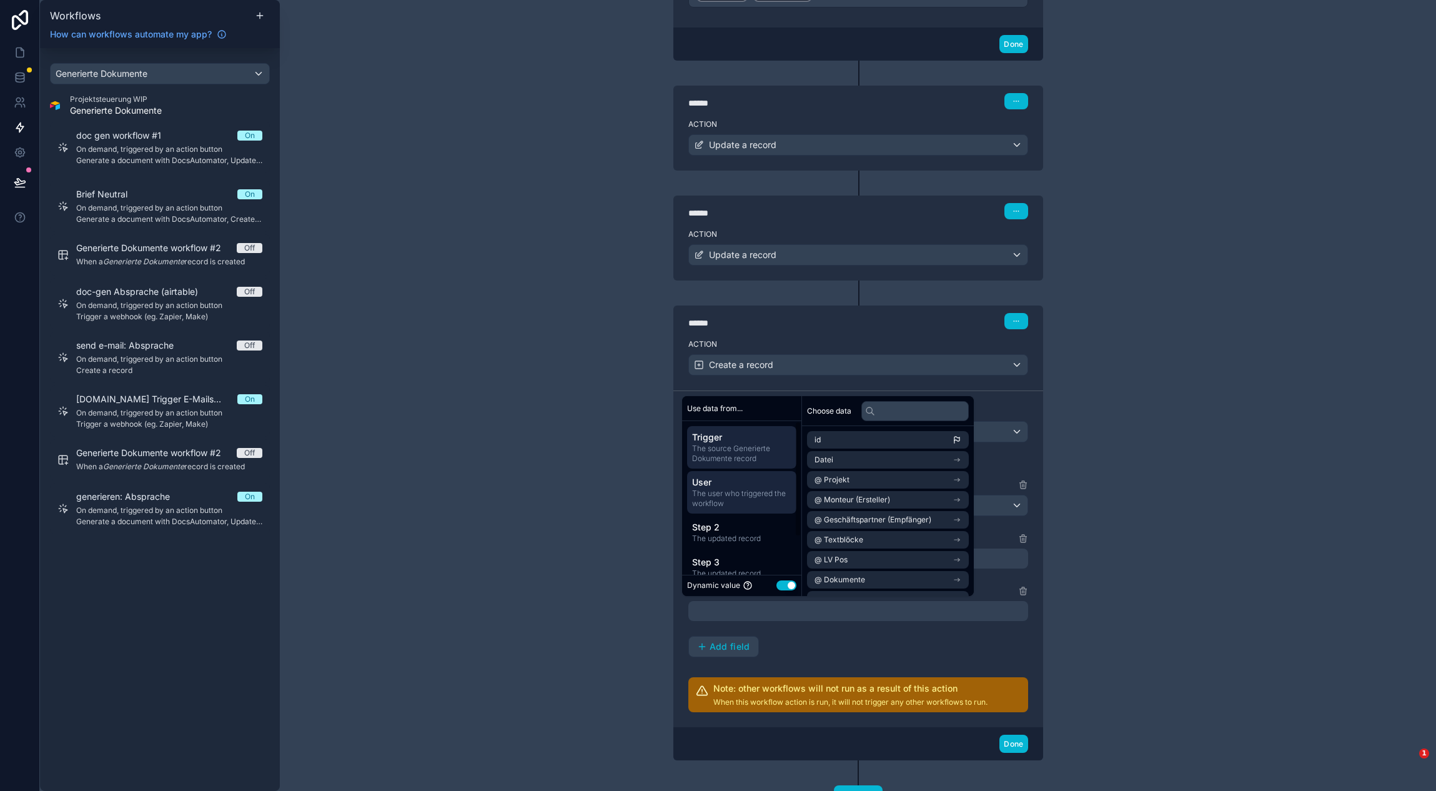
click at [768, 483] on span "User" at bounding box center [741, 482] width 99 height 12
click at [864, 534] on li "Monteur" at bounding box center [888, 539] width 162 height 17
click at [904, 418] on input "text" at bounding box center [914, 411] width 107 height 20
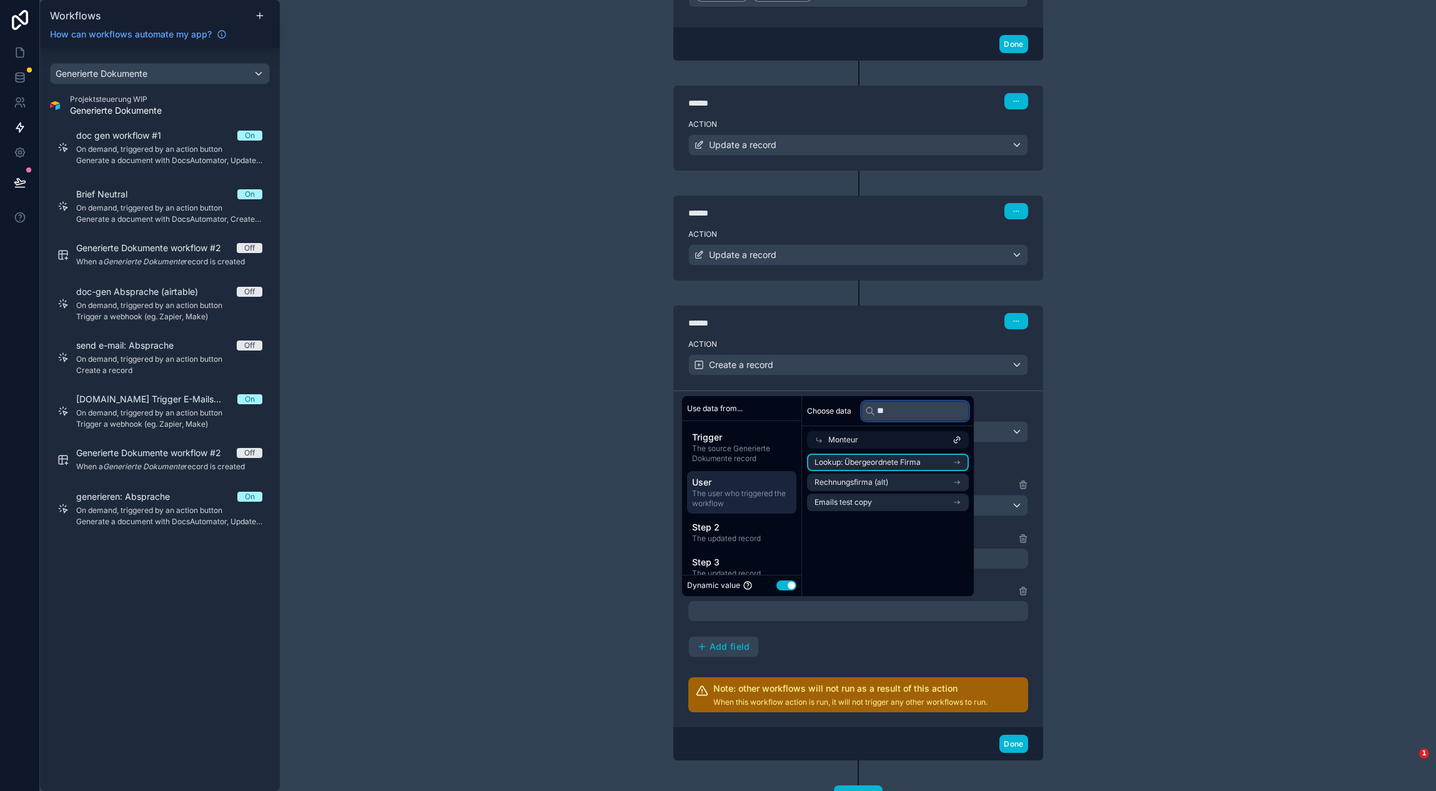
scroll to position [0, 0]
type input "*"
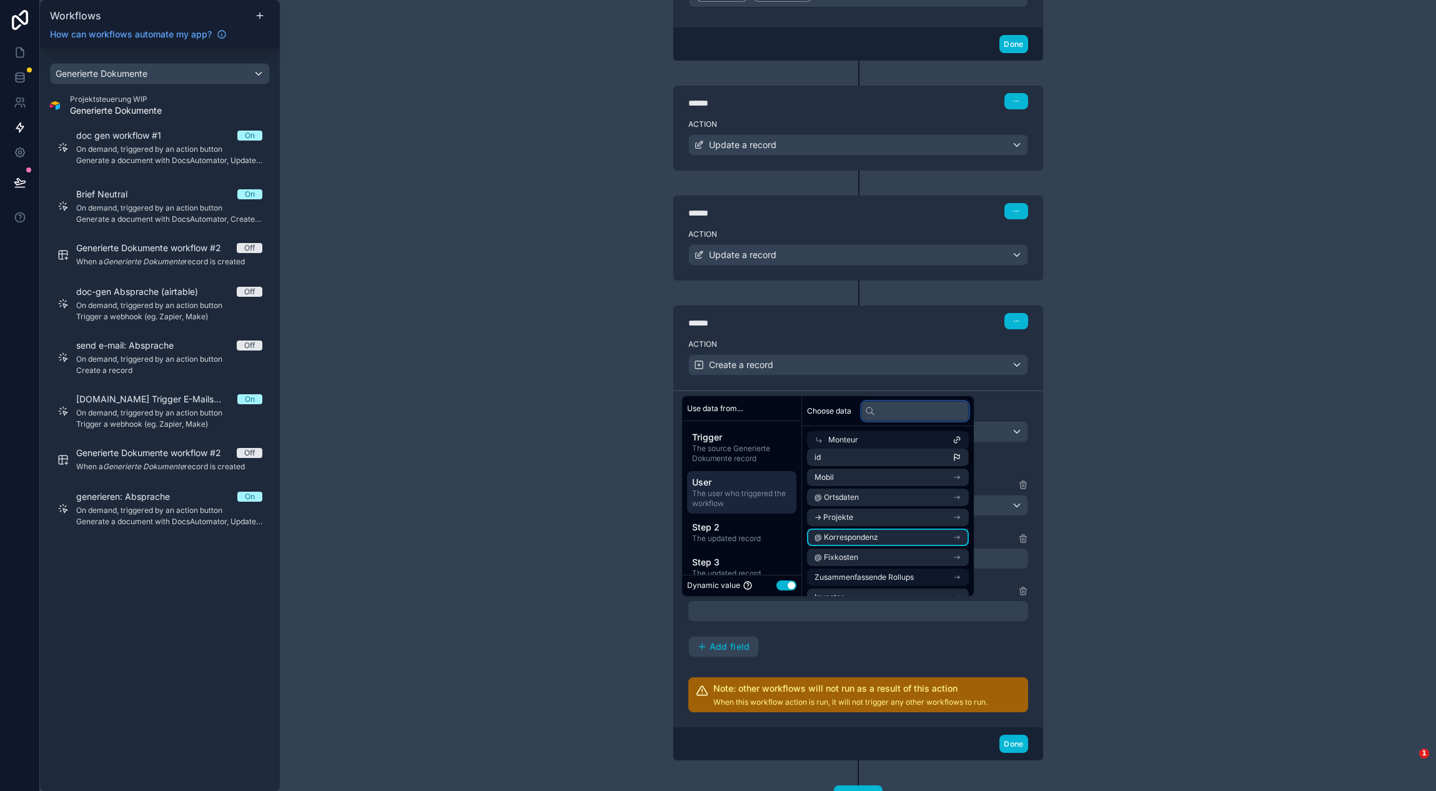
scroll to position [6, 0]
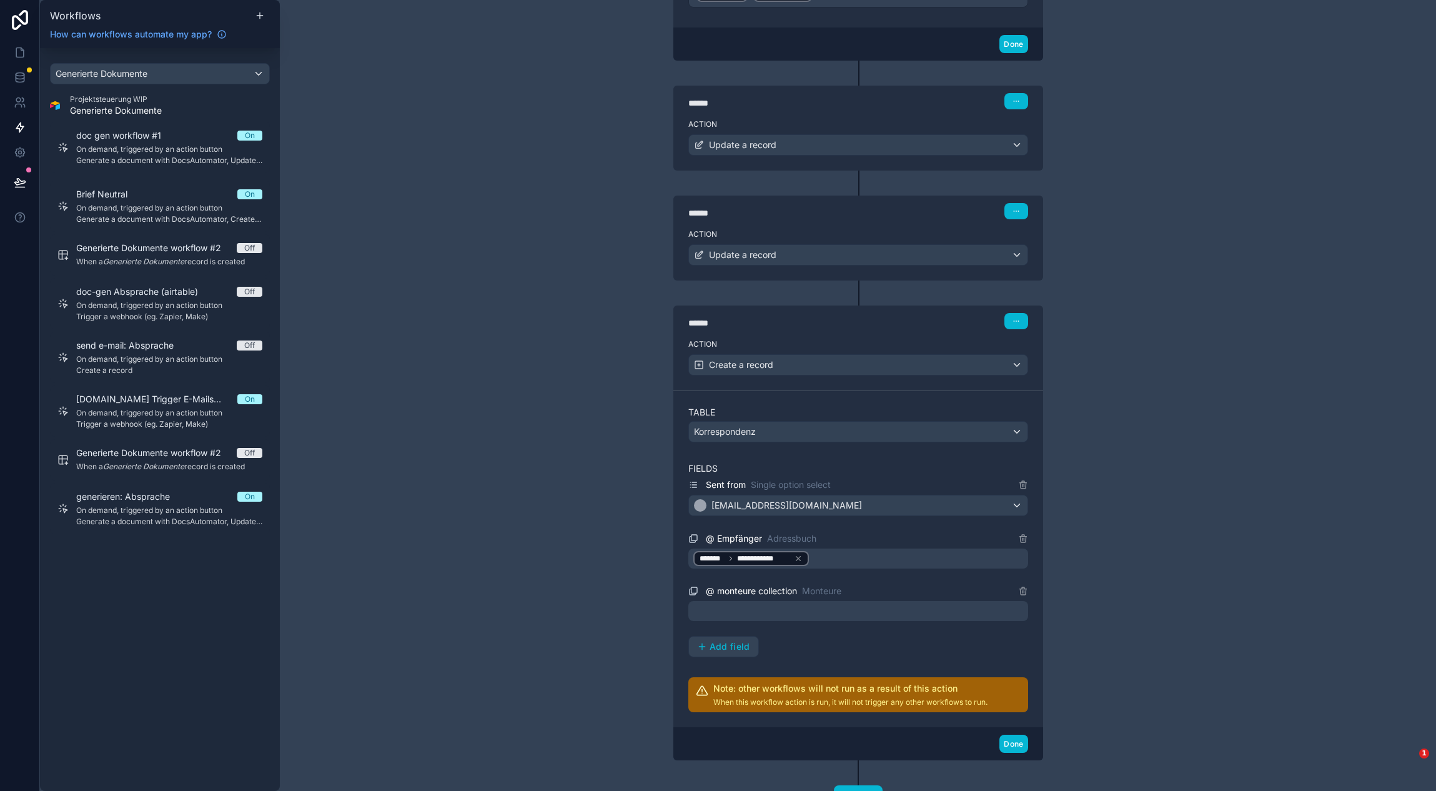
click at [918, 630] on div "**********" at bounding box center [858, 567] width 340 height 180
click at [876, 610] on div at bounding box center [858, 611] width 340 height 20
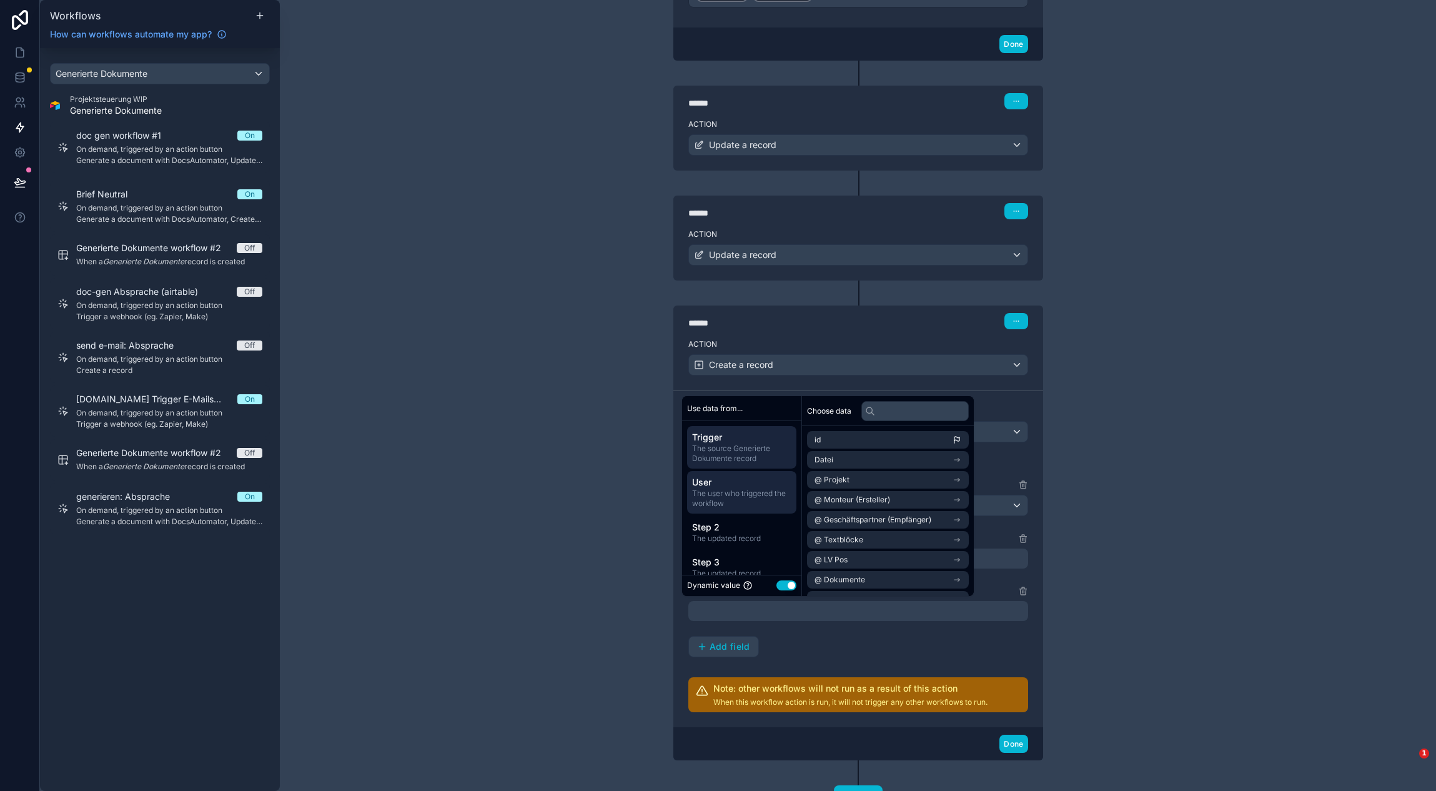
click at [752, 502] on span "The user who triggered the workflow" at bounding box center [741, 498] width 99 height 20
click at [879, 537] on li "Monteur" at bounding box center [888, 539] width 162 height 17
click at [887, 455] on li "id" at bounding box center [888, 461] width 162 height 17
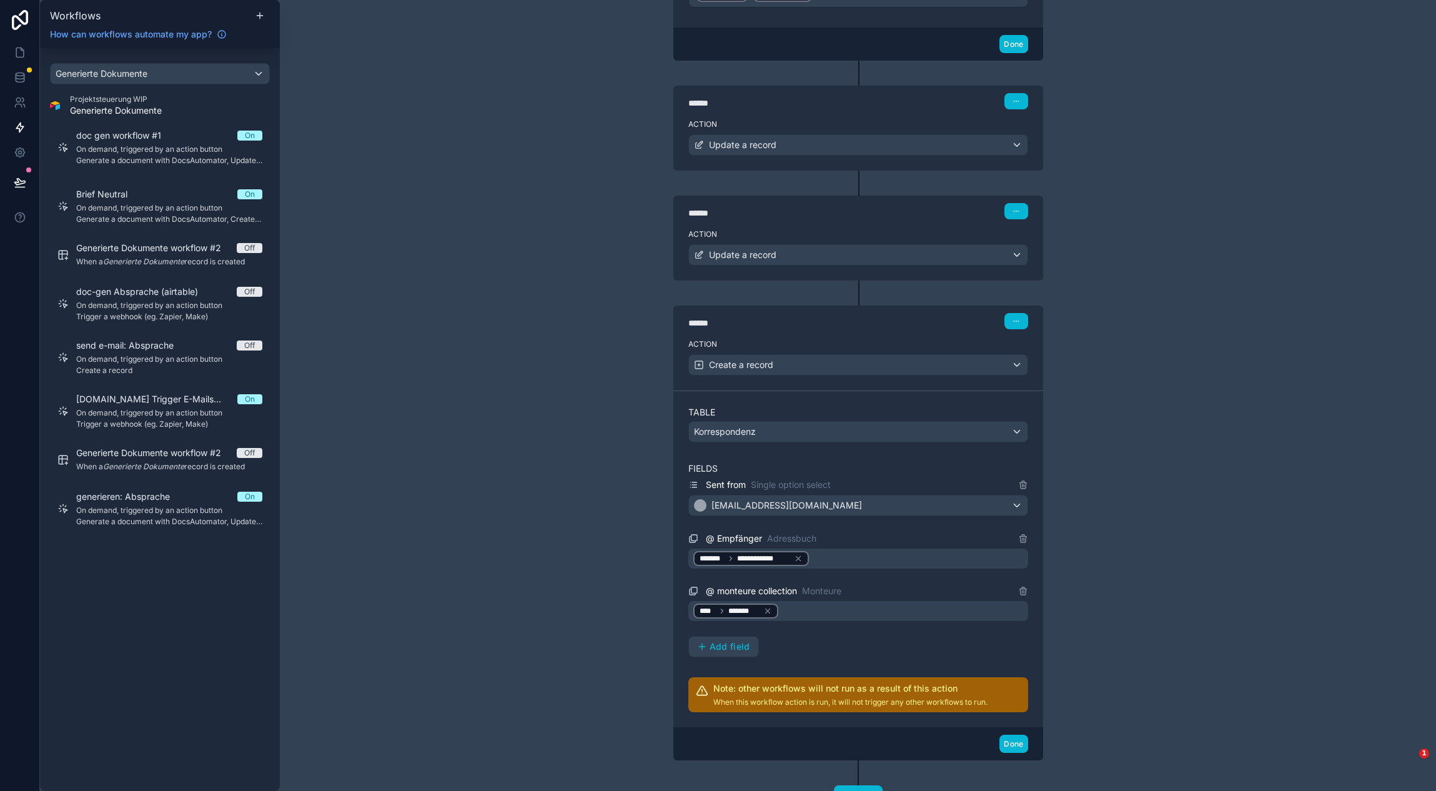
click at [807, 637] on div "**********" at bounding box center [858, 567] width 340 height 180
click at [734, 646] on span "Add field" at bounding box center [730, 646] width 41 height 11
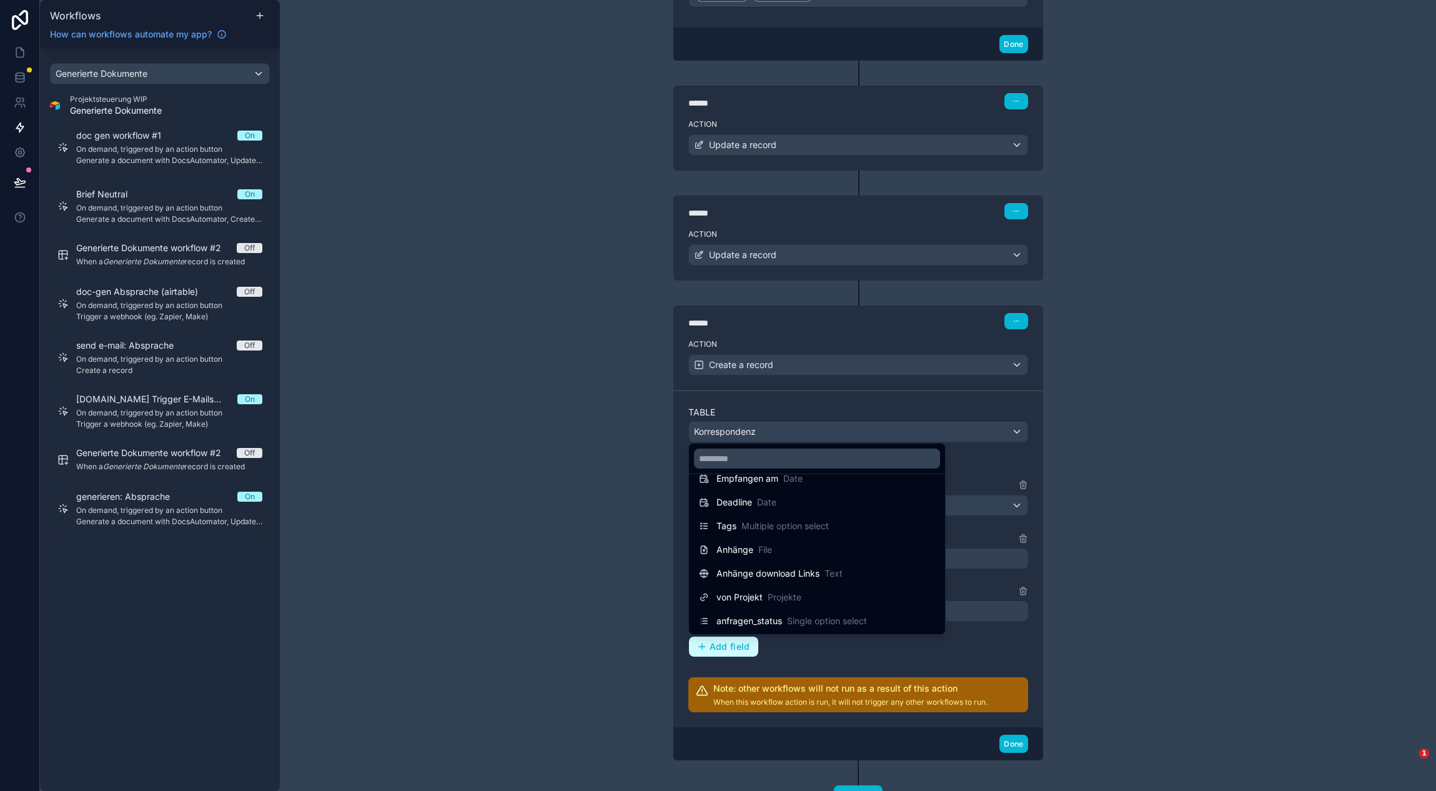
scroll to position [184, 0]
click at [564, 507] on div at bounding box center [718, 395] width 1436 height 791
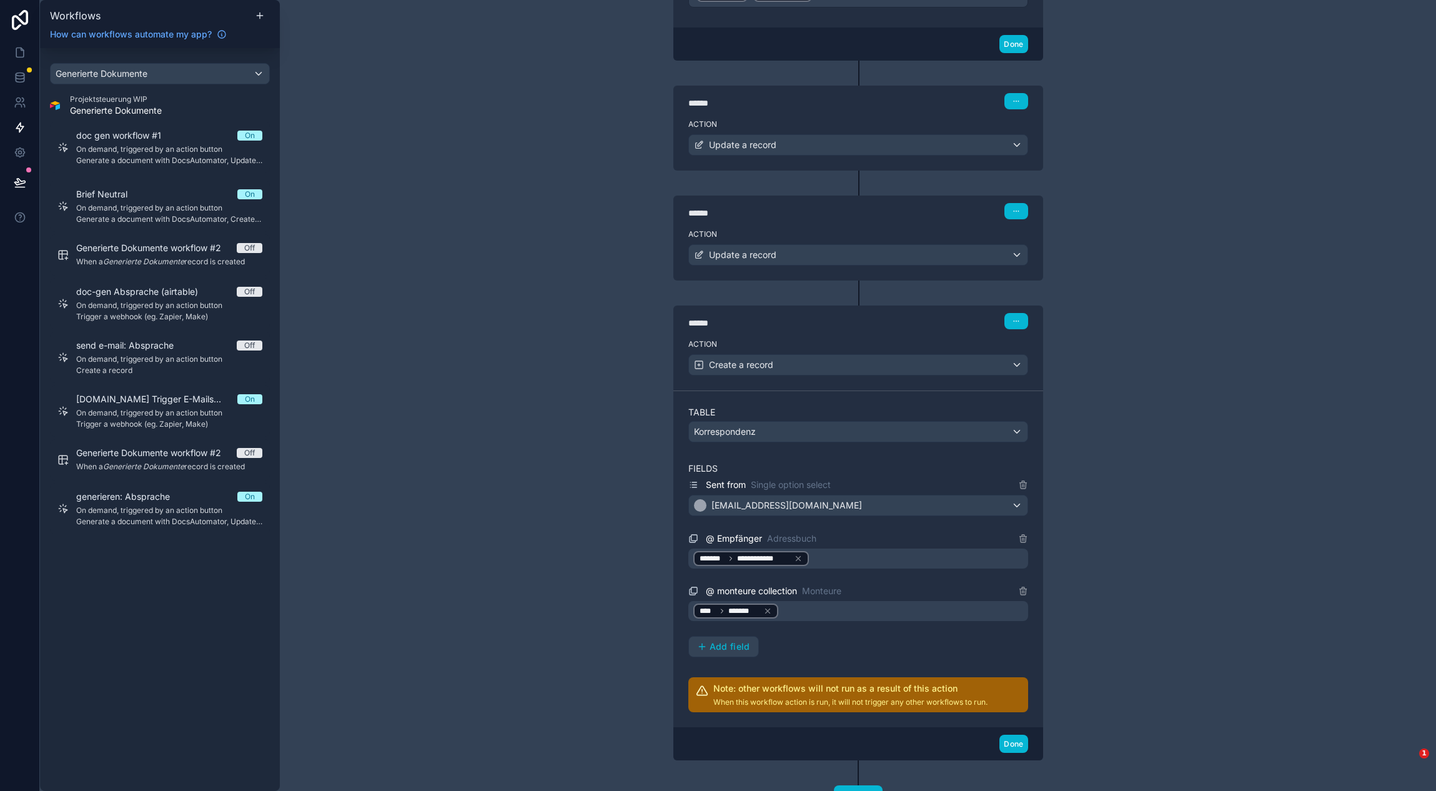
click at [748, 634] on div "**********" at bounding box center [858, 567] width 340 height 180
click at [742, 641] on span "Add field" at bounding box center [730, 646] width 41 height 11
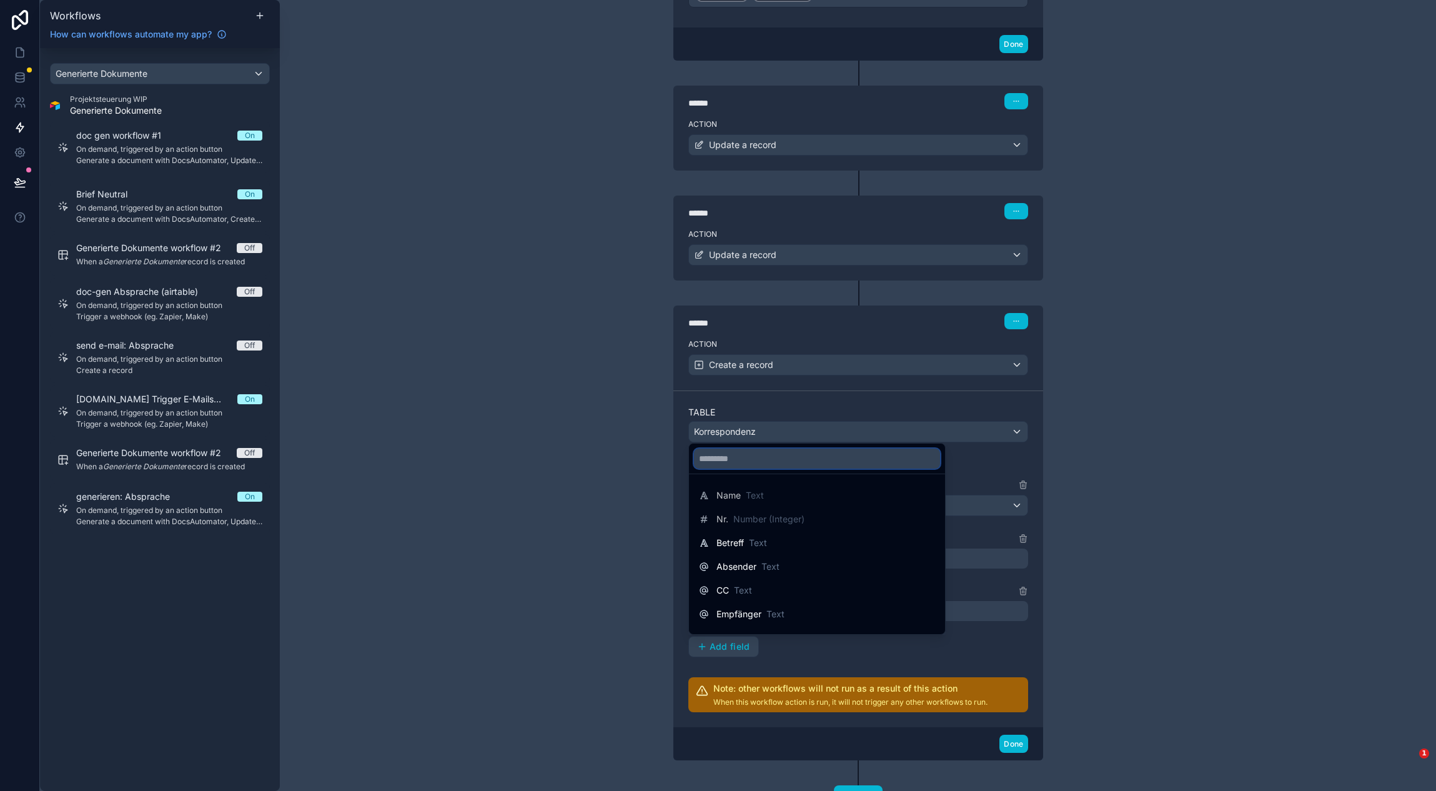
click at [759, 463] on input "text" at bounding box center [817, 458] width 246 height 20
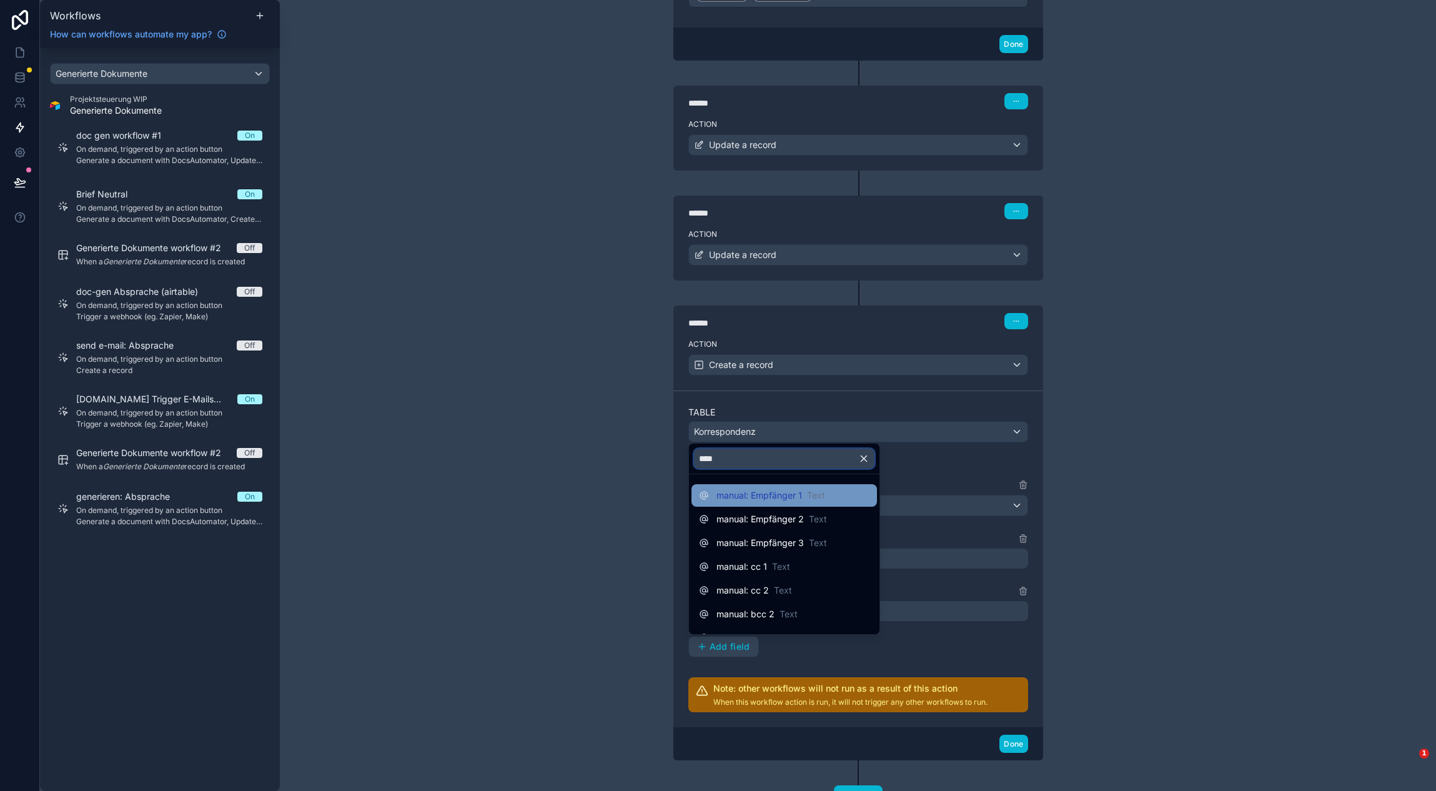
type input "****"
click at [755, 488] on div "manual: Empfänger 1 Text" at bounding box center [762, 495] width 126 height 15
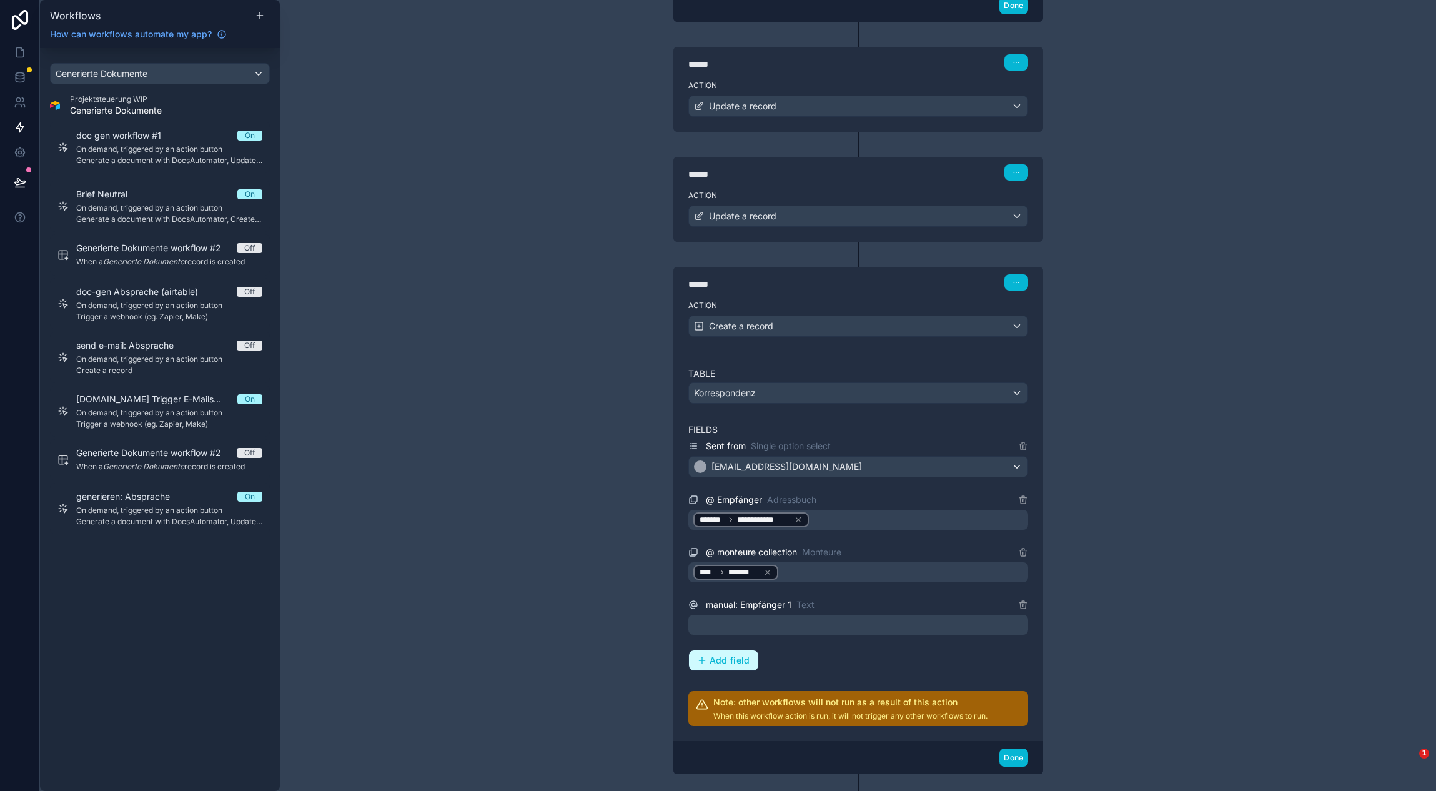
scroll to position [1585, 0]
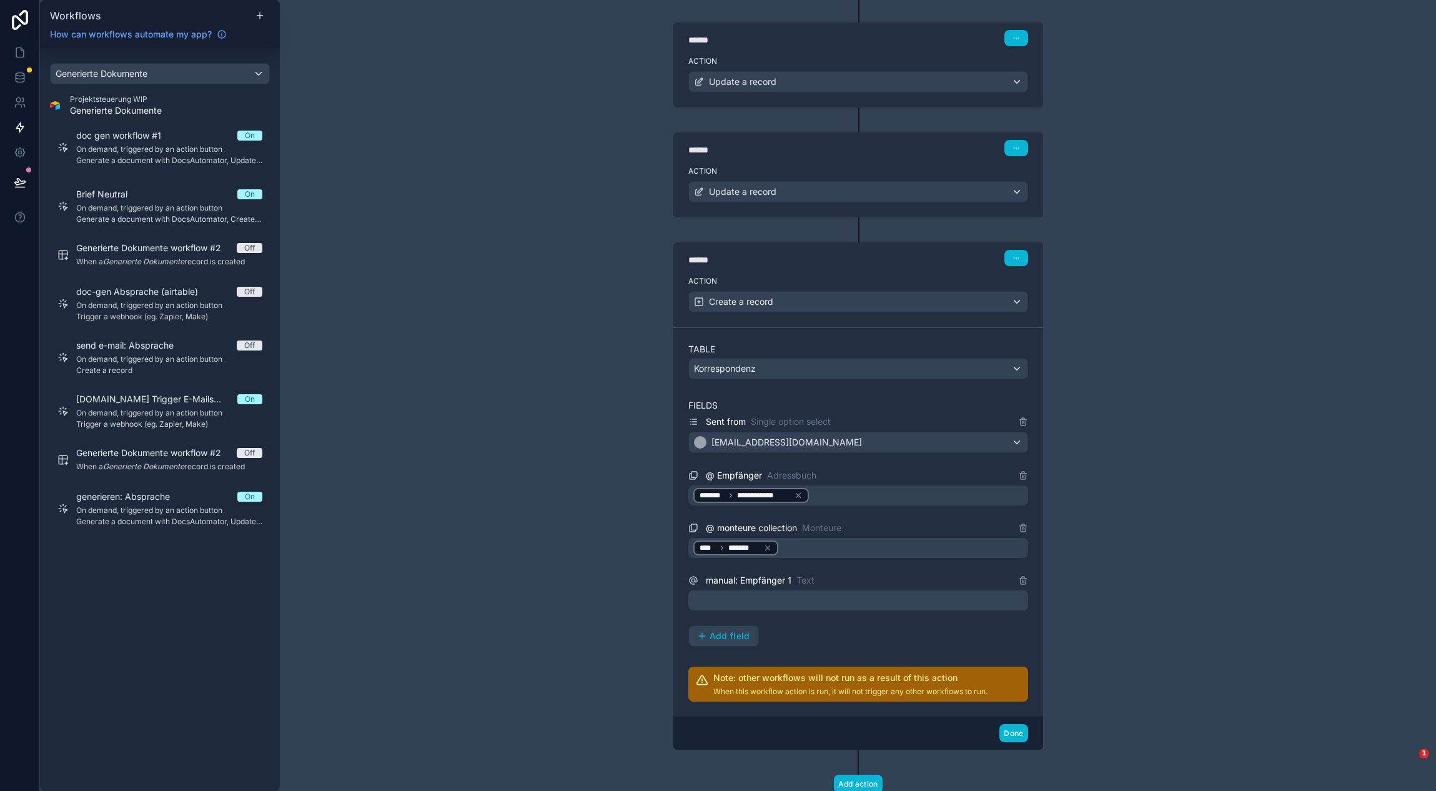
click at [754, 596] on p "﻿" at bounding box center [859, 600] width 332 height 15
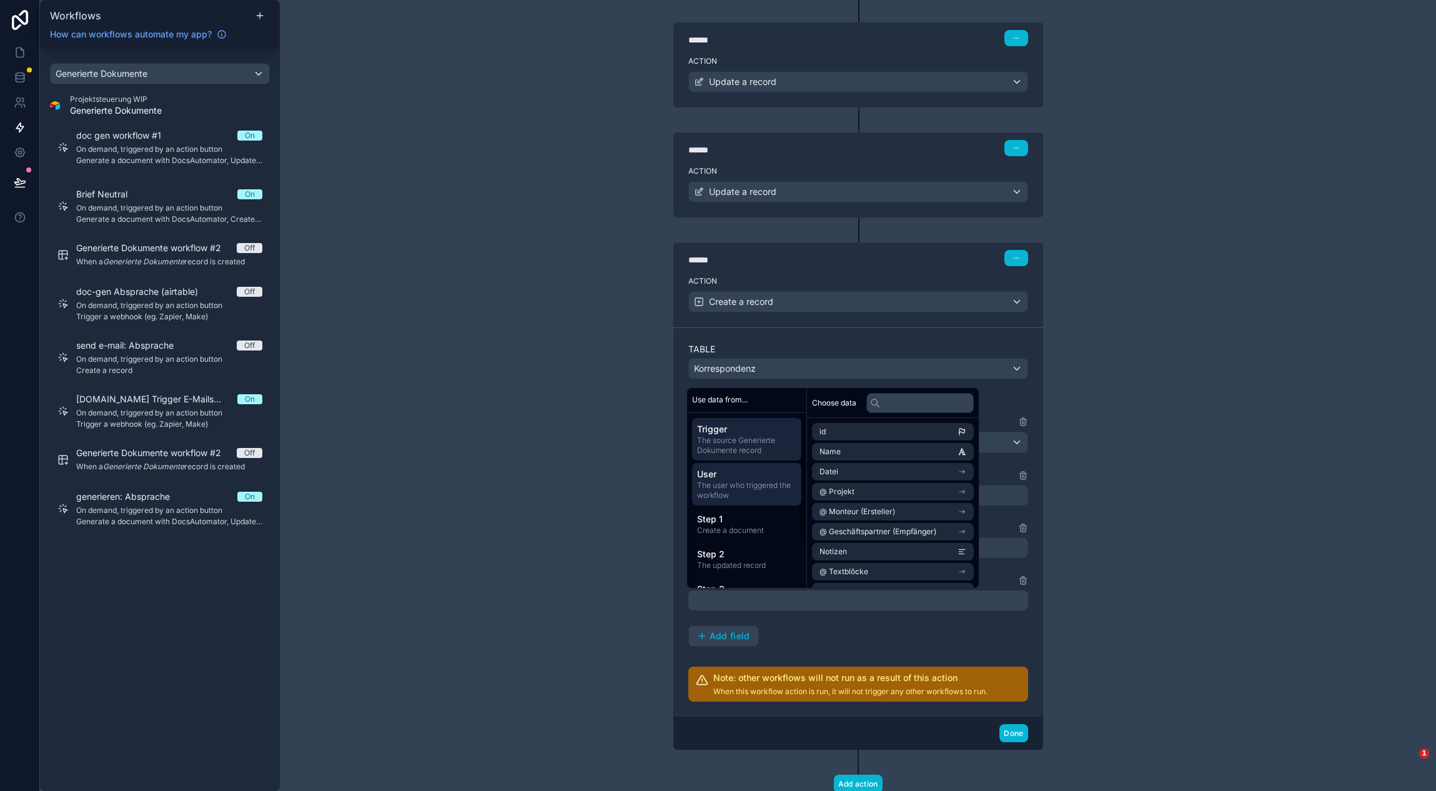
click at [795, 487] on span "The user who triggered the workflow" at bounding box center [746, 490] width 99 height 20
click at [872, 557] on li "Monteur" at bounding box center [893, 562] width 162 height 17
click at [876, 520] on li "E-Mail" at bounding box center [893, 525] width 162 height 17
click at [596, 565] on div "**********" at bounding box center [858, 395] width 1156 height 791
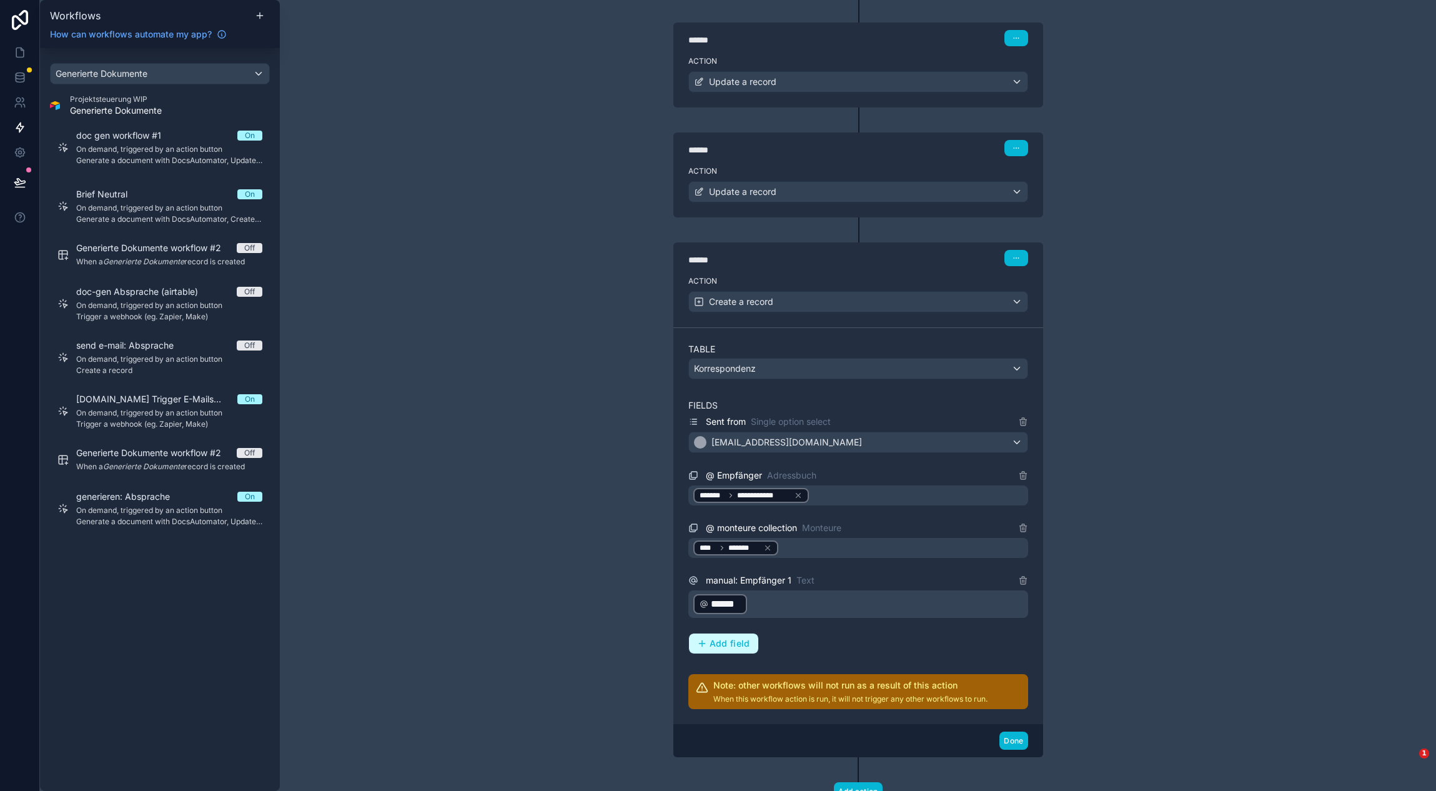
click at [726, 638] on span "Add field" at bounding box center [730, 643] width 41 height 11
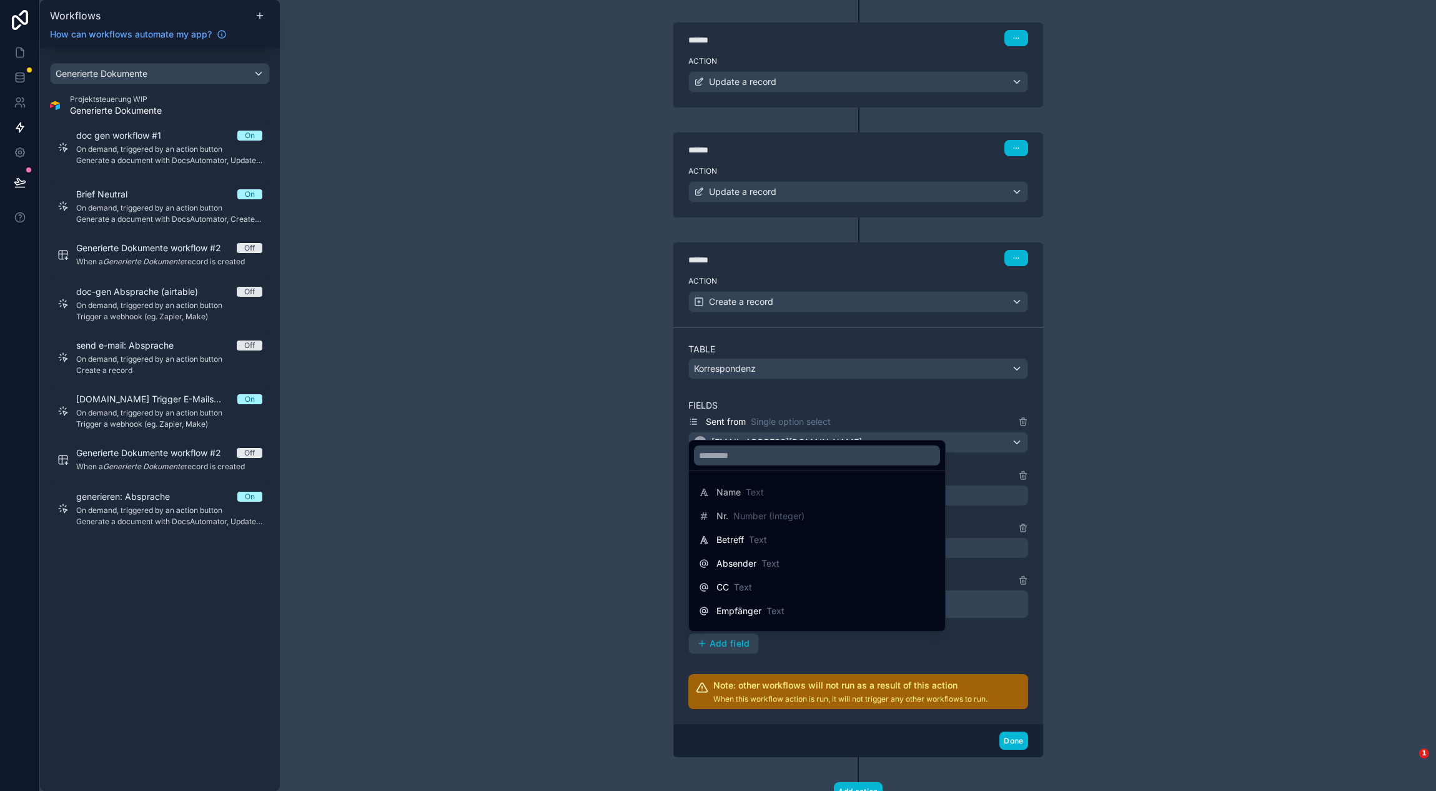
click at [593, 506] on div at bounding box center [718, 395] width 1436 height 791
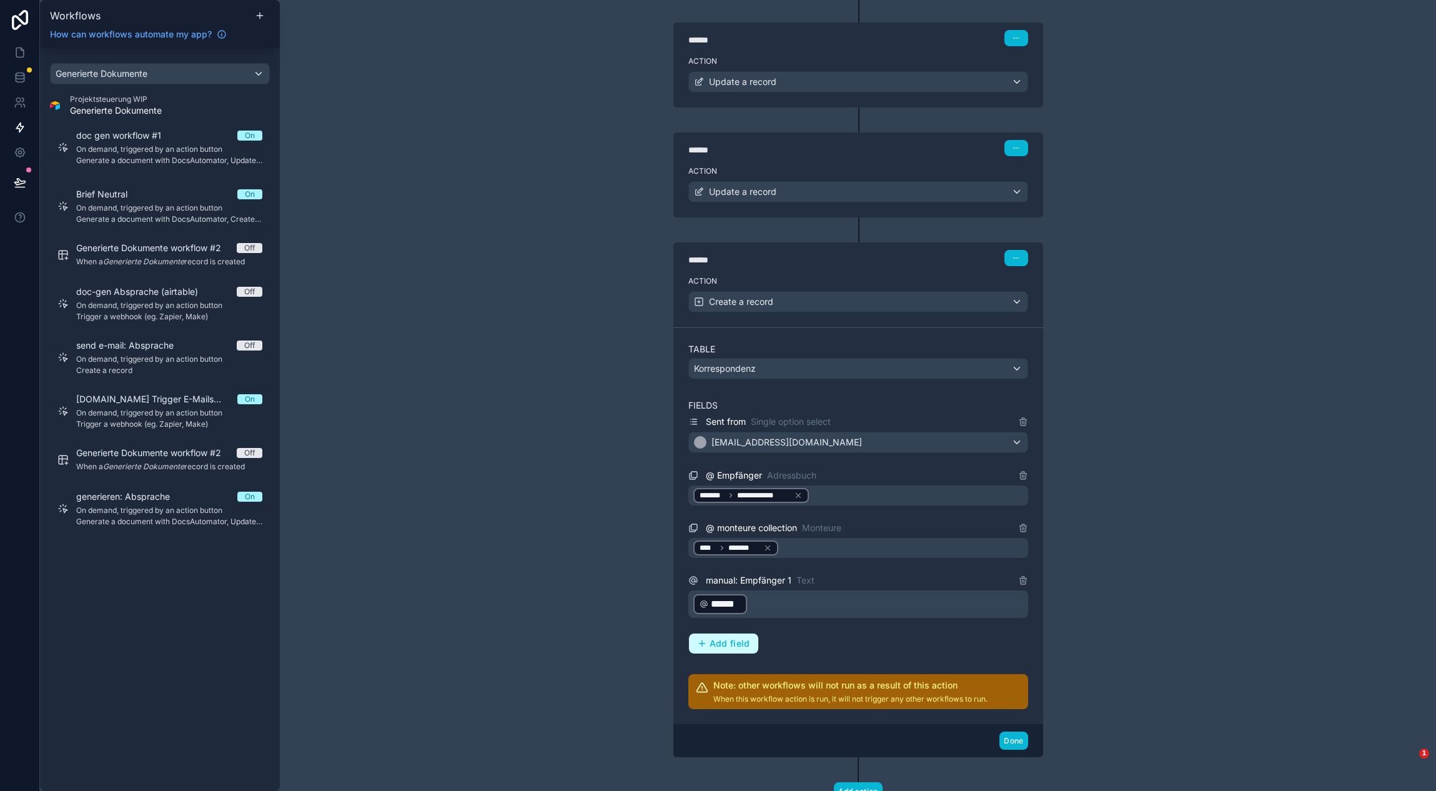
click at [710, 646] on span "Add field" at bounding box center [730, 643] width 41 height 11
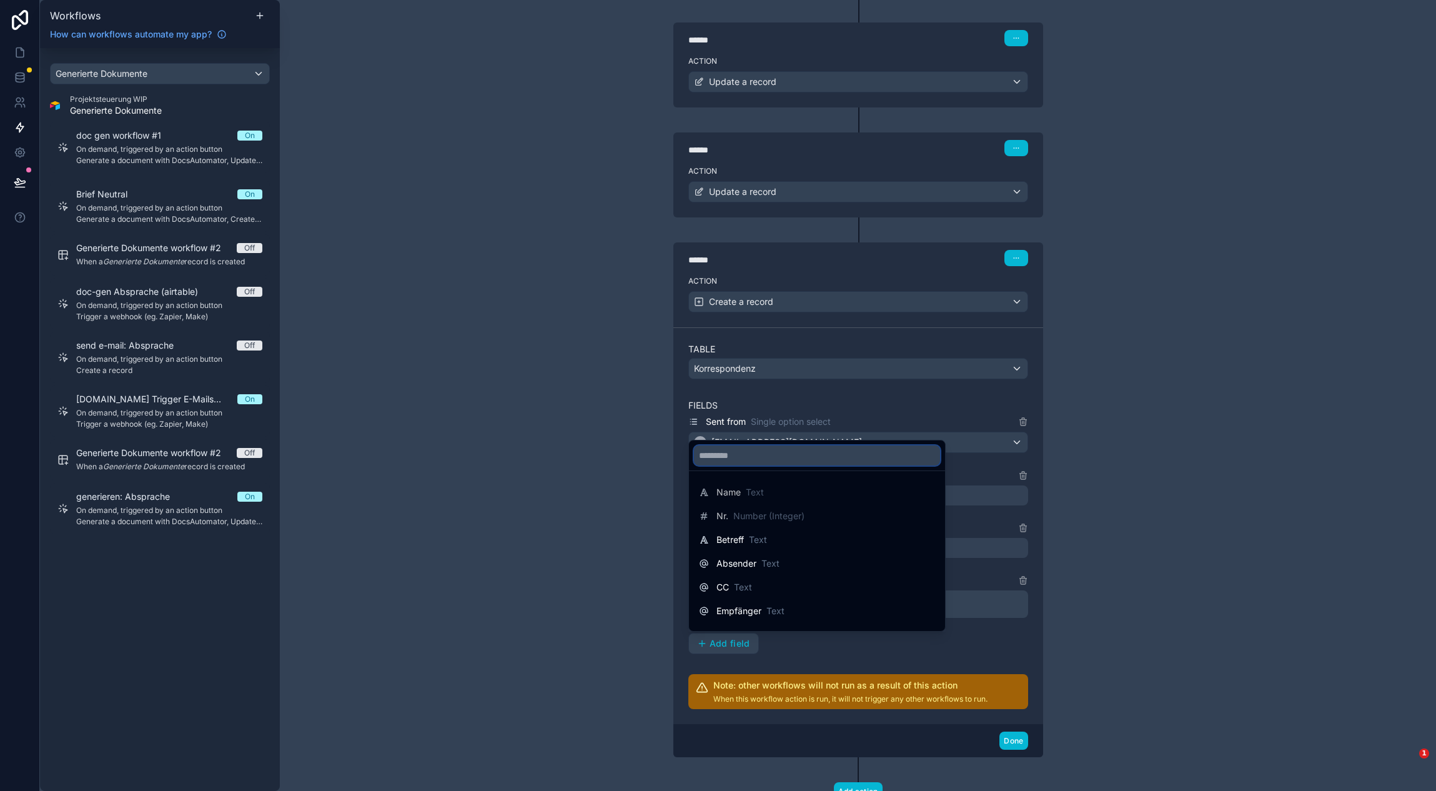
click at [751, 449] on input "text" at bounding box center [817, 455] width 246 height 20
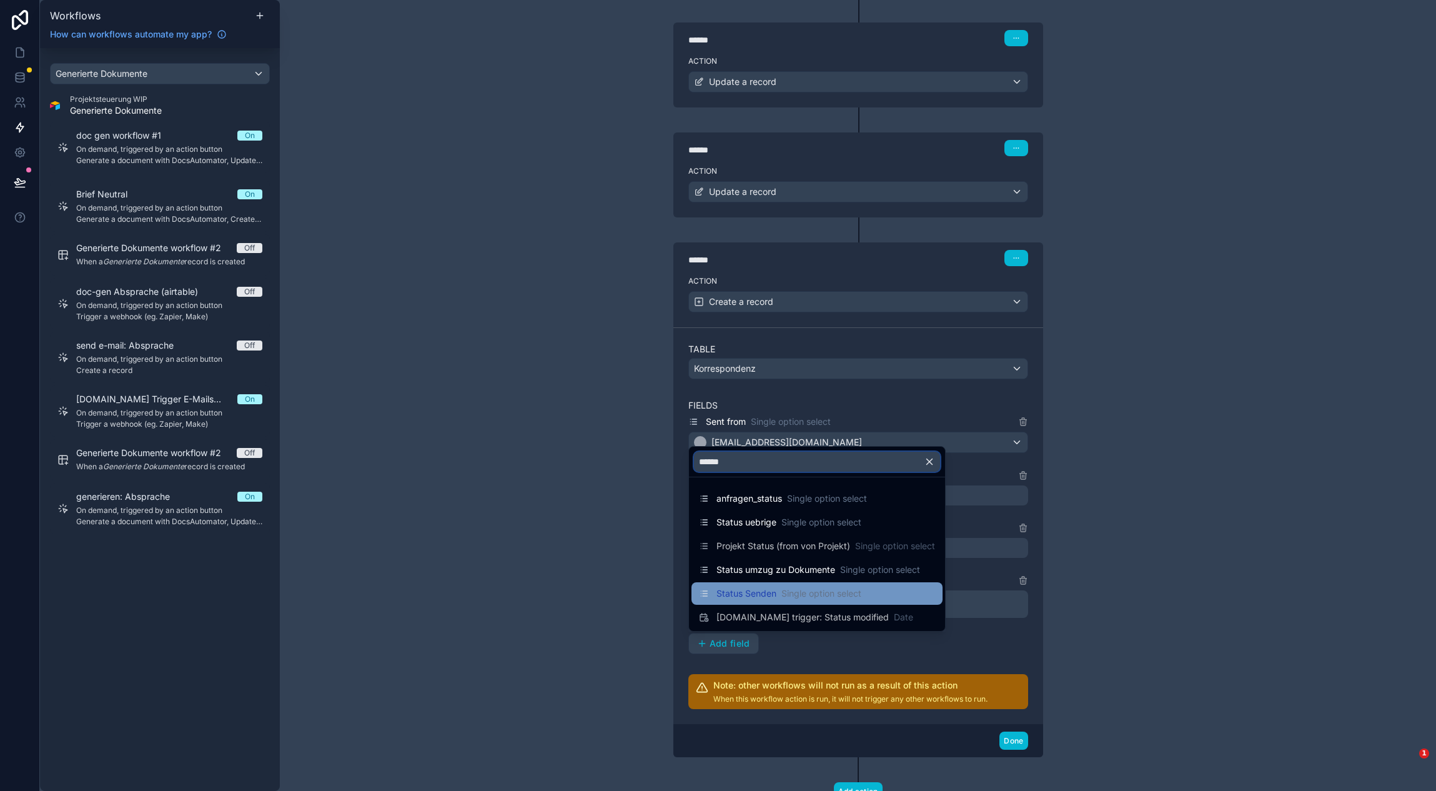
type input "******"
click at [749, 593] on span "Status Senden" at bounding box center [746, 593] width 60 height 12
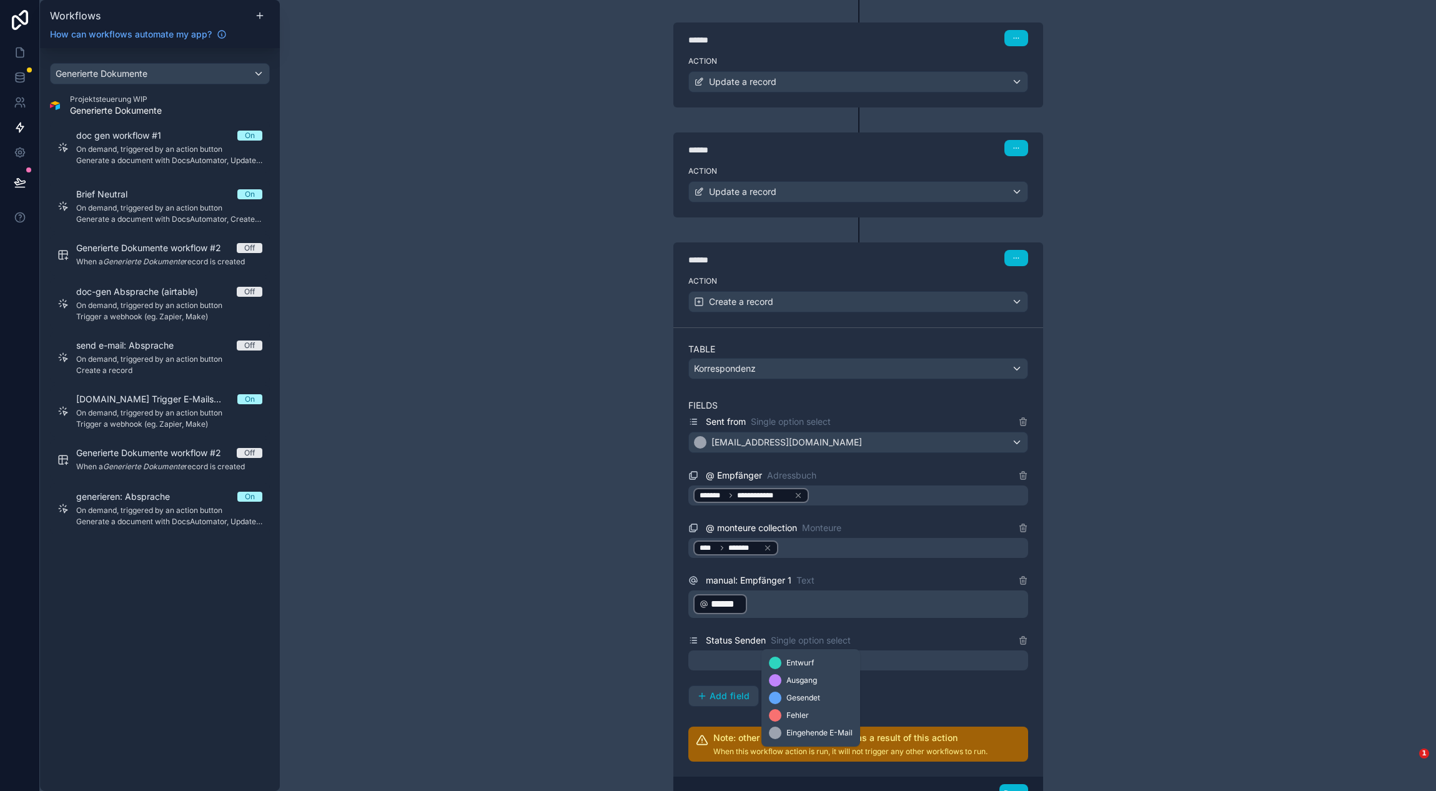
click at [771, 656] on div "Entwurf" at bounding box center [811, 662] width 84 height 12
click at [733, 666] on div at bounding box center [858, 660] width 340 height 20
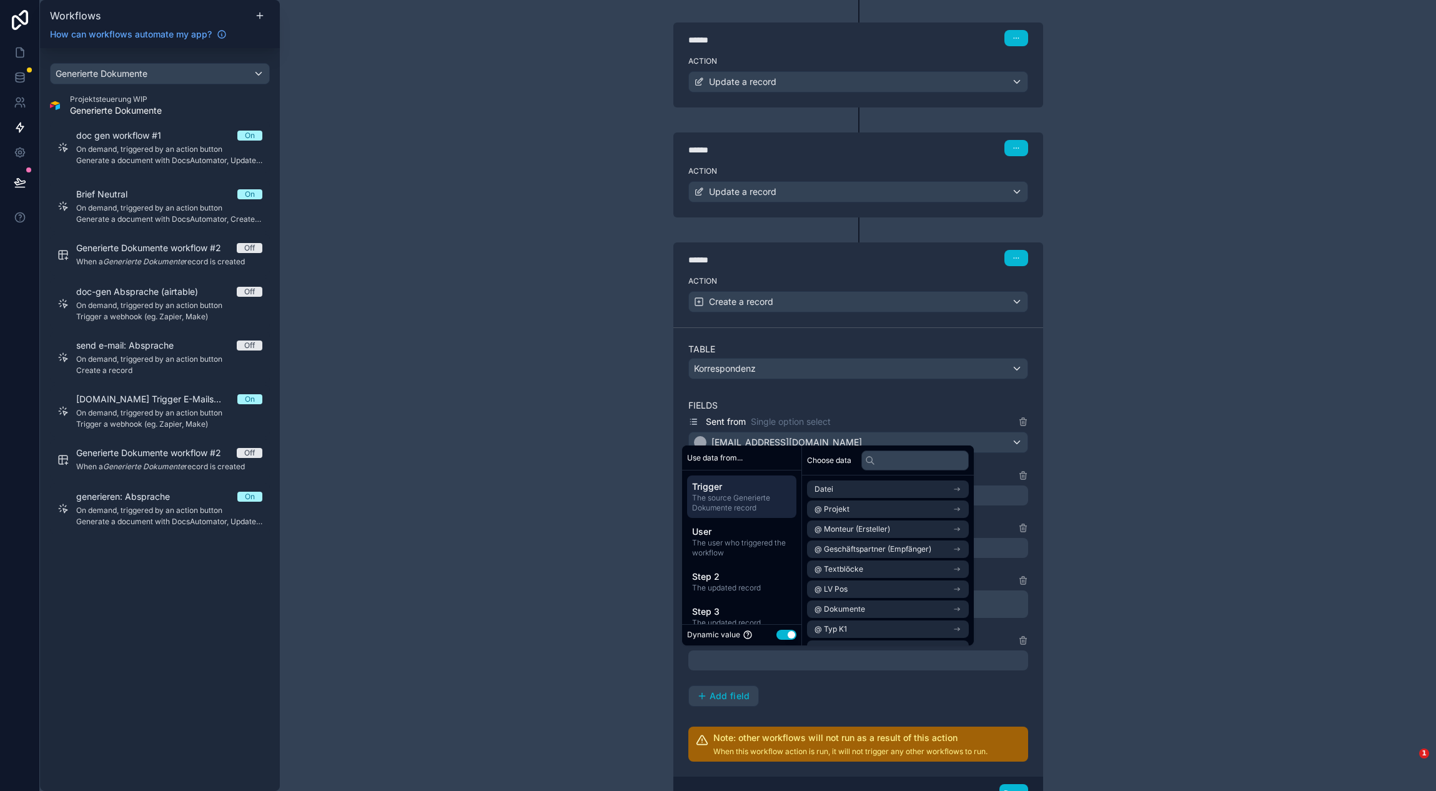
click at [783, 636] on button "Use setting" at bounding box center [786, 635] width 20 height 10
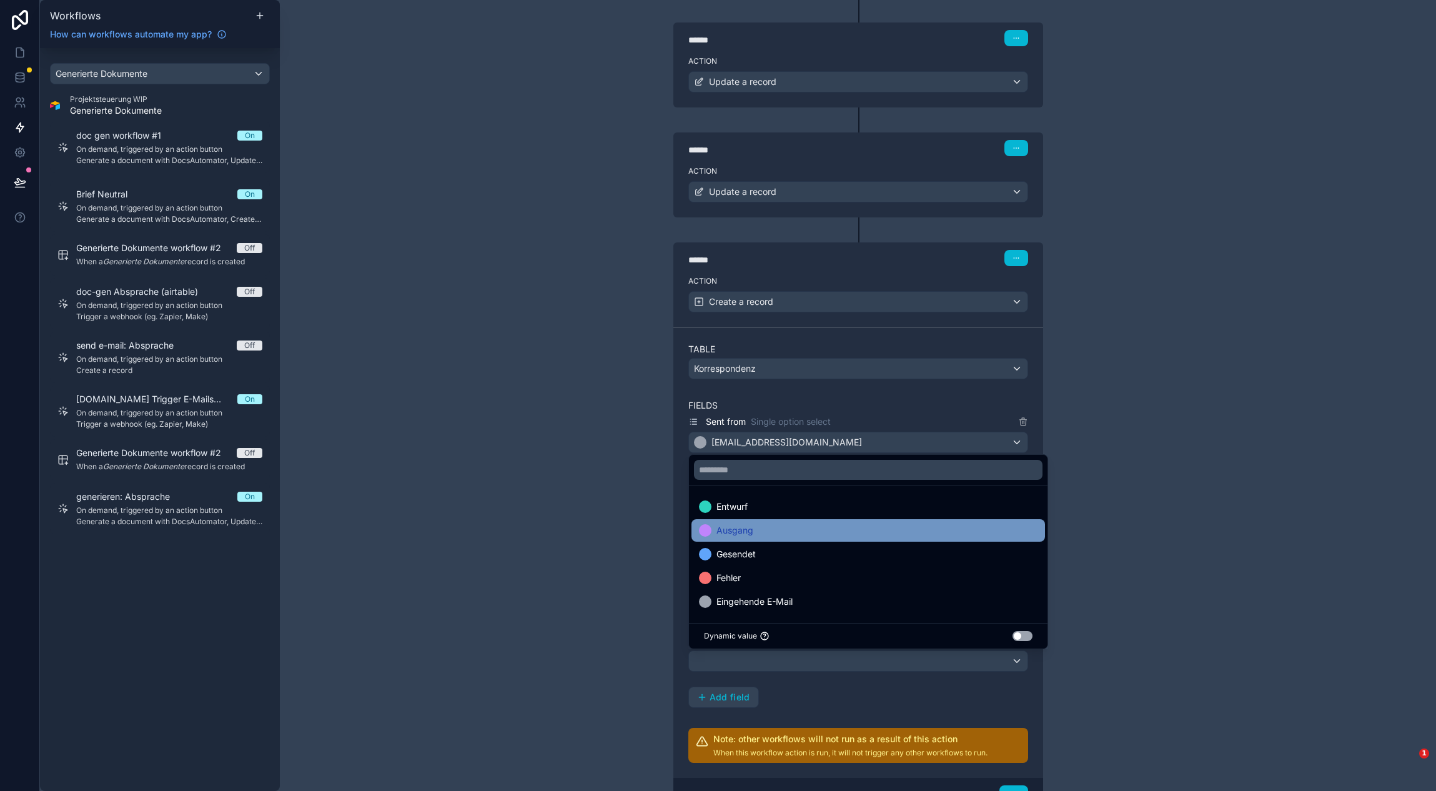
click at [773, 534] on div "Ausgang" at bounding box center [868, 530] width 339 height 15
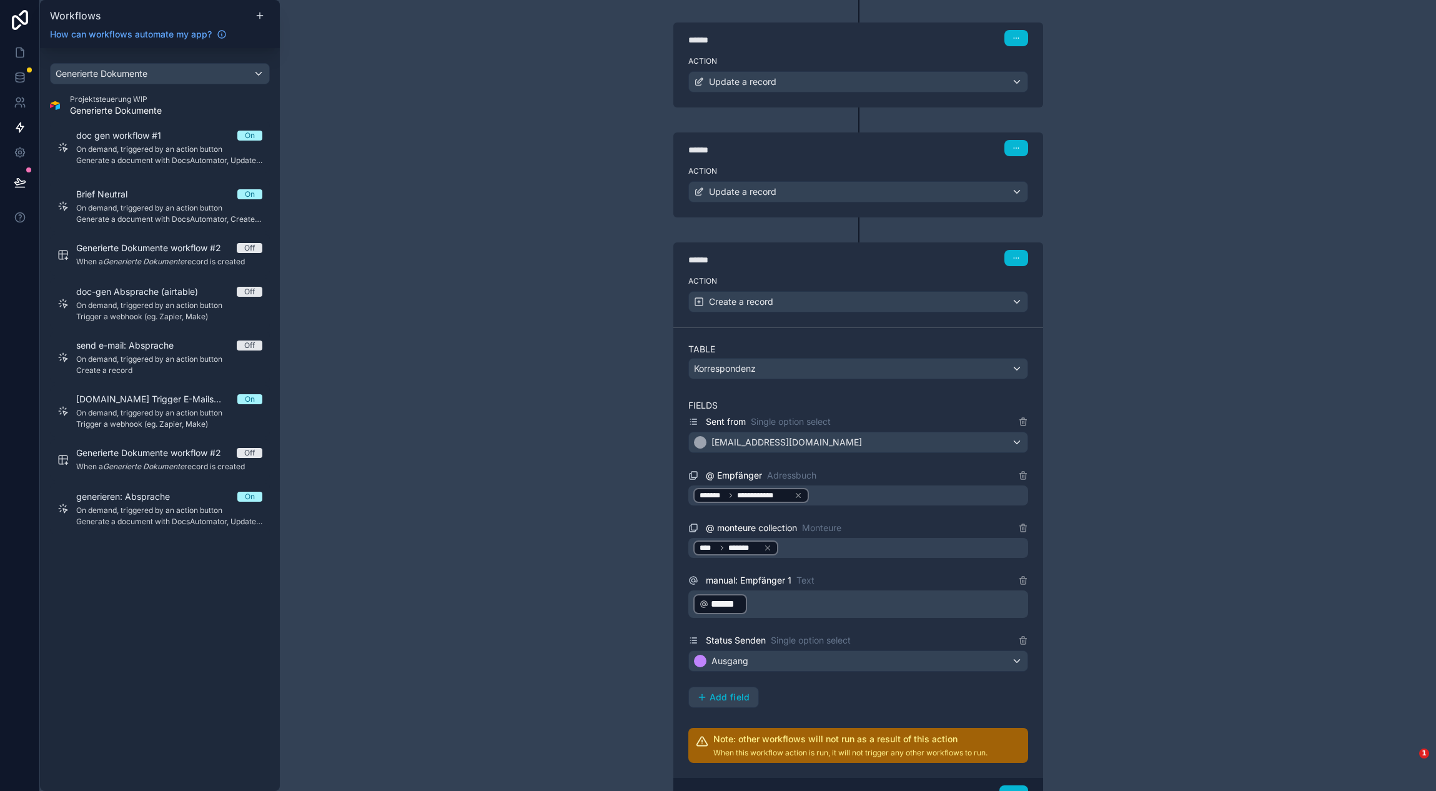
click at [573, 530] on div "**********" at bounding box center [858, 395] width 1156 height 791
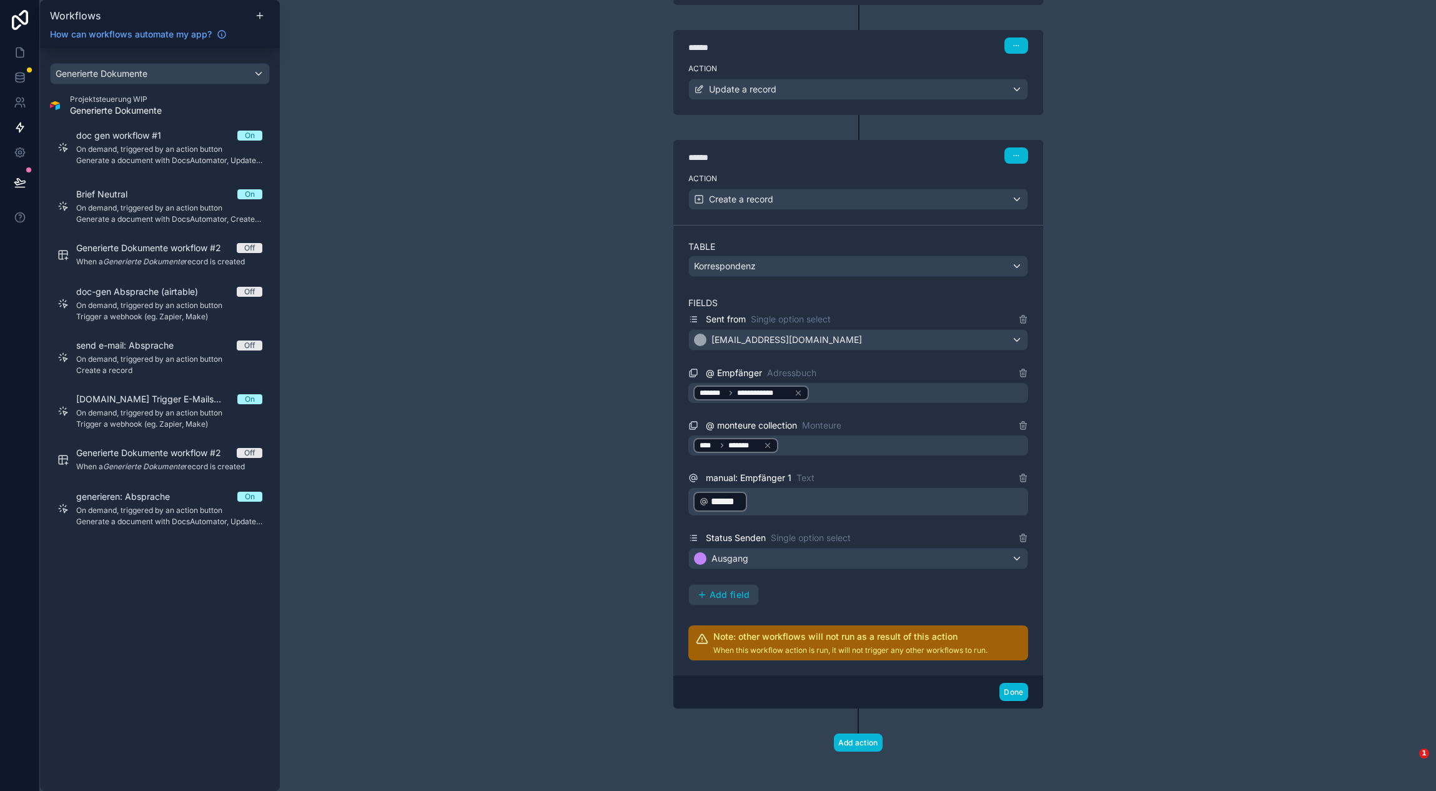
scroll to position [1688, 0]
click at [766, 564] on div "Ausgang" at bounding box center [858, 558] width 339 height 20
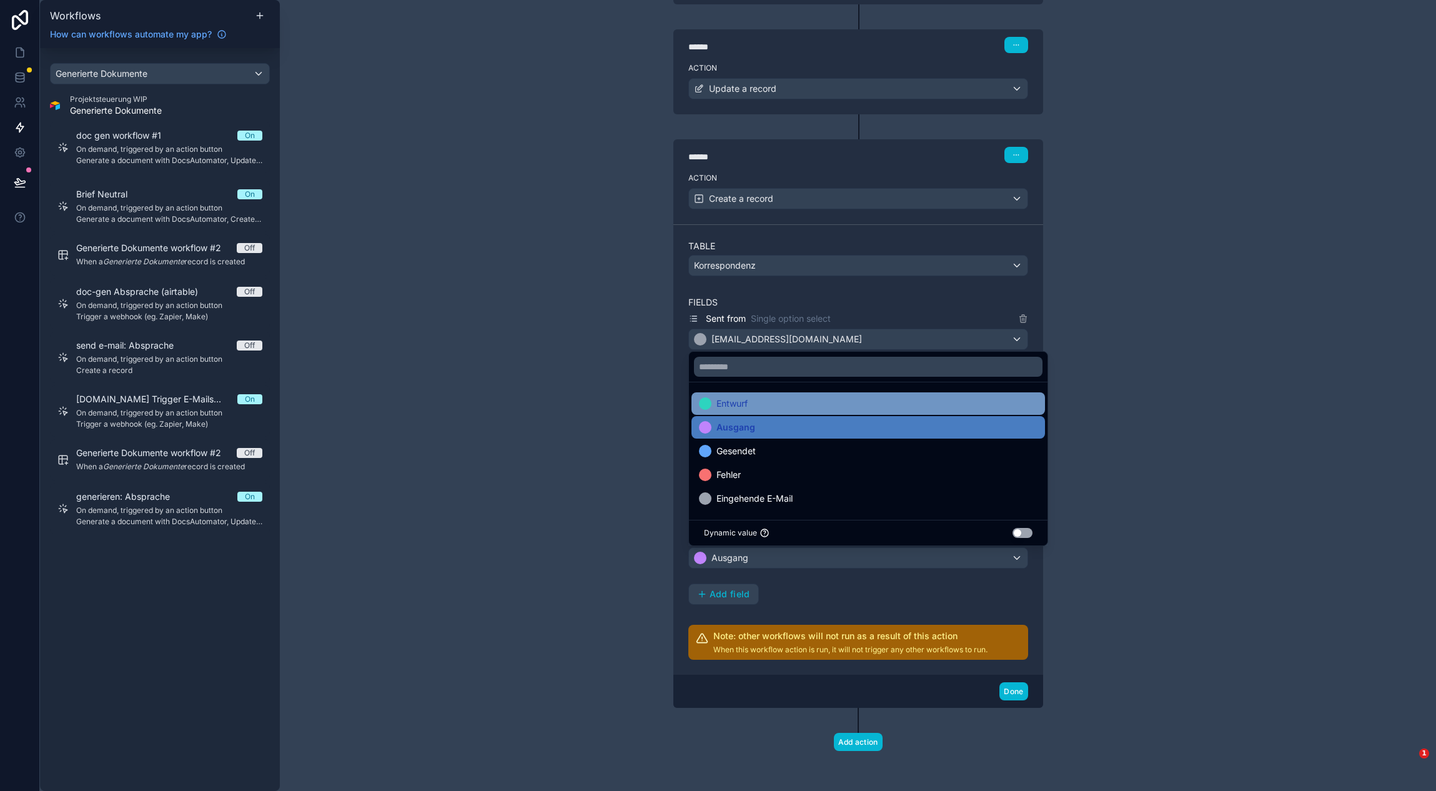
click at [771, 403] on div "Entwurf" at bounding box center [868, 403] width 339 height 15
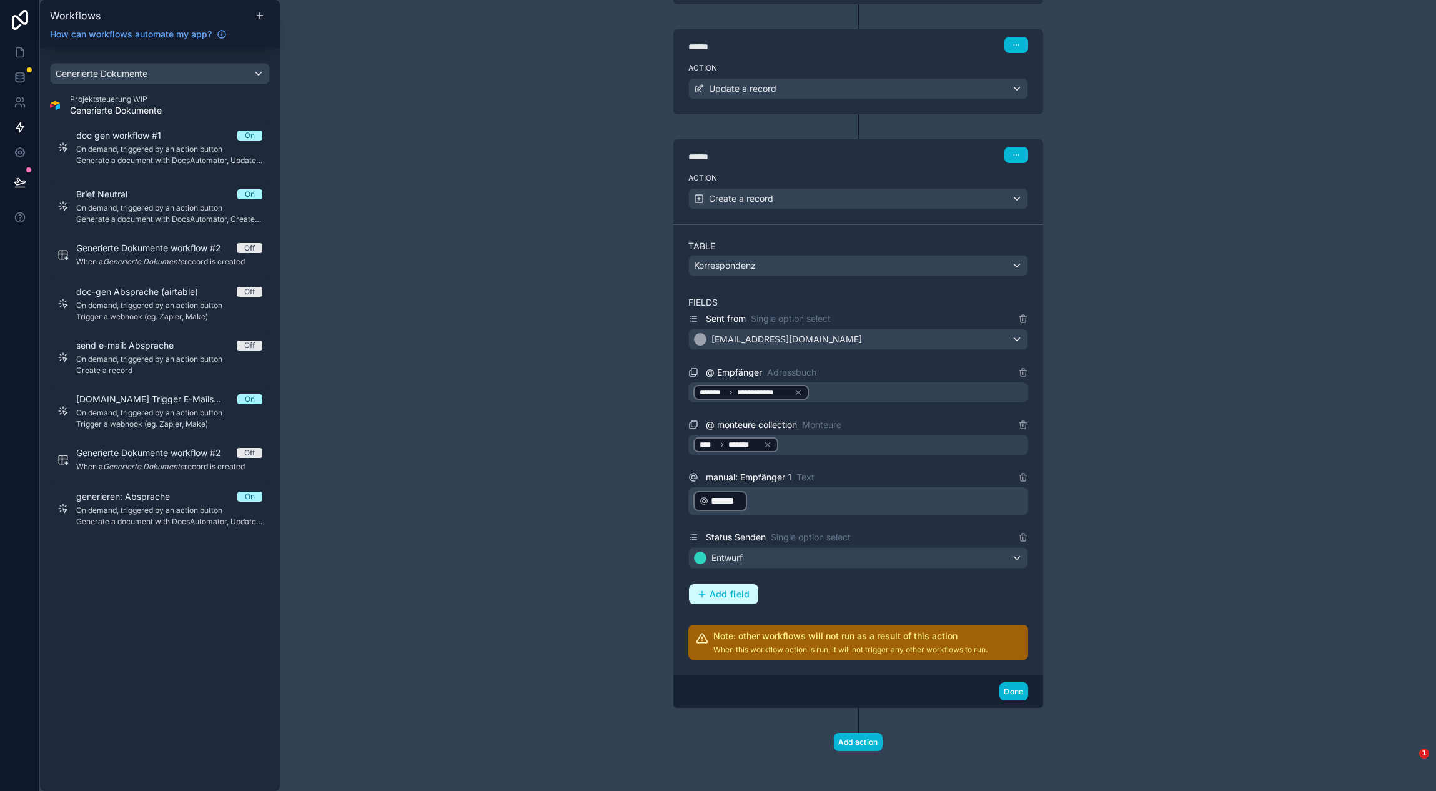
click at [729, 598] on span "Add field" at bounding box center [730, 593] width 41 height 11
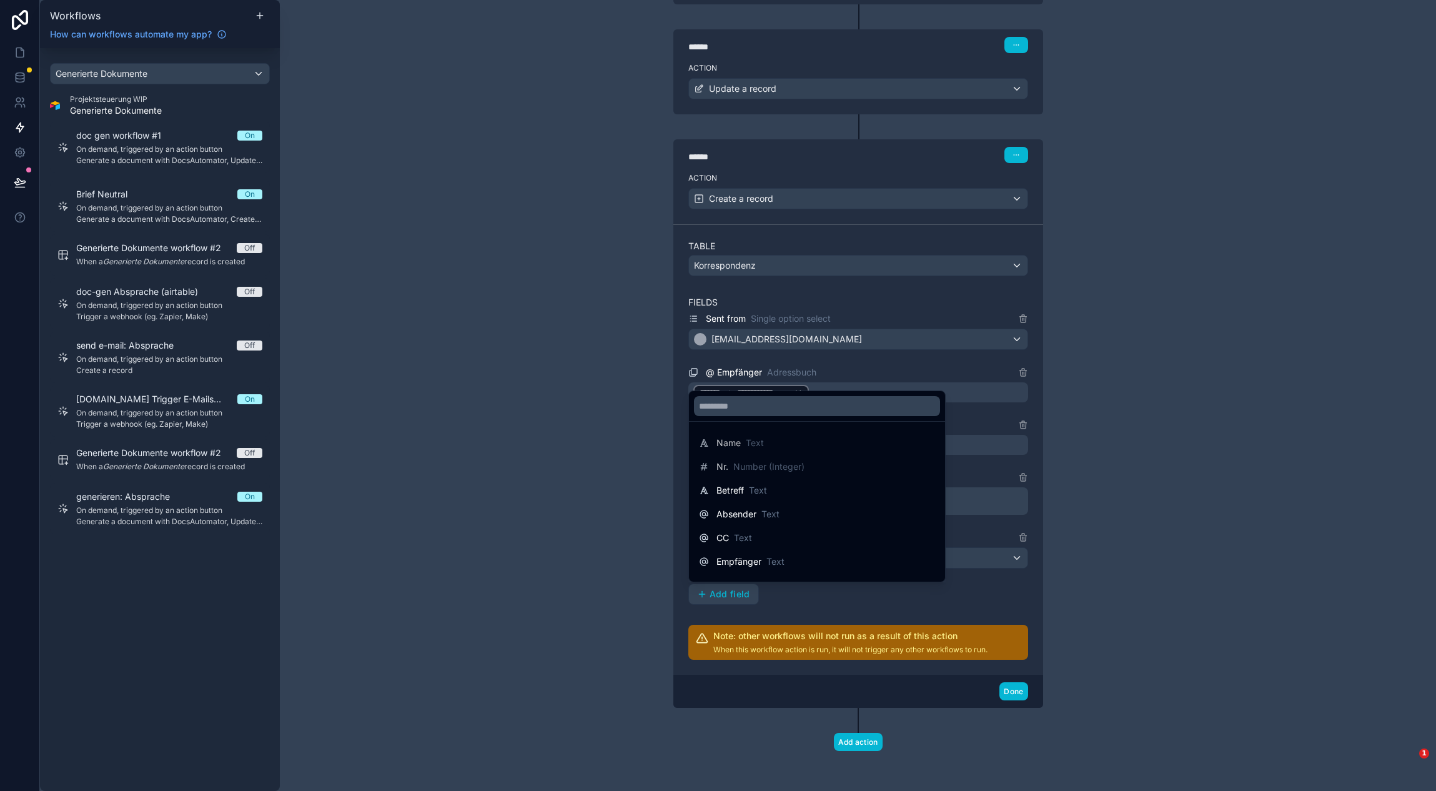
click at [800, 609] on div at bounding box center [718, 395] width 1436 height 791
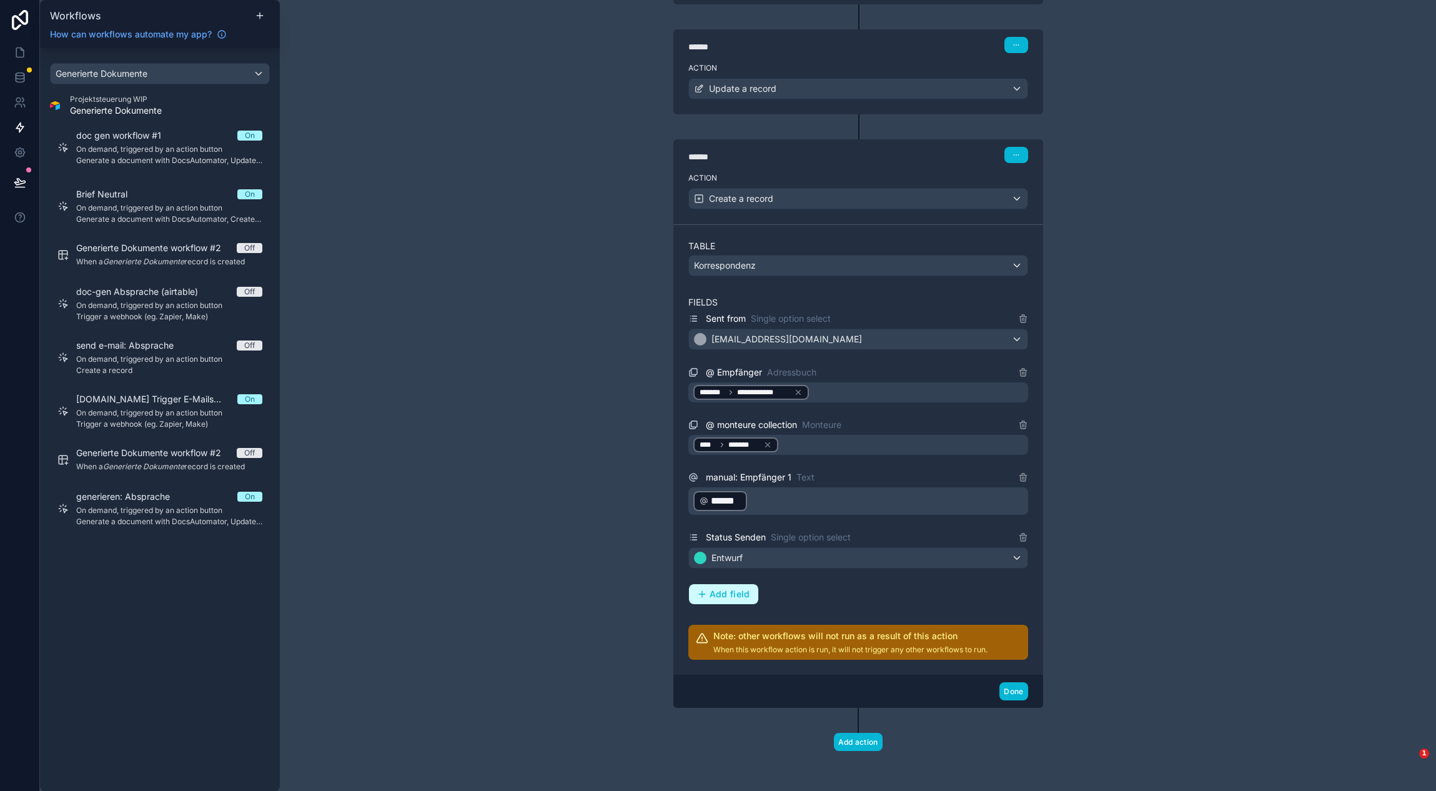
click at [726, 596] on span "Add field" at bounding box center [730, 593] width 41 height 11
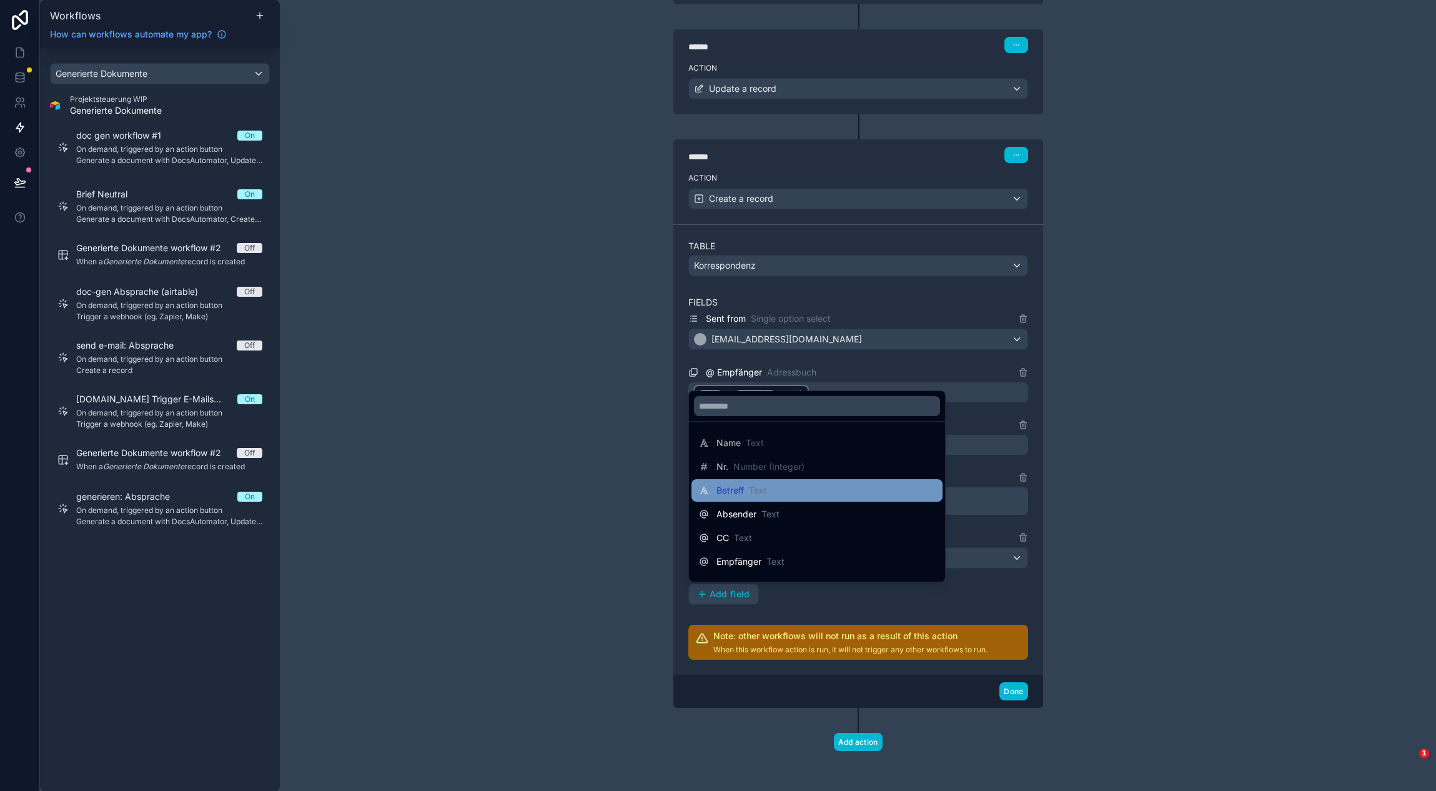
click at [761, 490] on span "Text" at bounding box center [758, 490] width 18 height 12
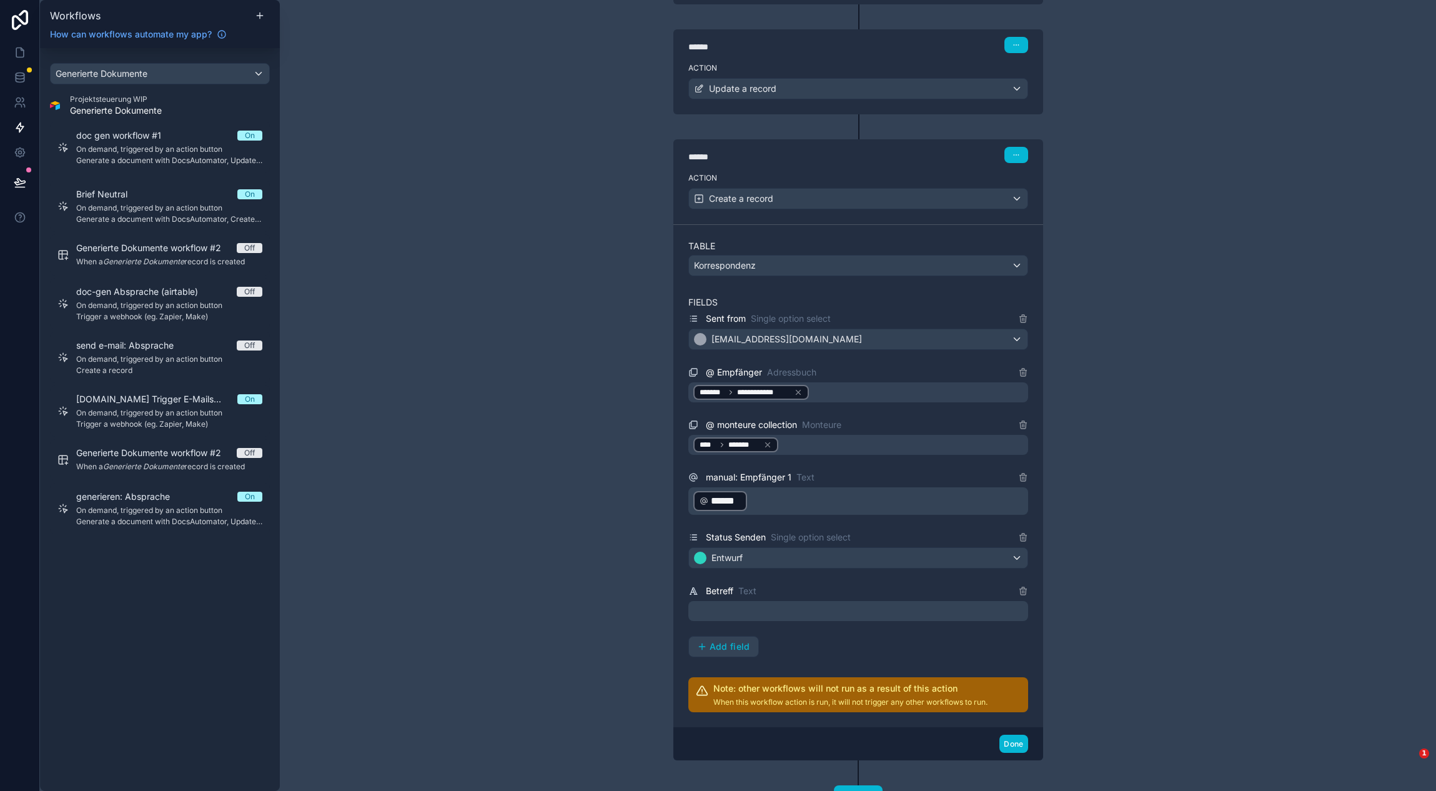
click at [733, 613] on p "﻿" at bounding box center [859, 610] width 332 height 15
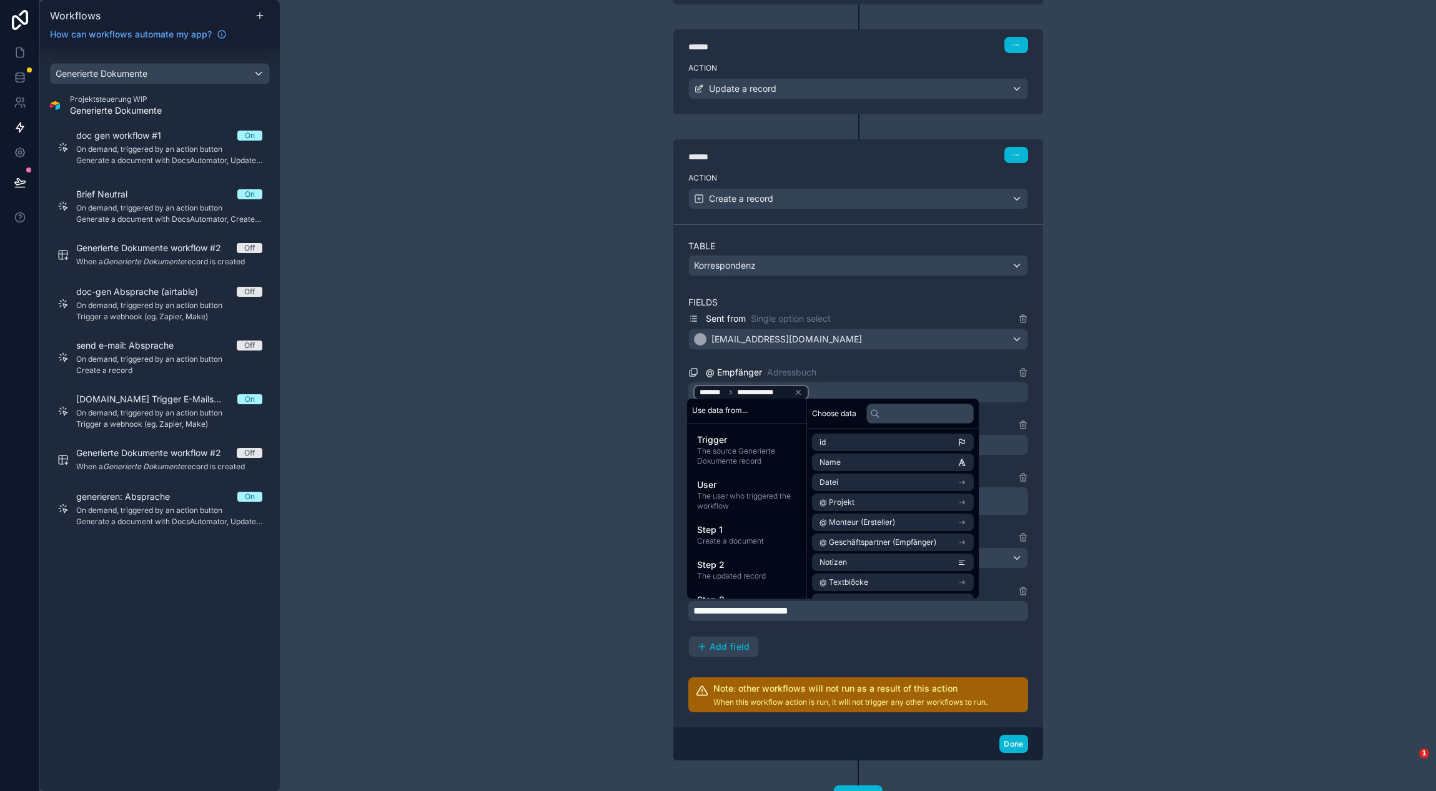
click at [788, 614] on span "**********" at bounding box center [740, 610] width 95 height 9
click at [760, 451] on span "The source Generierte Dokumente record" at bounding box center [746, 456] width 99 height 20
click at [928, 410] on input "text" at bounding box center [919, 413] width 107 height 20
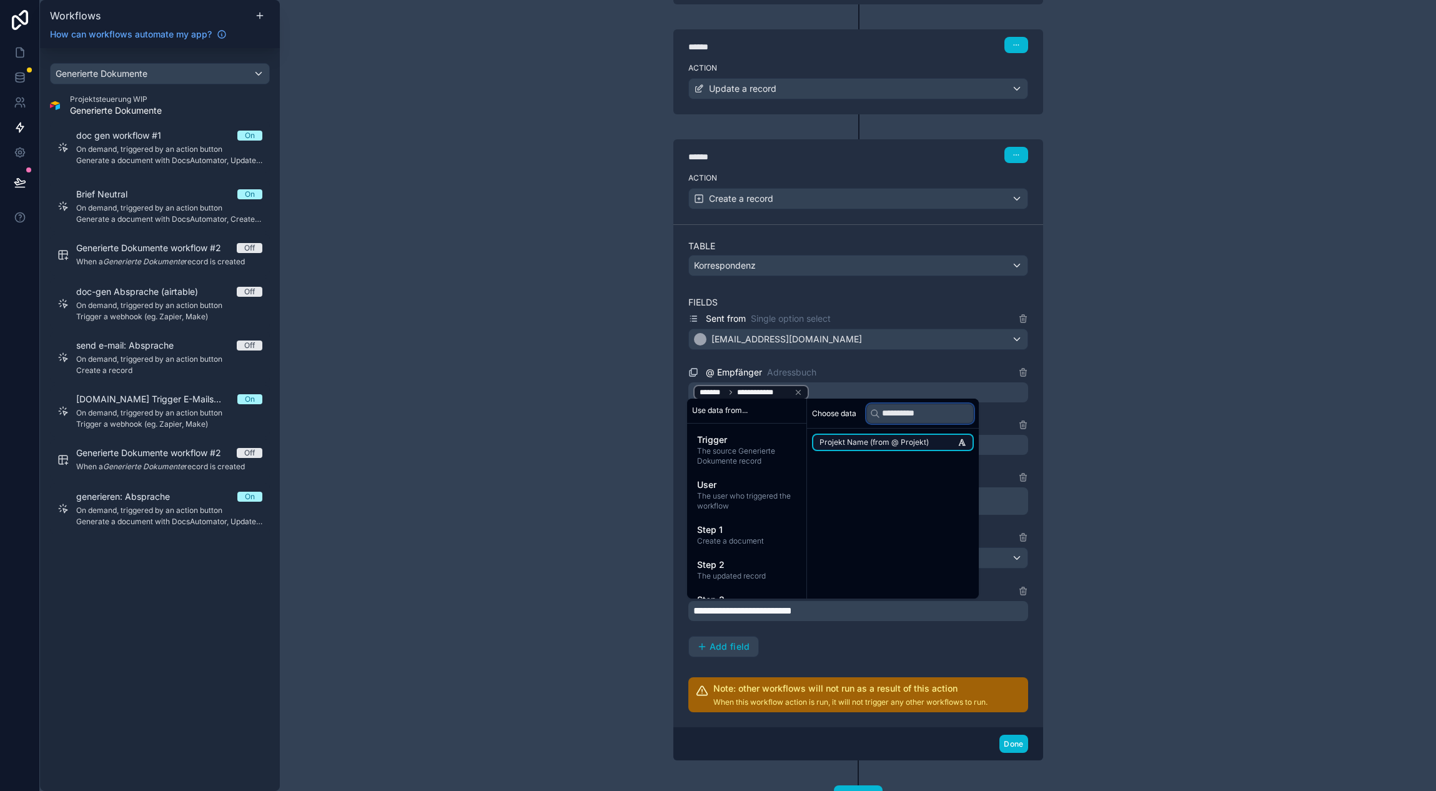
type input "**********"
click at [913, 439] on span "Projekt Name (from @ Projekt)" at bounding box center [873, 442] width 109 height 10
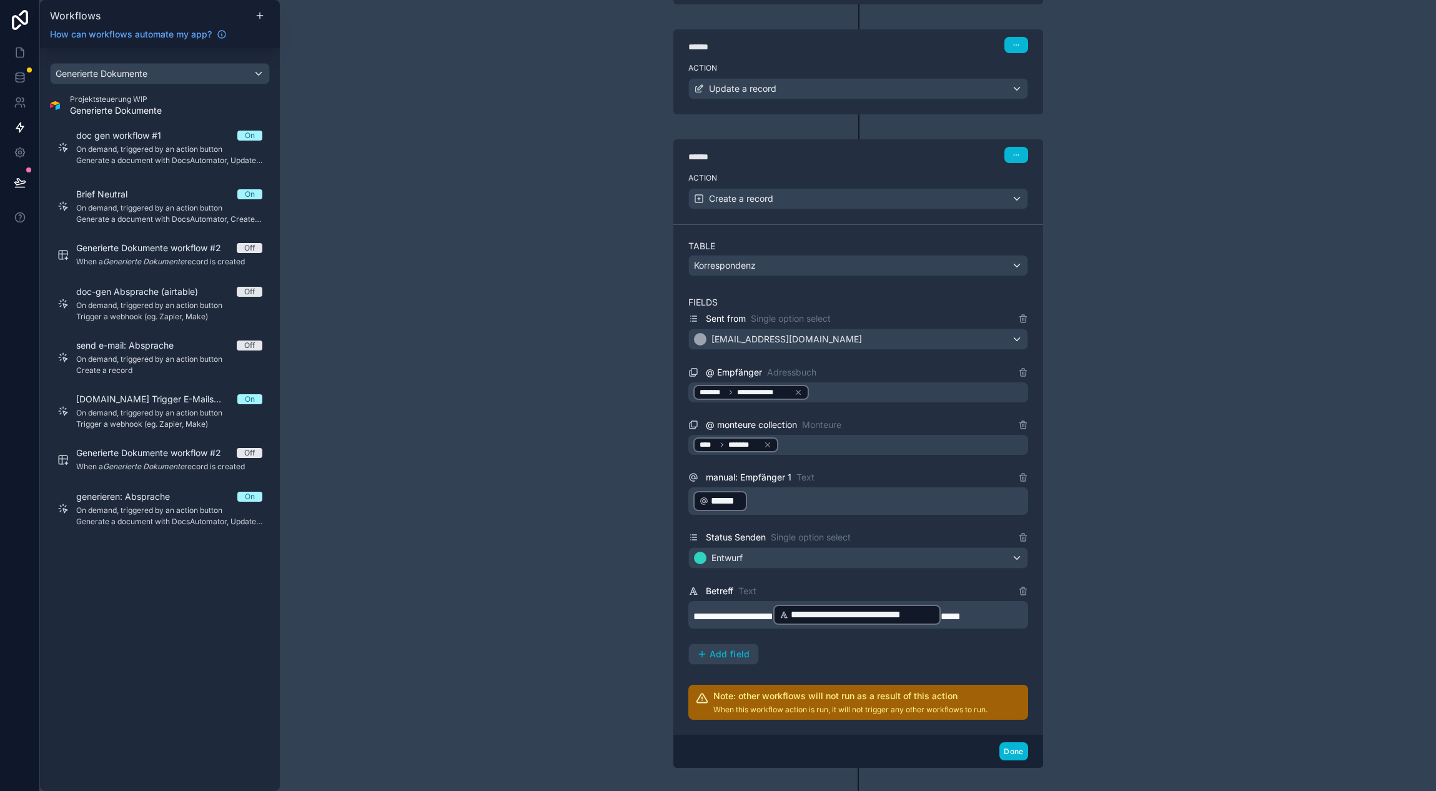
click at [988, 623] on p "**********" at bounding box center [859, 614] width 332 height 22
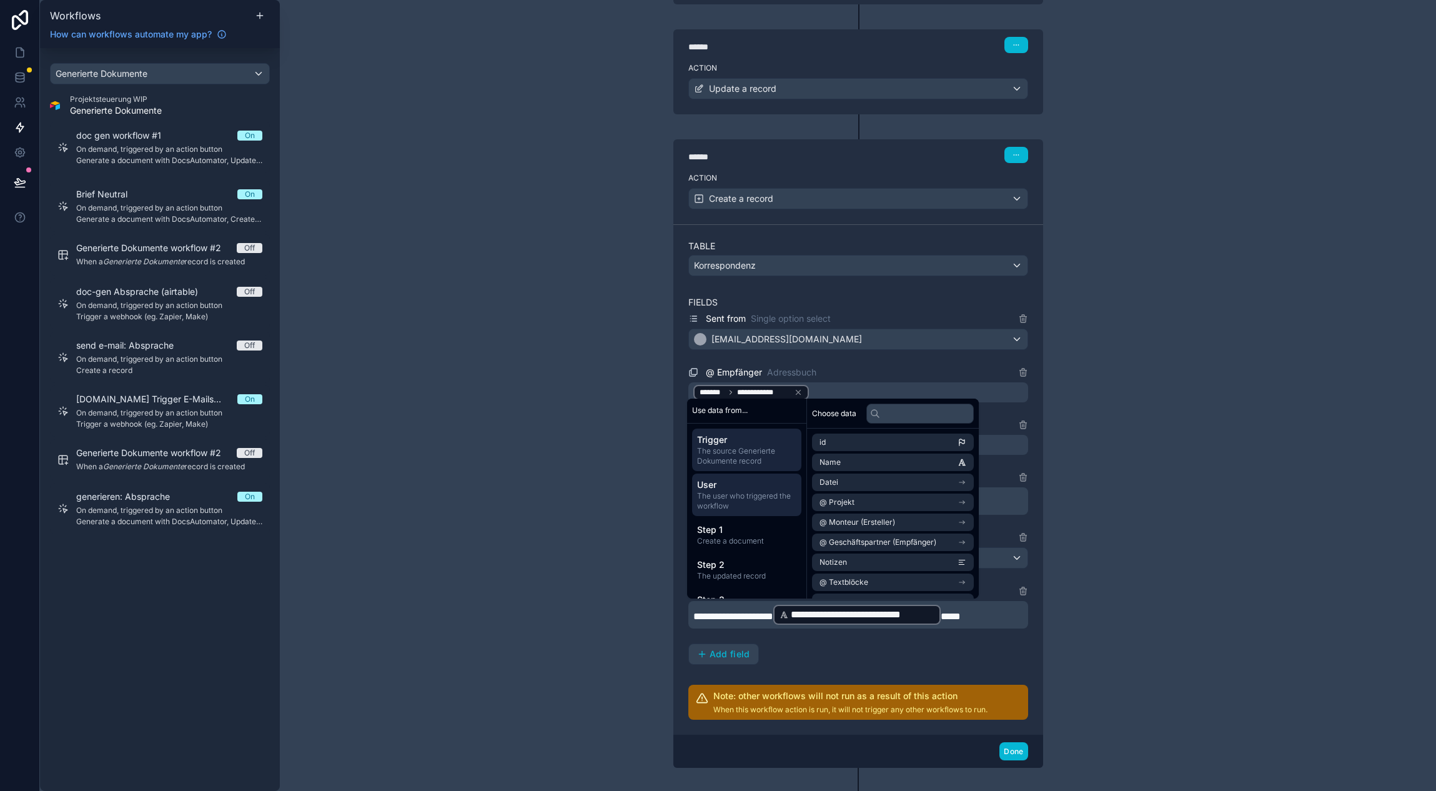
click at [768, 487] on span "User" at bounding box center [746, 484] width 99 height 12
click at [878, 555] on li "Monteur" at bounding box center [893, 550] width 162 height 17
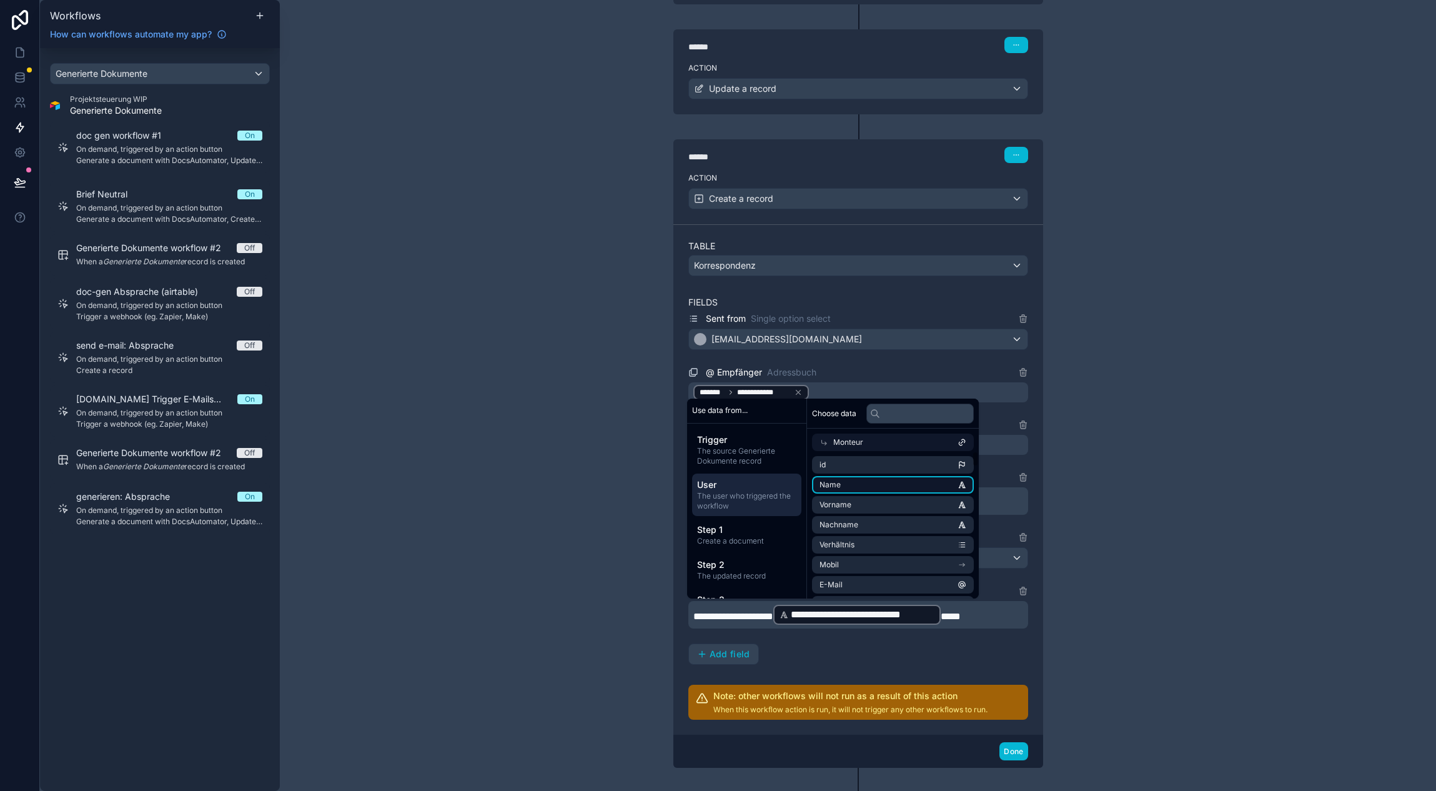
click at [880, 482] on li "Name" at bounding box center [893, 484] width 162 height 17
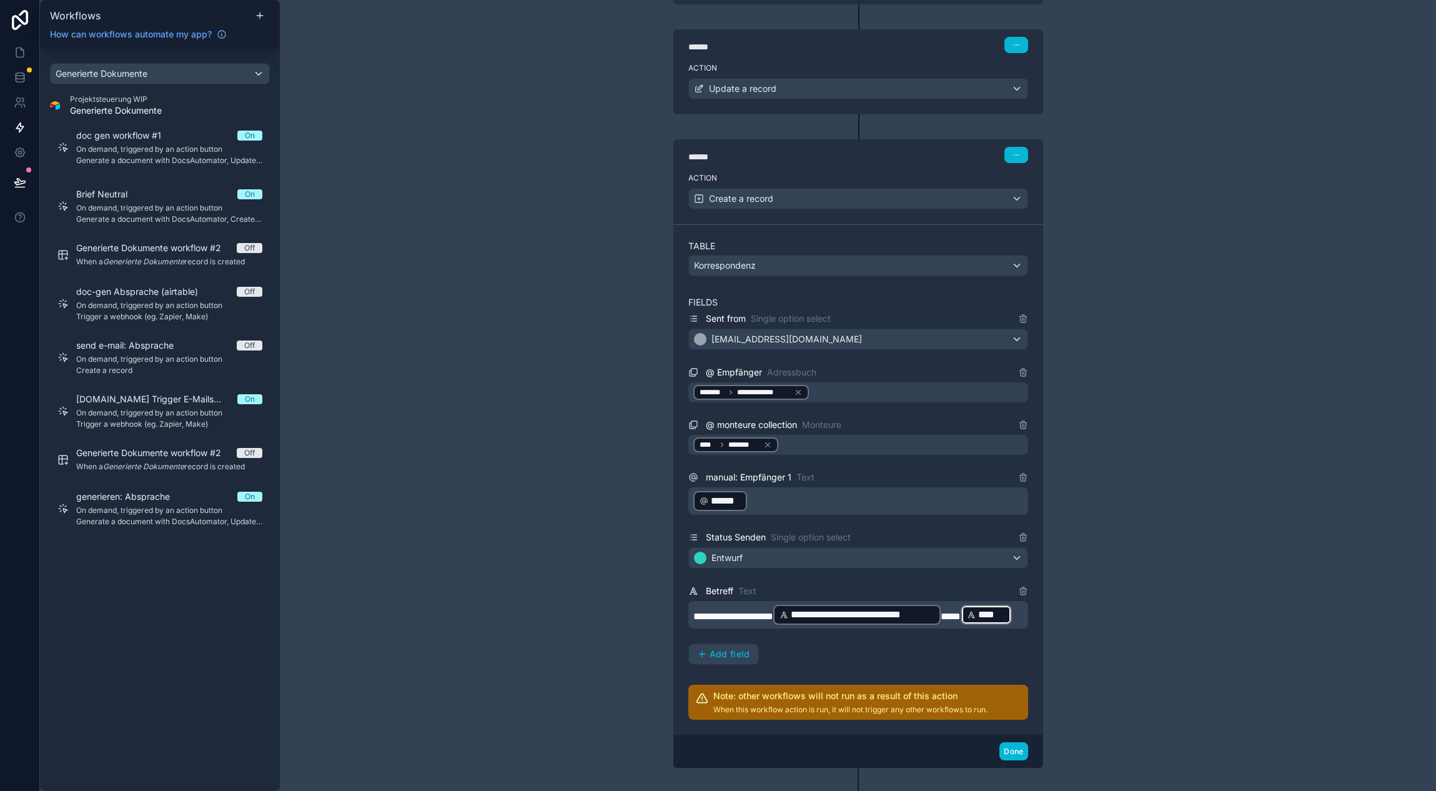
click at [815, 626] on p "**********" at bounding box center [859, 614] width 332 height 22
click at [961, 614] on span "***" at bounding box center [951, 615] width 20 height 9
click at [819, 626] on p "**********" at bounding box center [859, 614] width 332 height 22
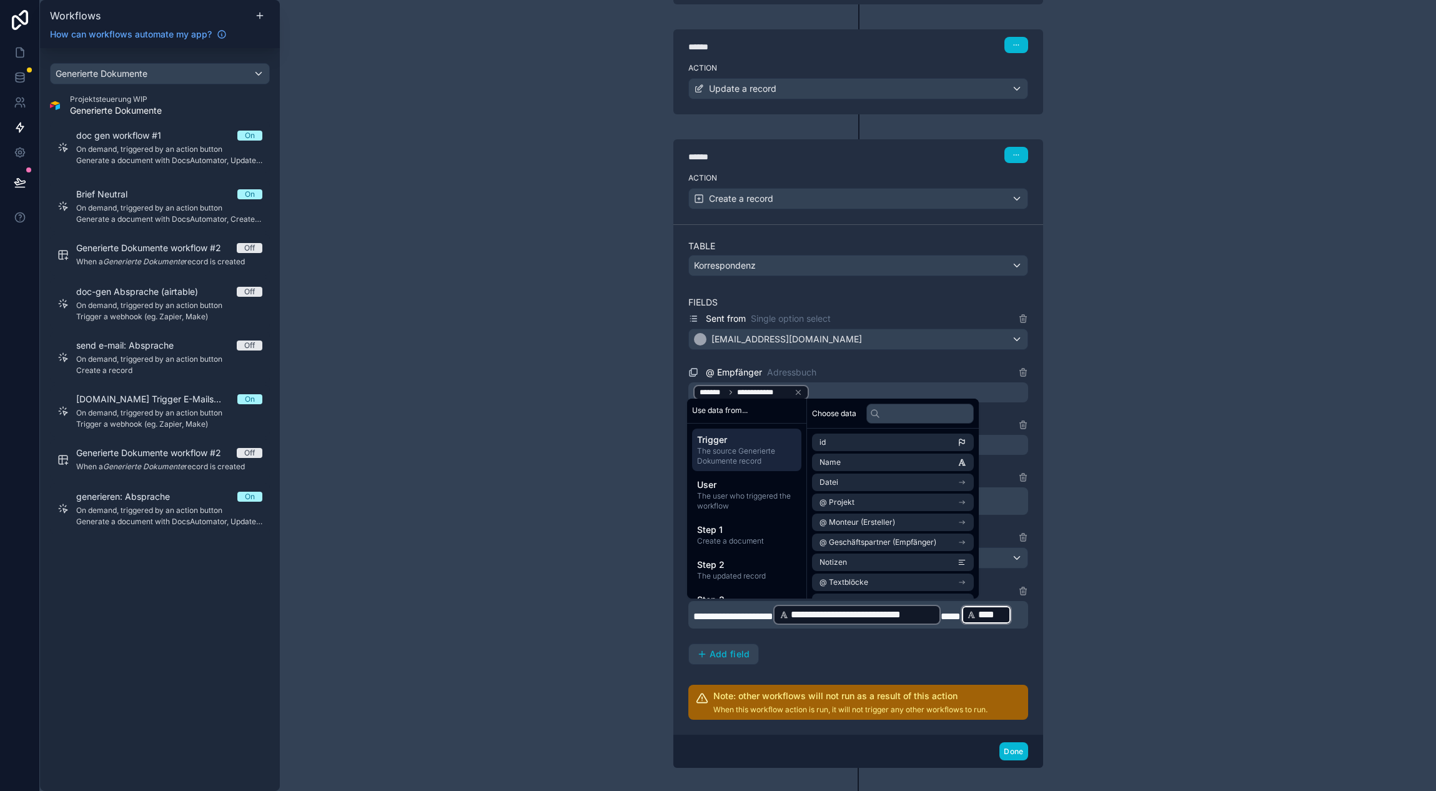
click at [826, 626] on p "**********" at bounding box center [859, 614] width 332 height 22
click at [912, 410] on input "text" at bounding box center [919, 413] width 107 height 20
click at [747, 456] on span "The source Generierte Dokumente record" at bounding box center [746, 456] width 99 height 20
click at [933, 417] on input "text" at bounding box center [919, 413] width 107 height 20
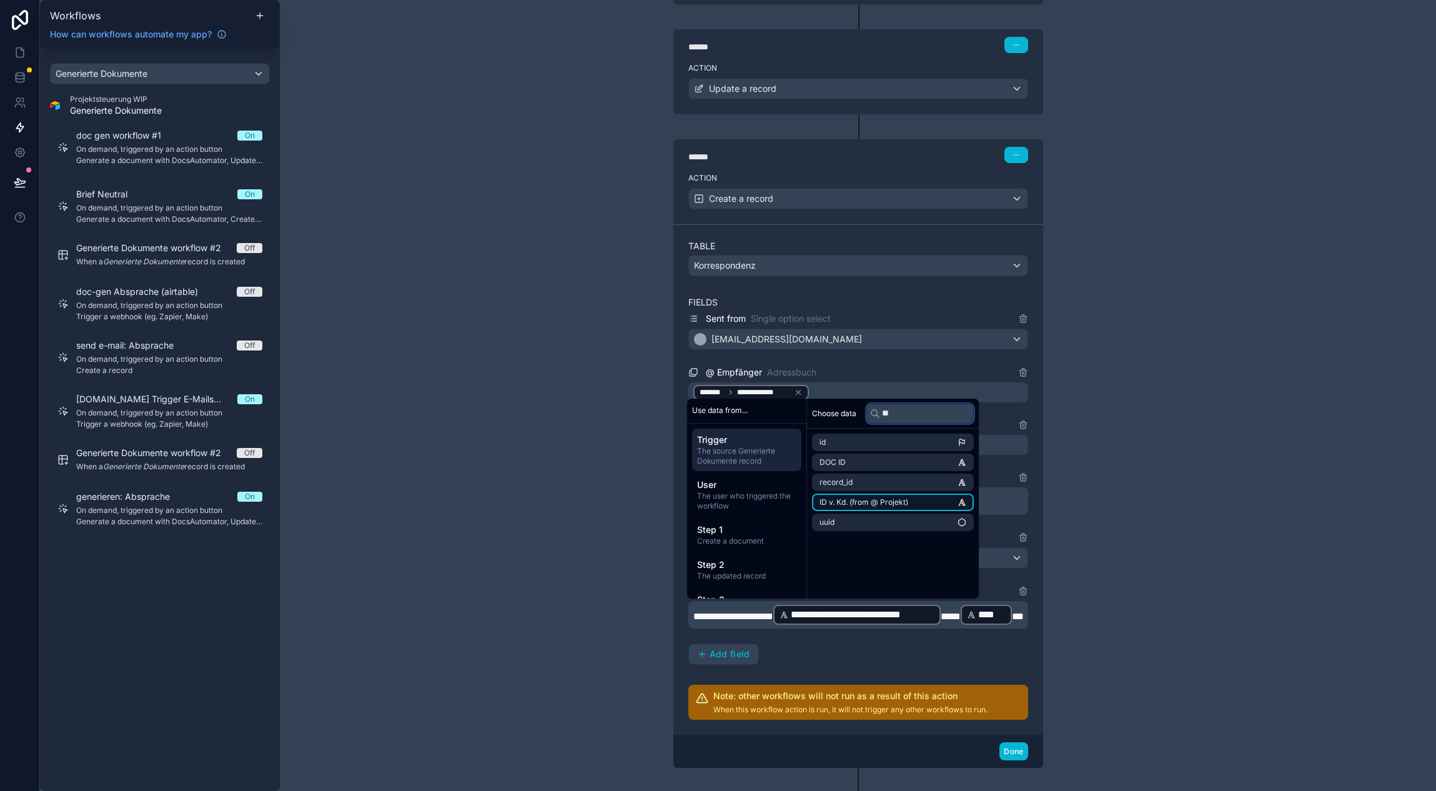
type input "**"
click at [898, 505] on span "ID v. Kd. (from @ Projekt)" at bounding box center [863, 502] width 89 height 10
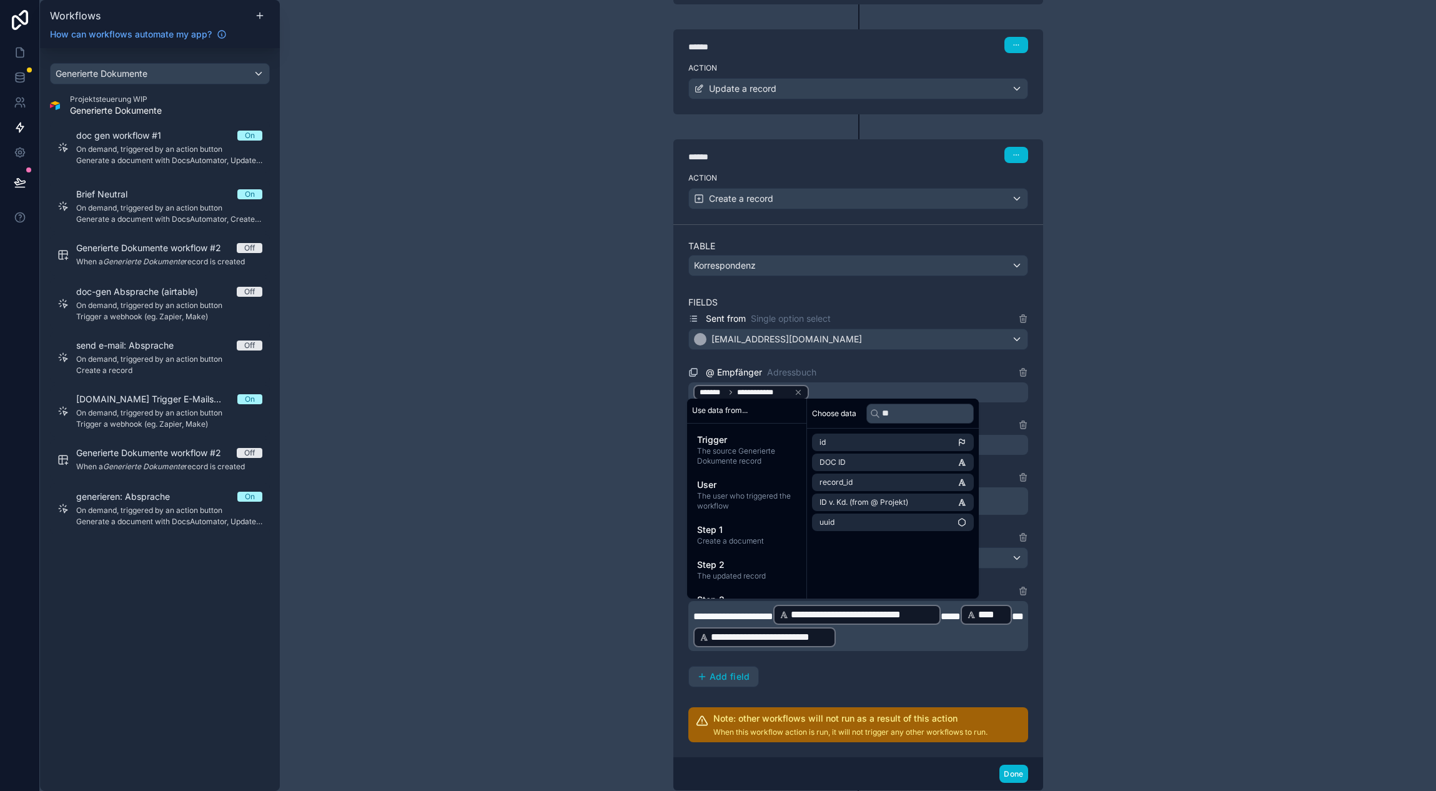
click at [925, 633] on p "**********" at bounding box center [859, 625] width 332 height 45
click at [1012, 621] on span "**" at bounding box center [1018, 615] width 12 height 9
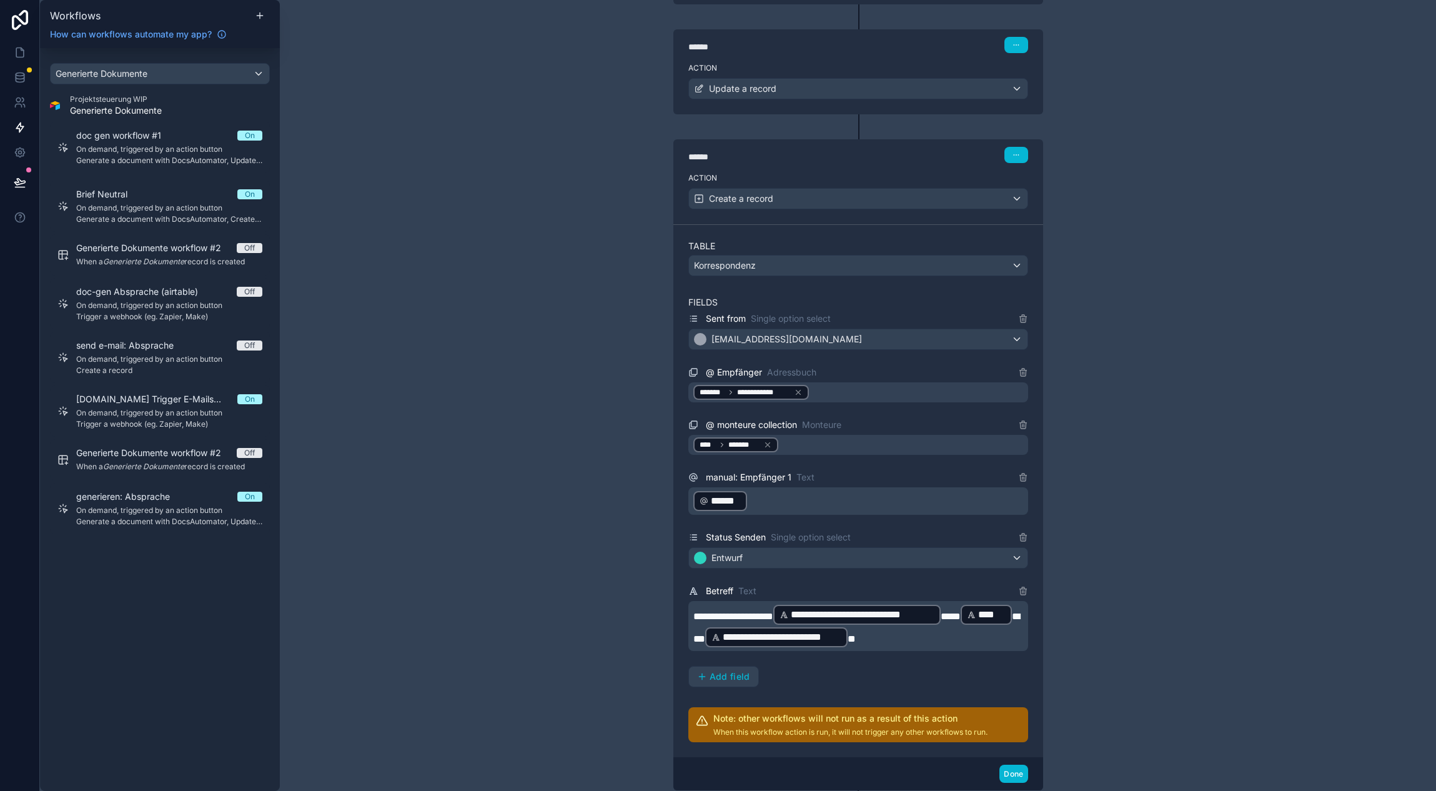
click at [959, 640] on p "**********" at bounding box center [859, 625] width 332 height 45
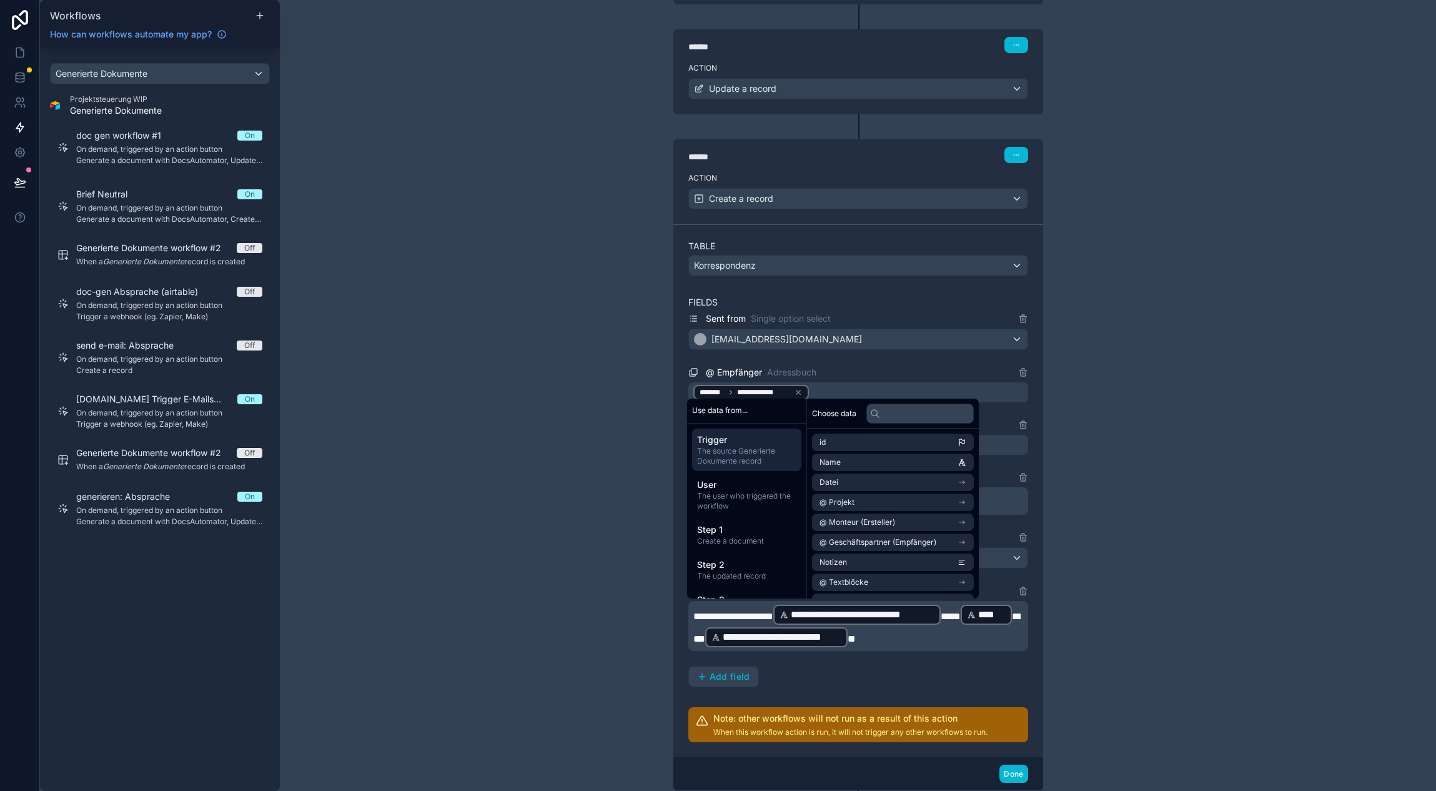
click at [802, 671] on div "**********" at bounding box center [858, 499] width 340 height 376
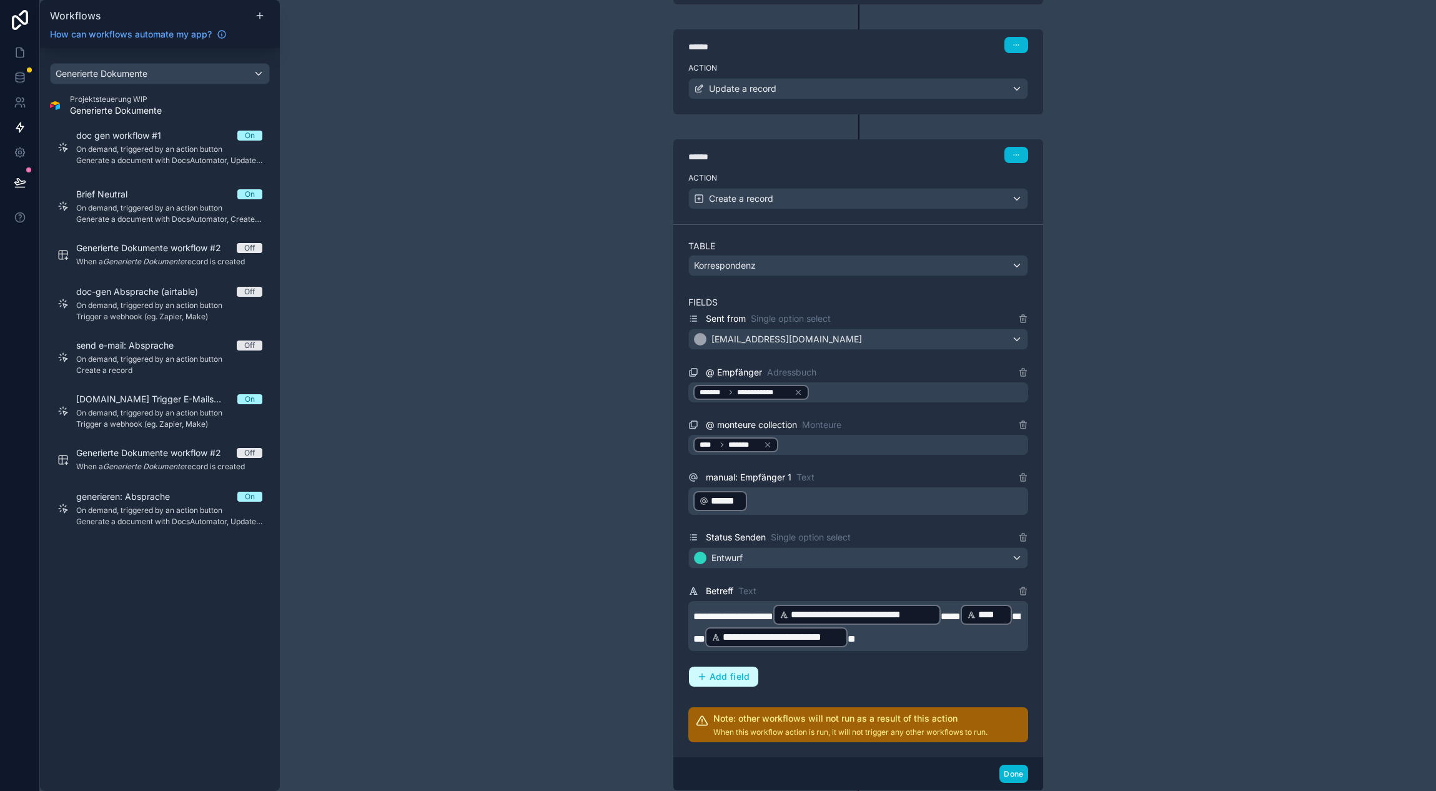
click at [735, 681] on span "Add field" at bounding box center [730, 676] width 41 height 11
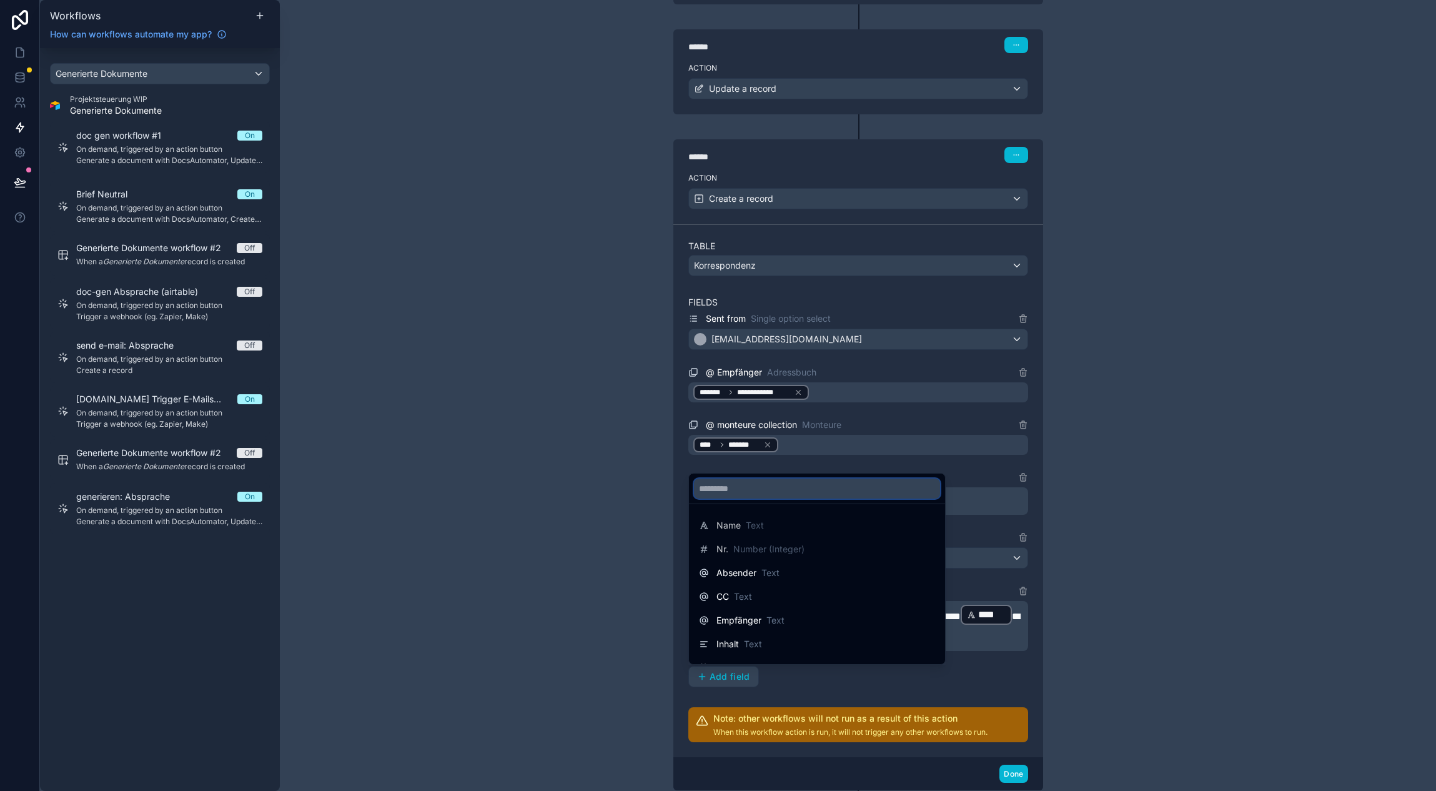
click at [764, 490] on input "text" at bounding box center [817, 488] width 246 height 20
click at [808, 647] on div "Inhalt Text" at bounding box center [817, 643] width 236 height 15
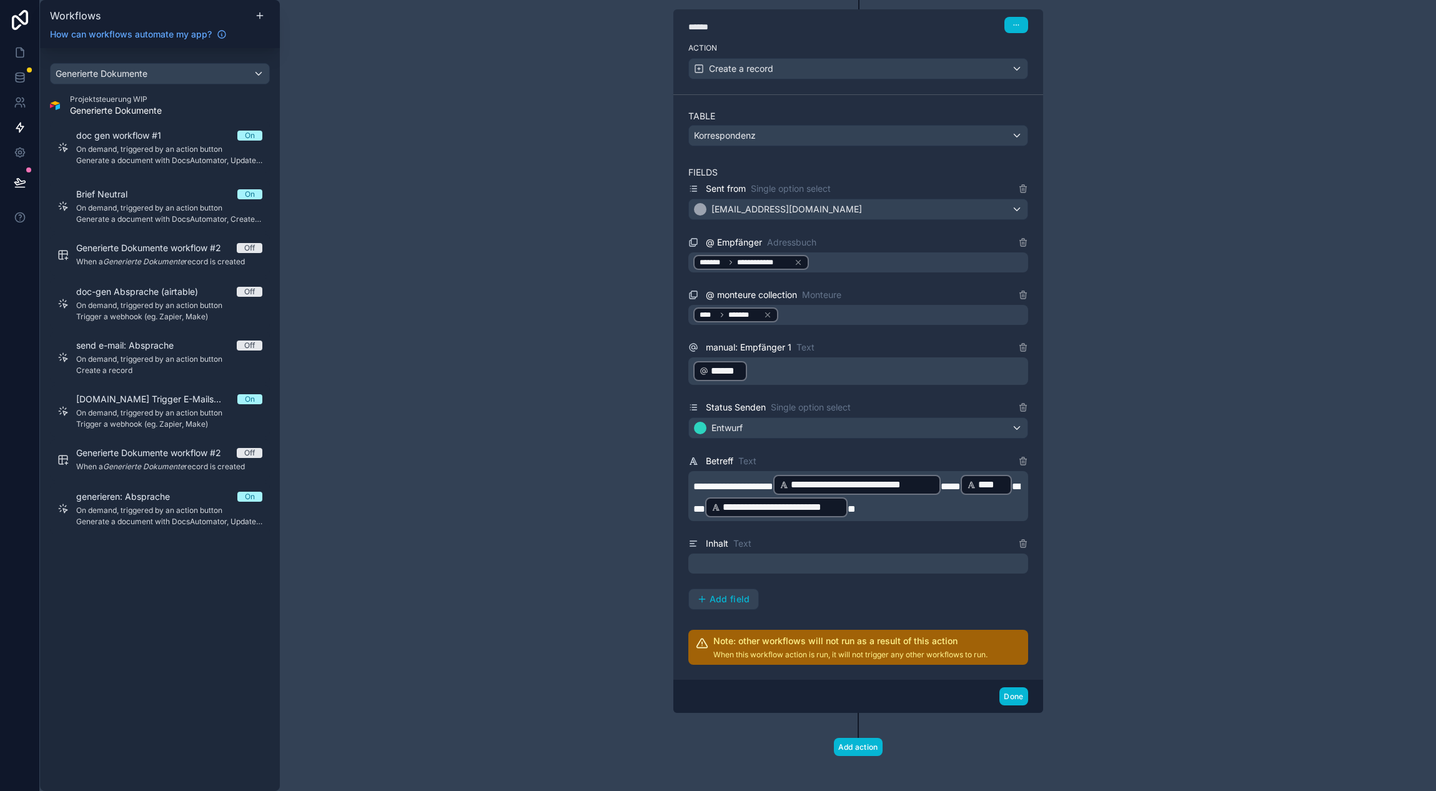
scroll to position [1823, 0]
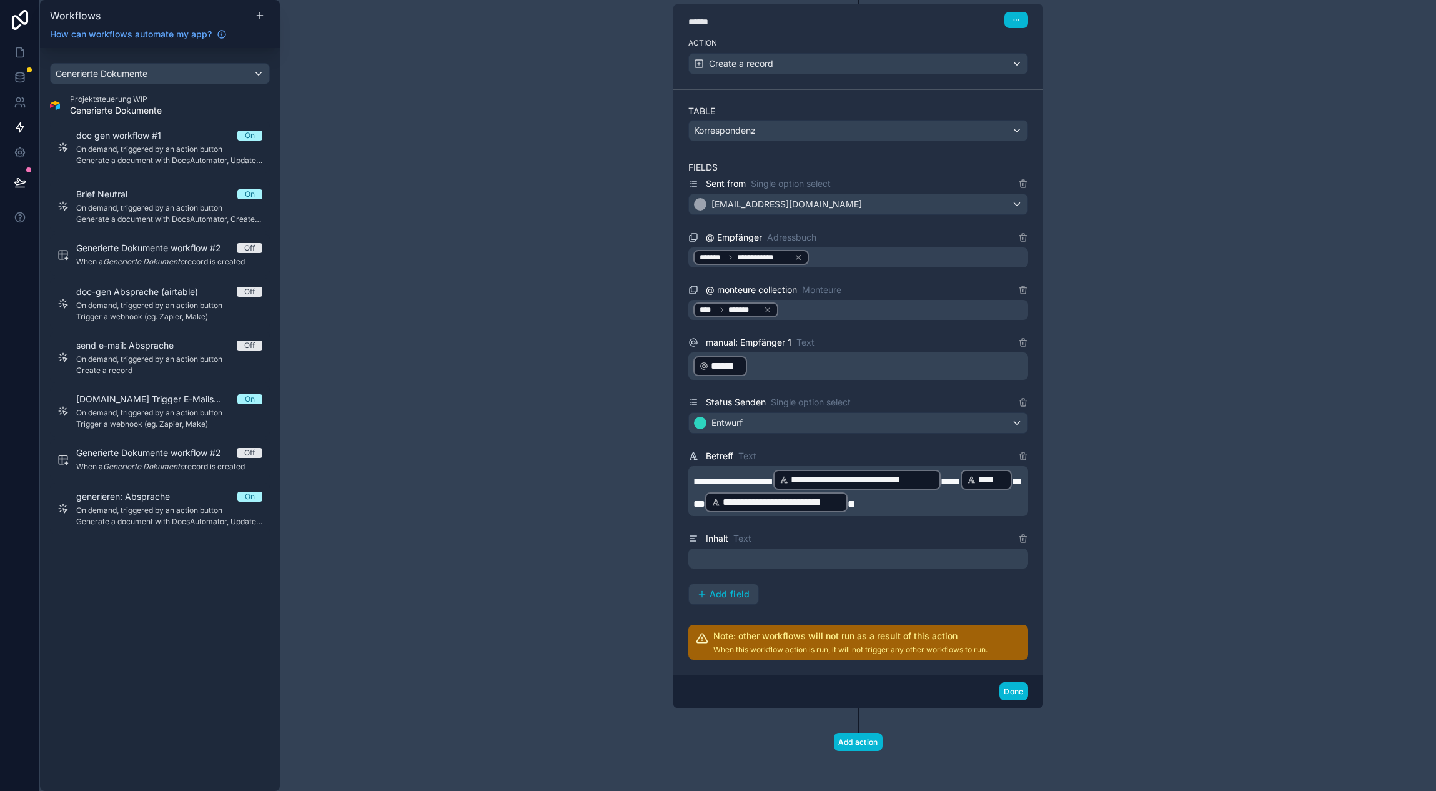
click at [781, 553] on p "﻿" at bounding box center [859, 558] width 332 height 15
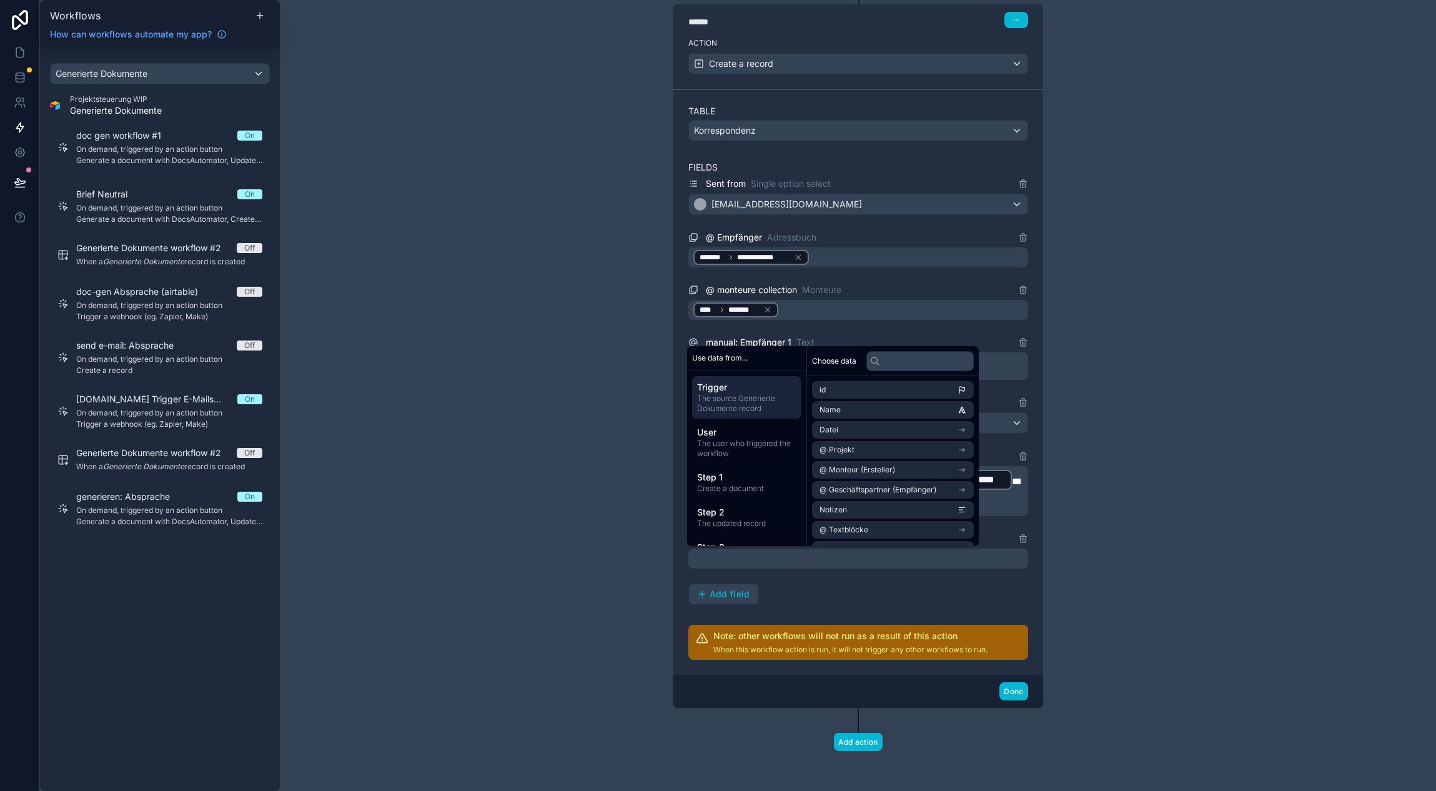
click at [788, 565] on p "﻿" at bounding box center [859, 558] width 332 height 15
click at [582, 548] on div "**********" at bounding box center [858, 395] width 1156 height 791
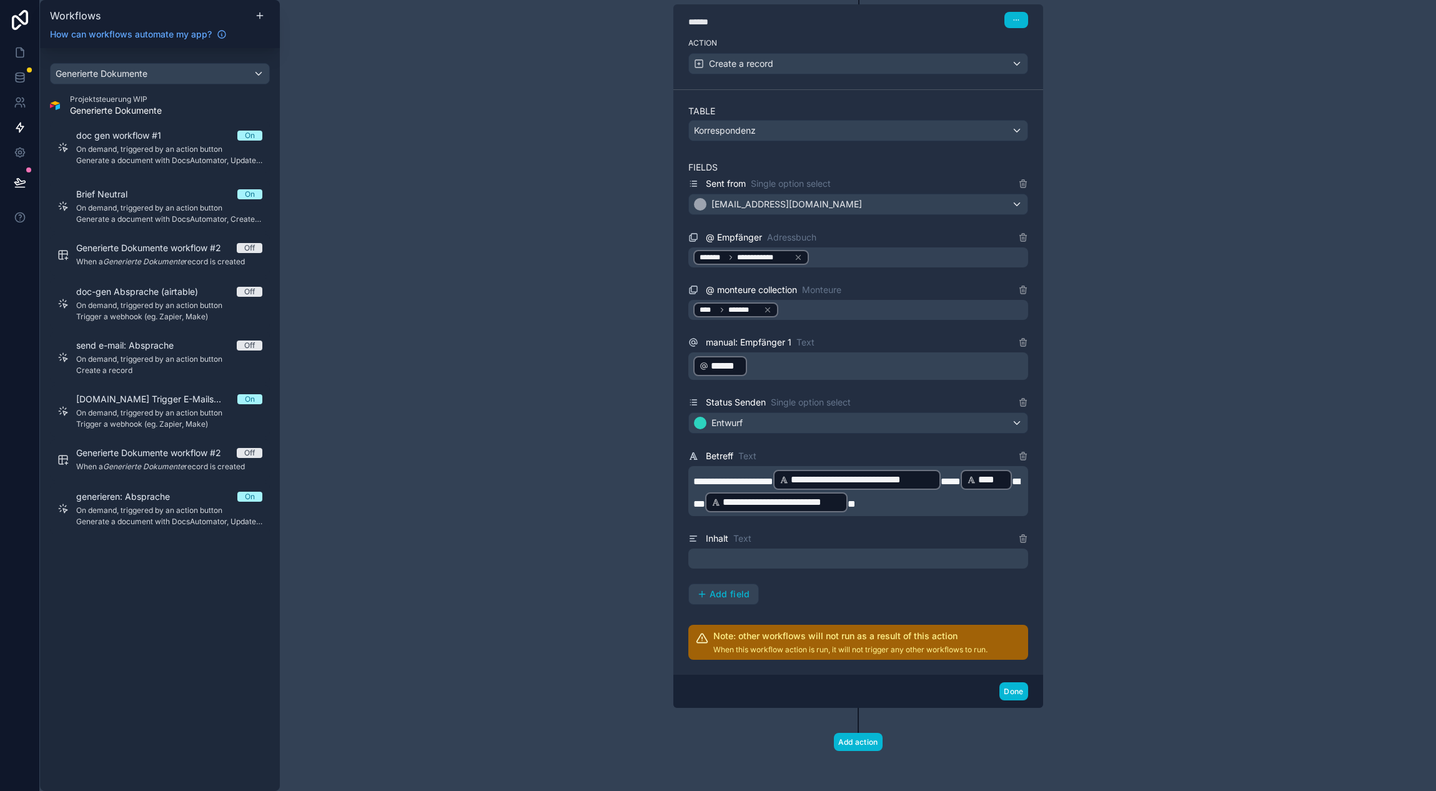
drag, startPoint x: 721, startPoint y: 538, endPoint x: 741, endPoint y: 538, distance: 20.0
click at [721, 538] on span "Inhalt" at bounding box center [717, 538] width 22 height 12
click at [745, 538] on span "Text" at bounding box center [742, 538] width 18 height 12
click at [781, 555] on p "﻿" at bounding box center [859, 558] width 332 height 15
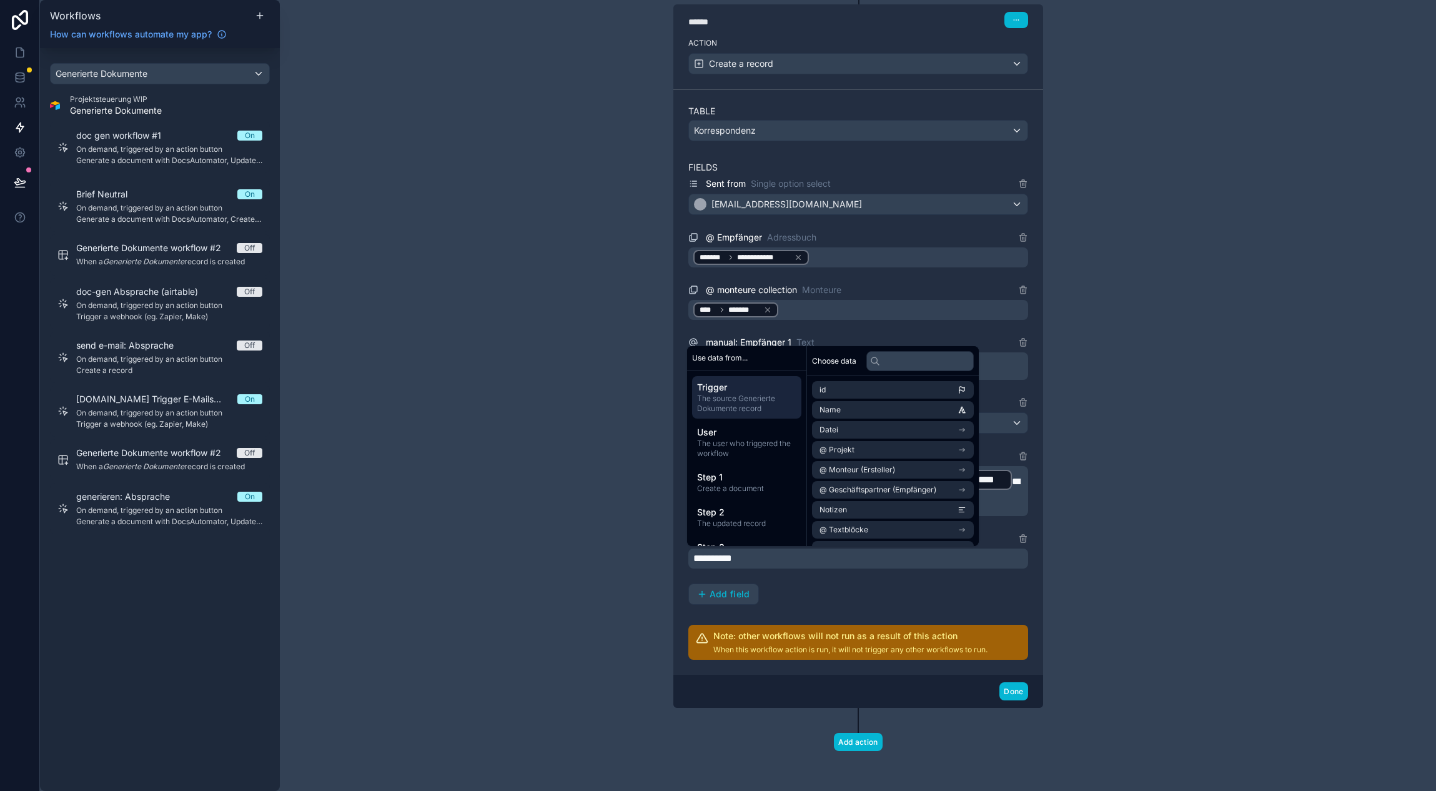
click at [741, 397] on span "The source Generierte Dokumente record" at bounding box center [746, 403] width 99 height 20
click at [926, 362] on input "text" at bounding box center [919, 361] width 107 height 20
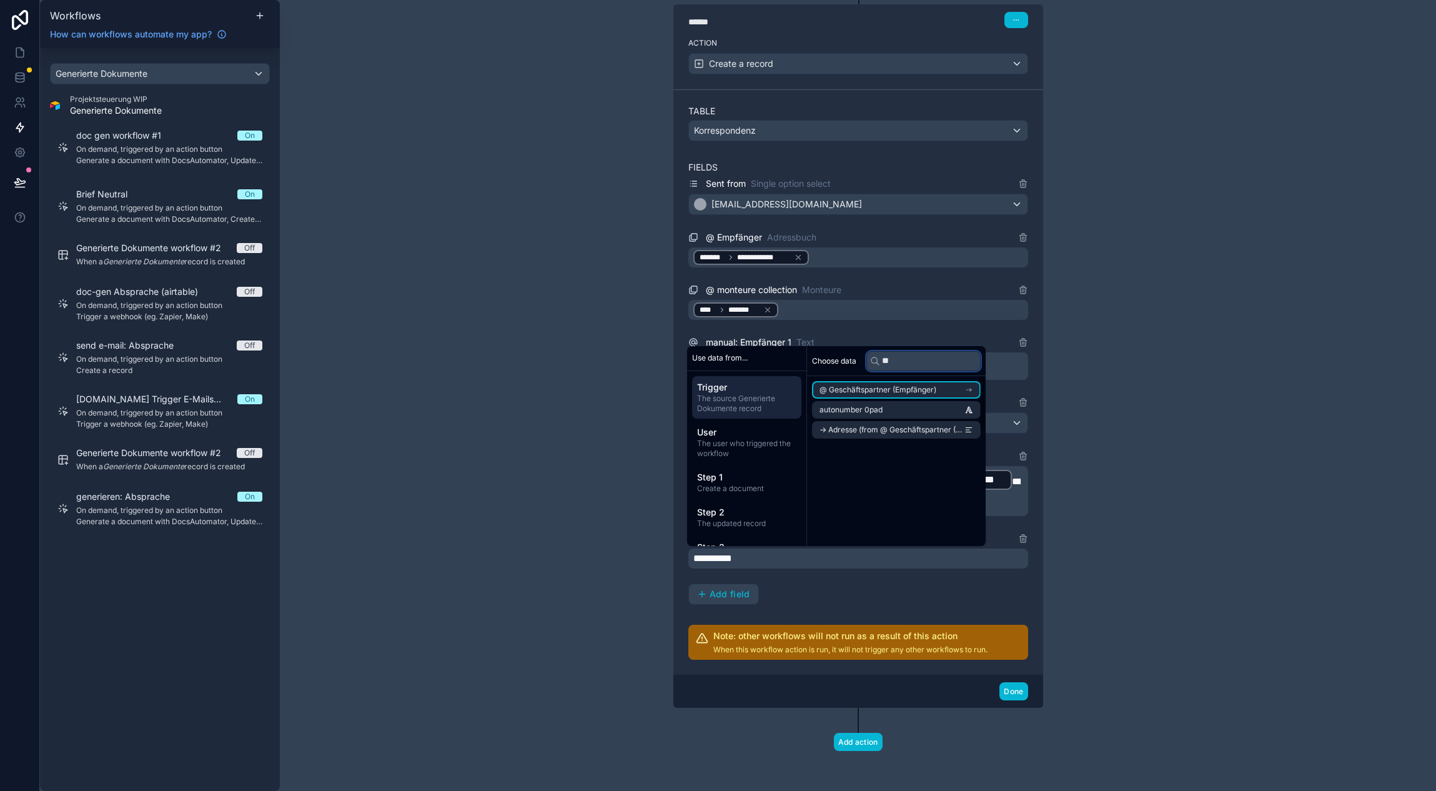
scroll to position [0, 0]
type input "*"
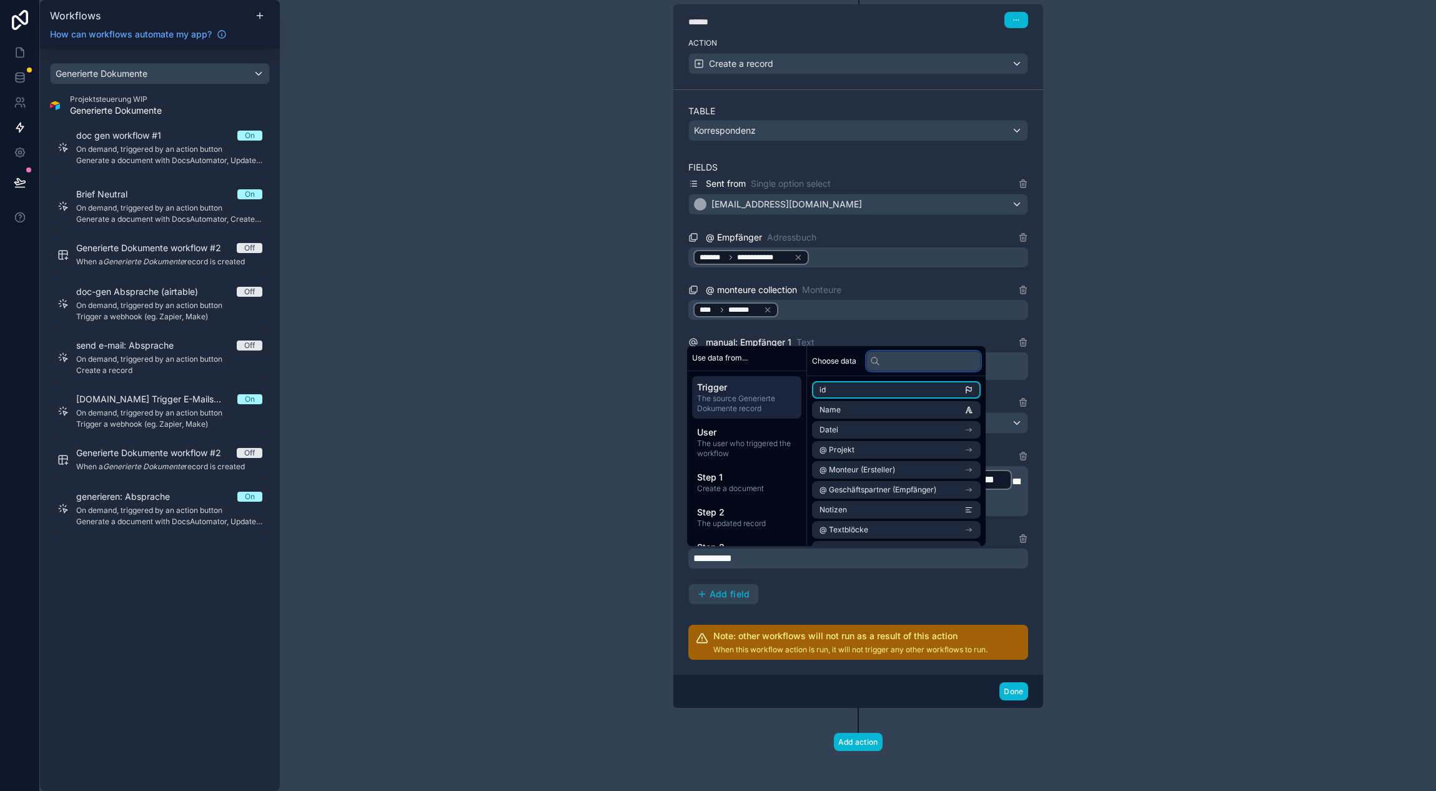
type input "*"
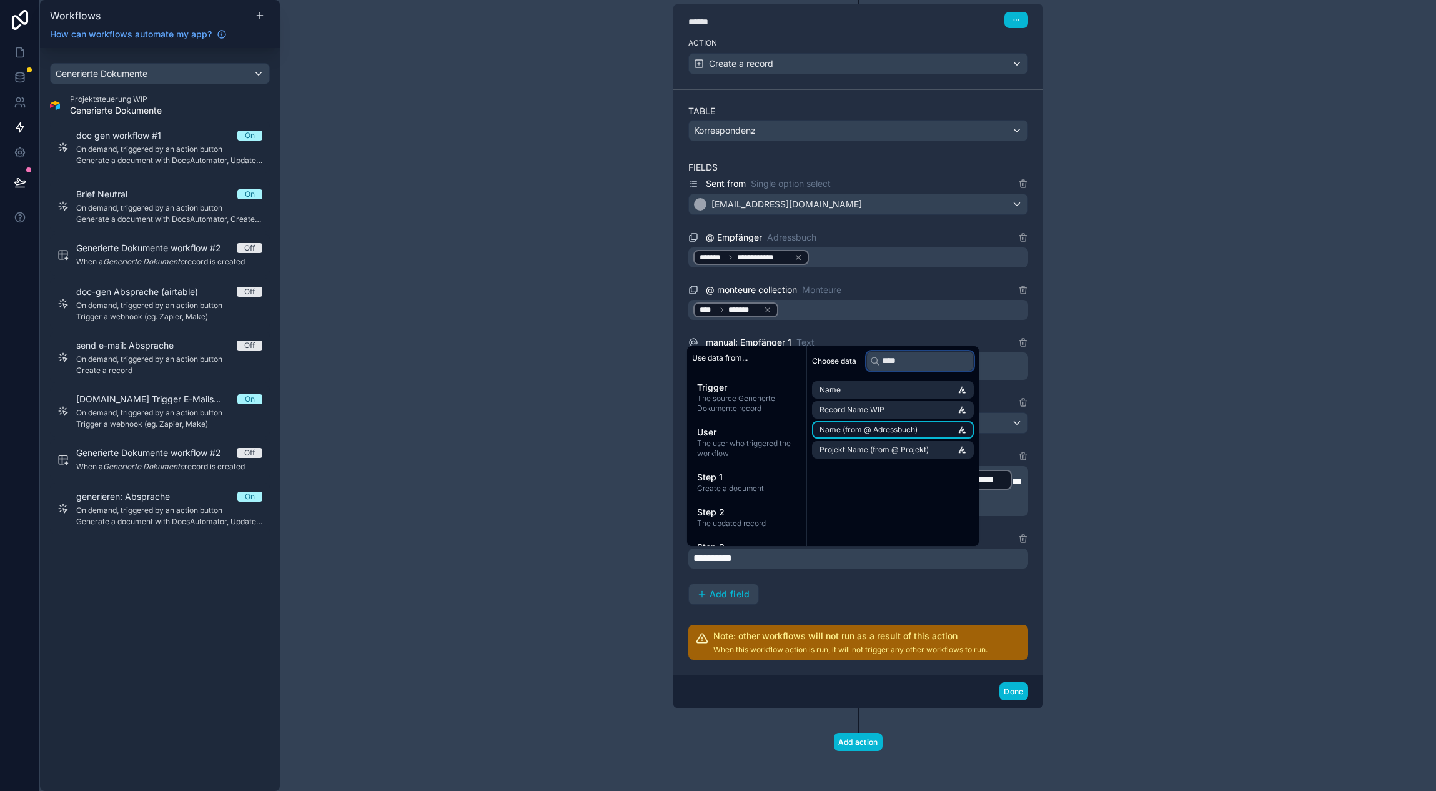
type input "****"
click at [938, 429] on li "Name (from @ Adressbuch)" at bounding box center [893, 429] width 162 height 17
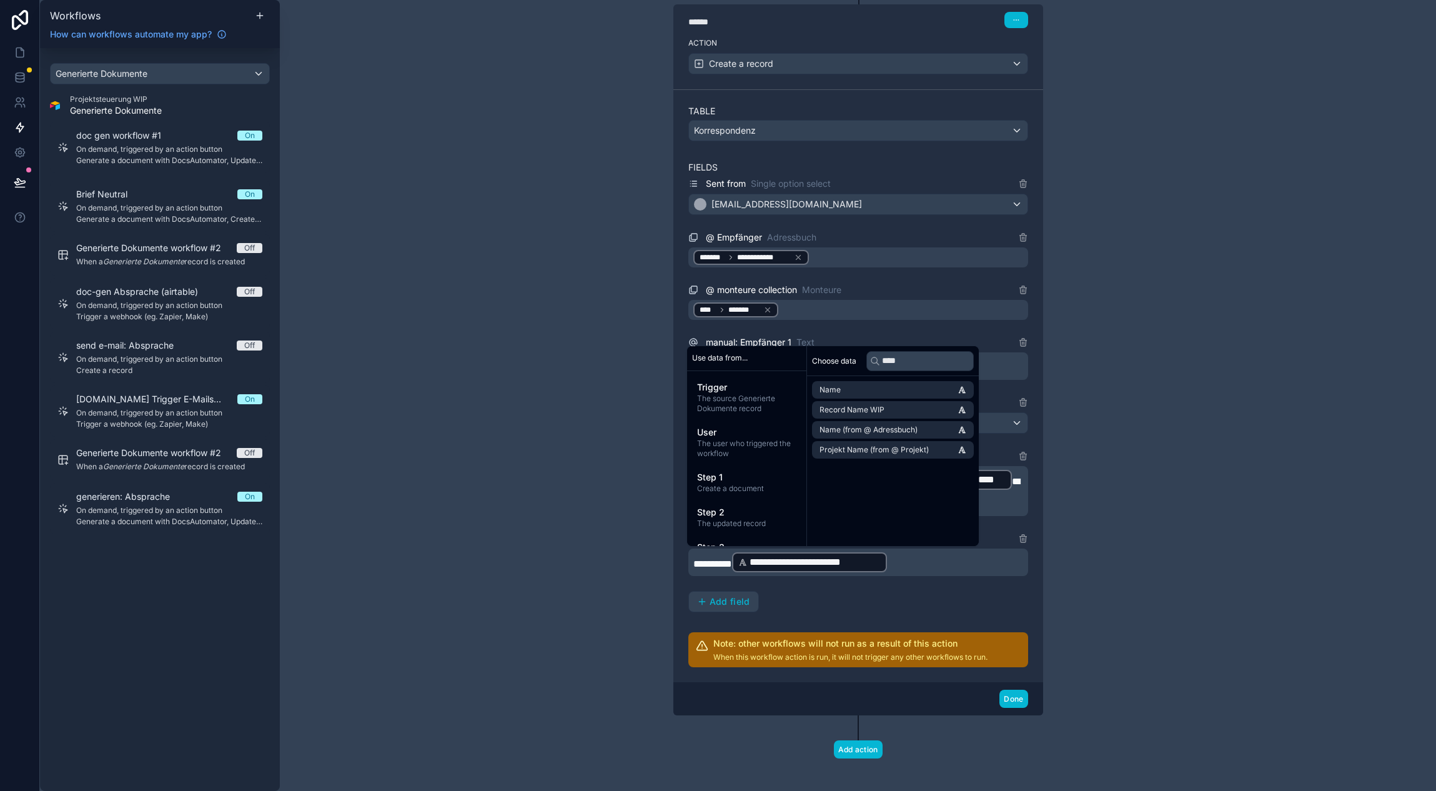
click at [934, 559] on p "**********" at bounding box center [859, 562] width 332 height 22
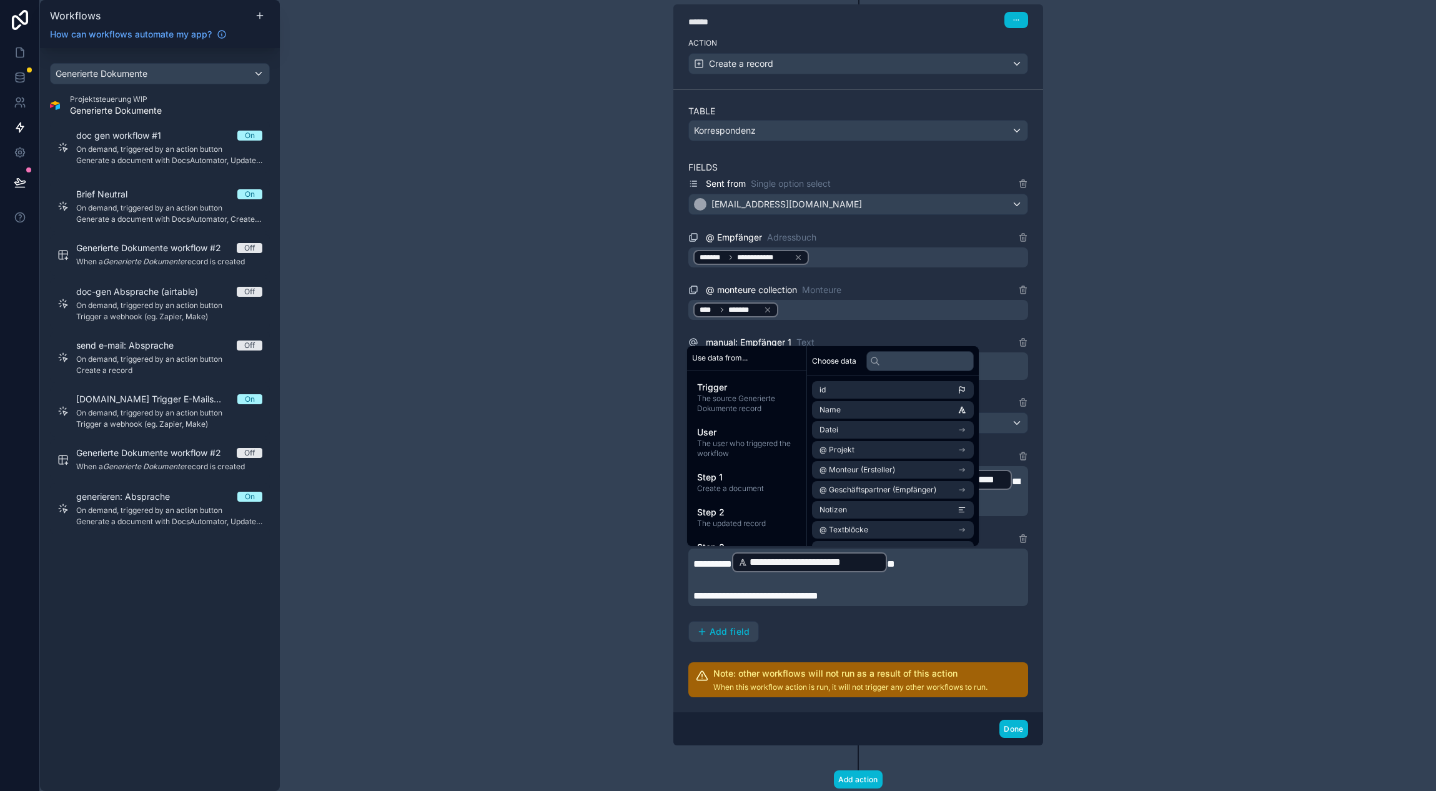
click at [480, 488] on div "**********" at bounding box center [858, 395] width 1156 height 791
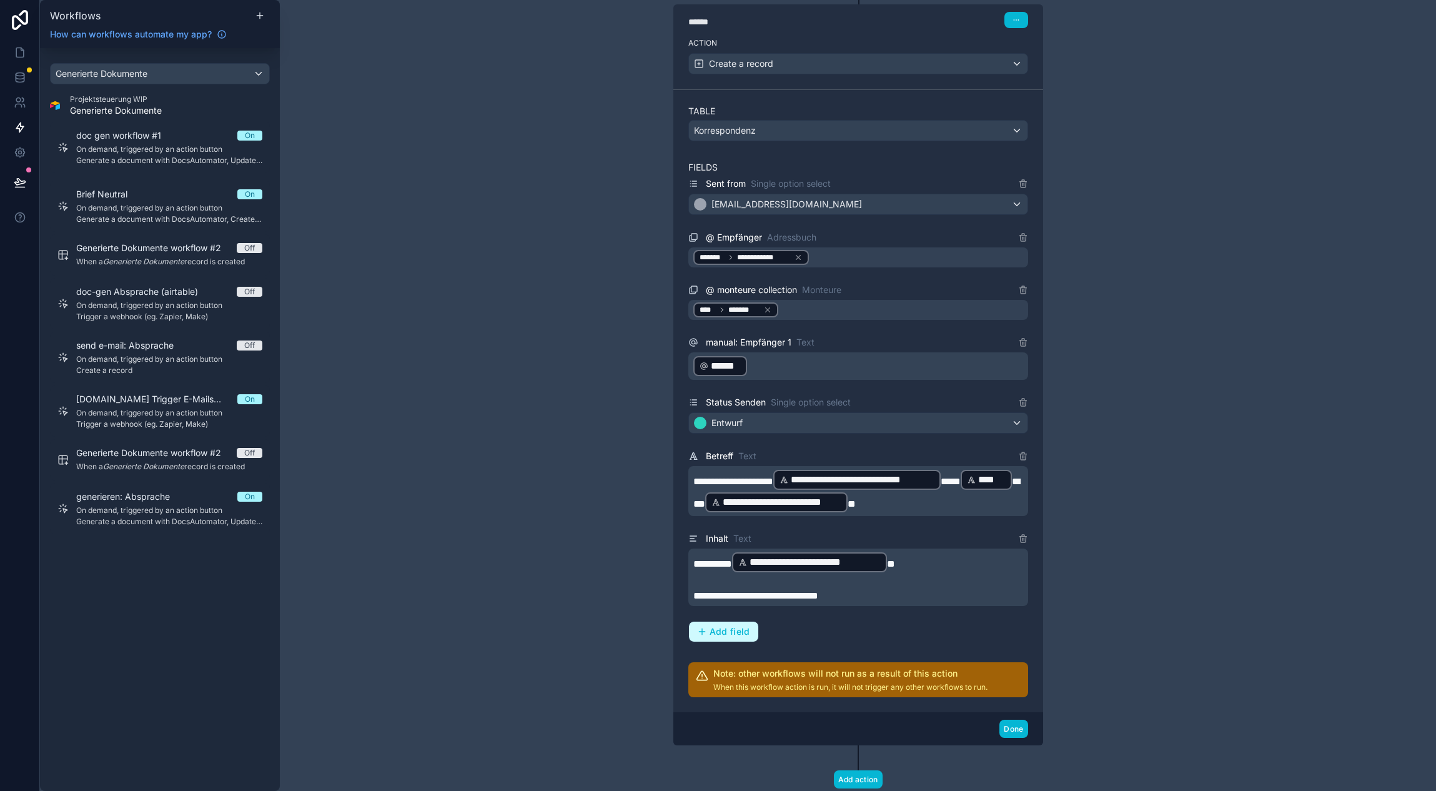
click at [703, 627] on icon "button" at bounding box center [702, 631] width 10 height 10
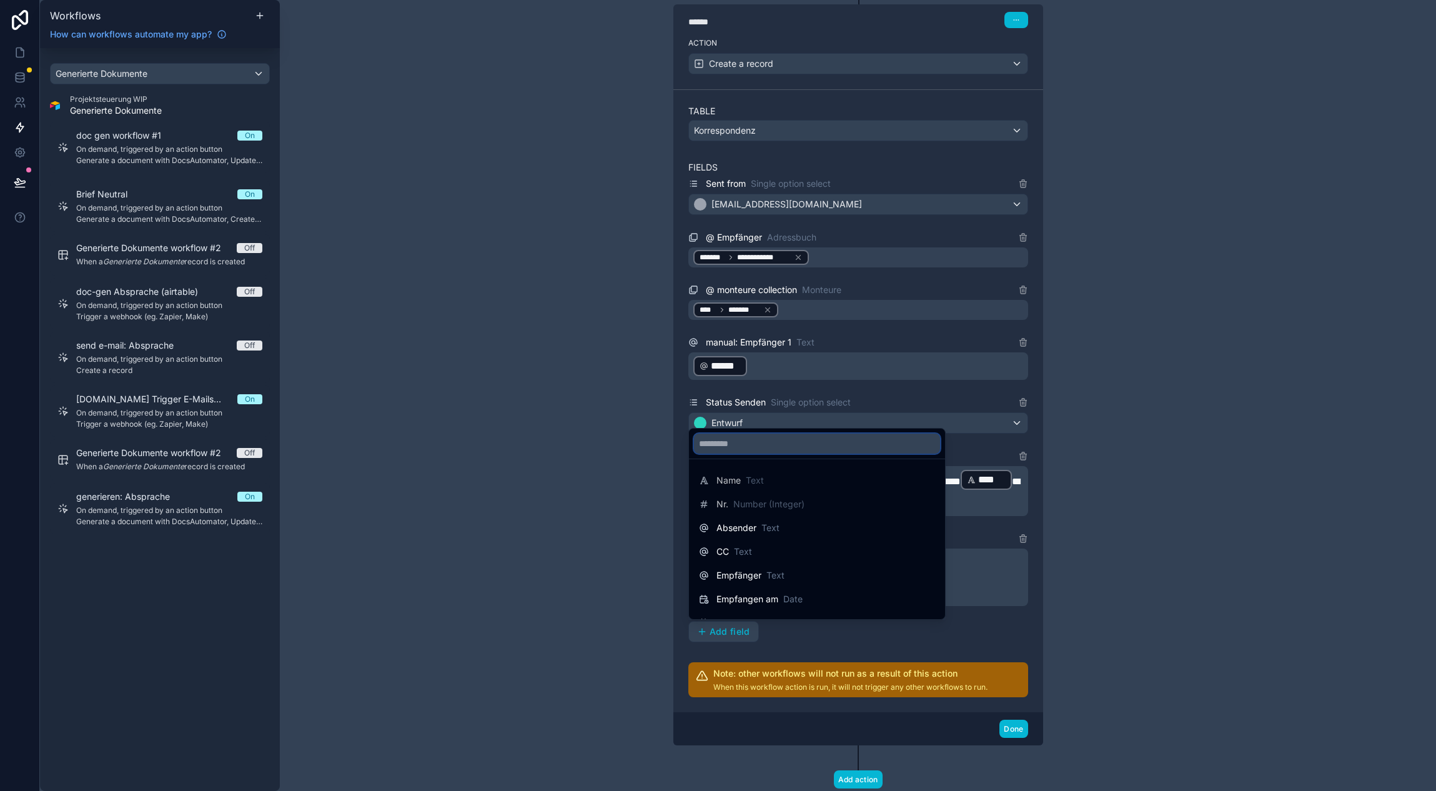
click at [743, 451] on input "text" at bounding box center [817, 443] width 246 height 20
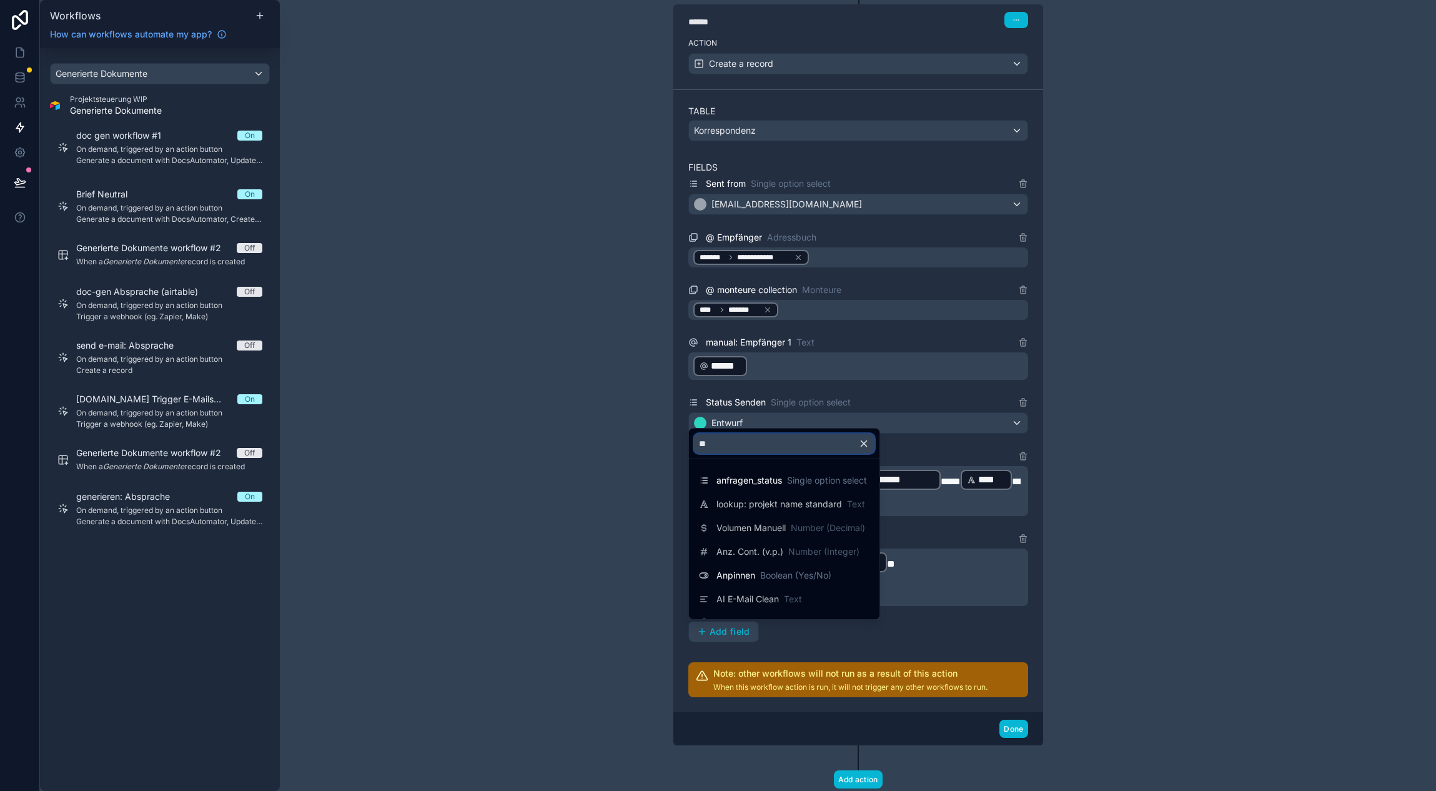
type input "*"
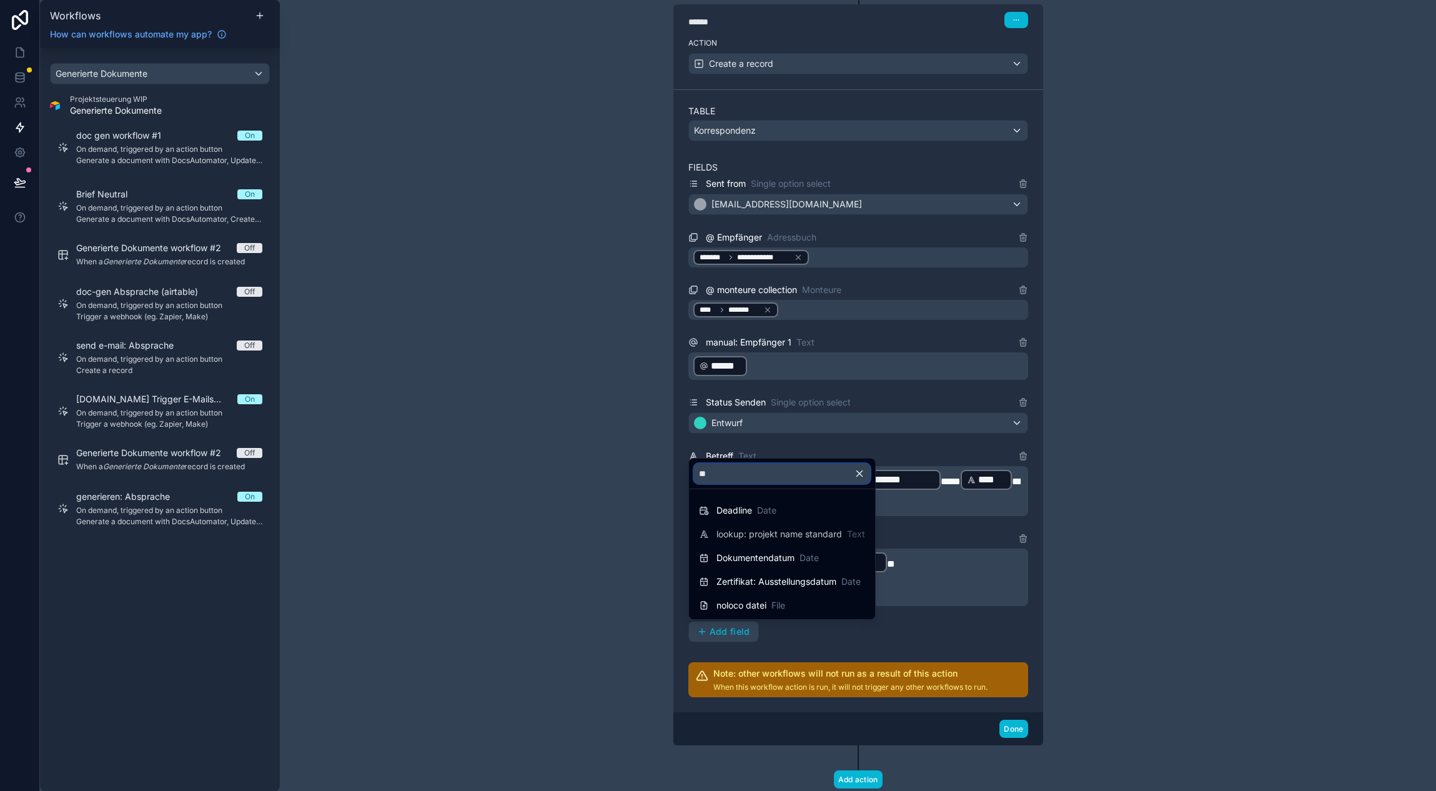
type input "*"
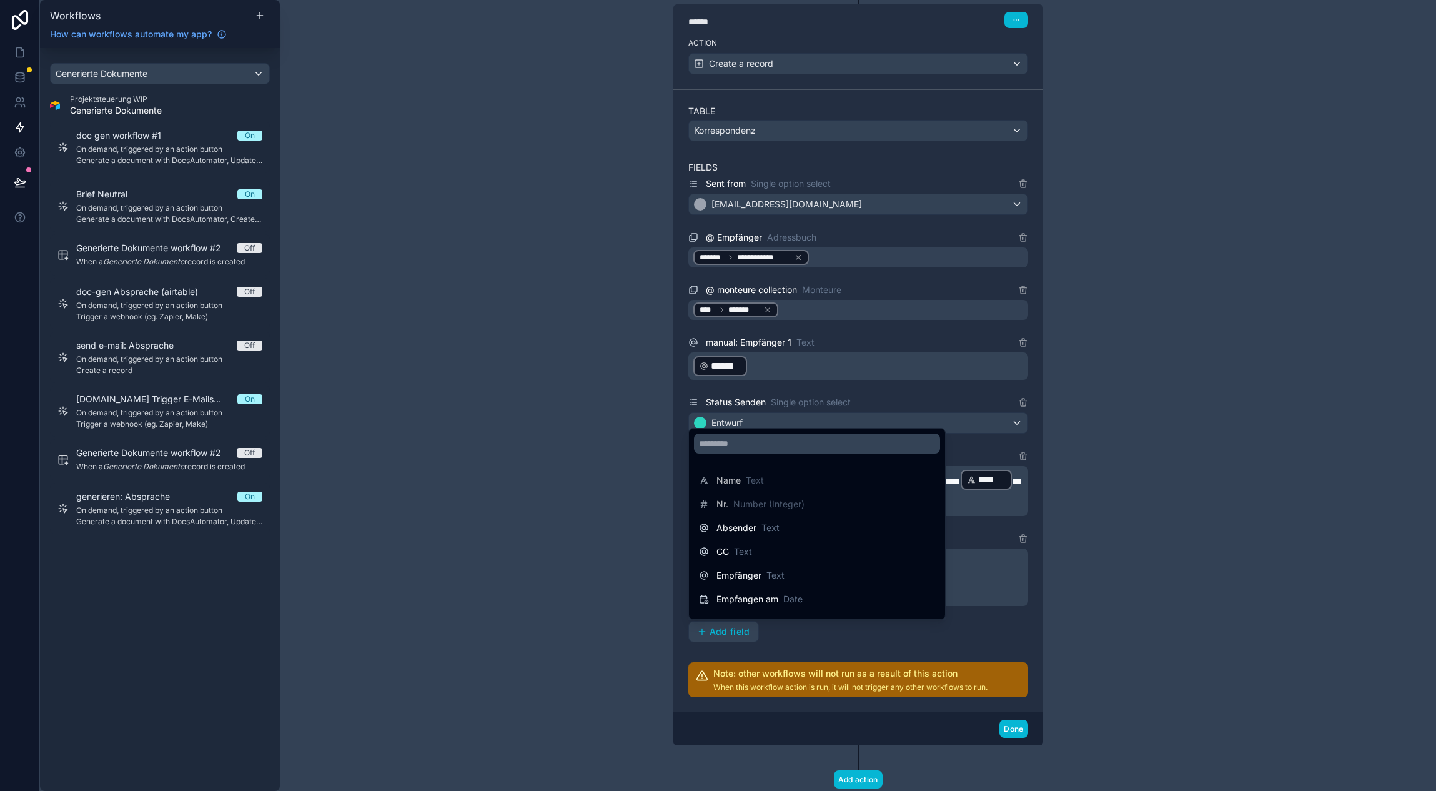
click at [627, 511] on div at bounding box center [718, 395] width 1436 height 791
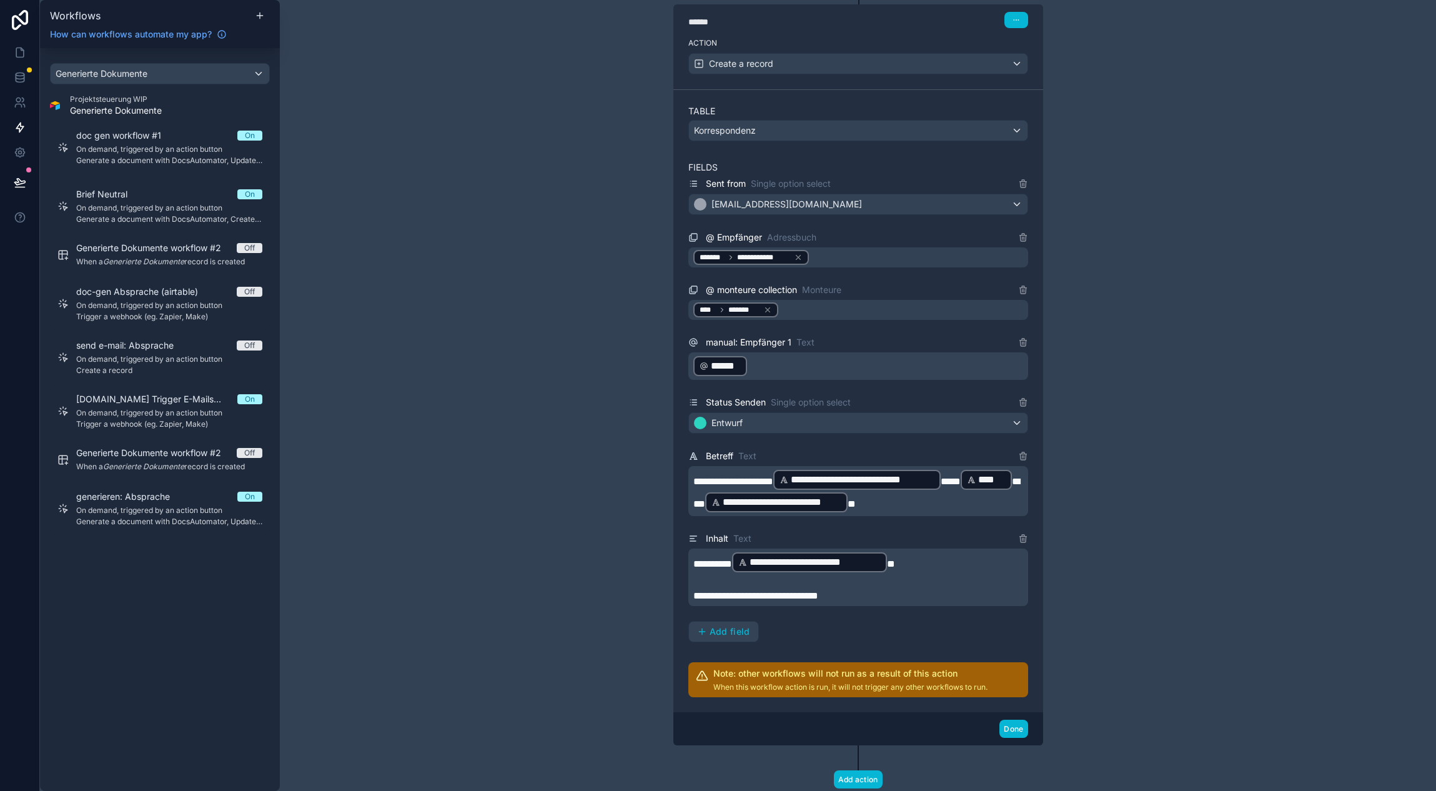
scroll to position [1820, 0]
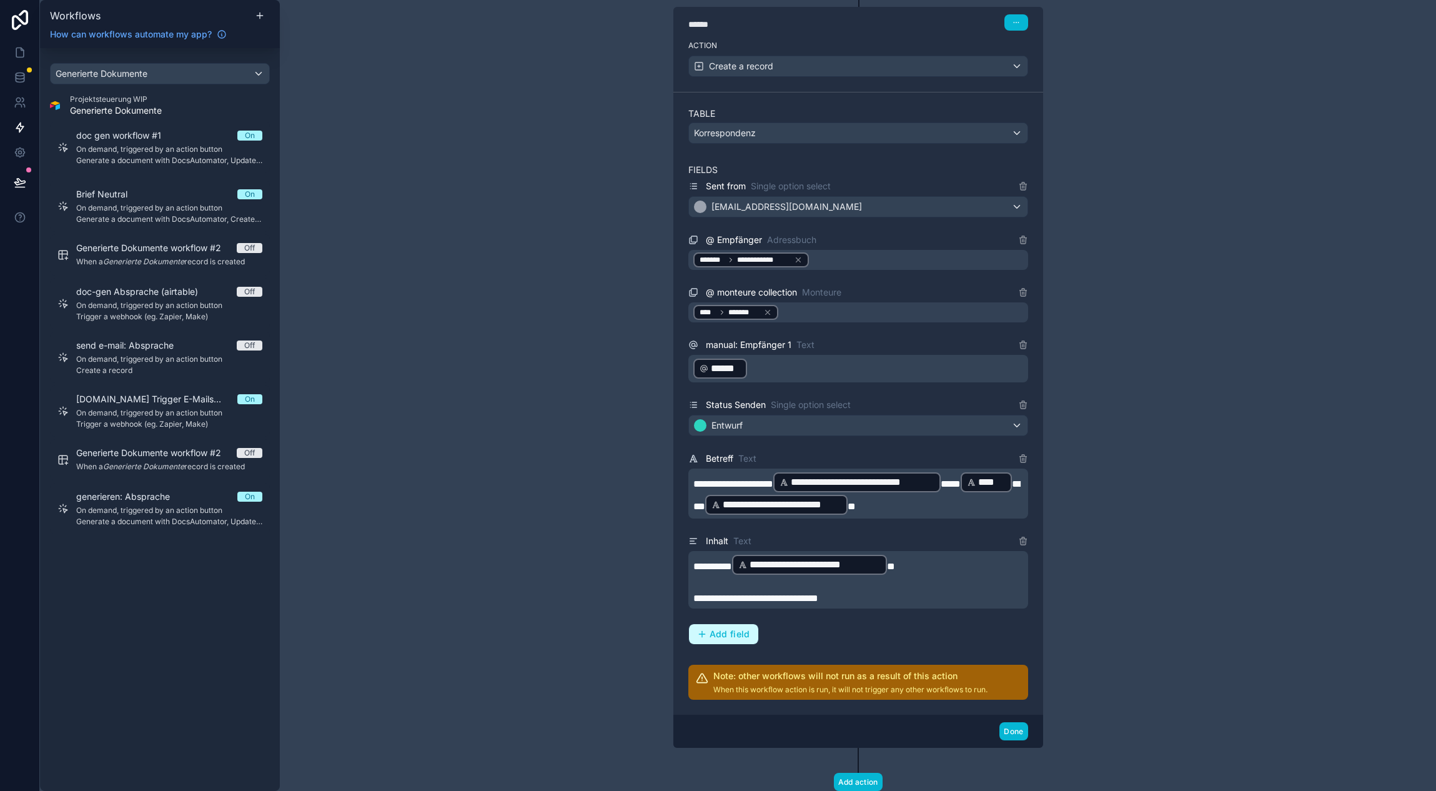
click at [720, 641] on button "Add field" at bounding box center [723, 634] width 69 height 20
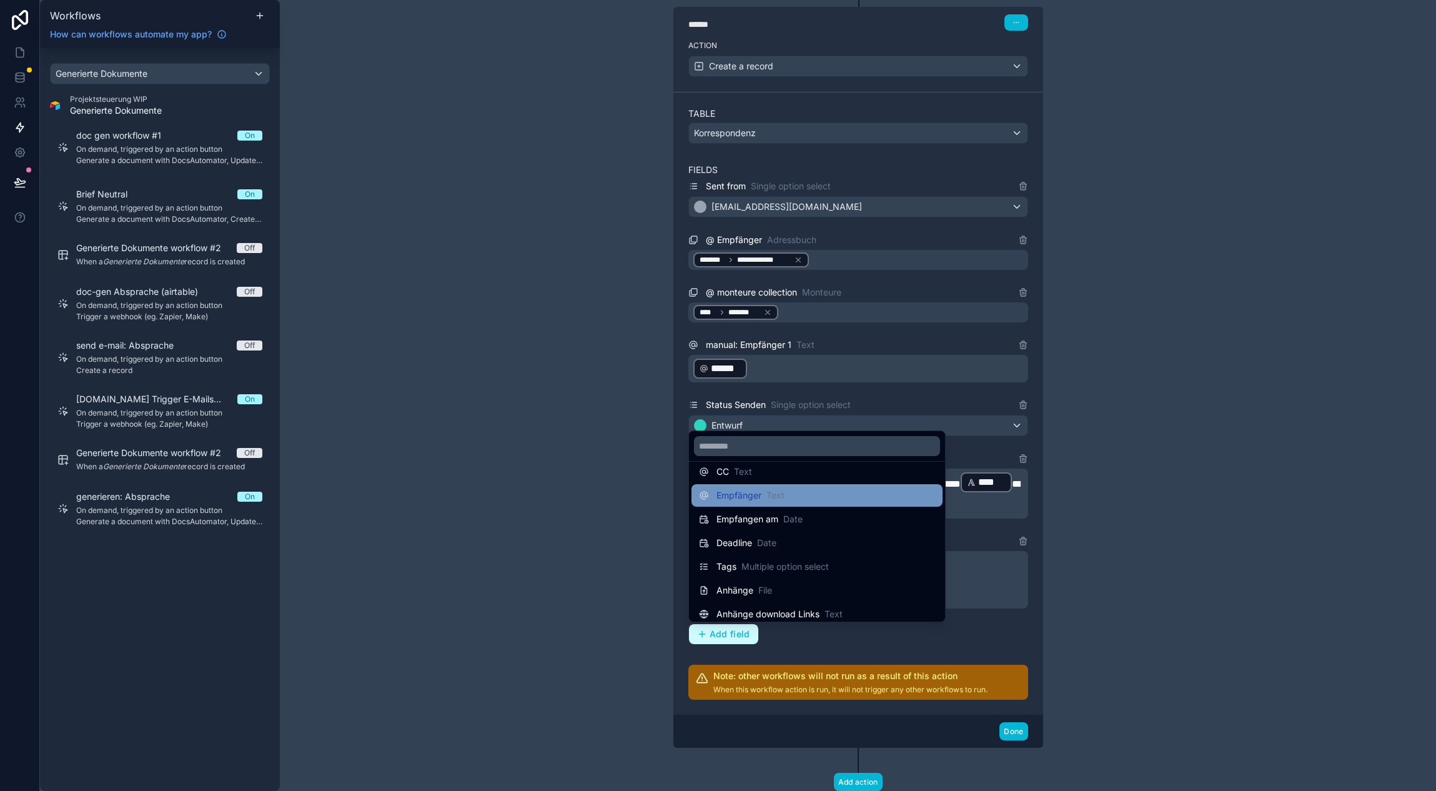
scroll to position [107, 0]
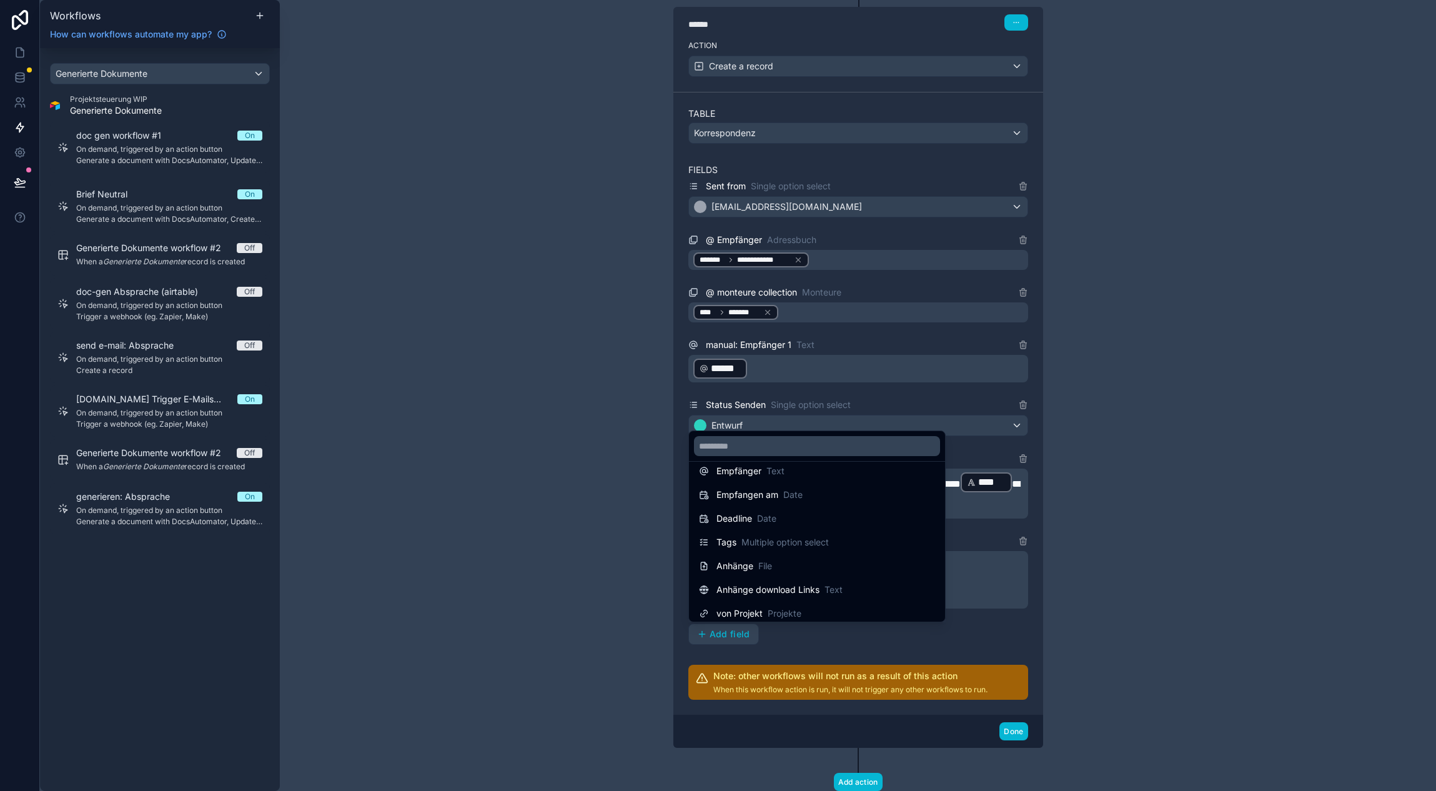
click at [768, 569] on span "File" at bounding box center [765, 566] width 14 height 12
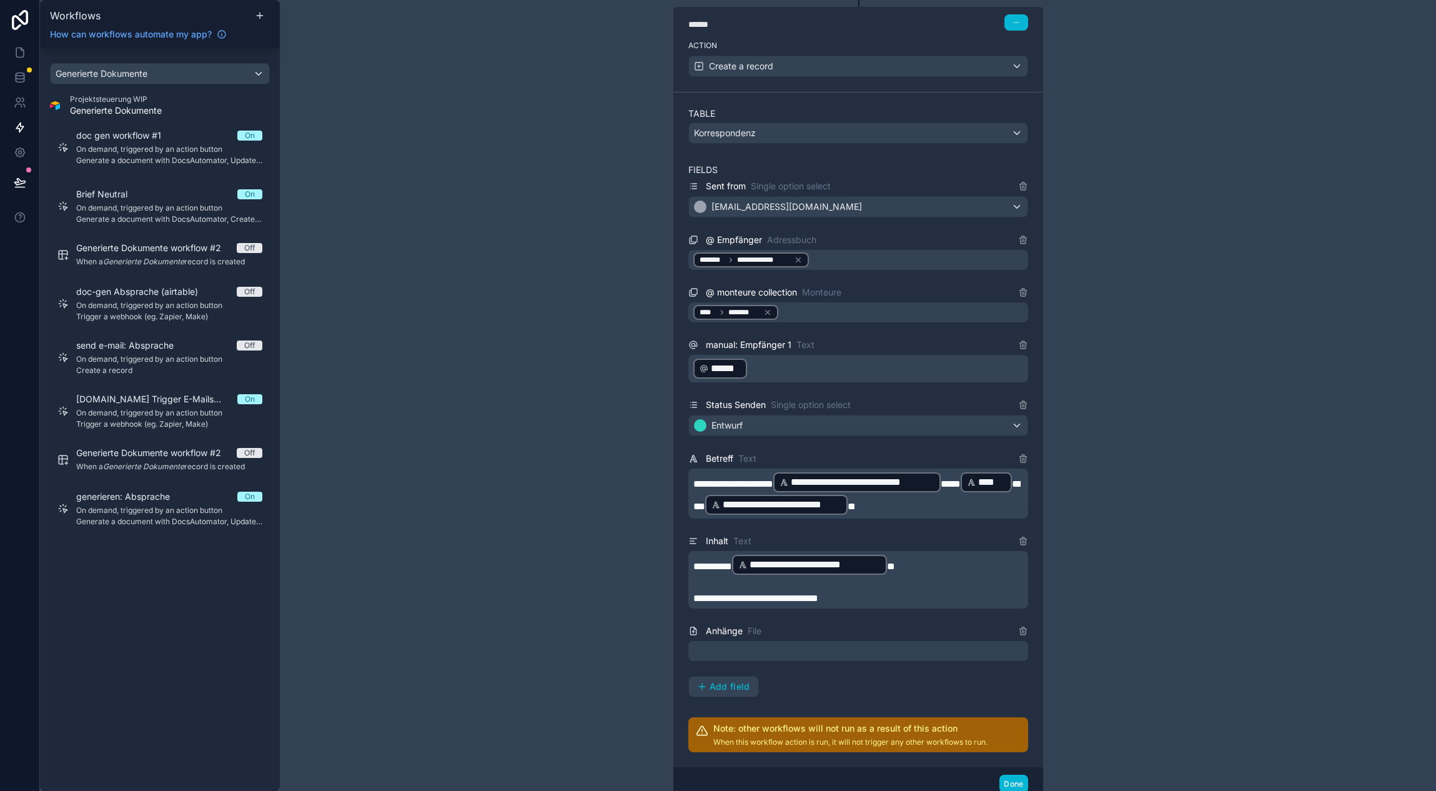
click at [801, 646] on div at bounding box center [858, 651] width 340 height 20
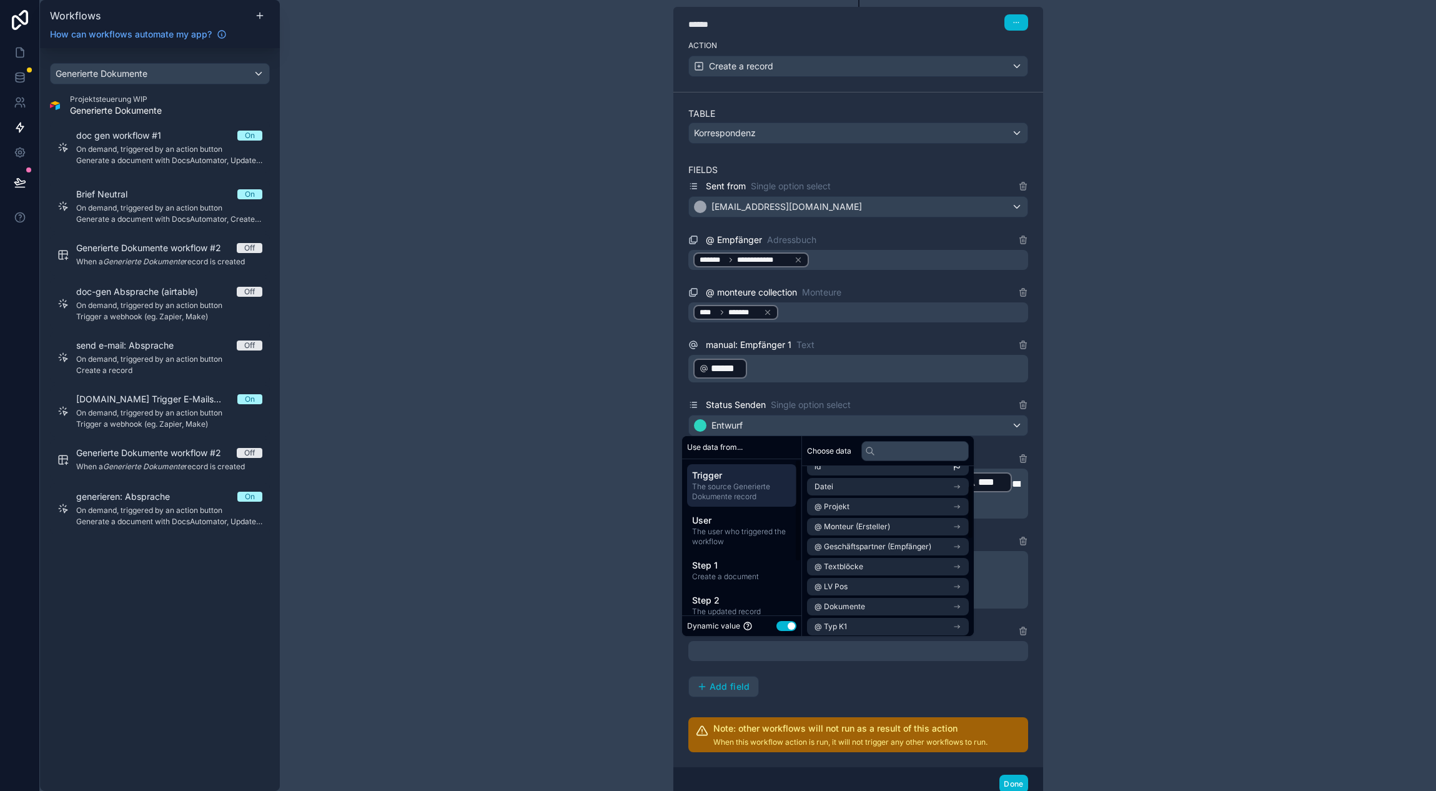
scroll to position [0, 0]
click at [480, 448] on div "**********" at bounding box center [858, 395] width 1156 height 791
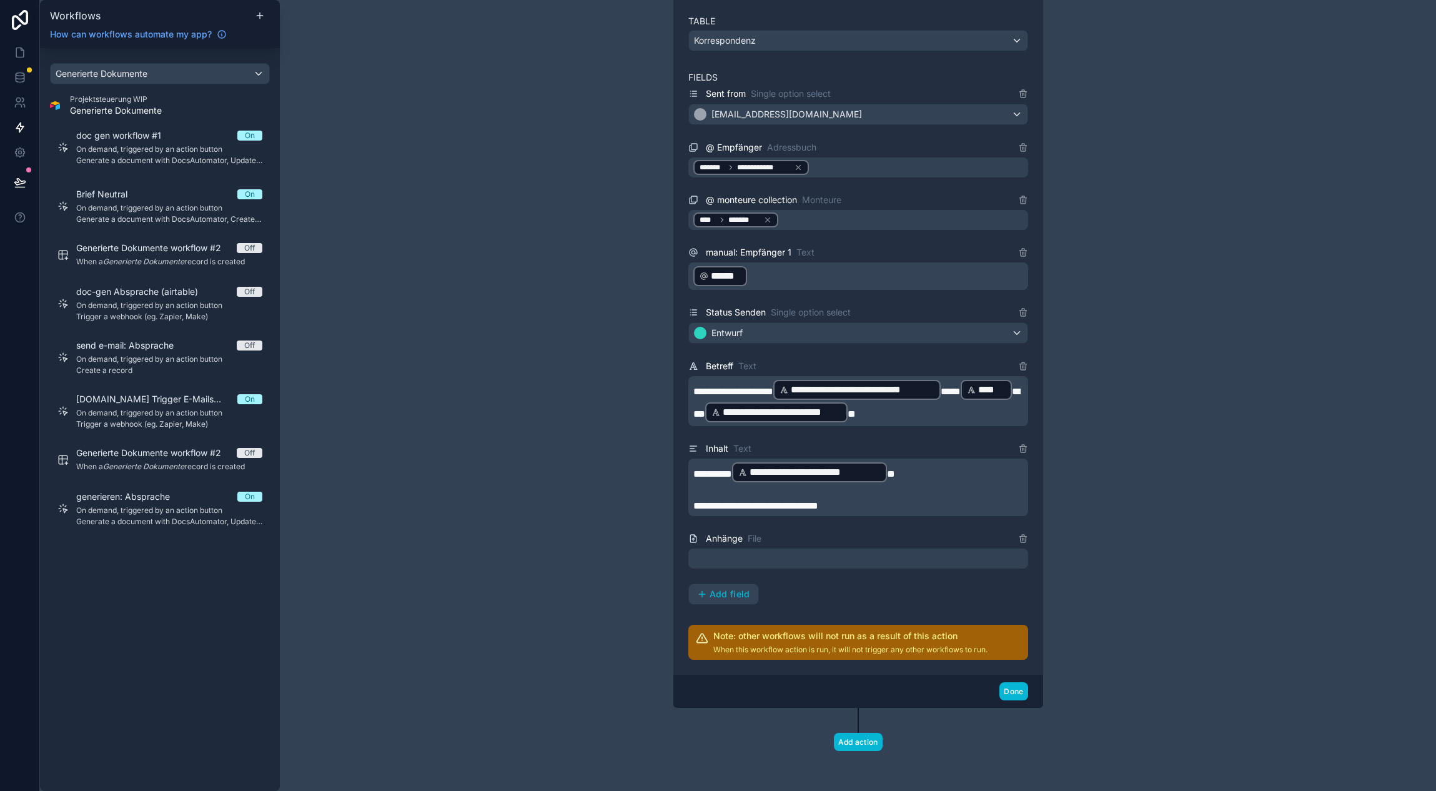
scroll to position [1910, 0]
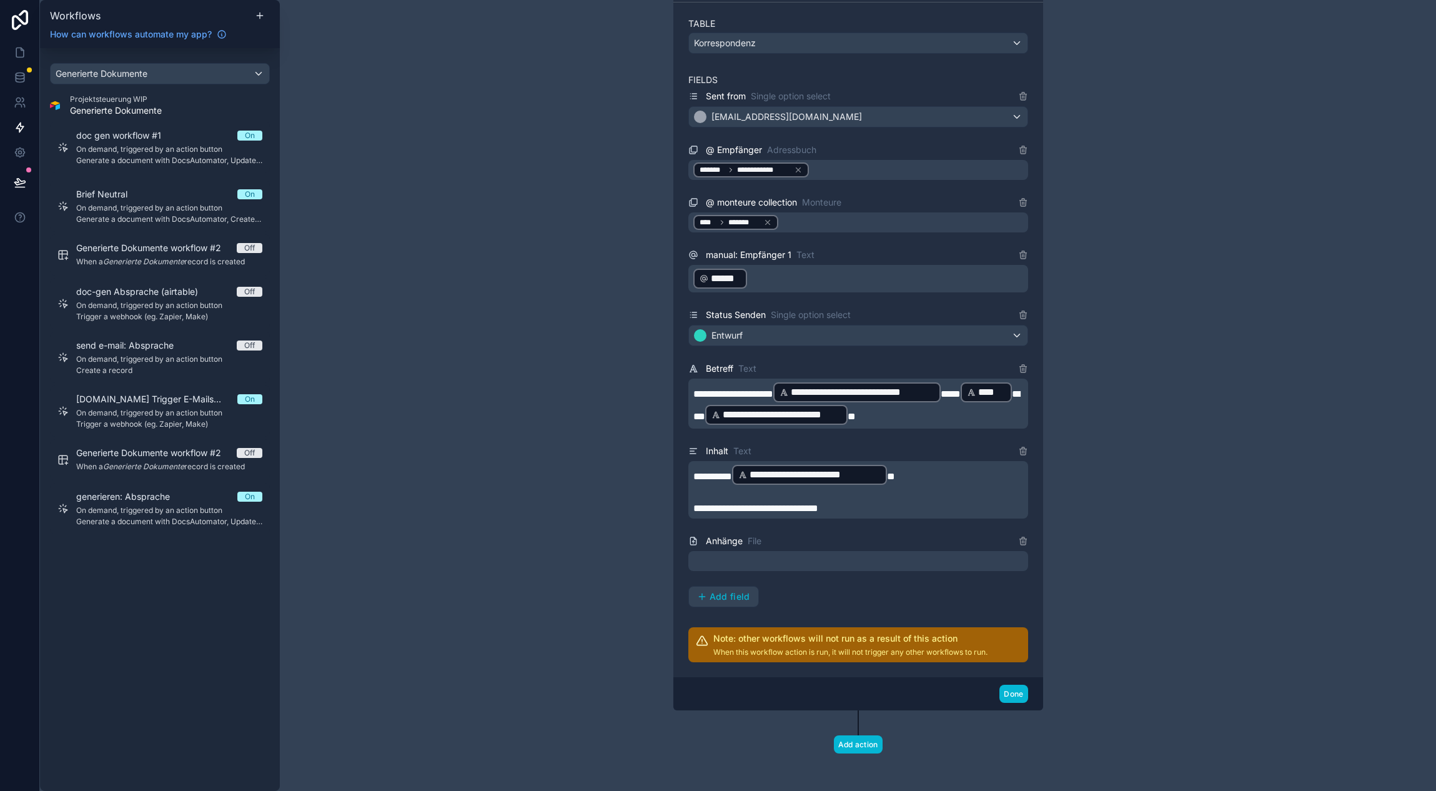
click at [764, 557] on div at bounding box center [858, 561] width 340 height 20
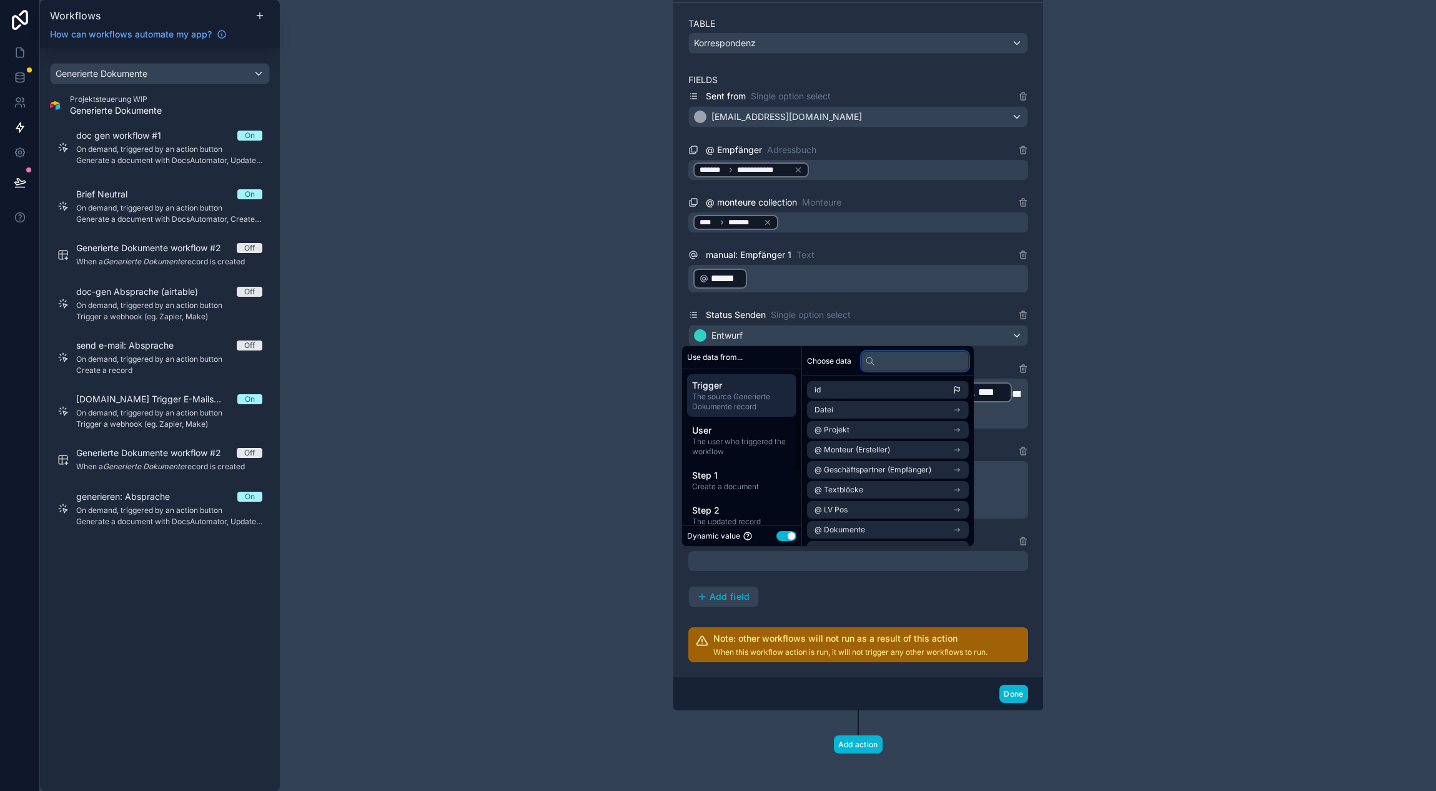
click at [900, 362] on input "text" at bounding box center [914, 361] width 107 height 20
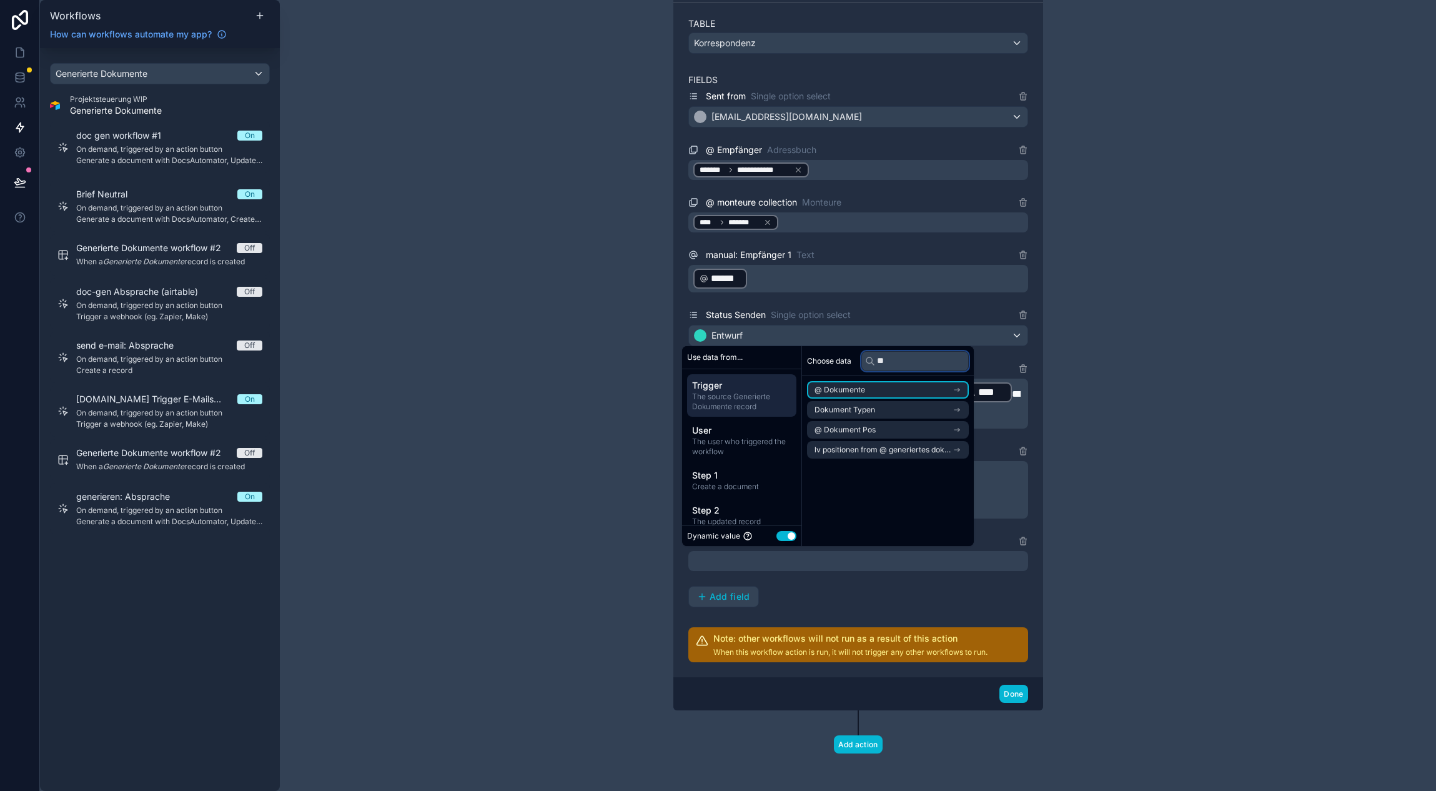
type input "*"
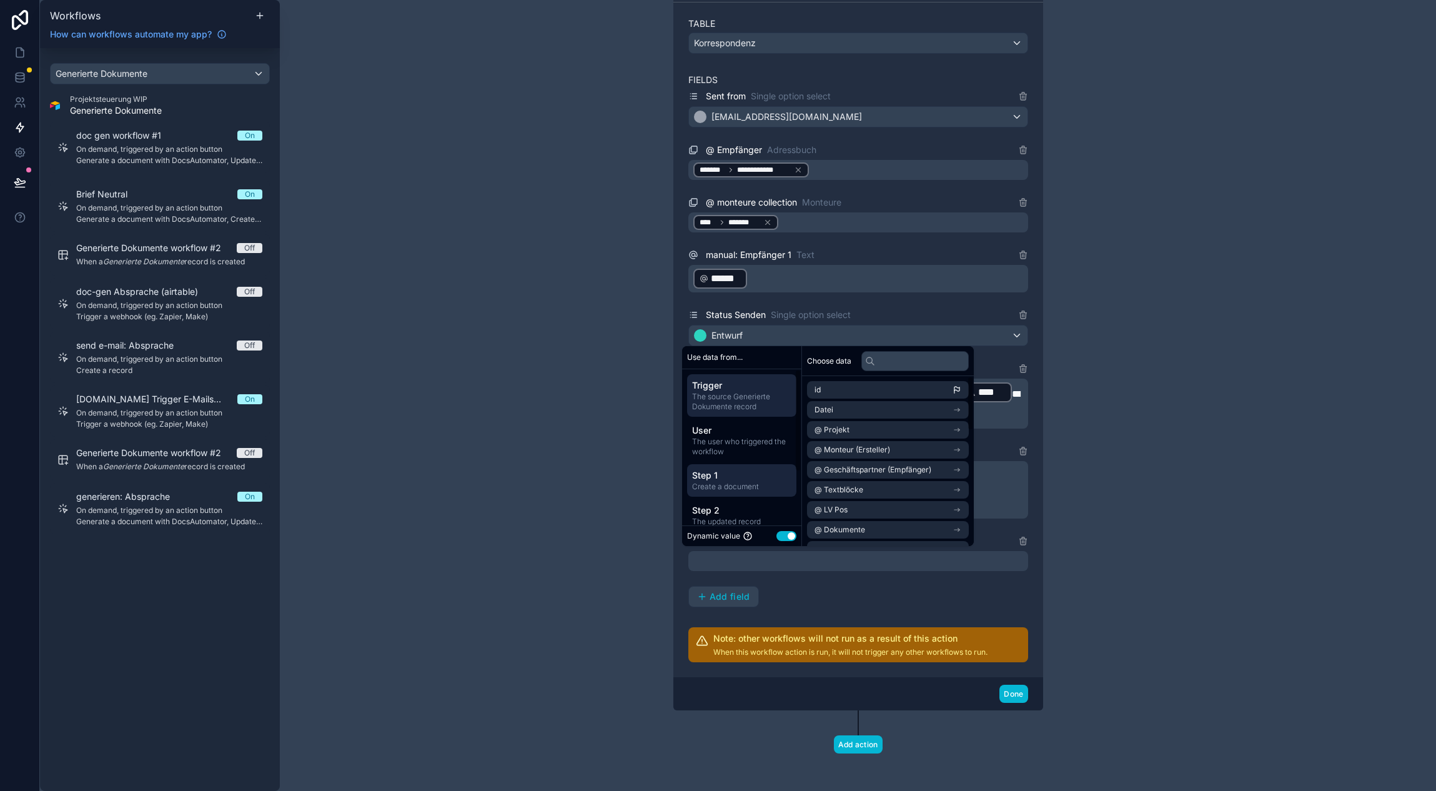
click at [747, 479] on span "Step 1" at bounding box center [741, 475] width 99 height 12
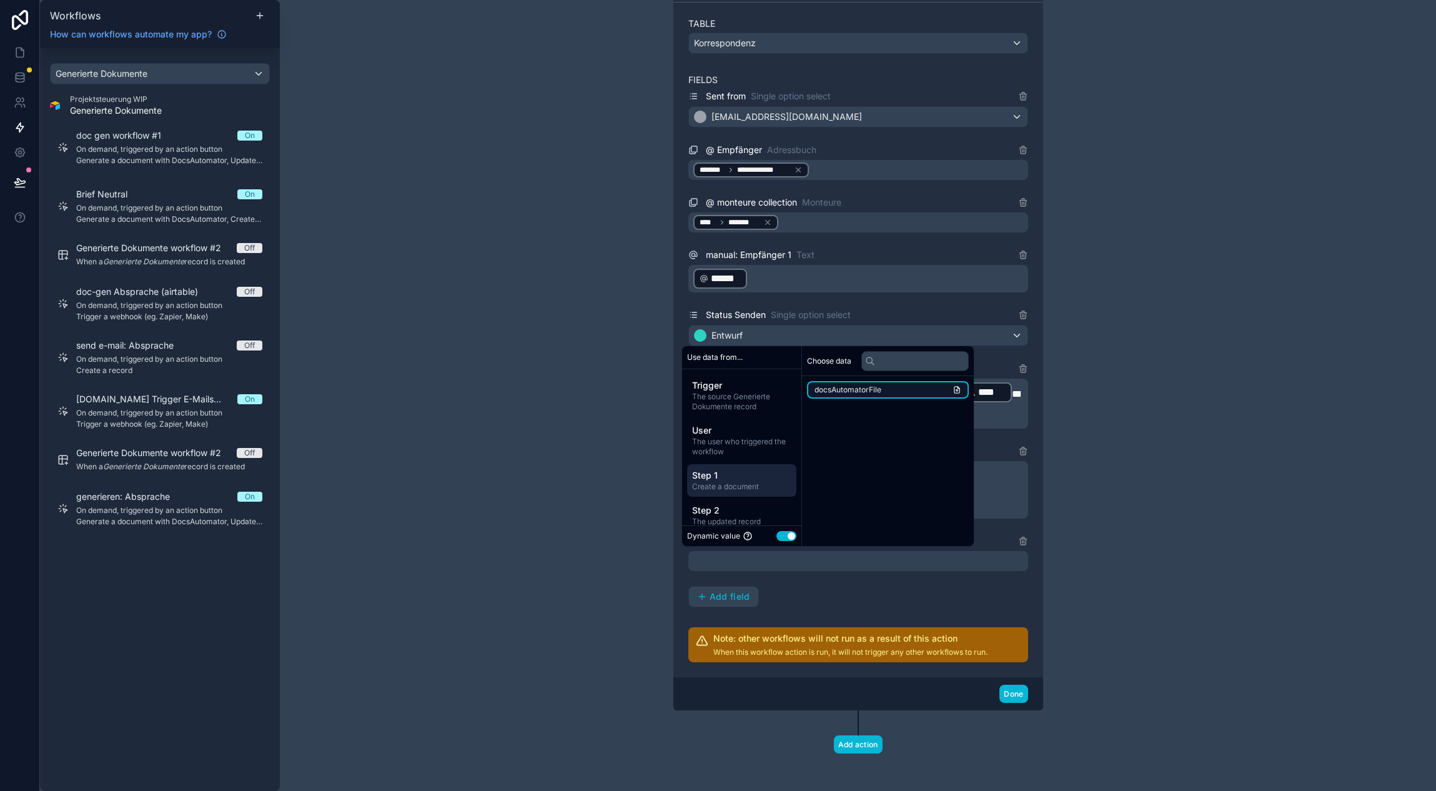
click at [885, 388] on li "docsAutomatorFile" at bounding box center [888, 389] width 162 height 17
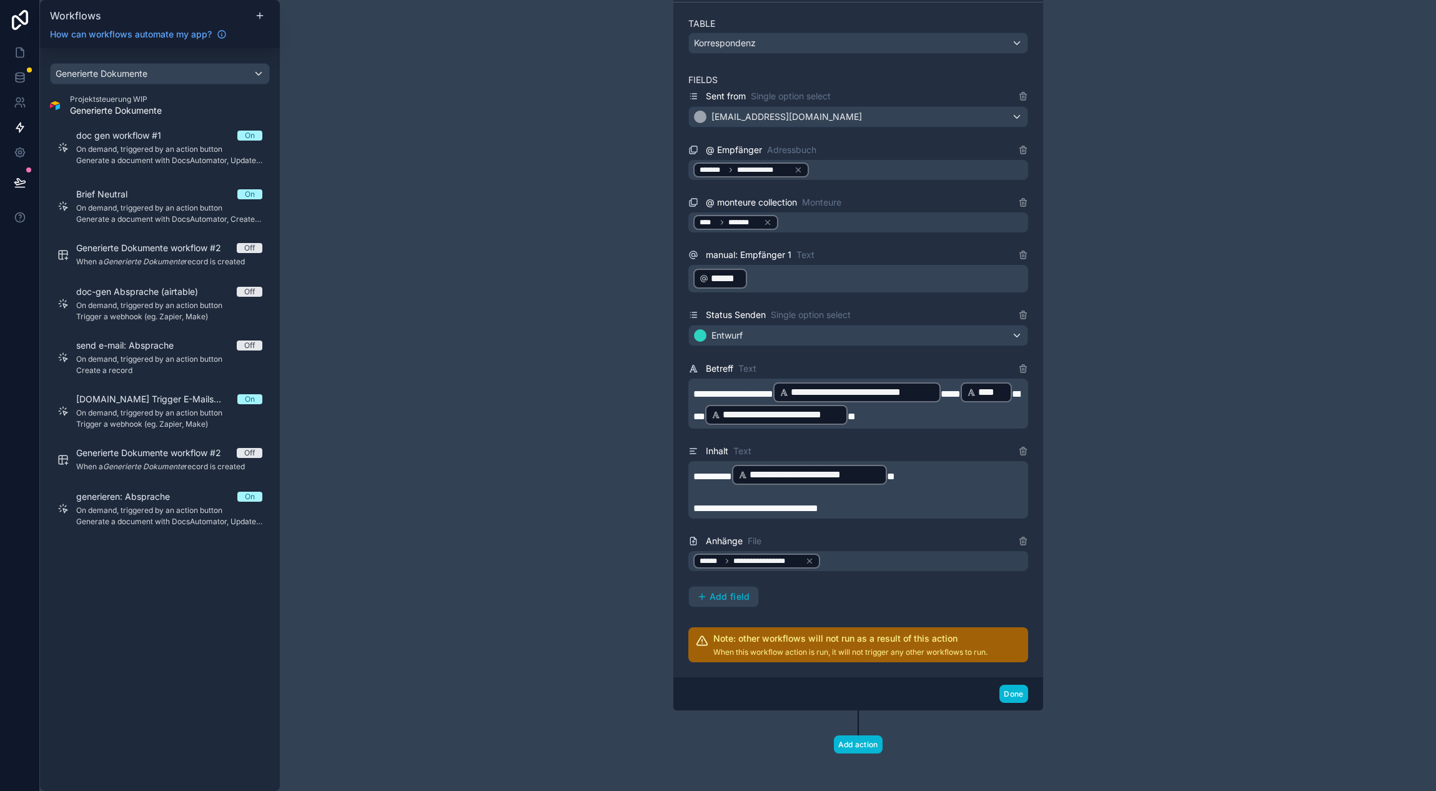
click at [555, 521] on div "**********" at bounding box center [858, 395] width 1156 height 791
click at [500, 535] on div "**********" at bounding box center [858, 395] width 1156 height 791
click at [716, 600] on span "Add field" at bounding box center [730, 596] width 41 height 11
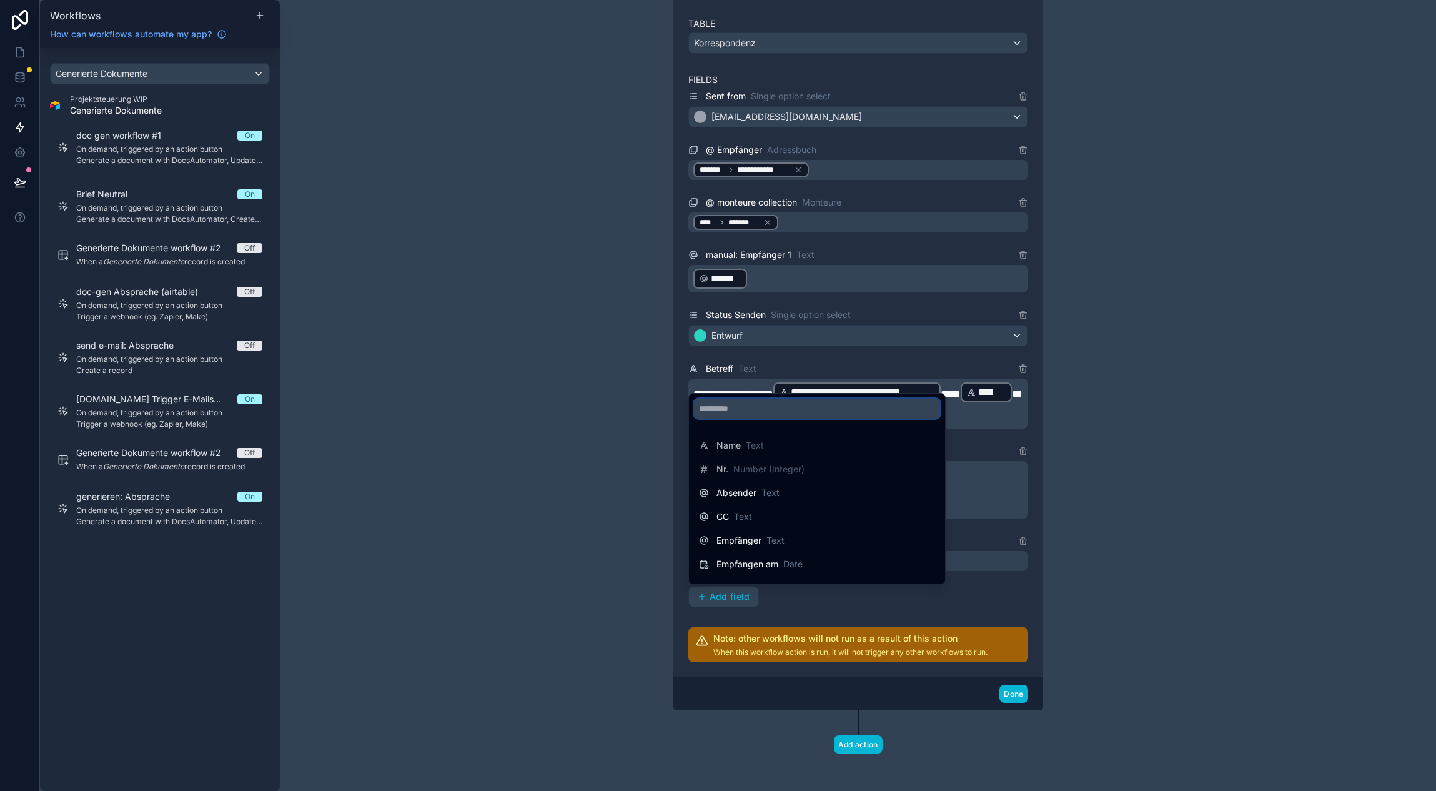
click at [755, 411] on input "text" at bounding box center [817, 408] width 246 height 20
type input "*"
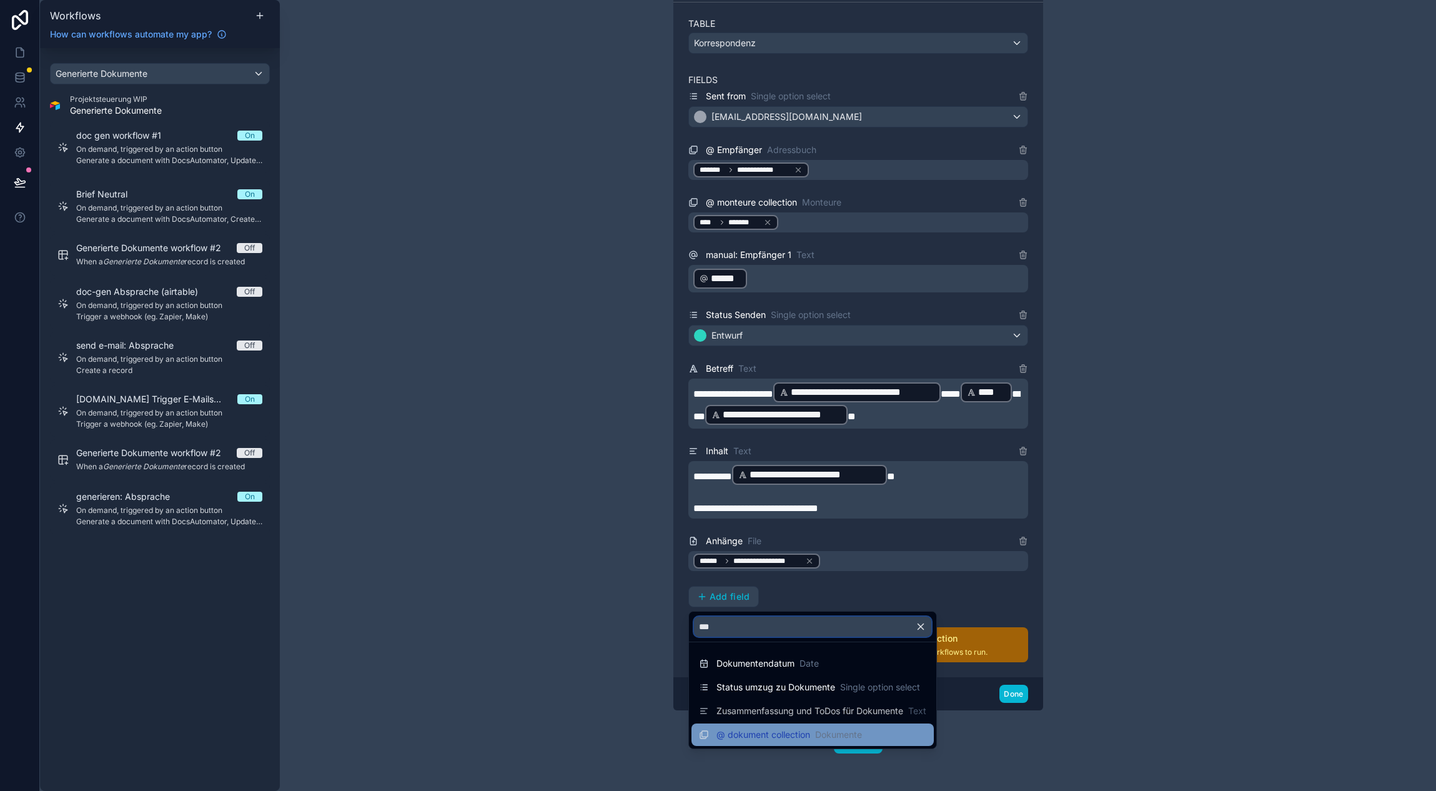
type input "***"
click at [763, 731] on span "@ dokument collection" at bounding box center [763, 734] width 94 height 12
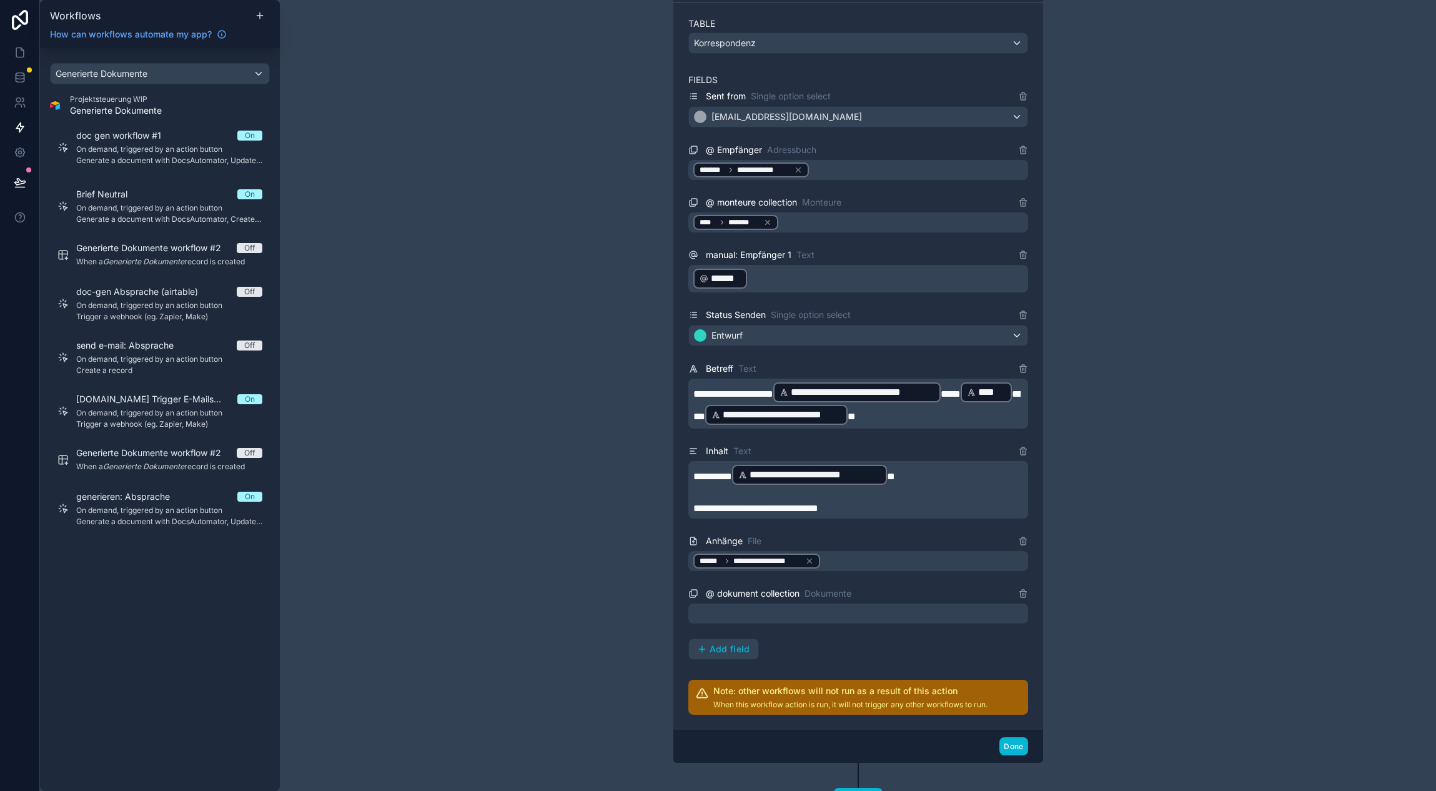
click at [848, 613] on div at bounding box center [858, 613] width 340 height 20
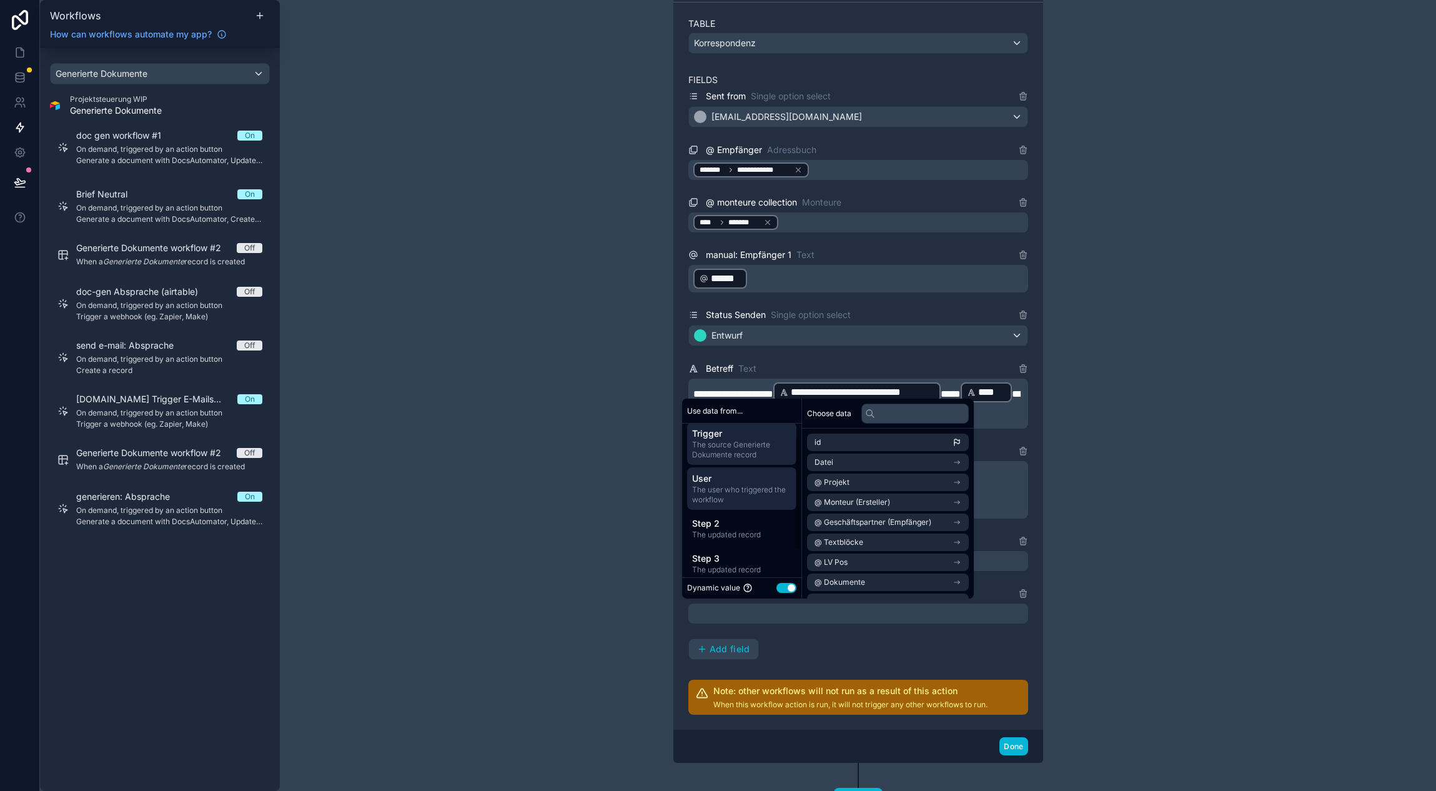
scroll to position [16, 0]
click at [733, 513] on span "Step 2" at bounding box center [741, 514] width 99 height 12
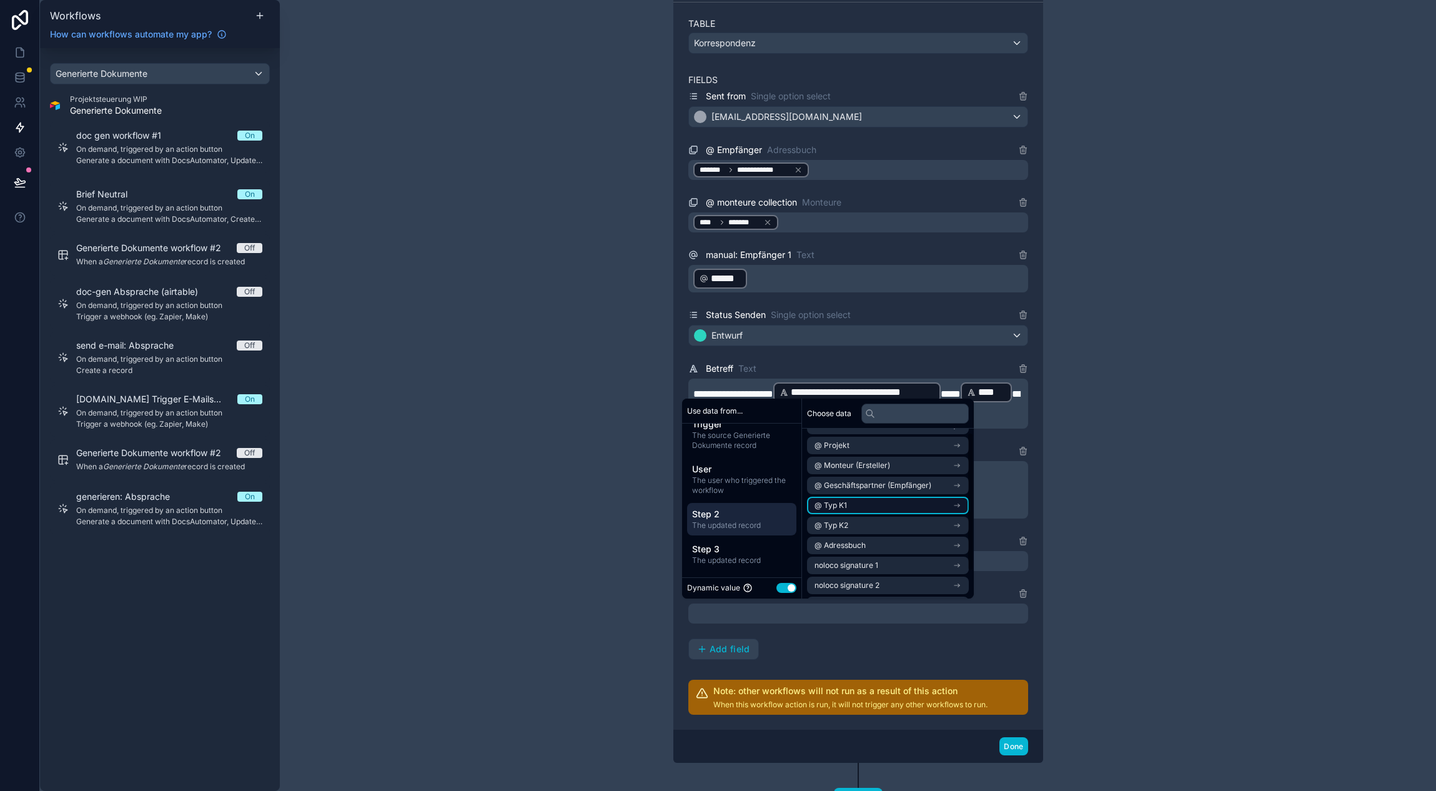
scroll to position [0, 0]
click at [874, 445] on li "id" at bounding box center [888, 441] width 162 height 17
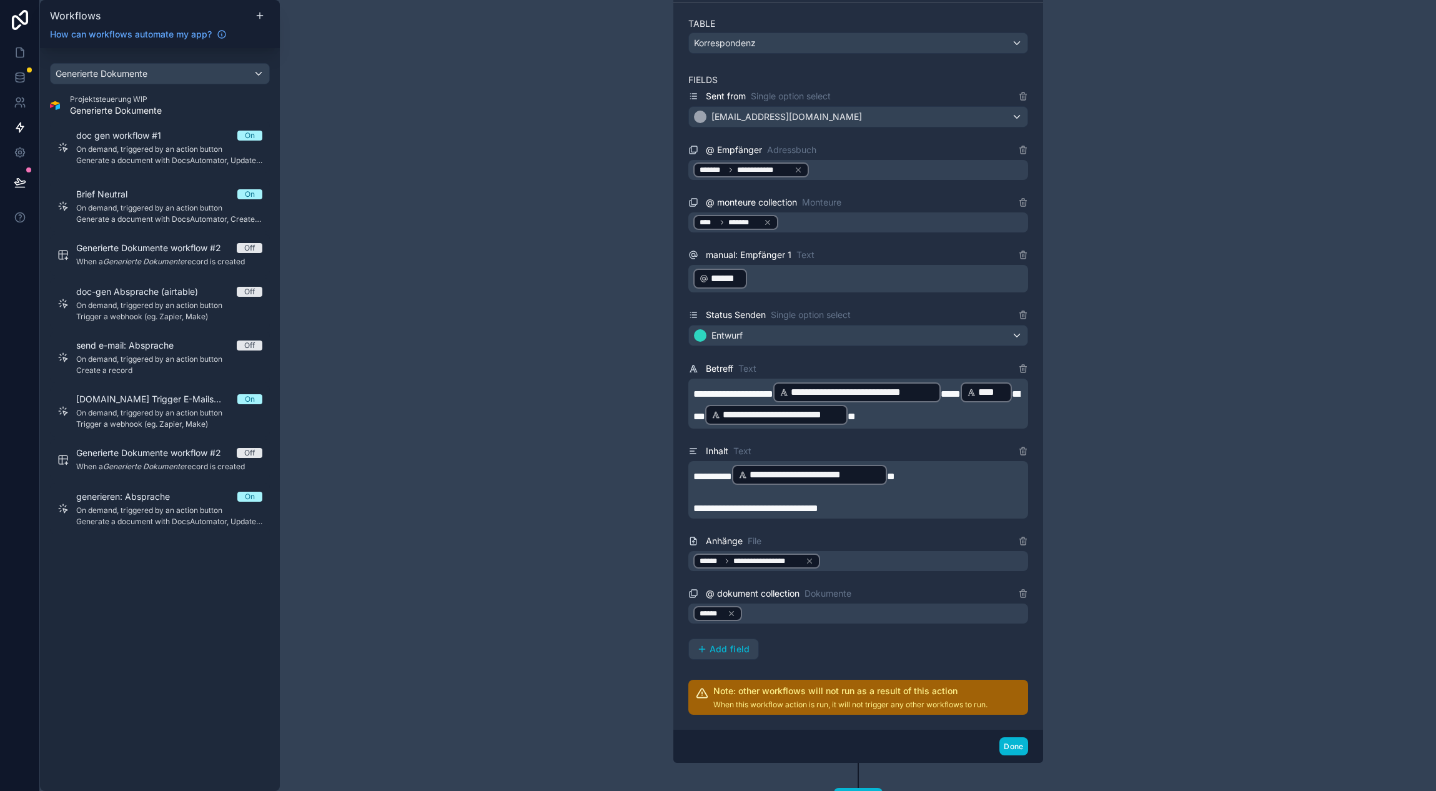
click at [519, 518] on div "**********" at bounding box center [858, 395] width 1156 height 791
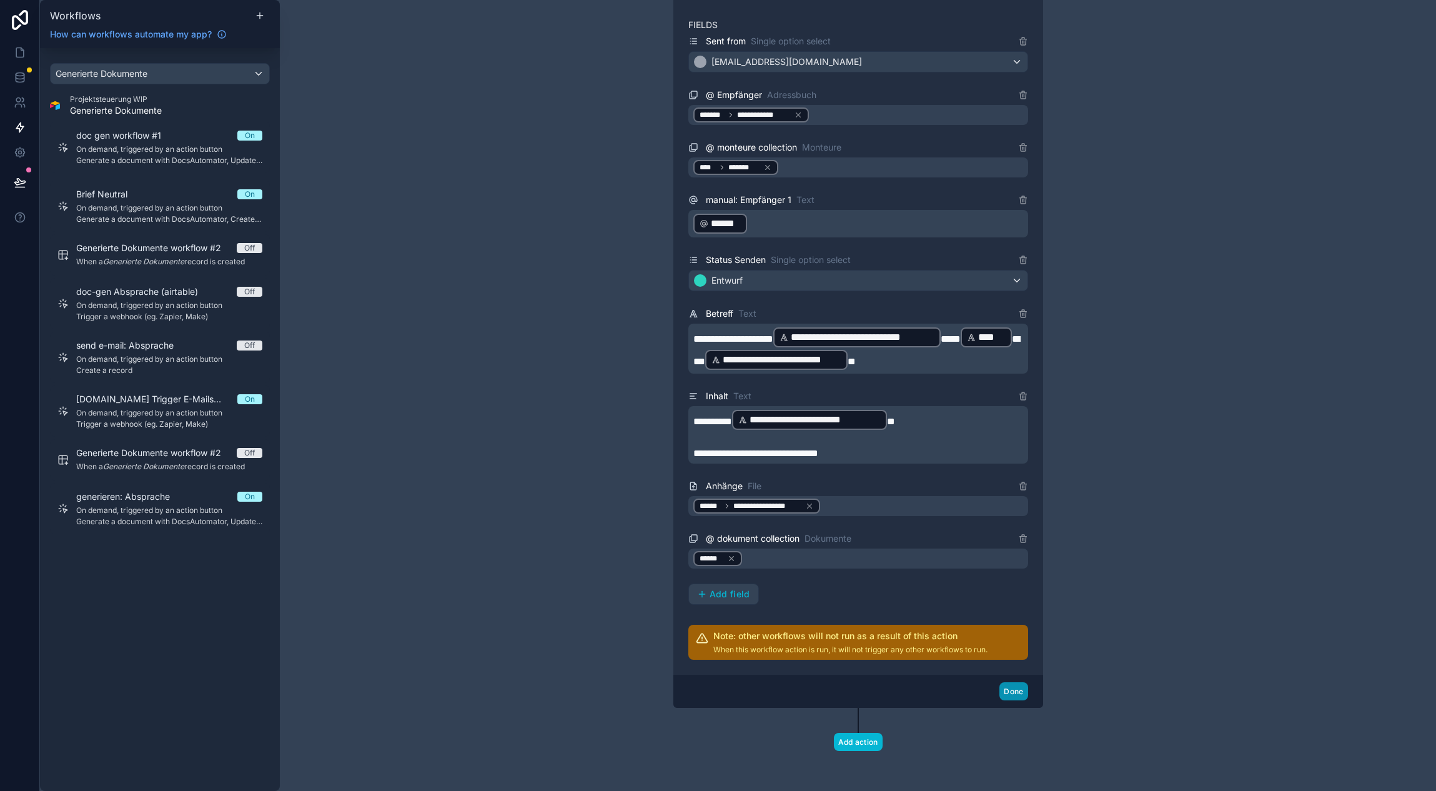
click at [1012, 682] on button "Done" at bounding box center [1013, 691] width 28 height 18
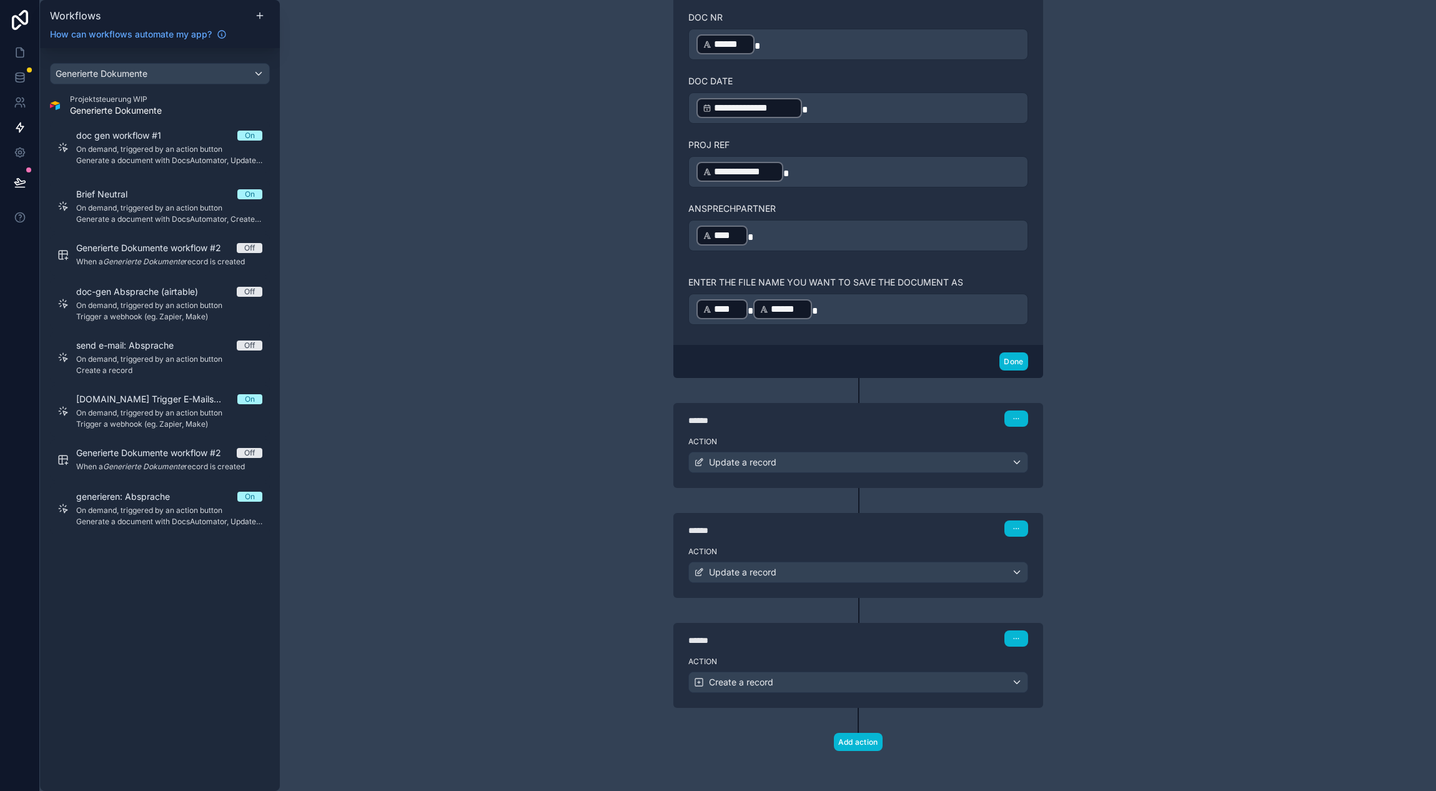
scroll to position [1204, 0]
click at [859, 747] on button "Add action" at bounding box center [858, 742] width 49 height 18
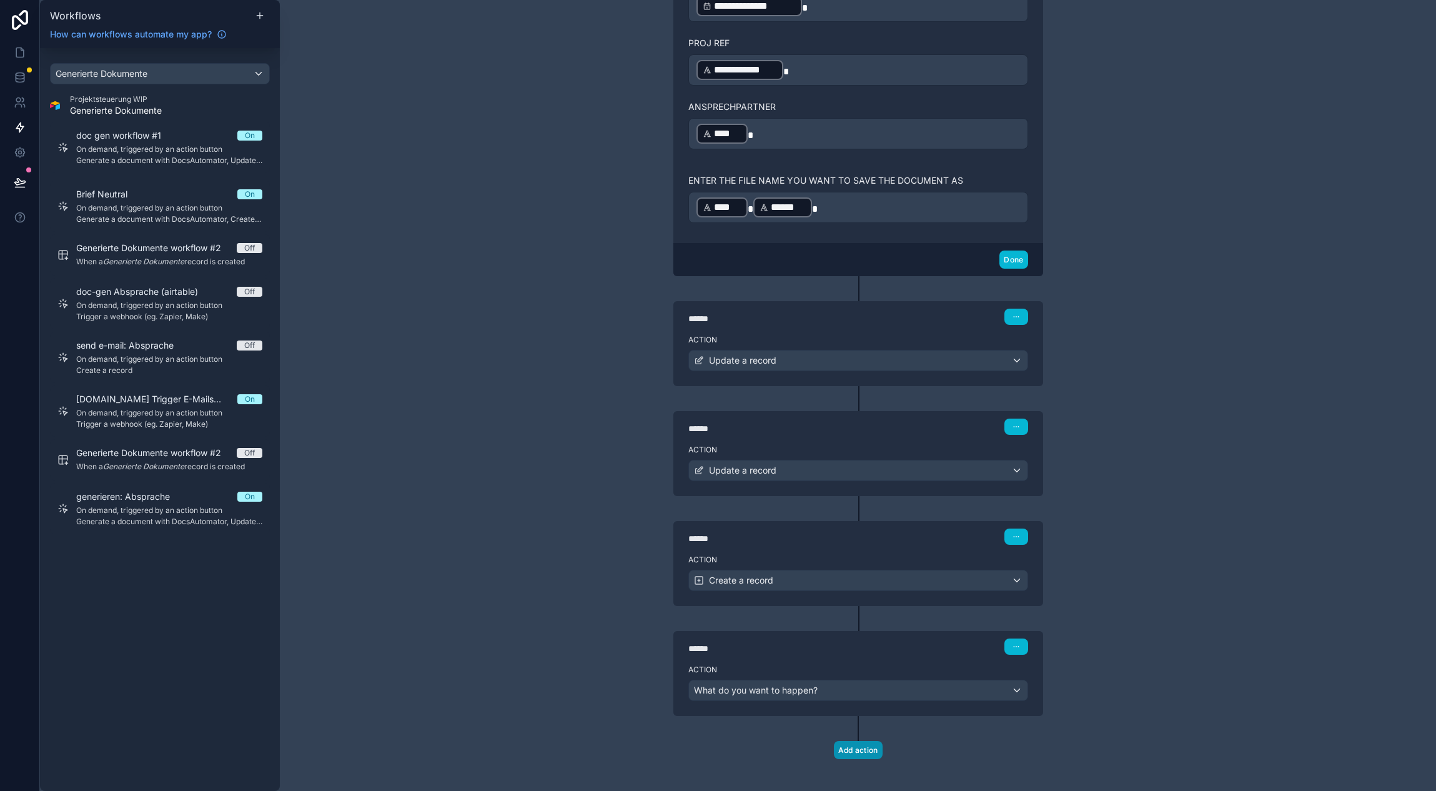
scroll to position [1314, 0]
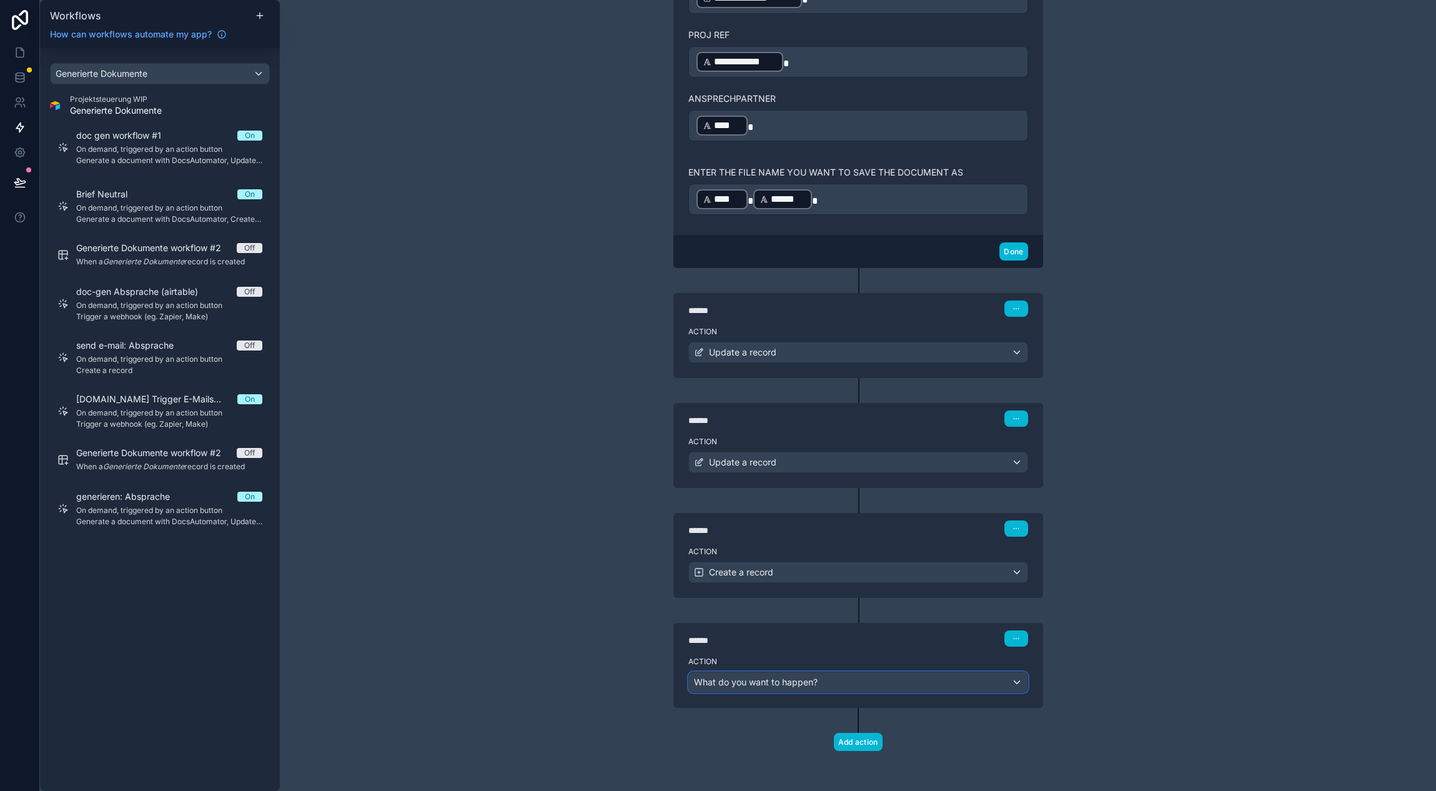
click at [821, 680] on div "What do you want to happen?" at bounding box center [858, 682] width 339 height 20
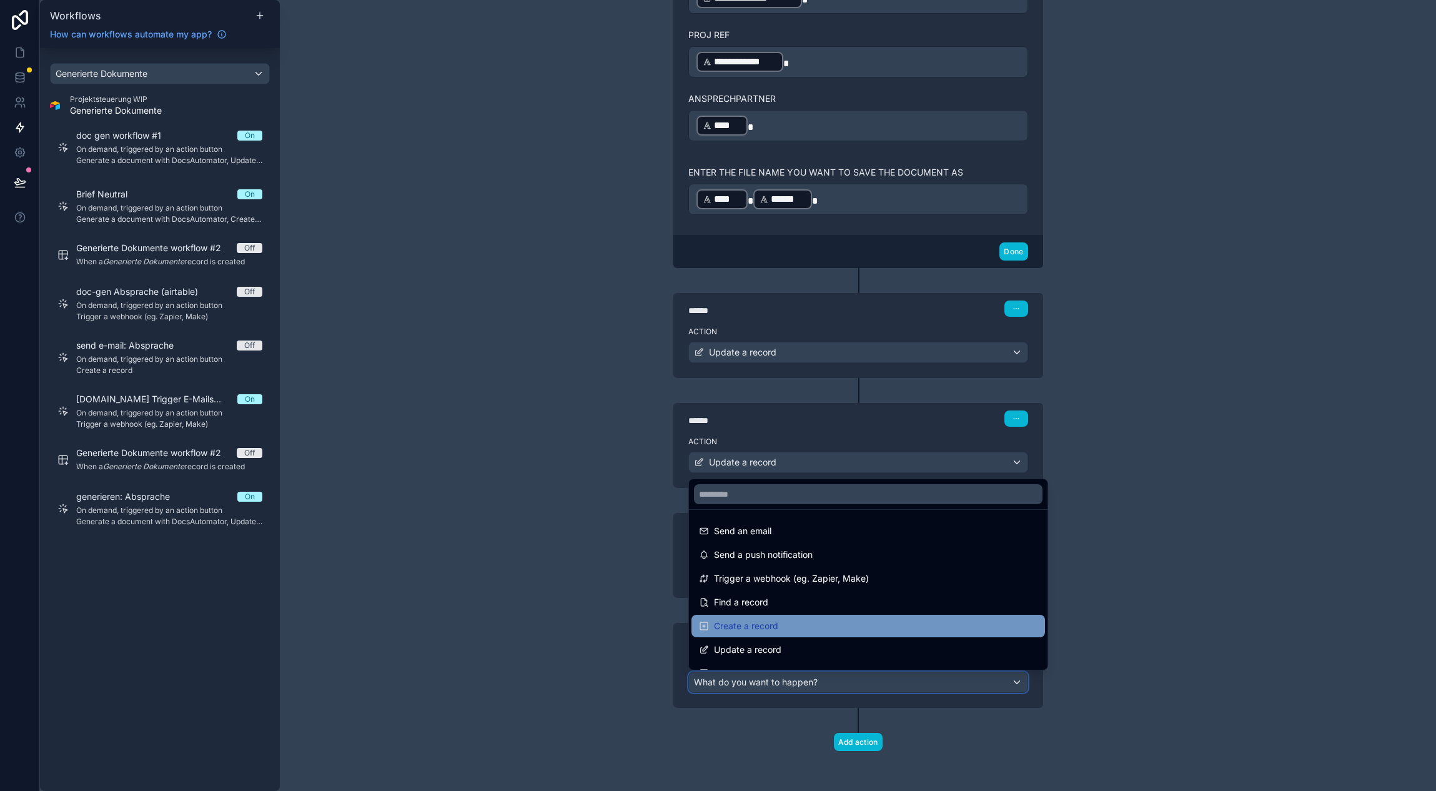
scroll to position [2, 0]
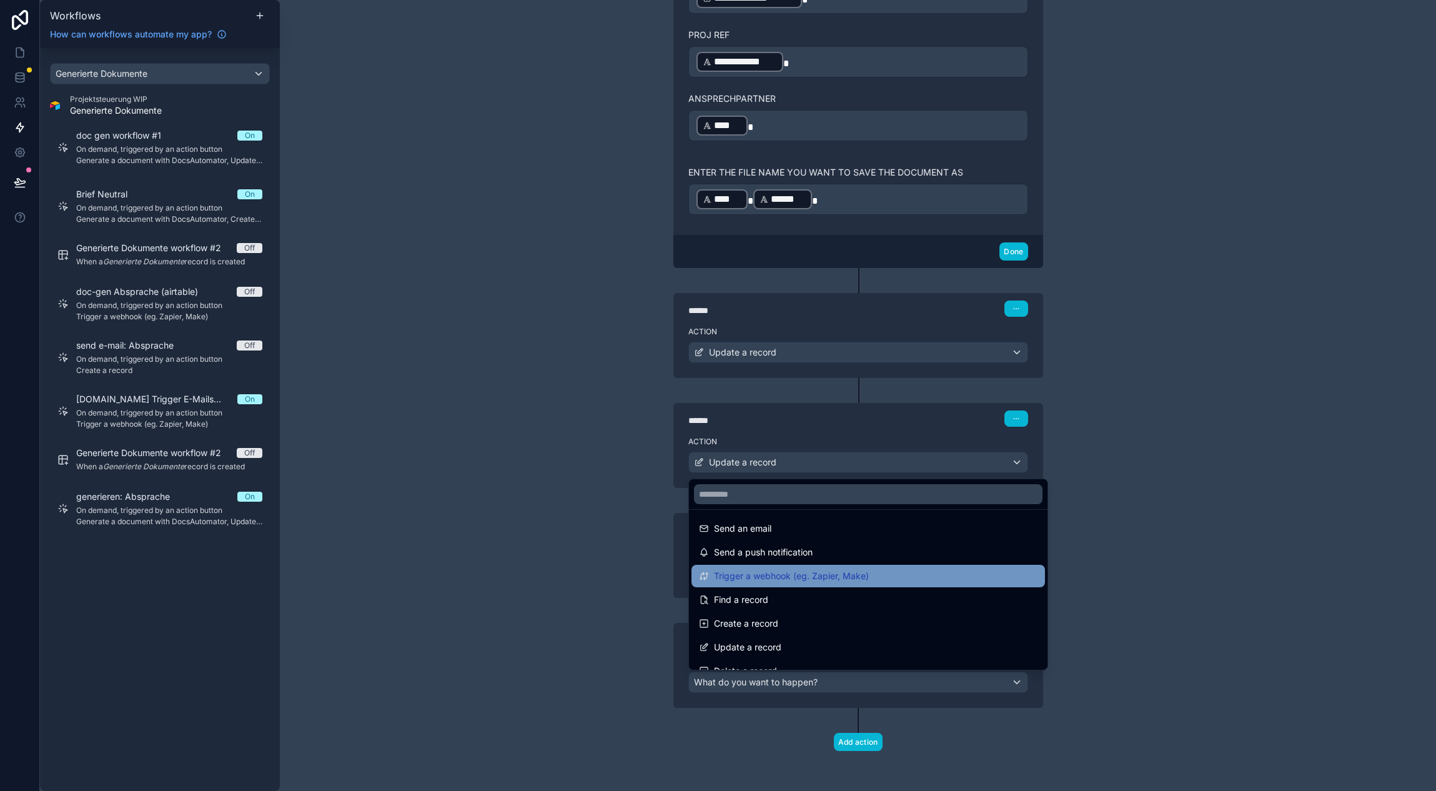
click at [762, 576] on span "Trigger a webhook (eg. Zapier, Make)" at bounding box center [791, 575] width 155 height 15
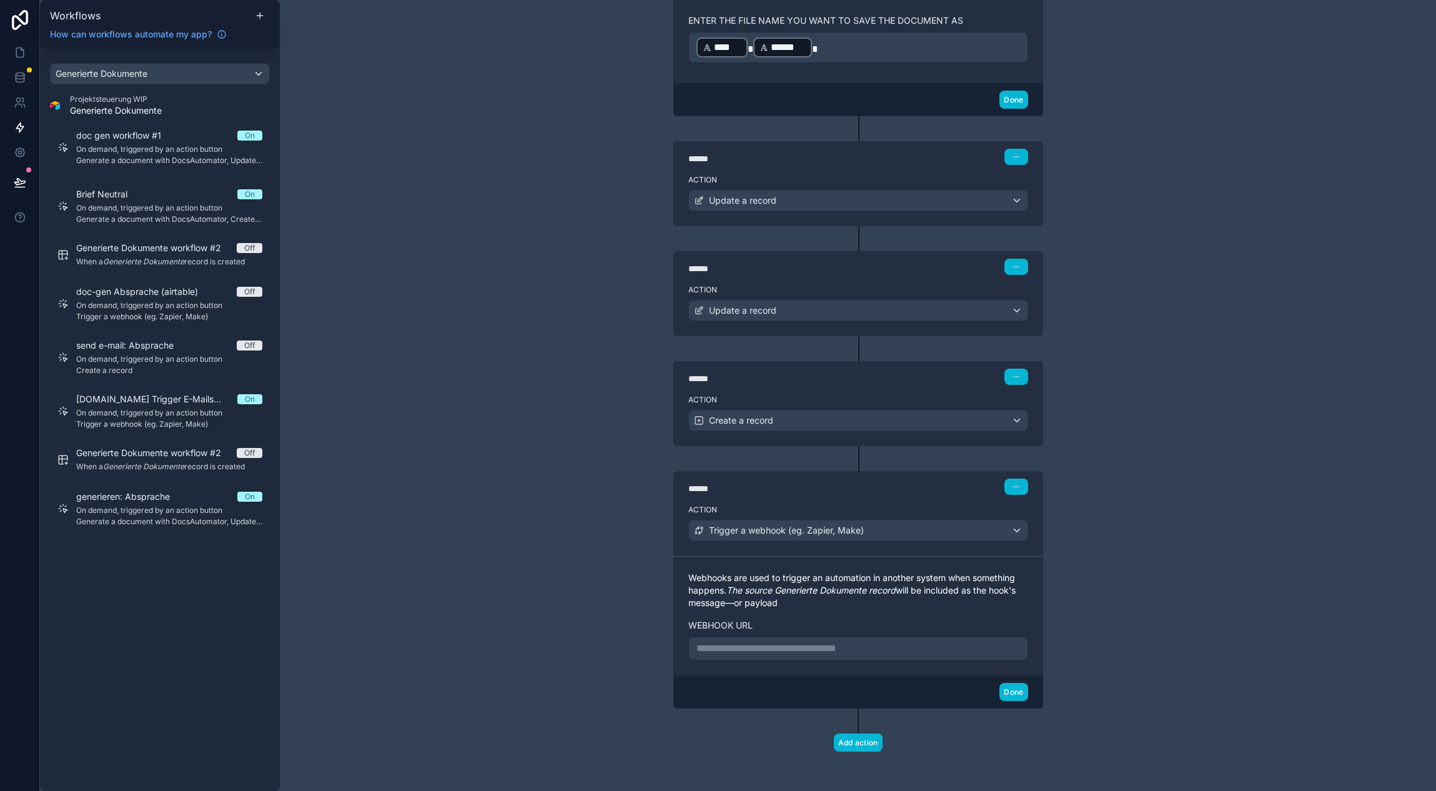
scroll to position [1467, 0]
click at [1000, 691] on button "Done" at bounding box center [1013, 691] width 28 height 18
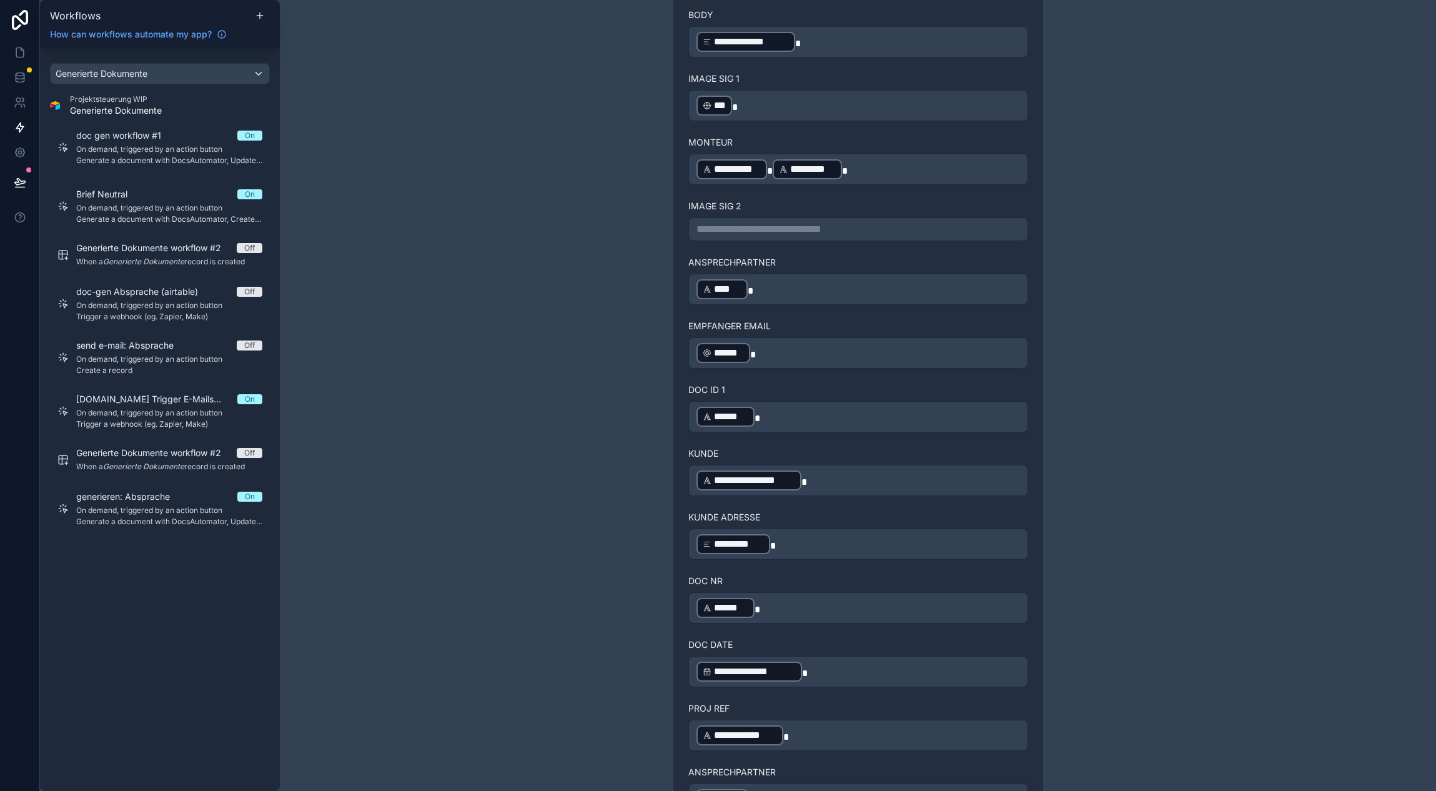
scroll to position [0, 0]
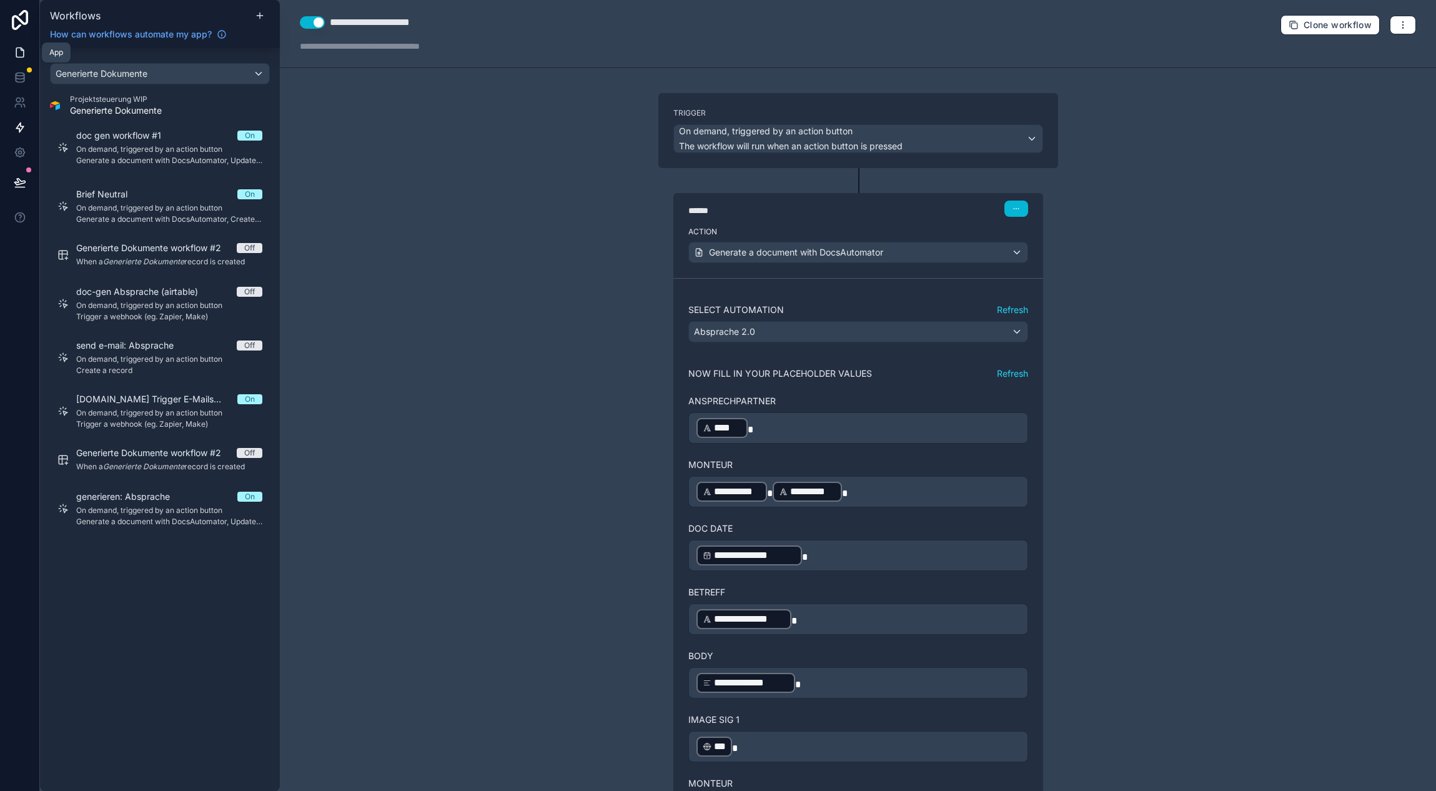
click at [24, 50] on icon at bounding box center [20, 52] width 12 height 12
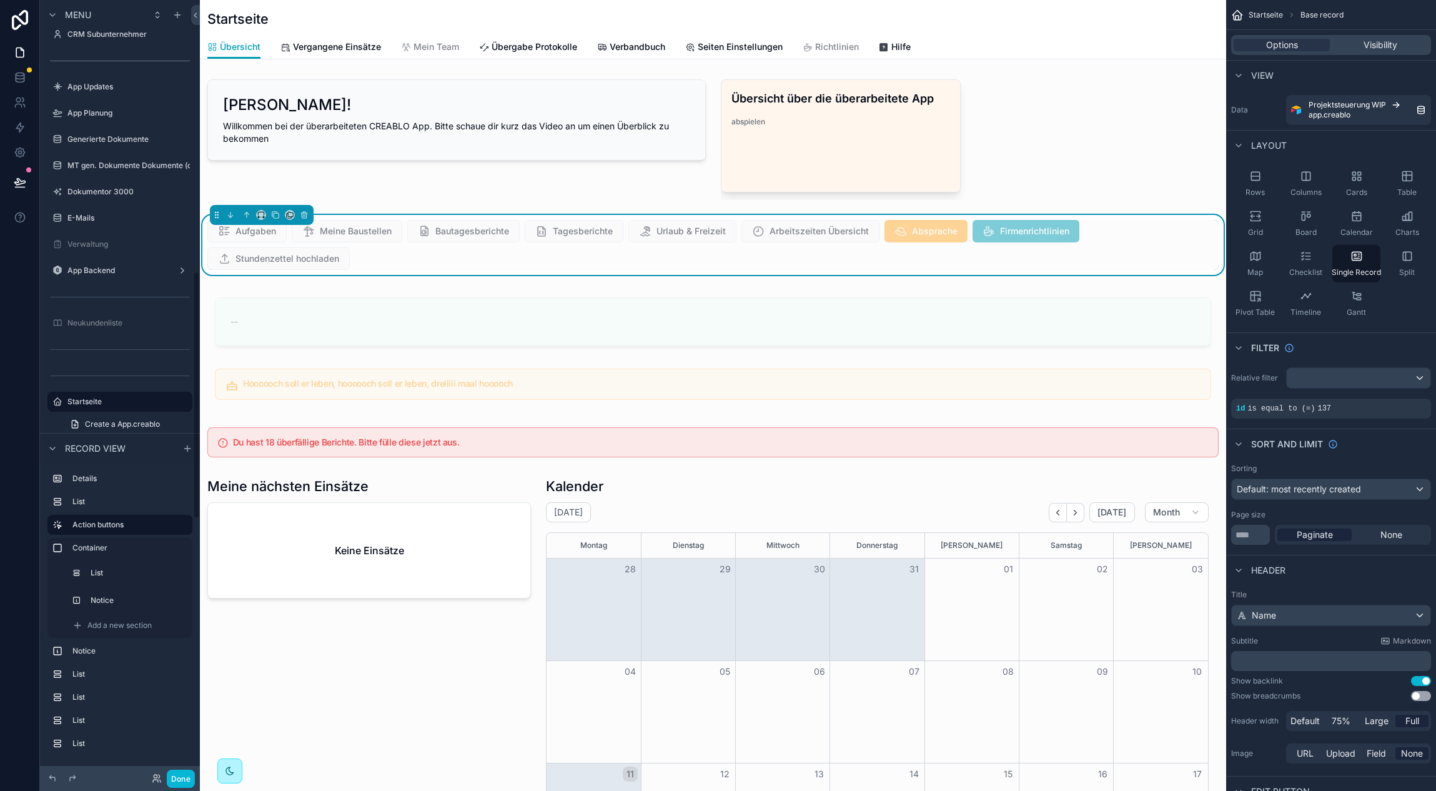
scroll to position [0, 916]
drag, startPoint x: 25, startPoint y: 119, endPoint x: 27, endPoint y: 131, distance: 12.0
click at [25, 119] on link at bounding box center [19, 127] width 39 height 25
click at [24, 130] on icon at bounding box center [20, 127] width 12 height 12
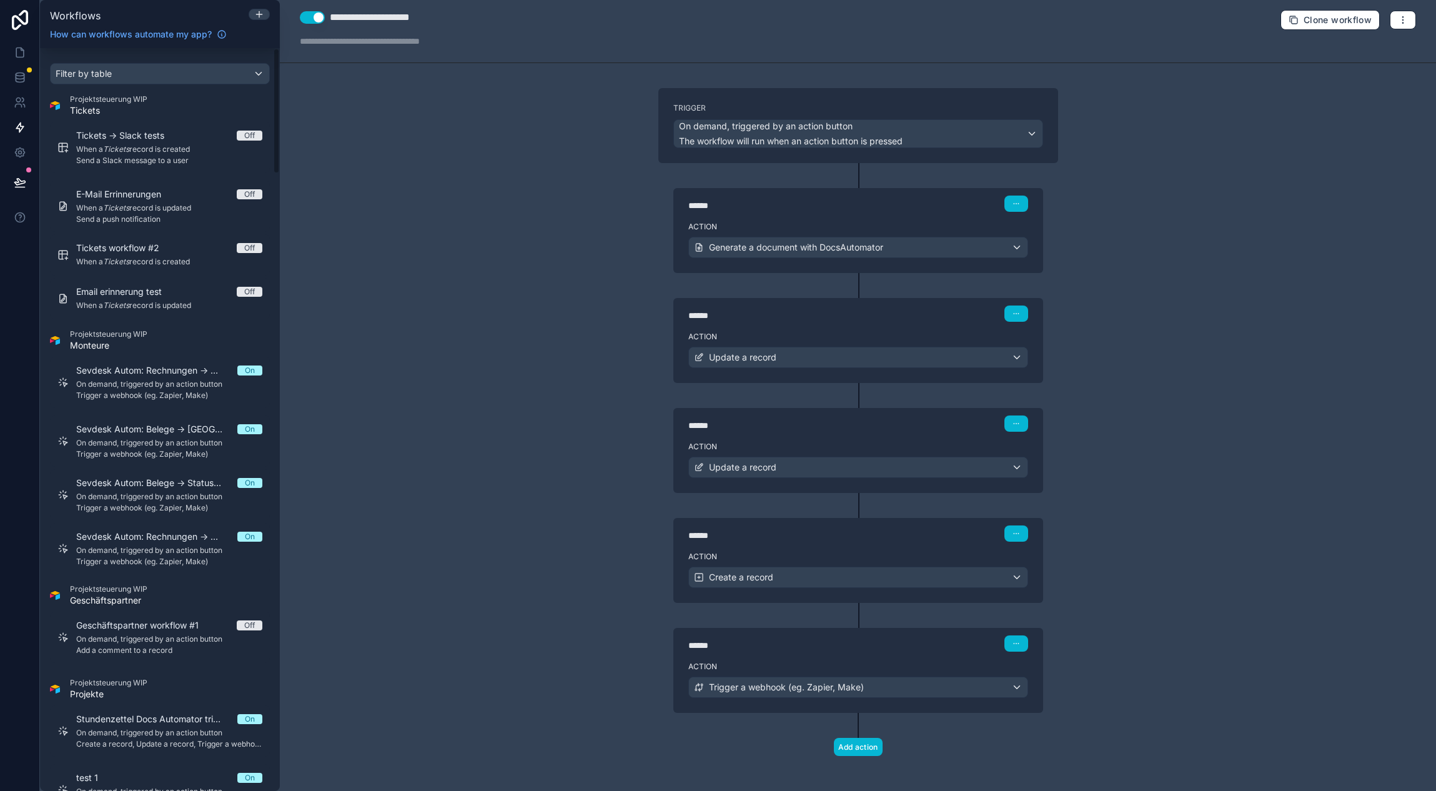
scroll to position [10, 0]
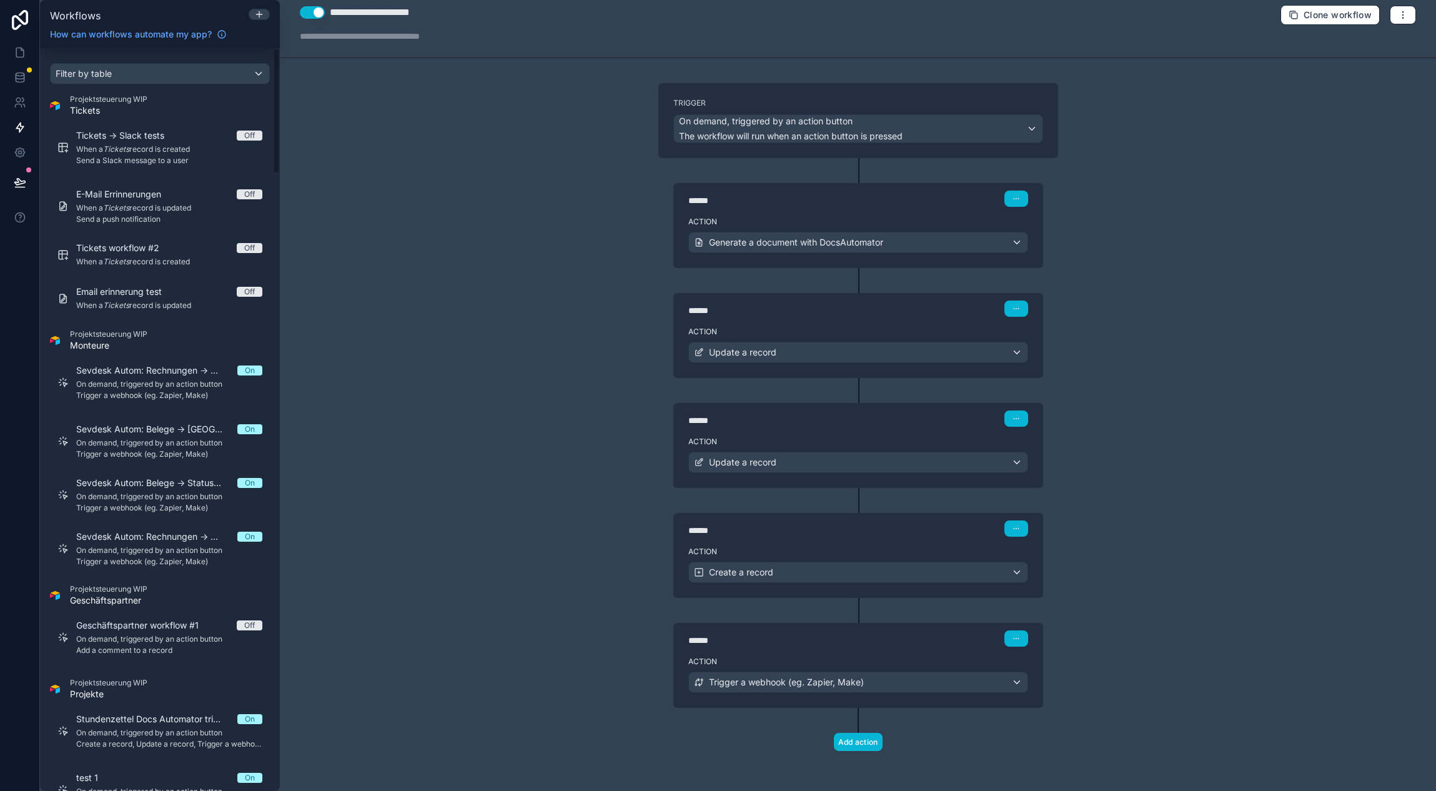
click at [389, 438] on div "**********" at bounding box center [858, 395] width 1156 height 791
click at [21, 49] on icon at bounding box center [22, 49] width 2 height 2
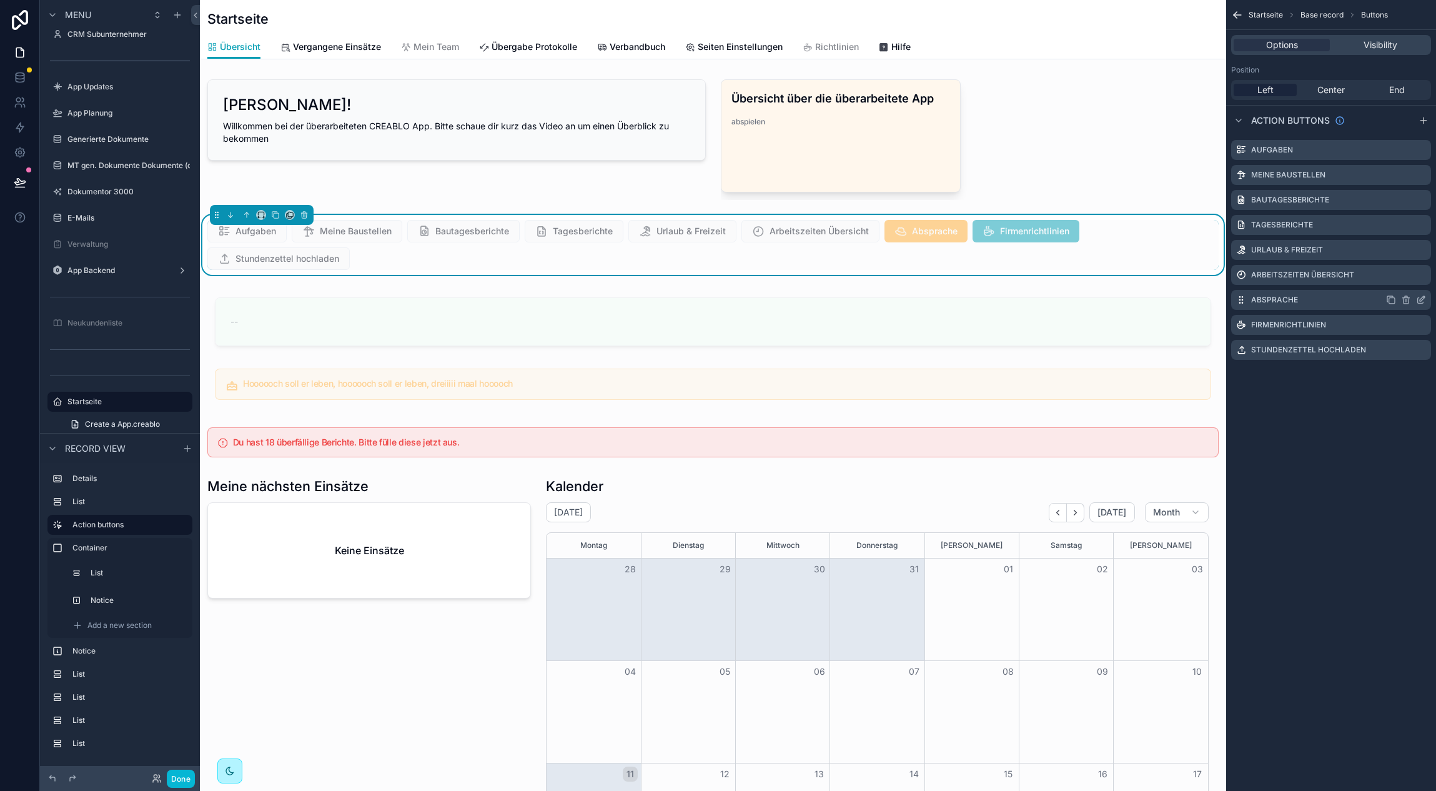
scroll to position [0, 916]
click at [1427, 300] on div "Absprache" at bounding box center [1331, 300] width 200 height 20
click at [1420, 301] on icon "scrollable content" at bounding box center [1421, 300] width 10 height 10
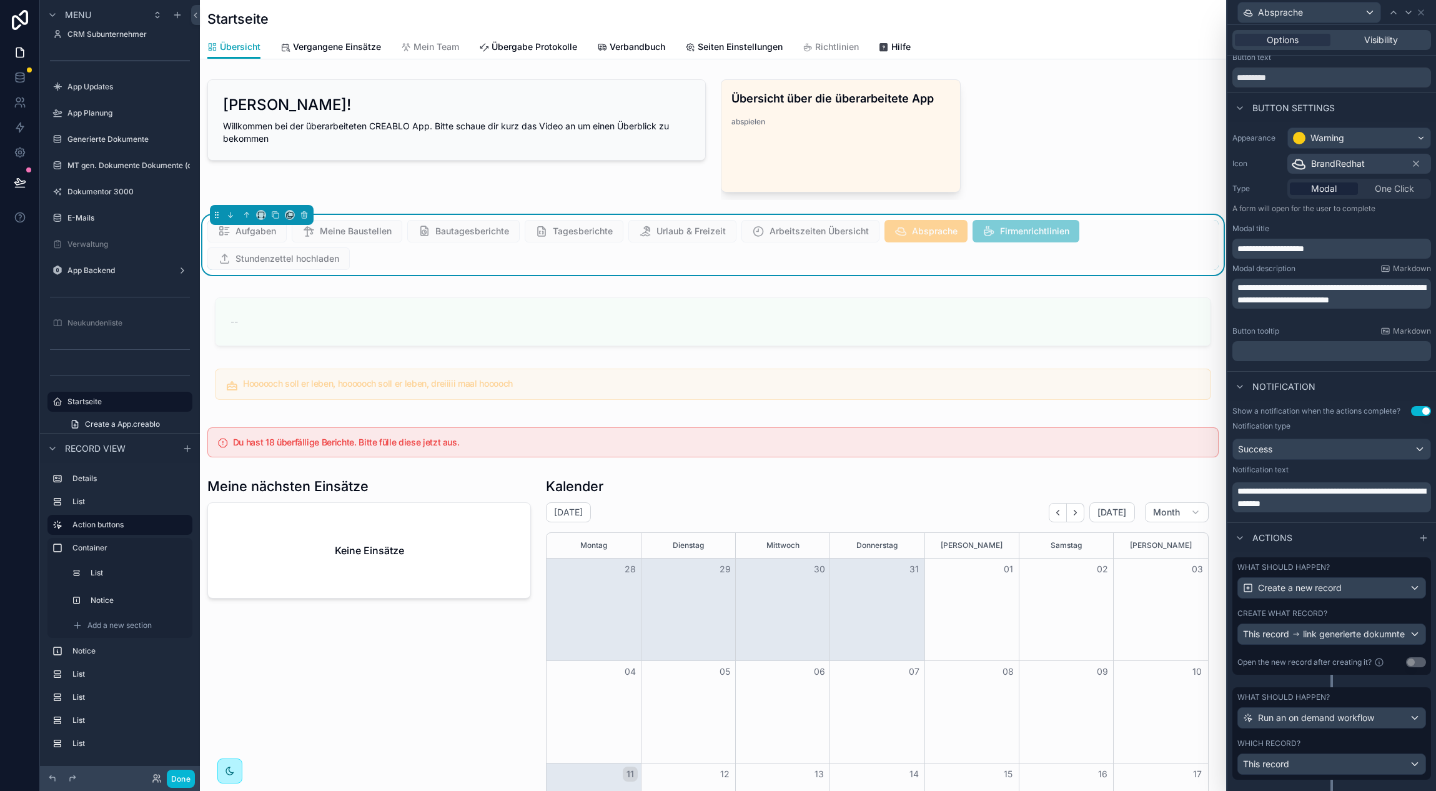
scroll to position [59, 0]
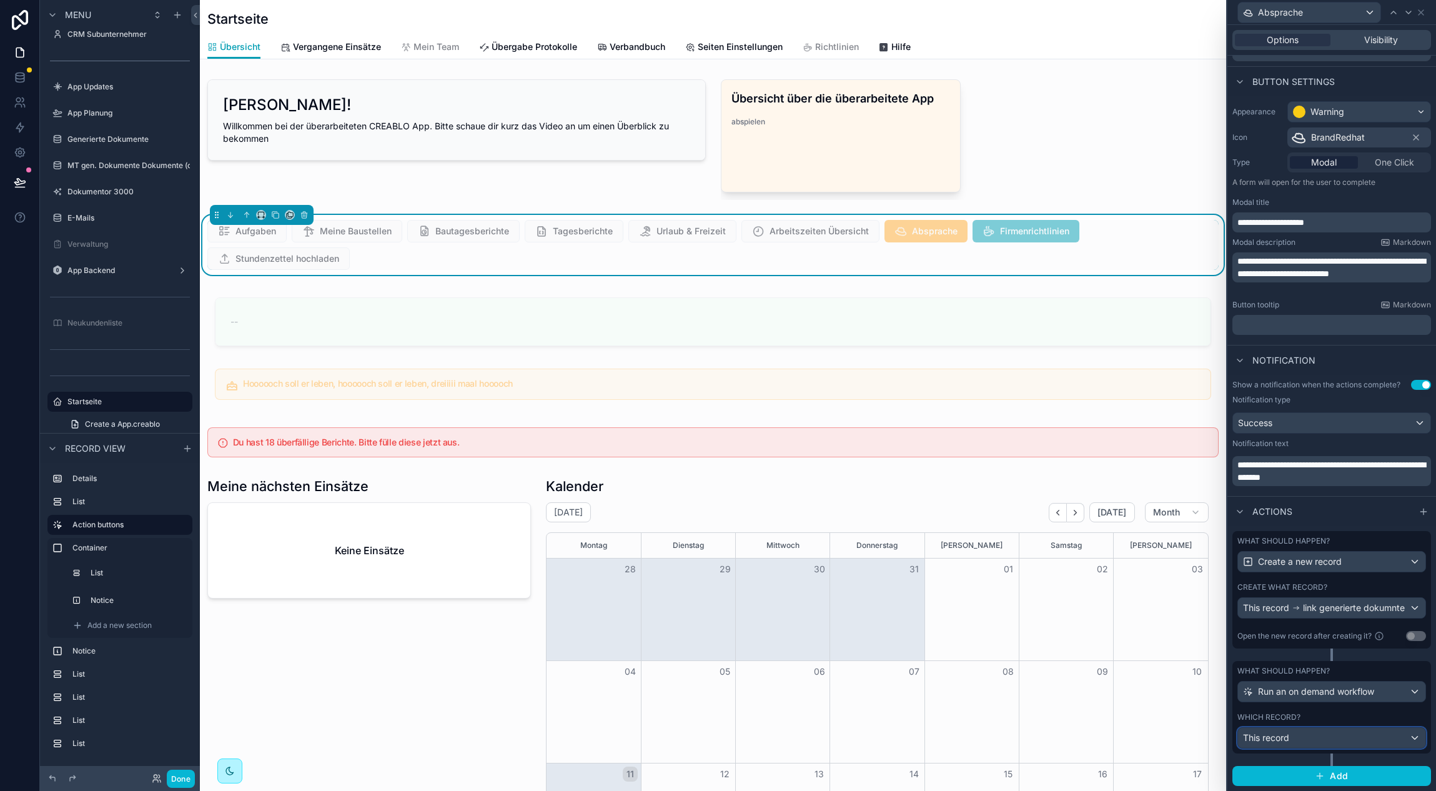
click at [1359, 738] on div "This record" at bounding box center [1331, 738] width 187 height 20
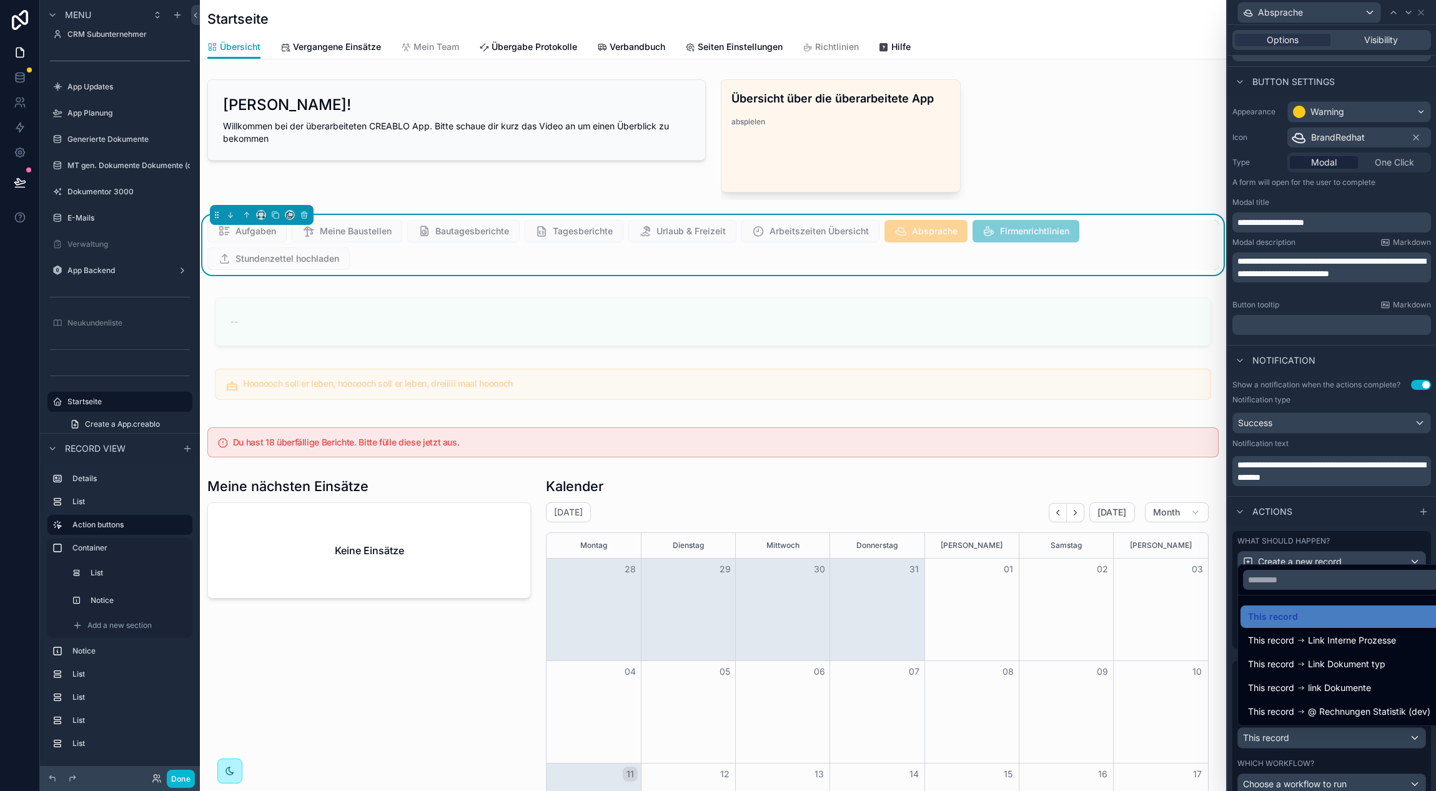
click at [1361, 738] on div at bounding box center [1331, 395] width 209 height 791
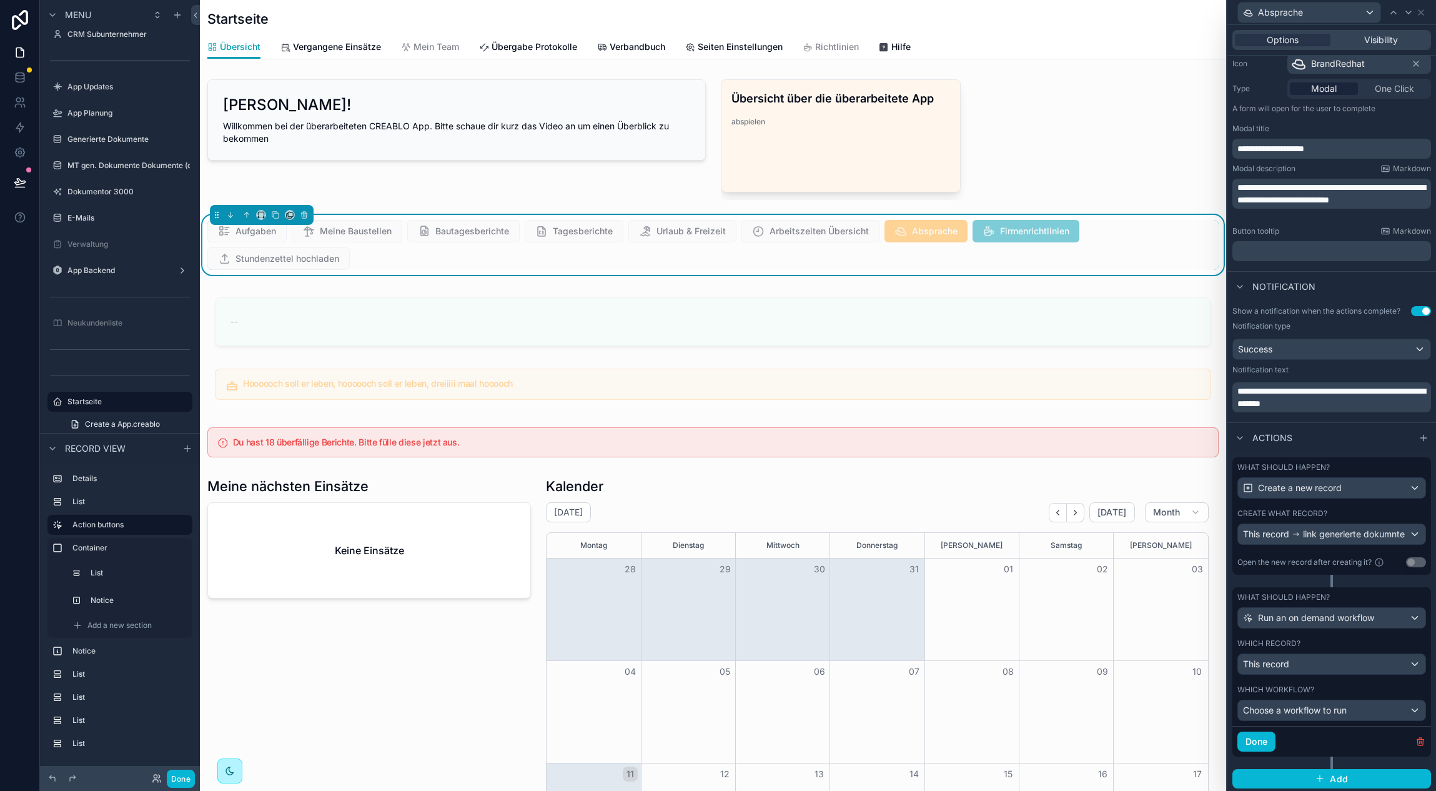
scroll to position [136, 0]
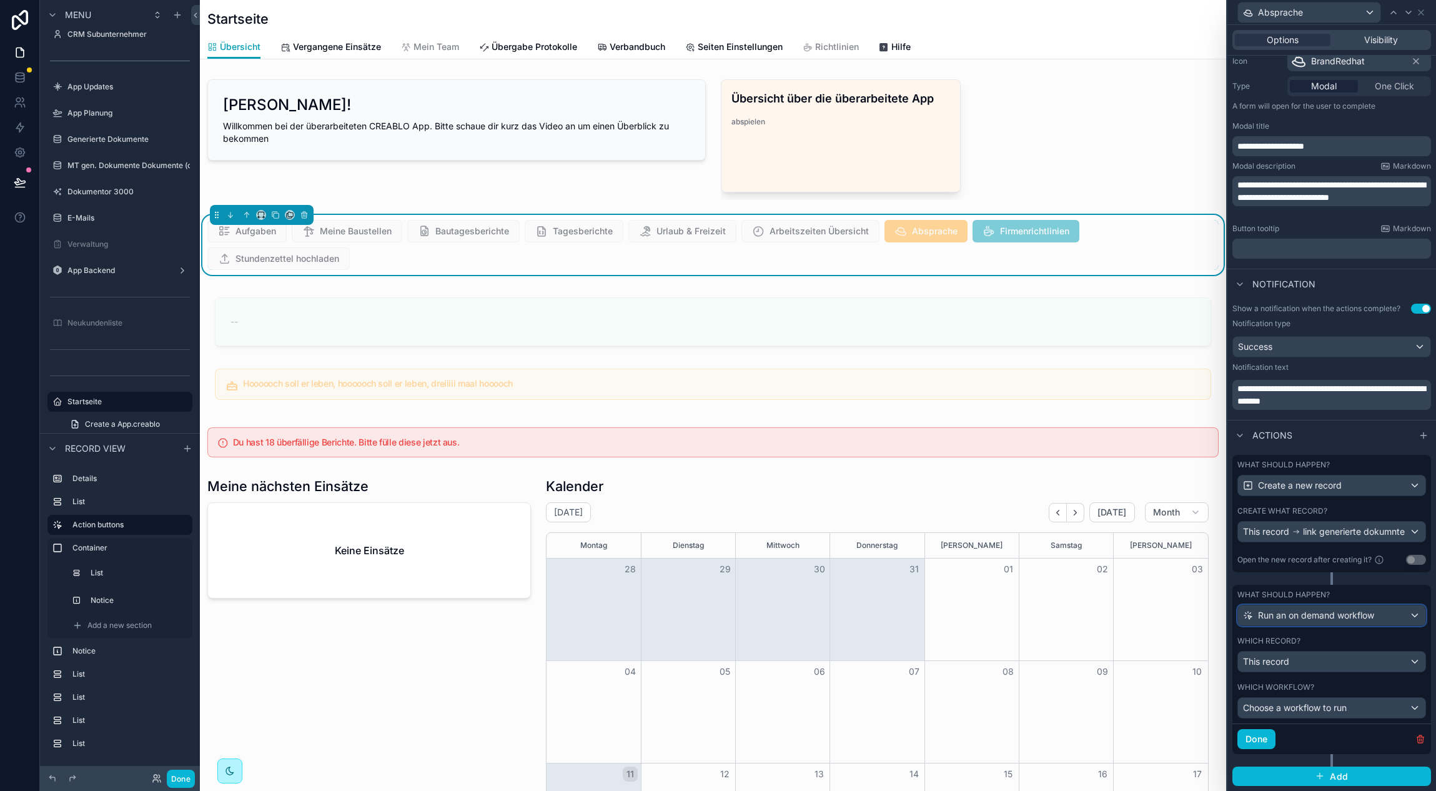
click at [1343, 615] on span "Run an on demand workflow" at bounding box center [1316, 615] width 116 height 12
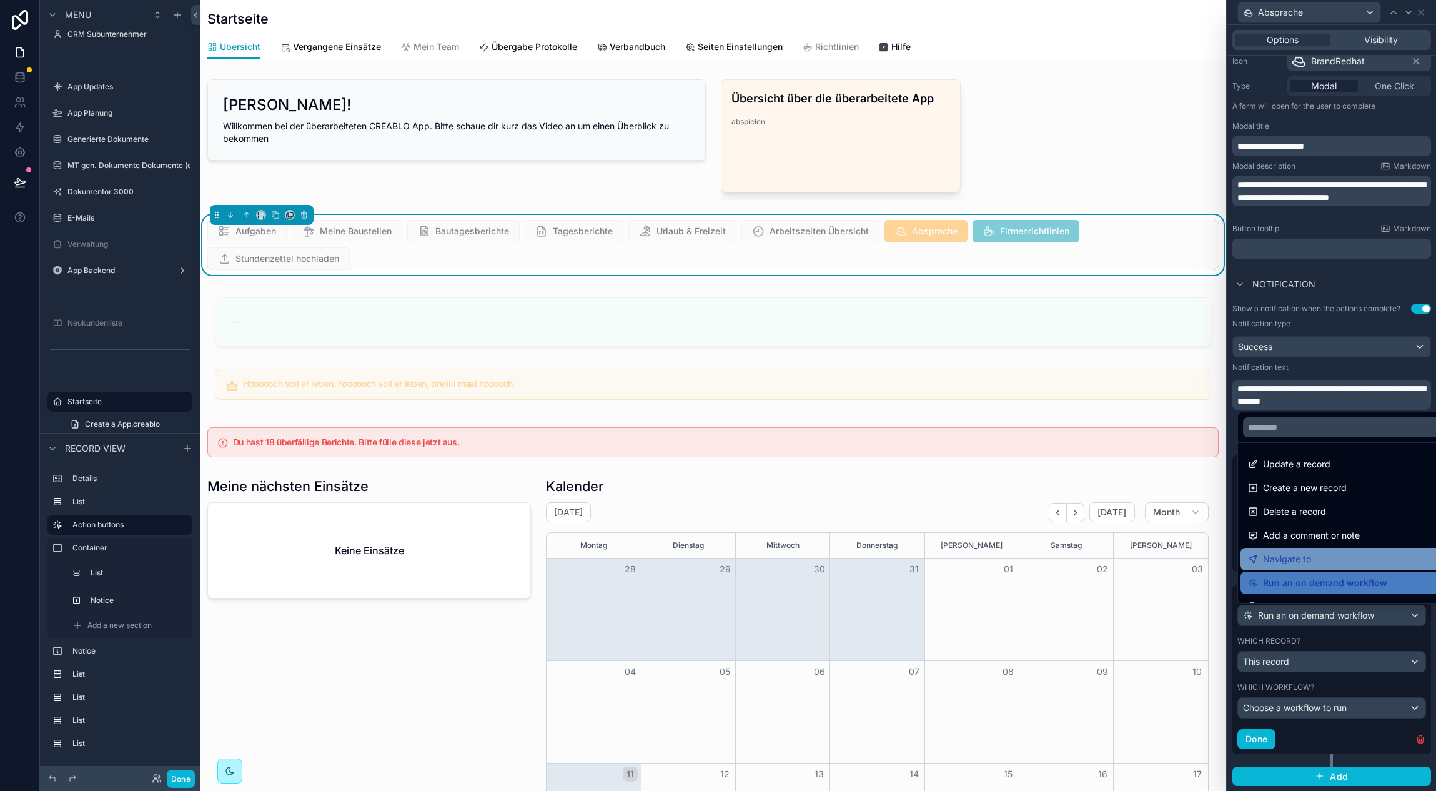
click at [1339, 564] on div "Navigate to" at bounding box center [1346, 559] width 196 height 15
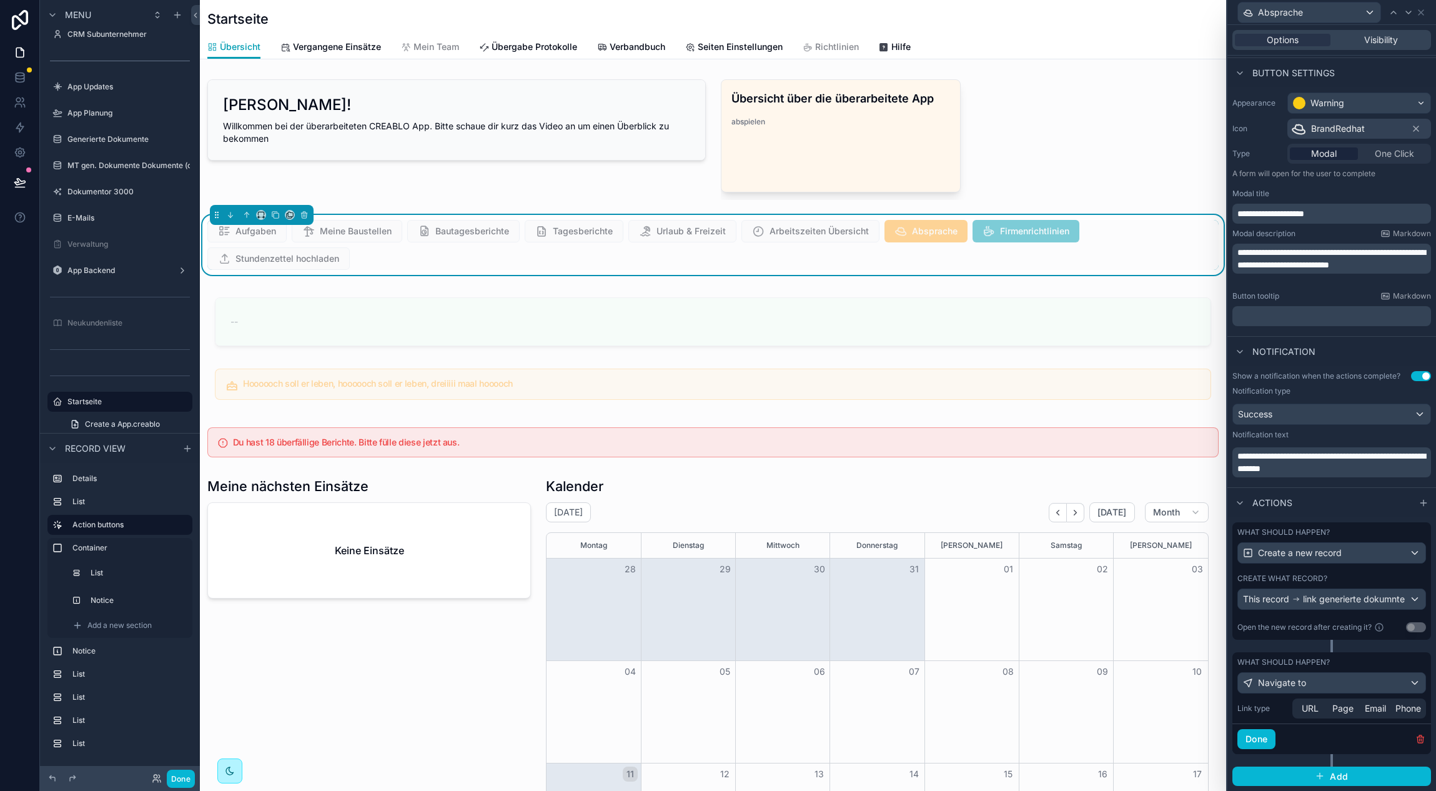
scroll to position [0, 916]
click at [1315, 681] on div "Navigate to" at bounding box center [1331, 683] width 187 height 20
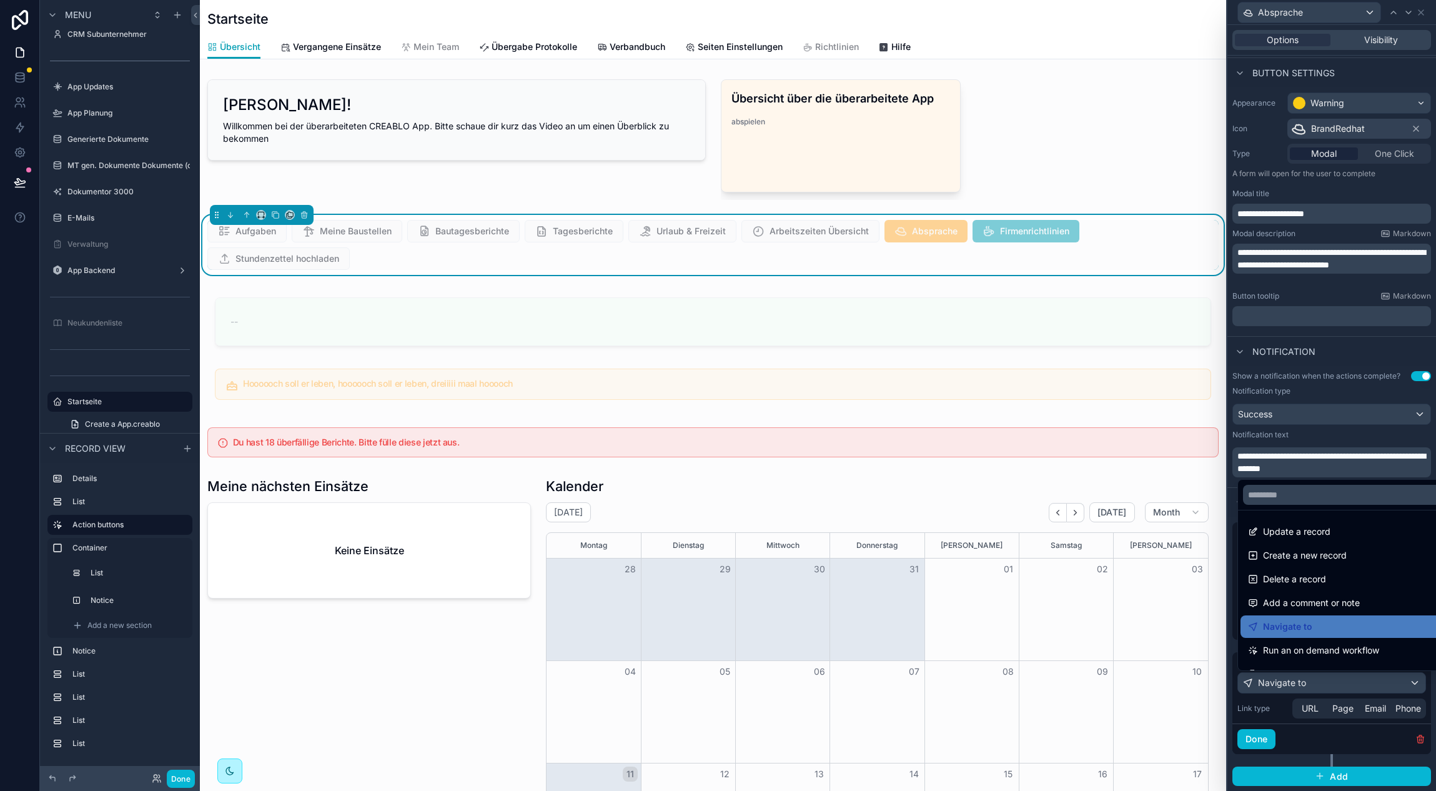
click at [1370, 650] on span "Run an on demand workflow" at bounding box center [1321, 650] width 116 height 15
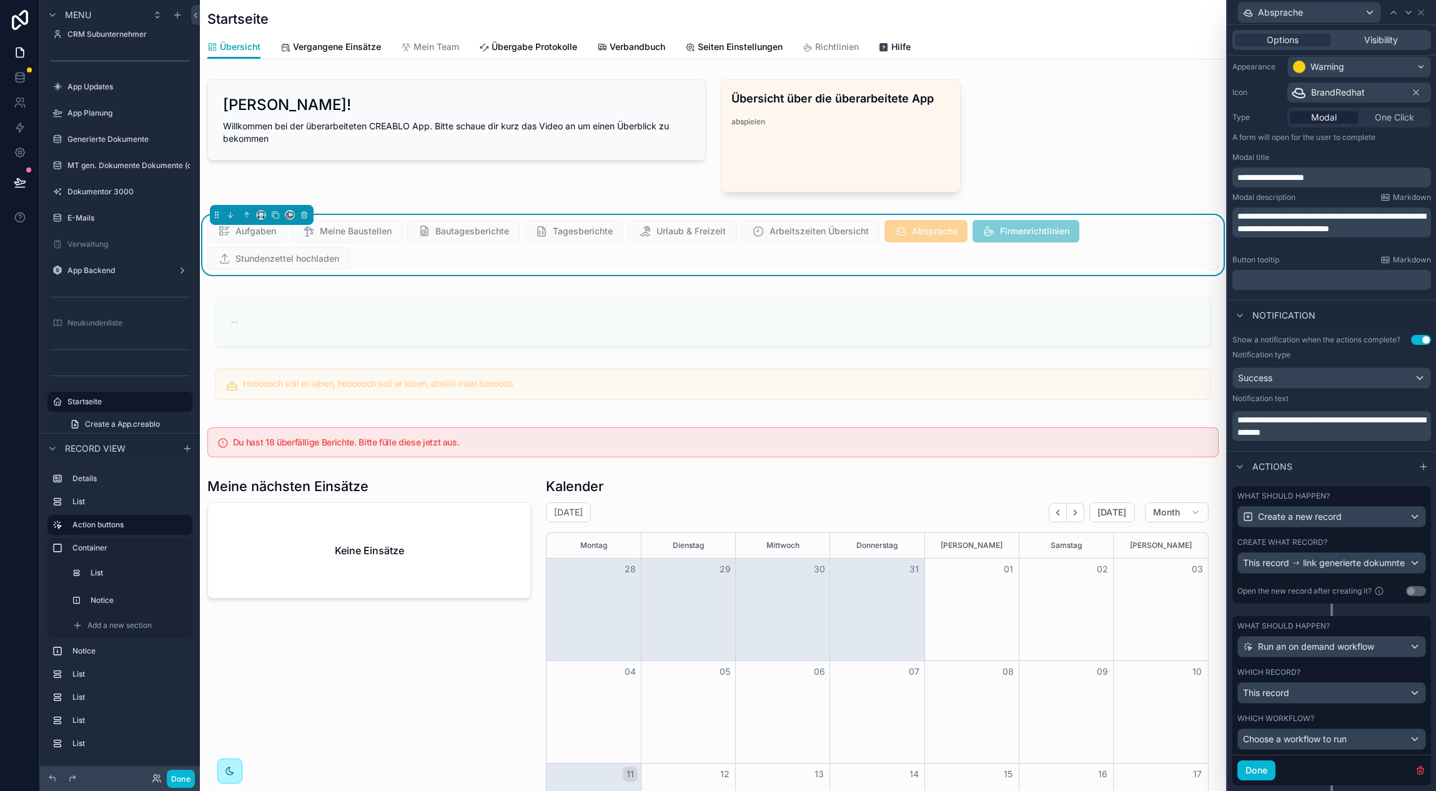
scroll to position [136, 0]
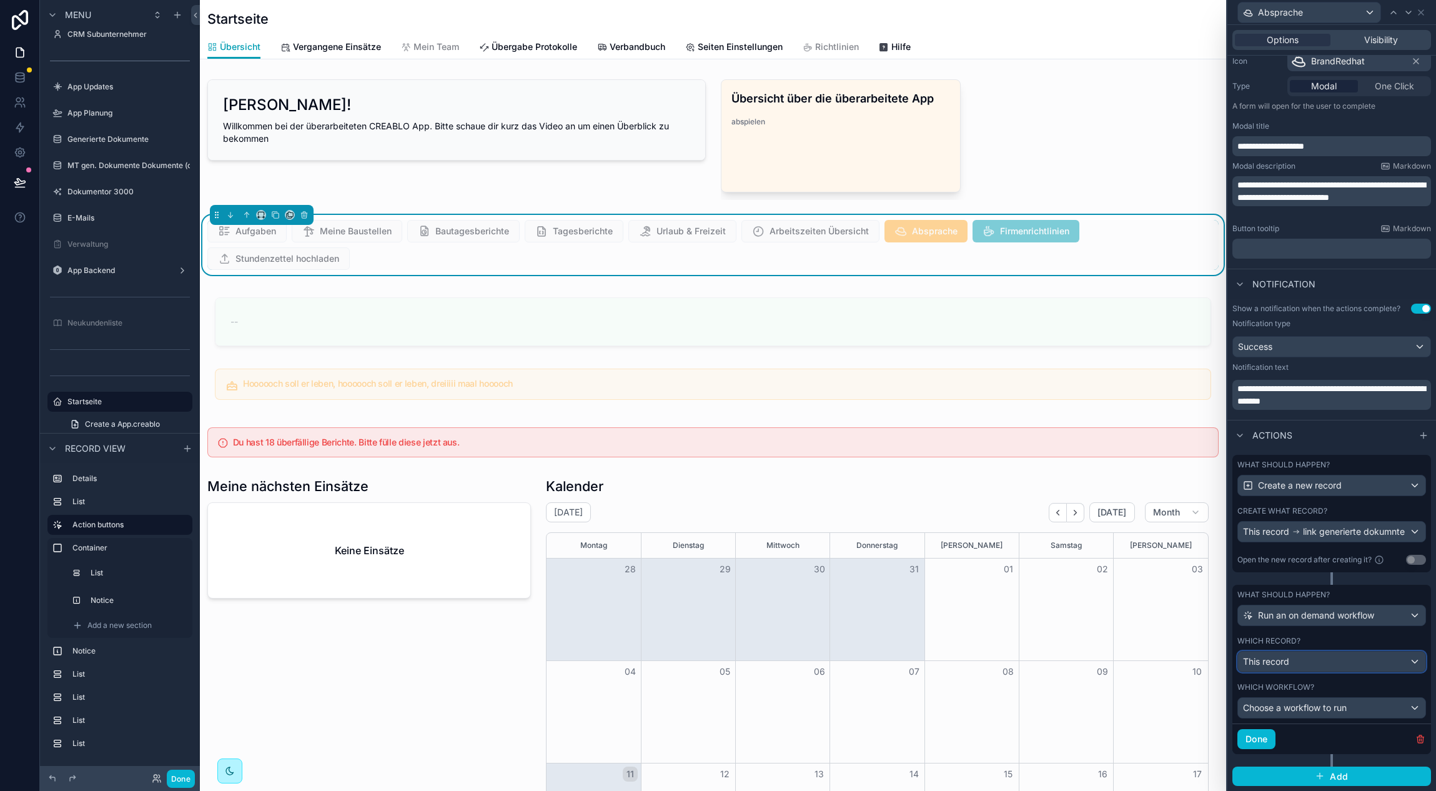
click at [1323, 669] on div "This record" at bounding box center [1331, 661] width 187 height 20
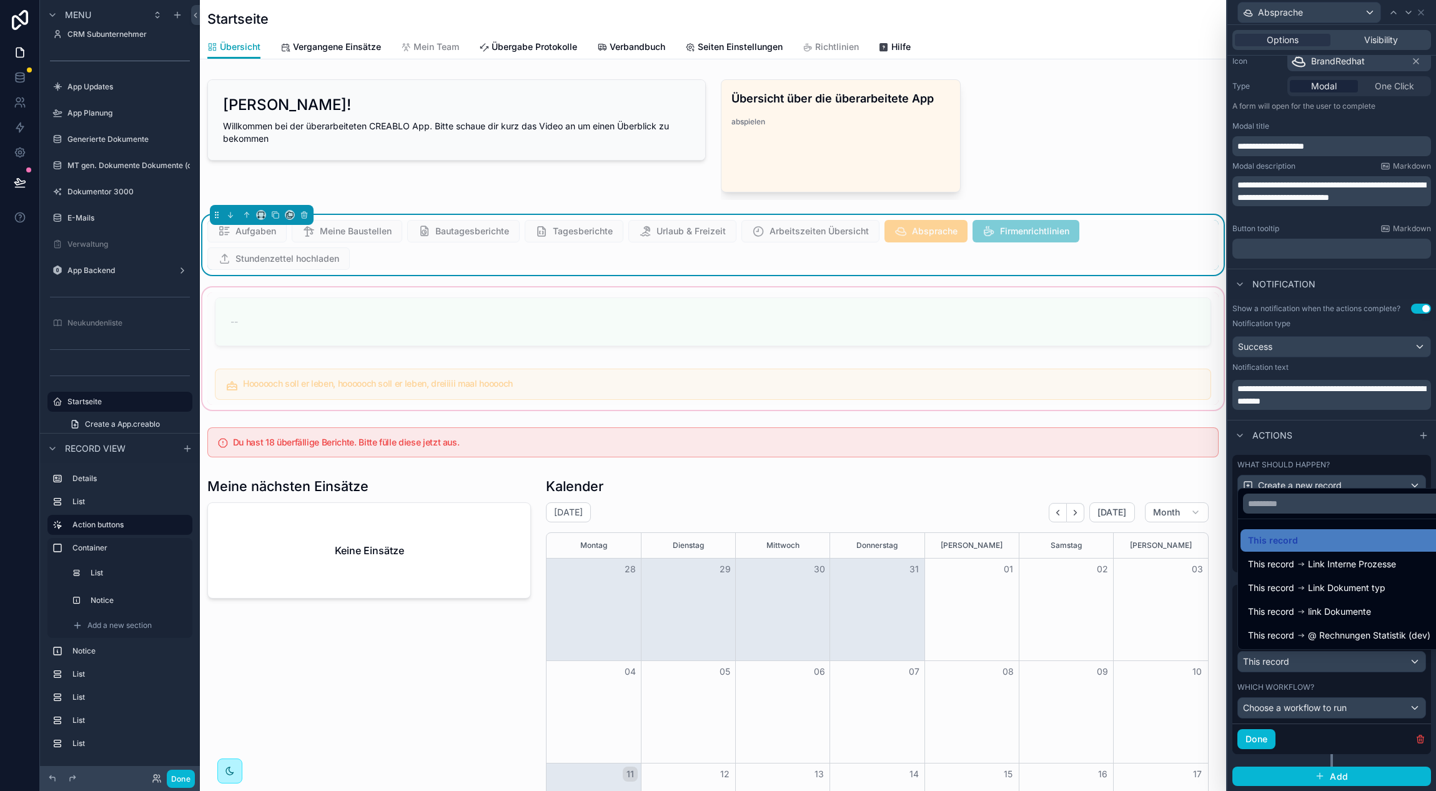
click at [1002, 352] on div "scrollable content" at bounding box center [713, 348] width 1026 height 127
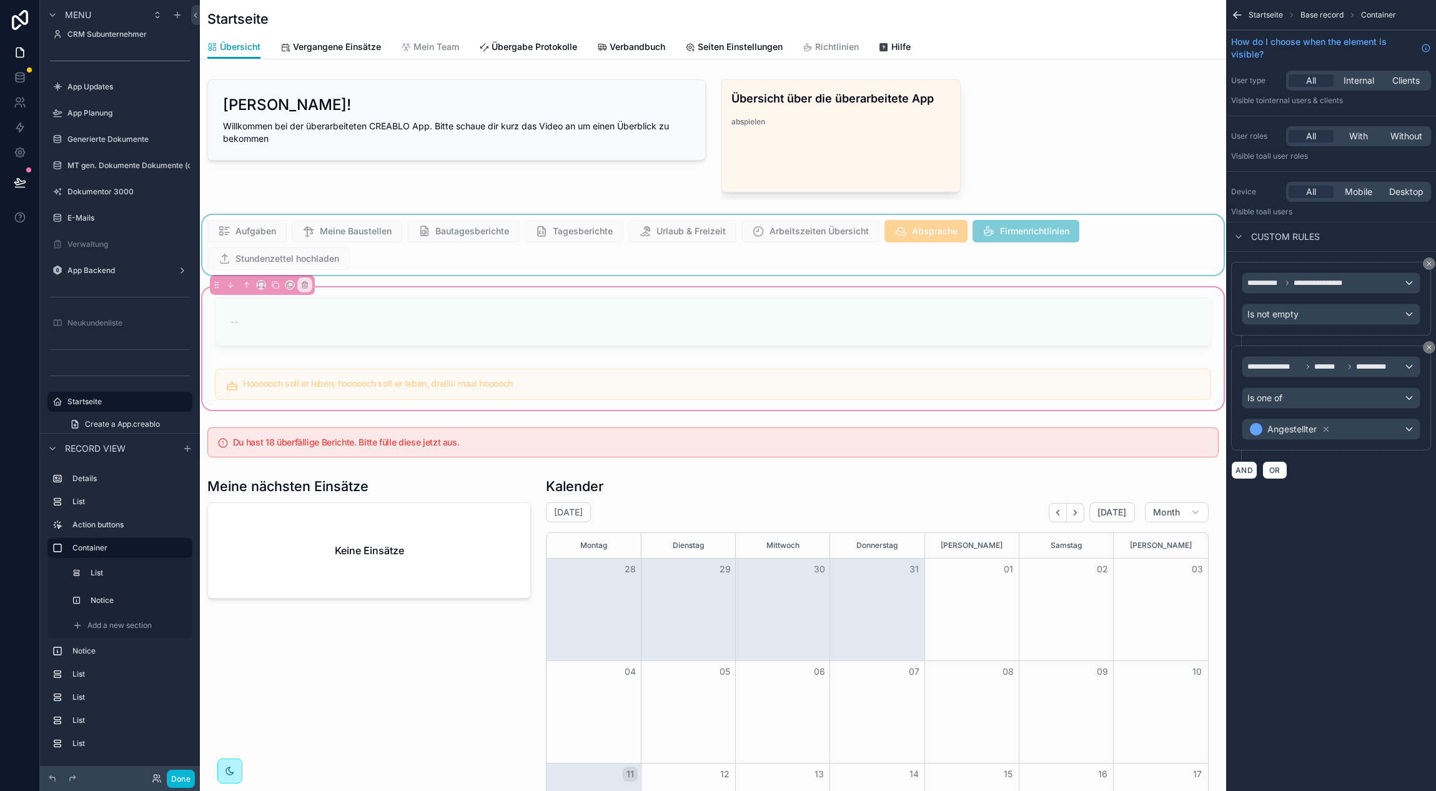
click at [1157, 240] on div "scrollable content" at bounding box center [713, 245] width 1026 height 60
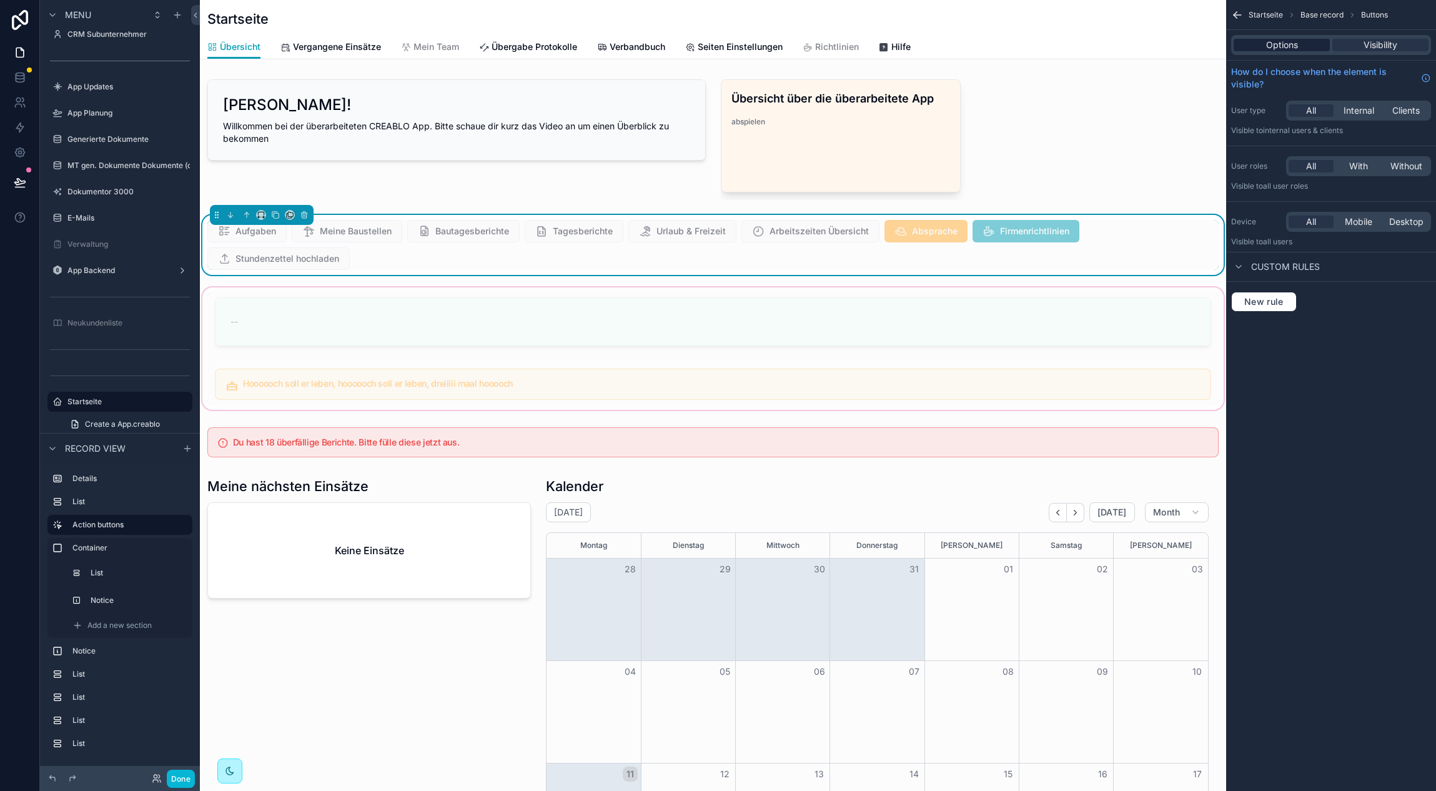
click at [1275, 46] on span "Options" at bounding box center [1282, 45] width 32 height 12
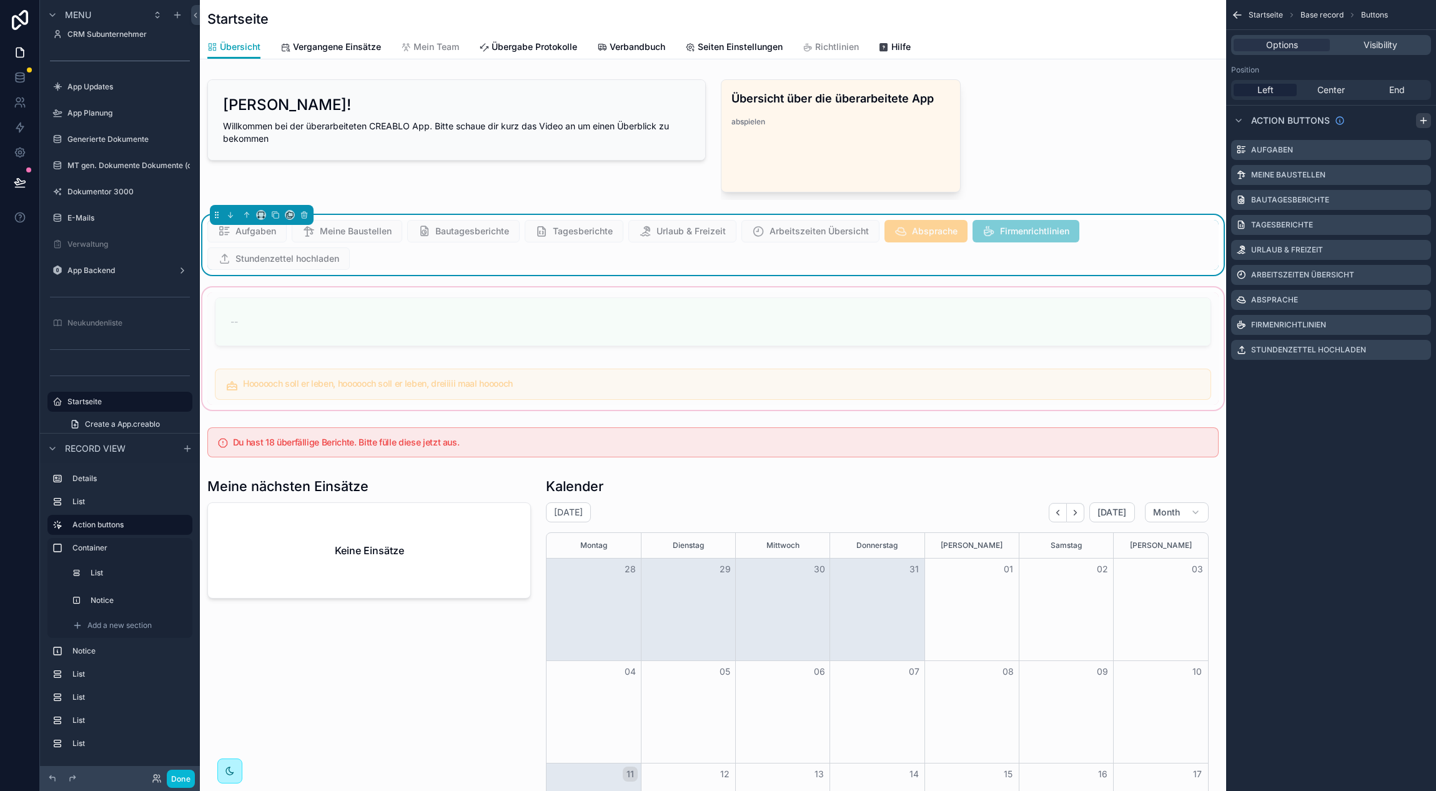
click at [1417, 121] on div "scrollable content" at bounding box center [1423, 120] width 15 height 15
click at [1420, 374] on icon "scrollable content" at bounding box center [1422, 373] width 5 height 5
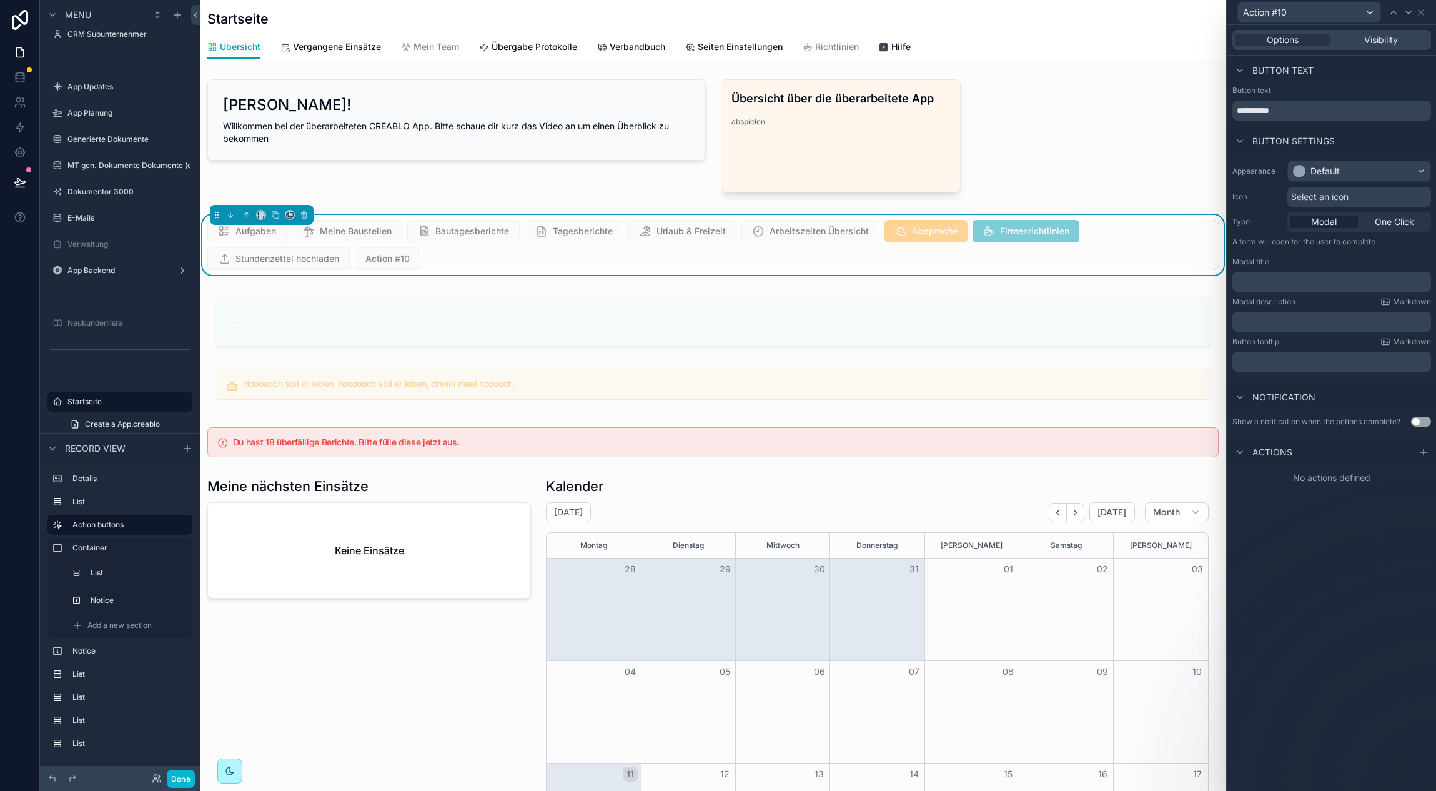
click at [1423, 453] on icon at bounding box center [1423, 452] width 10 height 10
click at [1330, 506] on div "Select a type" at bounding box center [1331, 502] width 187 height 20
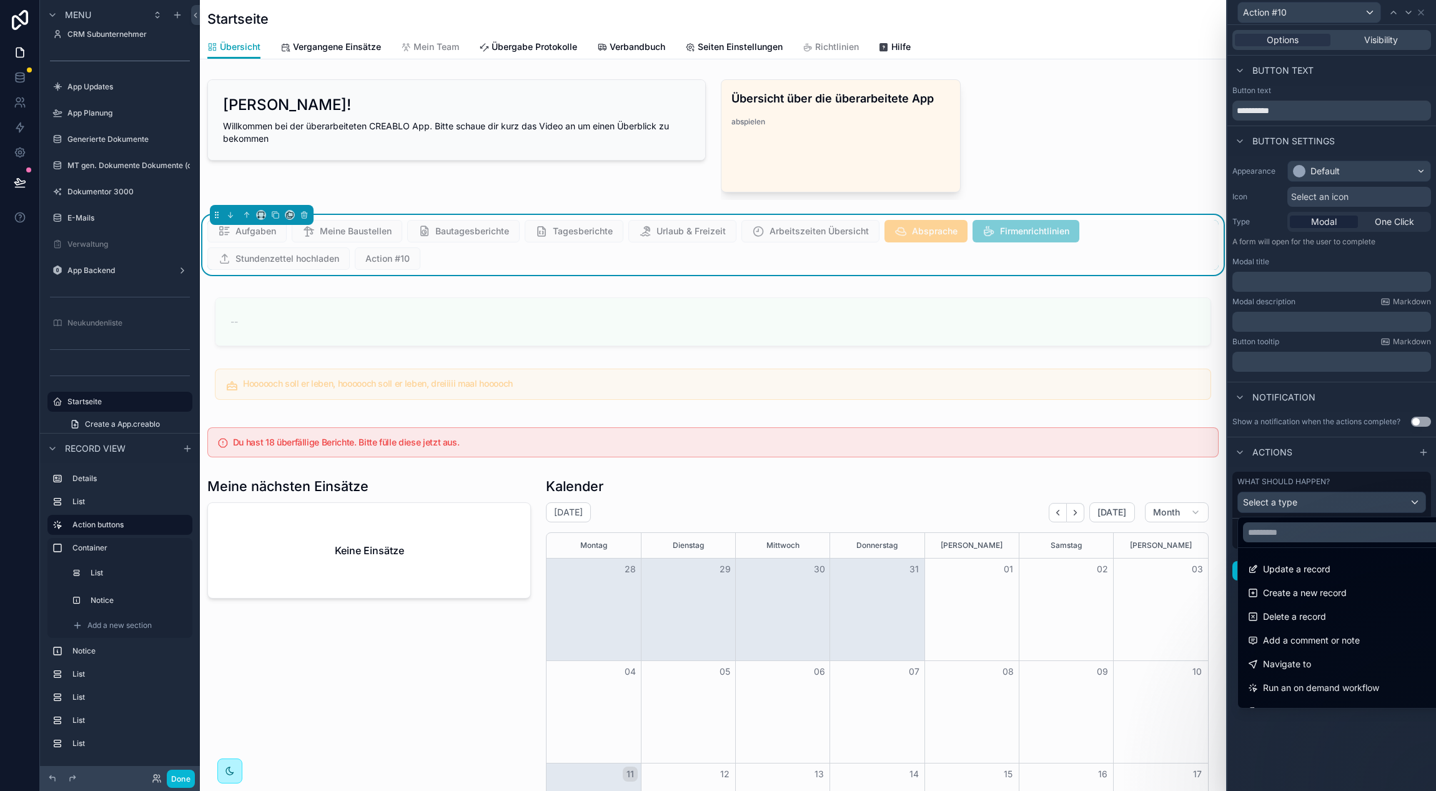
click at [1358, 685] on span "Run an on demand workflow" at bounding box center [1321, 687] width 116 height 15
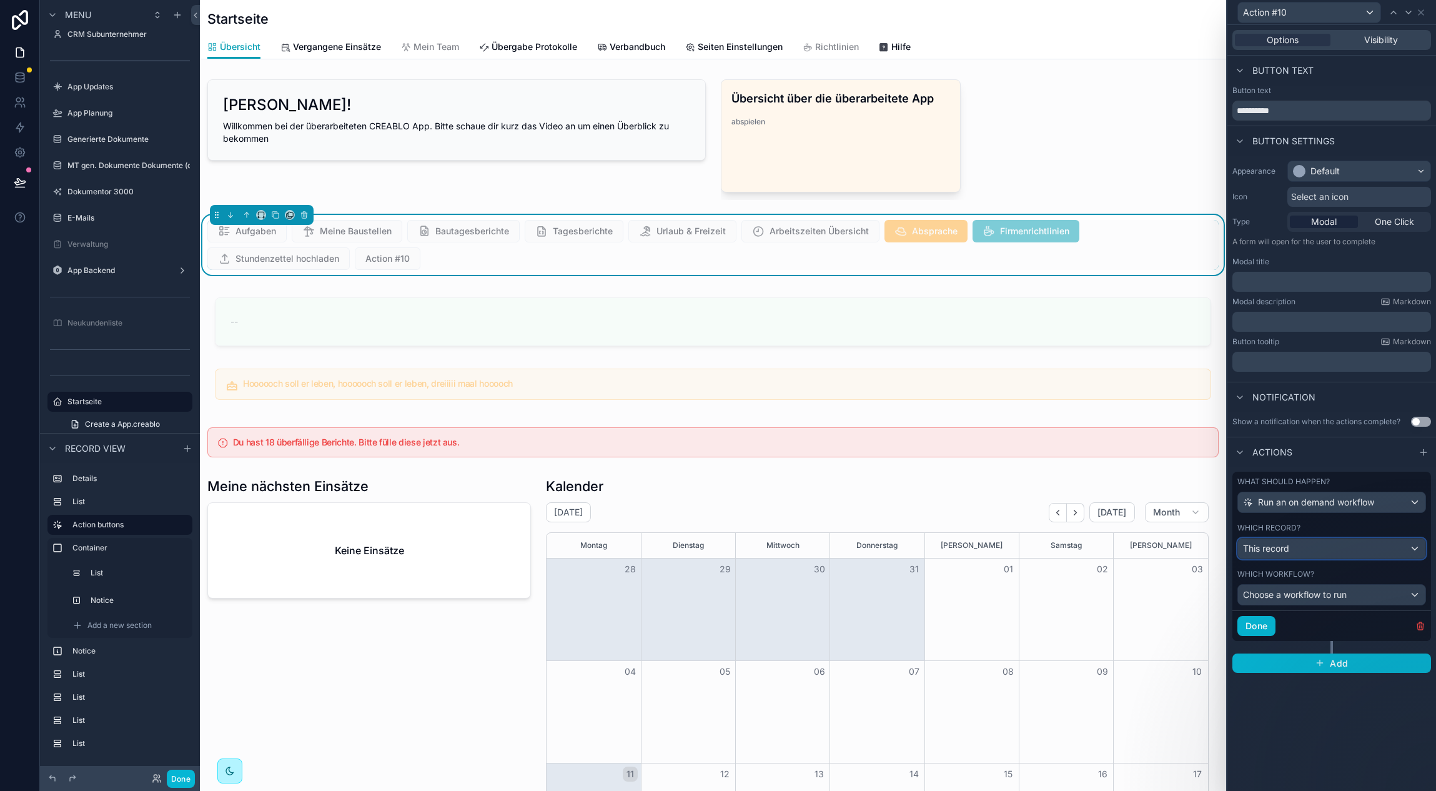
click at [1327, 546] on div "This record" at bounding box center [1331, 548] width 187 height 20
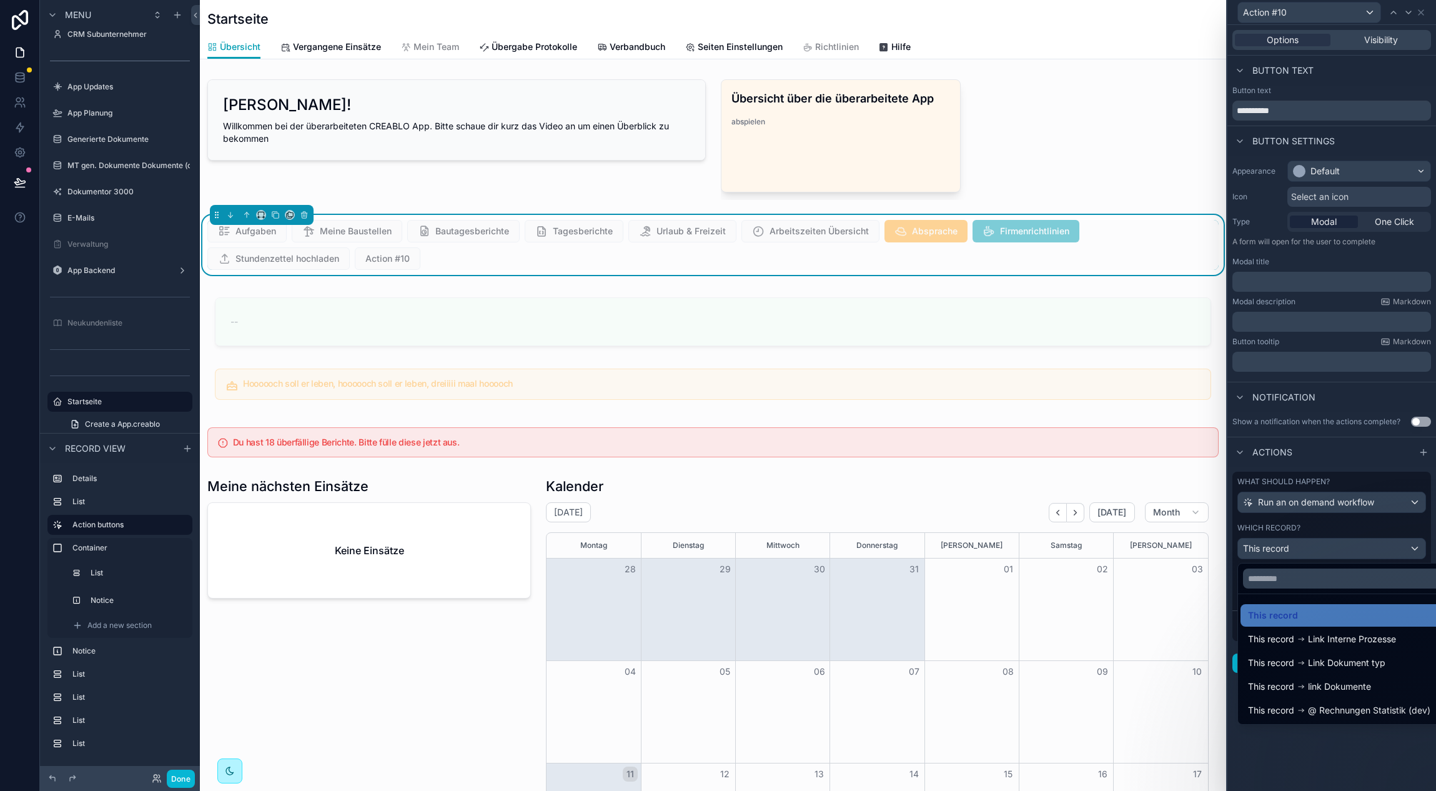
click at [1344, 558] on div at bounding box center [1331, 395] width 209 height 791
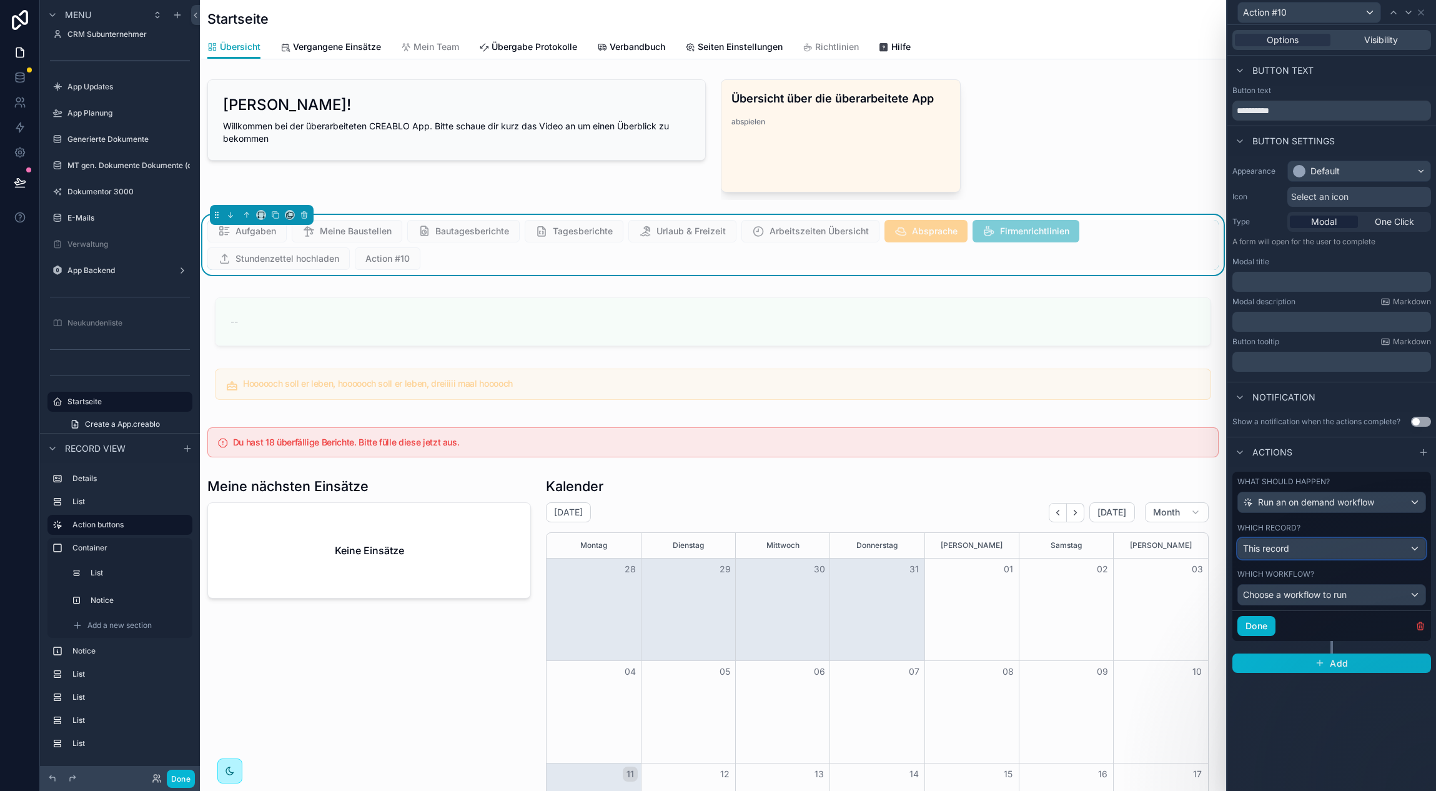
click at [1348, 544] on div "This record" at bounding box center [1331, 548] width 187 height 20
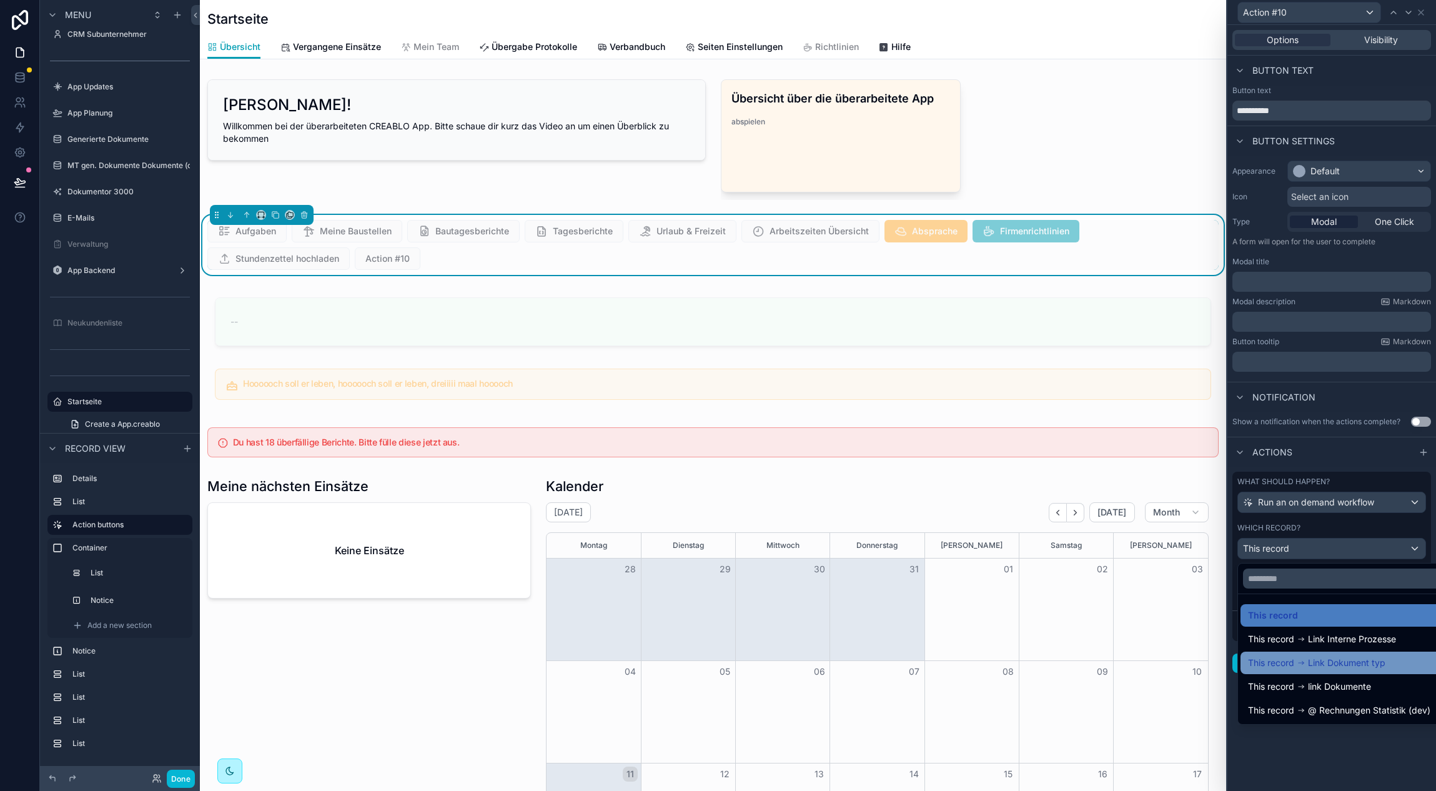
click at [1353, 673] on div "This record Link Dokument typ" at bounding box center [1345, 662] width 211 height 22
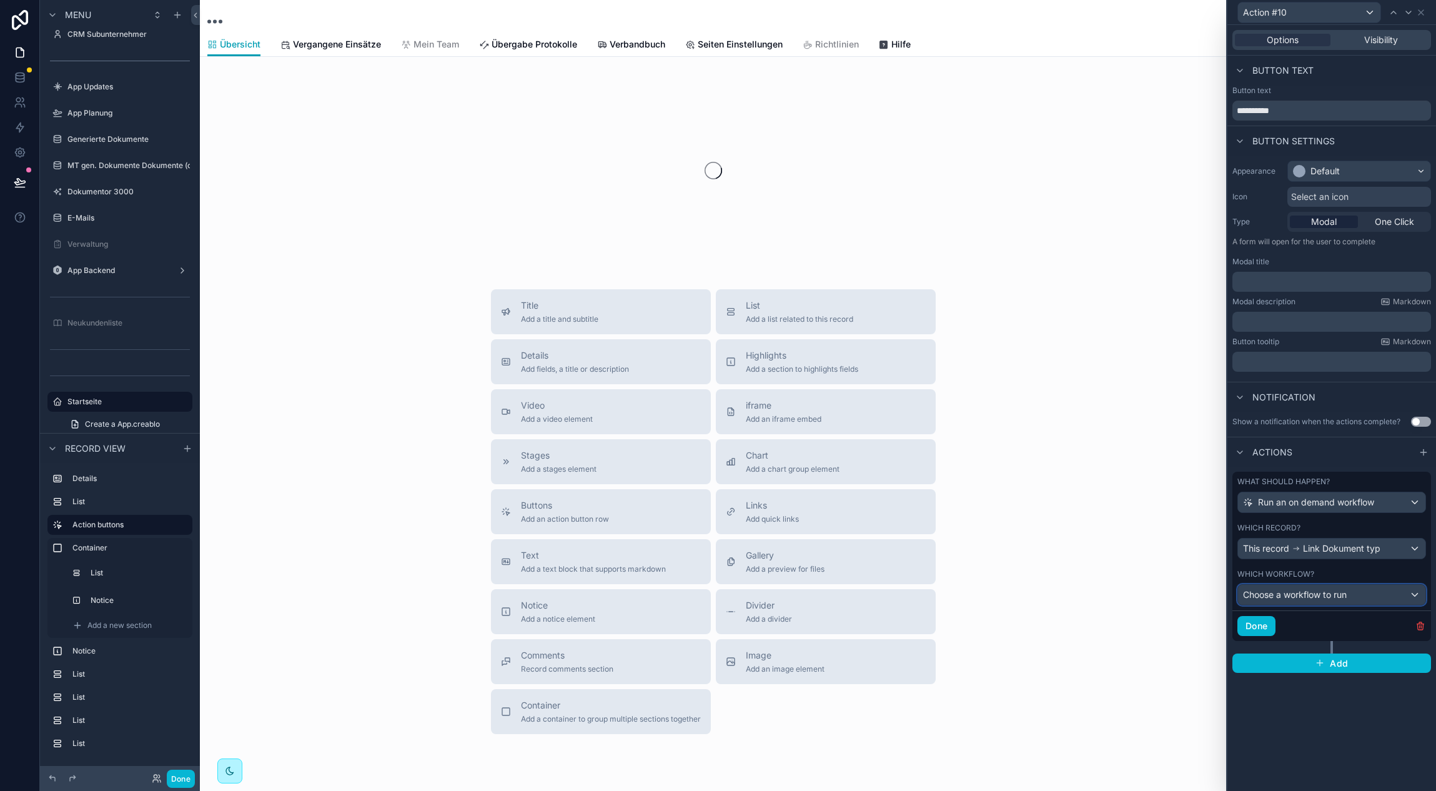
click at [1352, 590] on div "Choose a workflow to run" at bounding box center [1331, 595] width 187 height 20
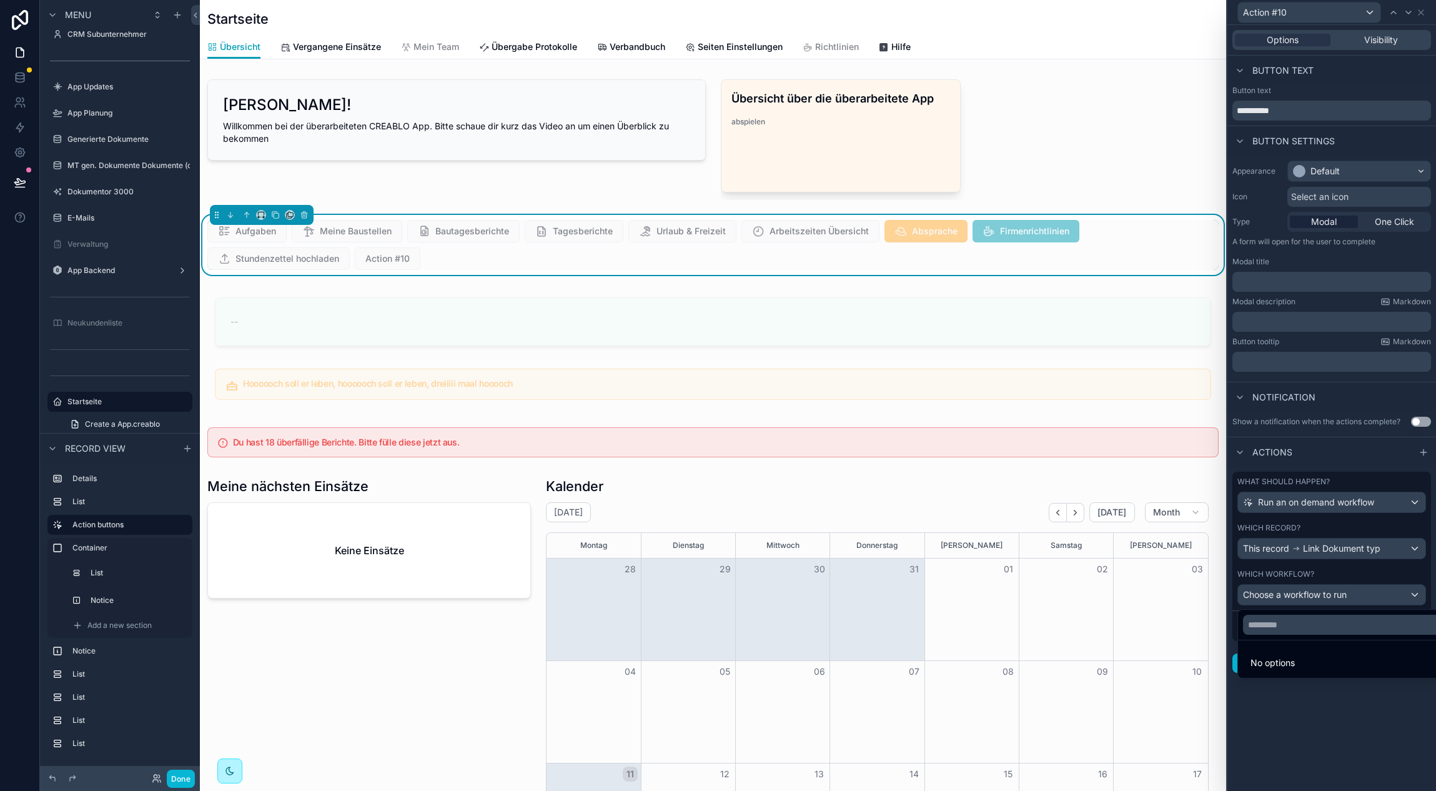
click at [1353, 591] on div at bounding box center [1331, 395] width 209 height 791
click at [1353, 591] on div "Choose a workflow to run" at bounding box center [1331, 595] width 187 height 20
drag, startPoint x: 1289, startPoint y: 713, endPoint x: 1291, endPoint y: 704, distance: 8.9
click at [1289, 712] on div at bounding box center [1331, 395] width 209 height 791
click at [1342, 552] on span "Link Dokument typ" at bounding box center [1341, 548] width 77 height 12
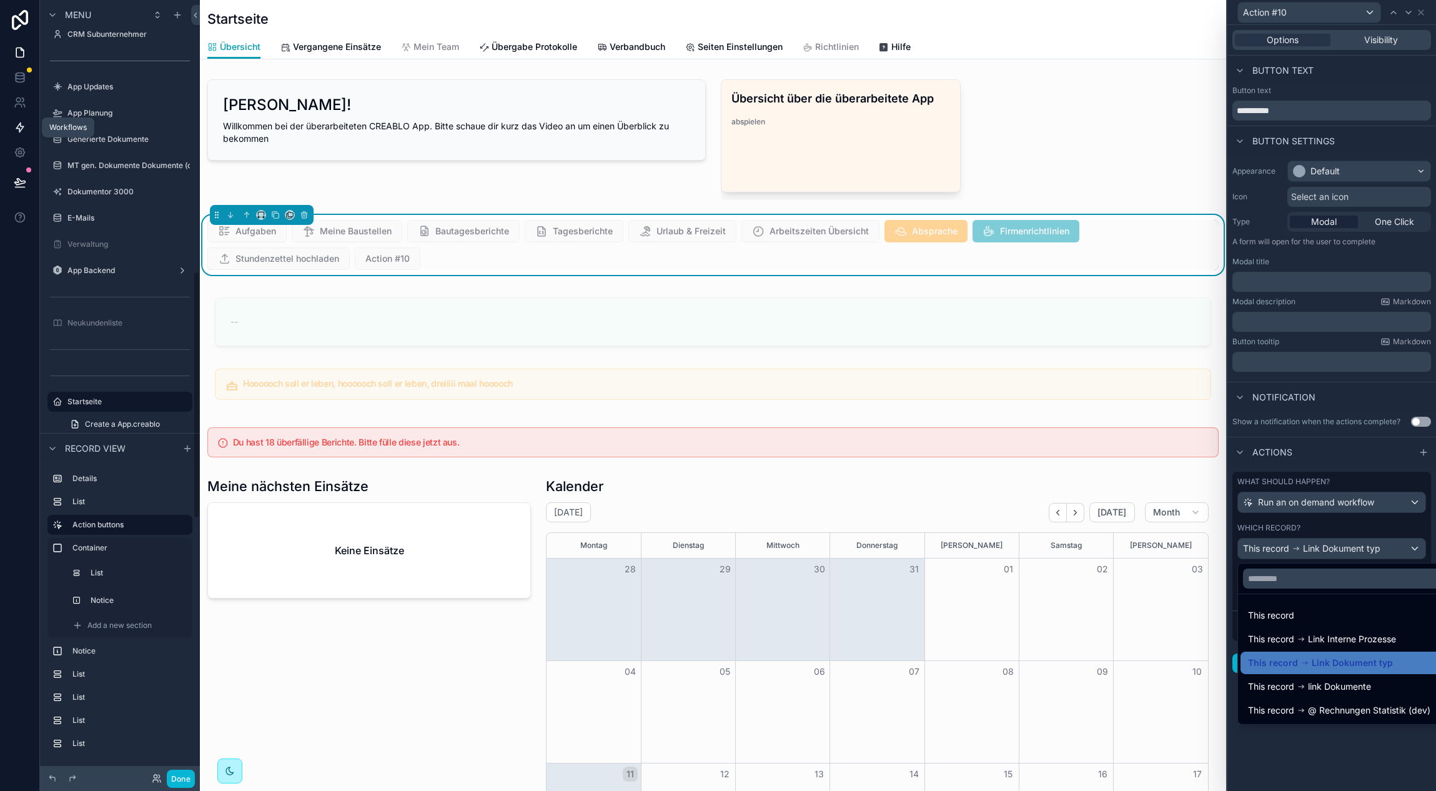
click at [16, 119] on link at bounding box center [19, 127] width 39 height 25
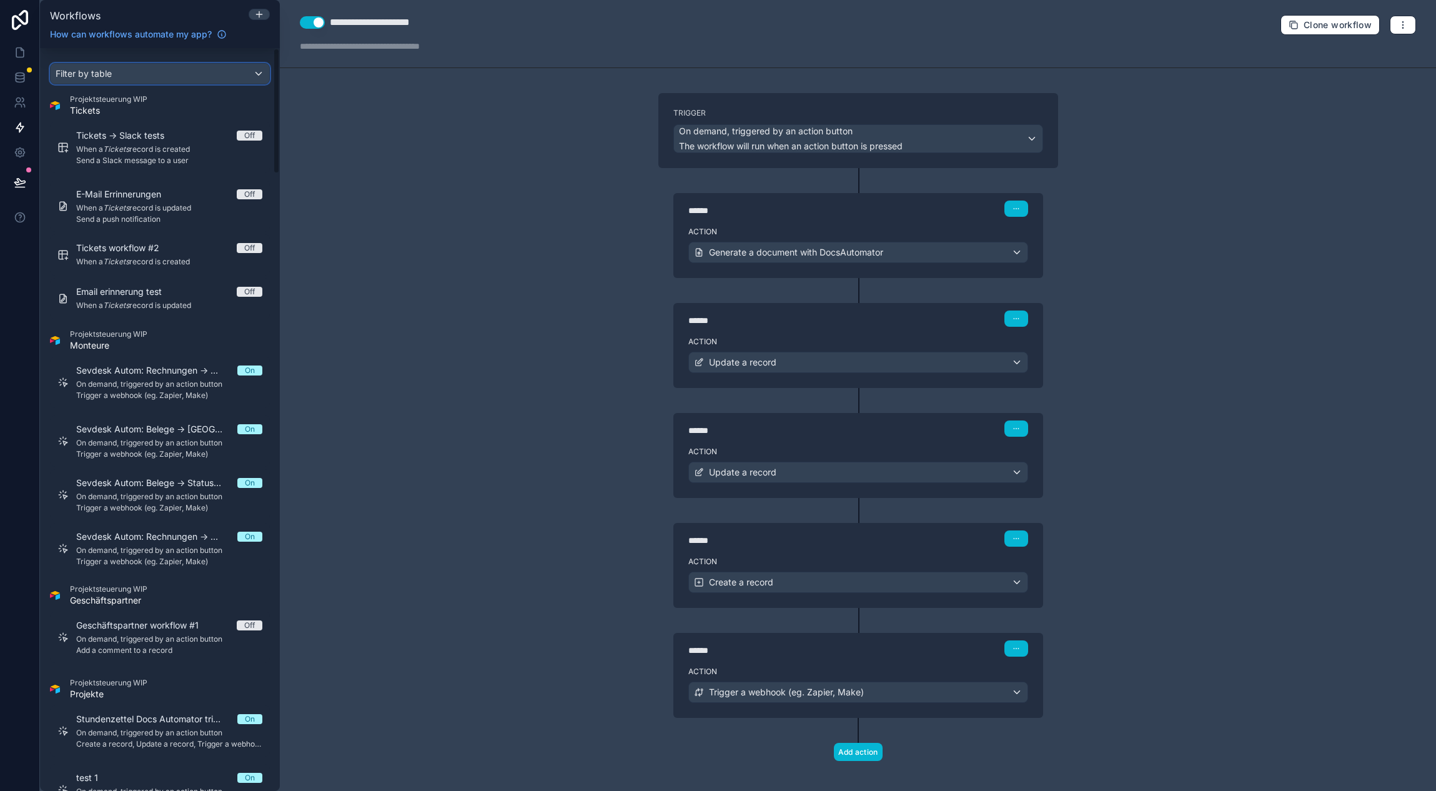
click at [139, 77] on div "Filter by table" at bounding box center [160, 74] width 219 height 20
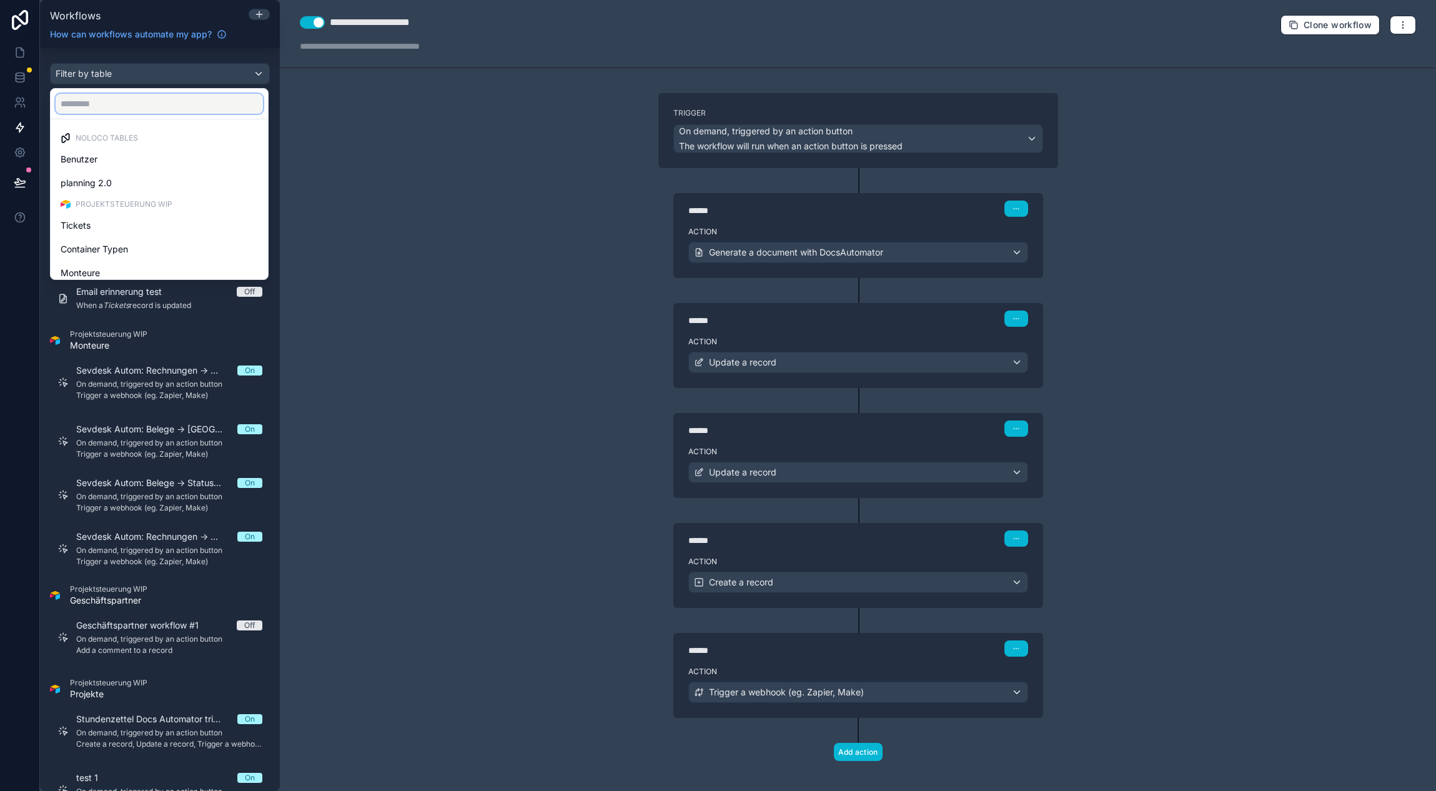
click at [136, 101] on input "text" at bounding box center [159, 104] width 207 height 20
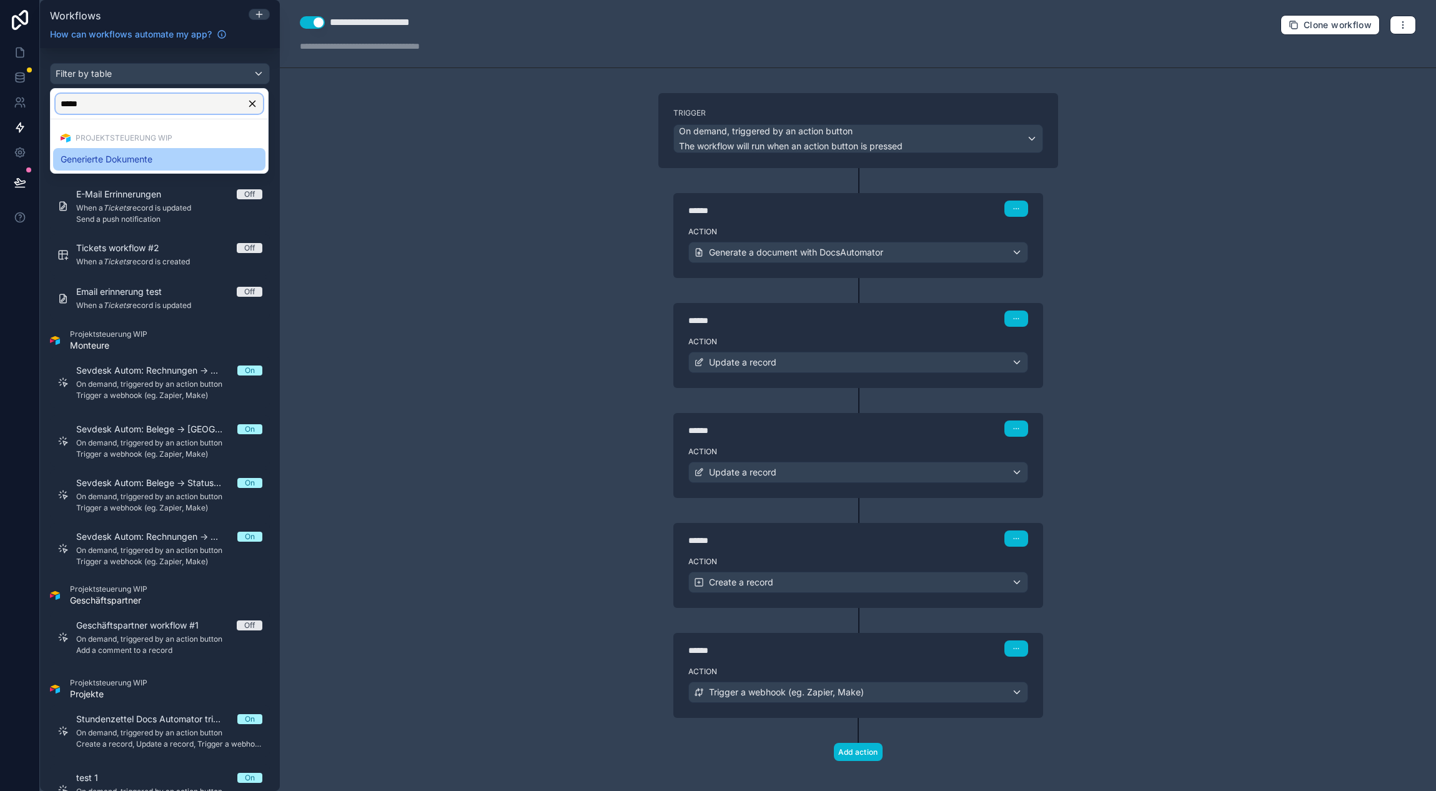
type input "*****"
click at [166, 156] on div "Generierte Dokumente" at bounding box center [159, 159] width 197 height 15
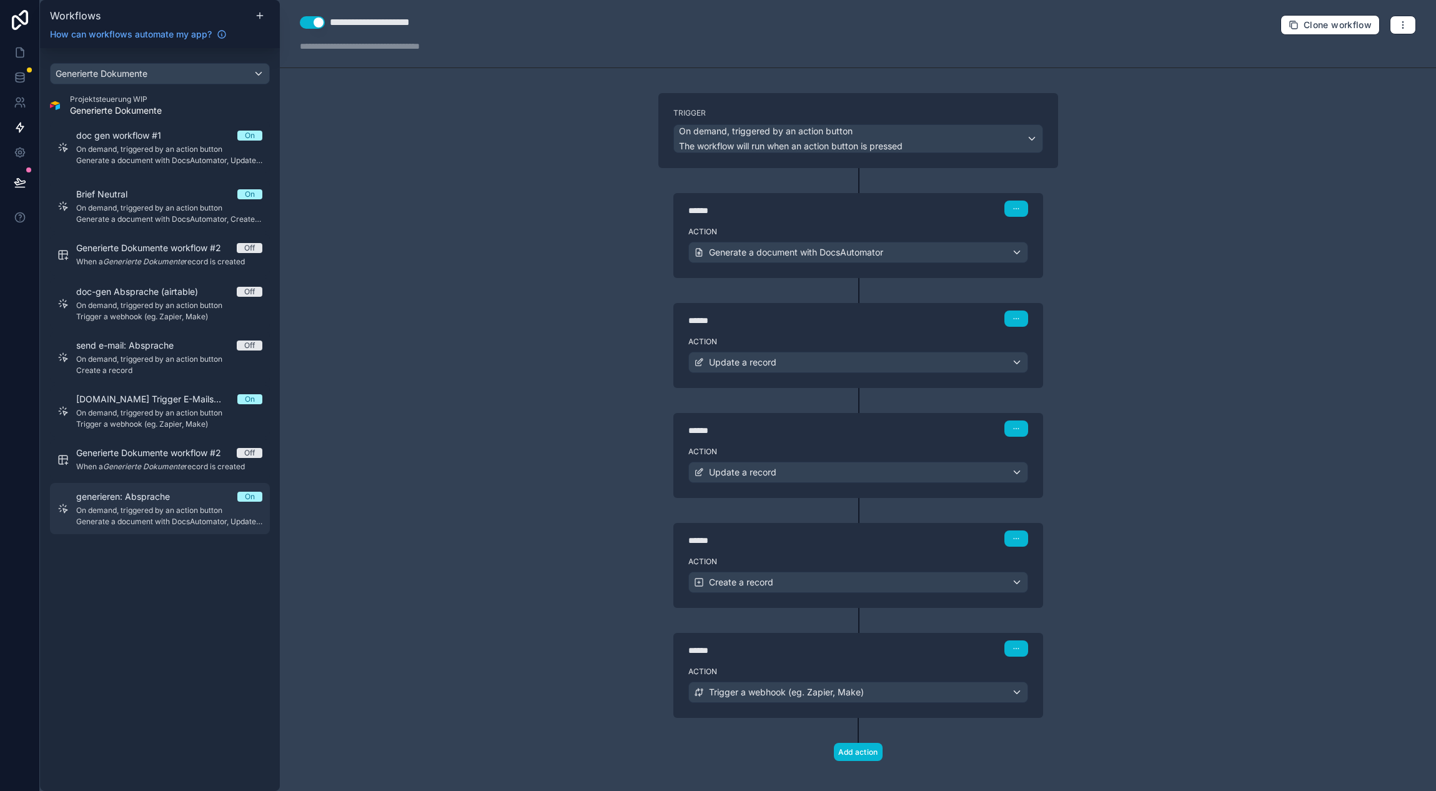
click at [129, 512] on span "On demand, triggered by an action button" at bounding box center [169, 510] width 186 height 10
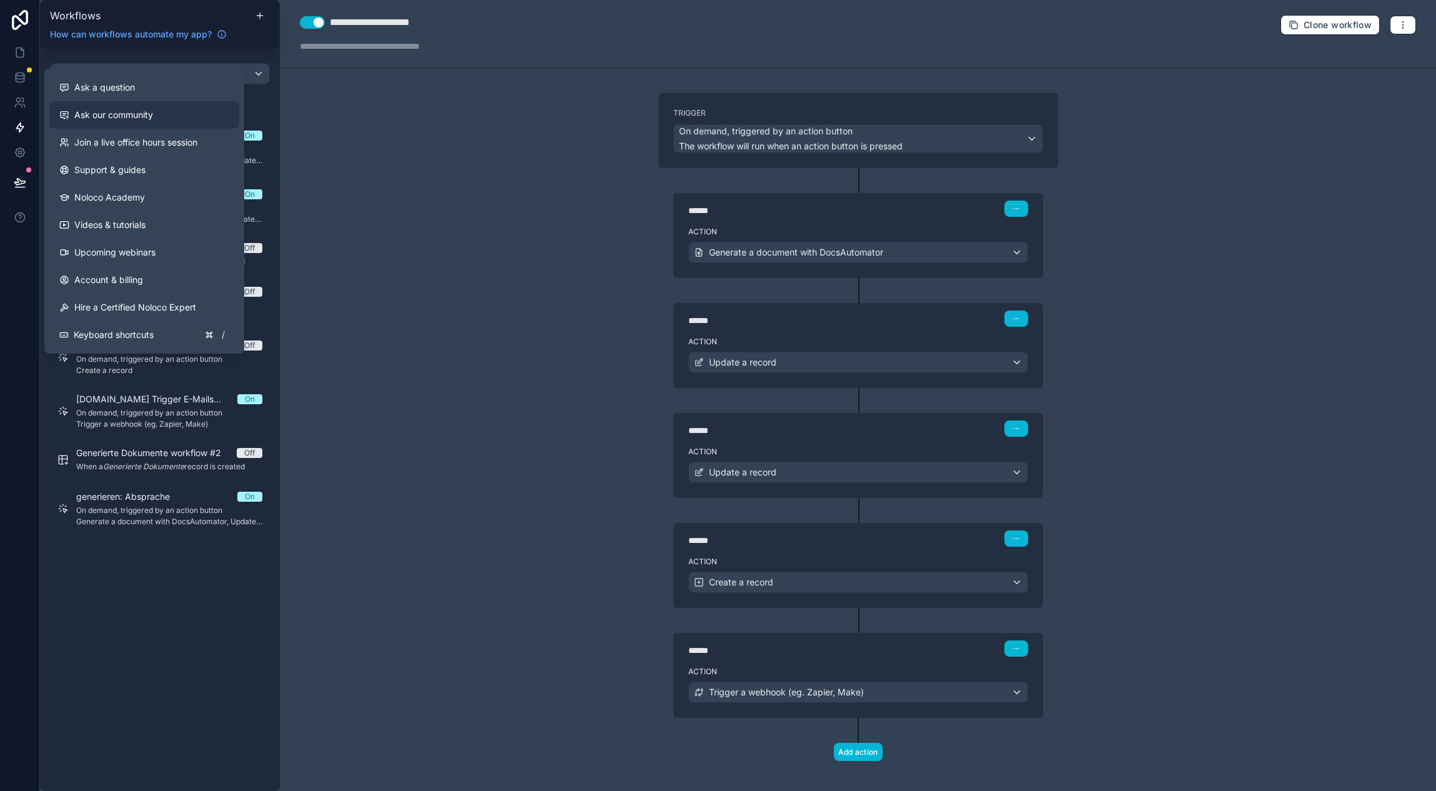
click at [124, 93] on button "Ask a question" at bounding box center [144, 87] width 190 height 27
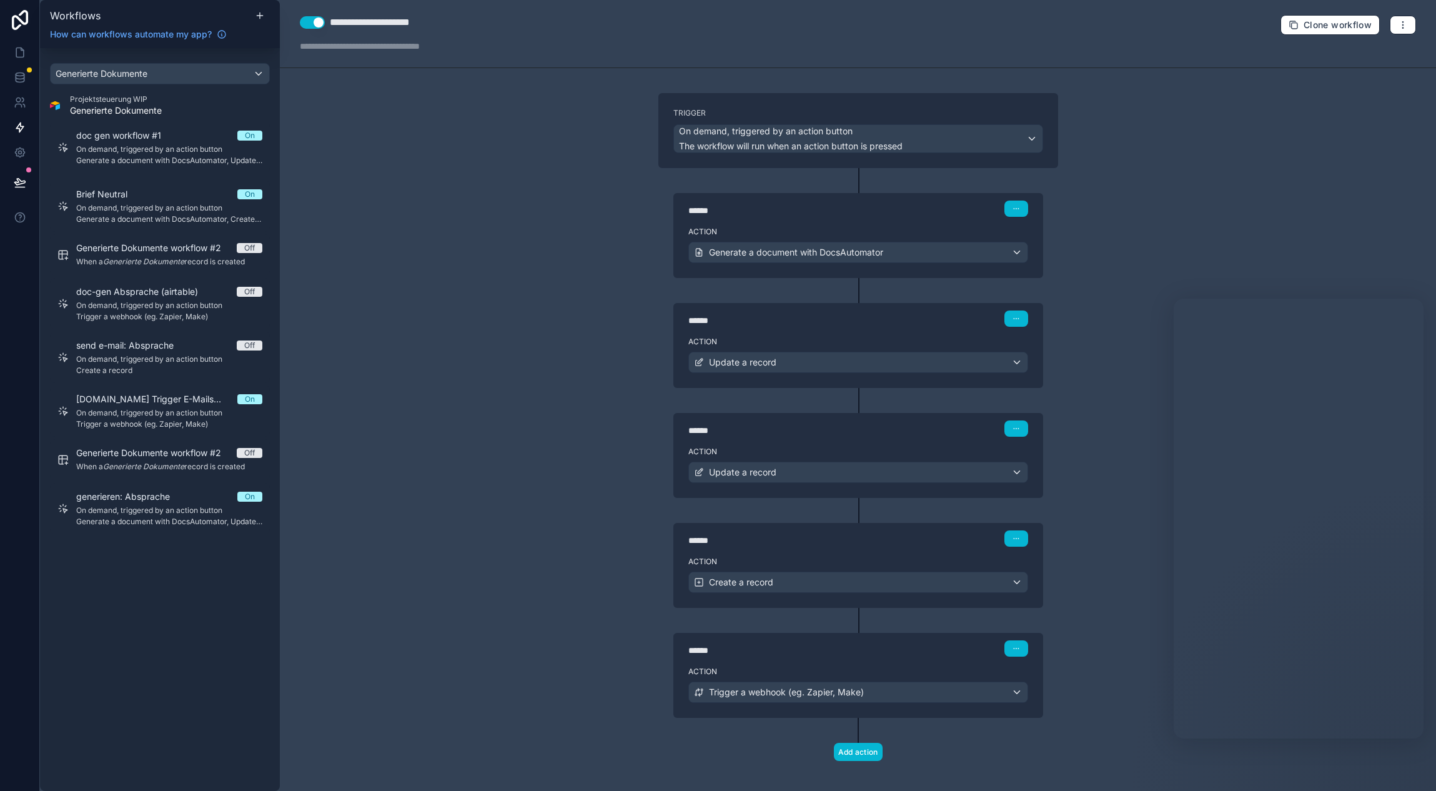
click at [413, 375] on div "**********" at bounding box center [858, 395] width 1156 height 791
drag, startPoint x: 571, startPoint y: 142, endPoint x: 581, endPoint y: 143, distance: 10.0
click at [570, 142] on div "**********" at bounding box center [858, 395] width 1156 height 791
click at [26, 54] on link at bounding box center [19, 52] width 39 height 25
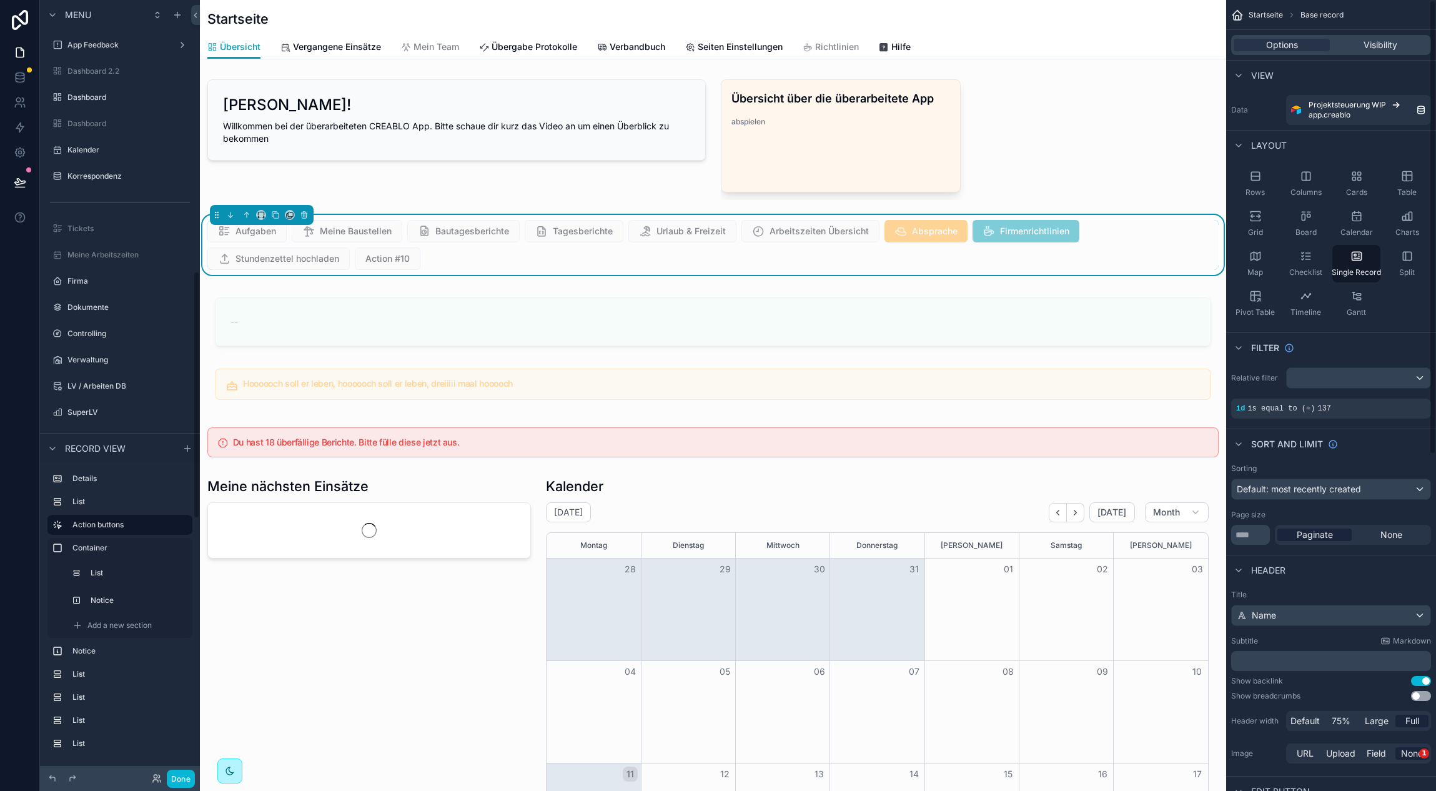
click at [1144, 230] on div "Aufgaben Meine Baustellen Bautagesberichte Tagesberichte Urlaub & Freizeit Arbe…" at bounding box center [712, 245] width 1011 height 50
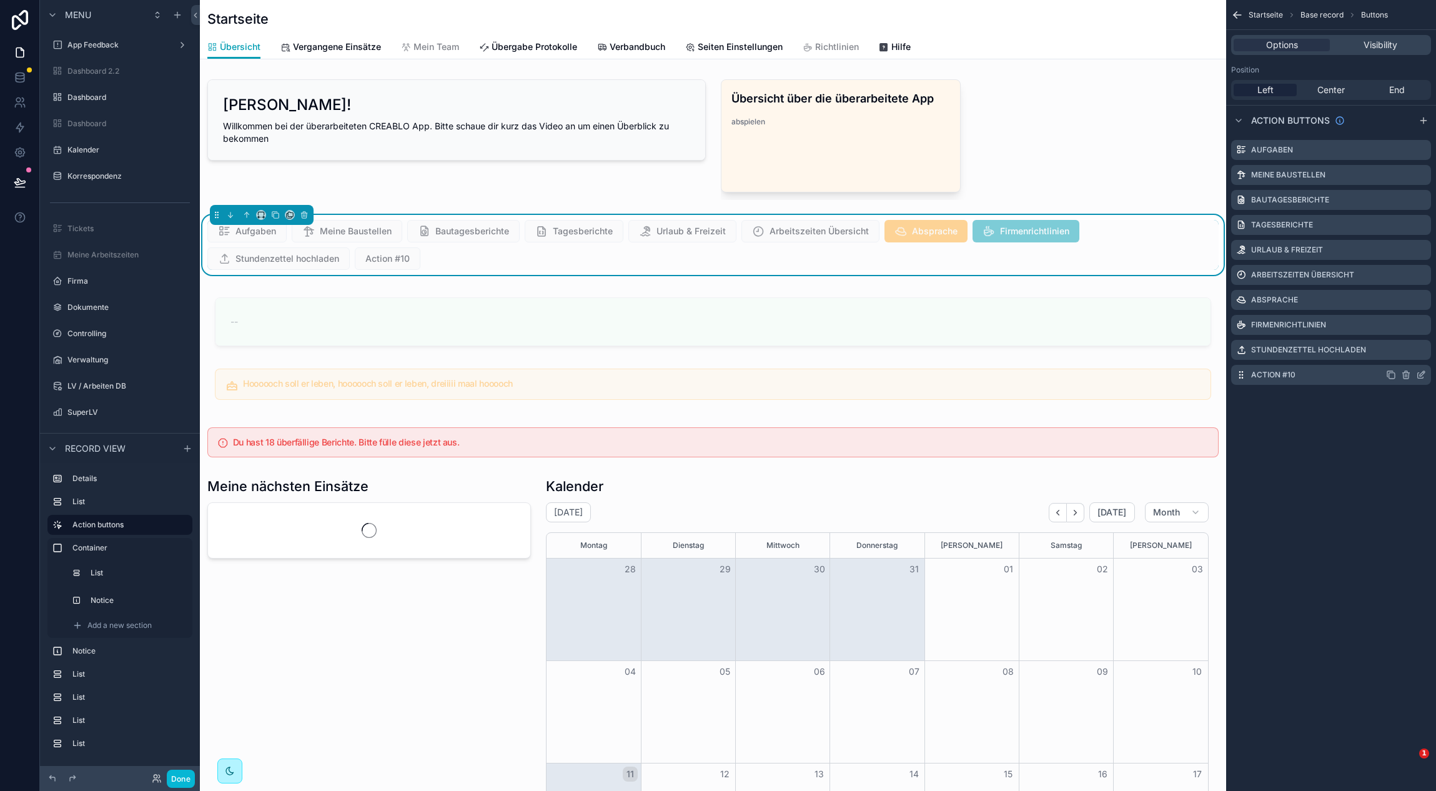
scroll to position [850, 0]
click at [1368, 364] on div "Aufgaben Meine Baustellen Bautagesberichte Tagesberichte Urlaub & Freizeit Arbe…" at bounding box center [1331, 262] width 210 height 255
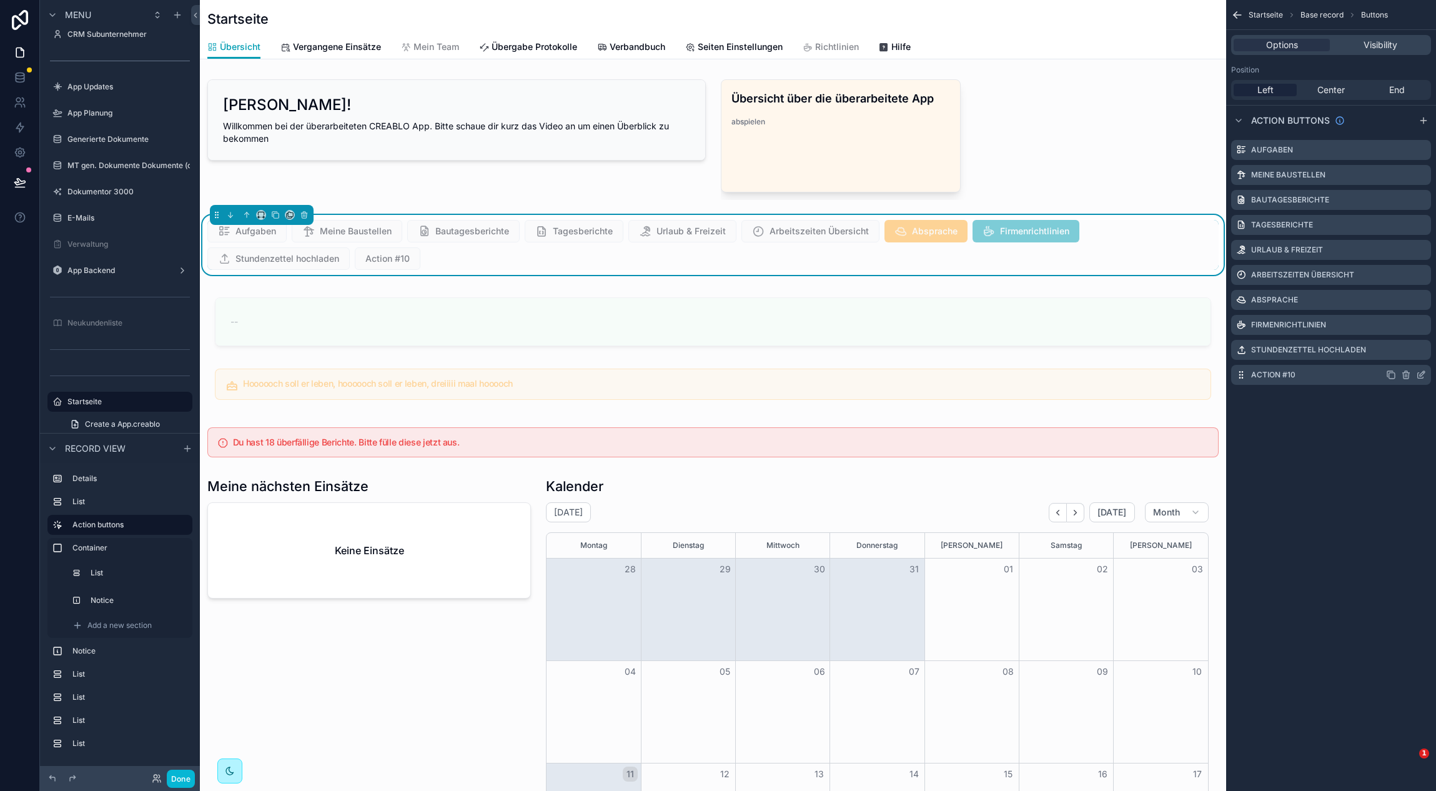
click at [1418, 375] on icon "scrollable content" at bounding box center [1421, 376] width 6 height 6
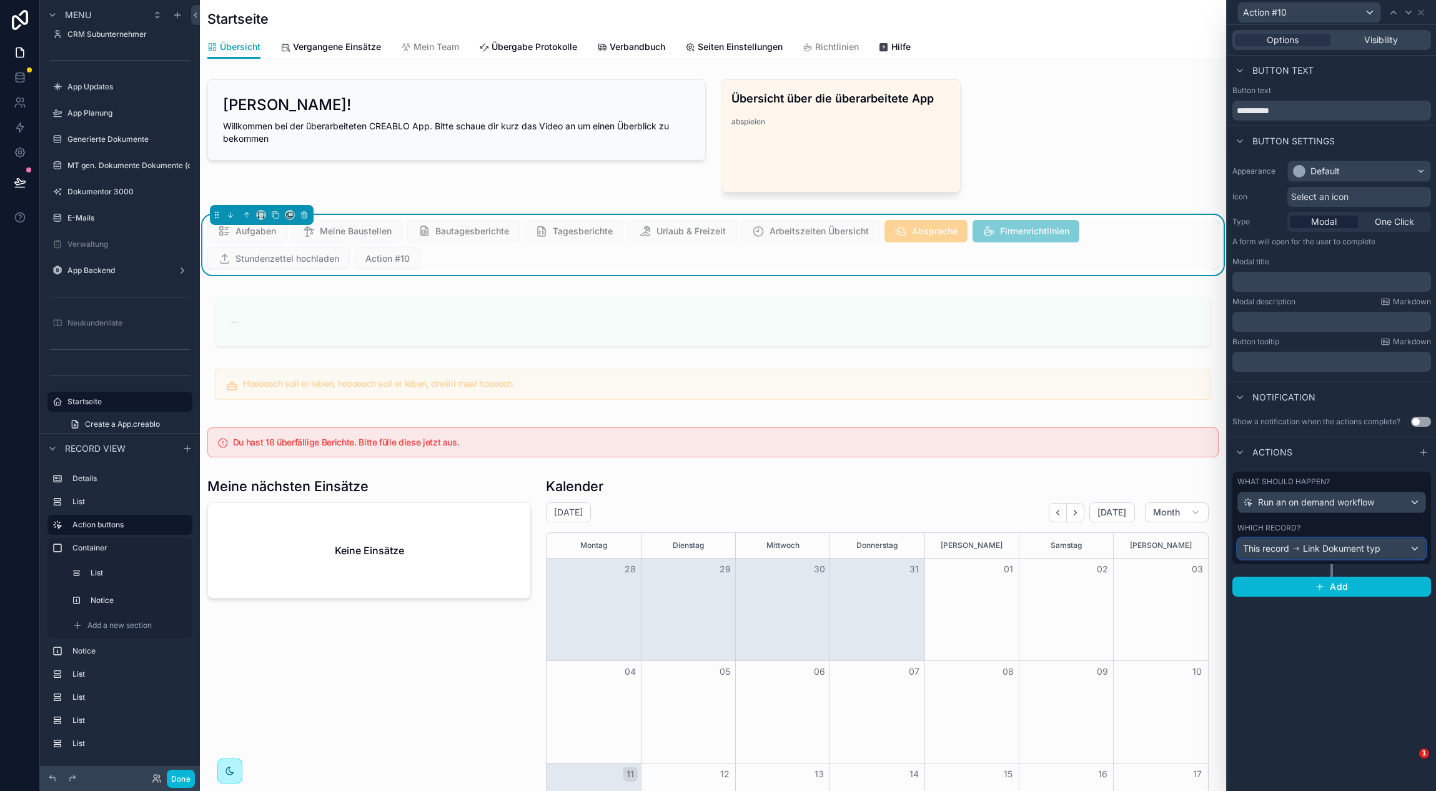
click at [1359, 540] on div "This record Link Dokument typ" at bounding box center [1331, 548] width 187 height 20
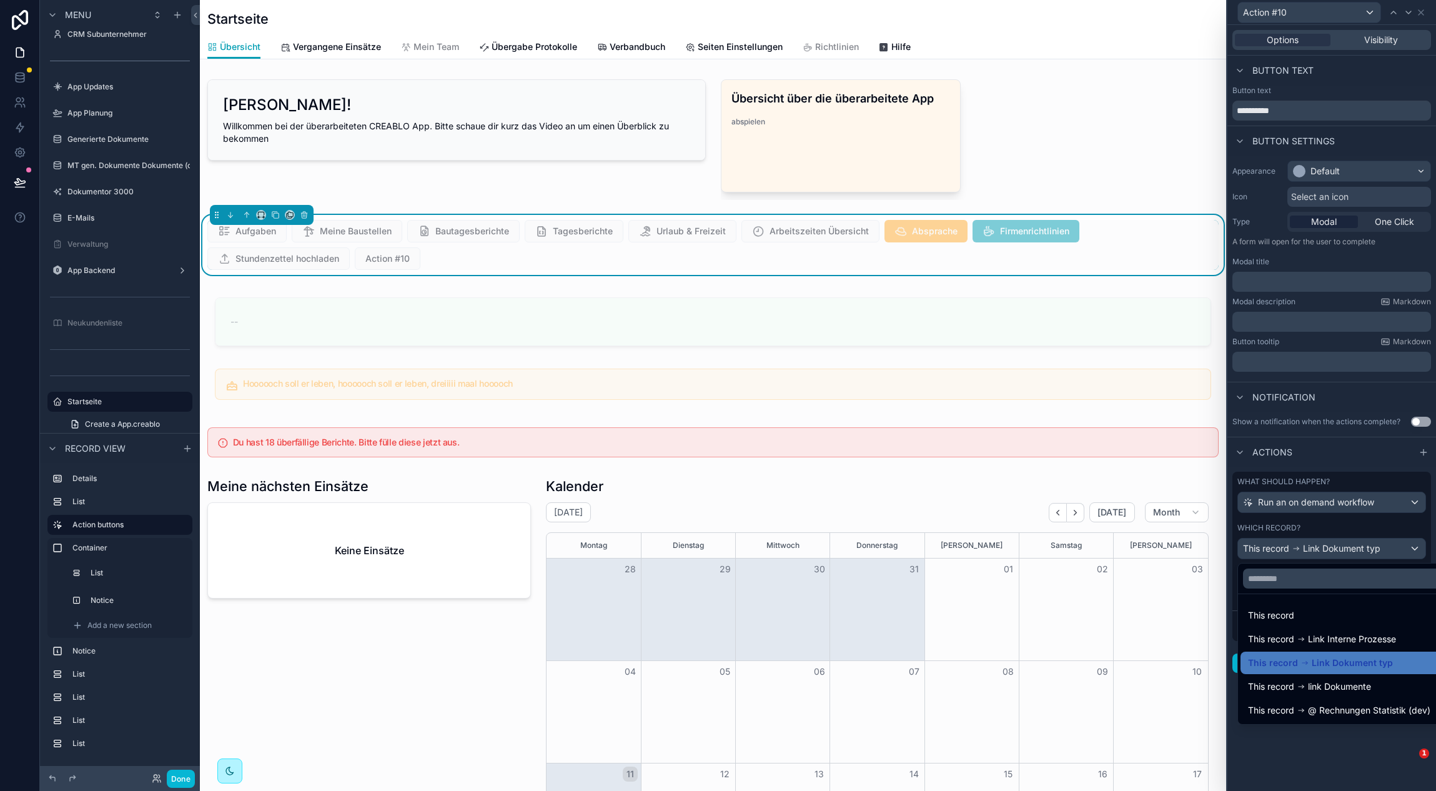
click at [1359, 533] on div at bounding box center [1331, 395] width 209 height 791
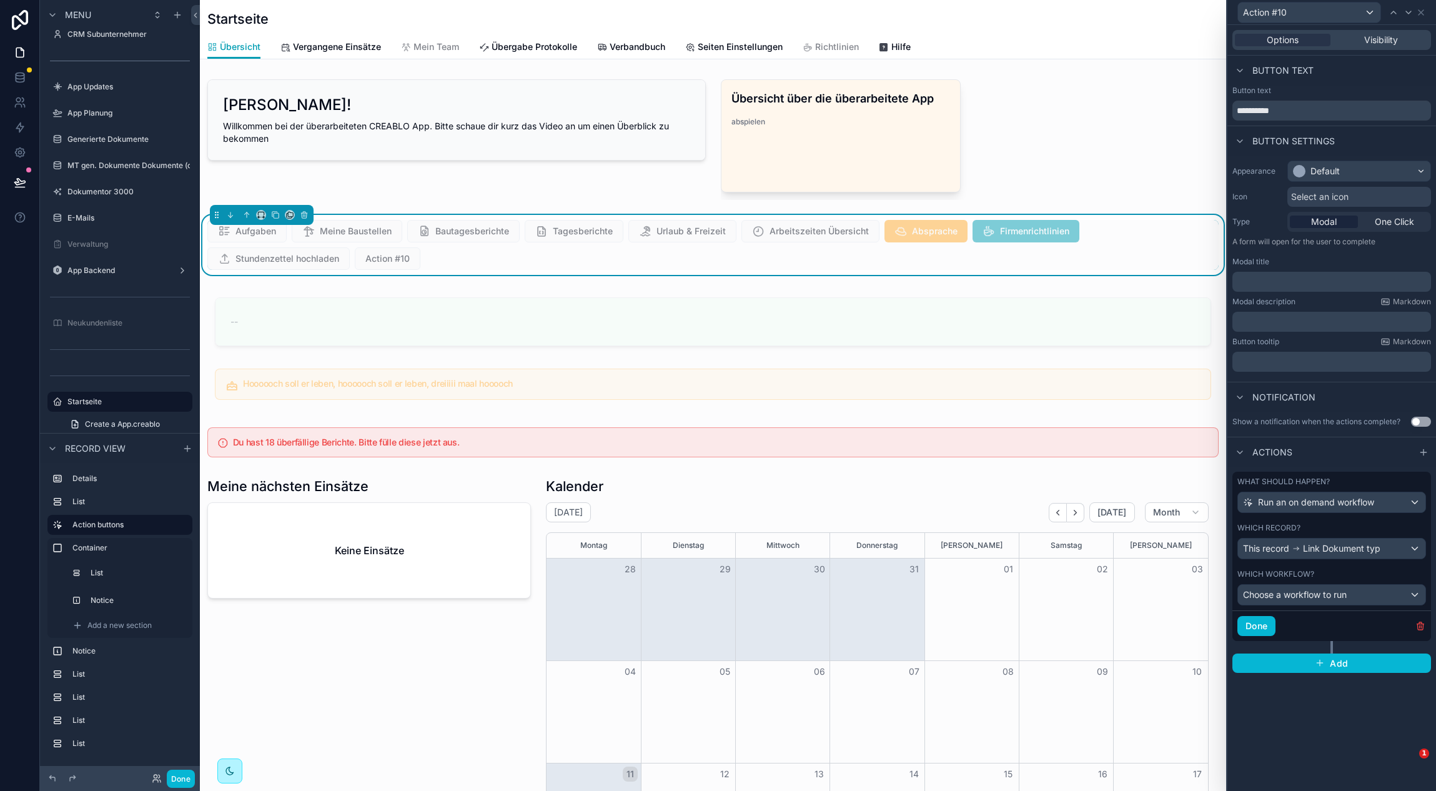
click at [1352, 513] on div "What should happen? Run an on demand workflow Which record? This record Link Do…" at bounding box center [1331, 518] width 199 height 92
click at [1353, 502] on span "Run an on demand workflow" at bounding box center [1316, 502] width 116 height 12
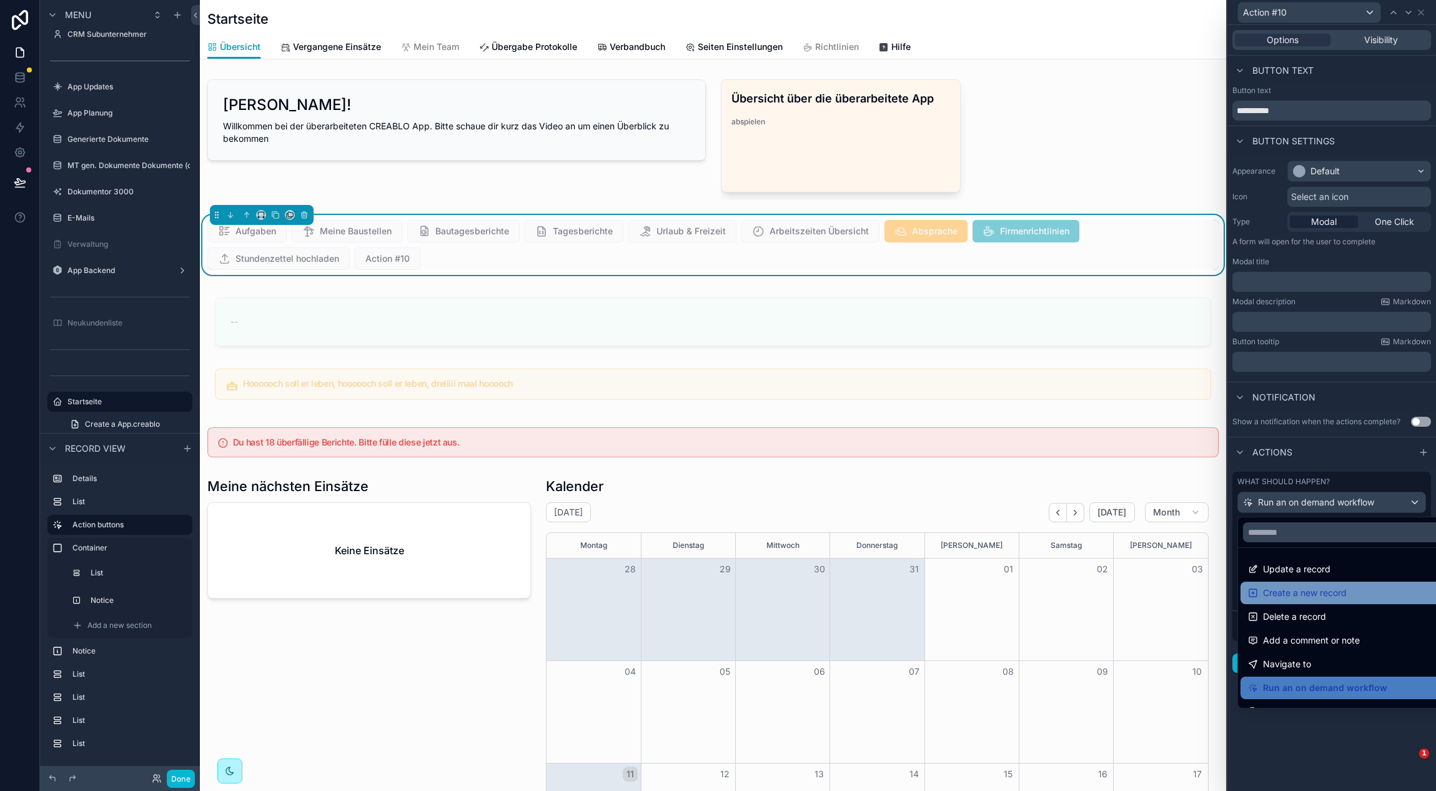
click at [1359, 588] on div "Create a new record" at bounding box center [1346, 592] width 196 height 15
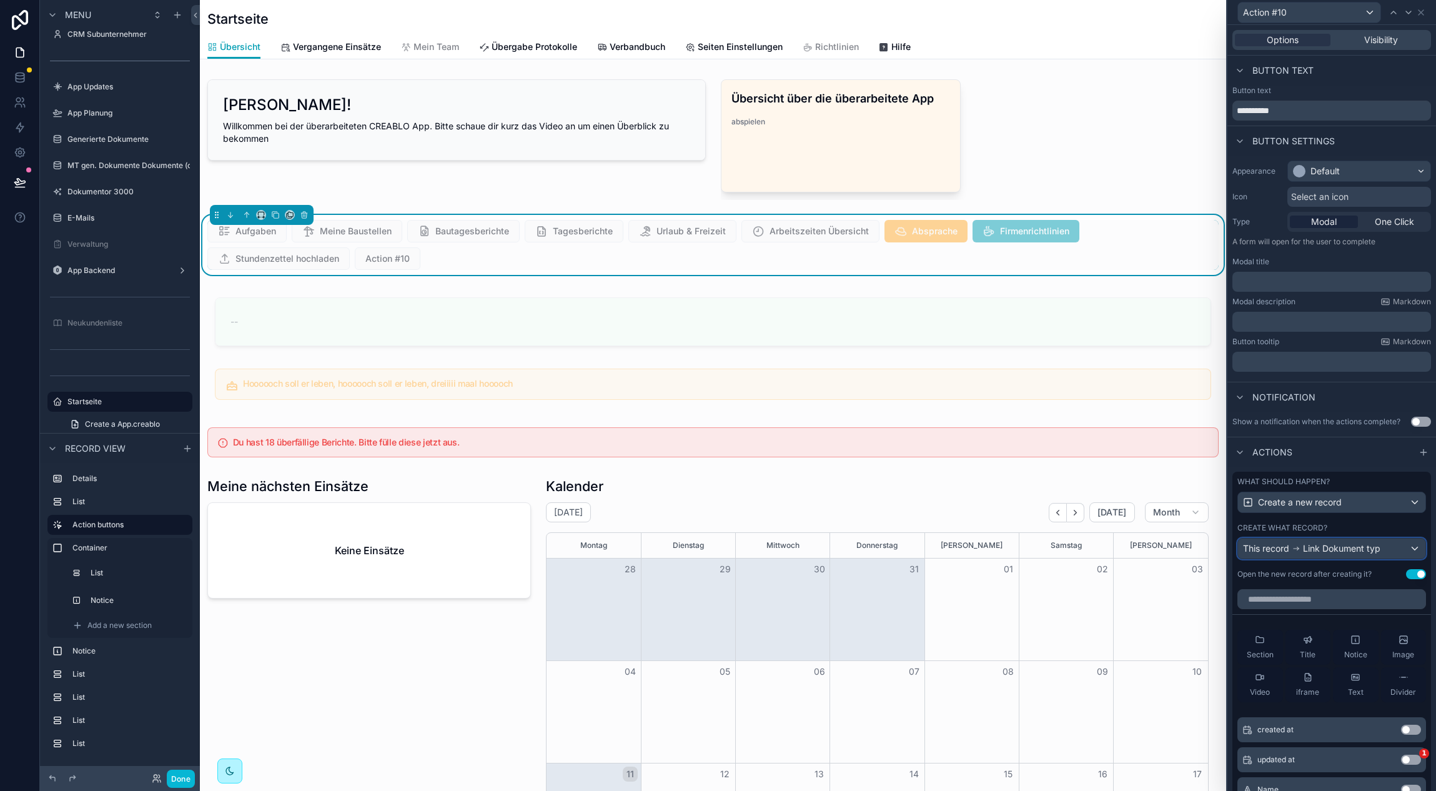
click at [1369, 557] on div "This record Link Dokument typ" at bounding box center [1331, 548] width 187 height 20
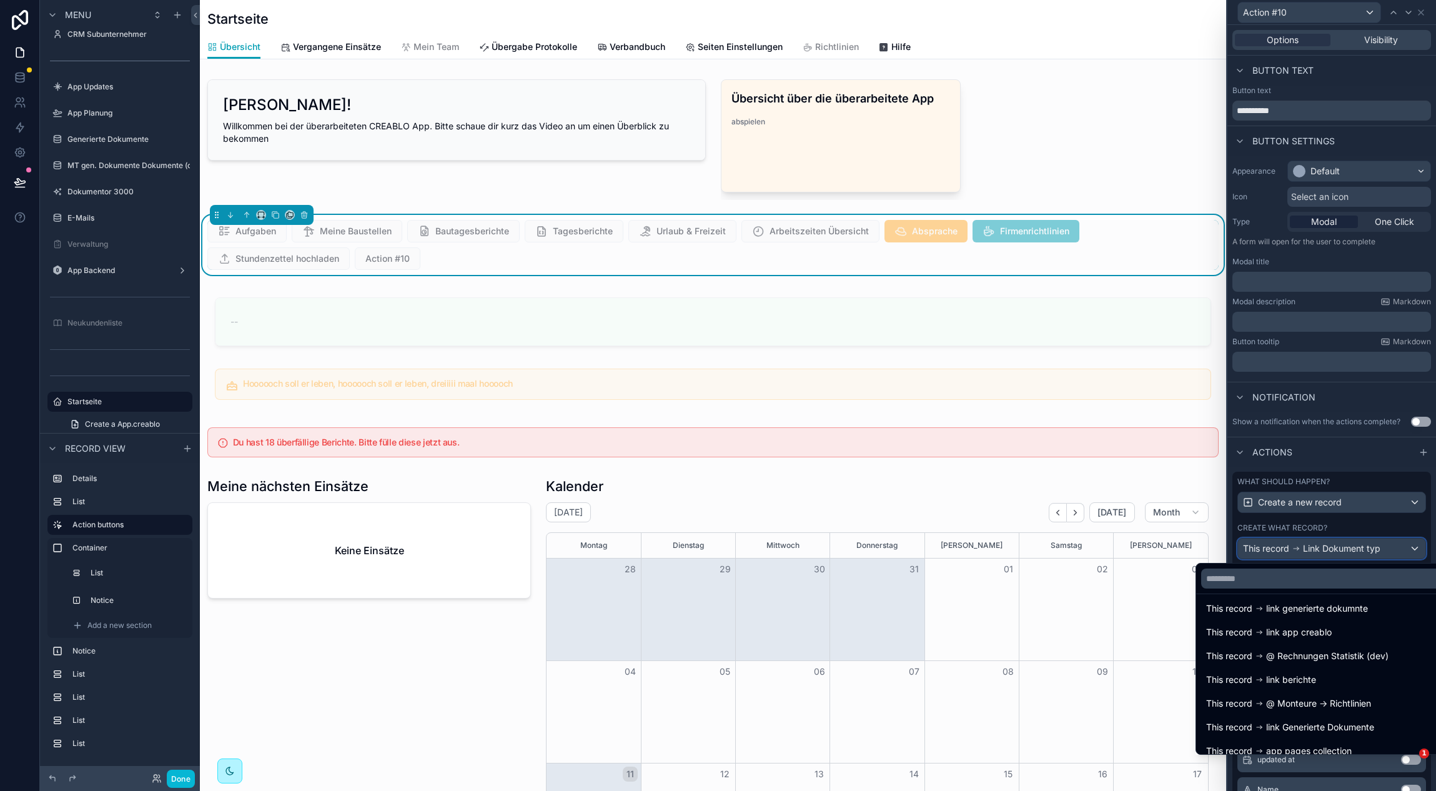
scroll to position [516, 0]
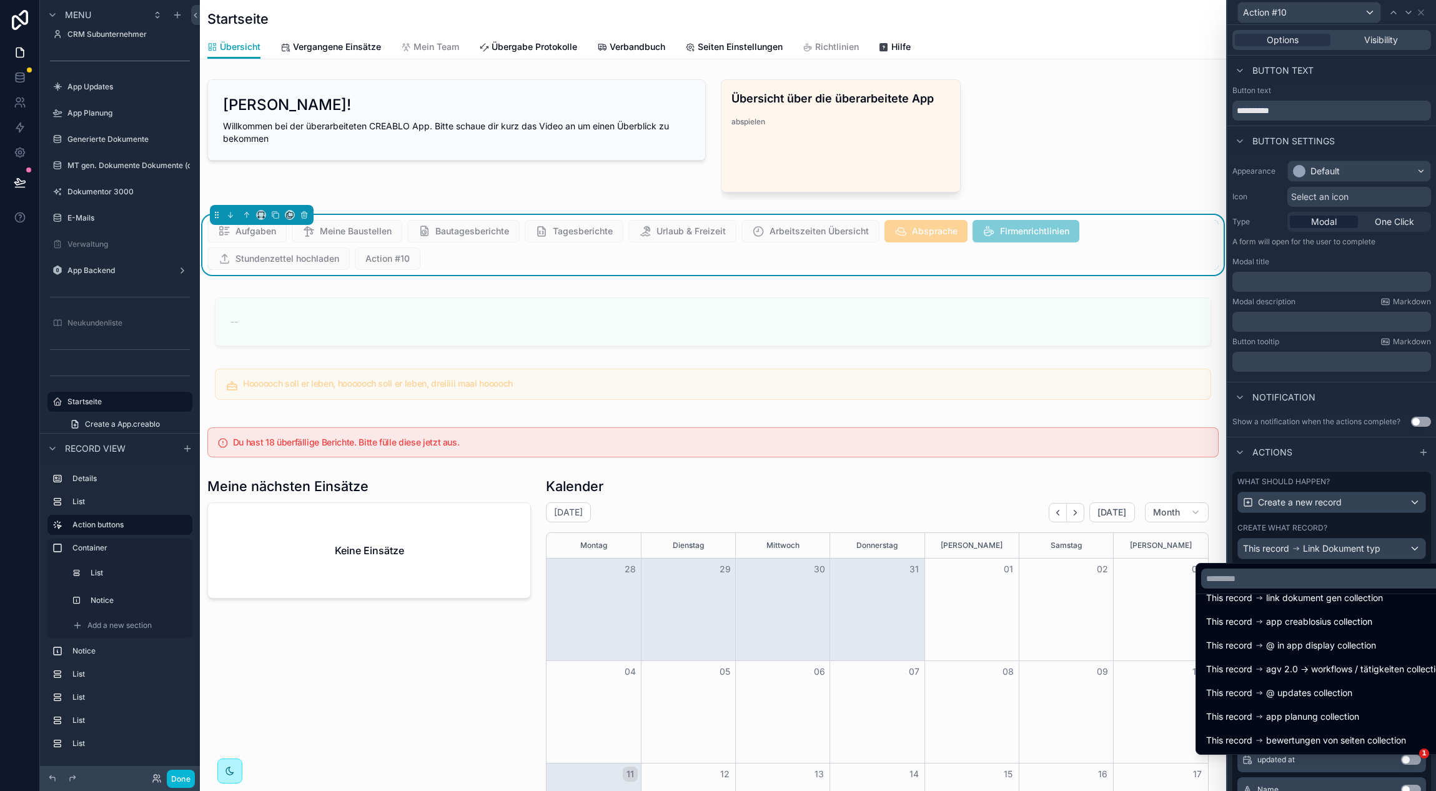
click at [1361, 524] on div at bounding box center [1331, 395] width 209 height 791
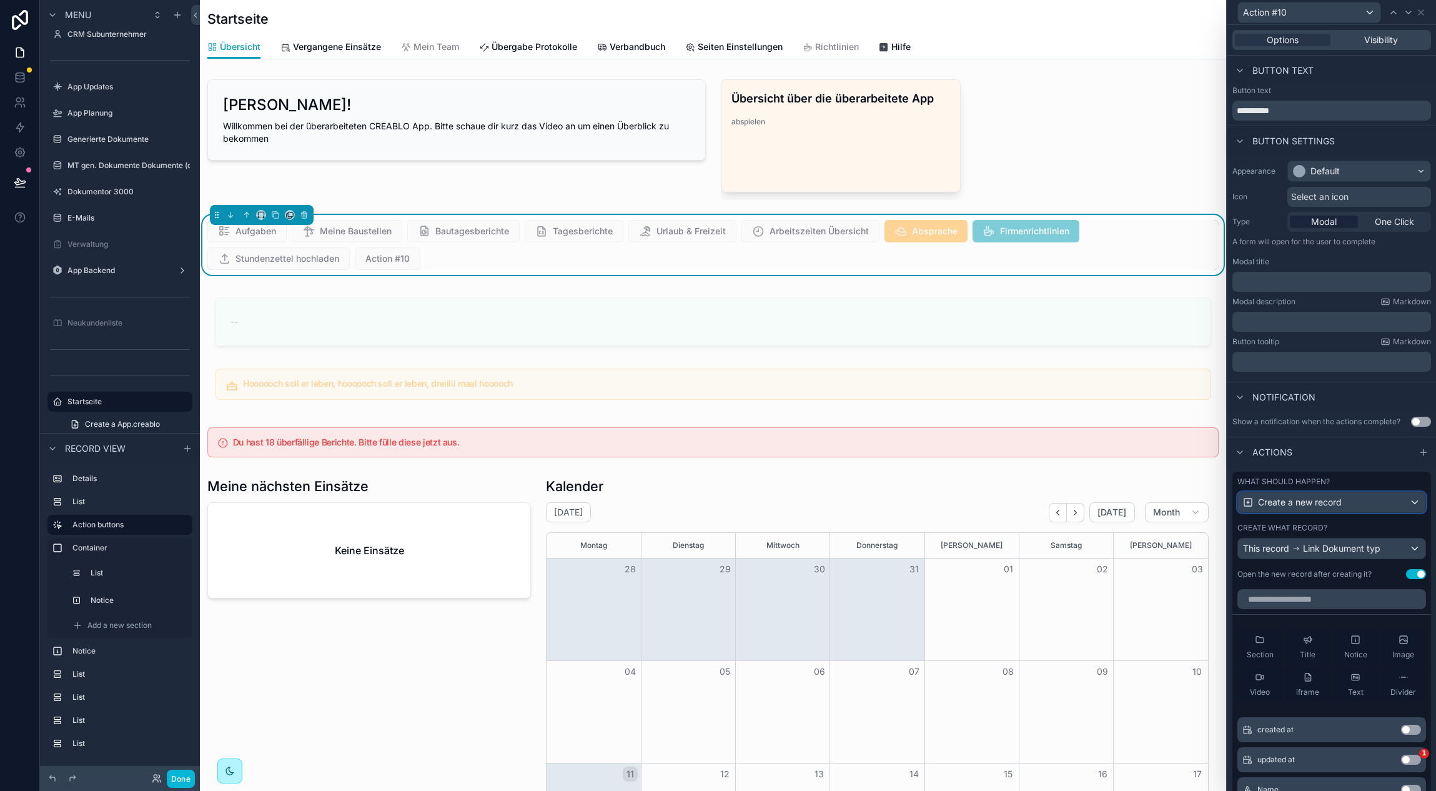
click at [1338, 507] on span "Create a new record" at bounding box center [1300, 502] width 84 height 12
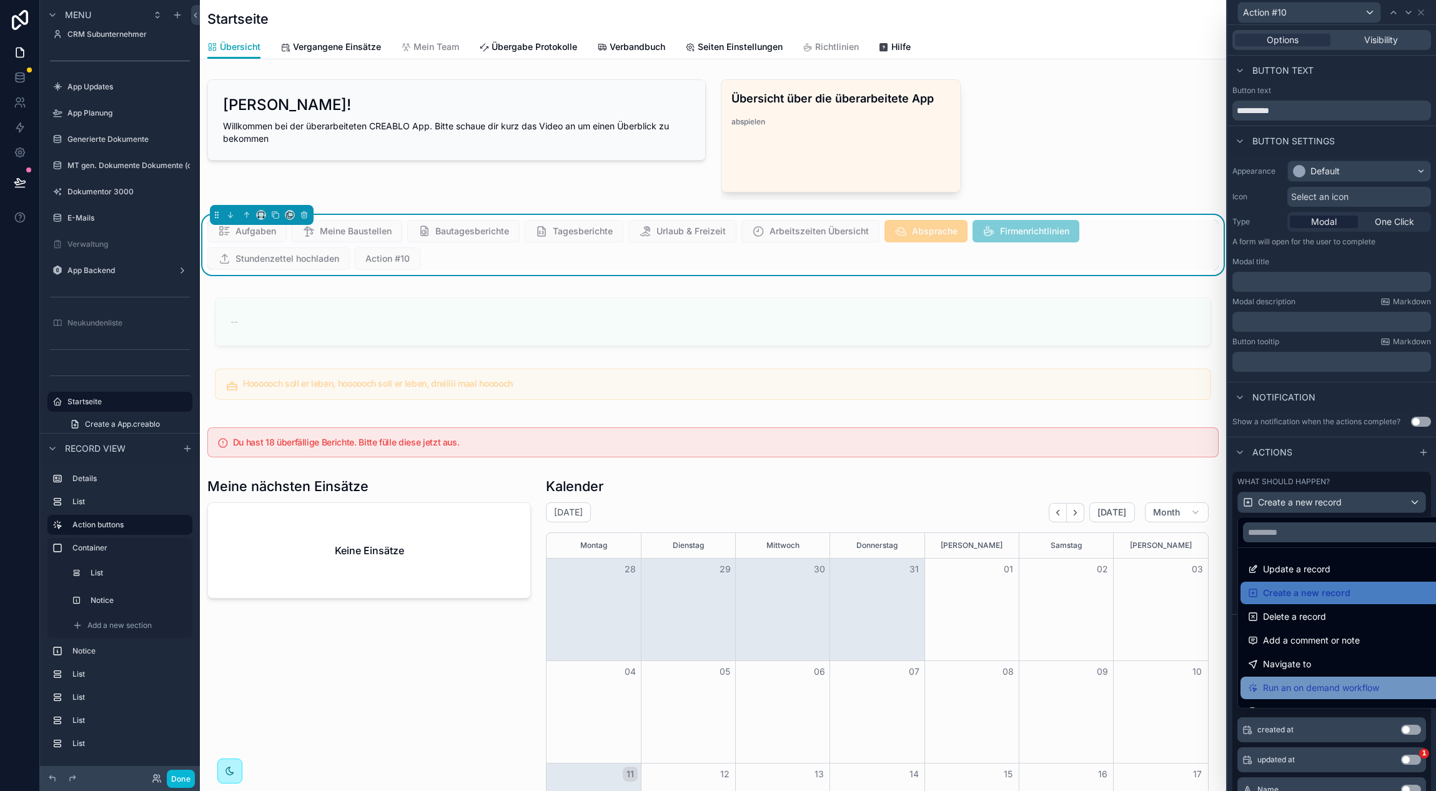
click at [1342, 688] on span "Run an on demand workflow" at bounding box center [1321, 687] width 116 height 15
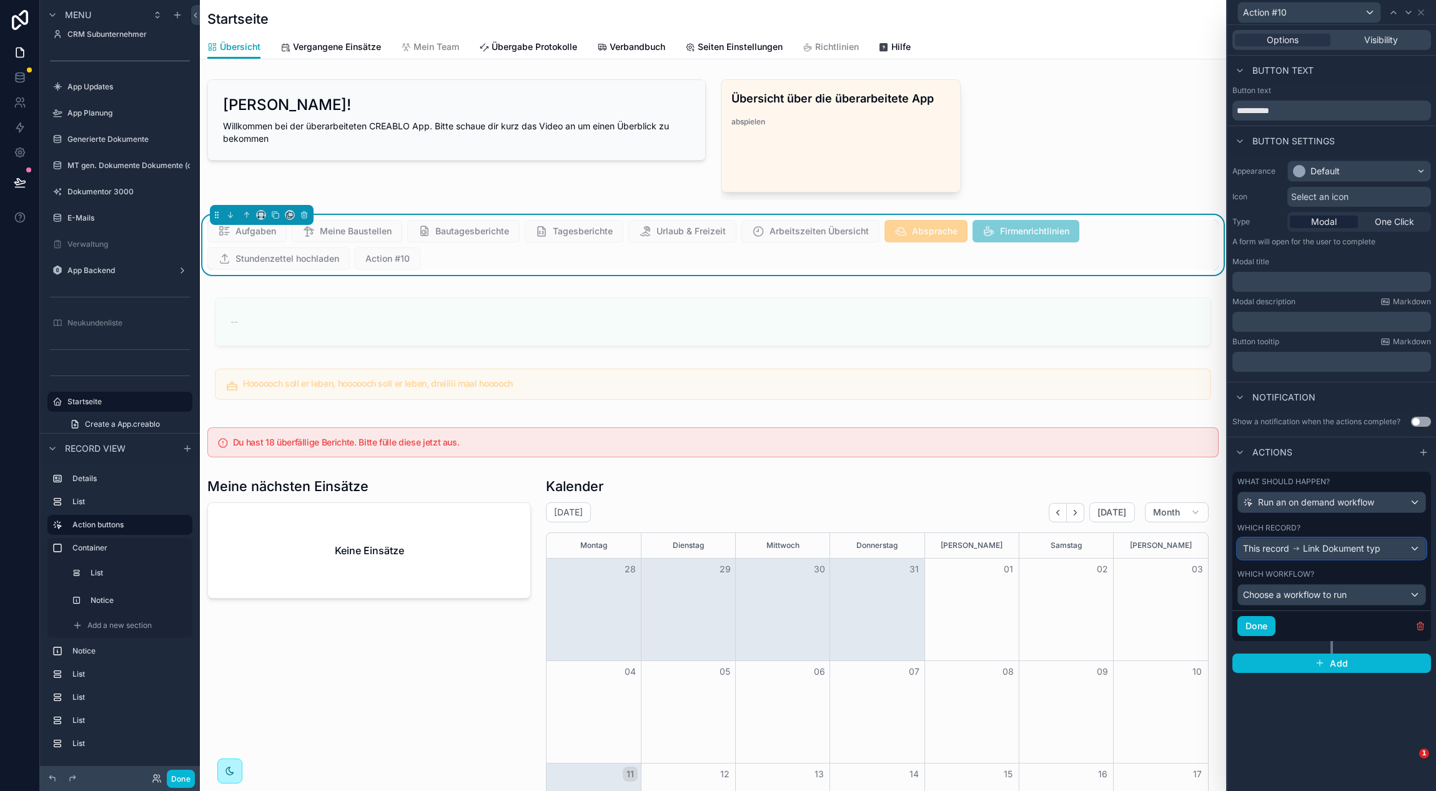
click at [1337, 548] on span "Link Dokument typ" at bounding box center [1341, 548] width 77 height 12
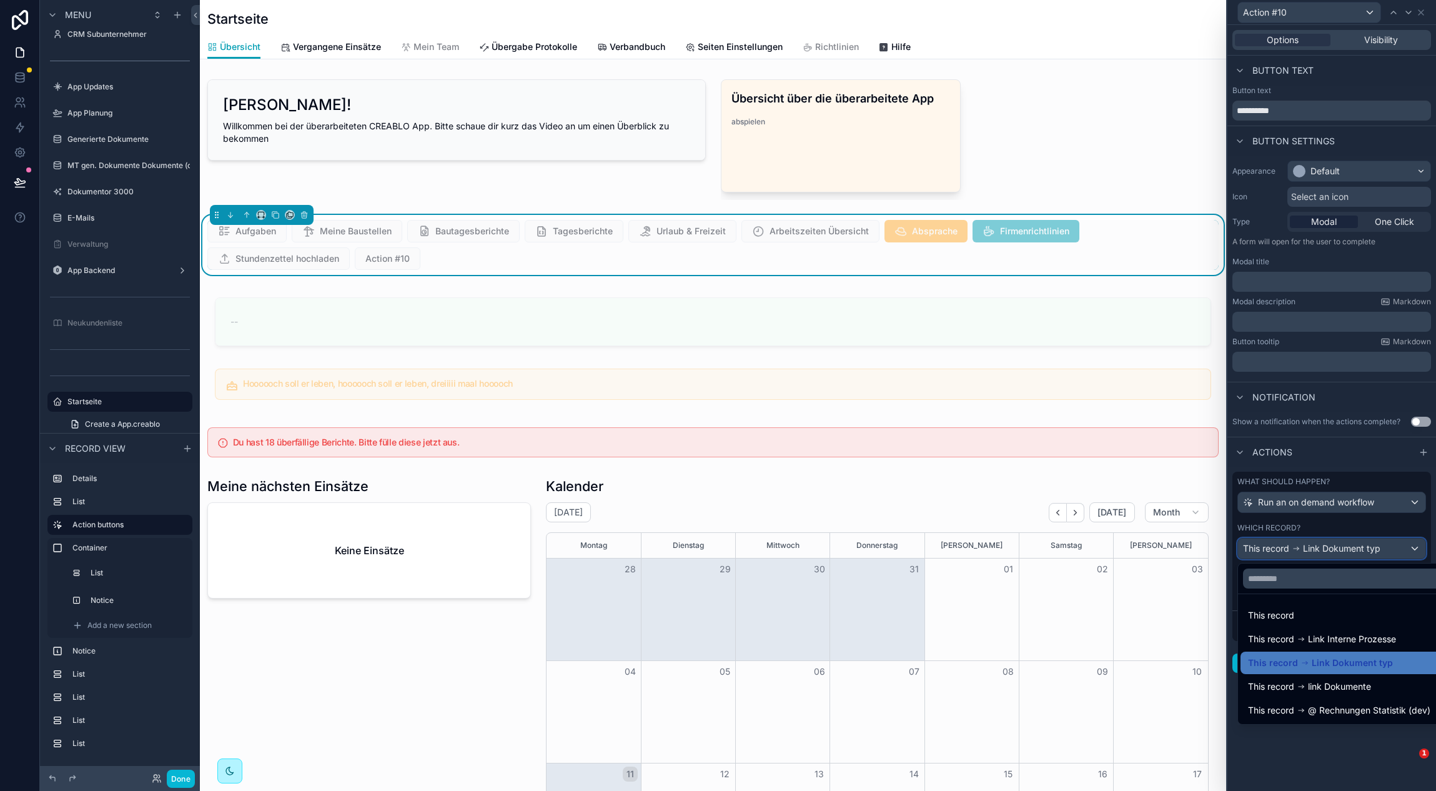
scroll to position [0, 916]
click at [1327, 640] on span "Link Interne Prozesse" at bounding box center [1352, 638] width 88 height 15
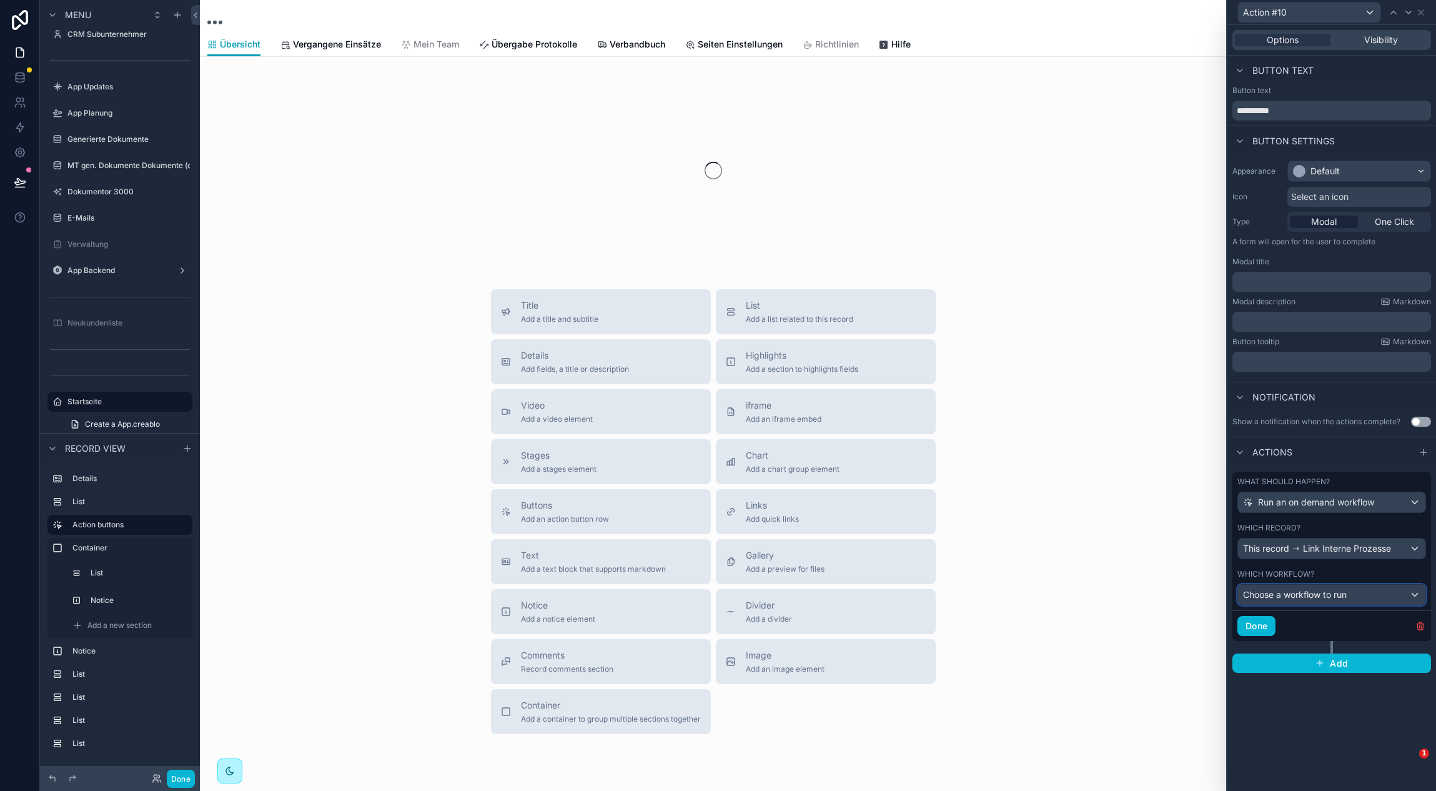
click at [1343, 600] on span "Choose a workflow to run" at bounding box center [1295, 594] width 104 height 12
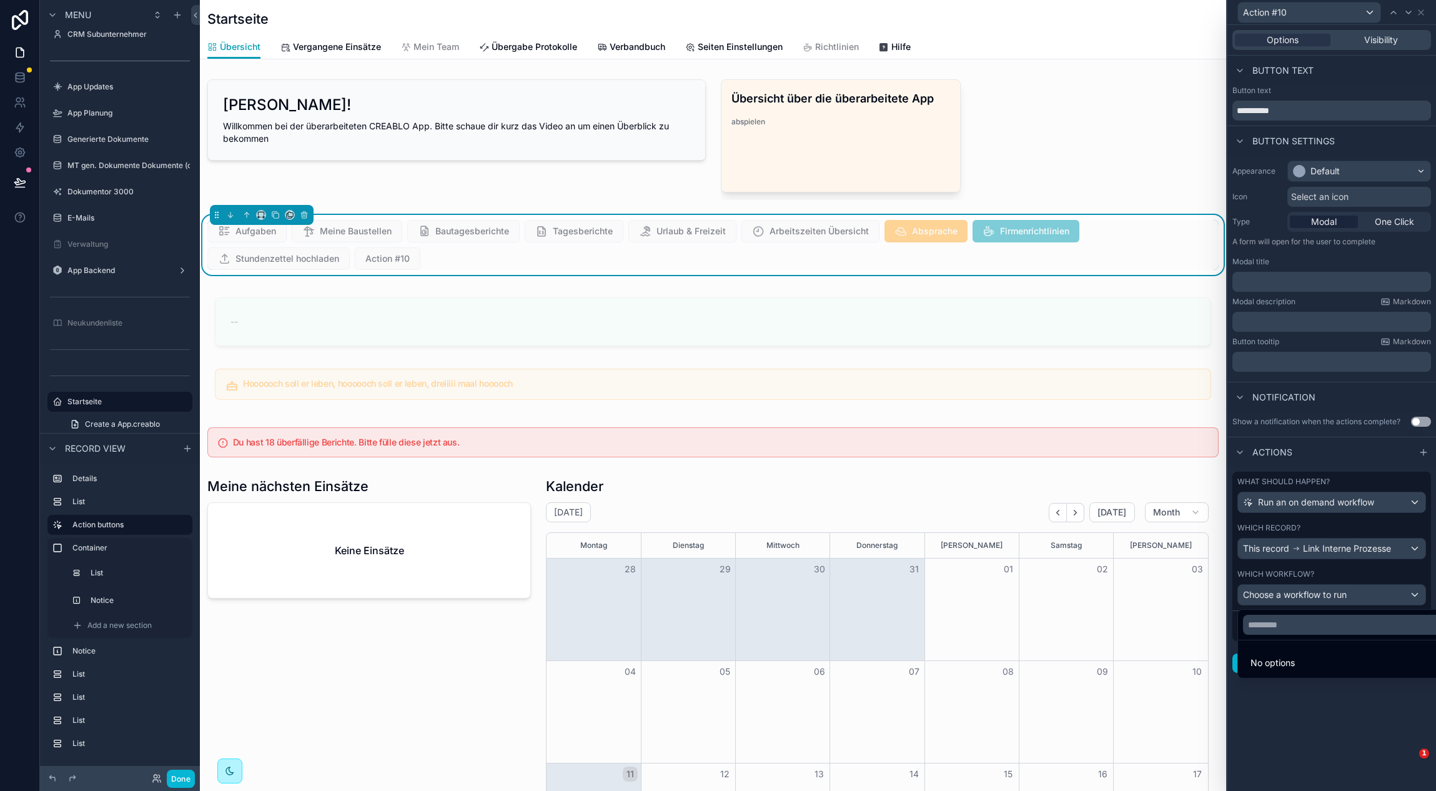
click at [1342, 595] on div at bounding box center [1331, 395] width 209 height 791
click at [1341, 550] on span "Link Interne Prozesse" at bounding box center [1347, 548] width 88 height 12
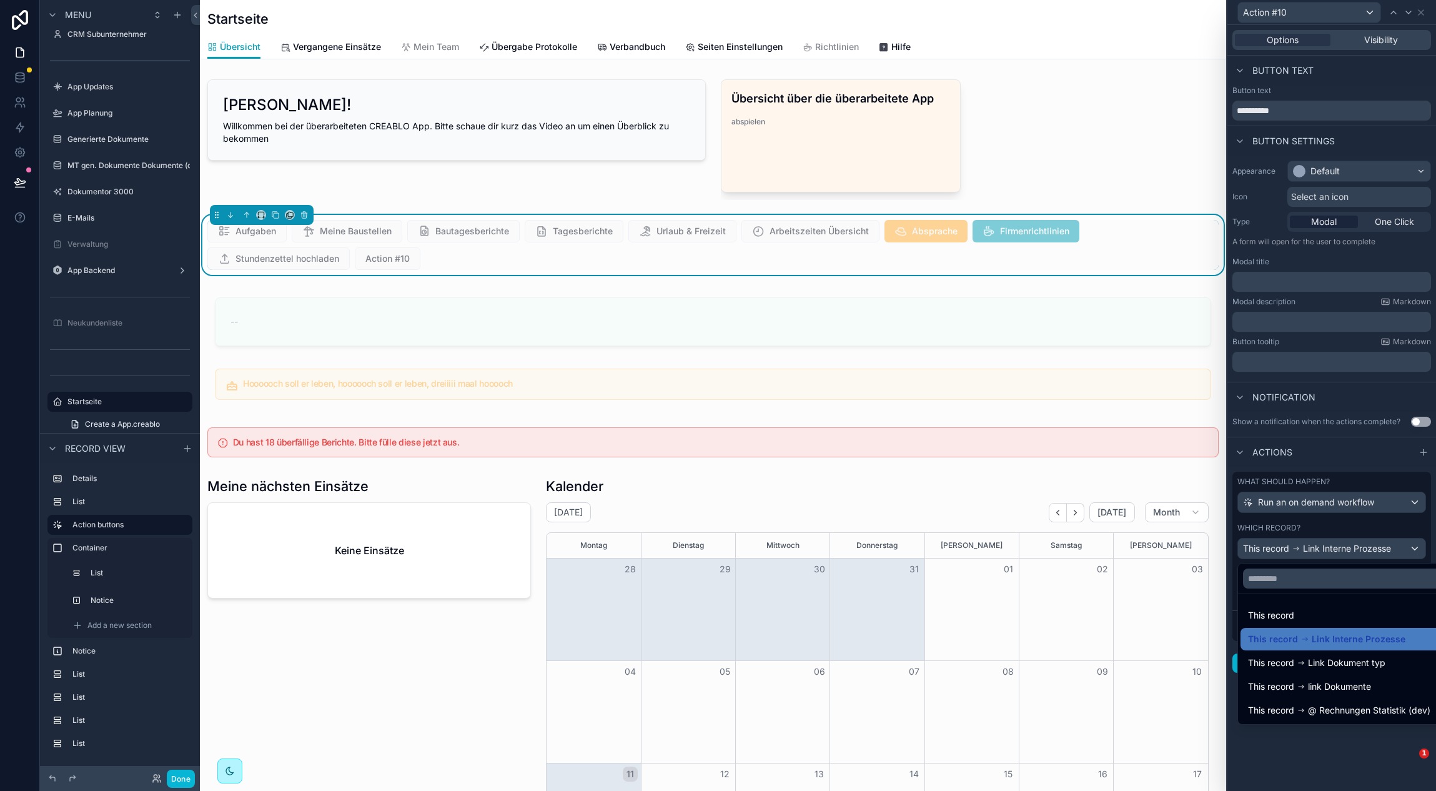
click at [1355, 515] on div at bounding box center [1331, 395] width 209 height 791
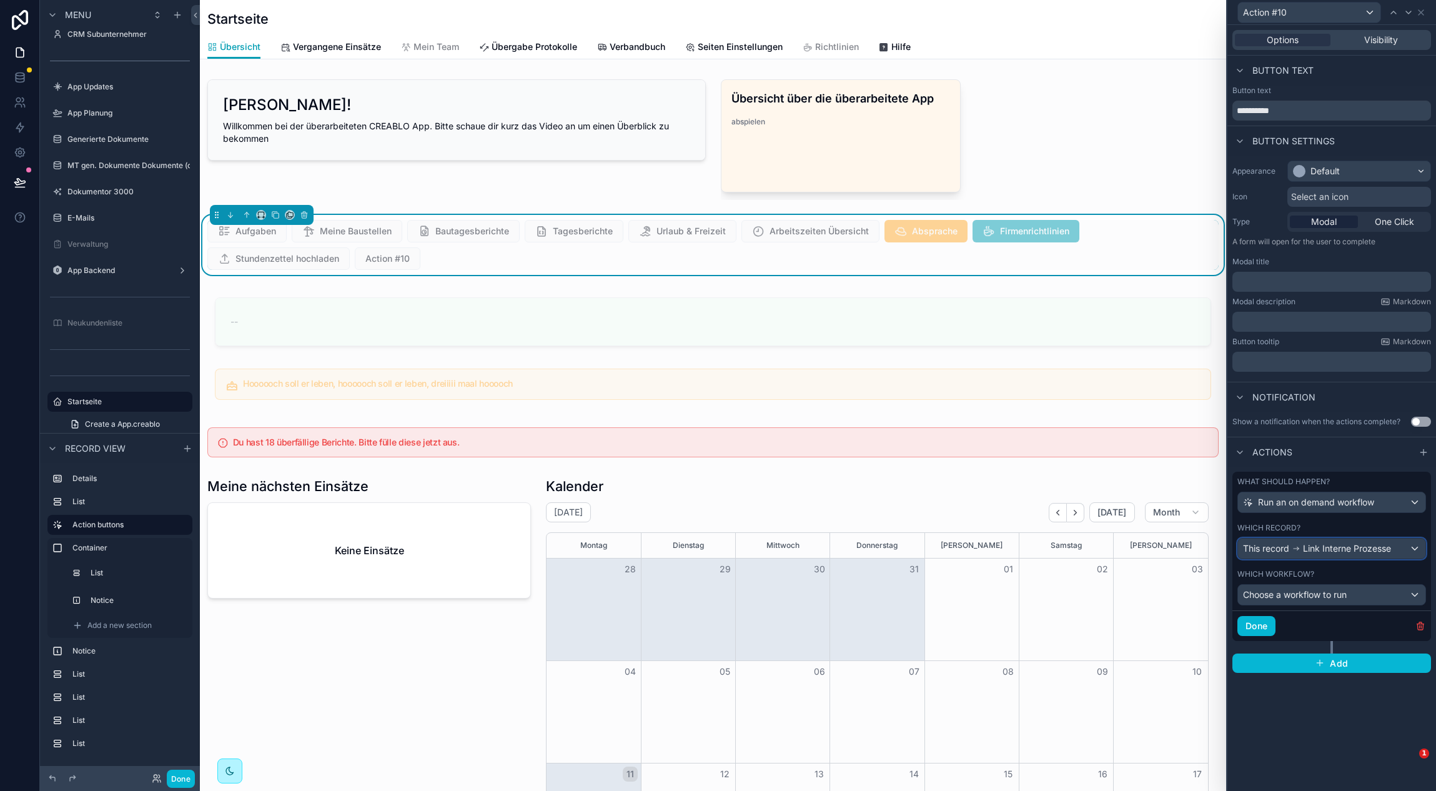
click at [1319, 554] on div "This record Link Interne Prozesse" at bounding box center [1331, 548] width 187 height 20
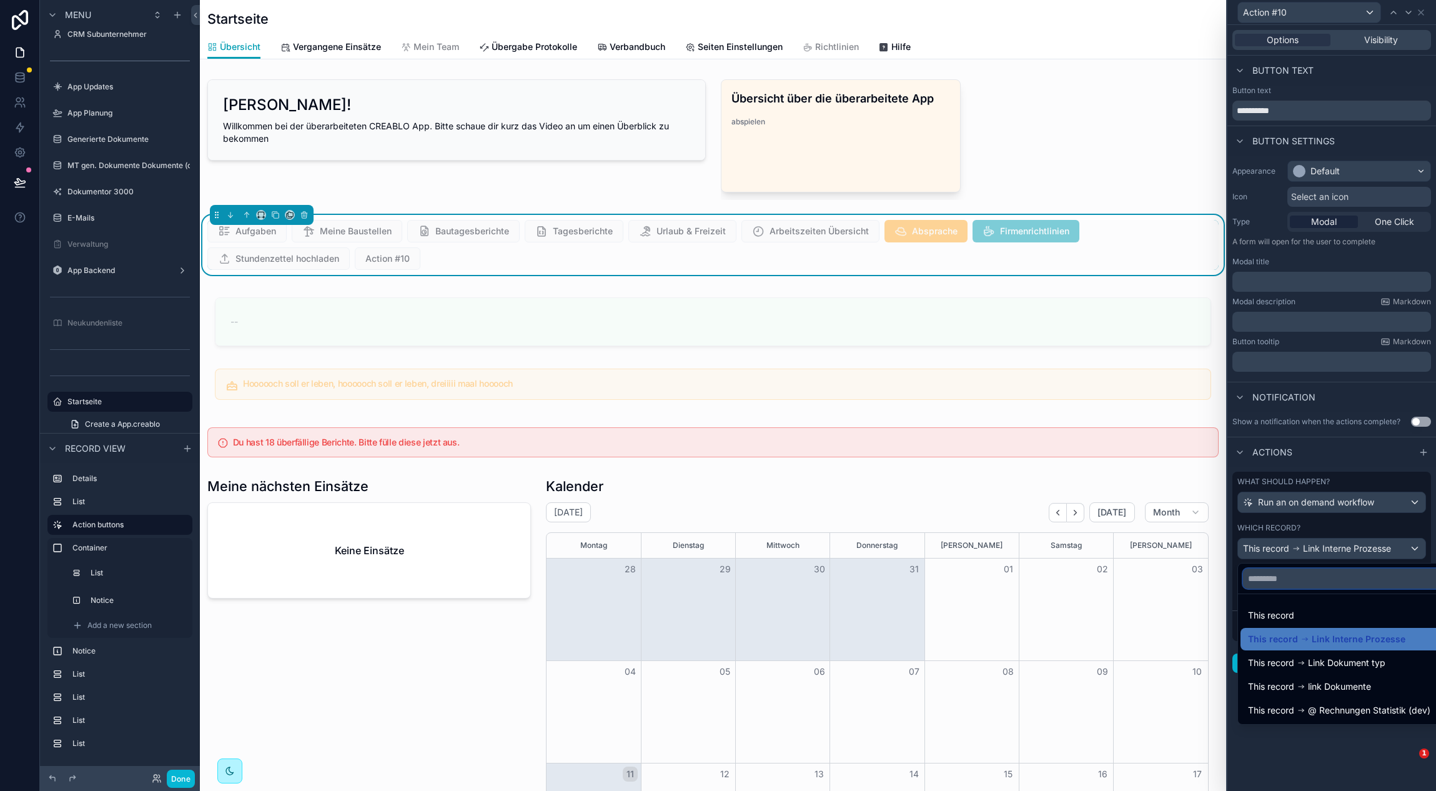
click at [1319, 586] on input "text" at bounding box center [1346, 578] width 206 height 20
click at [1348, 518] on div at bounding box center [1331, 395] width 209 height 791
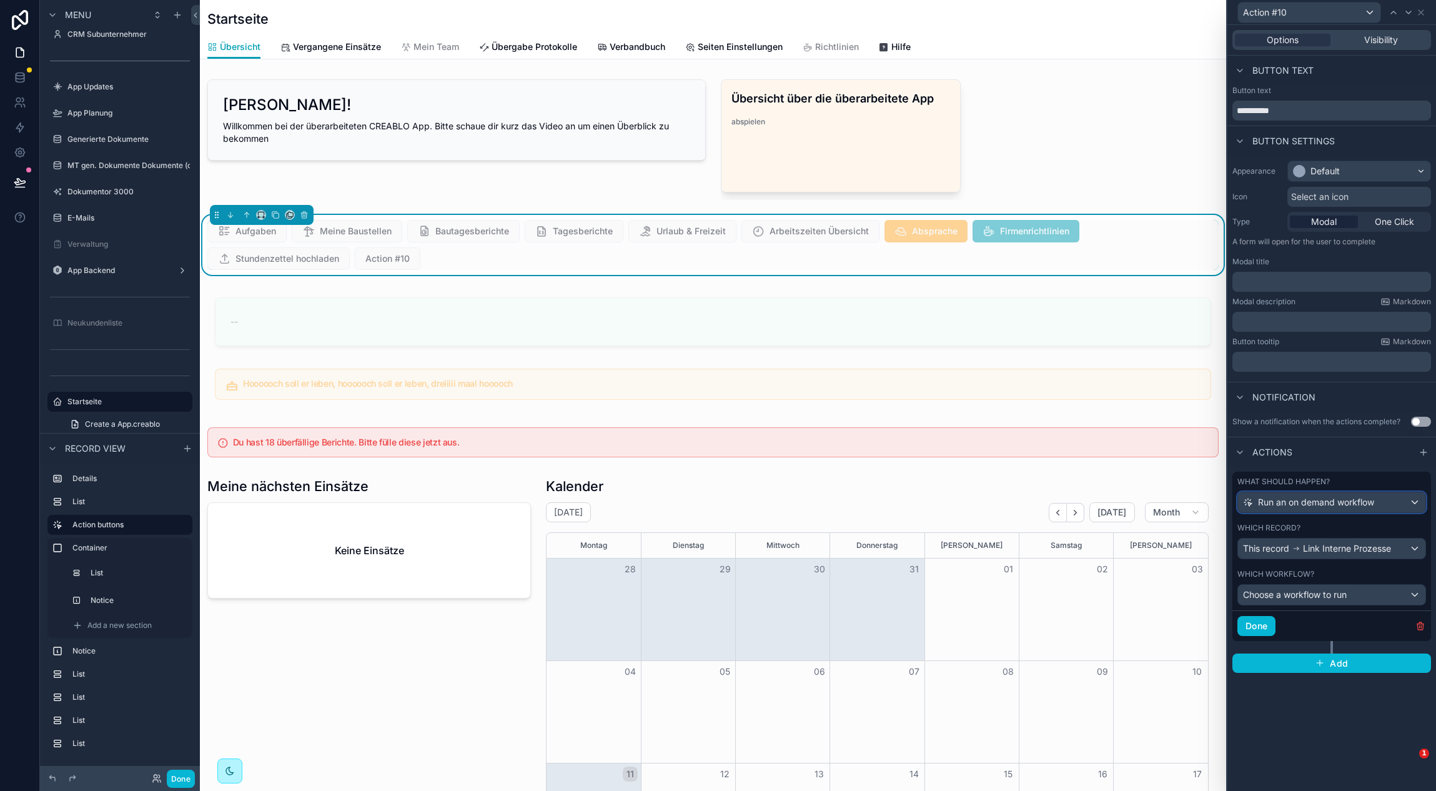
click at [1352, 507] on span "Run an on demand workflow" at bounding box center [1316, 502] width 116 height 12
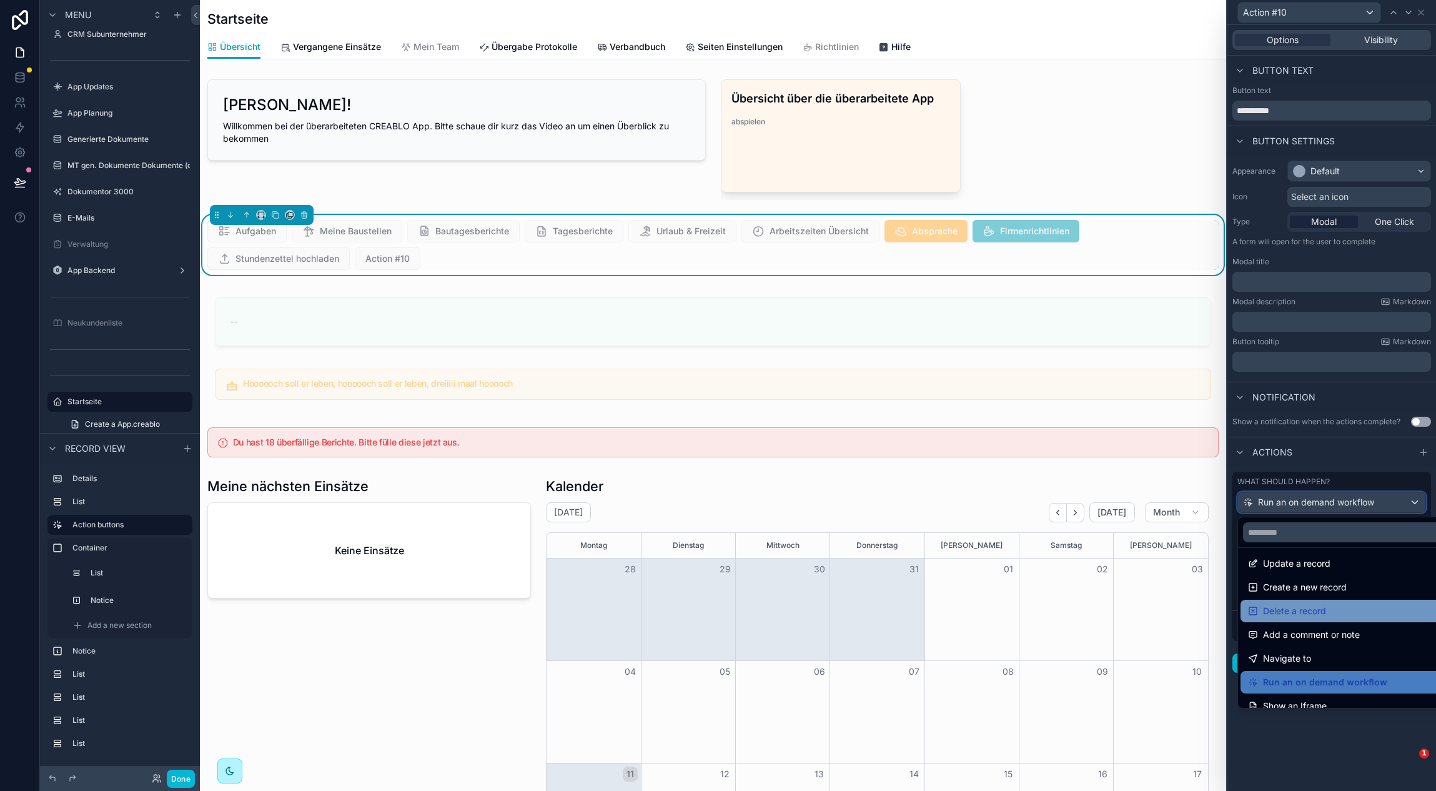
scroll to position [16, 0]
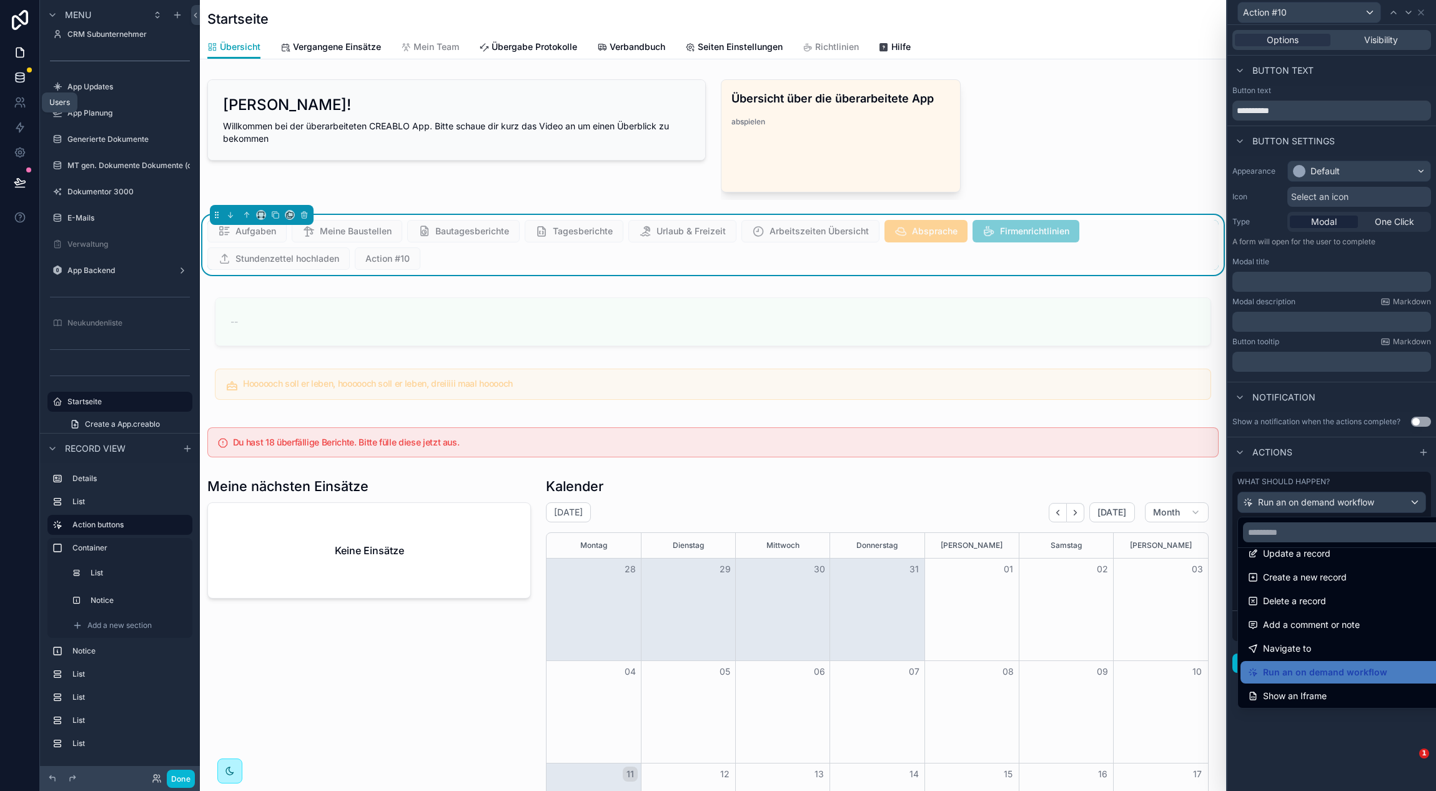
click at [22, 78] on icon at bounding box center [20, 76] width 8 height 5
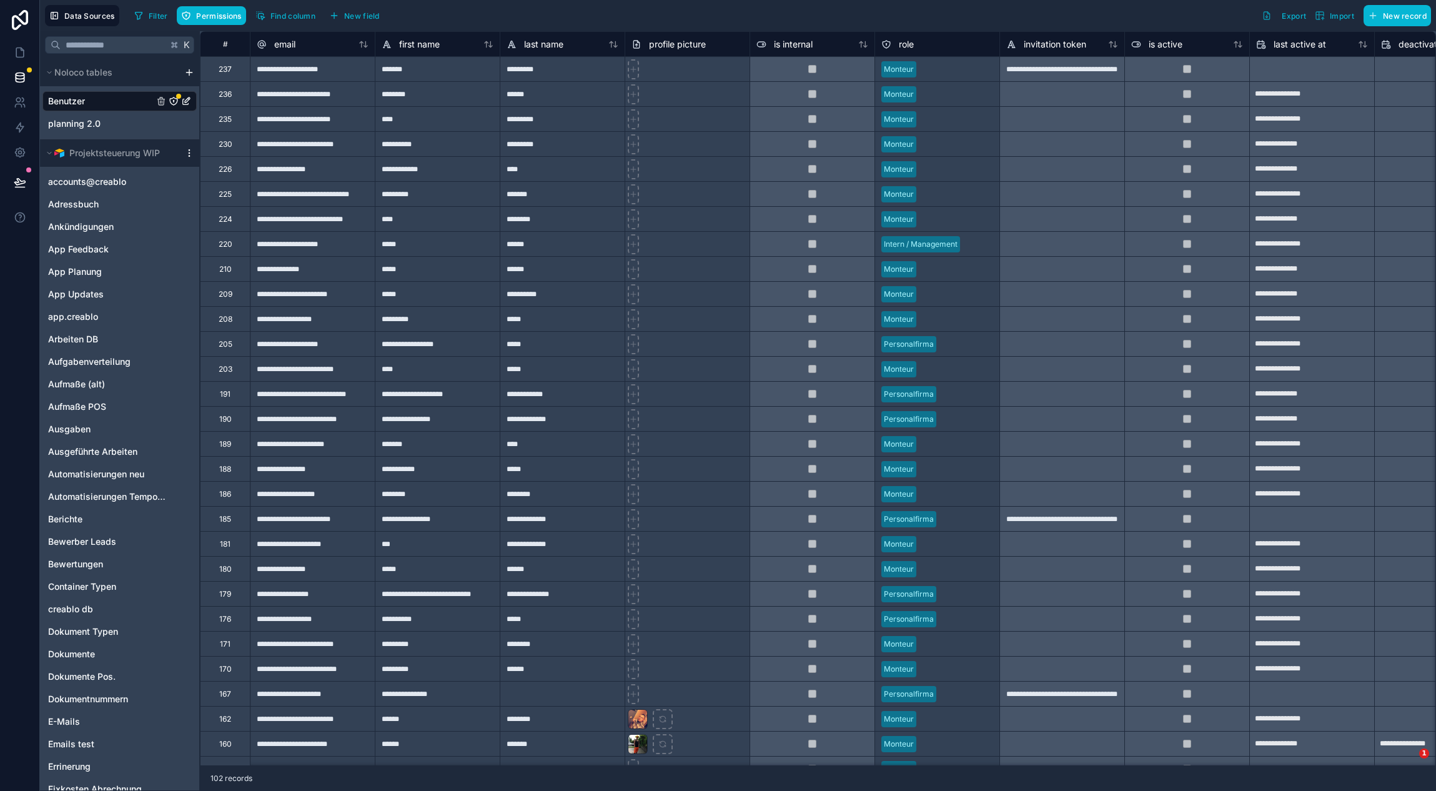
click at [190, 153] on icon "scrollable content" at bounding box center [189, 153] width 10 height 10
click at [272, 219] on span "Queue schema sync" at bounding box center [253, 220] width 90 height 10
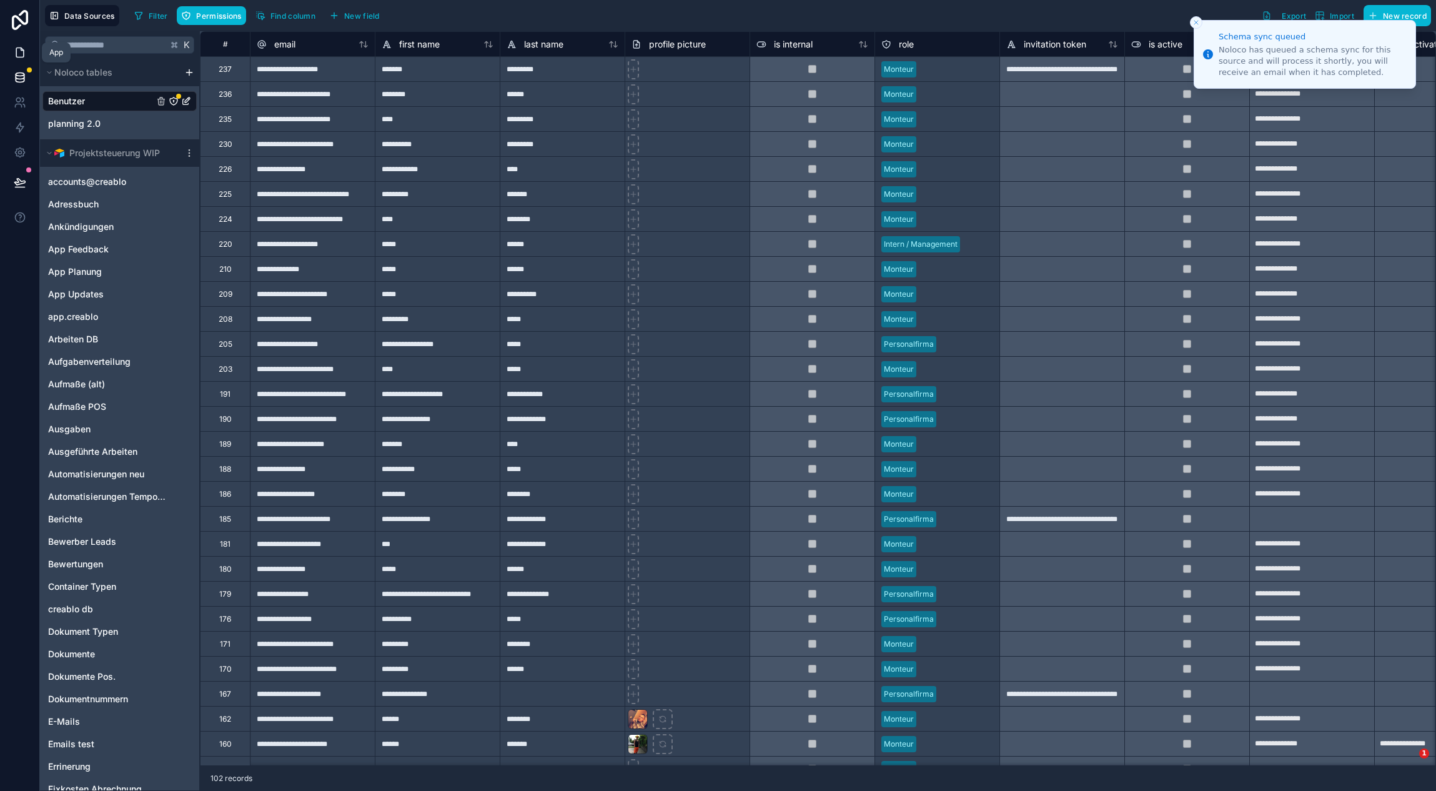
click at [24, 47] on icon at bounding box center [20, 52] width 12 height 12
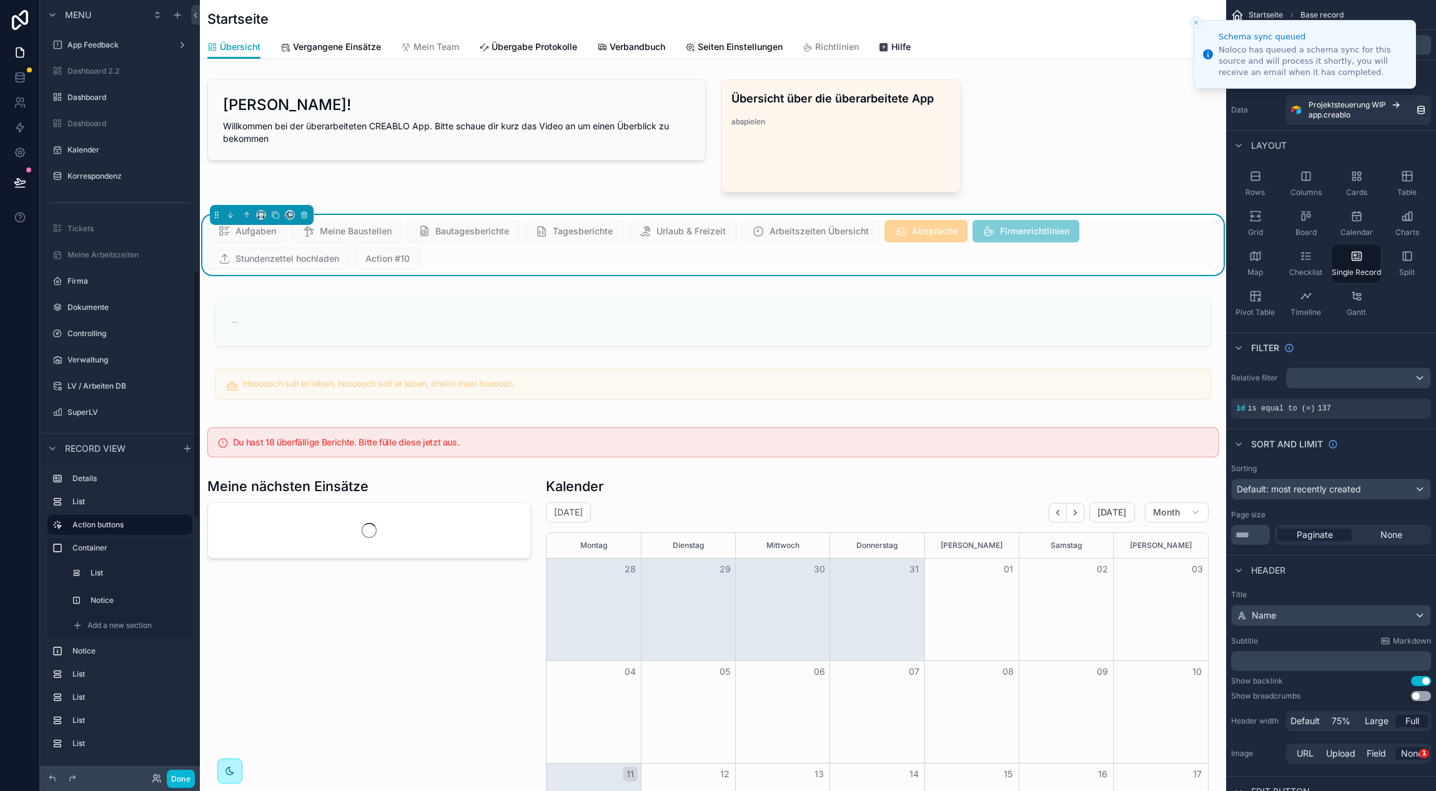
click at [1137, 242] on div "Aufgaben Meine Baustellen Bautagesberichte Tagesberichte Urlaub & Freizeit Arbe…" at bounding box center [712, 245] width 1011 height 50
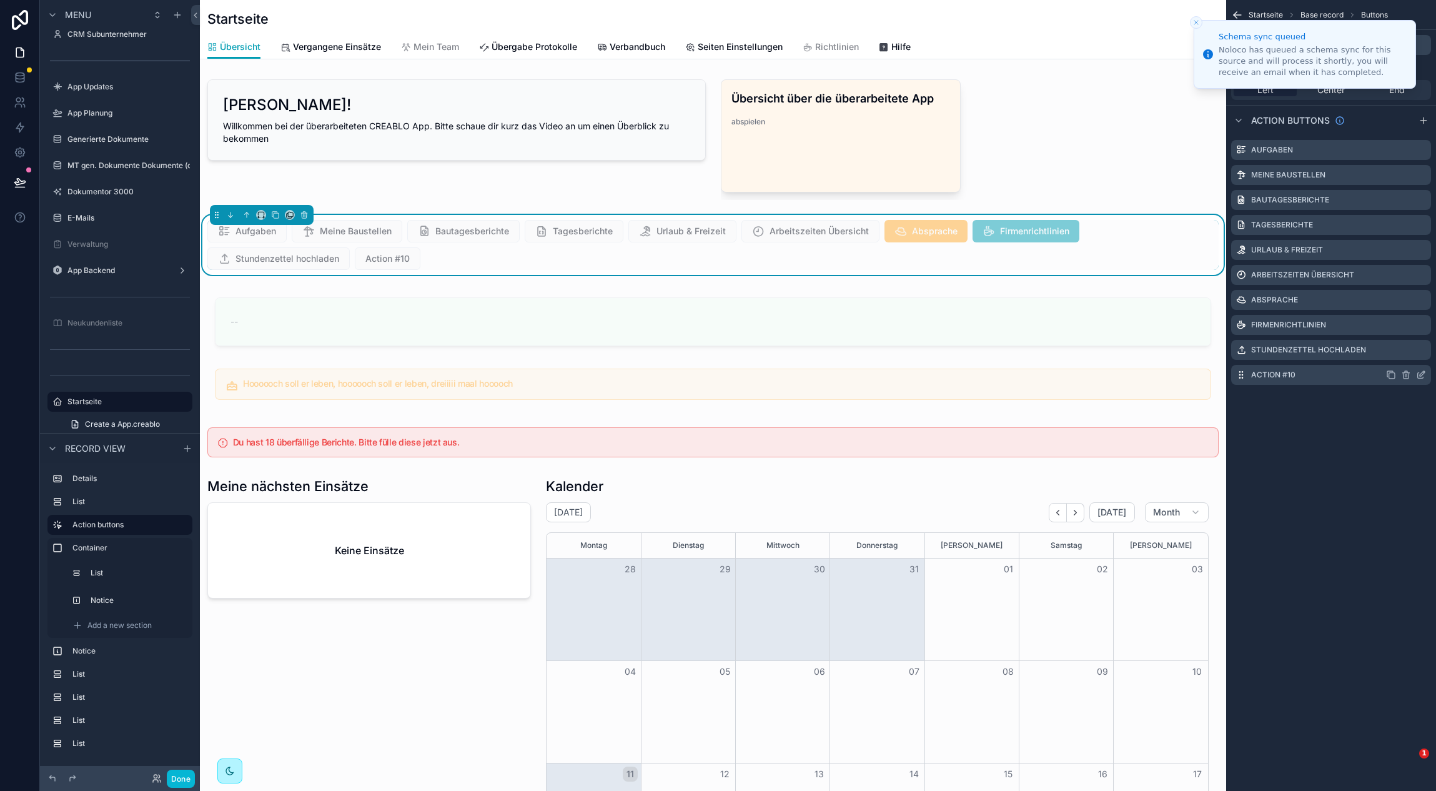
scroll to position [0, 916]
click at [1420, 374] on icon "scrollable content" at bounding box center [1422, 373] width 5 height 5
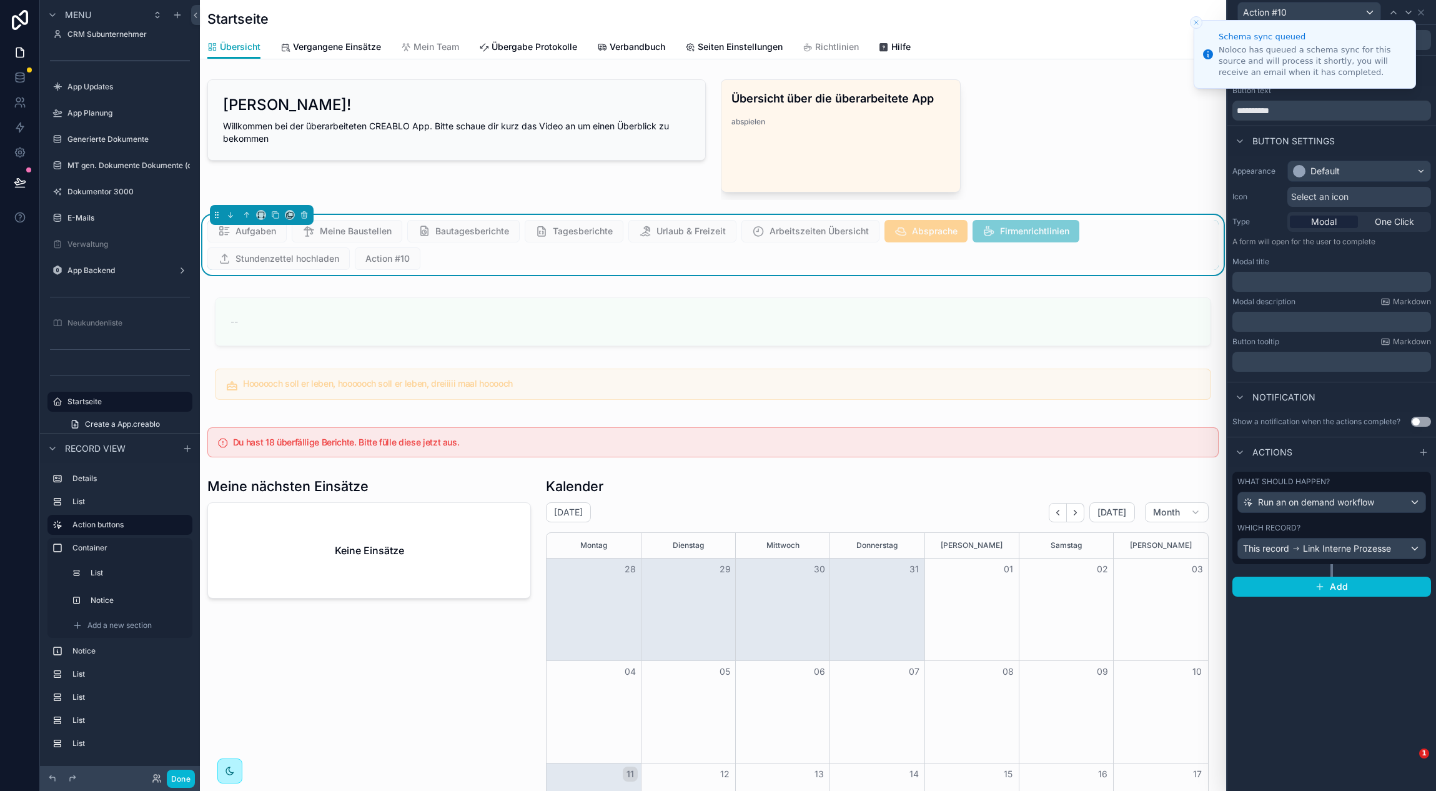
click at [1367, 535] on div "Which record? This record Link Interne Prozesse" at bounding box center [1331, 541] width 189 height 36
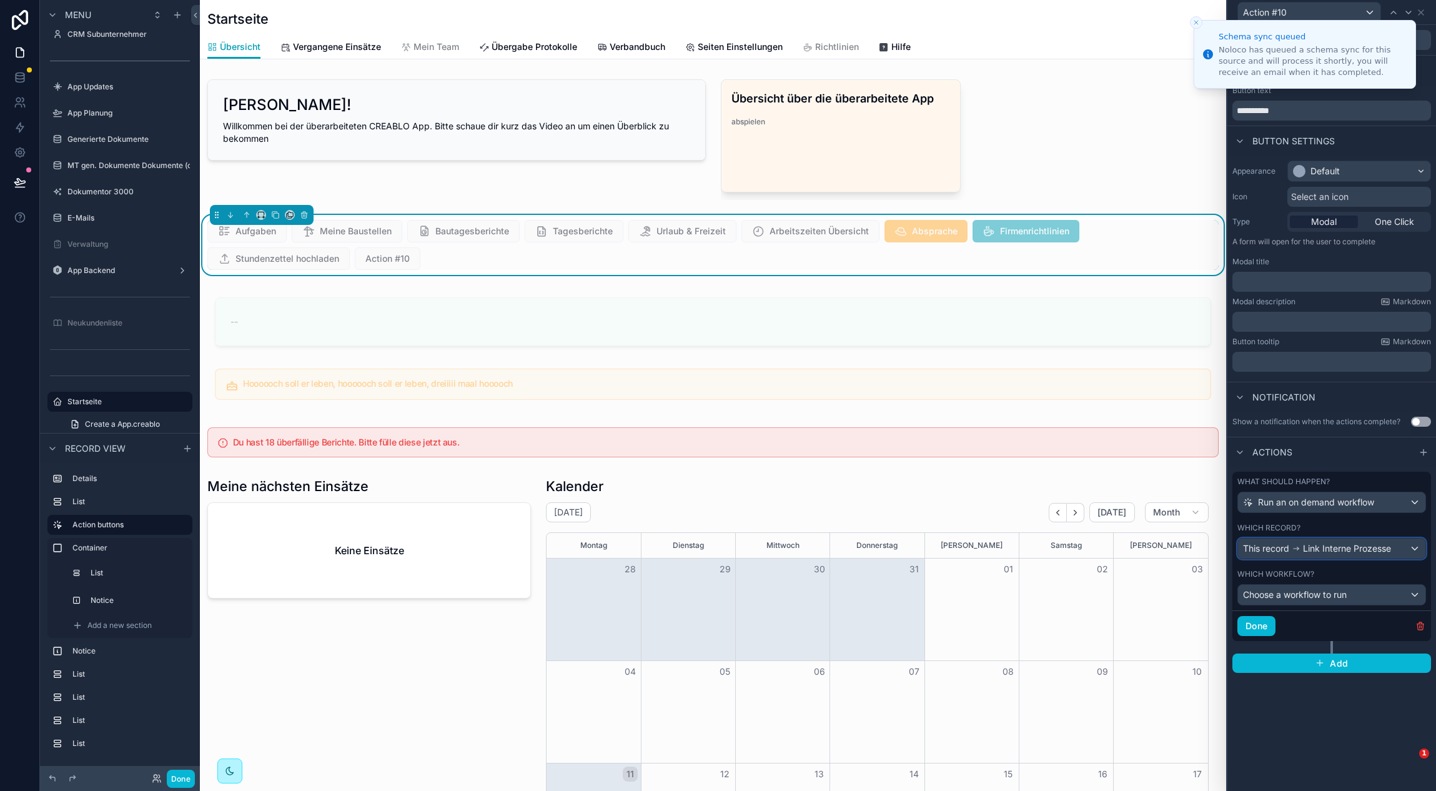
click at [1365, 551] on span "Link Interne Prozesse" at bounding box center [1347, 548] width 88 height 12
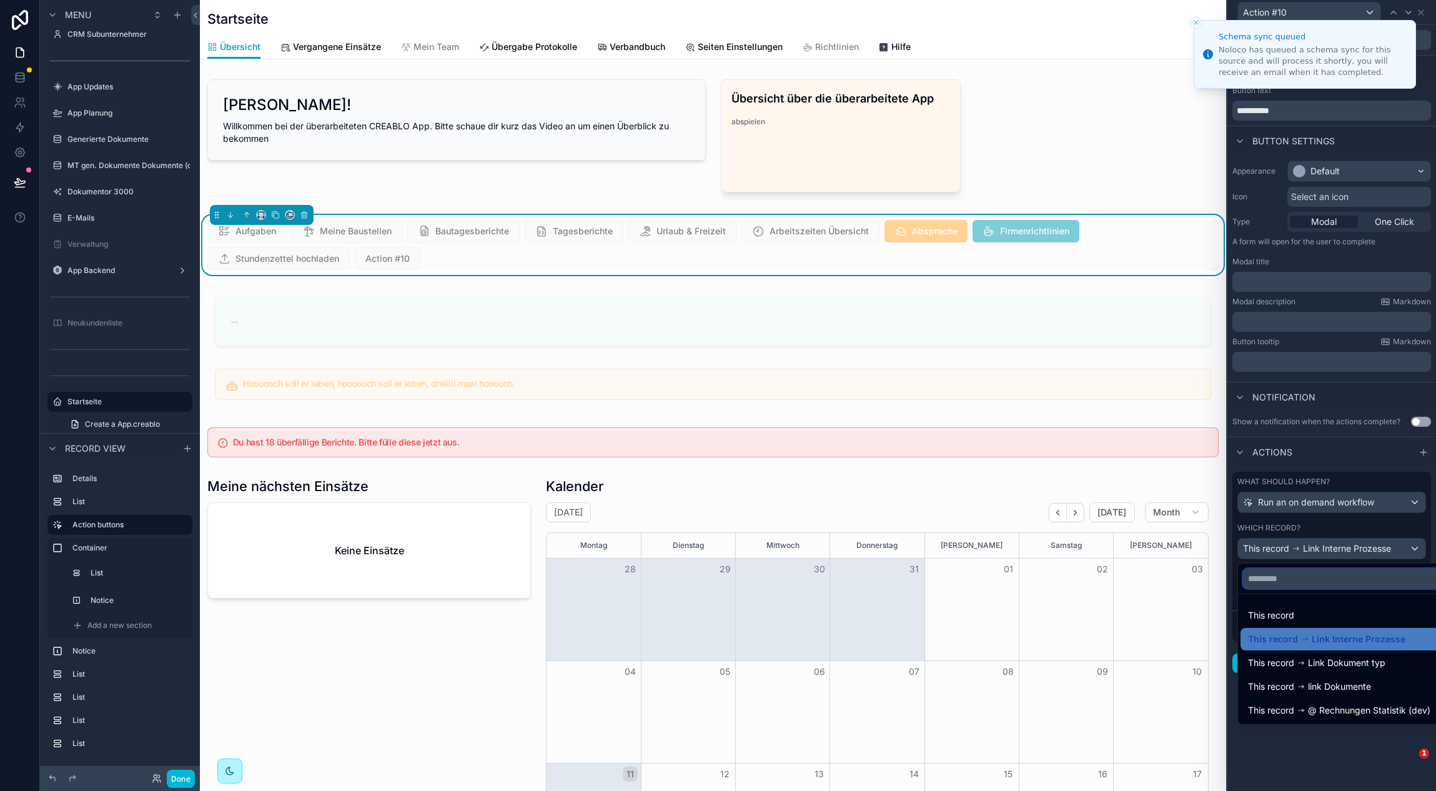
click at [1377, 579] on input "text" at bounding box center [1346, 578] width 206 height 20
click at [1337, 500] on div at bounding box center [1331, 395] width 209 height 791
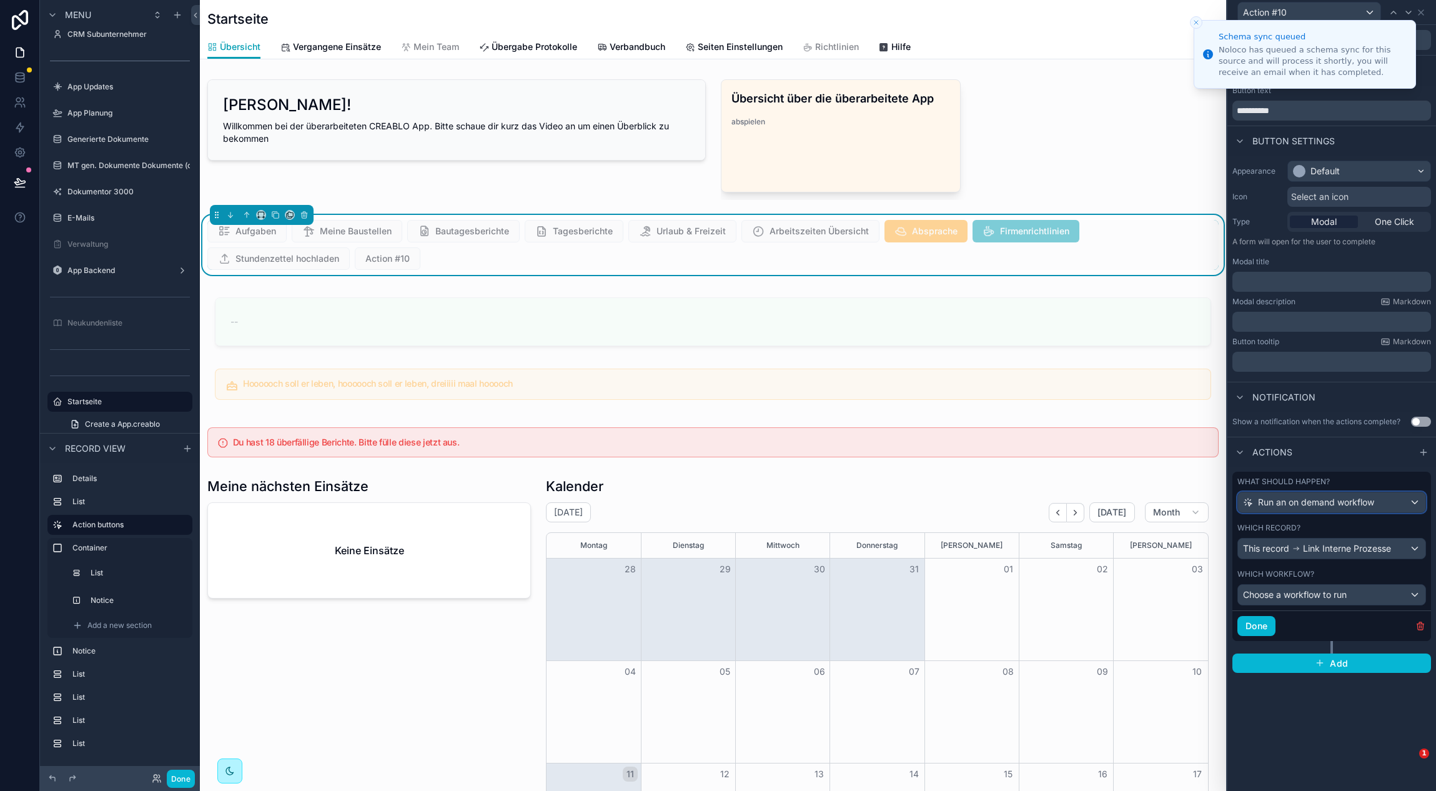
click at [1337, 500] on span "Run an on demand workflow" at bounding box center [1316, 502] width 116 height 12
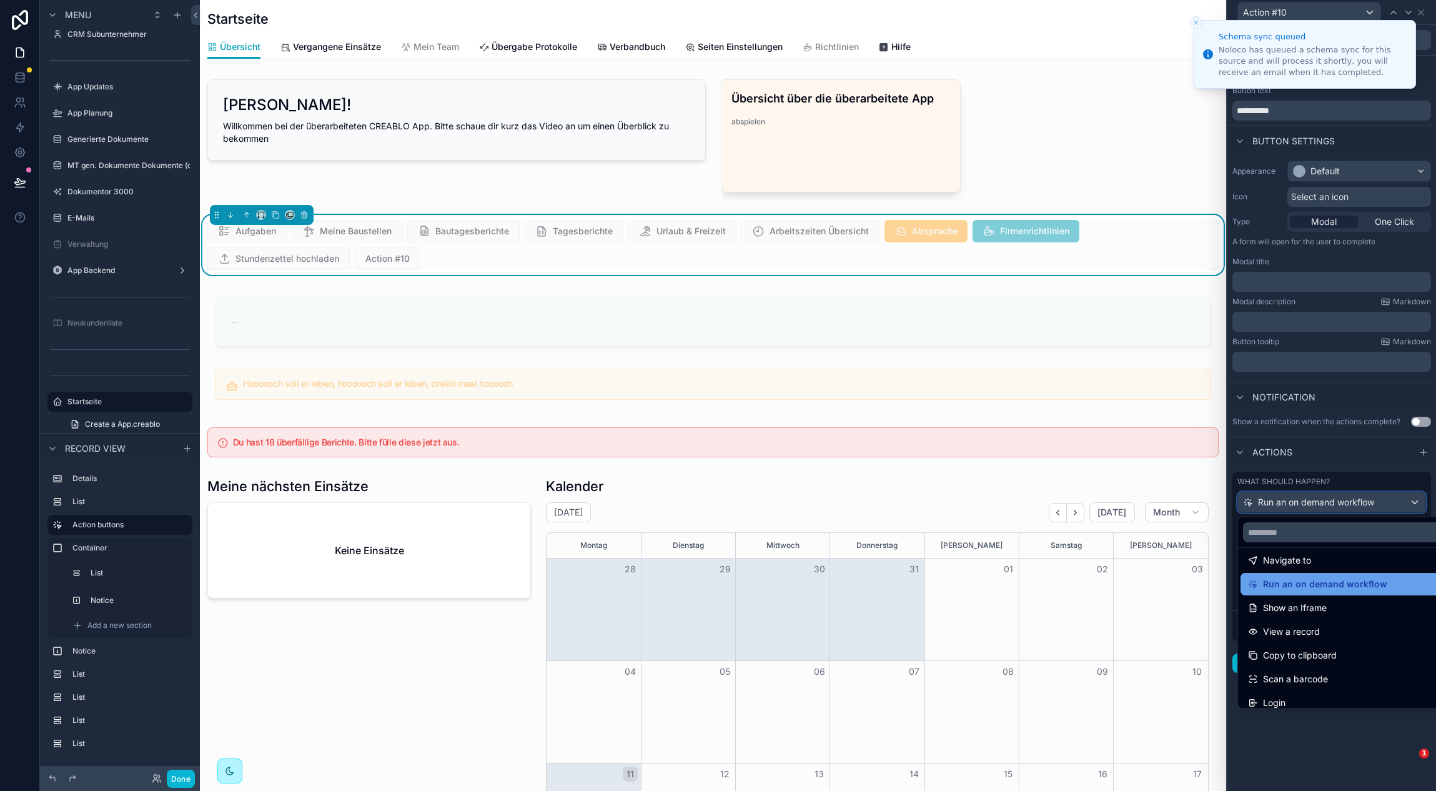
scroll to position [112, 0]
click at [1314, 721] on div at bounding box center [1331, 395] width 209 height 791
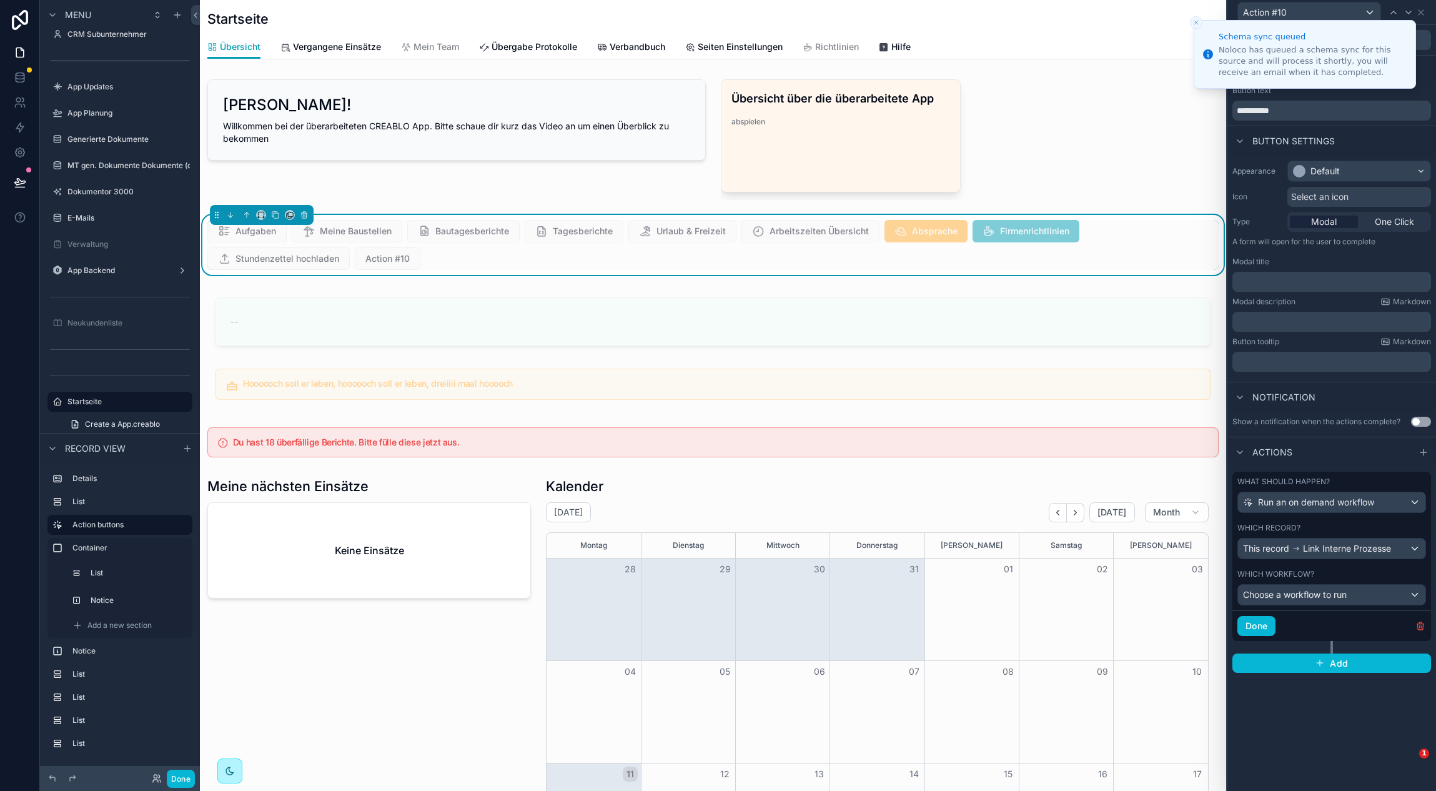
click at [1191, 19] on button "Close toast" at bounding box center [1196, 22] width 12 height 12
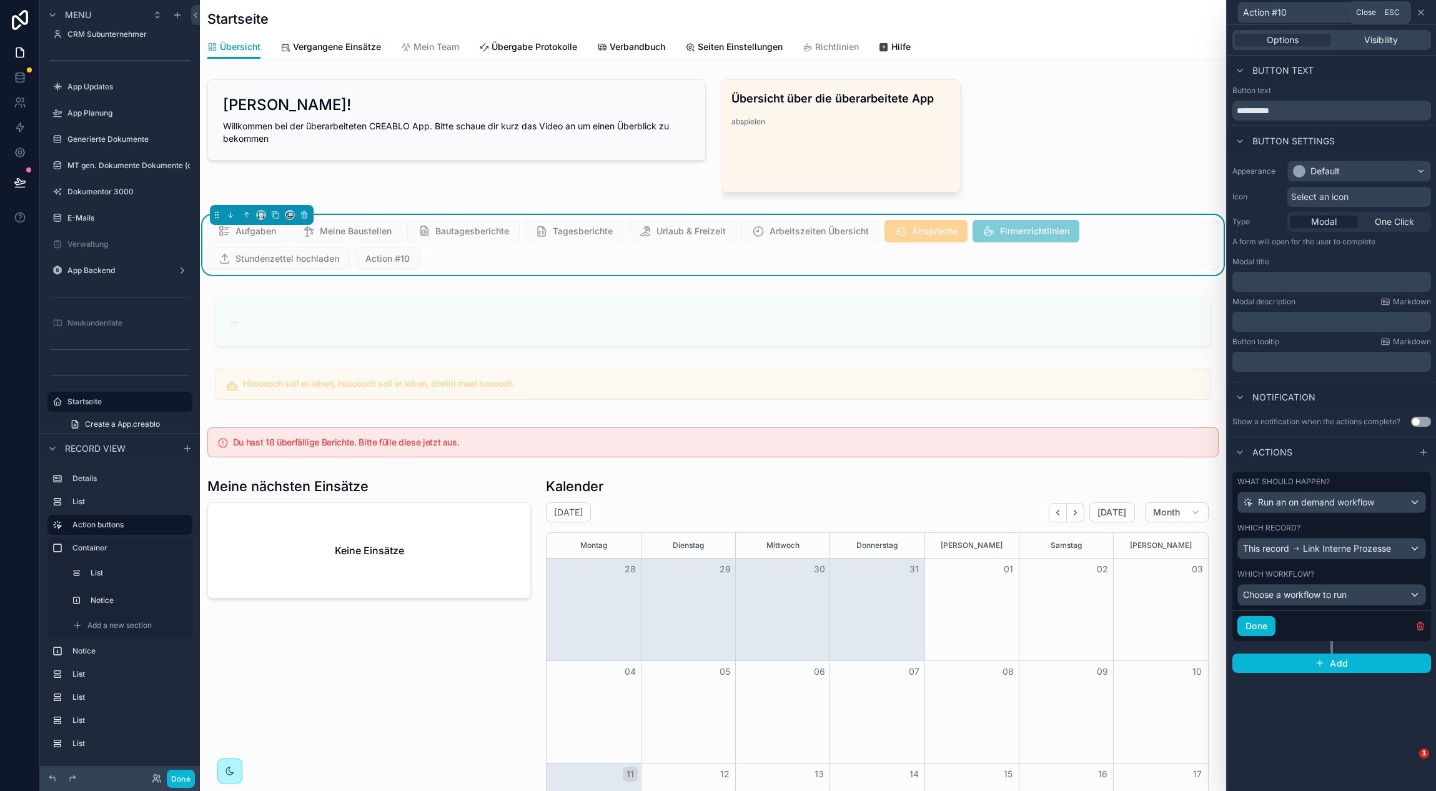
click at [1422, 12] on icon at bounding box center [1421, 12] width 10 height 10
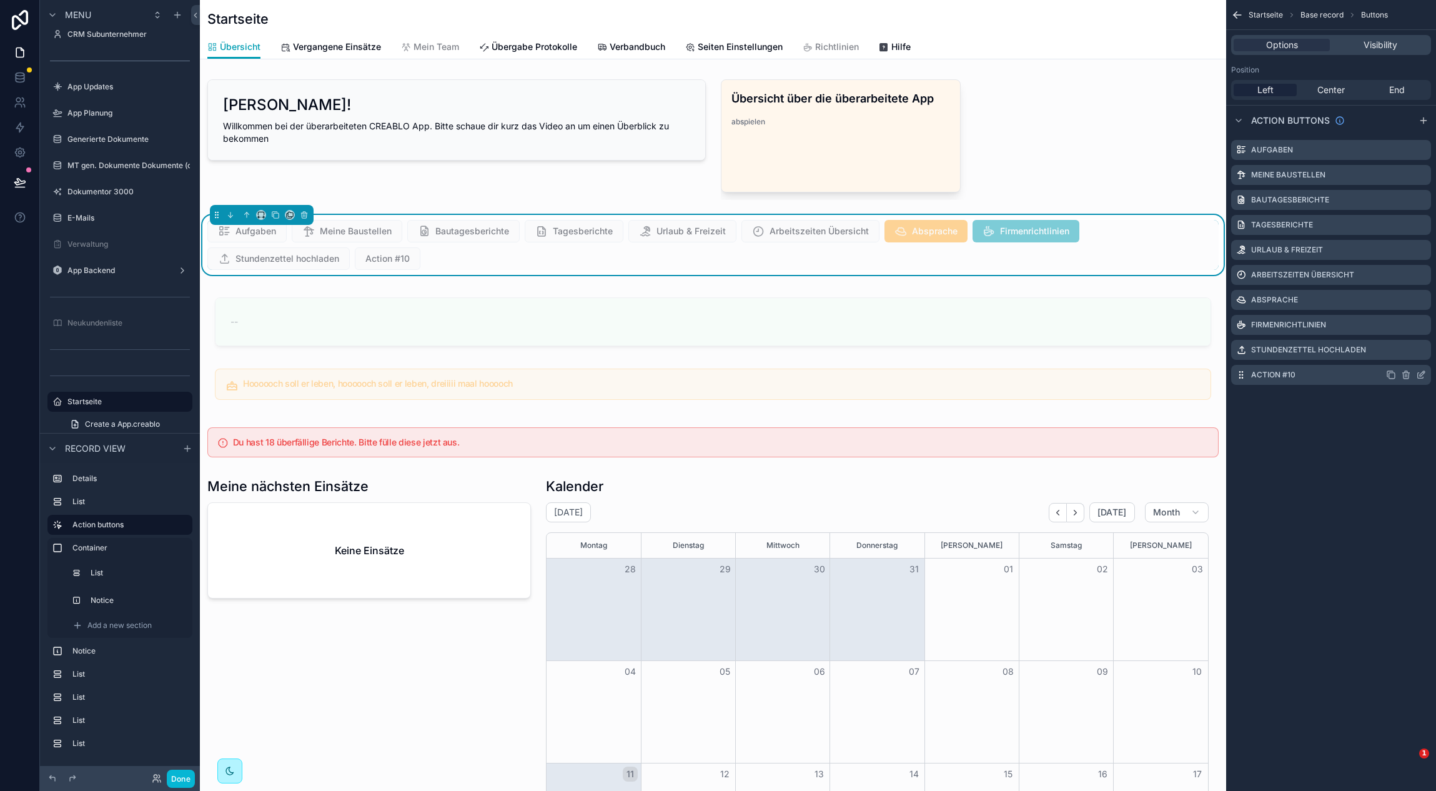
click at [1405, 375] on icon "scrollable content" at bounding box center [1405, 375] width 0 height 2
click at [1402, 354] on icon at bounding box center [1401, 355] width 10 height 10
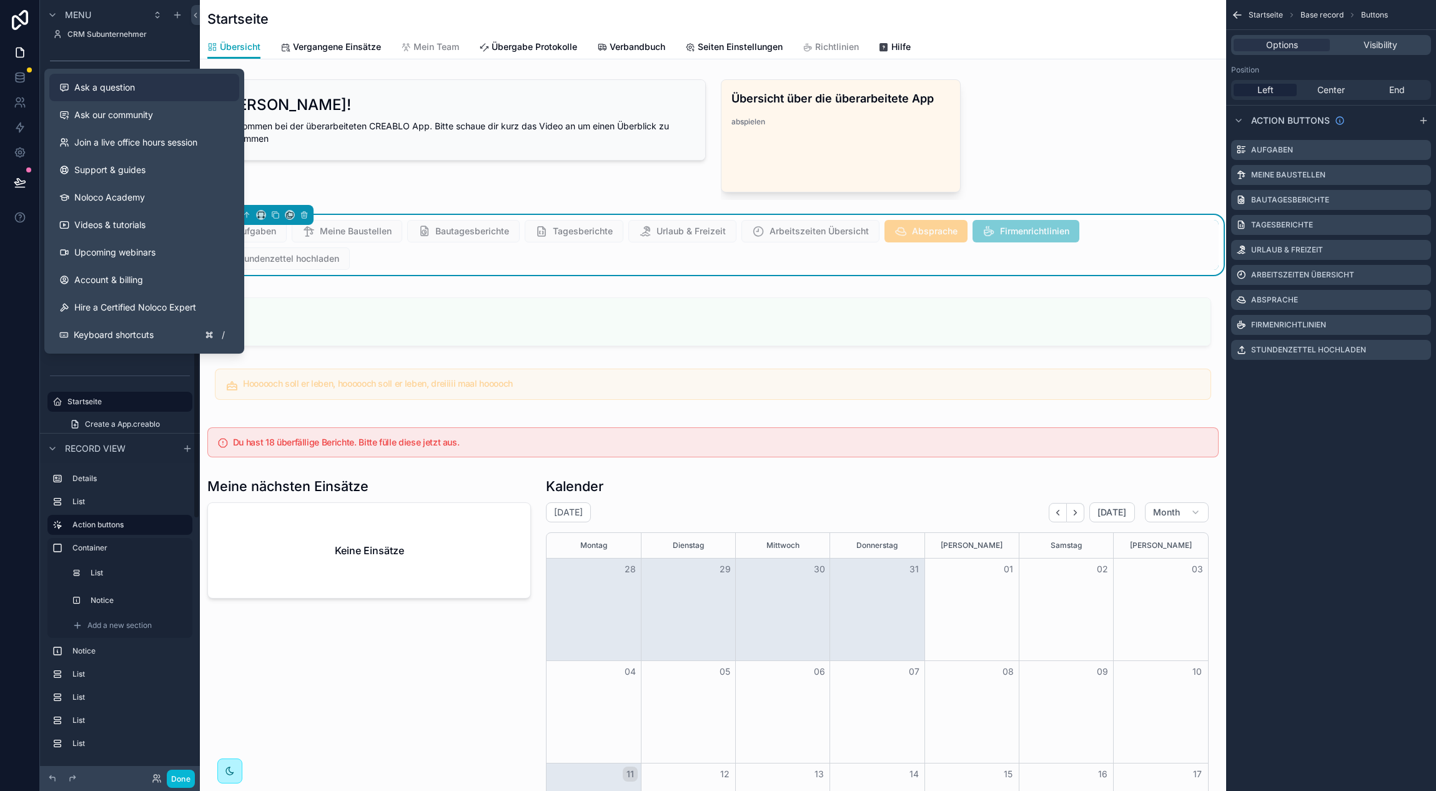
click at [127, 86] on span "Ask a question" at bounding box center [104, 87] width 61 height 12
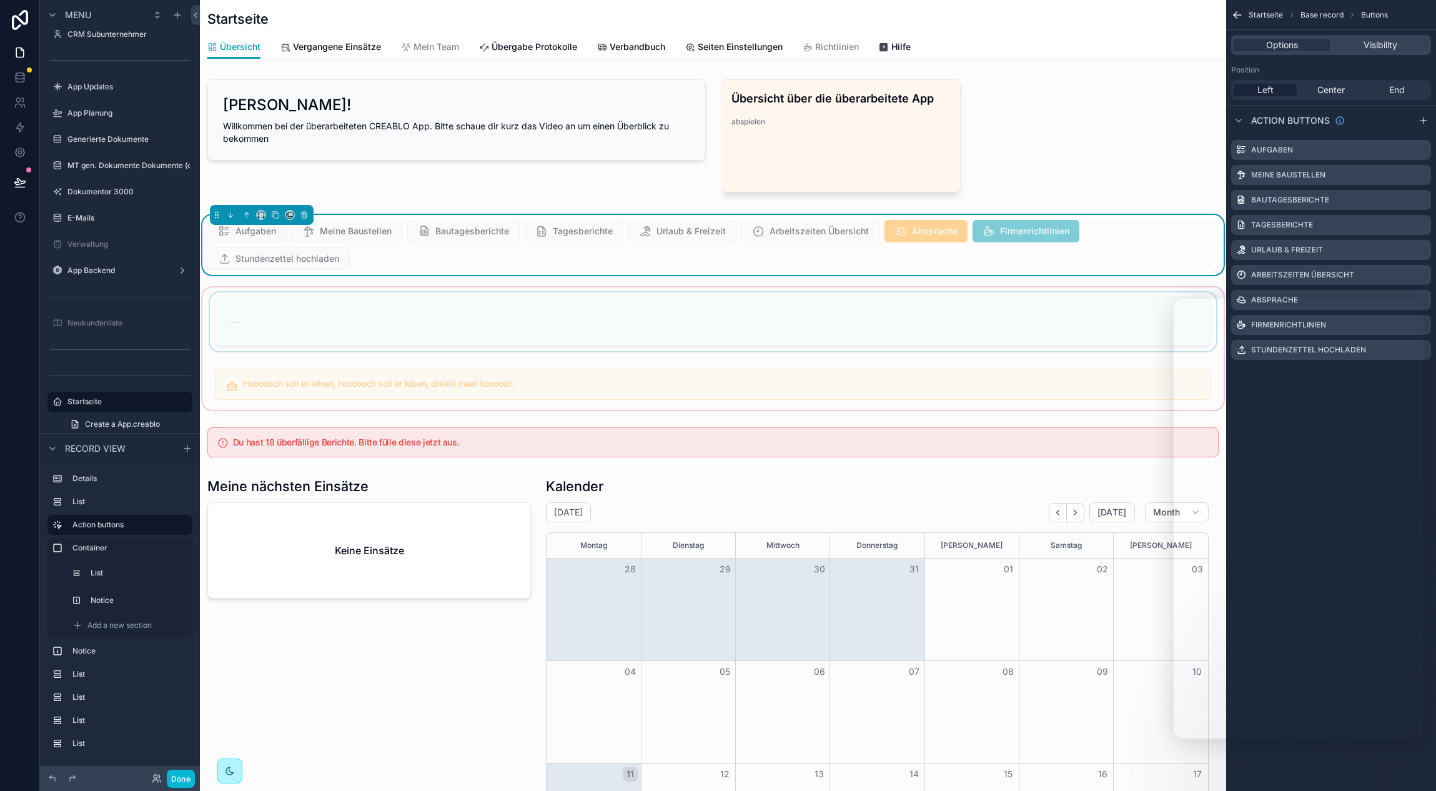
click at [728, 349] on div "scrollable content" at bounding box center [713, 348] width 1026 height 127
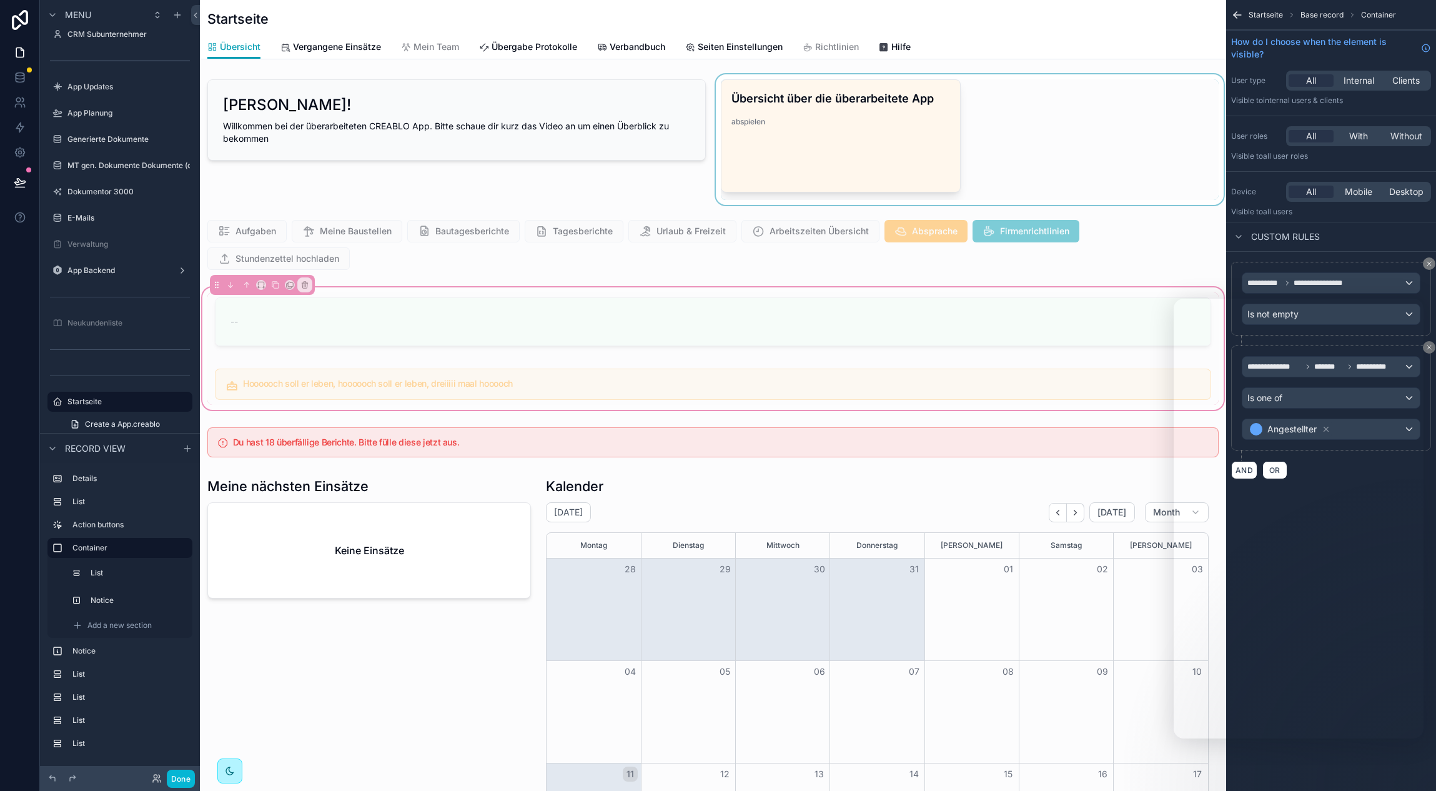
click at [1022, 128] on div "scrollable content" at bounding box center [969, 139] width 513 height 131
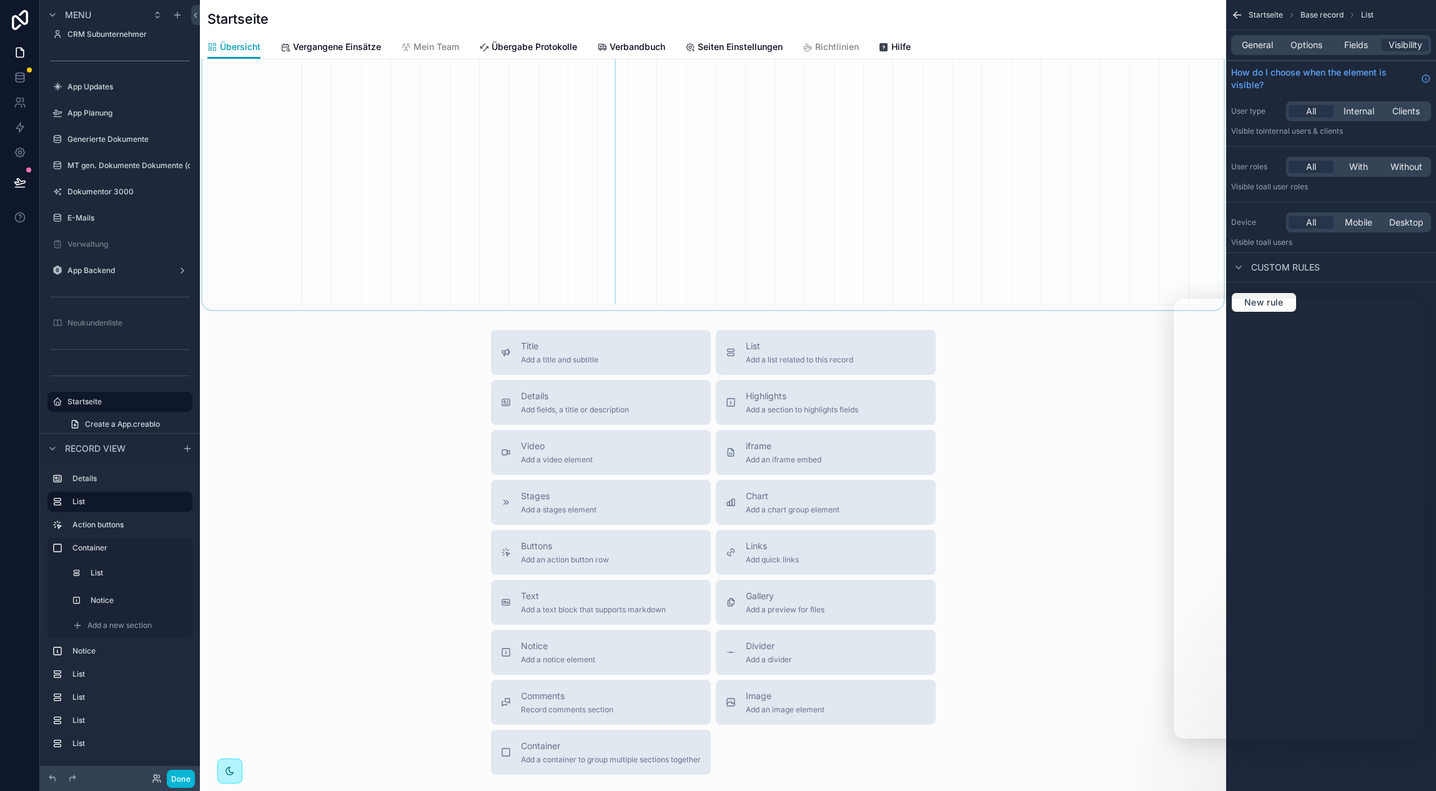
scroll to position [1969, 0]
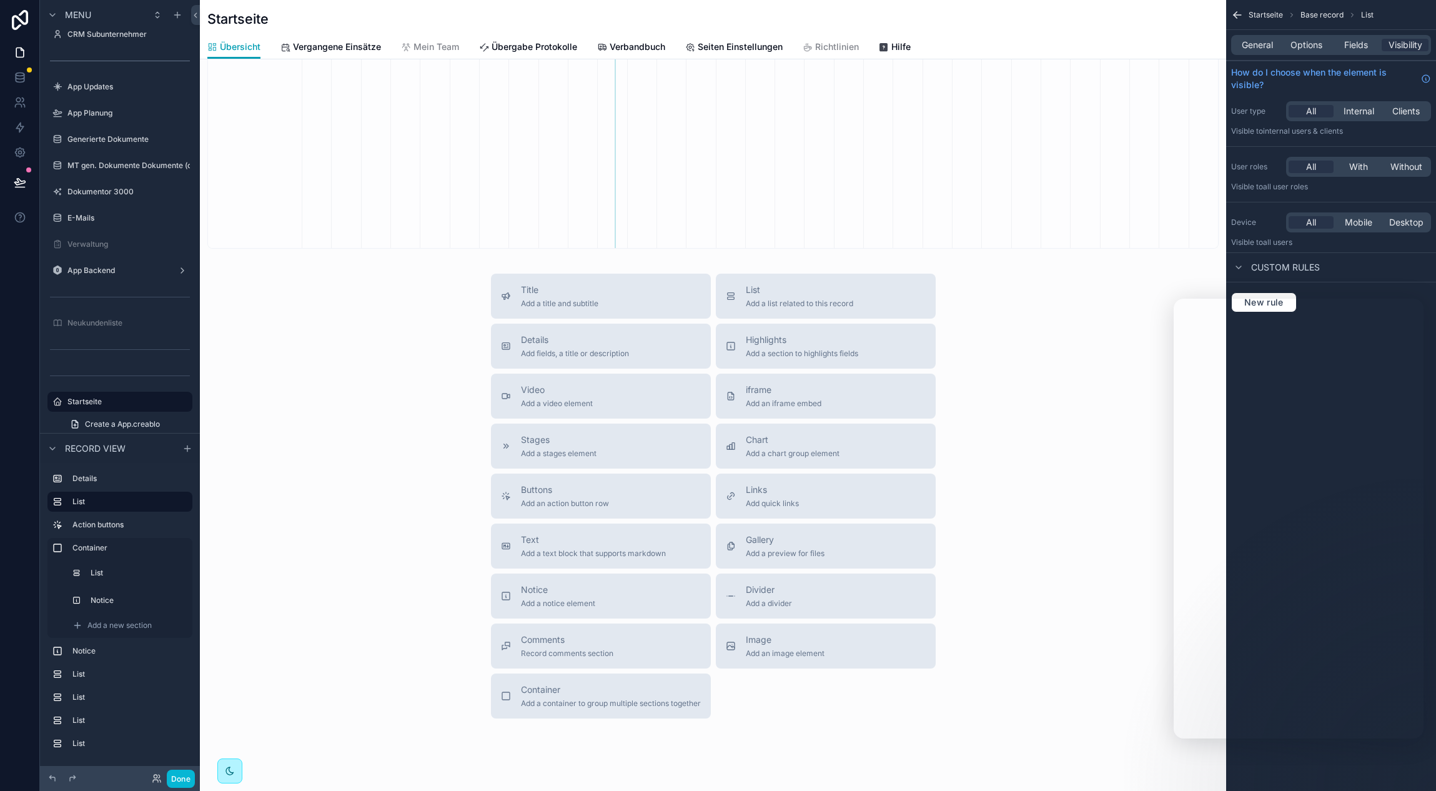
click at [387, 481] on div "Title Add a title and subtitle List Add a list related to this record Details A…" at bounding box center [713, 496] width 1026 height 445
click at [528, 492] on span "Buttons" at bounding box center [565, 489] width 88 height 12
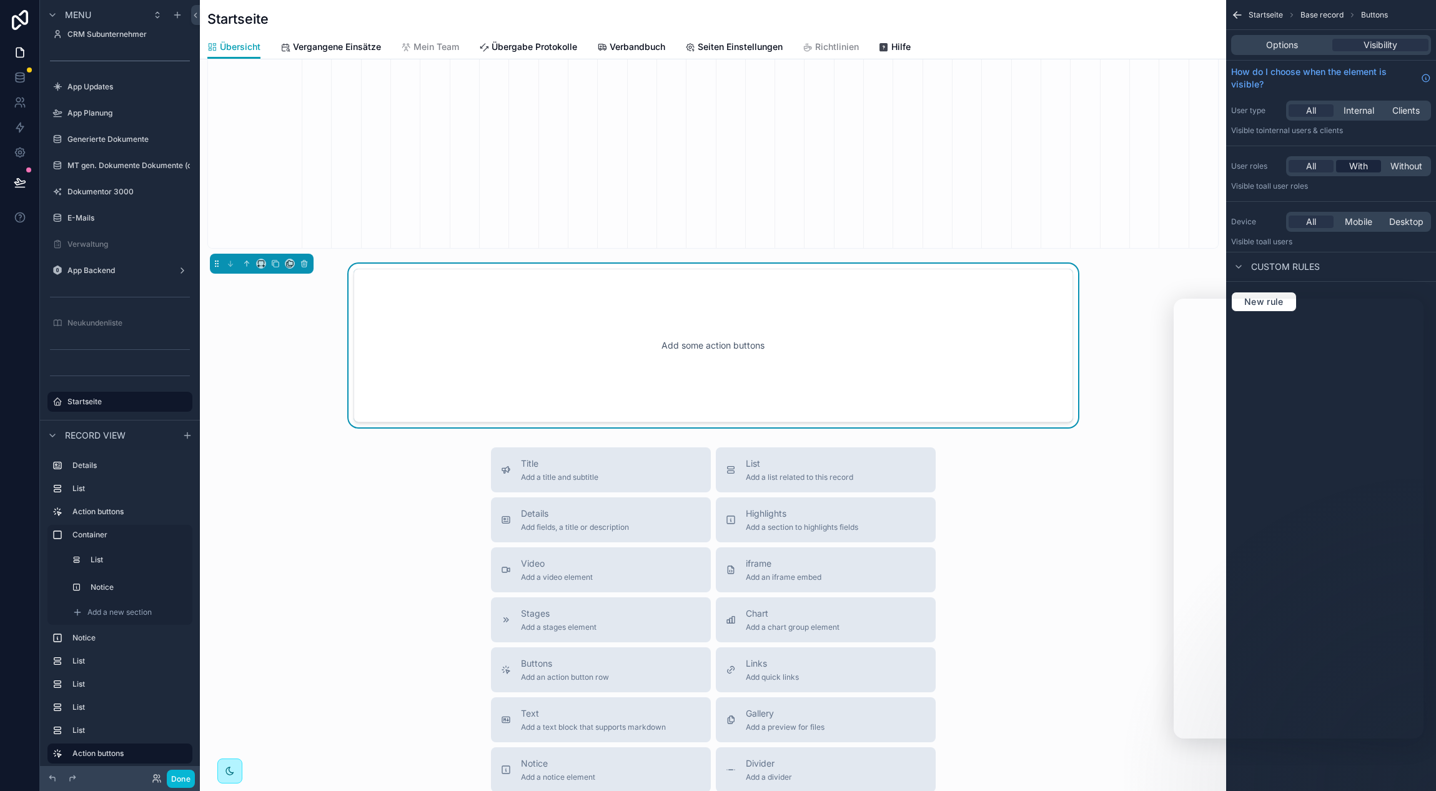
scroll to position [1919, 0]
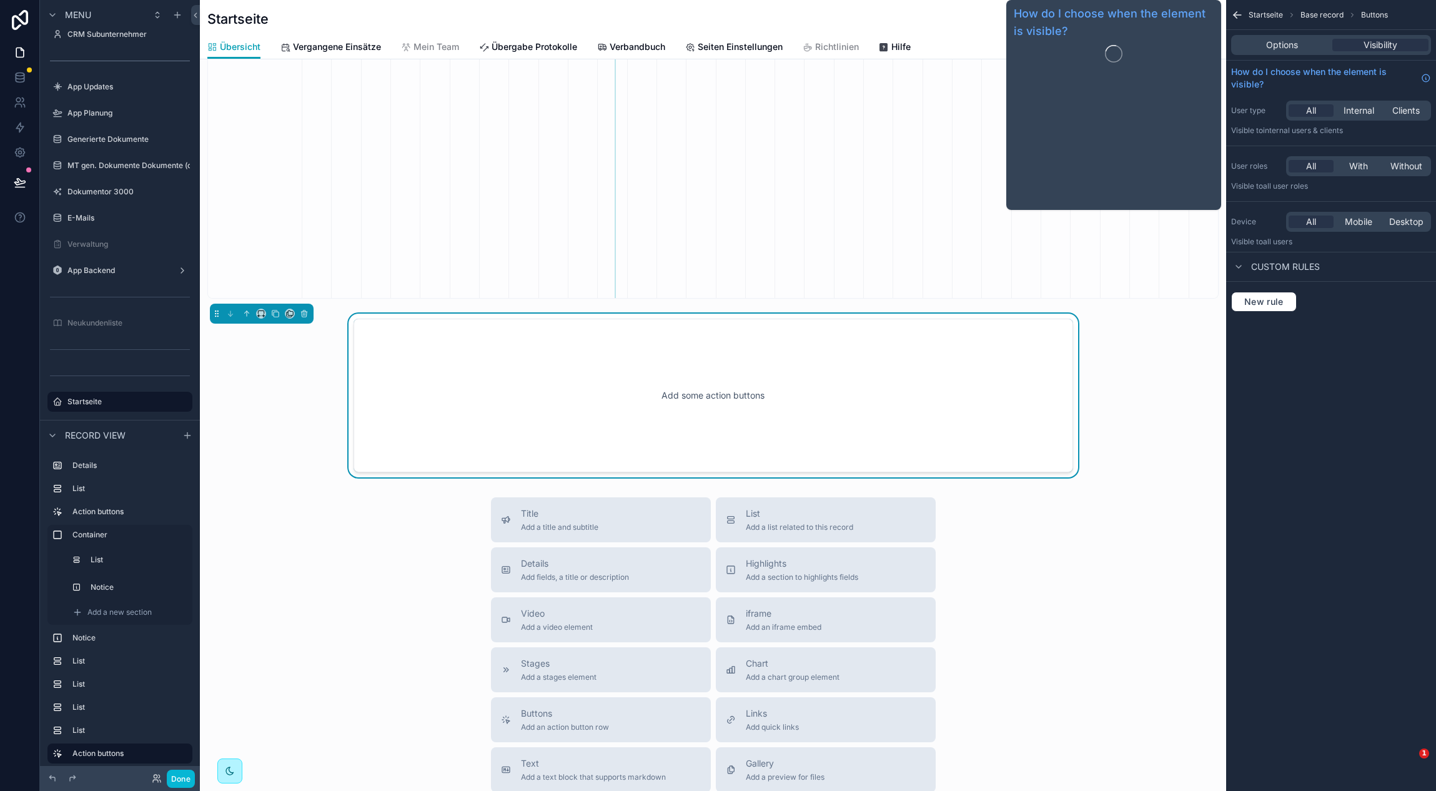
click at [1276, 37] on div "Options Visibility" at bounding box center [1331, 45] width 200 height 20
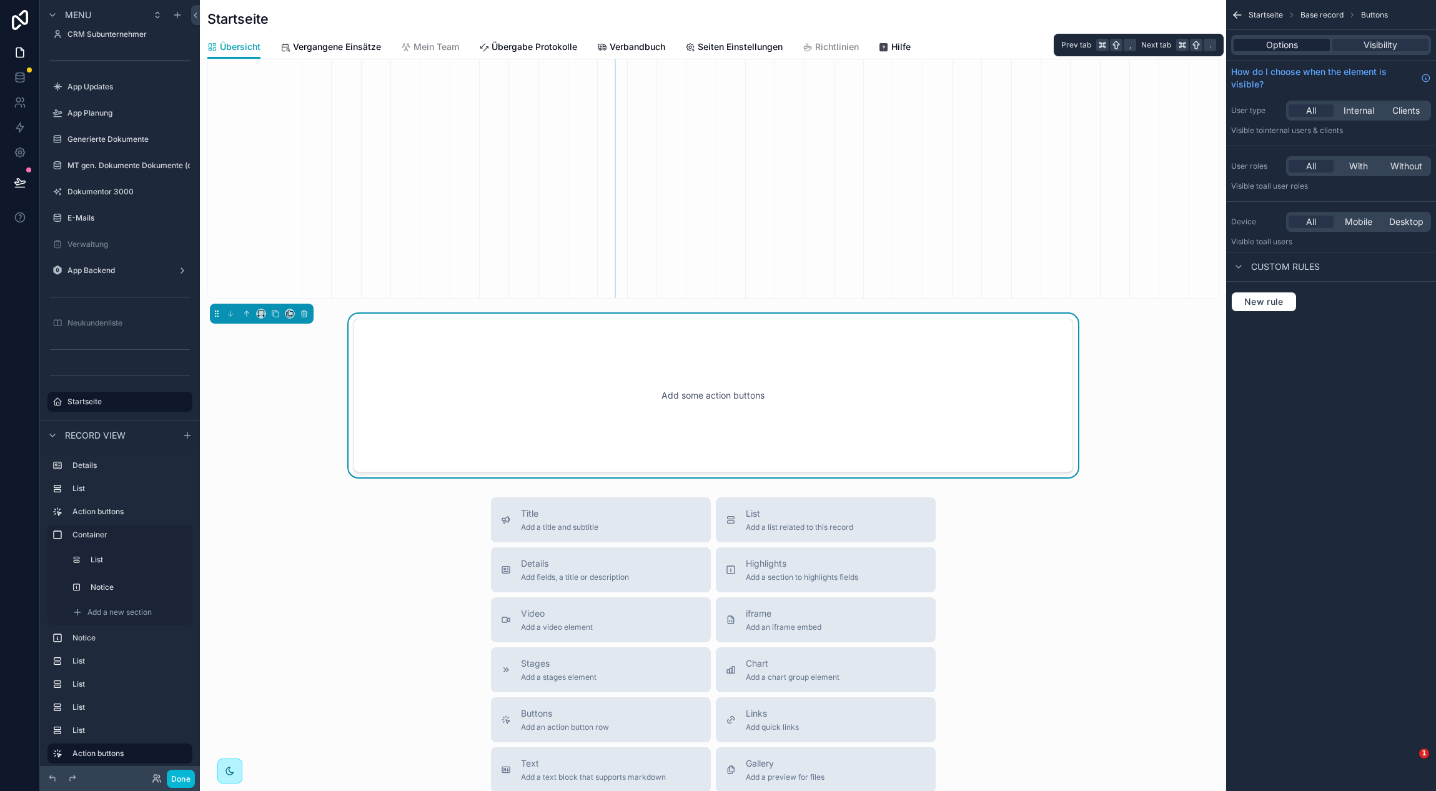
click at [1290, 43] on span "Options" at bounding box center [1282, 45] width 32 height 12
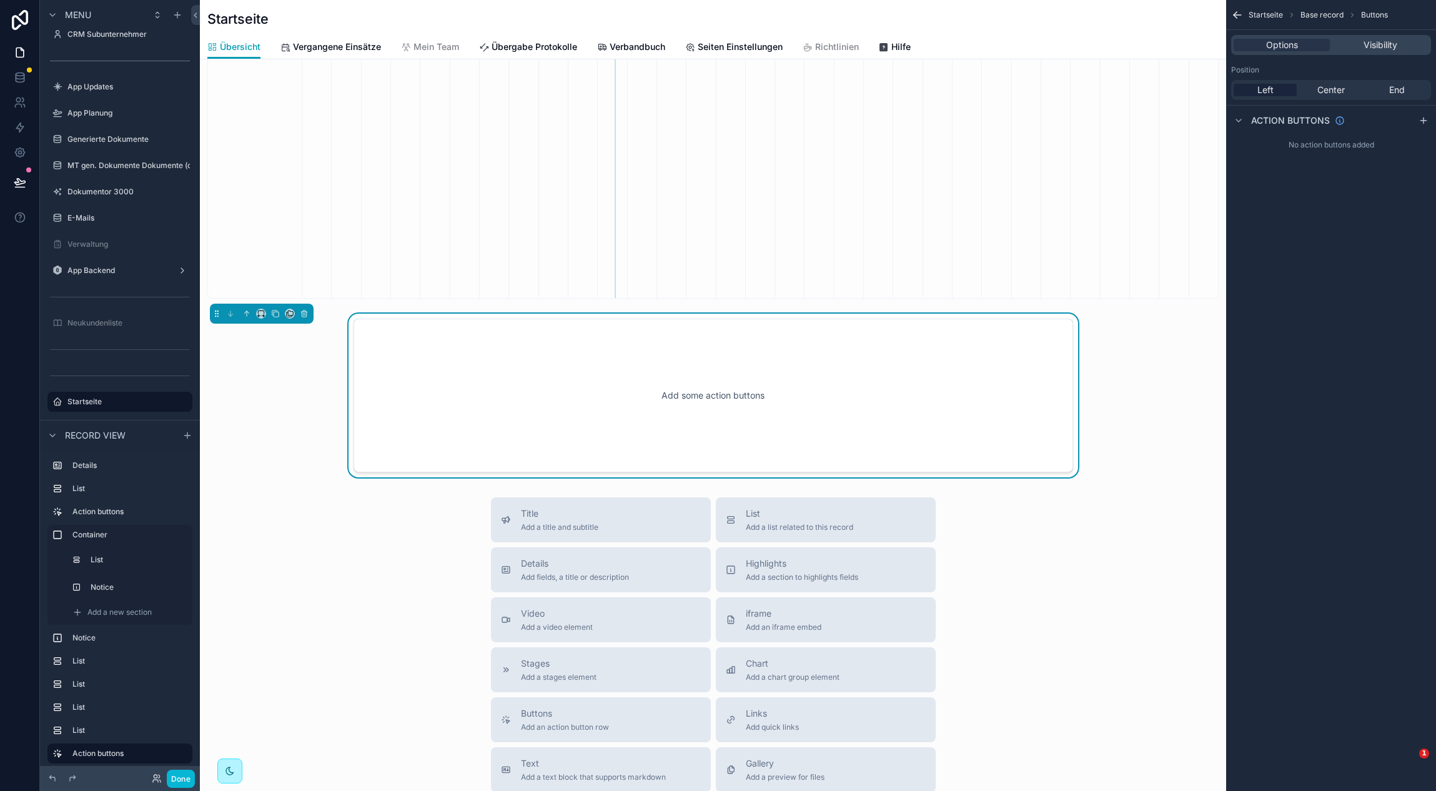
click at [1422, 126] on div "scrollable content" at bounding box center [1423, 120] width 15 height 15
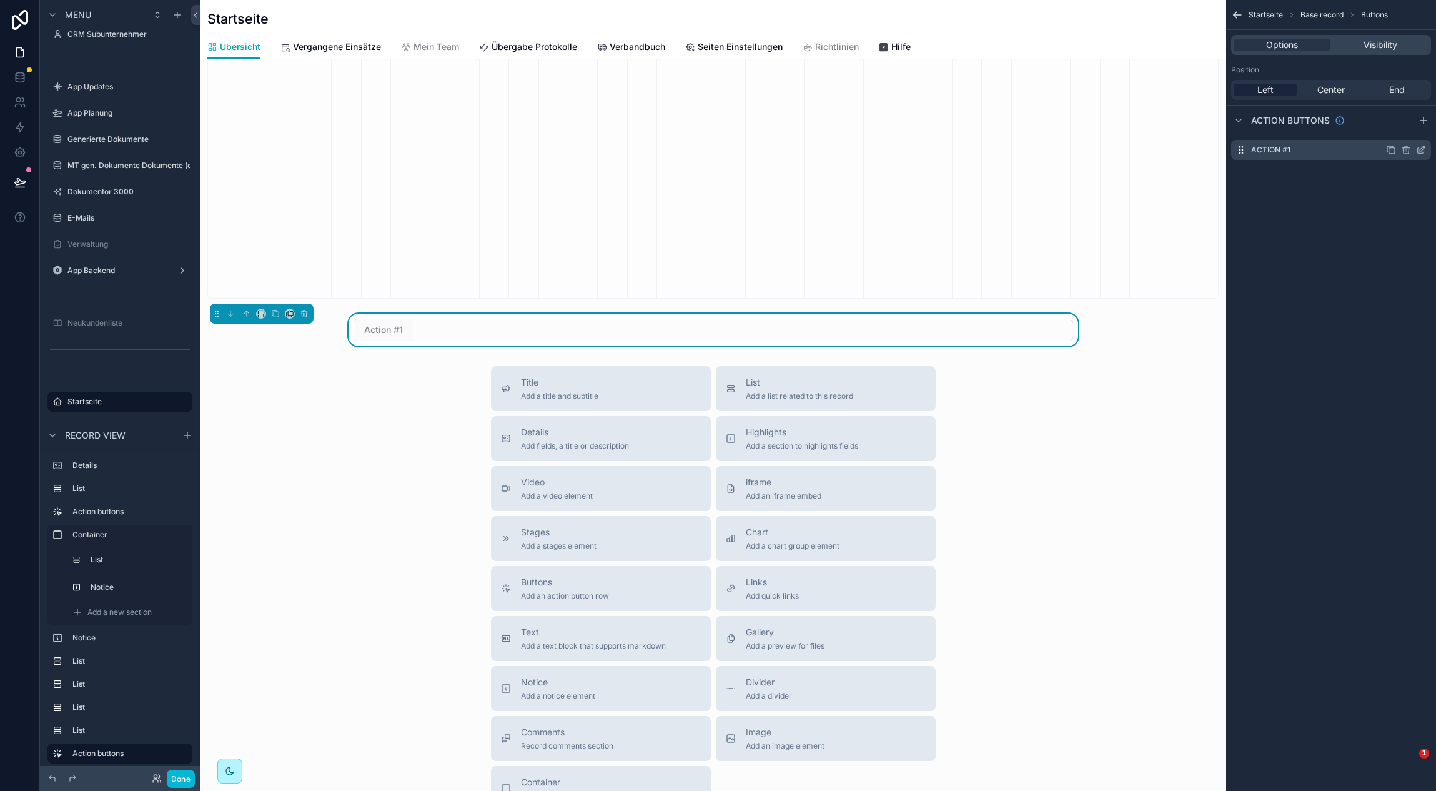
scroll to position [0, 916]
click at [1423, 150] on icon "scrollable content" at bounding box center [1421, 150] width 10 height 10
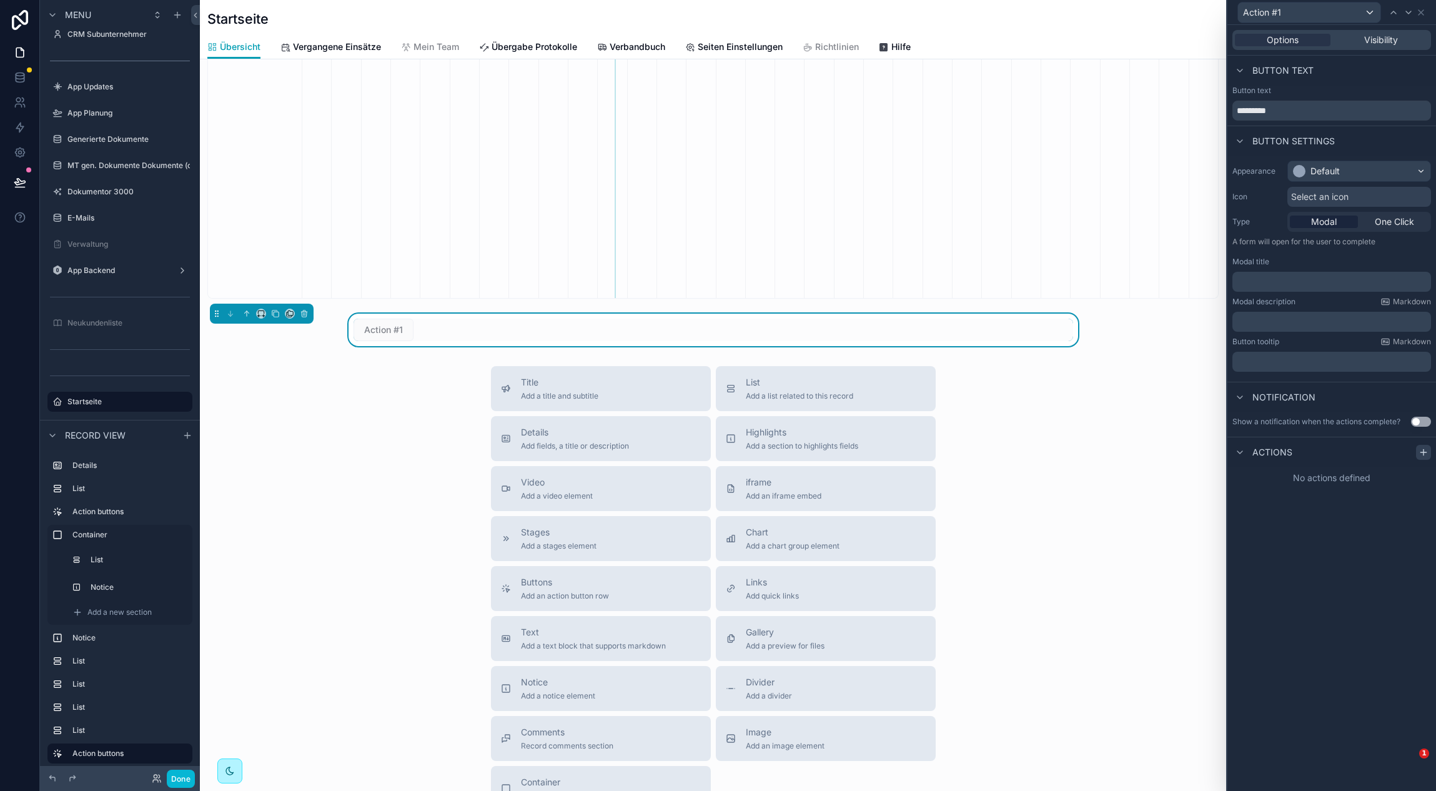
click at [1425, 456] on icon at bounding box center [1423, 452] width 10 height 10
click at [1300, 492] on div "Select a type" at bounding box center [1331, 502] width 187 height 20
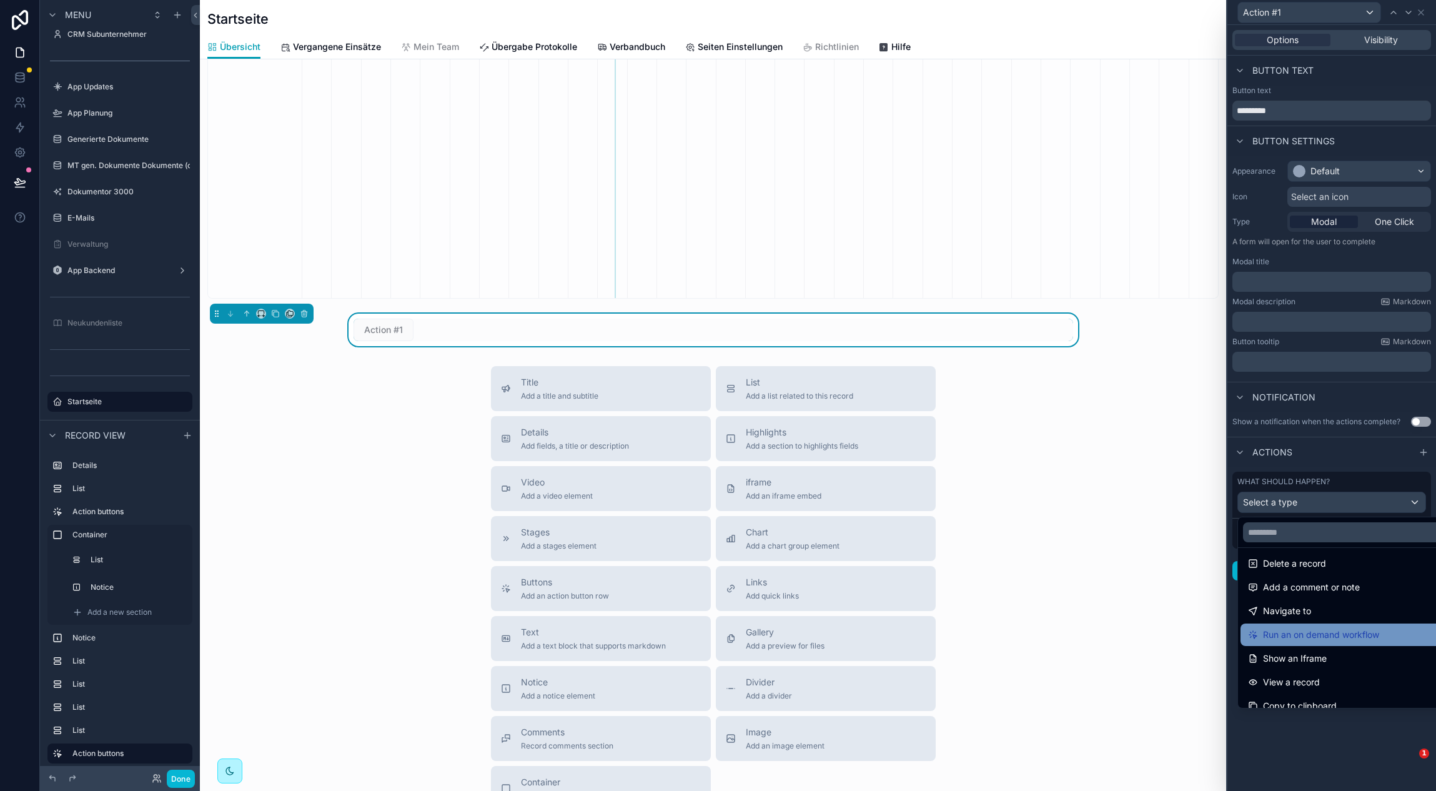
scroll to position [54, 0]
click at [1332, 633] on span "Run an on demand workflow" at bounding box center [1321, 633] width 116 height 15
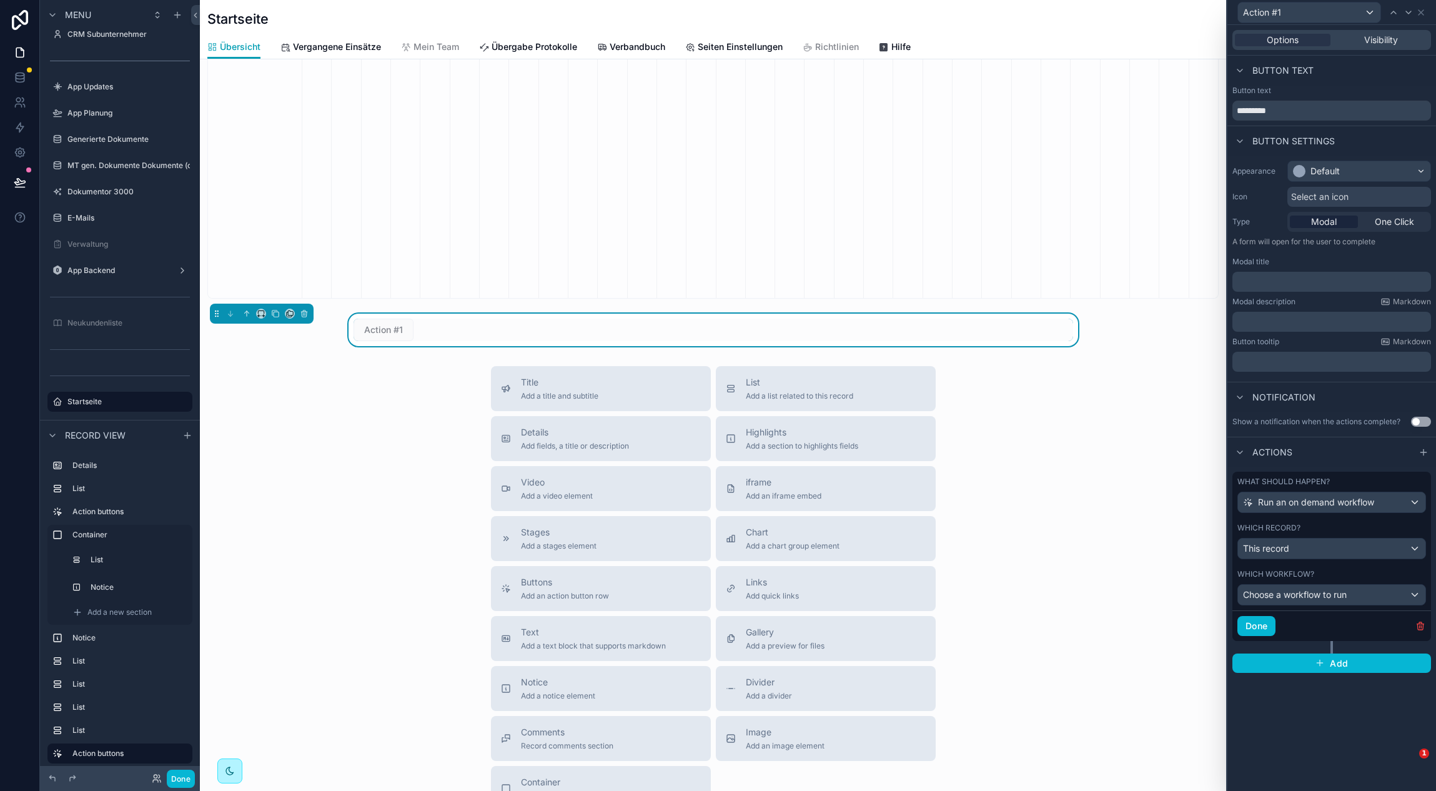
scroll to position [0, 916]
click at [1340, 596] on span "Choose a workflow to run" at bounding box center [1295, 594] width 104 height 11
click at [1327, 591] on div at bounding box center [1331, 395] width 209 height 791
click at [1327, 556] on div "This record" at bounding box center [1331, 548] width 187 height 20
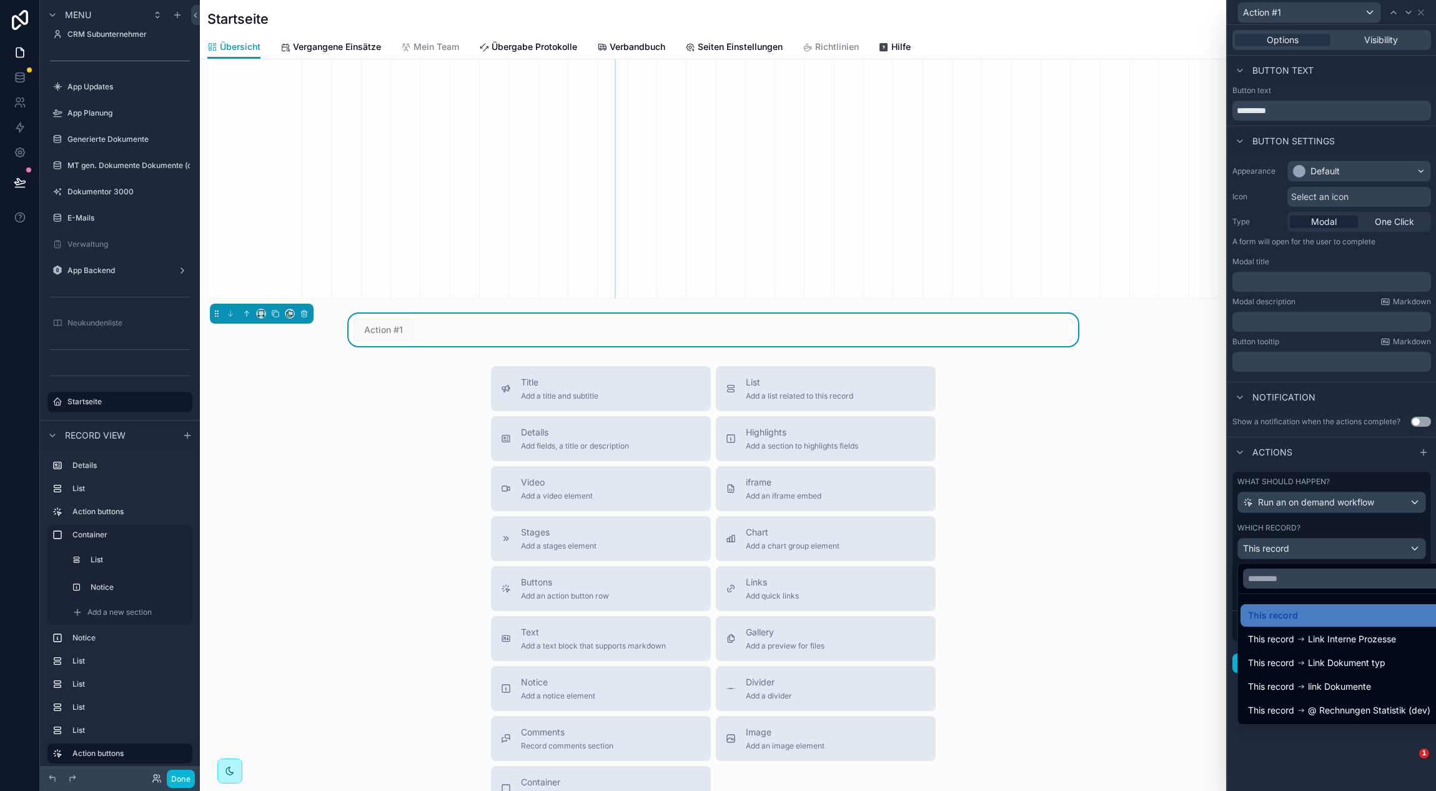
click at [289, 366] on div "Title Add a title and subtitle List Add a list related to this record Details A…" at bounding box center [713, 588] width 1026 height 445
click at [305, 317] on icon "scrollable content" at bounding box center [304, 314] width 5 height 5
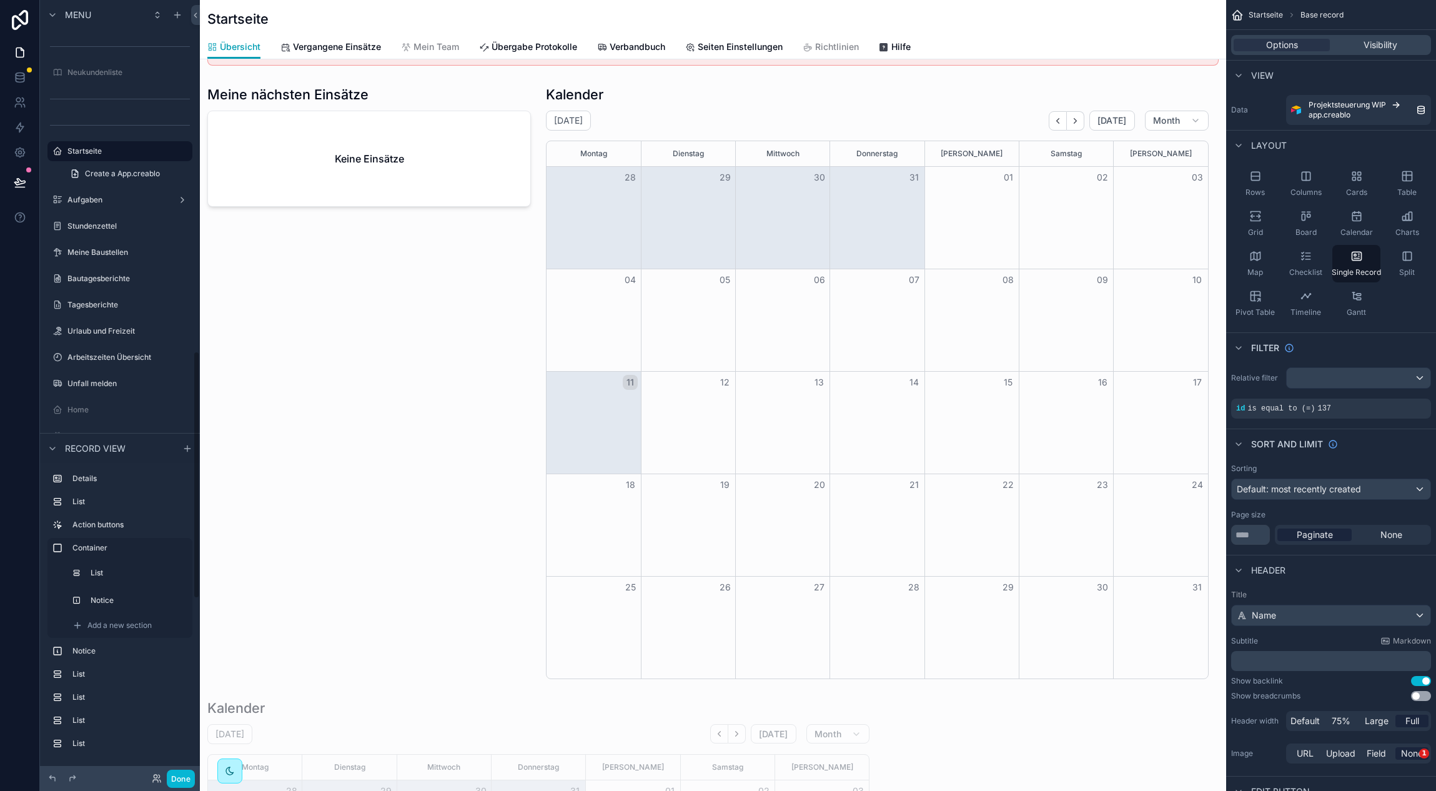
scroll to position [0, 0]
click at [116, 177] on label "Korrespondenz" at bounding box center [117, 176] width 100 height 10
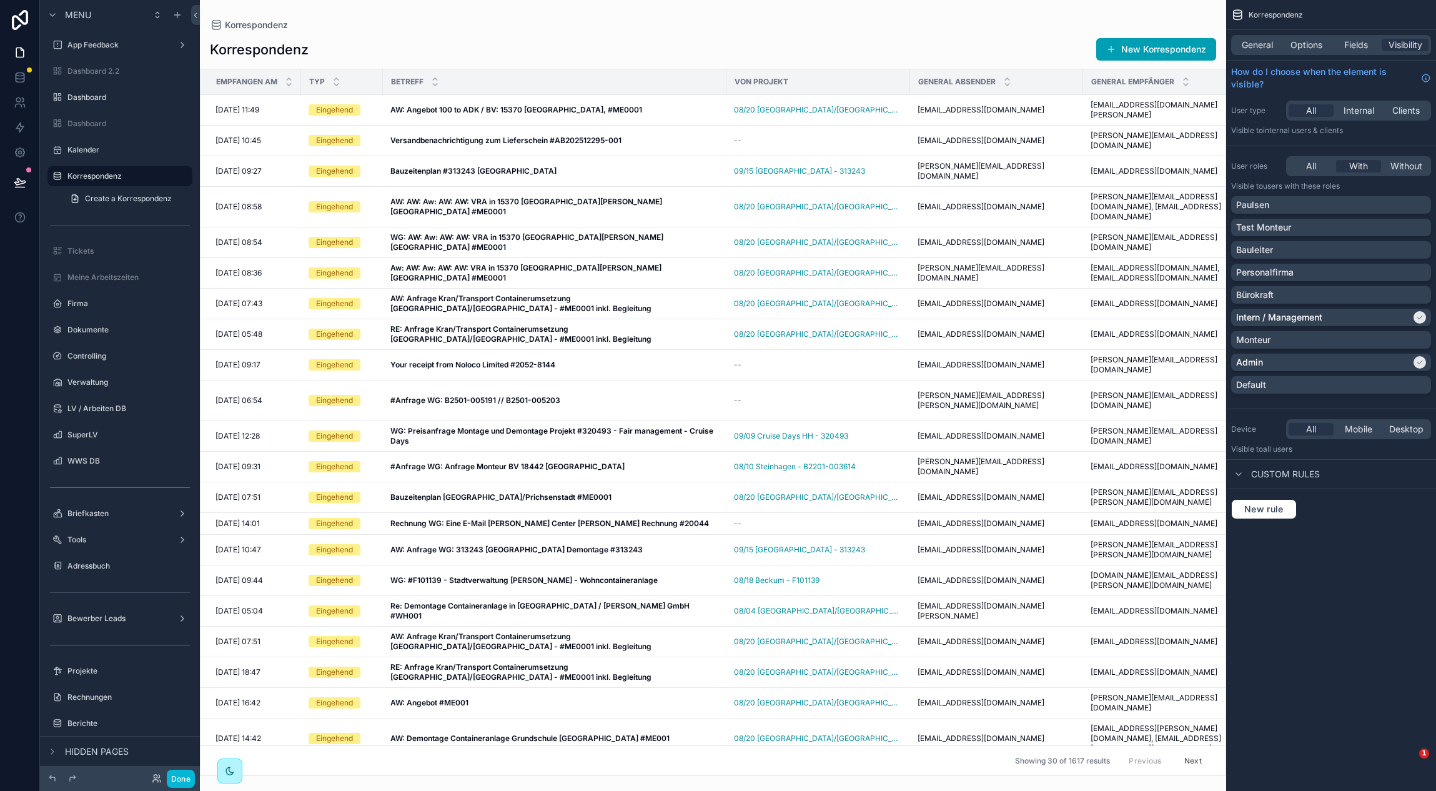
click at [652, 174] on div "scrollable content" at bounding box center [713, 395] width 1026 height 791
click at [682, 197] on div "AW: AW: Aw: AW: AW: VRA in 15370 Petershagen-Eggersdorf #ME0001 AW: AW: Aw: AW:…" at bounding box center [554, 207] width 329 height 20
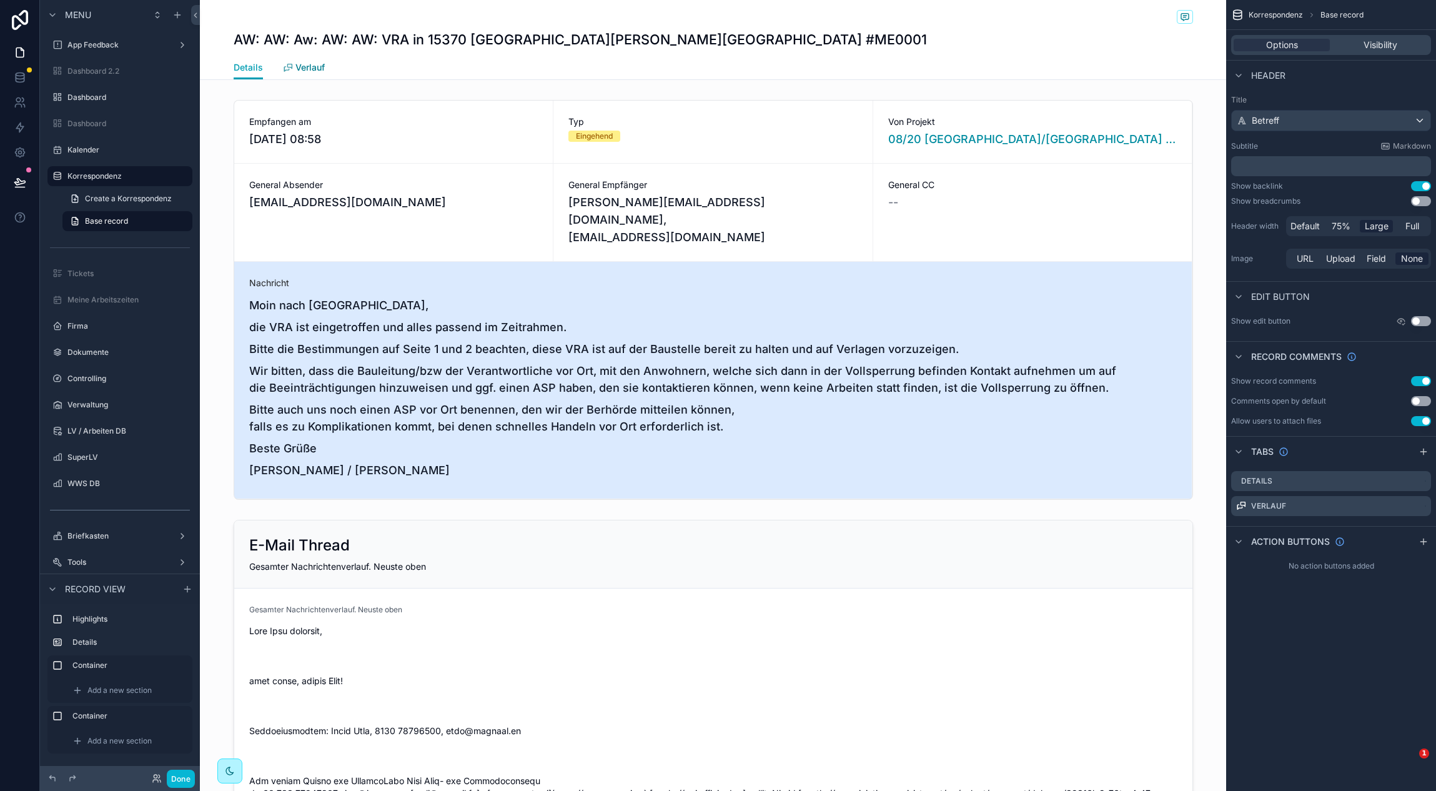
click at [313, 75] on link "Verlauf" at bounding box center [304, 68] width 42 height 25
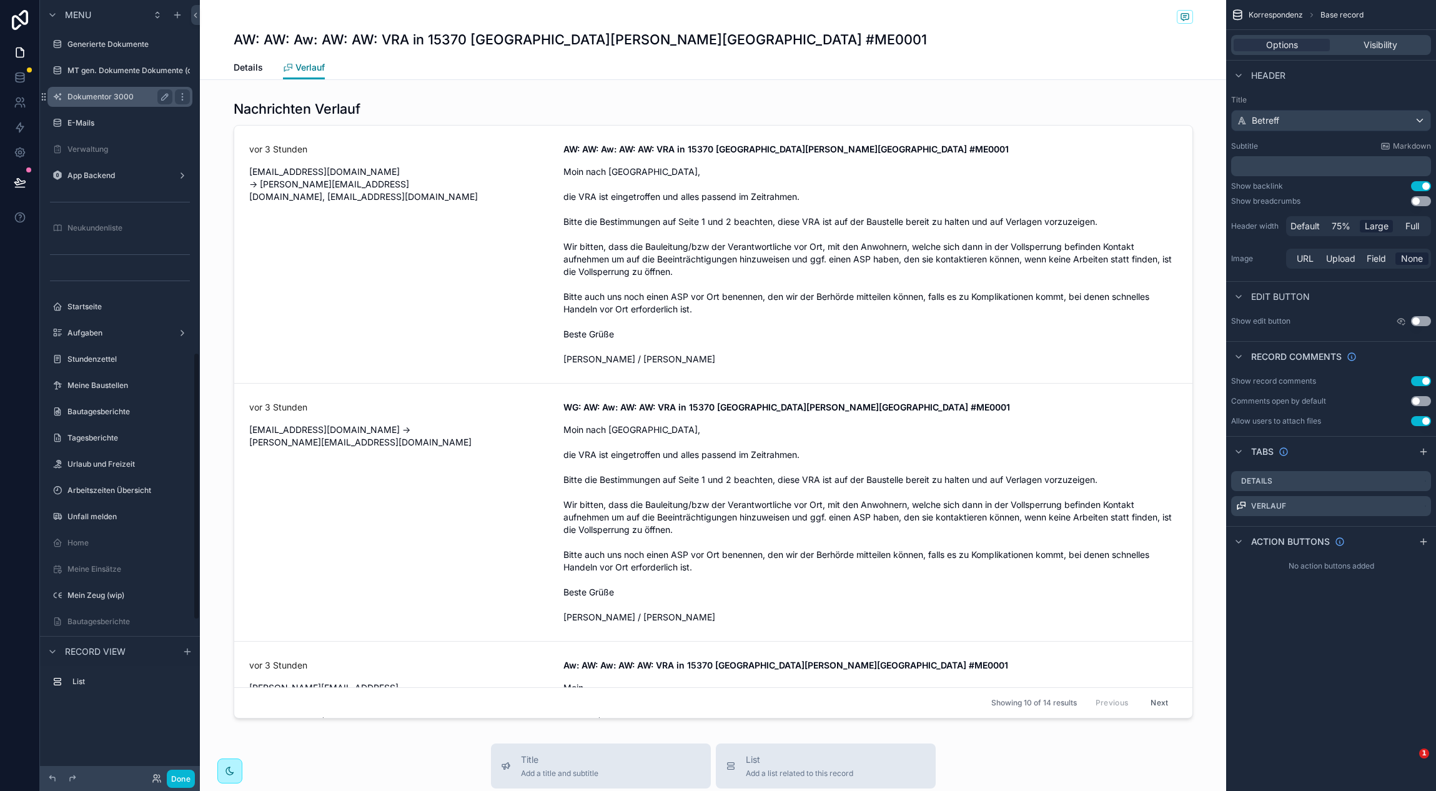
scroll to position [1022, 0]
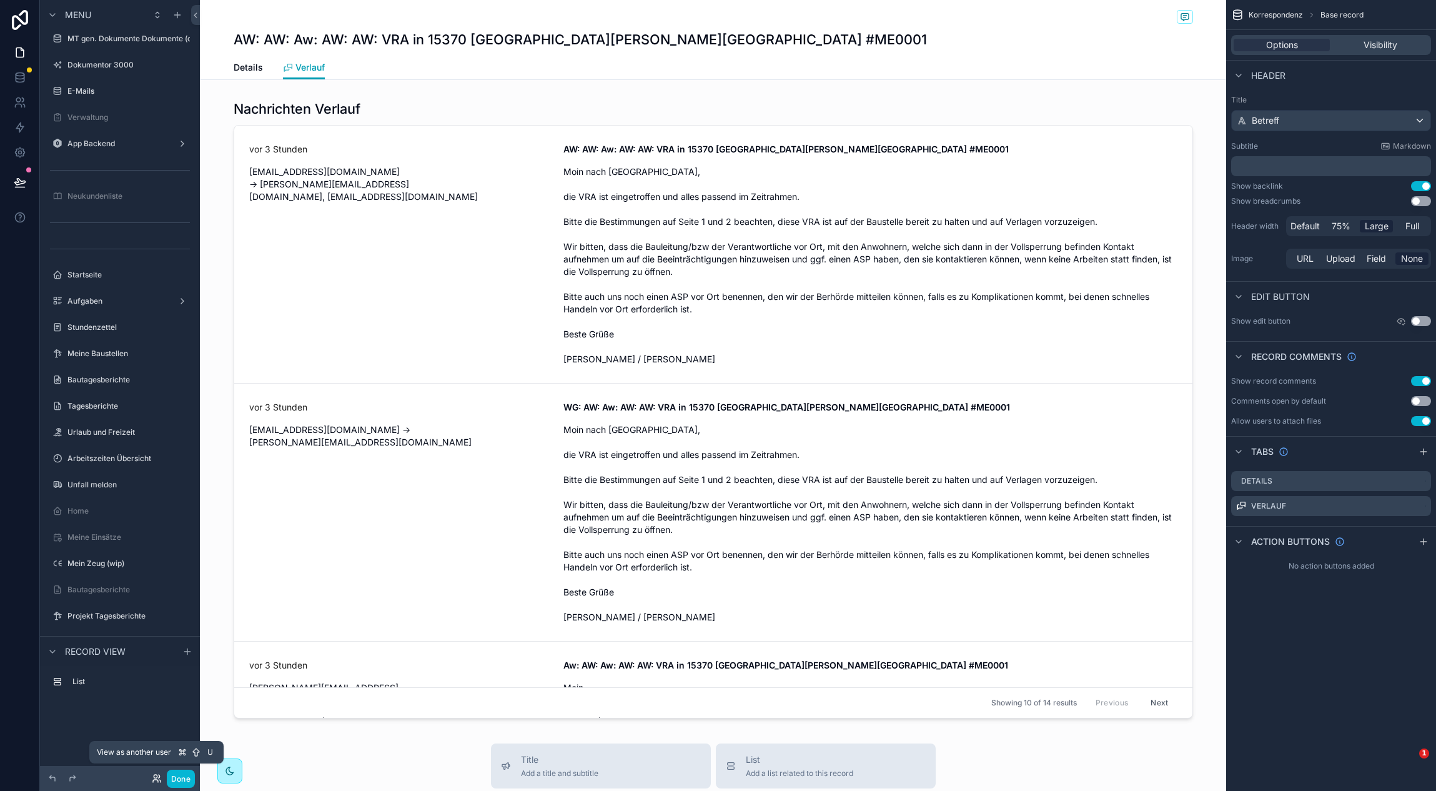
click at [154, 778] on icon at bounding box center [155, 775] width 3 height 3
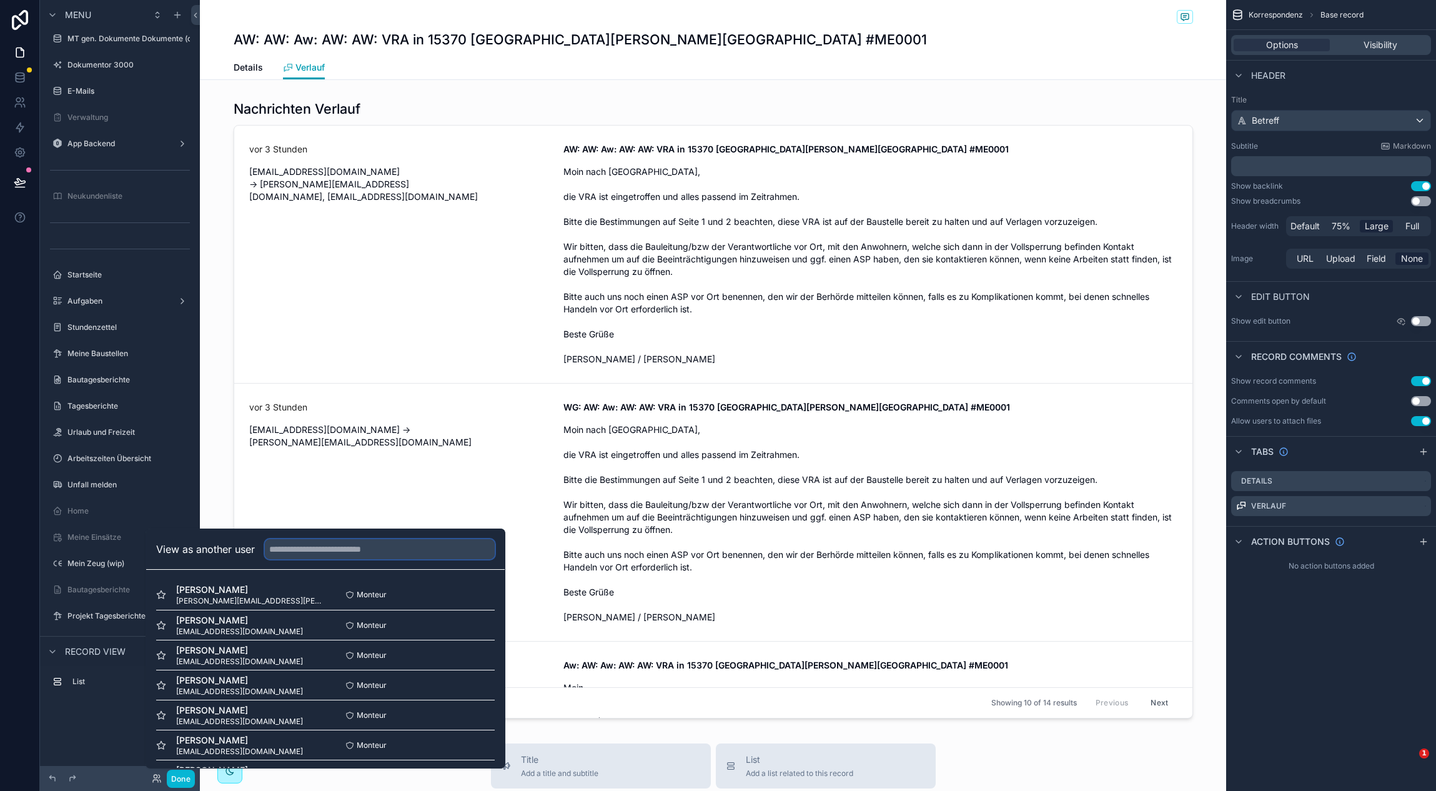
click at [300, 542] on input "text" at bounding box center [380, 549] width 230 height 20
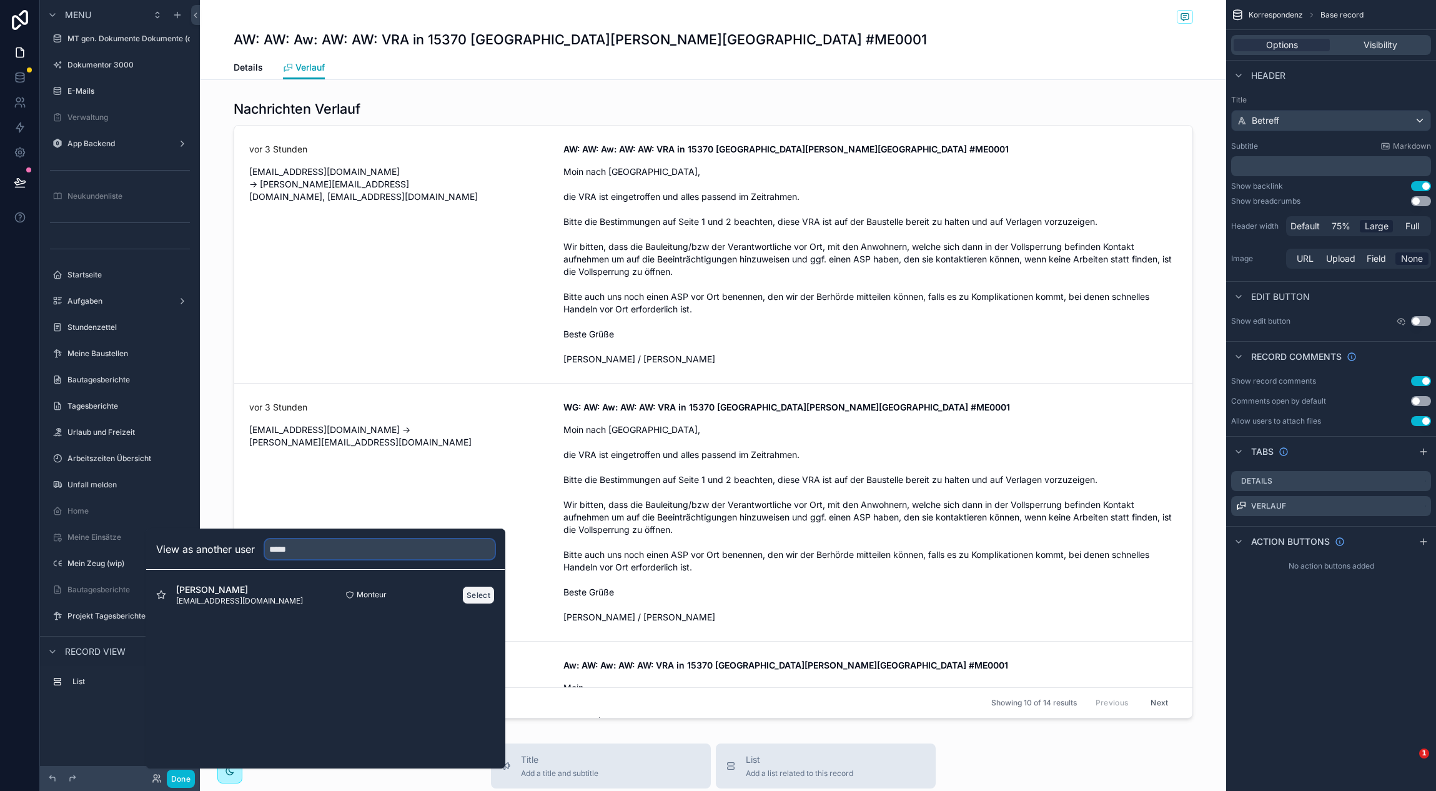
type input "*****"
click at [479, 594] on button "Select" at bounding box center [478, 595] width 32 height 18
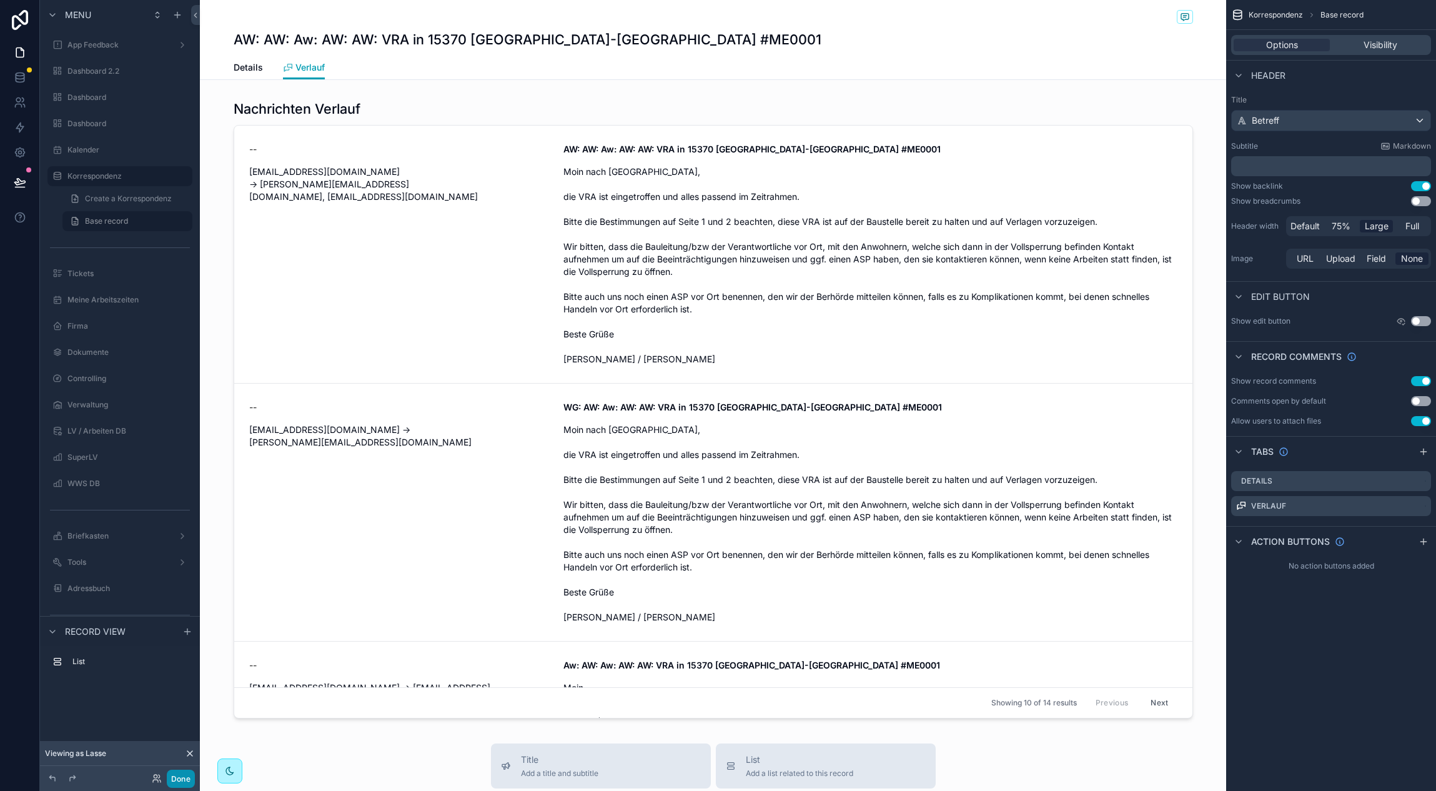
click at [184, 773] on button "Done" at bounding box center [181, 778] width 28 height 18
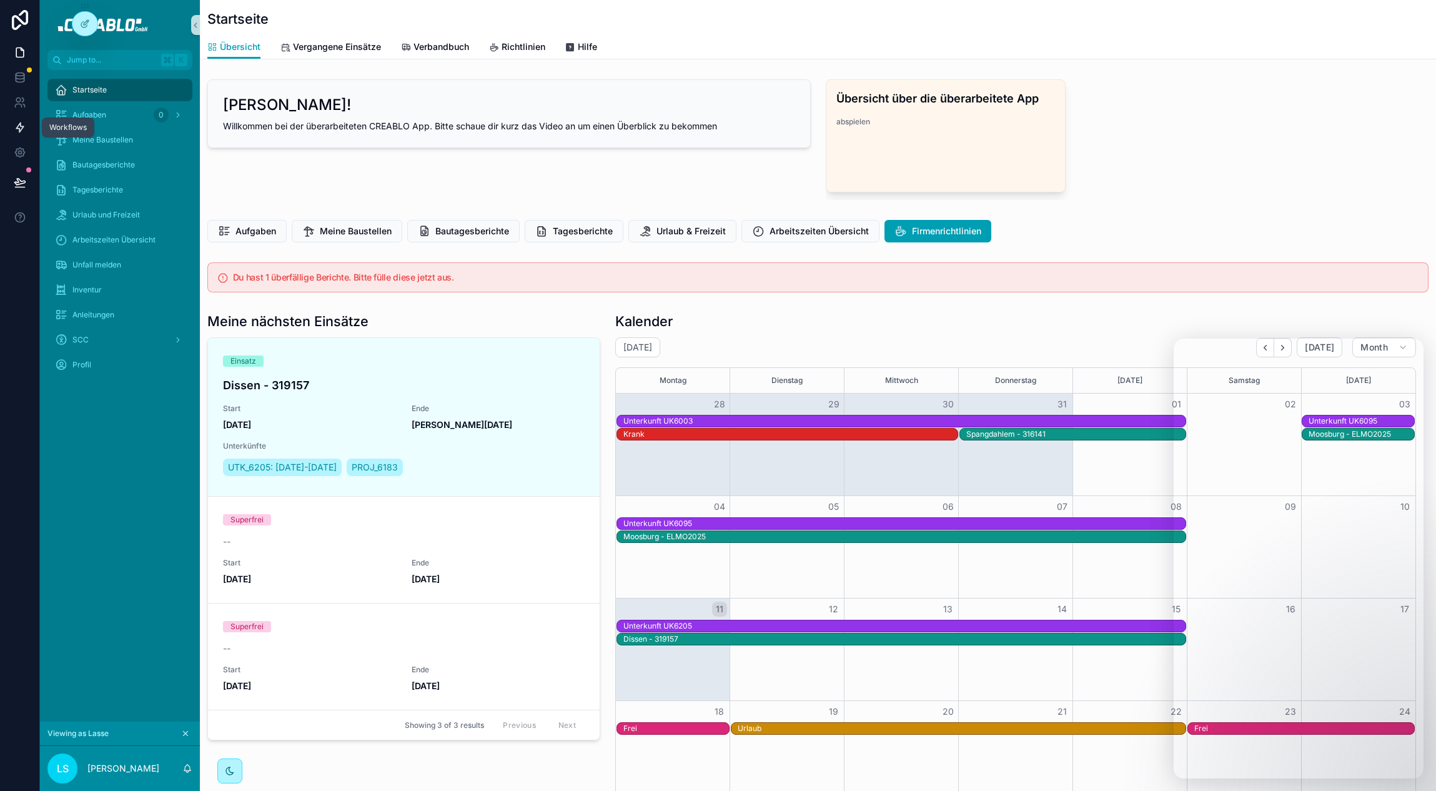
click at [22, 121] on icon at bounding box center [20, 127] width 12 height 12
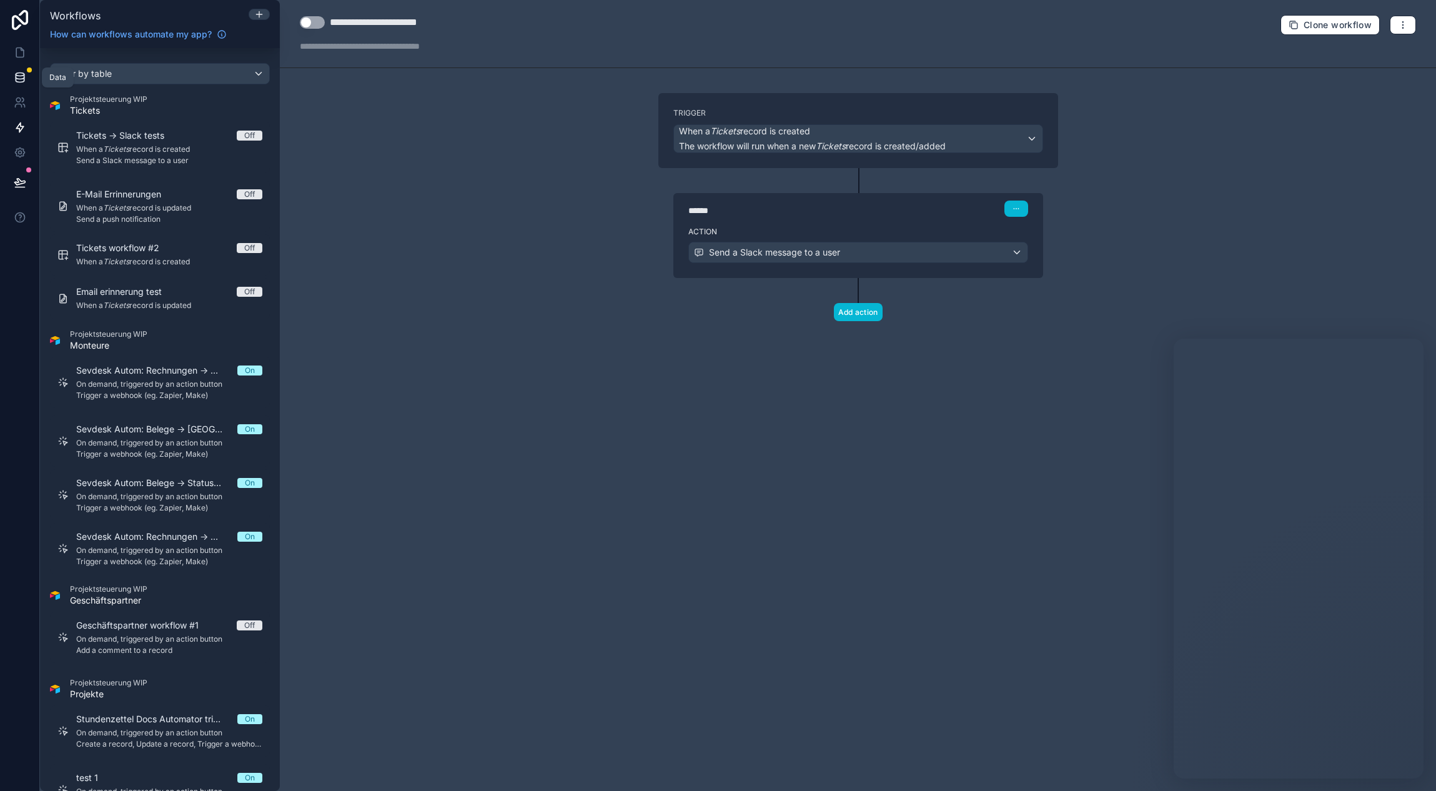
click at [19, 74] on icon at bounding box center [20, 77] width 12 height 12
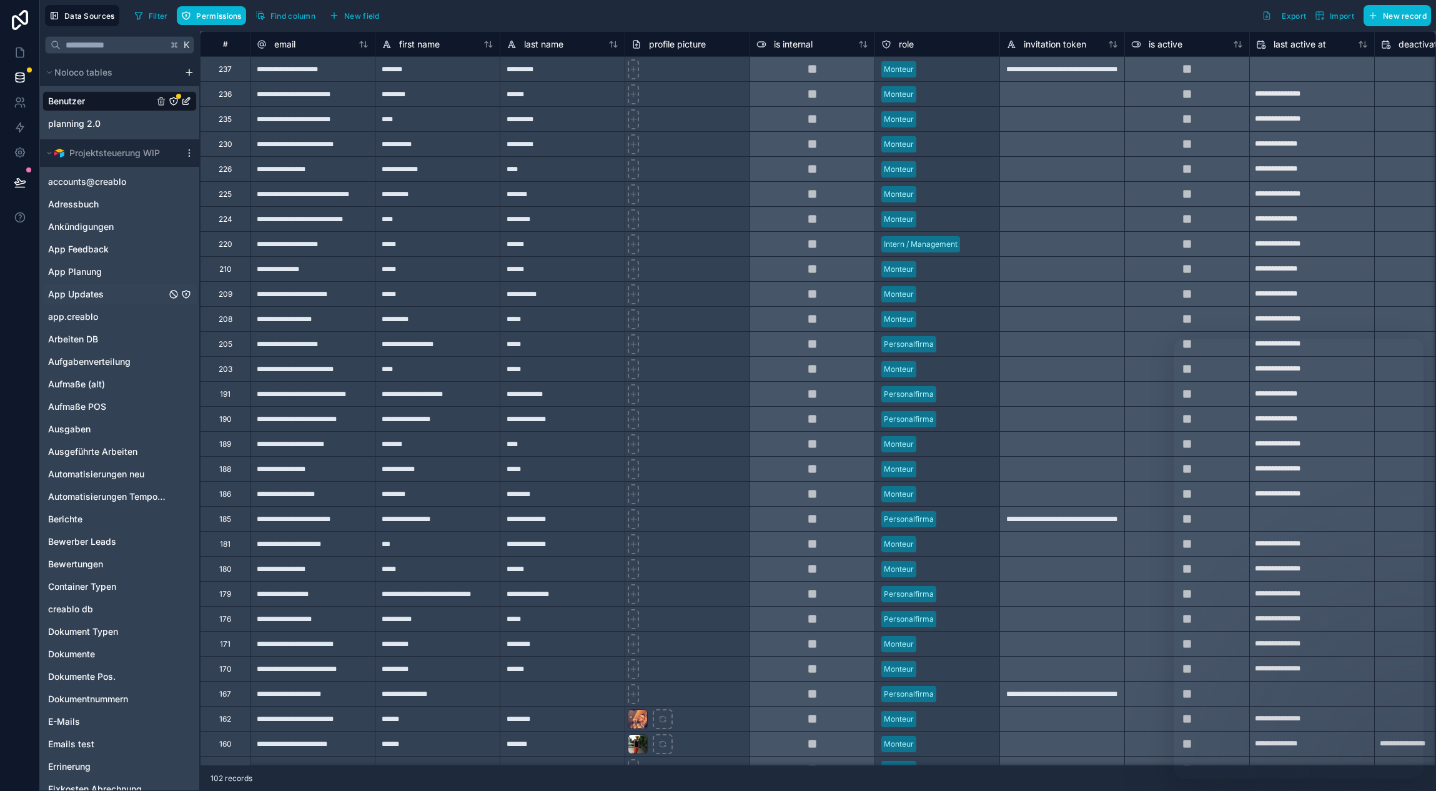
click at [103, 292] on div "App Updates" at bounding box center [119, 294] width 154 height 20
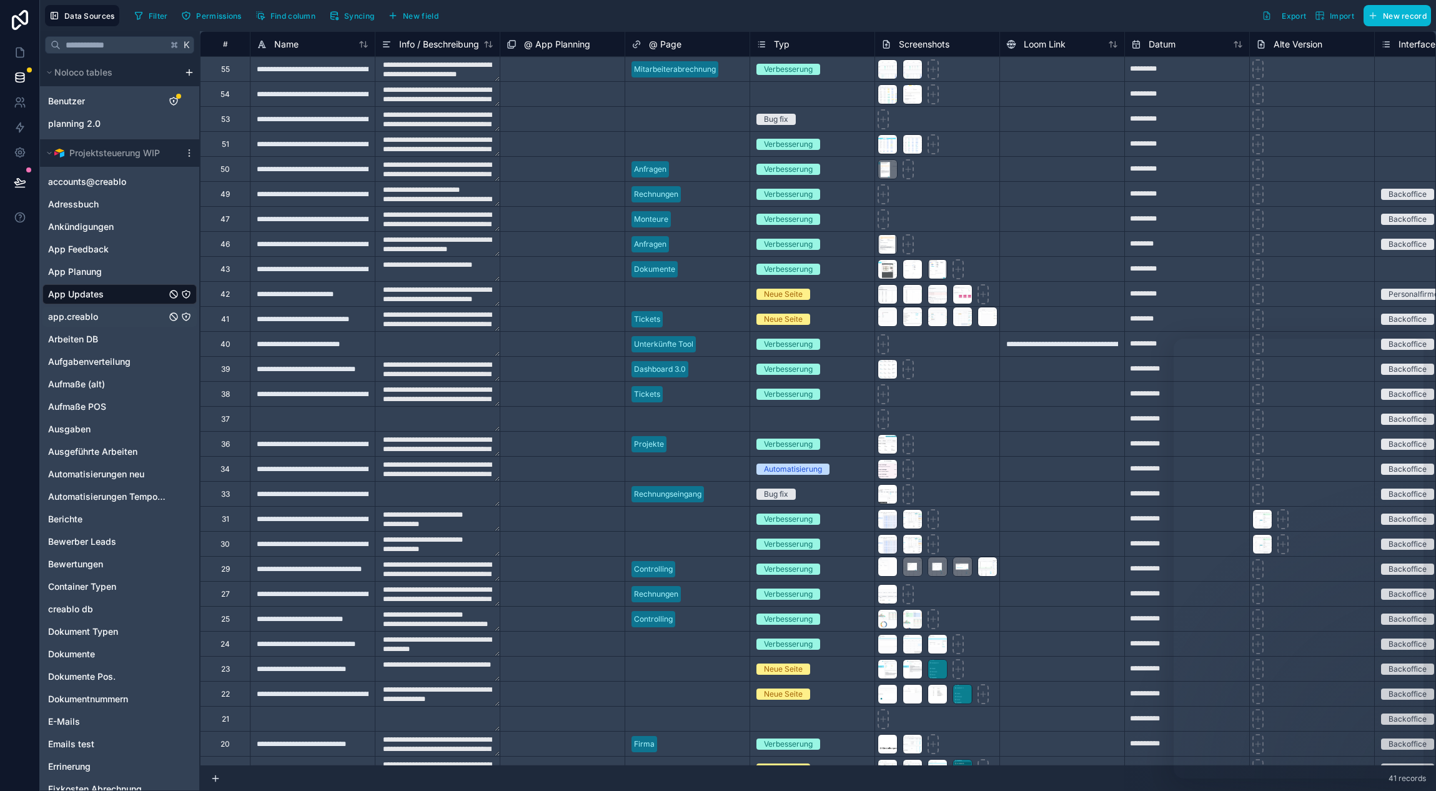
click at [91, 318] on span "app.creablo" at bounding box center [73, 316] width 50 height 12
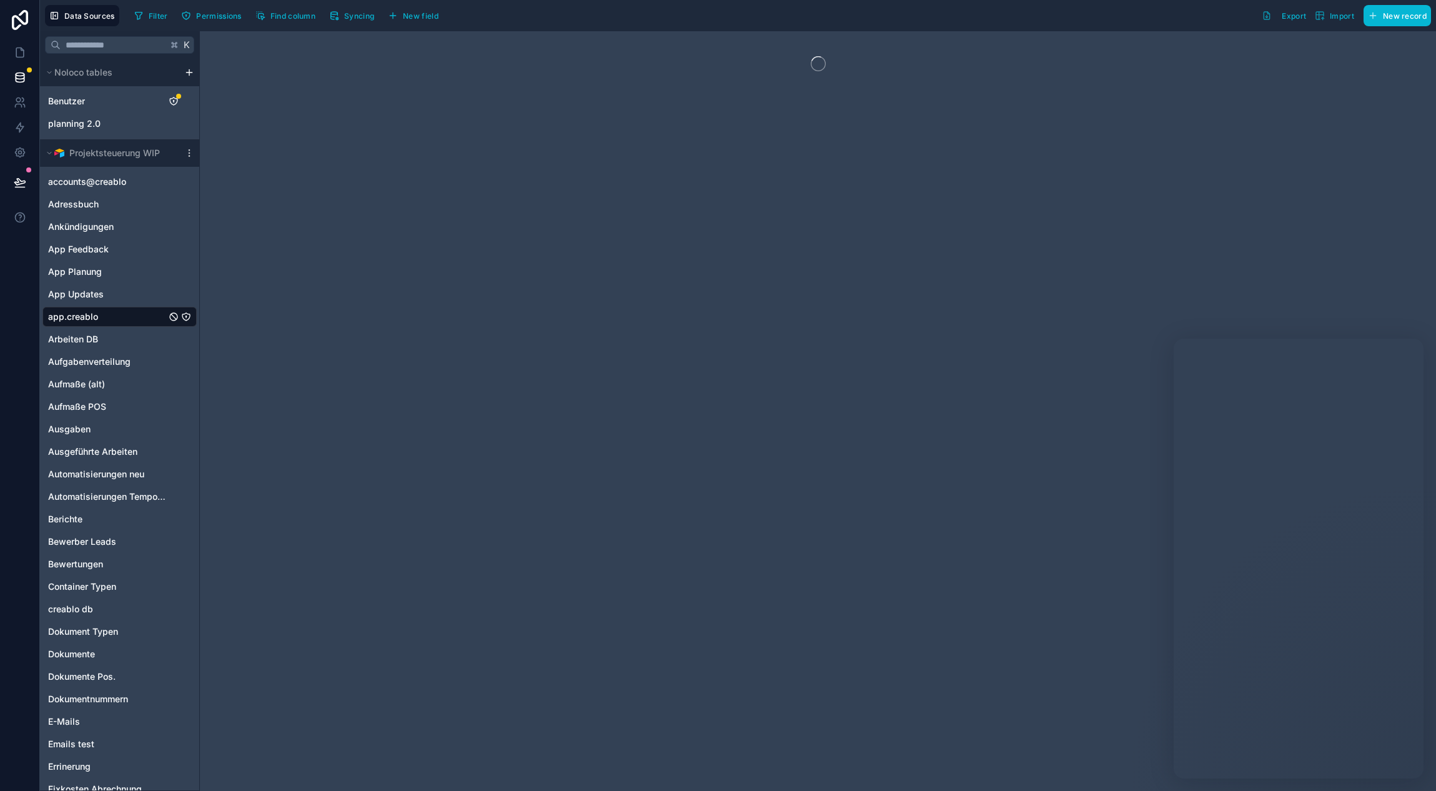
click at [127, 313] on div "app.creablo" at bounding box center [119, 317] width 154 height 20
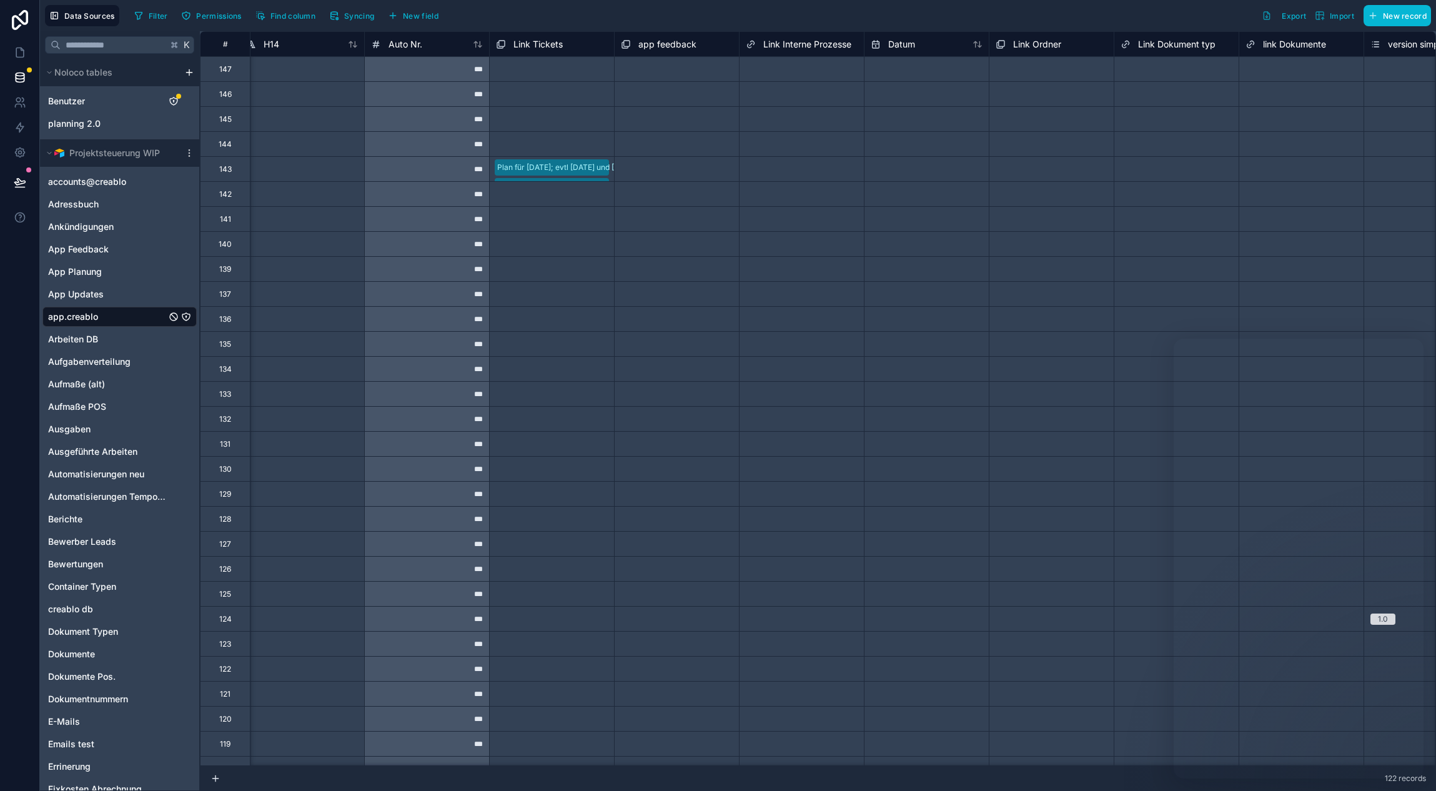
scroll to position [0, 4776]
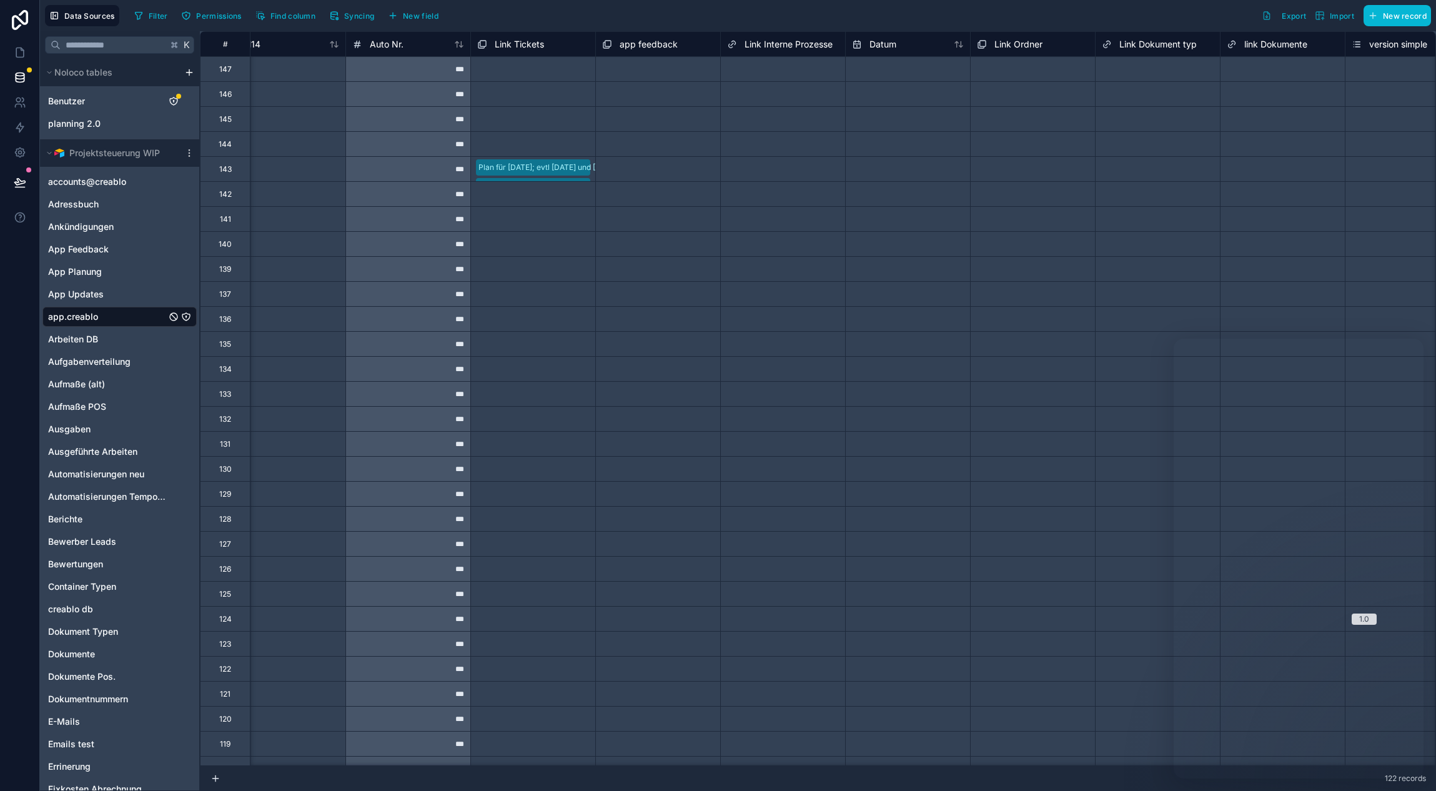
click at [1152, 47] on span "Link Dokument typ" at bounding box center [1157, 44] width 77 height 12
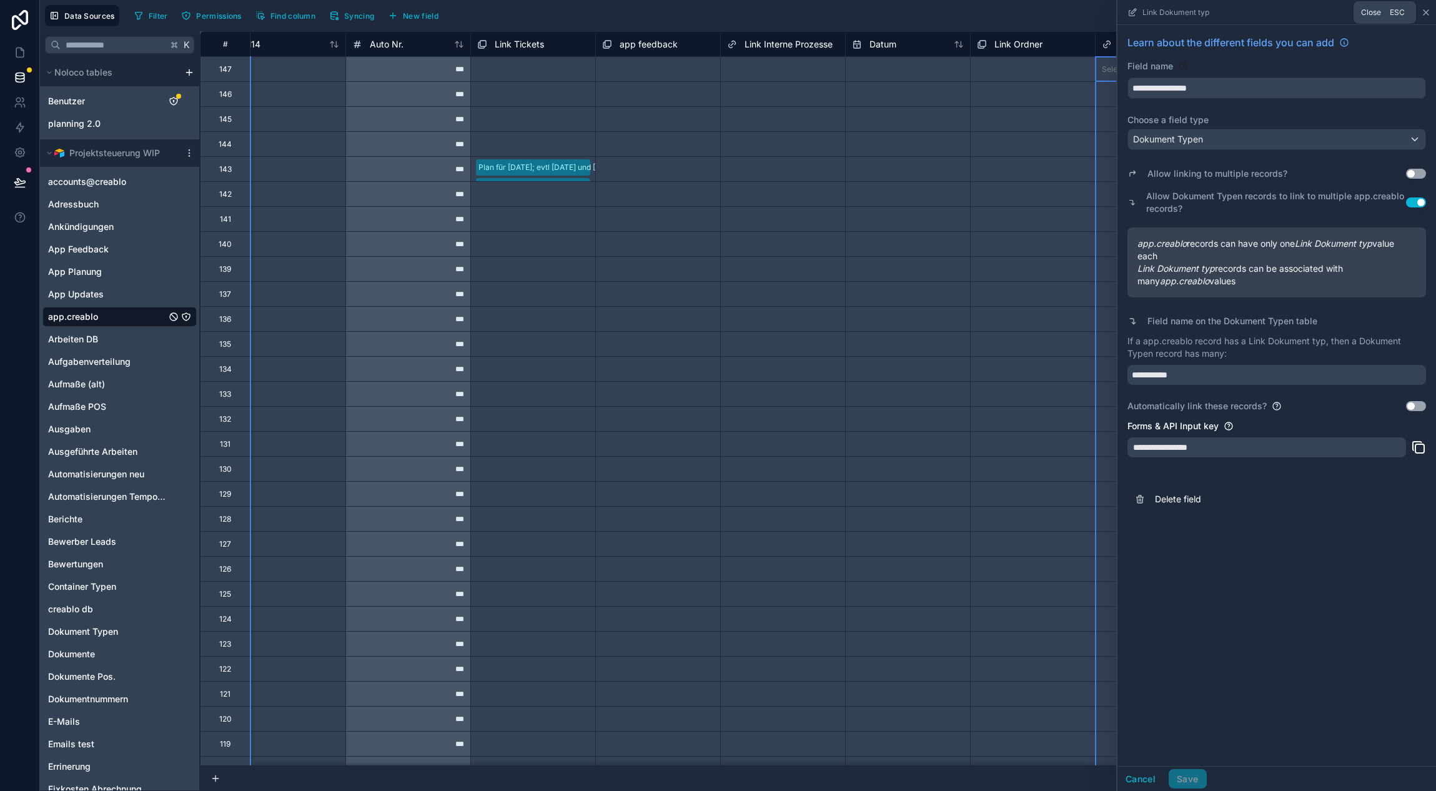
click at [1430, 15] on icon at bounding box center [1426, 12] width 10 height 10
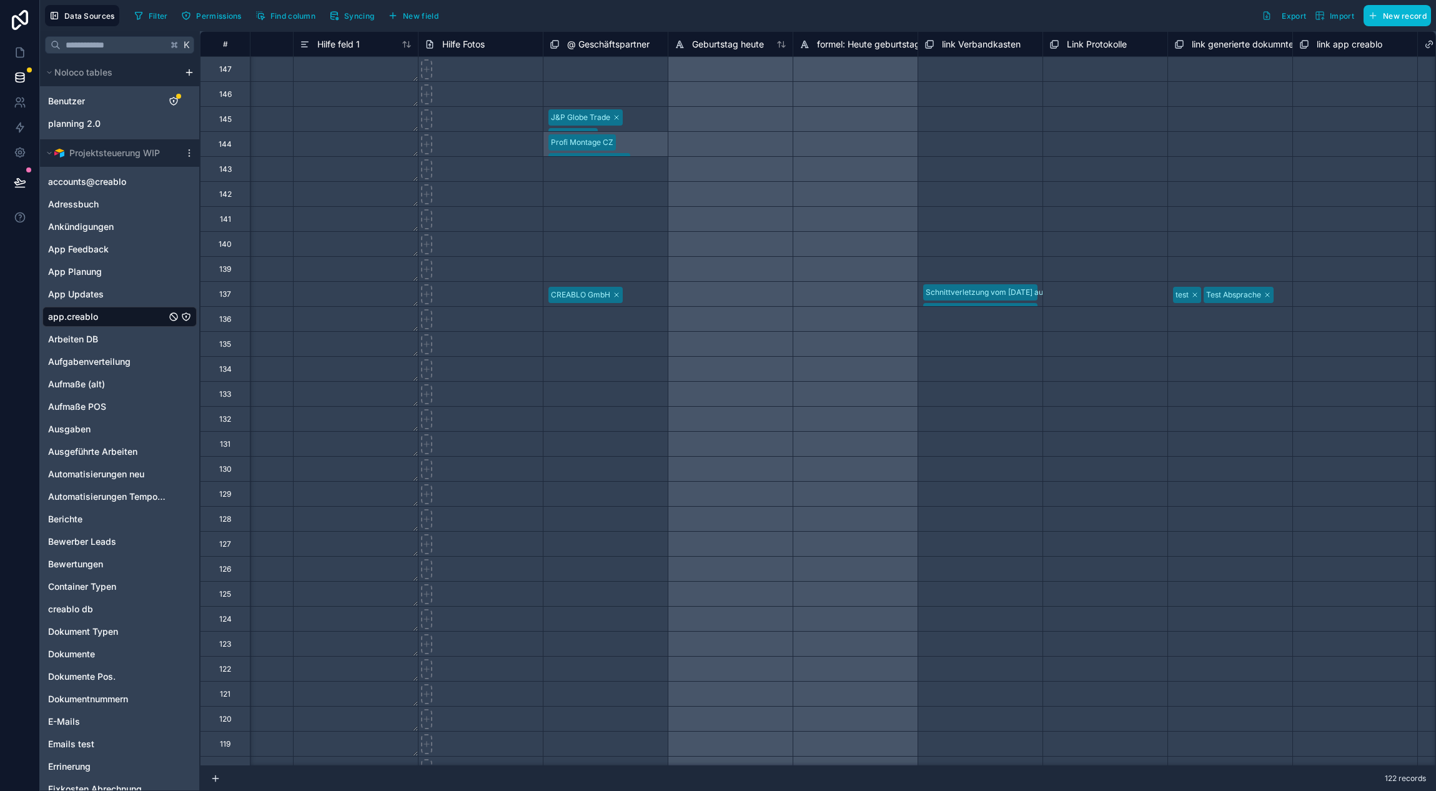
scroll to position [0, 7593]
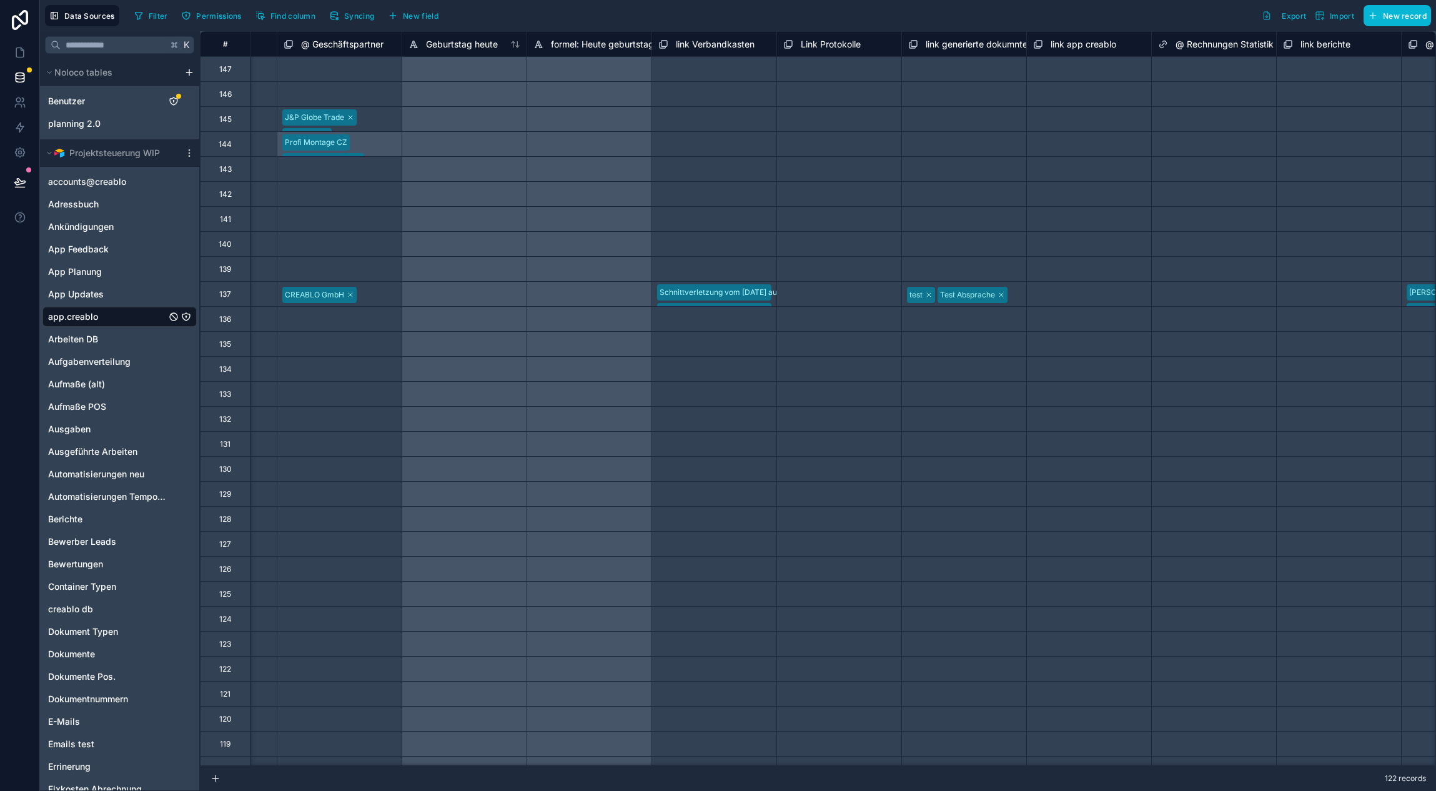
click at [956, 42] on span "link generierte dokumnte" at bounding box center [977, 44] width 102 height 12
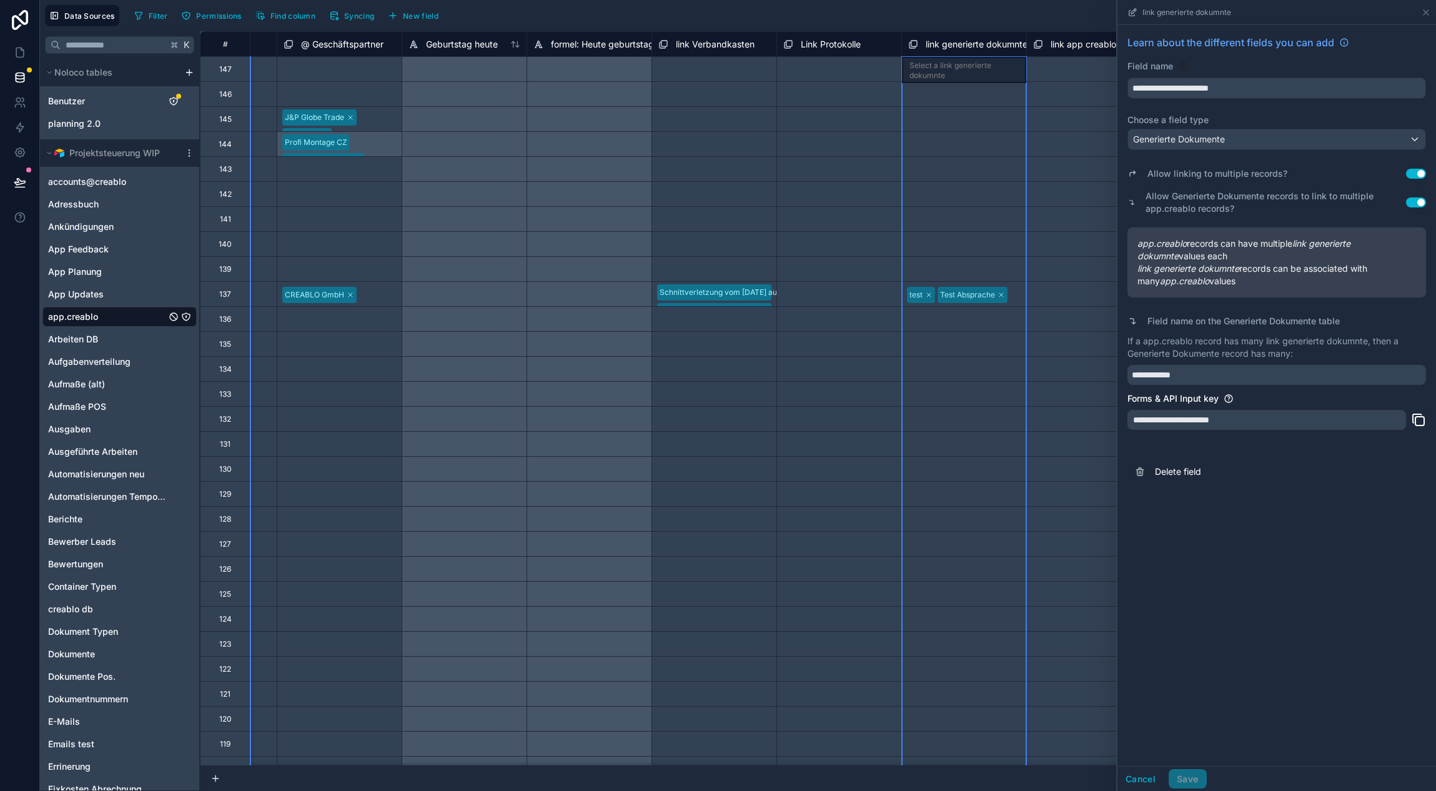
click at [1421, 175] on button "Use setting" at bounding box center [1416, 174] width 20 height 10
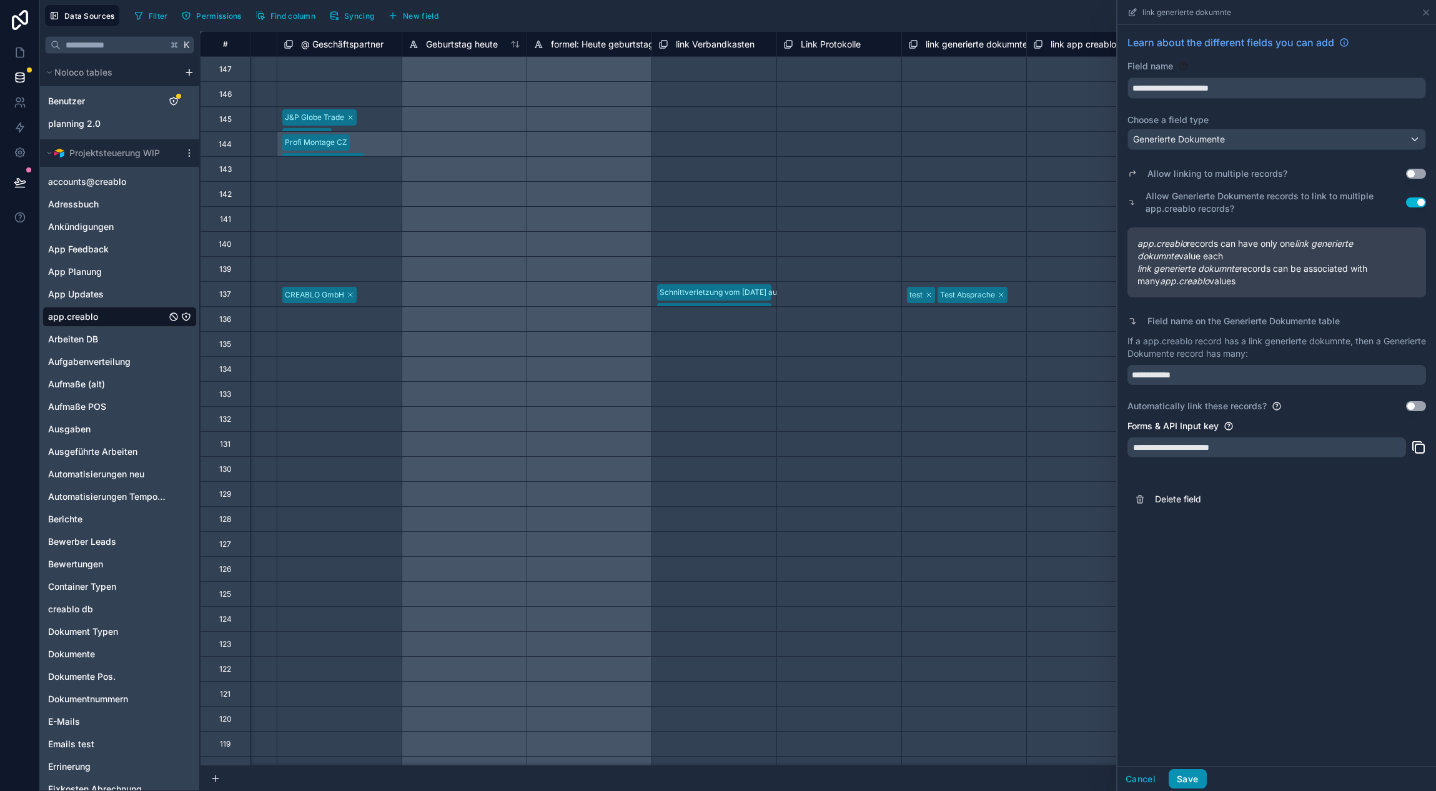
click at [1194, 774] on button "Save" at bounding box center [1187, 779] width 37 height 20
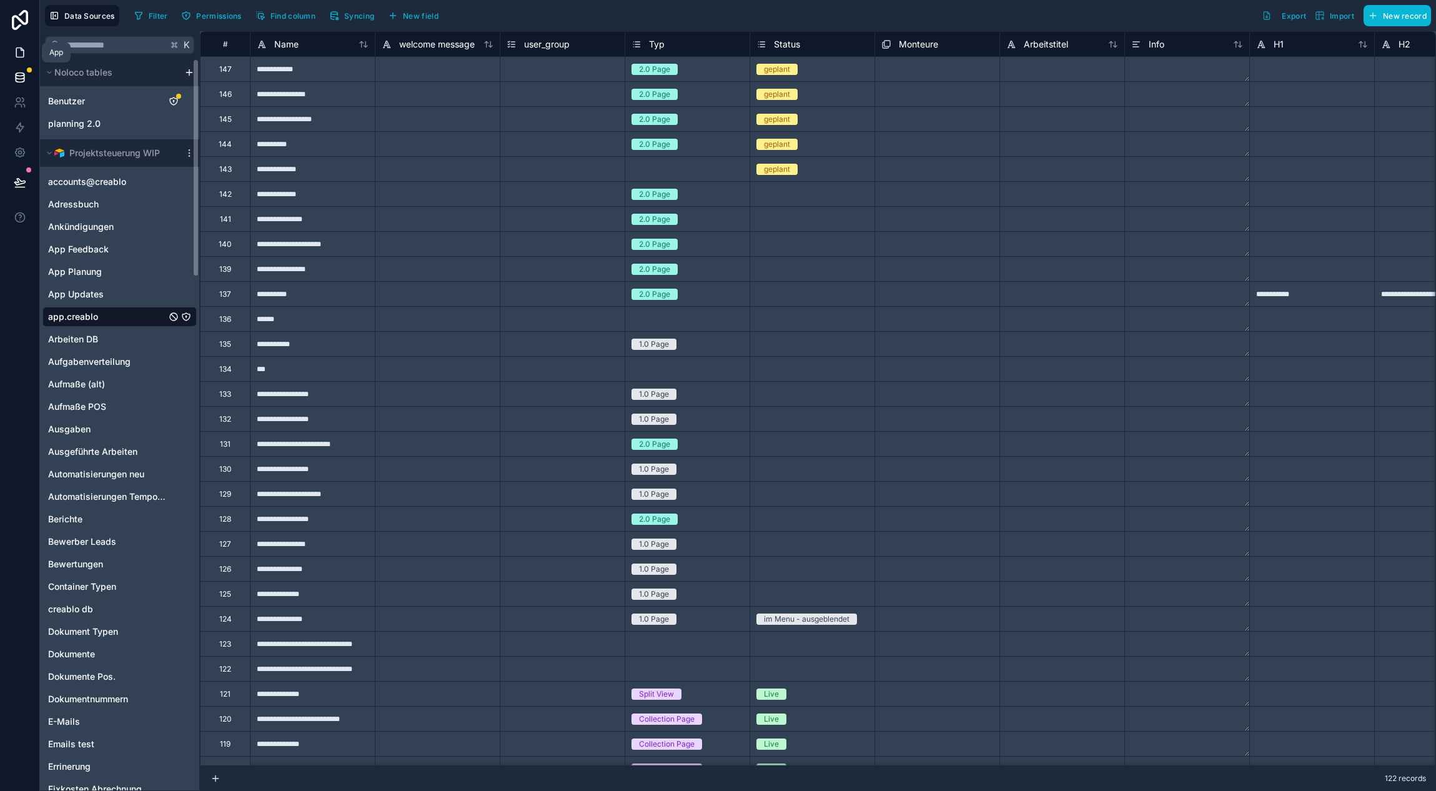
click at [23, 51] on icon at bounding box center [19, 52] width 7 height 9
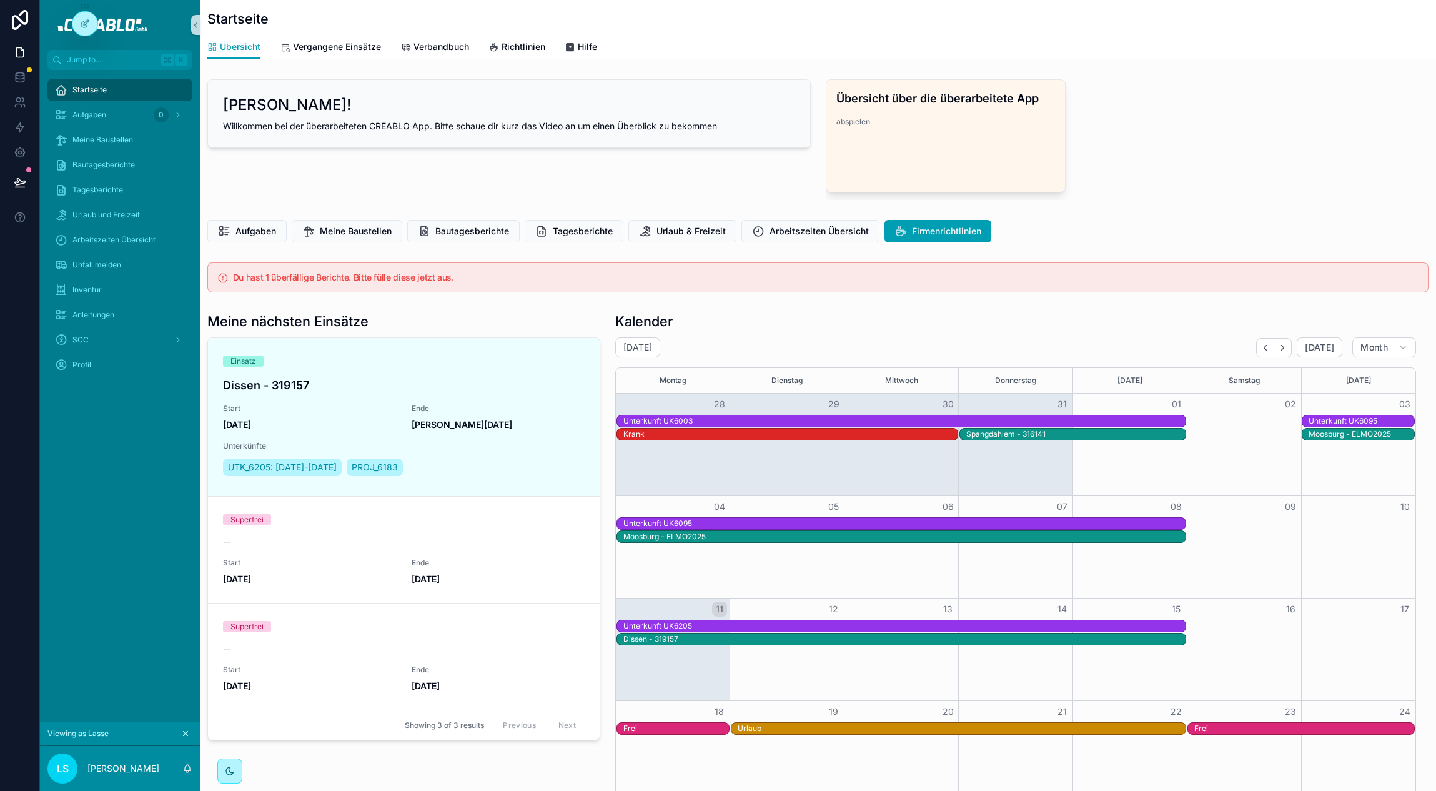
click at [188, 731] on icon "scrollable content" at bounding box center [185, 733] width 9 height 9
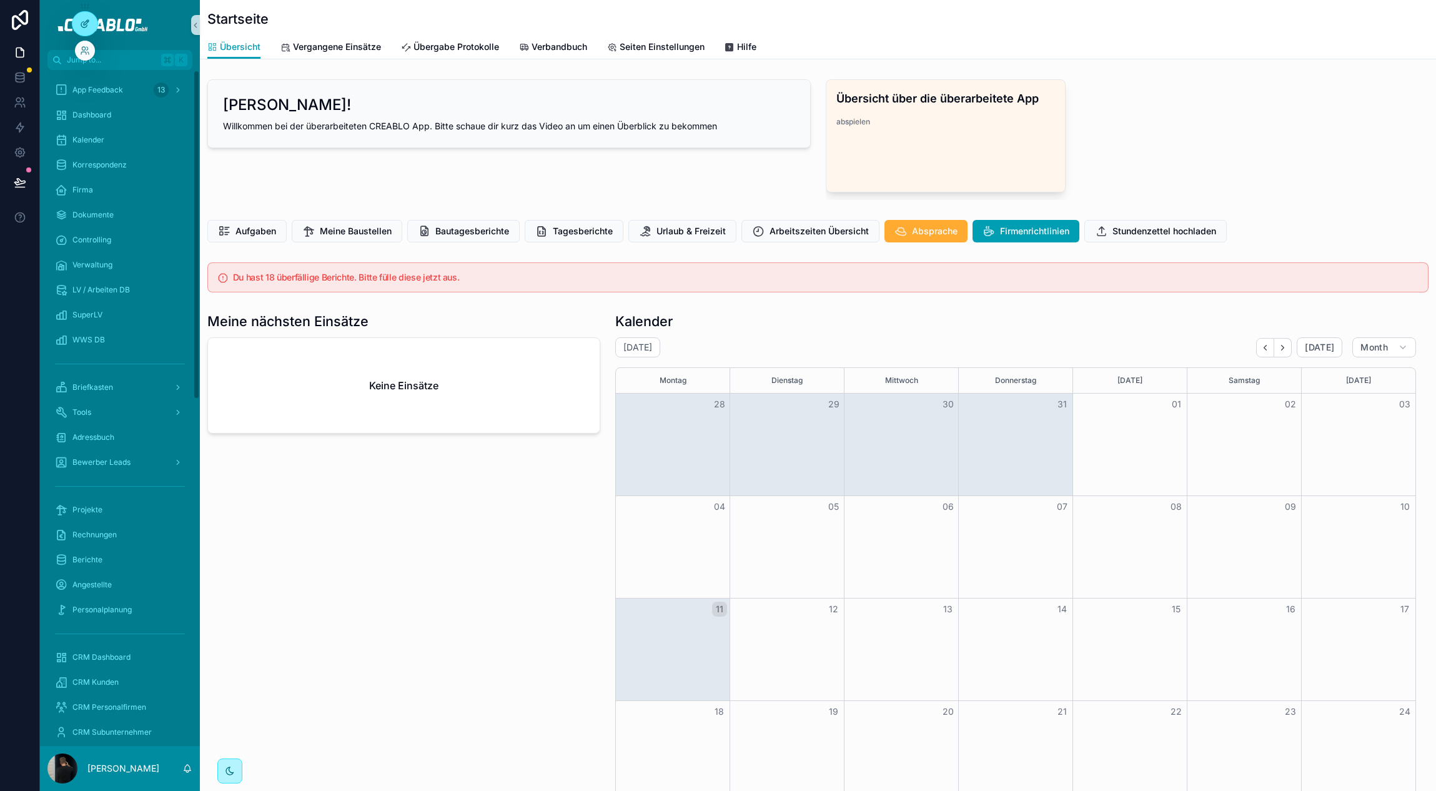
click at [84, 22] on icon at bounding box center [86, 22] width 5 height 5
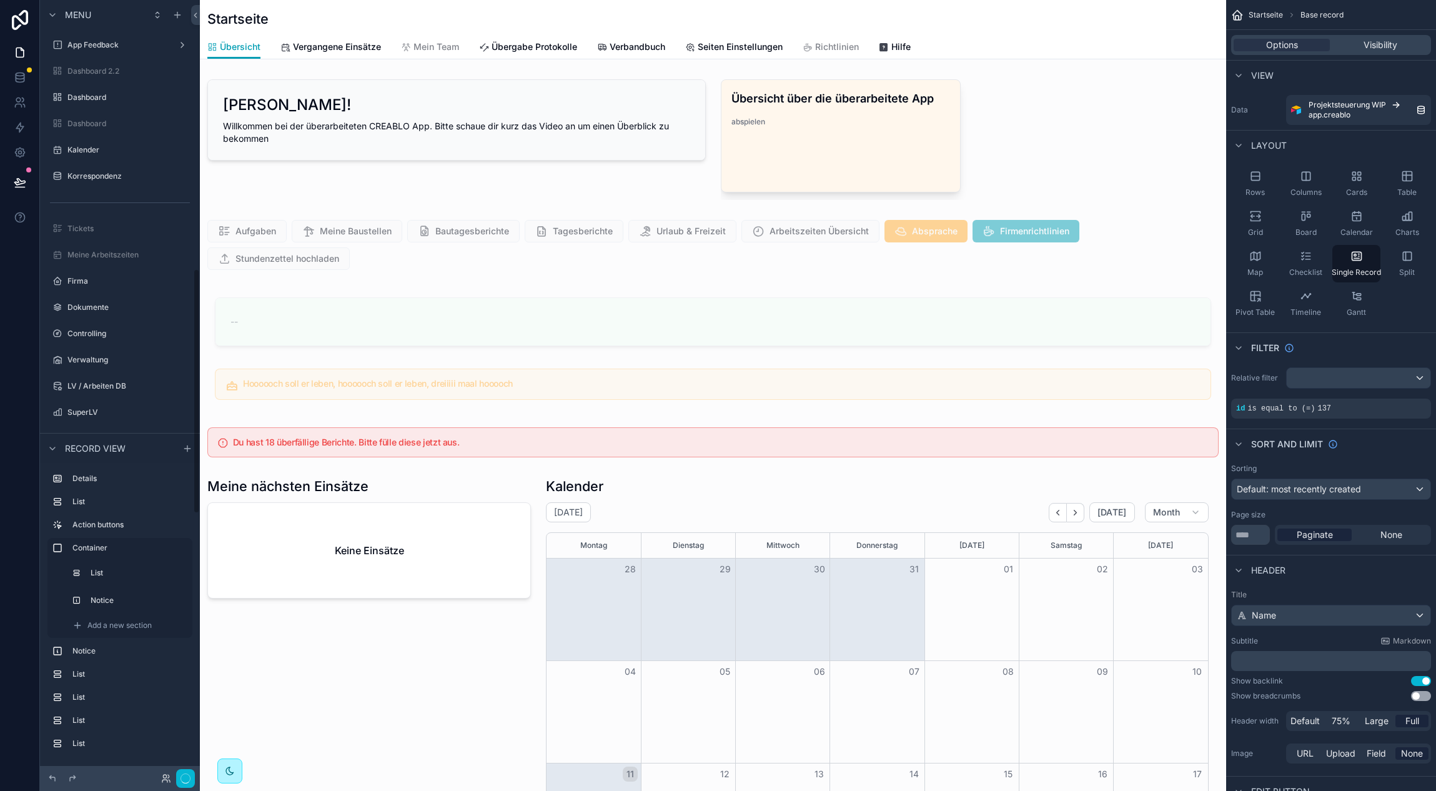
scroll to position [0, 916]
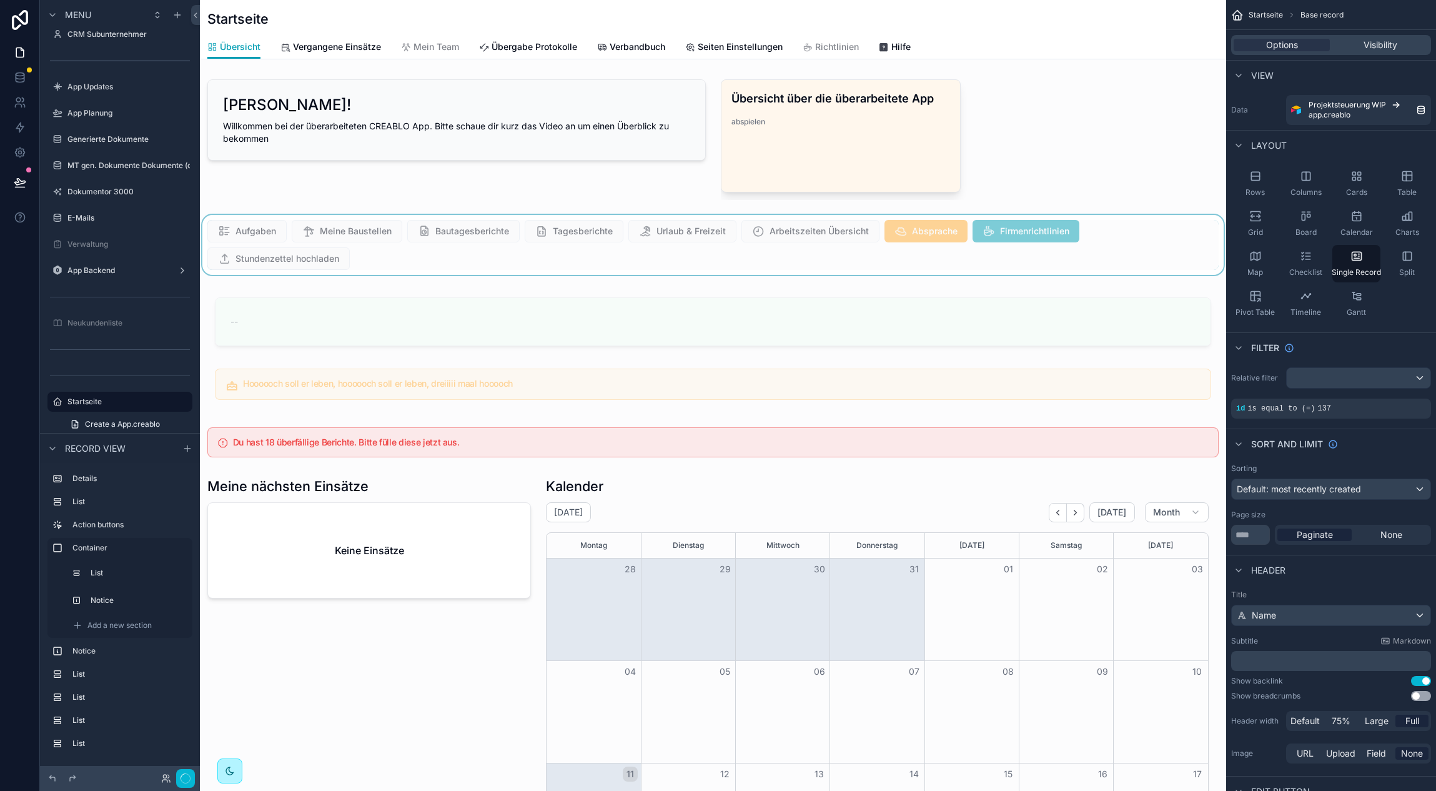
click at [1166, 244] on div "scrollable content" at bounding box center [713, 245] width 1026 height 60
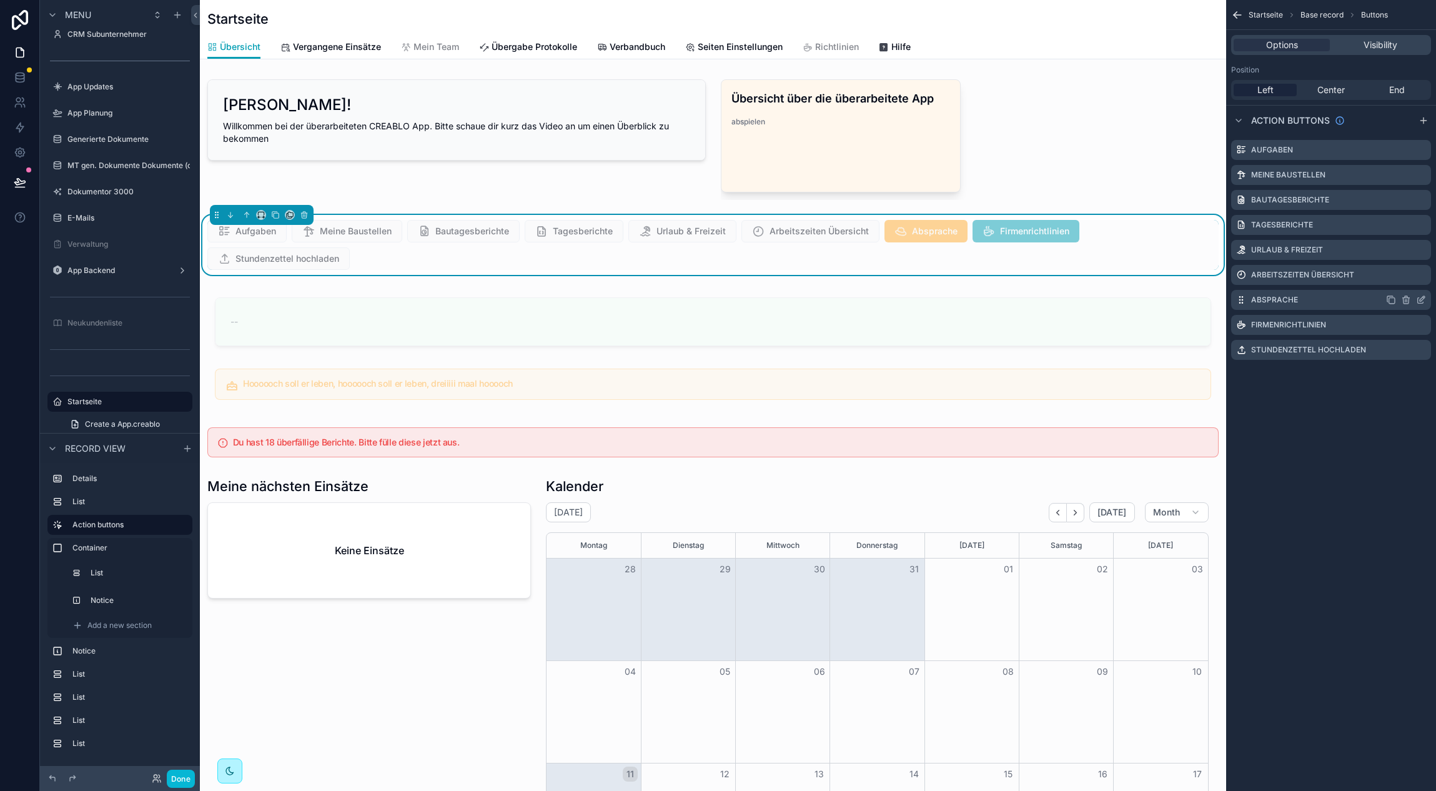
click at [1423, 300] on icon "scrollable content" at bounding box center [1421, 300] width 10 height 10
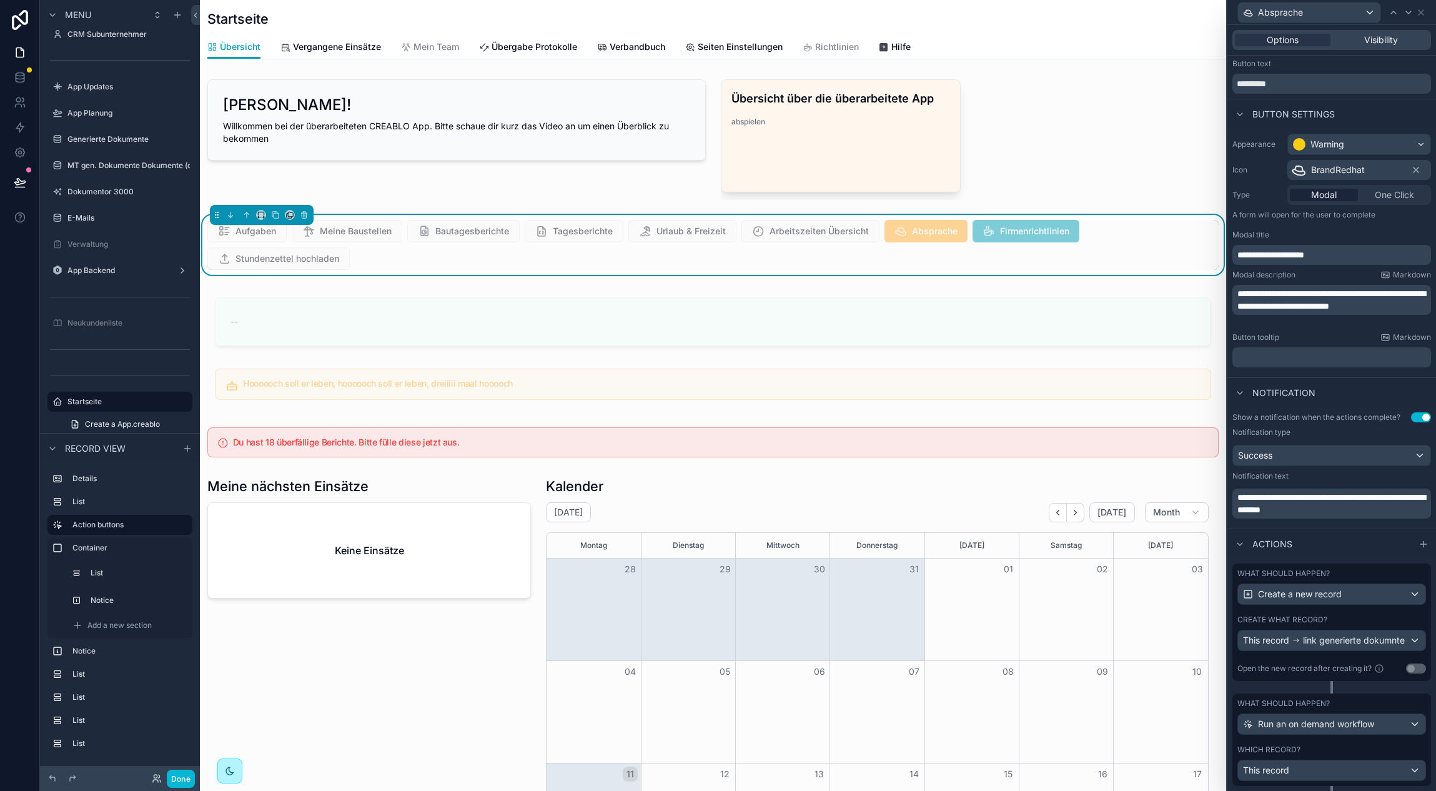
scroll to position [59, 0]
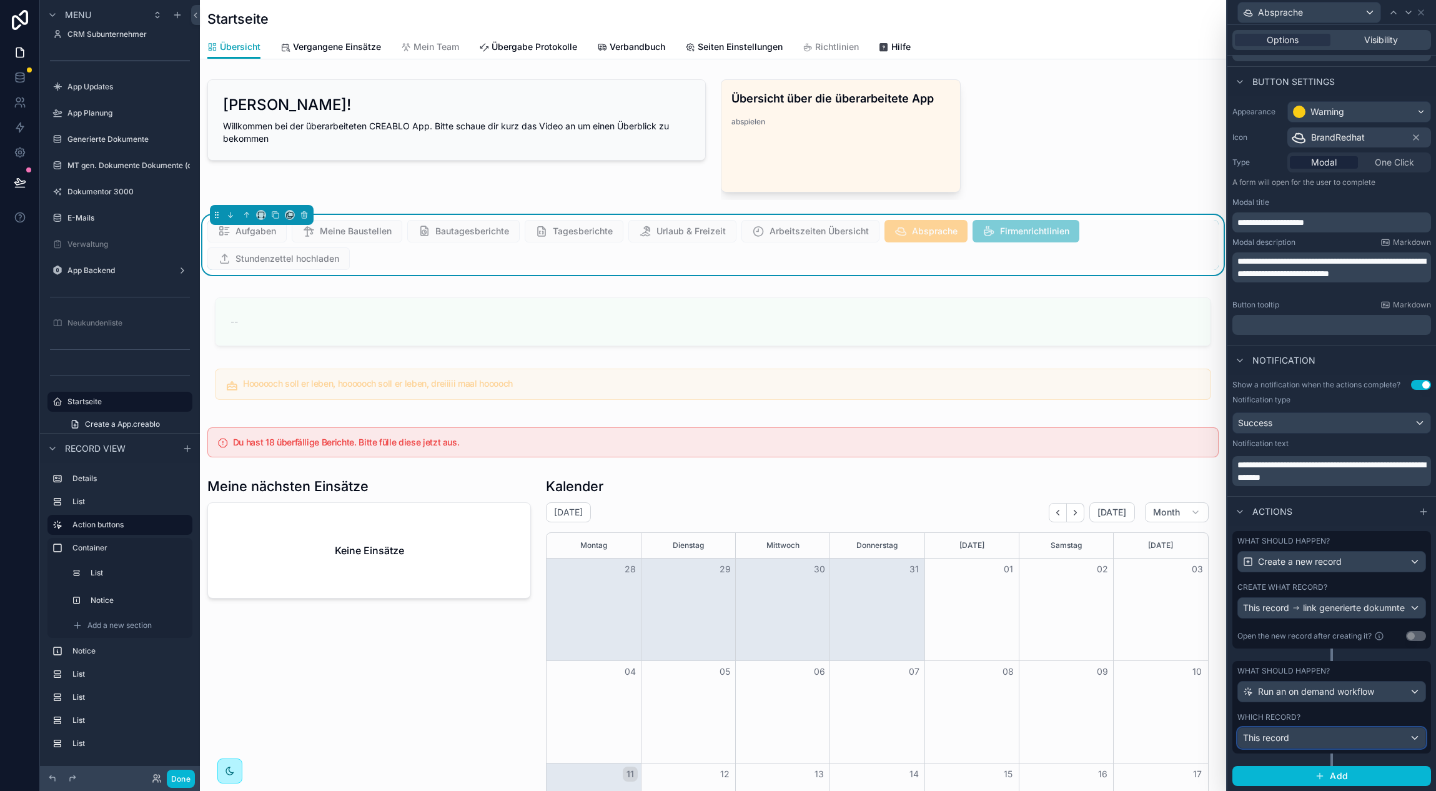
click at [1340, 732] on div "This record" at bounding box center [1331, 738] width 187 height 20
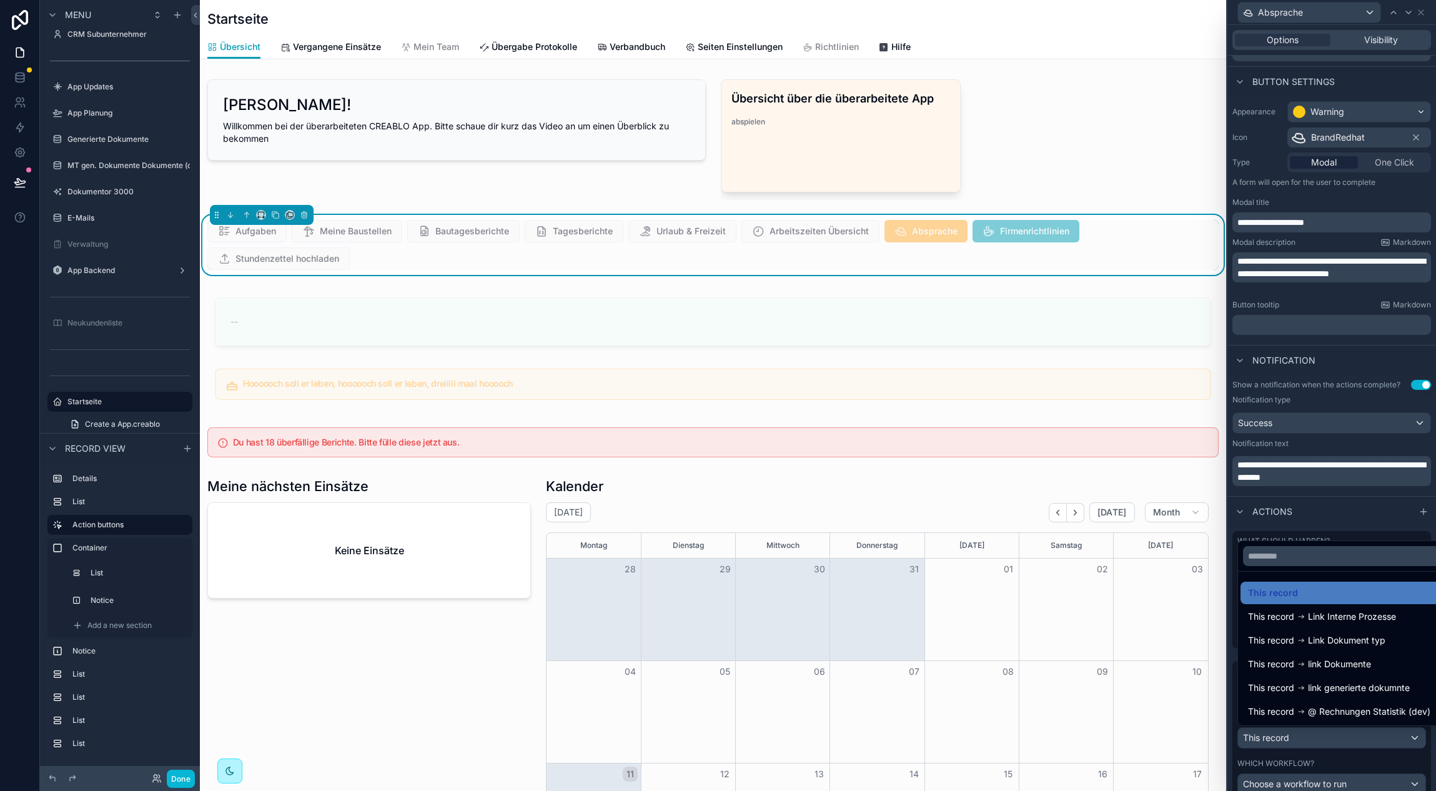
click at [1231, 708] on div at bounding box center [1331, 395] width 209 height 791
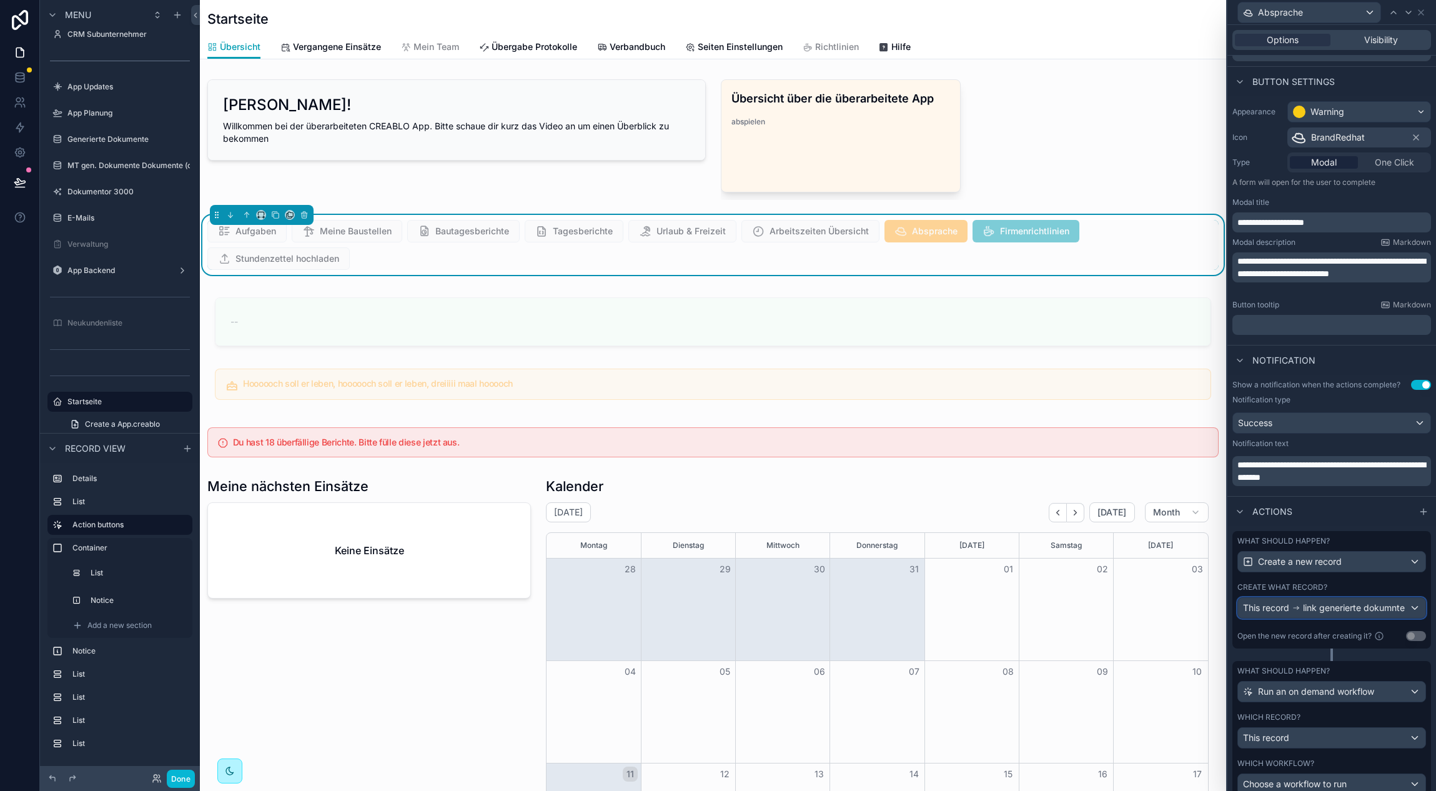
click at [1314, 611] on span "link generierte dokumnte" at bounding box center [1354, 607] width 102 height 12
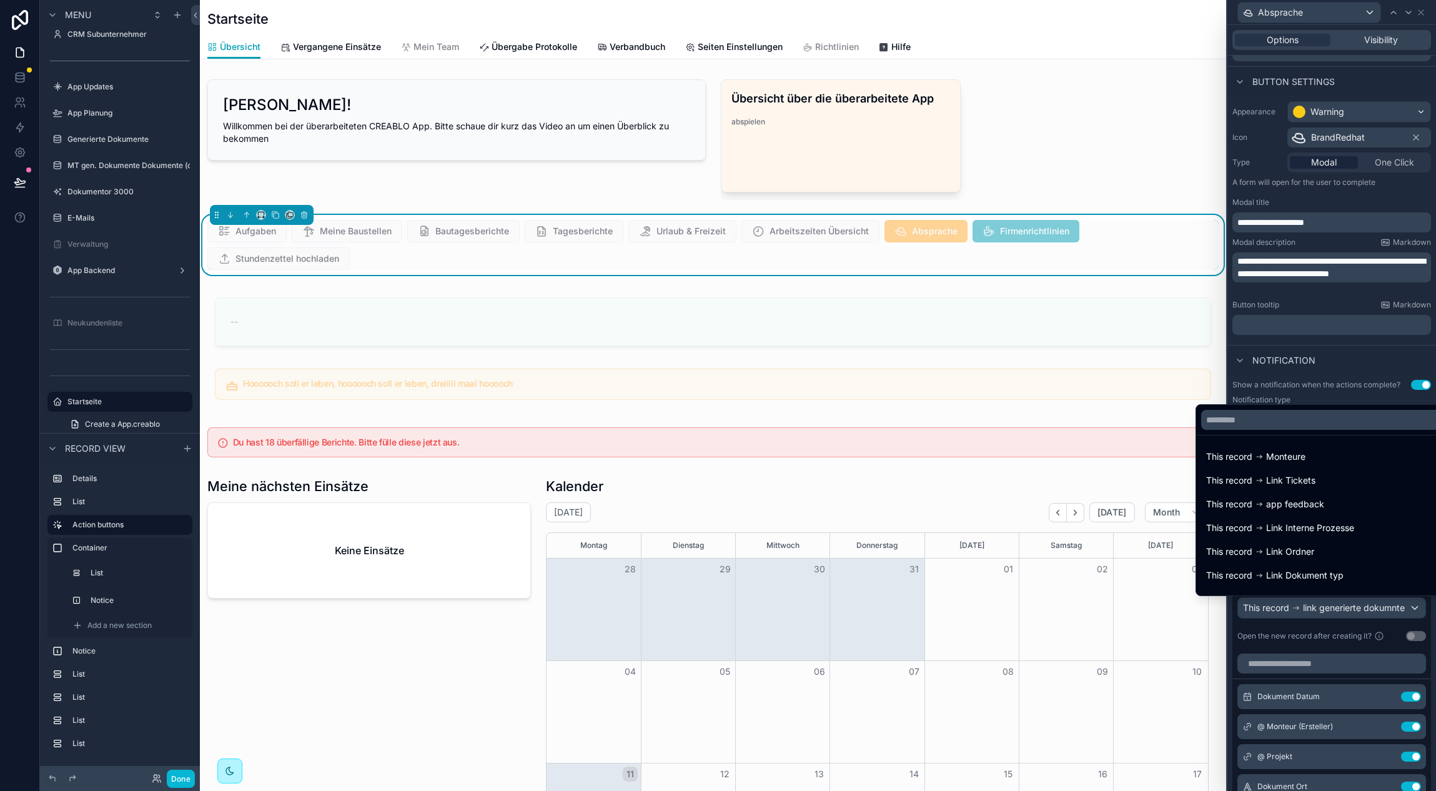
click at [1314, 611] on div at bounding box center [1331, 395] width 209 height 791
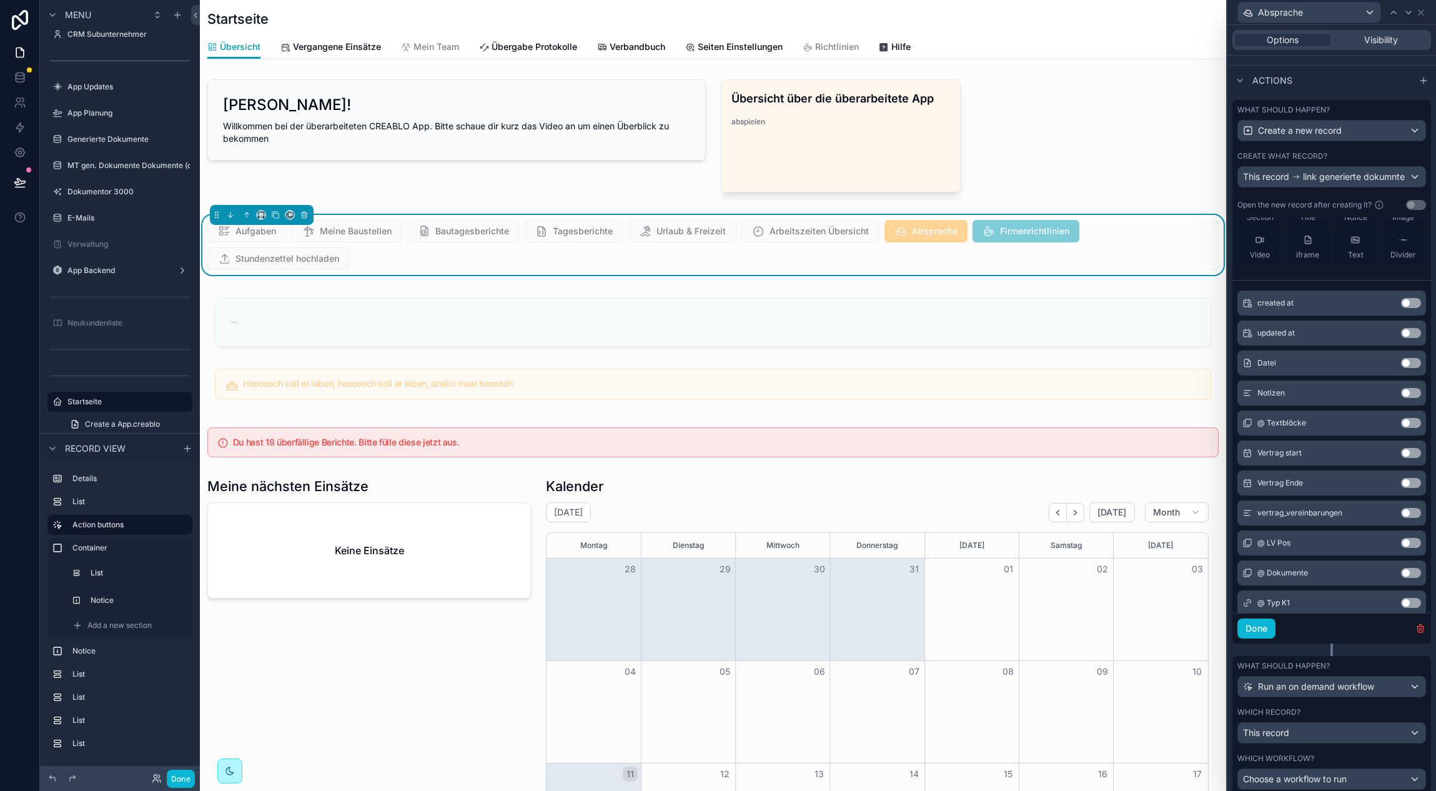
scroll to position [562, 0]
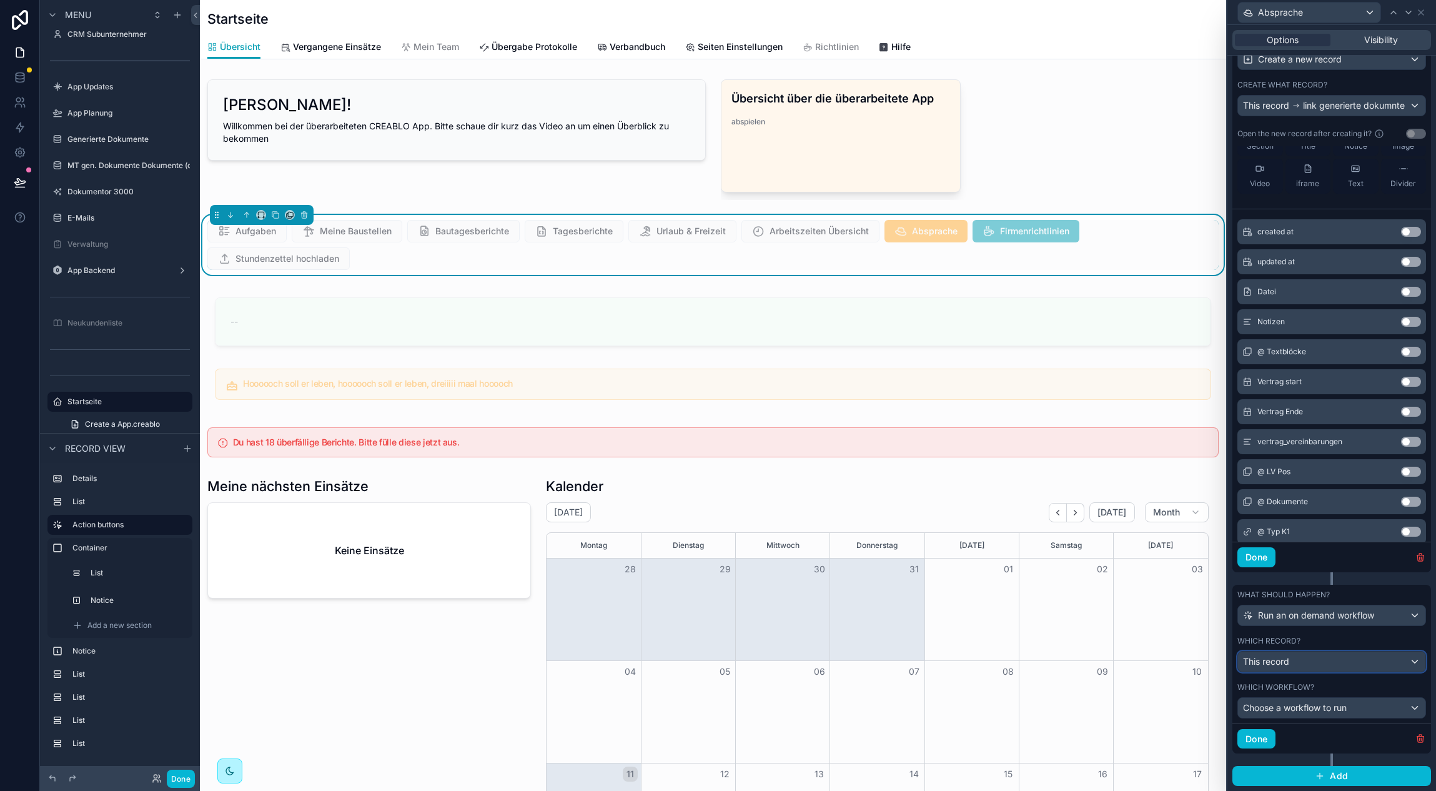
click at [1324, 658] on div "This record" at bounding box center [1331, 661] width 187 height 20
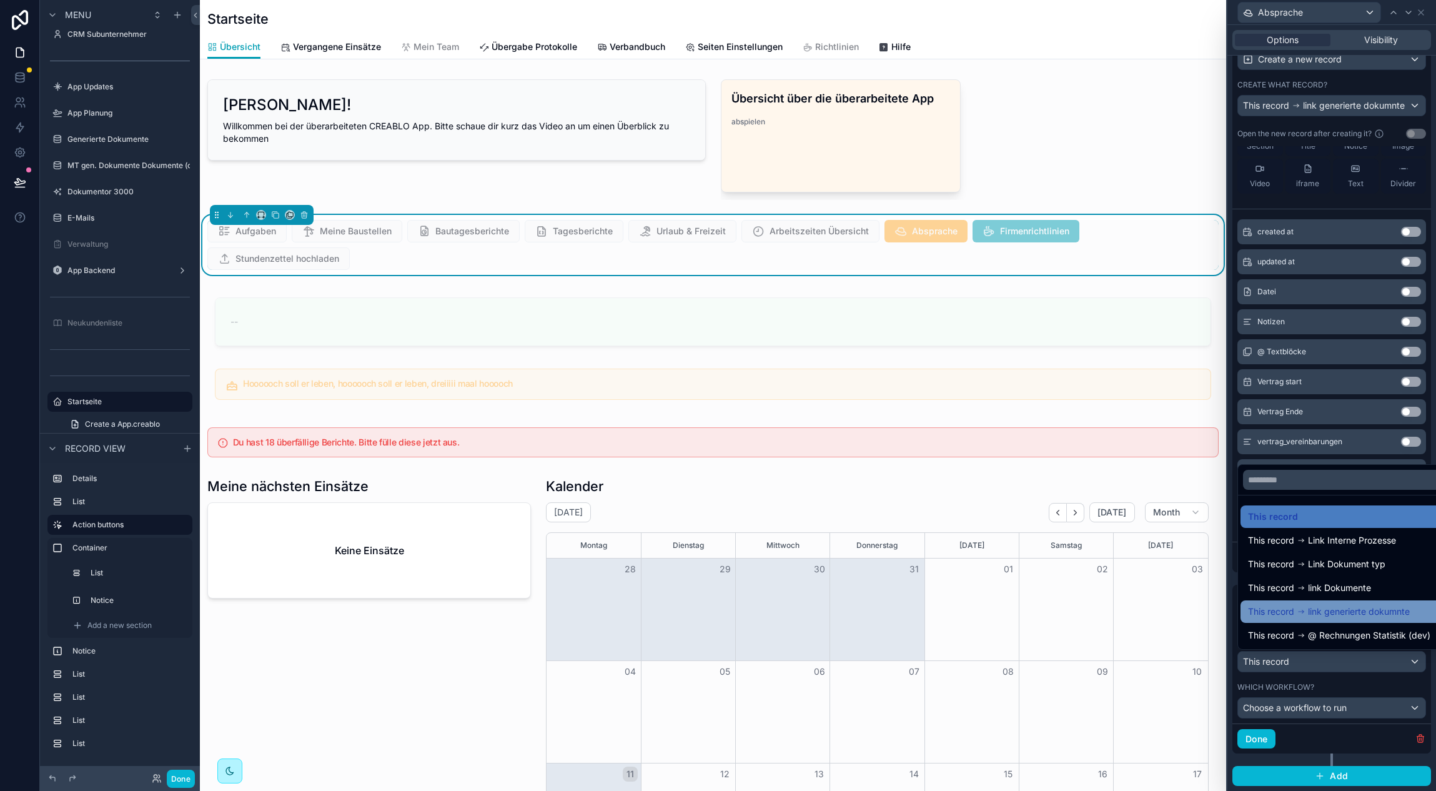
click at [1329, 621] on div "This record link generierte dokumnte" at bounding box center [1345, 611] width 211 height 22
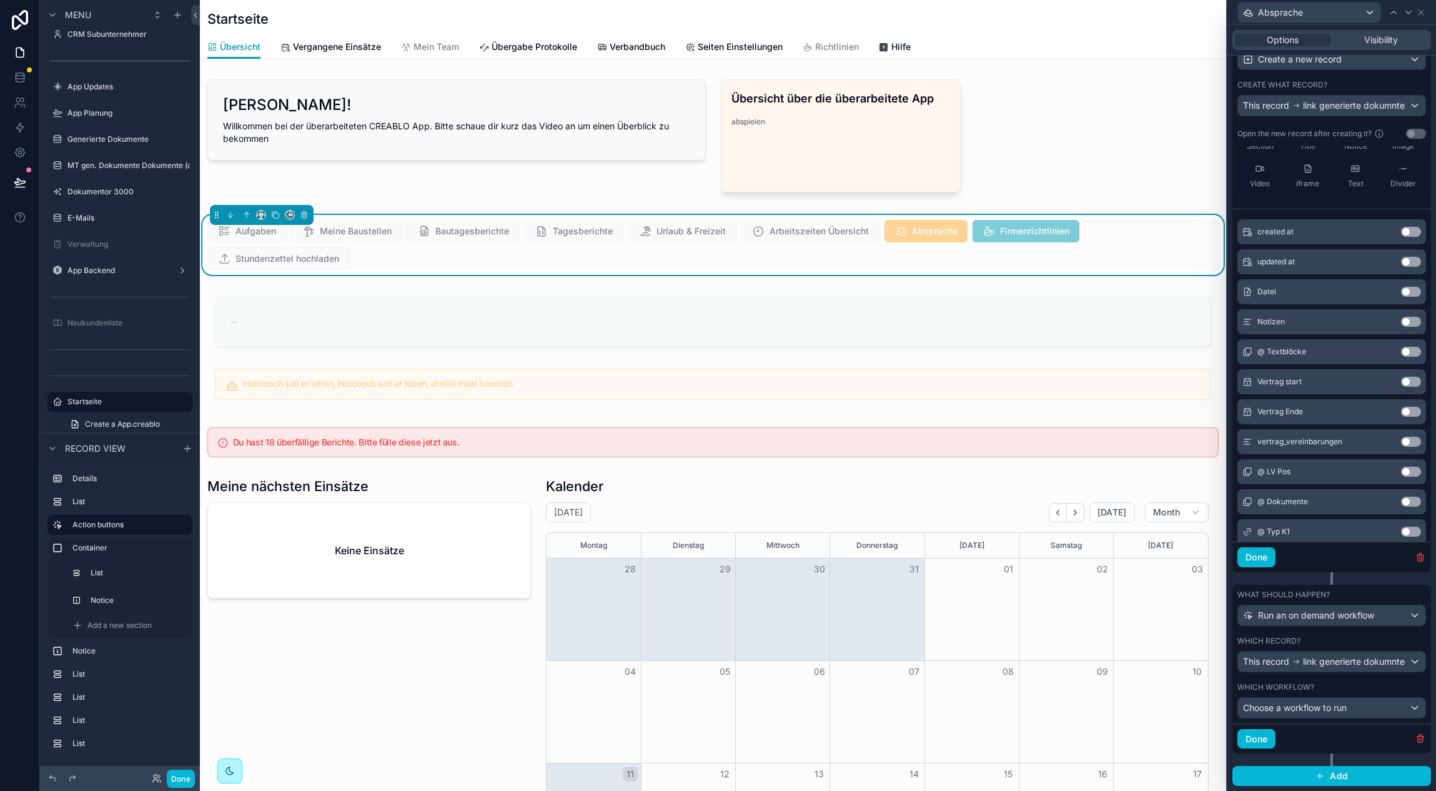
scroll to position [0, 916]
click at [1324, 708] on span "Choose a workflow to run" at bounding box center [1295, 707] width 104 height 11
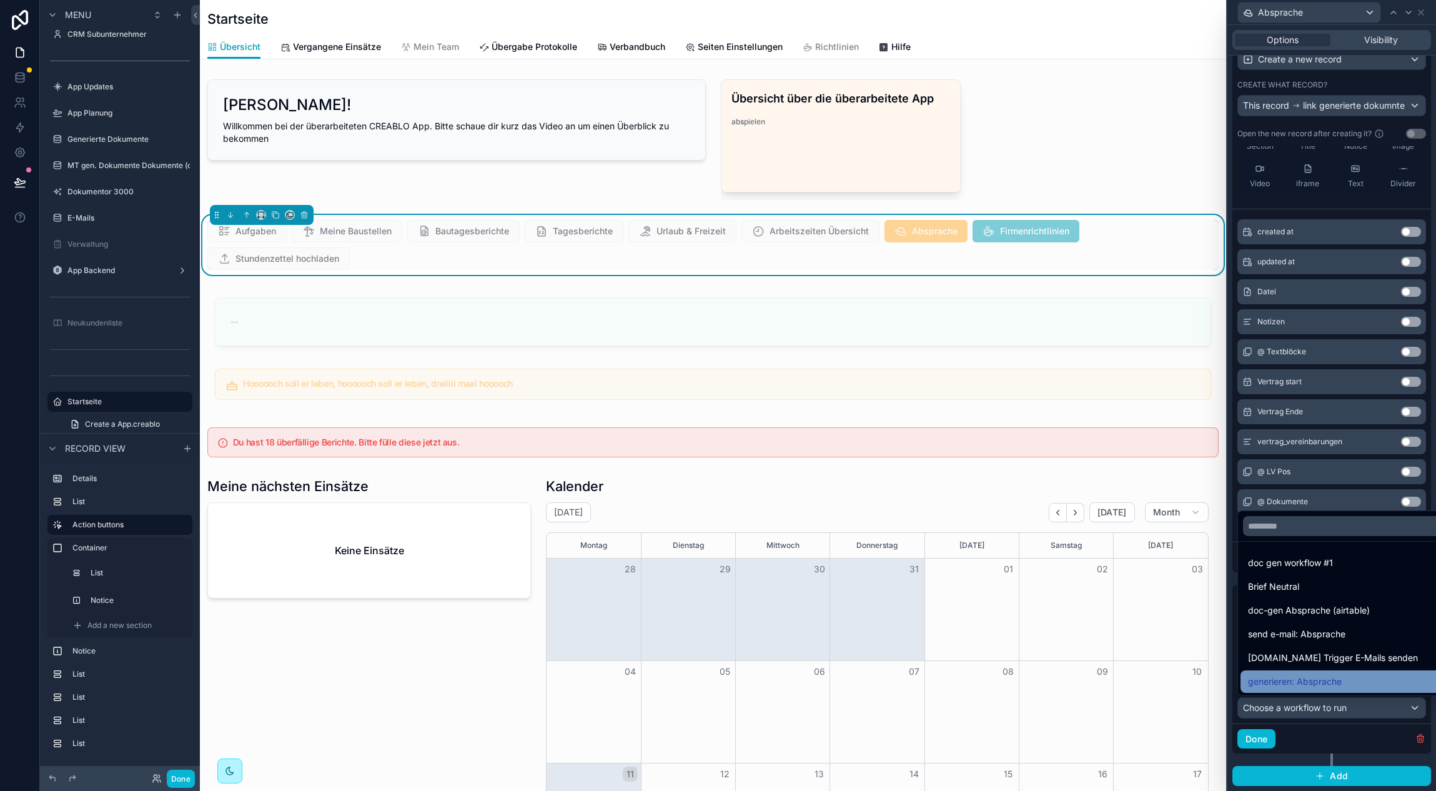
click at [1357, 675] on div "generieren: Absprache" at bounding box center [1346, 681] width 196 height 15
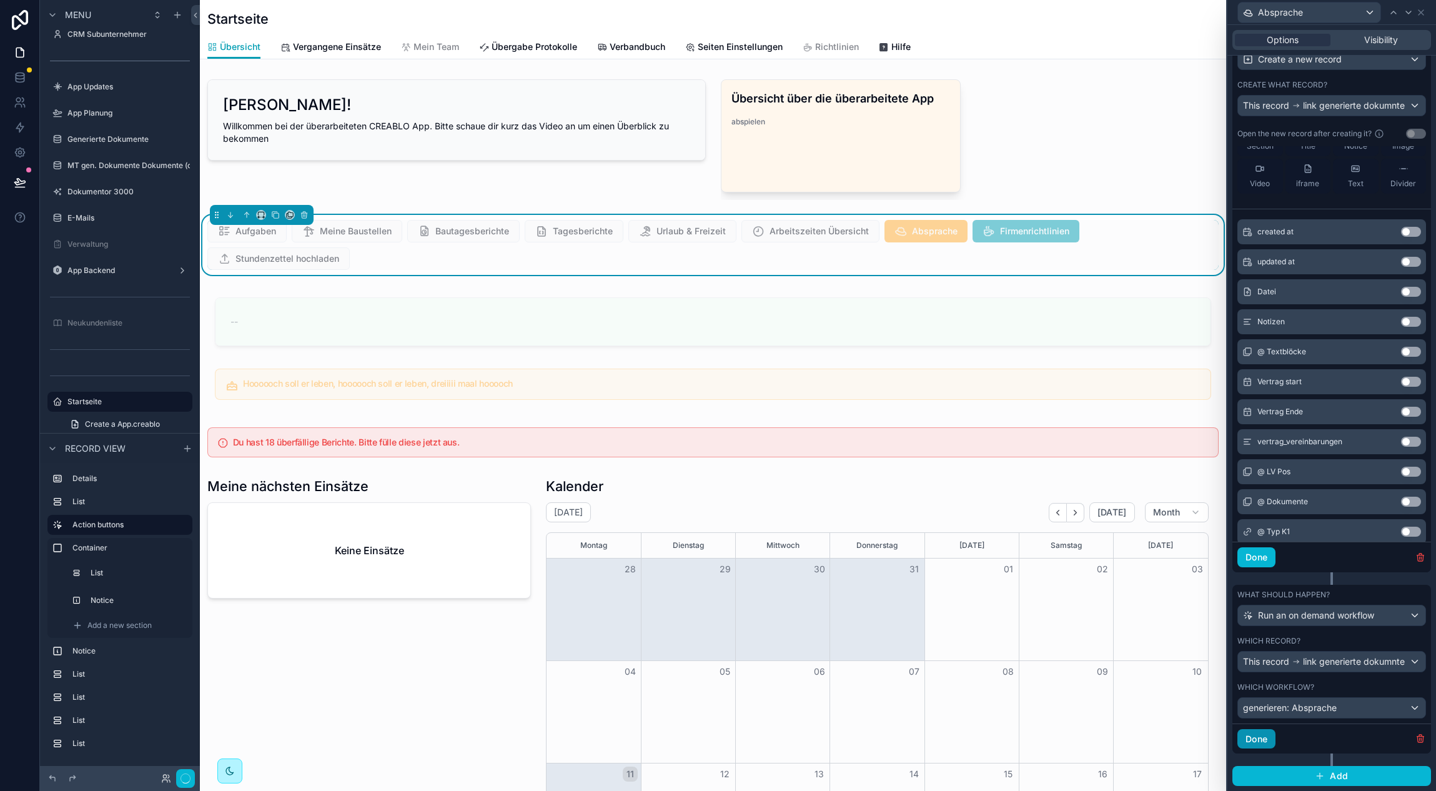
click at [1264, 737] on button "Done" at bounding box center [1256, 739] width 38 height 20
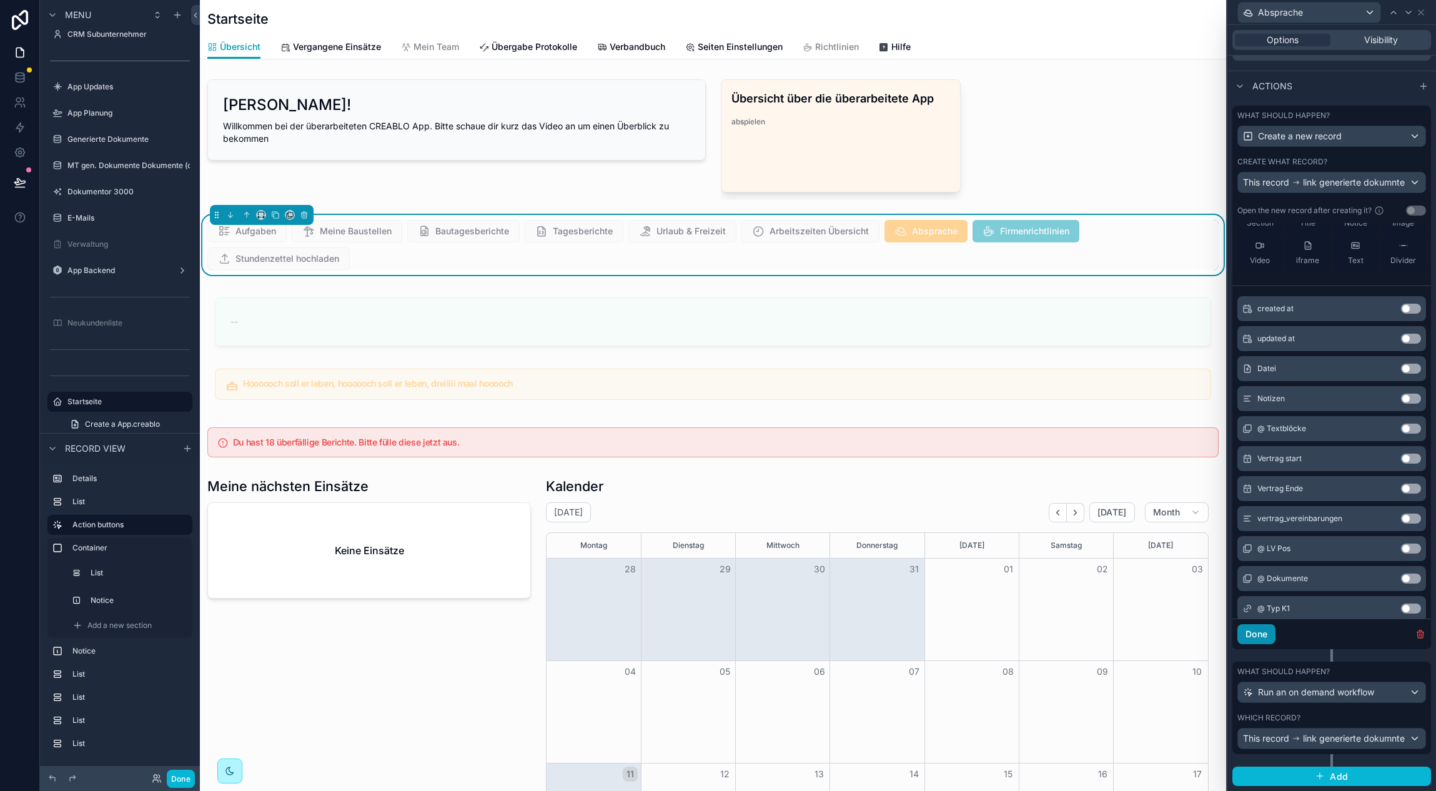
click at [1247, 640] on button "Done" at bounding box center [1256, 634] width 38 height 20
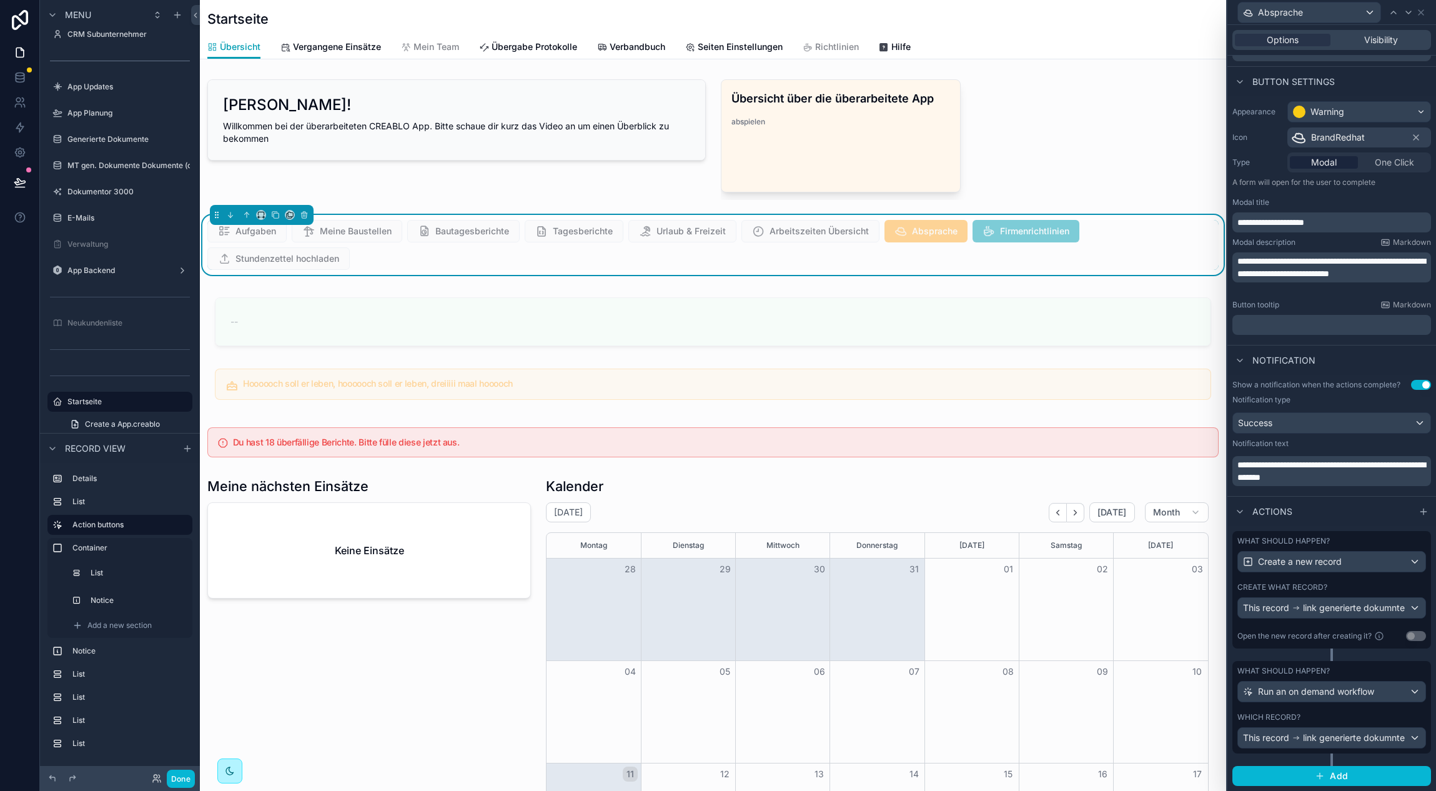
scroll to position [59, 0]
click at [184, 781] on button "Done" at bounding box center [181, 778] width 28 height 18
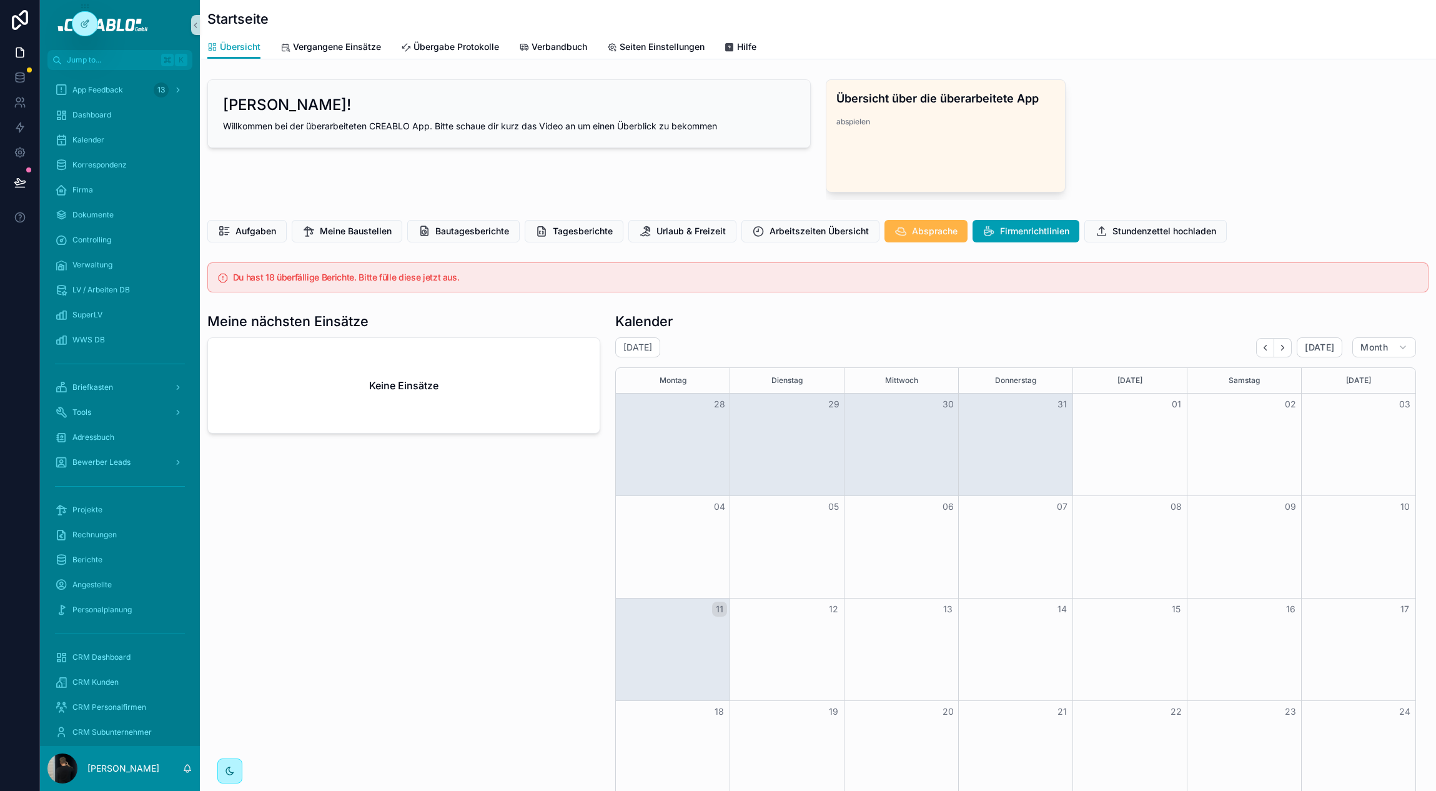
click at [917, 225] on span "Absprache" at bounding box center [935, 231] width 46 height 12
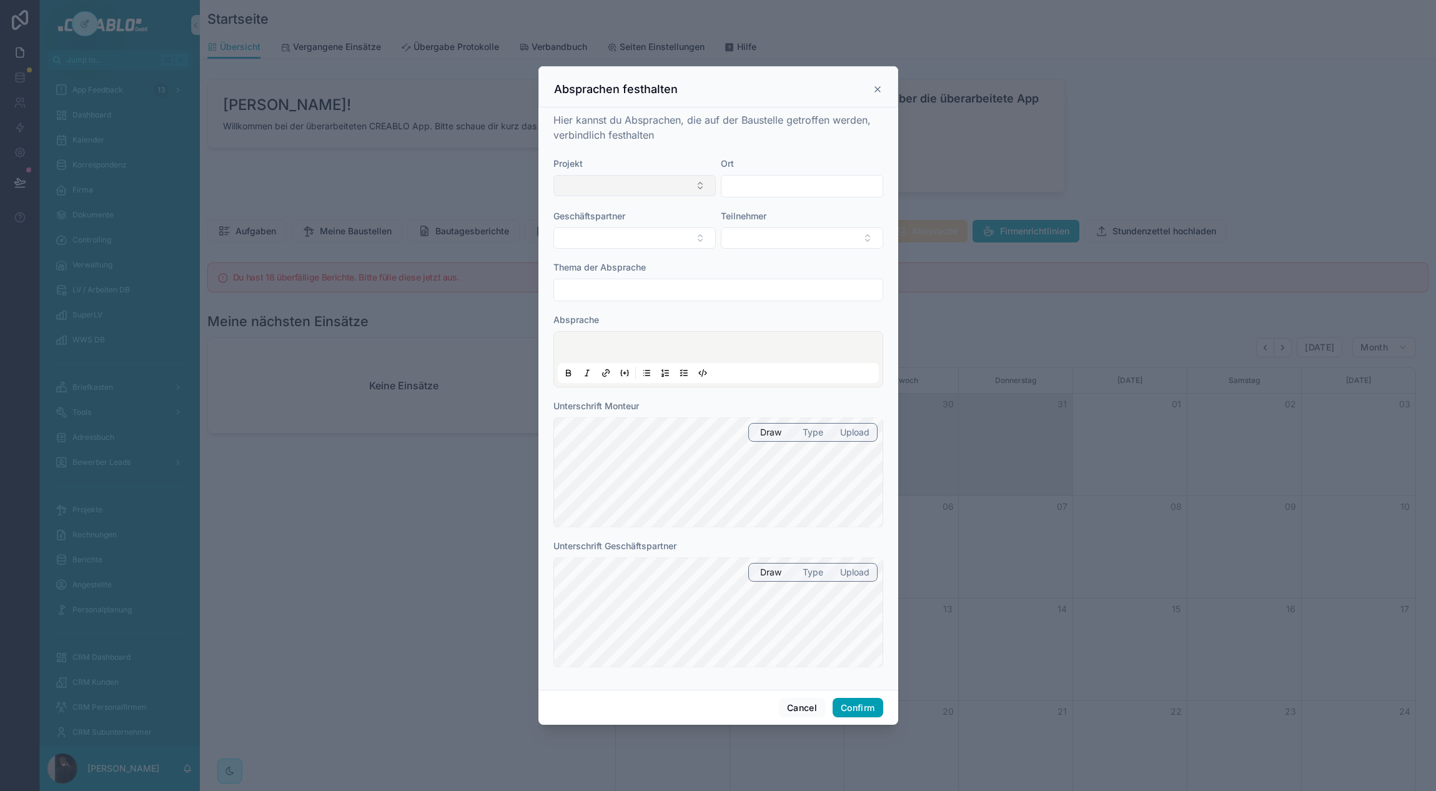
click at [638, 181] on button "Select Button" at bounding box center [634, 185] width 162 height 21
type input "****"
click at [643, 233] on span "06/25 Test Projekt - ID2024" at bounding box center [620, 235] width 116 height 12
click at [786, 232] on button "Select Button" at bounding box center [802, 237] width 162 height 21
drag, startPoint x: 673, startPoint y: 299, endPoint x: 662, endPoint y: 296, distance: 10.9
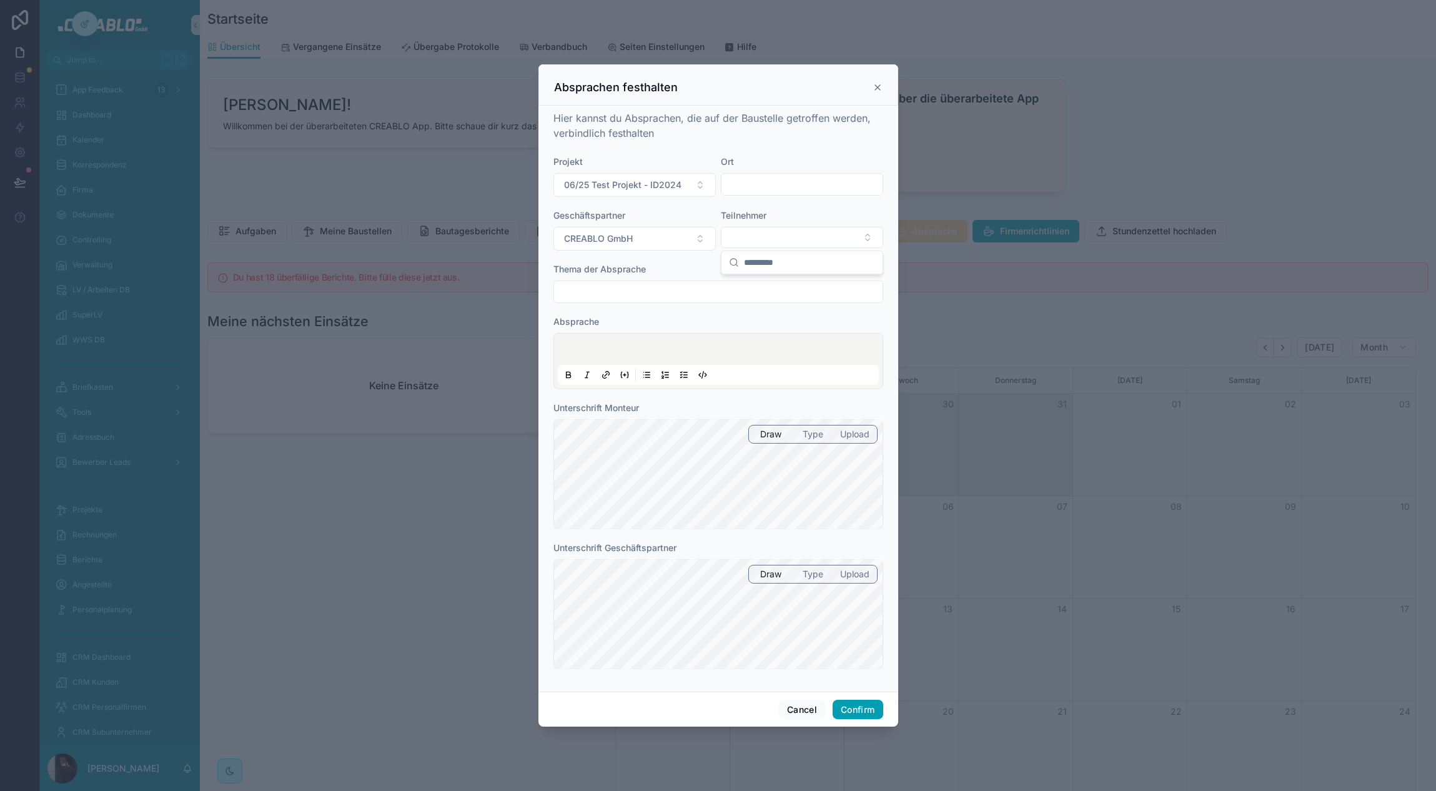
click at [672, 298] on input "text" at bounding box center [718, 291] width 329 height 17
type input "********"
click at [872, 704] on button "Confirm" at bounding box center [858, 710] width 50 height 20
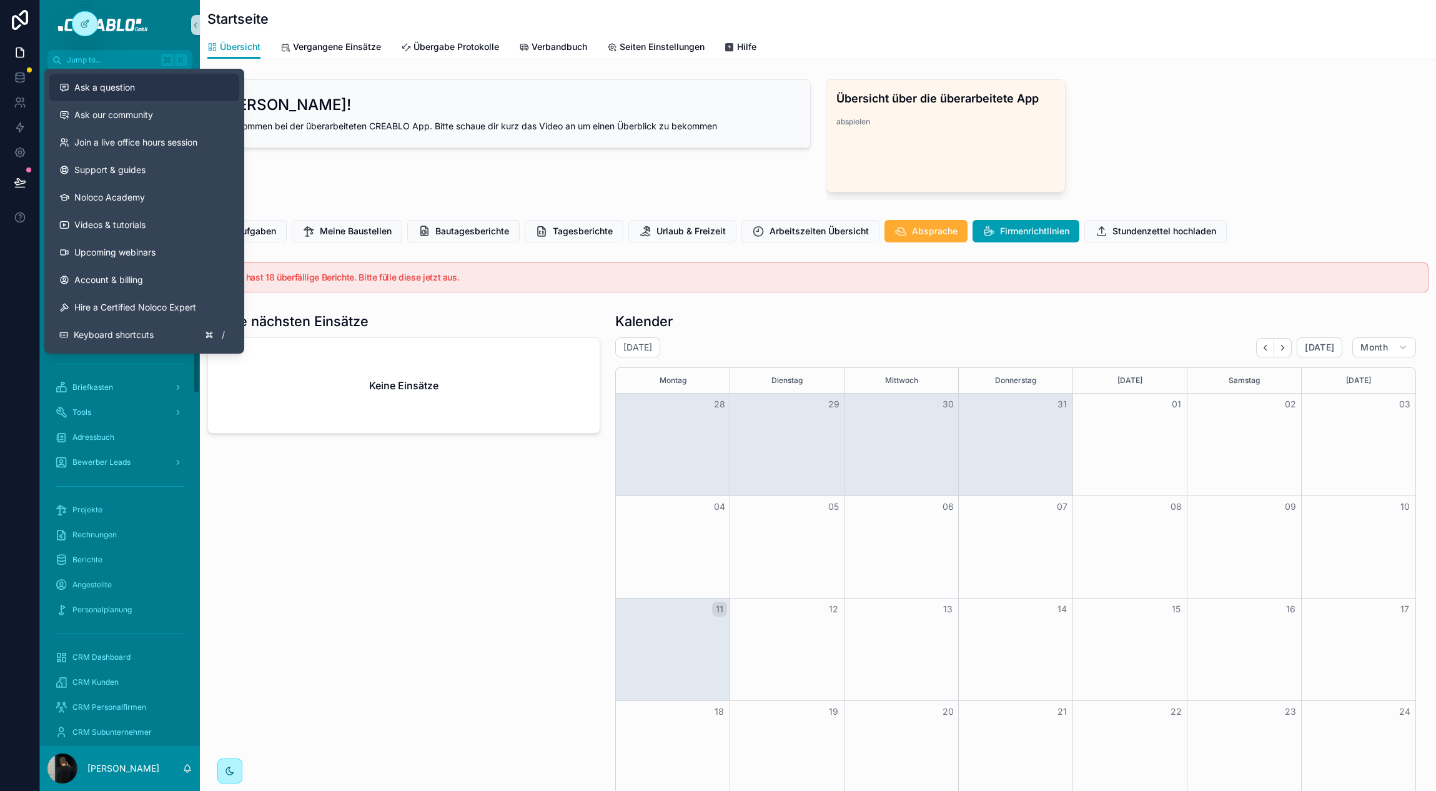
click at [113, 92] on span "Ask a question" at bounding box center [104, 87] width 61 height 12
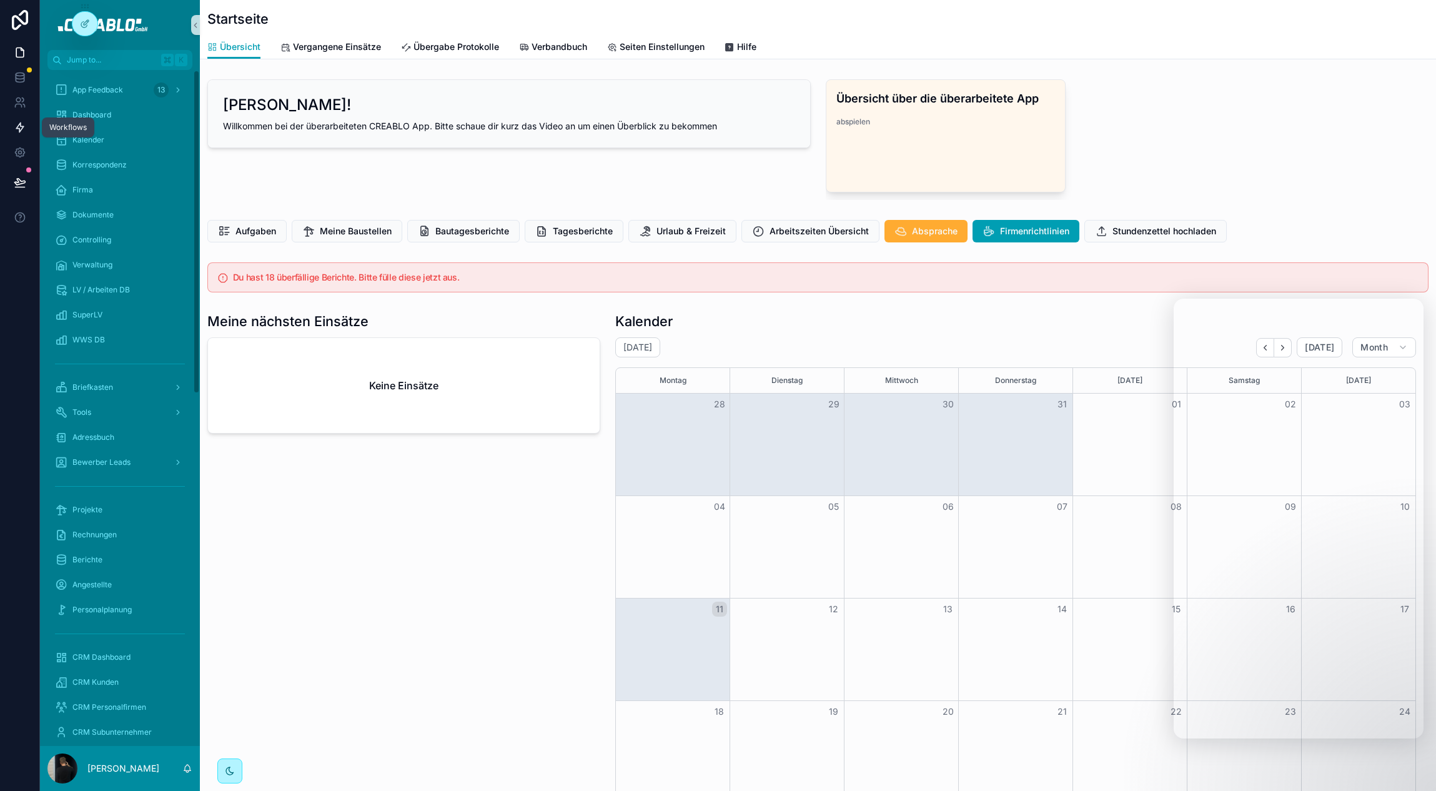
click at [22, 126] on icon at bounding box center [19, 127] width 7 height 9
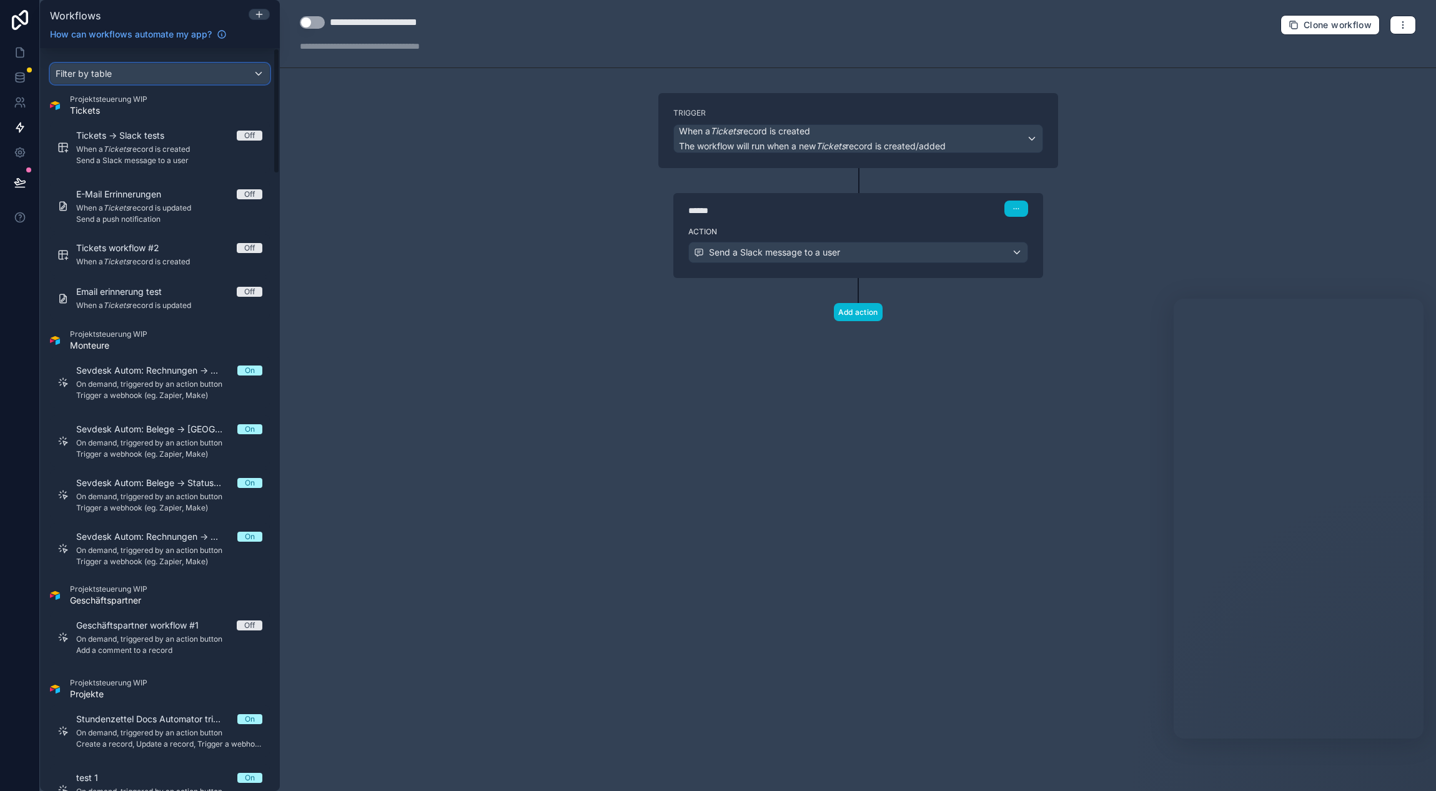
click at [140, 80] on div "Filter by table" at bounding box center [160, 74] width 219 height 20
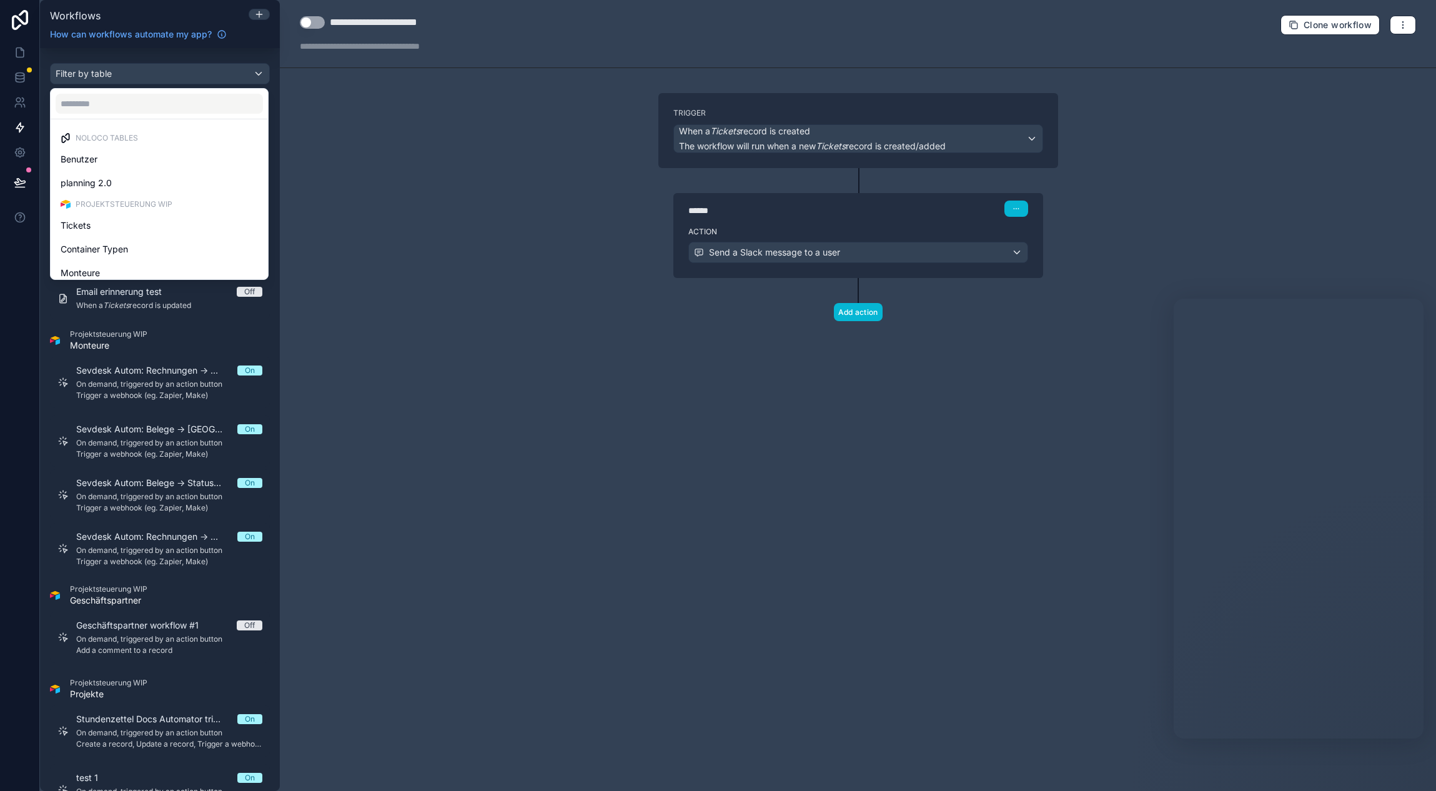
click at [129, 116] on div at bounding box center [159, 104] width 217 height 30
click at [131, 108] on input "text" at bounding box center [159, 104] width 207 height 20
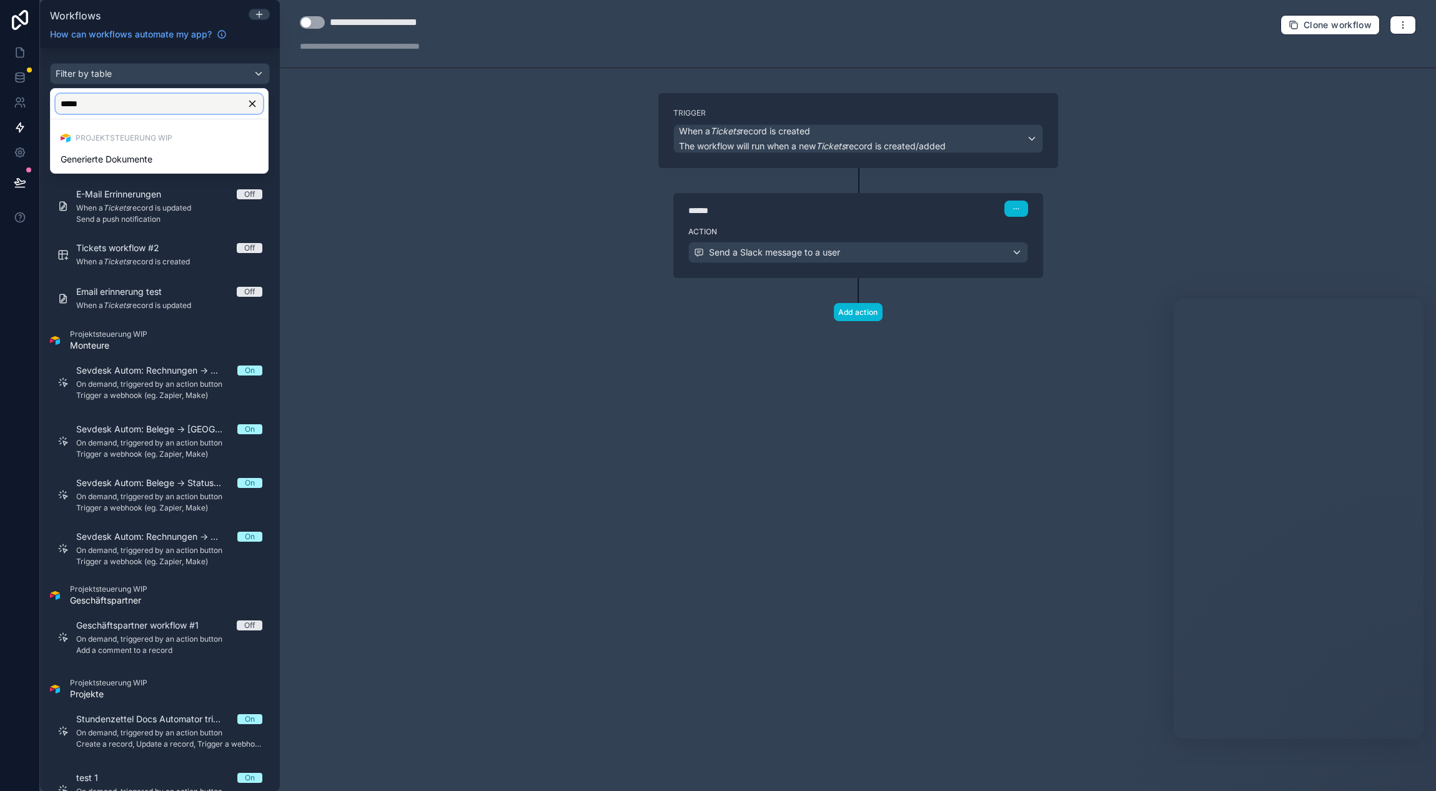
type input "*****"
click at [136, 157] on span "Generierte Dokumente" at bounding box center [107, 159] width 92 height 15
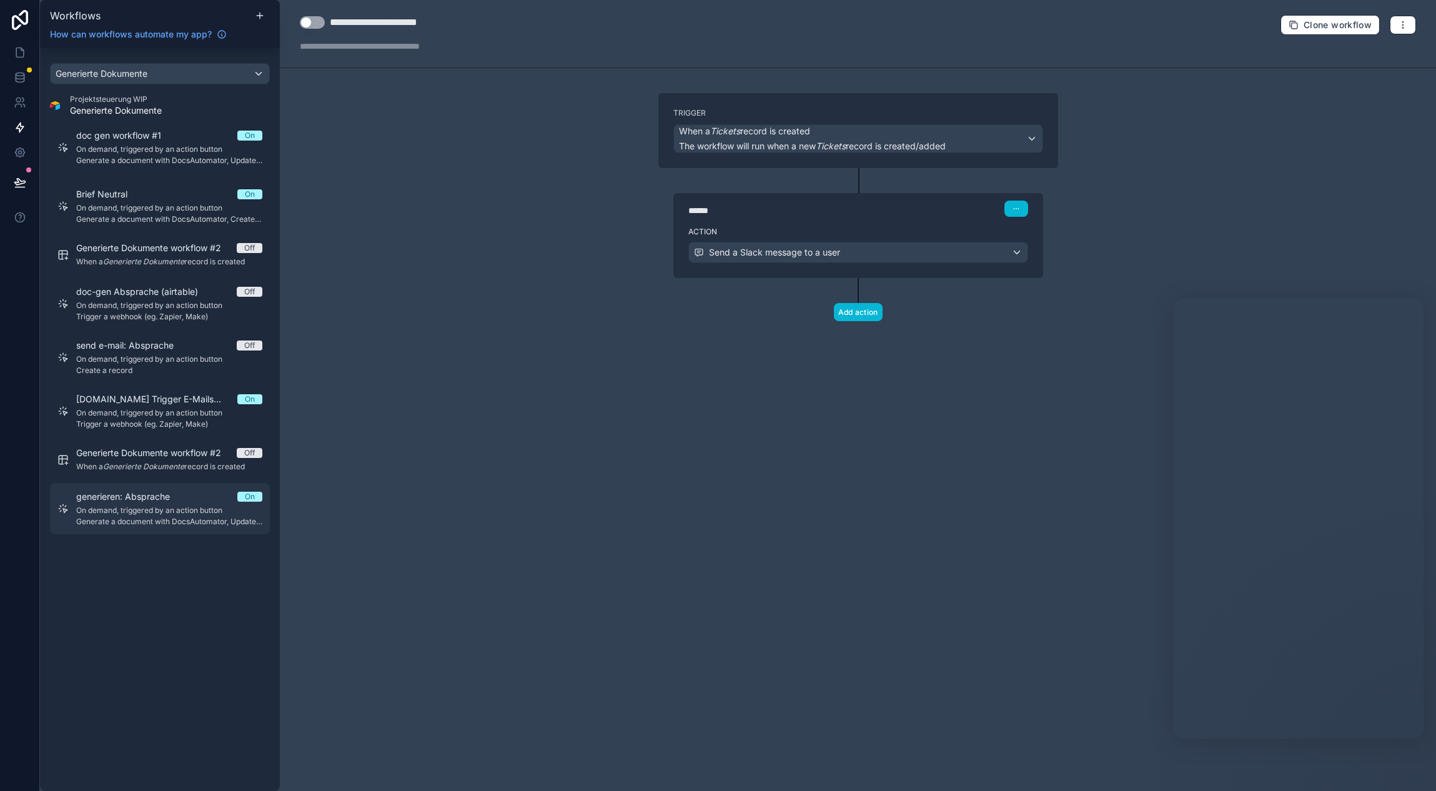
click at [164, 513] on span "On demand, triggered by an action button" at bounding box center [169, 510] width 186 height 10
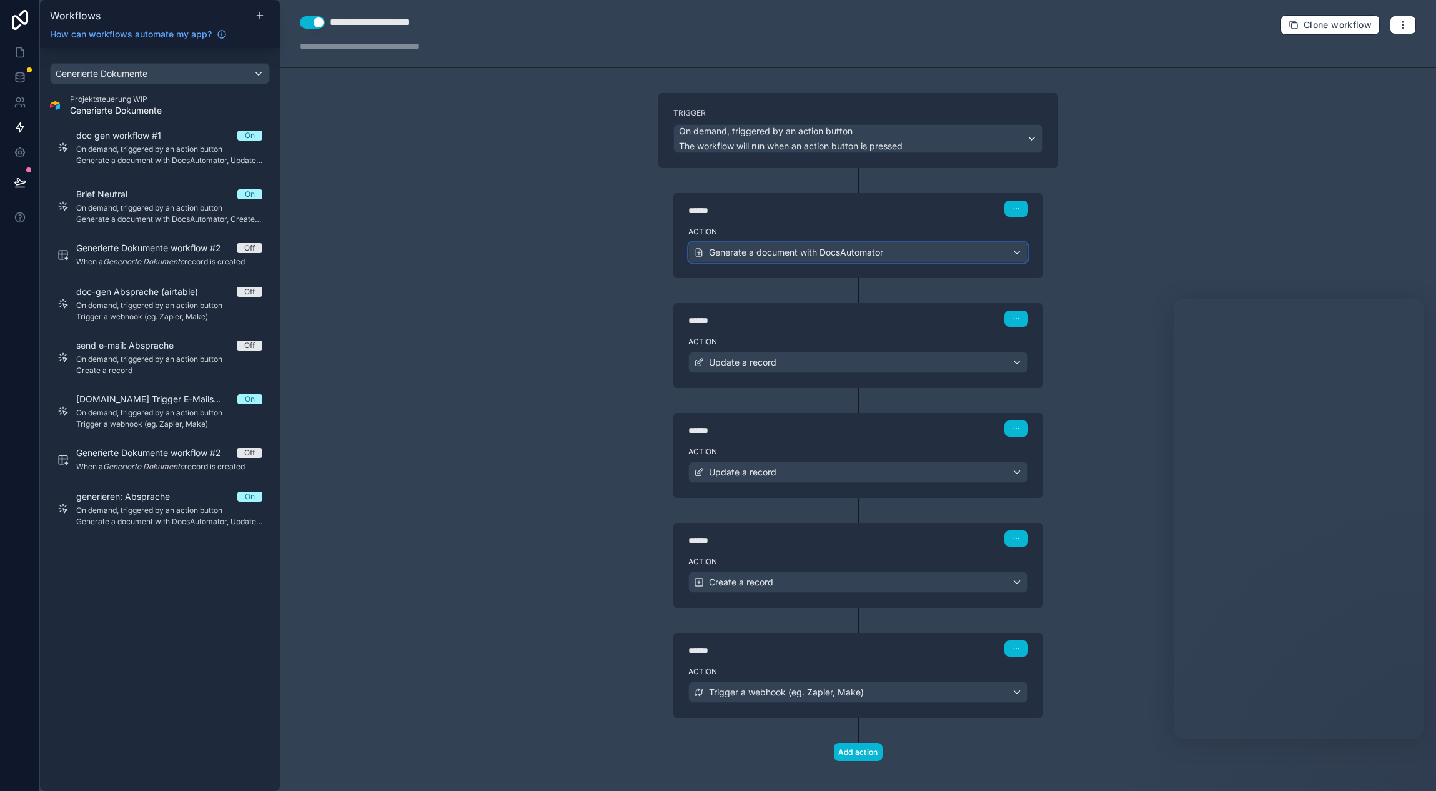
click at [829, 251] on span "Generate a document with DocsAutomator" at bounding box center [796, 252] width 174 height 12
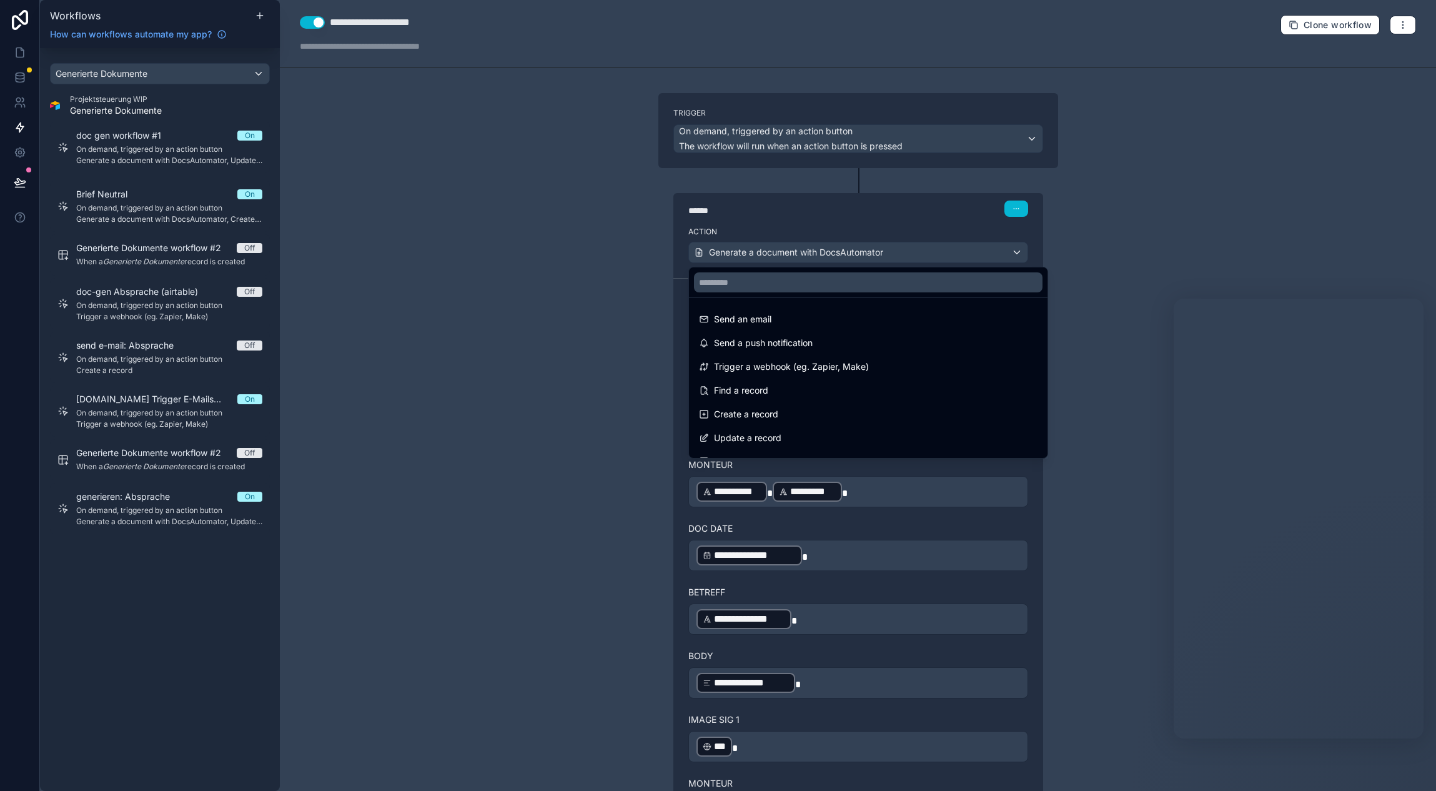
click at [631, 241] on div at bounding box center [718, 395] width 1436 height 791
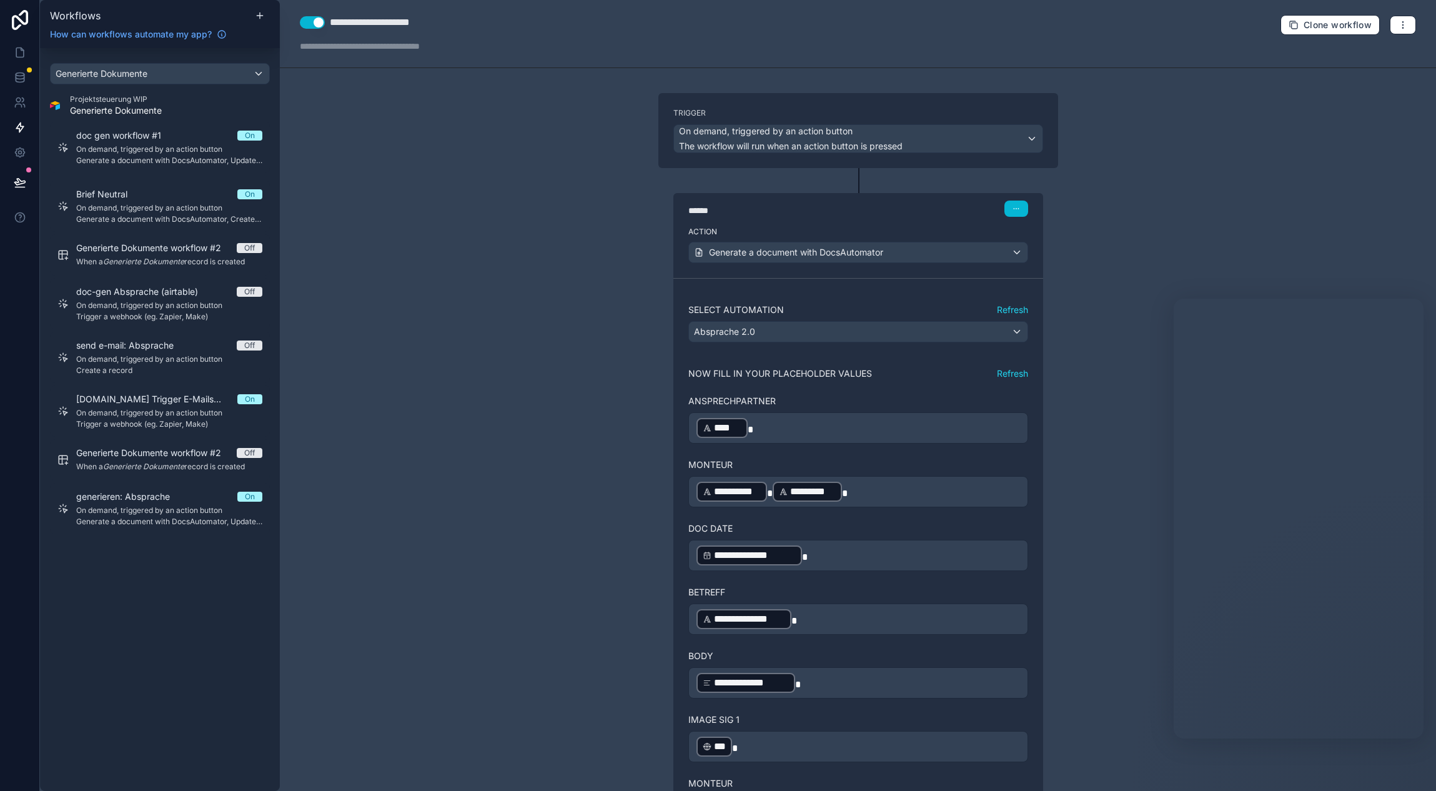
click at [809, 428] on p "﻿ **** ﻿" at bounding box center [858, 428] width 324 height 22
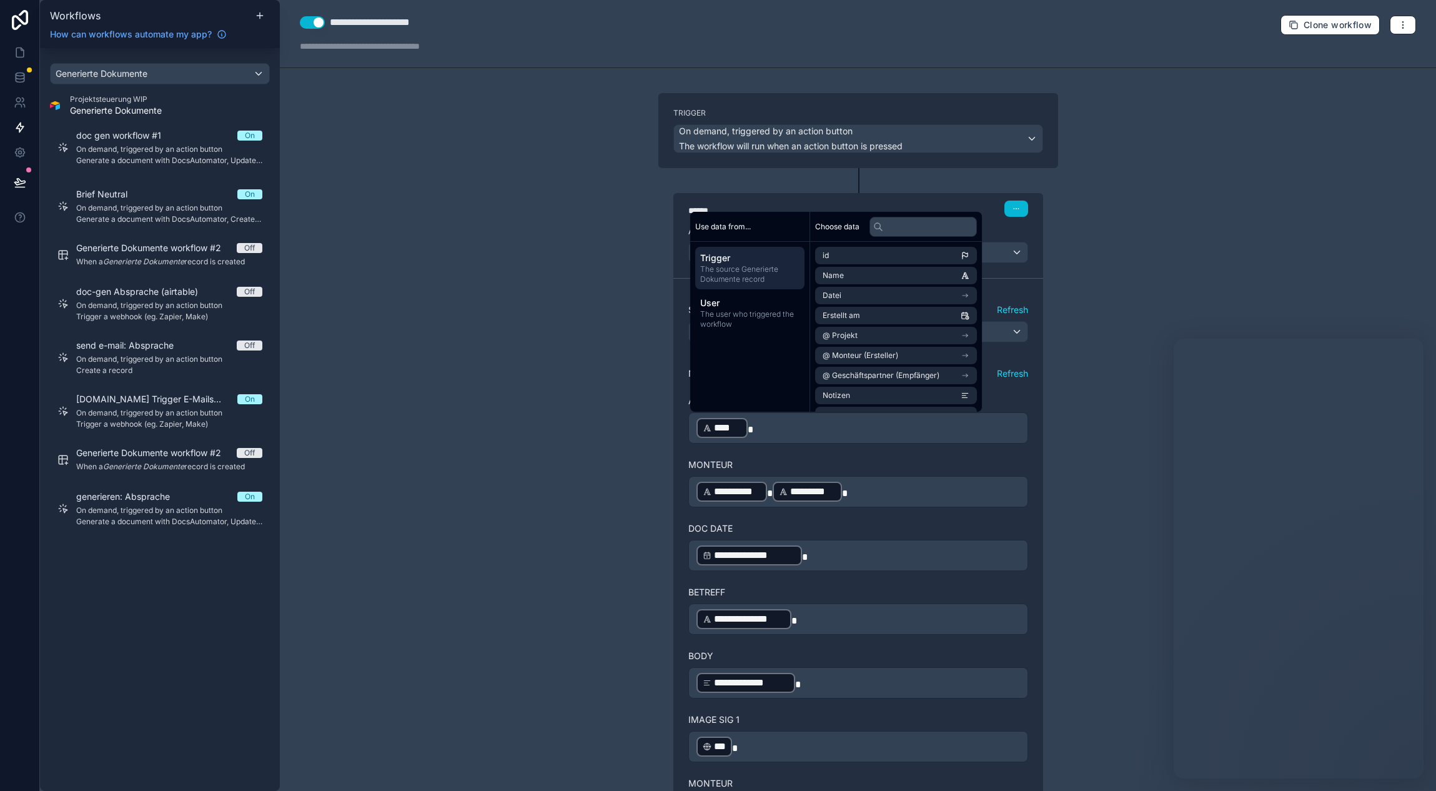
click at [392, 220] on div "**********" at bounding box center [858, 395] width 1156 height 791
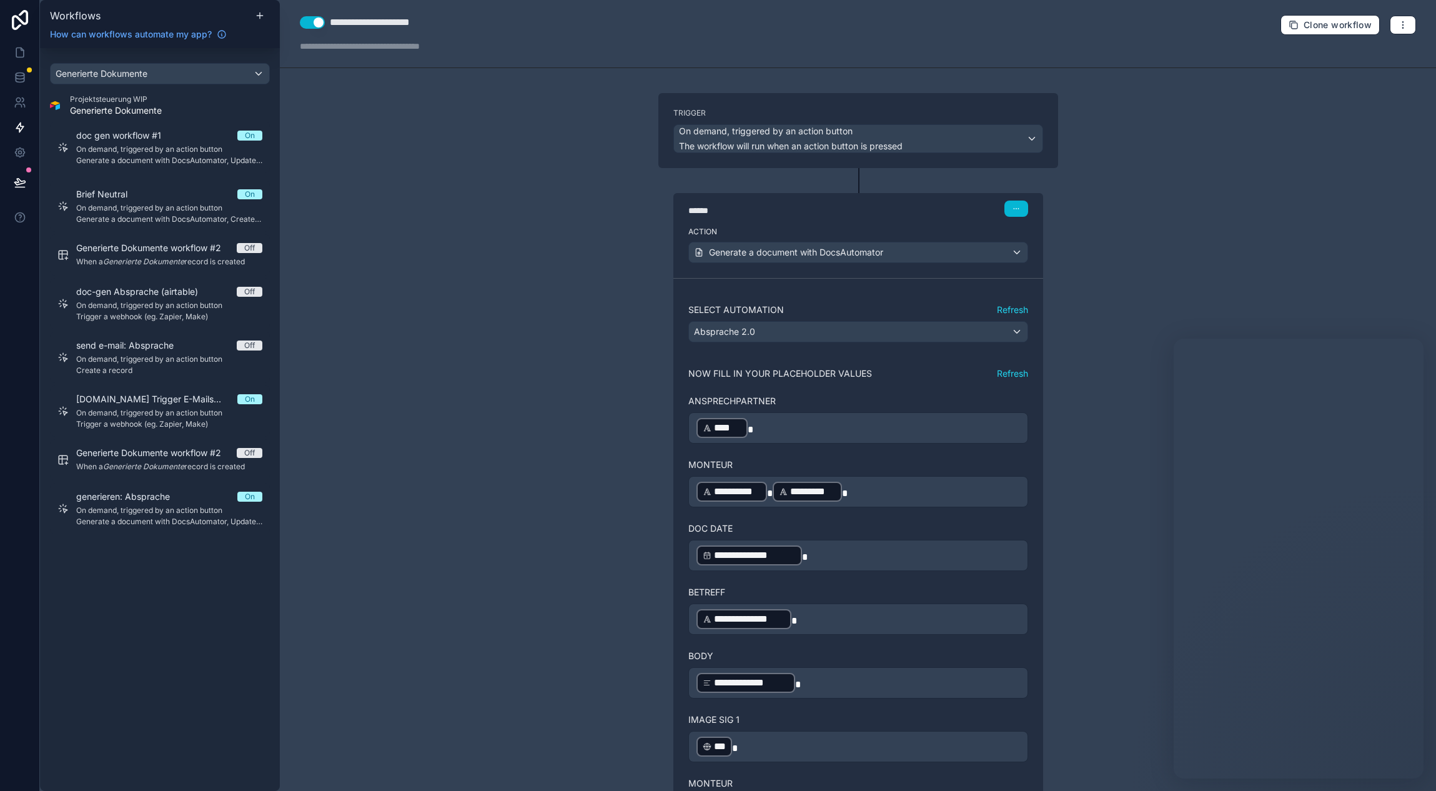
click at [591, 181] on div "**********" at bounding box center [858, 395] width 1156 height 791
click at [21, 50] on icon at bounding box center [22, 49] width 2 height 2
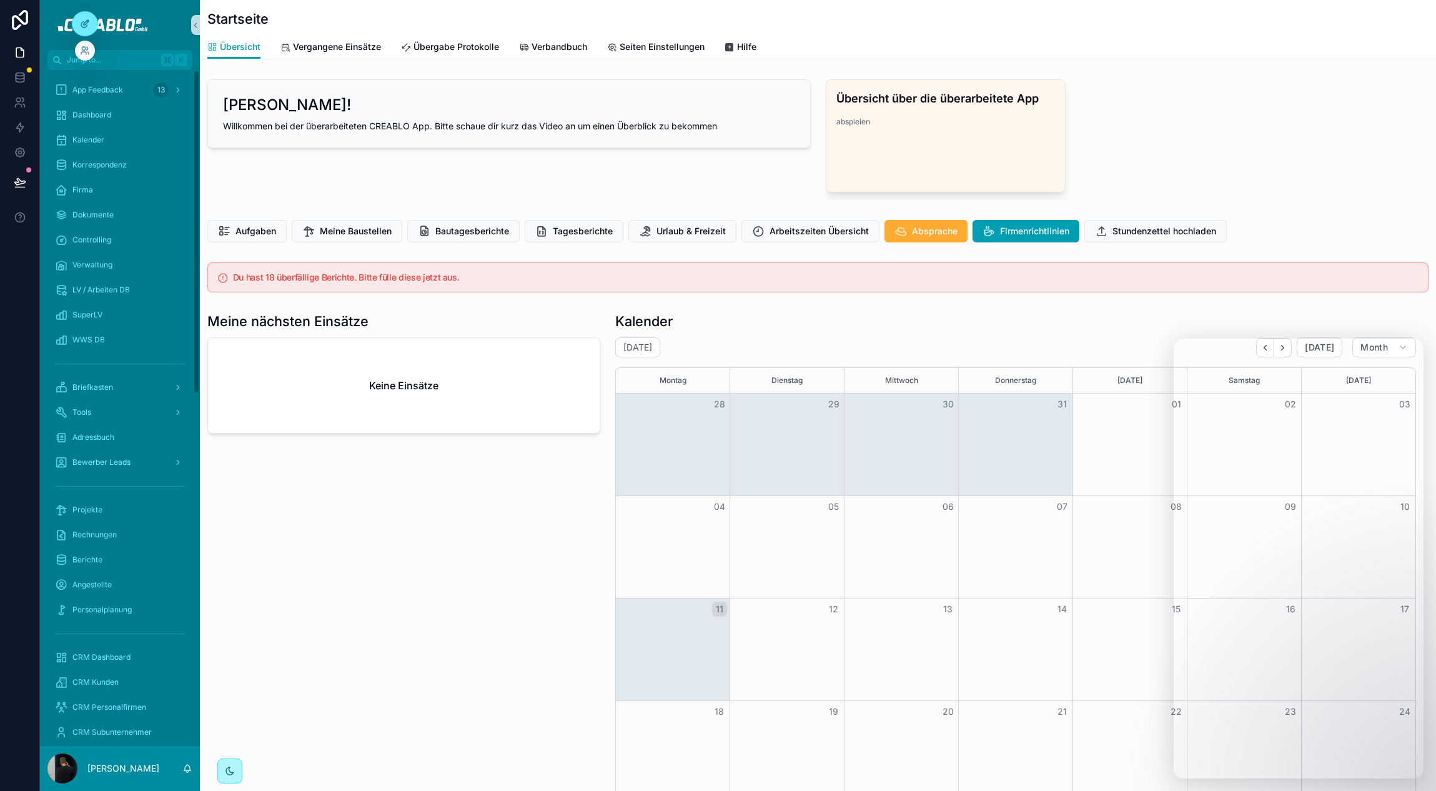
click at [81, 22] on icon at bounding box center [85, 24] width 10 height 10
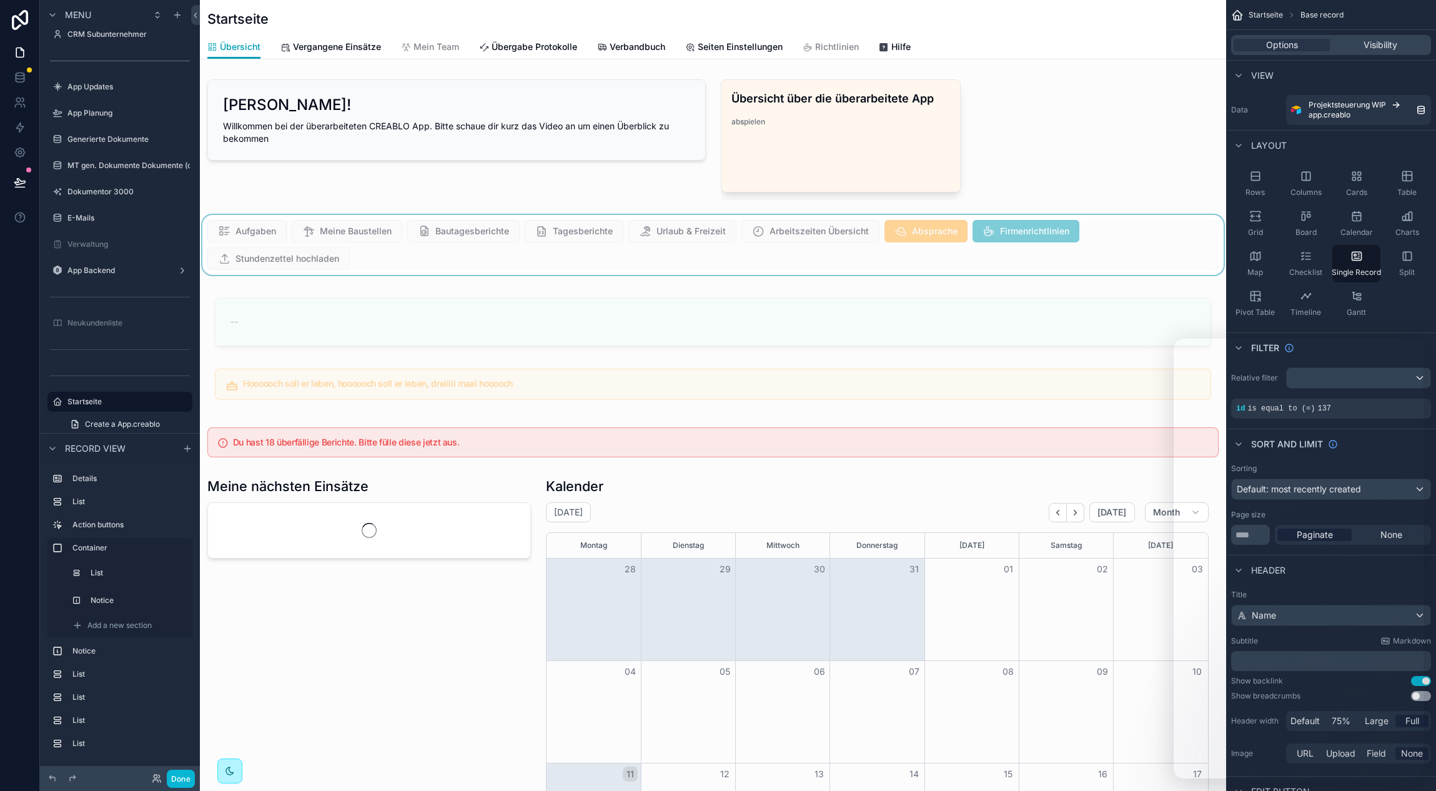
scroll to position [0, 916]
click at [1134, 234] on div "scrollable content" at bounding box center [713, 245] width 1026 height 60
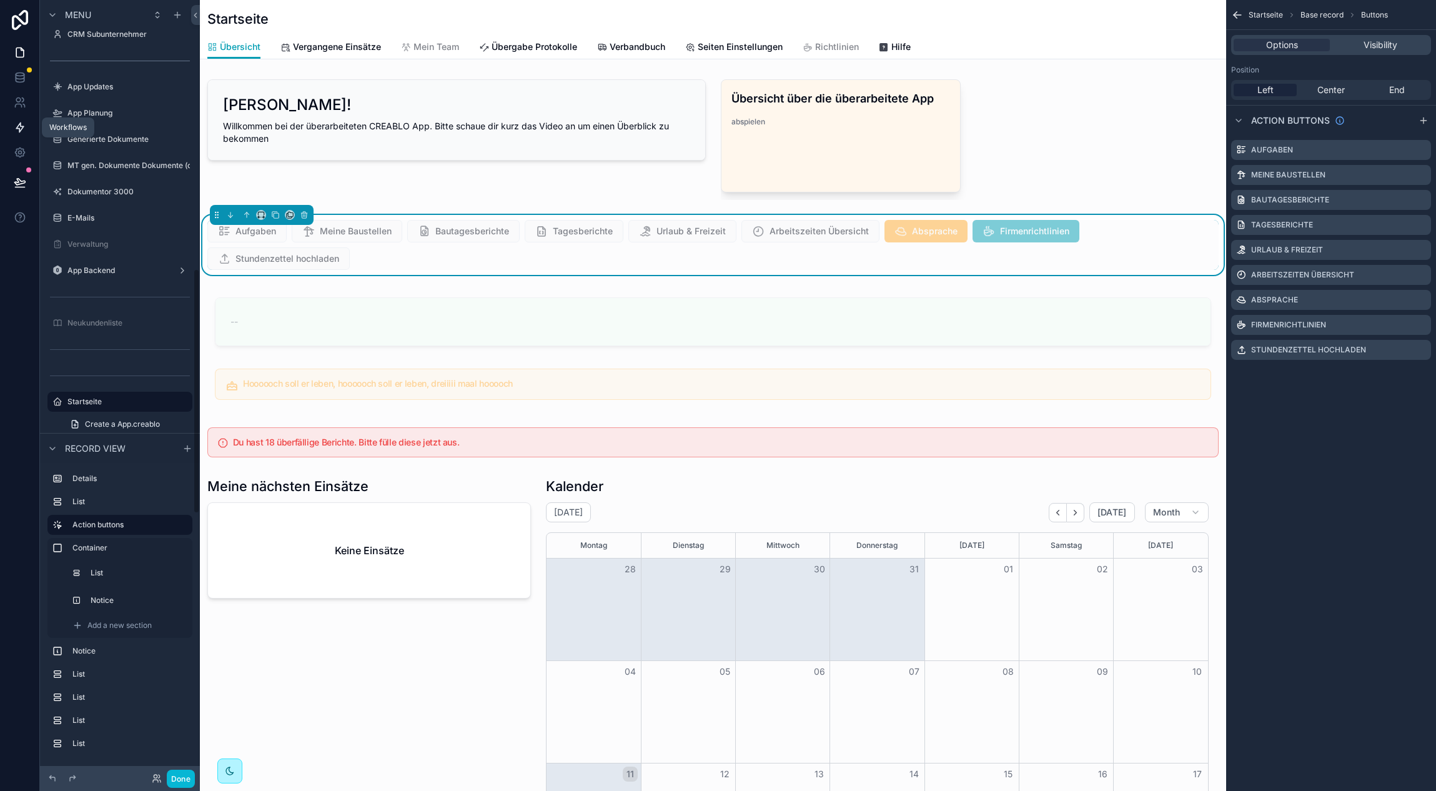
click at [18, 130] on icon at bounding box center [20, 127] width 12 height 12
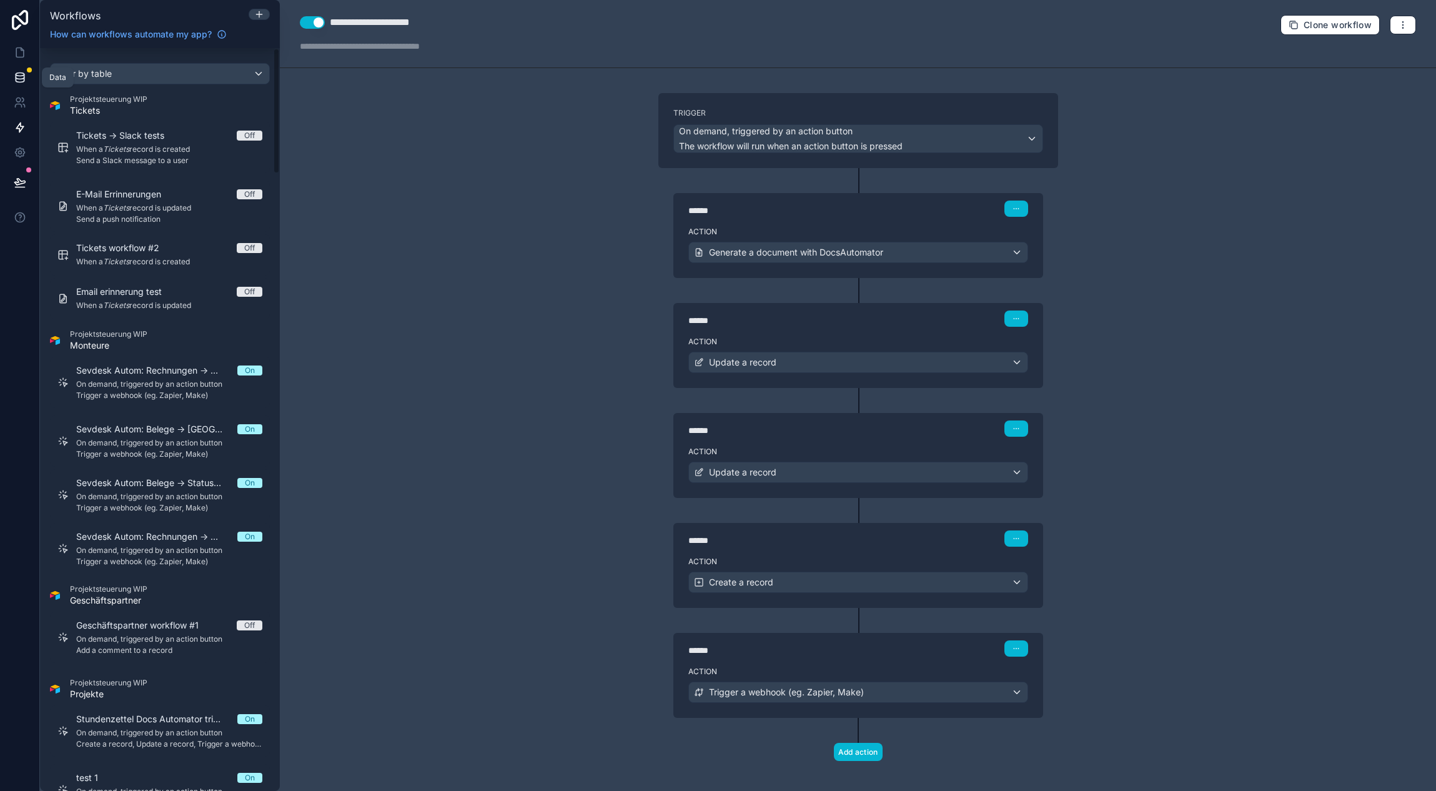
click at [24, 79] on icon at bounding box center [20, 77] width 12 height 12
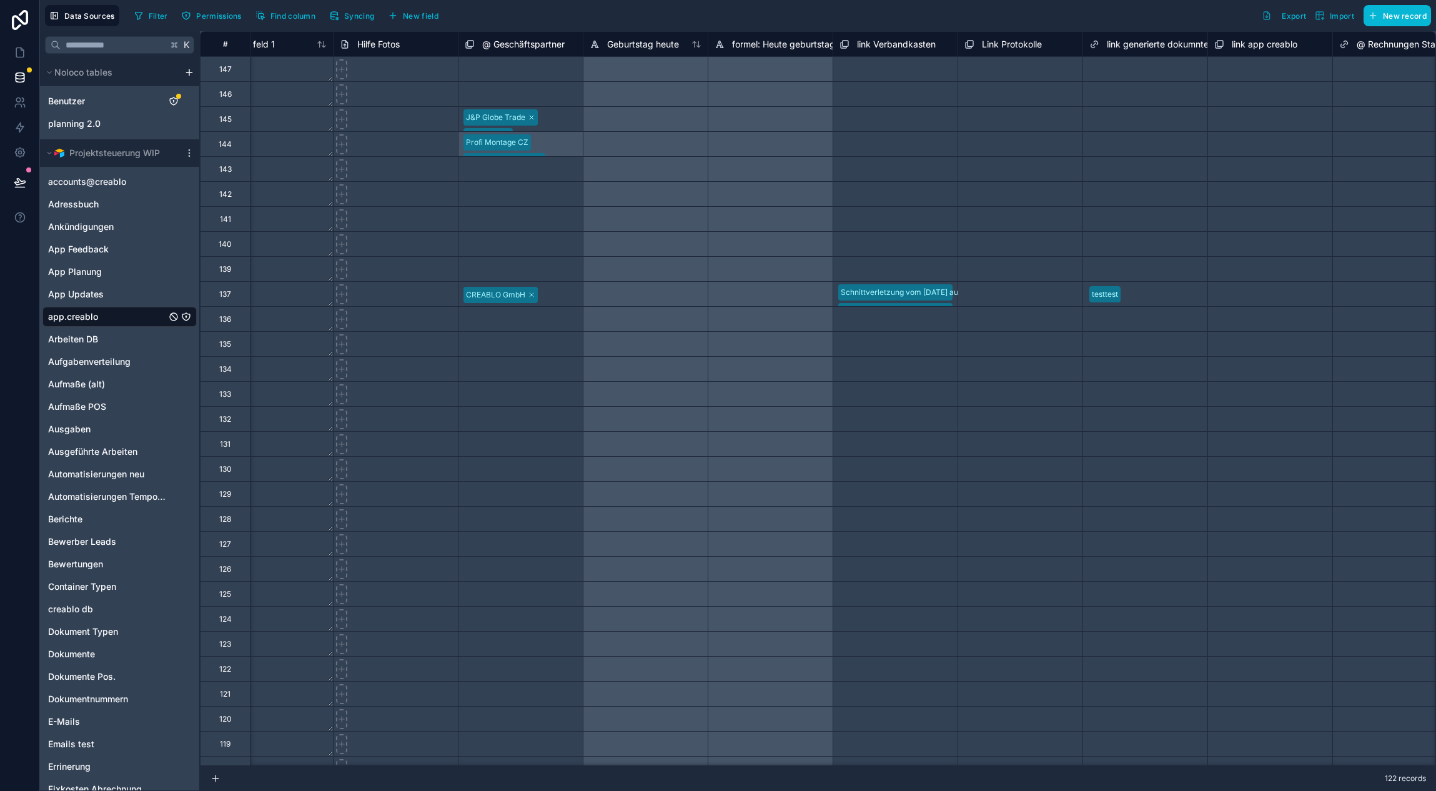
scroll to position [0, 7413]
click at [1131, 294] on div "testtest" at bounding box center [1144, 294] width 124 height 19
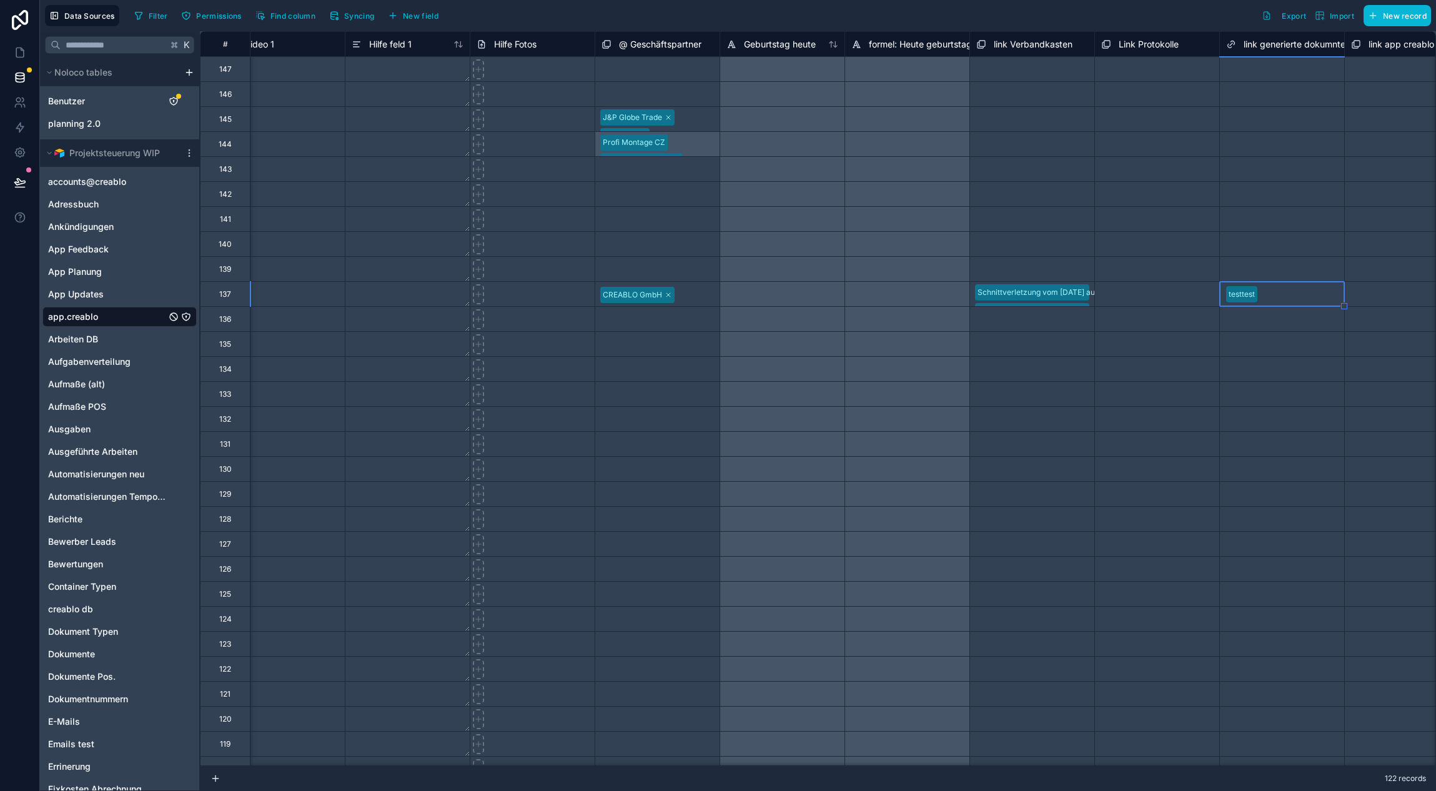
scroll to position [0, 7280]
click at [1237, 295] on div "testtest" at bounding box center [1237, 294] width 26 height 11
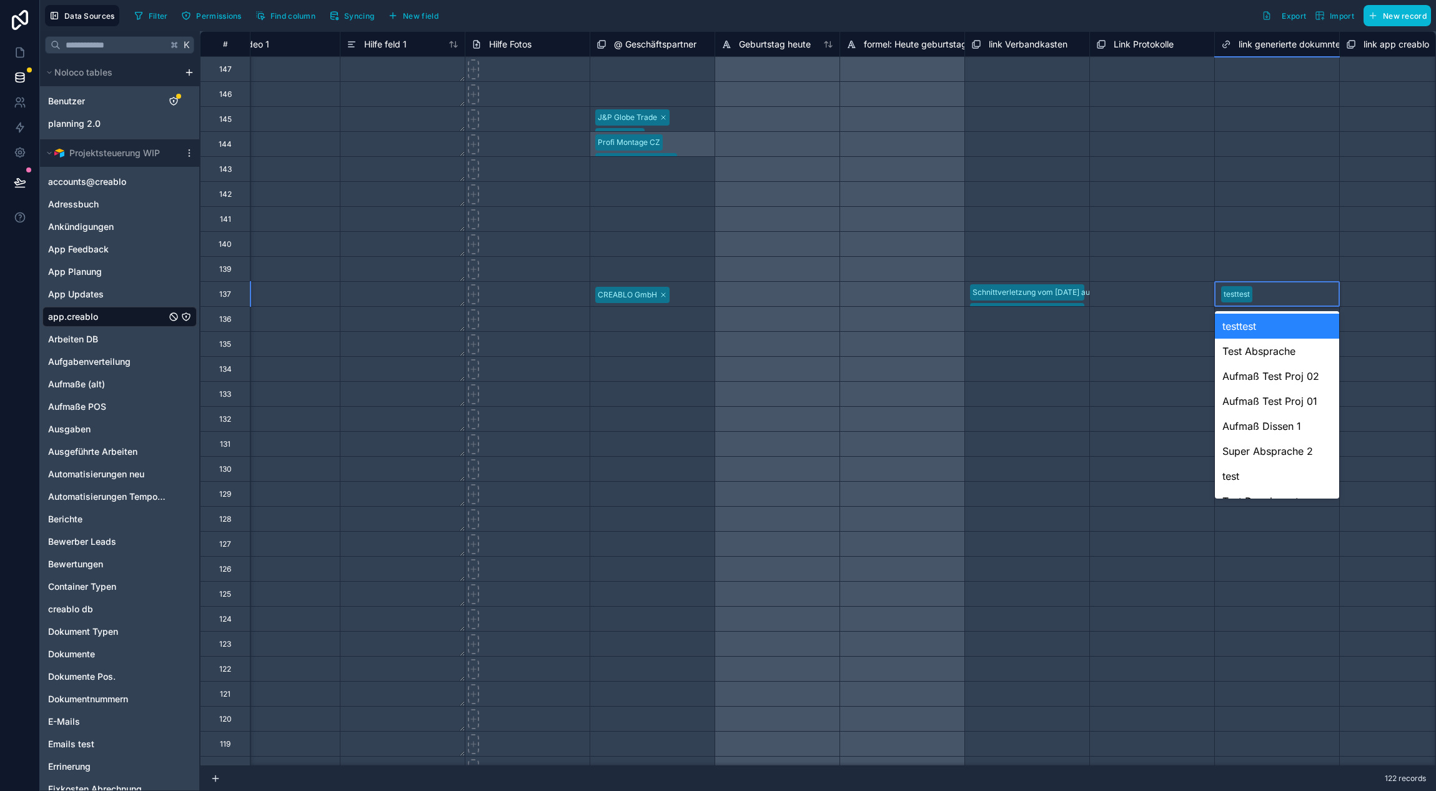
click at [1254, 248] on div "Select a link generierte dokumnte" at bounding box center [1277, 244] width 112 height 20
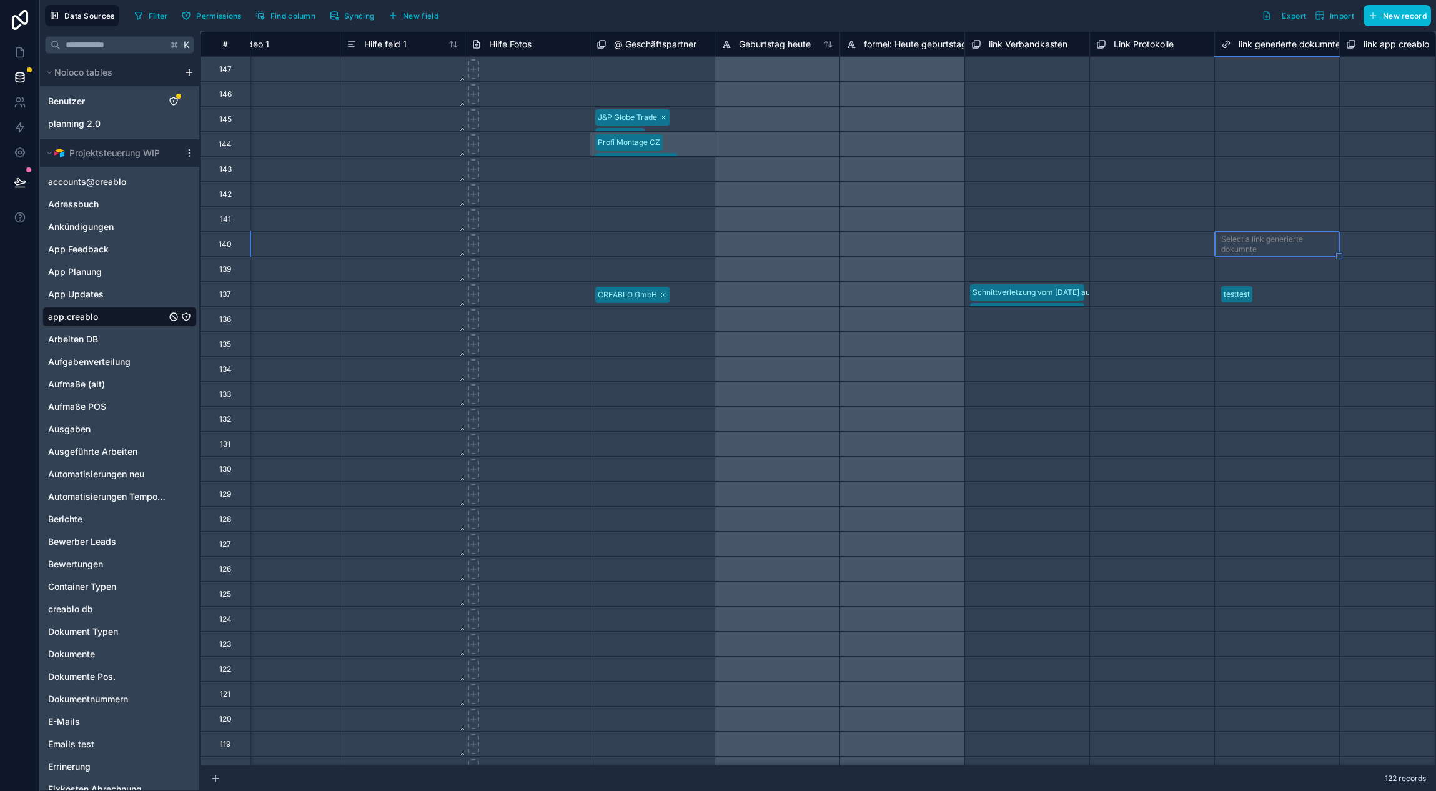
click at [1266, 289] on div "testtest" at bounding box center [1277, 294] width 124 height 19
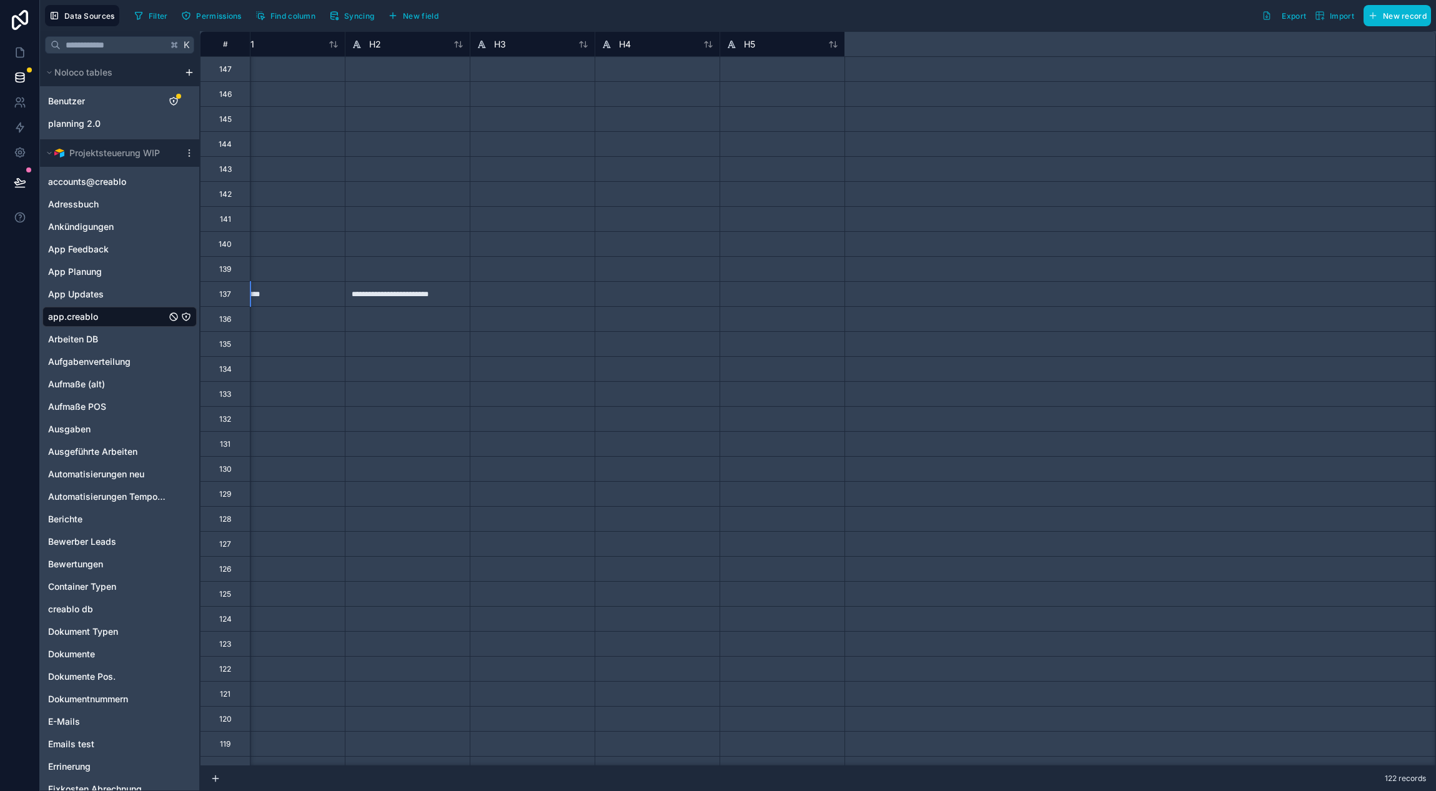
scroll to position [0, 0]
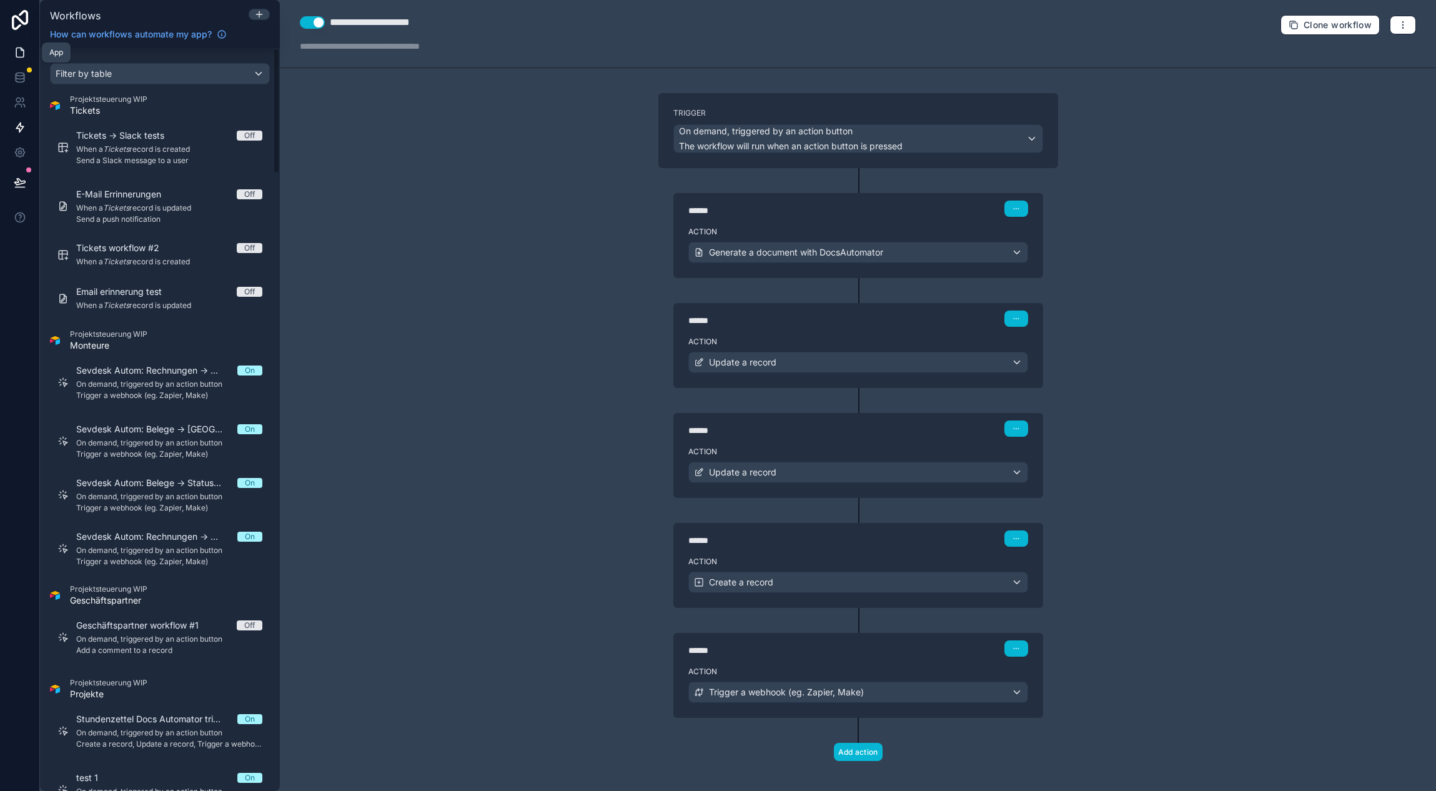
click at [21, 55] on icon at bounding box center [20, 52] width 12 height 12
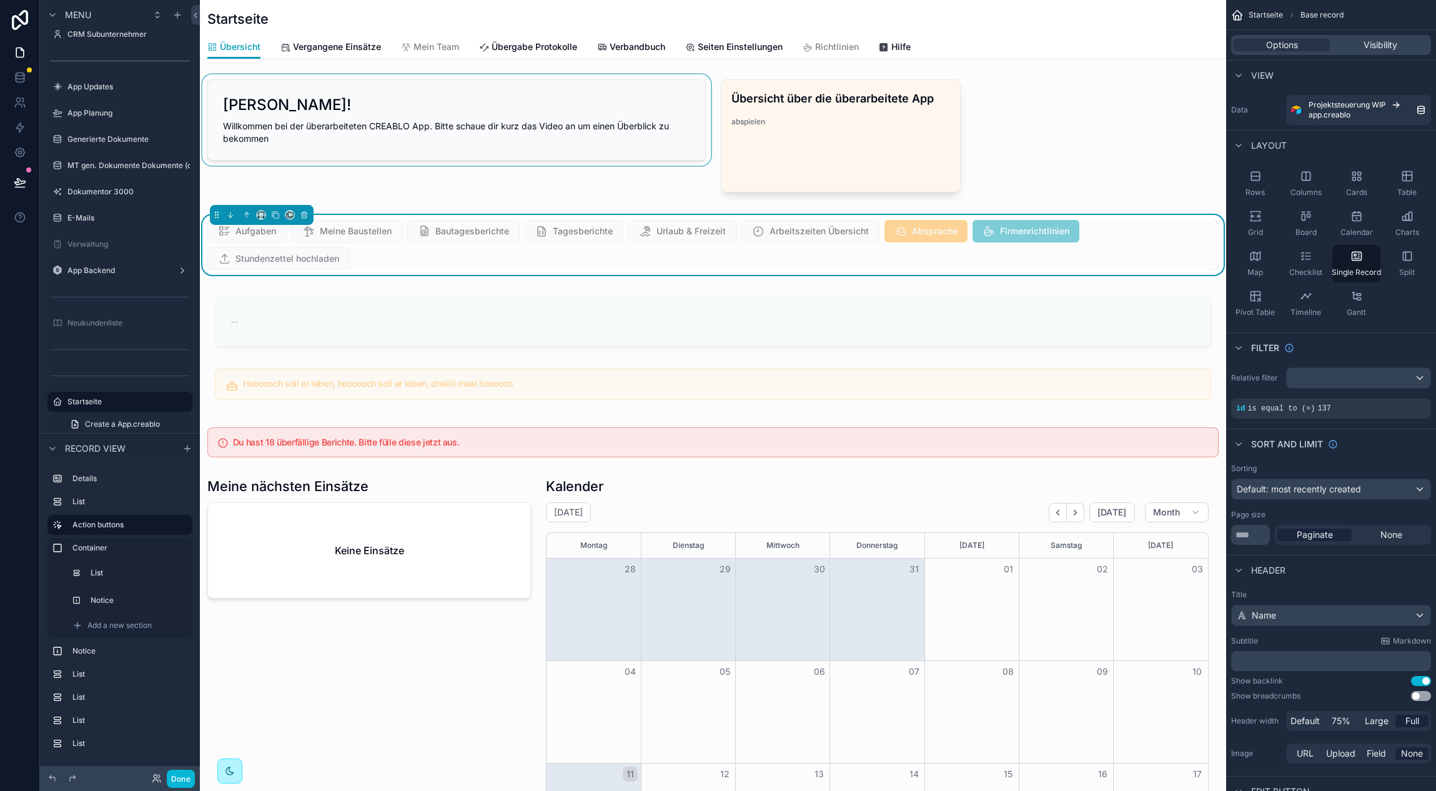
scroll to position [0, 916]
click at [180, 784] on button "Done" at bounding box center [181, 778] width 28 height 18
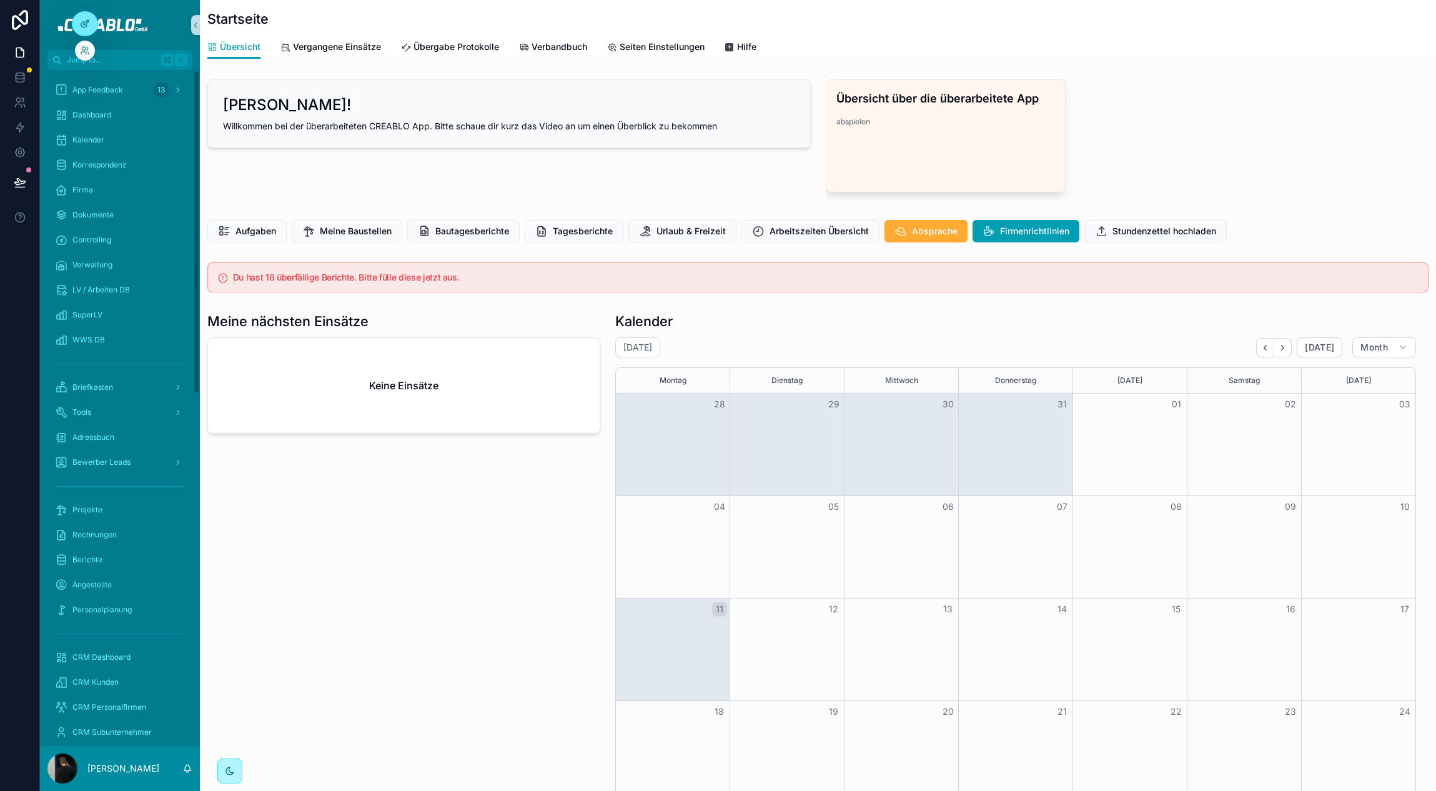
click at [79, 29] on div at bounding box center [84, 24] width 25 height 24
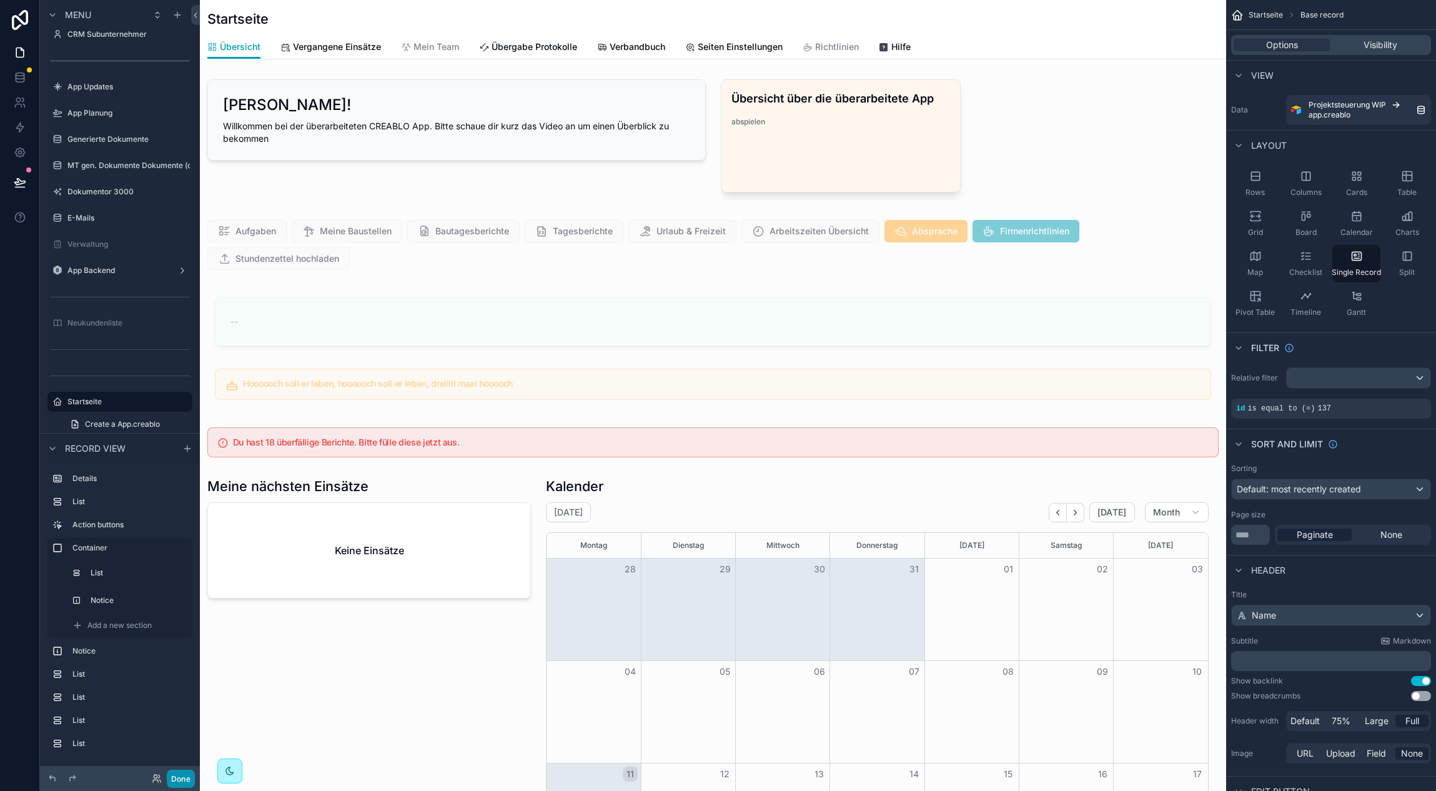
click at [189, 774] on button "Done" at bounding box center [181, 778] width 28 height 18
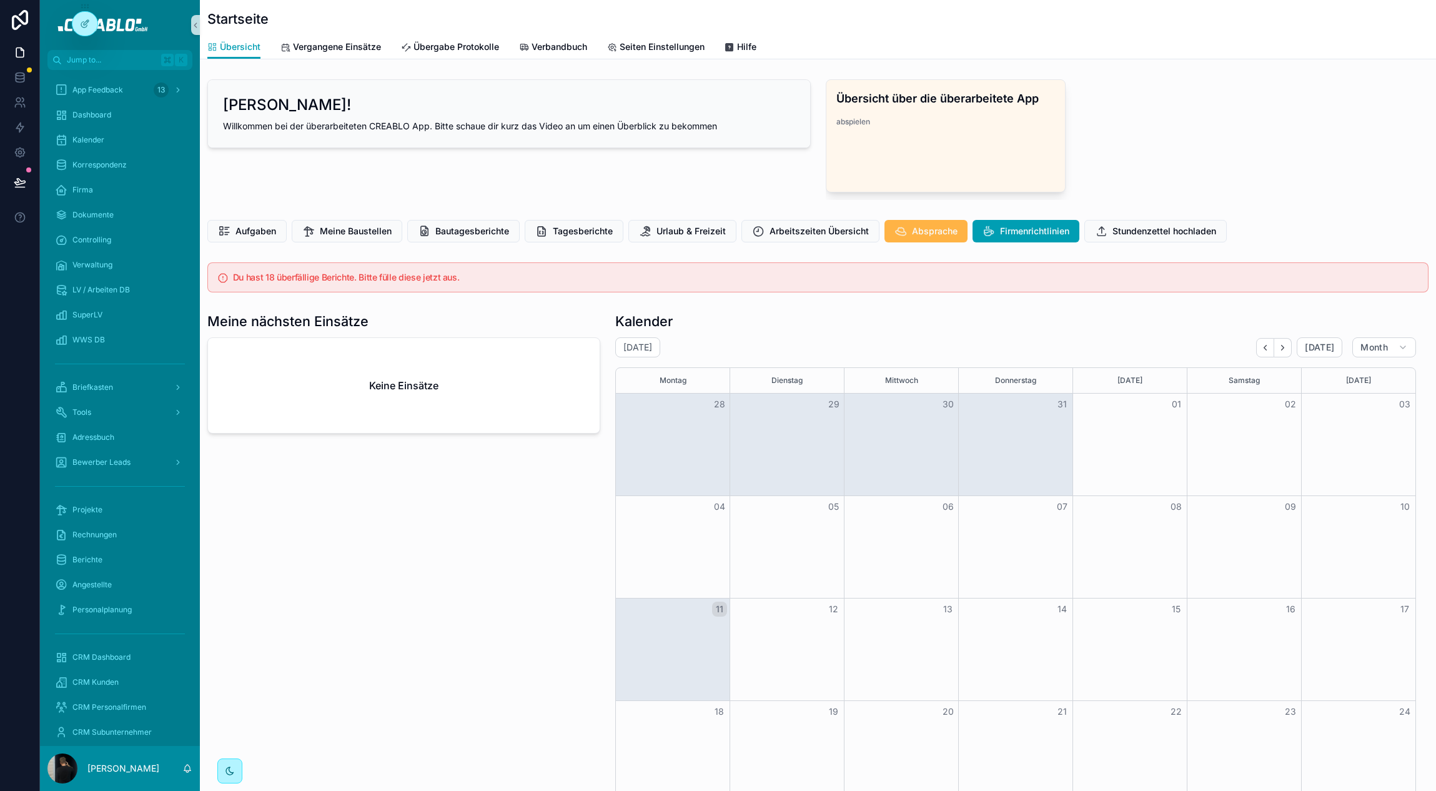
click at [934, 231] on span "Absprache" at bounding box center [935, 231] width 46 height 12
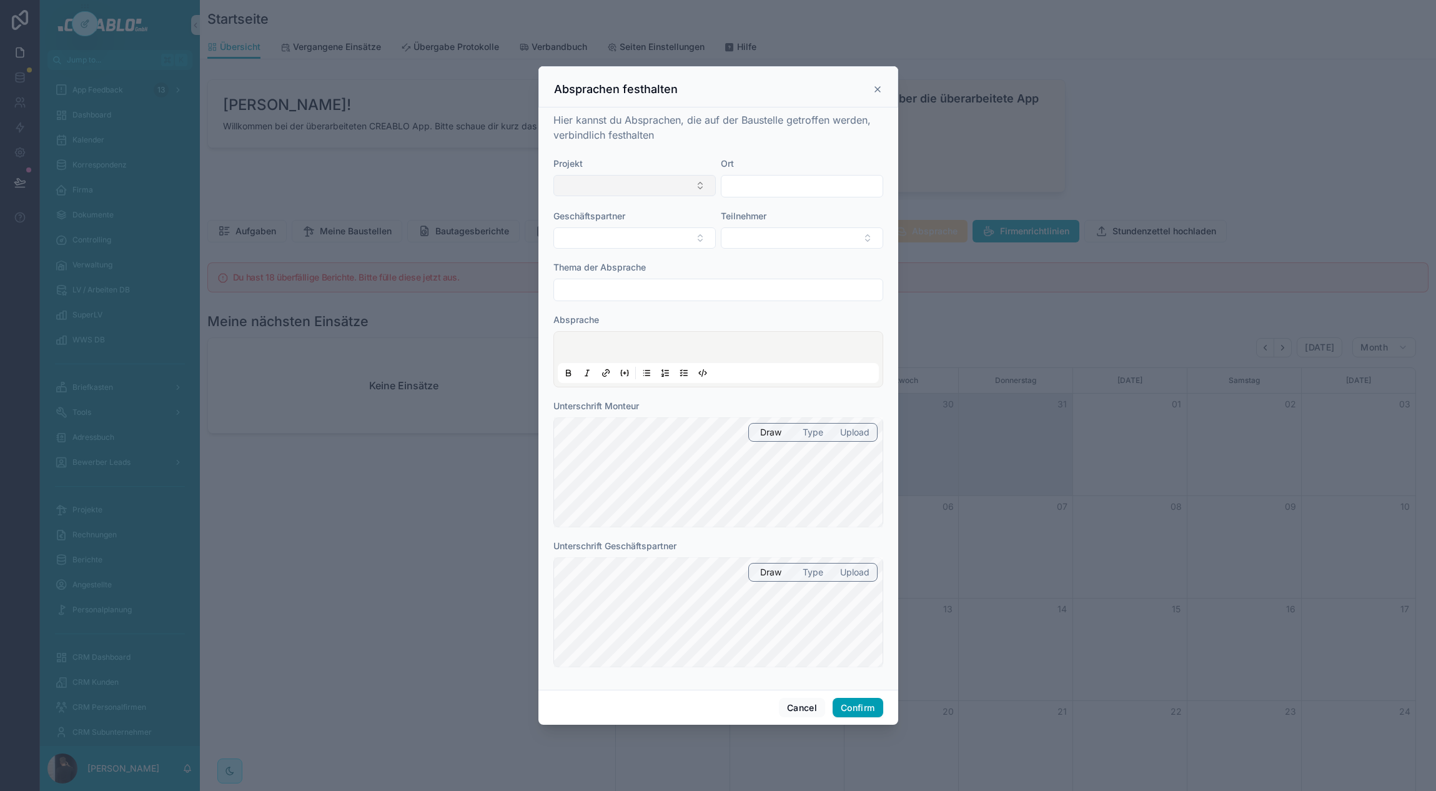
click at [616, 189] on button "Select Button" at bounding box center [634, 185] width 162 height 21
type input "****"
click at [623, 238] on span "06/25 Test Projekt - ID2024" at bounding box center [620, 235] width 116 height 12
click at [617, 287] on input "text" at bounding box center [718, 291] width 329 height 17
type input "******"
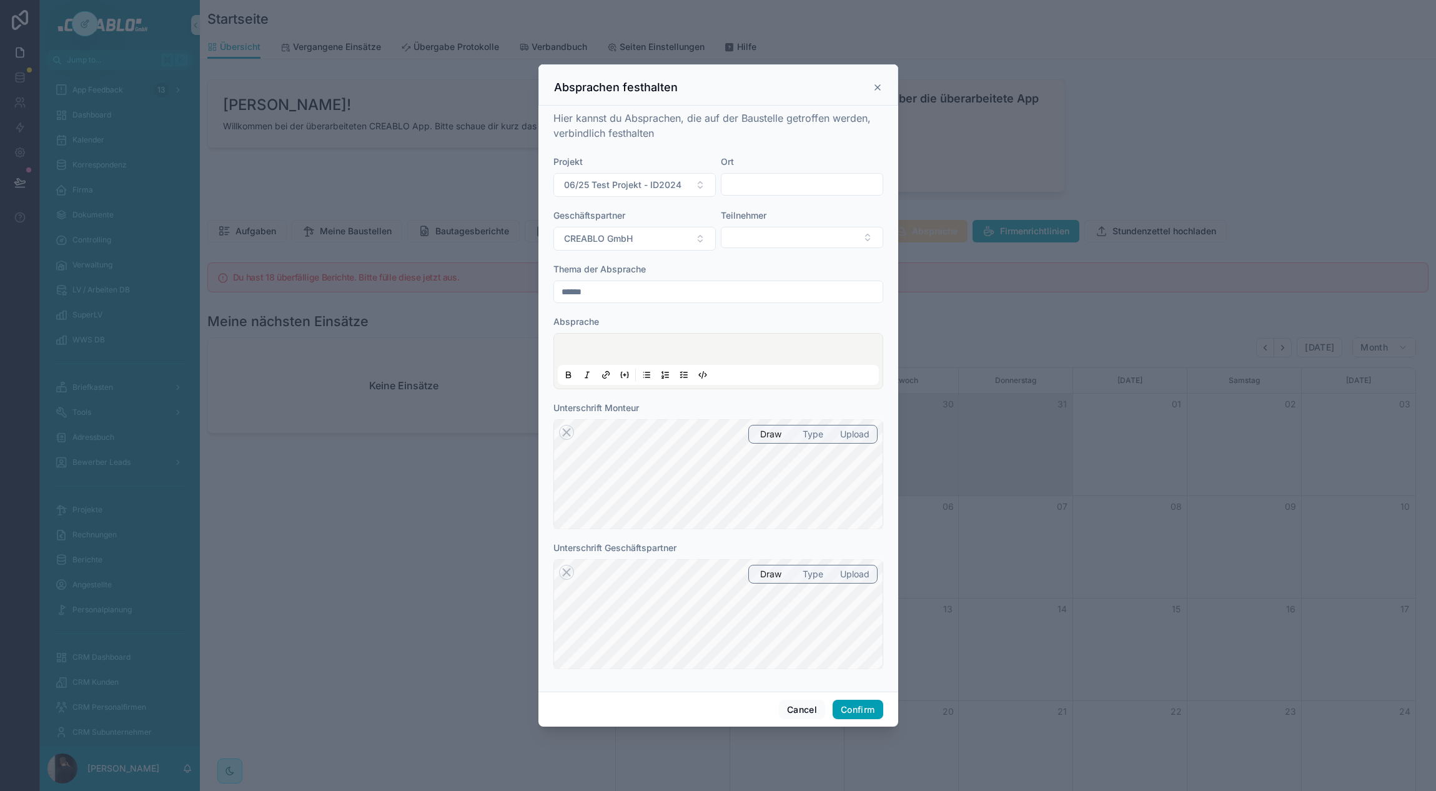
click at [685, 352] on p at bounding box center [720, 351] width 321 height 12
click at [860, 710] on button "Confirm" at bounding box center [858, 710] width 50 height 20
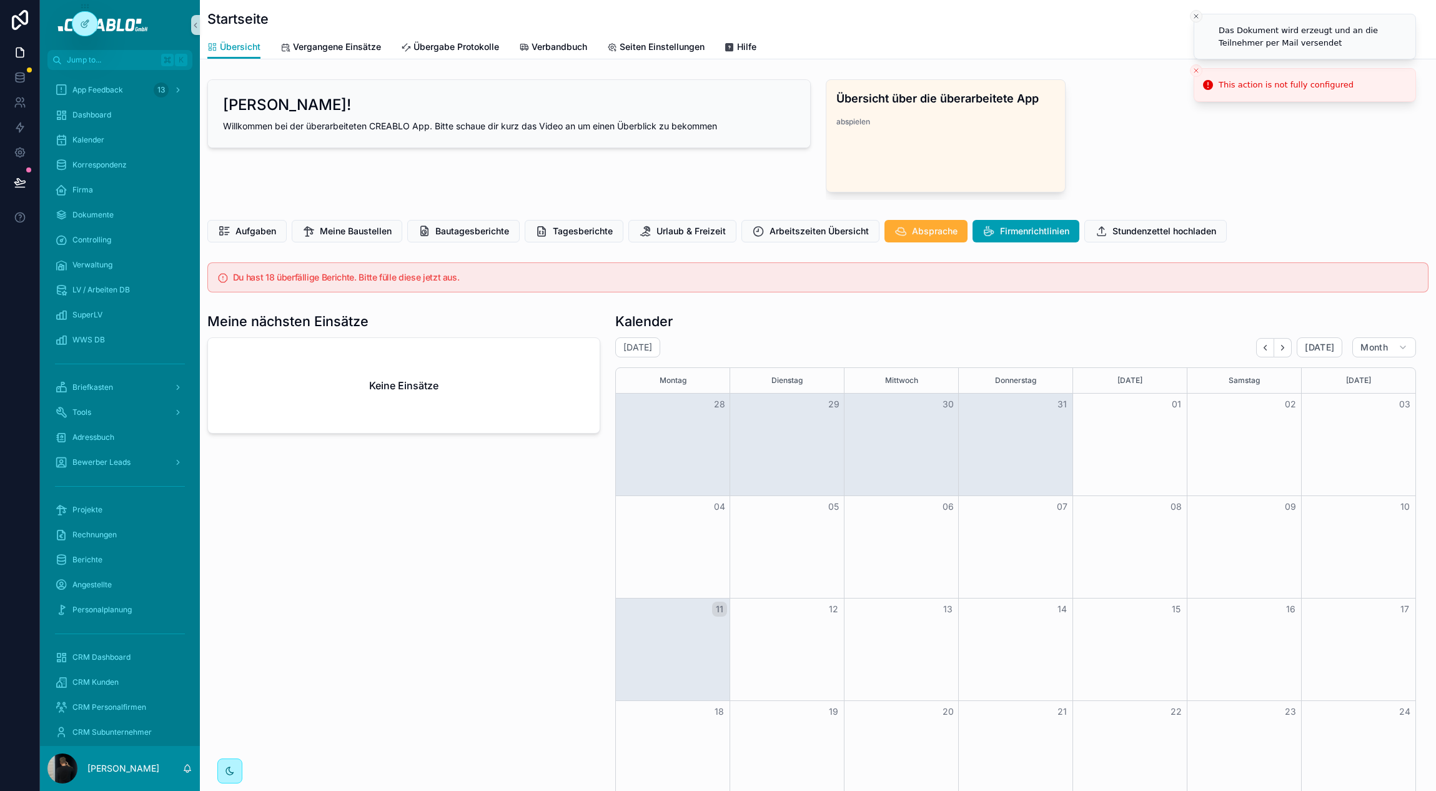
click at [1192, 17] on icon "Close toast" at bounding box center [1195, 15] width 7 height 7
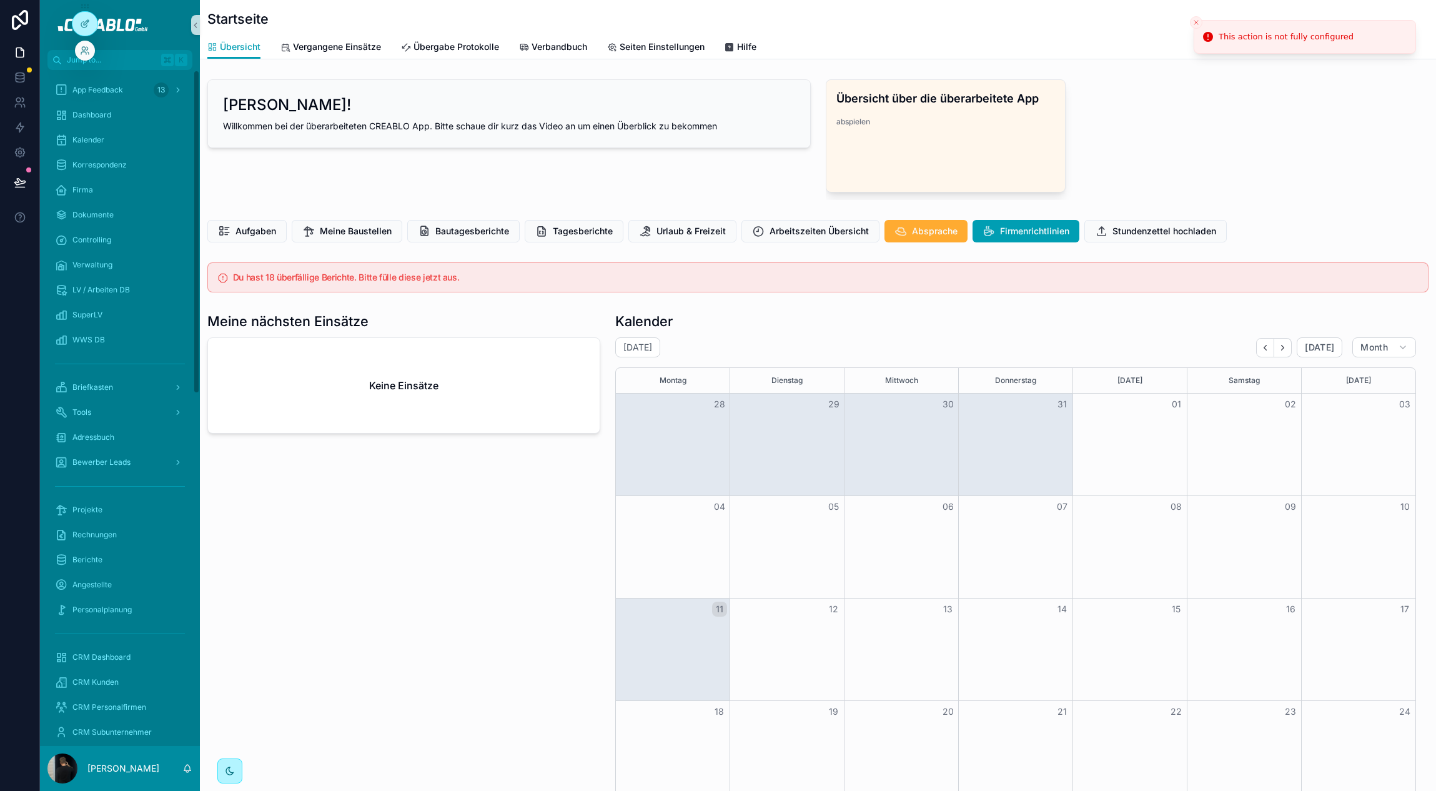
click at [97, 26] on div at bounding box center [85, 18] width 26 height 35
click at [82, 21] on icon at bounding box center [85, 24] width 10 height 10
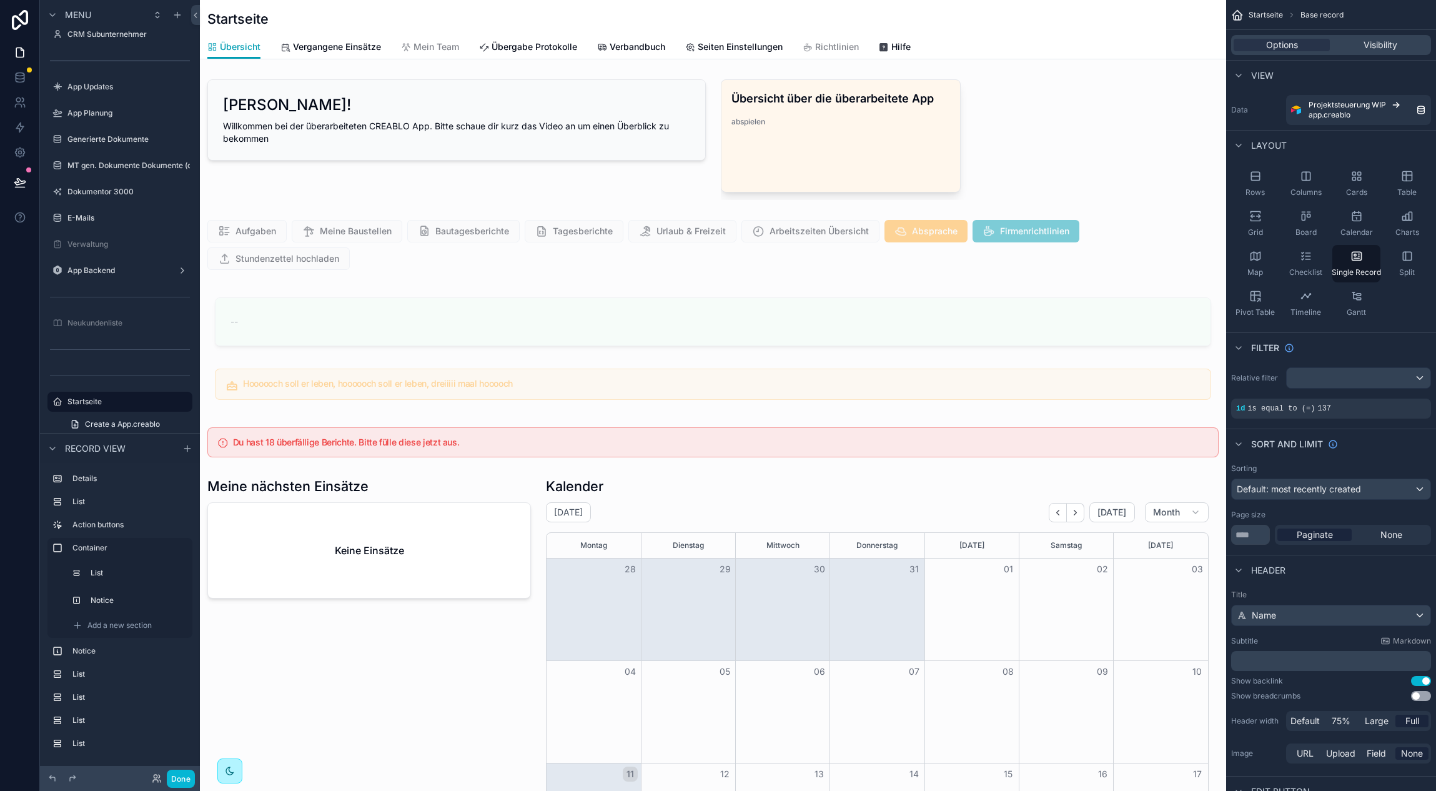
click at [1107, 228] on div "scrollable content" at bounding box center [713, 245] width 1026 height 60
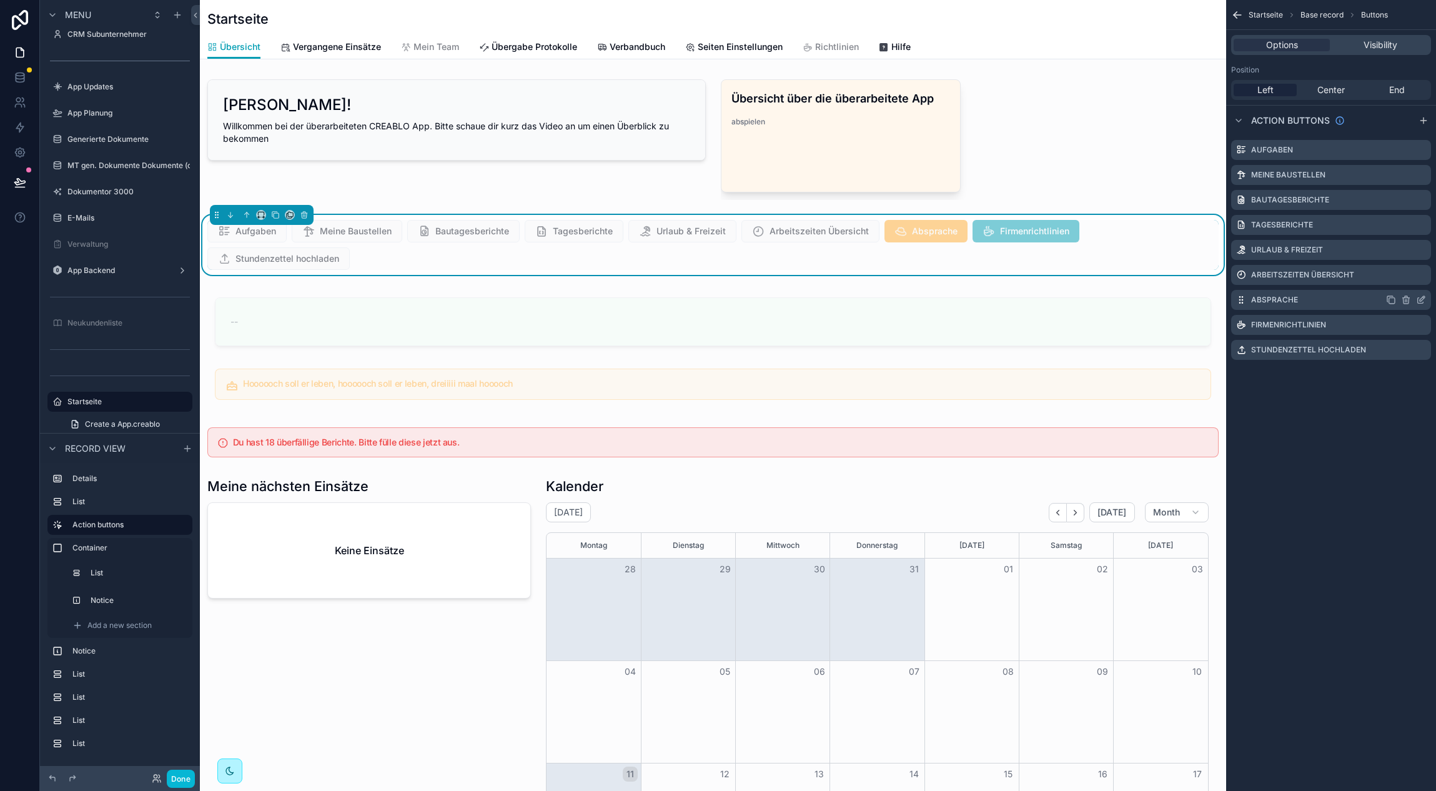
click at [1422, 301] on icon "scrollable content" at bounding box center [1421, 300] width 10 height 10
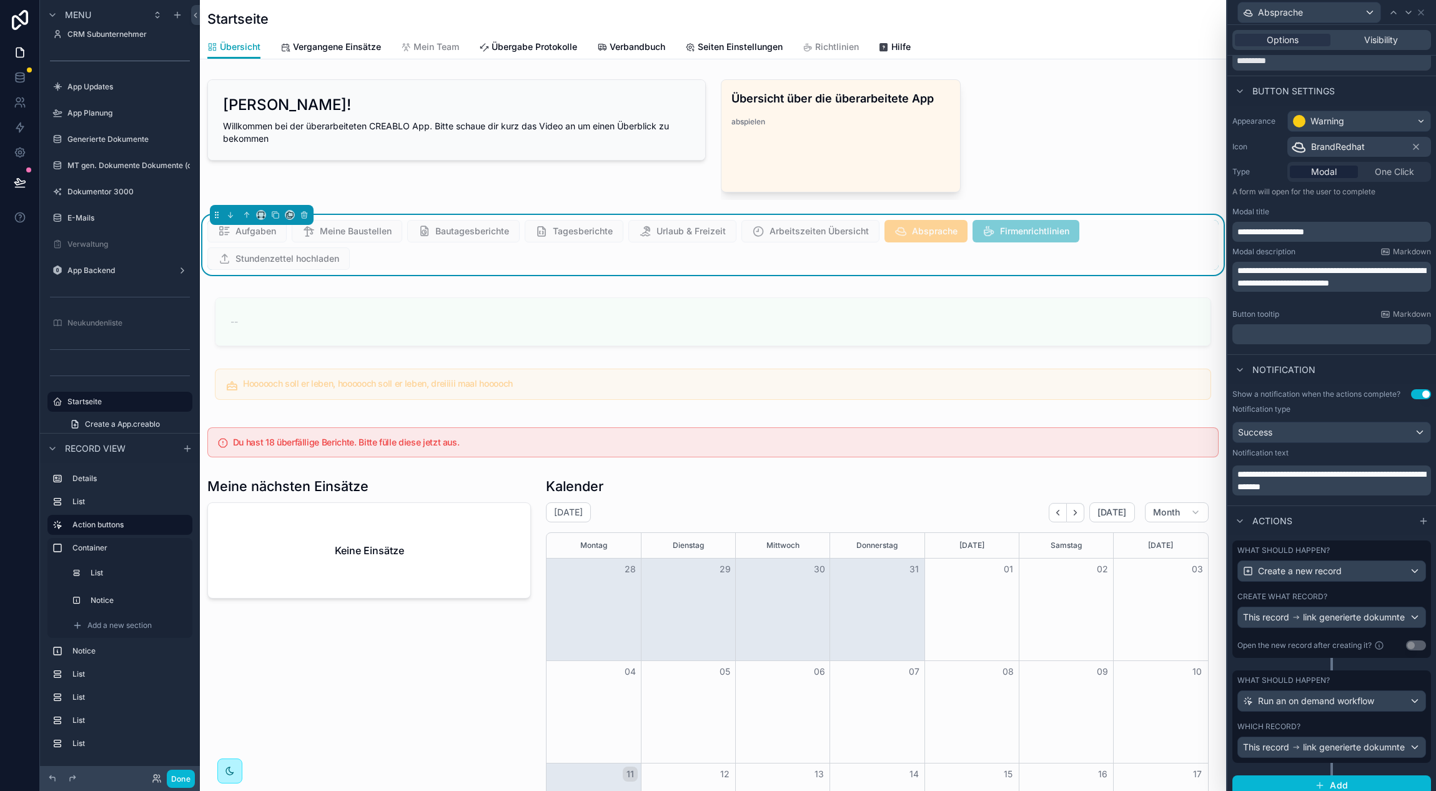
scroll to position [59, 0]
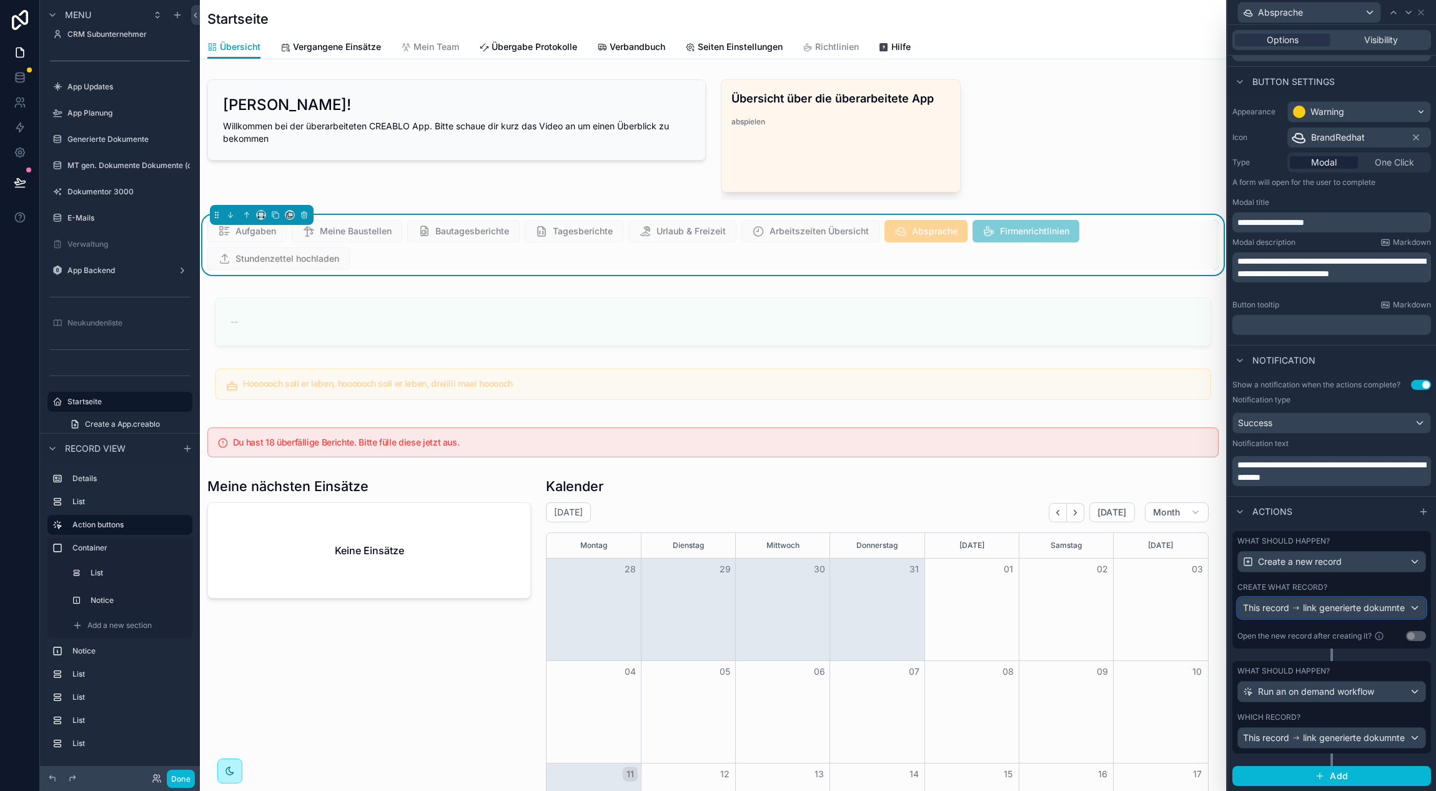
click at [1327, 613] on span "link generierte dokumnte" at bounding box center [1354, 607] width 102 height 12
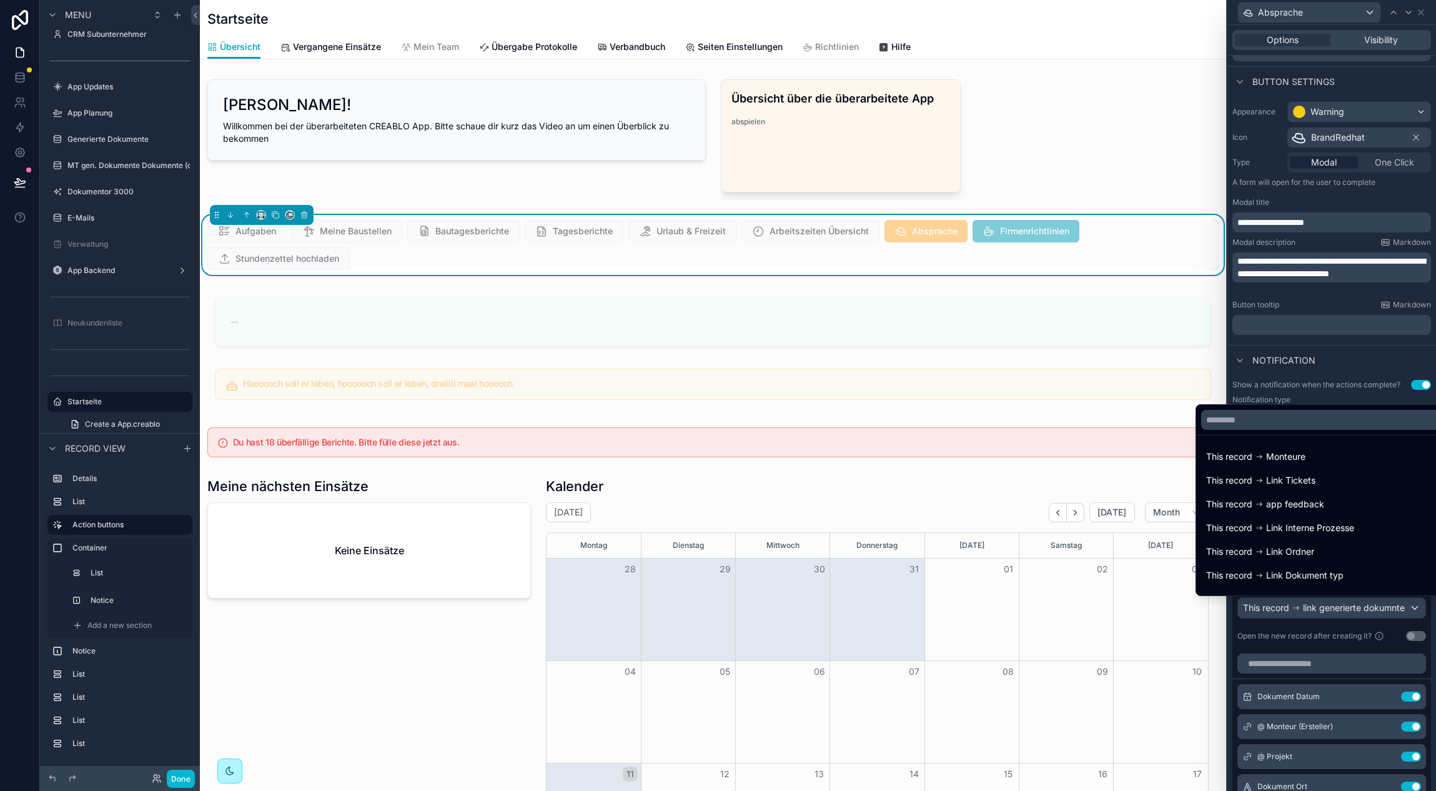
click at [1328, 612] on div at bounding box center [1331, 395] width 209 height 791
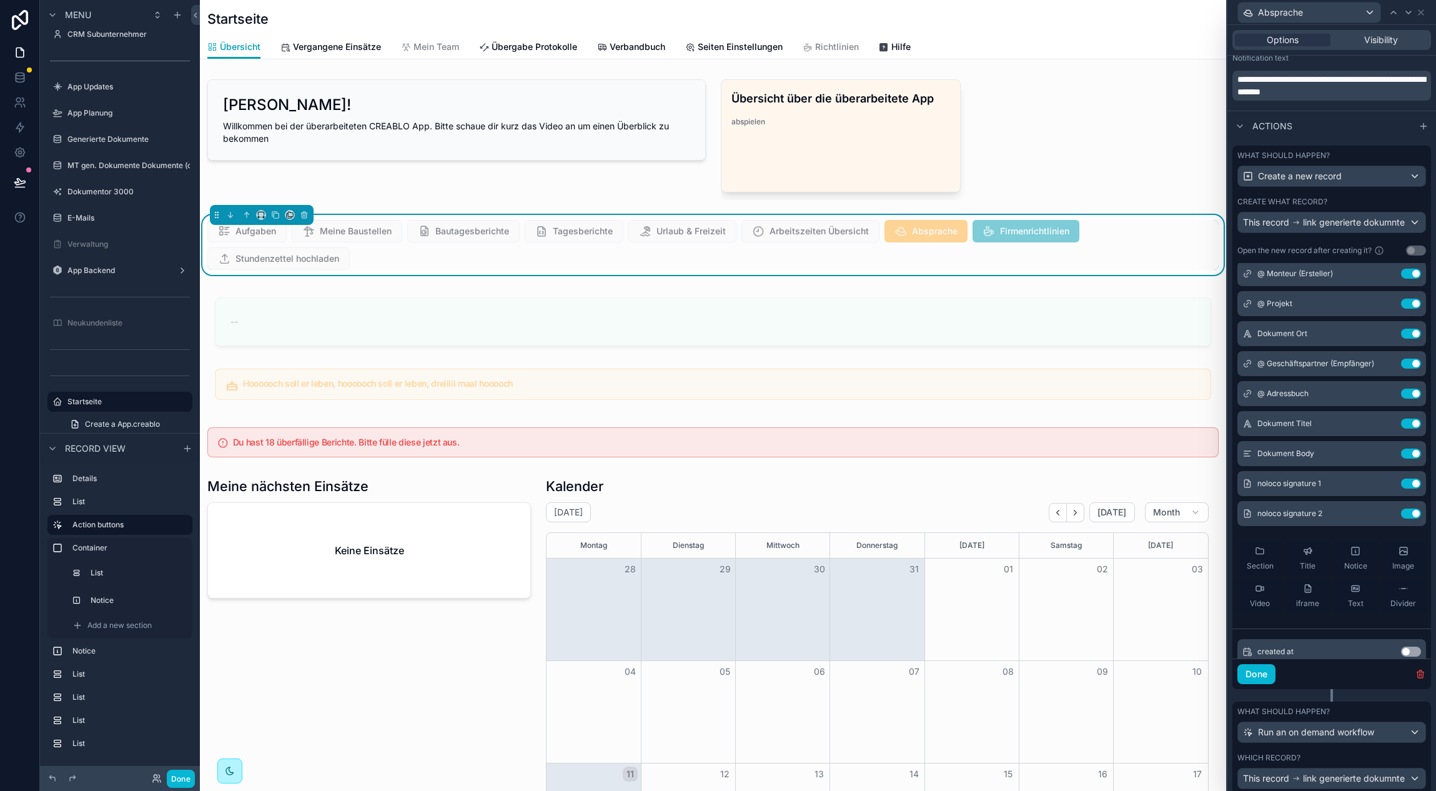
scroll to position [485, 0]
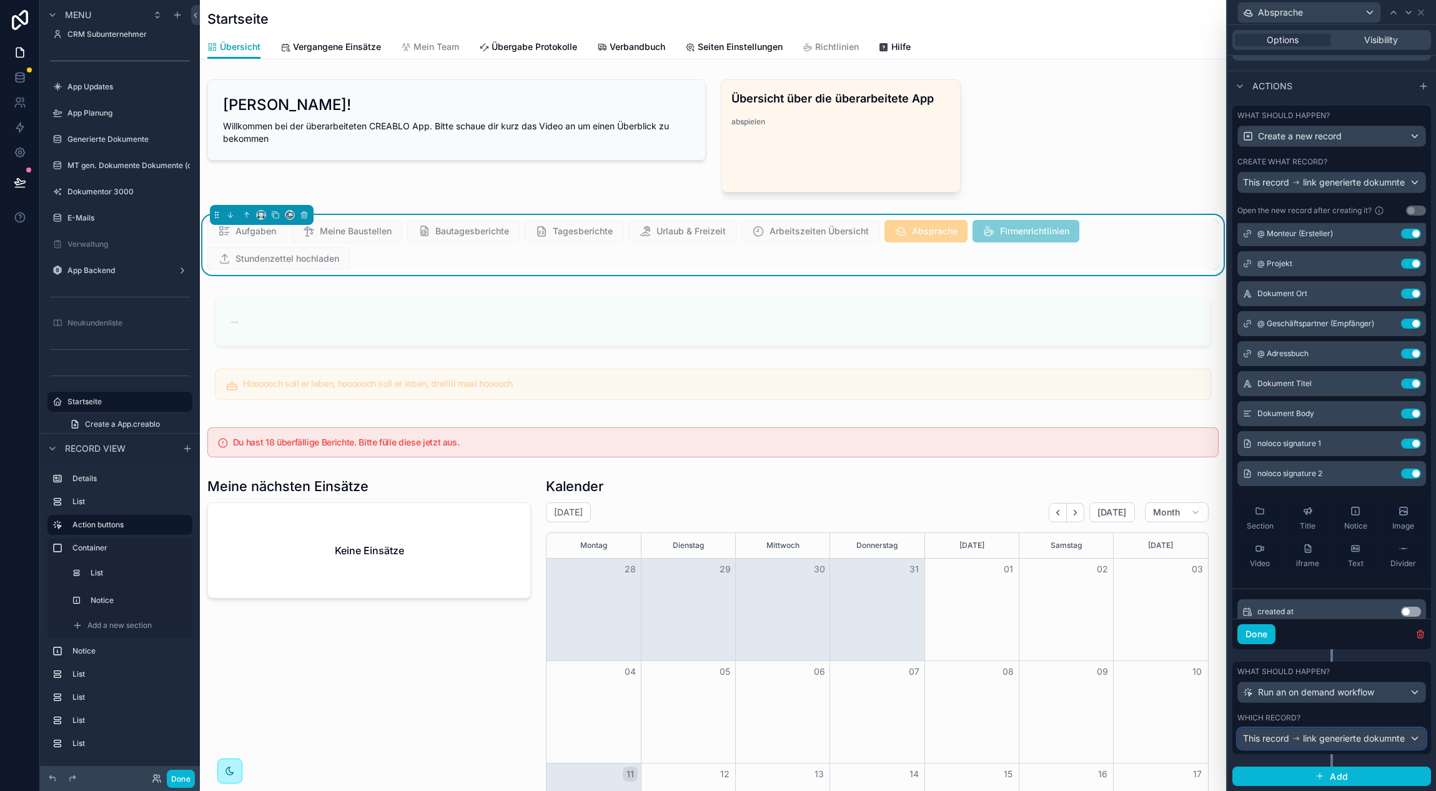
click at [1353, 742] on span "link generierte dokumnte" at bounding box center [1354, 738] width 102 height 12
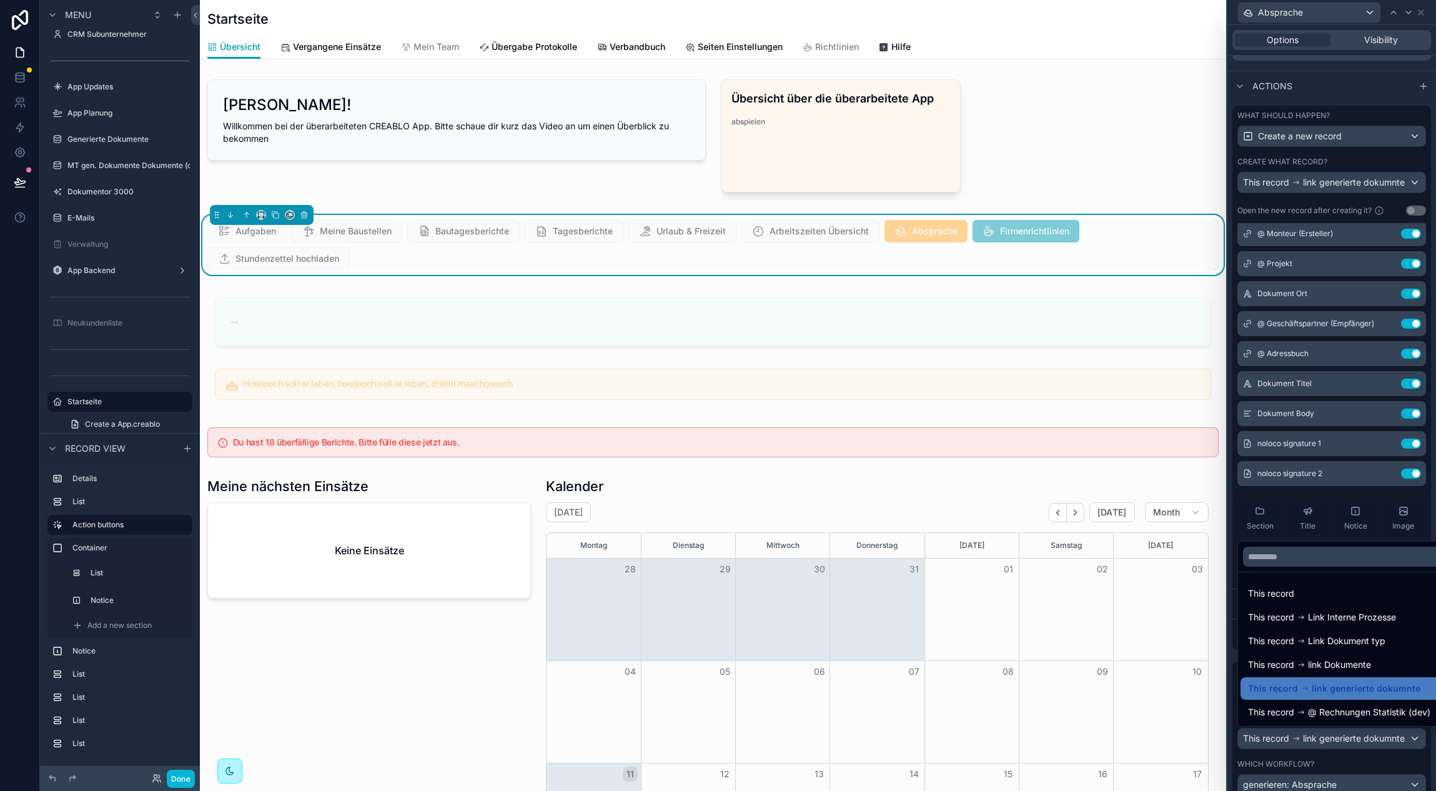
click at [1354, 742] on div at bounding box center [1331, 395] width 209 height 791
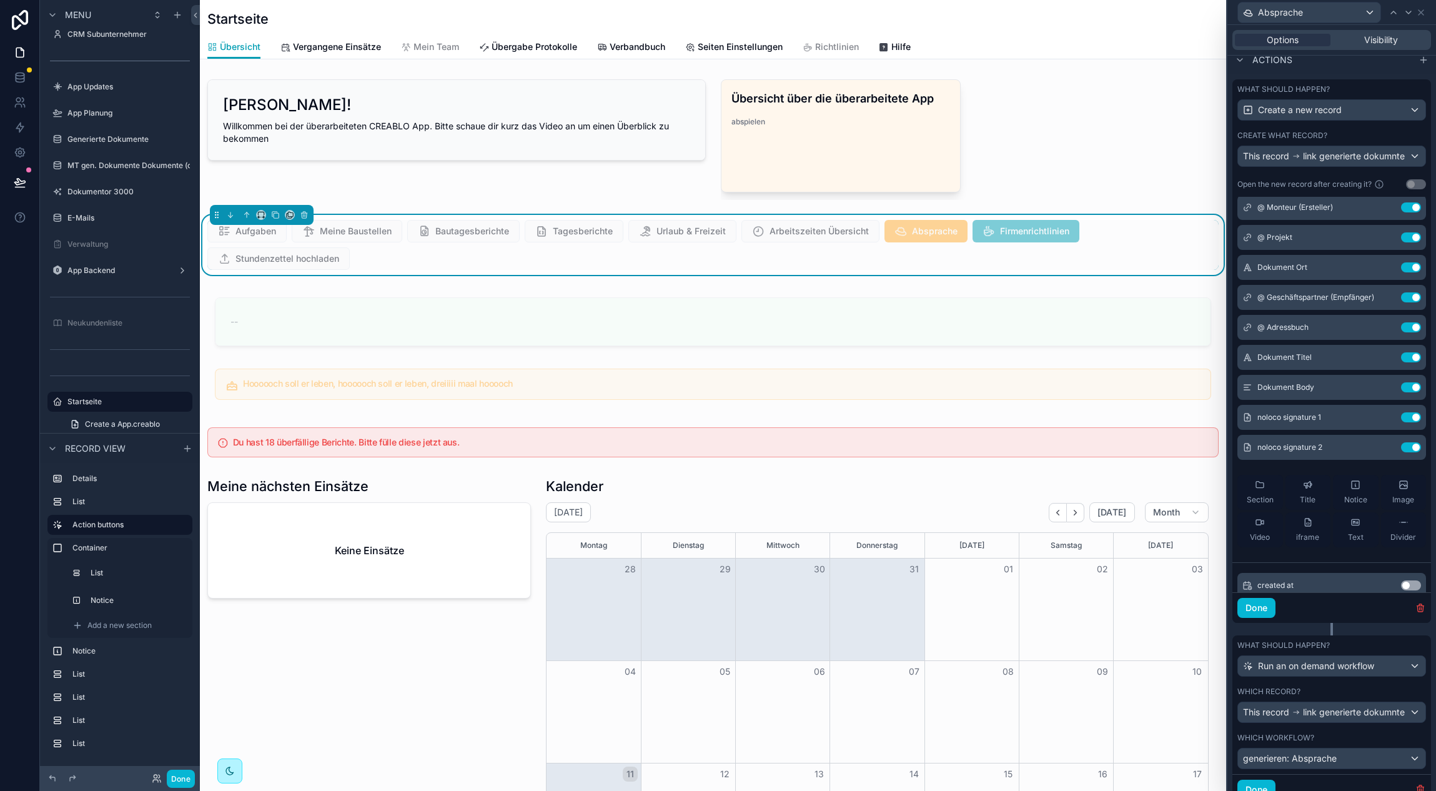
scroll to position [562, 0]
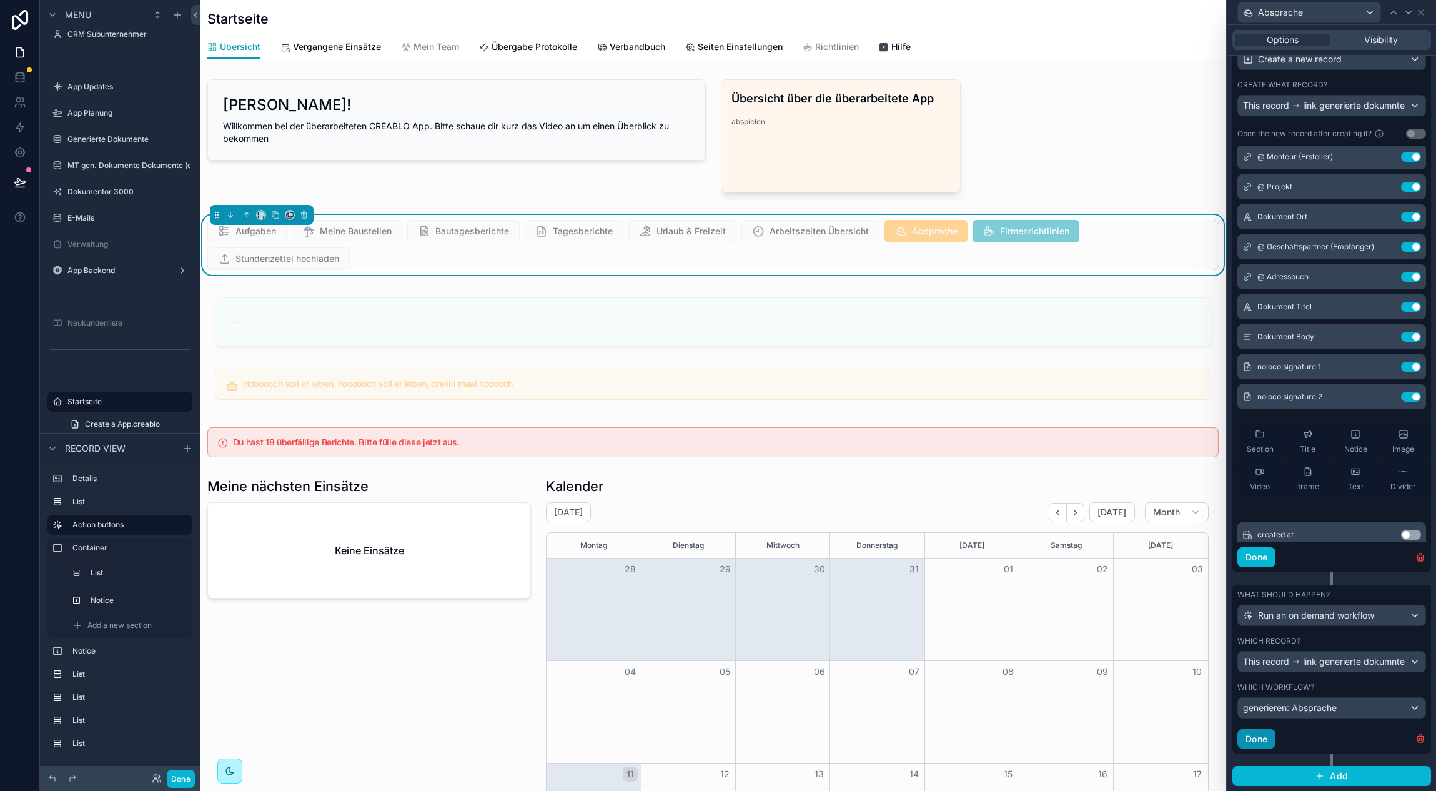
click at [1264, 738] on button "Done" at bounding box center [1256, 739] width 38 height 20
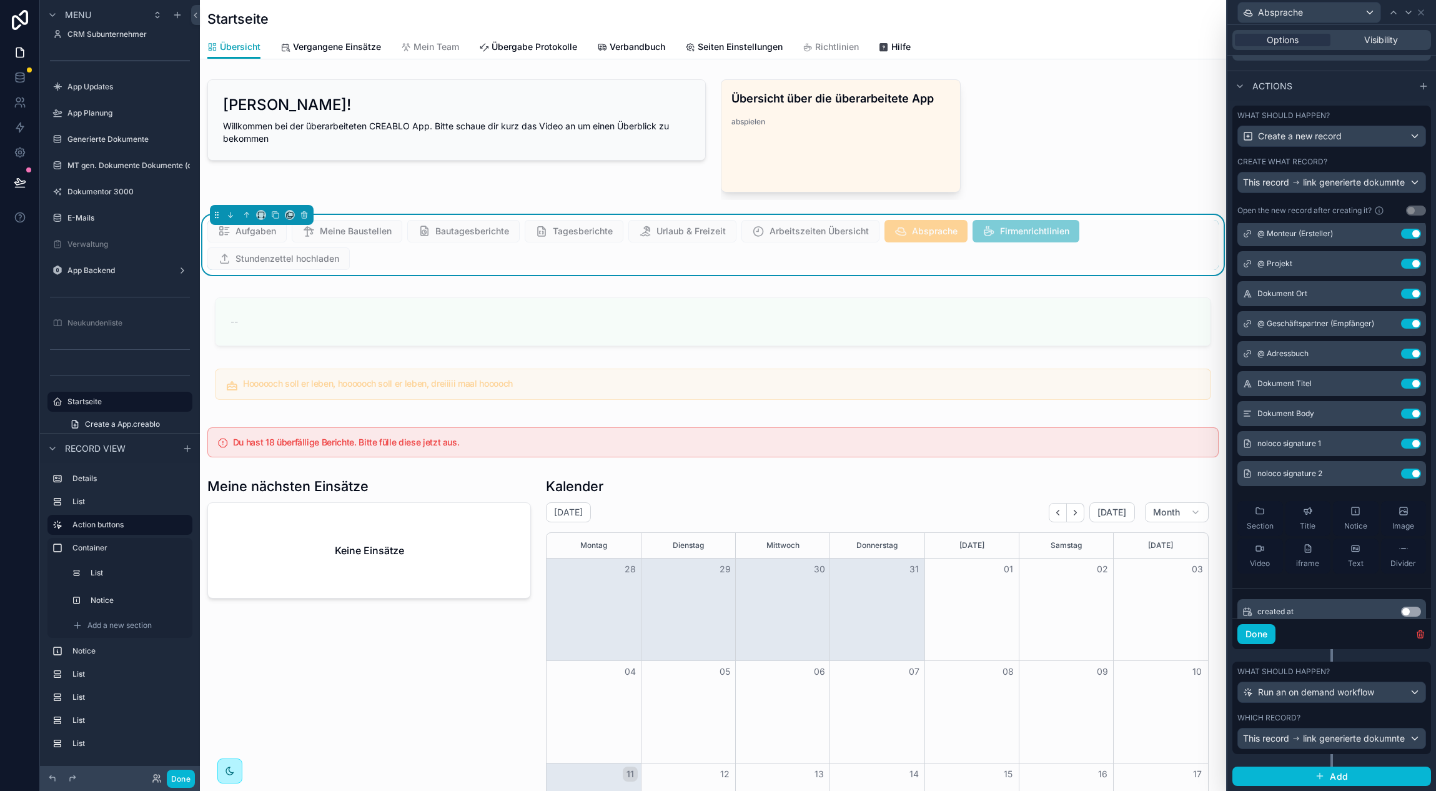
scroll to position [485, 0]
click at [1271, 635] on button "Done" at bounding box center [1256, 634] width 38 height 20
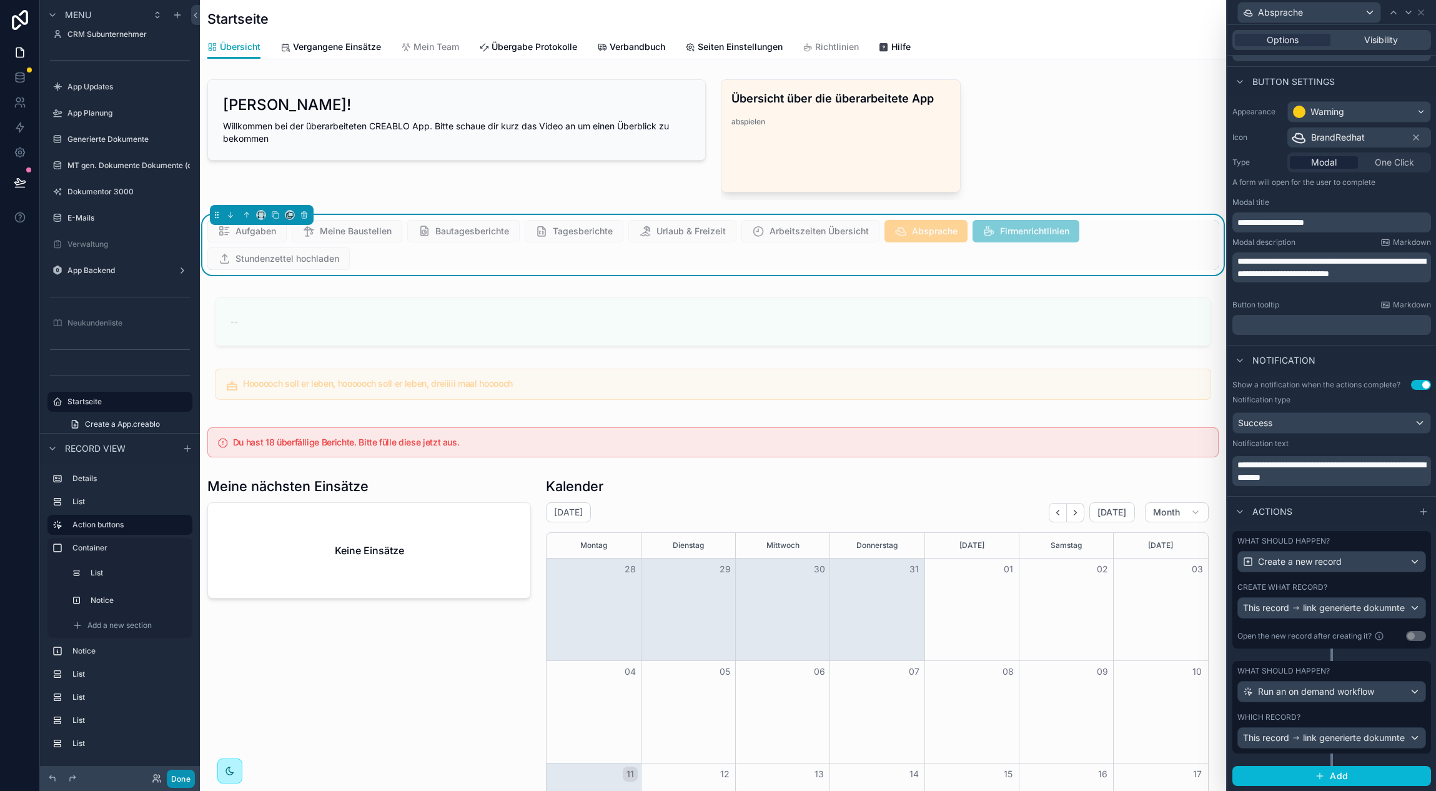
click at [177, 783] on button "Done" at bounding box center [181, 778] width 28 height 18
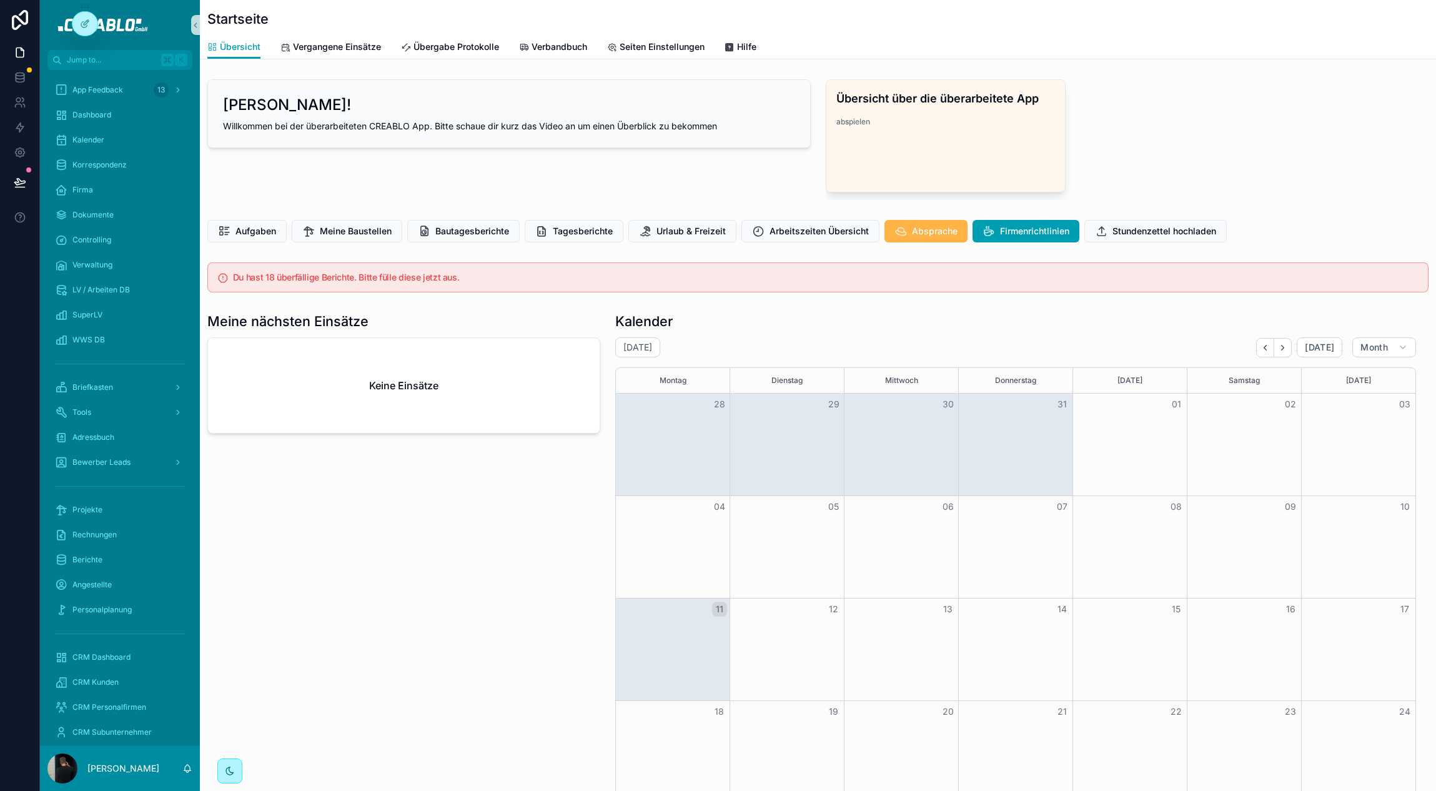
click at [923, 226] on span "Absprache" at bounding box center [935, 231] width 46 height 12
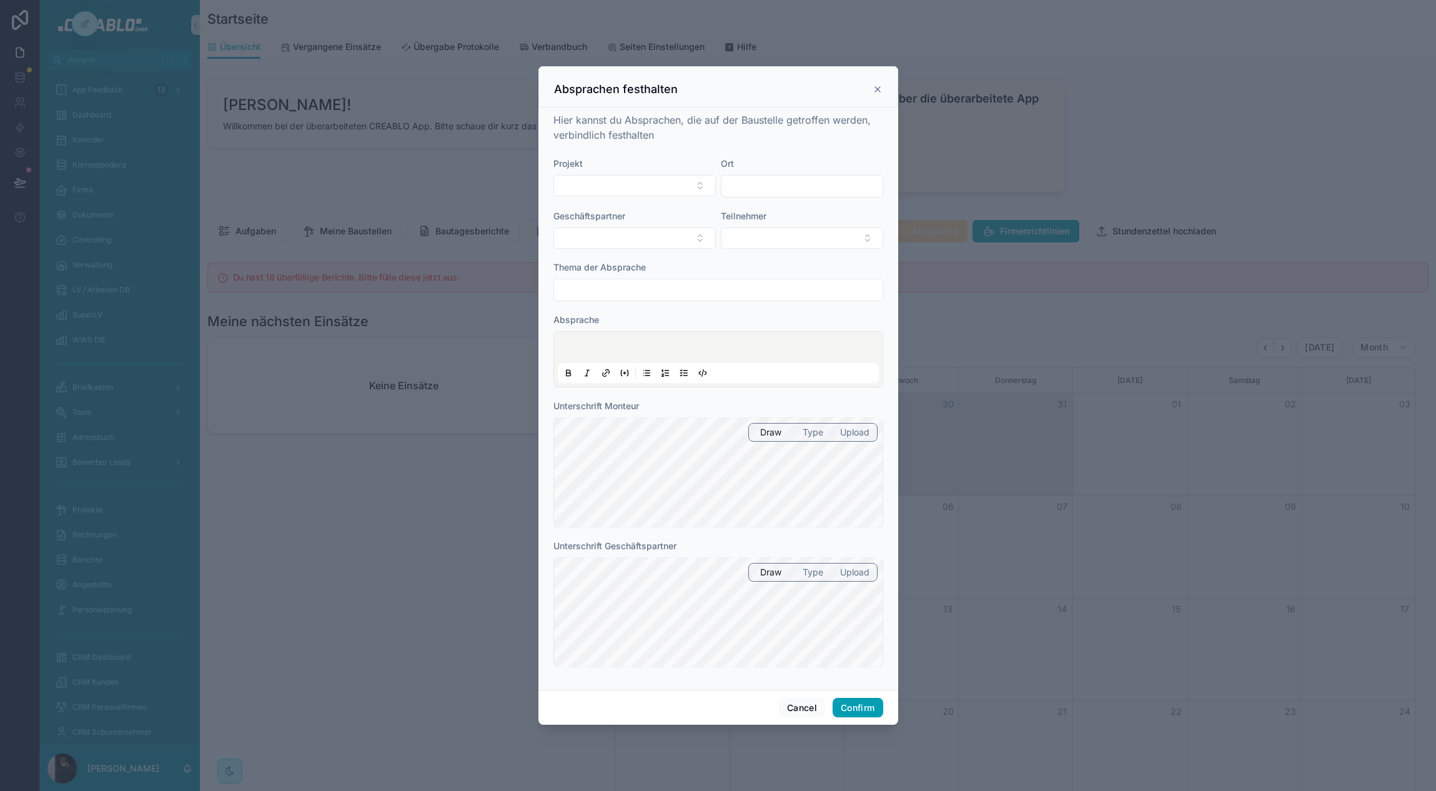
click at [624, 174] on div "Projekt" at bounding box center [634, 177] width 162 height 40
click at [619, 182] on button "Select Button" at bounding box center [634, 185] width 162 height 21
type input "****"
click at [615, 235] on span "06/25 Test Projekt - ID2024" at bounding box center [620, 235] width 116 height 12
click at [593, 292] on input "text" at bounding box center [718, 291] width 329 height 17
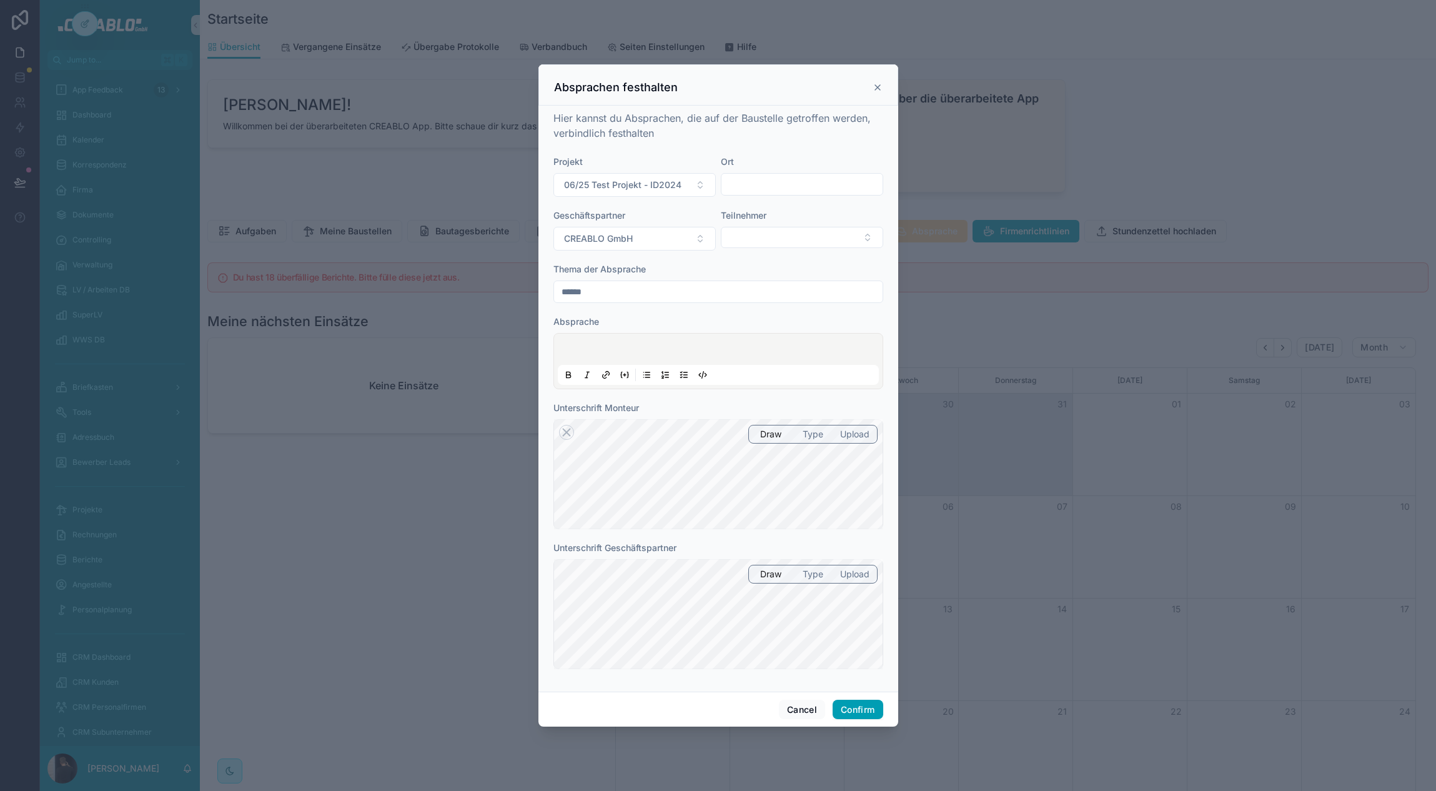
click at [745, 537] on form "Projekt 06/25 Test Projekt - ID2024 Ort Geschäftspartner CREABLO GmbH Teilnehme…" at bounding box center [718, 419] width 330 height 526
type input "******"
click at [866, 718] on button "Confirm" at bounding box center [858, 710] width 50 height 20
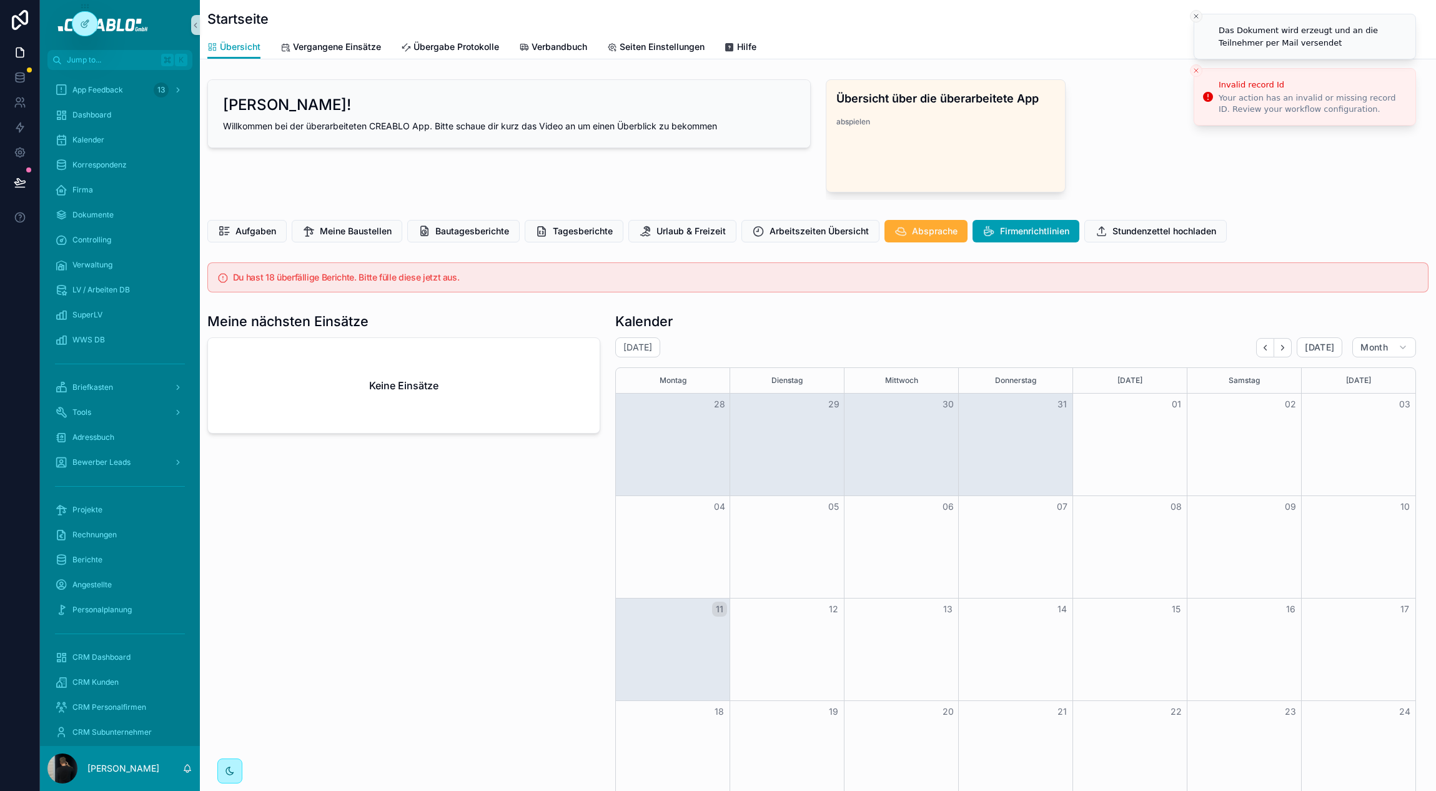
click at [1194, 19] on icon "Close toast" at bounding box center [1195, 15] width 7 height 7
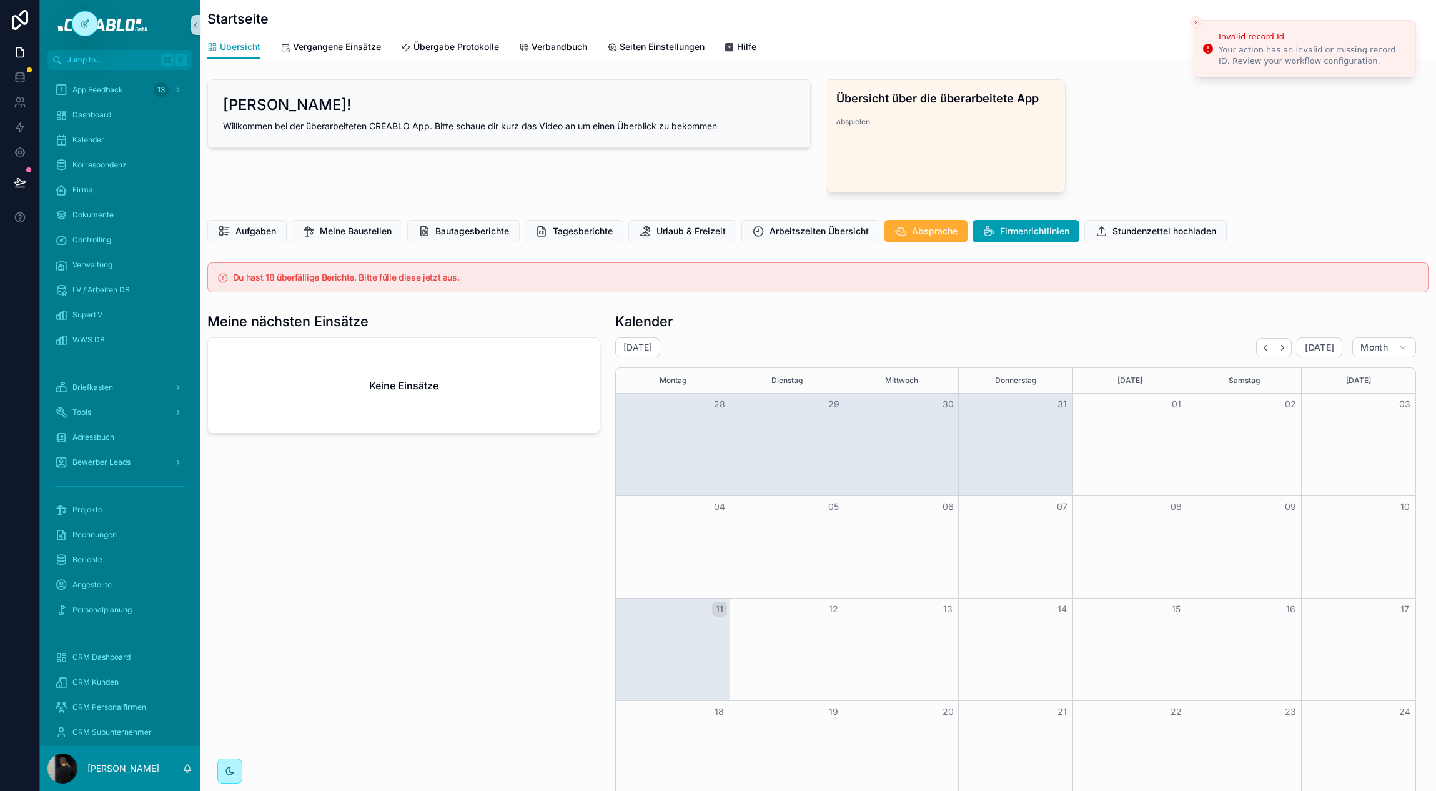
click at [1194, 21] on icon "Close toast" at bounding box center [1195, 22] width 7 height 7
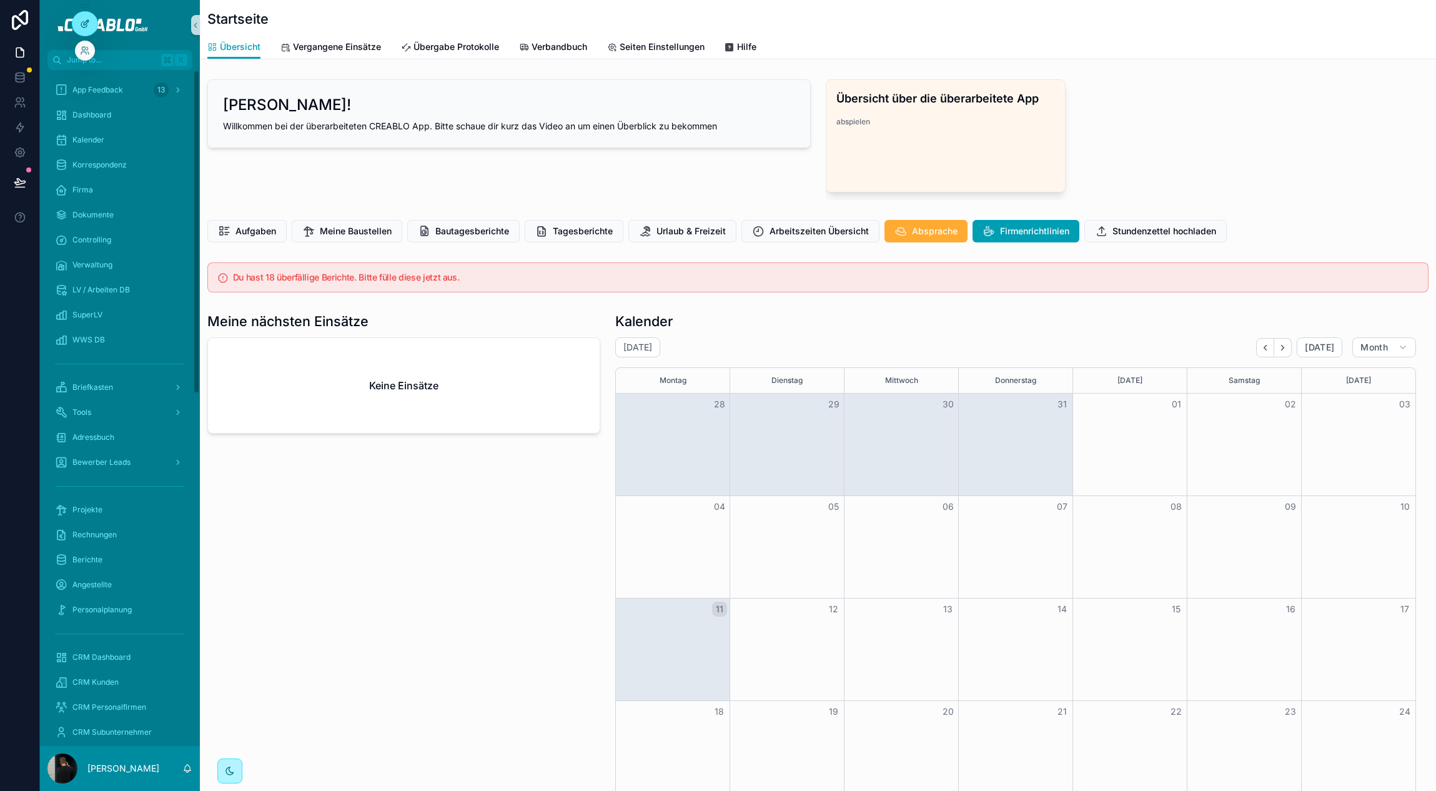
click at [93, 27] on div at bounding box center [84, 24] width 25 height 24
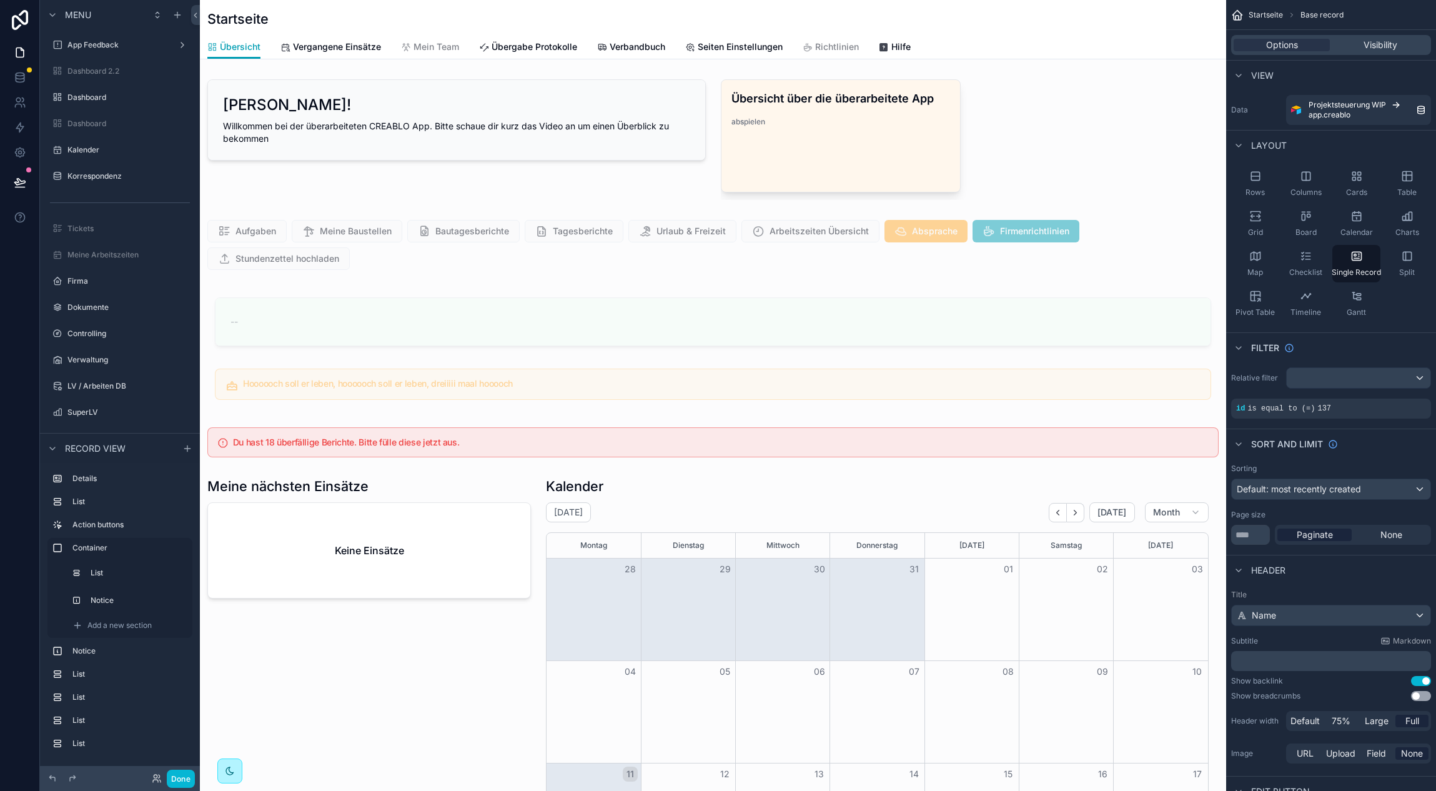
scroll to position [0, 916]
click at [557, 263] on div "scrollable content" at bounding box center [713, 245] width 1026 height 60
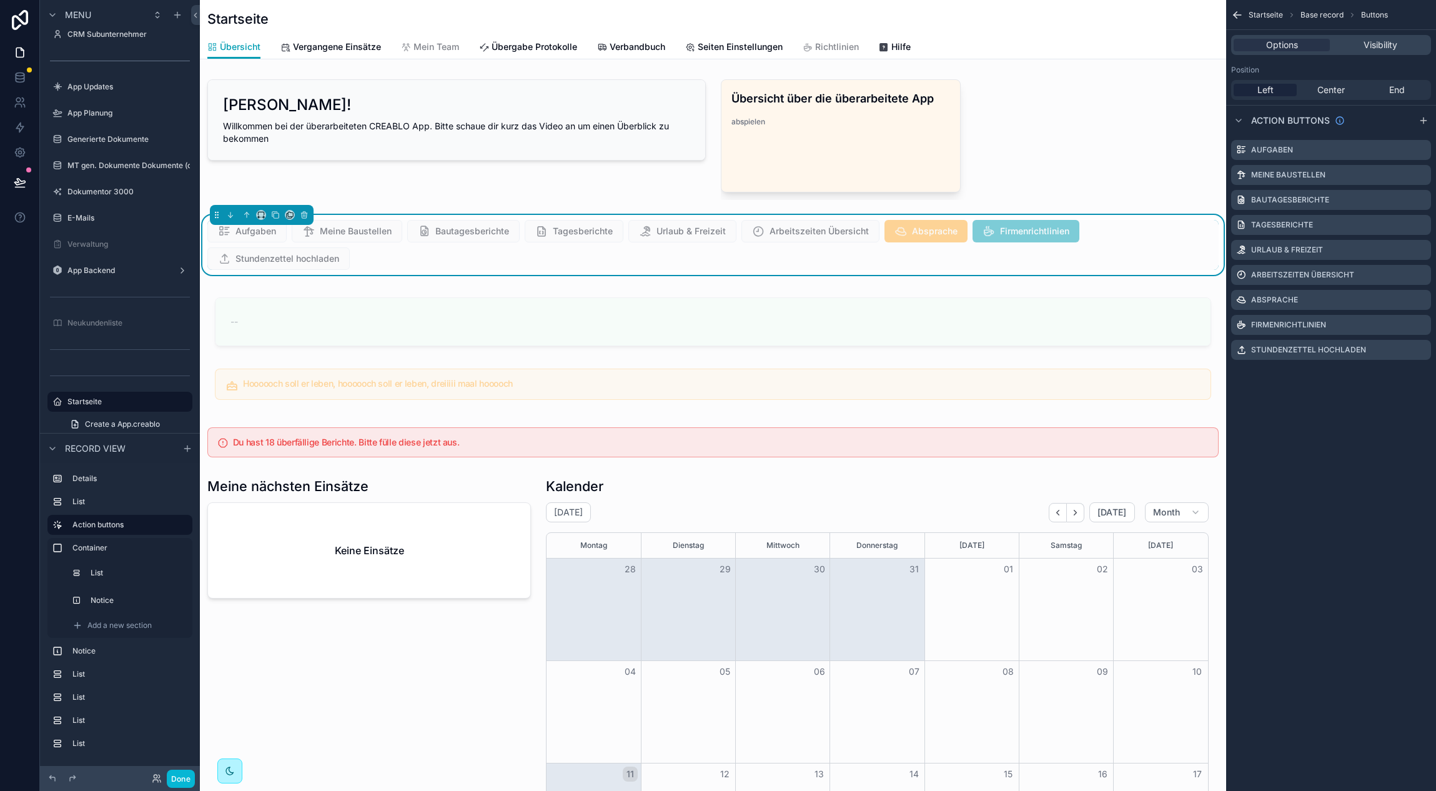
click at [1426, 121] on icon "scrollable content" at bounding box center [1423, 121] width 10 height 10
click at [1420, 375] on icon "scrollable content" at bounding box center [1422, 373] width 5 height 5
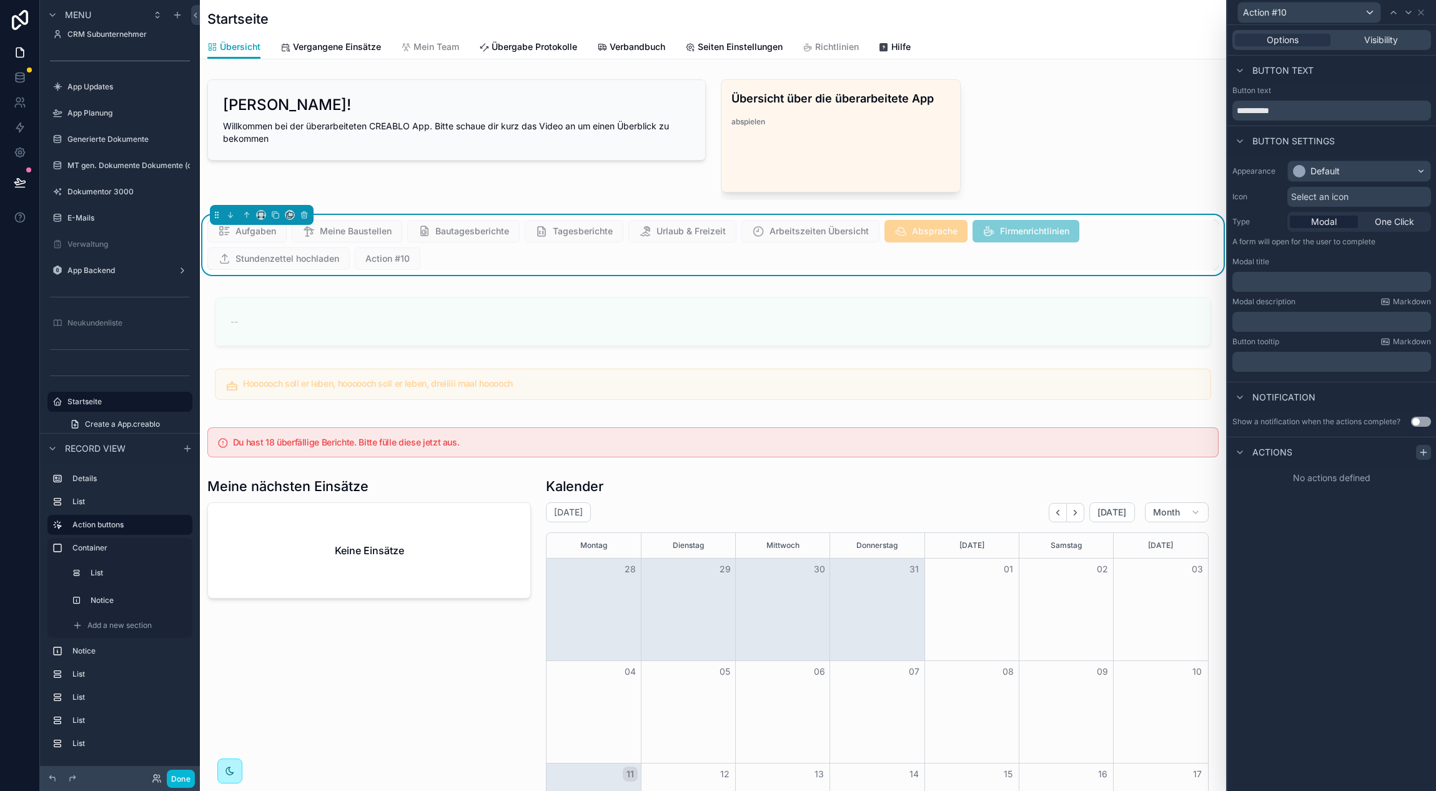
click at [1418, 450] on icon at bounding box center [1423, 452] width 10 height 10
click at [1325, 498] on div "Select a type" at bounding box center [1331, 502] width 187 height 20
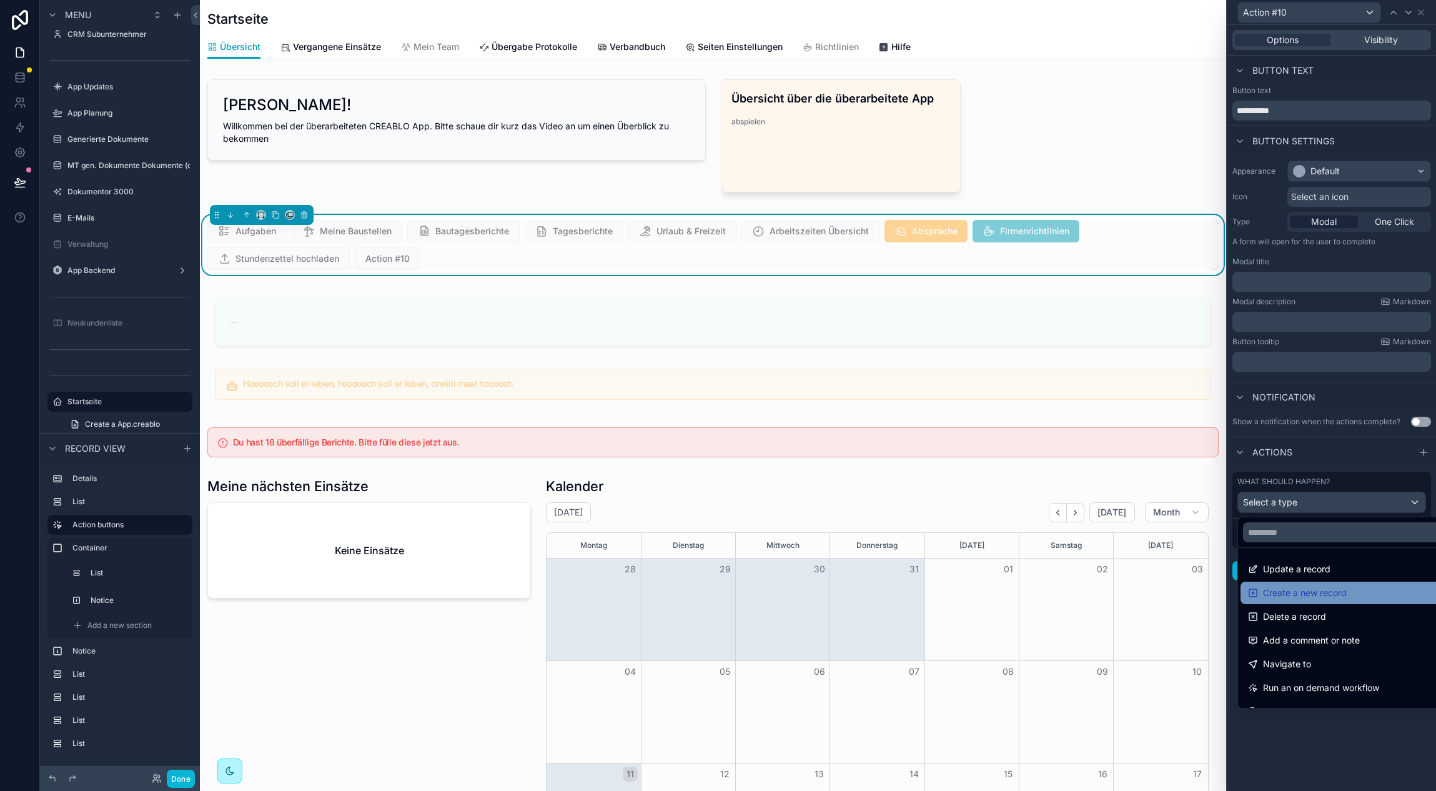
click at [1364, 592] on div "Create a new record" at bounding box center [1346, 592] width 196 height 15
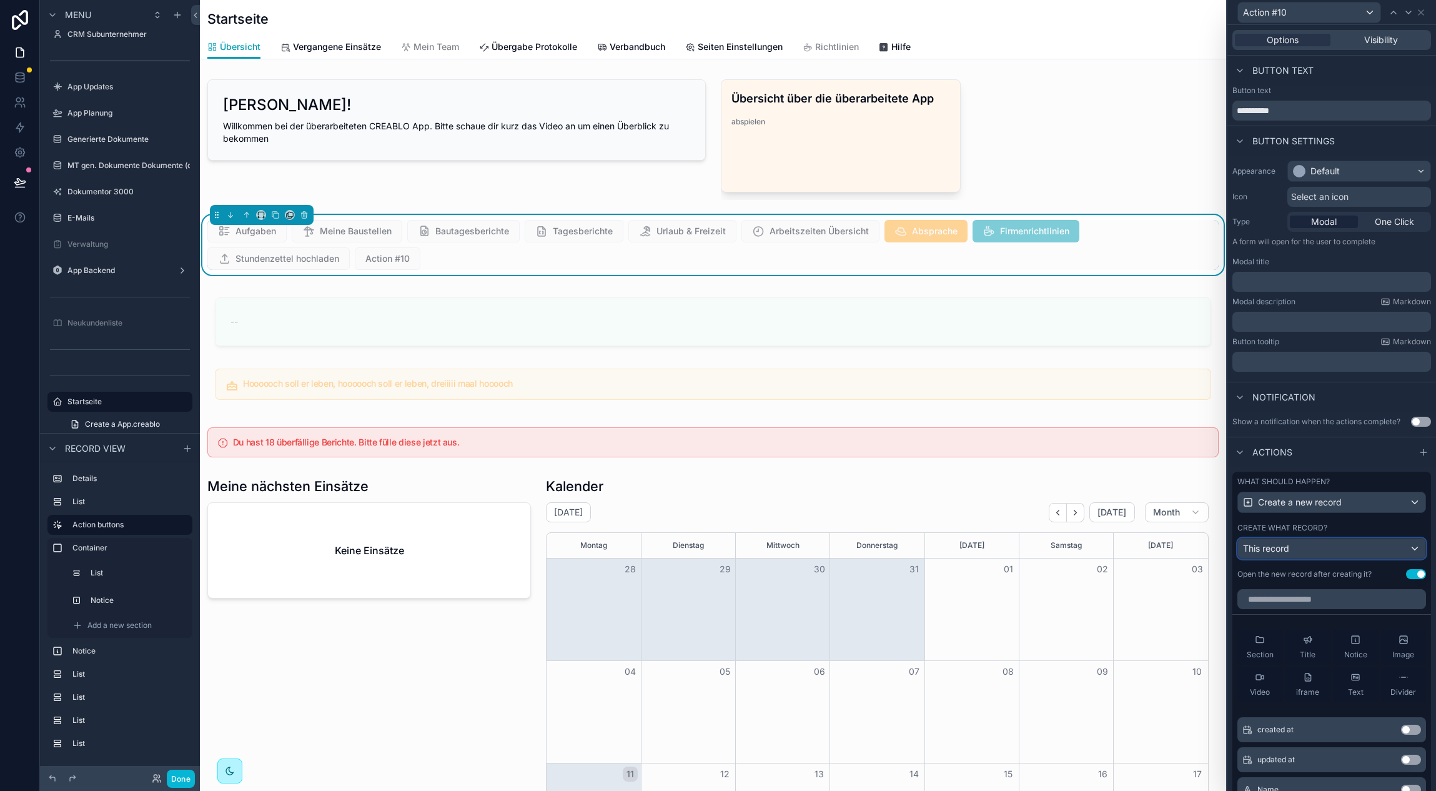
click at [1312, 541] on div "This record" at bounding box center [1331, 548] width 187 height 20
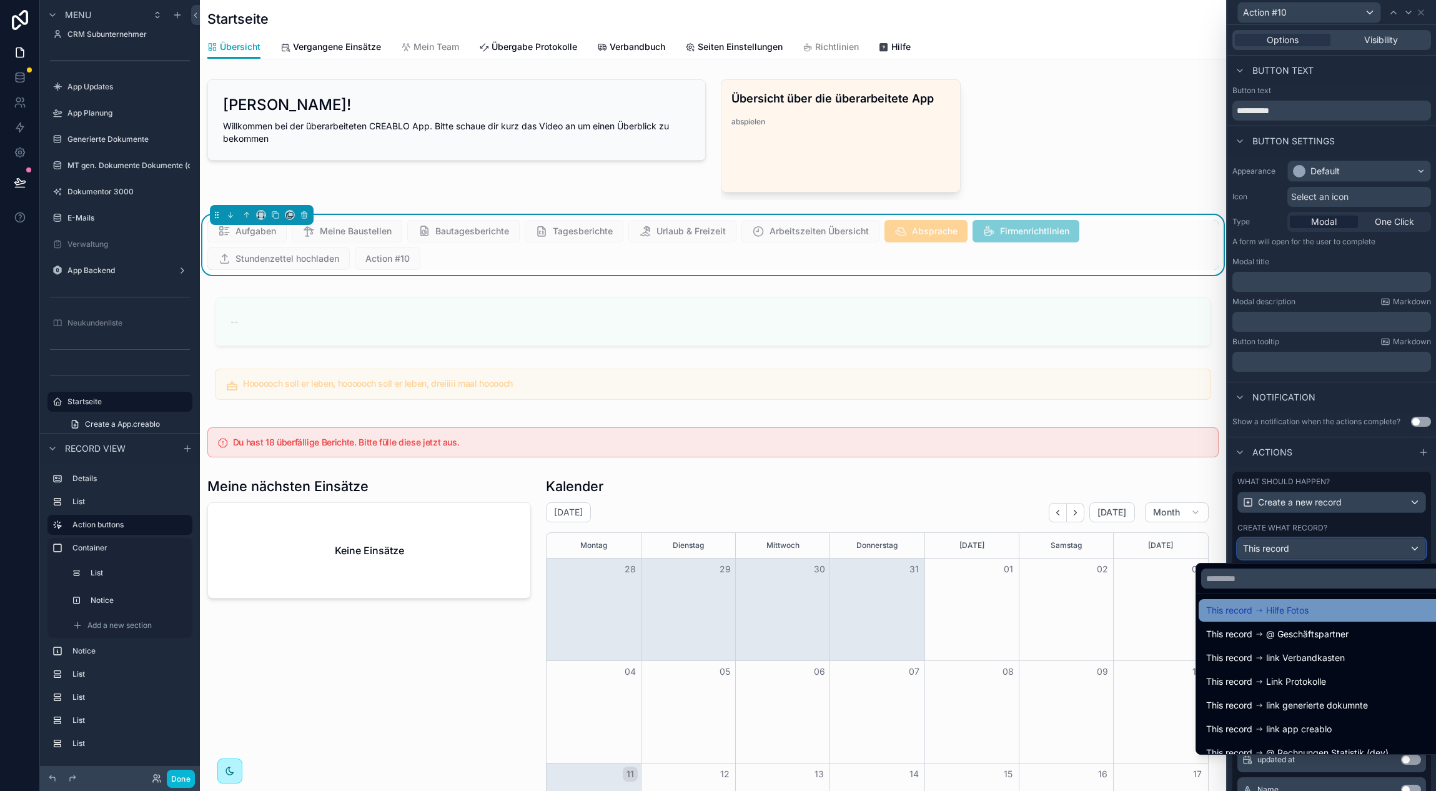
scroll to position [255, 0]
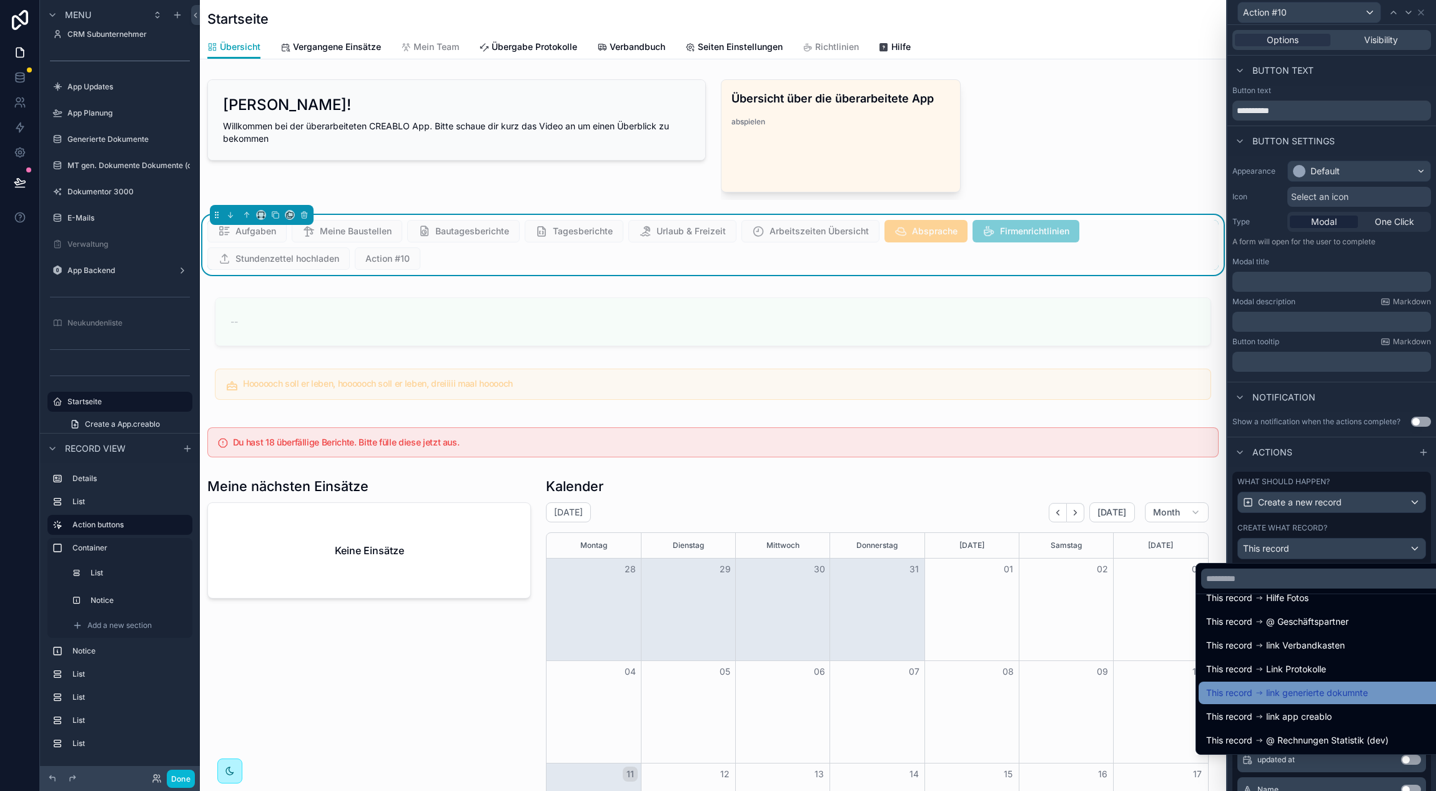
click at [1353, 693] on span "link generierte dokumnte" at bounding box center [1317, 692] width 102 height 15
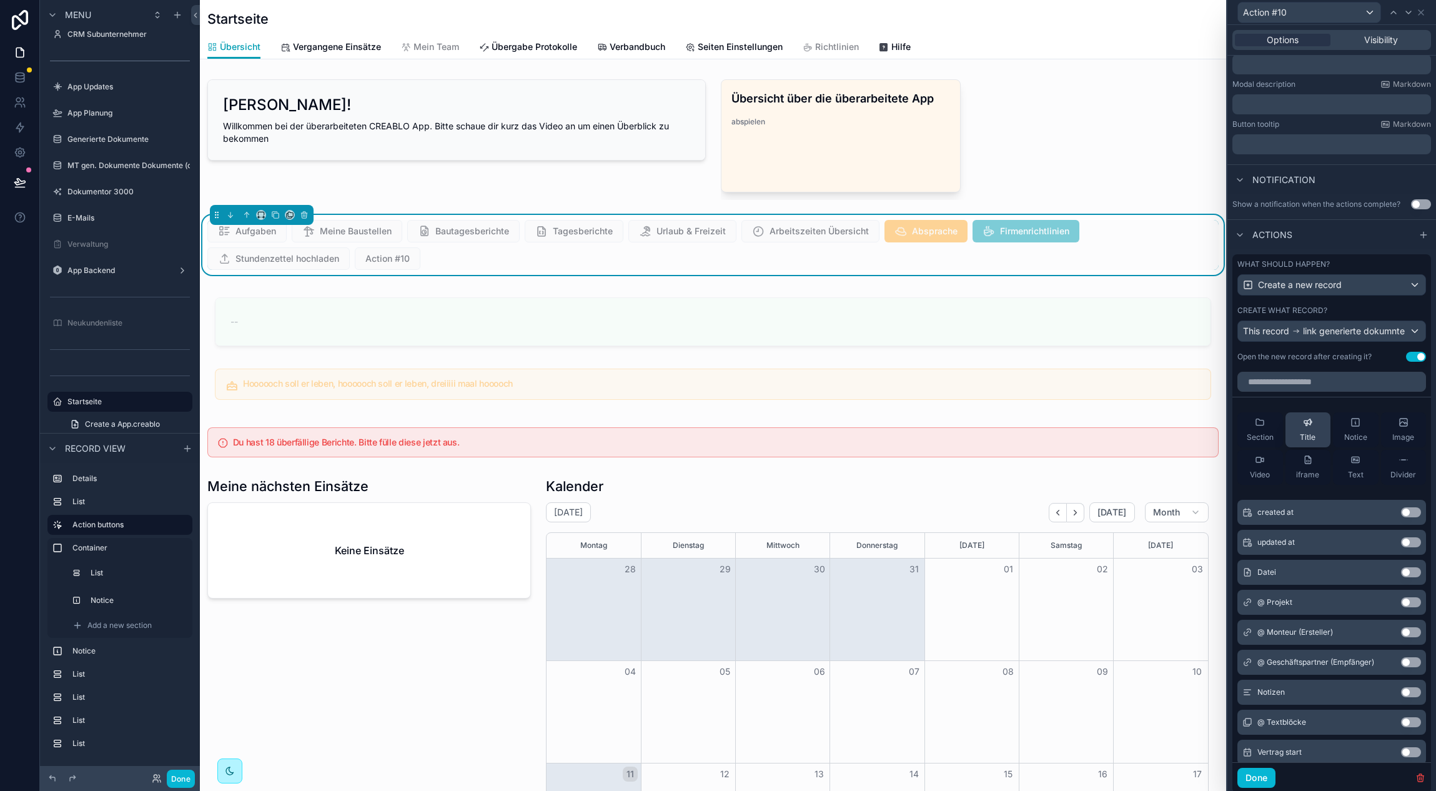
scroll to position [256, 0]
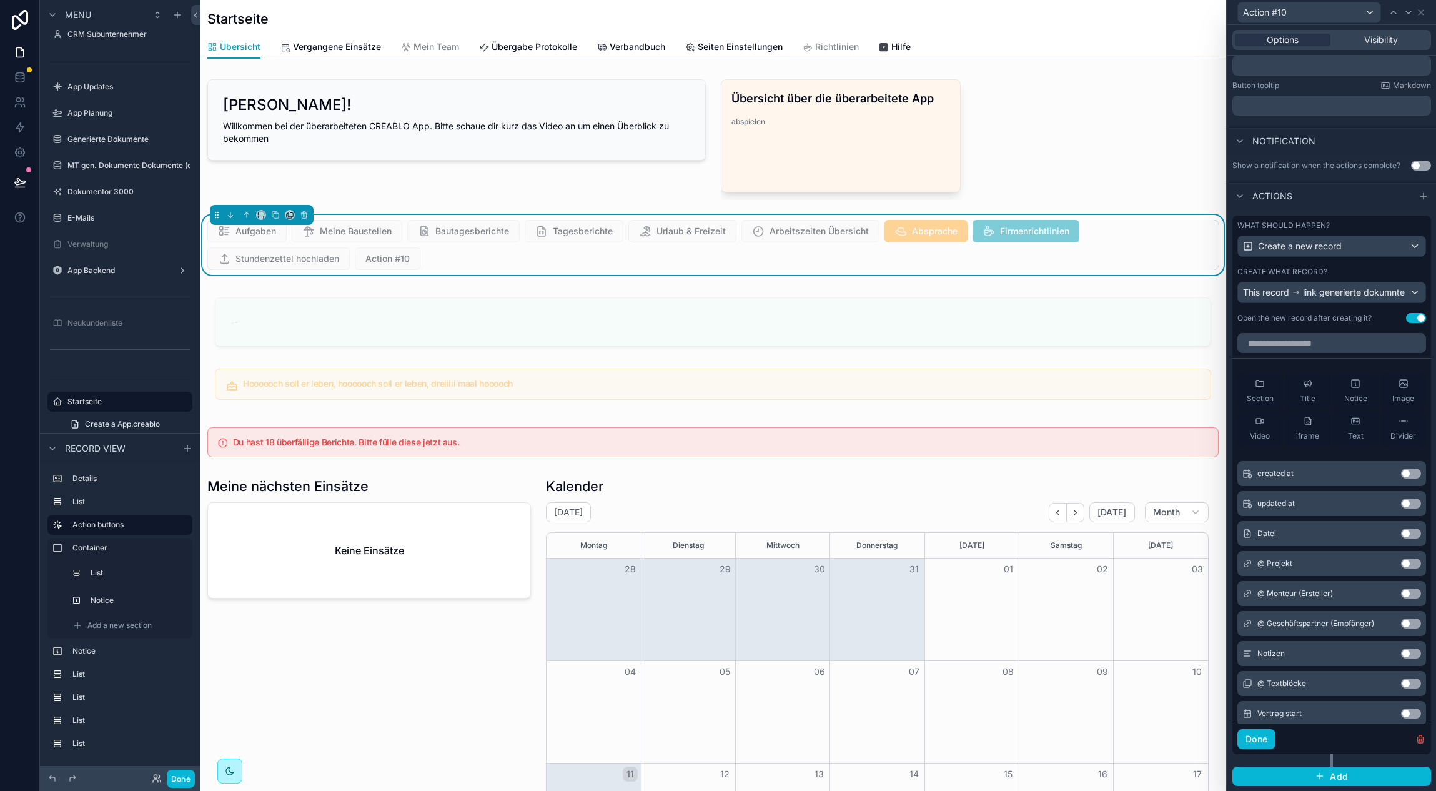
click at [1418, 320] on button "Use setting" at bounding box center [1416, 318] width 20 height 10
click at [1409, 560] on button "Use setting" at bounding box center [1411, 563] width 20 height 10
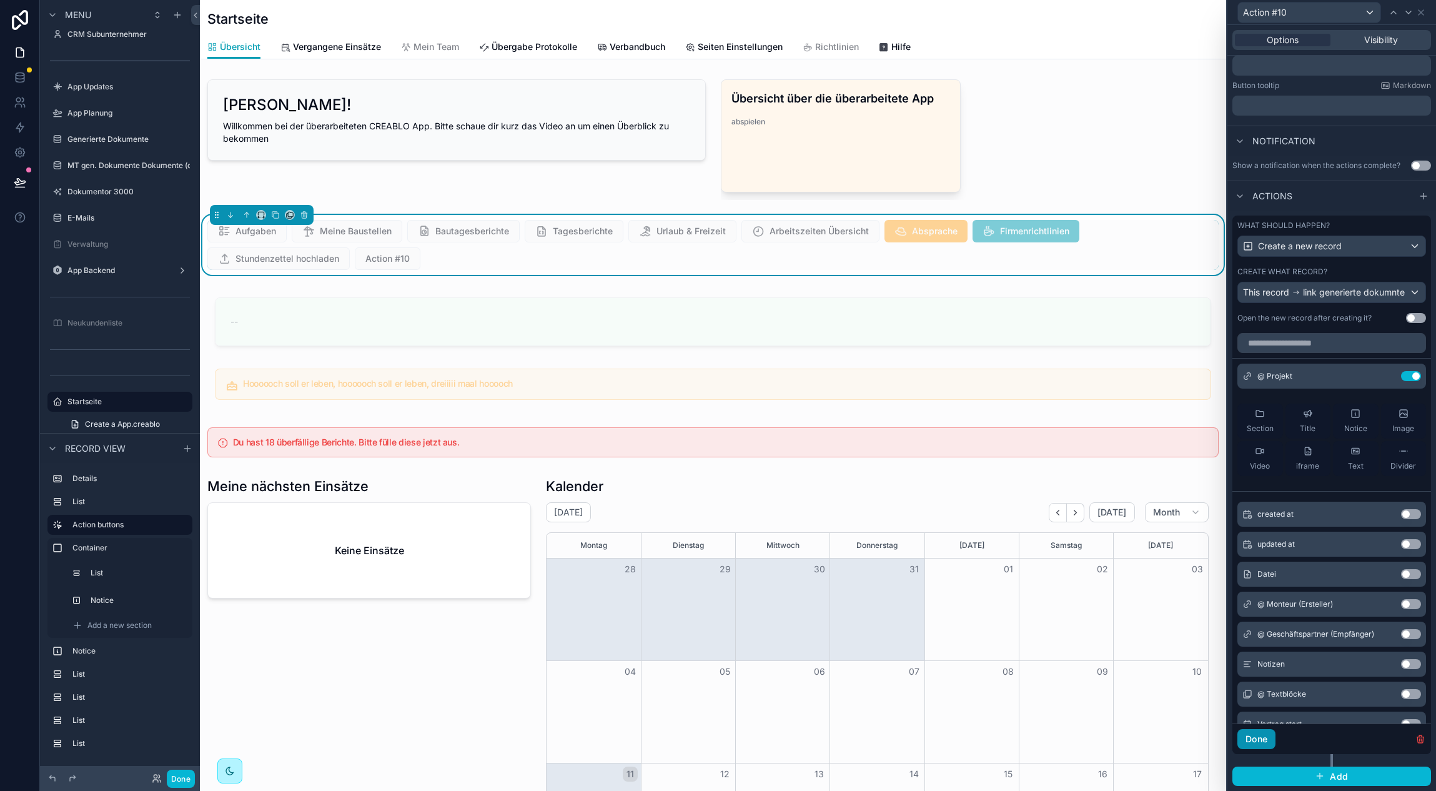
click at [1267, 741] on button "Done" at bounding box center [1256, 739] width 38 height 20
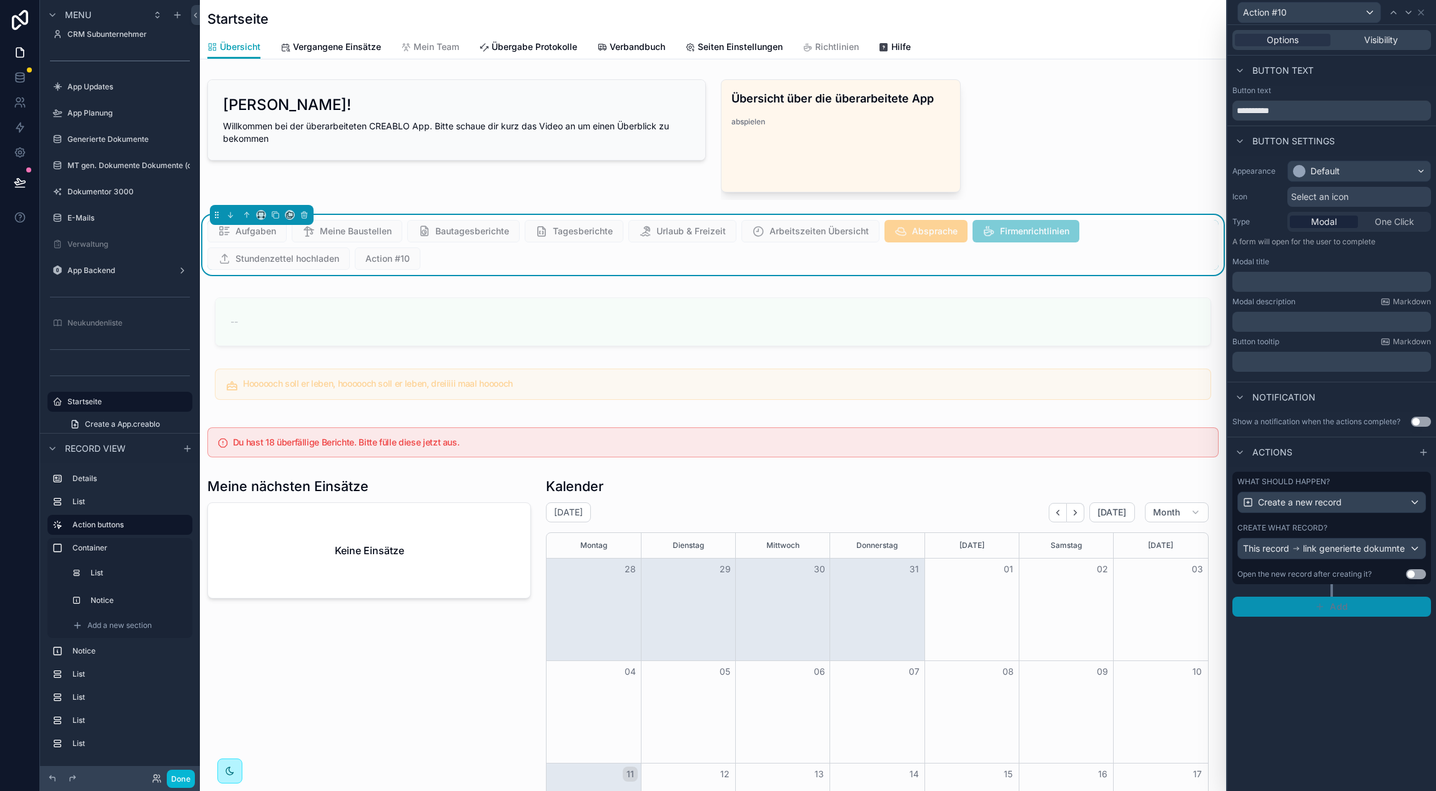
click at [1324, 601] on icon "button" at bounding box center [1320, 606] width 10 height 10
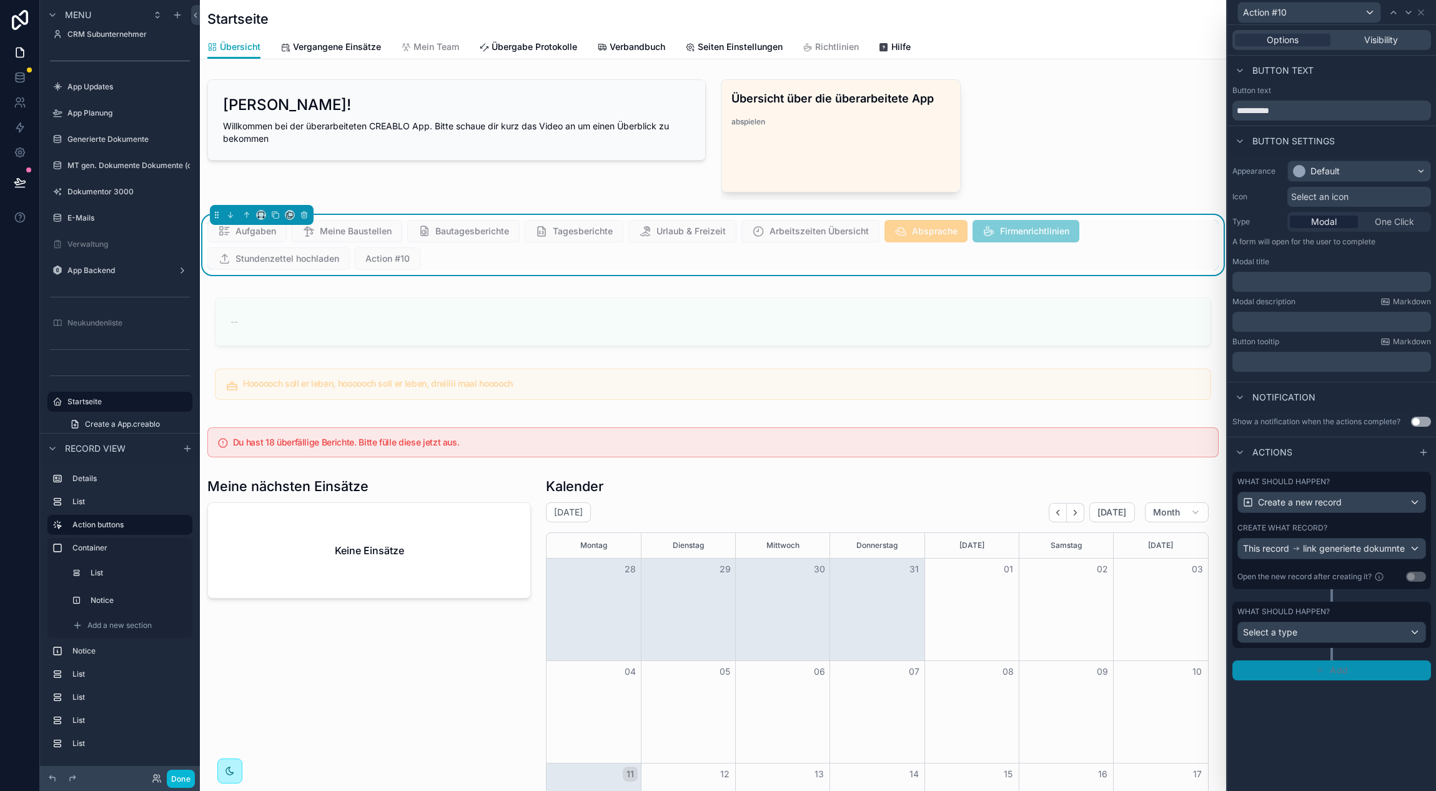
scroll to position [0, 916]
click at [1320, 634] on div "Select a type" at bounding box center [1331, 632] width 187 height 20
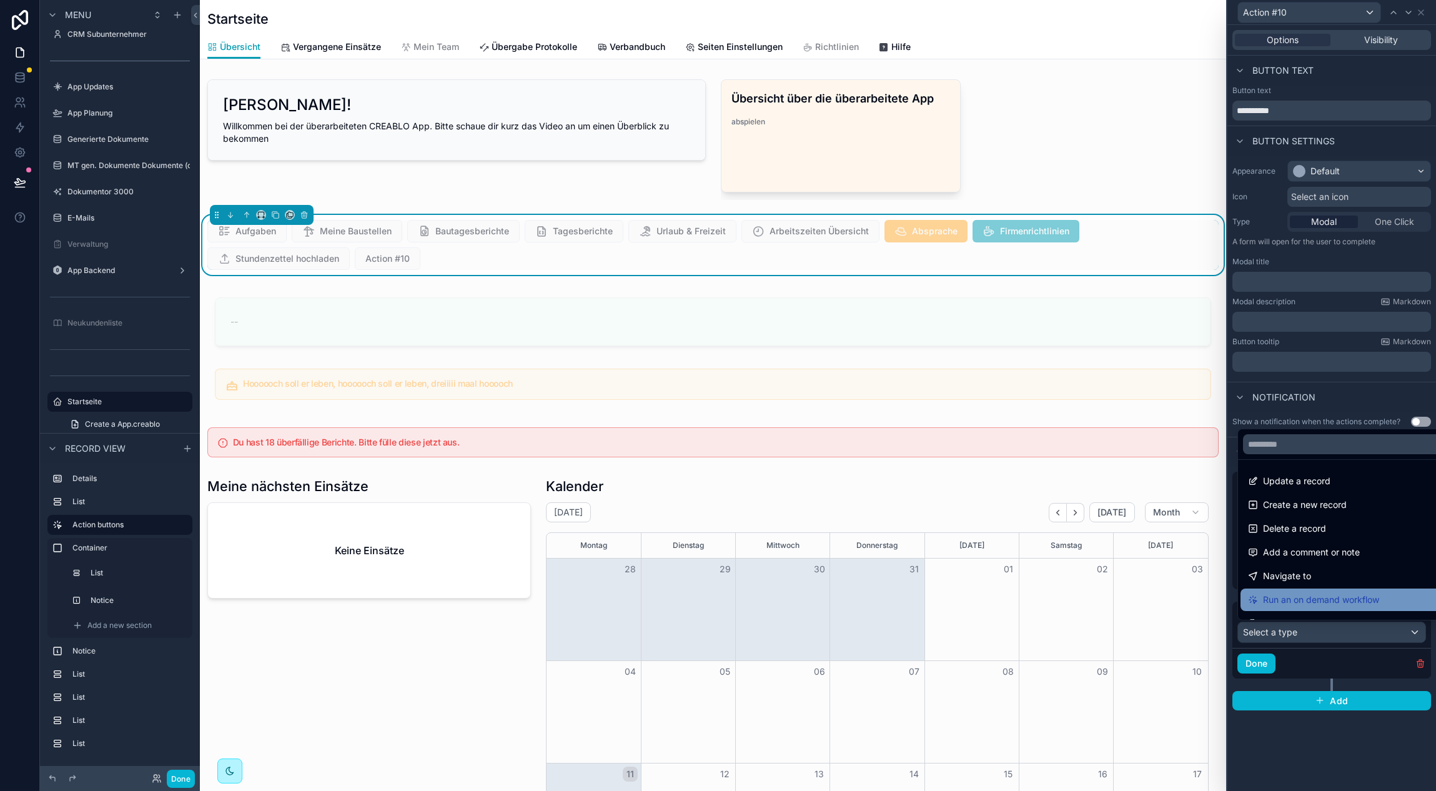
click at [1330, 597] on span "Run an on demand workflow" at bounding box center [1321, 599] width 116 height 15
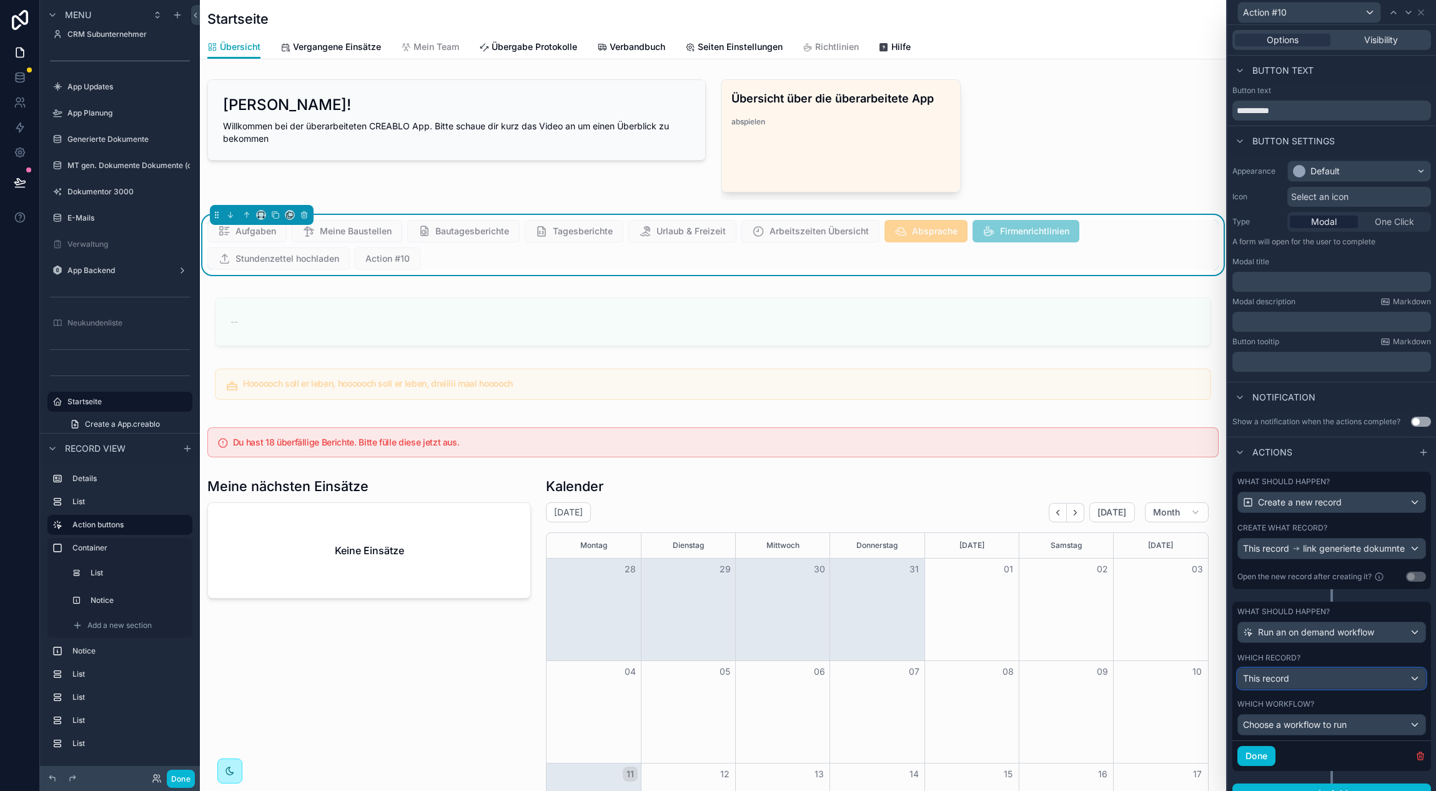
click at [1334, 683] on div "This record" at bounding box center [1331, 678] width 187 height 20
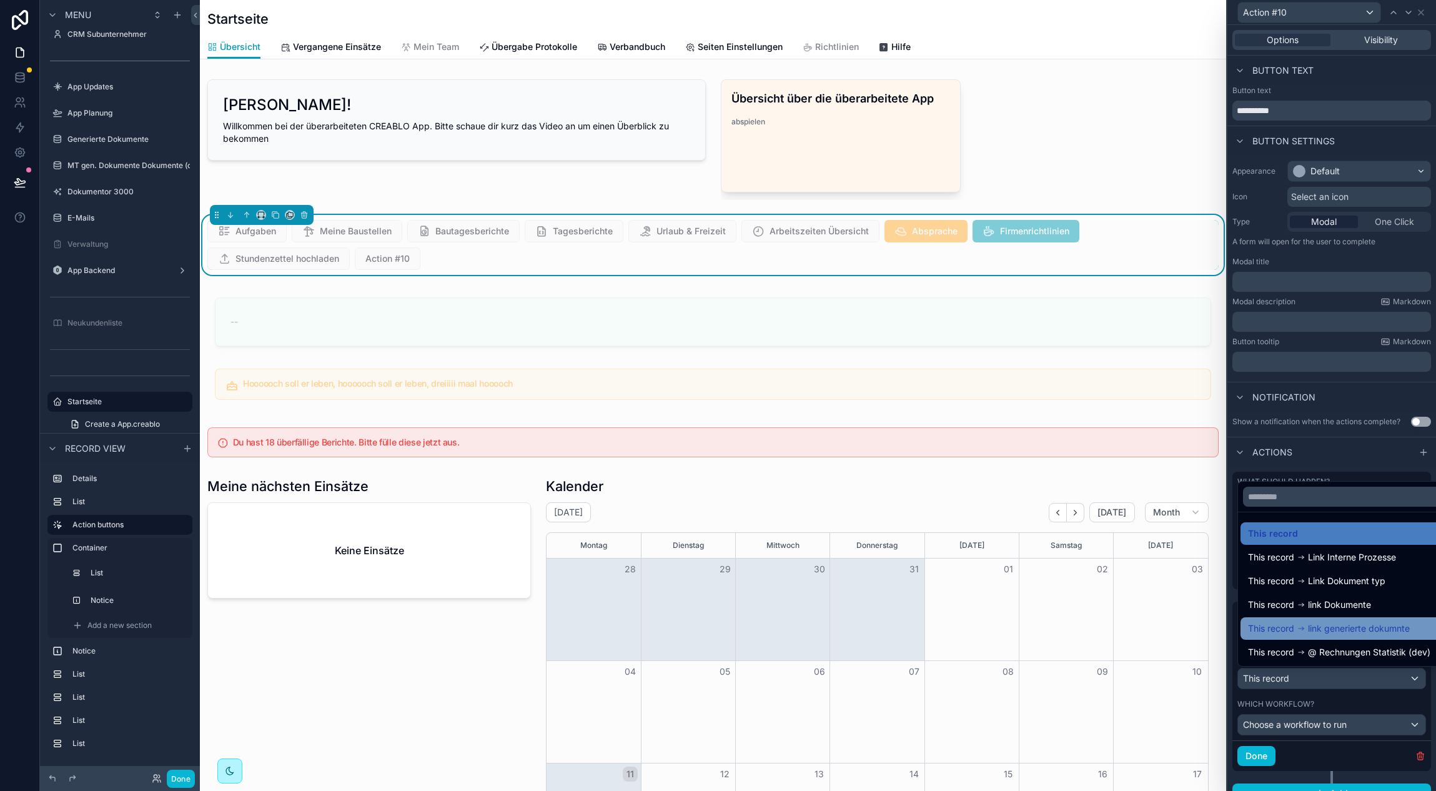
click at [1353, 627] on span "link generierte dokumnte" at bounding box center [1359, 628] width 102 height 15
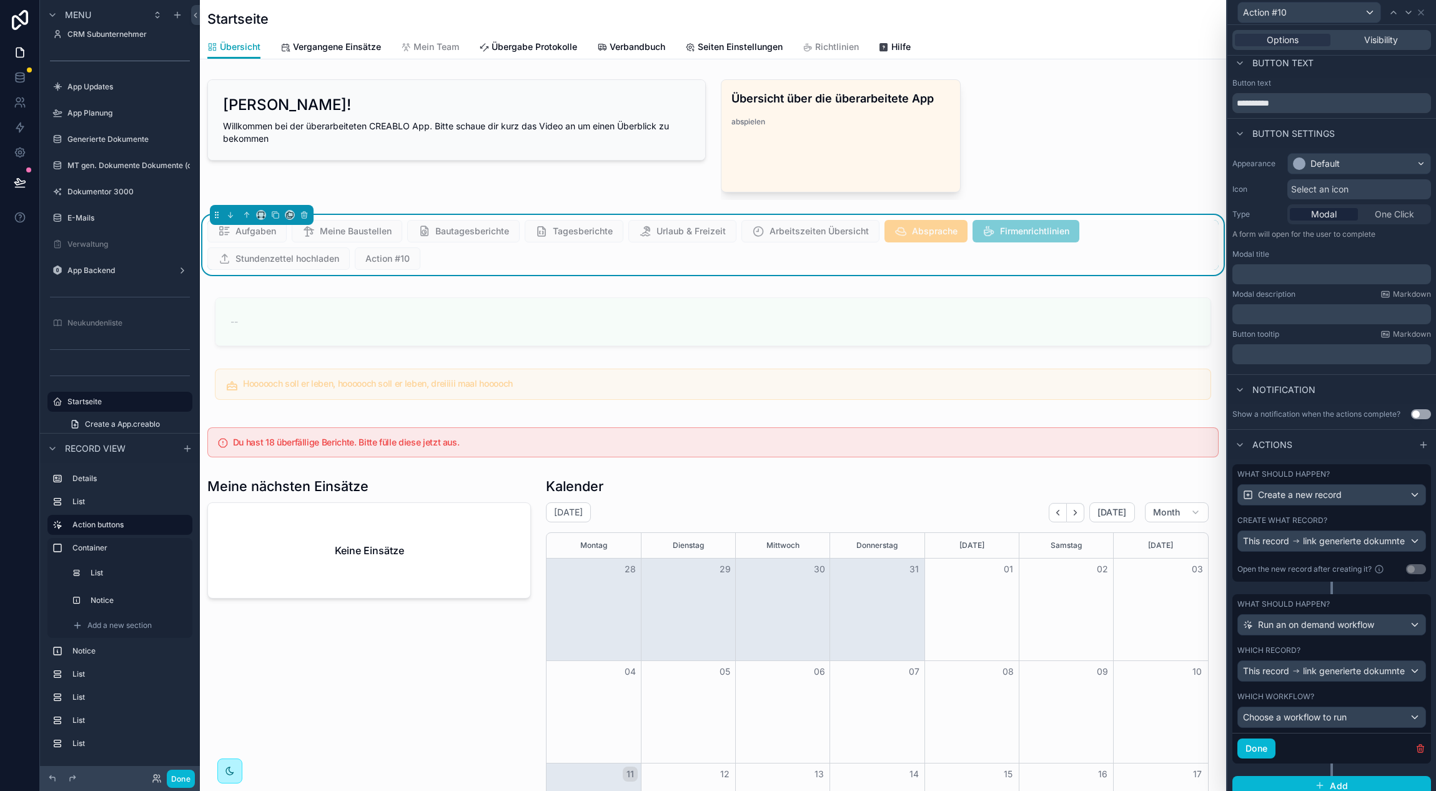
scroll to position [17, 0]
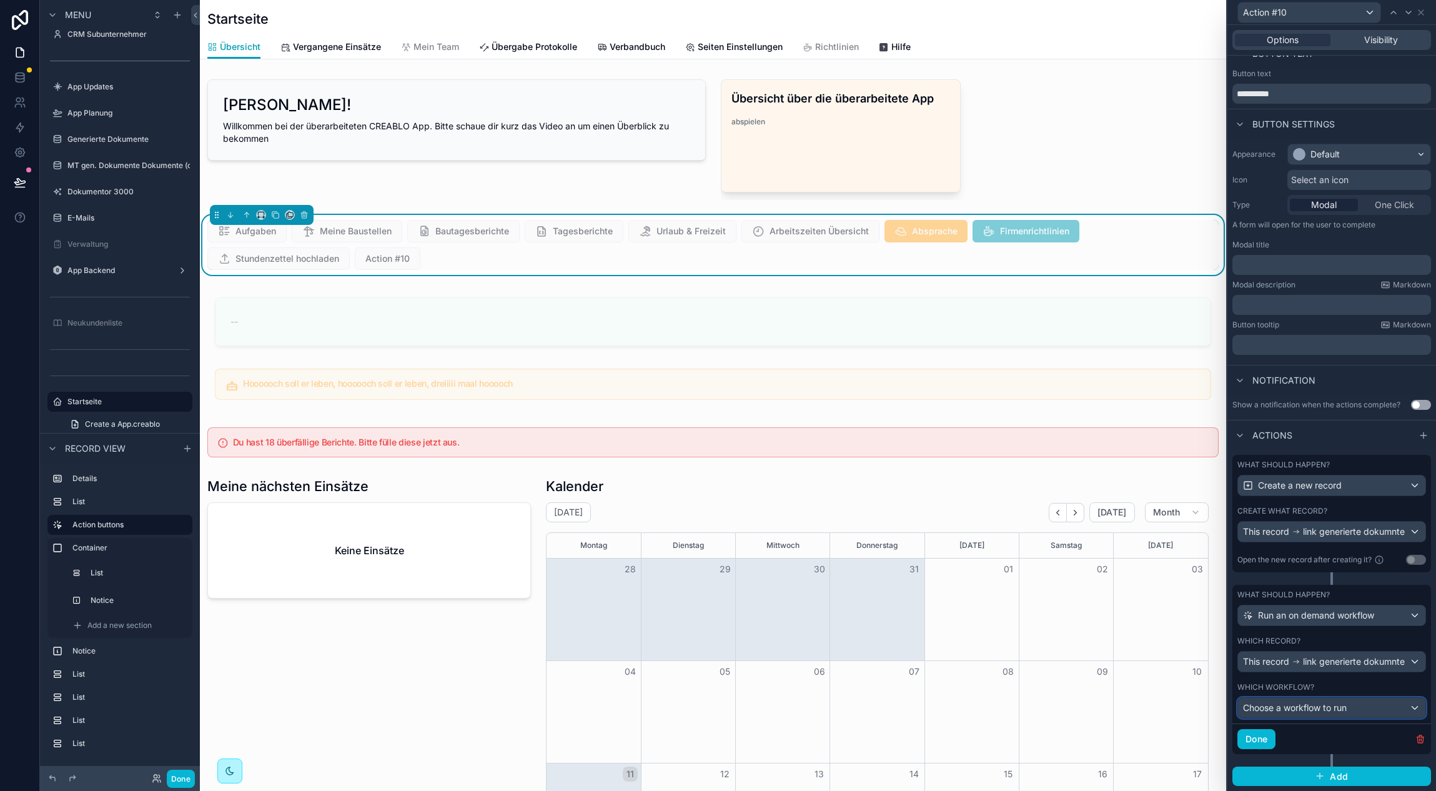
click at [1298, 715] on div "Choose a workflow to run" at bounding box center [1331, 708] width 187 height 20
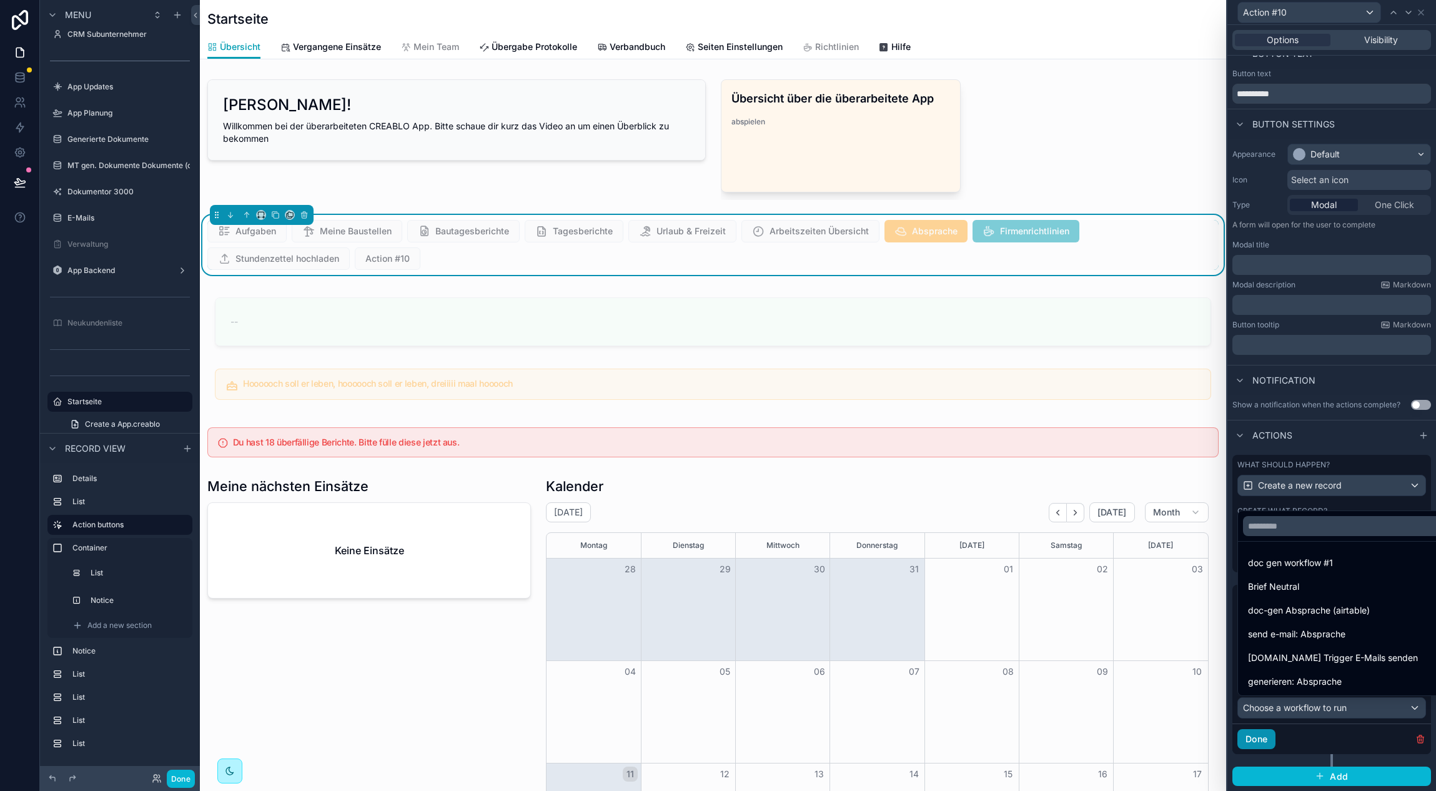
click at [1360, 676] on div "generieren: Absprache" at bounding box center [1346, 681] width 196 height 15
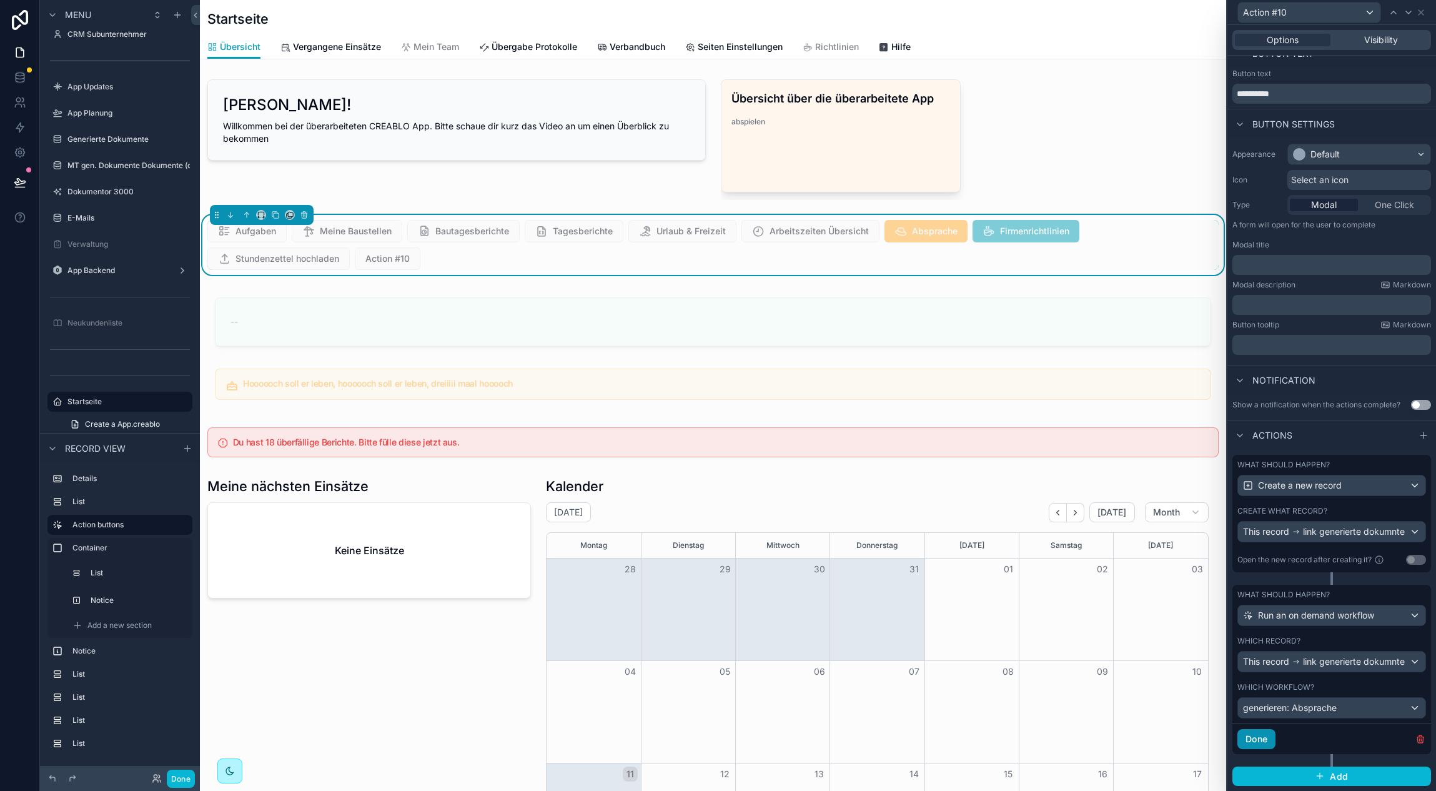
click at [1269, 740] on button "Done" at bounding box center [1256, 739] width 38 height 20
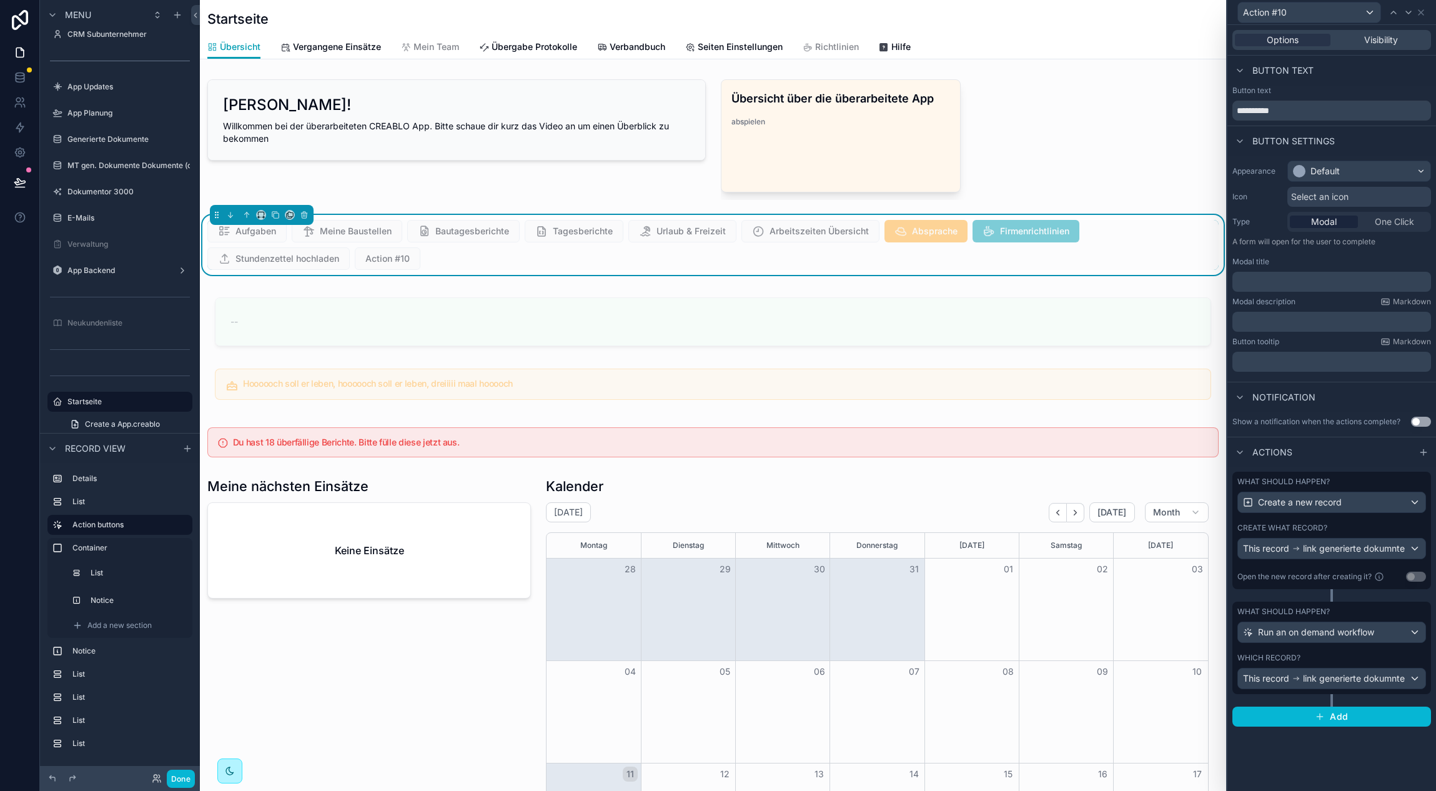
scroll to position [0, 0]
click at [179, 777] on button "Done" at bounding box center [181, 778] width 28 height 18
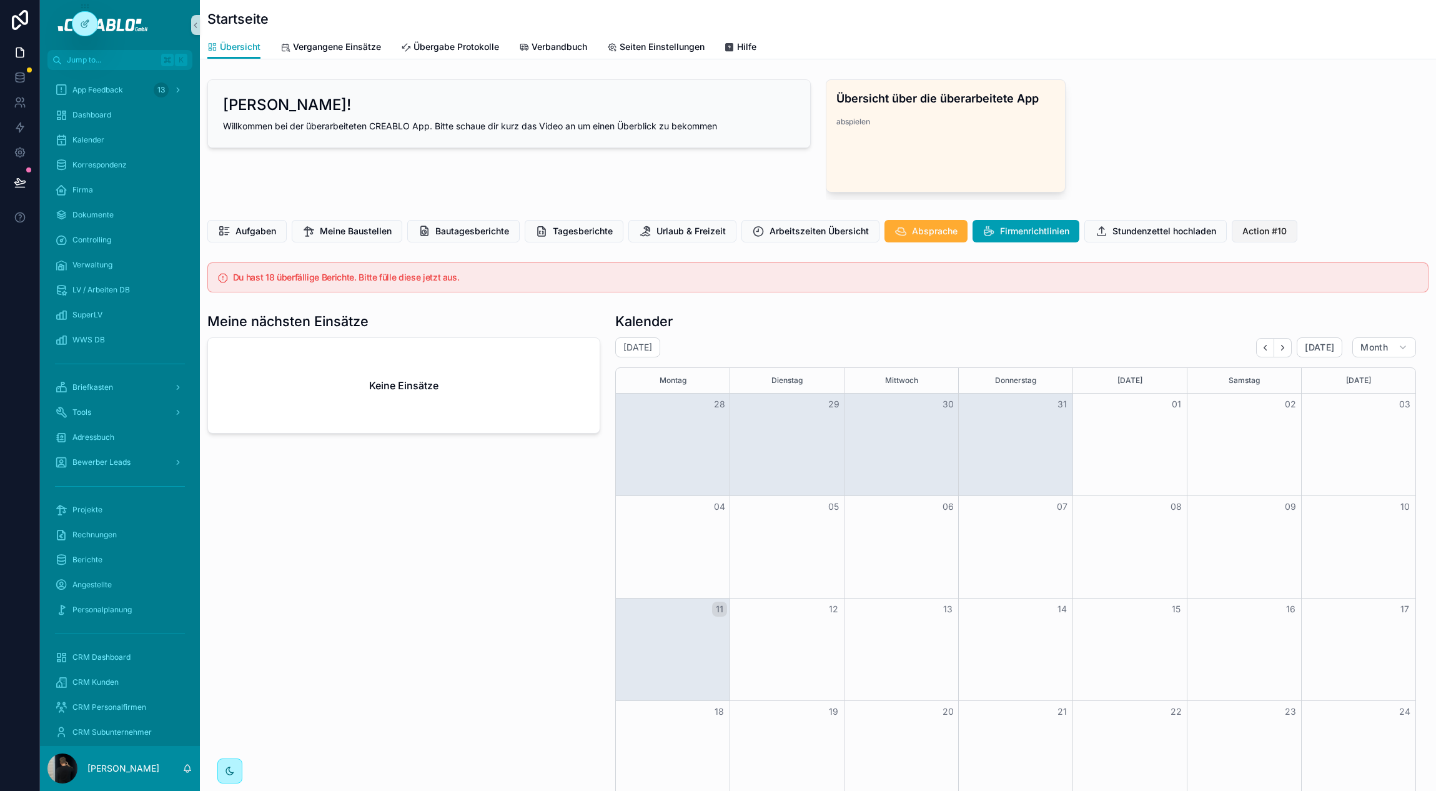
click at [1274, 227] on span "Action #10" at bounding box center [1264, 231] width 44 height 12
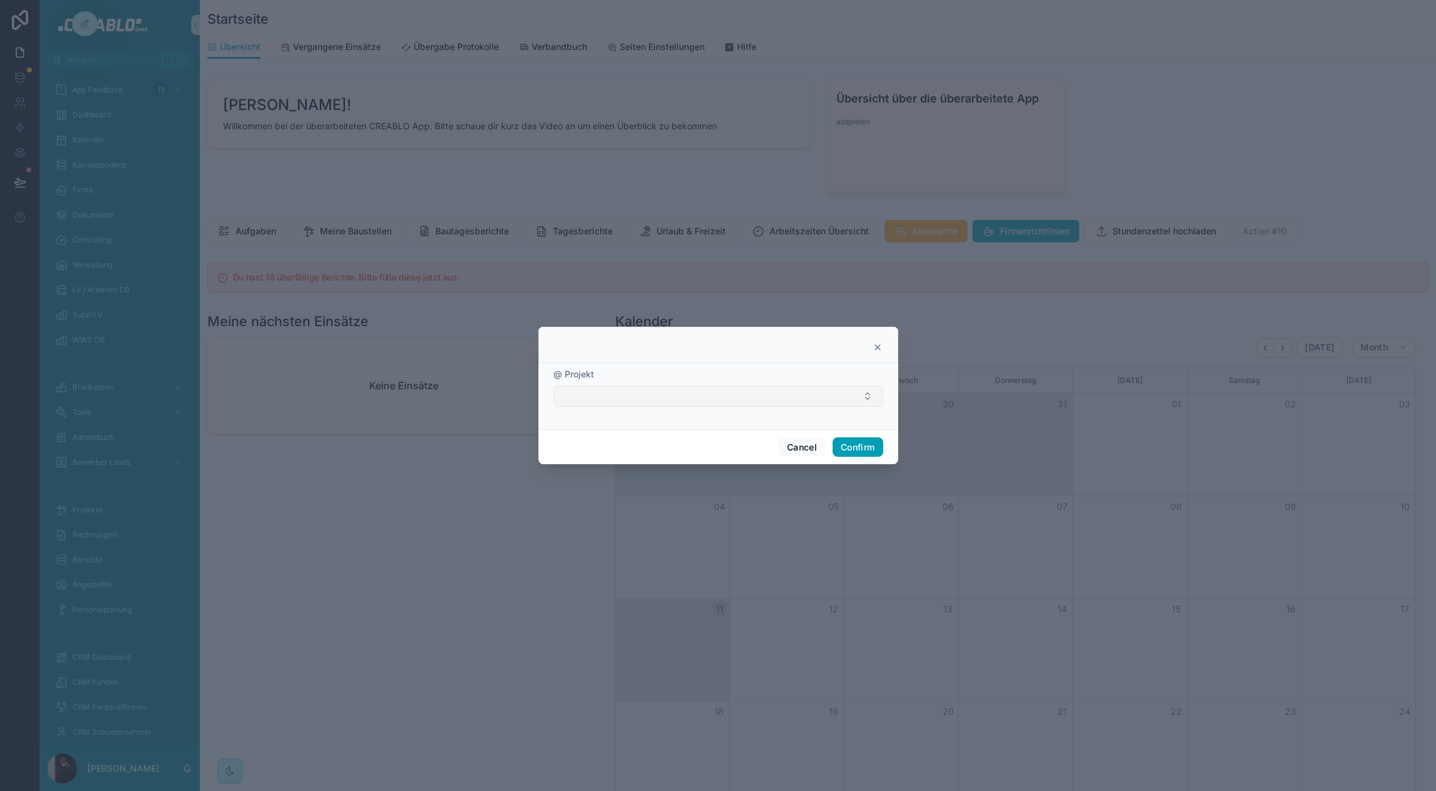
click at [685, 390] on button "Select Button" at bounding box center [718, 395] width 330 height 21
type input "****"
click at [622, 447] on span "06/25 Test Projekt - ID2024" at bounding box center [620, 445] width 116 height 12
click at [871, 442] on button "Confirm" at bounding box center [858, 448] width 50 height 20
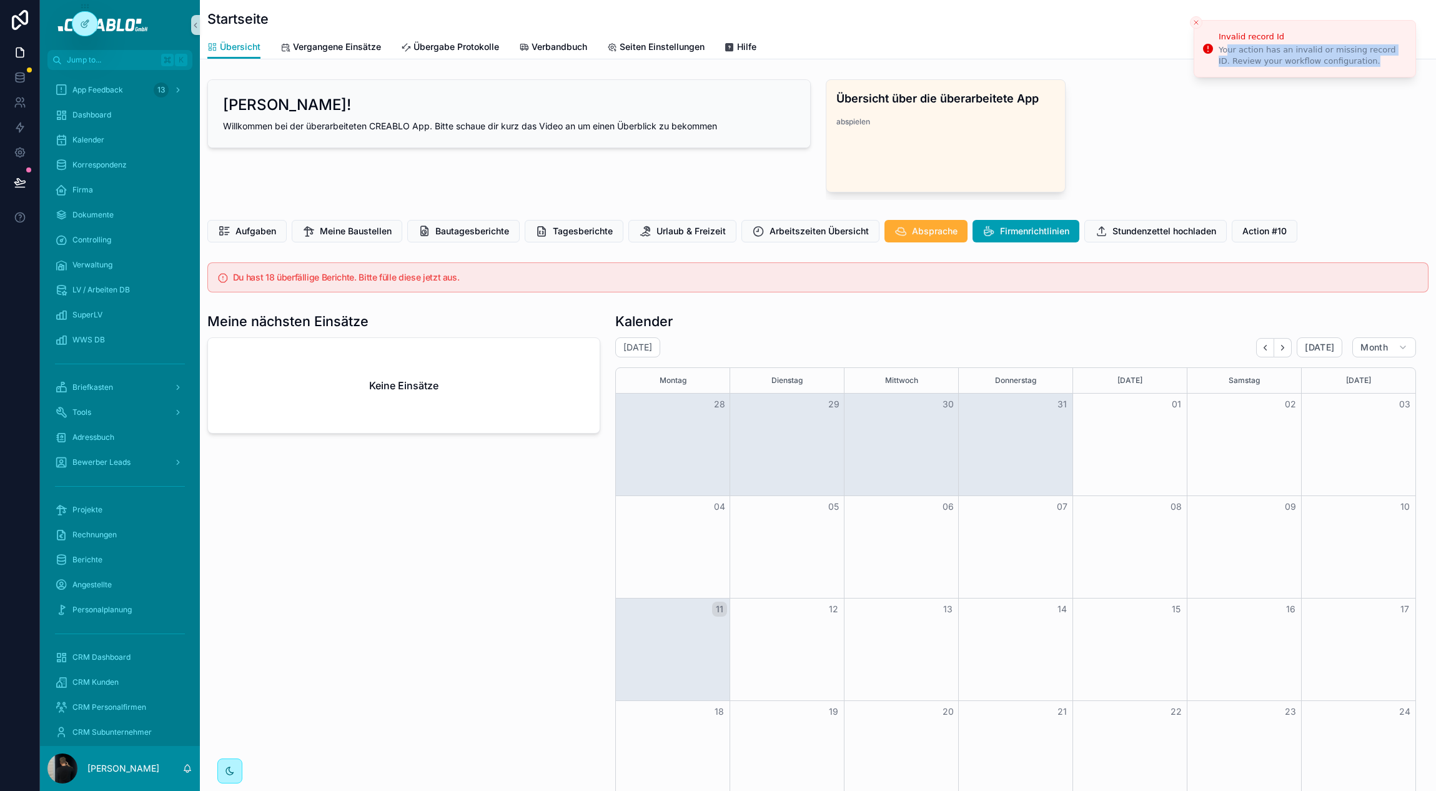
drag, startPoint x: 1247, startPoint y: 52, endPoint x: 1362, endPoint y: 65, distance: 115.7
click at [1362, 65] on div "Your action has an invalid or missing record ID. Review your workflow configura…" at bounding box center [1312, 55] width 187 height 22
click at [1357, 64] on div "Your action has an invalid or missing record ID. Review your workflow configura…" at bounding box center [1312, 55] width 187 height 22
click at [1329, 61] on div "Your action has an invalid or missing record ID. Review your workflow configura…" at bounding box center [1312, 50] width 187 height 22
click at [1193, 21] on icon "Close toast" at bounding box center [1195, 22] width 7 height 7
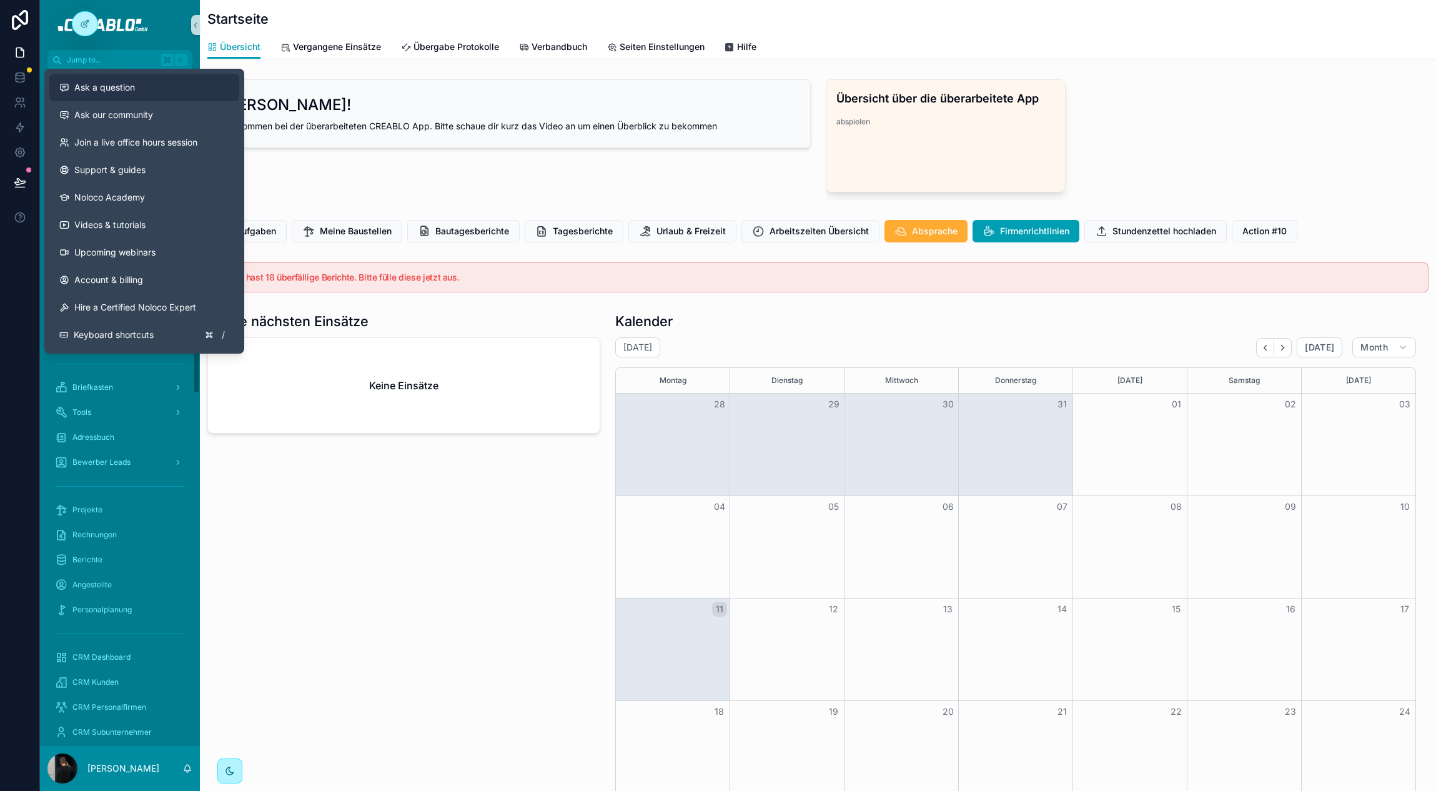
click at [146, 89] on div "Ask a question" at bounding box center [144, 87] width 170 height 12
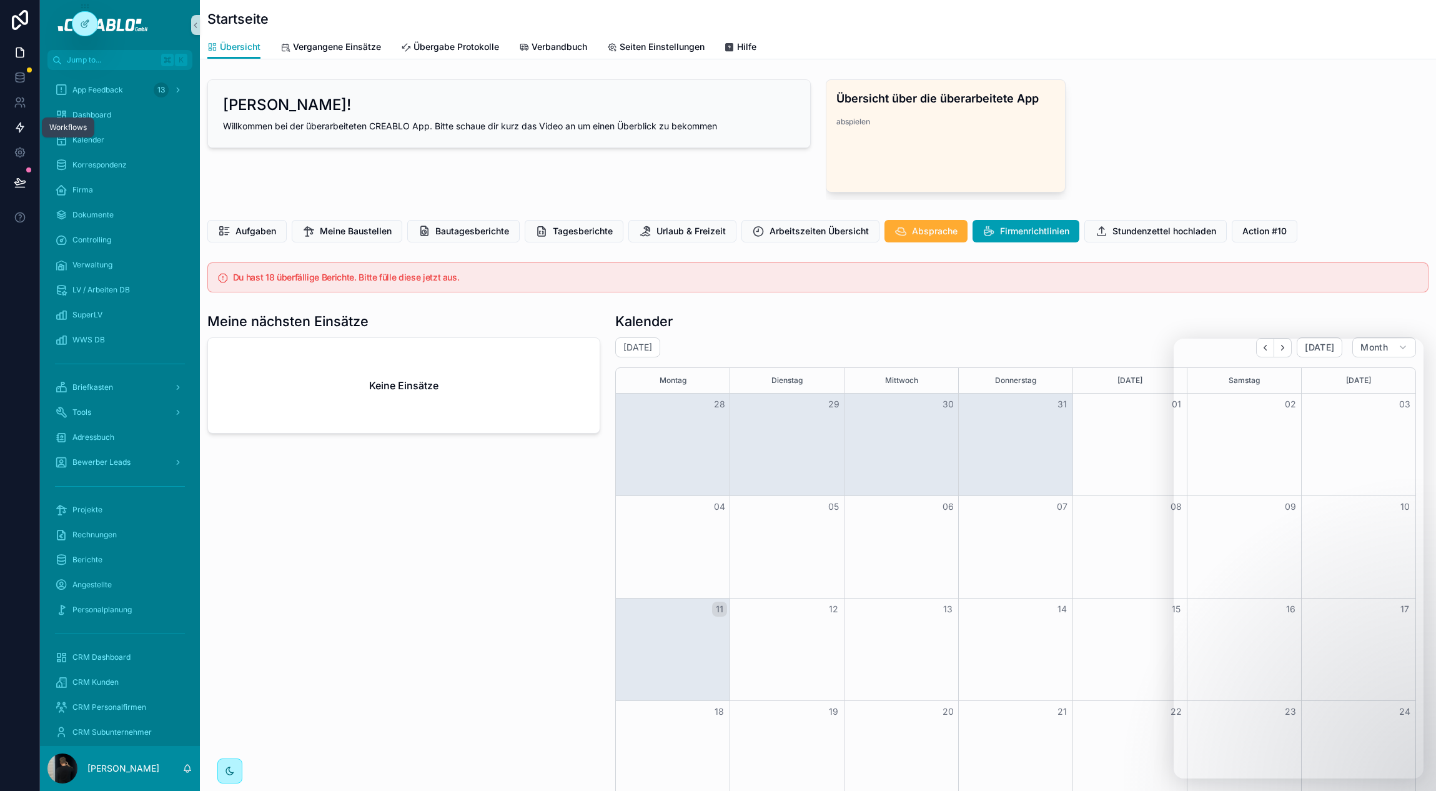
click at [9, 126] on link at bounding box center [19, 127] width 39 height 25
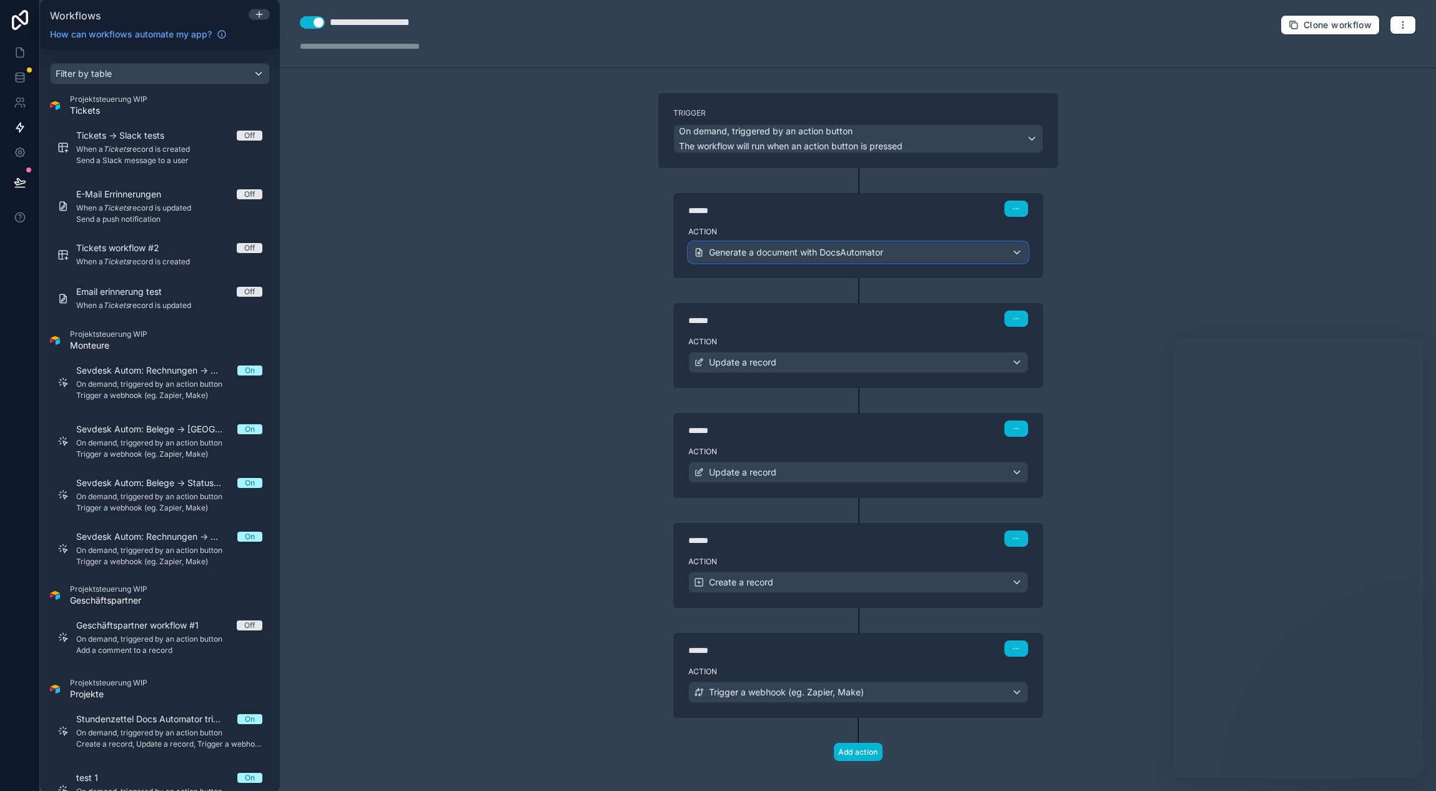
click at [741, 247] on span "Generate a document with DocsAutomator" at bounding box center [796, 252] width 174 height 12
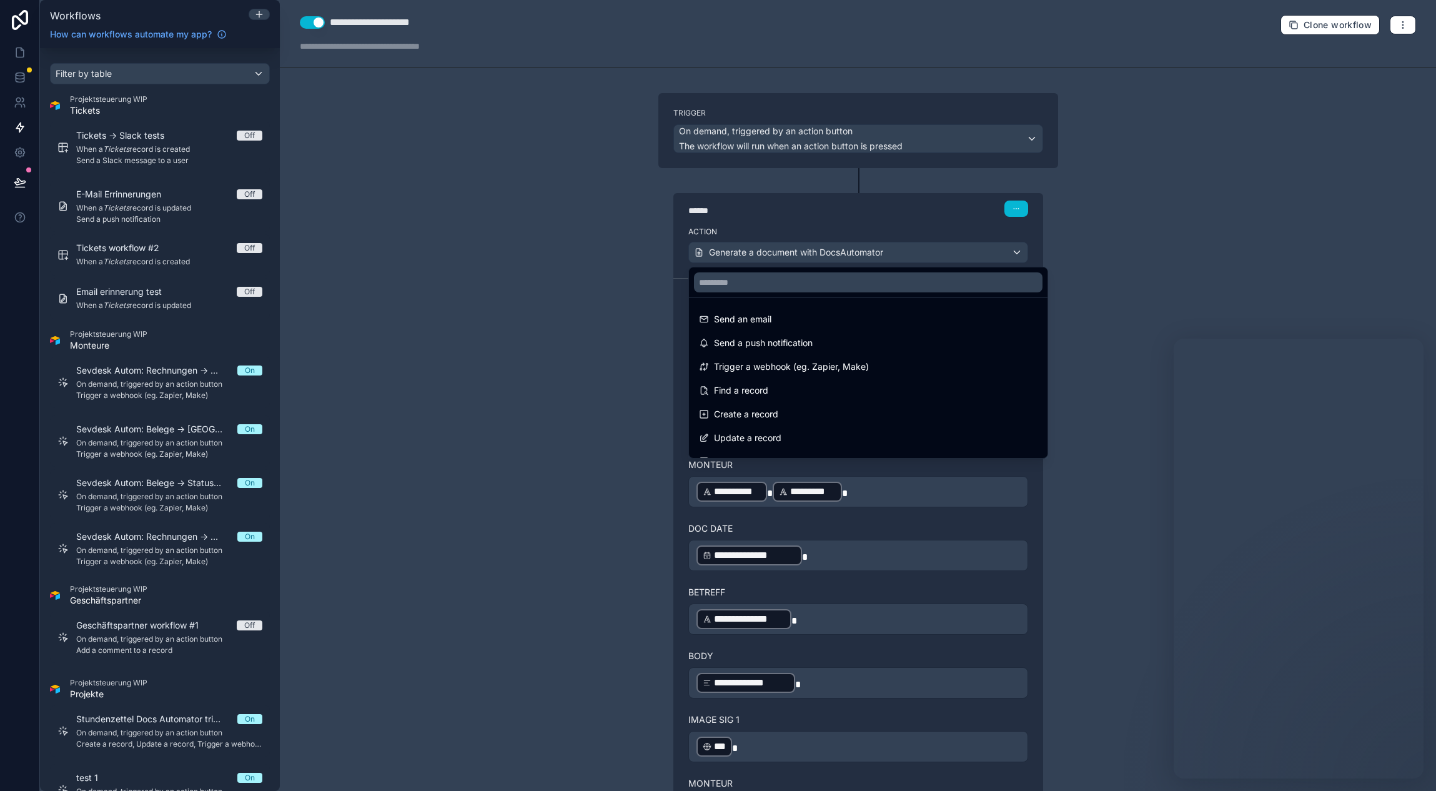
click at [621, 232] on div at bounding box center [718, 395] width 1436 height 791
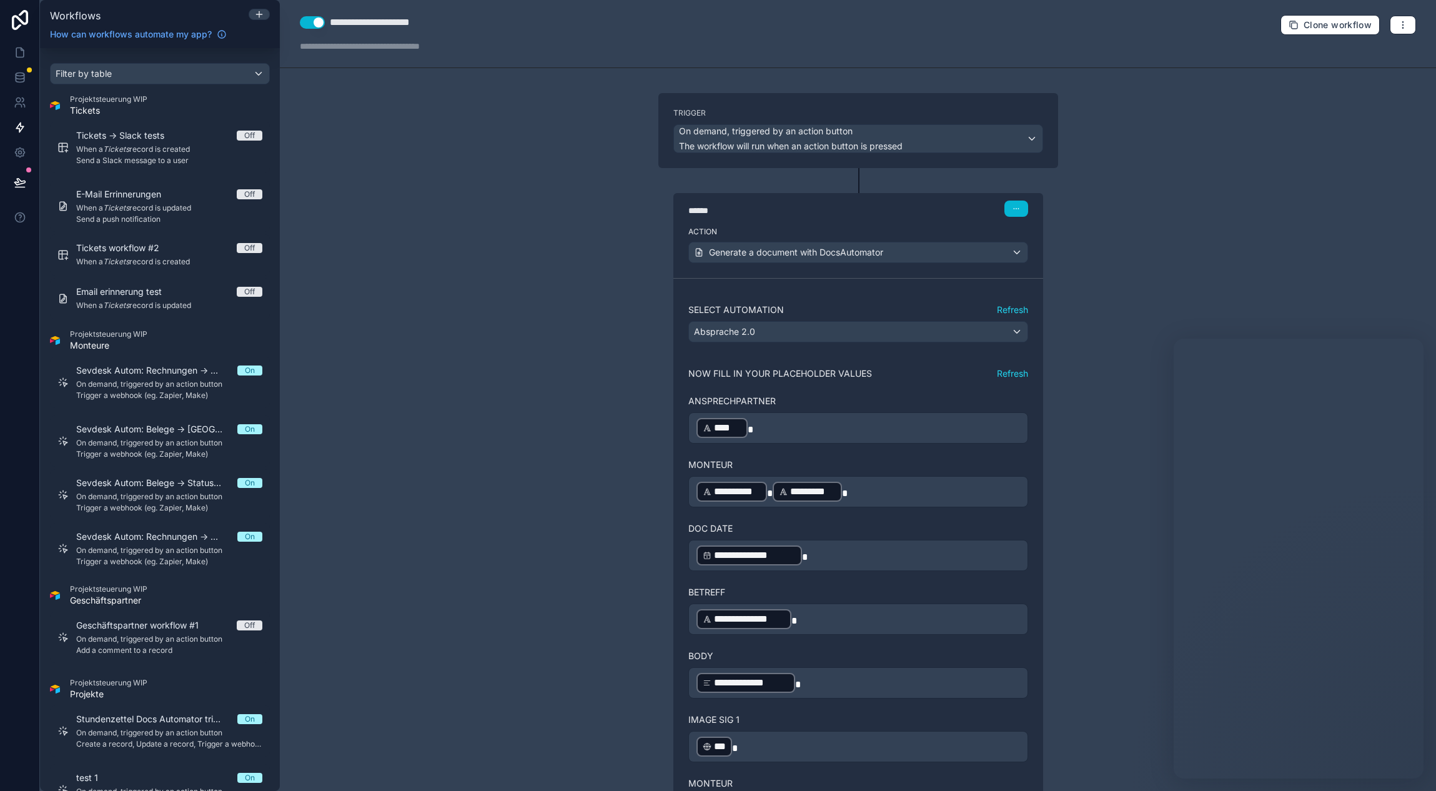
click at [803, 441] on div "﻿ **** ﻿" at bounding box center [858, 427] width 340 height 31
click at [796, 435] on p "﻿ **** ﻿" at bounding box center [858, 428] width 324 height 22
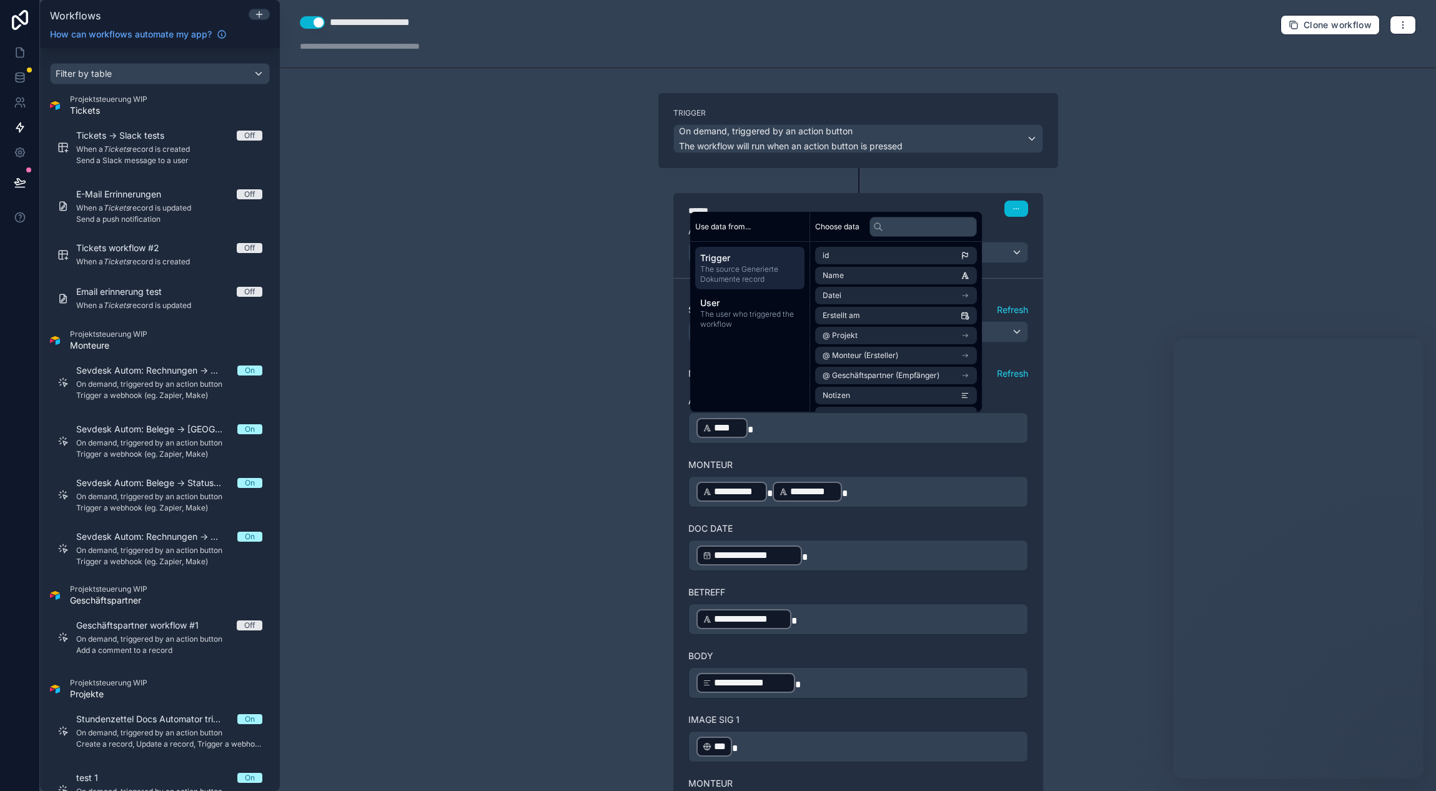
click at [538, 405] on div "**********" at bounding box center [858, 395] width 1156 height 791
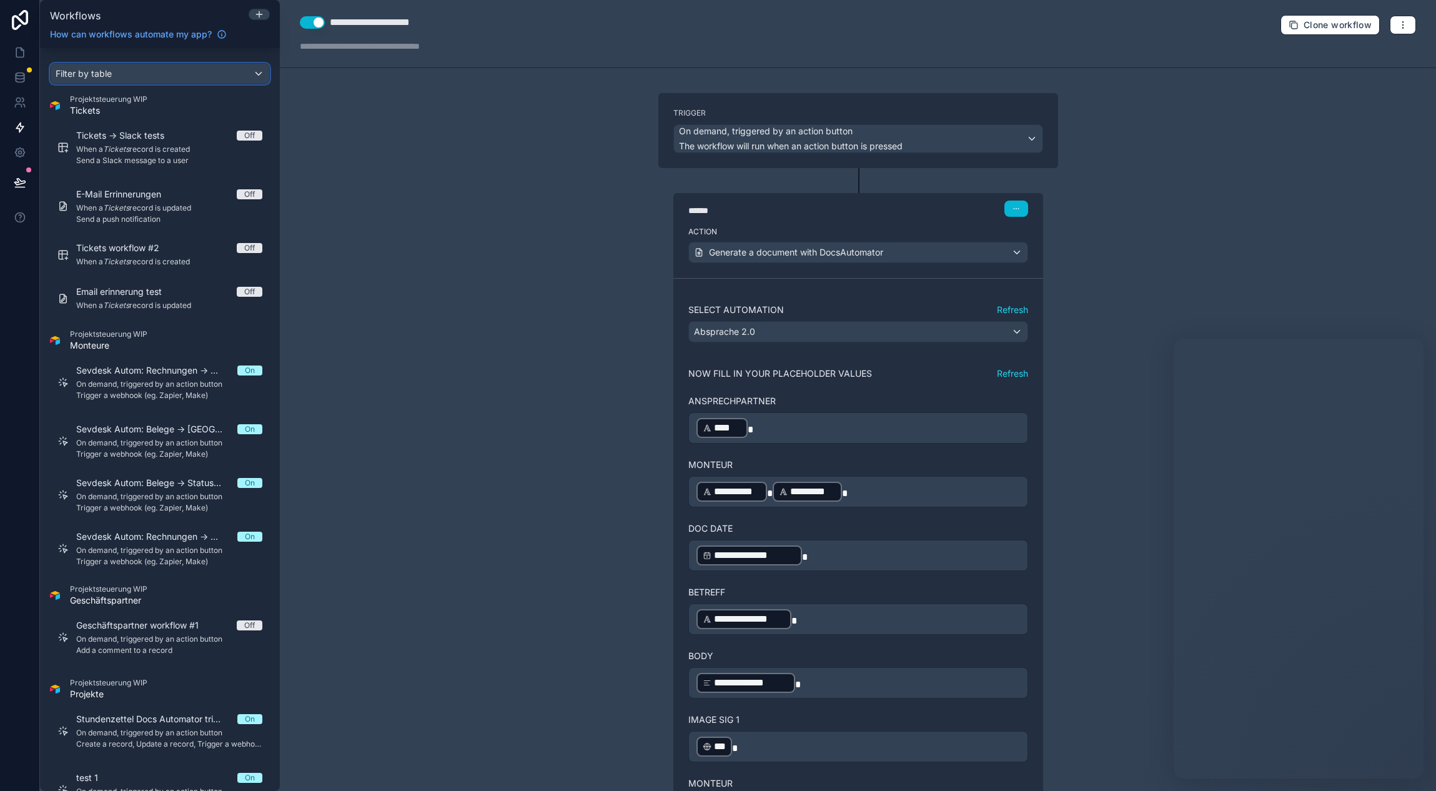
click at [167, 73] on div "Filter by table" at bounding box center [160, 74] width 219 height 20
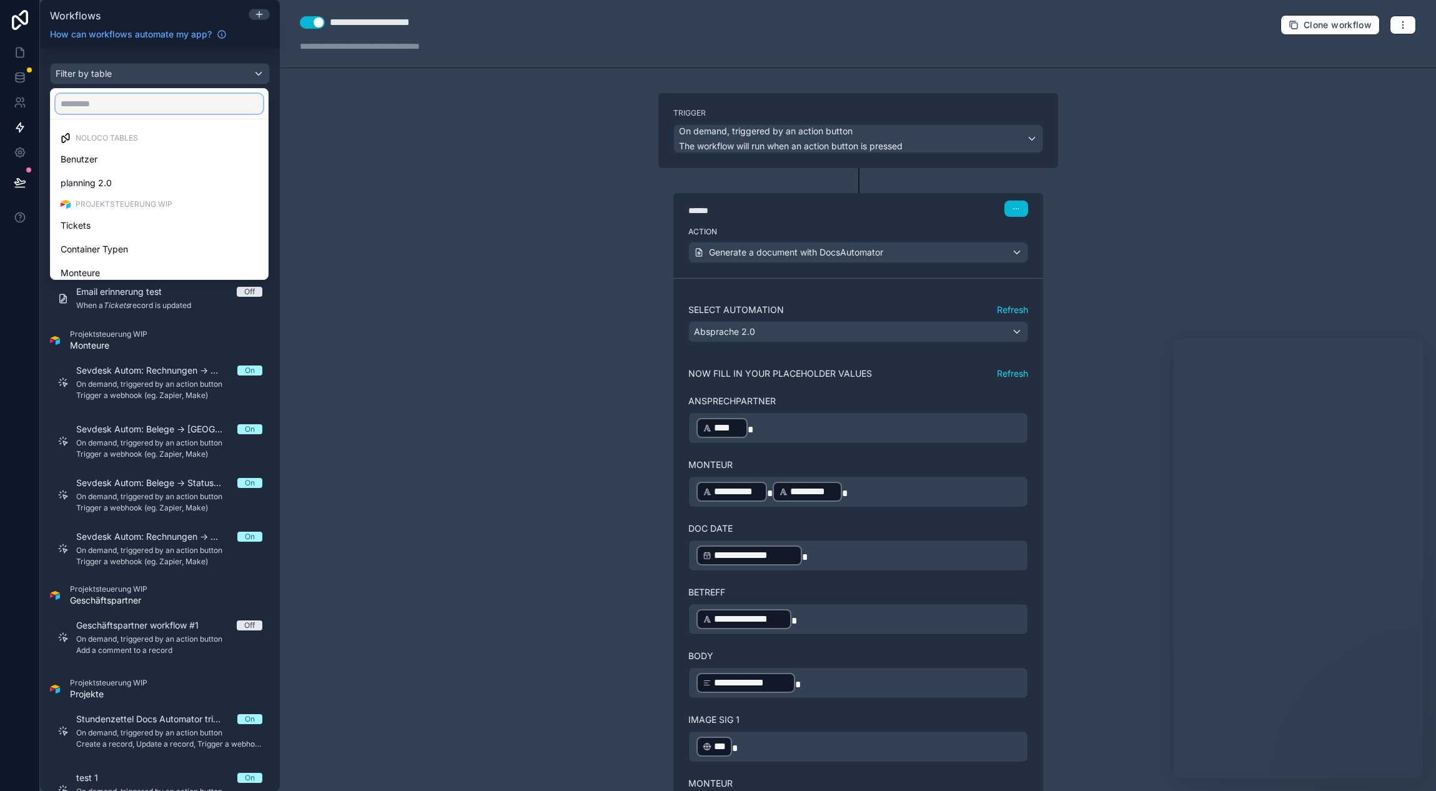
click at [144, 107] on input "text" at bounding box center [159, 104] width 207 height 20
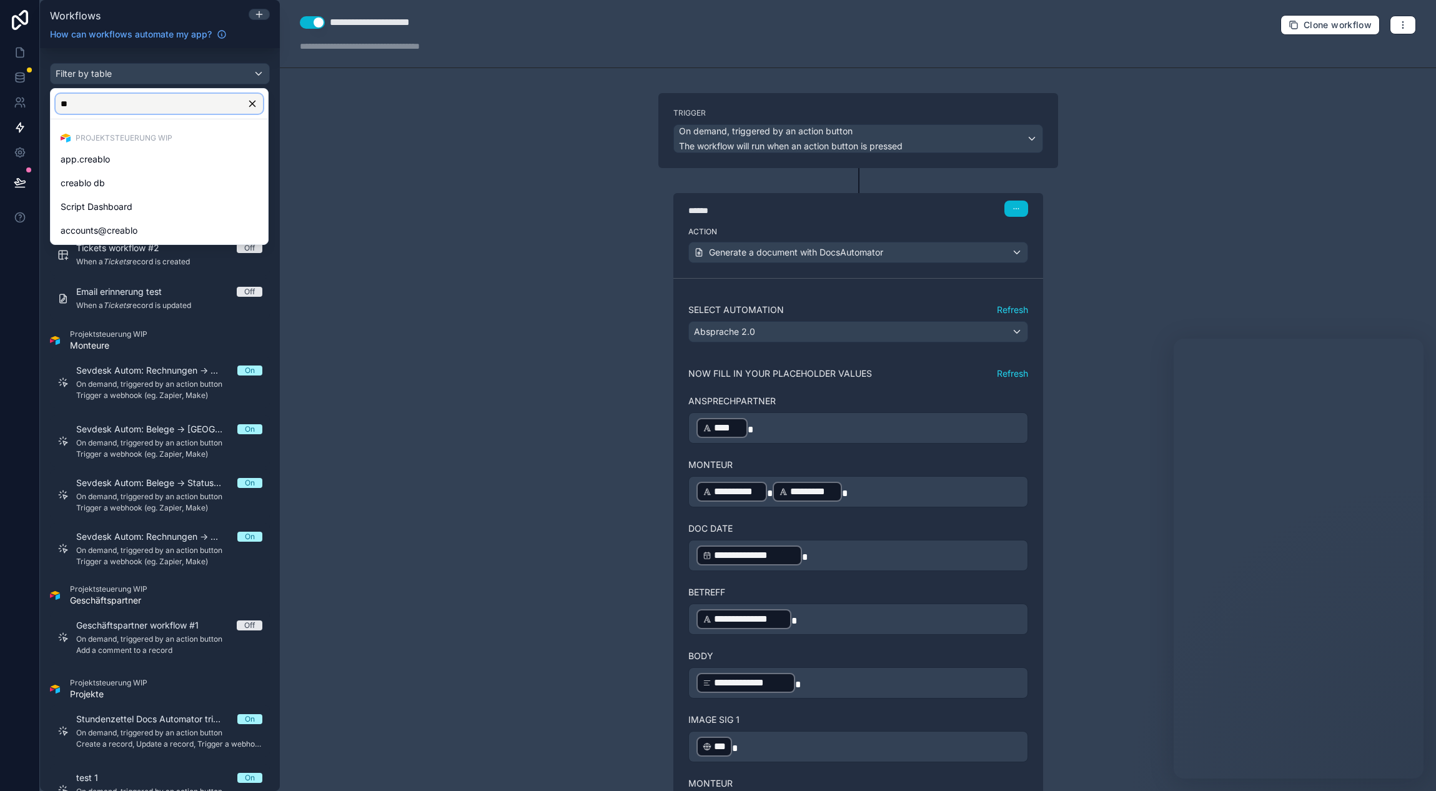
type input "*"
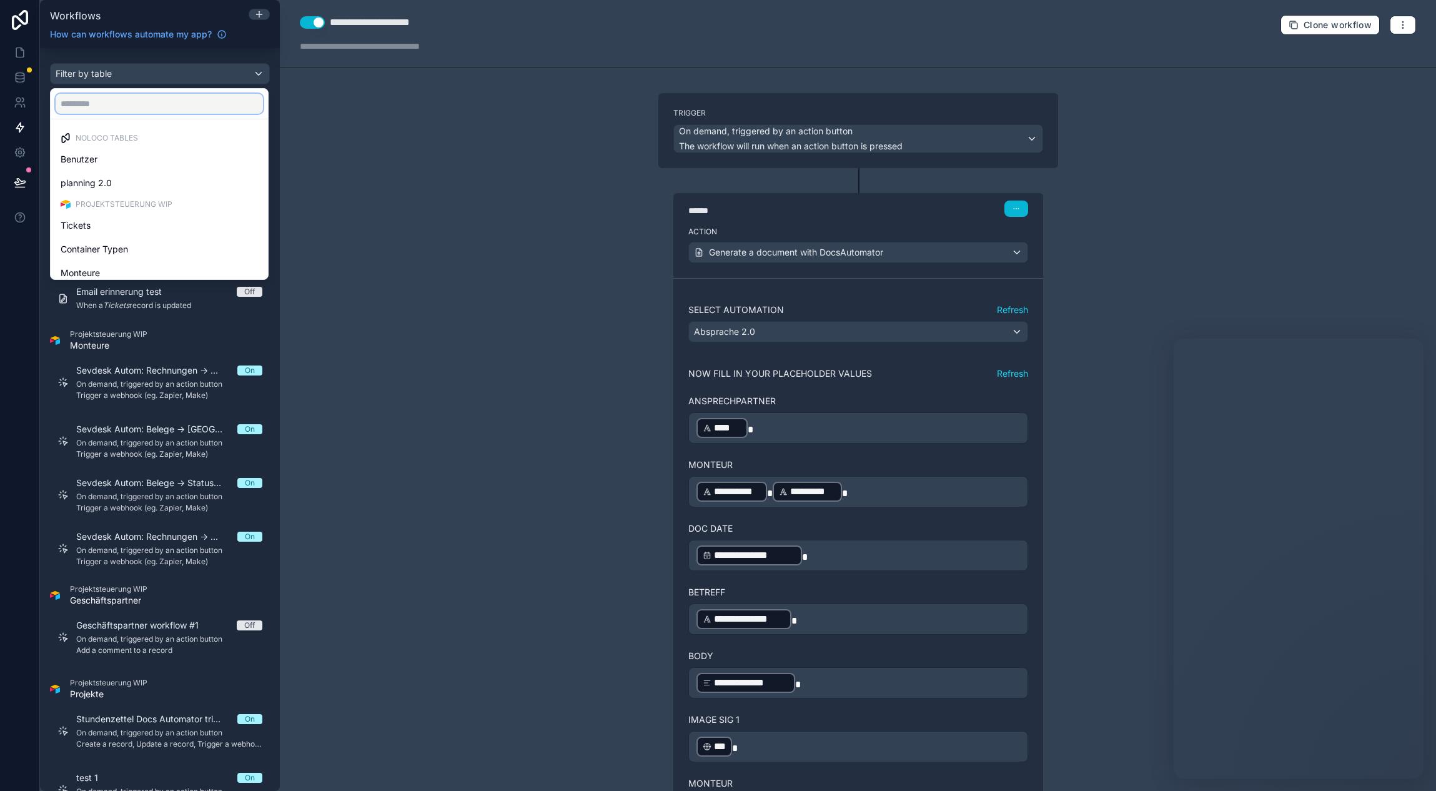
type input "*"
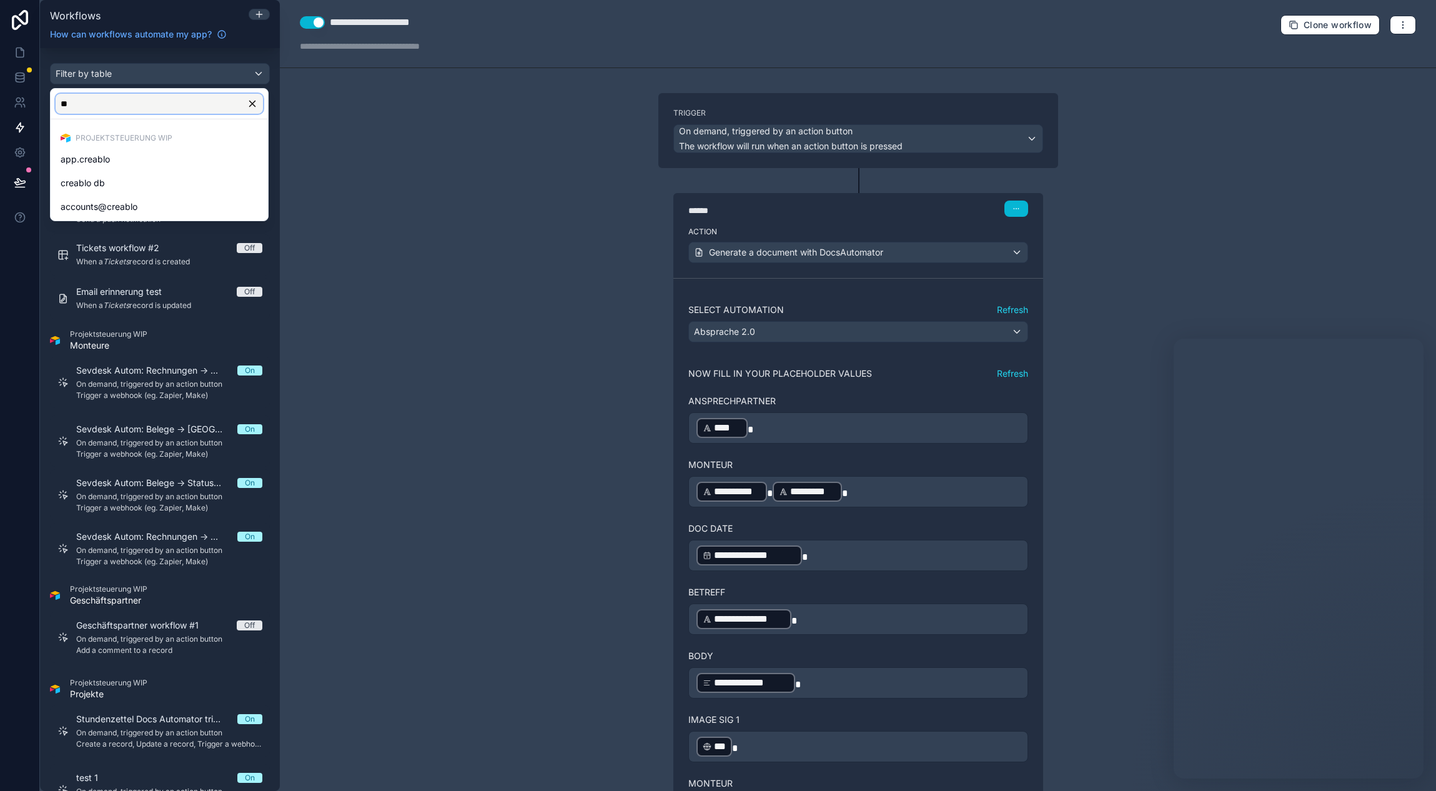
type input "*"
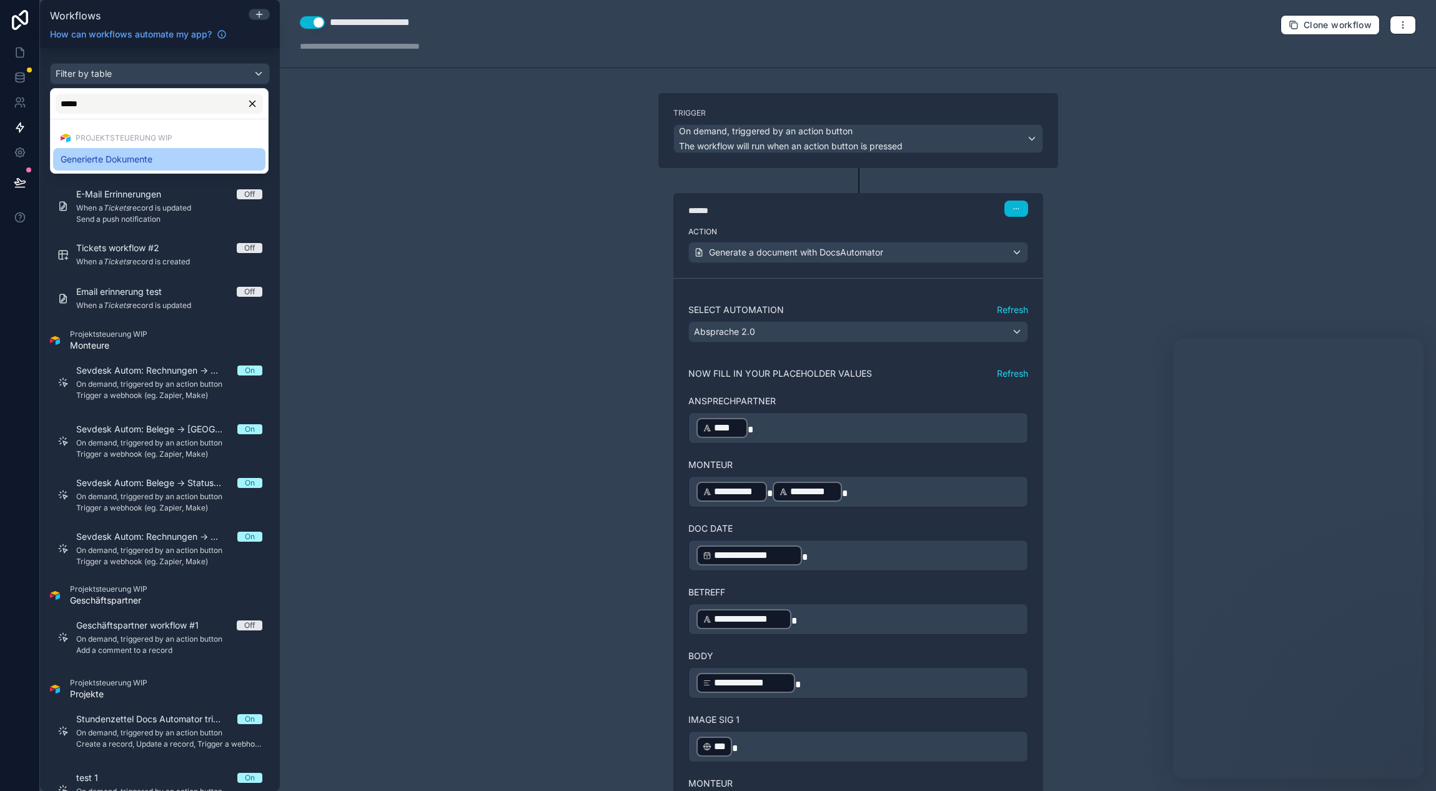
type input "*****"
click at [134, 162] on span "Generierte Dokumente" at bounding box center [107, 159] width 92 height 15
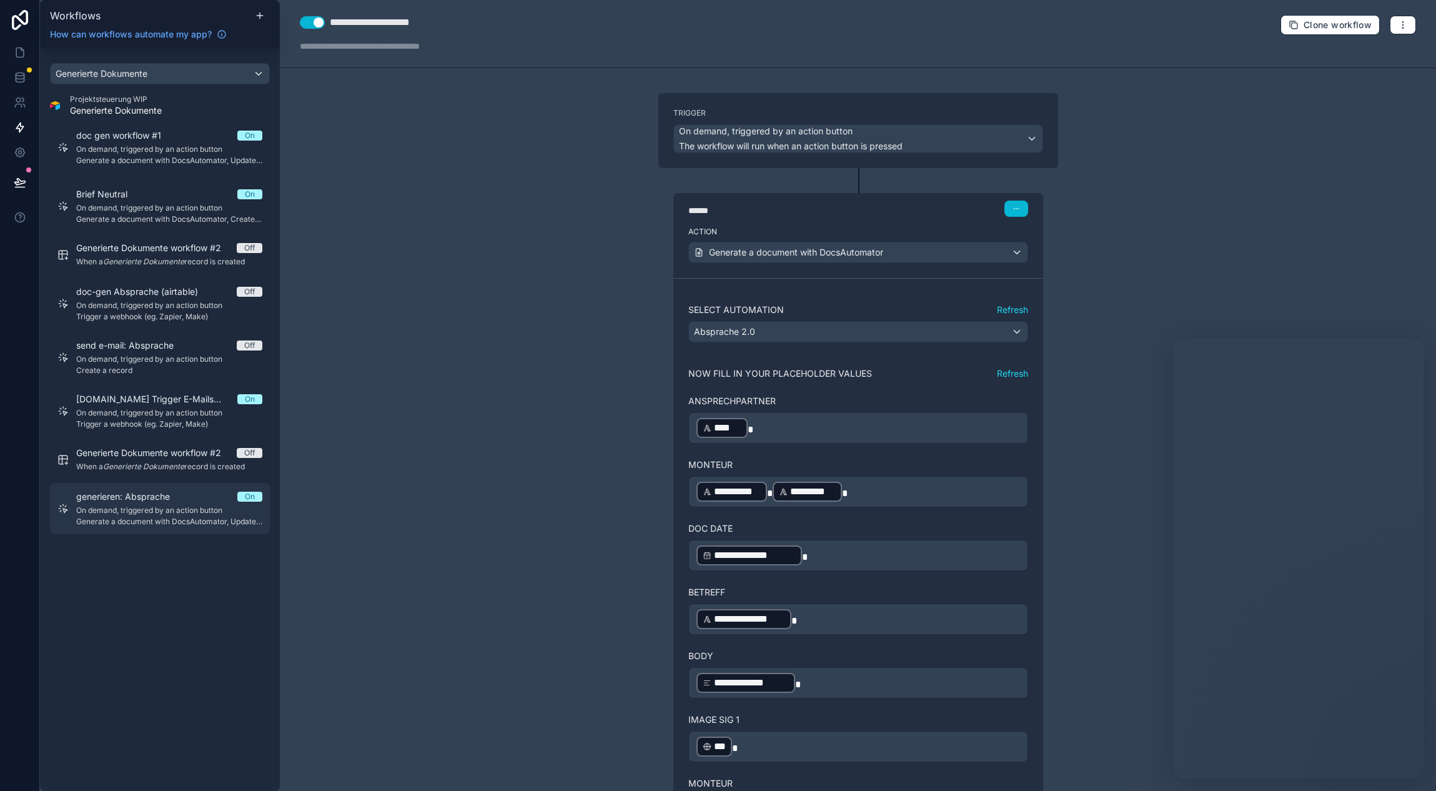
click at [147, 513] on span "On demand, triggered by an action button" at bounding box center [169, 510] width 186 height 10
click at [146, 507] on span "On demand, triggered by an action button" at bounding box center [169, 510] width 186 height 10
click at [776, 134] on span "On demand, triggered by an action button" at bounding box center [766, 131] width 174 height 12
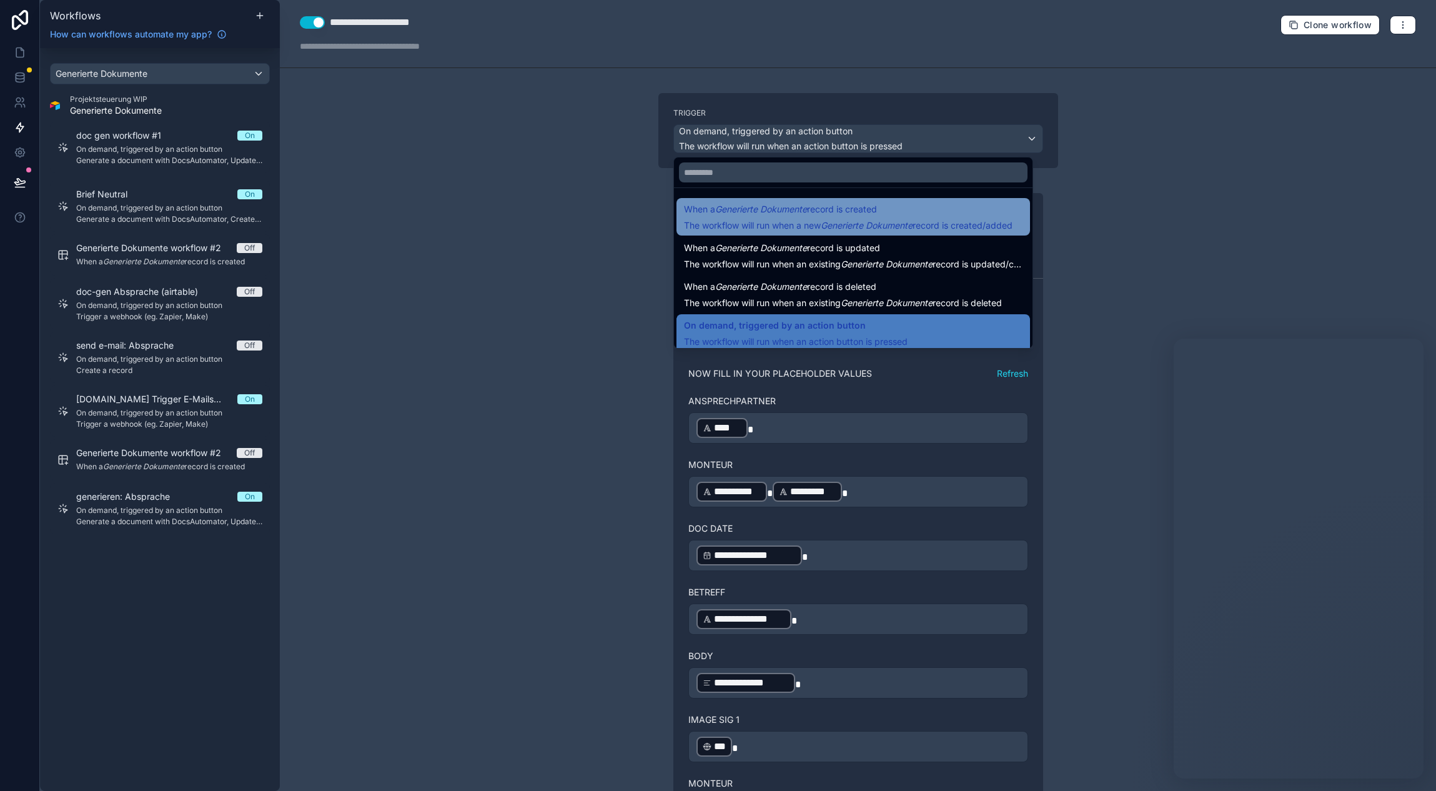
click at [744, 211] on em "Generierte Dokumente" at bounding box center [761, 209] width 92 height 11
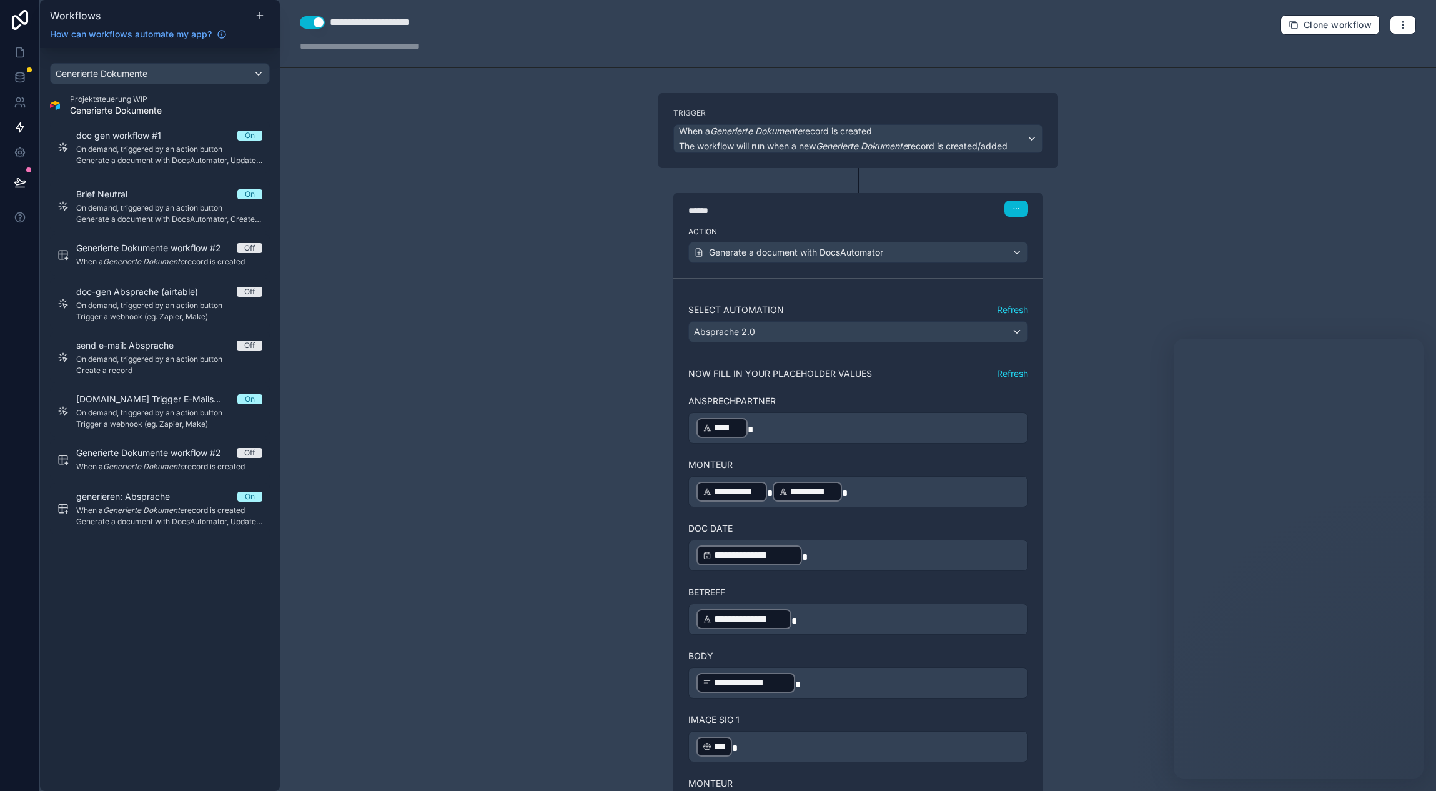
click at [594, 169] on div "**********" at bounding box center [858, 395] width 1156 height 791
click at [836, 155] on div "Trigger When a Generierte Dokumente record is created The workflow will run whe…" at bounding box center [858, 130] width 400 height 75
click at [831, 140] on span "The workflow will run when a new Generierte Dokumente record is created/added" at bounding box center [843, 146] width 329 height 12
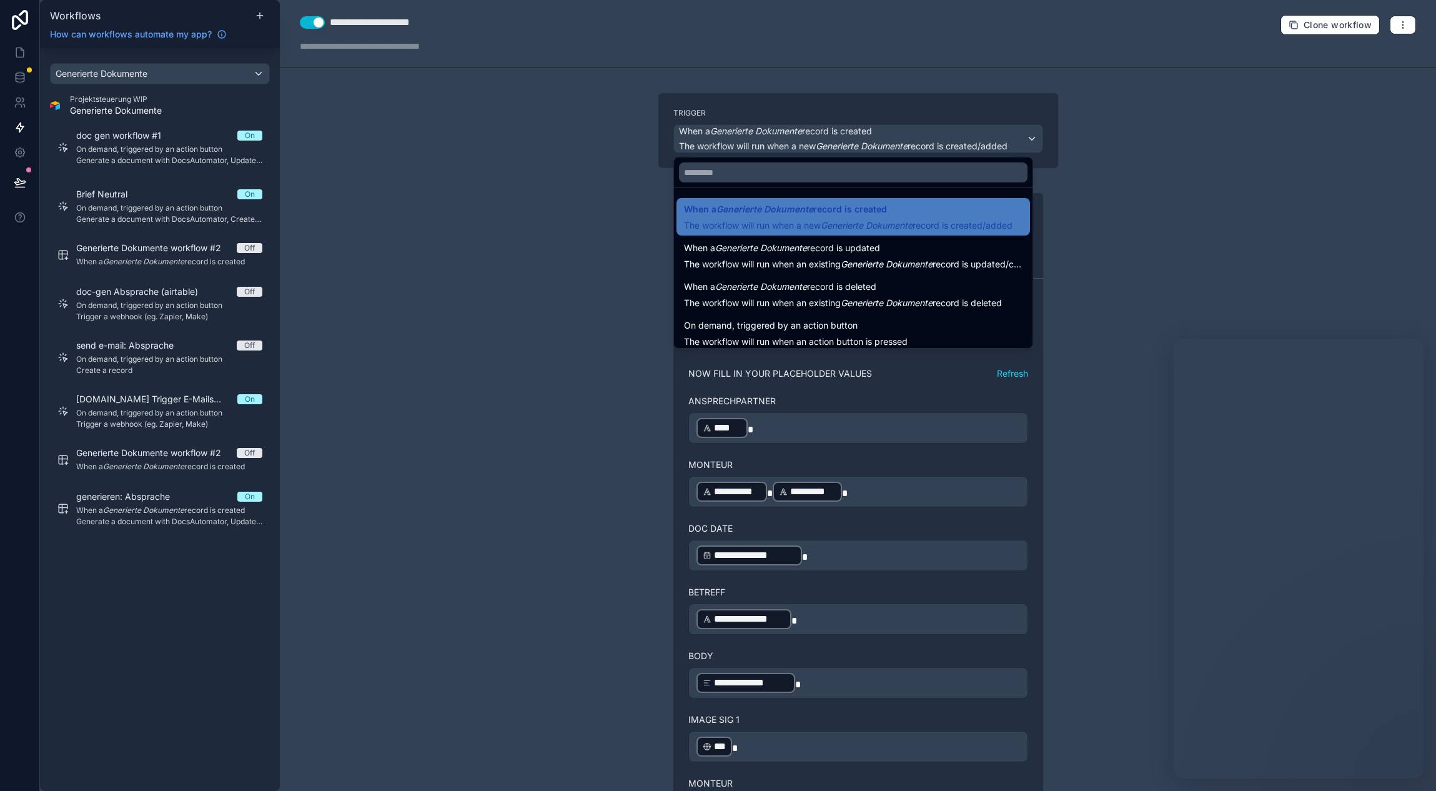
click at [769, 243] on em "Generierte Dokumente" at bounding box center [761, 247] width 92 height 11
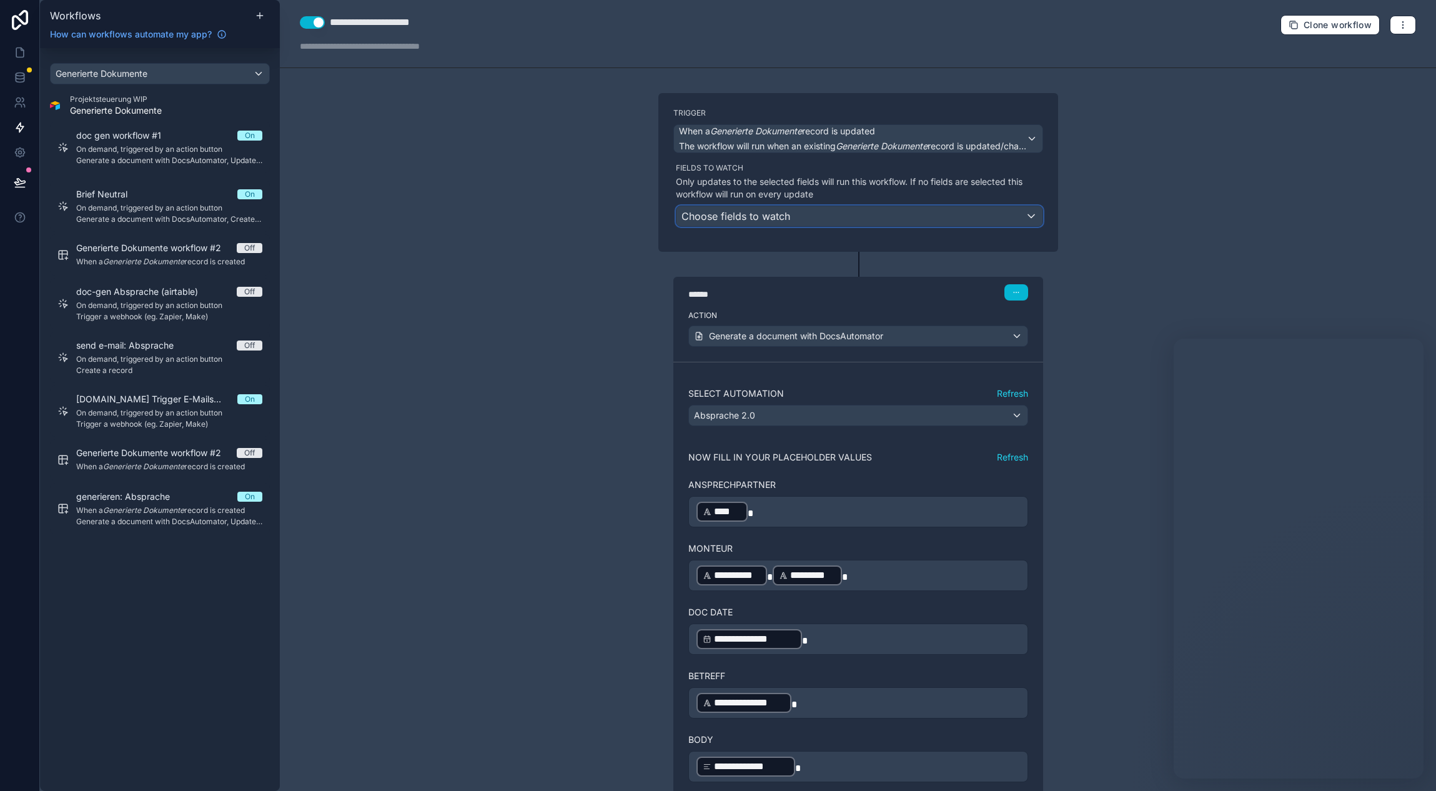
click at [813, 221] on div "Choose fields to watch" at bounding box center [859, 216] width 366 height 20
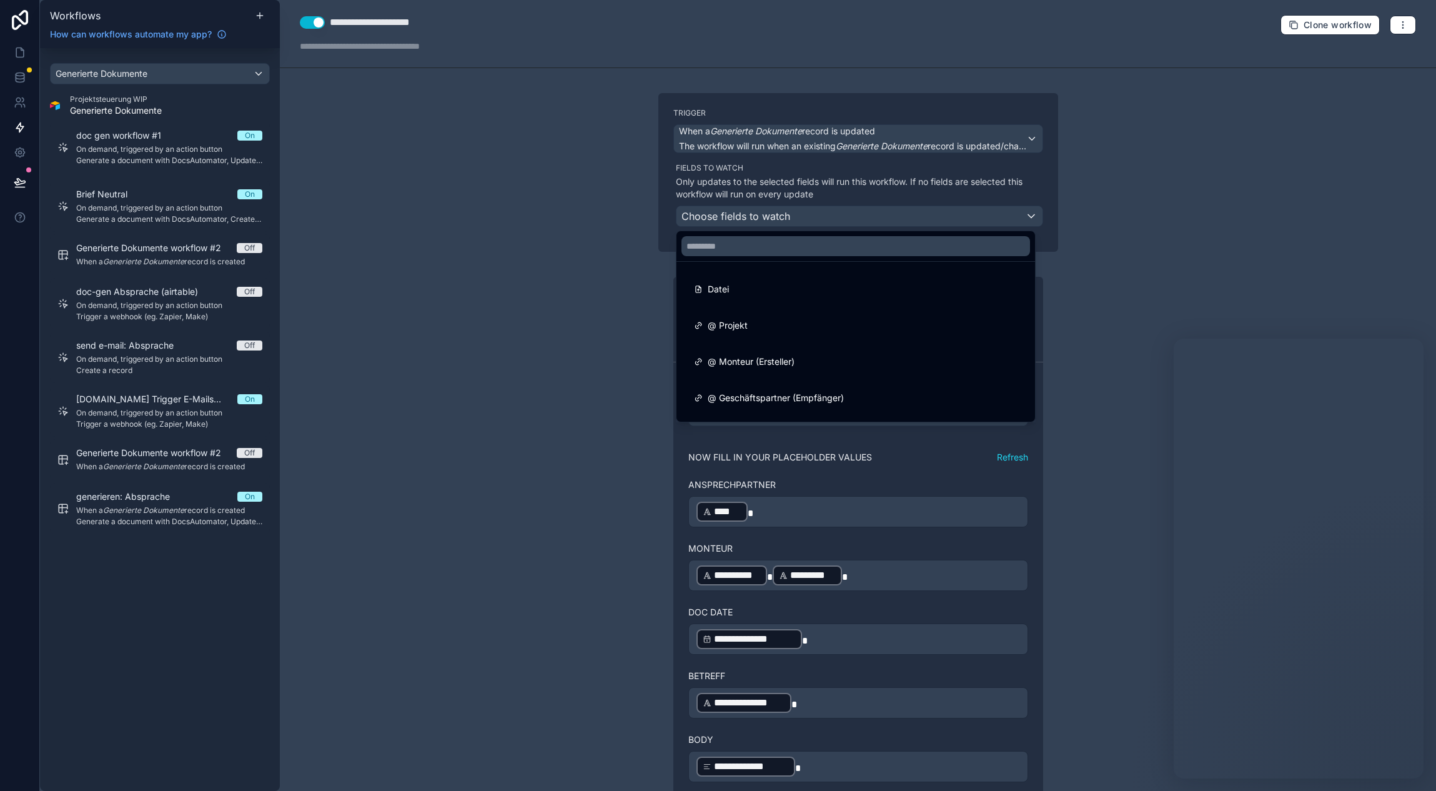
click at [620, 225] on div at bounding box center [718, 395] width 1436 height 791
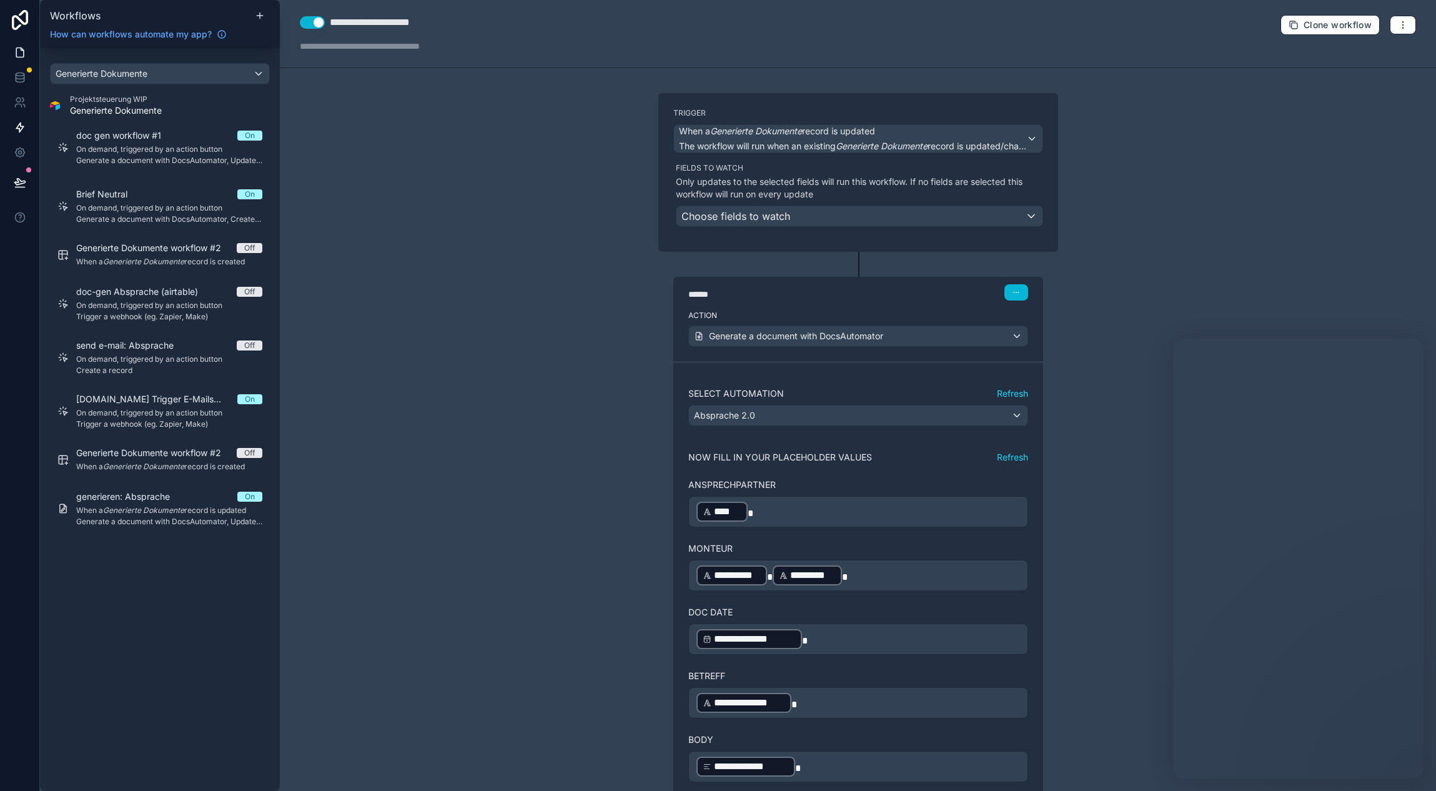
click at [42, 60] on div "Generierte Dokumente Projektsteuerung WIP Generierte Dokumente doc gen workflow…" at bounding box center [160, 298] width 240 height 501
click at [16, 53] on icon at bounding box center [19, 52] width 7 height 9
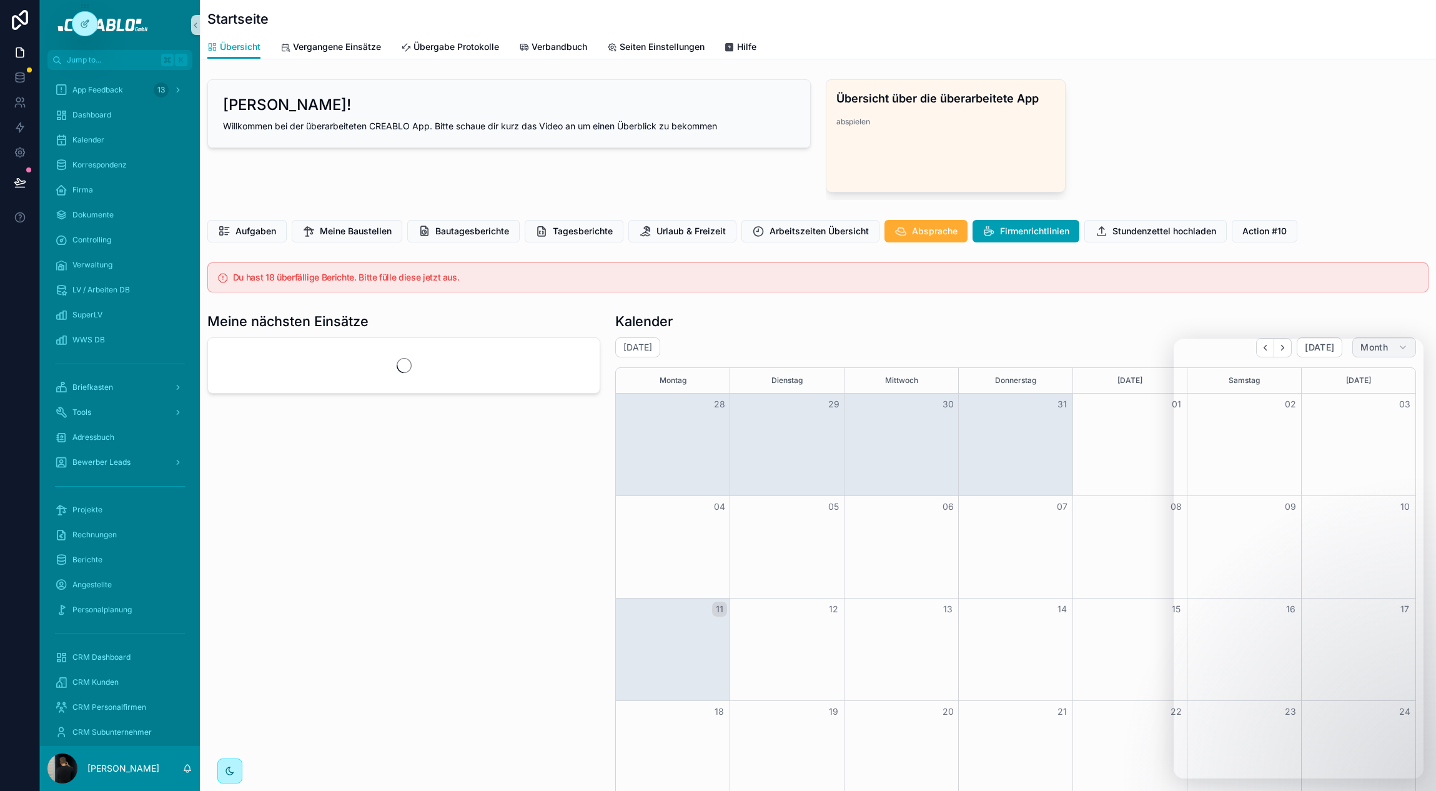
click at [1405, 355] on button "Month" at bounding box center [1384, 347] width 64 height 20
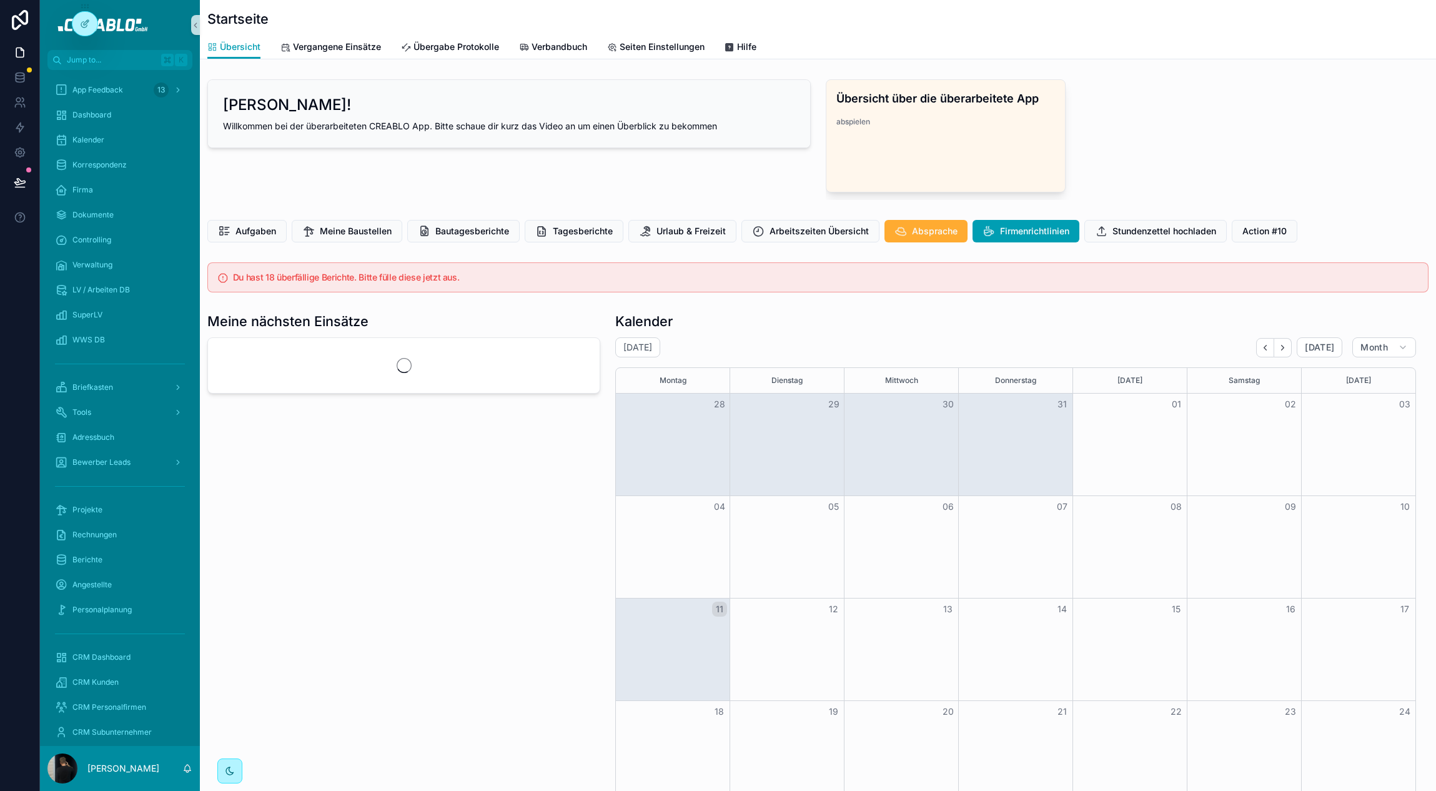
click at [1405, 236] on div "Aufgaben Meine Baustellen Bautagesberichte Tagesberichte Urlaub & Freizeit Arbe…" at bounding box center [817, 231] width 1221 height 22
click at [80, 25] on icon at bounding box center [85, 24] width 10 height 10
click at [86, 26] on icon at bounding box center [85, 24] width 10 height 10
click at [1382, 228] on div "Aufgaben Meine Baustellen Bautagesberichte Tagesberichte Urlaub & Freizeit Arbe…" at bounding box center [817, 231] width 1221 height 22
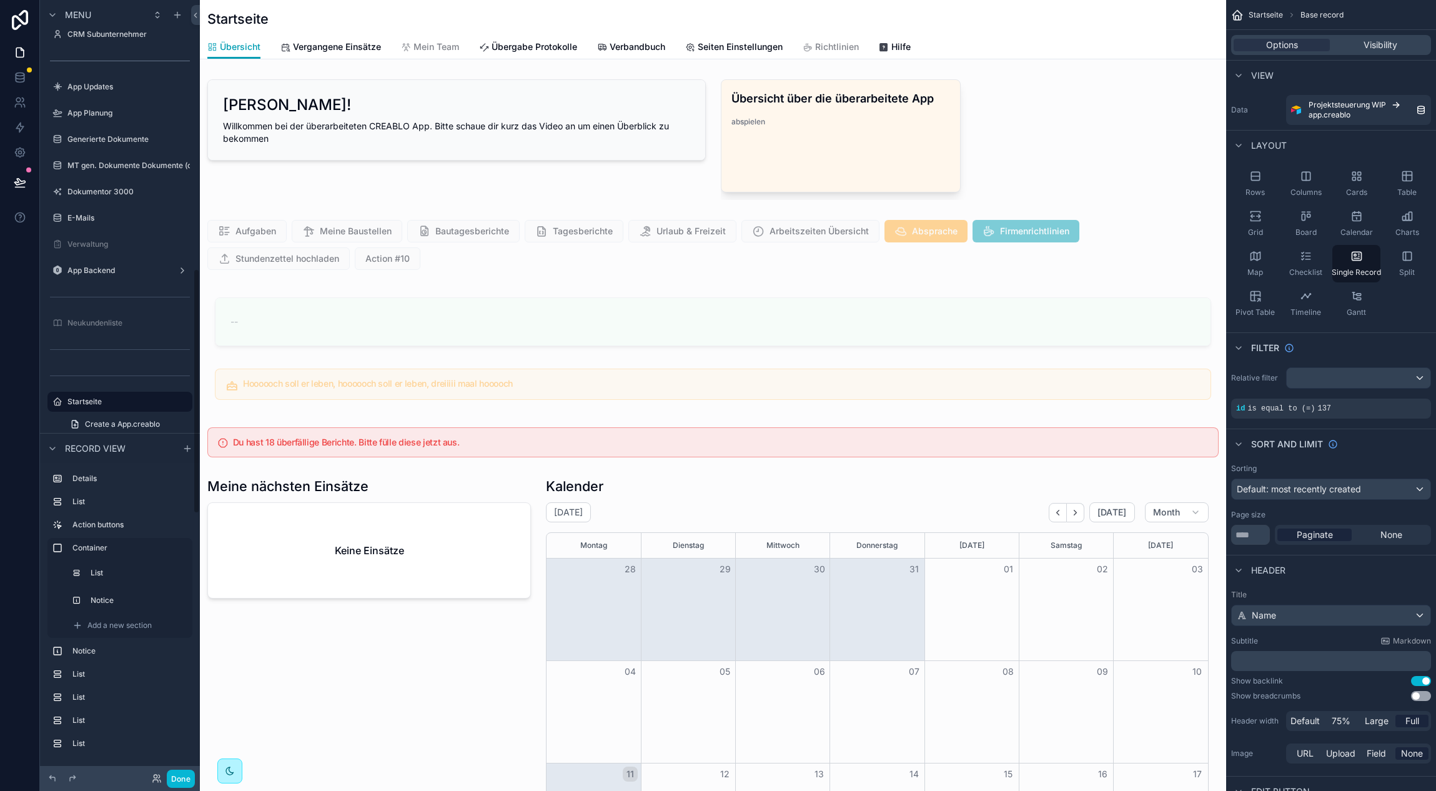
scroll to position [0, 916]
click at [1179, 262] on div "scrollable content" at bounding box center [713, 245] width 1026 height 60
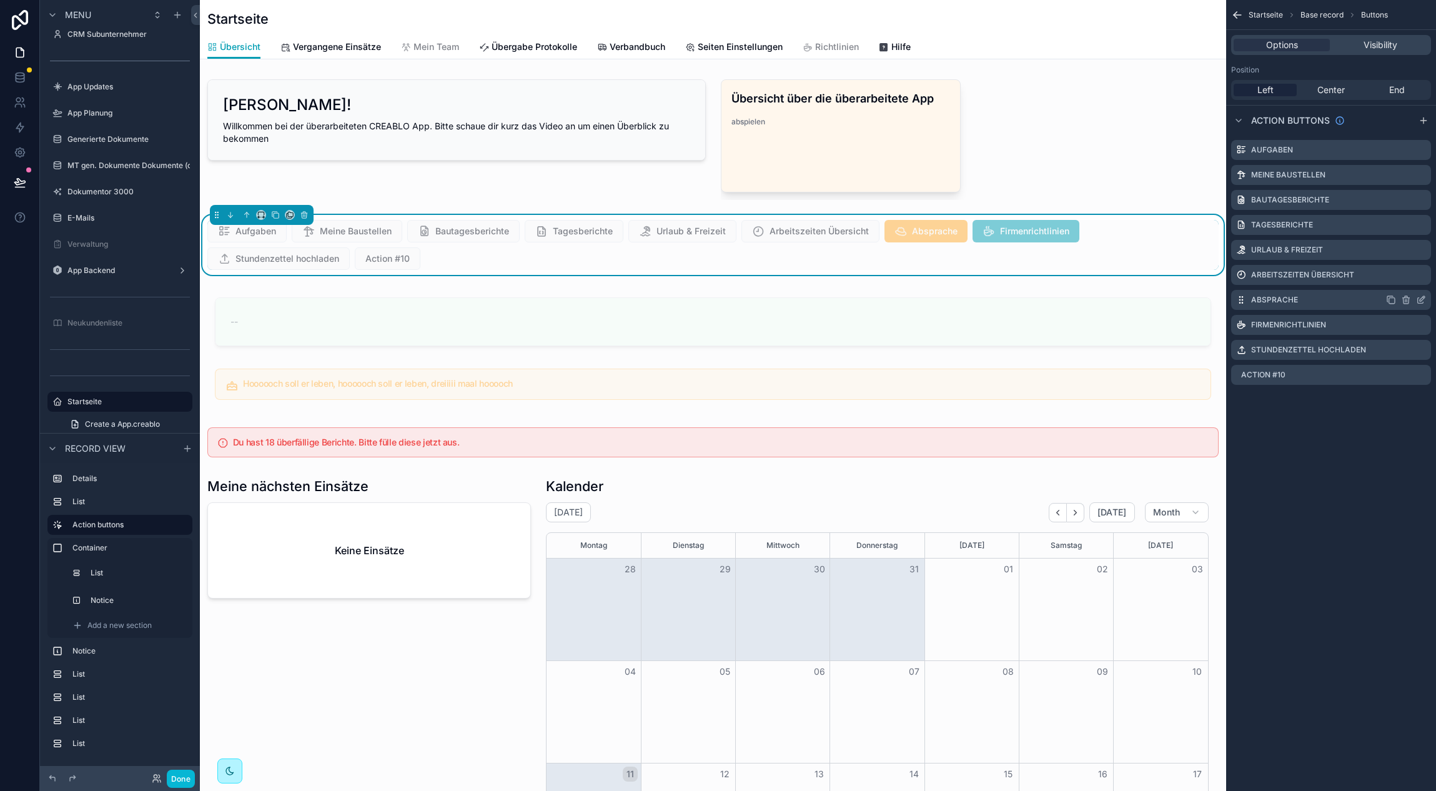
click at [1426, 295] on div "Absprache" at bounding box center [1331, 300] width 200 height 20
click at [1419, 302] on icon "scrollable content" at bounding box center [1421, 300] width 10 height 10
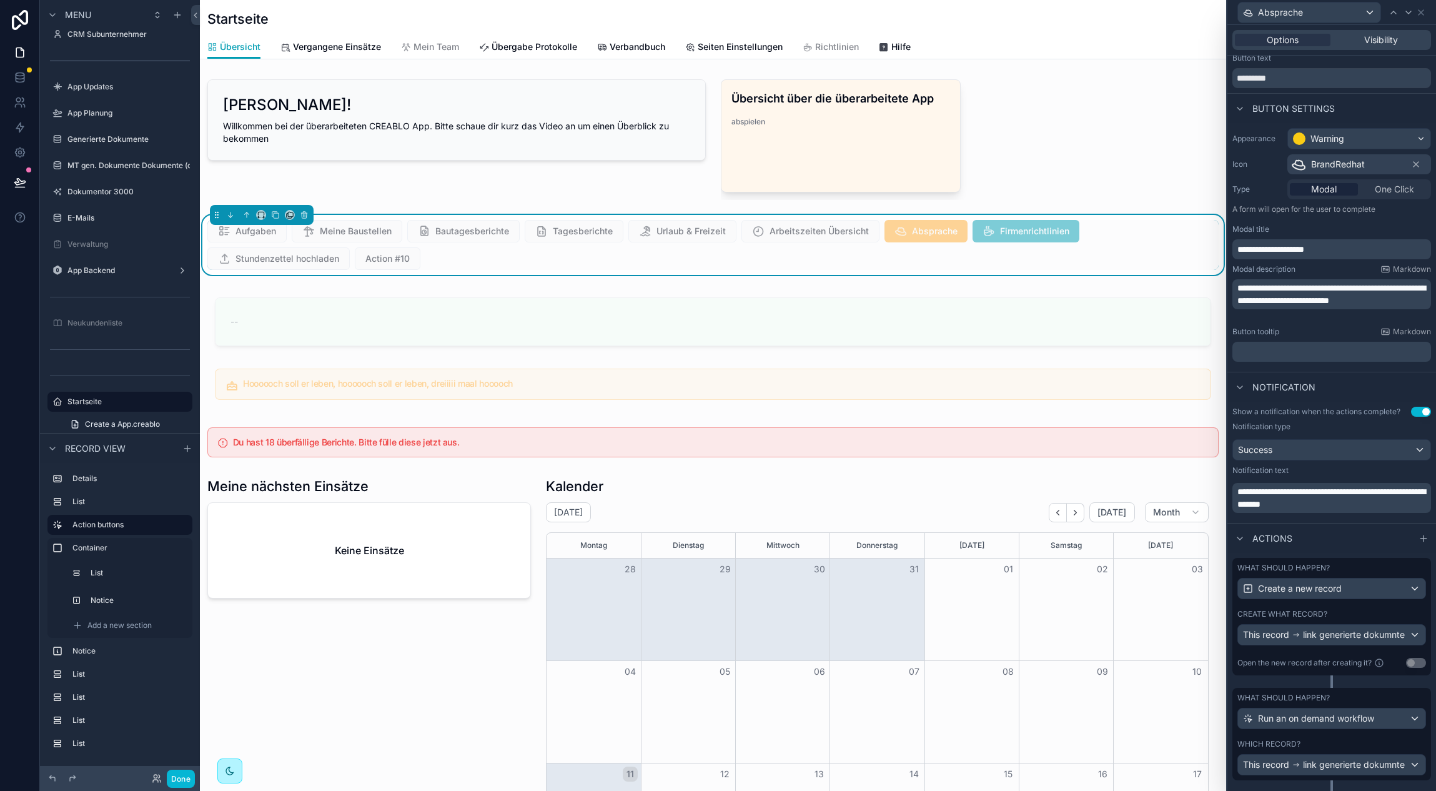
scroll to position [59, 0]
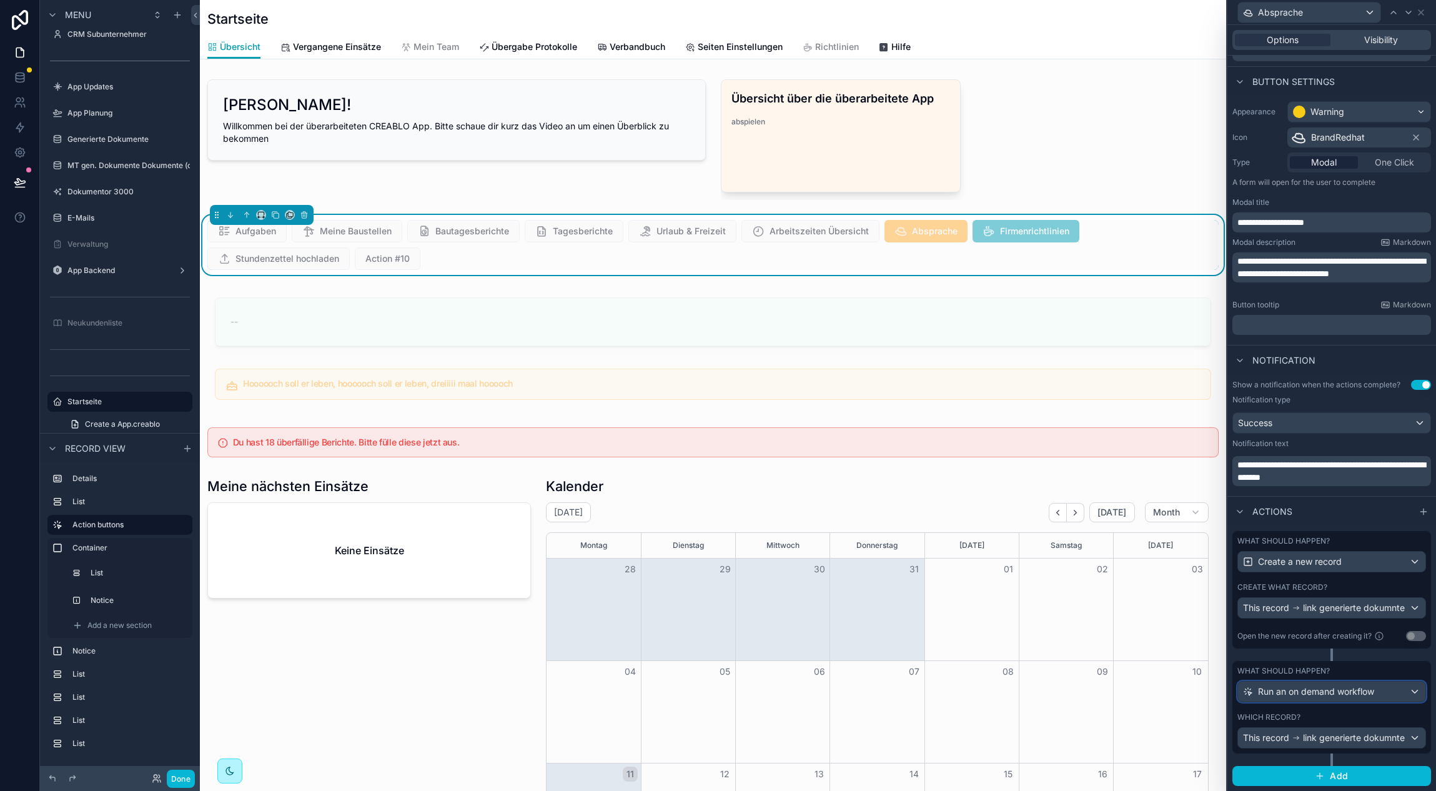
click at [1419, 687] on div "Run an on demand workflow" at bounding box center [1331, 691] width 187 height 20
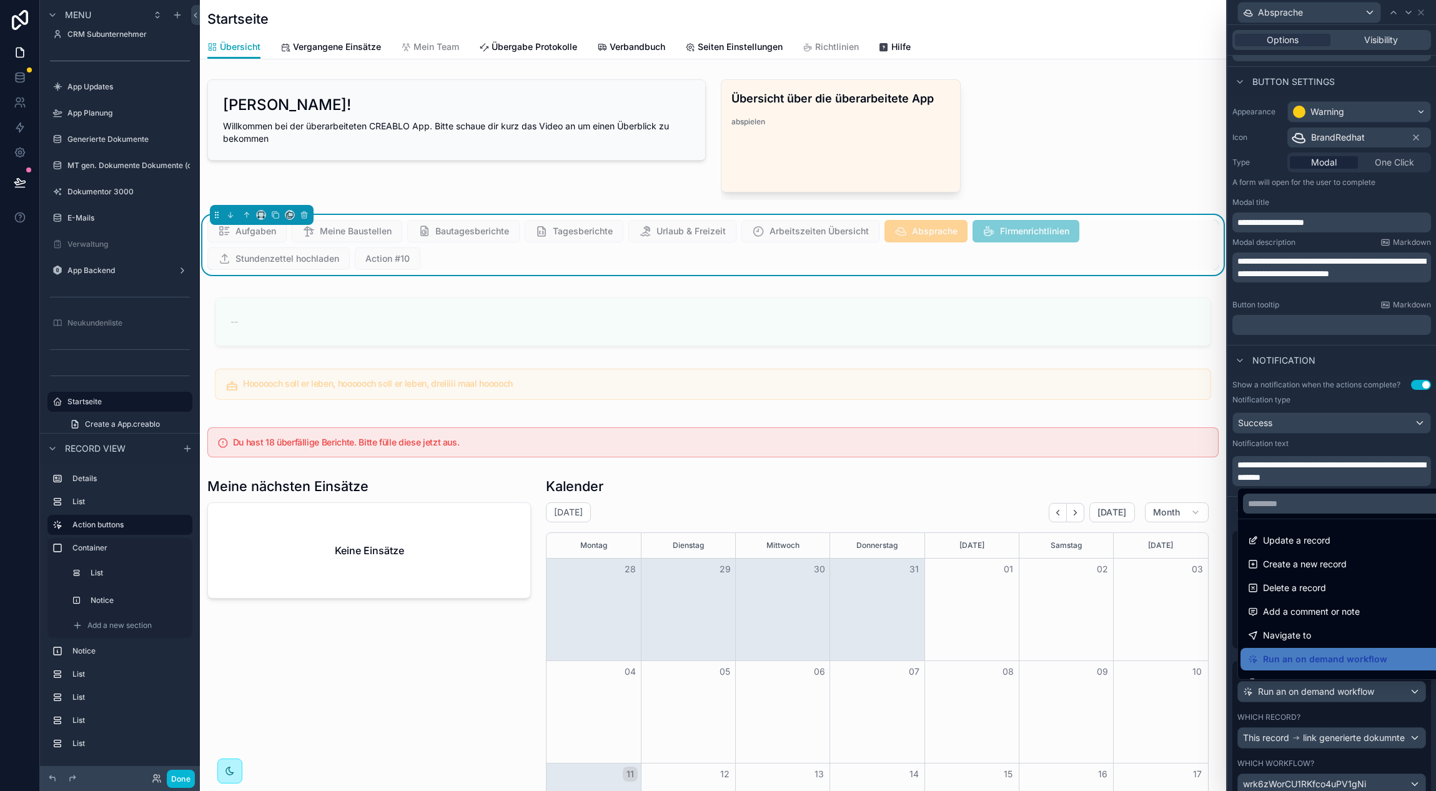
click at [1415, 688] on div at bounding box center [1331, 395] width 209 height 791
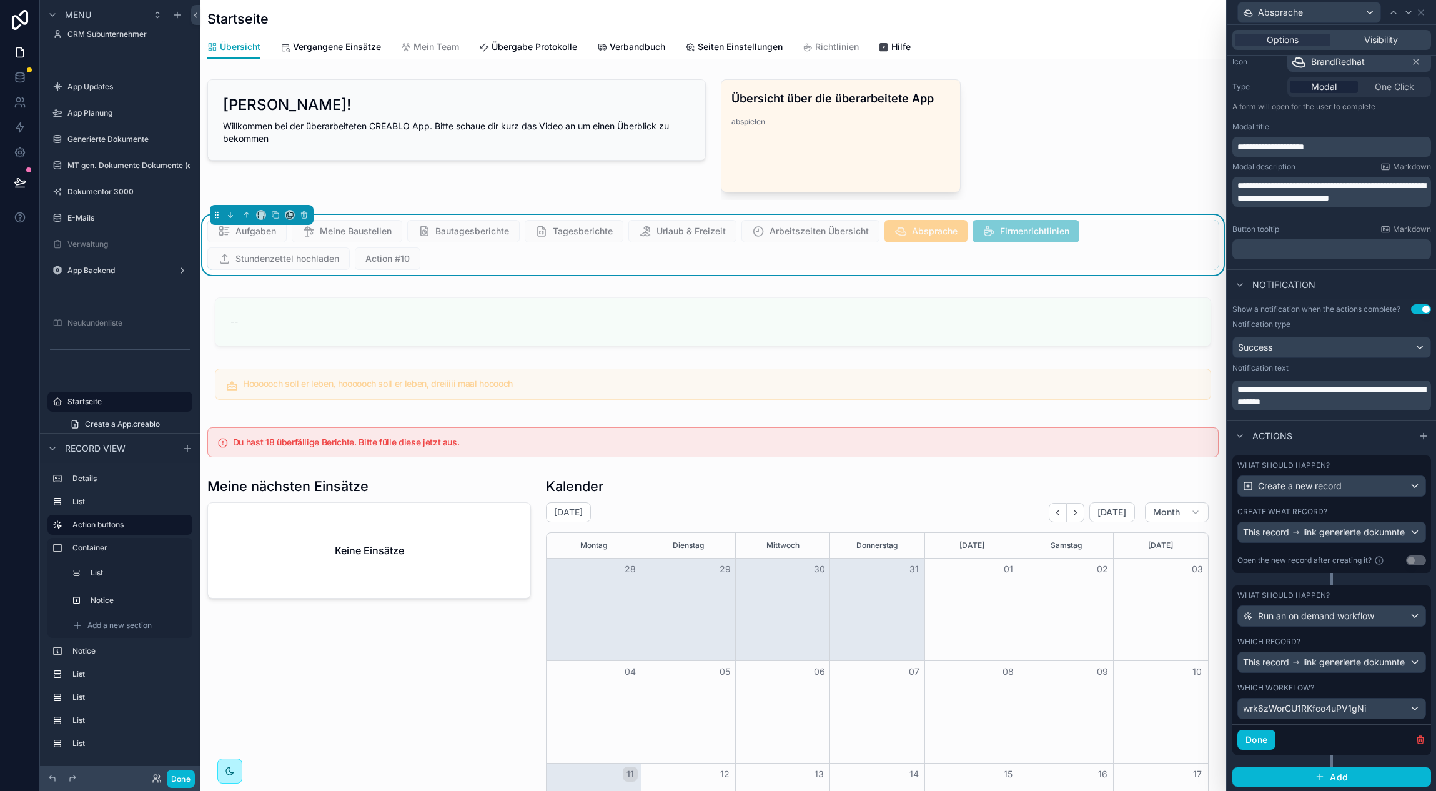
scroll to position [136, 0]
click at [1420, 740] on icon "button" at bounding box center [1420, 739] width 0 height 2
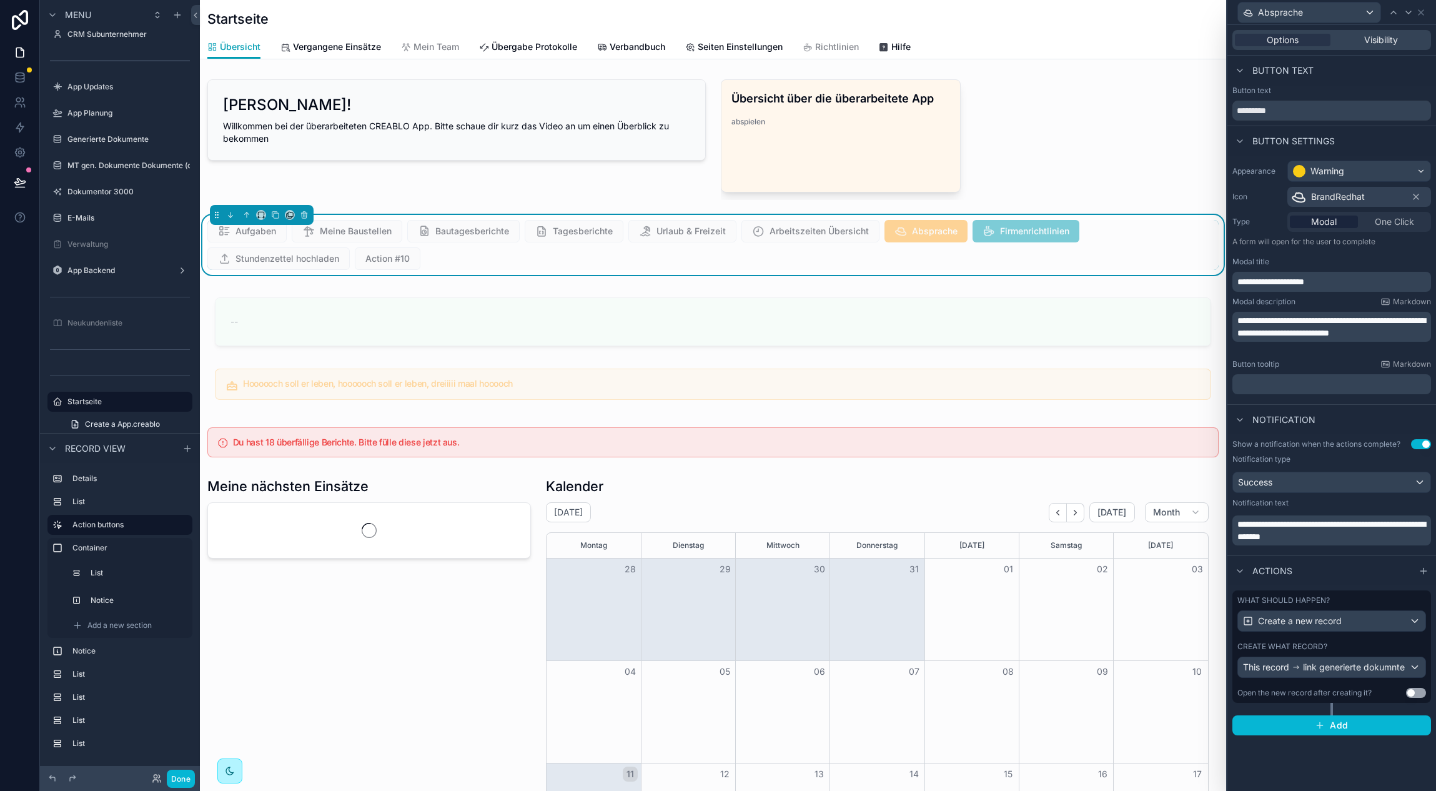
scroll to position [0, 916]
click at [1345, 728] on span "Add" at bounding box center [1339, 725] width 18 height 11
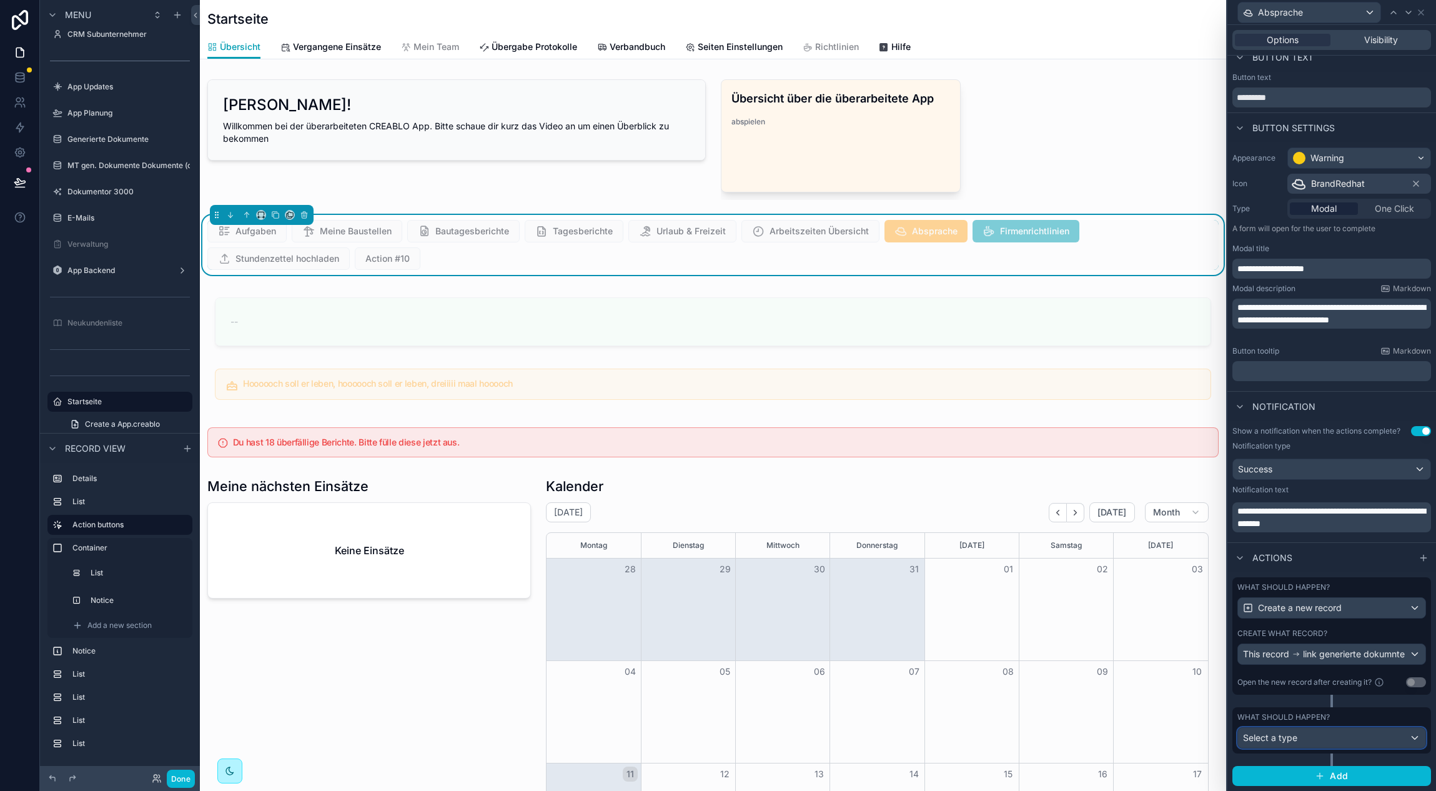
click at [1341, 737] on div "Select a type" at bounding box center [1331, 738] width 187 height 20
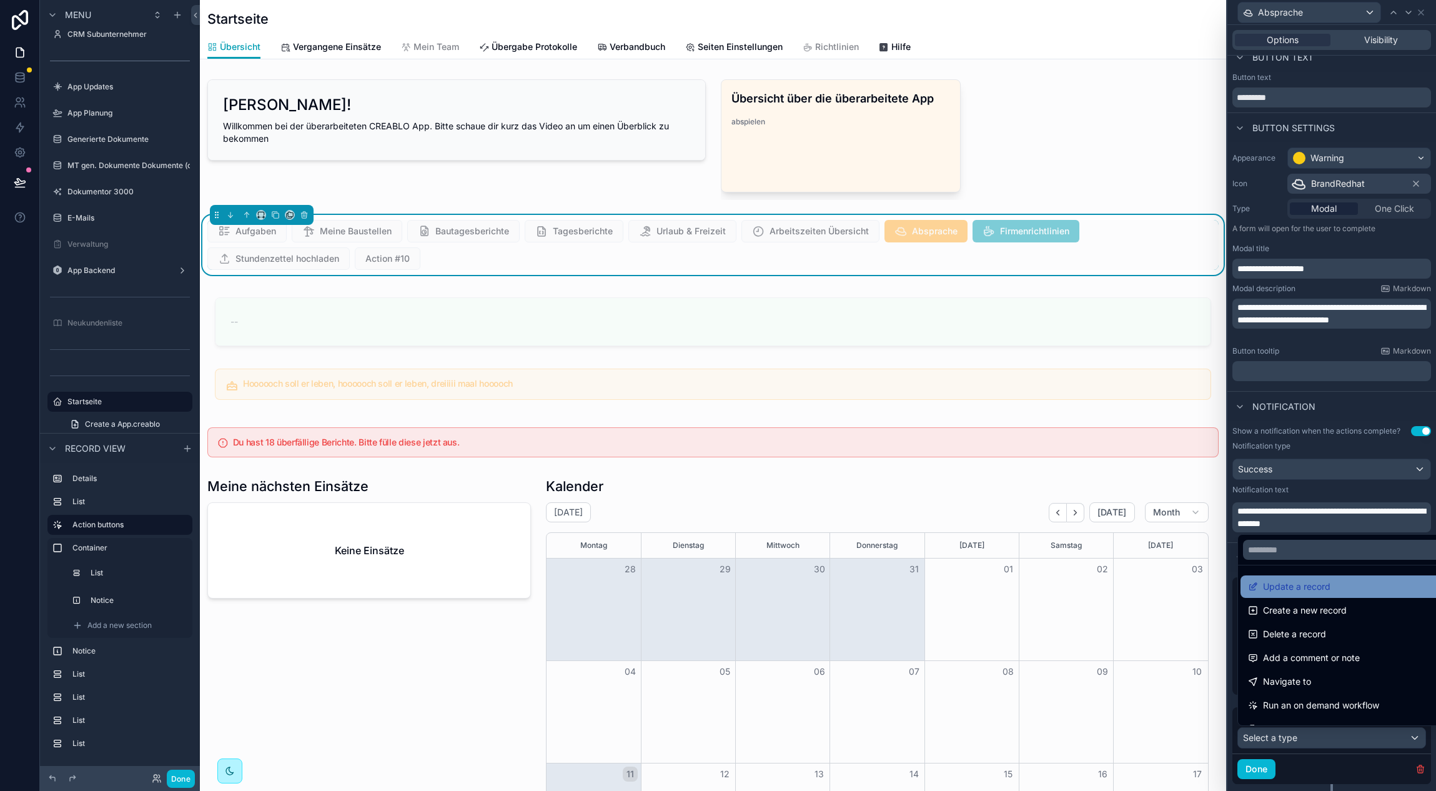
click at [1355, 584] on div "Update a record" at bounding box center [1346, 586] width 196 height 15
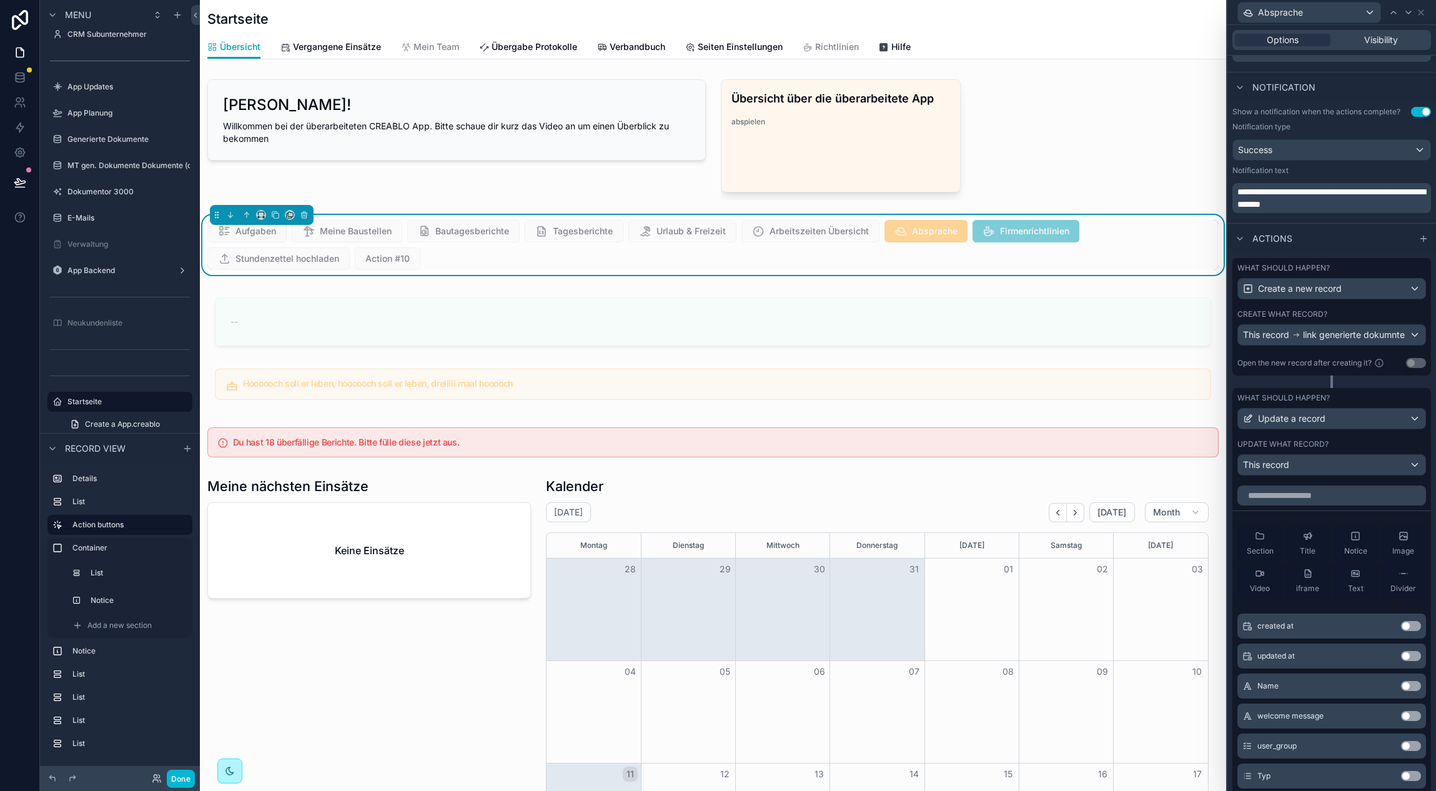
scroll to position [370, 0]
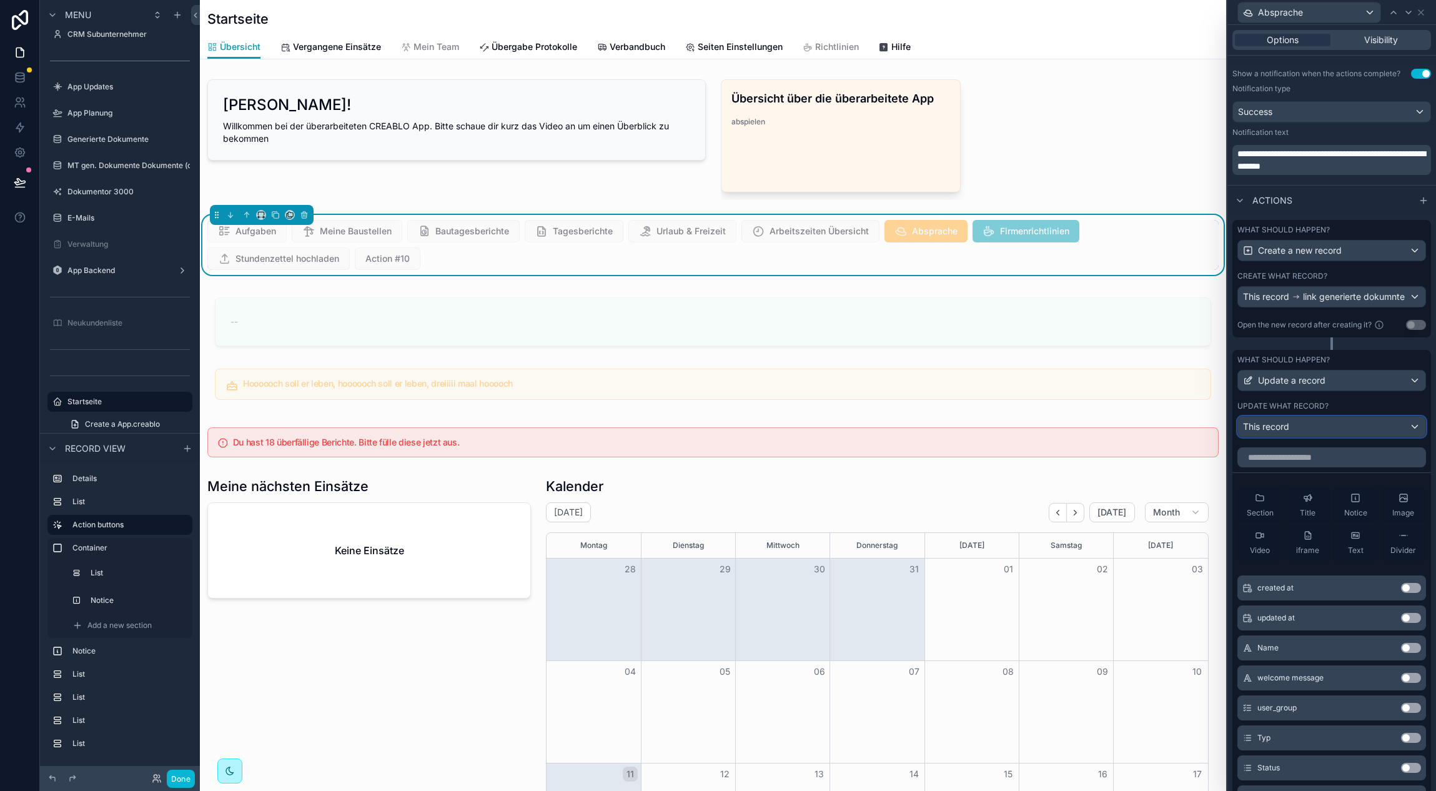
click at [1331, 428] on div "This record" at bounding box center [1331, 427] width 187 height 20
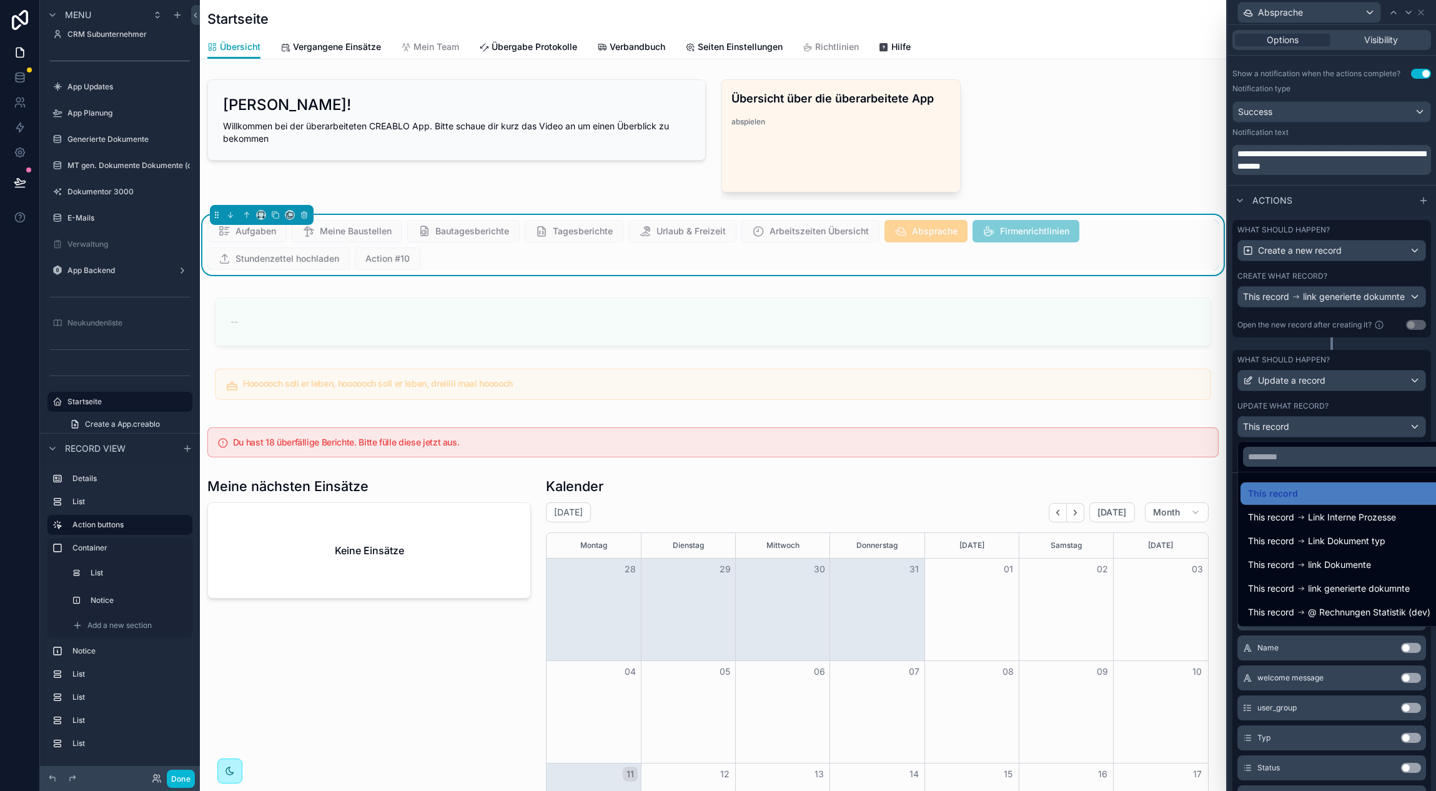
drag, startPoint x: 1410, startPoint y: 590, endPoint x: 1337, endPoint y: 557, distance: 80.2
click at [1410, 590] on span "link generierte dokumnte" at bounding box center [1359, 588] width 102 height 15
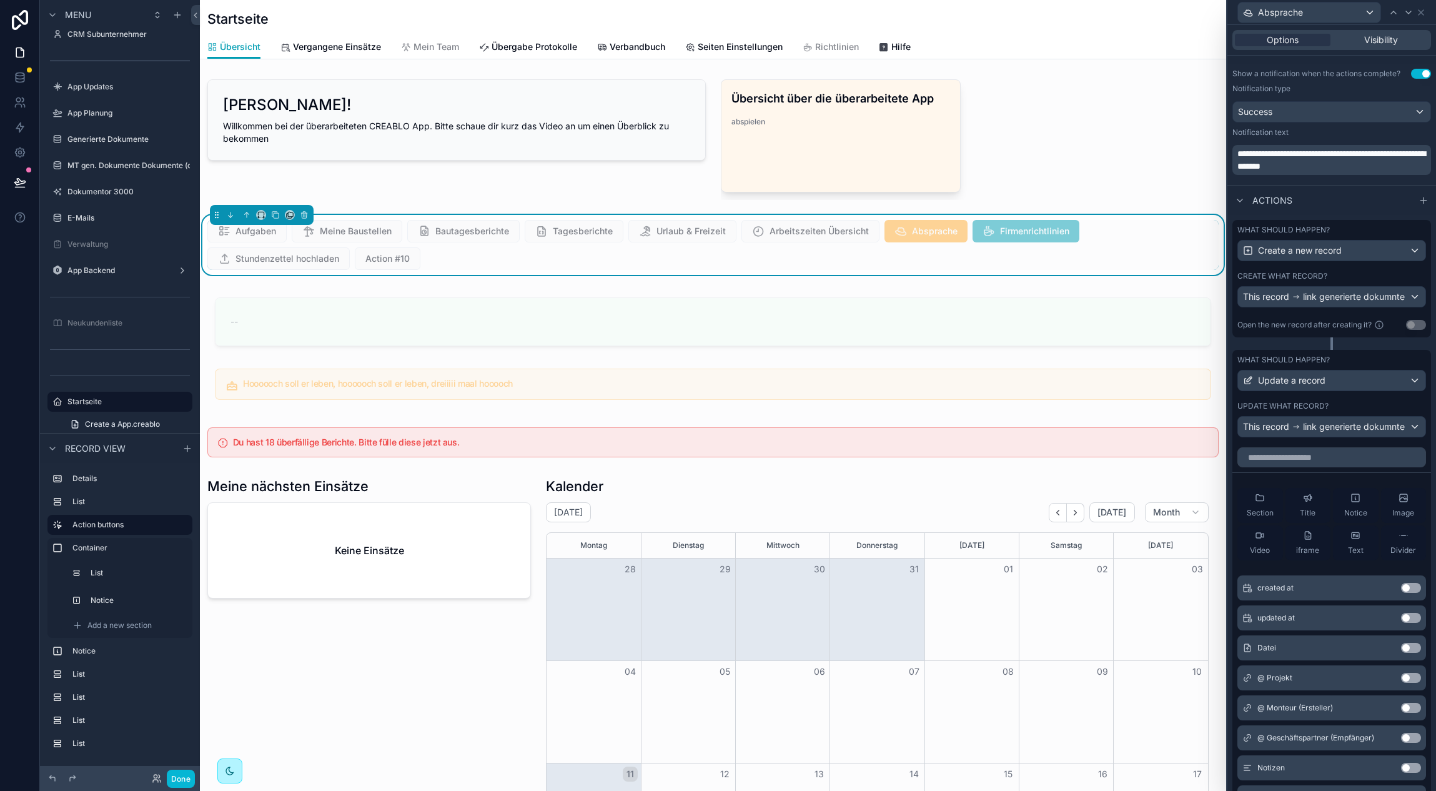
scroll to position [0, 916]
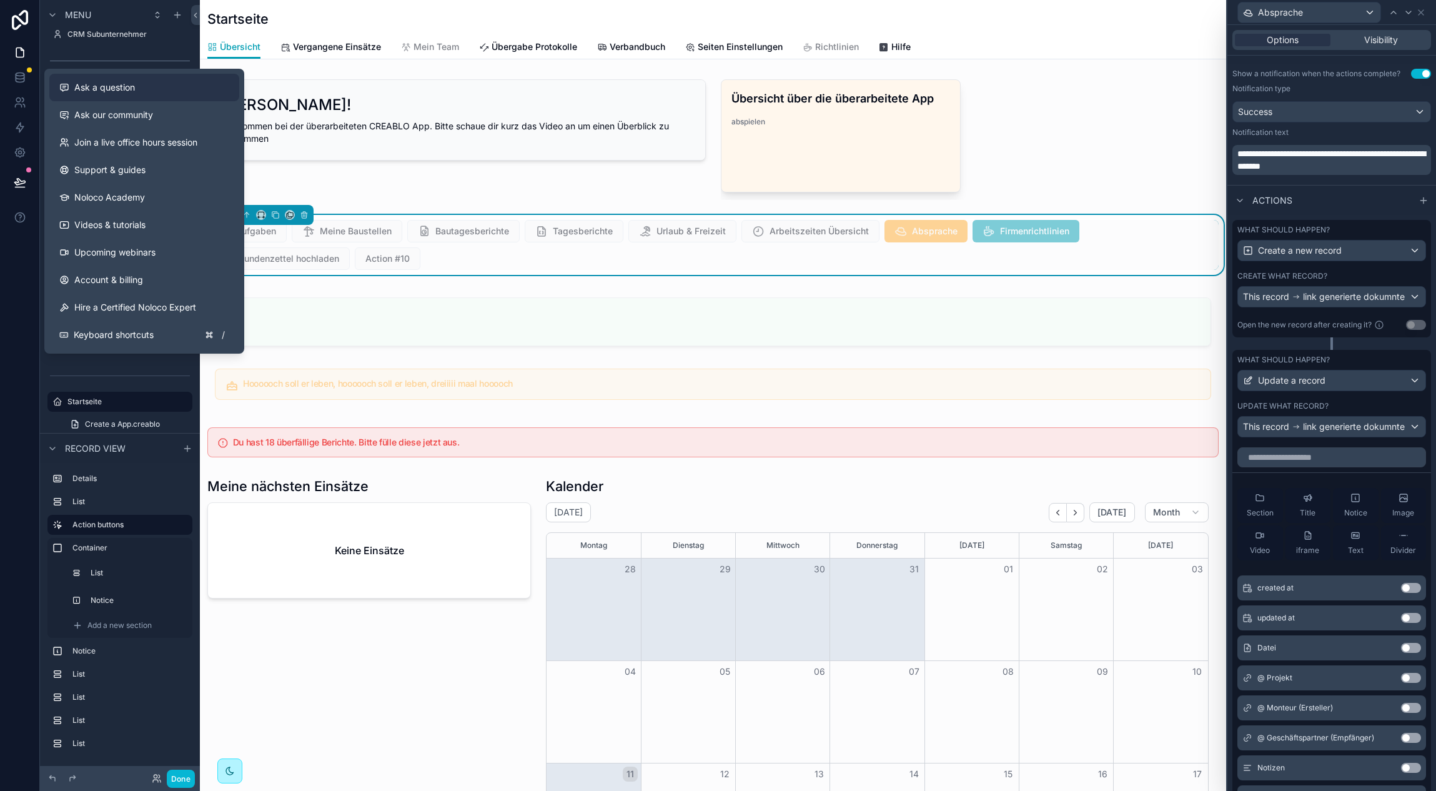
click at [127, 87] on span "Ask a question" at bounding box center [104, 87] width 61 height 12
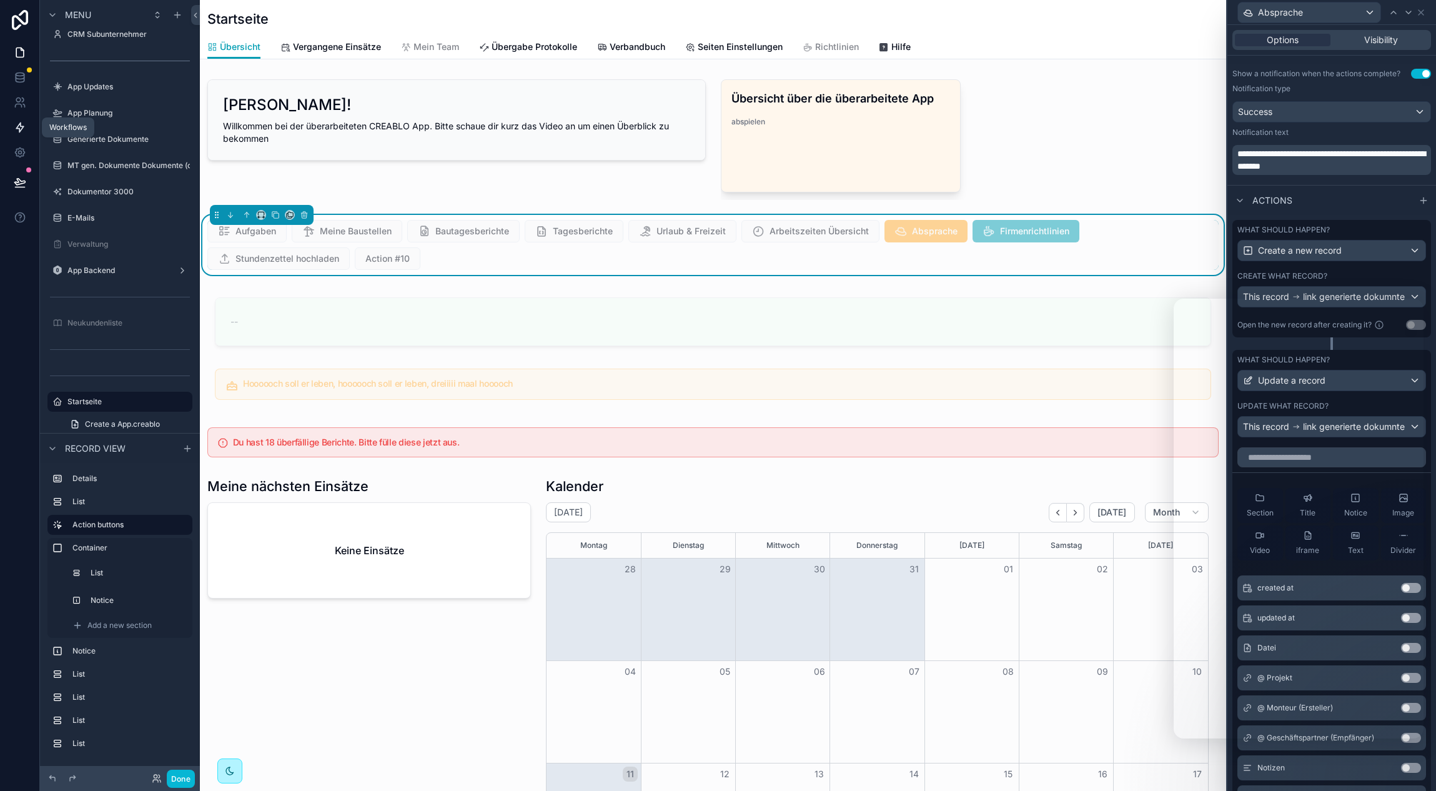
click at [19, 125] on icon at bounding box center [19, 127] width 7 height 9
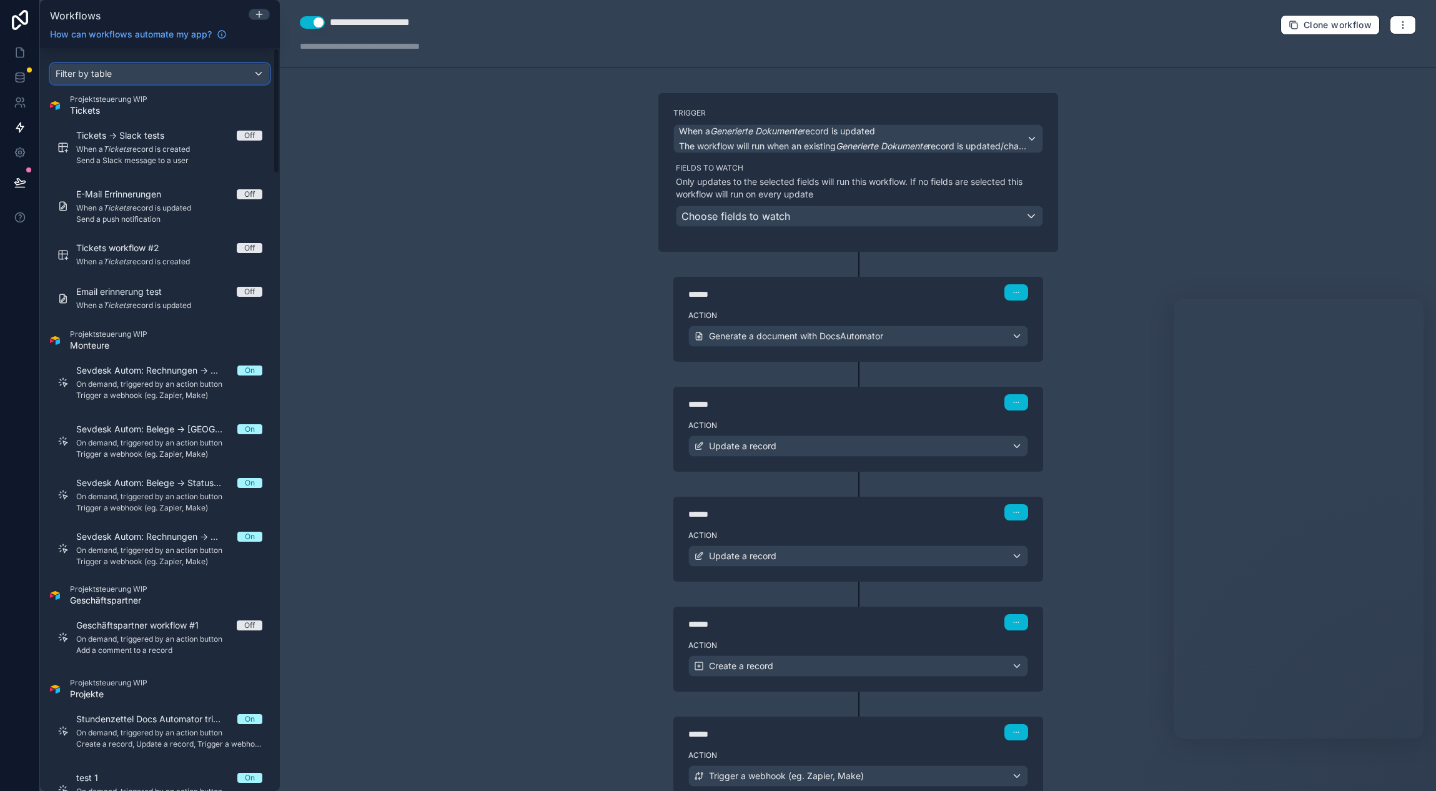
click at [139, 70] on div "Filter by table" at bounding box center [160, 74] width 219 height 20
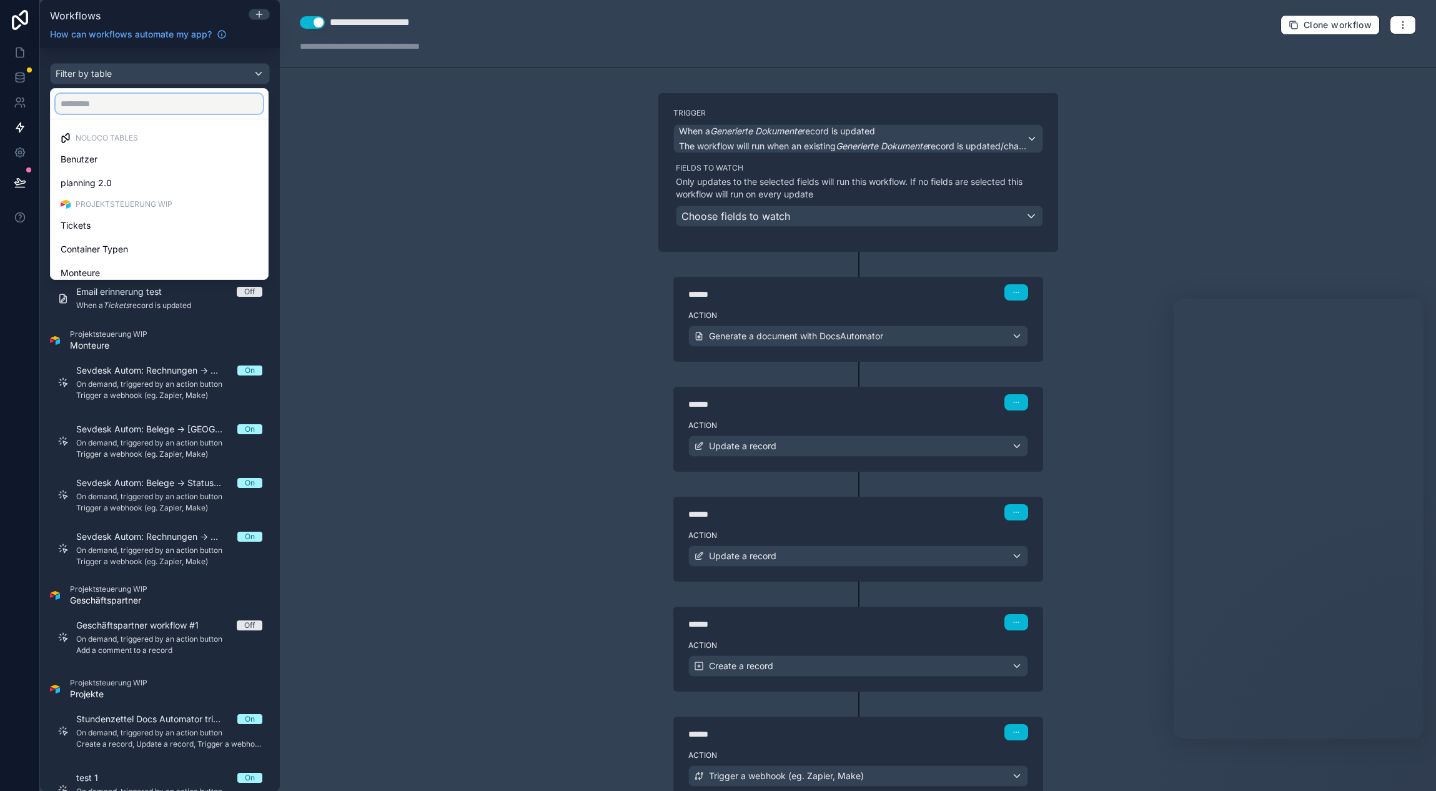
click at [126, 102] on input "text" at bounding box center [159, 104] width 207 height 20
click at [600, 315] on div "scrollable content" at bounding box center [718, 395] width 1436 height 791
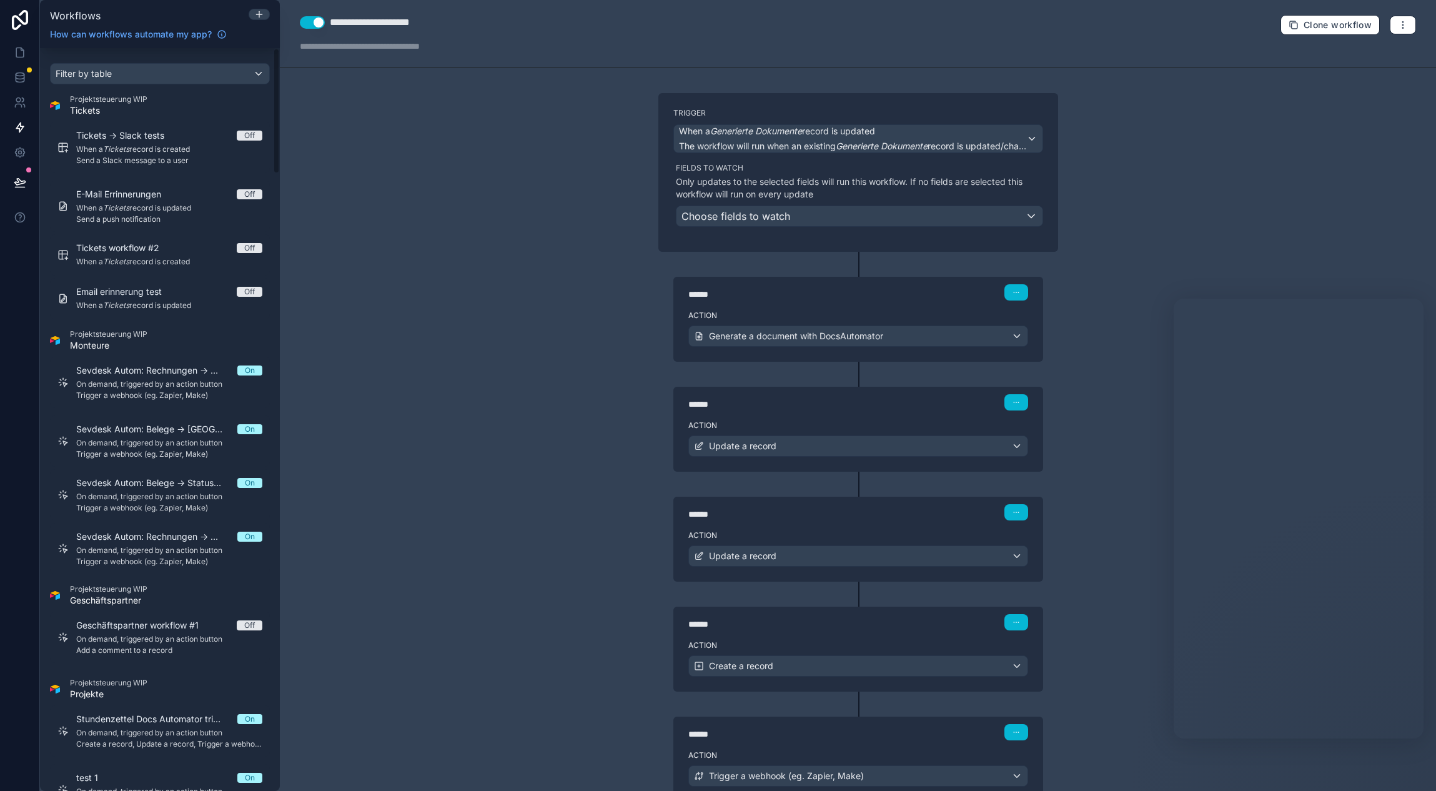
click at [157, 80] on div "Filter by table" at bounding box center [160, 74] width 219 height 20
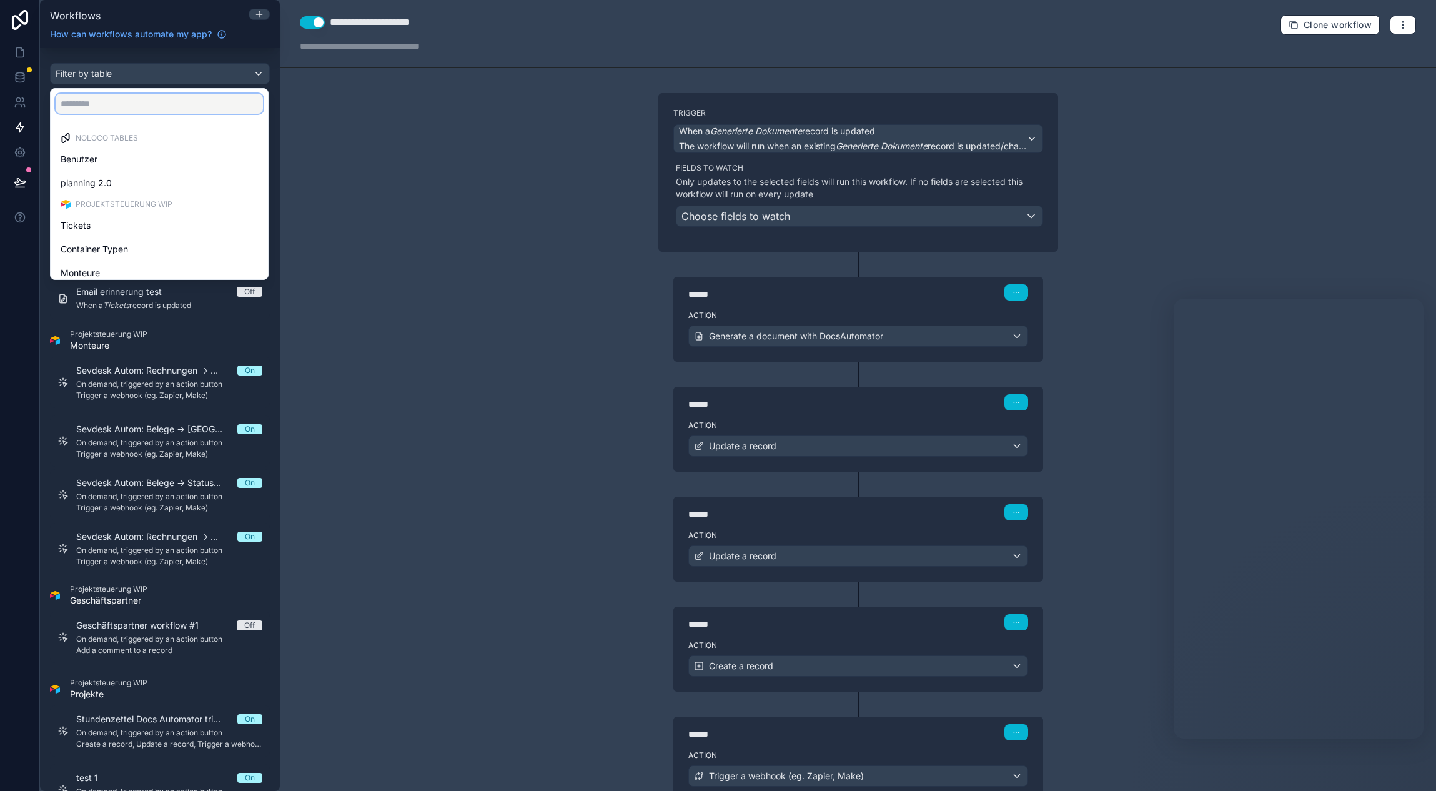
click at [144, 107] on input "text" at bounding box center [159, 104] width 207 height 20
type input "*"
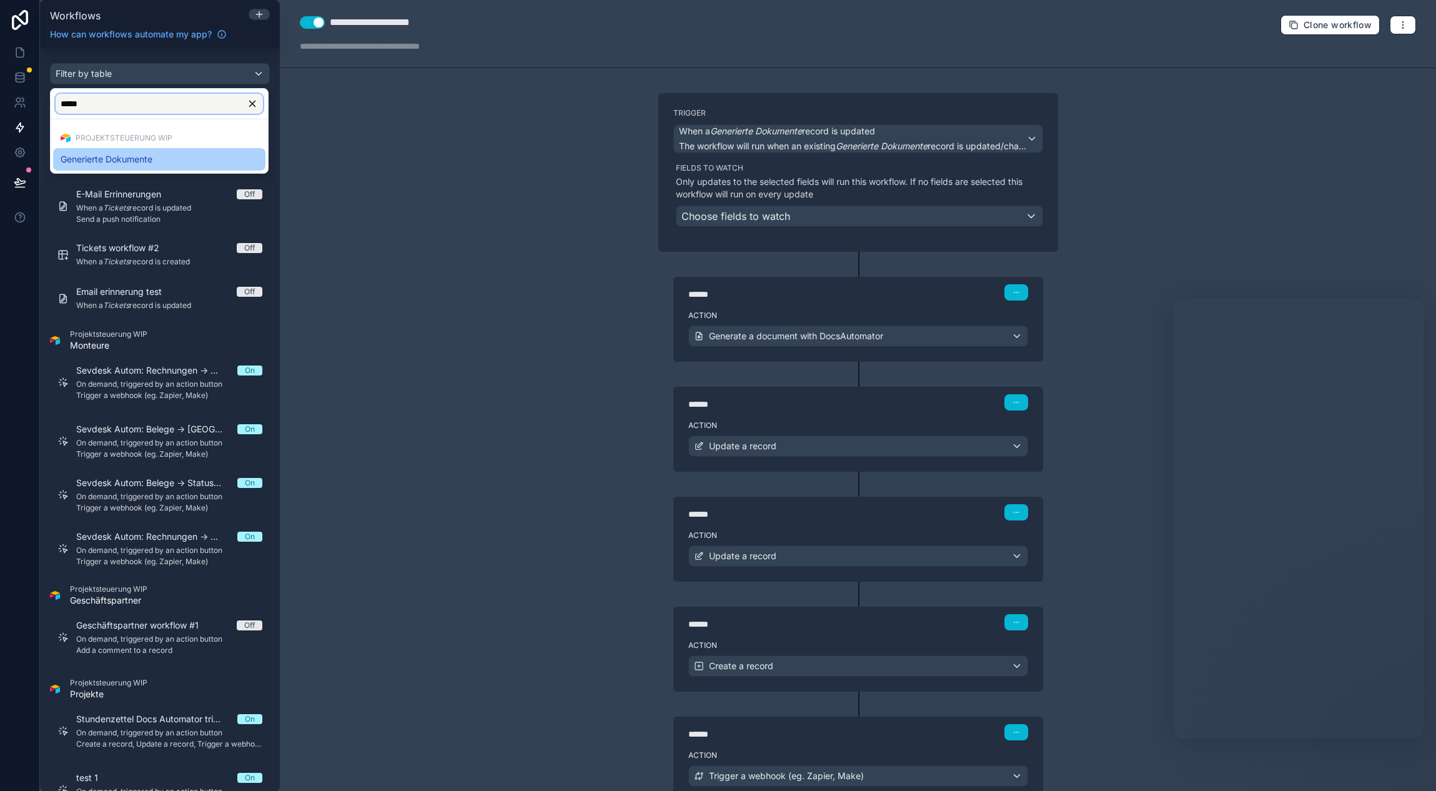
type input "*****"
click at [165, 163] on div "Generierte Dokumente" at bounding box center [159, 159] width 197 height 15
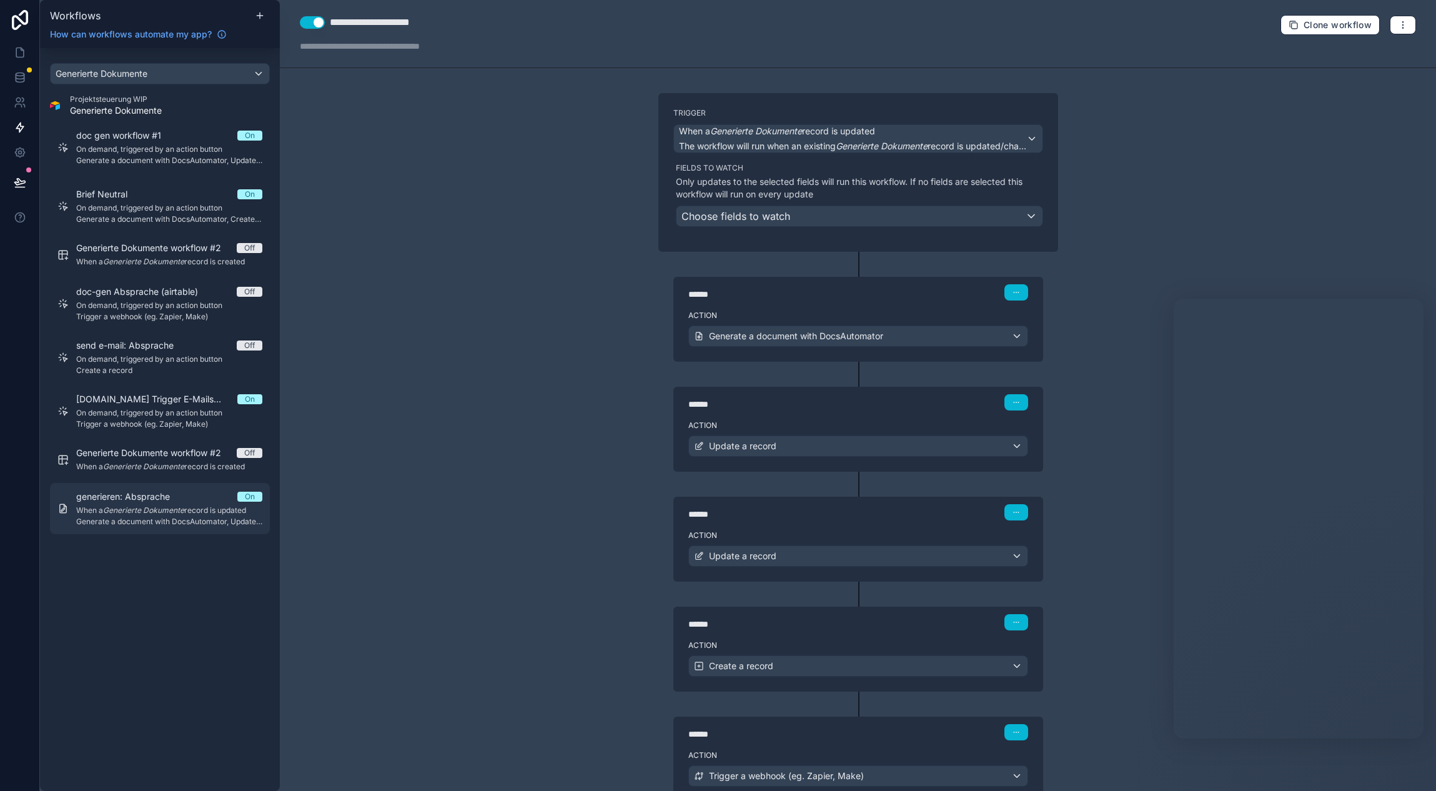
click at [145, 503] on div "generieren: Absprache On When a Generierte Dokumente record is updated Generate…" at bounding box center [169, 508] width 186 height 36
click at [148, 500] on span "generieren: Absprache" at bounding box center [130, 496] width 109 height 12
click at [908, 144] on em "Generierte Dokumente" at bounding box center [882, 146] width 92 height 11
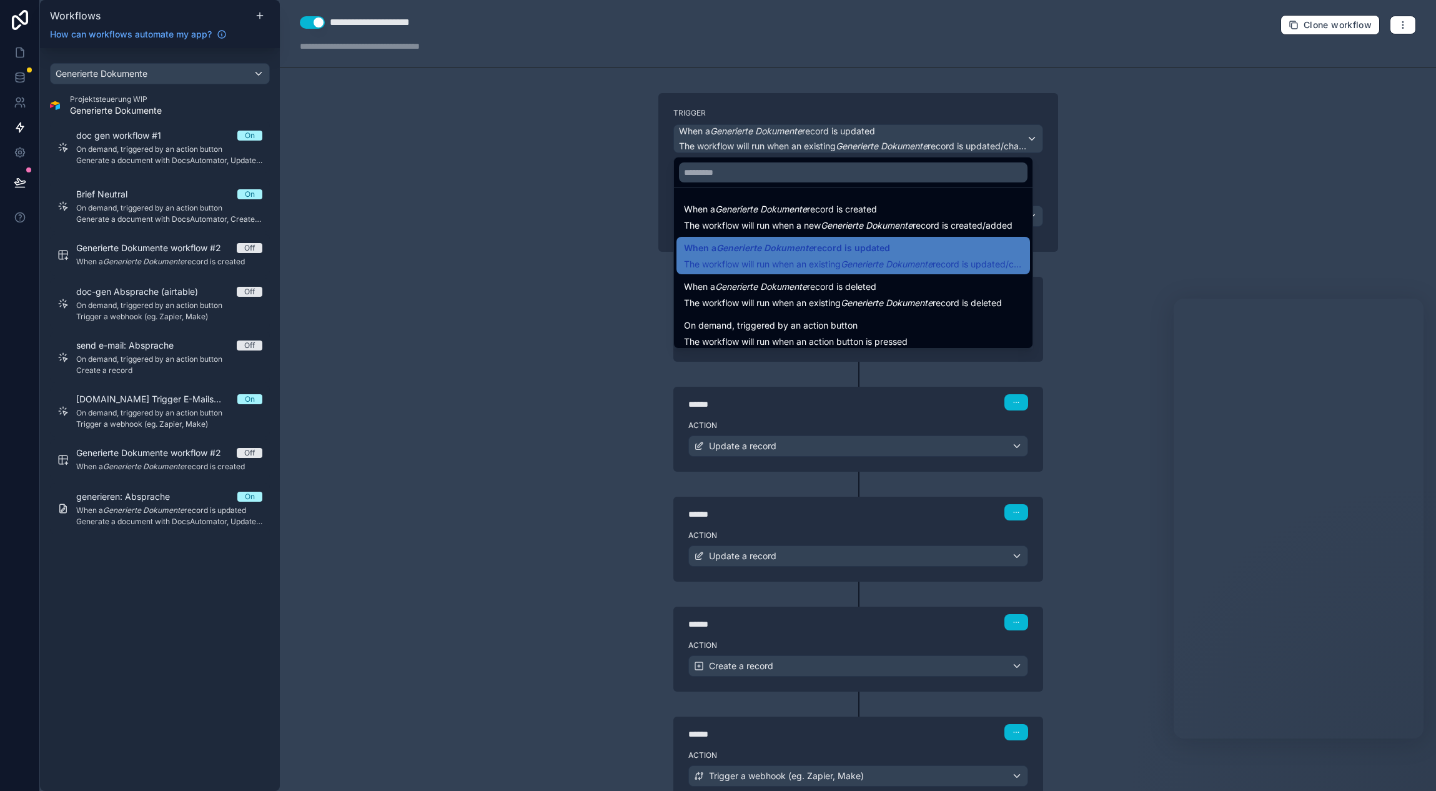
click at [908, 144] on div at bounding box center [718, 395] width 1436 height 791
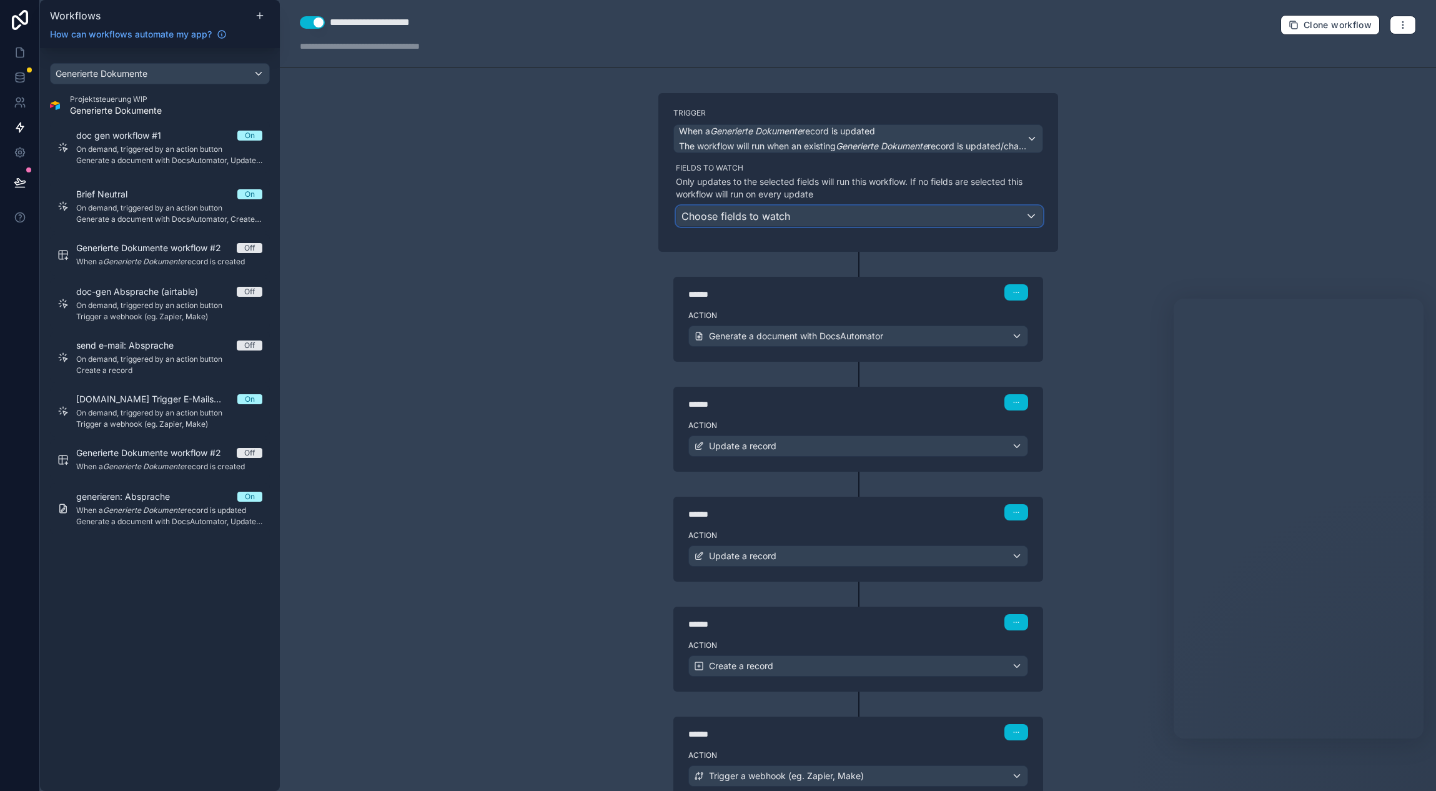
click at [796, 216] on div "Choose fields to watch" at bounding box center [859, 216] width 366 height 20
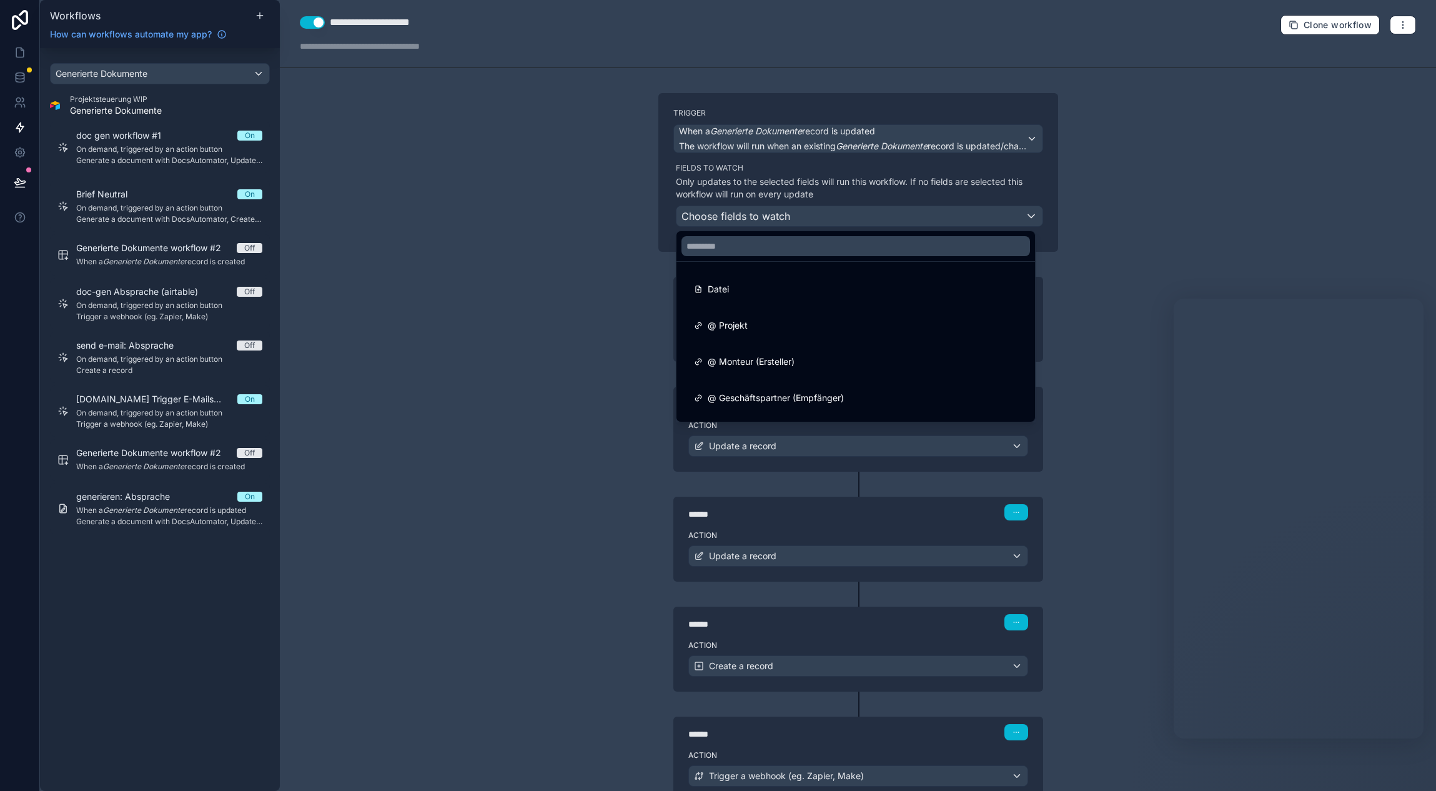
click at [638, 204] on div at bounding box center [718, 395] width 1436 height 791
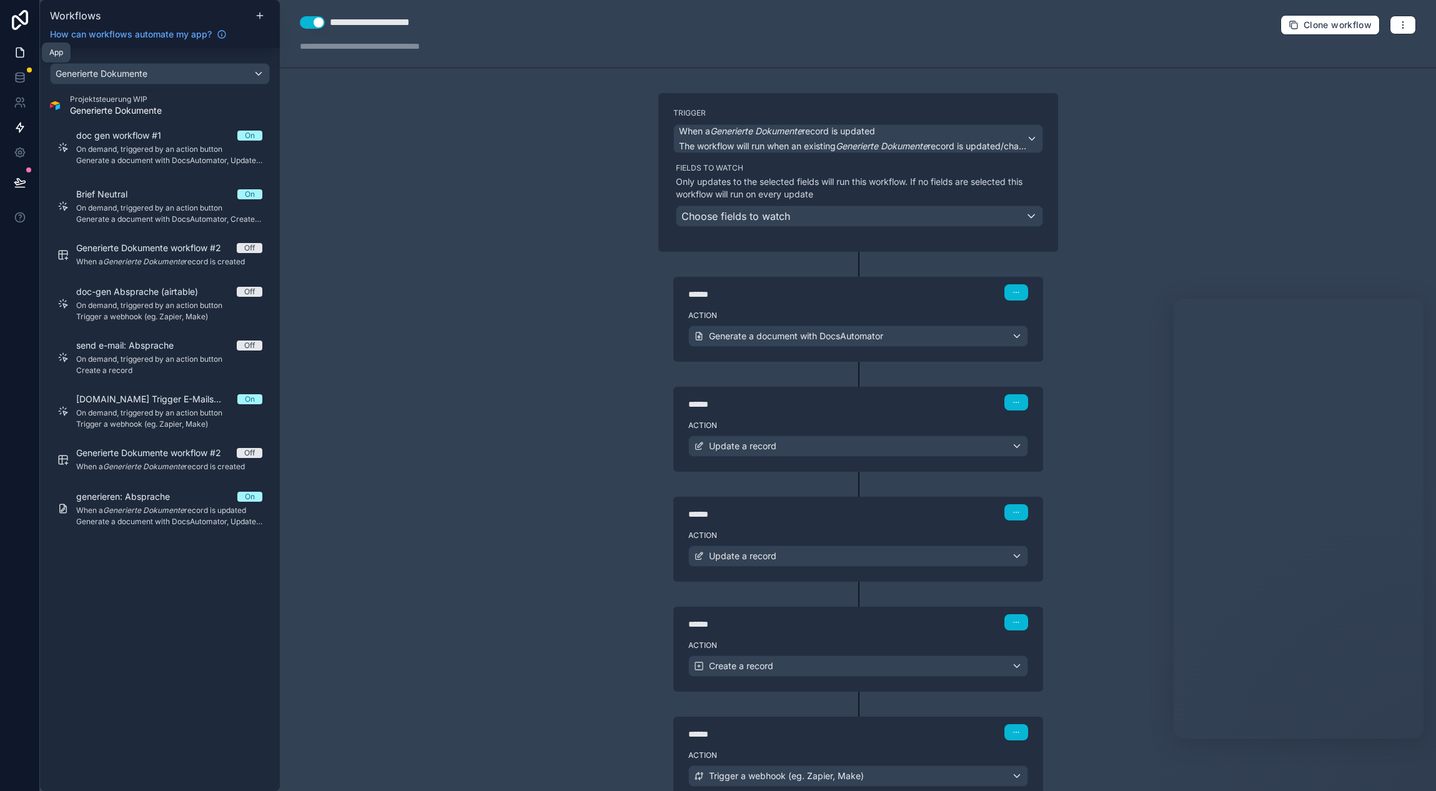
click at [29, 51] on link at bounding box center [19, 52] width 39 height 25
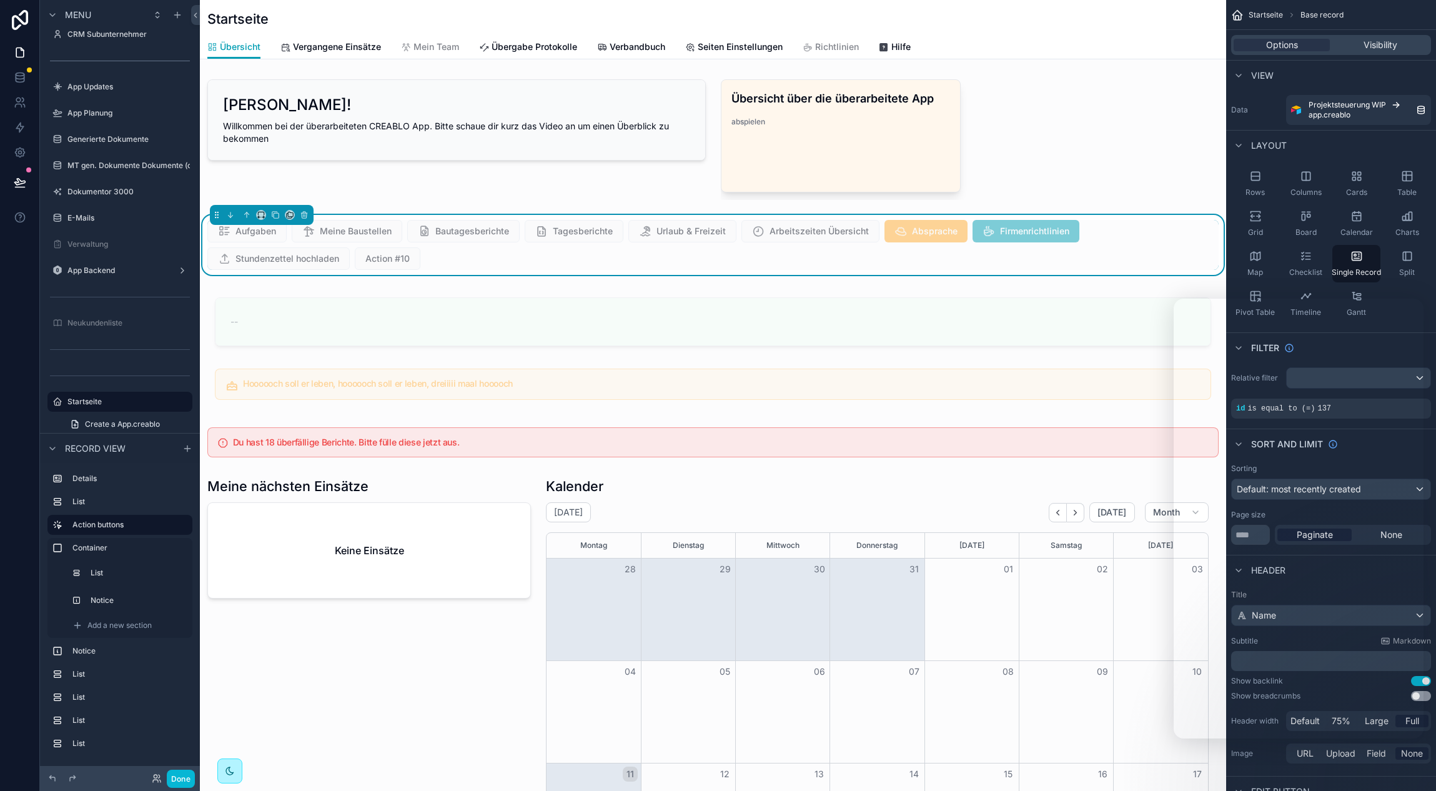
scroll to position [0, 916]
click at [1413, 781] on div "Edit button" at bounding box center [1331, 791] width 210 height 30
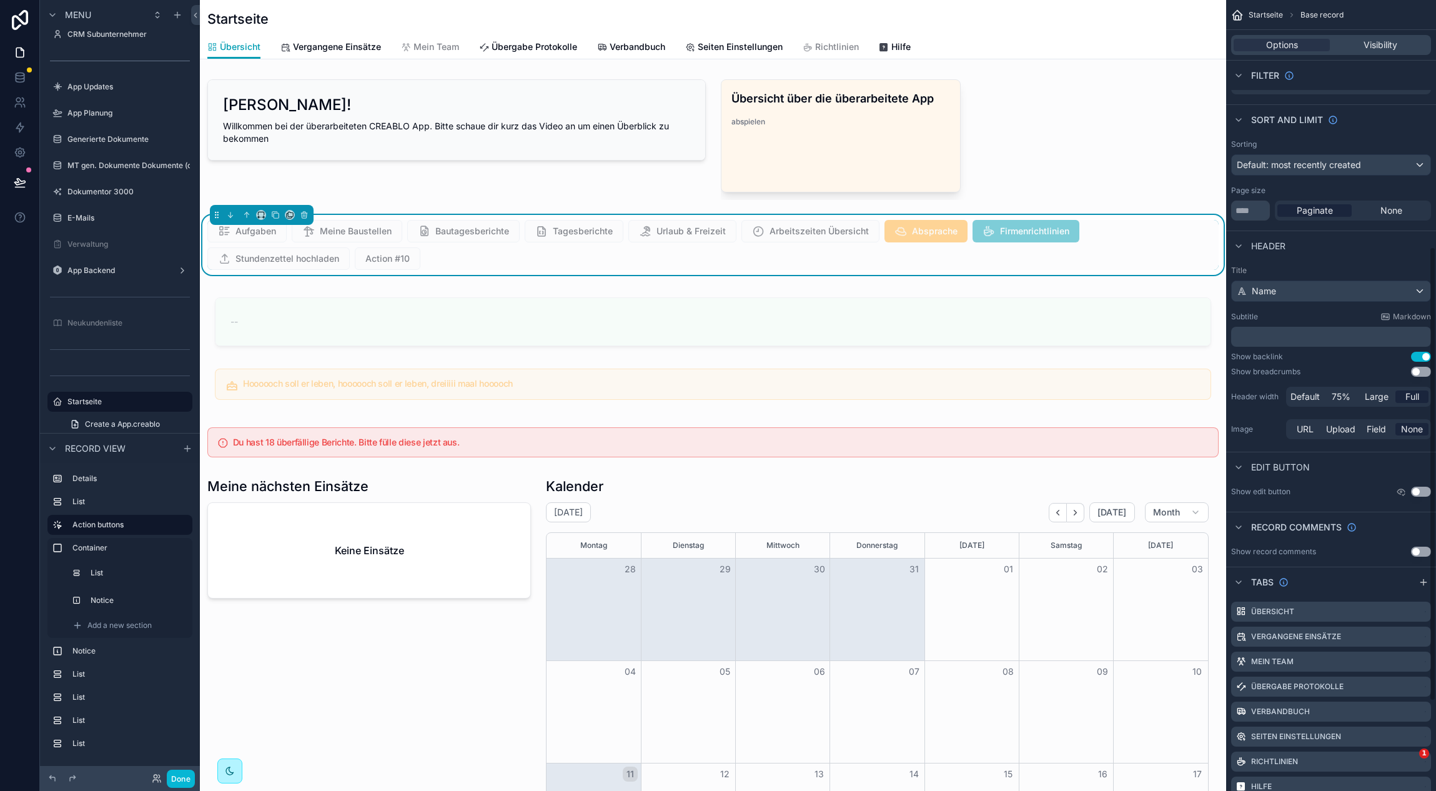
scroll to position [586, 0]
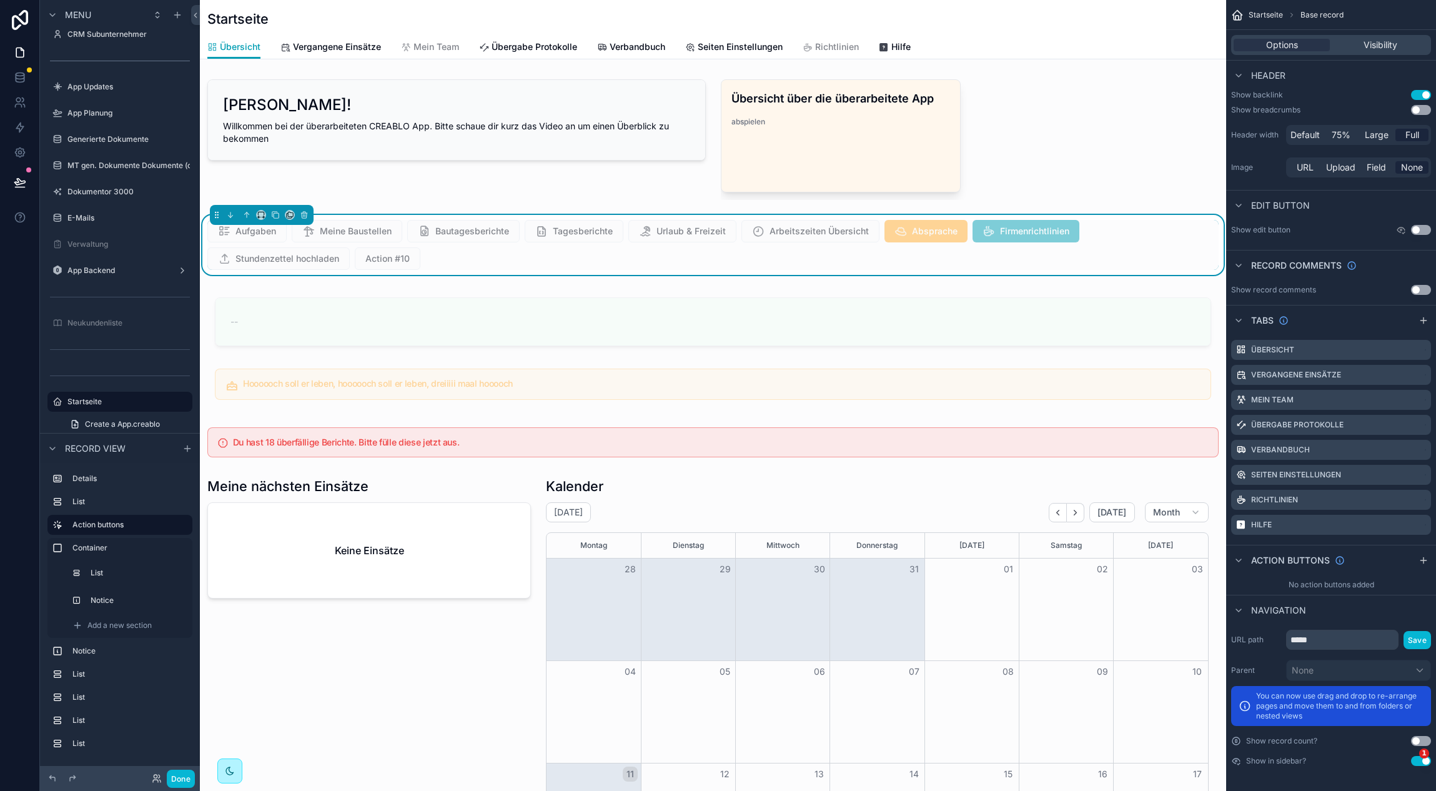
click at [1134, 250] on div "Aufgaben Meine Baustellen Bautagesberichte Tagesberichte Urlaub & Freizeit Arbe…" at bounding box center [712, 245] width 1011 height 50
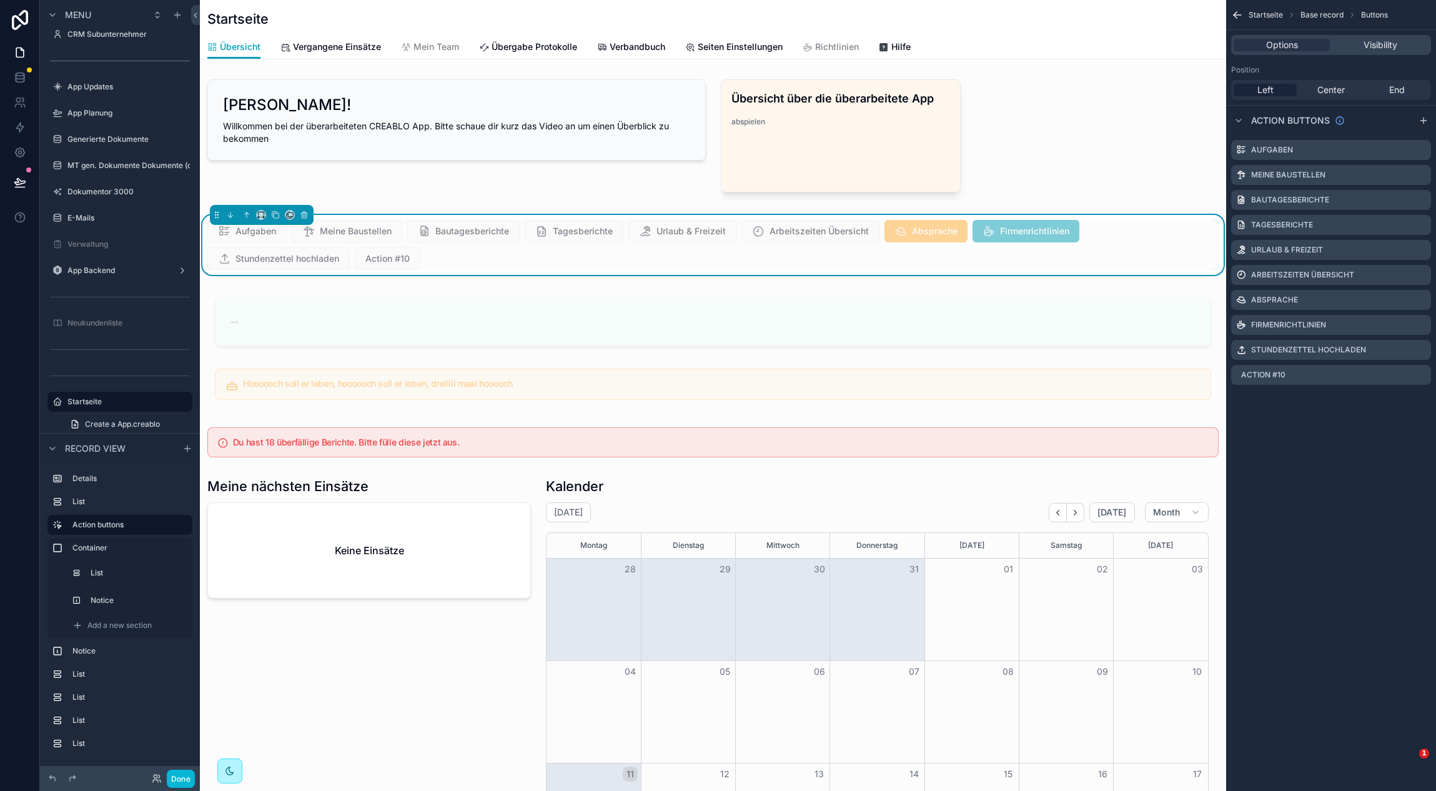
scroll to position [0, 0]
click at [1423, 298] on icon "scrollable content" at bounding box center [1421, 300] width 10 height 10
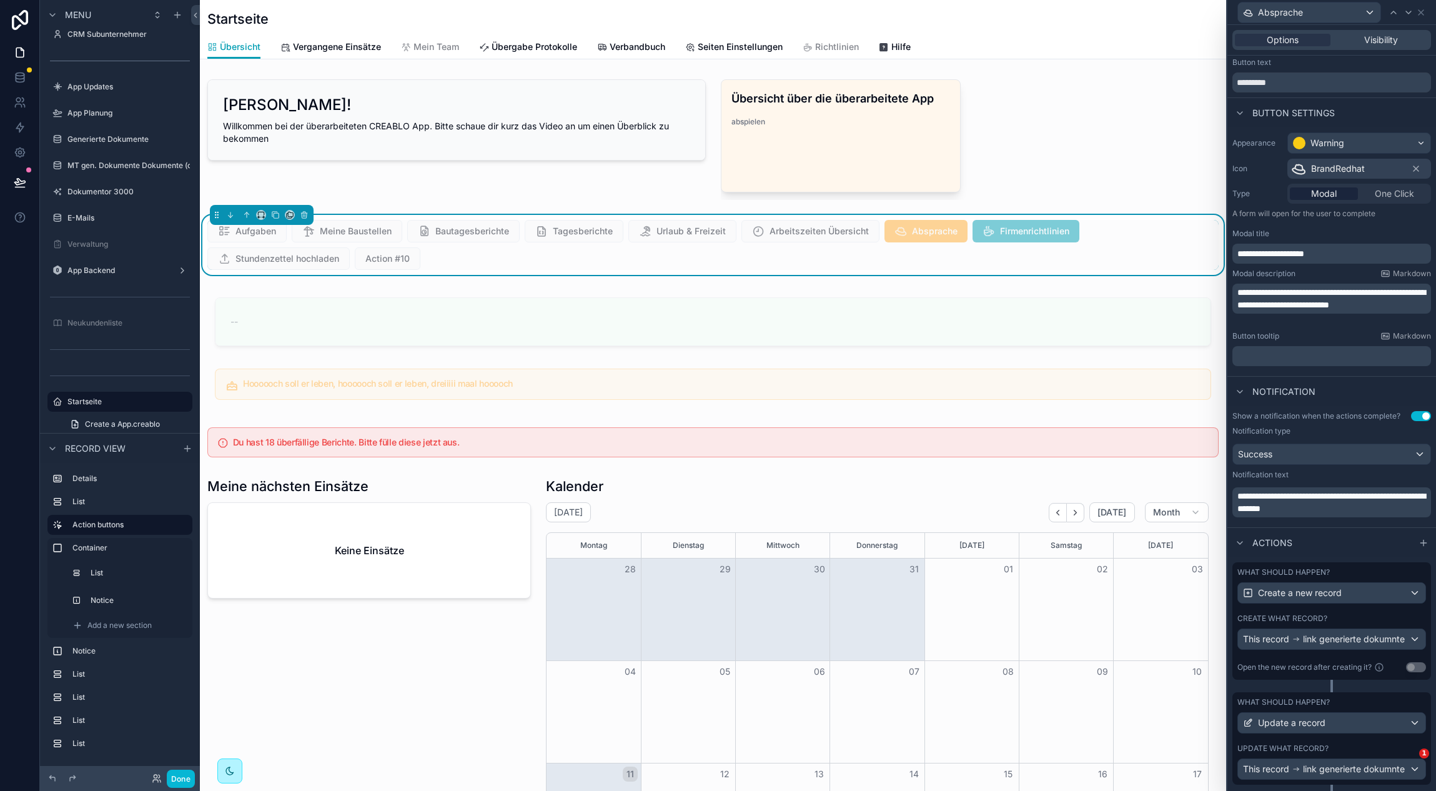
scroll to position [59, 0]
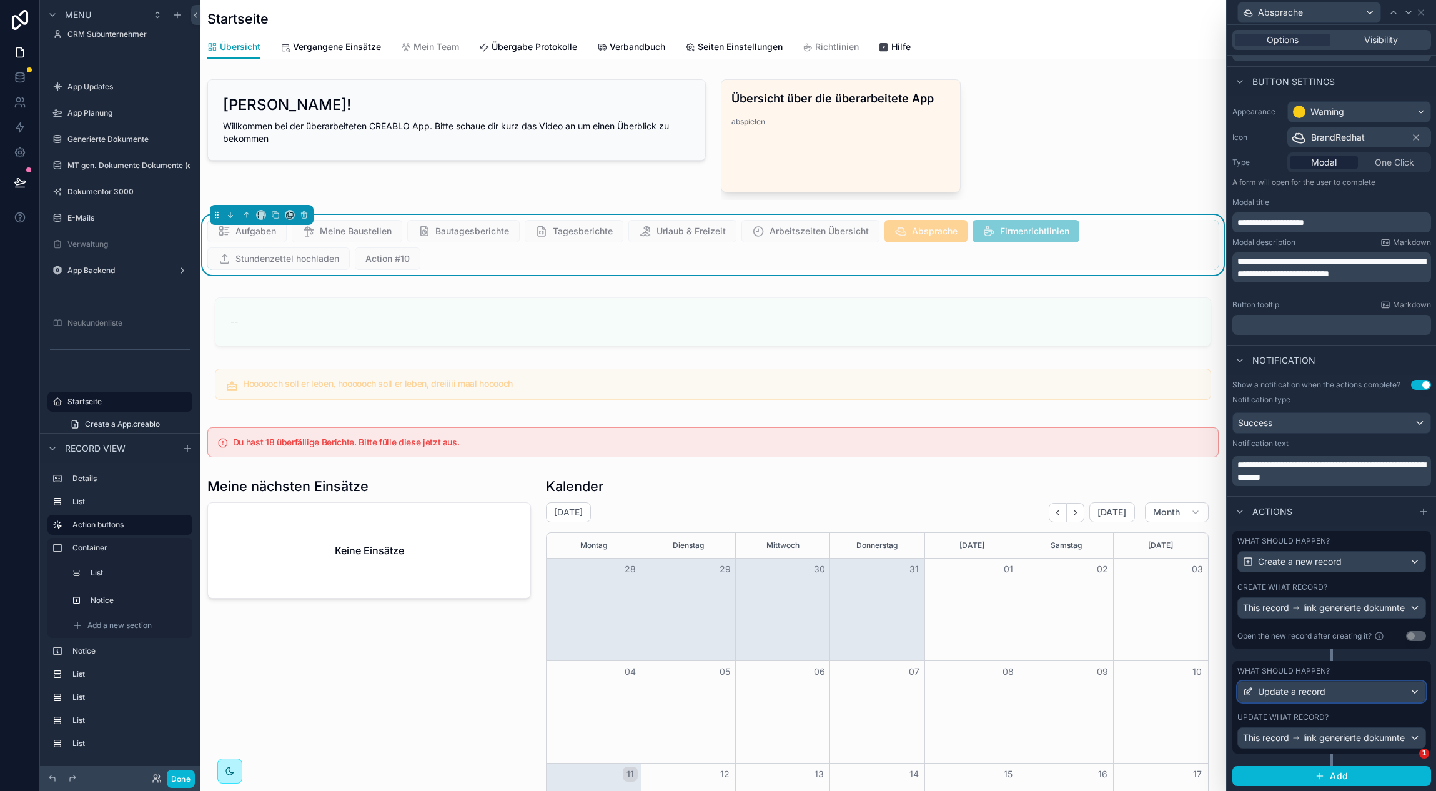
click at [1333, 693] on div "Update a record" at bounding box center [1331, 691] width 187 height 20
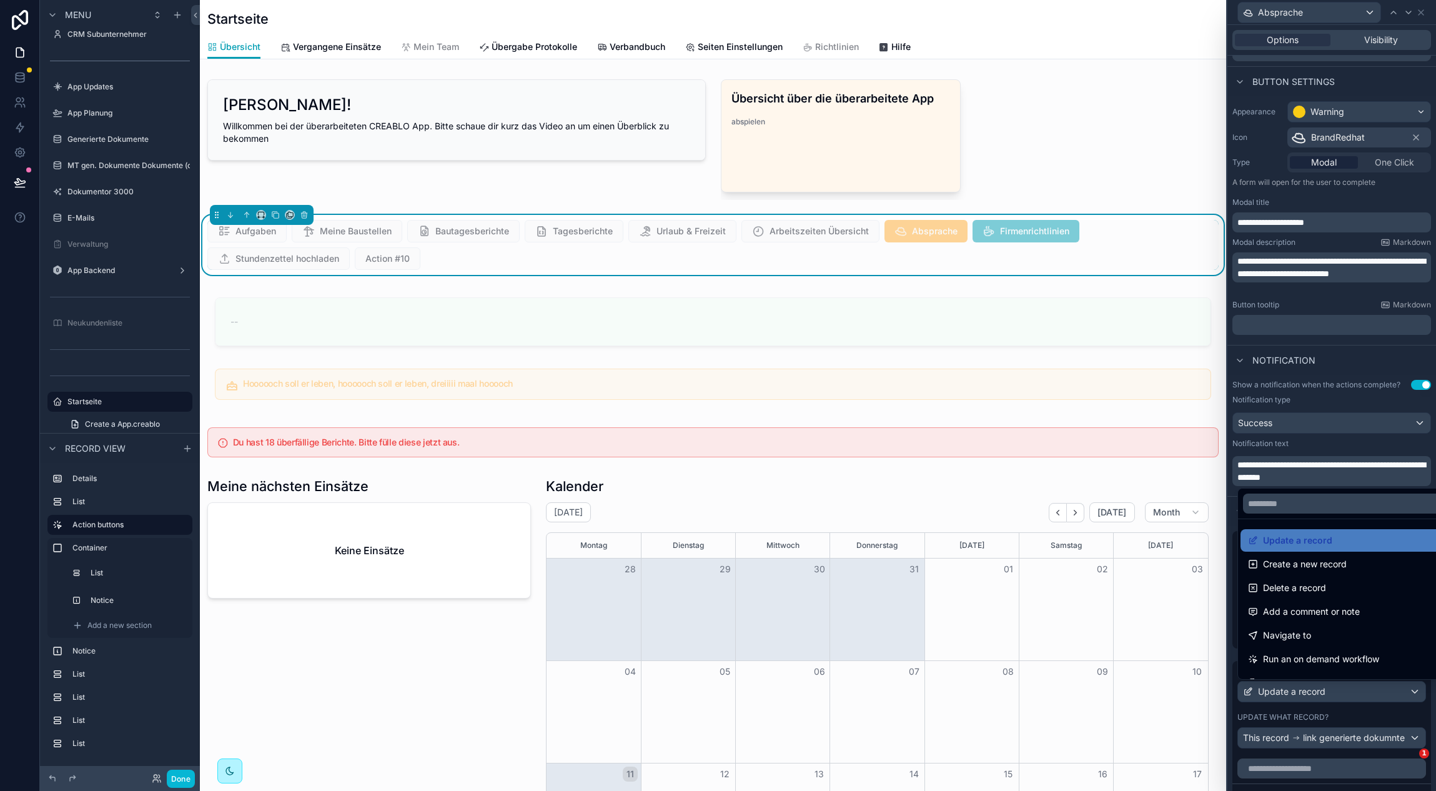
click at [1335, 691] on div at bounding box center [1331, 395] width 209 height 791
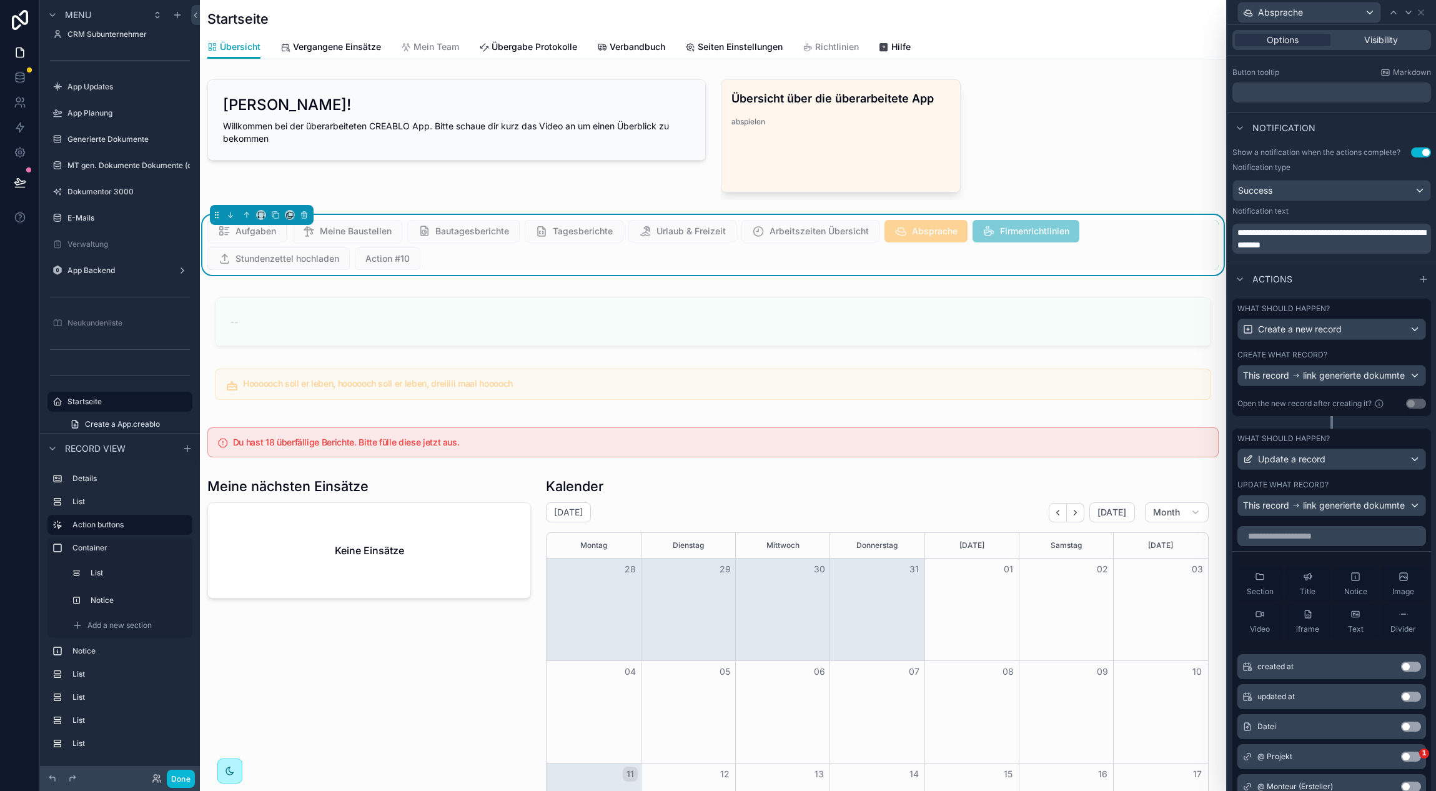
scroll to position [216, 0]
